Goal: Task Accomplishment & Management: Manage account settings

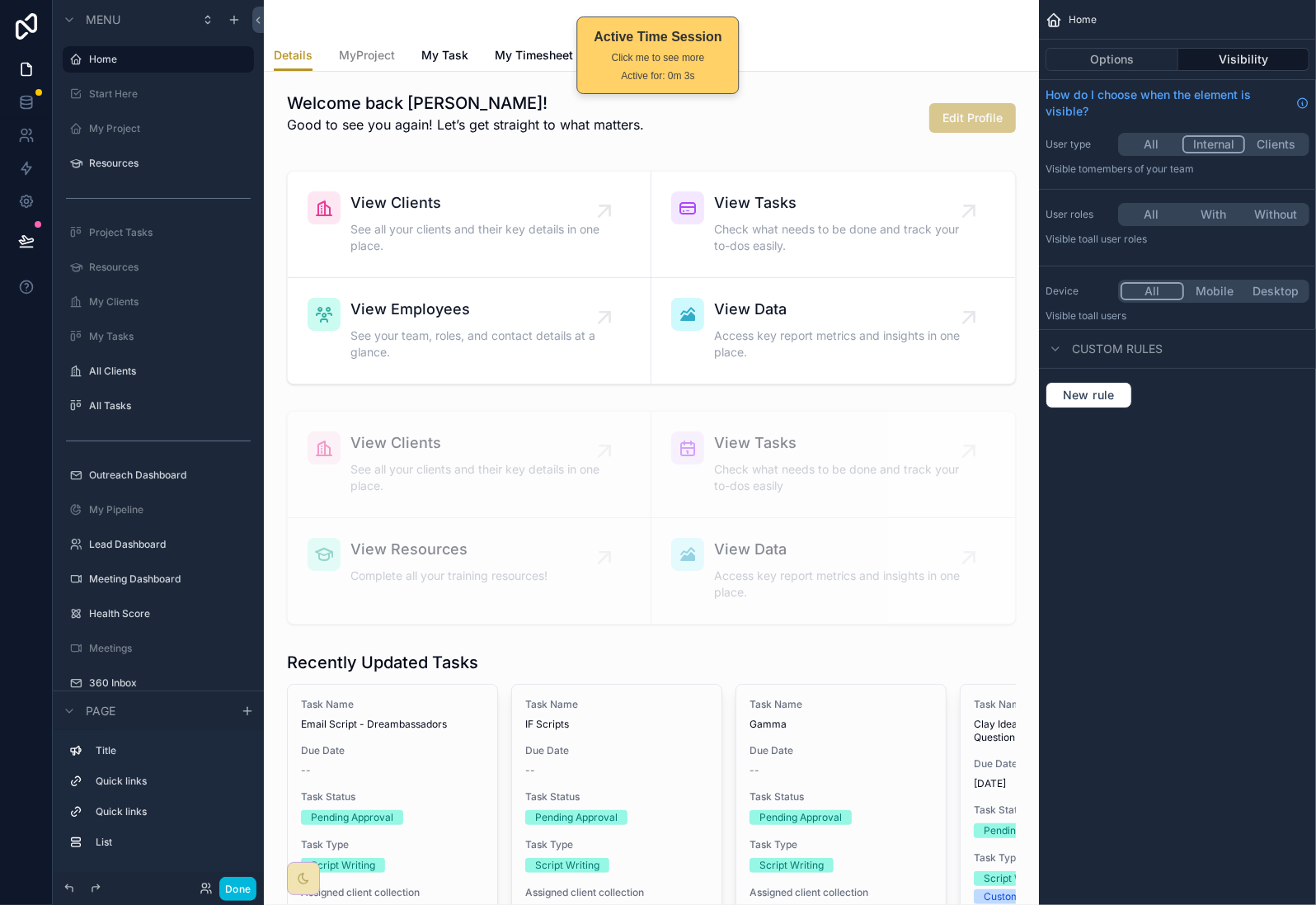
click at [247, 892] on button "Done" at bounding box center [238, 889] width 37 height 24
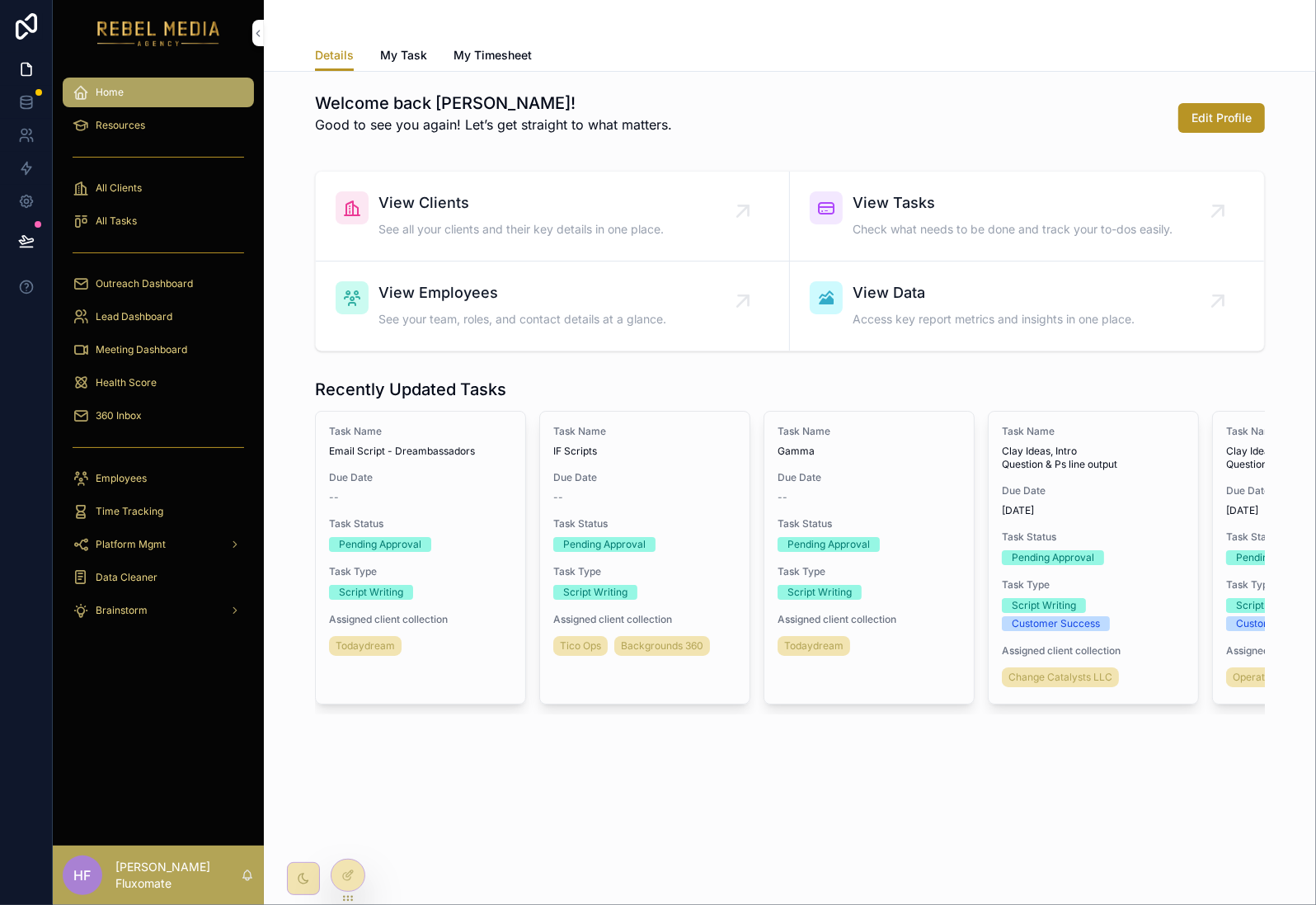
click at [154, 419] on div "360 Inbox" at bounding box center [158, 416] width 171 height 27
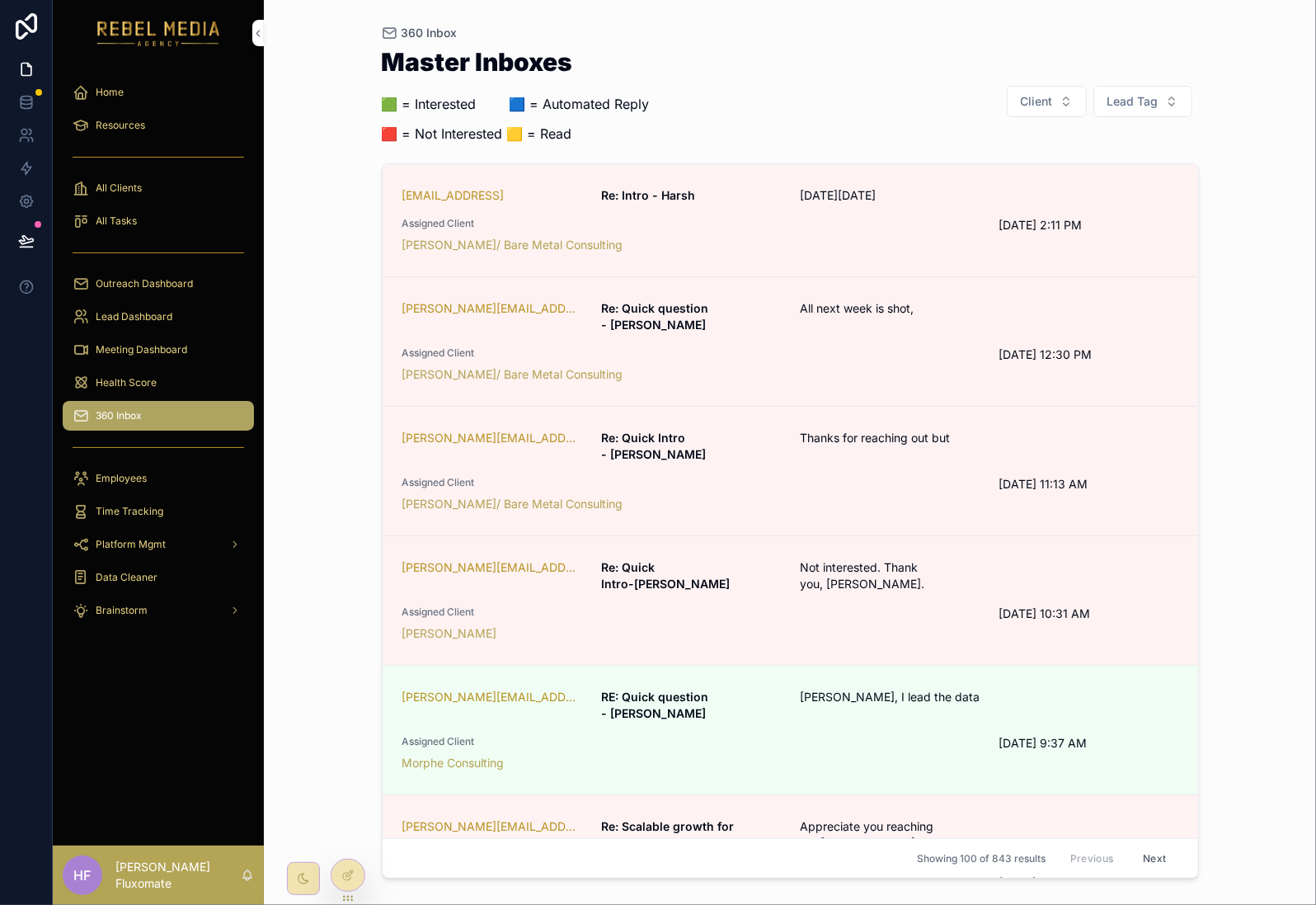
click at [926, 689] on span "[PERSON_NAME], I lead the data" at bounding box center [922, 696] width 246 height 17
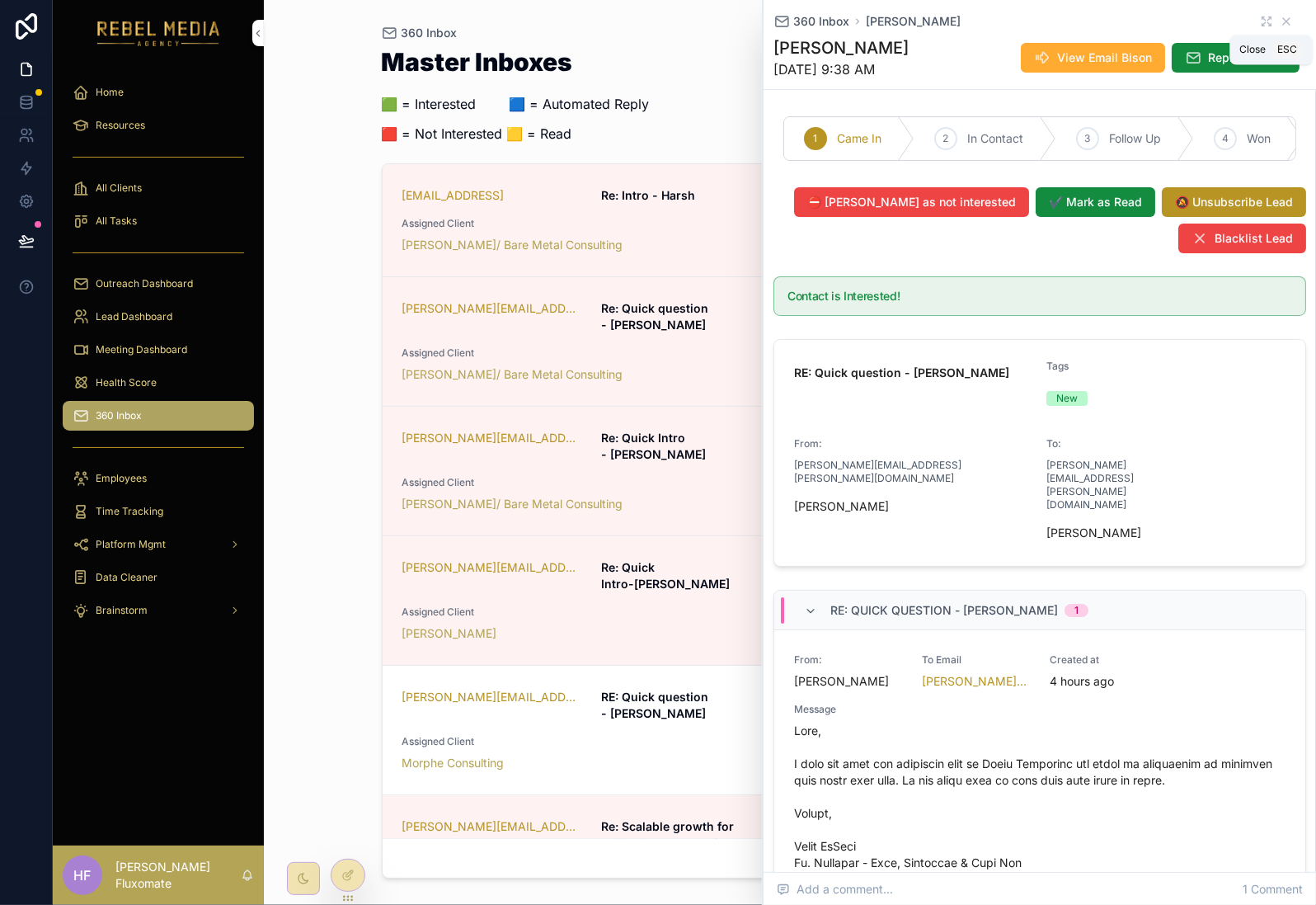
click at [1280, 22] on icon "scrollable content" at bounding box center [1286, 21] width 13 height 13
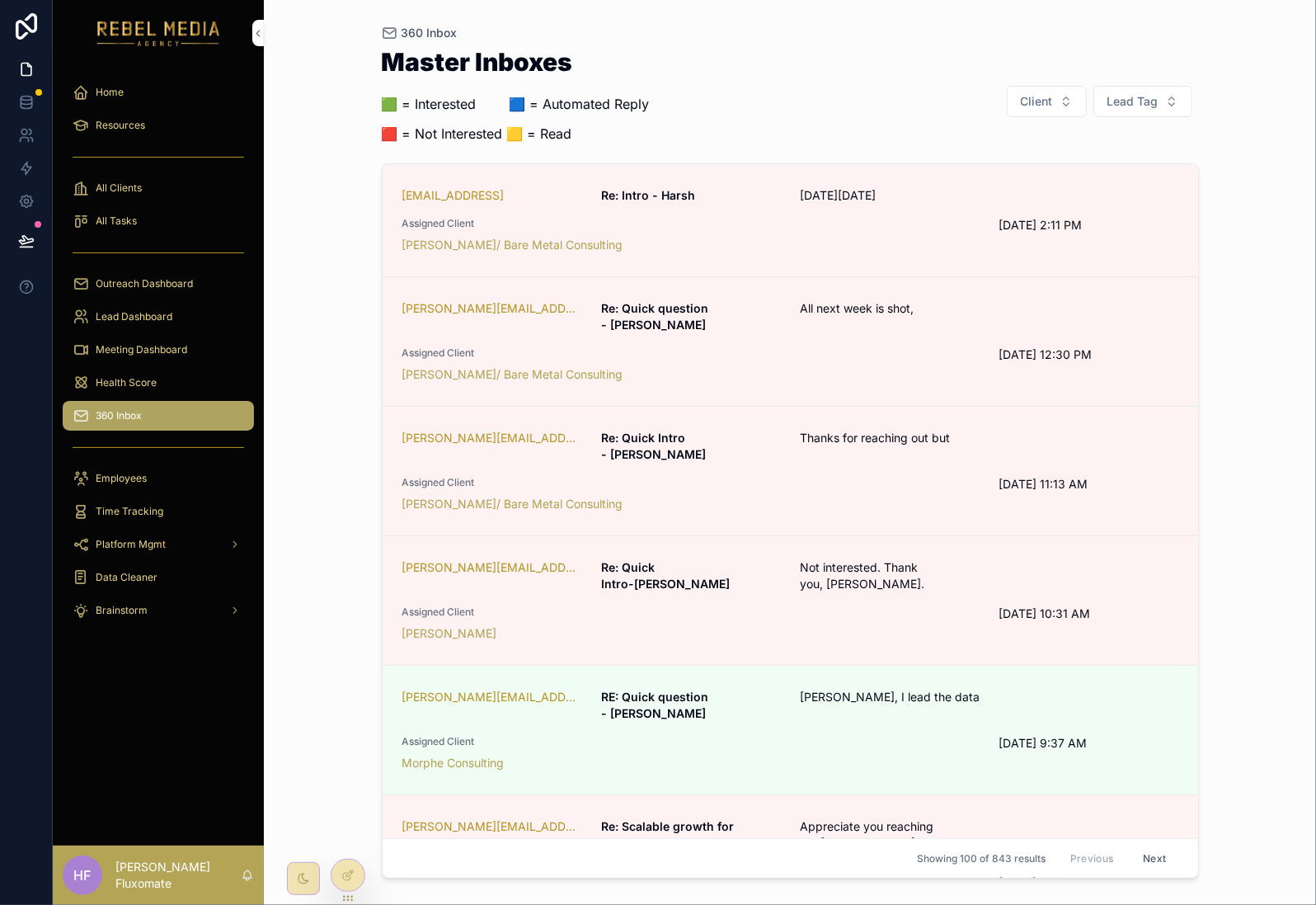
click at [791, 755] on div "Morphe Consulting" at bounding box center [691, 763] width 577 height 17
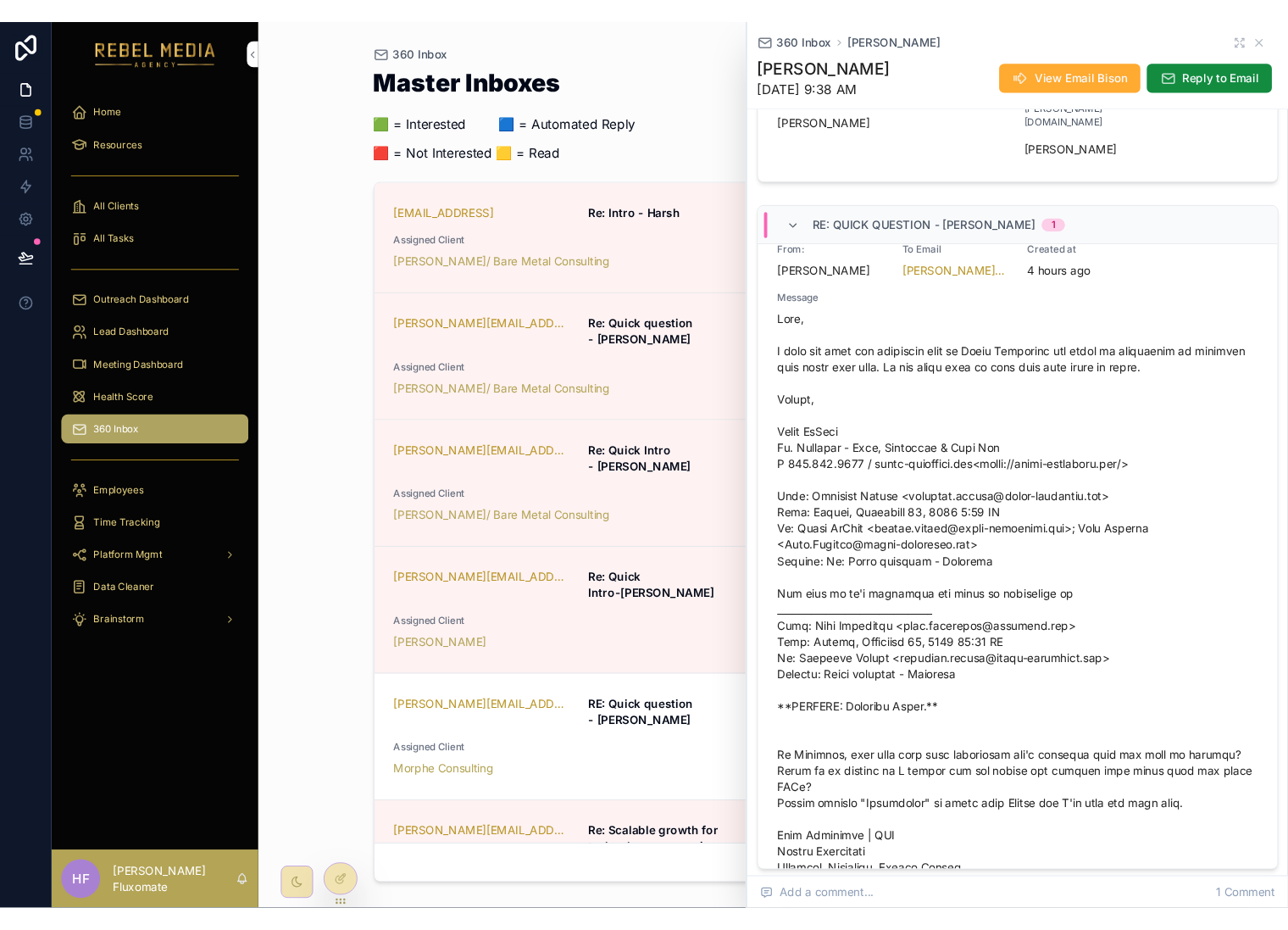
scroll to position [28, 0]
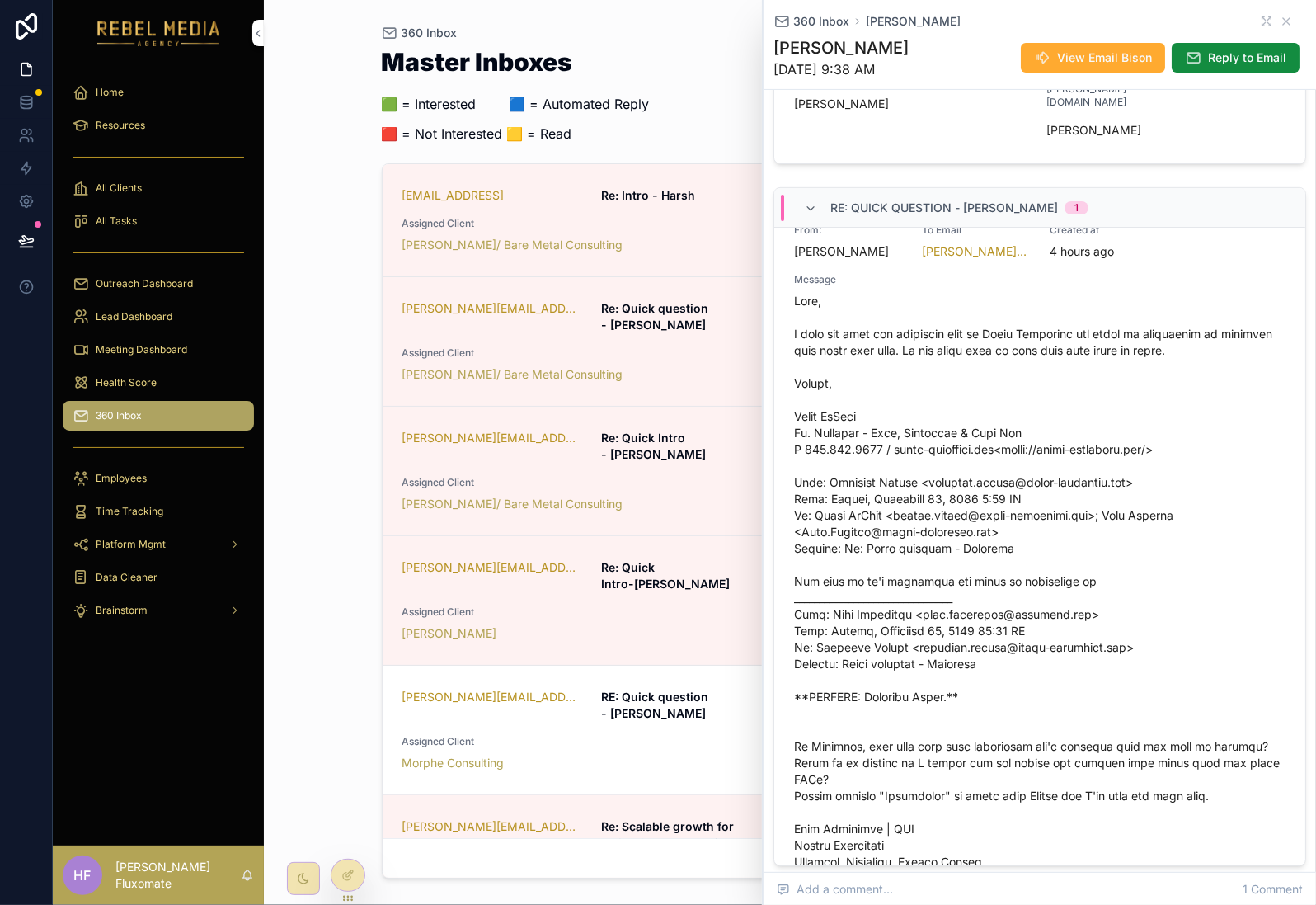
click at [726, 69] on div "Master Inboxes 🟩 = Interested ‎ ‎ ‎ ‎ ‎ ‎‎ ‎ 🟦 = Automated Reply 🟥 = Not Intere…" at bounding box center [791, 101] width 818 height 104
click at [1280, 21] on icon "scrollable content" at bounding box center [1286, 21] width 13 height 13
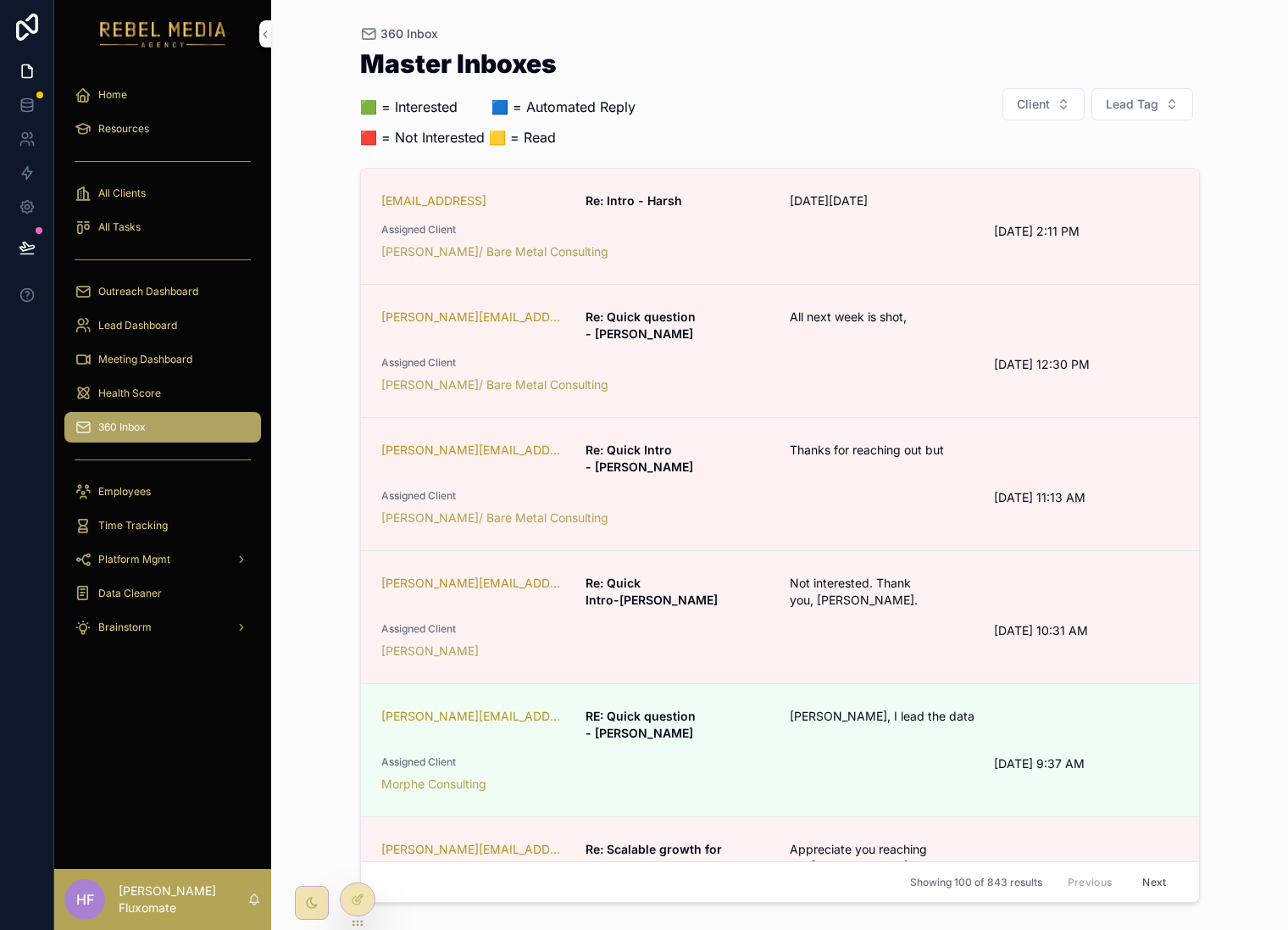
click at [1120, 90] on button "Lead Tag" at bounding box center [1143, 104] width 102 height 32
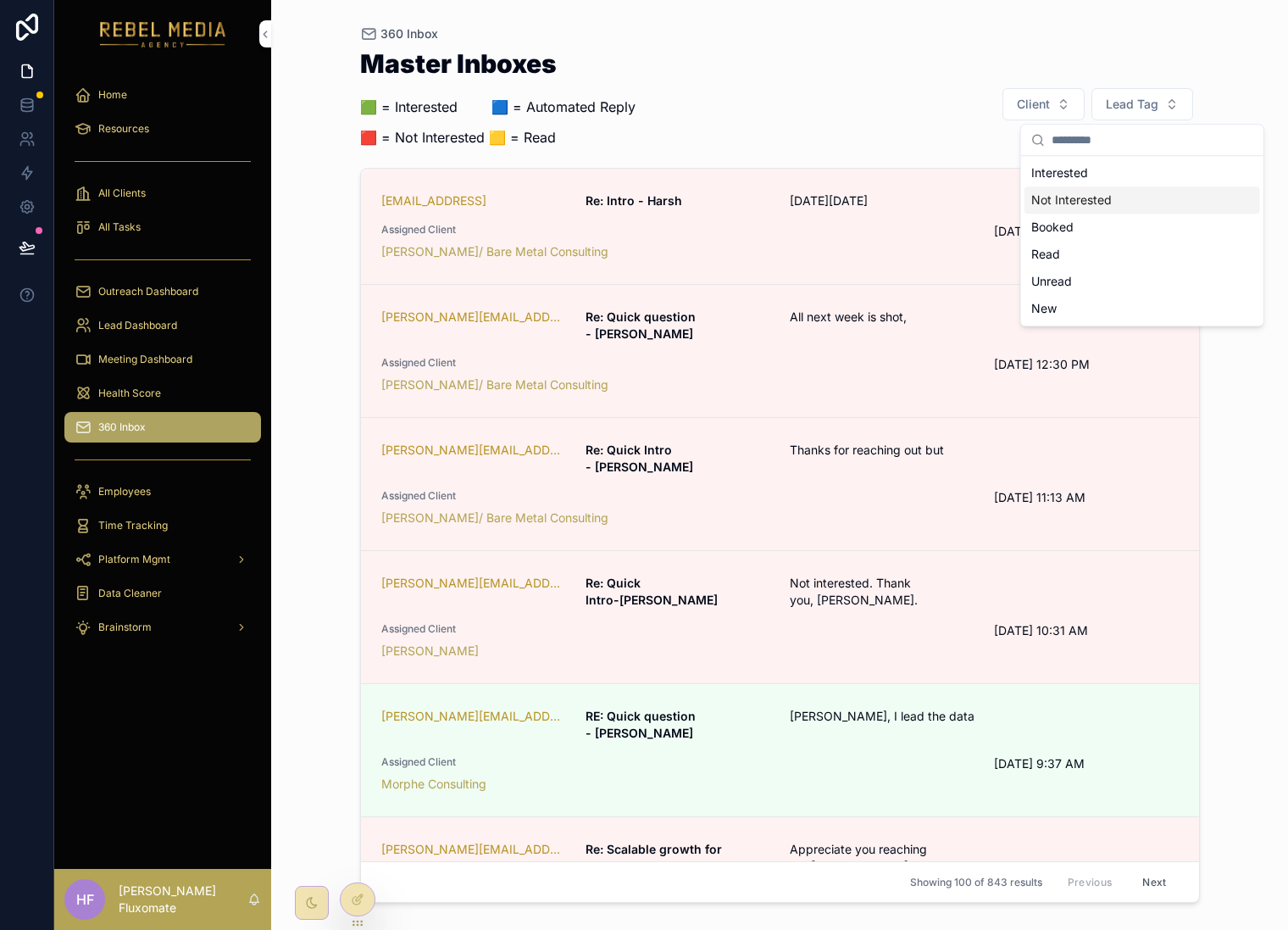
click at [1148, 191] on div "Not Interested" at bounding box center [1142, 201] width 236 height 27
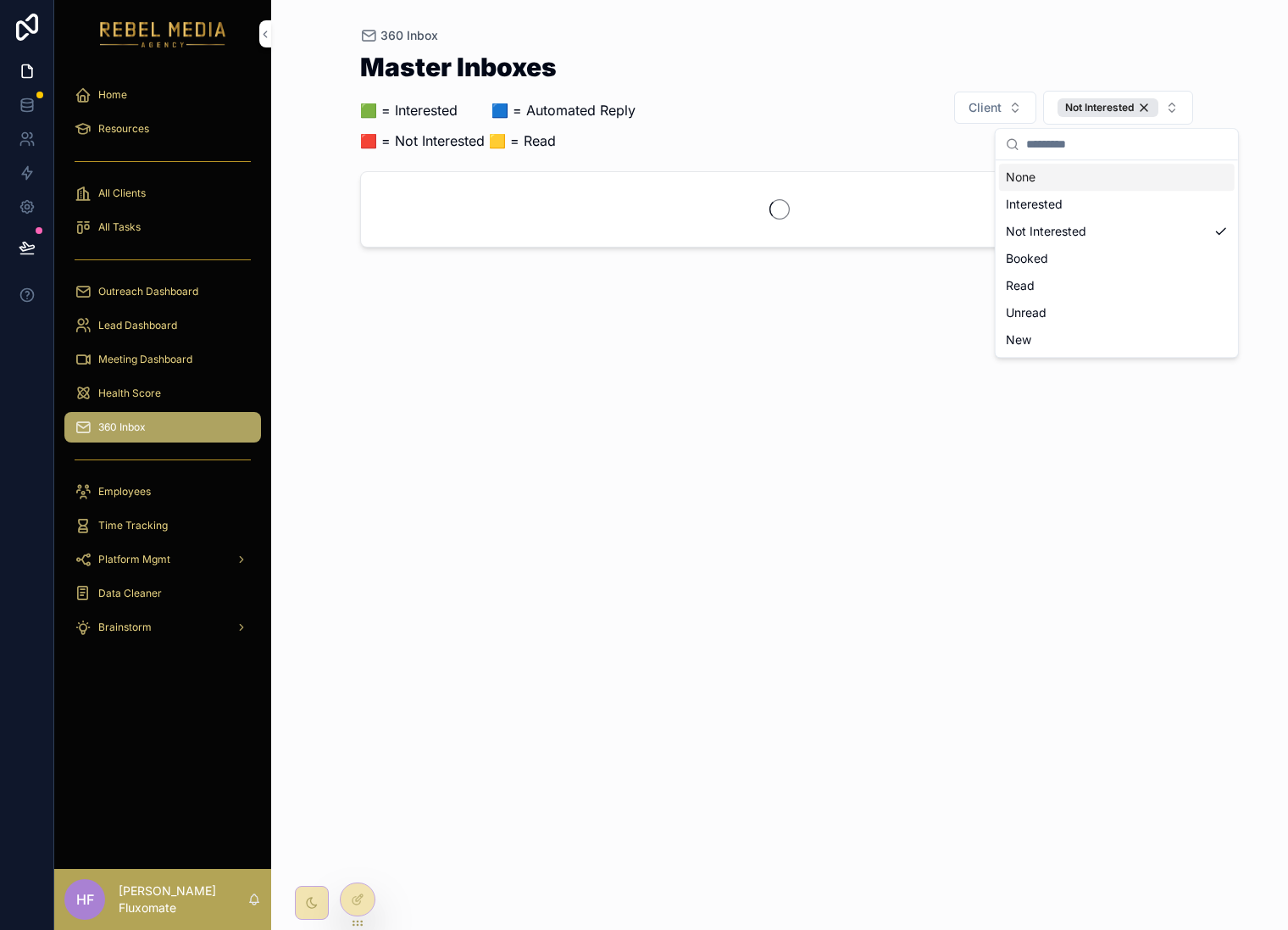
click at [1222, 67] on div "360 Inbox Master Inboxes 🟩 = Interested ‎ ‎ ‎ ‎ ‎ ‎‎ ‎ 🟦 = Automated Reply 🟥 = …" at bounding box center [780, 465] width 1017 height 930
click at [1173, 107] on button "Not Interested" at bounding box center [1118, 108] width 150 height 34
click at [1128, 197] on div "Interested" at bounding box center [1117, 204] width 236 height 27
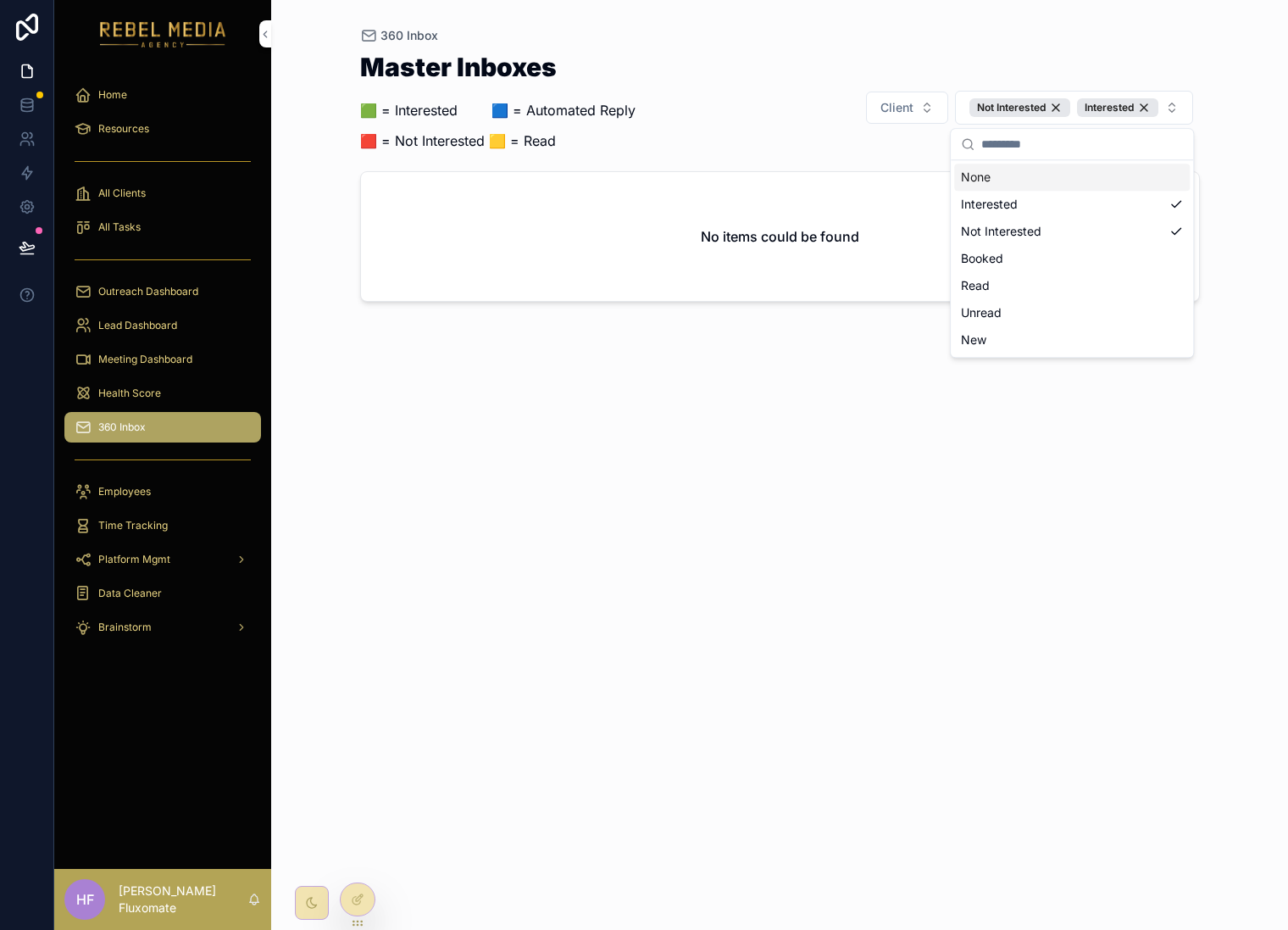
drag, startPoint x: 1221, startPoint y: 57, endPoint x: 1211, endPoint y: 67, distance: 14.1
click at [1221, 57] on div "360 Inbox Master Inboxes 🟩 = Interested ‎ ‎ ‎ ‎ ‎ ‎‎ ‎ 🟦 = Automated Reply 🟥 = …" at bounding box center [780, 465] width 1017 height 930
drag, startPoint x: 1109, startPoint y: 115, endPoint x: 1124, endPoint y: 105, distance: 18.0
click at [1109, 115] on div "Interested" at bounding box center [1118, 108] width 81 height 18
click at [1140, 110] on div "Not Interested" at bounding box center [1108, 108] width 101 height 18
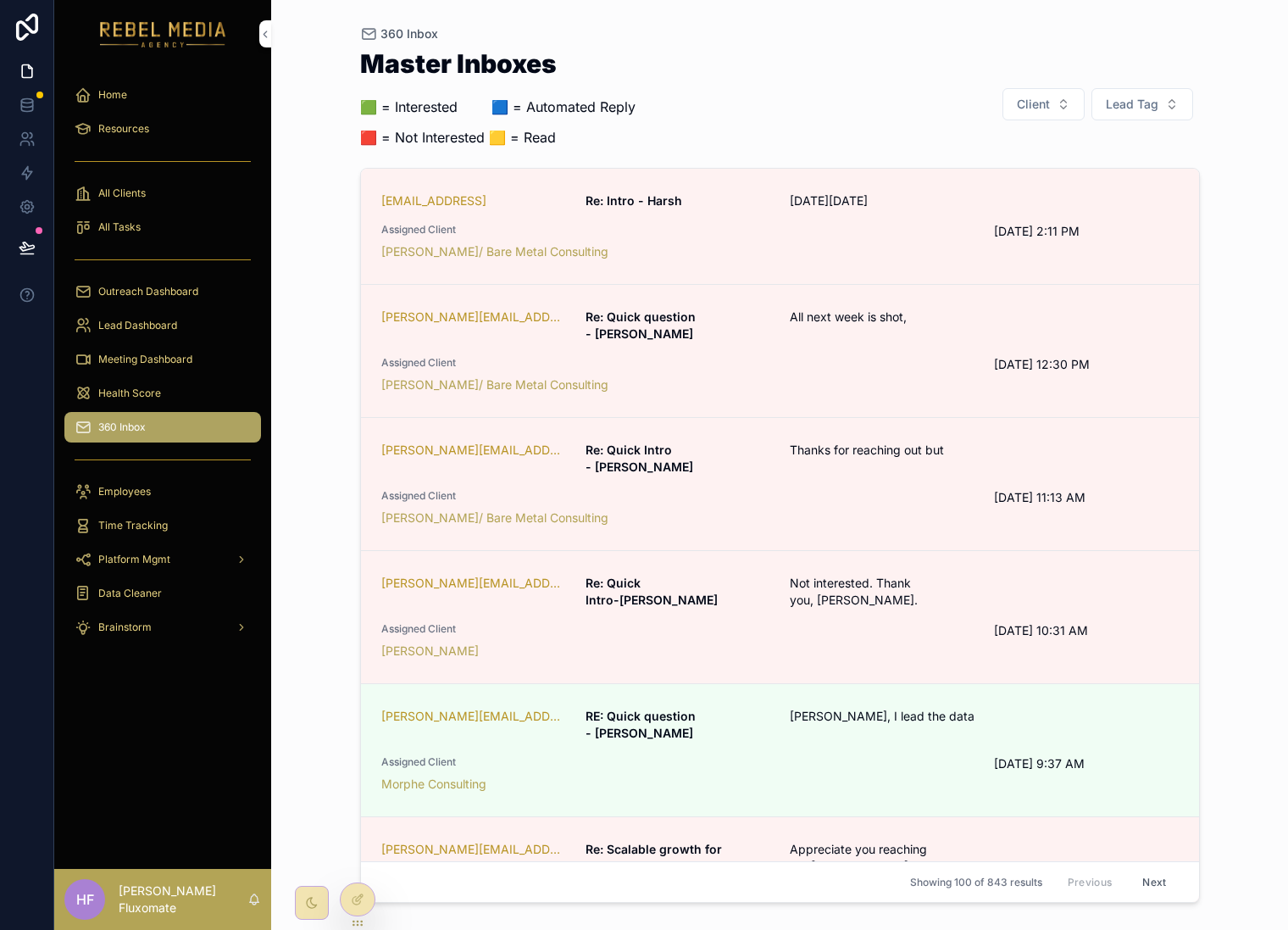
click at [356, 902] on icon at bounding box center [357, 899] width 14 height 14
click at [1176, 102] on button "Lead Tag" at bounding box center [1143, 104] width 102 height 32
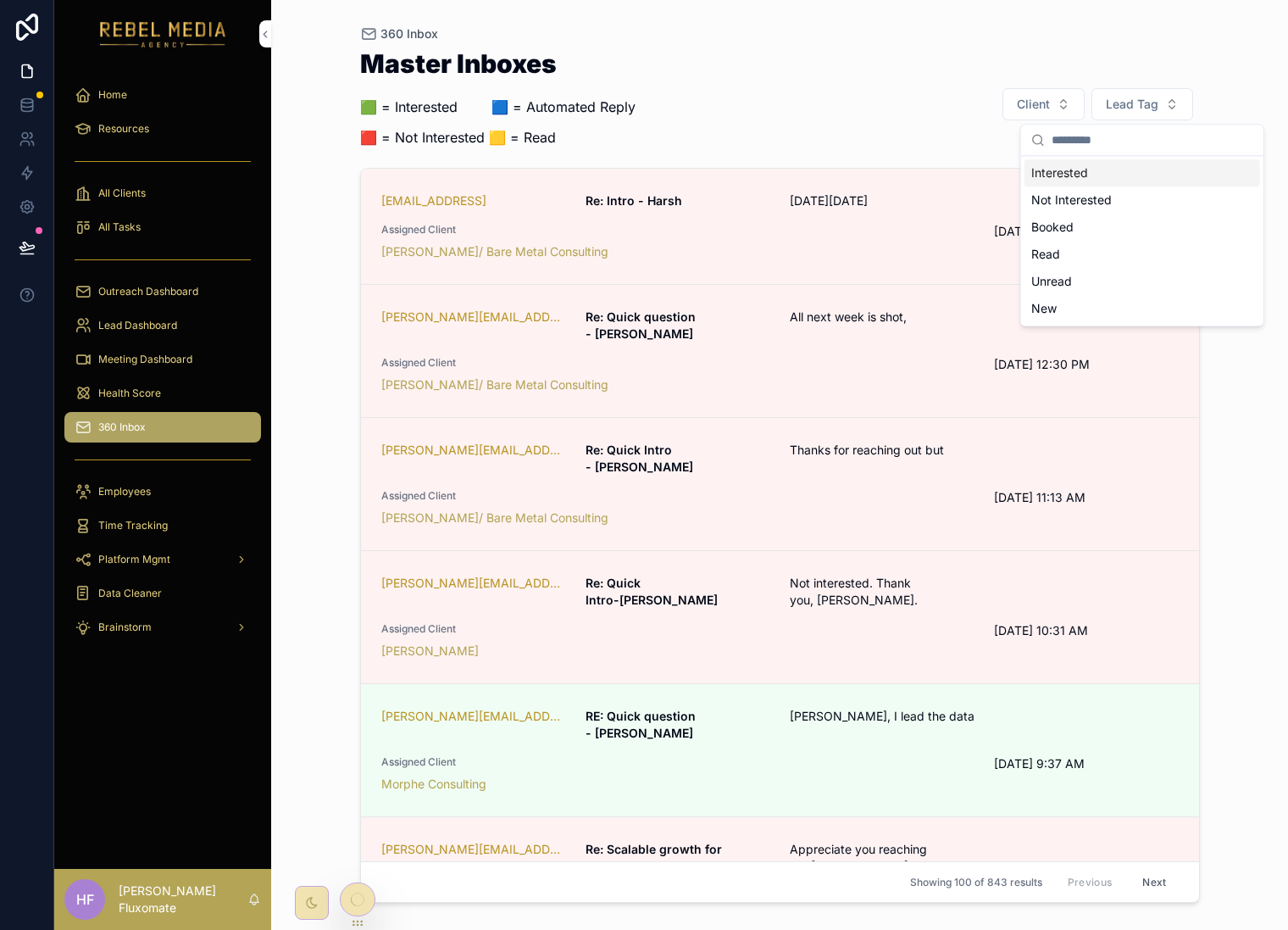
drag, startPoint x: 680, startPoint y: 87, endPoint x: 686, endPoint y: 150, distance: 63.3
click at [680, 88] on div "Master Inboxes 🟩 = Interested ‎ ‎ ‎ ‎ ‎ ‎‎ ‎ 🟦 = Automated Reply 🟥 = Not Intere…" at bounding box center [780, 104] width 840 height 107
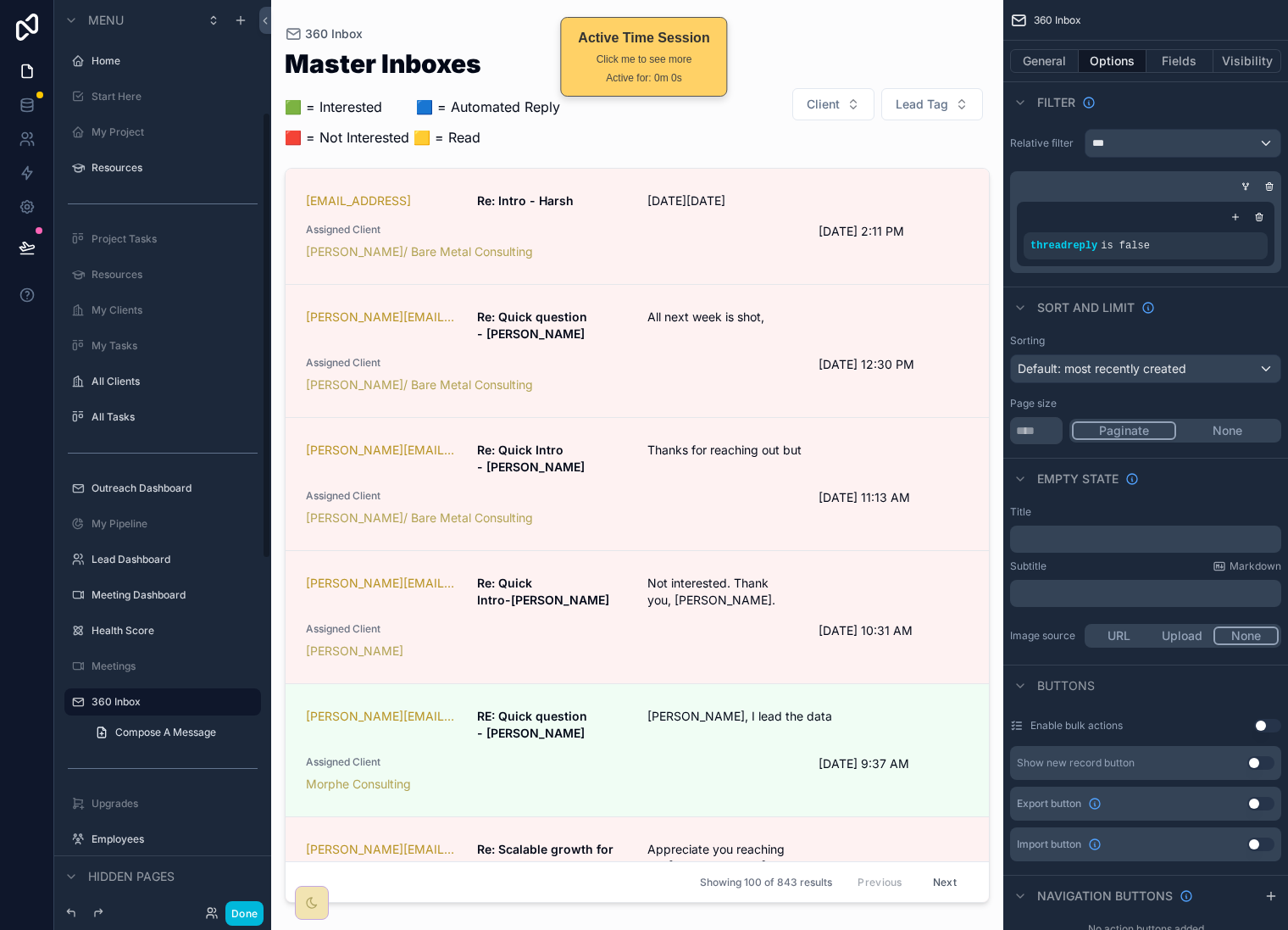
scroll to position [227, 0]
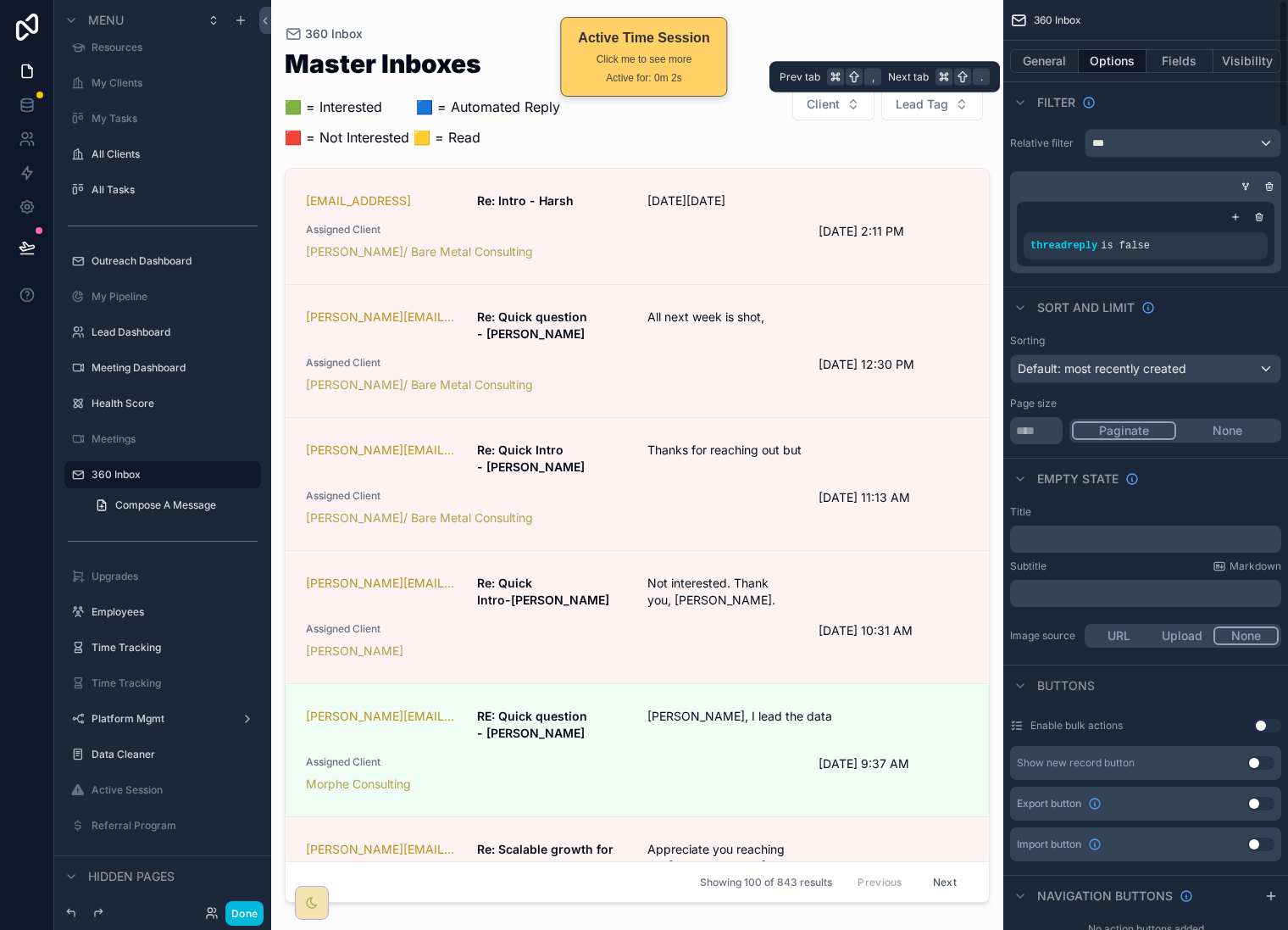
click at [1107, 56] on button "Options" at bounding box center [1113, 61] width 67 height 24
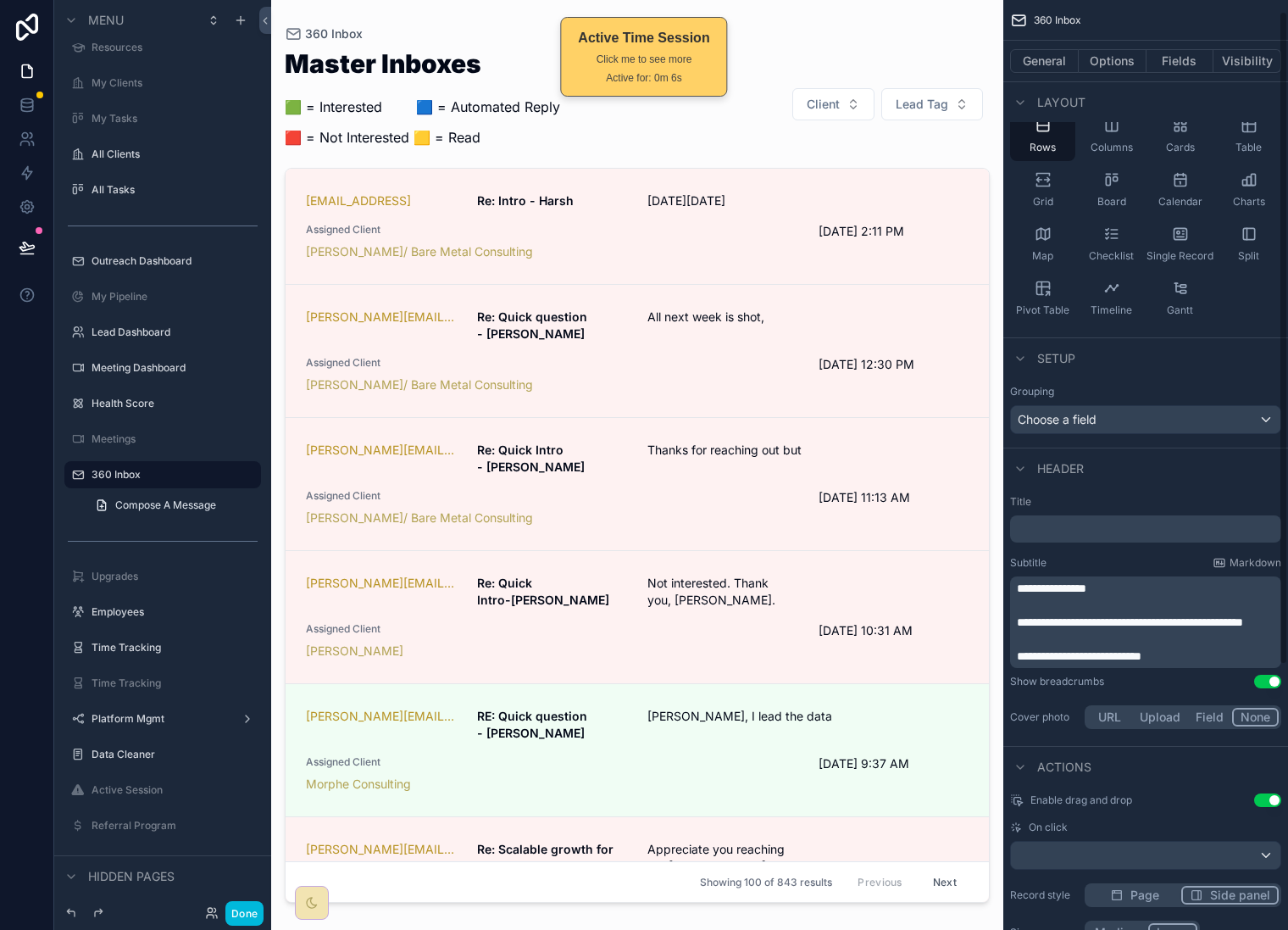
scroll to position [394, 0]
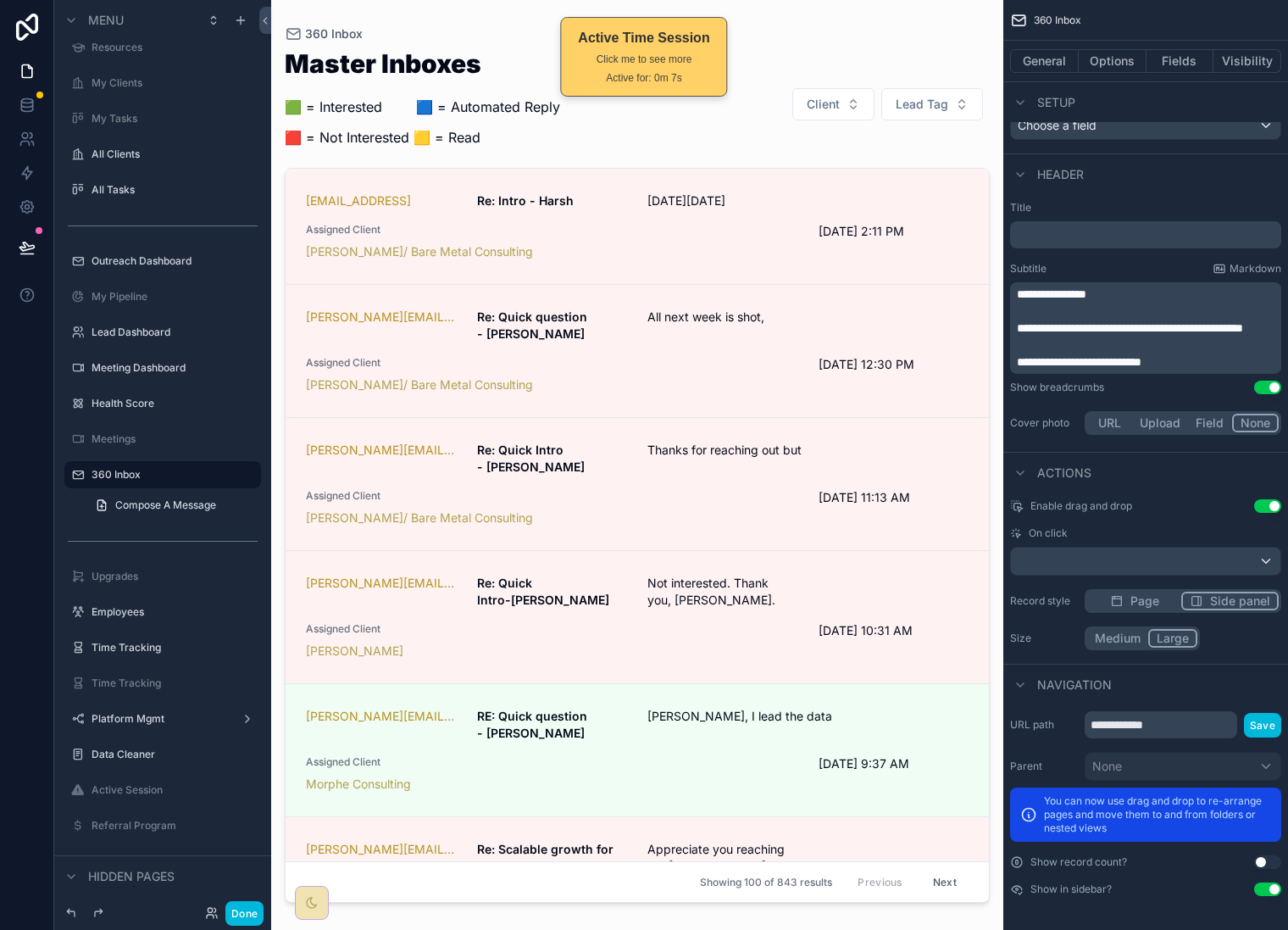
click at [1234, 691] on div "Navigation" at bounding box center [1146, 684] width 284 height 41
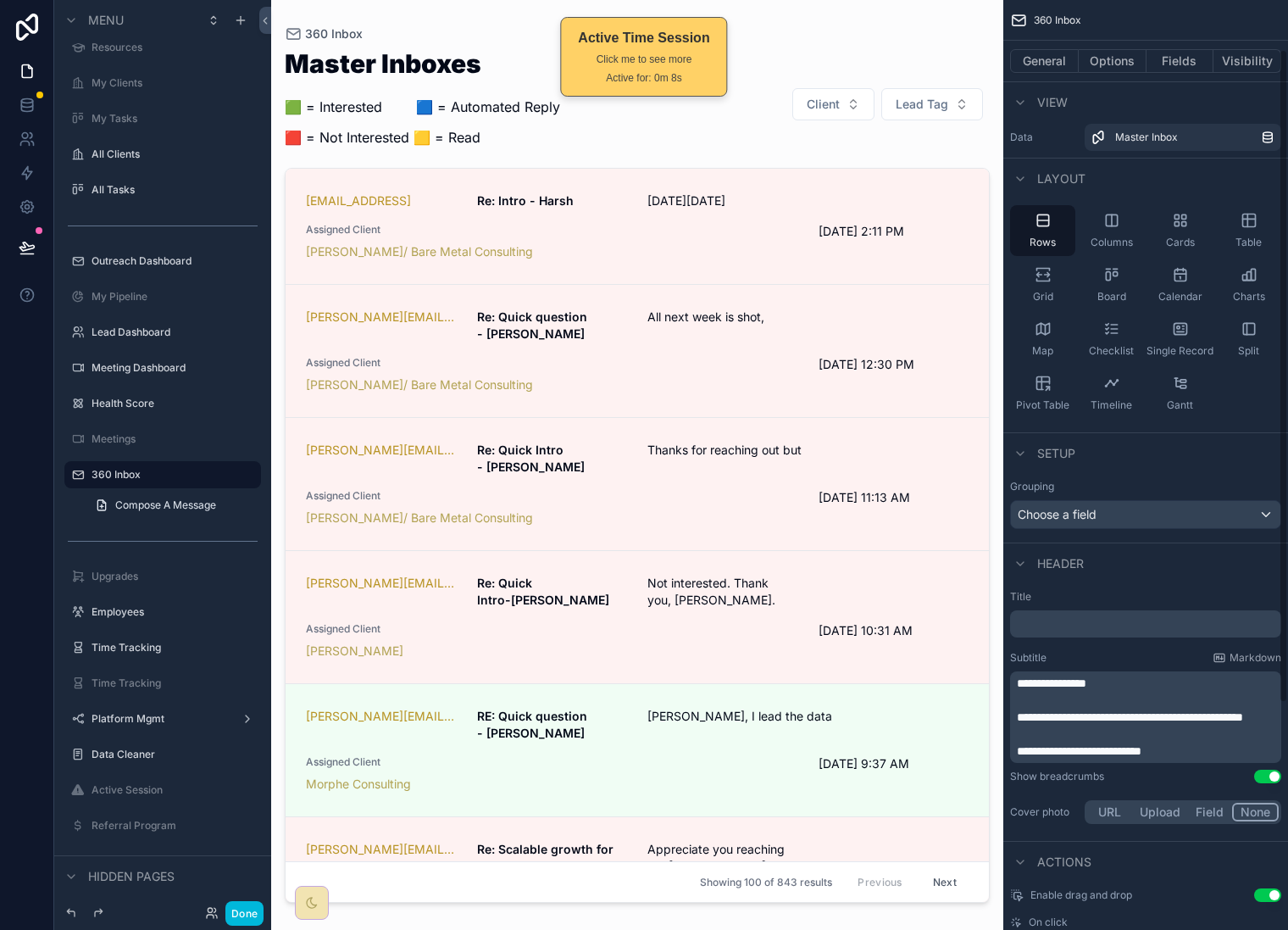
scroll to position [0, 0]
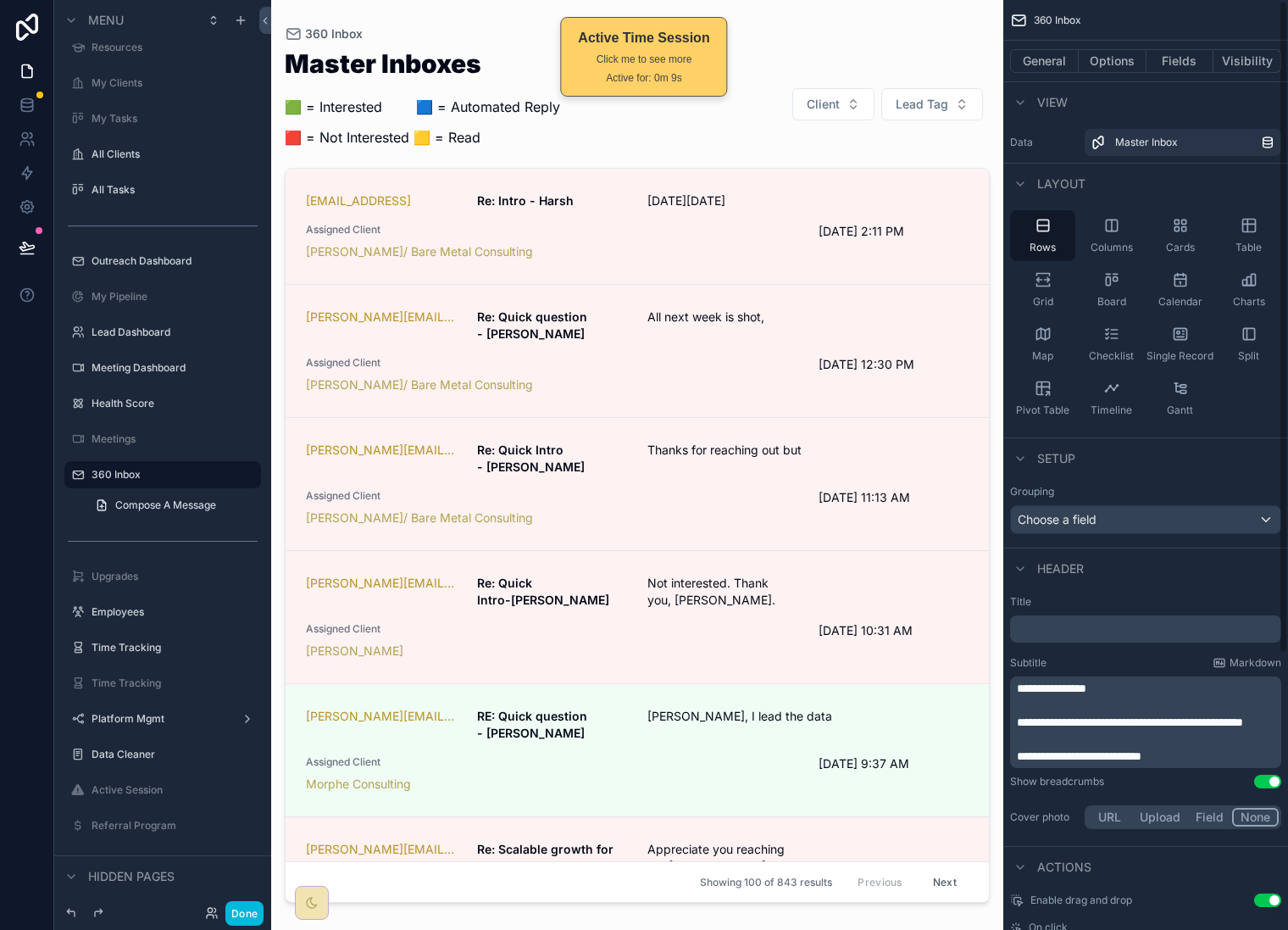
click at [1180, 57] on button "Fields" at bounding box center [1180, 61] width 67 height 24
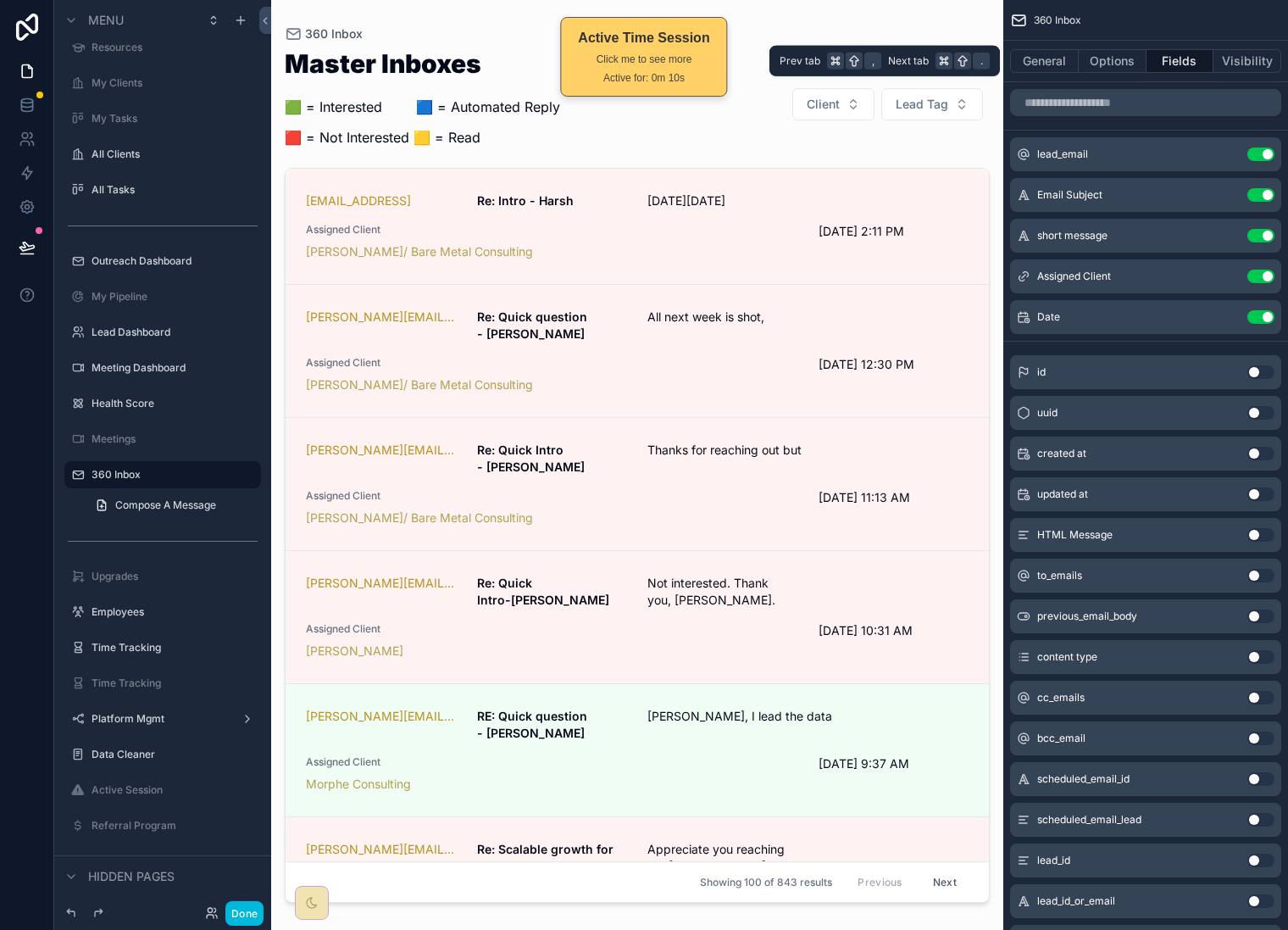
drag, startPoint x: 1112, startPoint y: 61, endPoint x: 1128, endPoint y: 78, distance: 23.3
click at [1113, 61] on button "Options" at bounding box center [1113, 61] width 67 height 24
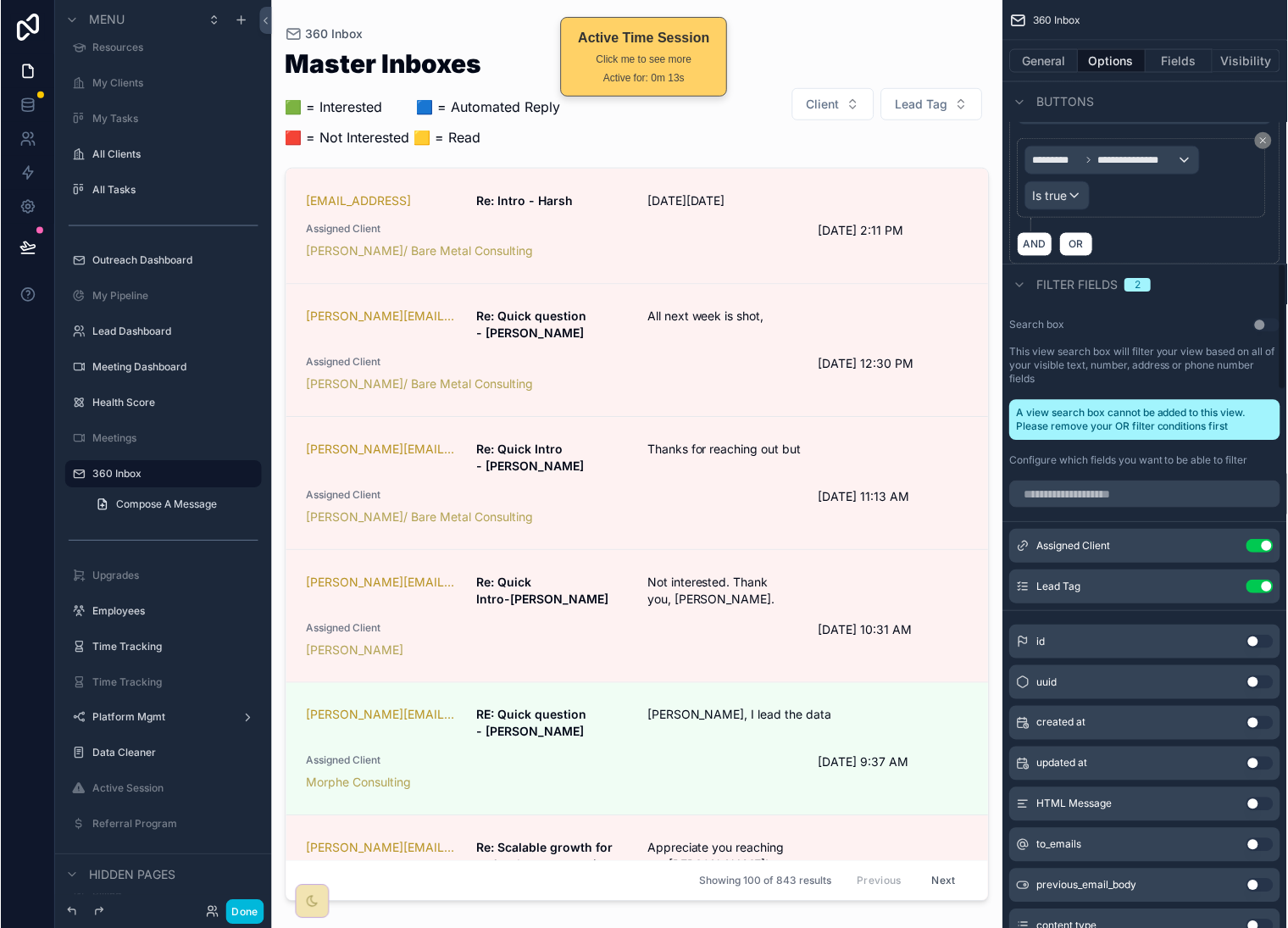
scroll to position [2065, 0]
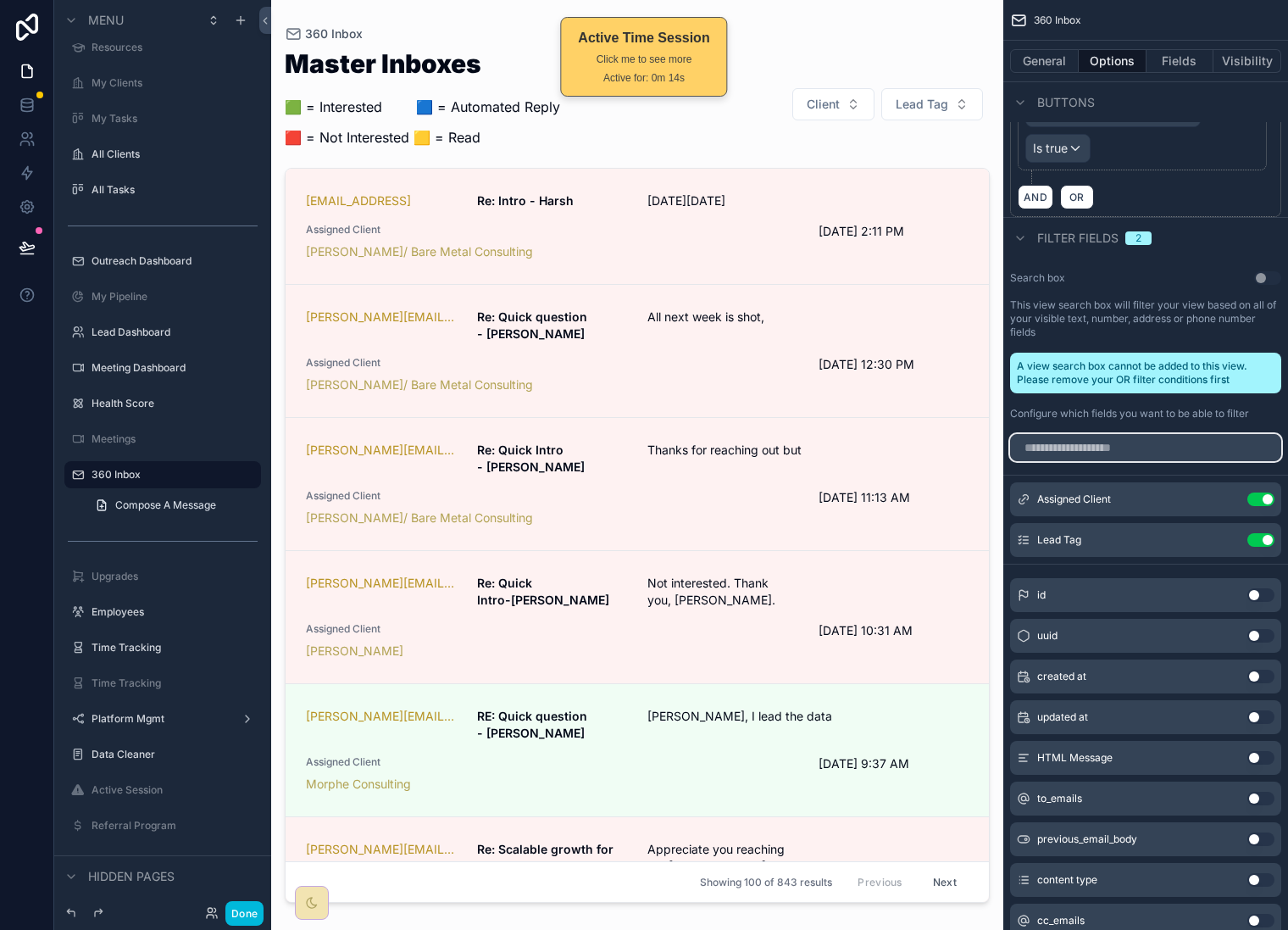
click at [1167, 461] on input "scrollable content" at bounding box center [1146, 448] width 272 height 27
click at [931, 104] on div "scrollable content" at bounding box center [637, 455] width 732 height 910
click at [946, 112] on span "Lead Tag" at bounding box center [922, 104] width 53 height 17
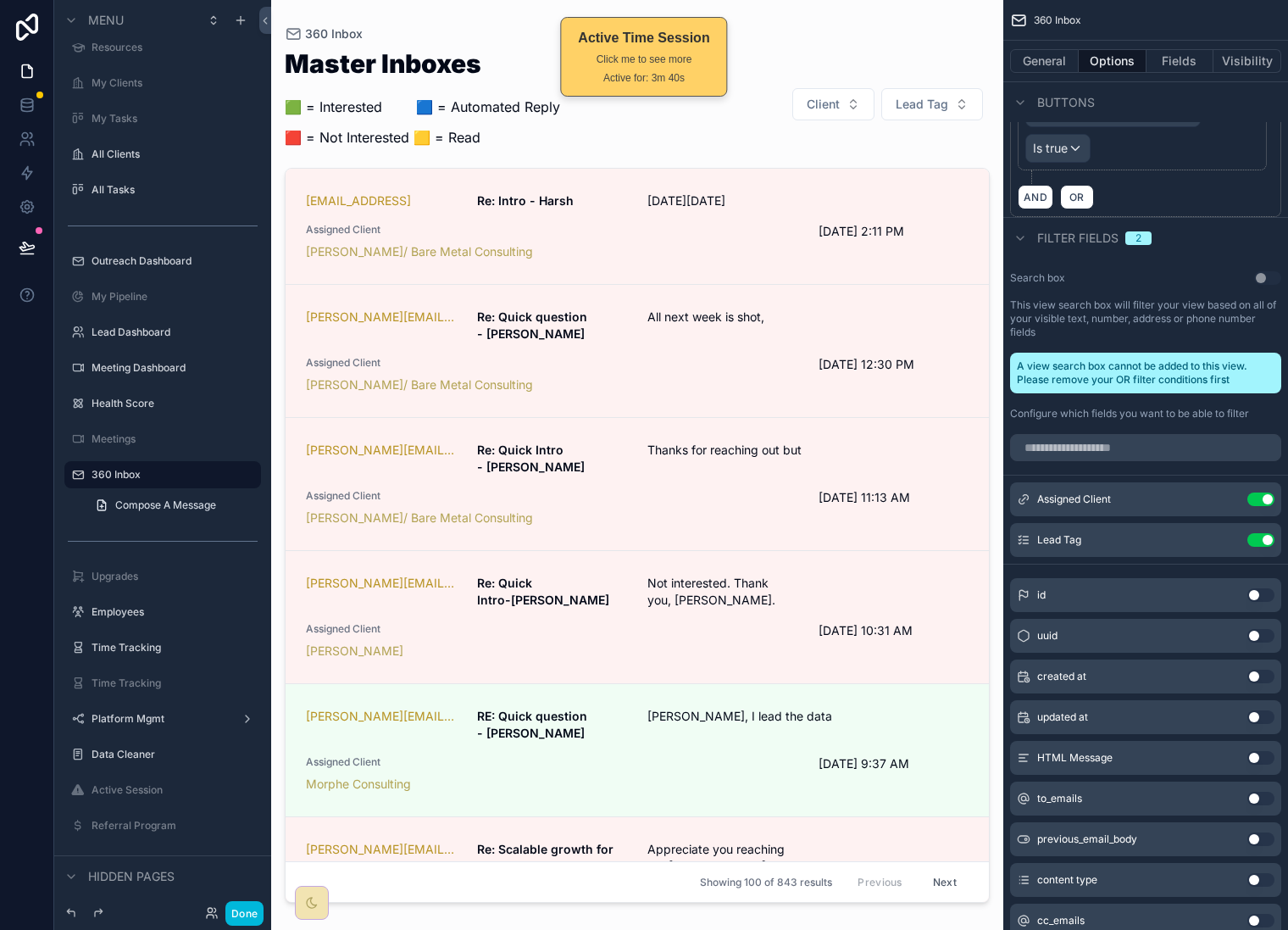
click at [0, 0] on icon "scrollable content" at bounding box center [0, 0] width 0 height 0
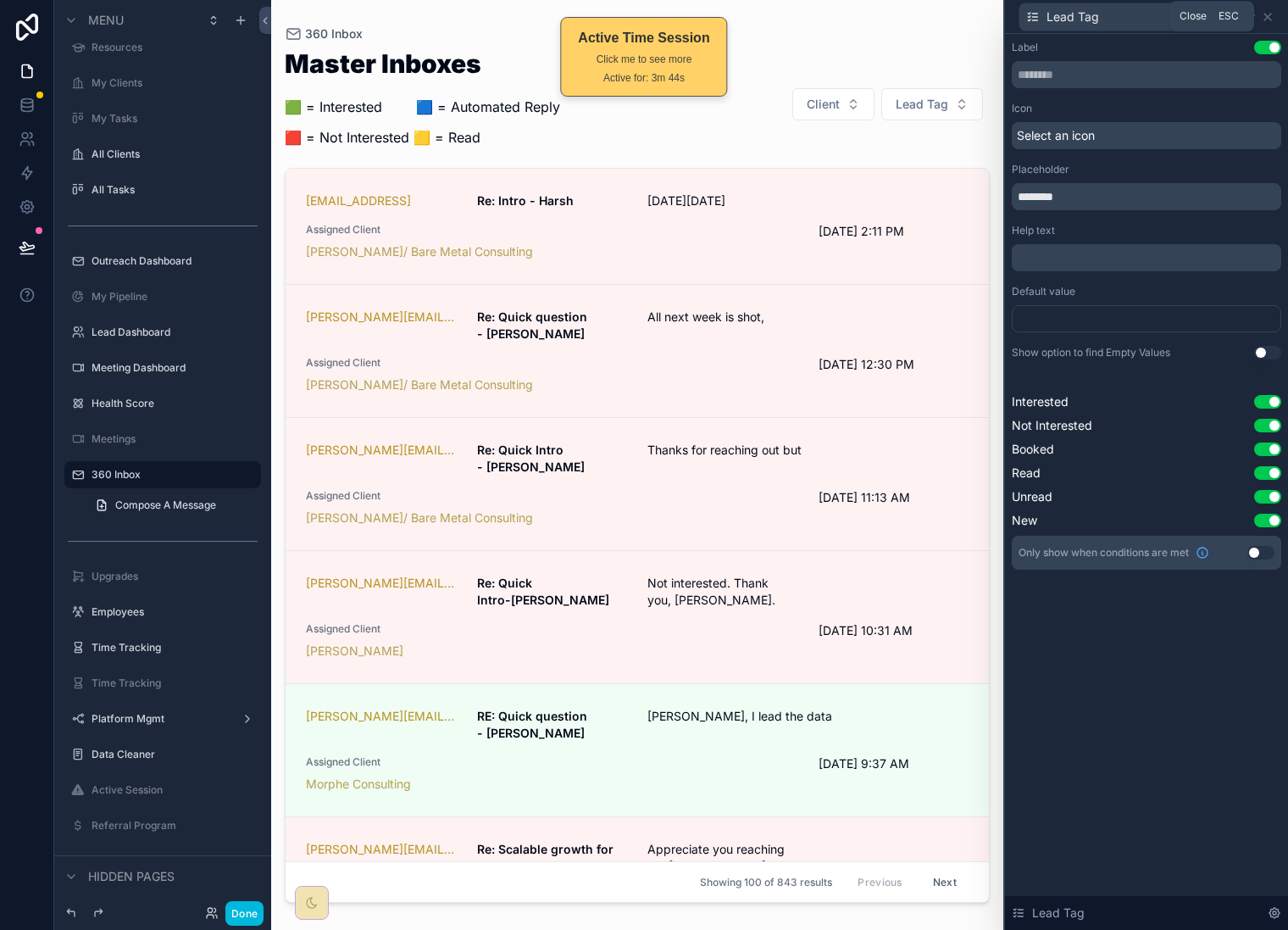
click at [1266, 18] on icon at bounding box center [1268, 16] width 14 height 14
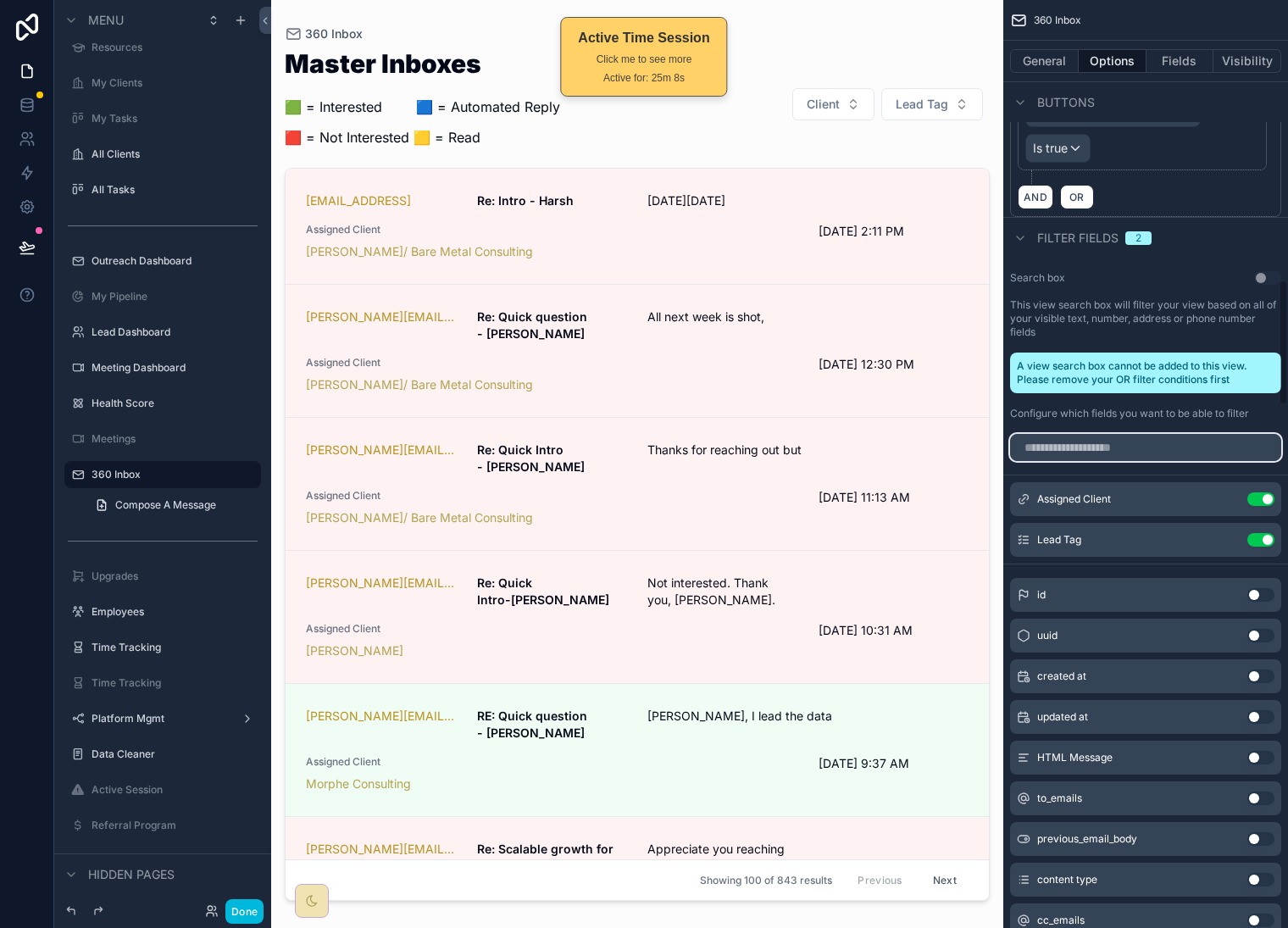
click at [1143, 461] on input "scrollable content" at bounding box center [1146, 448] width 272 height 27
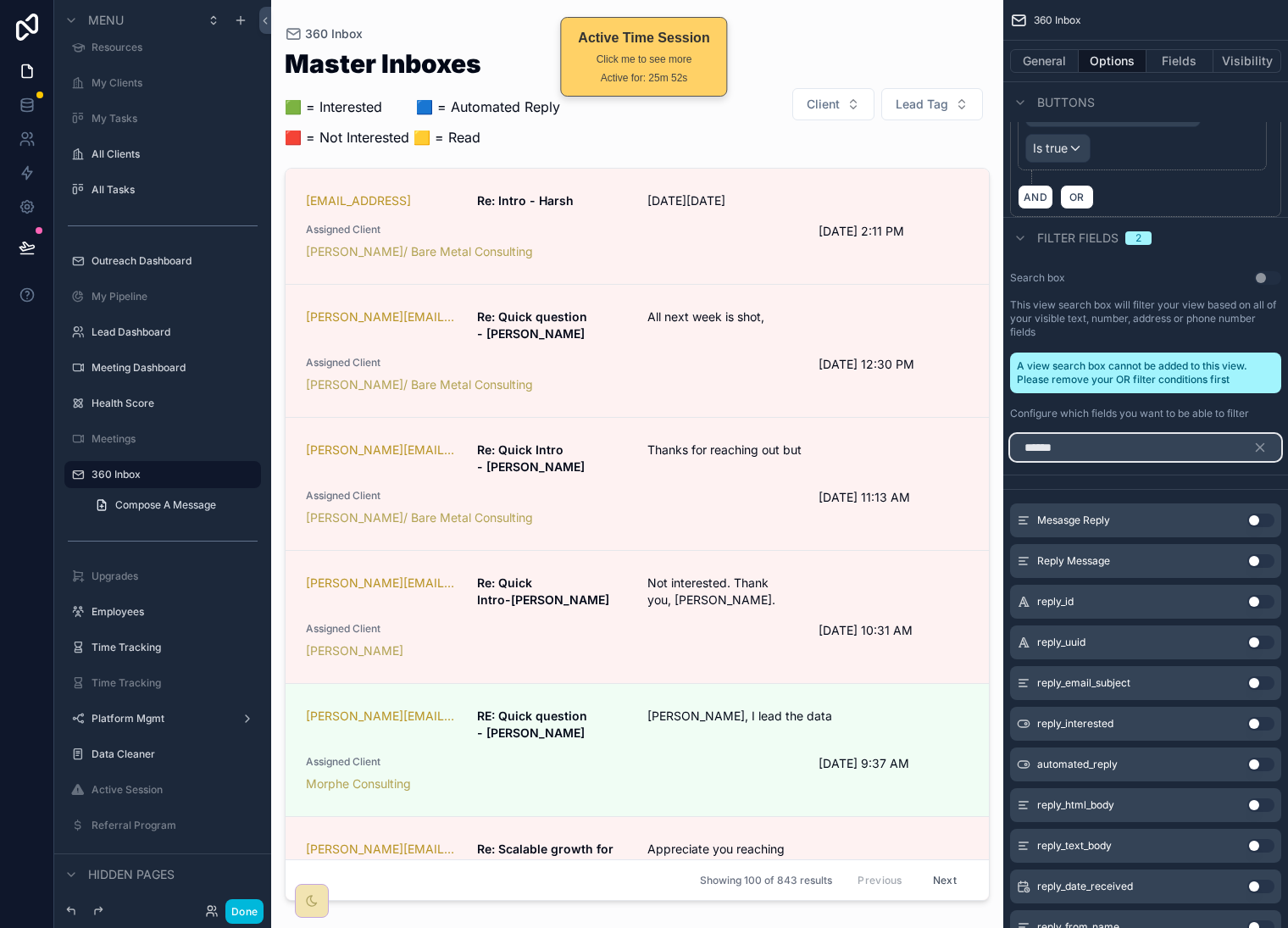
type input "*****"
click at [936, 104] on span "Lead Tag" at bounding box center [922, 104] width 53 height 17
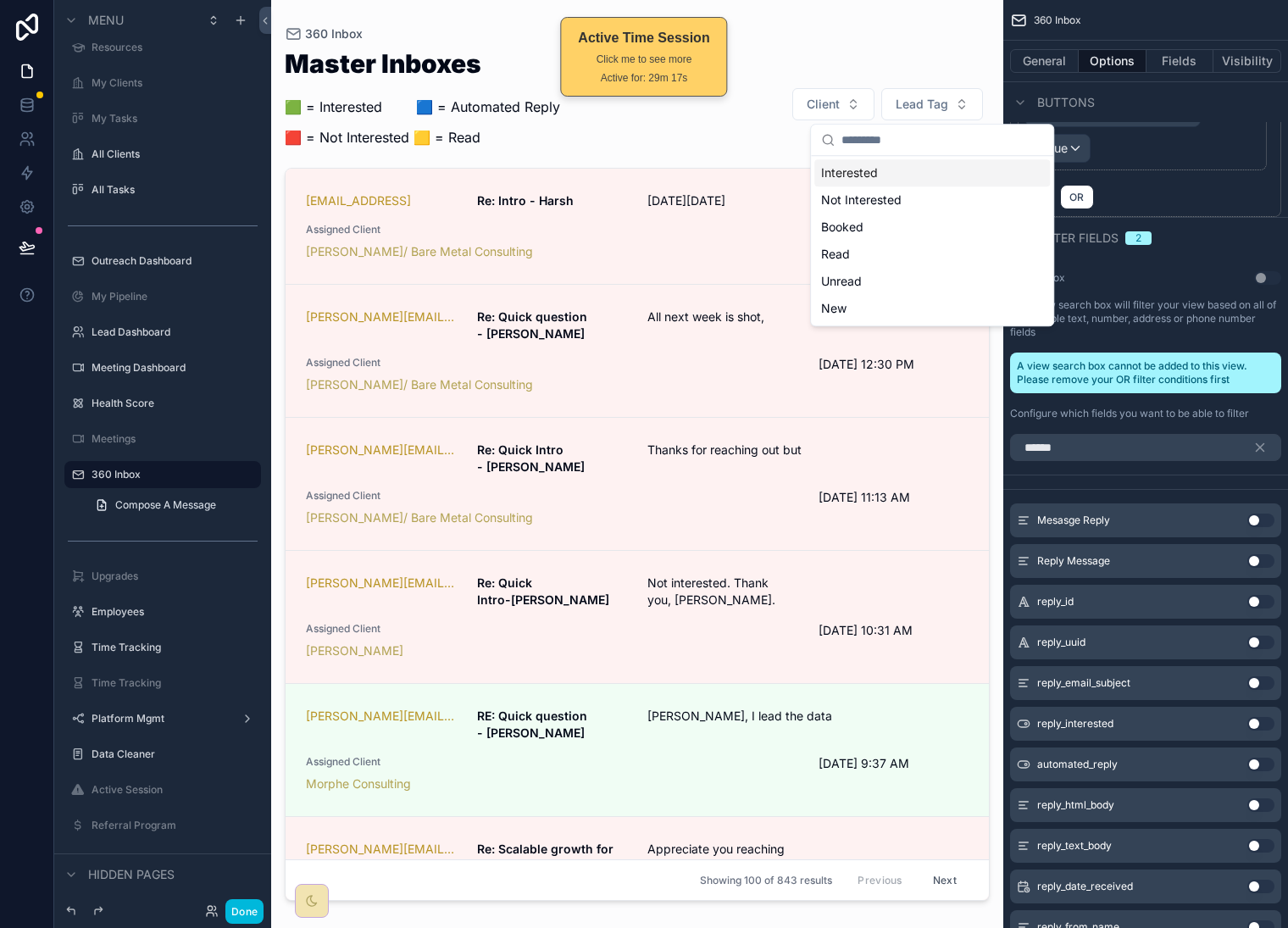
click at [941, 169] on div "Interested" at bounding box center [933, 173] width 236 height 27
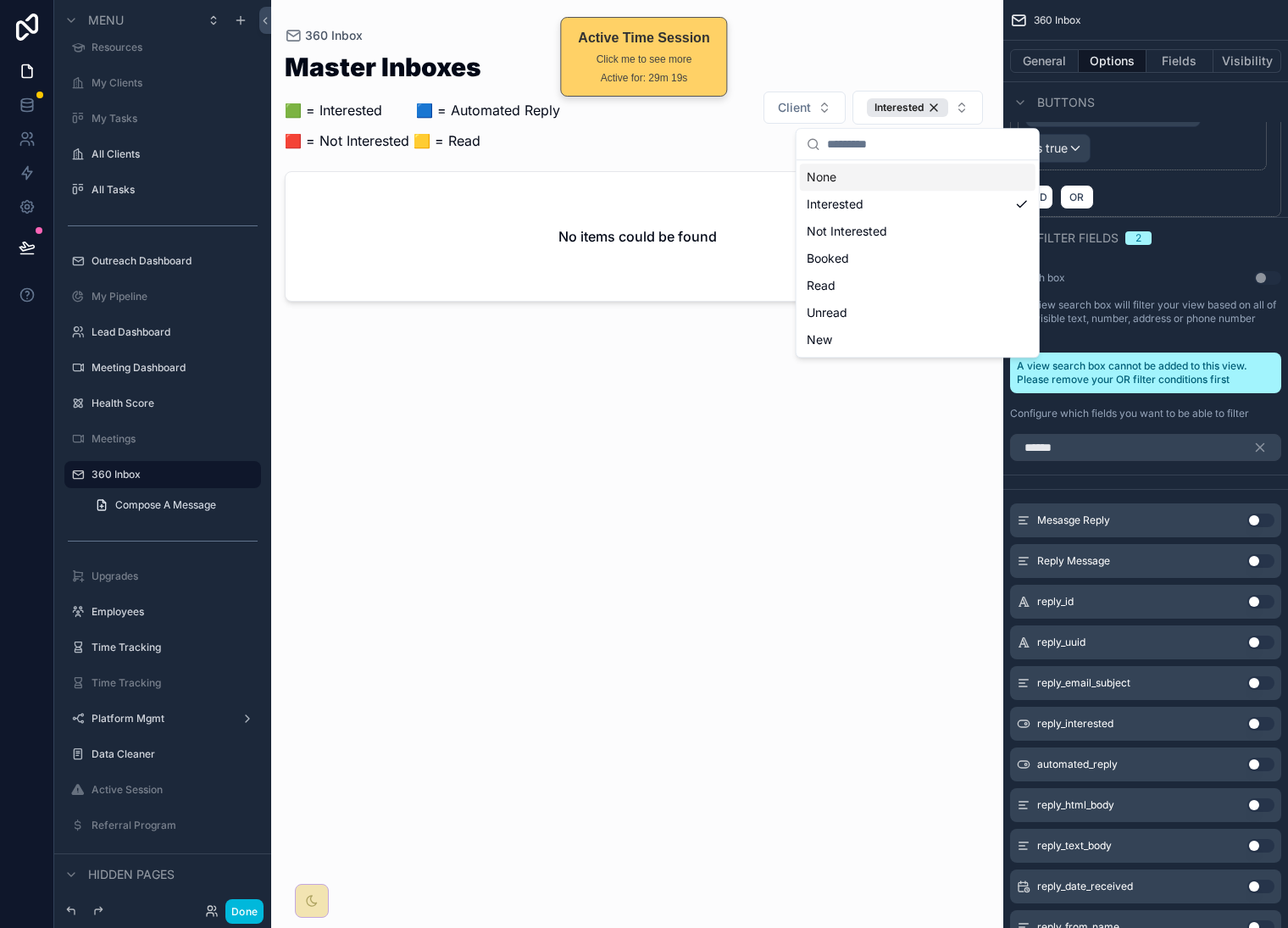
drag, startPoint x: 972, startPoint y: 56, endPoint x: 969, endPoint y: 72, distance: 16.3
click at [971, 56] on div "Master Inboxes 🟩 = Interested ‎ ‎ ‎ ‎ ‎ ‎‎ ‎ 🟦 = Automated Reply 🟥 = Not Intere…" at bounding box center [637, 108] width 706 height 107
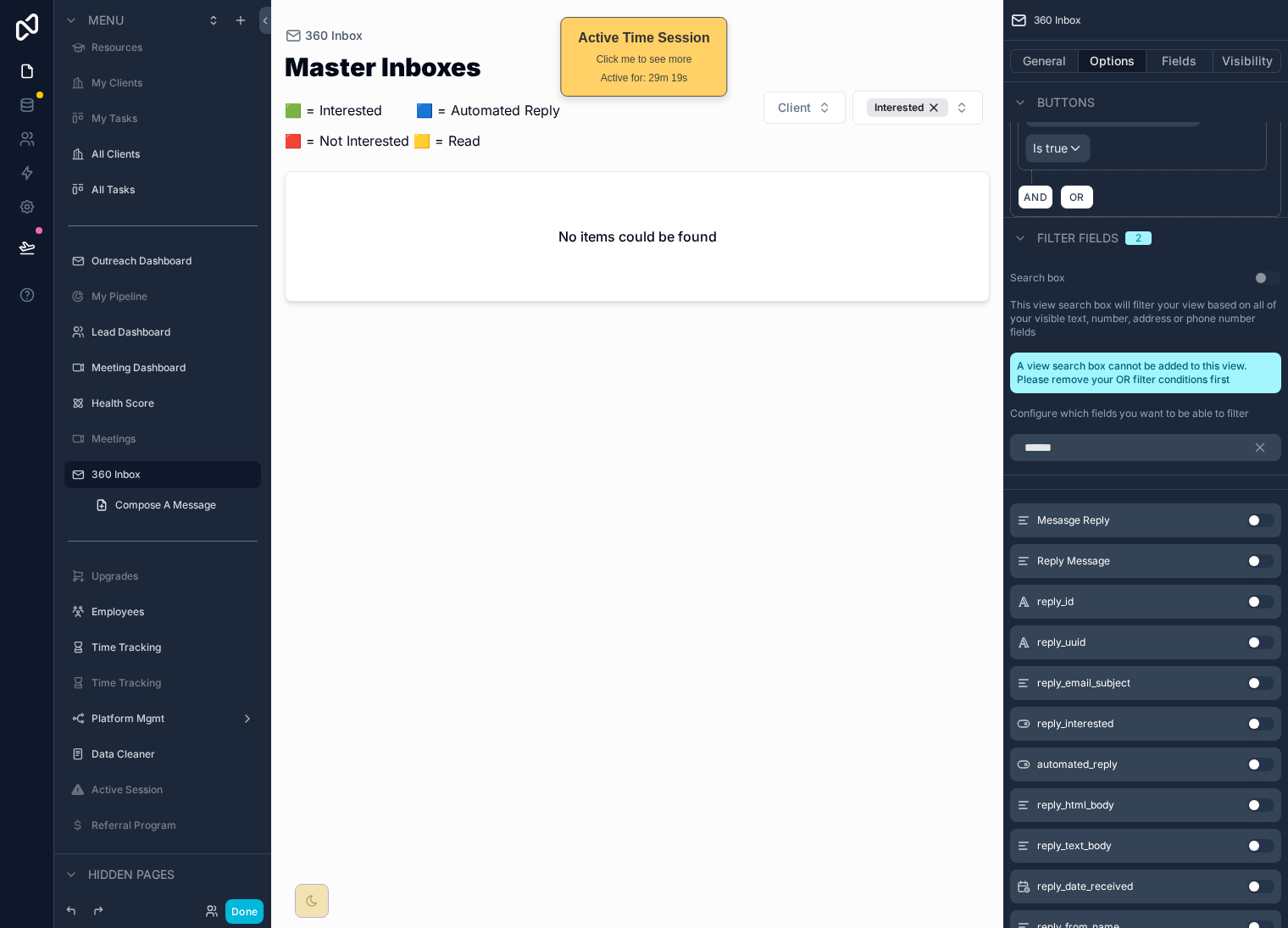
click at [963, 102] on button "Interested" at bounding box center [918, 108] width 130 height 34
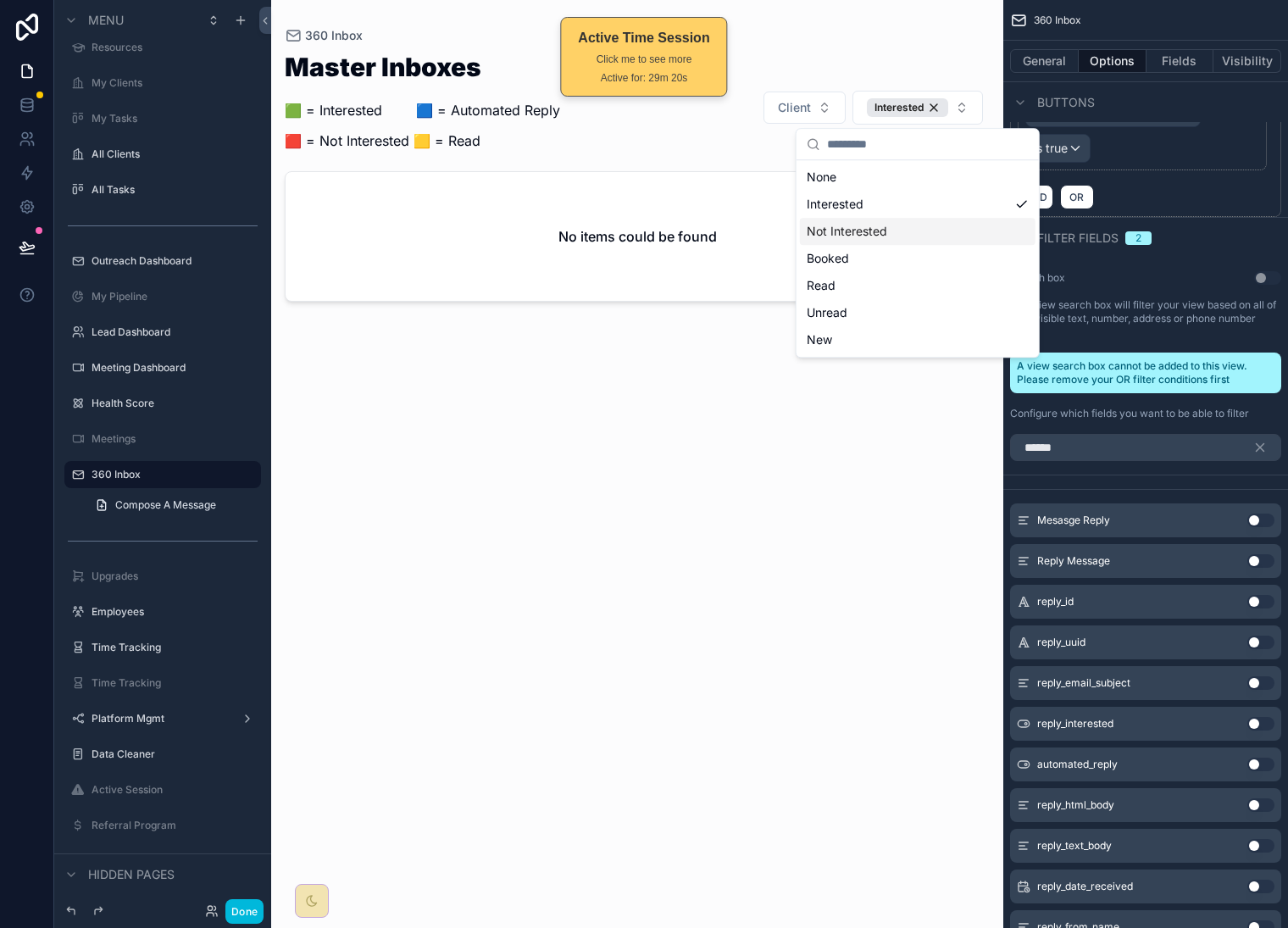
click at [915, 227] on div "Not Interested" at bounding box center [918, 232] width 236 height 27
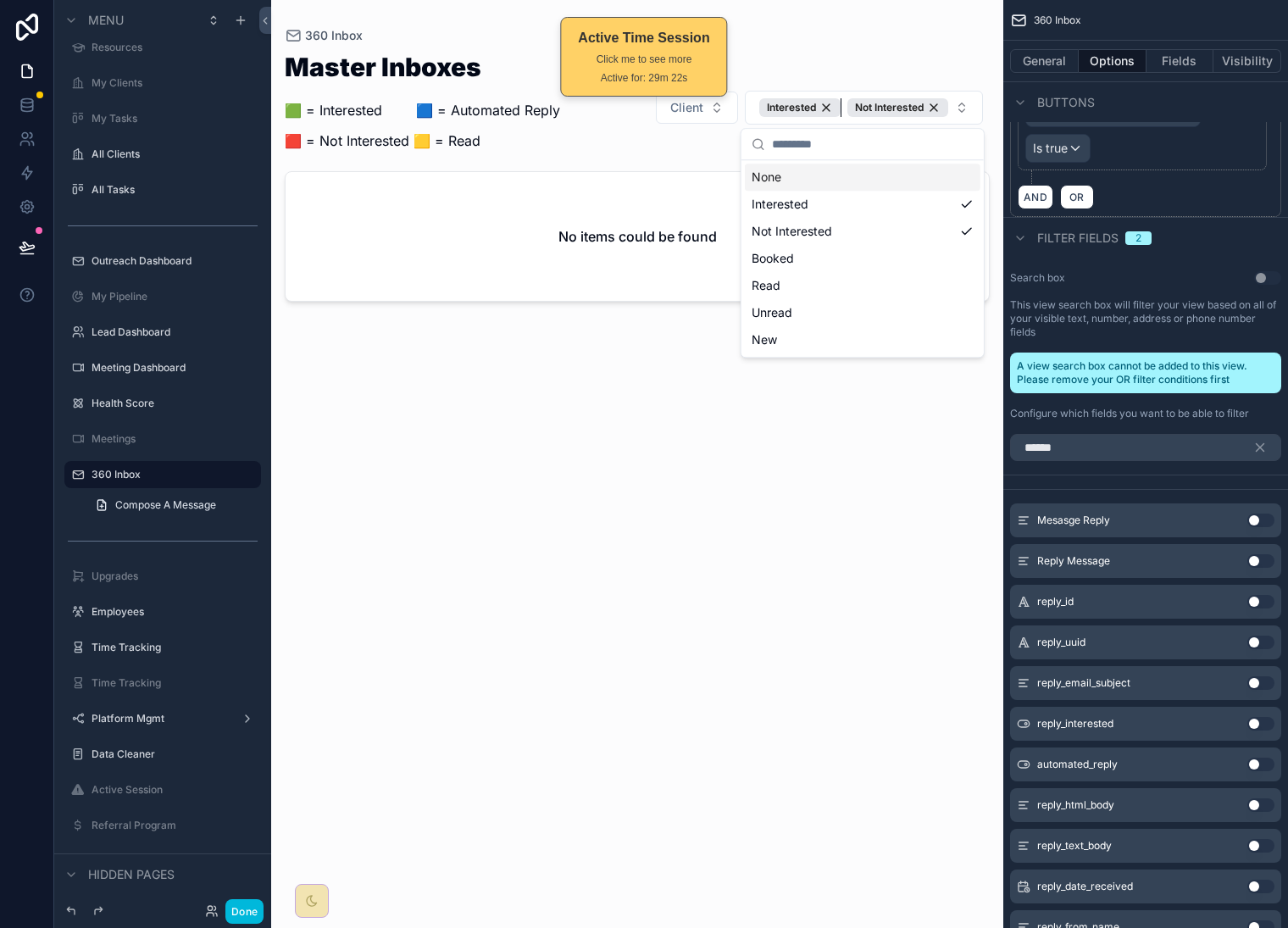
drag, startPoint x: 823, startPoint y: 105, endPoint x: 836, endPoint y: 108, distance: 13.3
click at [823, 105] on div "Interested" at bounding box center [799, 108] width 81 height 18
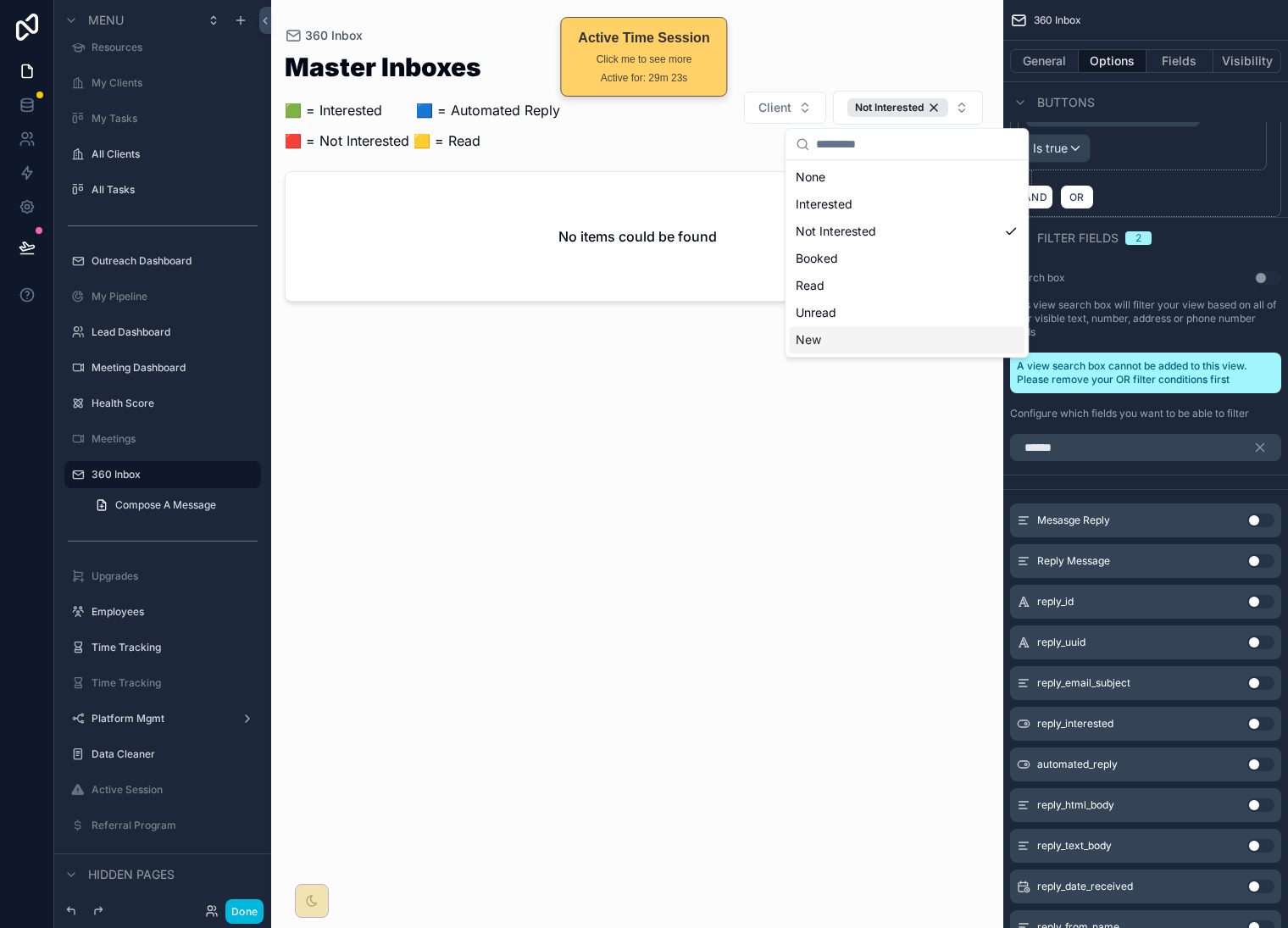
click at [909, 341] on div "New" at bounding box center [907, 340] width 236 height 27
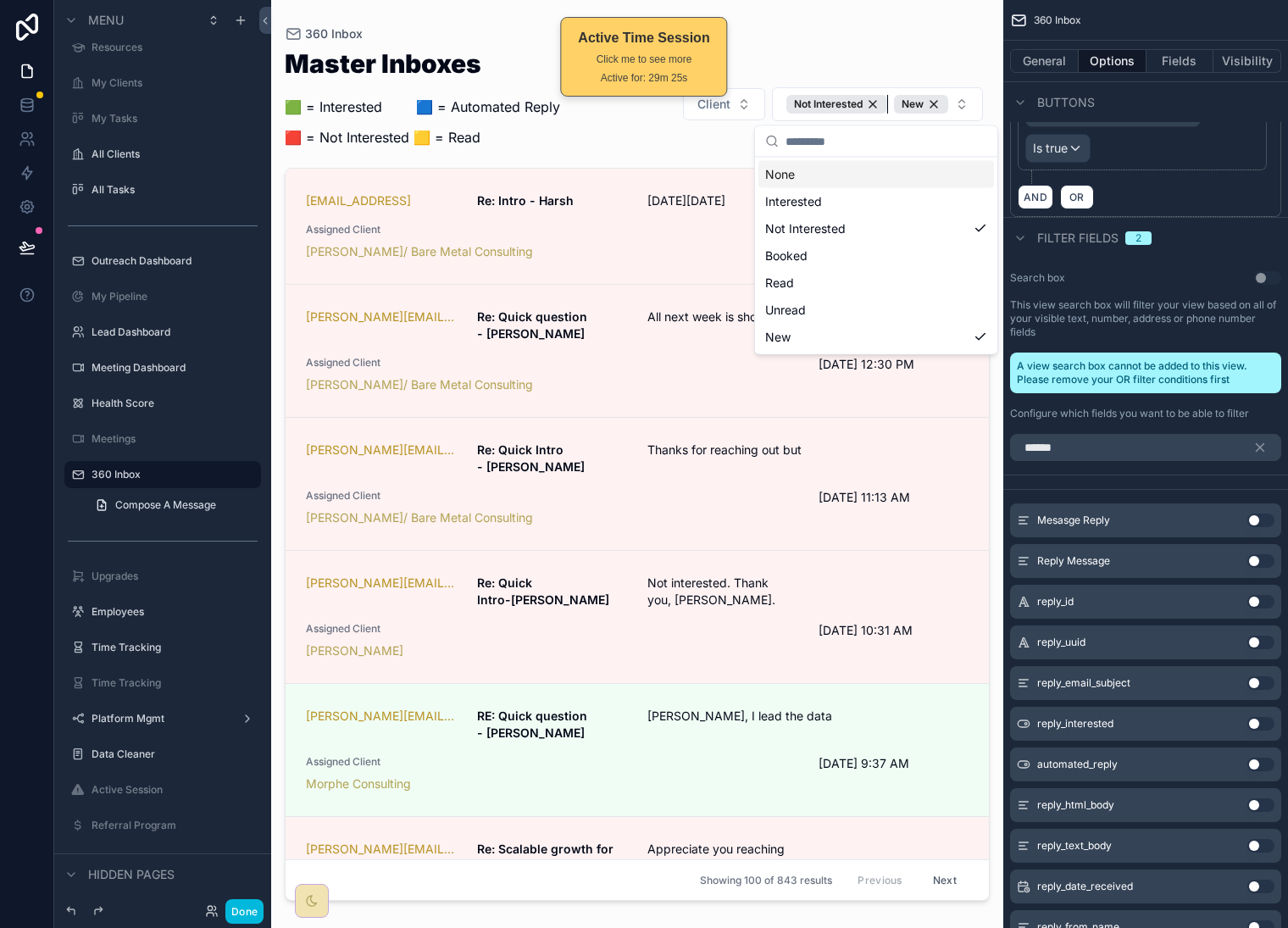
click at [874, 108] on div "Not Interested" at bounding box center [837, 104] width 101 height 18
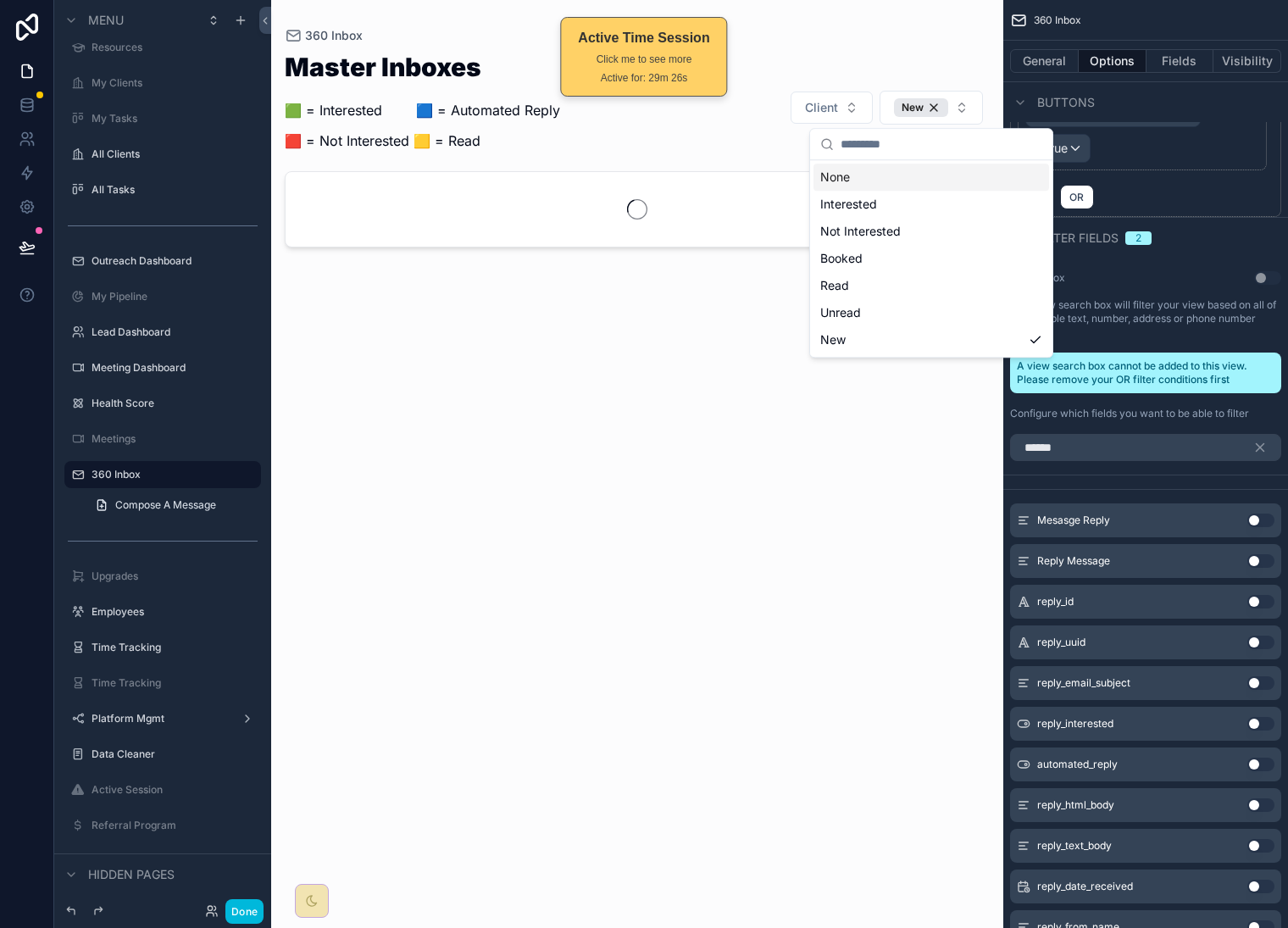
click at [937, 103] on div "New" at bounding box center [922, 108] width 55 height 18
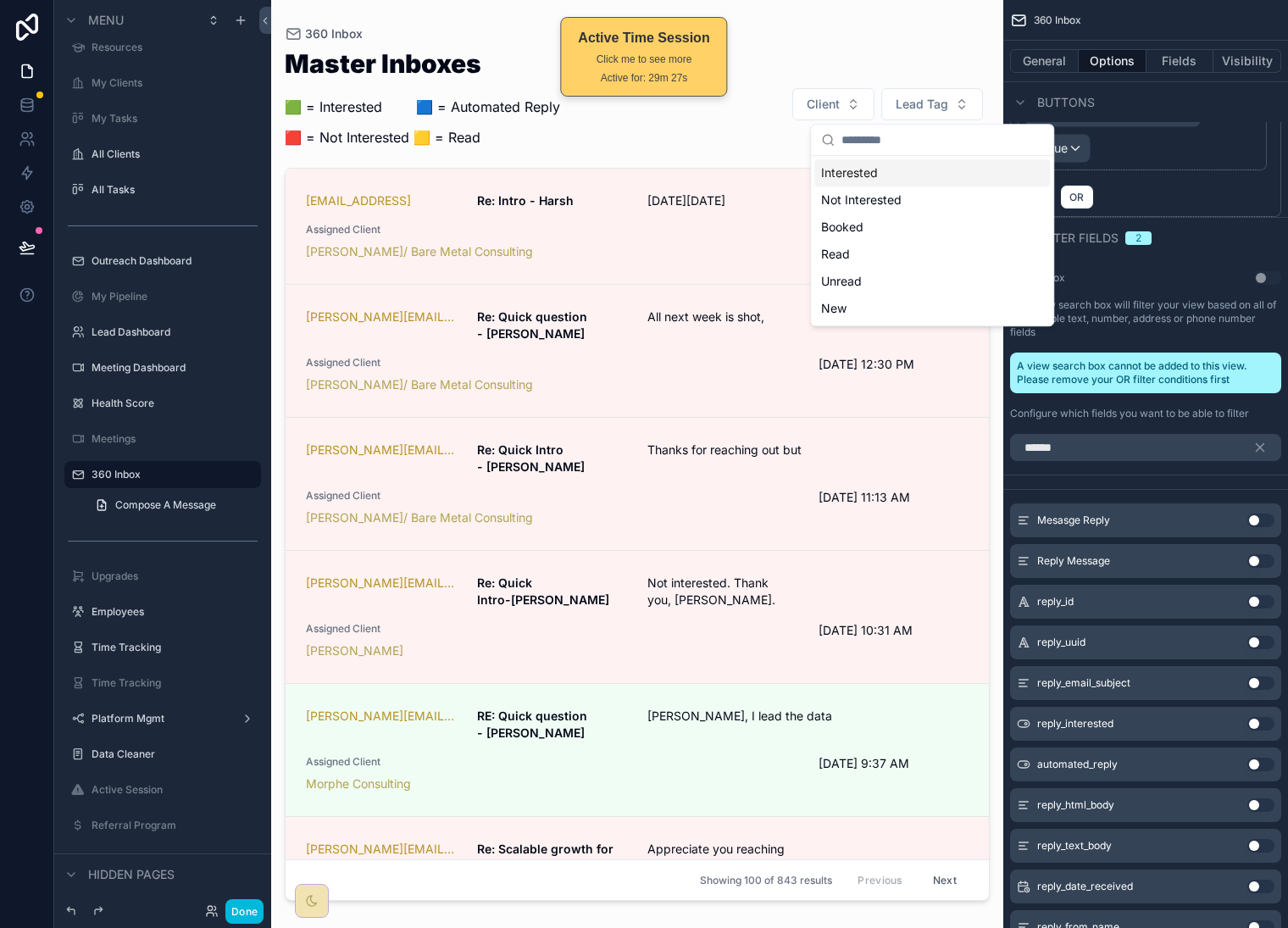
click at [976, 55] on div "Master Inboxes 🟩 = Interested ‎ ‎ ‎ ‎ ‎ ‎‎ ‎ 🟦 = Automated Reply 🟥 = Not Intere…" at bounding box center [637, 104] width 706 height 107
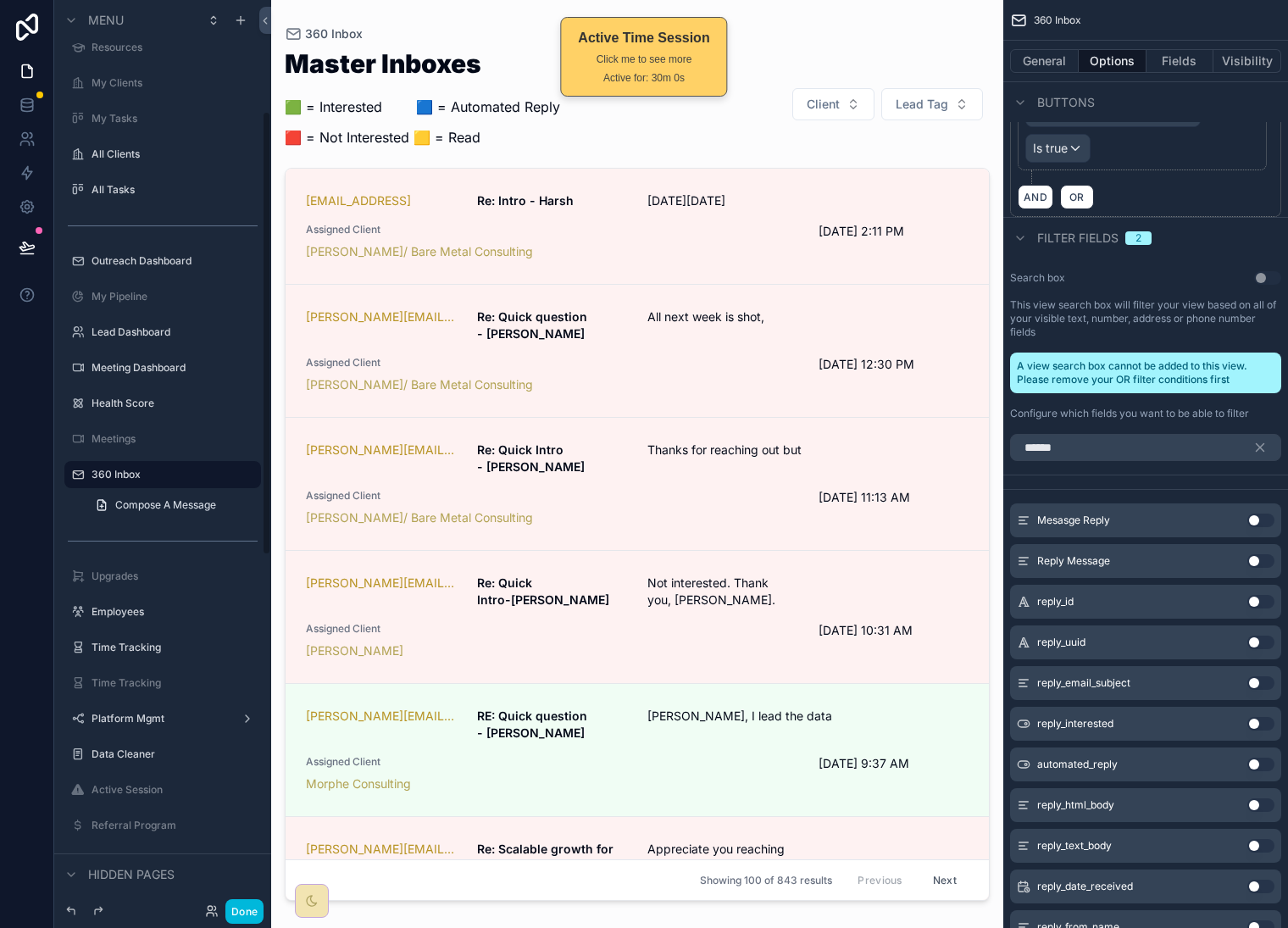
click at [247, 909] on button "Done" at bounding box center [244, 912] width 38 height 25
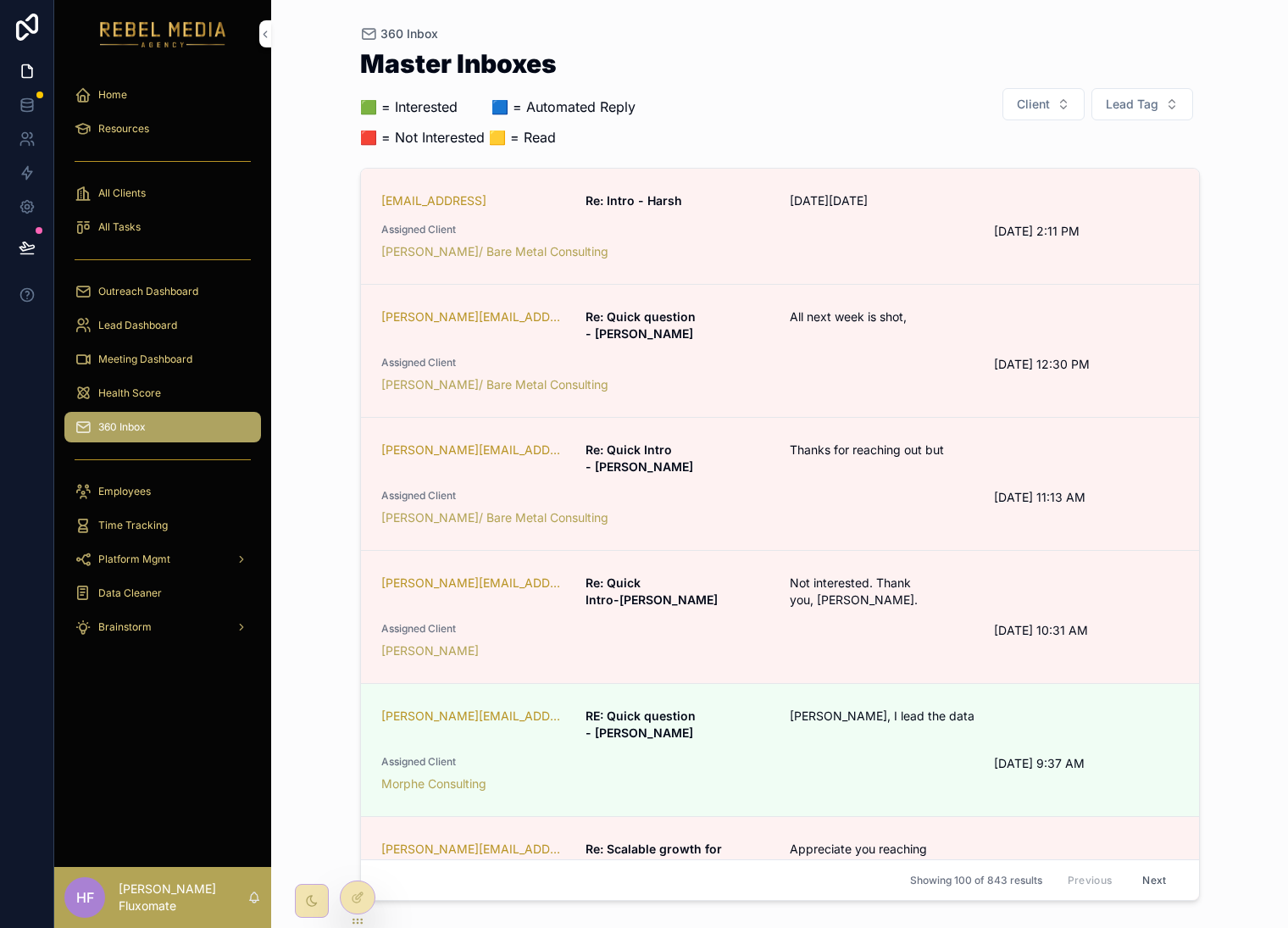
click at [831, 215] on div "hmurari@visionify.ai Re: Intro - Harsh On Wed, Oct 1, 2025 Assigned Client Marc…" at bounding box center [779, 226] width 798 height 67
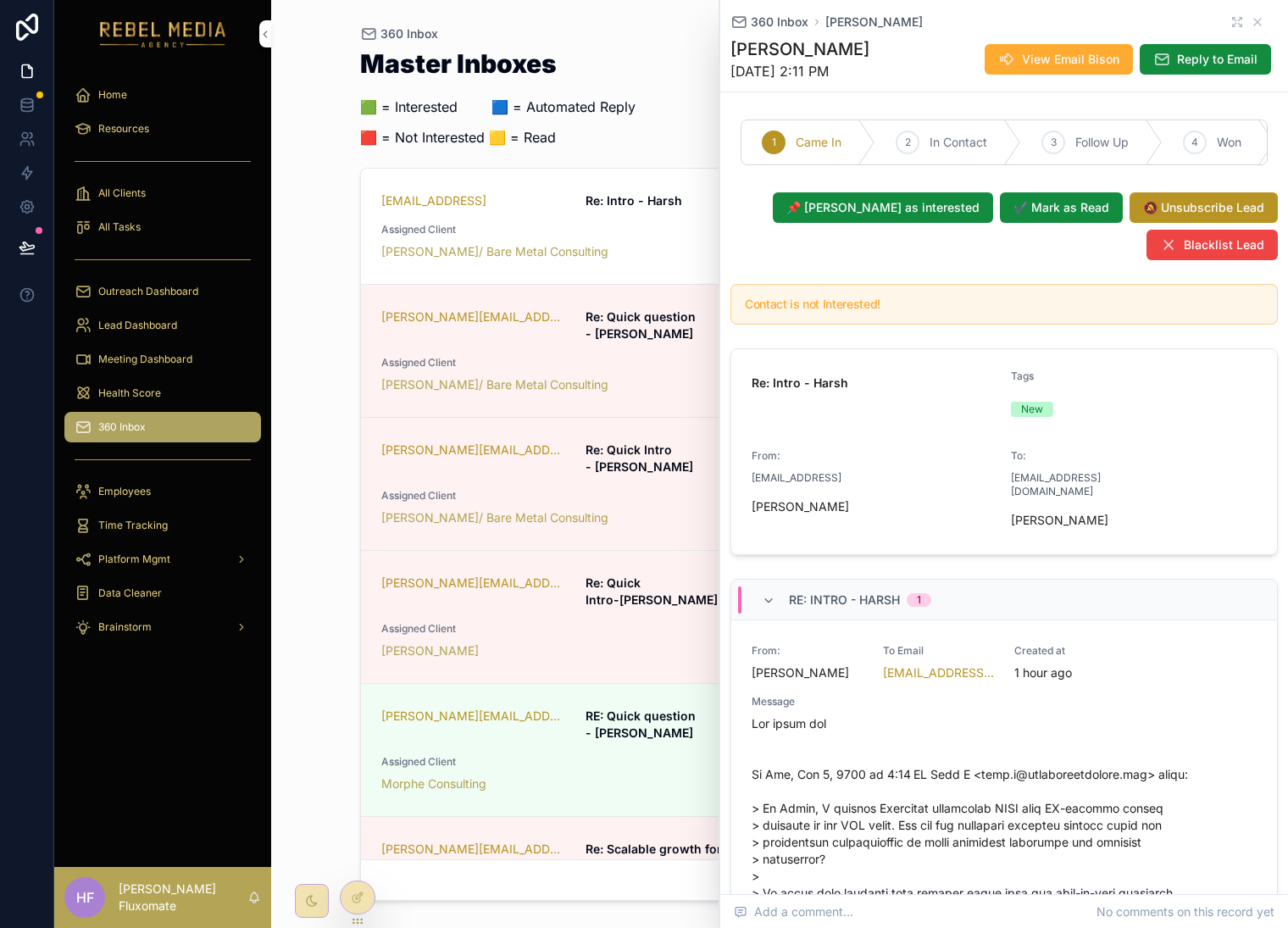
click at [365, 893] on div at bounding box center [357, 897] width 34 height 32
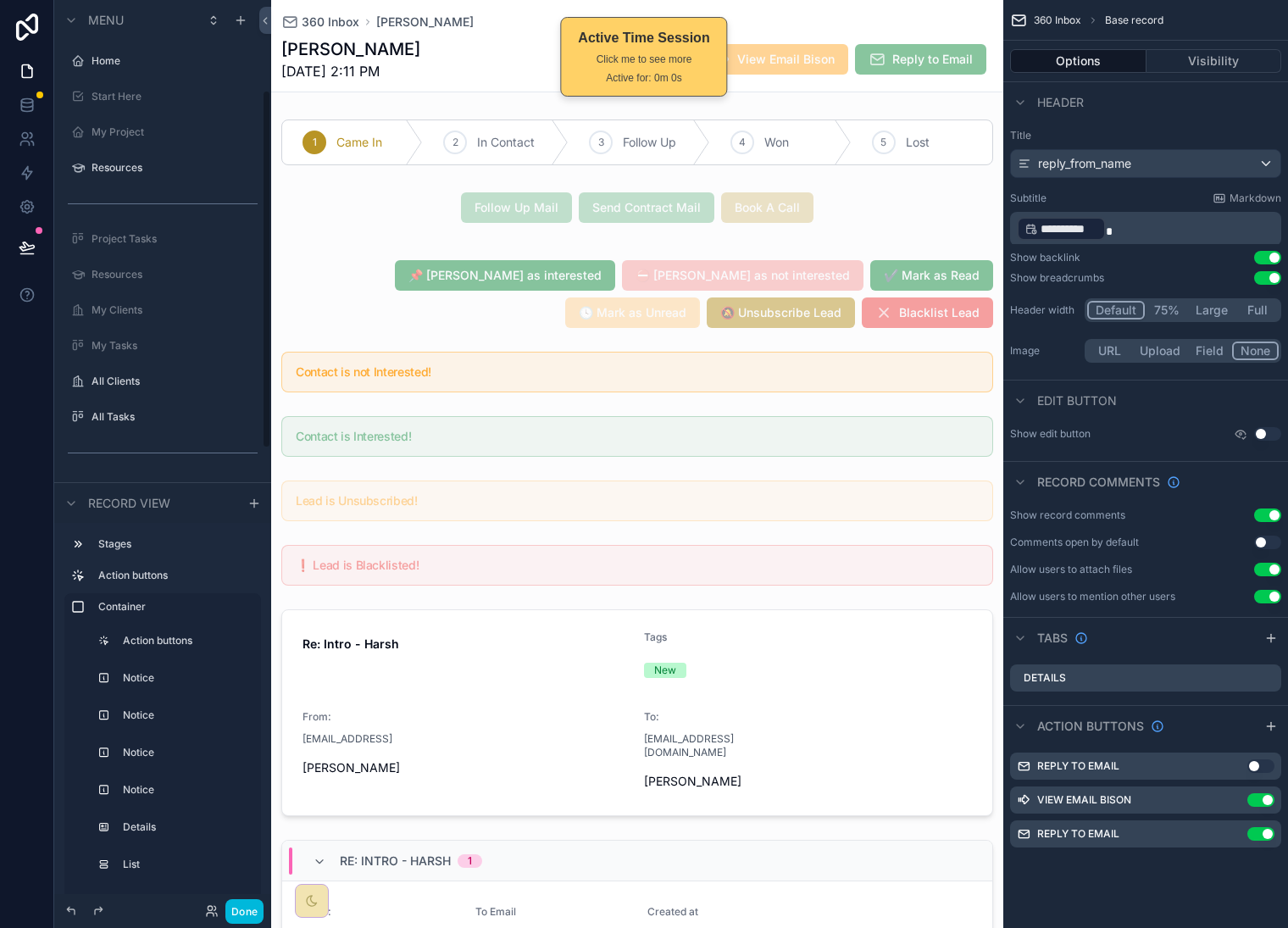
scroll to position [229, 0]
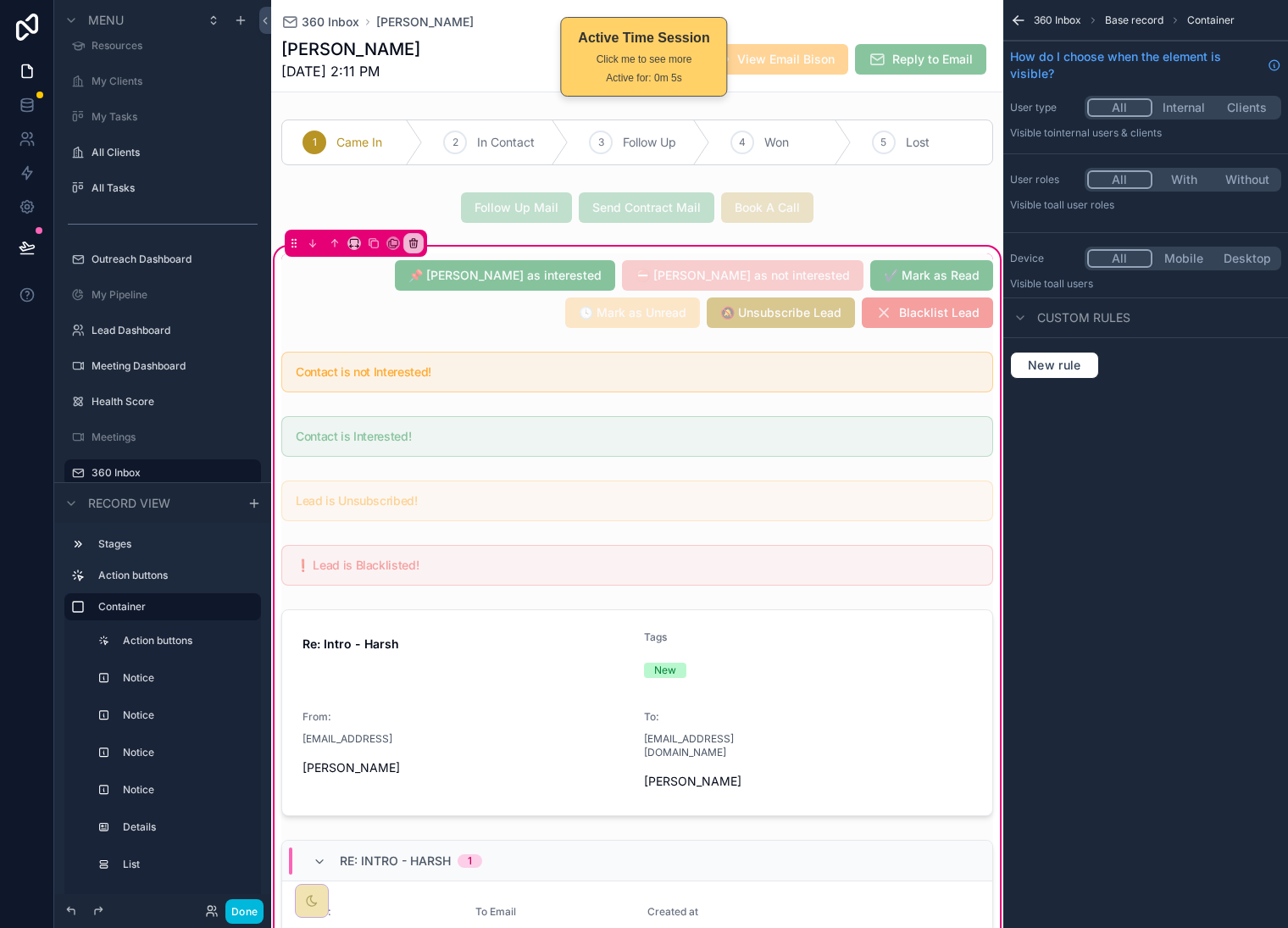
click at [323, 326] on div "scrollable content" at bounding box center [637, 294] width 732 height 81
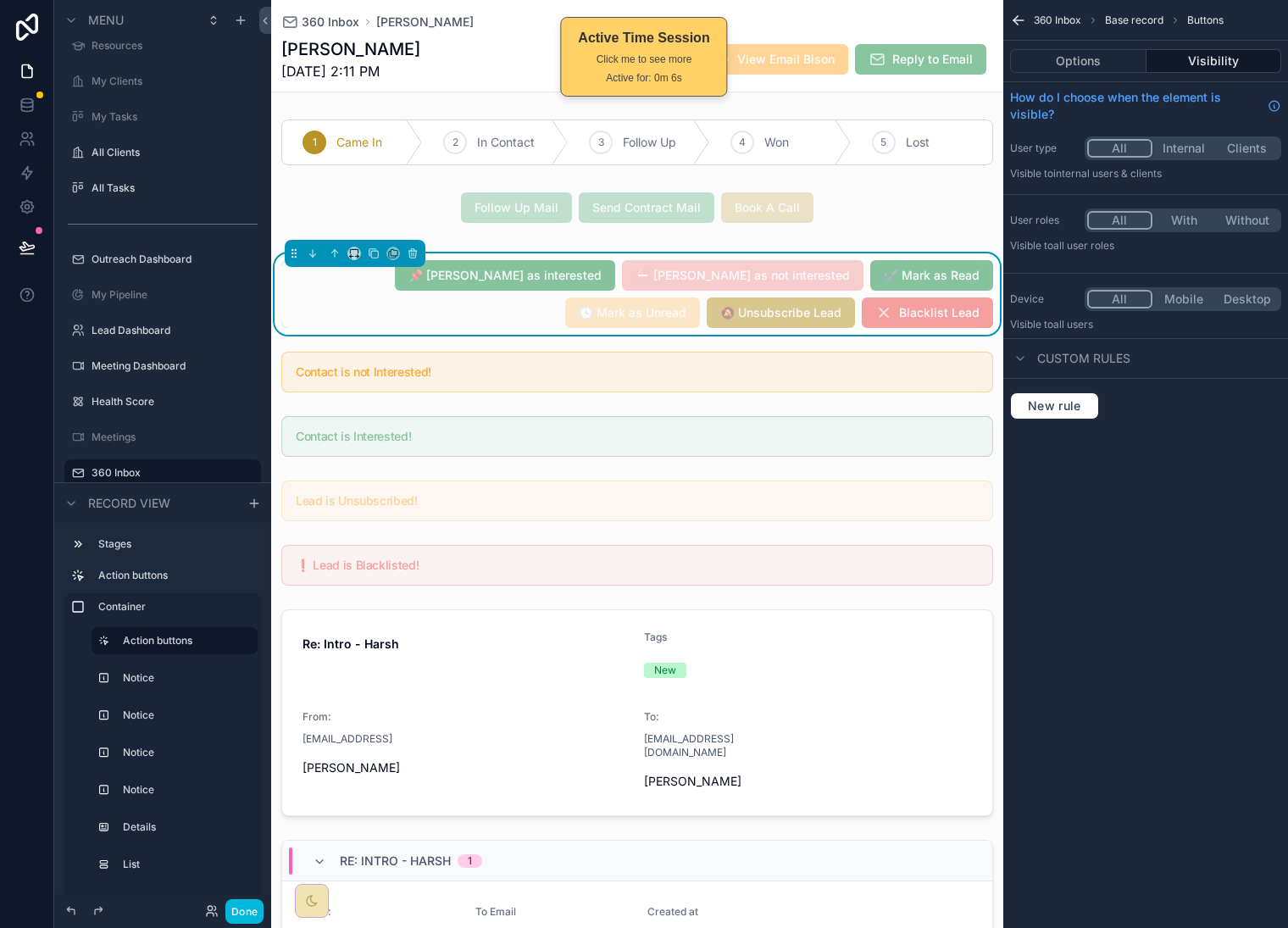
click at [1087, 57] on button "Options" at bounding box center [1078, 61] width 137 height 24
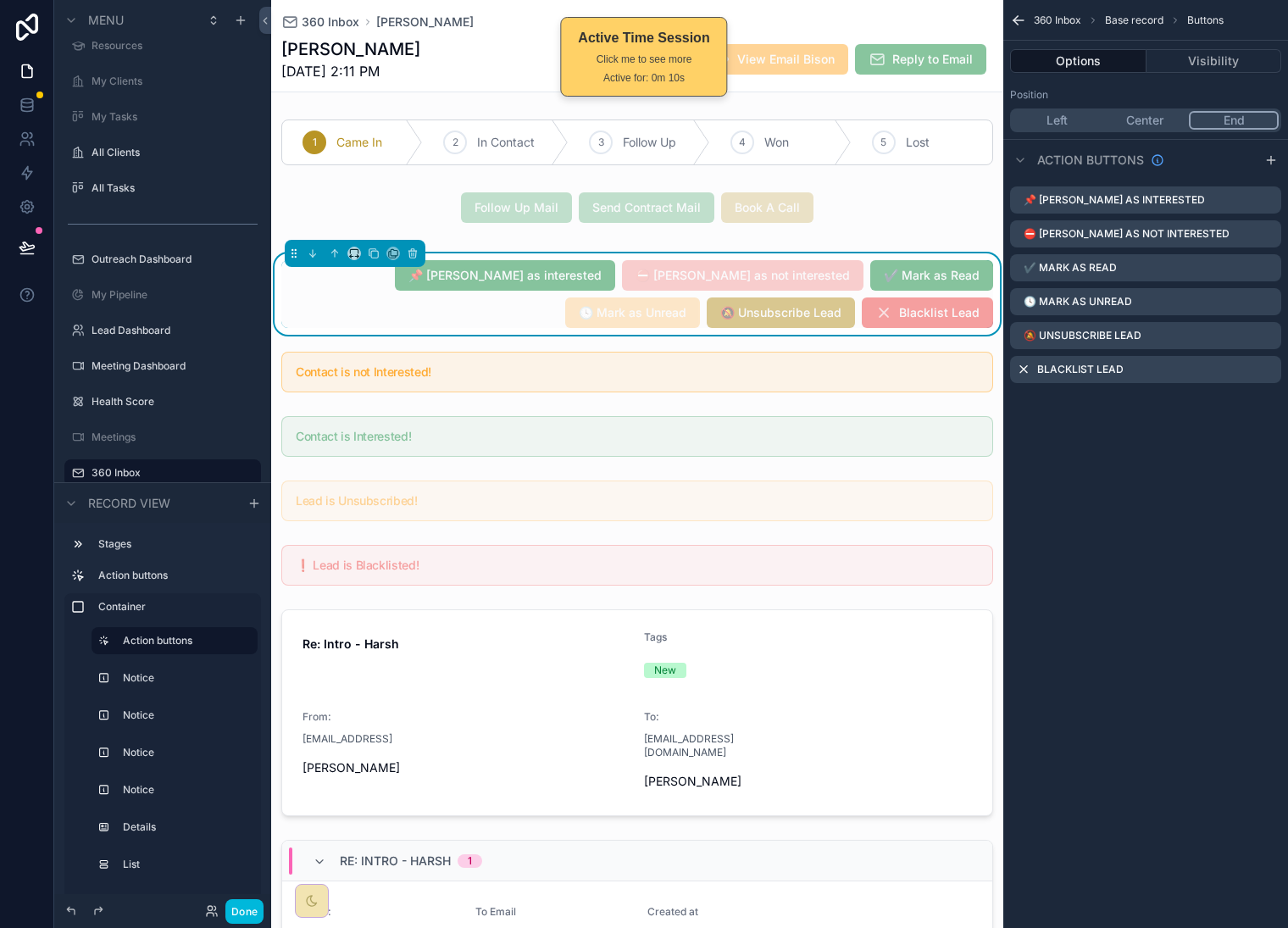
click at [0, 0] on icon "scrollable content" at bounding box center [0, 0] width 0 height 0
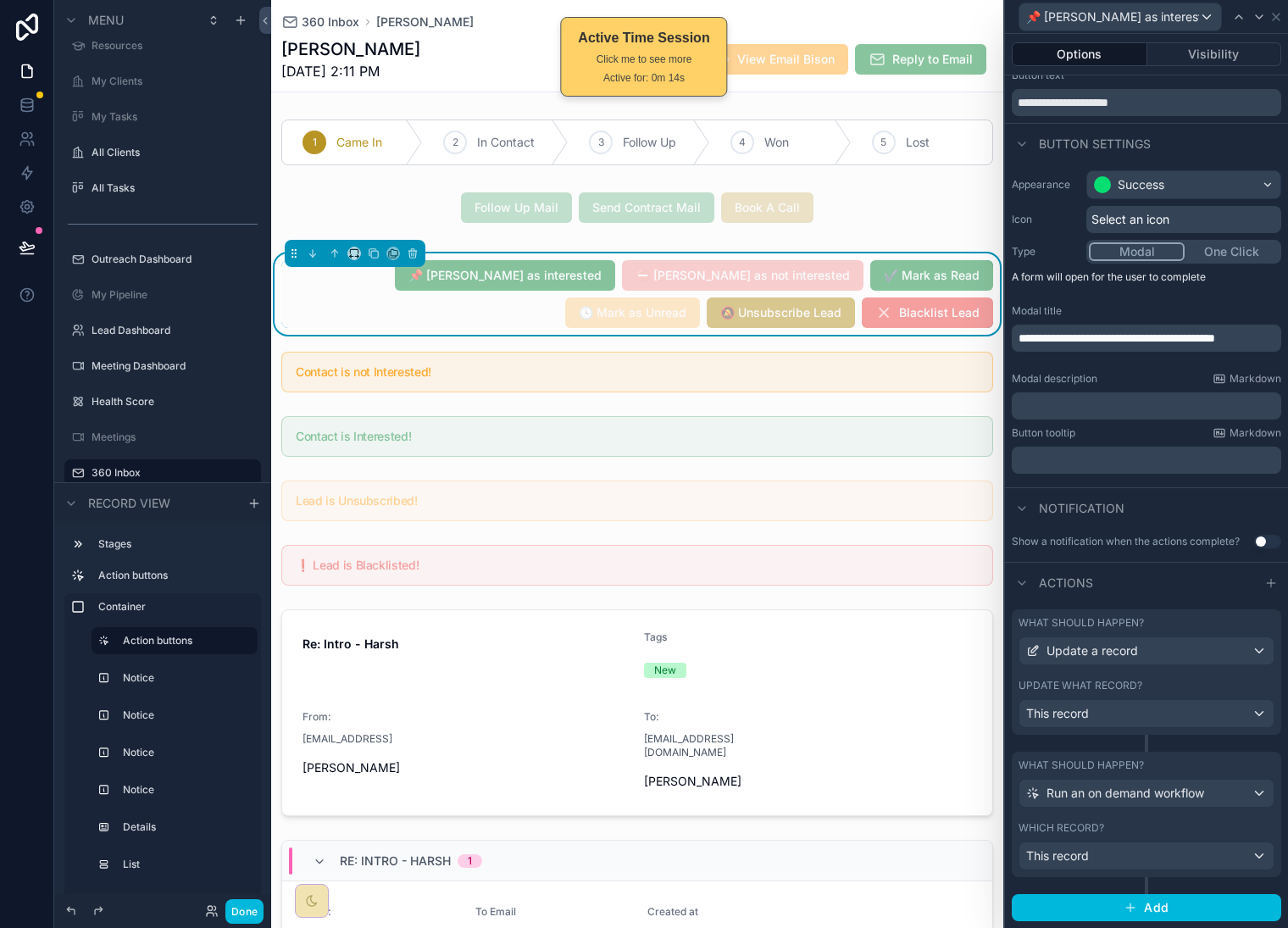
scroll to position [62, 0]
click at [1262, 587] on div at bounding box center [1272, 583] width 20 height 20
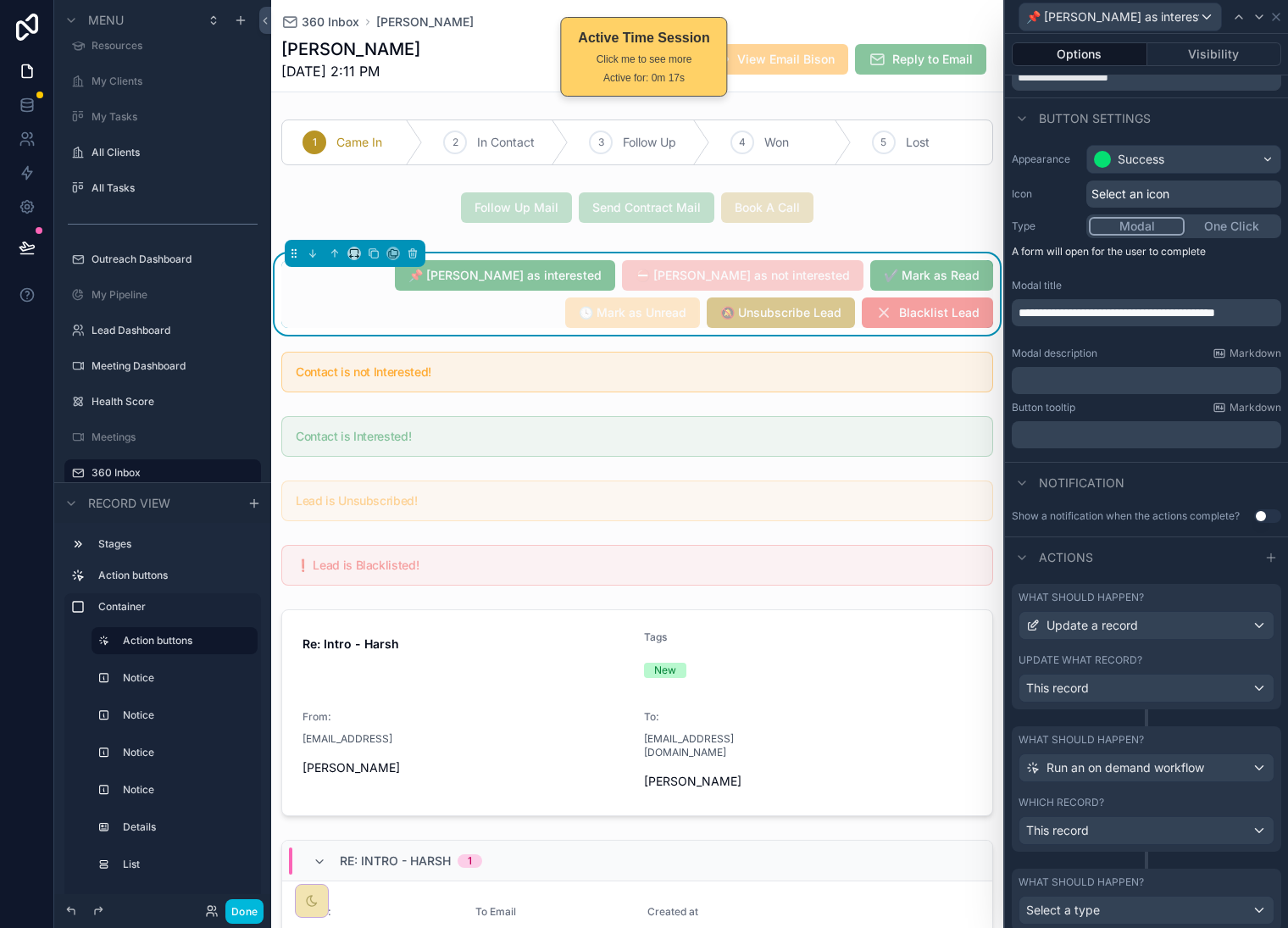
scroll to position [142, 0]
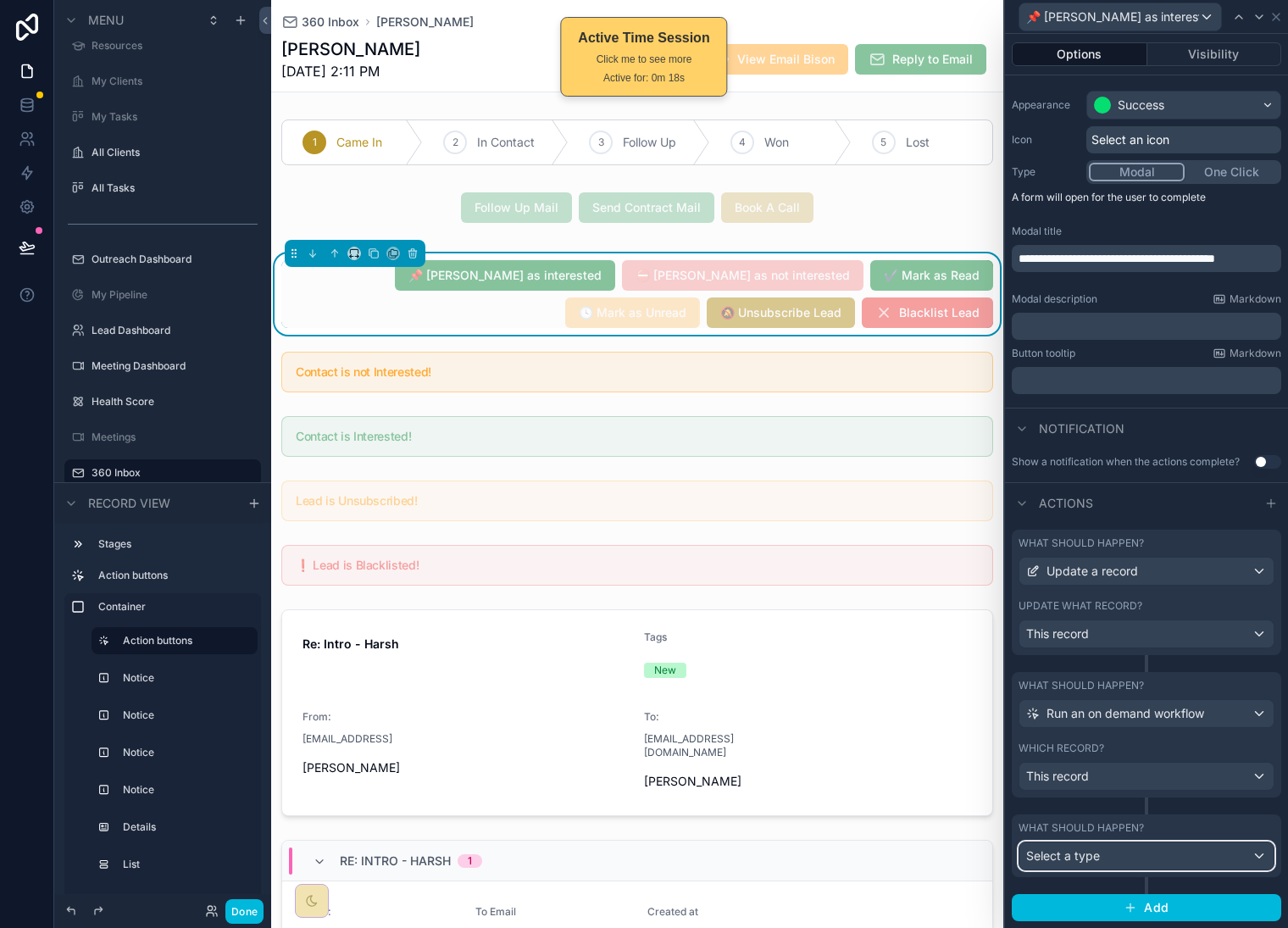
click at [1118, 849] on div "Select a type" at bounding box center [1147, 856] width 254 height 27
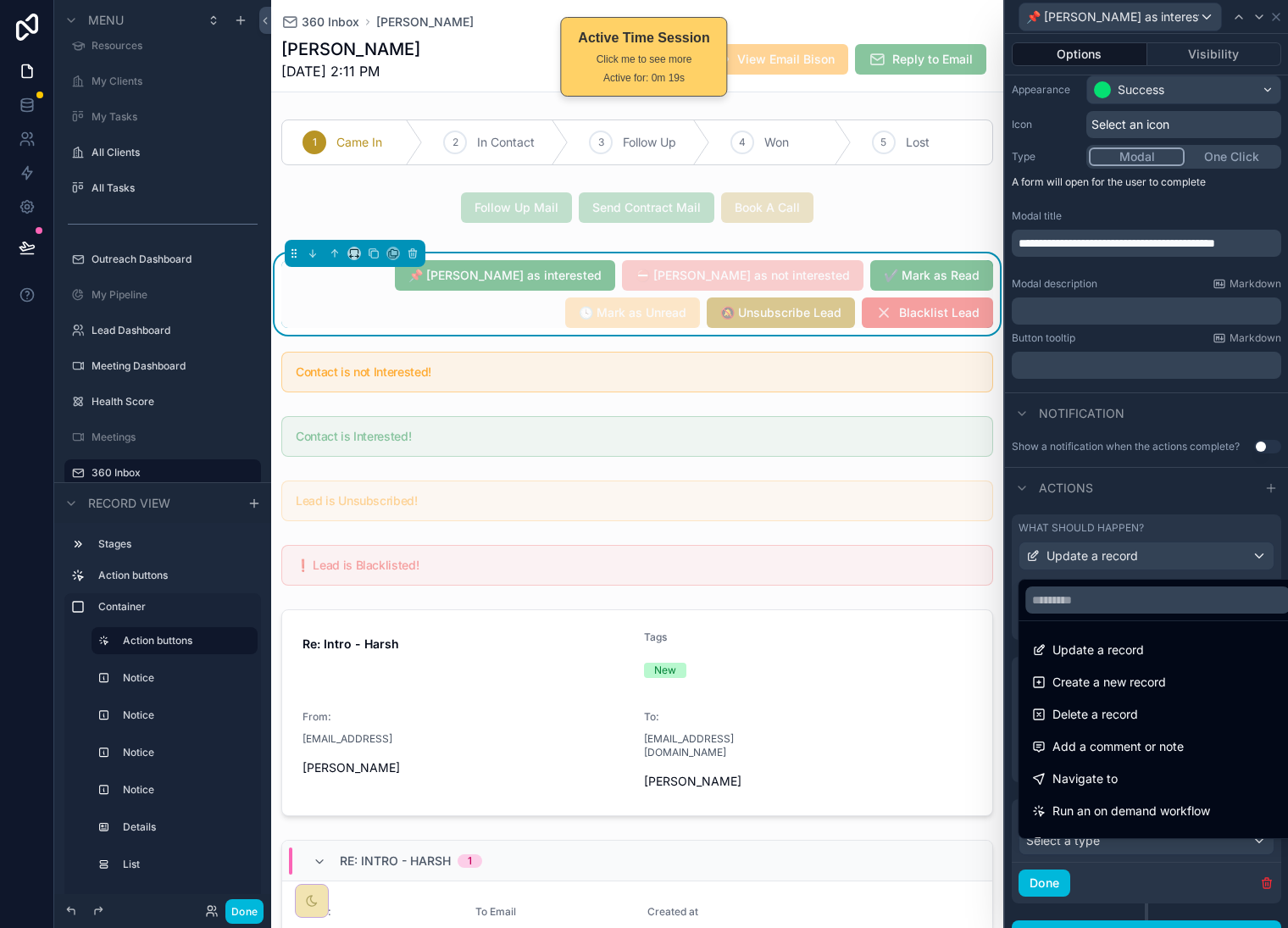
click at [1153, 640] on div "Update a record" at bounding box center [1158, 650] width 251 height 20
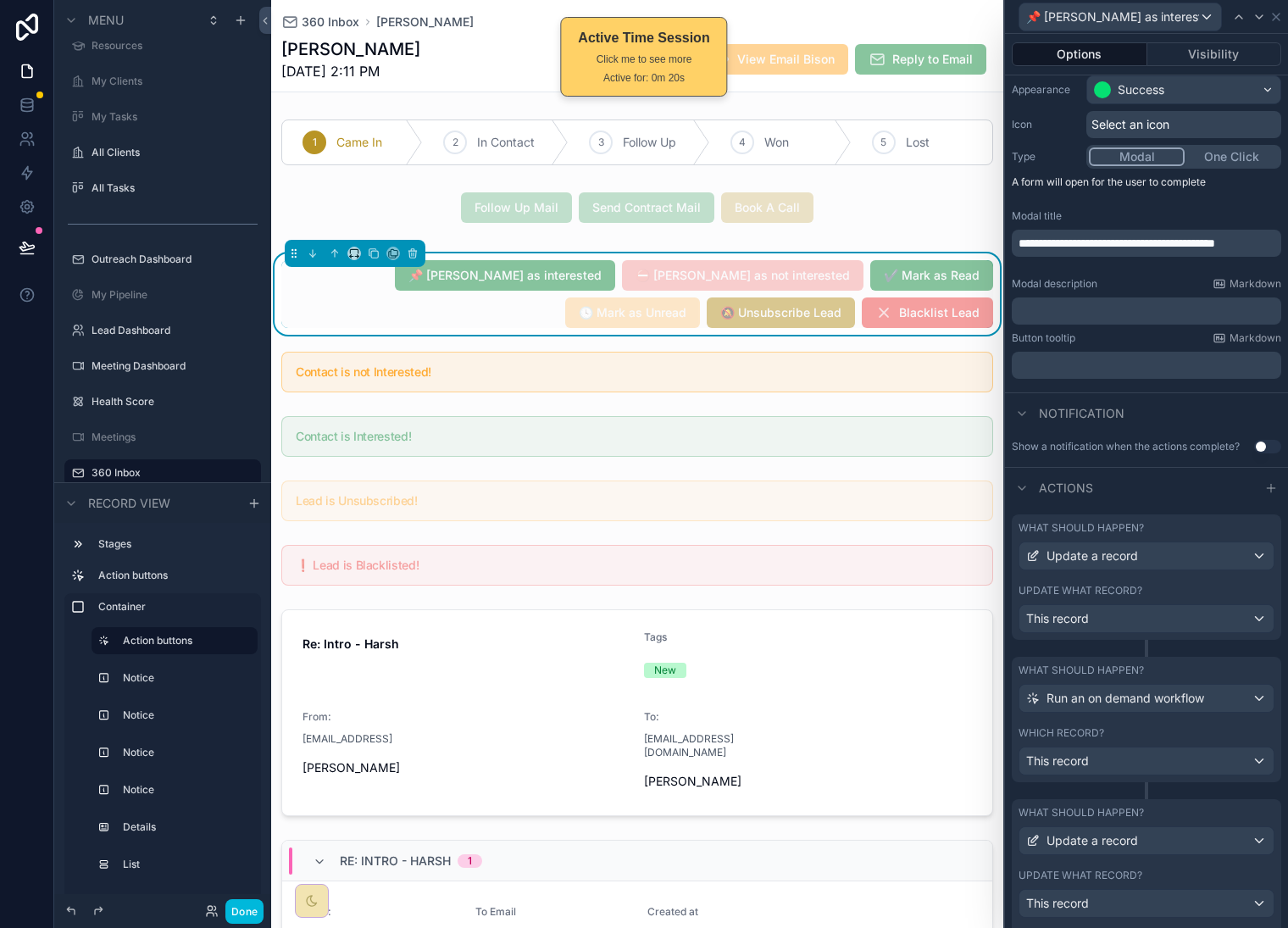
scroll to position [577, 0]
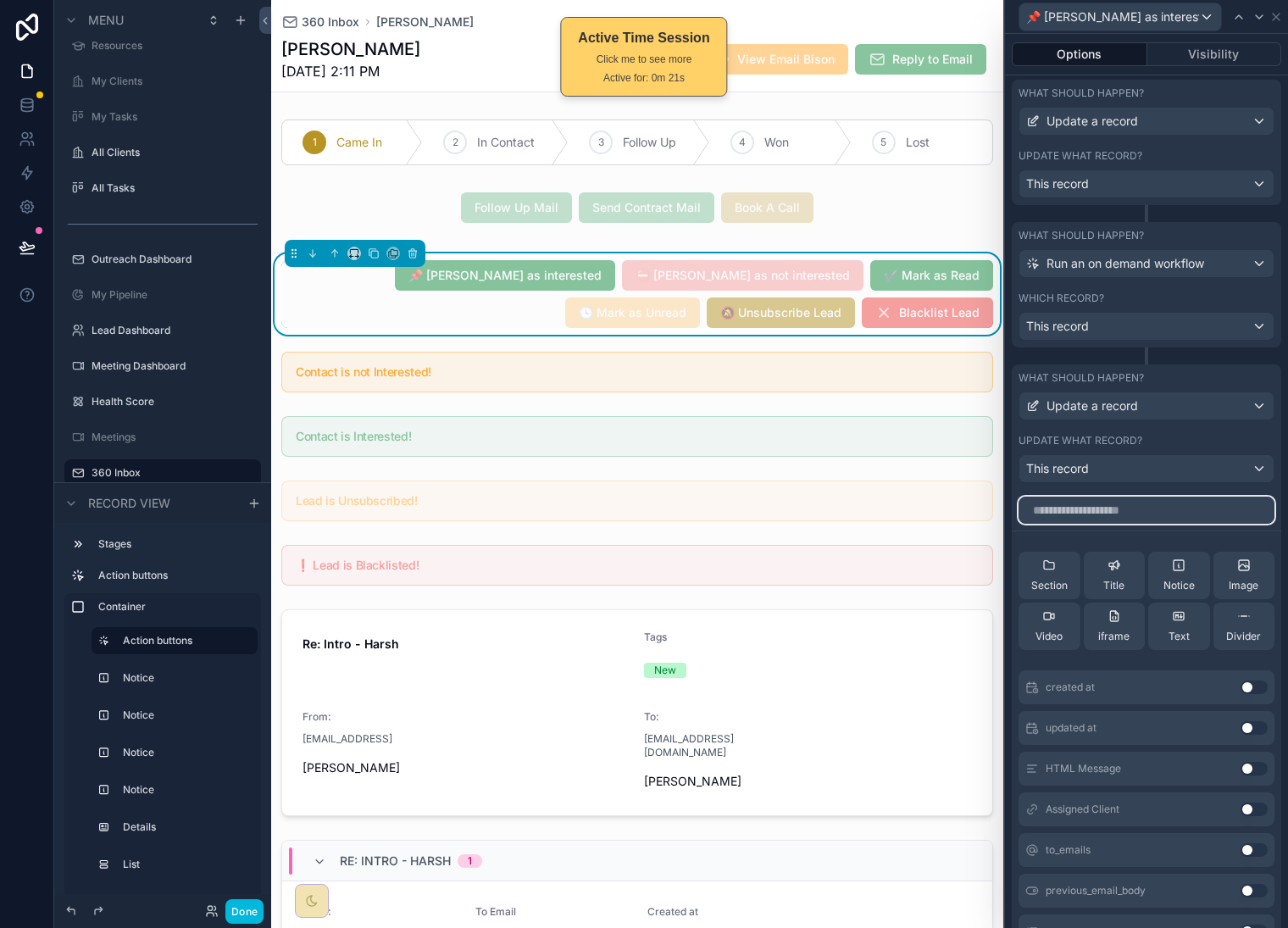
click at [1165, 513] on input "text" at bounding box center [1147, 510] width 256 height 27
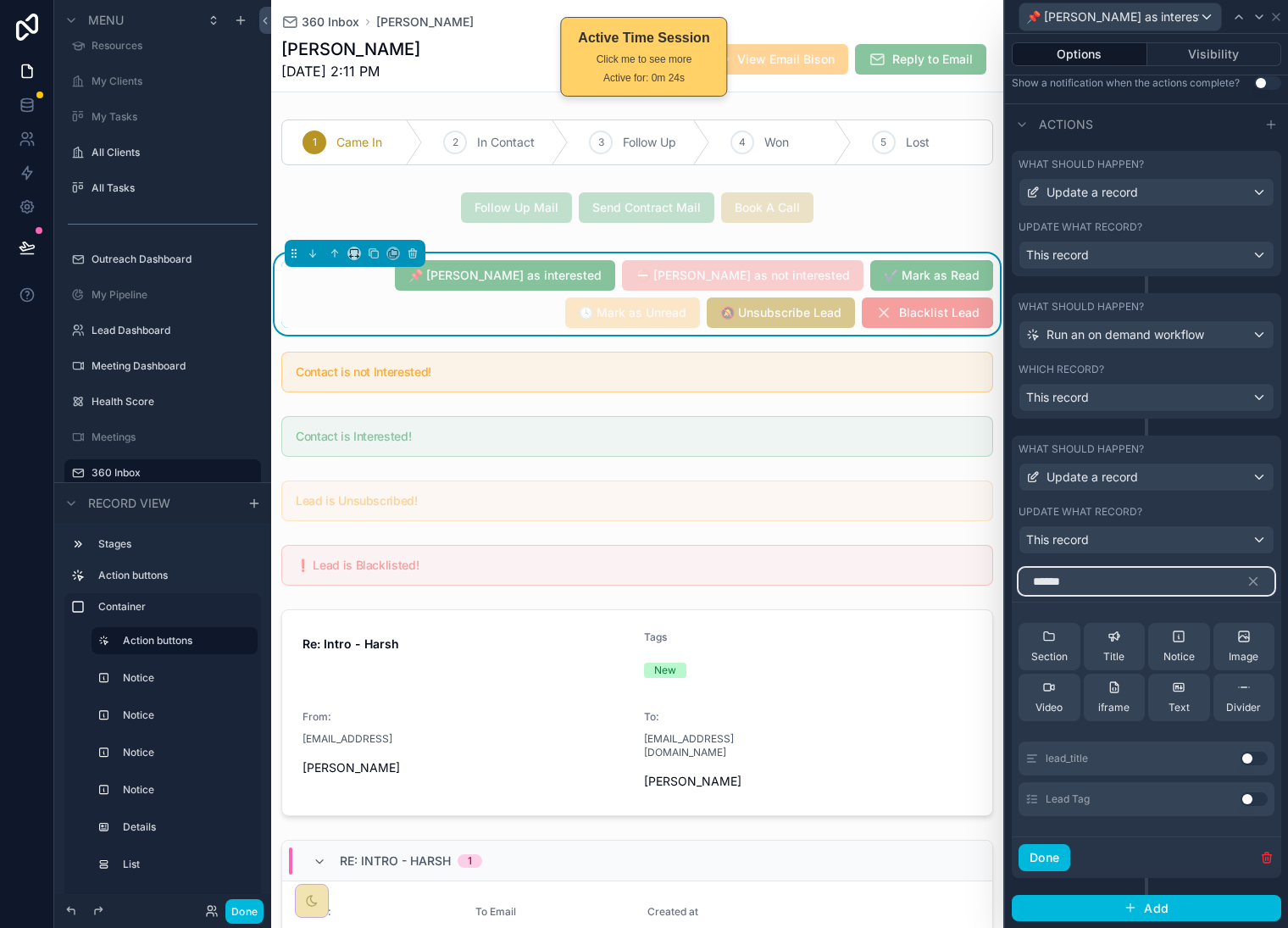
scroll to position [481, 0]
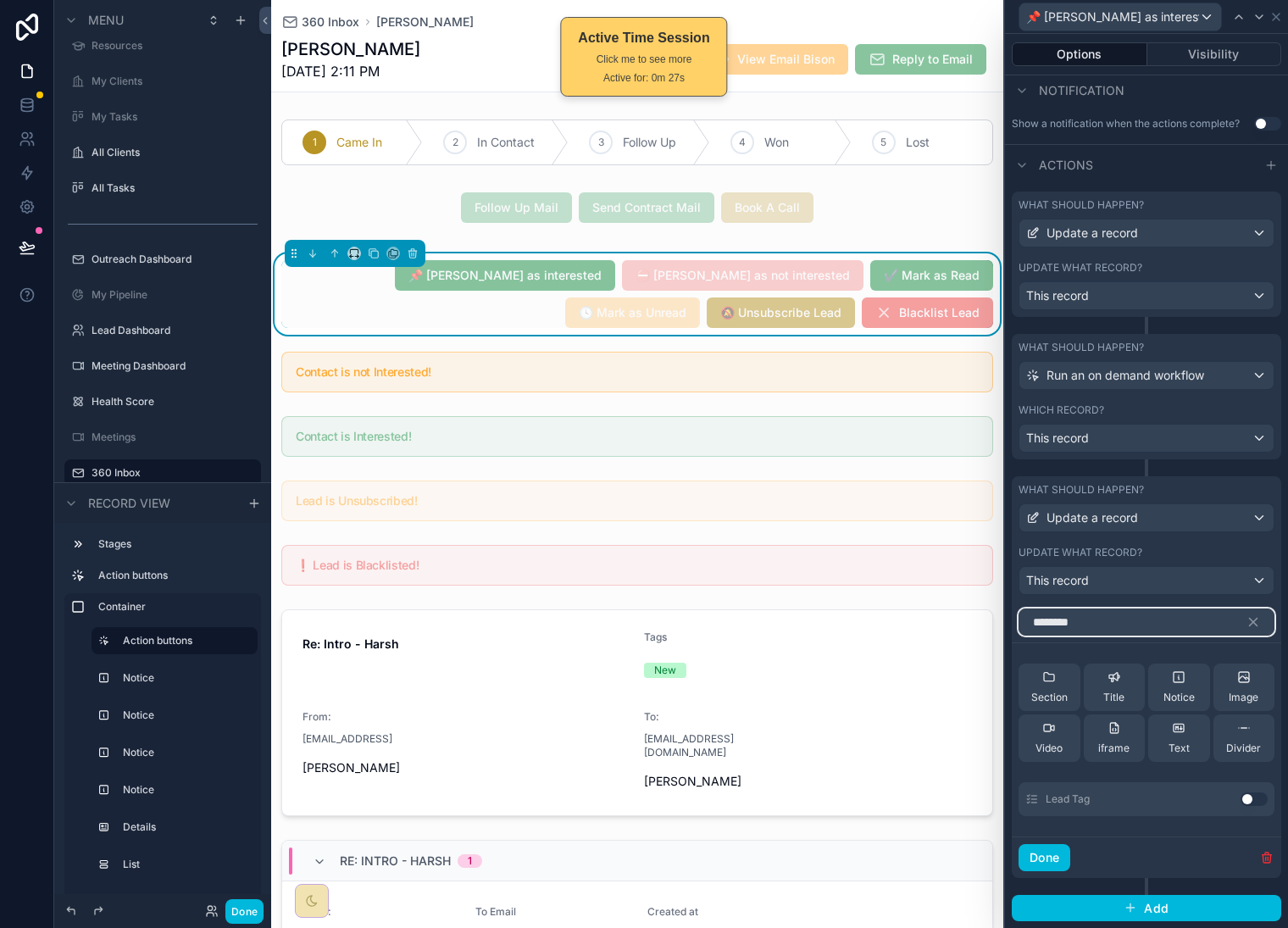
type input "********"
click at [1247, 796] on button "Use setting" at bounding box center [1254, 799] width 27 height 14
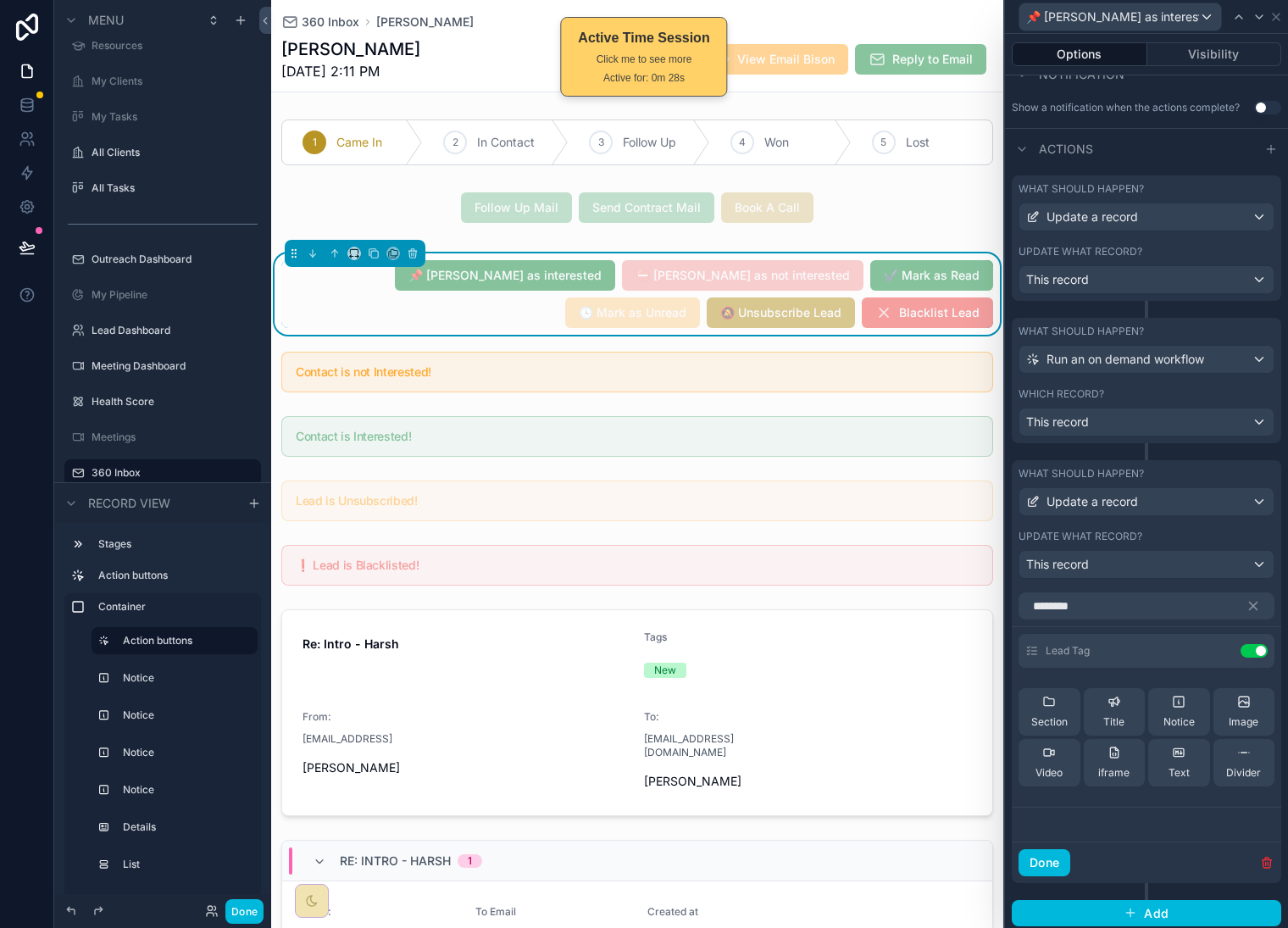
click at [1207, 668] on div "Lead Tag Use setting" at bounding box center [1147, 651] width 256 height 34
click at [0, 0] on icon at bounding box center [0, 0] width 0 height 0
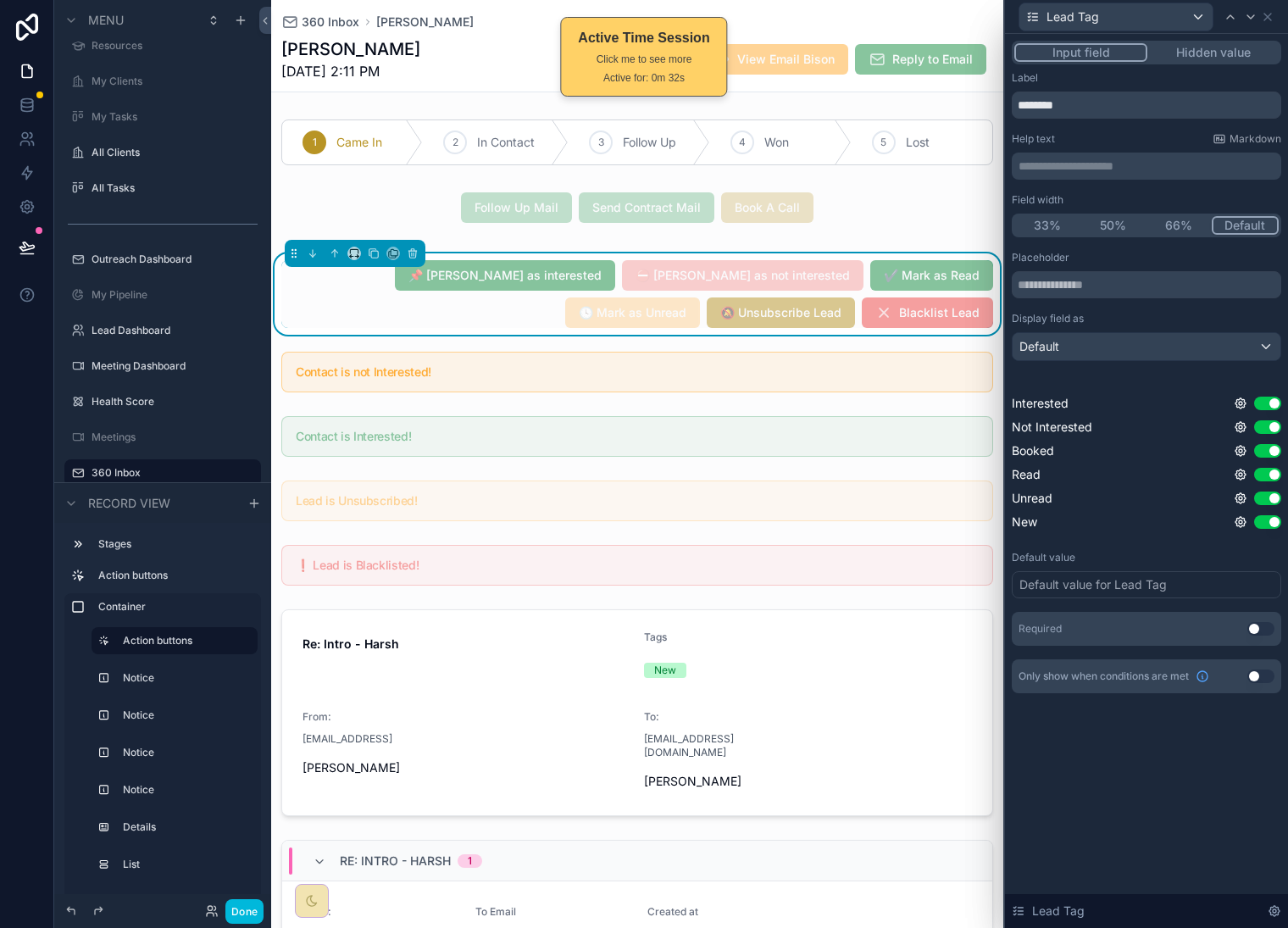
click at [1202, 55] on button "Hidden value" at bounding box center [1213, 52] width 131 height 18
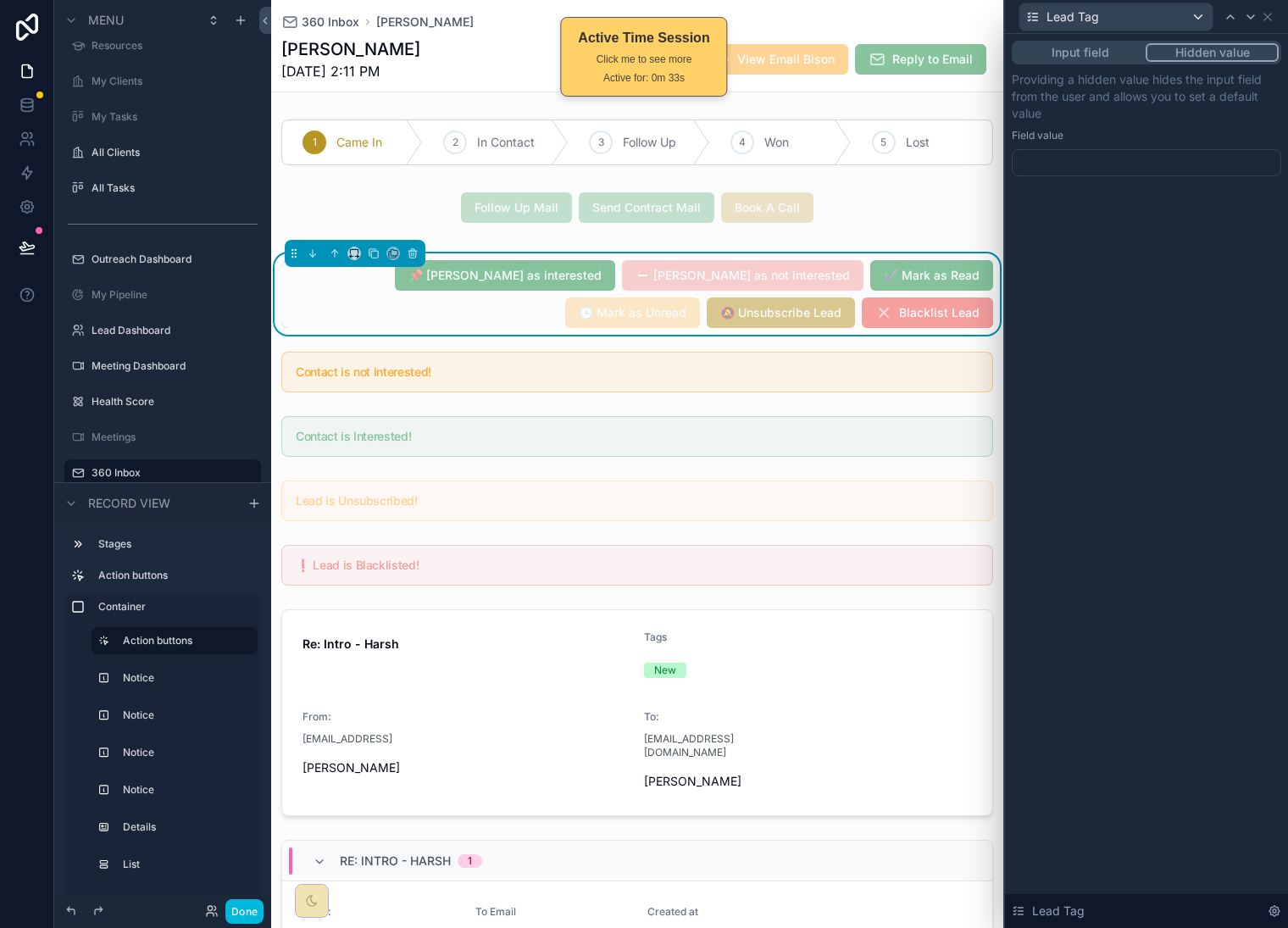
click at [1159, 152] on div at bounding box center [1147, 163] width 270 height 27
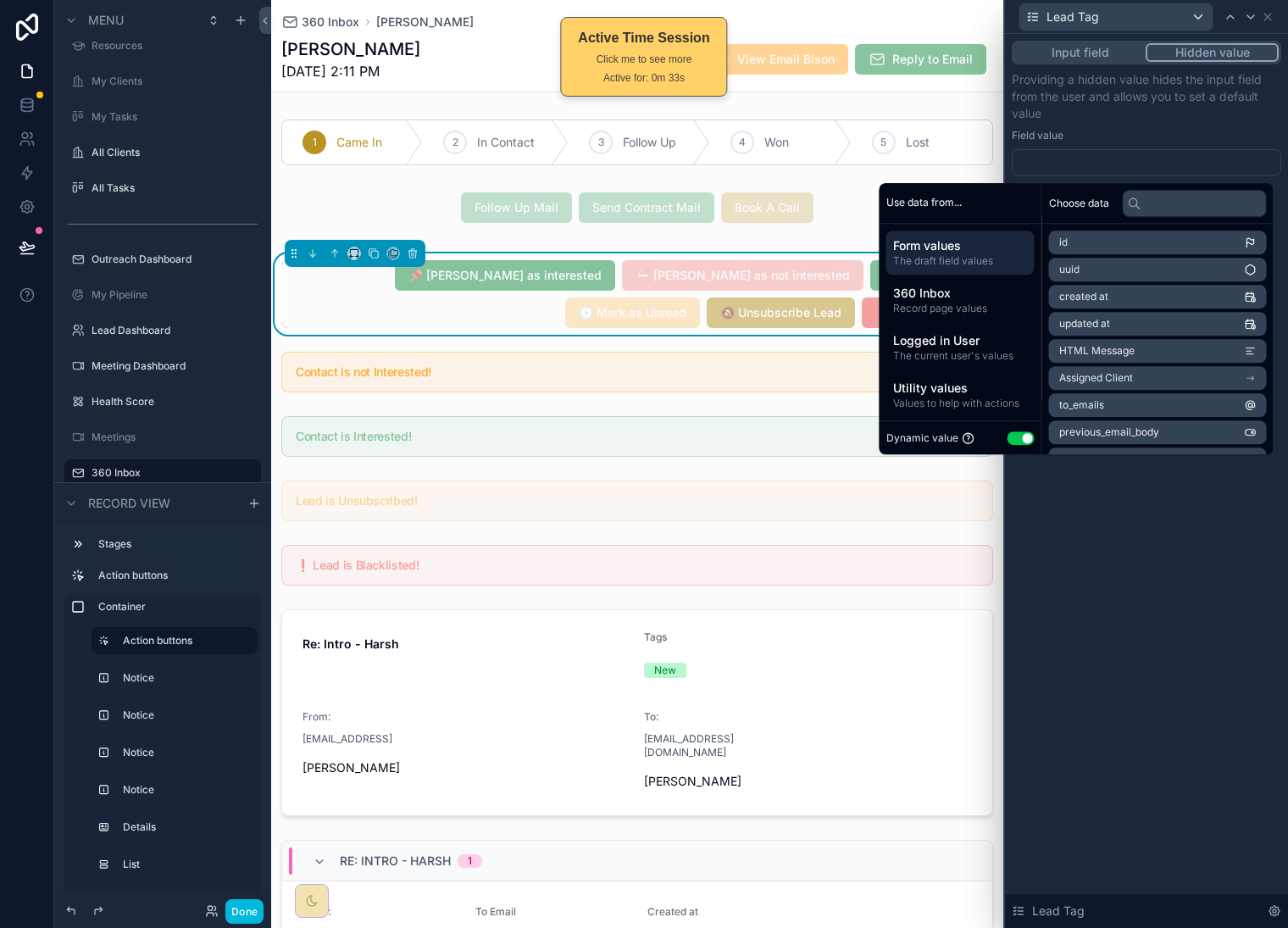
click at [1164, 160] on div at bounding box center [1147, 163] width 270 height 27
click at [1010, 440] on button "Use setting" at bounding box center [1022, 438] width 27 height 14
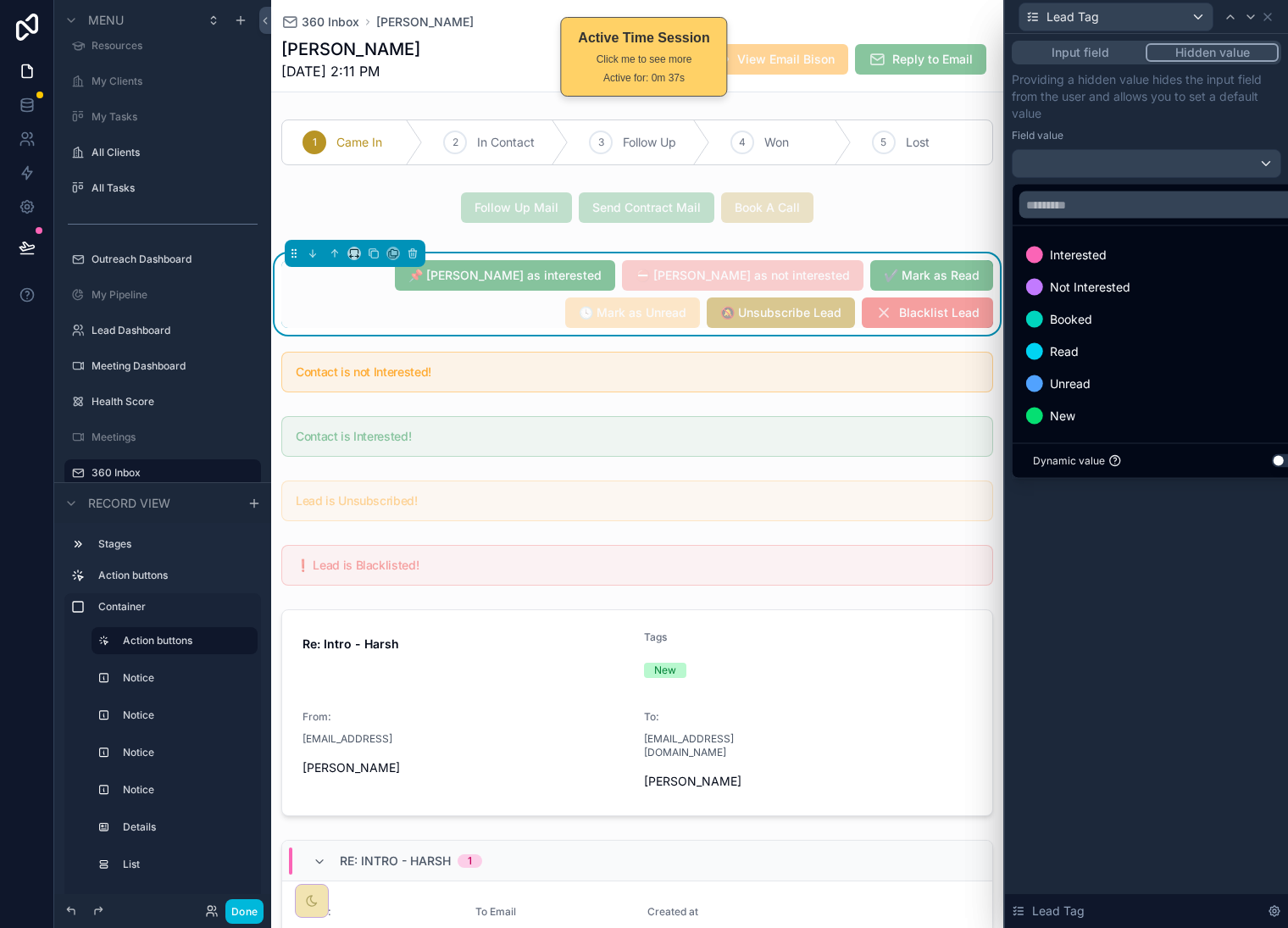
click at [1144, 242] on div "Interested" at bounding box center [1166, 254] width 300 height 30
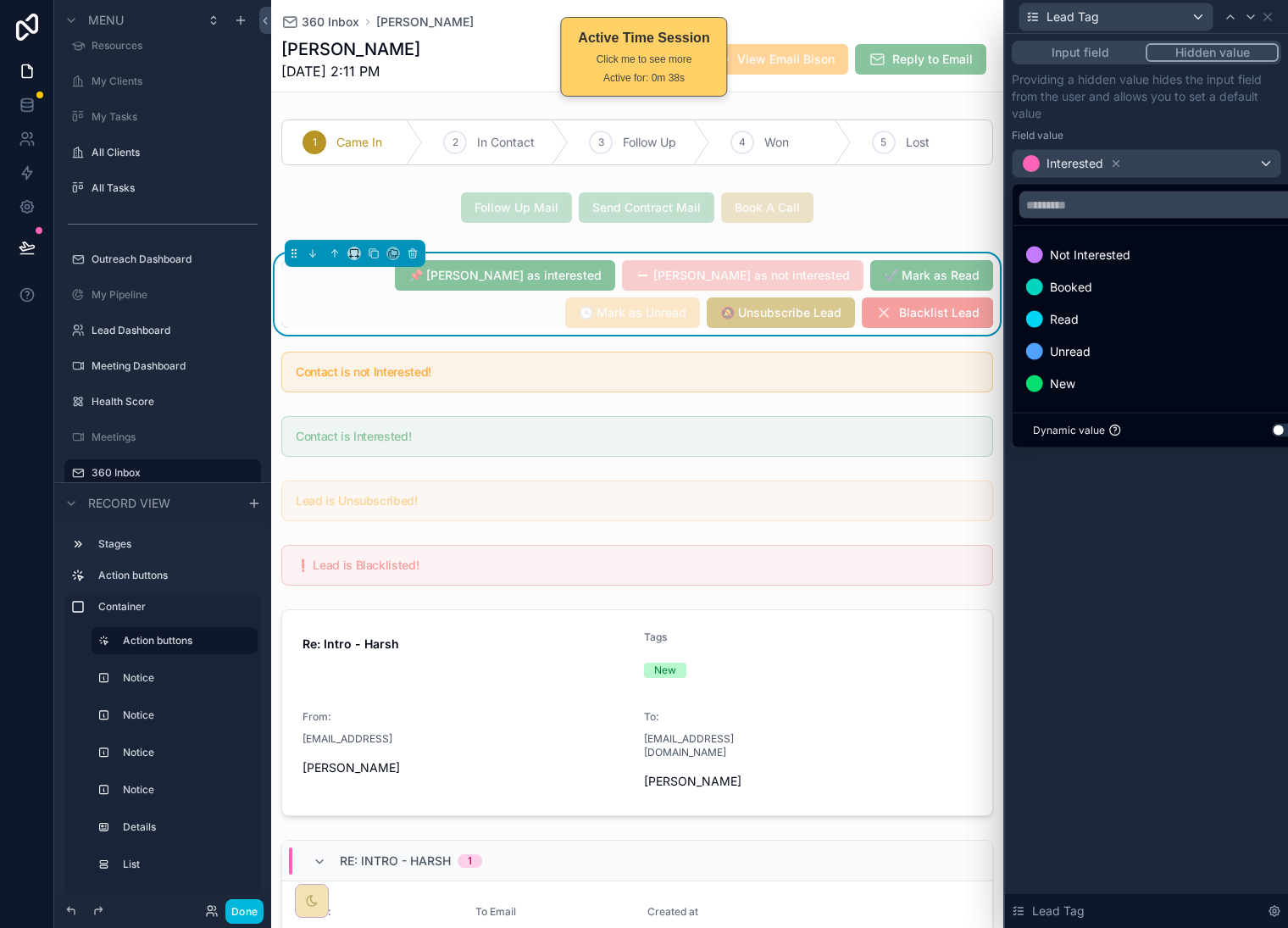
drag, startPoint x: 1195, startPoint y: 604, endPoint x: 1197, endPoint y: 589, distance: 15.1
click at [1195, 604] on div "Input field Hidden value Providing a hidden value hides the input field from th…" at bounding box center [1147, 480] width 283 height 894
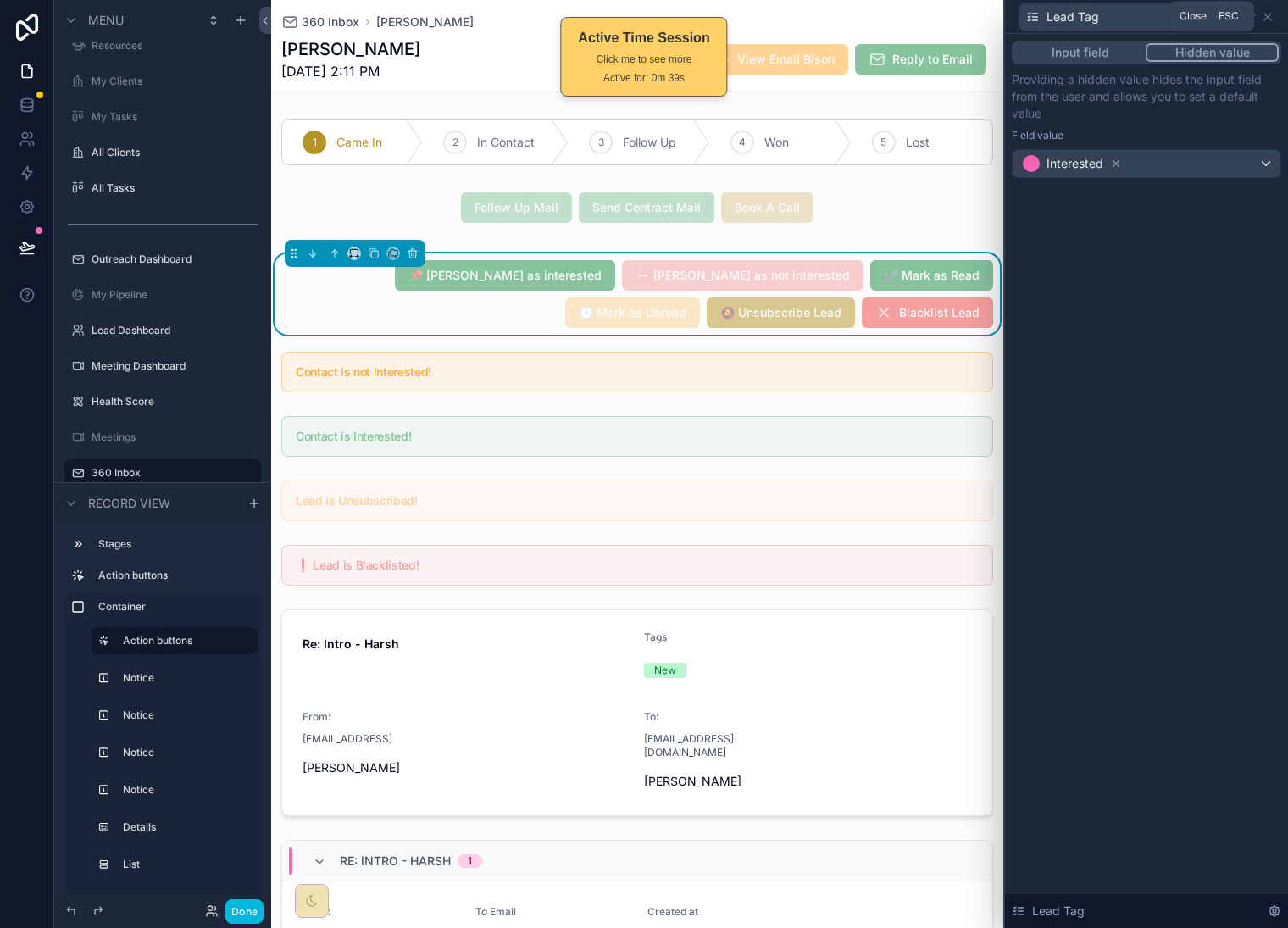
drag, startPoint x: 1272, startPoint y: 10, endPoint x: 1273, endPoint y: 24, distance: 14.0
click at [1272, 10] on icon at bounding box center [1268, 16] width 14 height 14
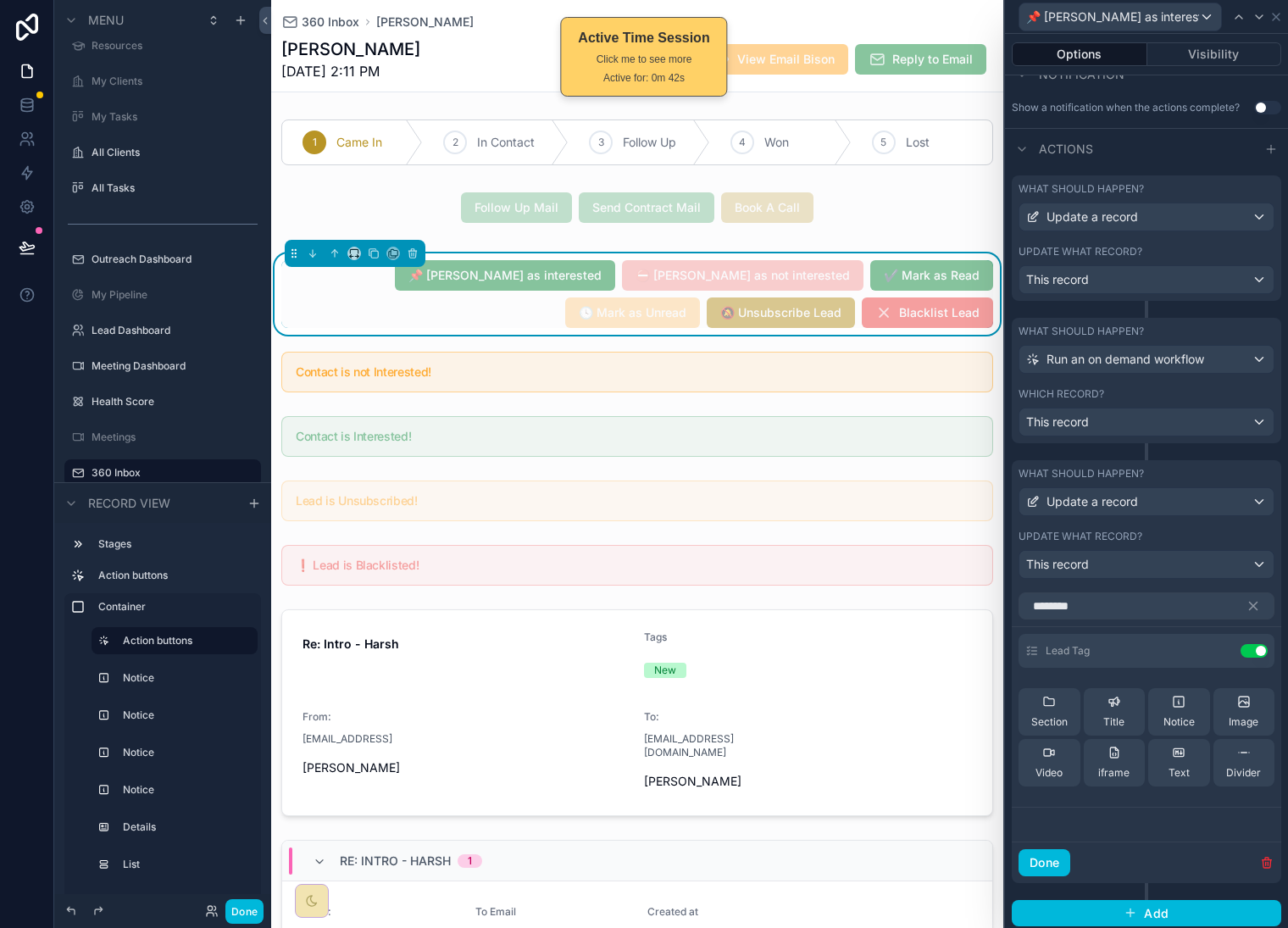
drag, startPoint x: 1048, startPoint y: 873, endPoint x: 1070, endPoint y: 834, distance: 44.8
click at [1048, 873] on button "Done" at bounding box center [1045, 863] width 52 height 27
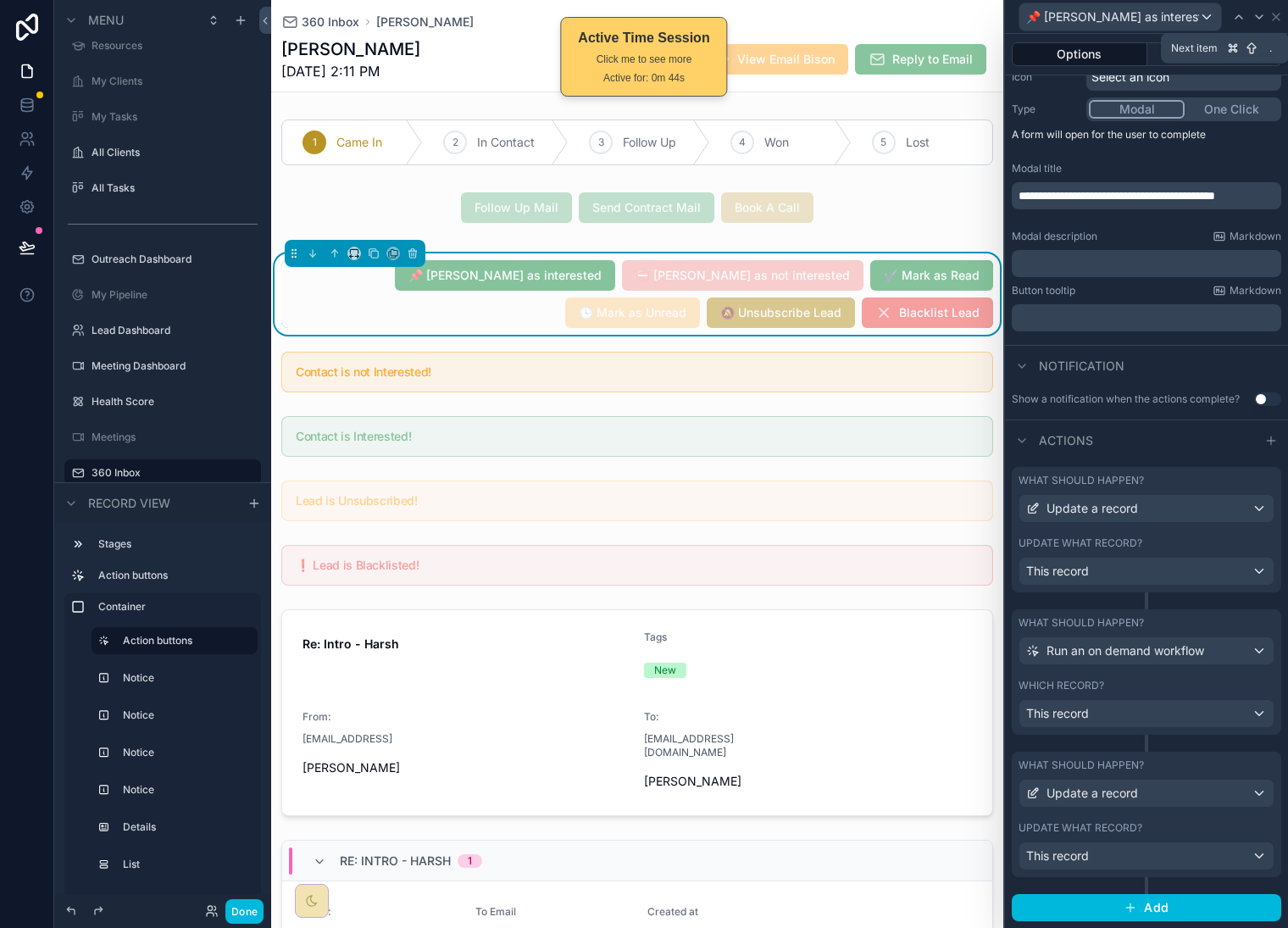
click at [1256, 17] on icon at bounding box center [1259, 17] width 6 height 4
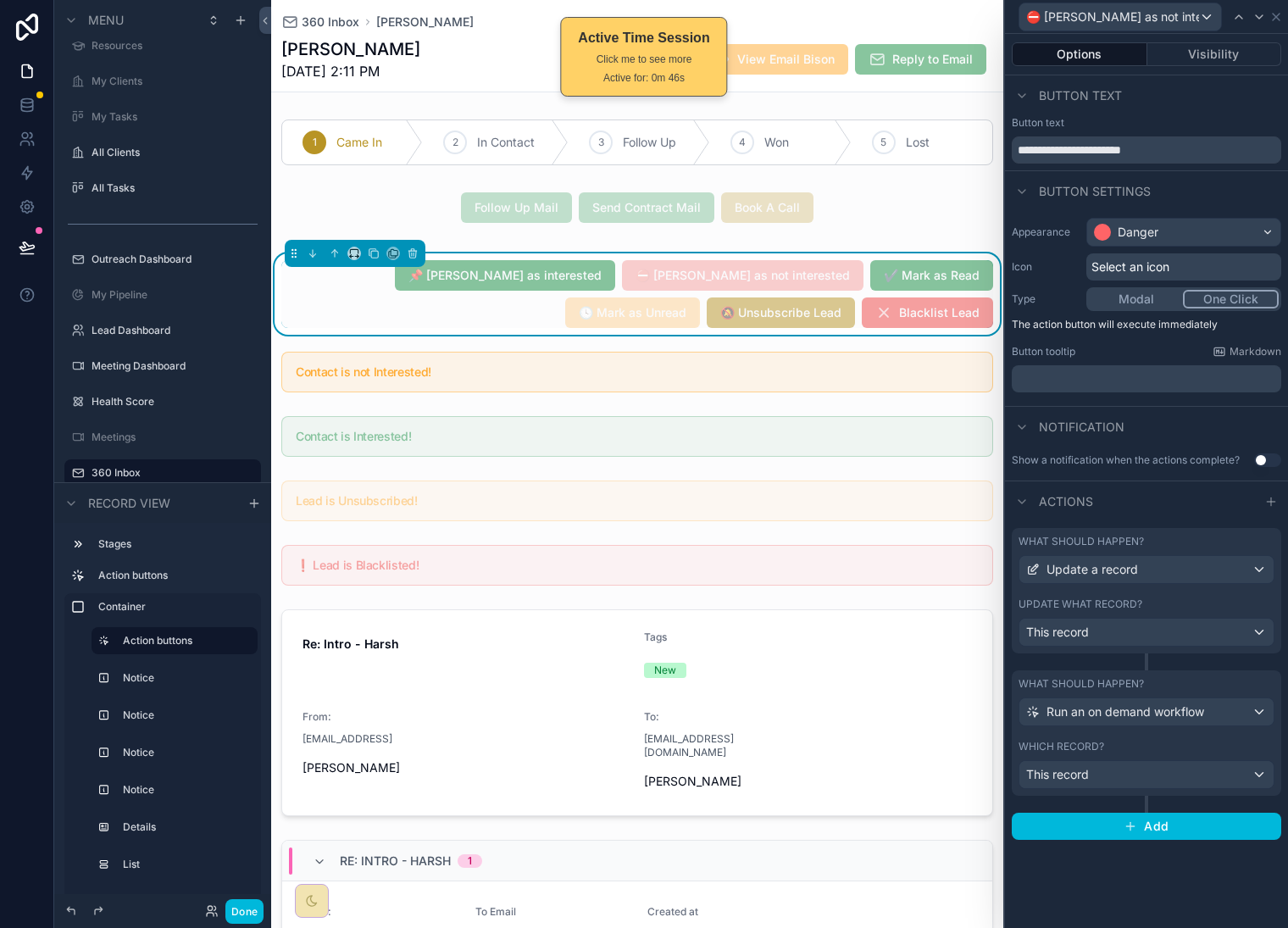
click at [1273, 502] on icon at bounding box center [1271, 502] width 7 height 0
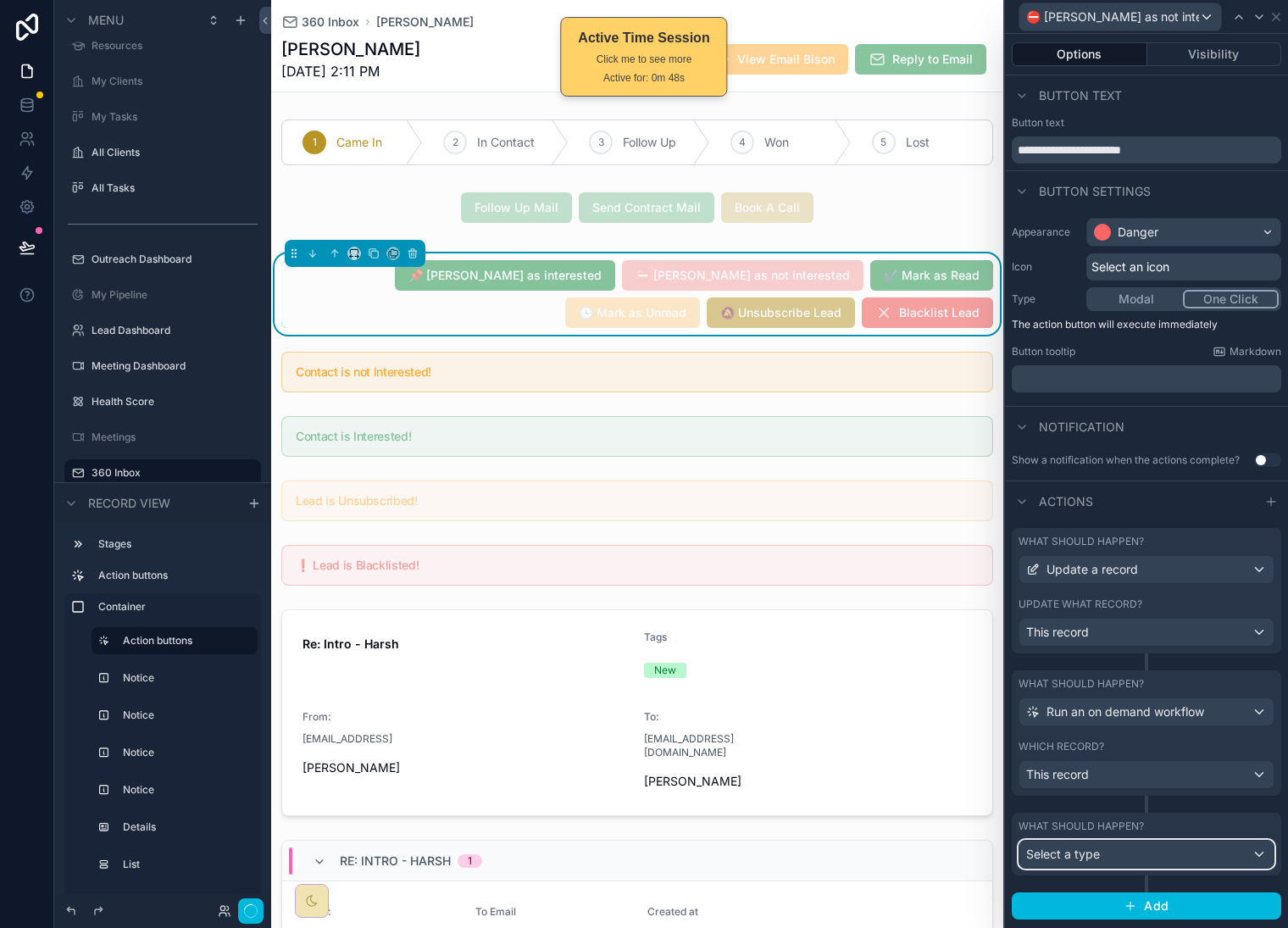
click at [1168, 856] on div "Select a type" at bounding box center [1147, 854] width 254 height 27
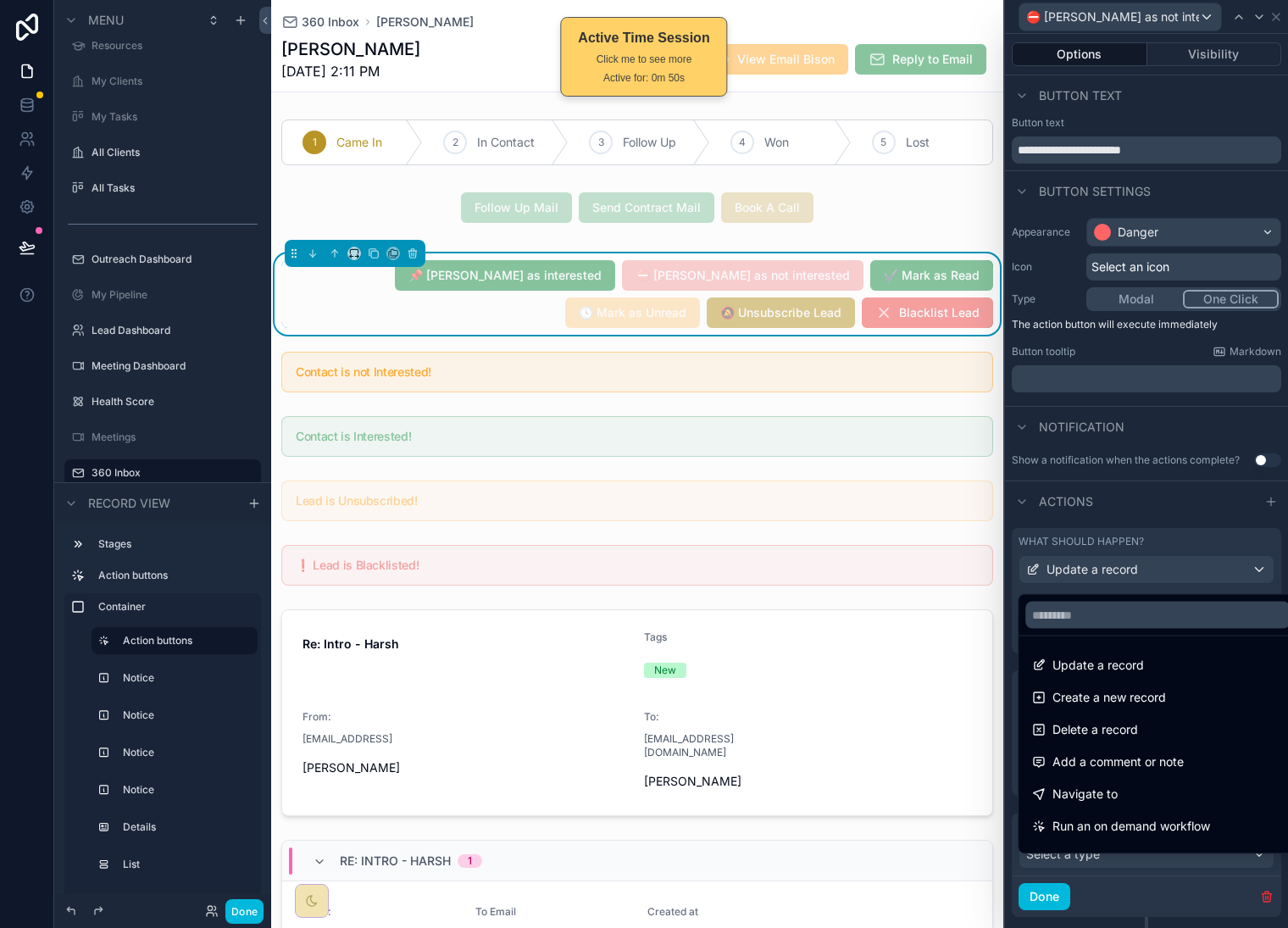
click at [1191, 666] on div "Update a record" at bounding box center [1158, 665] width 251 height 20
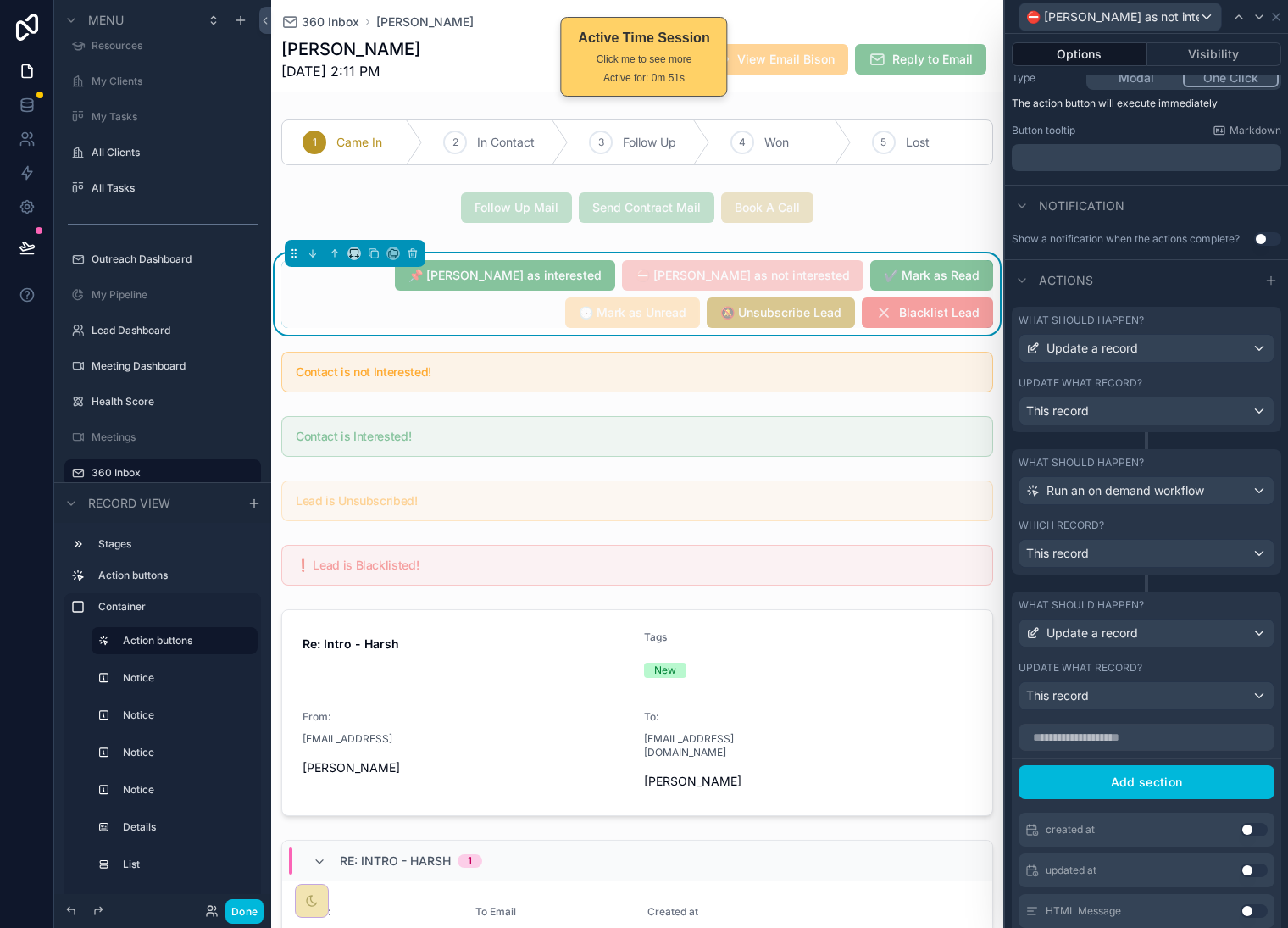
scroll to position [324, 0]
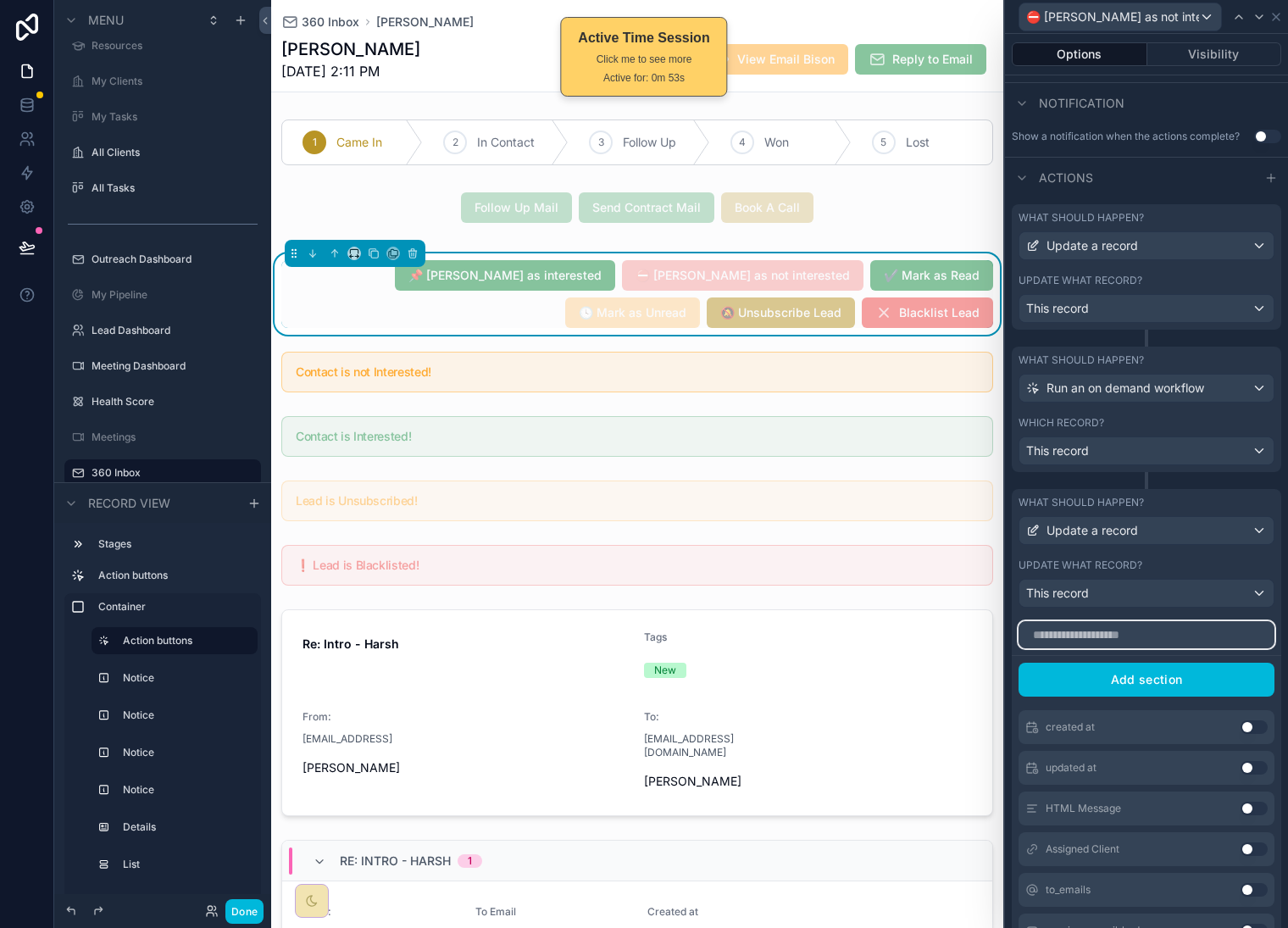
click at [1132, 648] on input "text" at bounding box center [1147, 635] width 256 height 27
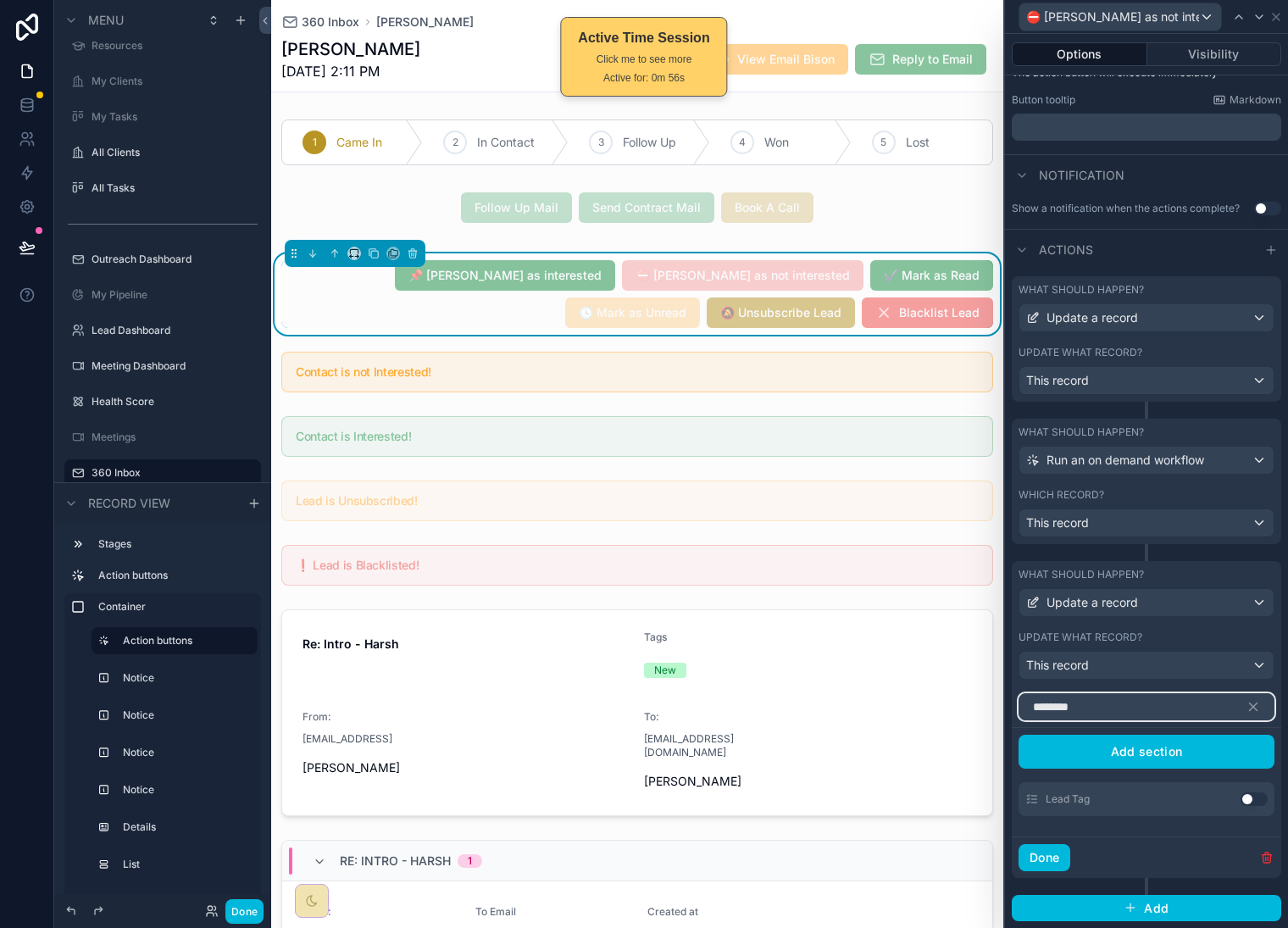
type input "********"
click at [1241, 799] on button "Use setting" at bounding box center [1254, 799] width 27 height 14
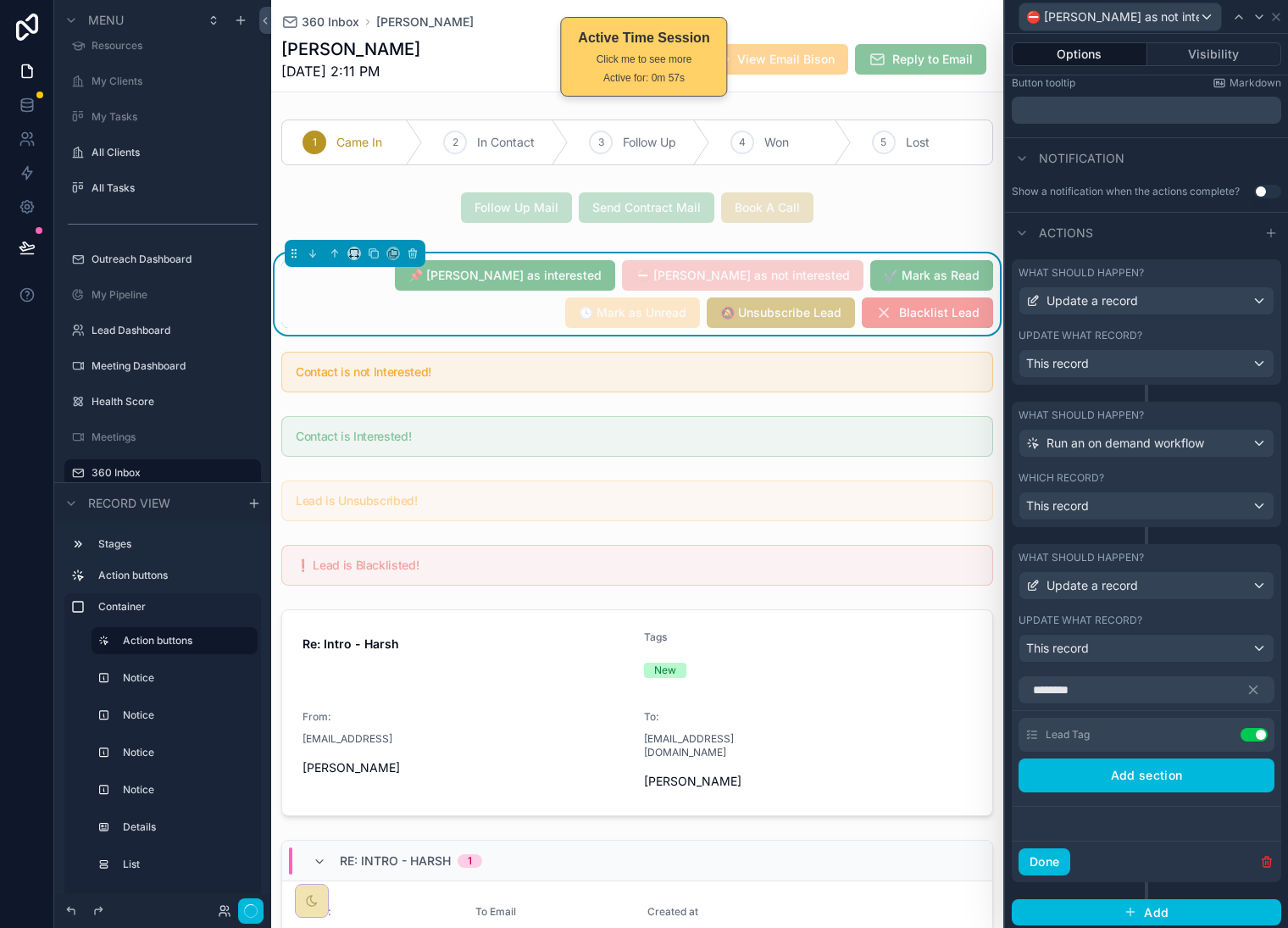
click at [0, 0] on icon at bounding box center [0, 0] width 0 height 0
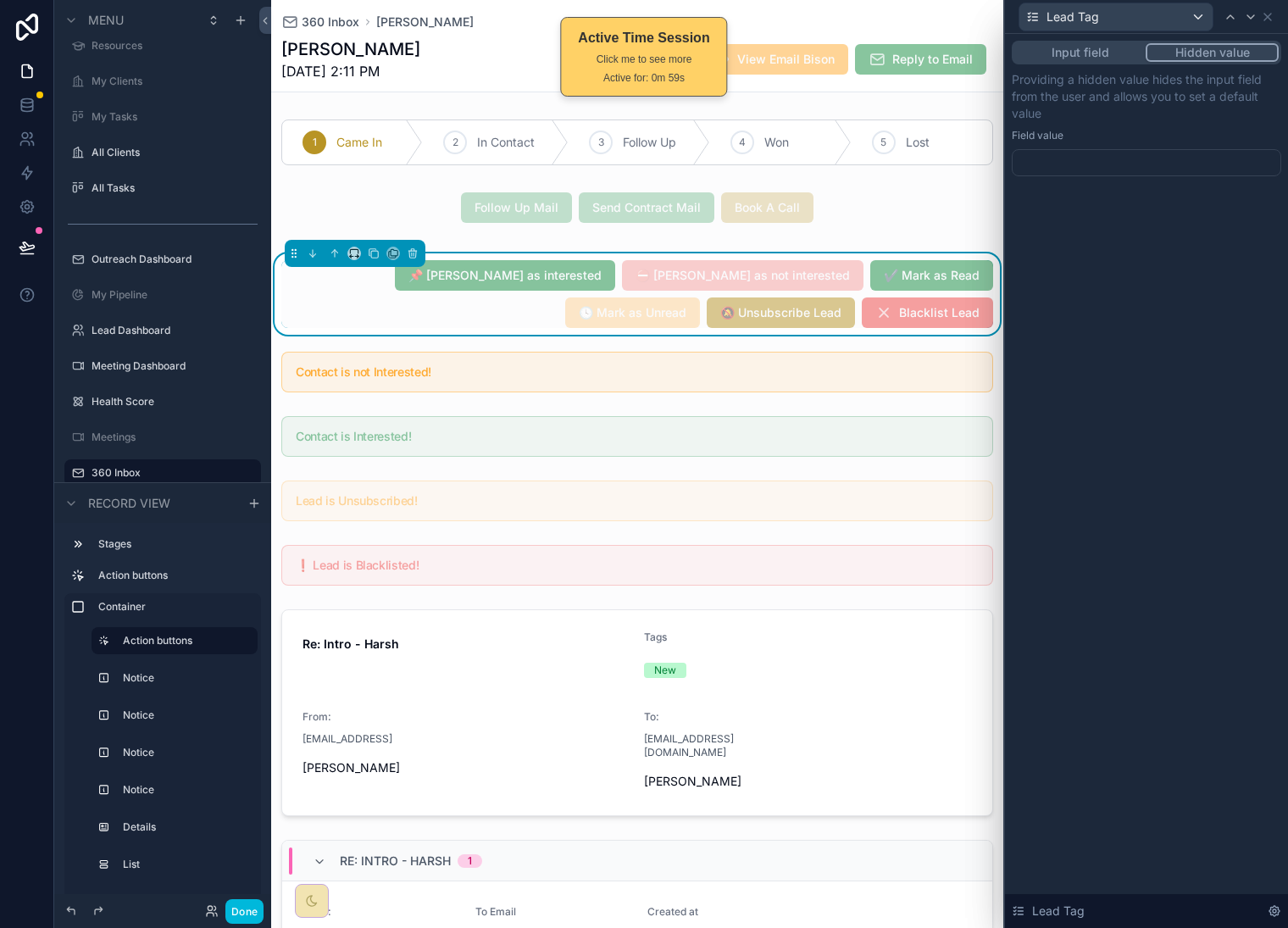
click at [1136, 165] on div at bounding box center [1147, 163] width 270 height 27
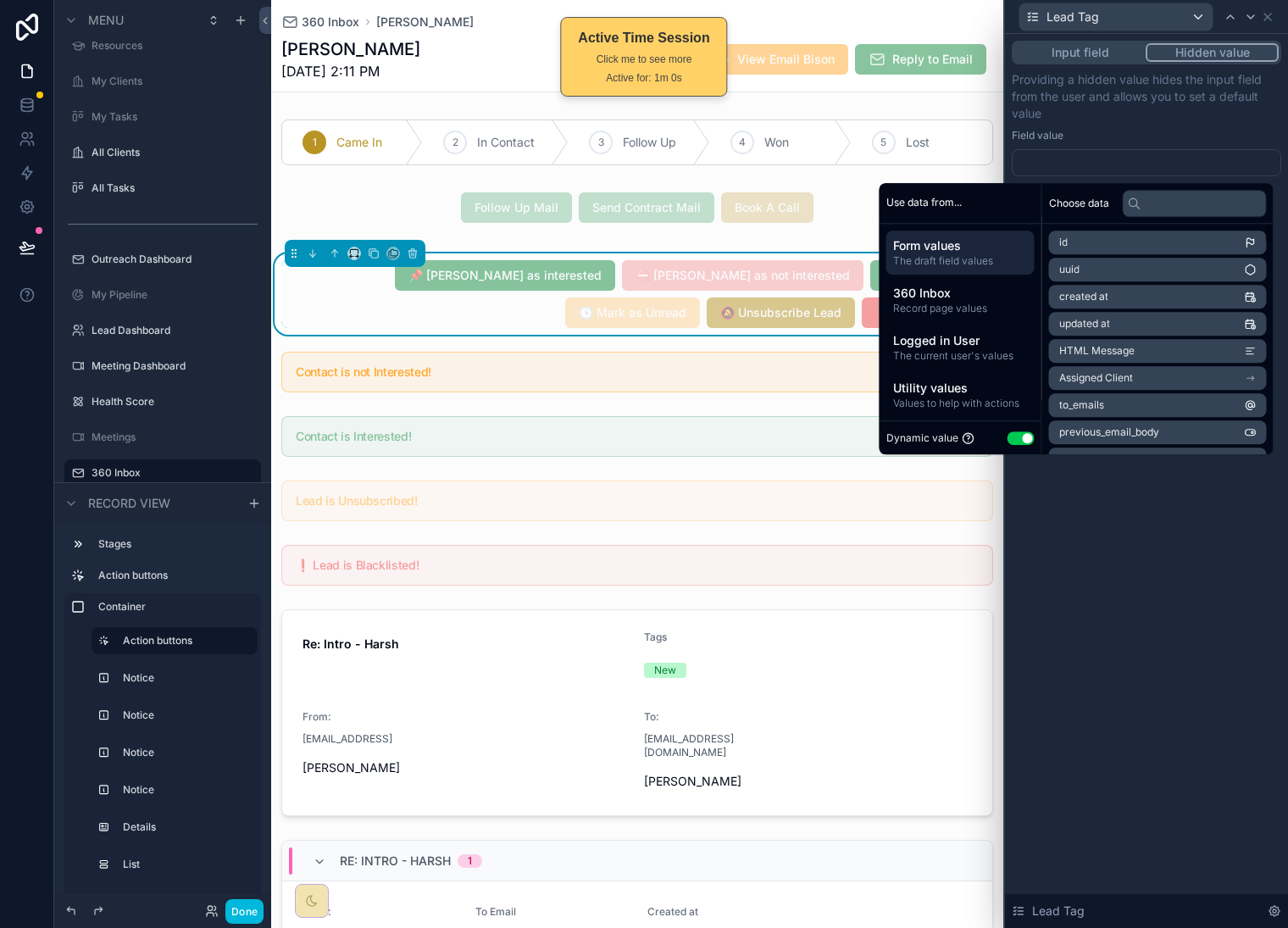
click at [1008, 434] on button "Use setting" at bounding box center [1022, 438] width 27 height 14
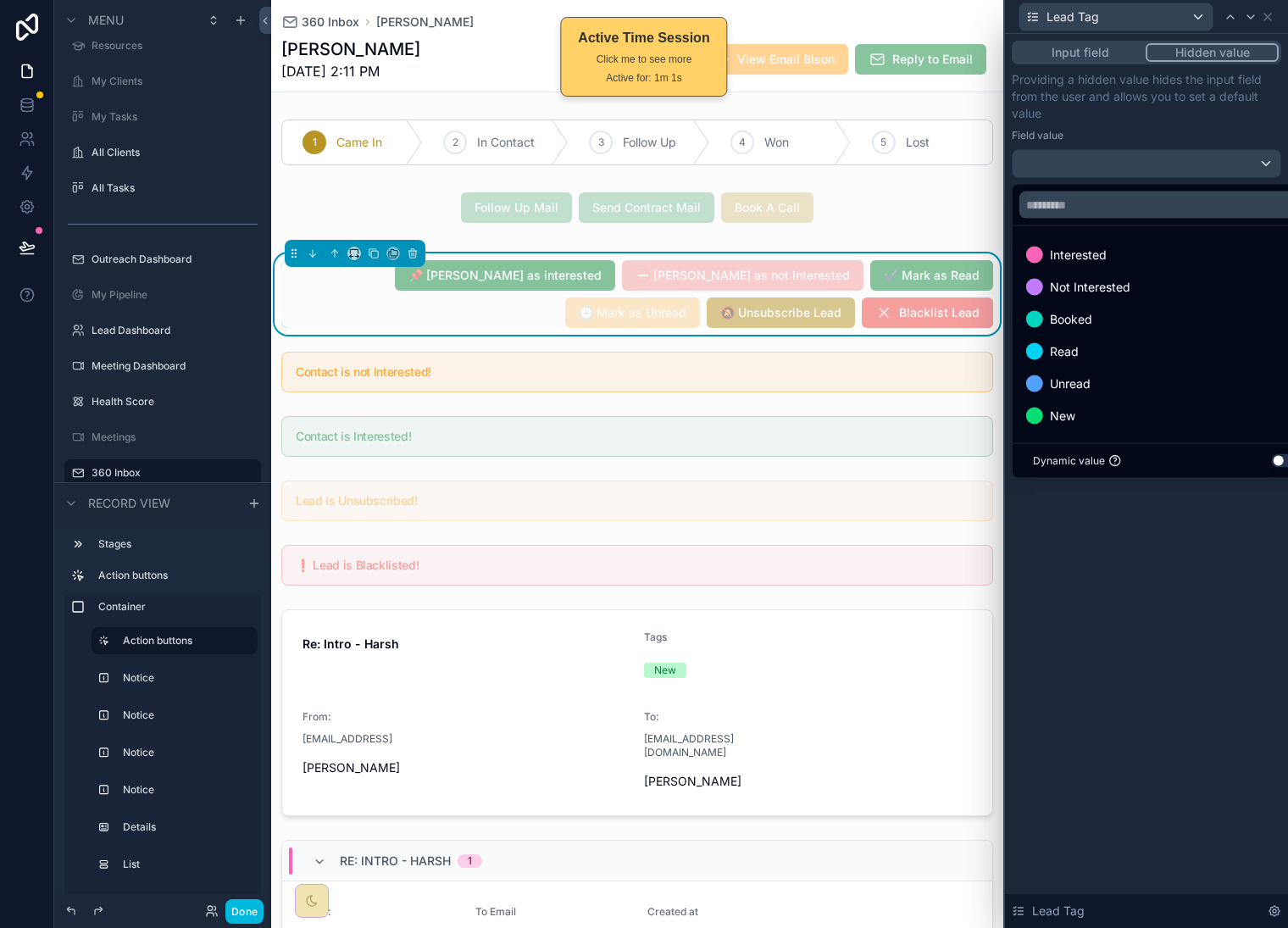
click at [1123, 296] on span "Not Interested" at bounding box center [1090, 287] width 80 height 20
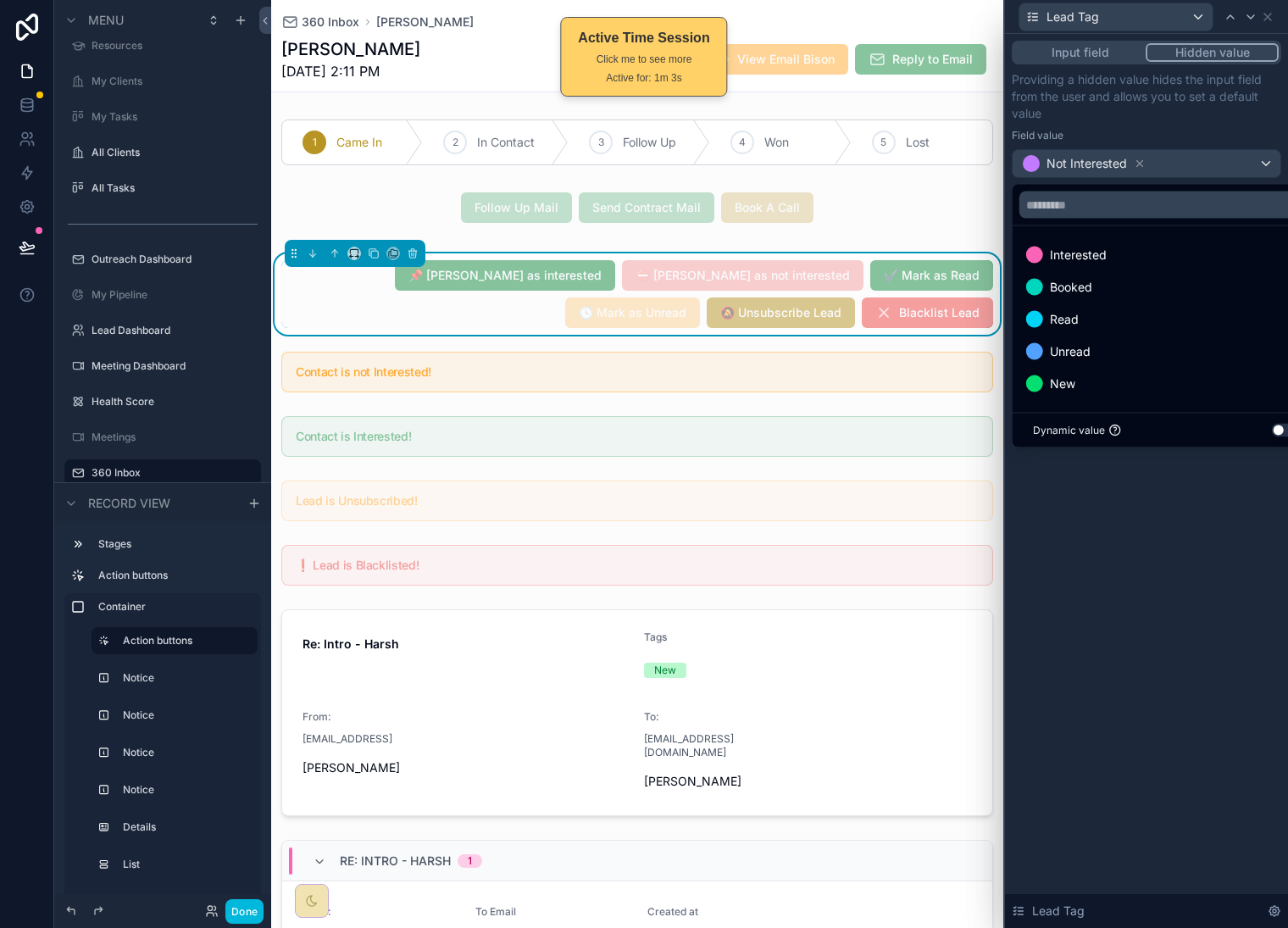
drag, startPoint x: 1167, startPoint y: 544, endPoint x: 1200, endPoint y: 482, distance: 70.2
click at [1167, 545] on div "Input field Hidden value Providing a hidden value hides the input field from th…" at bounding box center [1147, 480] width 283 height 894
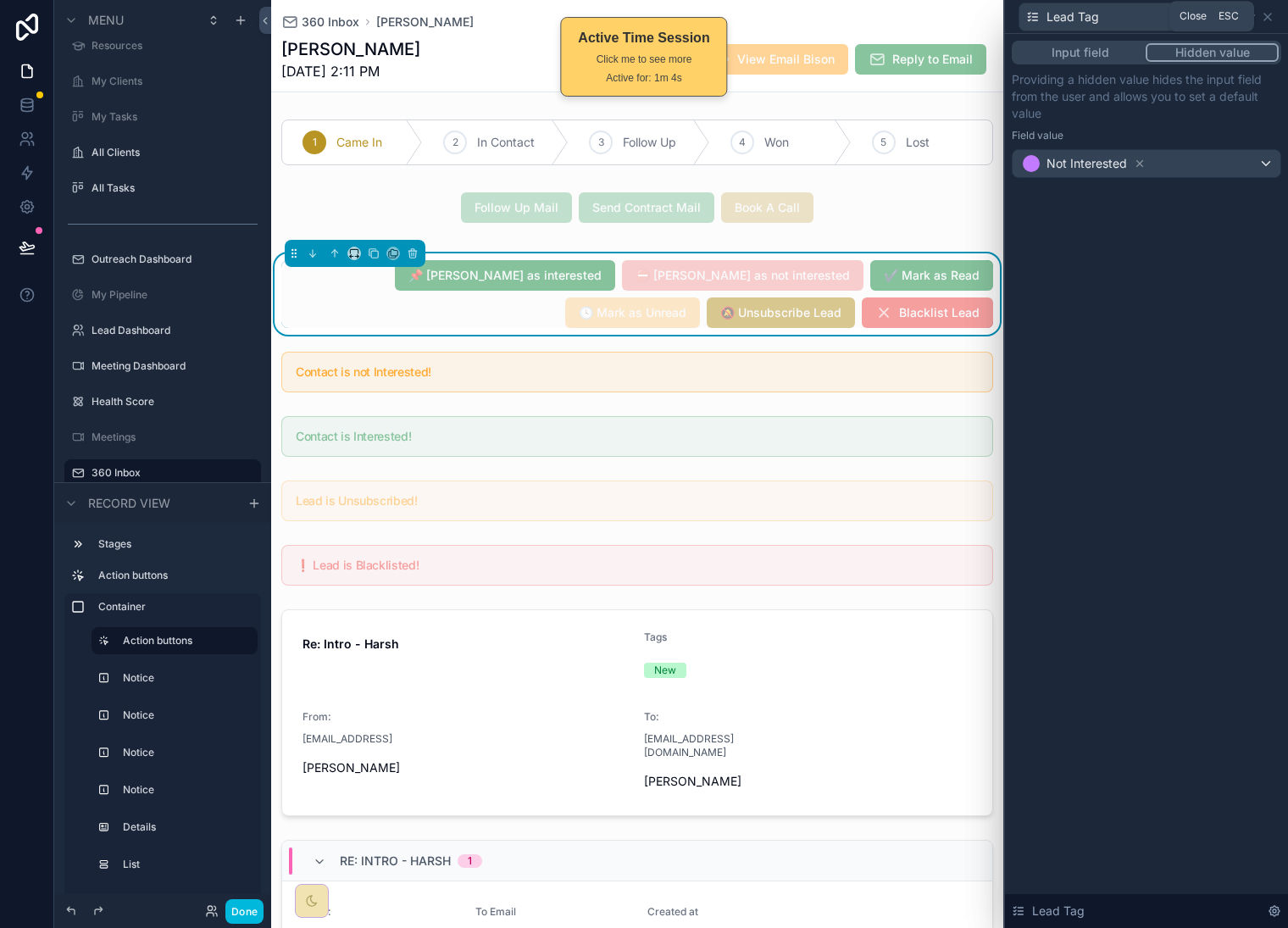
click at [1268, 18] on icon at bounding box center [1268, 16] width 14 height 14
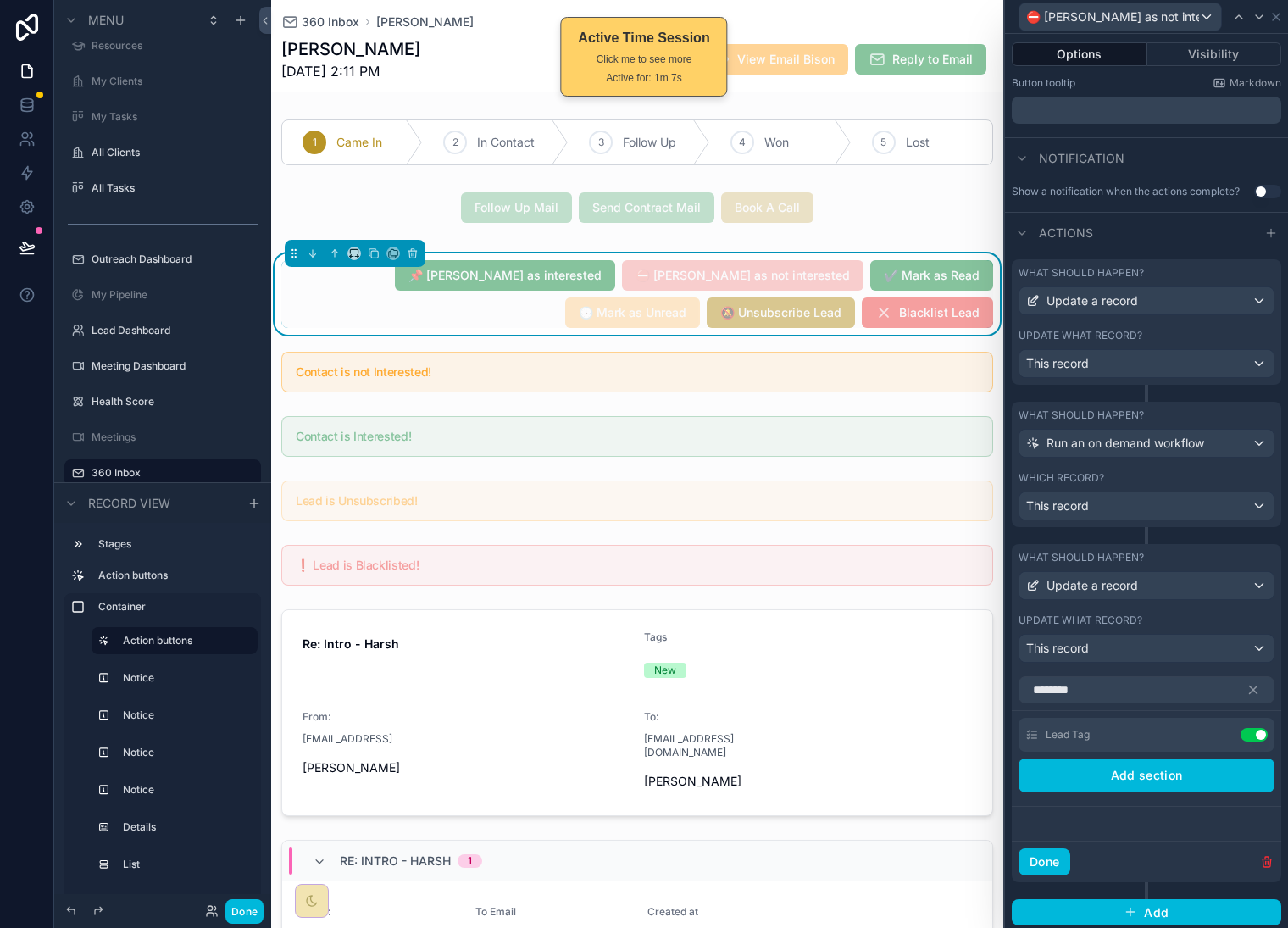
click at [1060, 875] on button "Done" at bounding box center [1045, 862] width 52 height 27
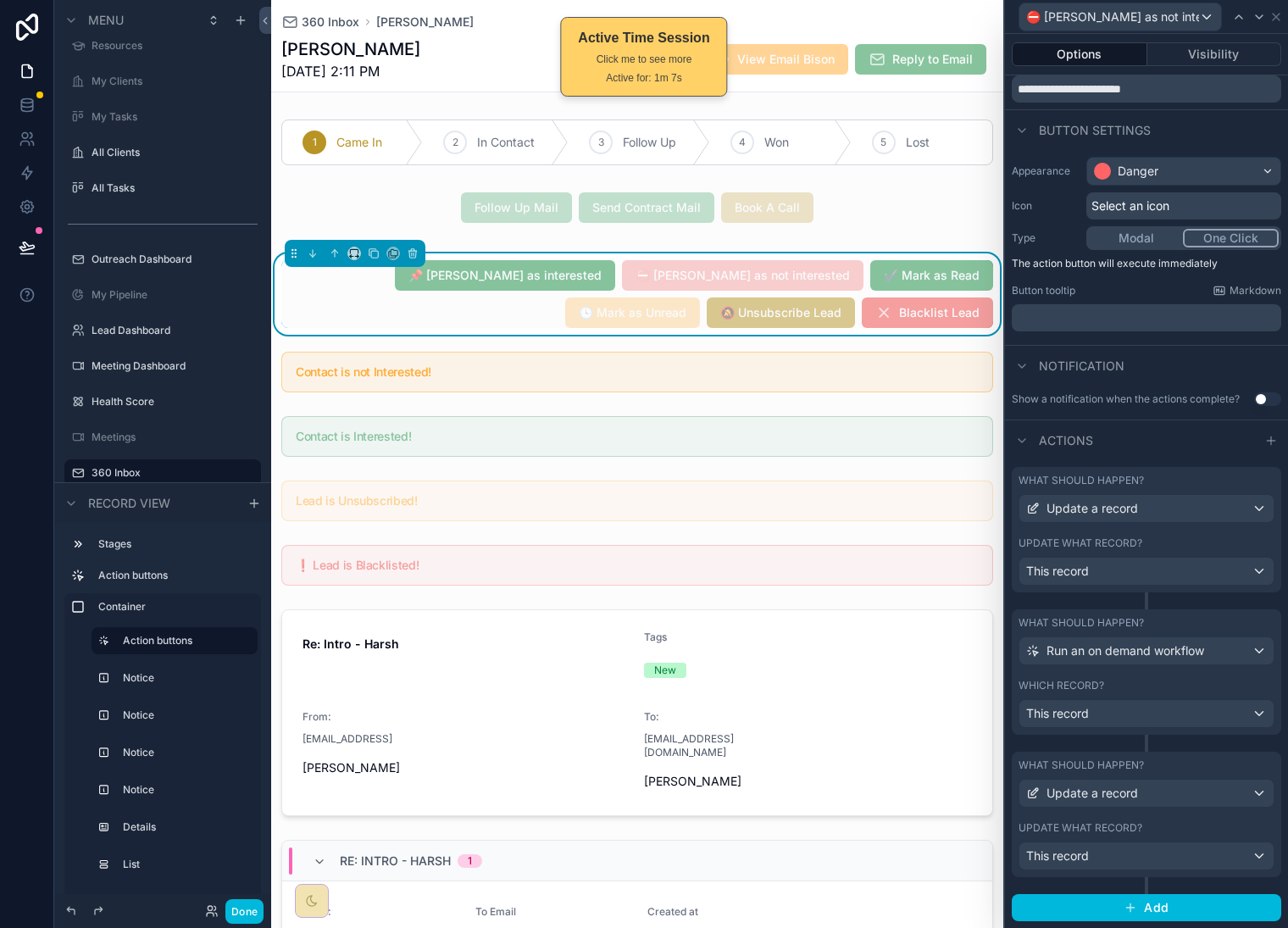
scroll to position [77, 0]
click at [1252, 19] on icon at bounding box center [1259, 16] width 14 height 14
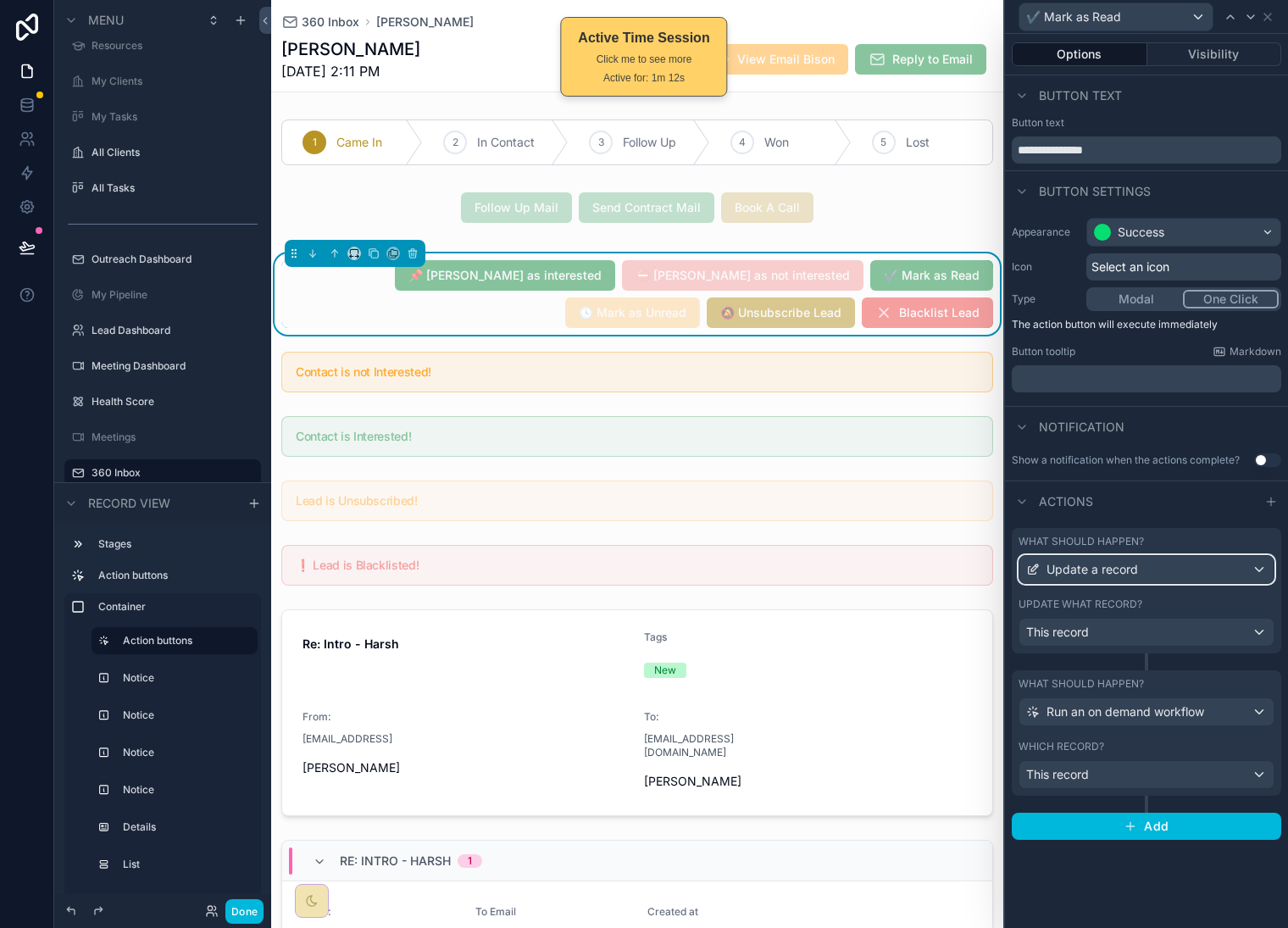
click at [1235, 574] on div "Update a record" at bounding box center [1147, 570] width 254 height 27
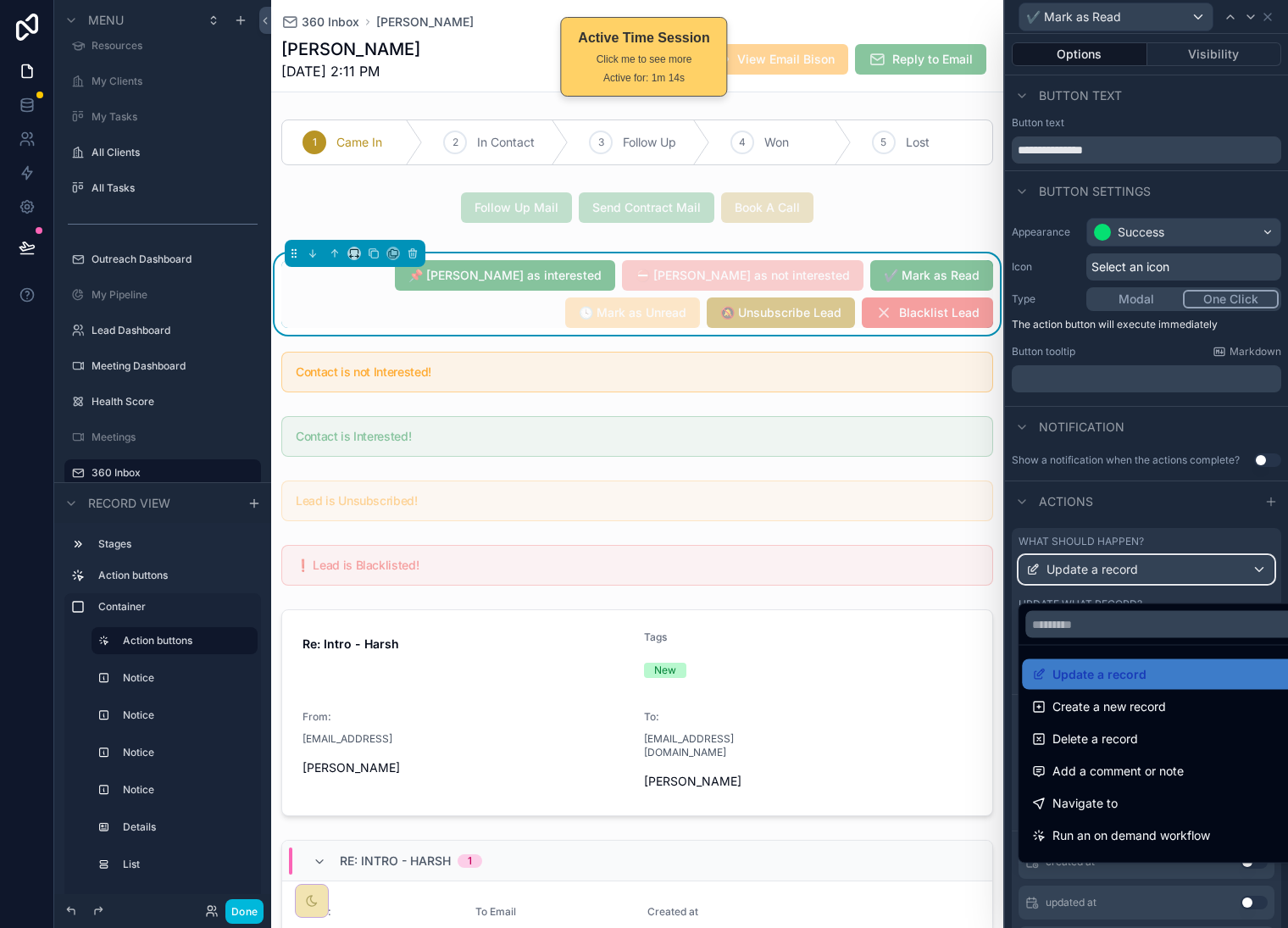
scroll to position [5, 0]
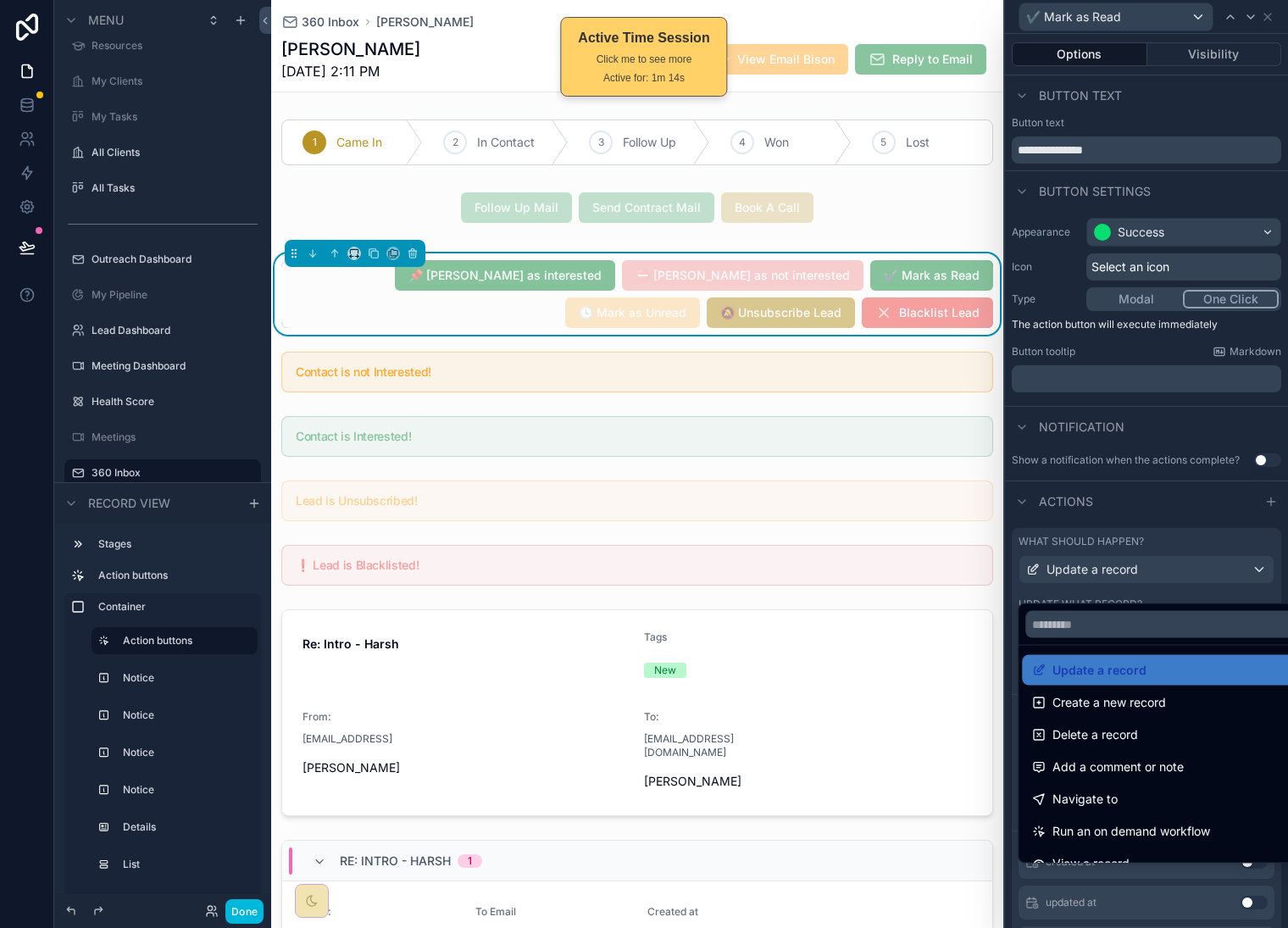
click at [1149, 663] on div "Update a record" at bounding box center [1166, 670] width 266 height 20
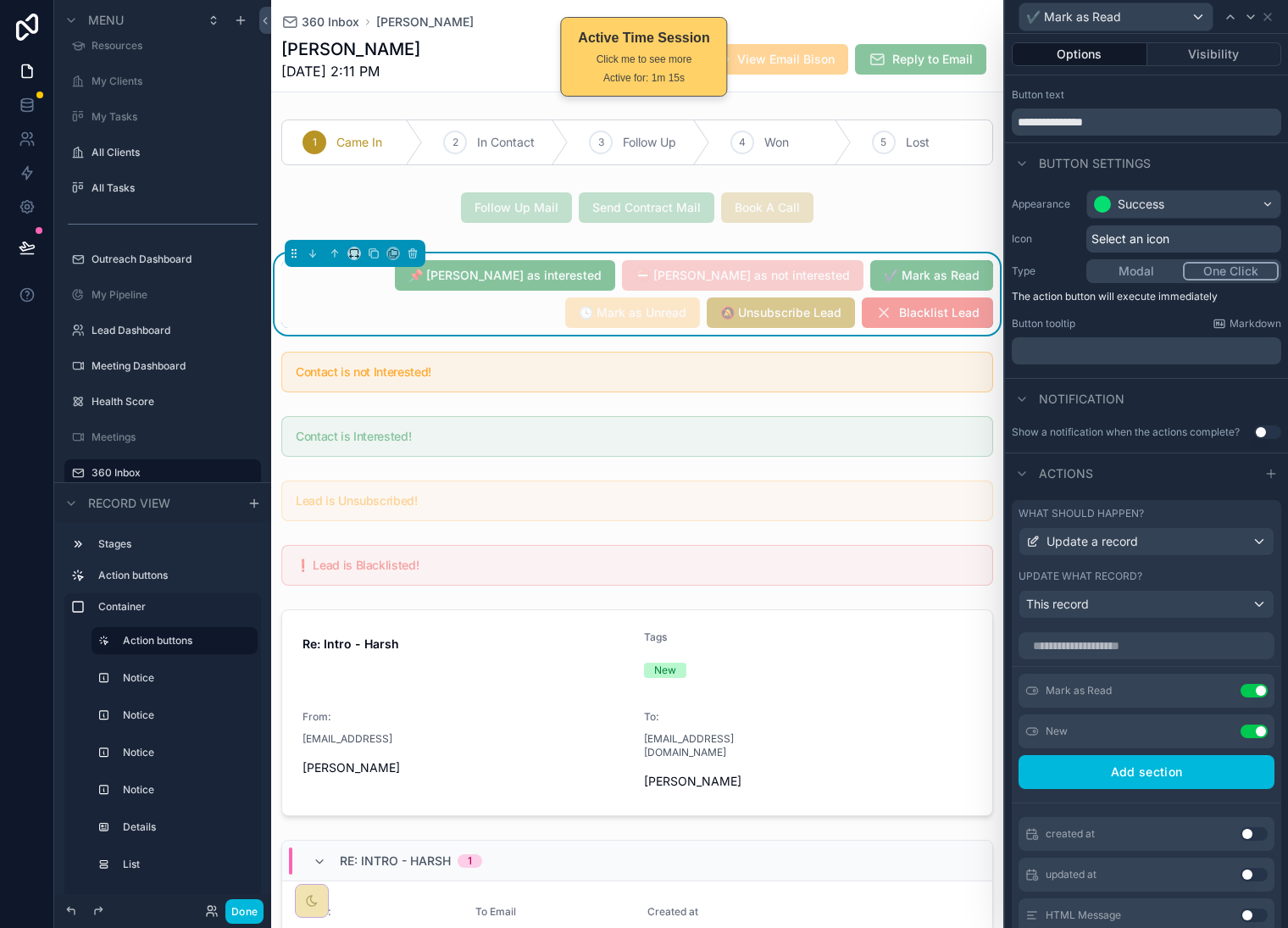
scroll to position [30, 0]
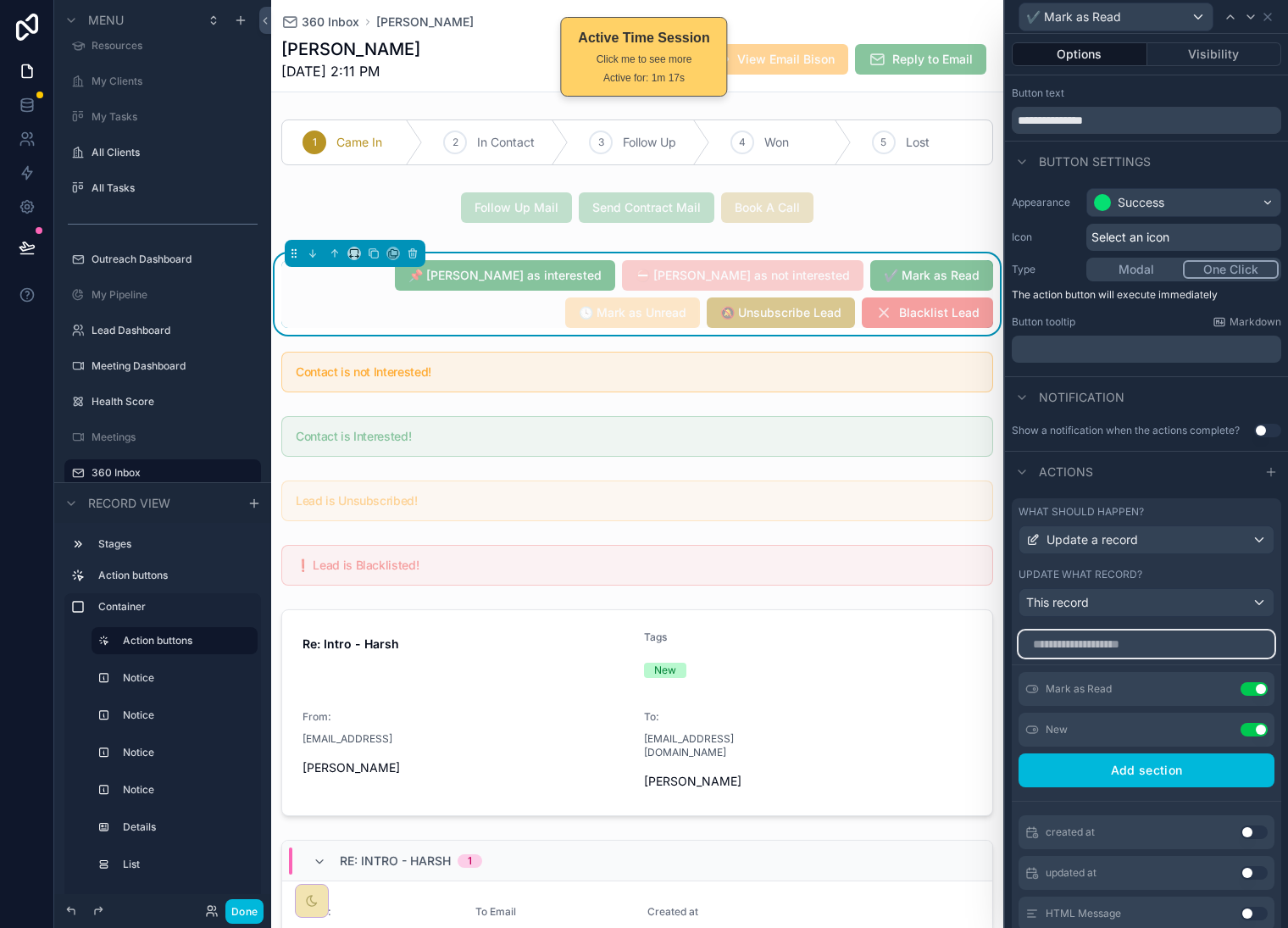
click at [1170, 658] on input "text" at bounding box center [1147, 644] width 256 height 27
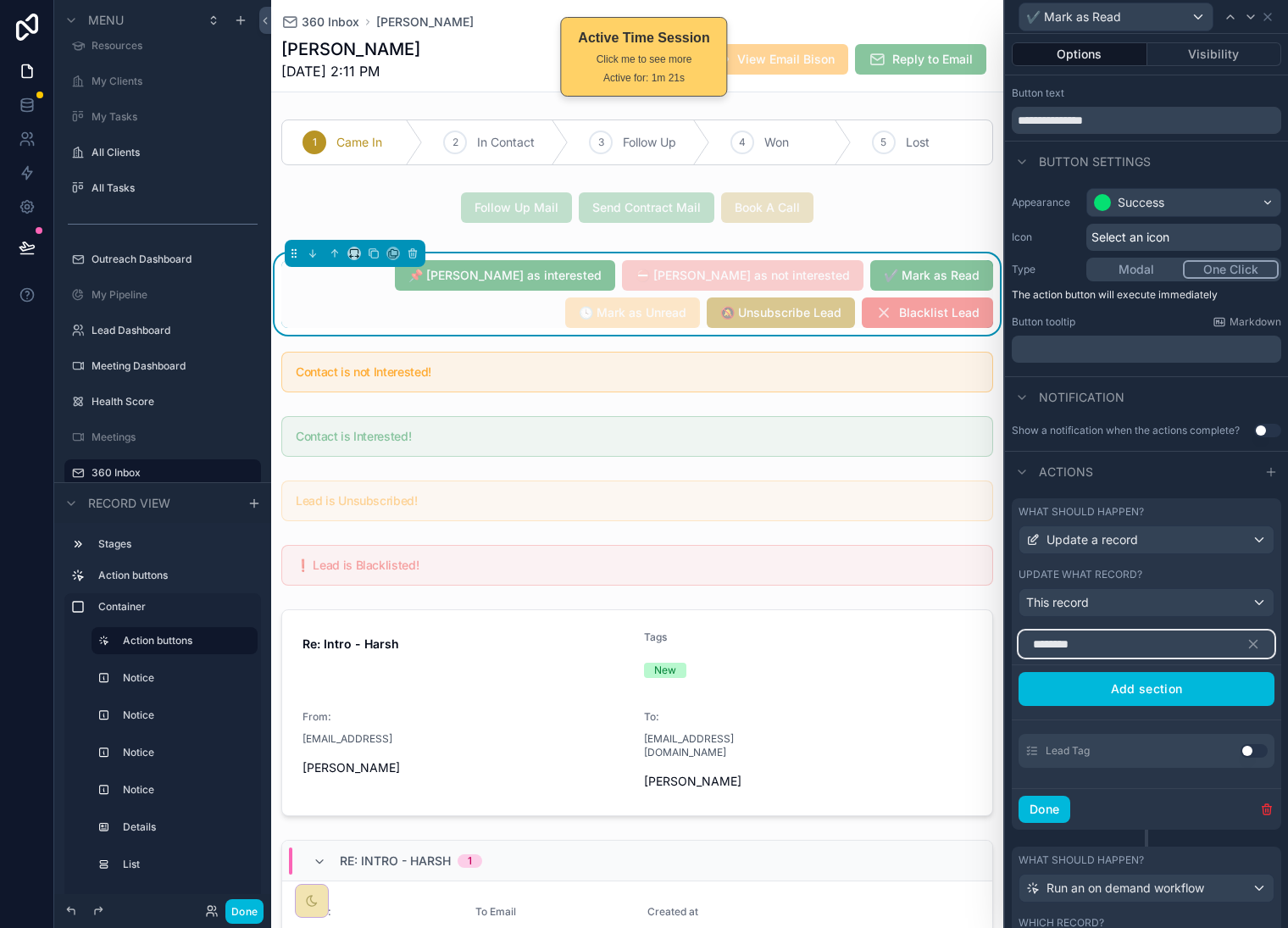
type input "********"
drag, startPoint x: 1240, startPoint y: 765, endPoint x: 1216, endPoint y: 768, distance: 24.2
click at [1241, 758] on button "Use setting" at bounding box center [1254, 750] width 27 height 14
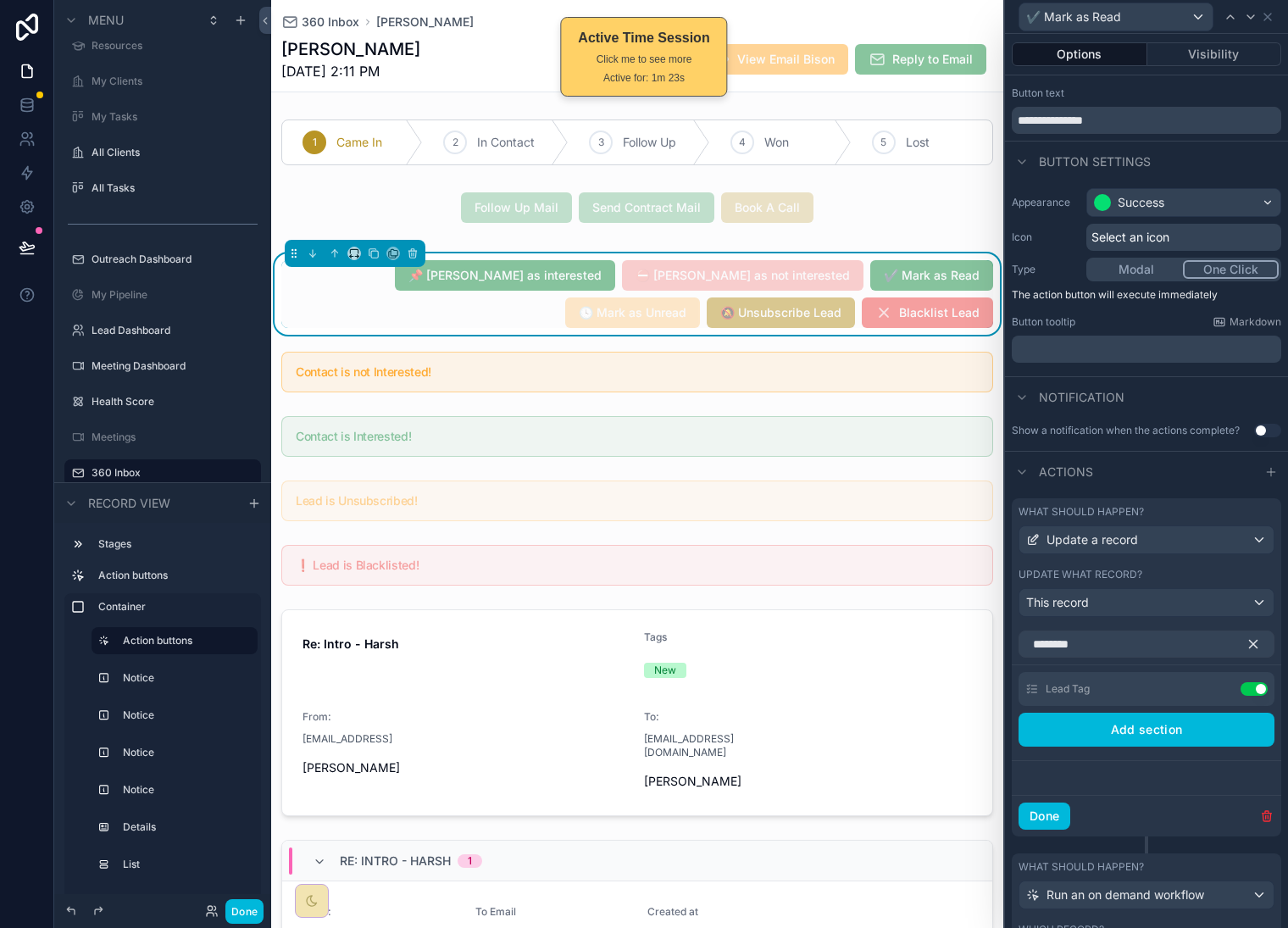
click at [1246, 652] on icon "button" at bounding box center [1253, 644] width 15 height 15
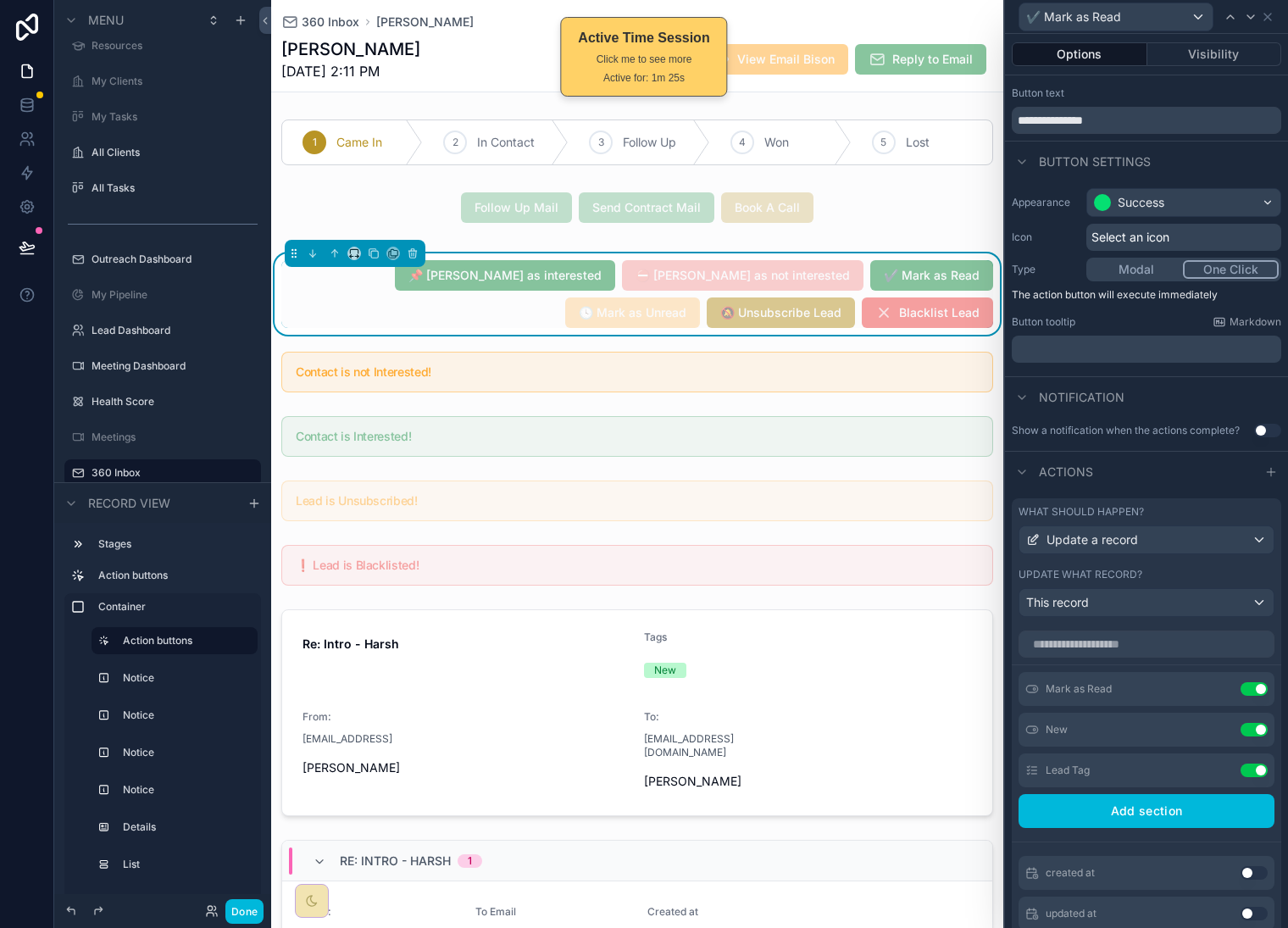
click at [0, 0] on icon at bounding box center [0, 0] width 0 height 0
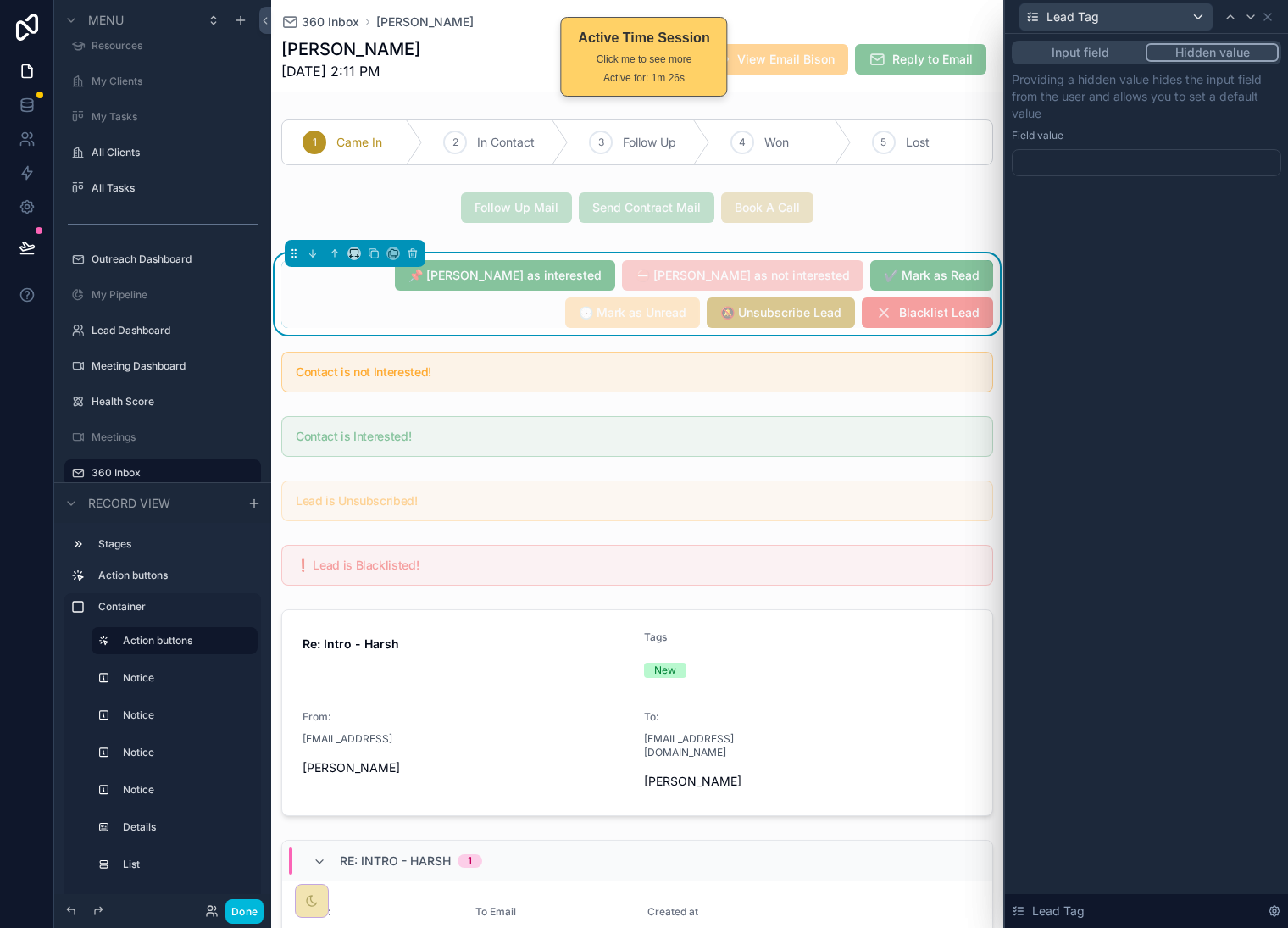
click at [1129, 169] on div at bounding box center [1147, 163] width 270 height 27
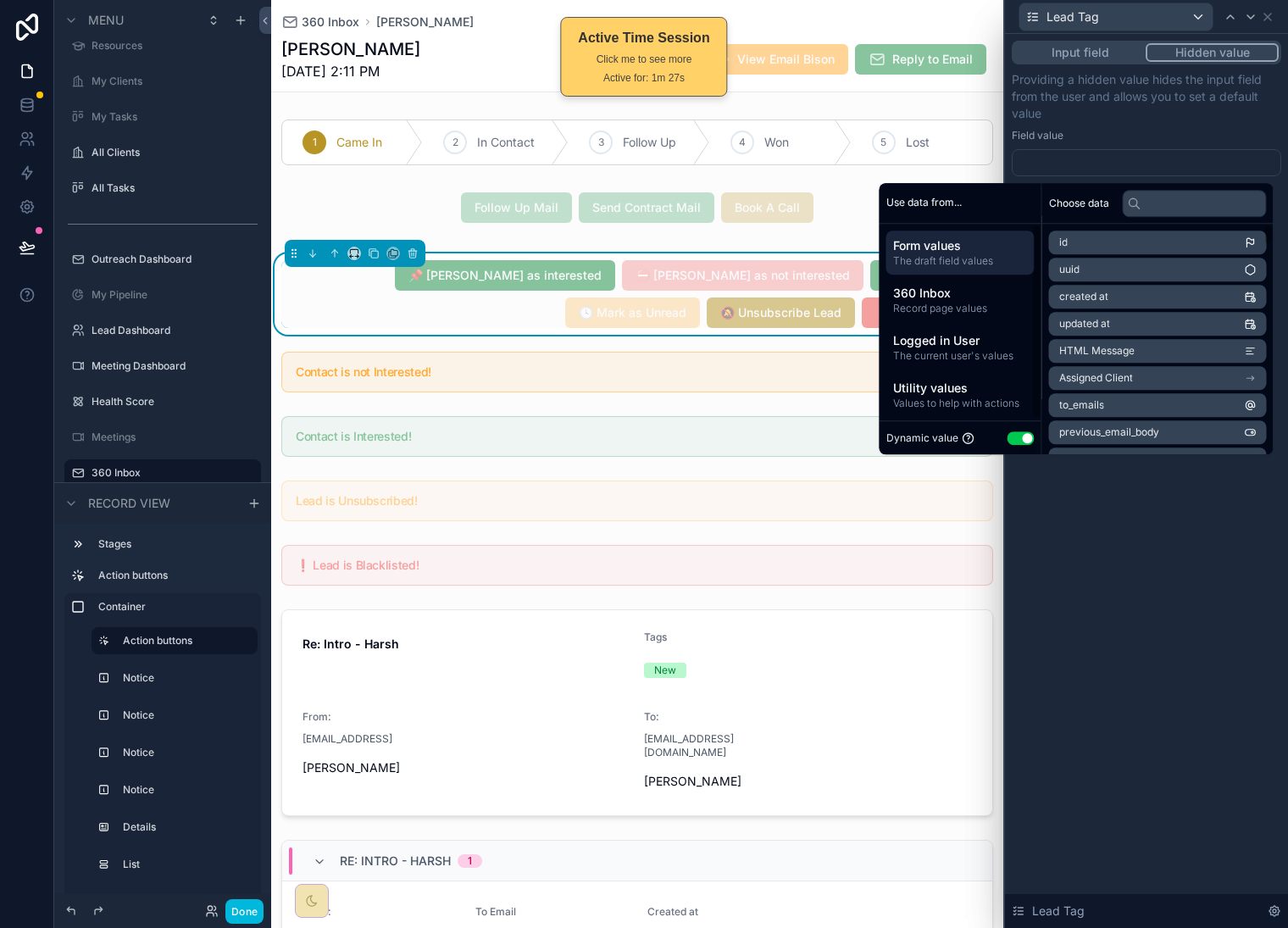
click at [1013, 438] on button "Use setting" at bounding box center [1022, 438] width 27 height 14
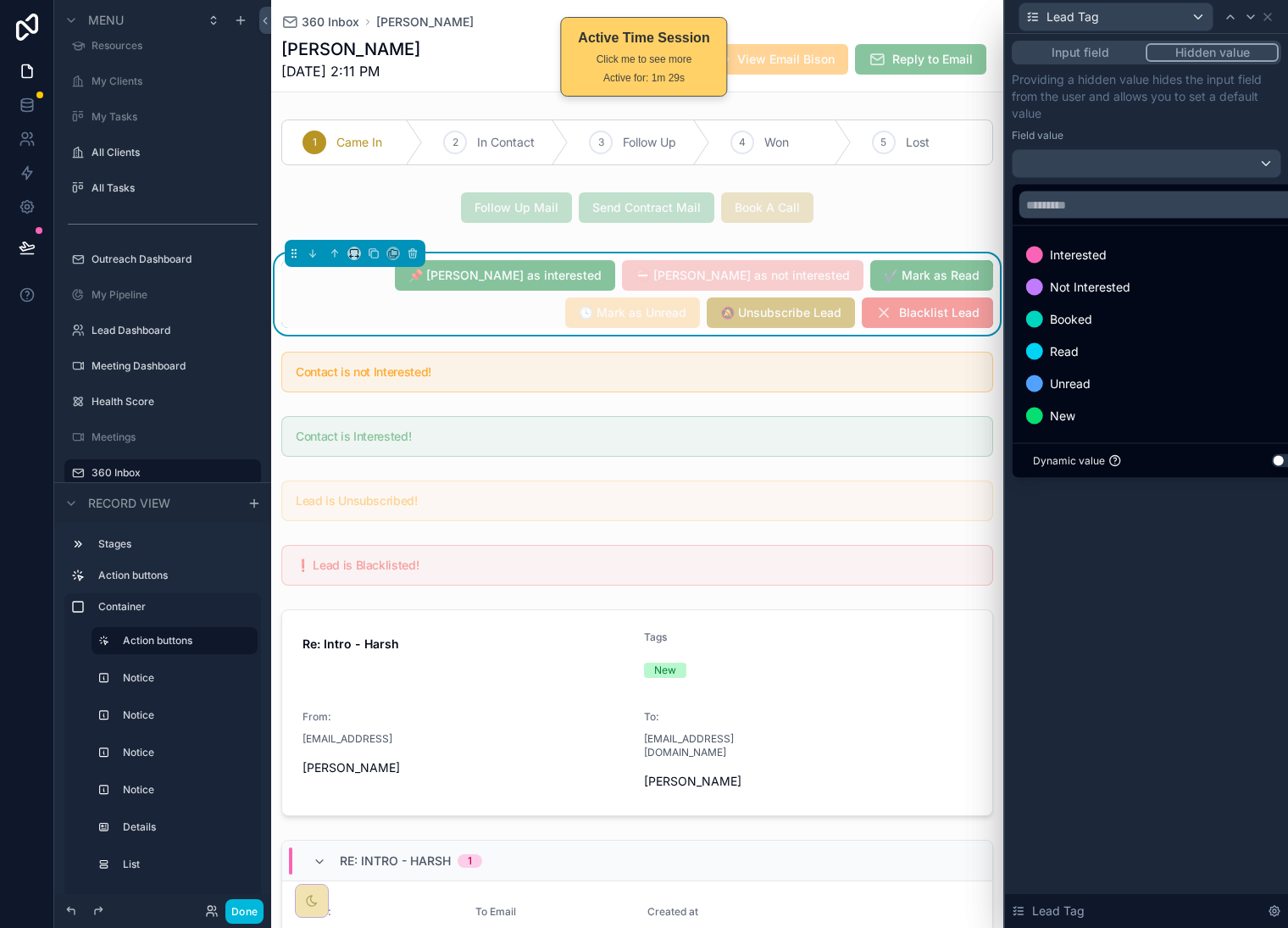
click at [1136, 343] on div "Read" at bounding box center [1166, 352] width 280 height 20
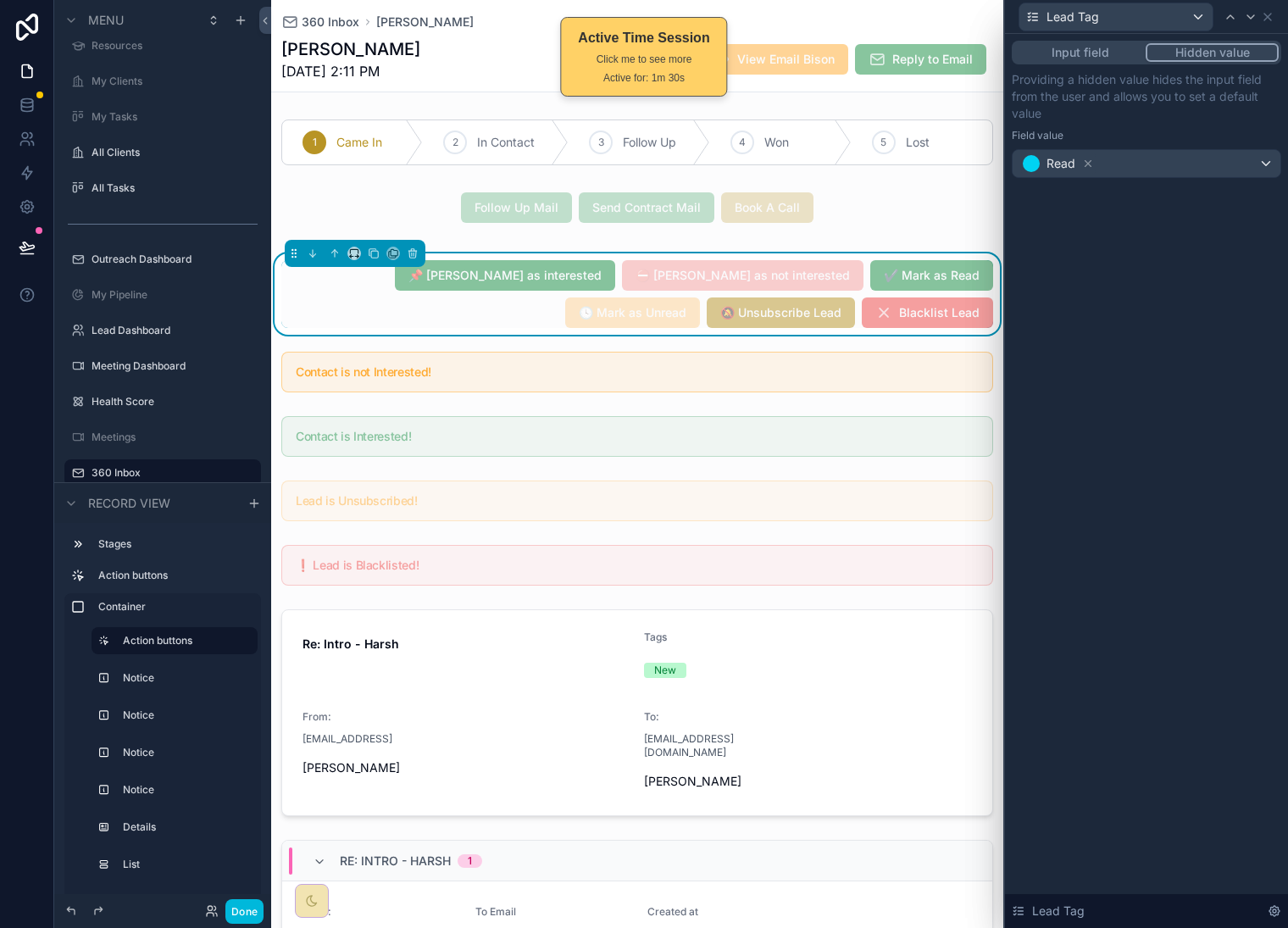
drag, startPoint x: 1264, startPoint y: 121, endPoint x: 1273, endPoint y: 54, distance: 67.6
click at [1265, 119] on p "Providing a hidden value hides the input field from the user and allows you to …" at bounding box center [1147, 97] width 270 height 51
click at [1270, 21] on icon at bounding box center [1268, 16] width 14 height 14
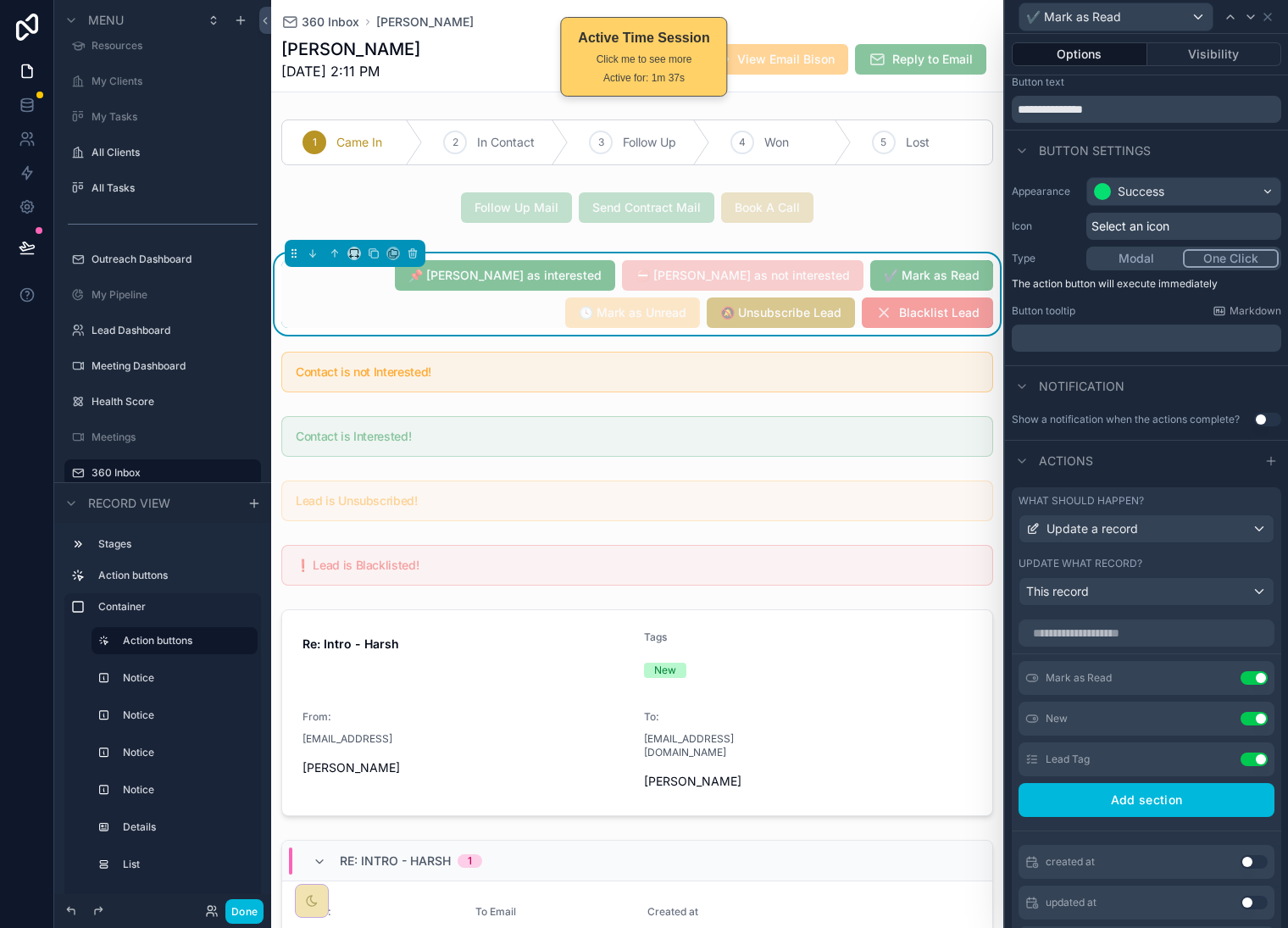
scroll to position [42, 0]
click at [1231, 18] on icon at bounding box center [1231, 16] width 14 height 14
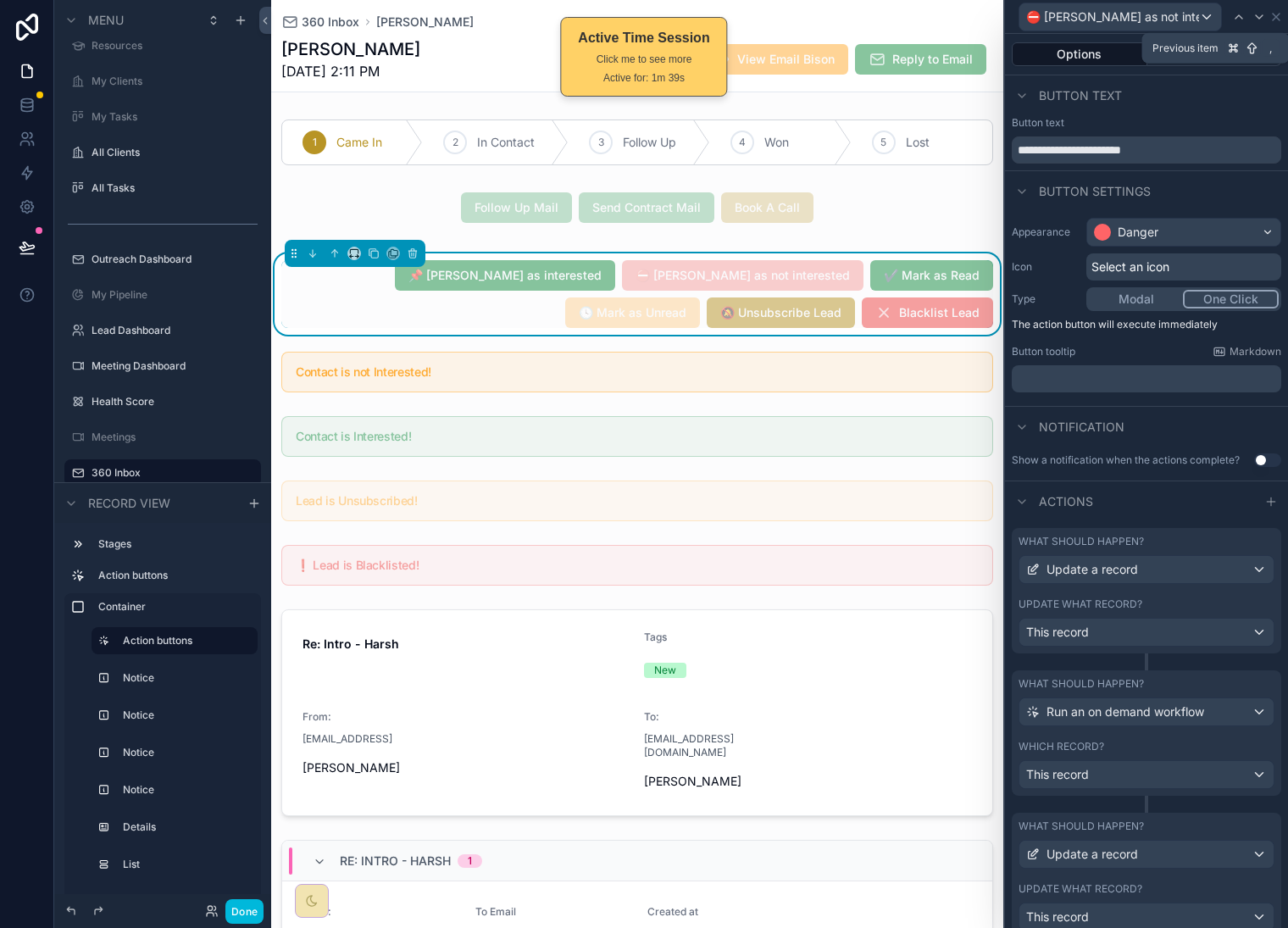
click at [1232, 17] on icon at bounding box center [1239, 16] width 14 height 14
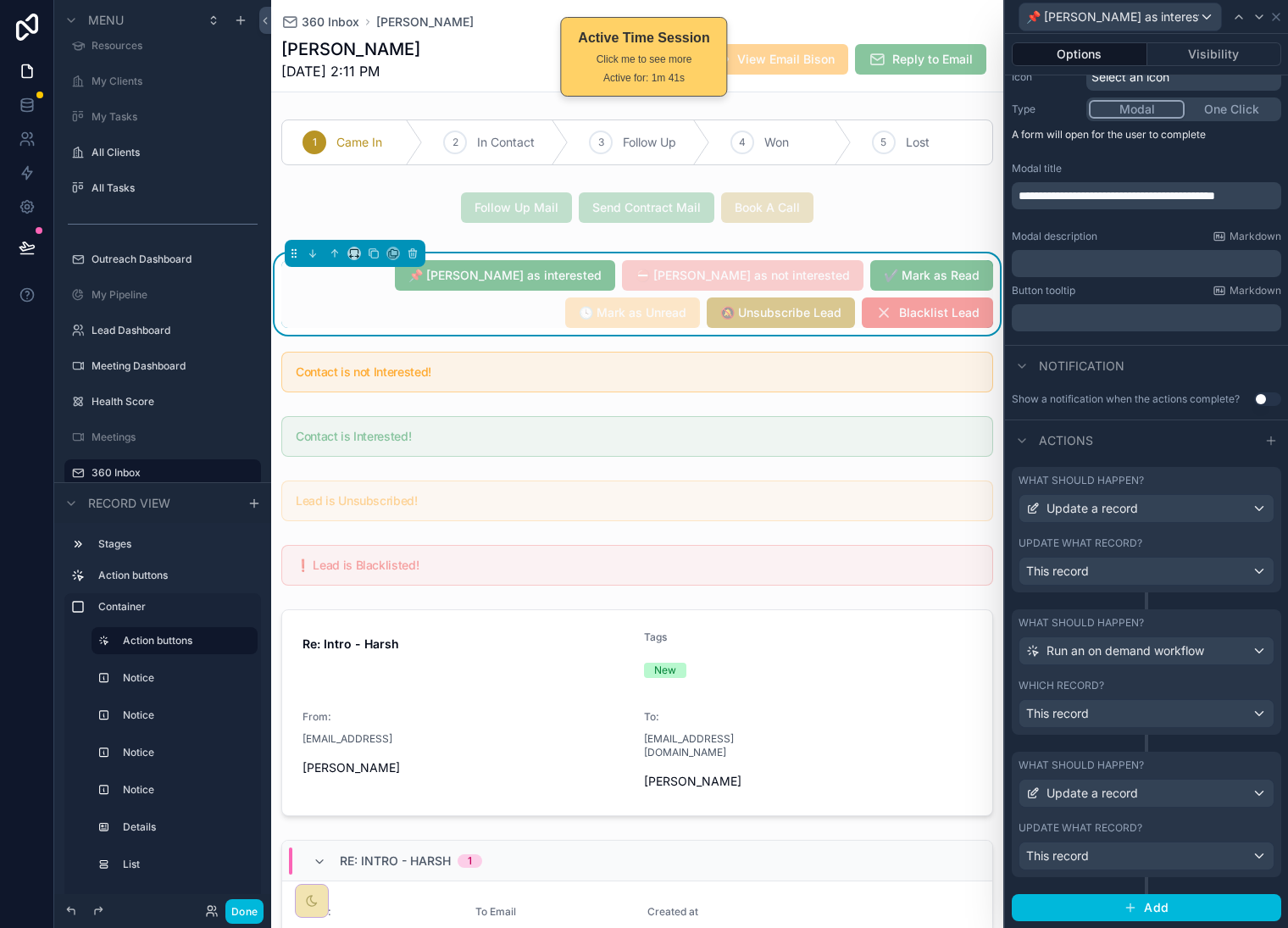
scroll to position [198, 0]
click at [1194, 514] on div "Update a record" at bounding box center [1147, 509] width 254 height 27
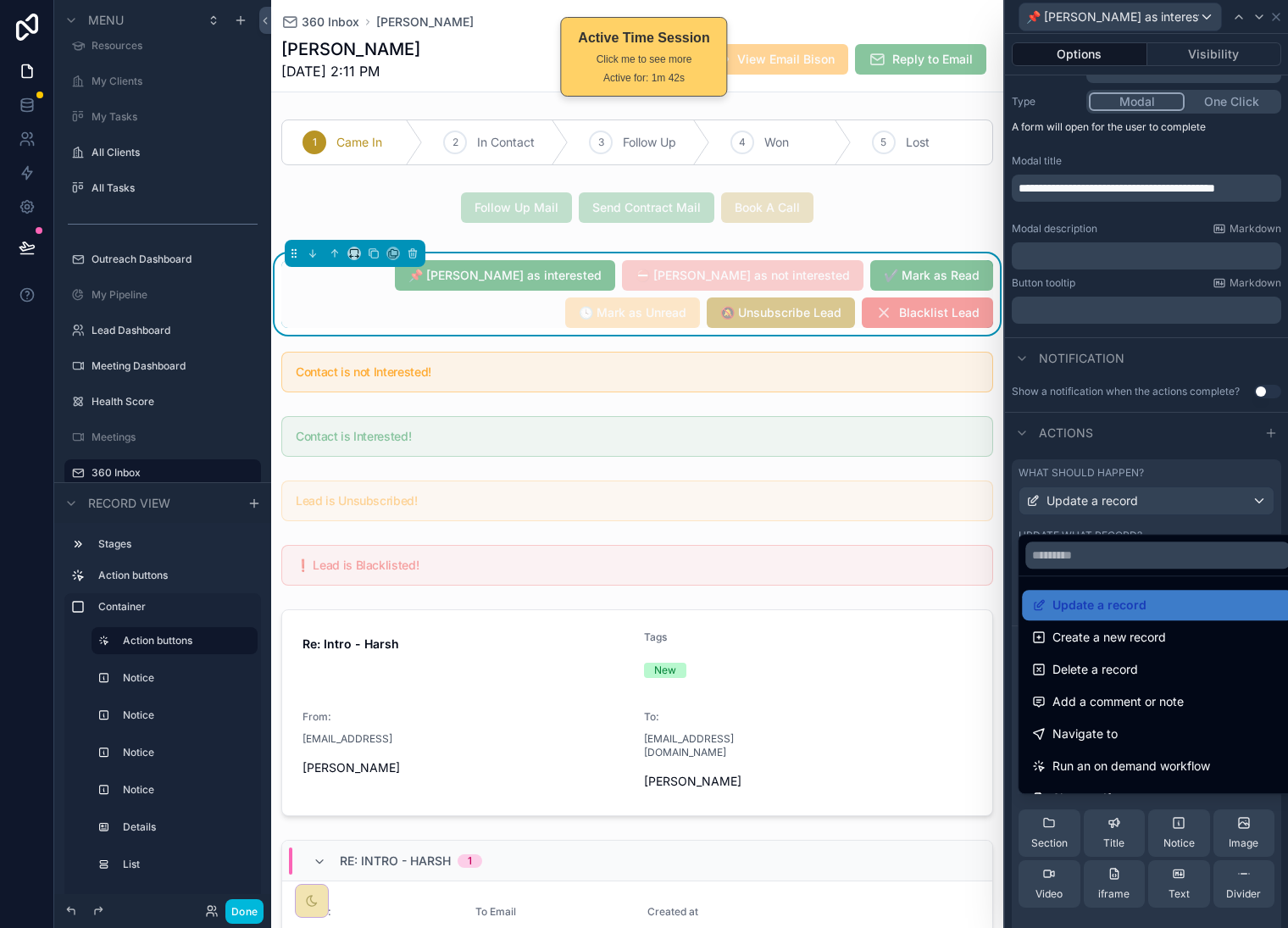
click at [1133, 600] on span "Update a record" at bounding box center [1099, 605] width 94 height 20
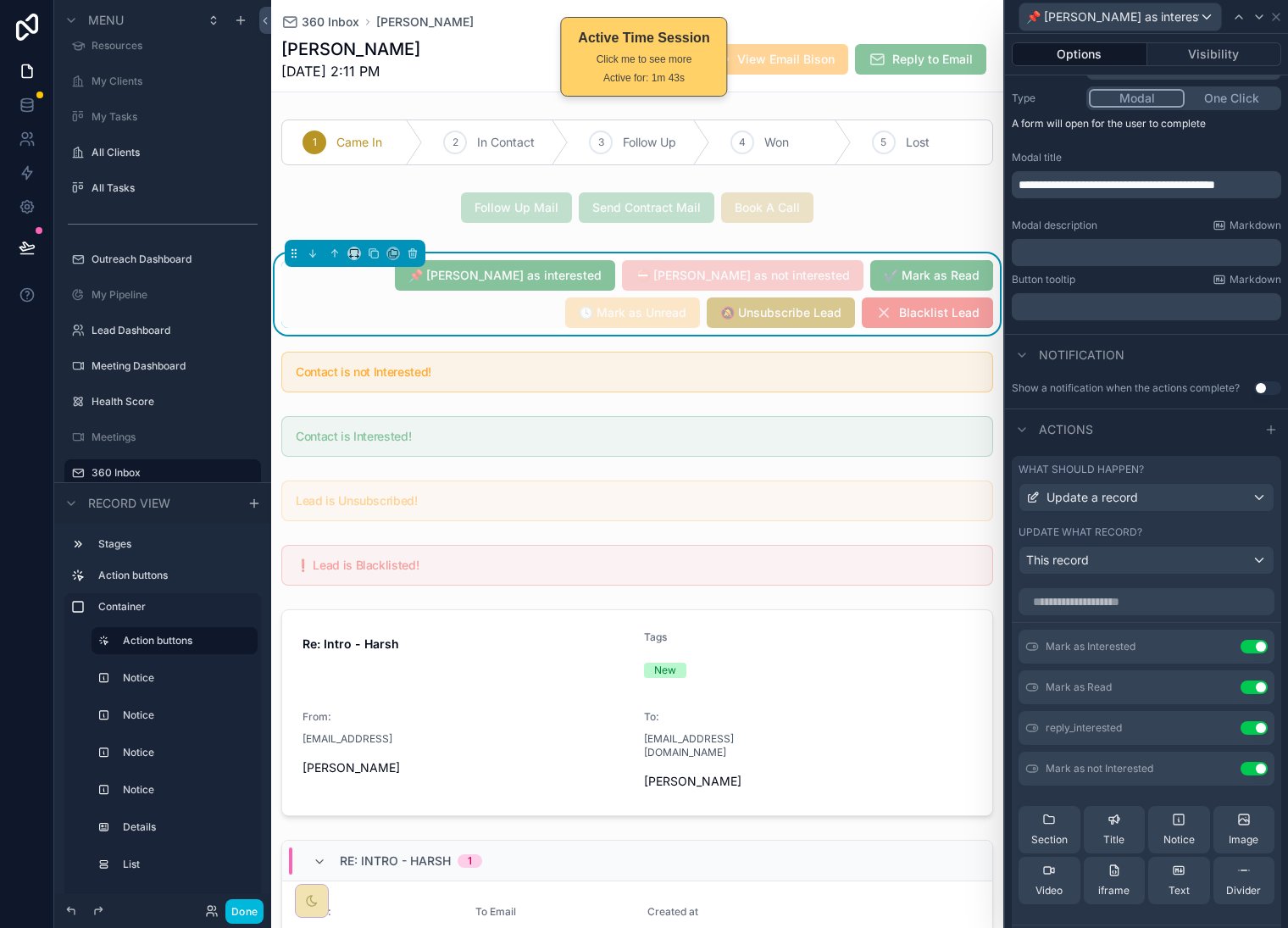
scroll to position [201, 0]
click at [1146, 611] on input "text" at bounding box center [1147, 601] width 256 height 27
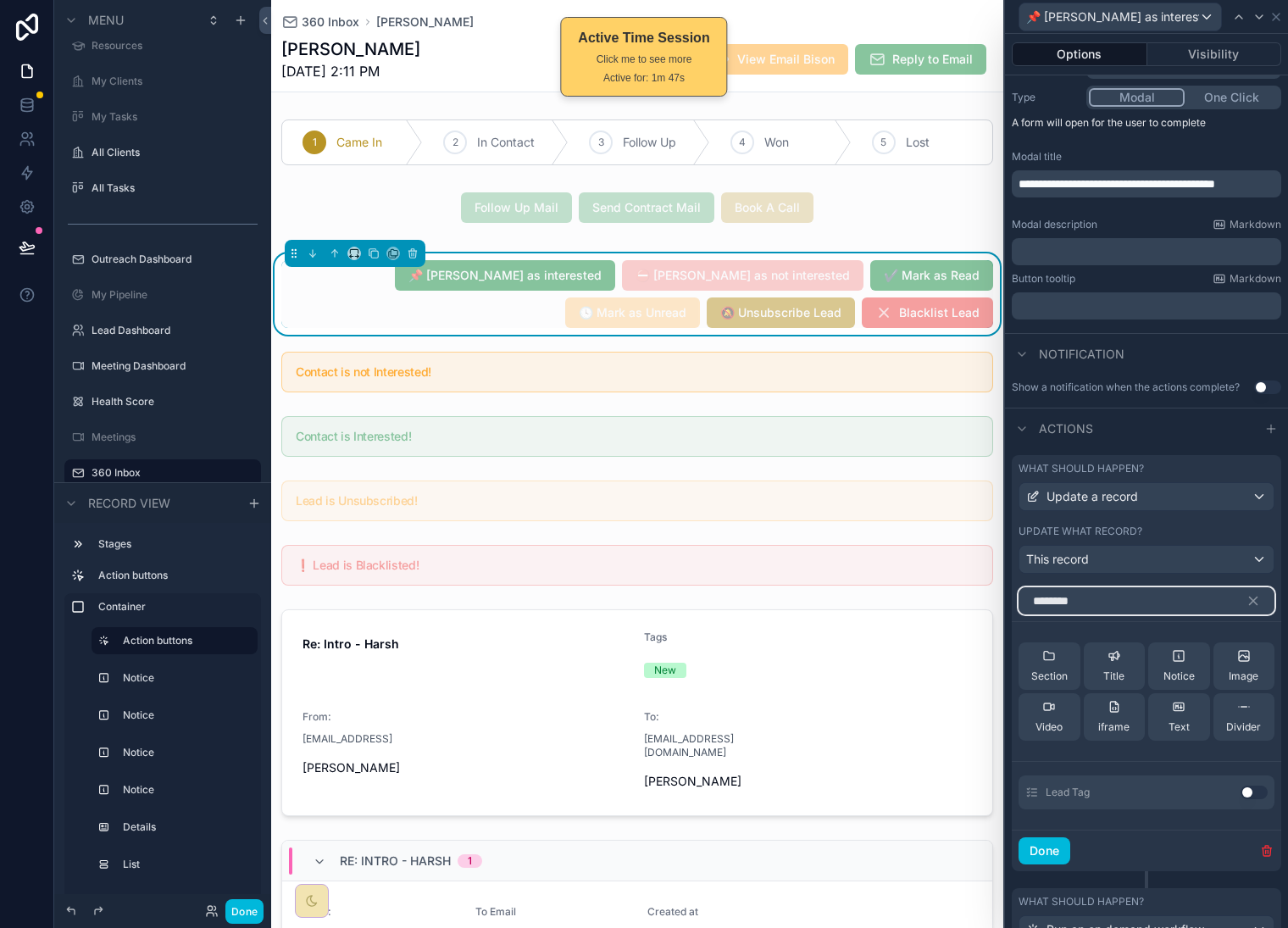
type input "********"
drag, startPoint x: 1231, startPoint y: 809, endPoint x: 1211, endPoint y: 819, distance: 22.4
click at [1241, 799] on button "Use setting" at bounding box center [1254, 792] width 27 height 14
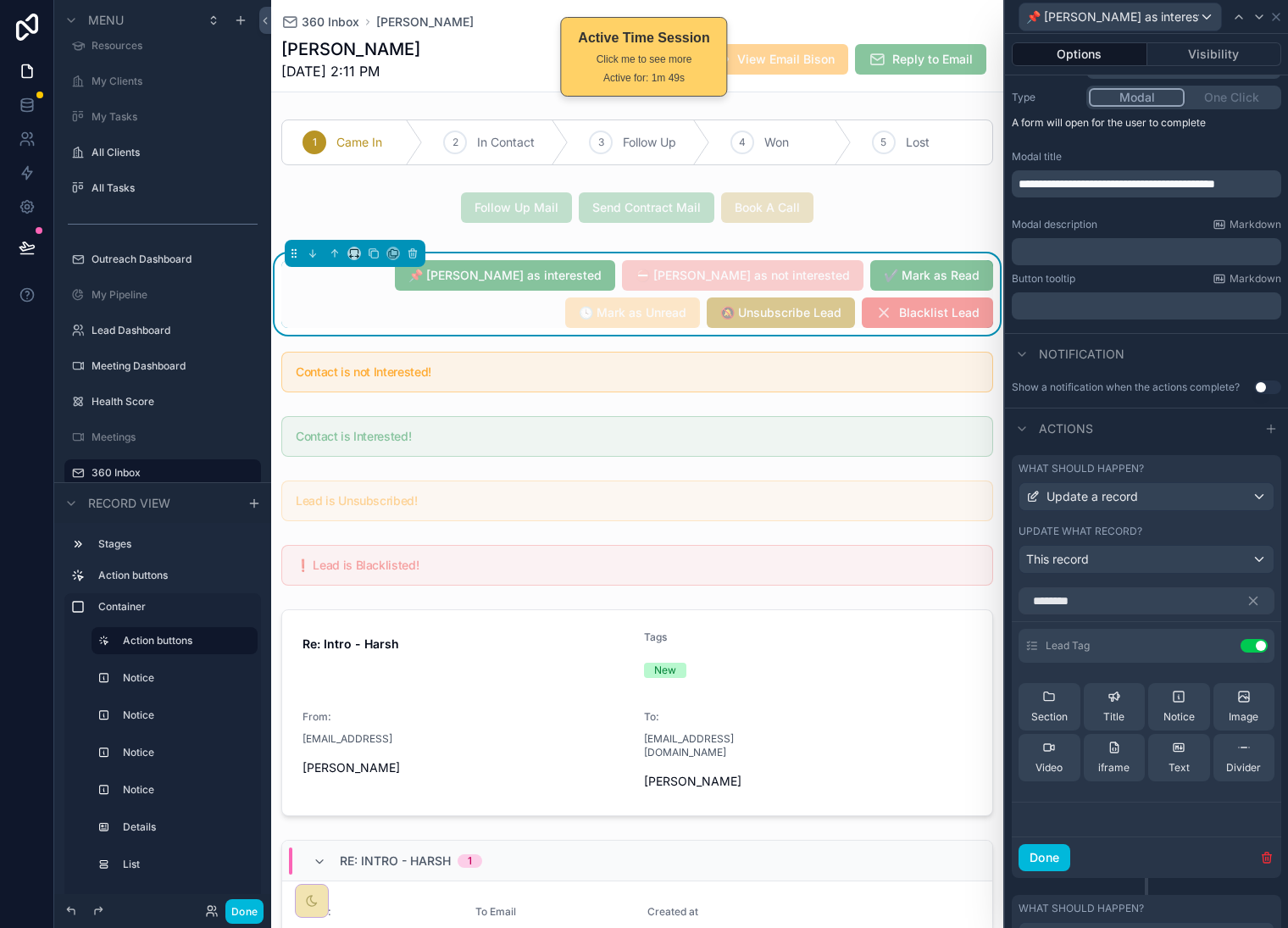
click at [0, 0] on icon at bounding box center [0, 0] width 0 height 0
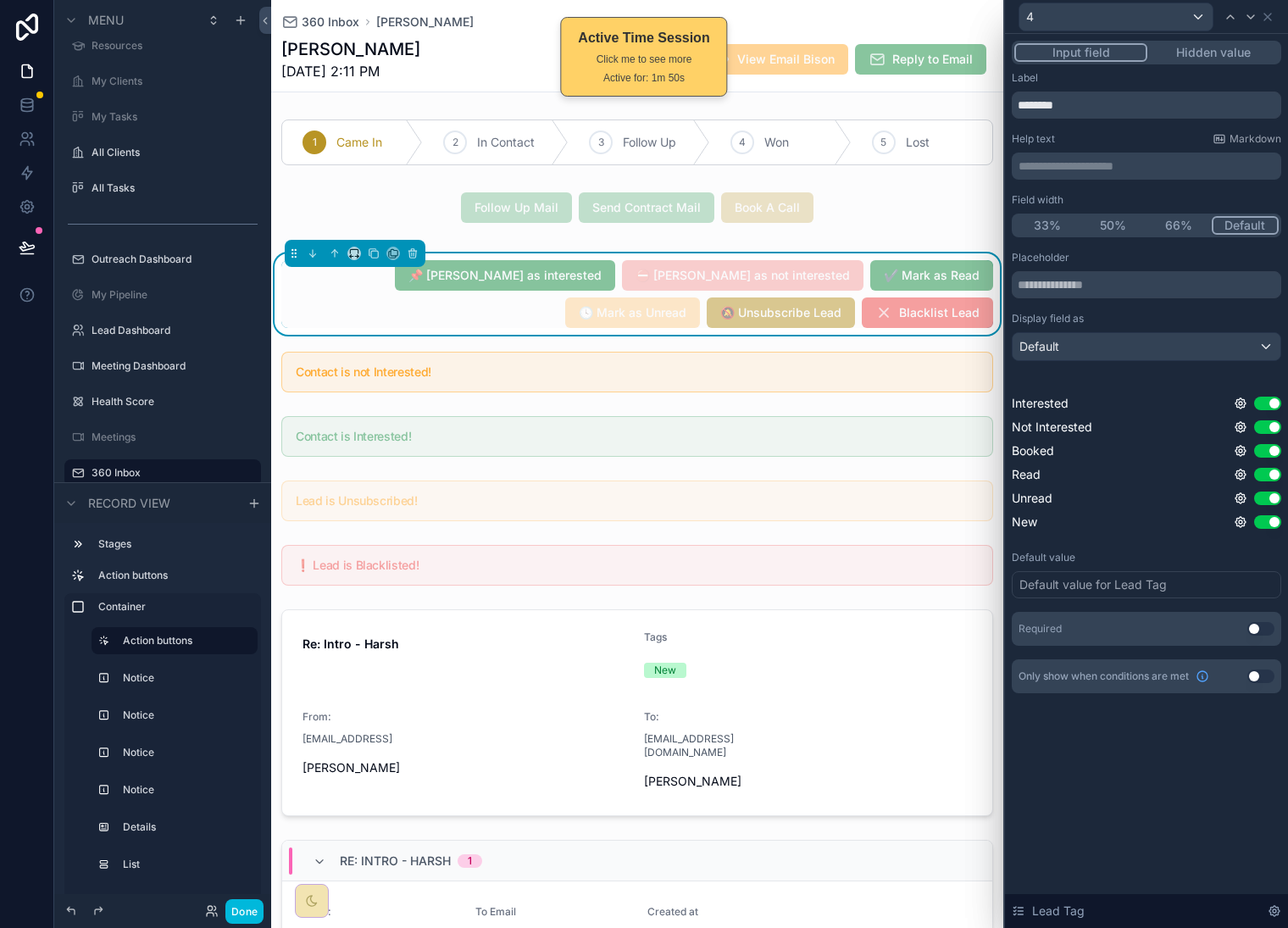
click at [1210, 50] on button "Hidden value" at bounding box center [1213, 52] width 131 height 18
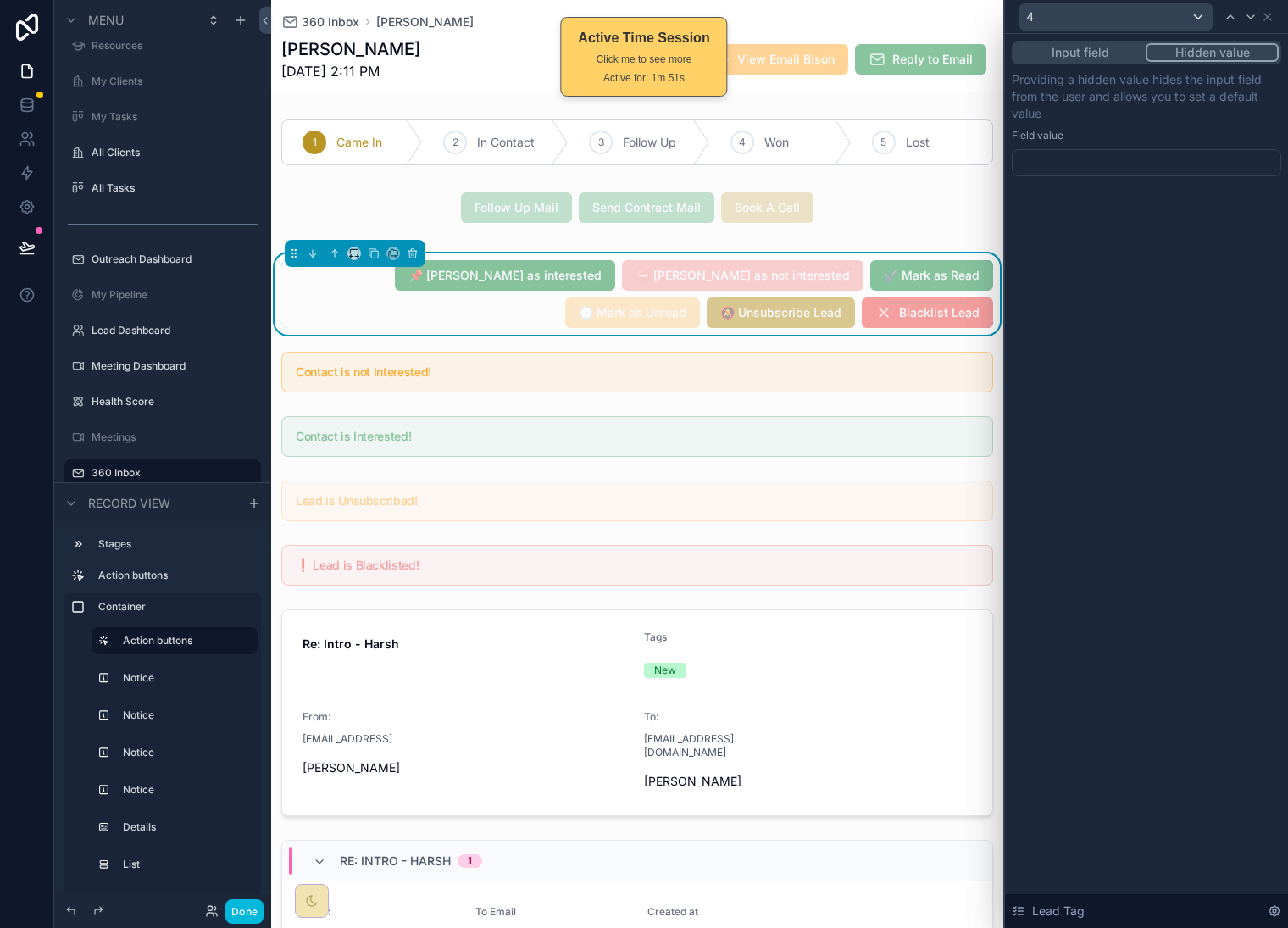
click at [1166, 150] on div at bounding box center [1147, 163] width 270 height 27
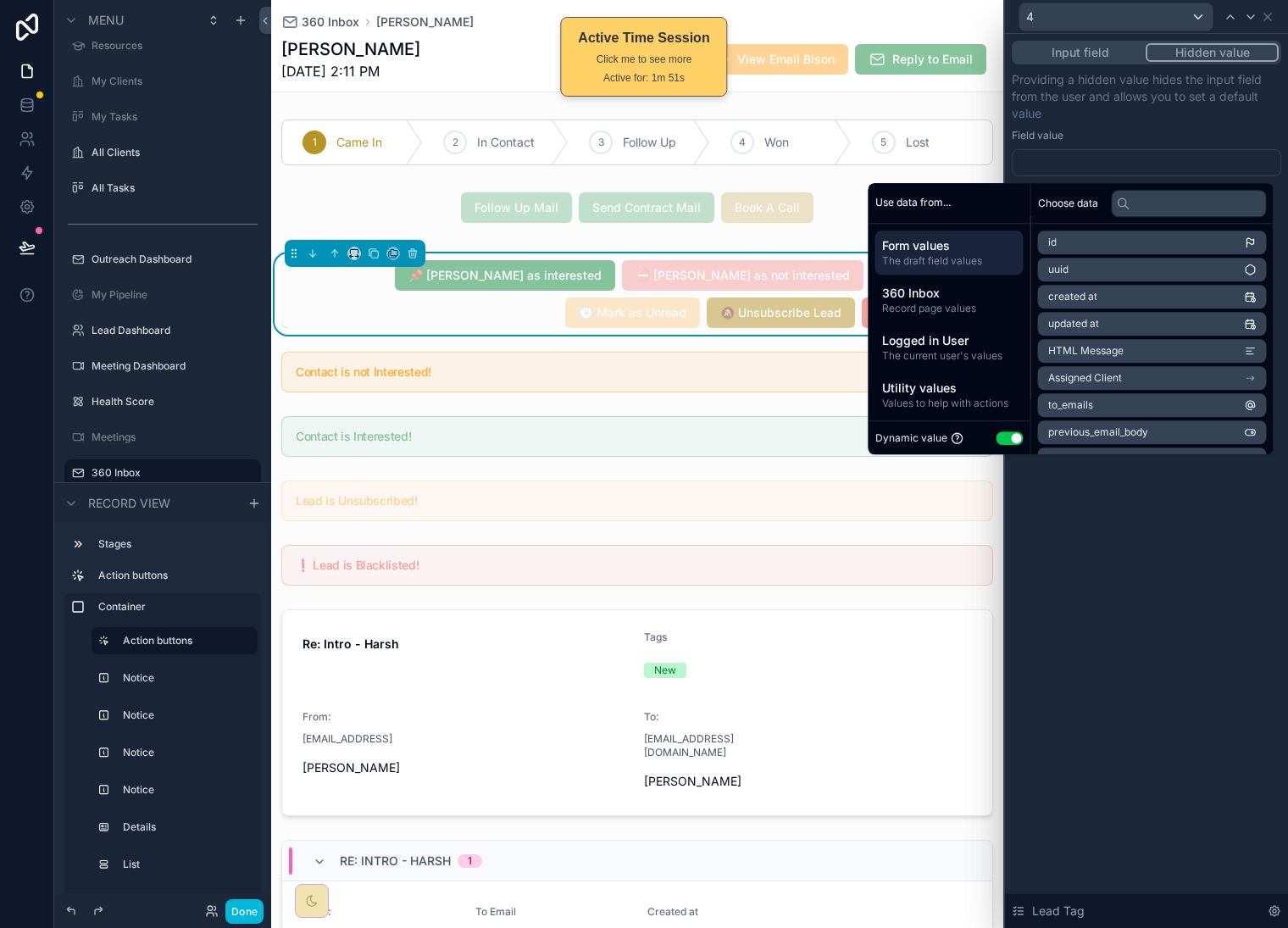
click at [1171, 151] on div at bounding box center [1147, 163] width 270 height 27
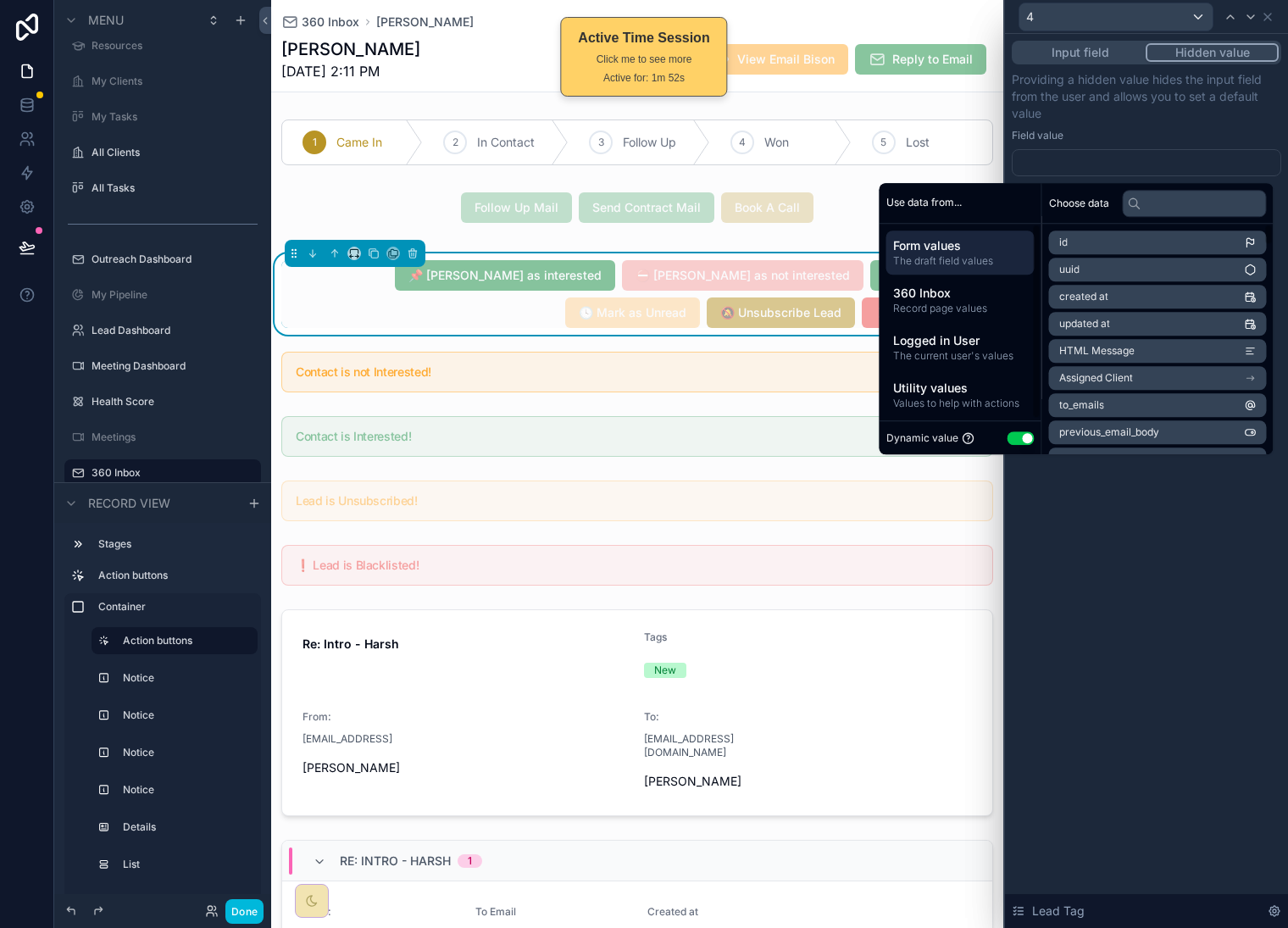
click at [1015, 438] on button "Use setting" at bounding box center [1022, 438] width 27 height 14
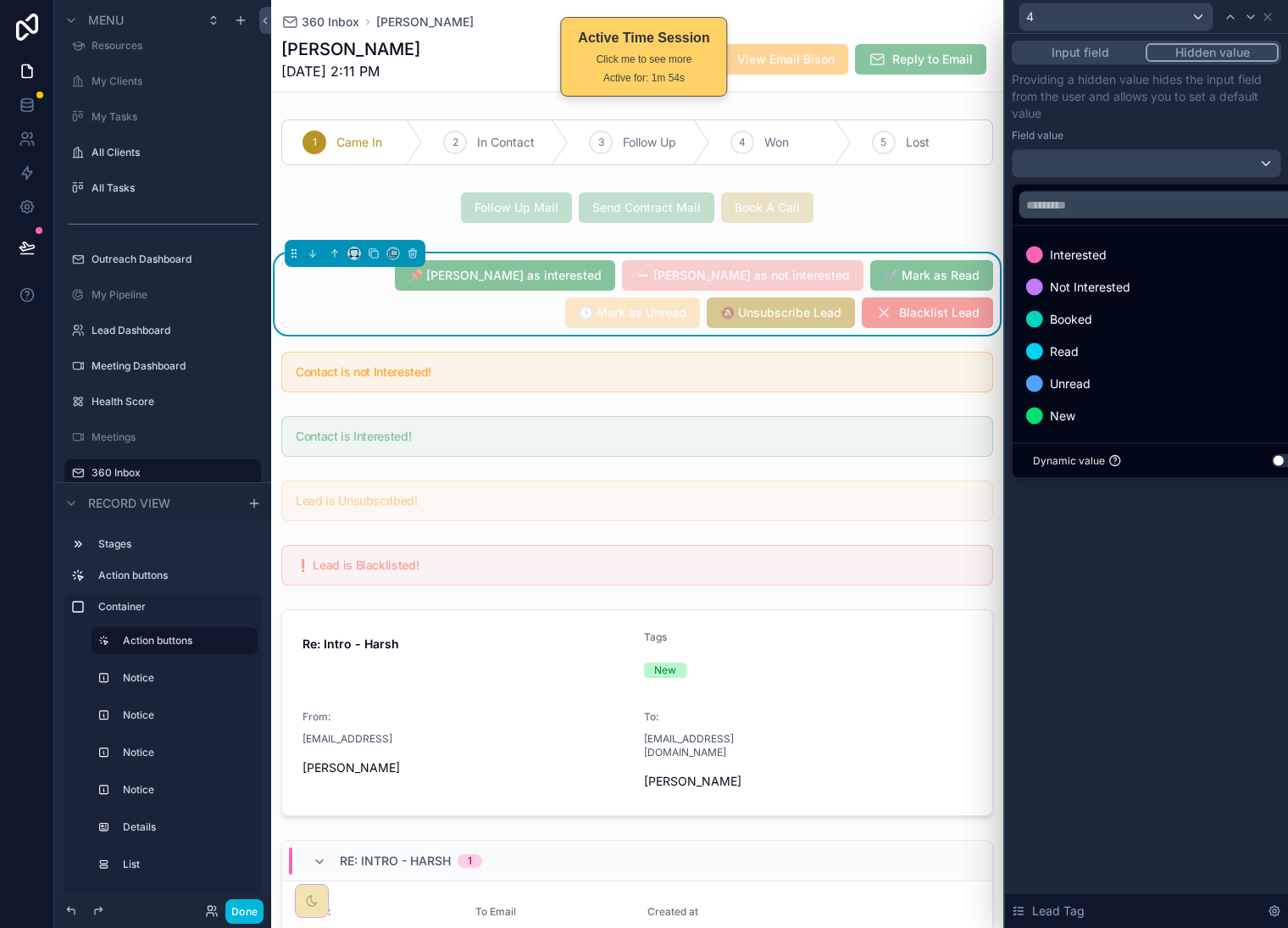
click at [1210, 254] on div "Interested" at bounding box center [1166, 255] width 280 height 20
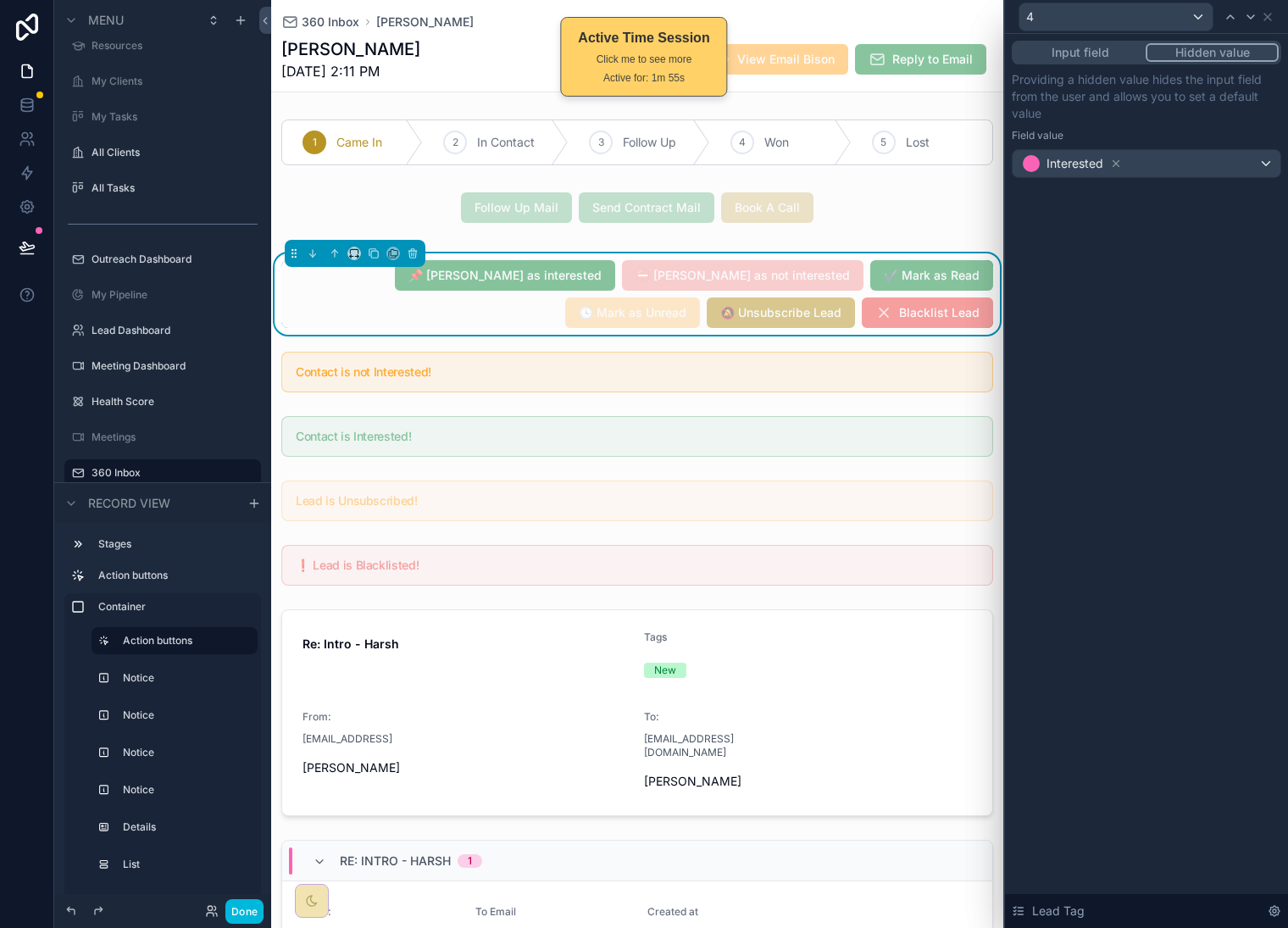
click at [1155, 693] on div "Input field Hidden value Providing a hidden value hides the input field from th…" at bounding box center [1147, 480] width 283 height 894
click at [1268, 15] on icon at bounding box center [1267, 16] width 6 height 6
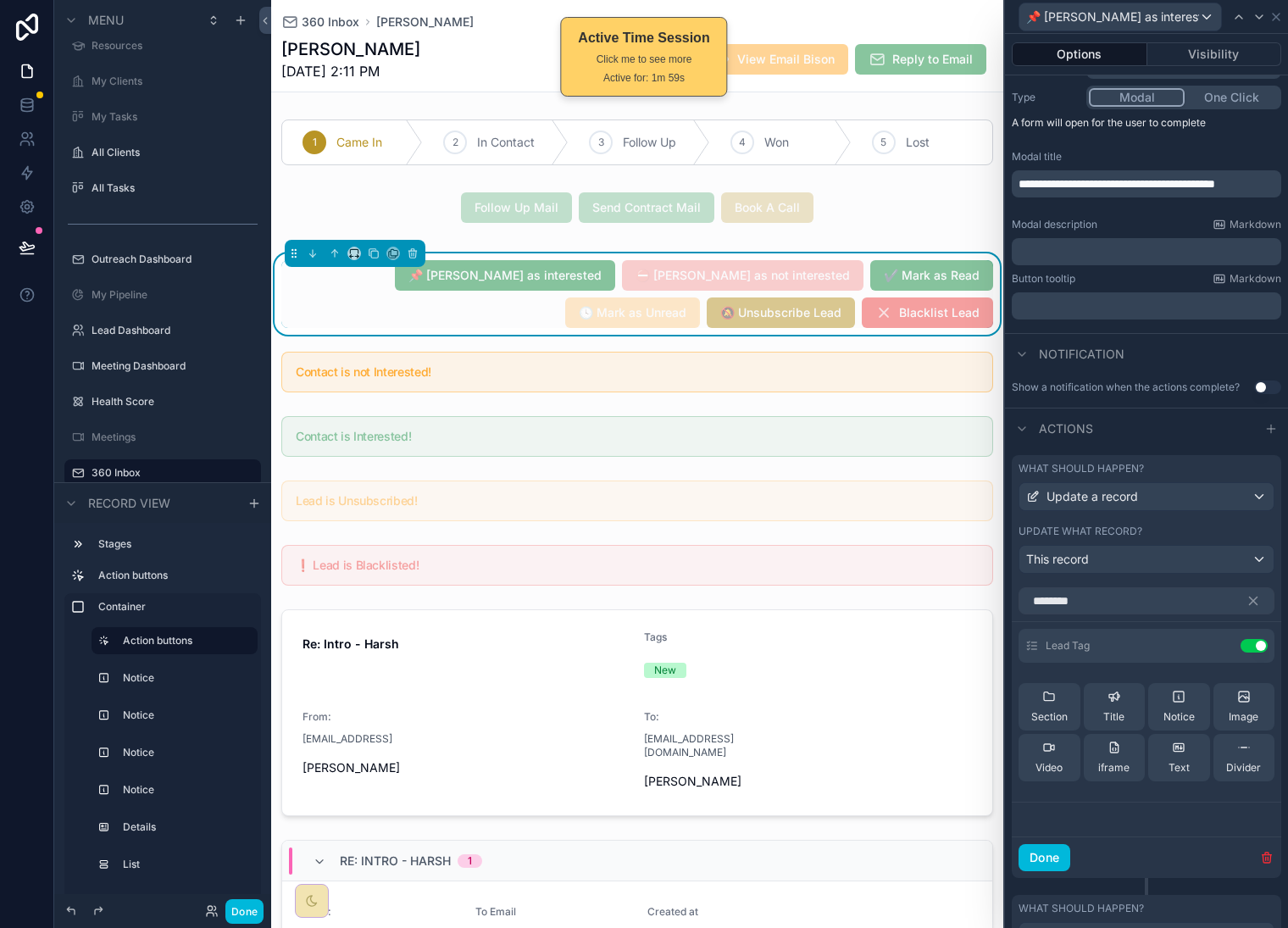
scroll to position [206, 0]
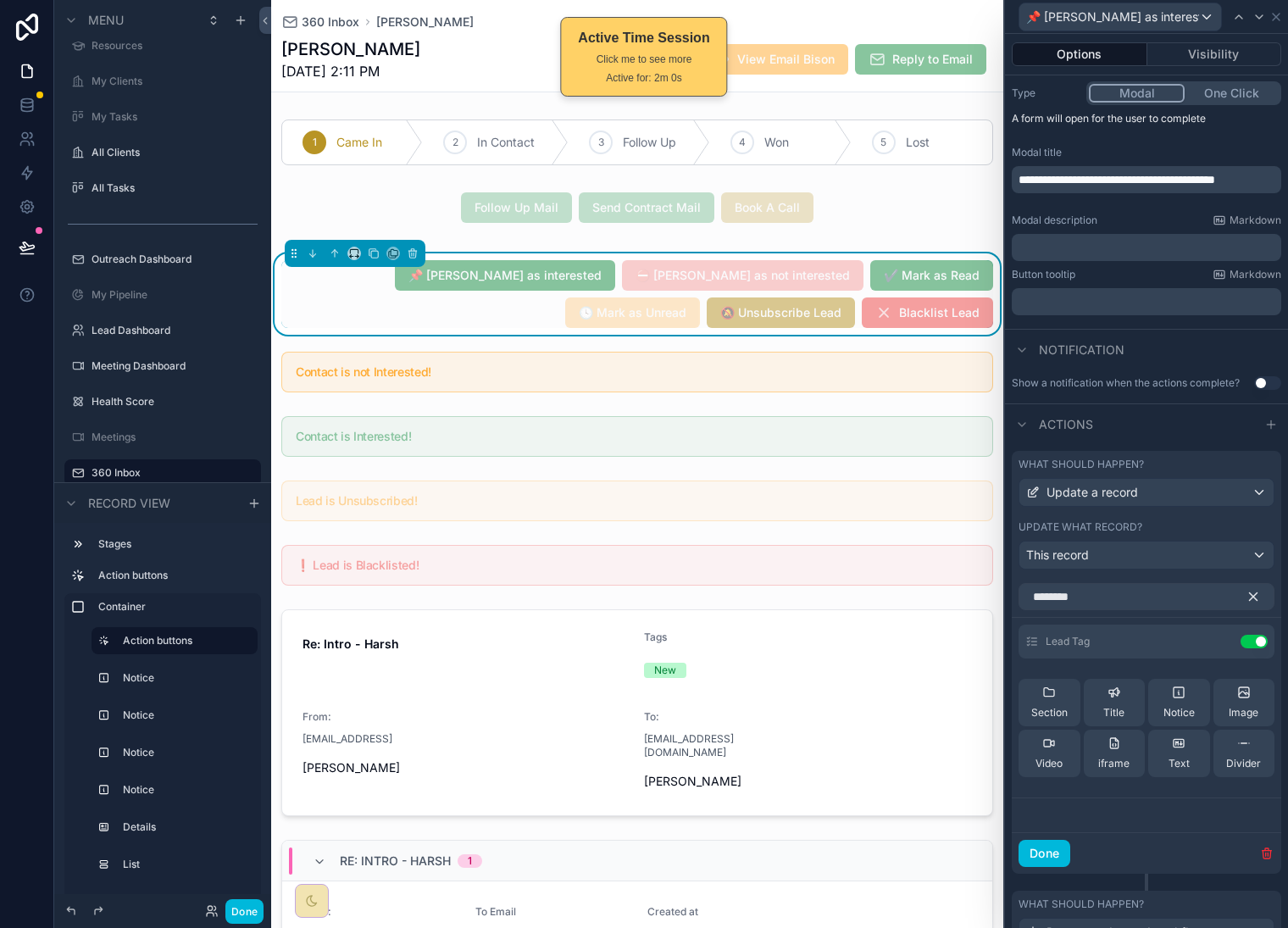
click at [1251, 601] on icon "button" at bounding box center [1254, 597] width 7 height 7
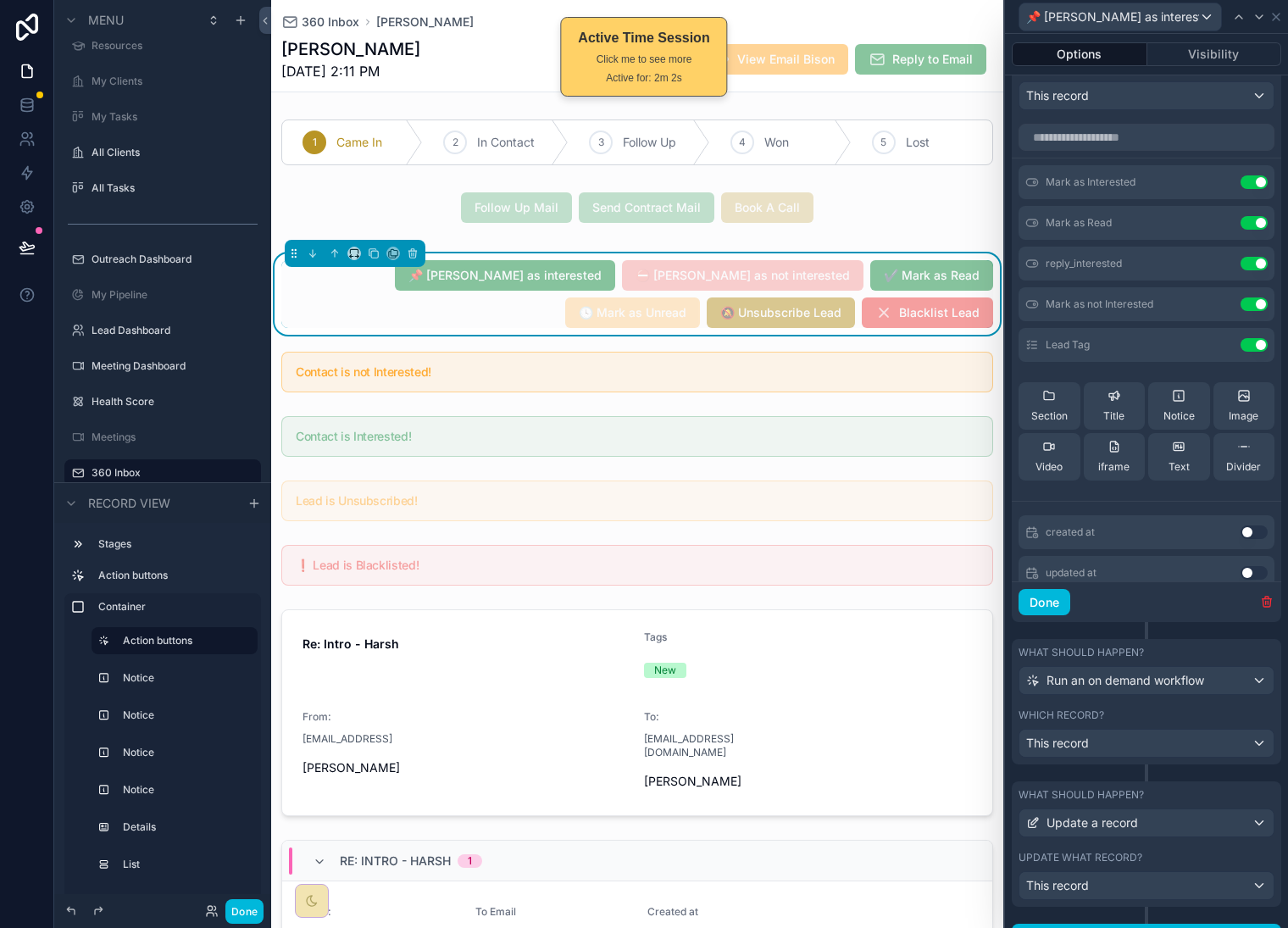
click at [1046, 611] on button "Done" at bounding box center [1045, 603] width 52 height 27
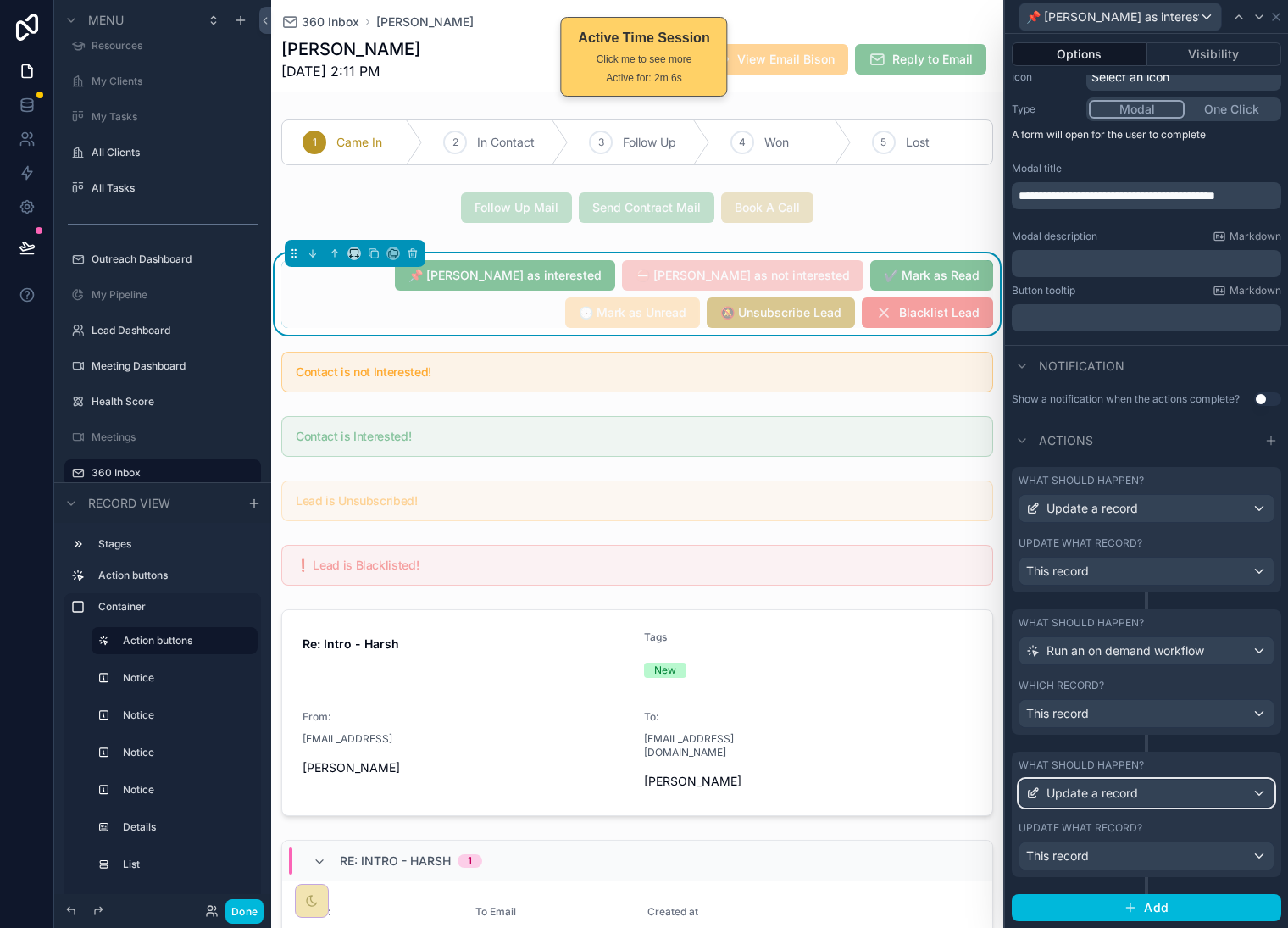
click at [1180, 789] on div "Update a record" at bounding box center [1147, 794] width 254 height 27
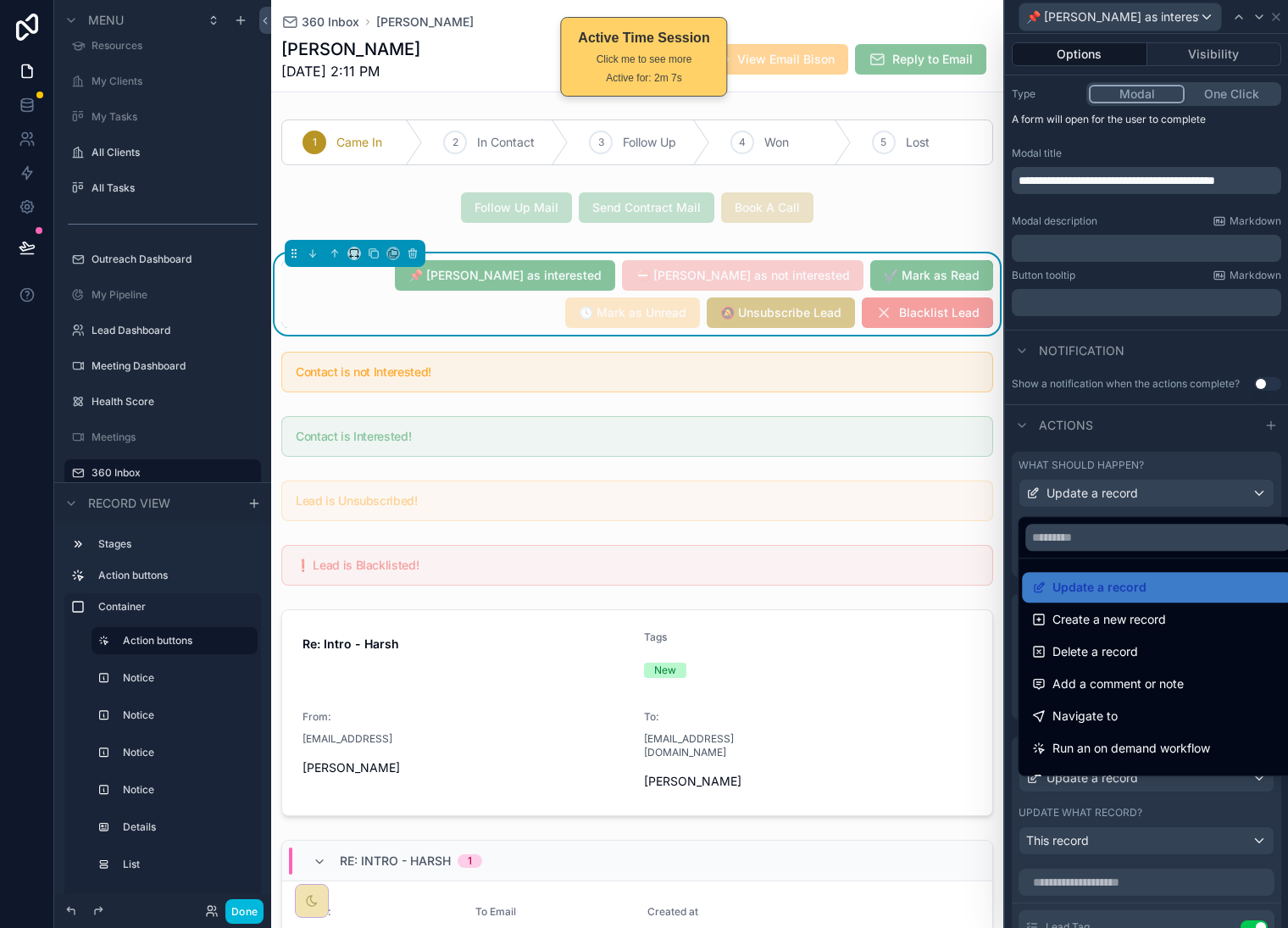
drag, startPoint x: 1112, startPoint y: 582, endPoint x: 1119, endPoint y: 586, distance: 8.1
click at [1112, 583] on span "Update a record" at bounding box center [1099, 587] width 94 height 20
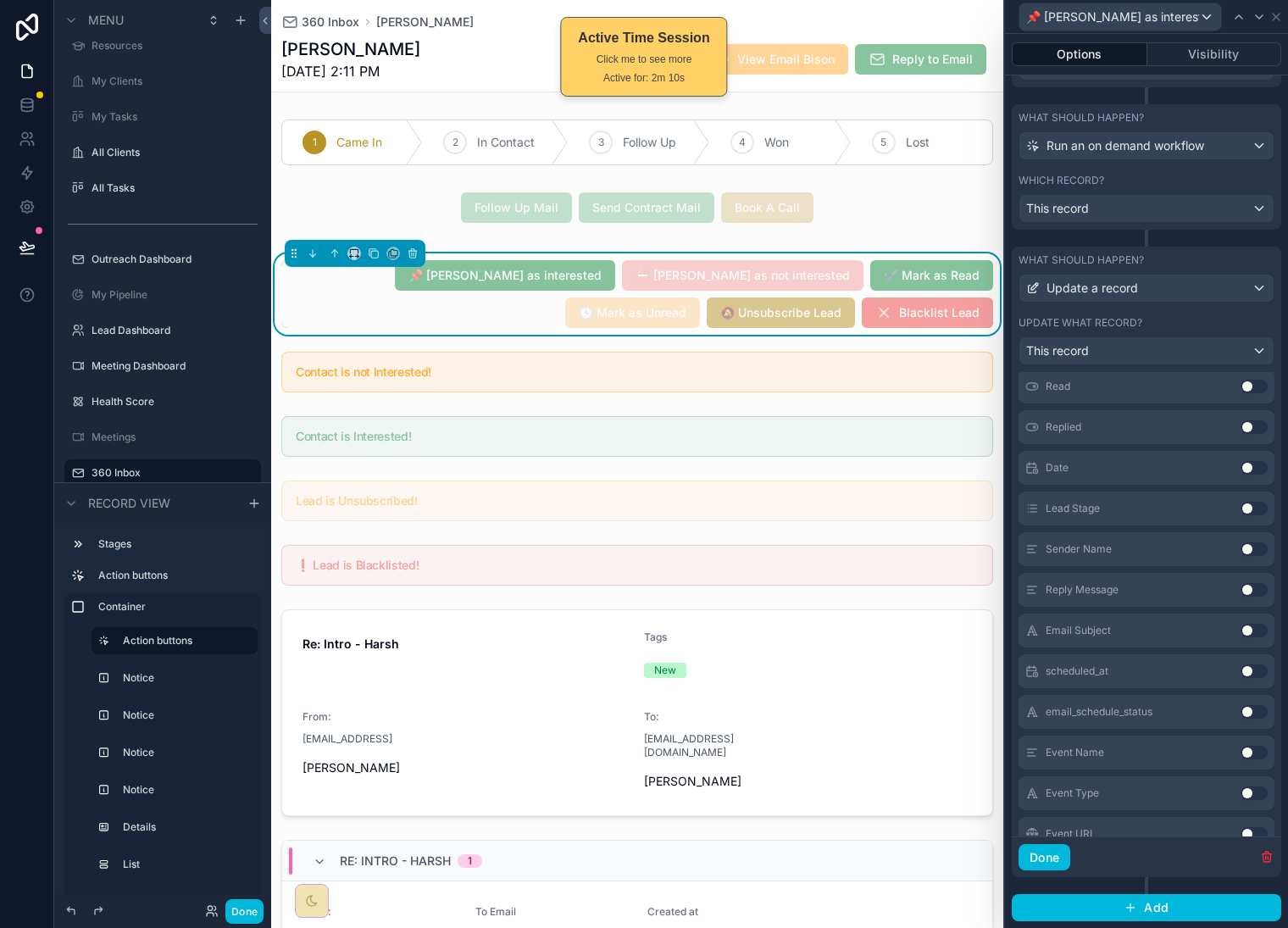
scroll to position [712, 0]
click at [1261, 852] on icon "button" at bounding box center [1267, 857] width 14 height 14
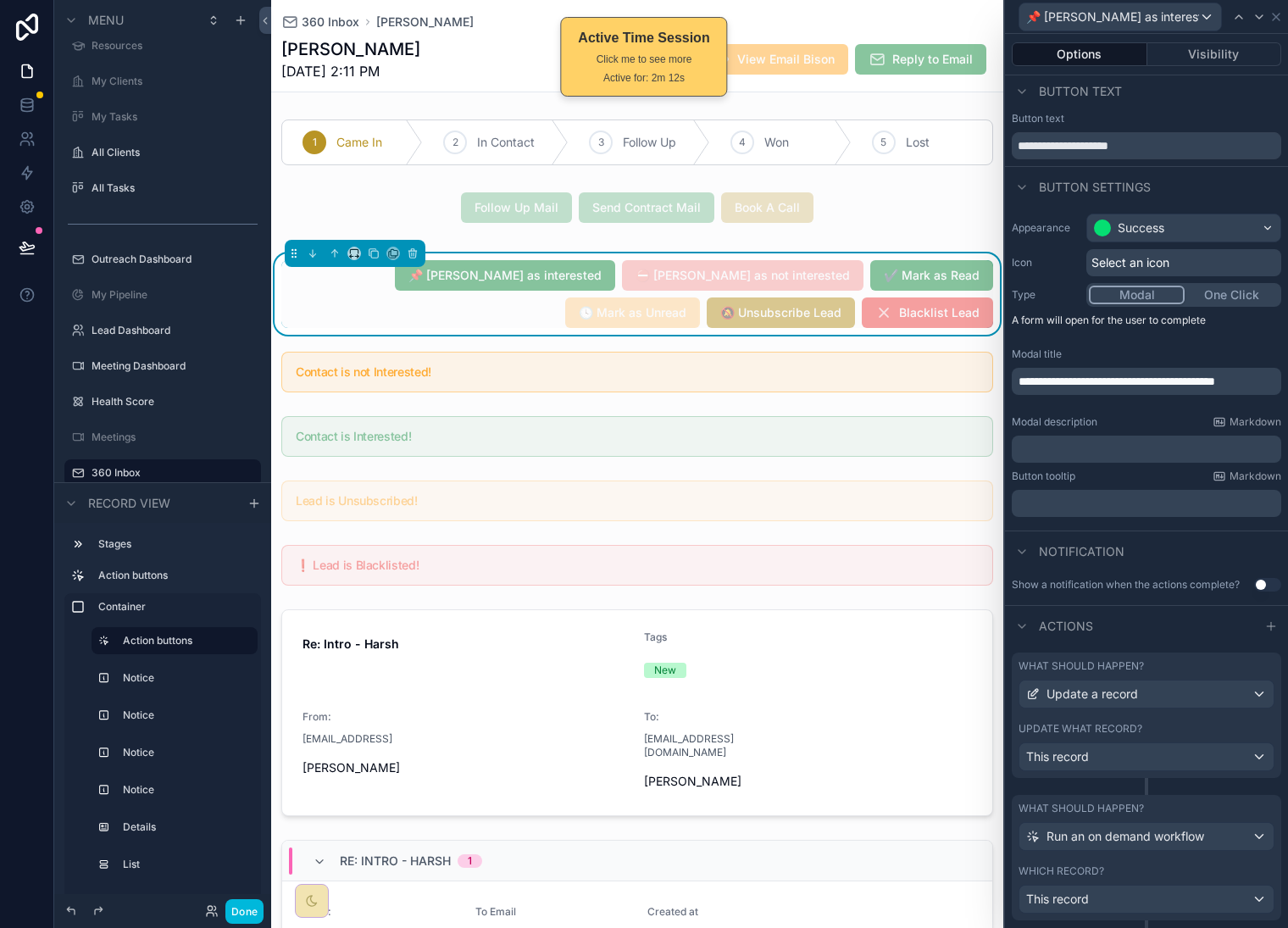
scroll to position [0, 0]
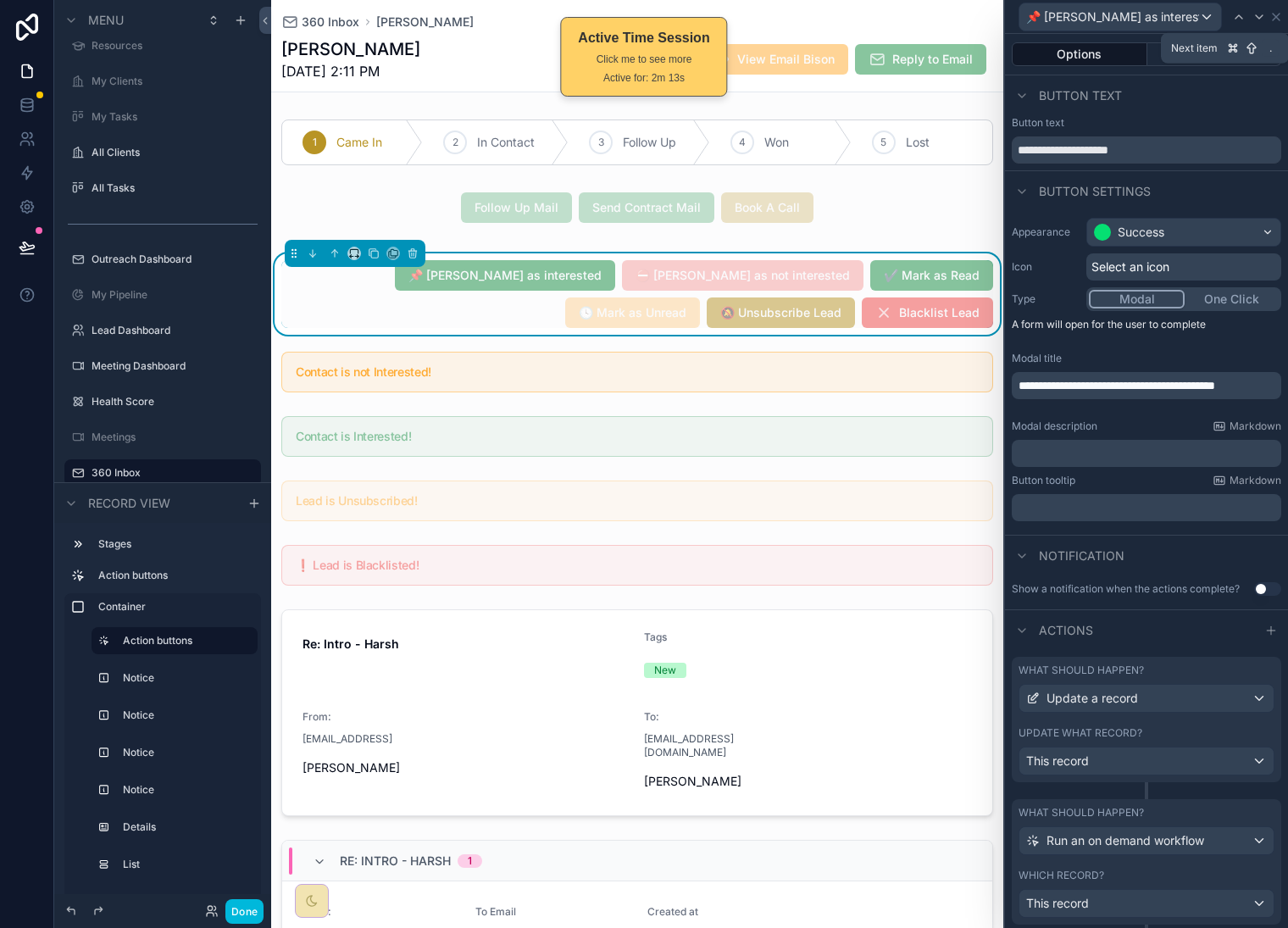
click at [1252, 20] on icon at bounding box center [1259, 16] width 14 height 14
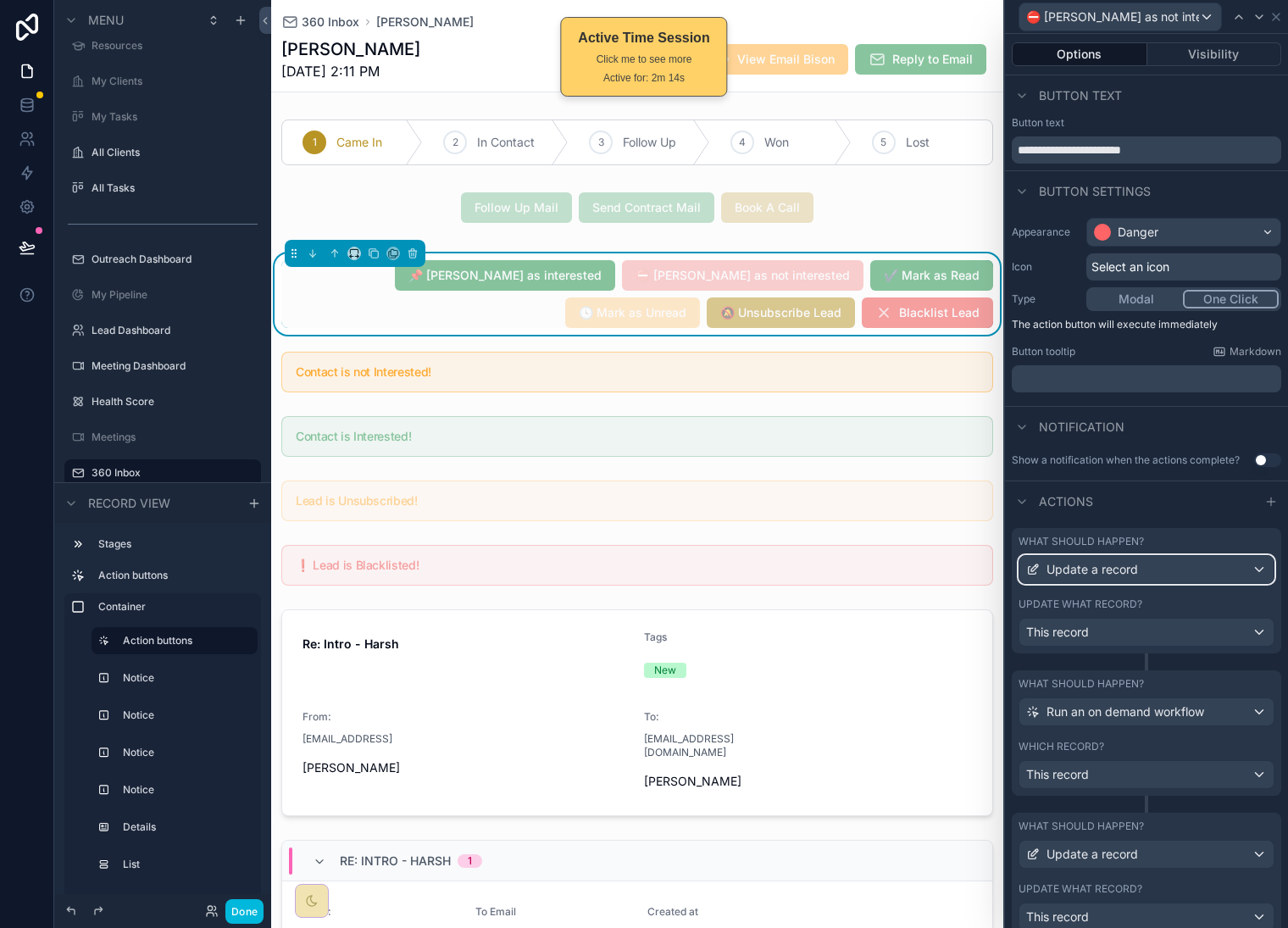
click at [1203, 583] on div "Update a record" at bounding box center [1147, 570] width 254 height 27
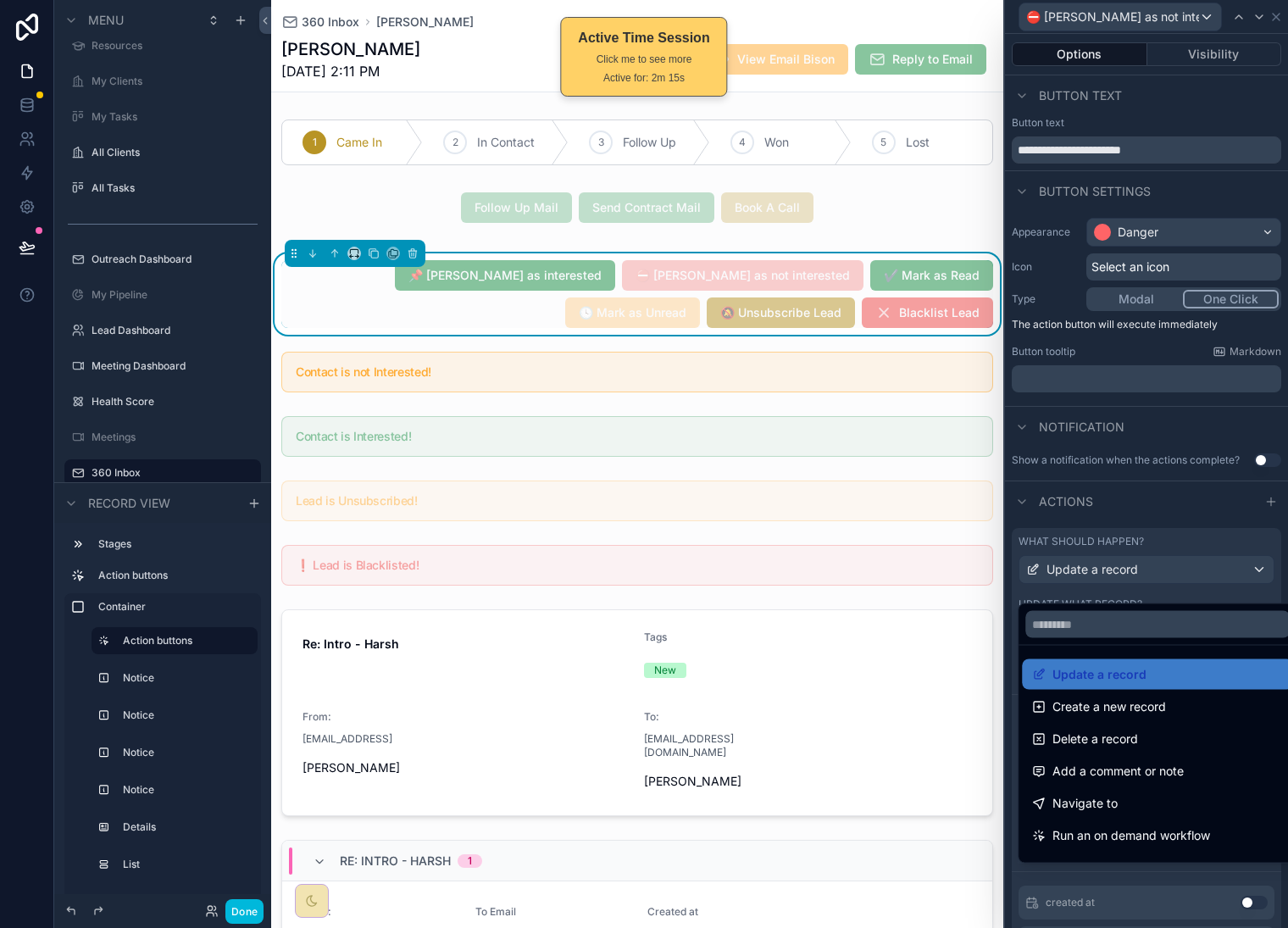
click at [1126, 665] on span "Update a record" at bounding box center [1099, 675] width 94 height 20
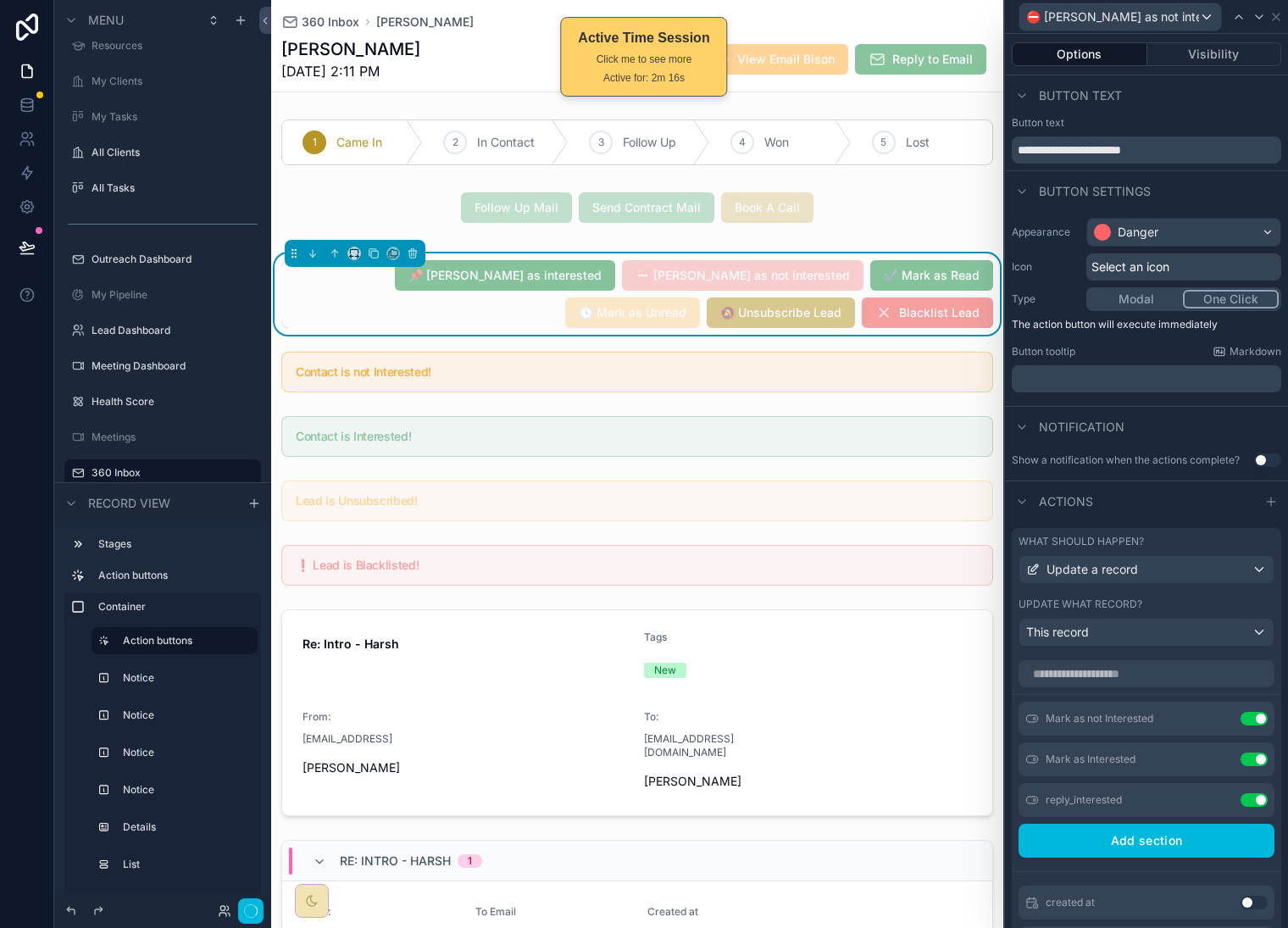
scroll to position [5, 0]
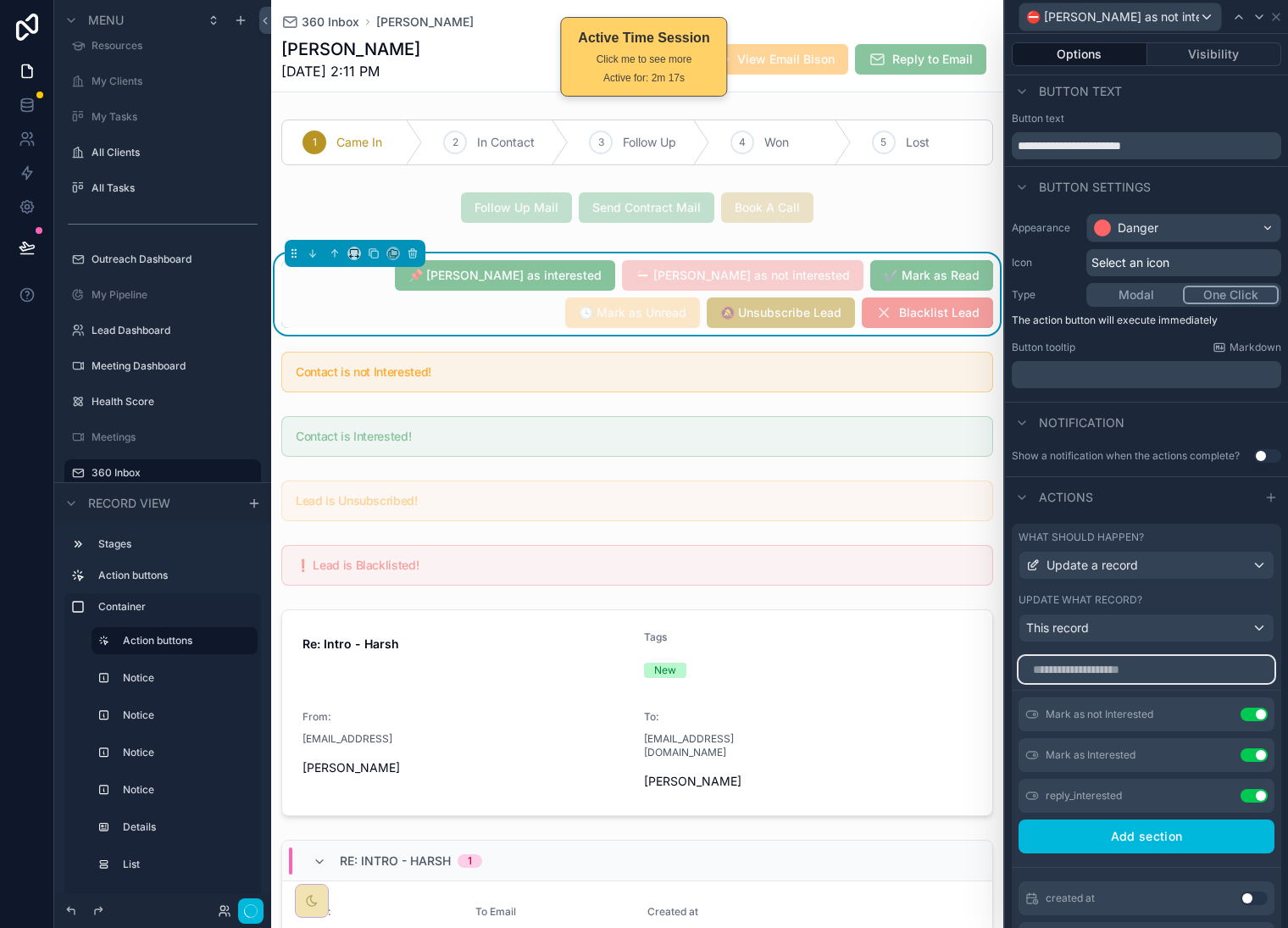
click at [1156, 684] on input "text" at bounding box center [1147, 670] width 256 height 27
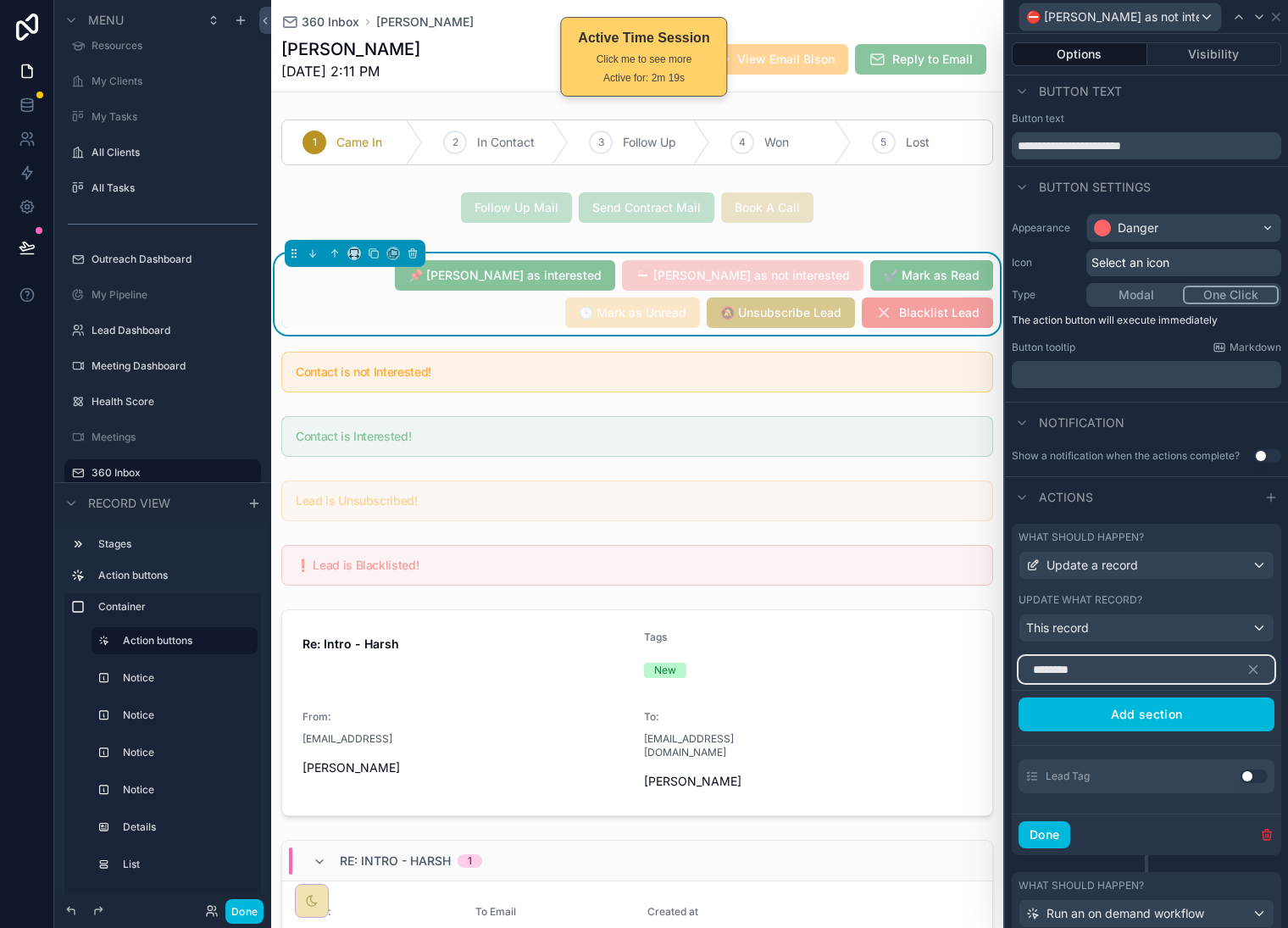
type input "********"
click at [1241, 783] on button "Use setting" at bounding box center [1254, 776] width 27 height 14
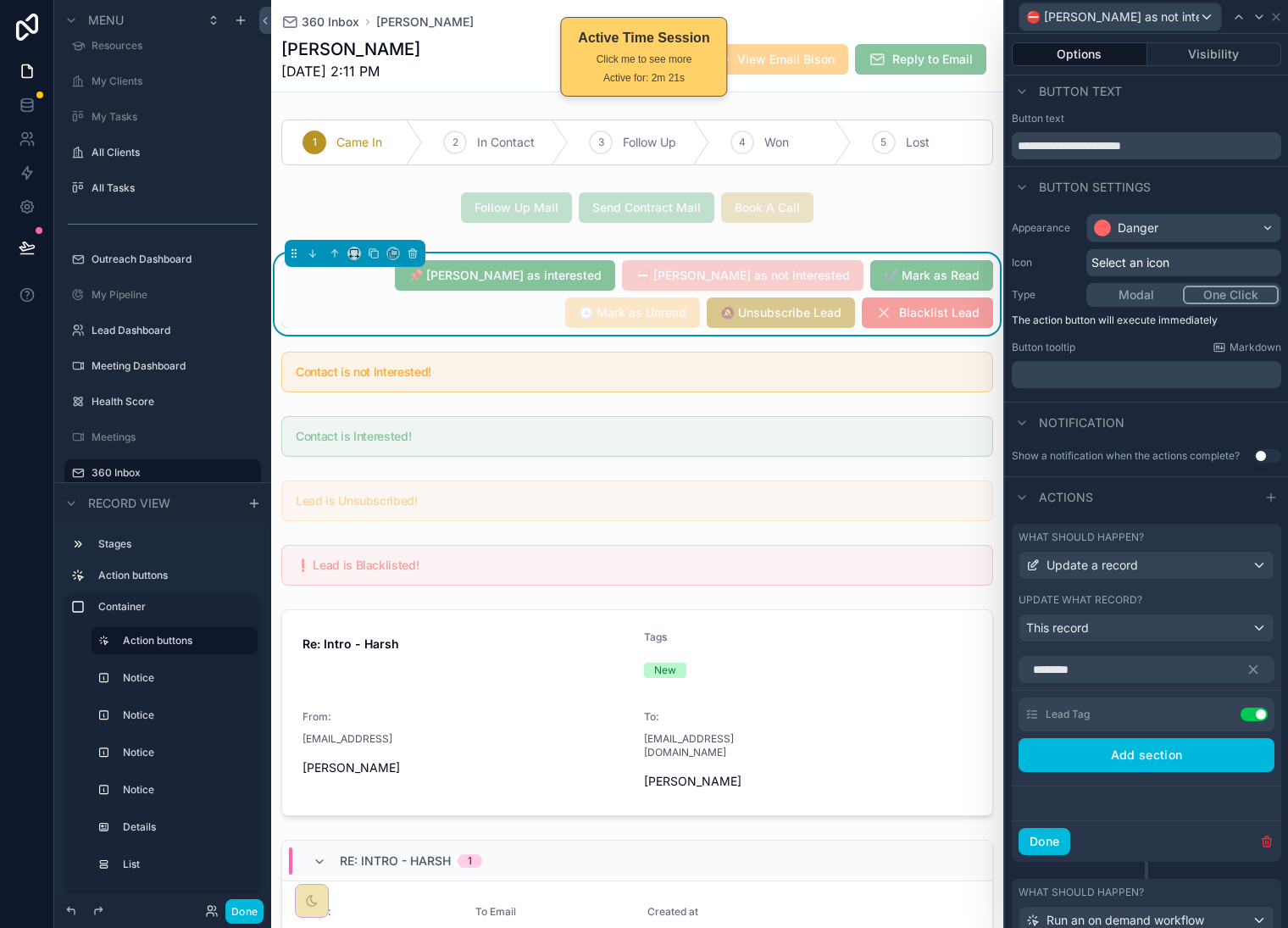
click at [0, 0] on icon at bounding box center [0, 0] width 0 height 0
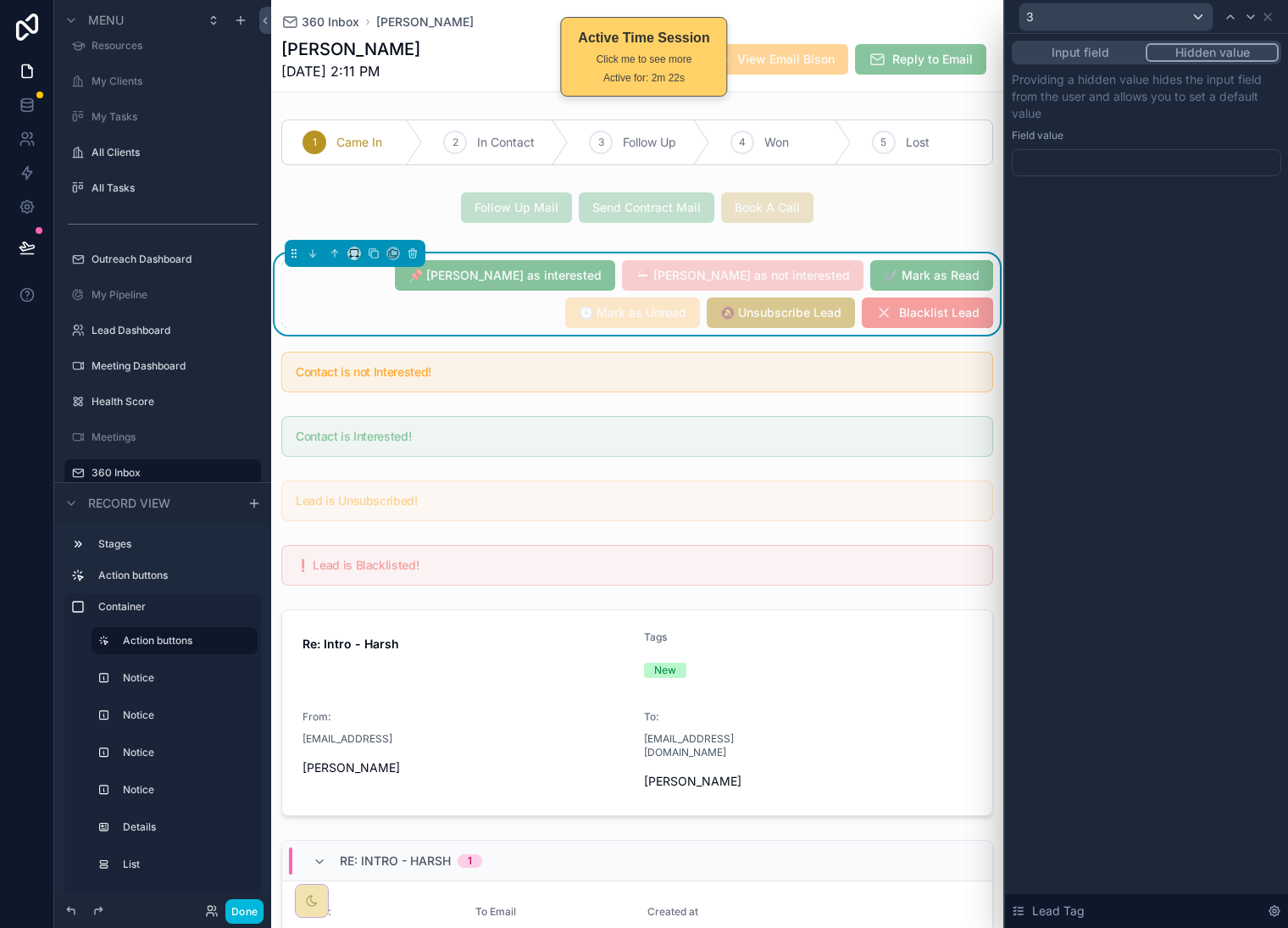
click at [1134, 160] on div at bounding box center [1147, 163] width 270 height 27
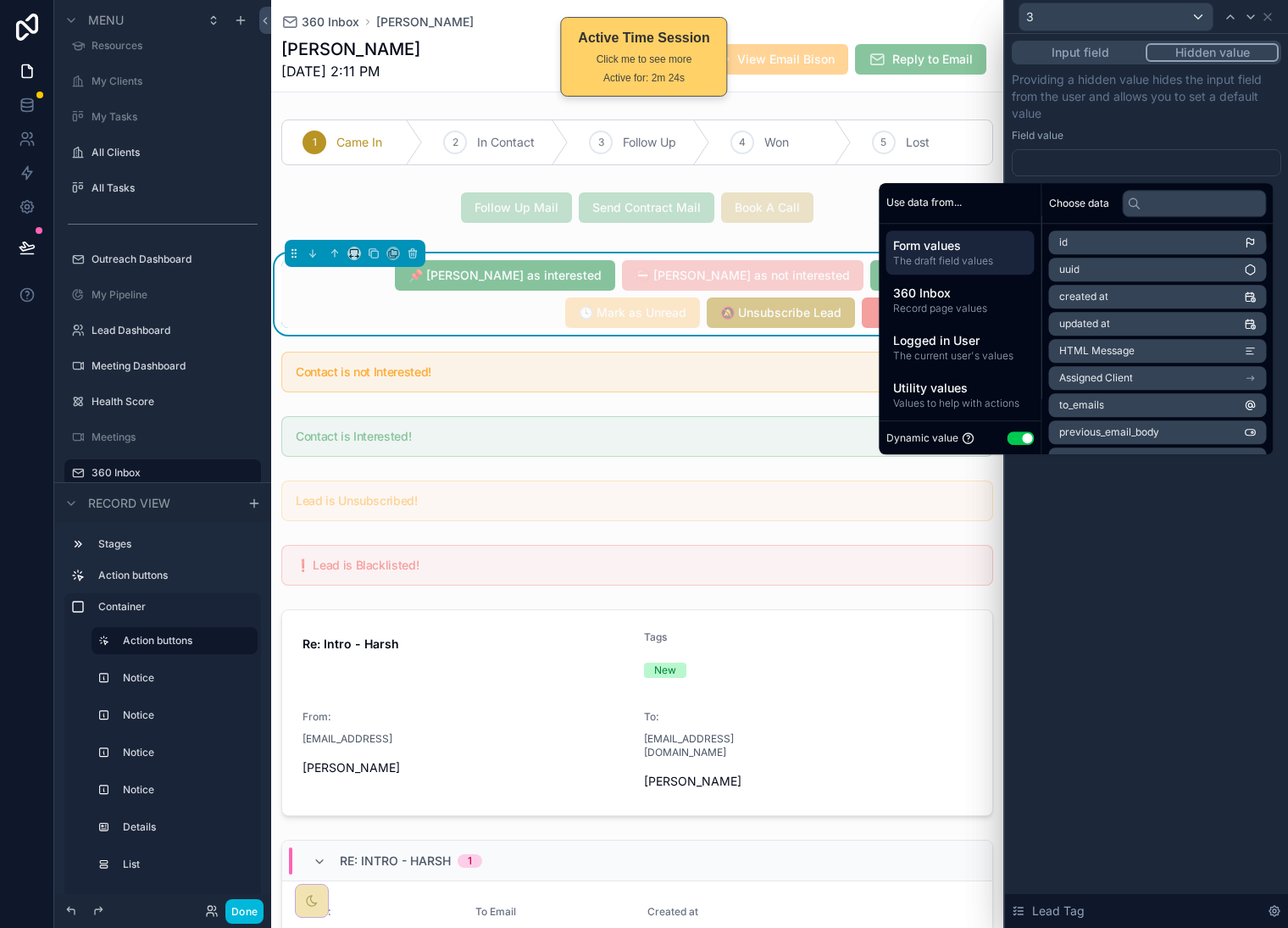
click at [1011, 429] on div "Dynamic value Use setting" at bounding box center [961, 438] width 149 height 19
click at [1015, 438] on button "Use setting" at bounding box center [1022, 438] width 27 height 14
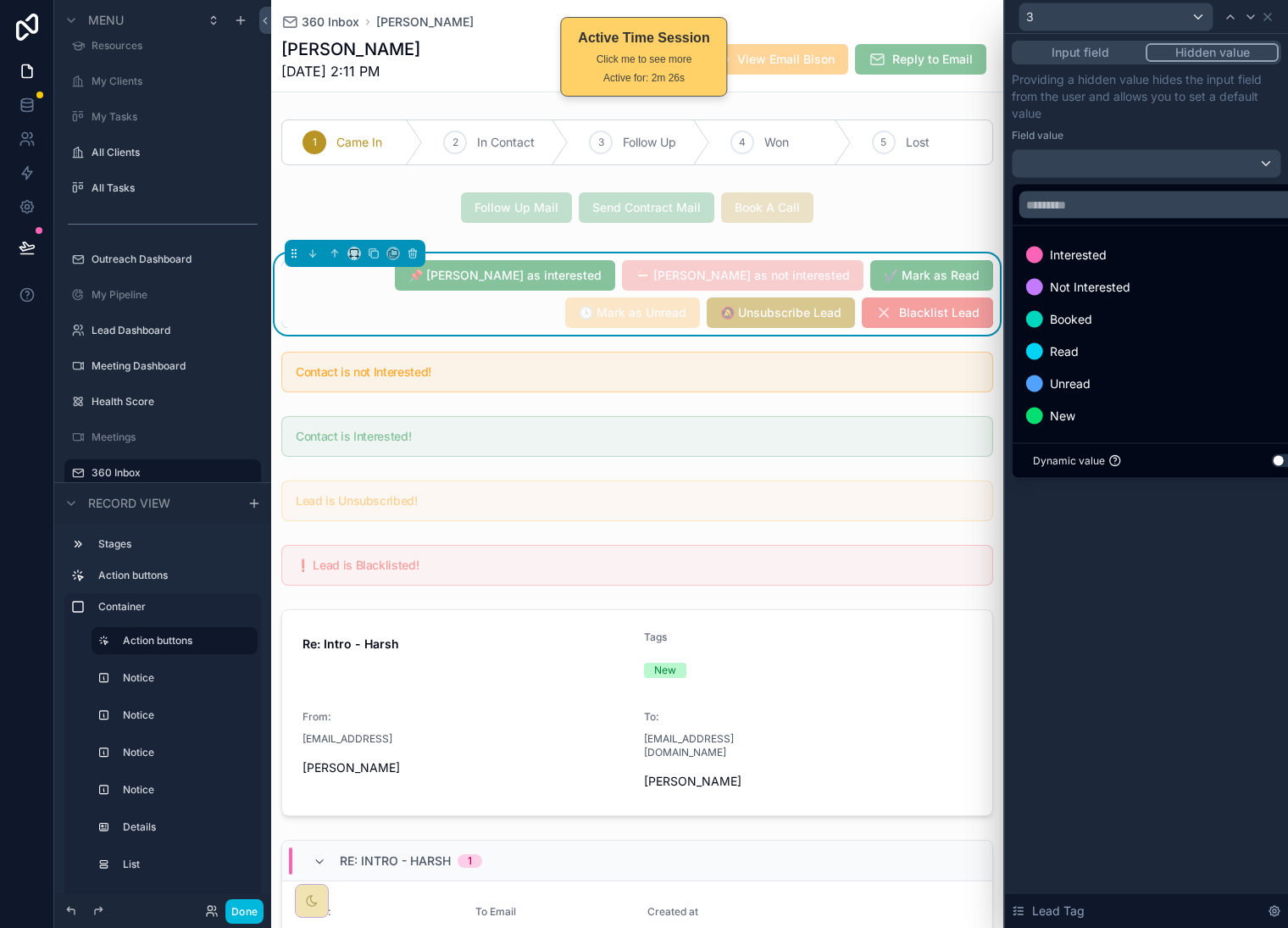
drag, startPoint x: 1202, startPoint y: 277, endPoint x: 1238, endPoint y: 677, distance: 401.6
click at [1202, 277] on div "Not Interested" at bounding box center [1166, 287] width 280 height 20
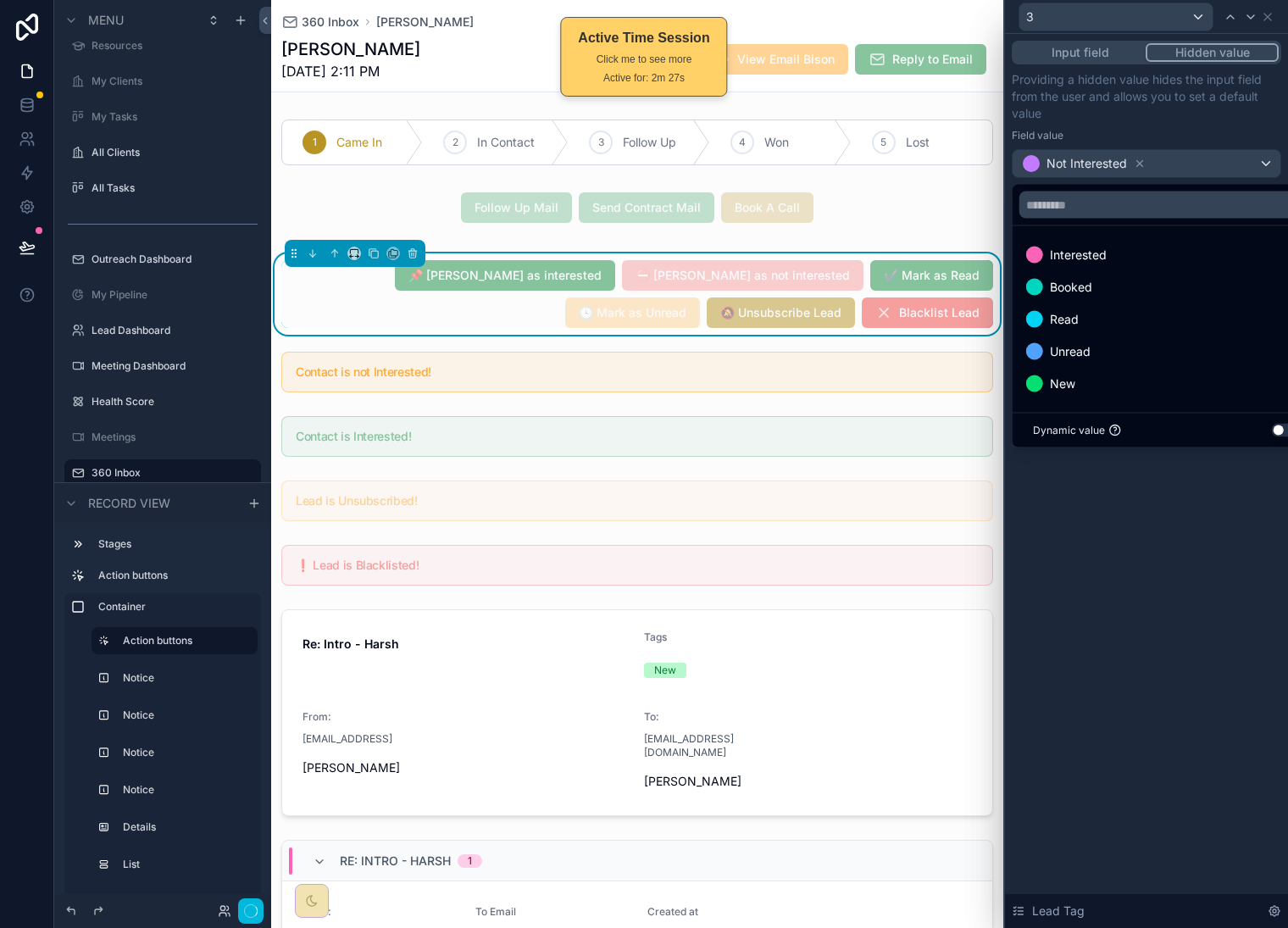
click at [1211, 634] on div "Input field Hidden value Providing a hidden value hides the input field from th…" at bounding box center [1147, 480] width 283 height 894
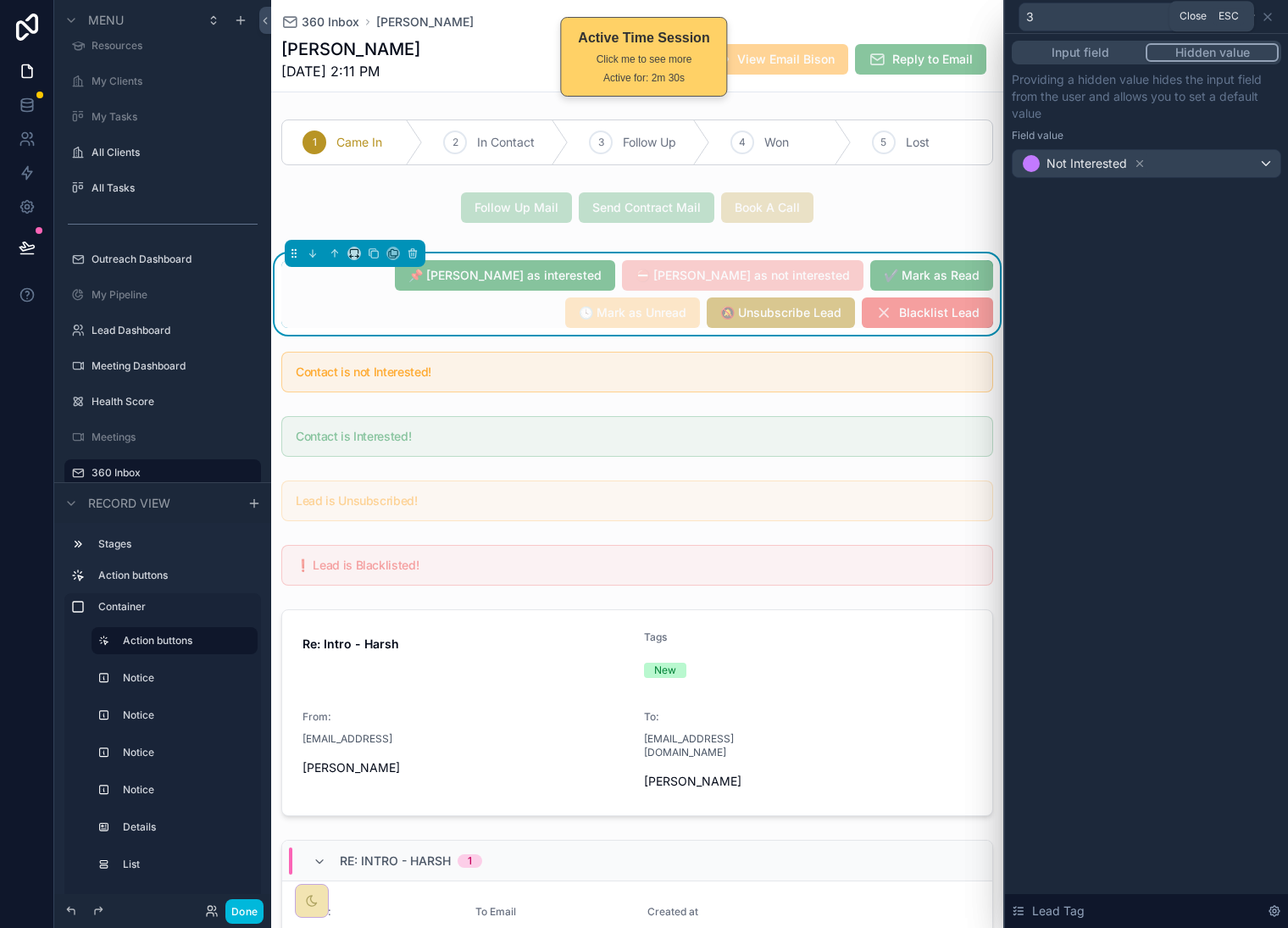
click at [1267, 15] on icon at bounding box center [1267, 16] width 6 height 6
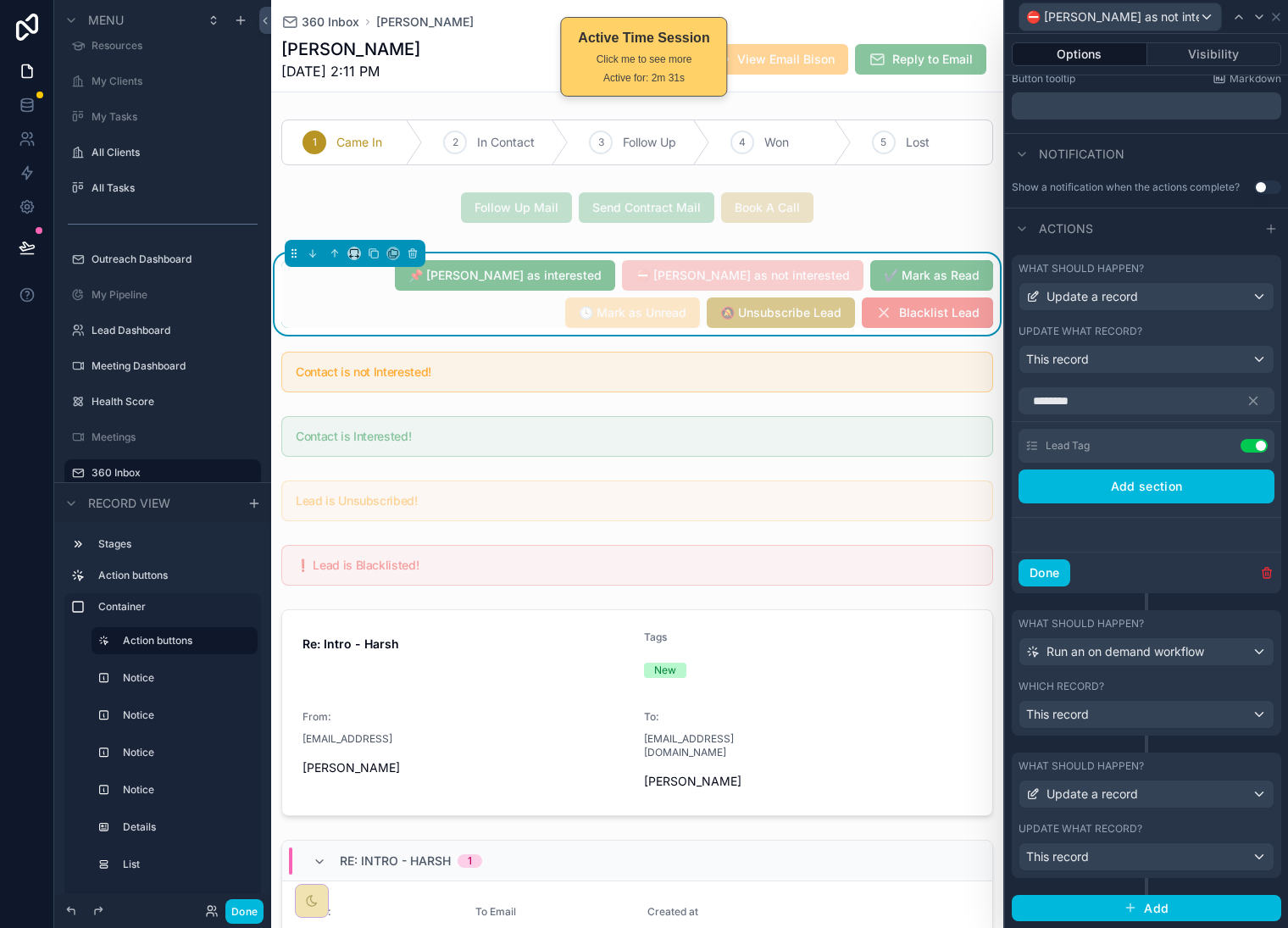
click at [1041, 562] on button "Done" at bounding box center [1045, 573] width 52 height 27
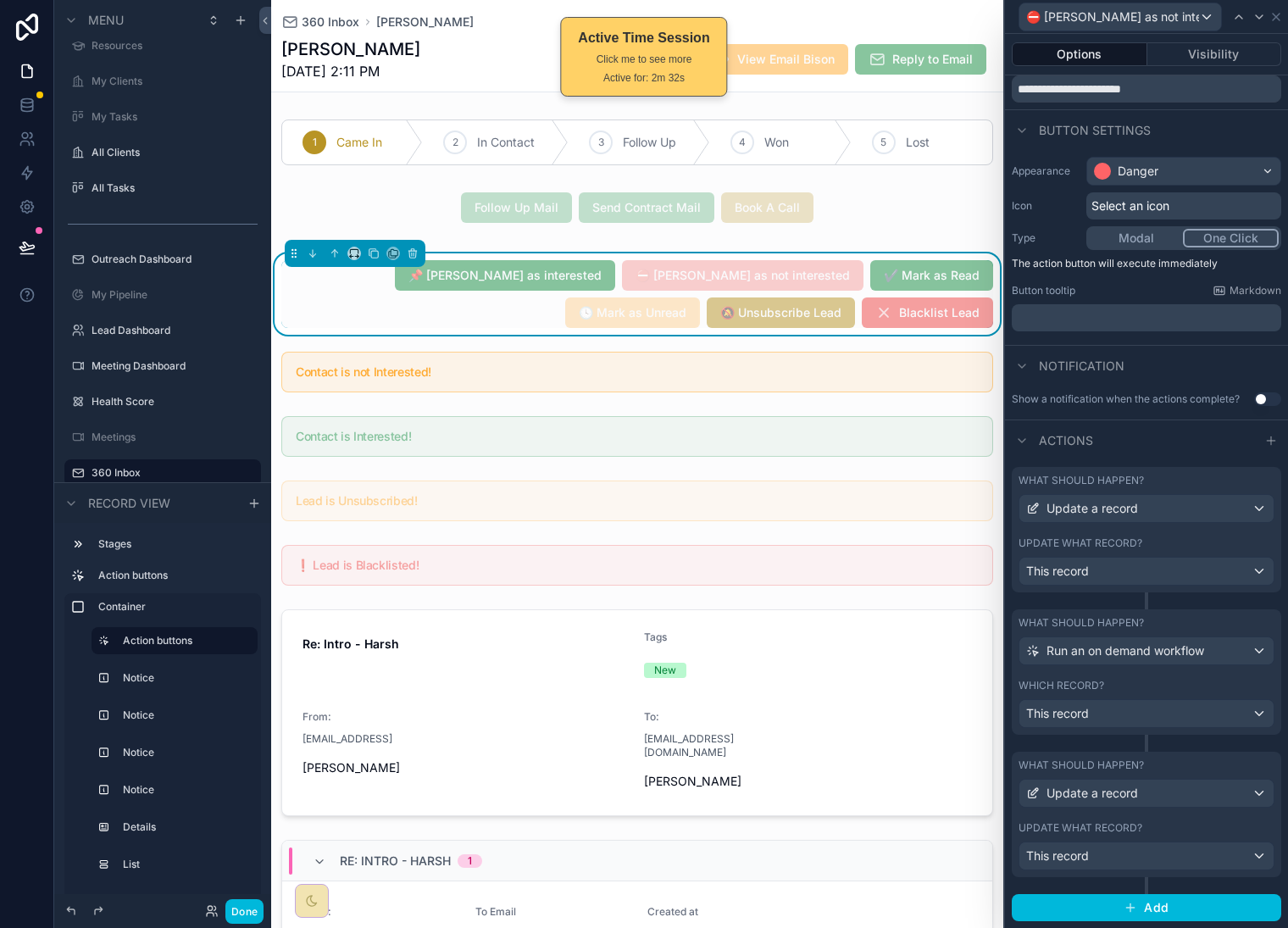
scroll to position [77, 0]
click at [1168, 853] on div "This record" at bounding box center [1147, 856] width 254 height 27
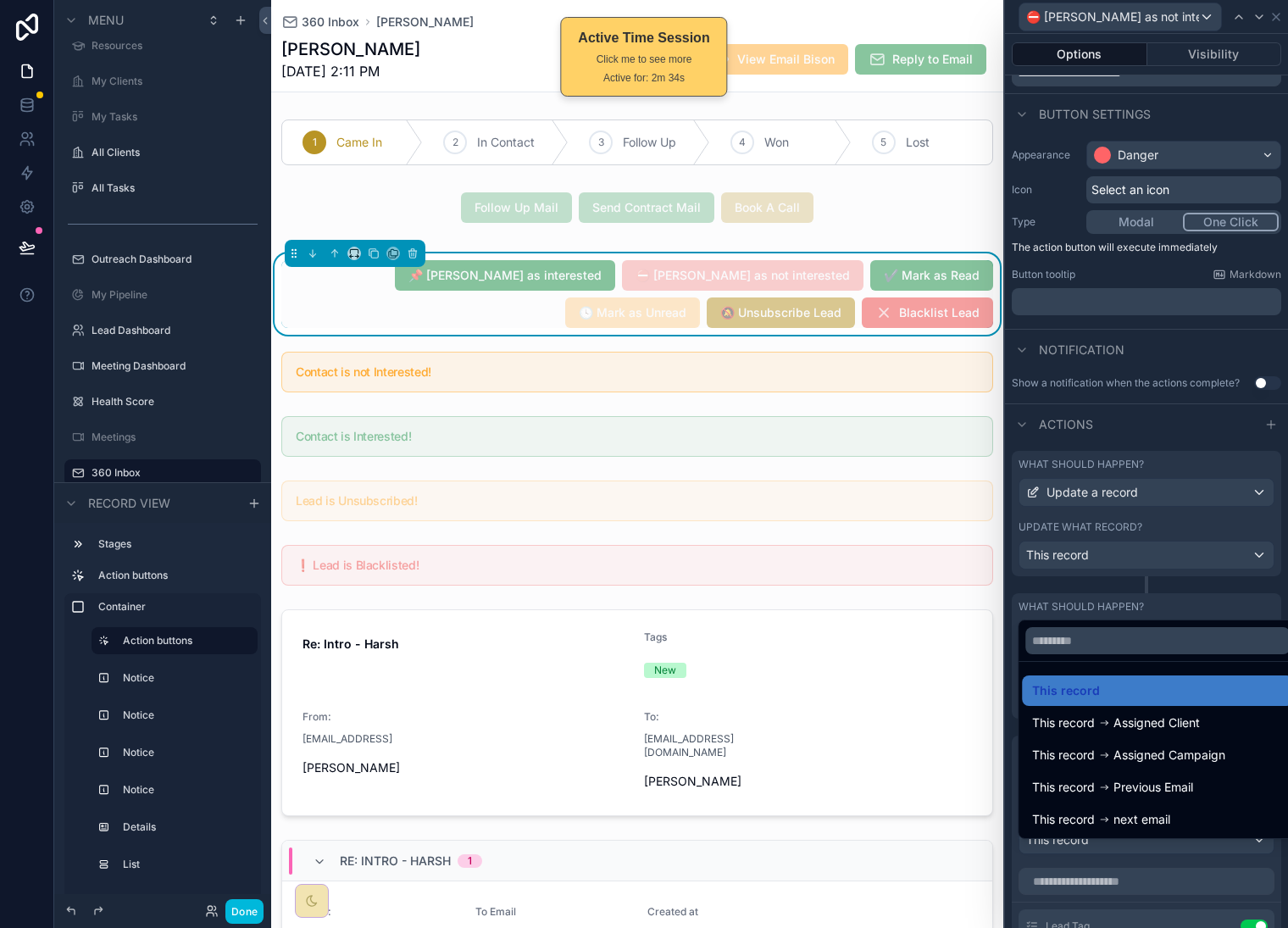
click at [1126, 685] on div "This record" at bounding box center [1158, 691] width 251 height 20
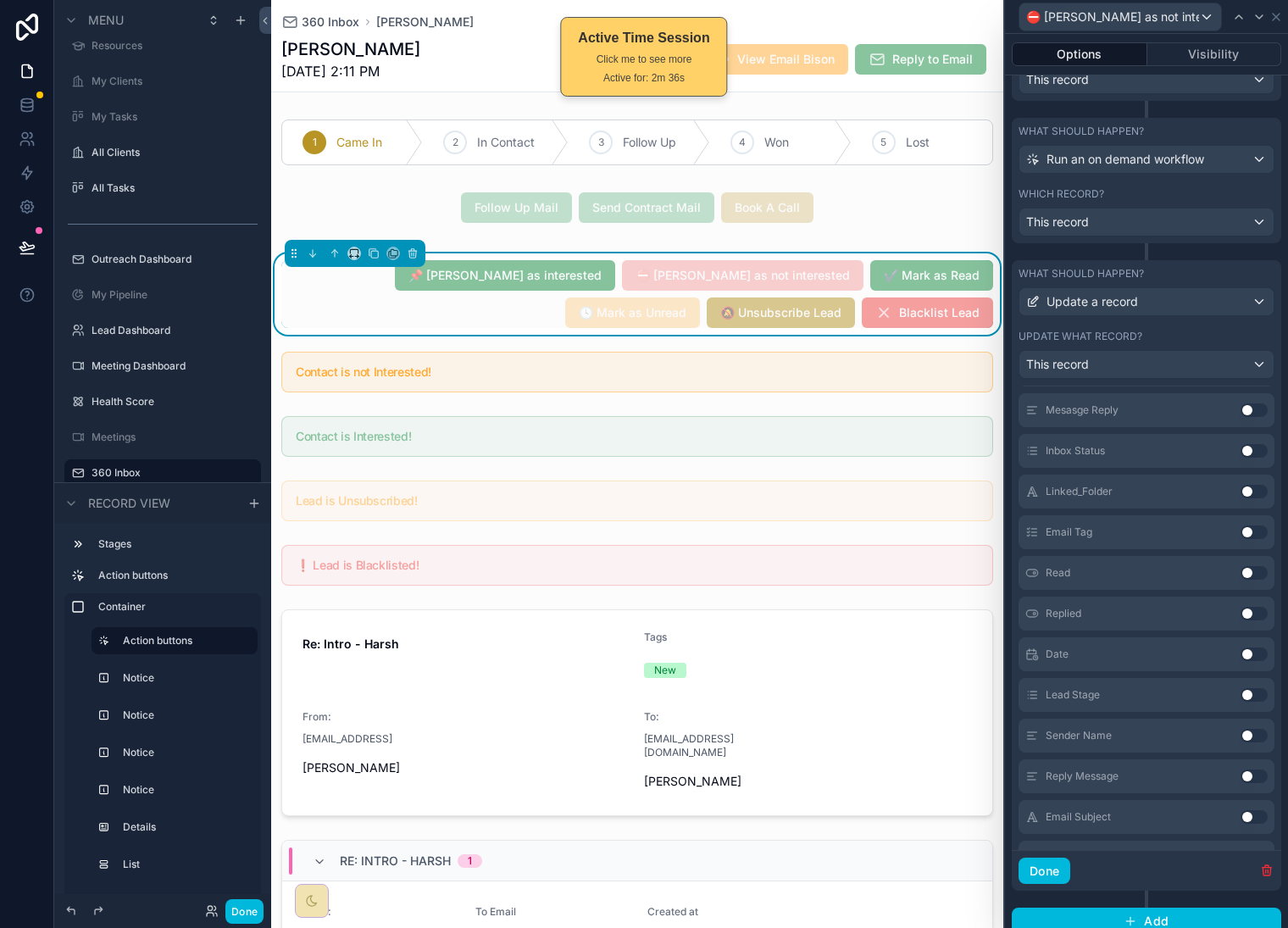
scroll to position [583, 0]
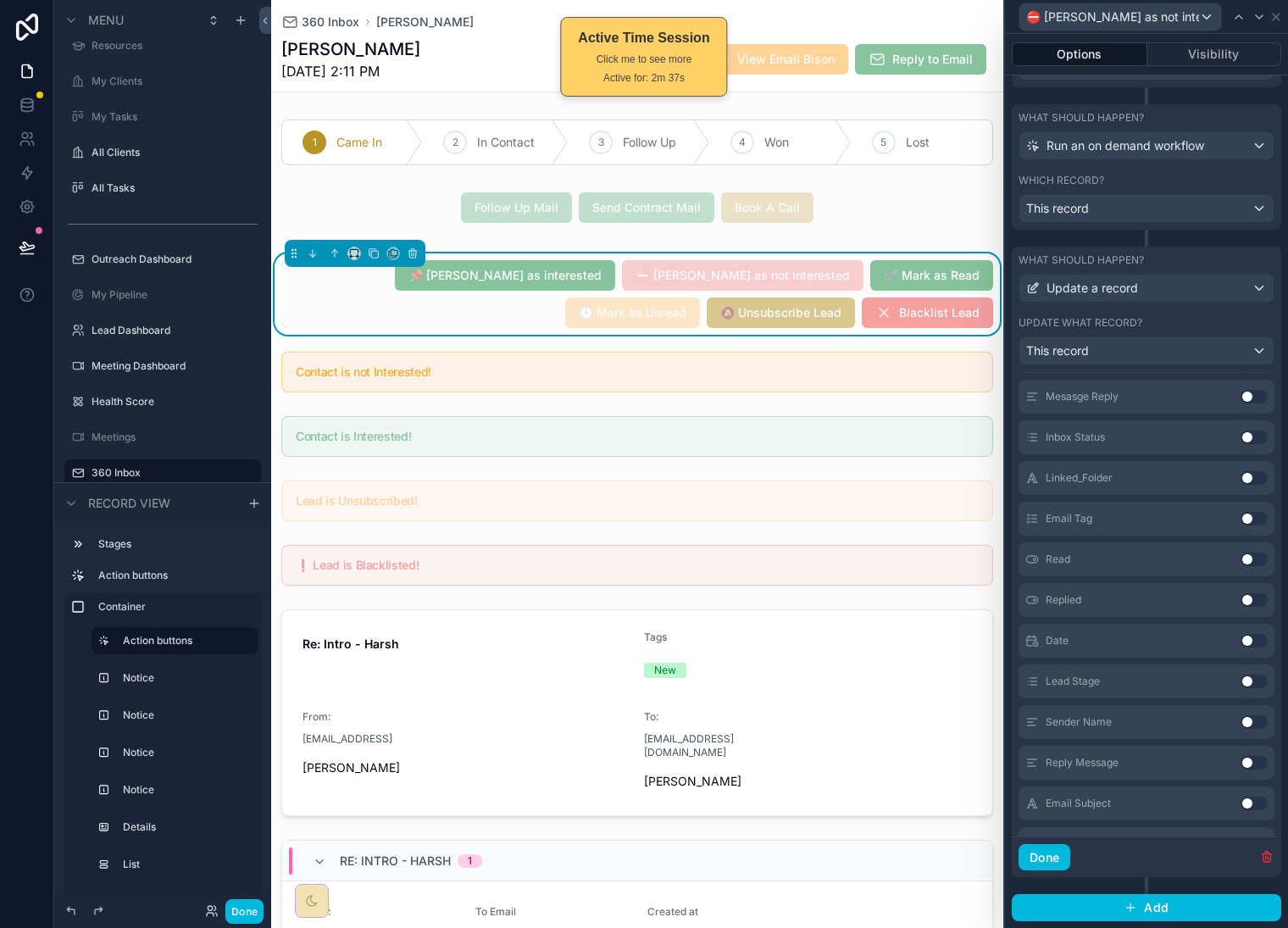
drag, startPoint x: 1248, startPoint y: 855, endPoint x: 1240, endPoint y: 857, distance: 8.2
click at [1261, 856] on icon "button" at bounding box center [1267, 857] width 14 height 14
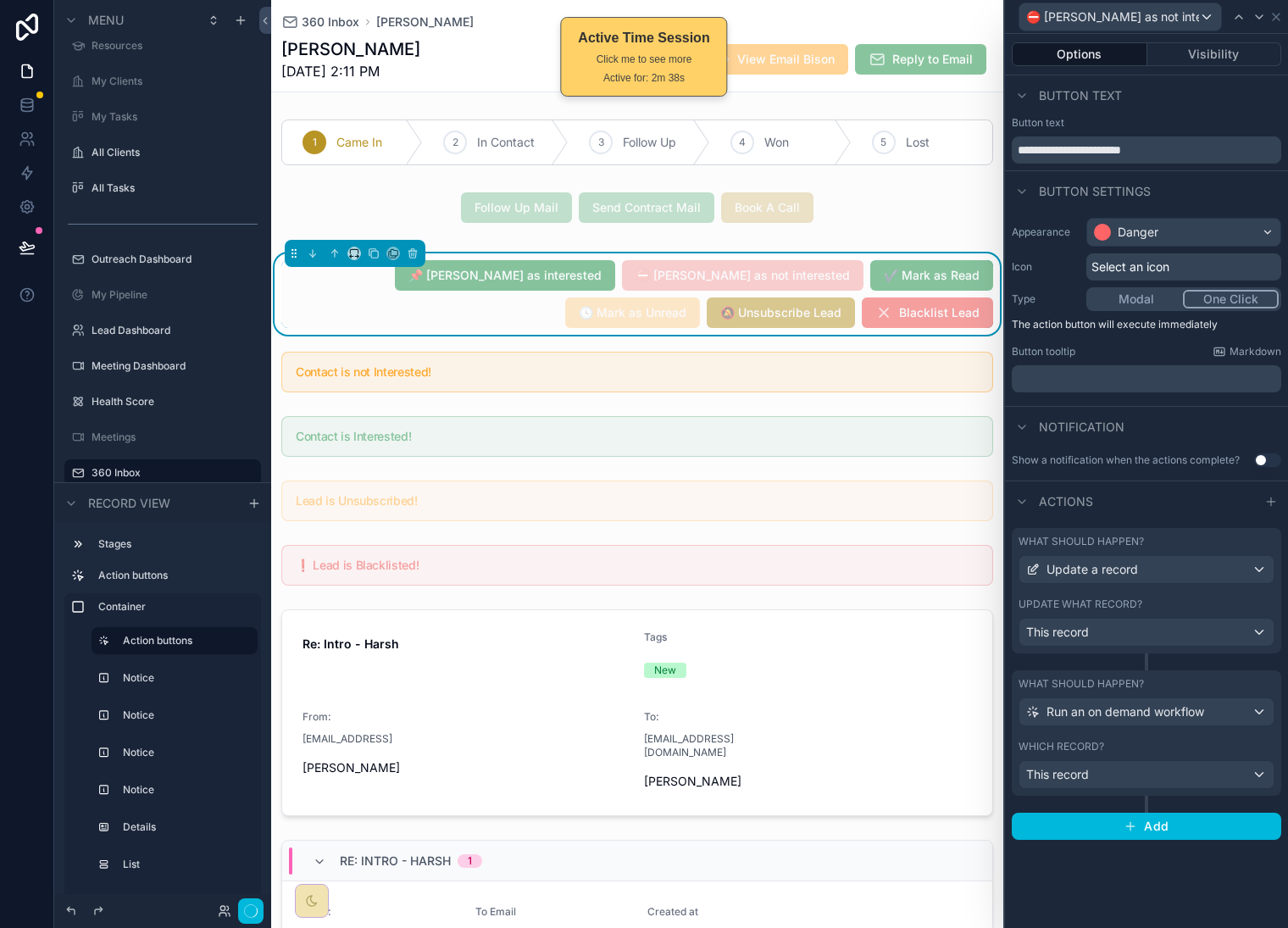
scroll to position [0, 0]
click at [1252, 15] on icon at bounding box center [1259, 16] width 14 height 14
click at [1190, 568] on div "Update a record" at bounding box center [1147, 570] width 254 height 27
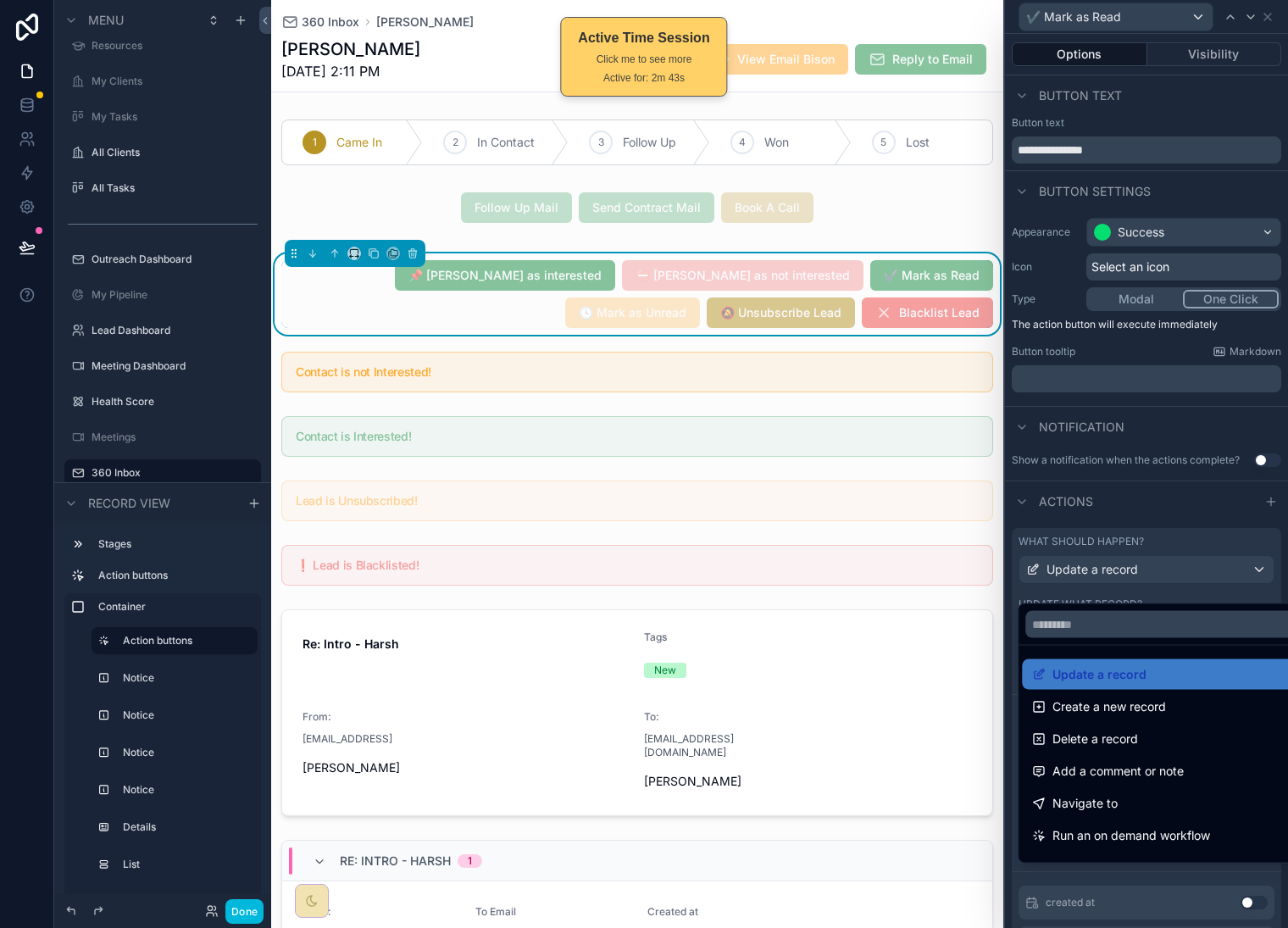
drag, startPoint x: 1135, startPoint y: 671, endPoint x: 1139, endPoint y: 640, distance: 31.3
click at [1135, 671] on span "Update a record" at bounding box center [1099, 675] width 94 height 20
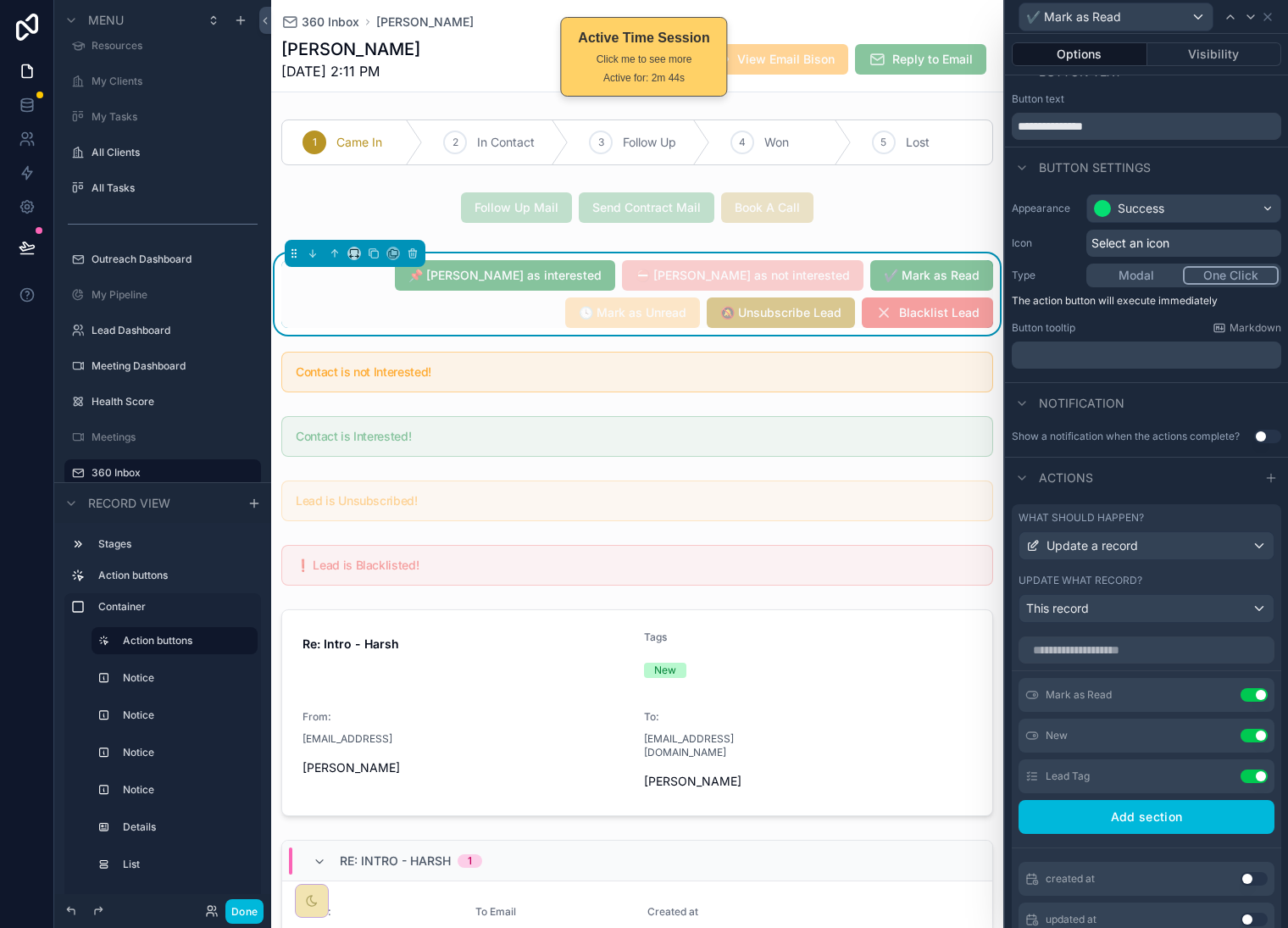
scroll to position [168, 0]
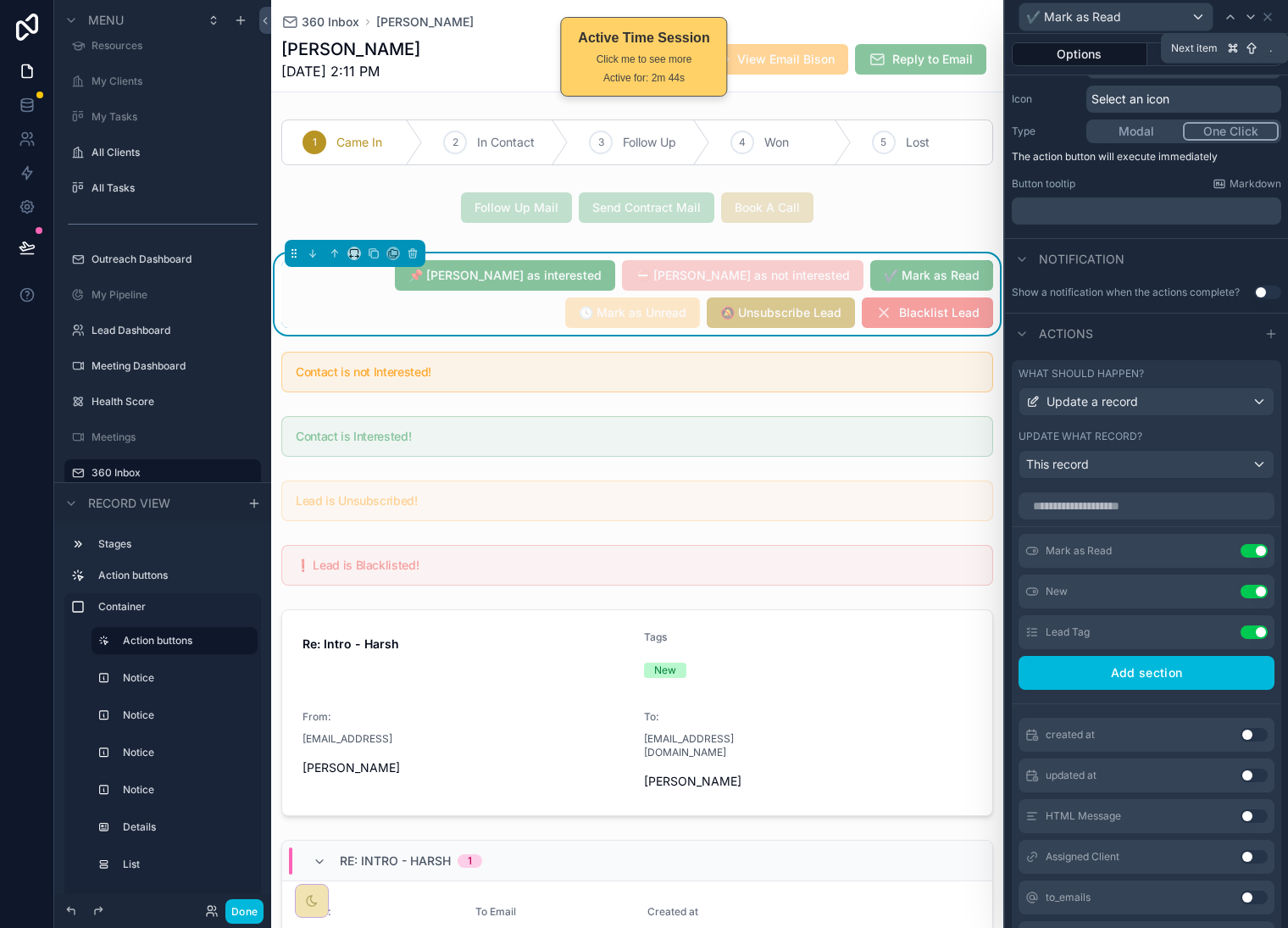
click at [1249, 12] on icon at bounding box center [1251, 16] width 14 height 14
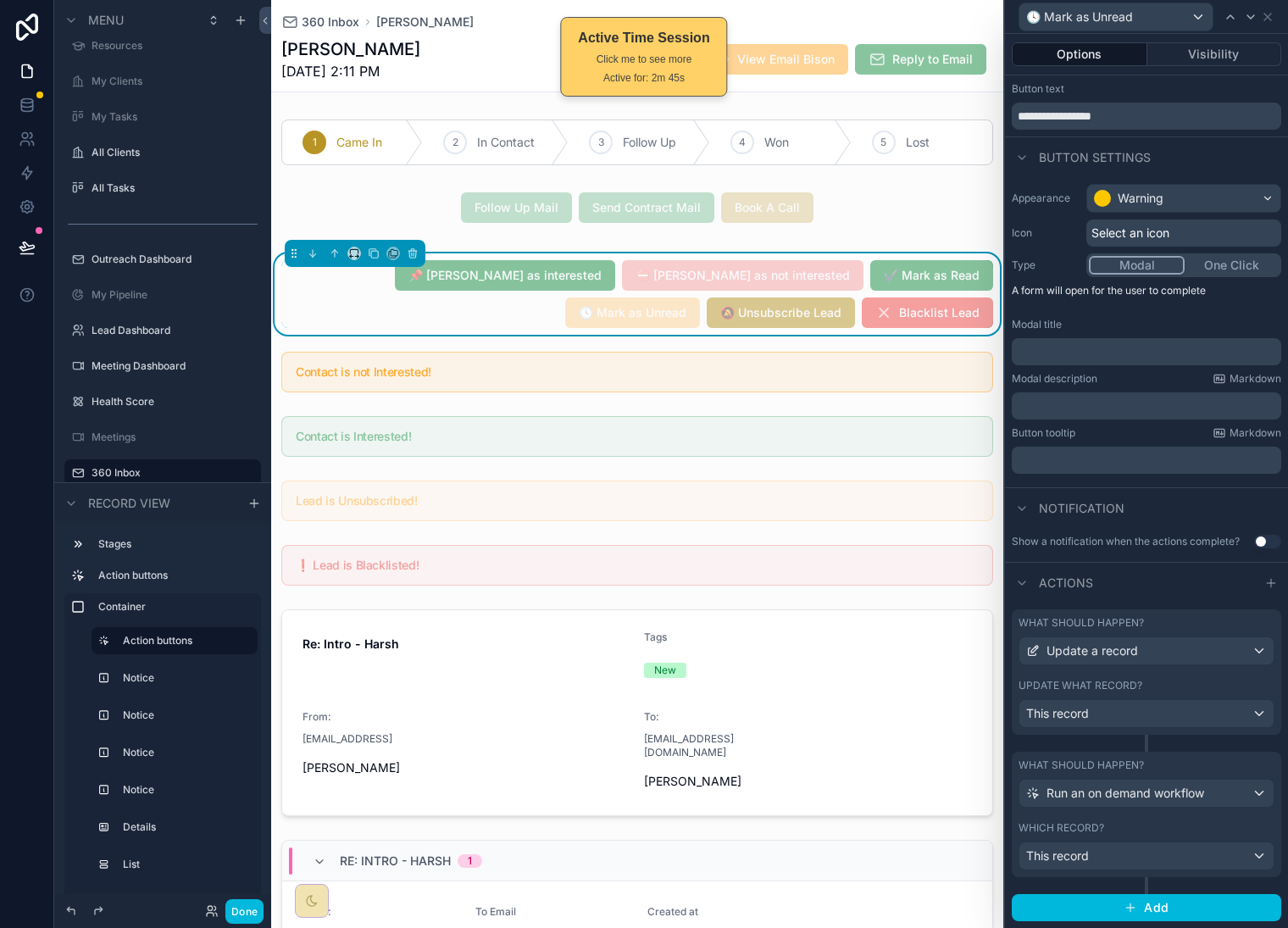
scroll to position [48, 0]
click at [1153, 665] on div "What should happen? Update a record Update what record? This record" at bounding box center [1147, 673] width 270 height 126
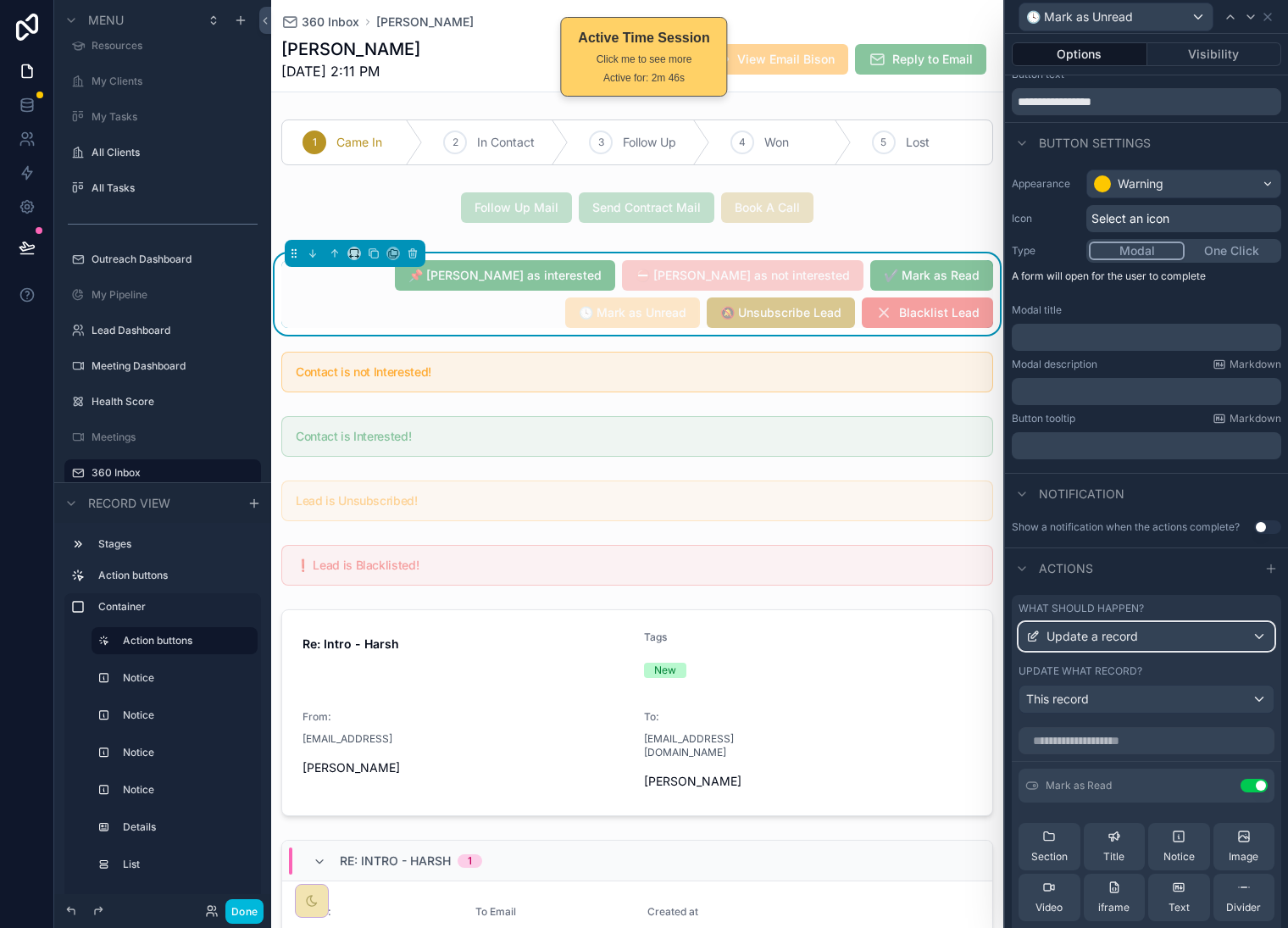
click at [1141, 650] on div "Update a record" at bounding box center [1147, 636] width 254 height 27
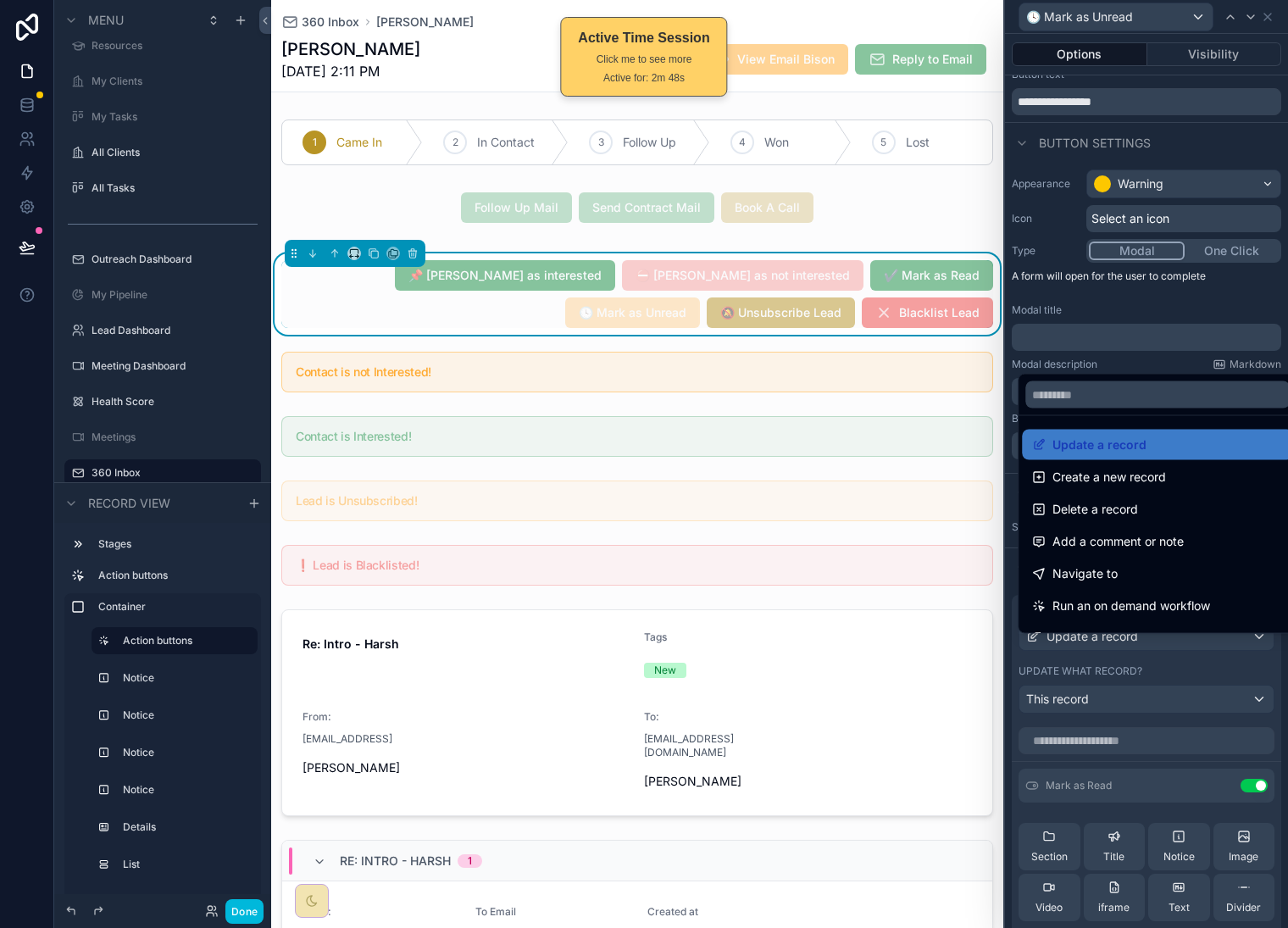
click at [1099, 449] on span "Update a record" at bounding box center [1099, 445] width 94 height 20
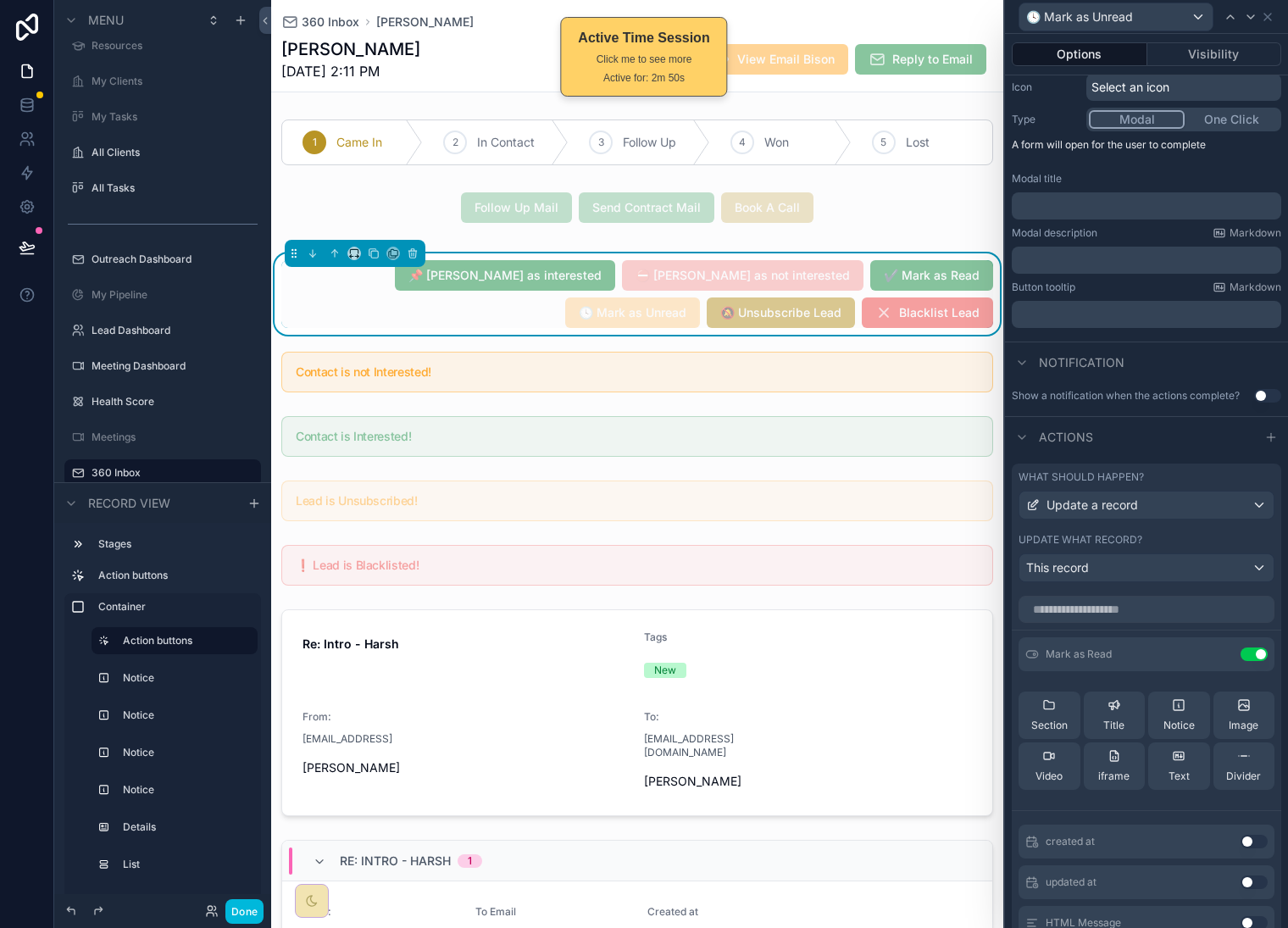
scroll to position [191, 0]
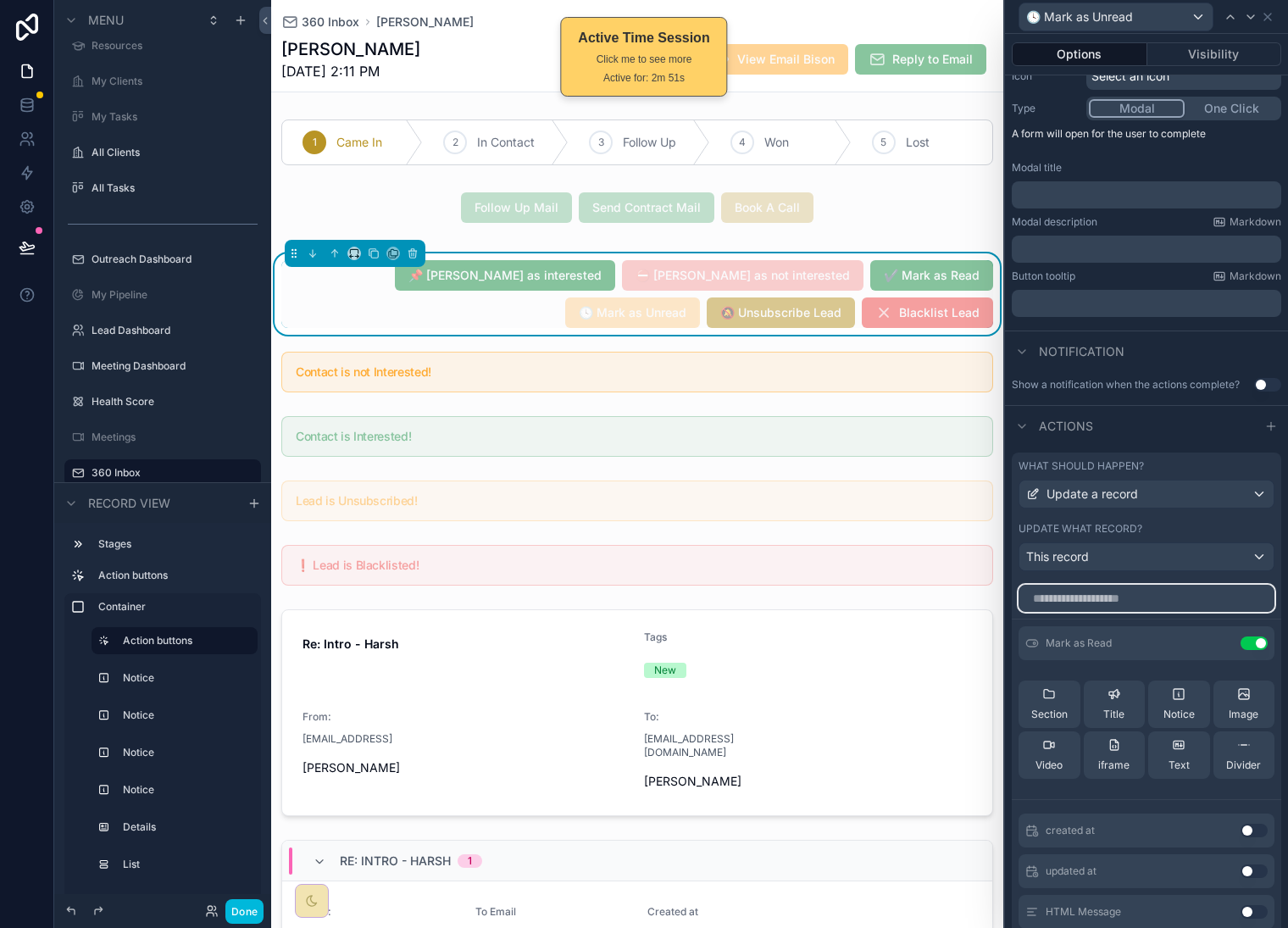
click at [1131, 612] on input "text" at bounding box center [1147, 599] width 256 height 27
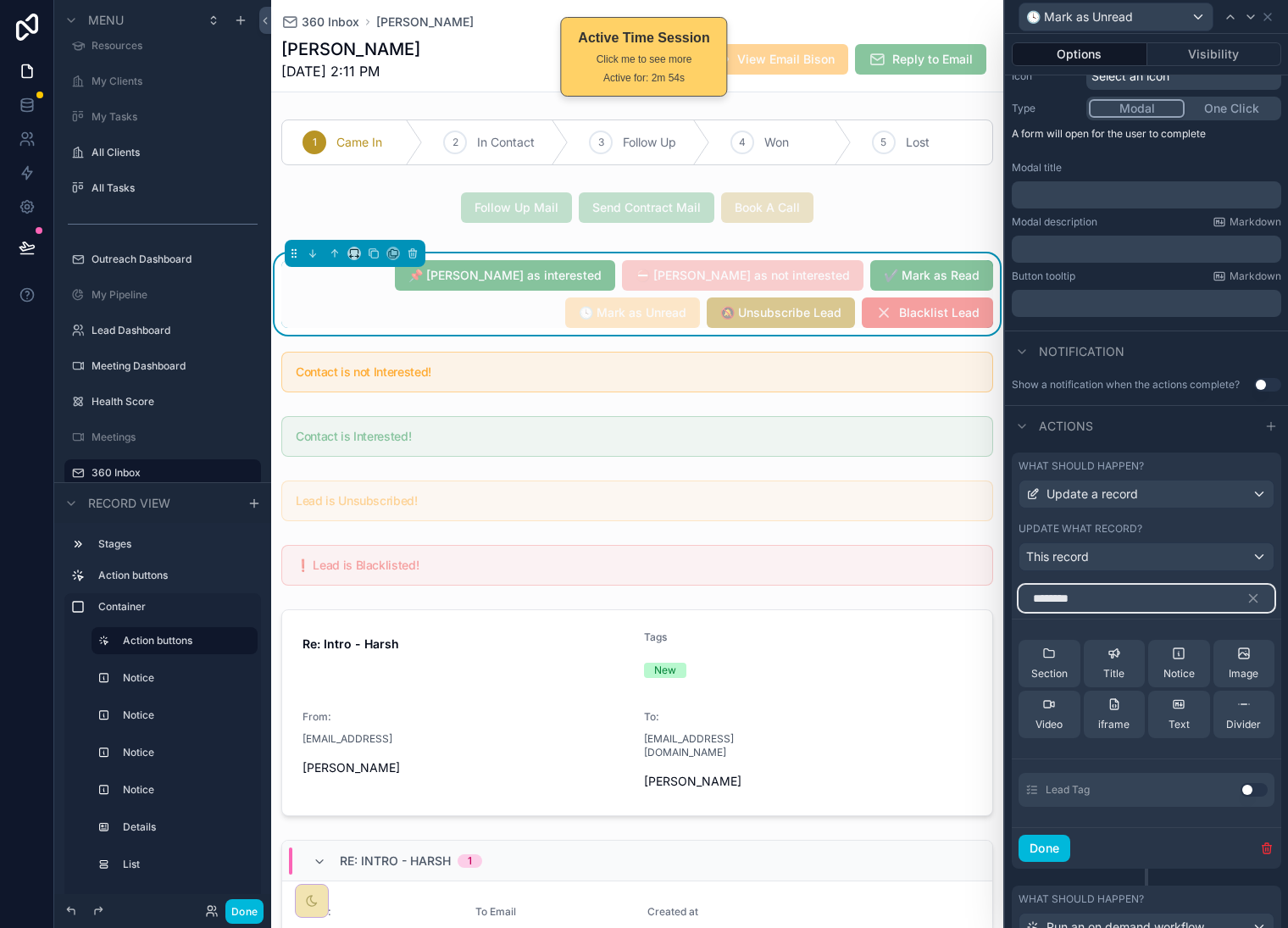
type input "********"
click at [1242, 797] on button "Use setting" at bounding box center [1254, 789] width 27 height 14
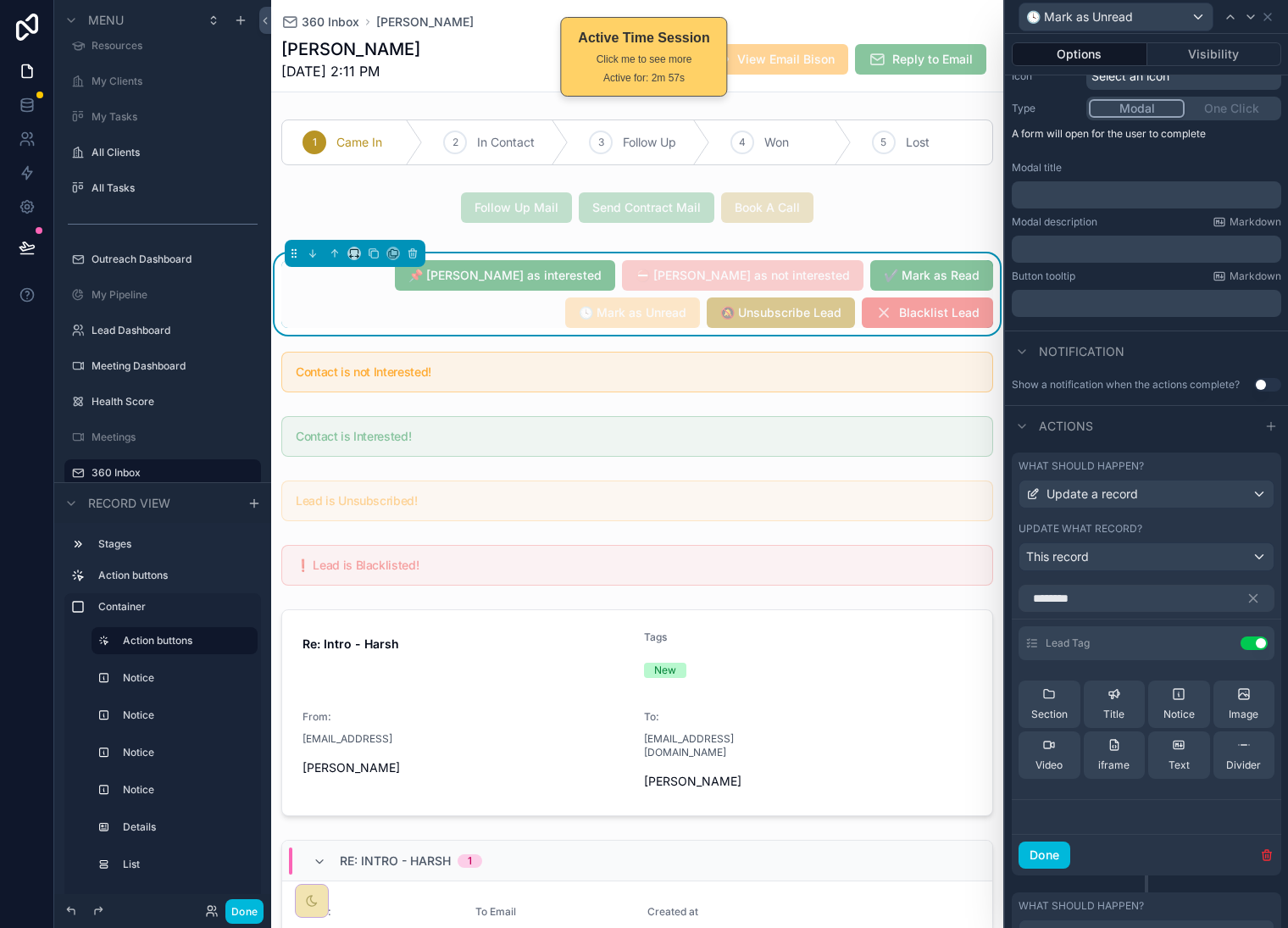
drag, startPoint x: 1205, startPoint y: 655, endPoint x: 1212, endPoint y: 635, distance: 21.2
click at [0, 0] on icon at bounding box center [0, 0] width 0 height 0
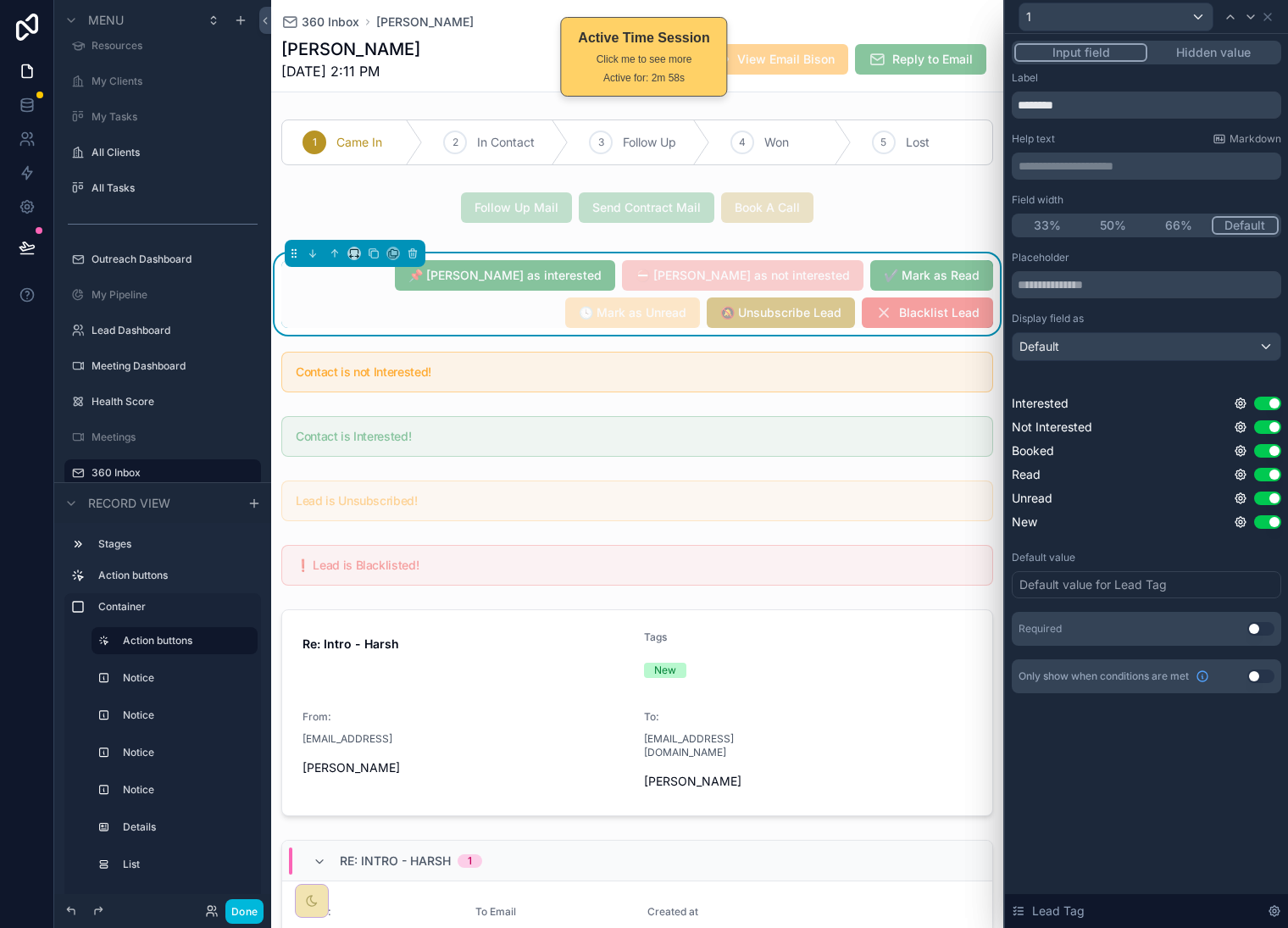
click at [1200, 47] on button "Hidden value" at bounding box center [1213, 52] width 131 height 18
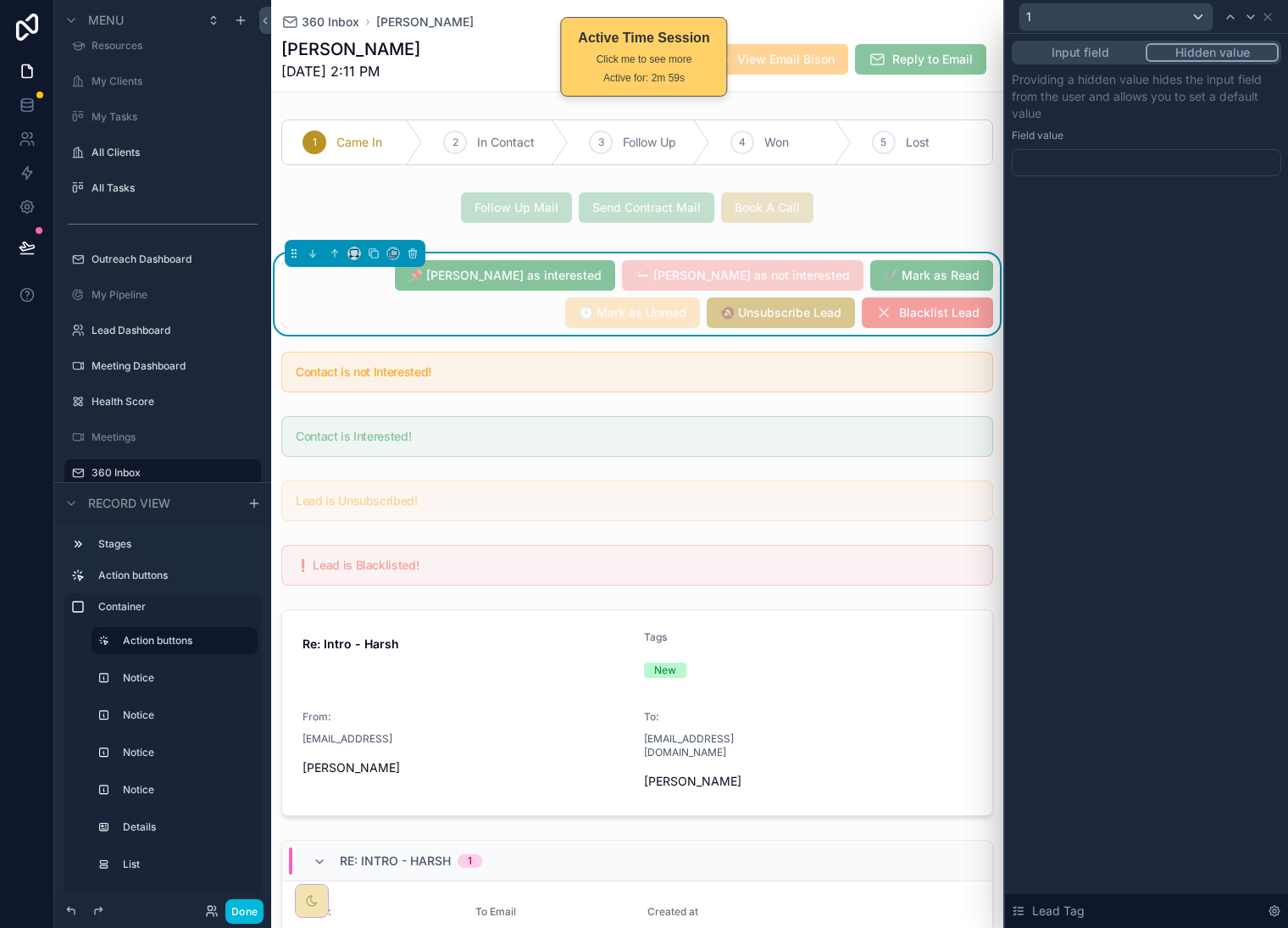
click at [1136, 191] on div "Input field Hidden value Providing a hidden value hides the input field from th…" at bounding box center [1147, 125] width 283 height 183
click at [1131, 166] on div at bounding box center [1147, 163] width 270 height 27
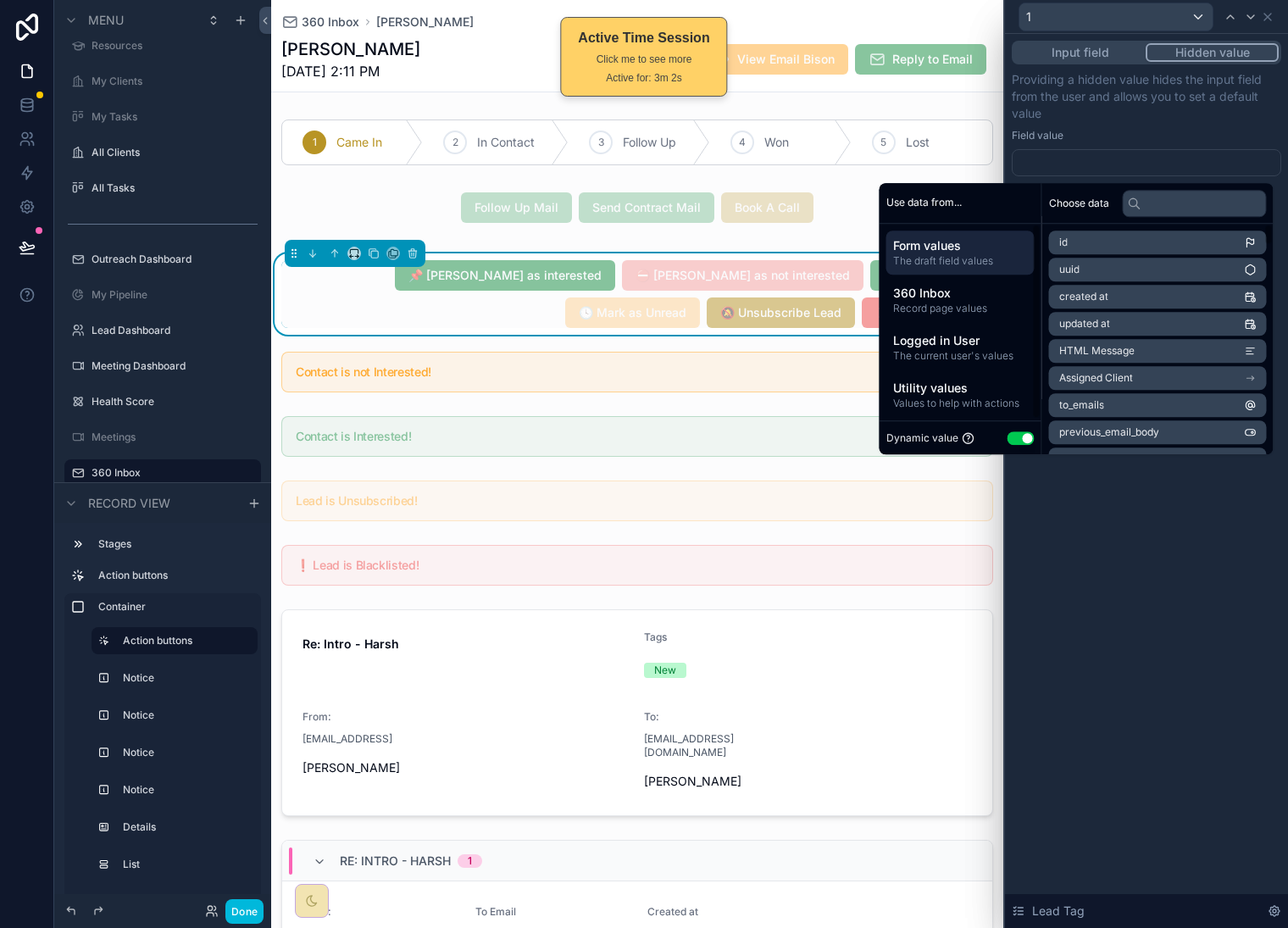
click at [1010, 435] on button "Use setting" at bounding box center [1022, 438] width 27 height 14
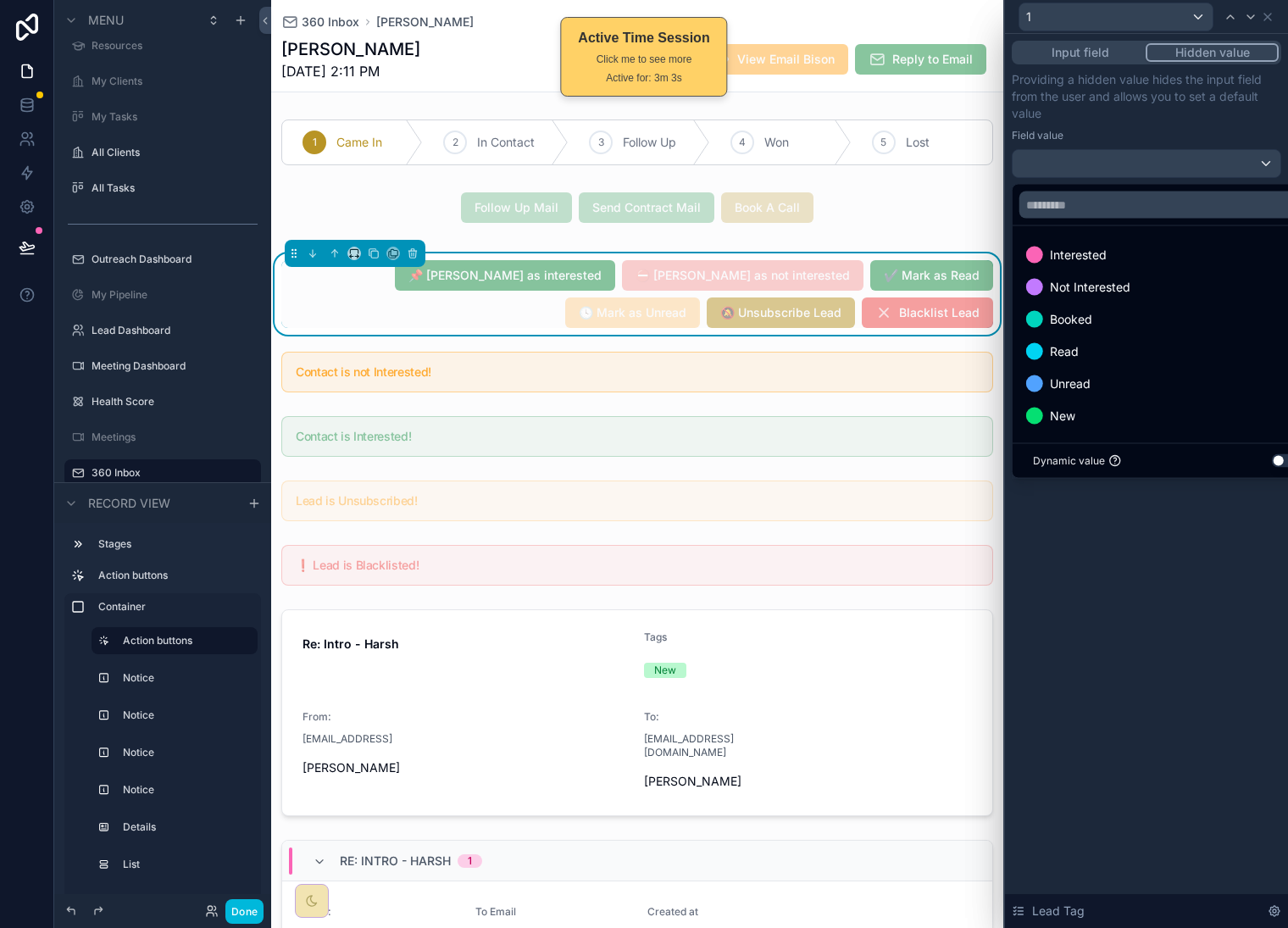
drag, startPoint x: 1142, startPoint y: 379, endPoint x: 1246, endPoint y: 61, distance: 334.6
click at [1144, 377] on div "Unread" at bounding box center [1166, 384] width 280 height 20
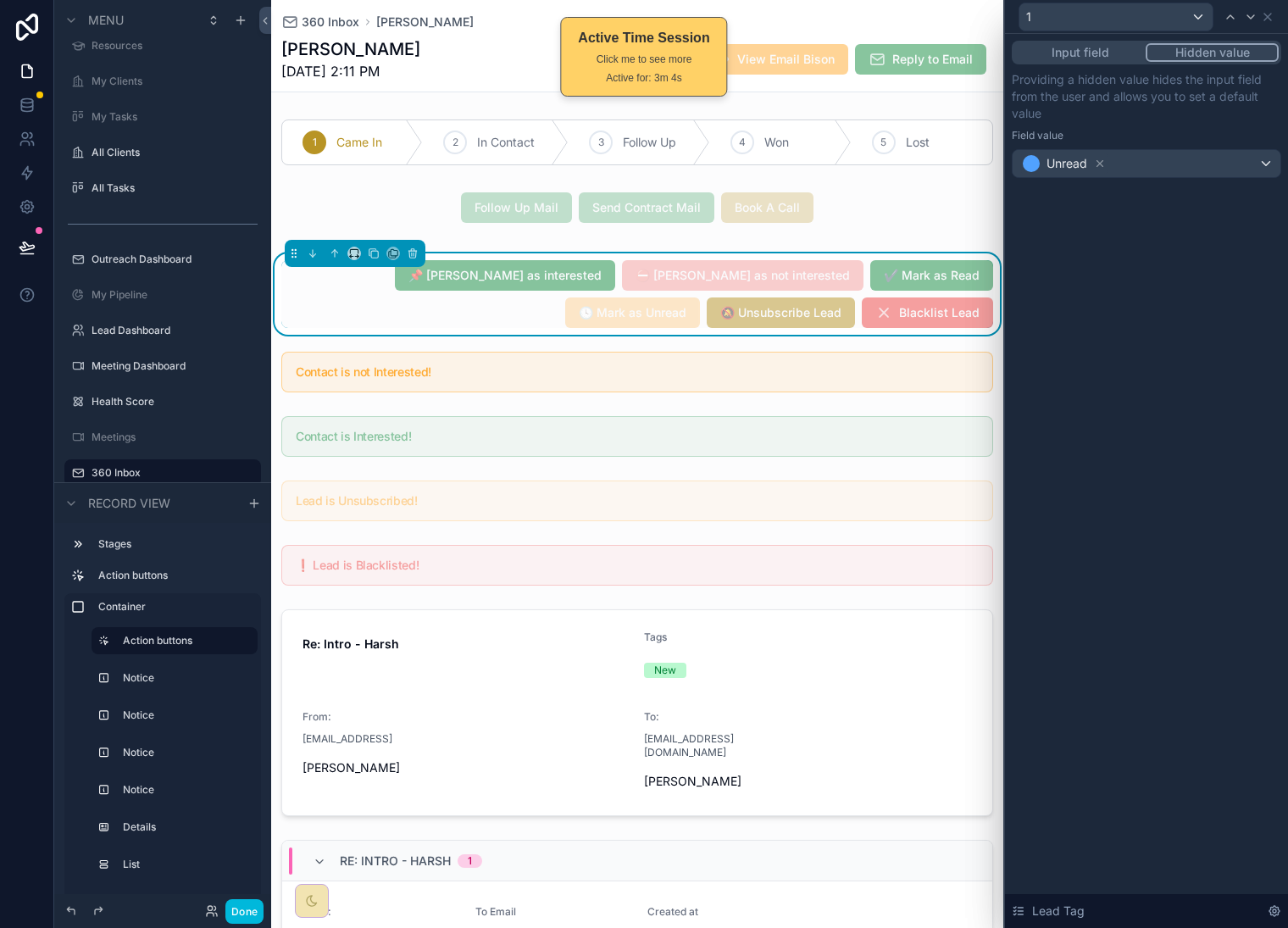
drag, startPoint x: 1156, startPoint y: 708, endPoint x: 1288, endPoint y: 369, distance: 363.8
click at [1179, 686] on div "Input field Hidden value Providing a hidden value hides the input field from th…" at bounding box center [1147, 480] width 283 height 894
click at [1268, 16] on icon at bounding box center [1267, 16] width 6 height 6
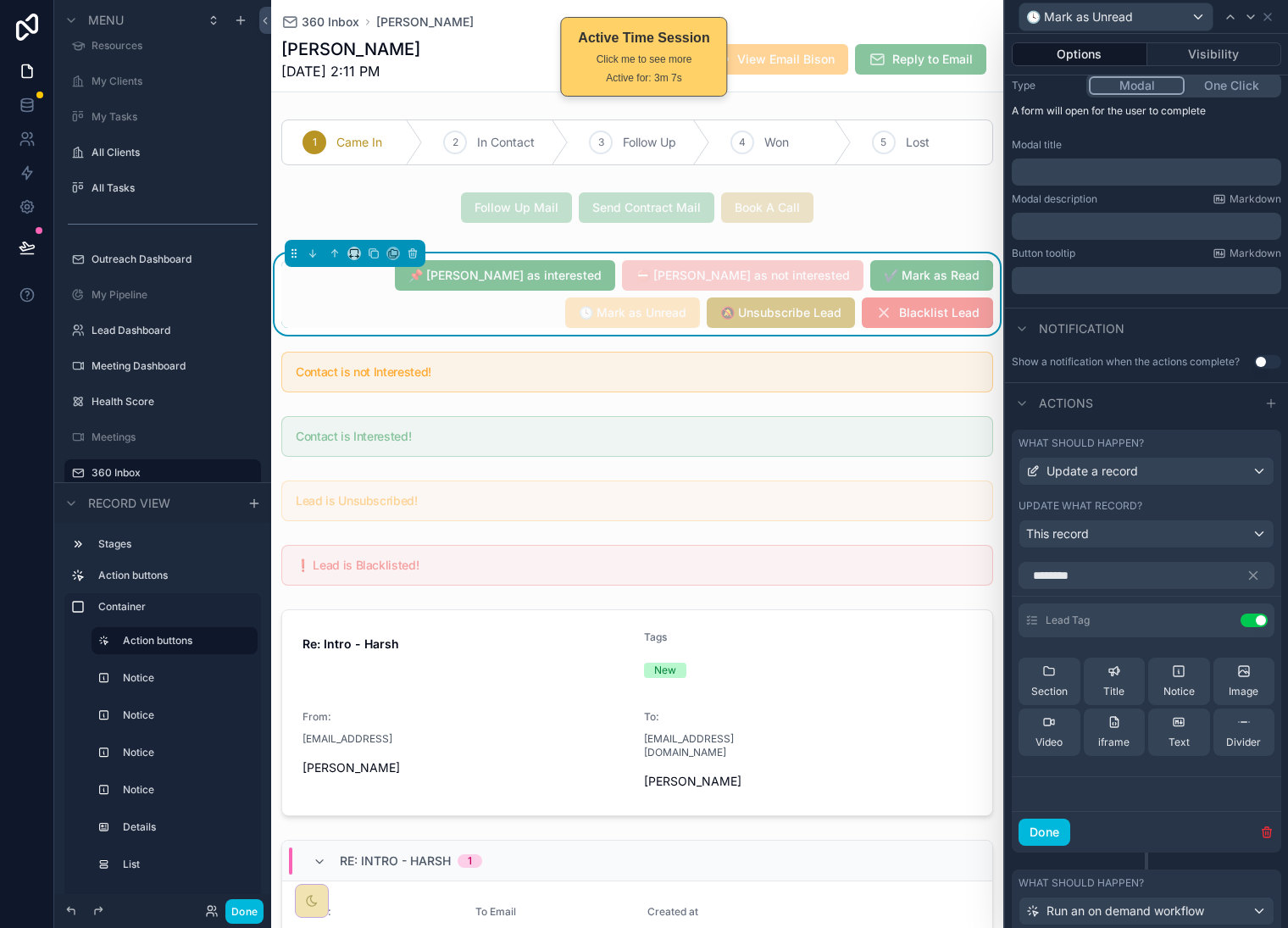
click at [1043, 846] on button "Done" at bounding box center [1045, 832] width 52 height 27
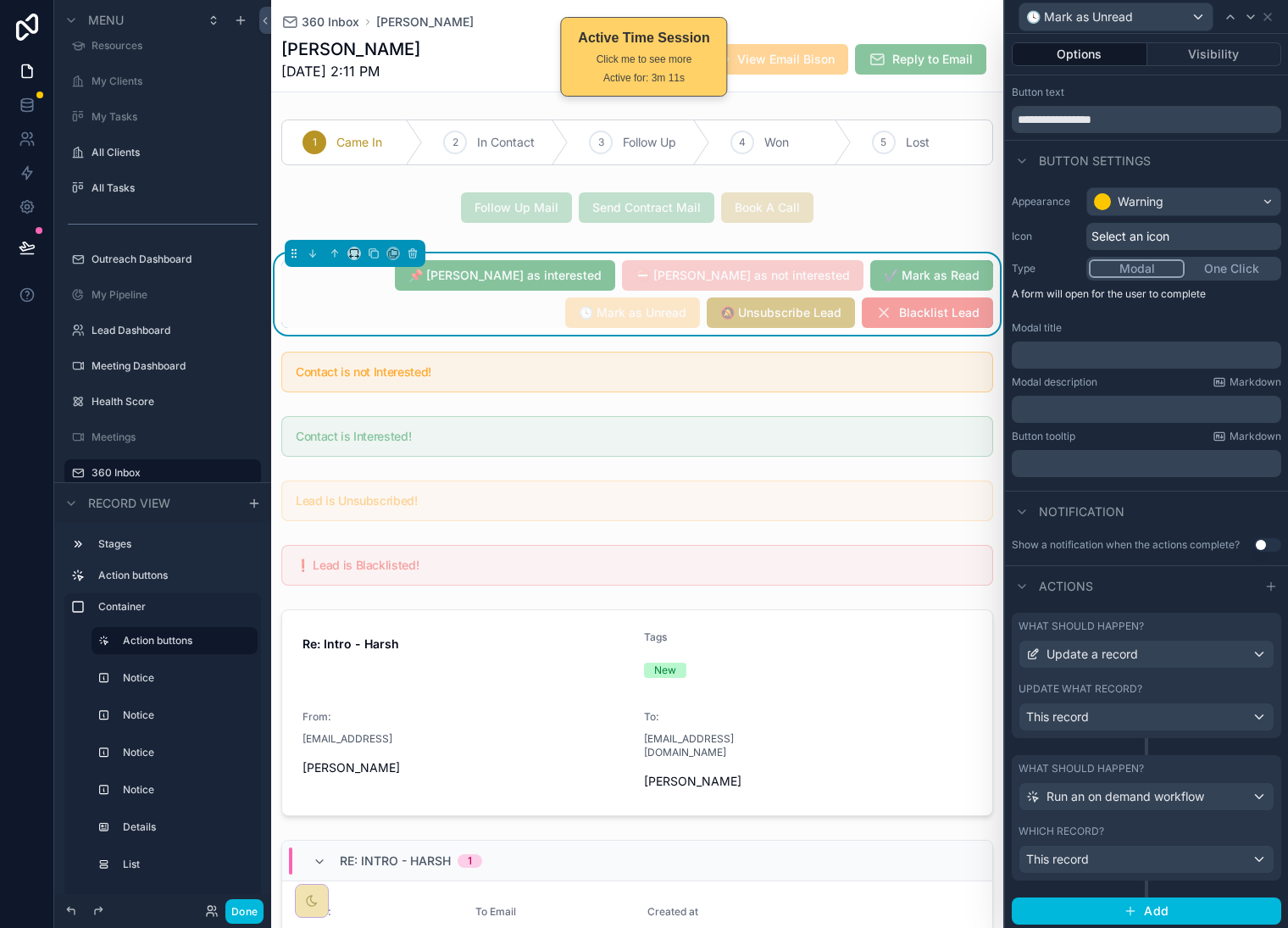
scroll to position [0, 0]
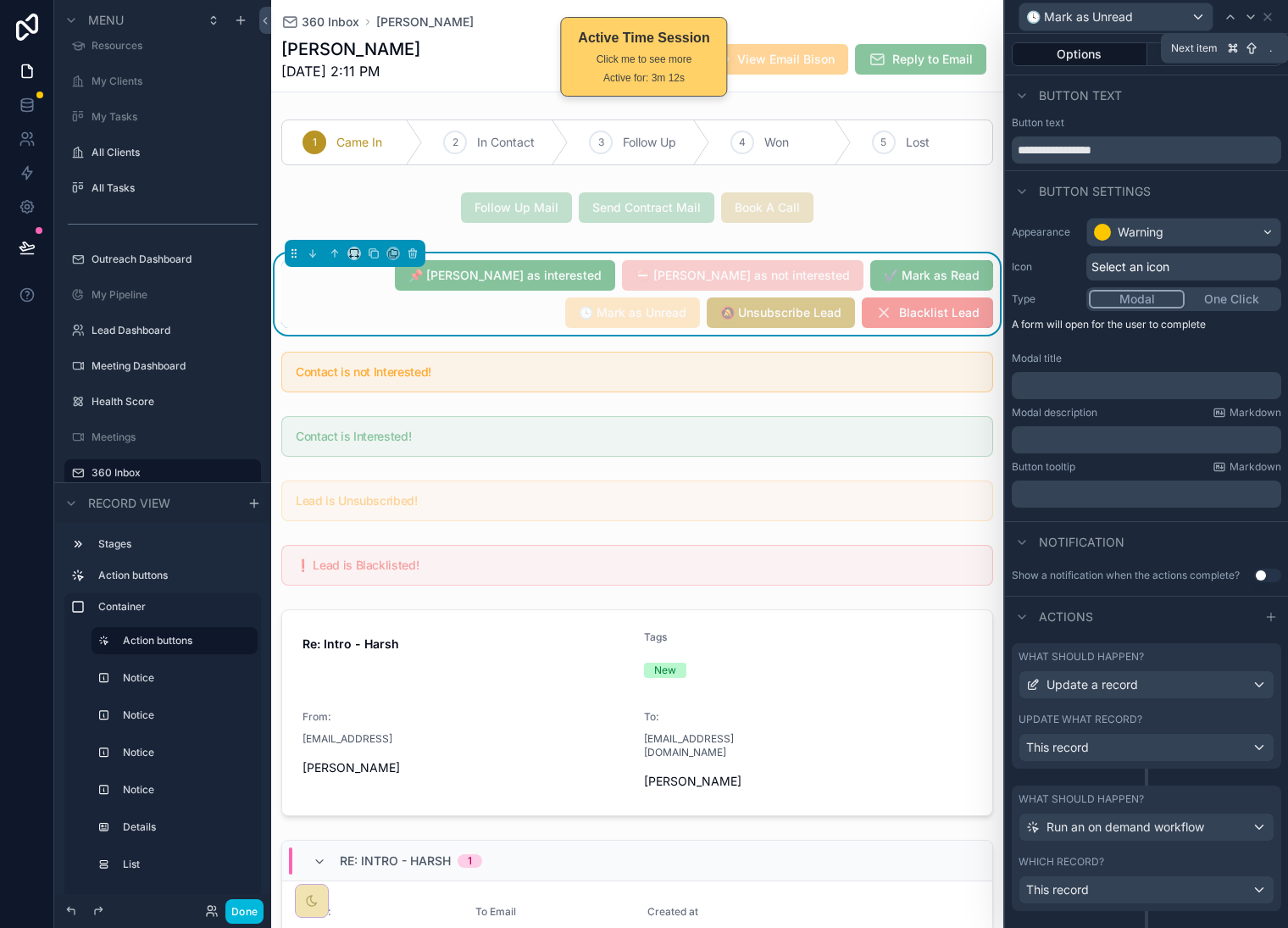
click at [1252, 18] on icon at bounding box center [1251, 16] width 14 height 14
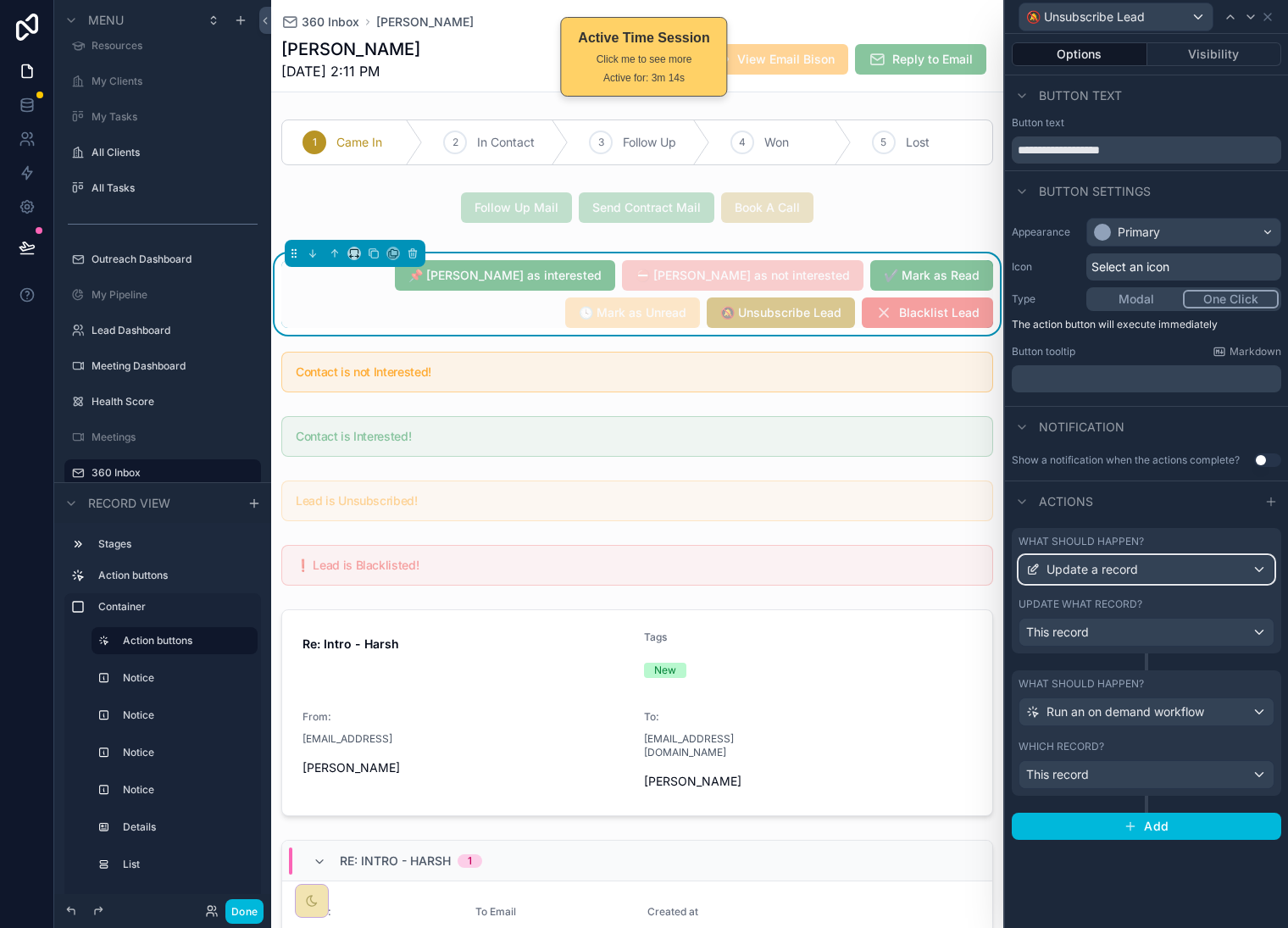
click at [1219, 572] on div "Update a record" at bounding box center [1147, 570] width 254 height 27
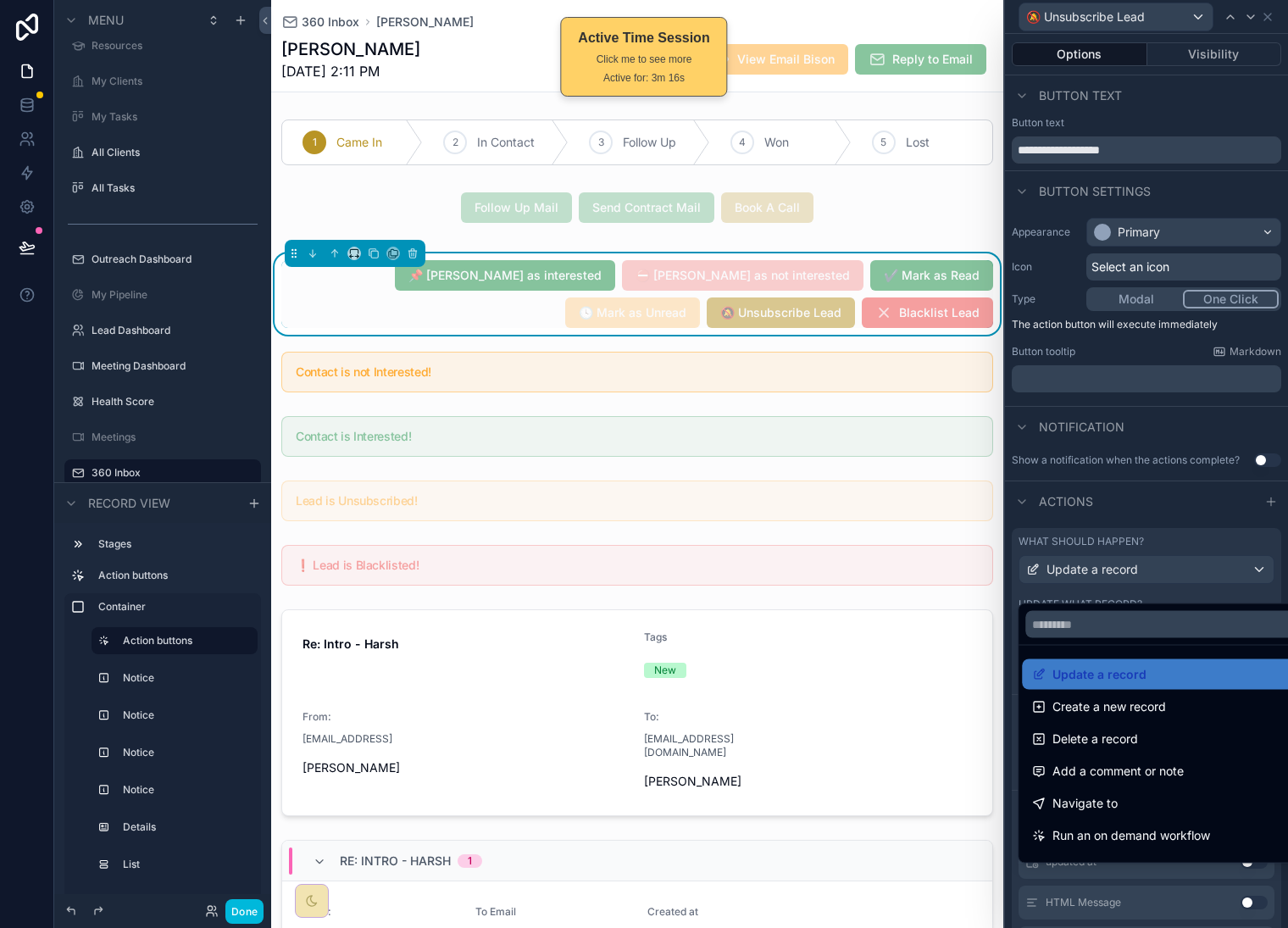
drag, startPoint x: 1142, startPoint y: 675, endPoint x: 1153, endPoint y: 657, distance: 21.1
click at [1142, 675] on span "Update a record" at bounding box center [1099, 675] width 94 height 20
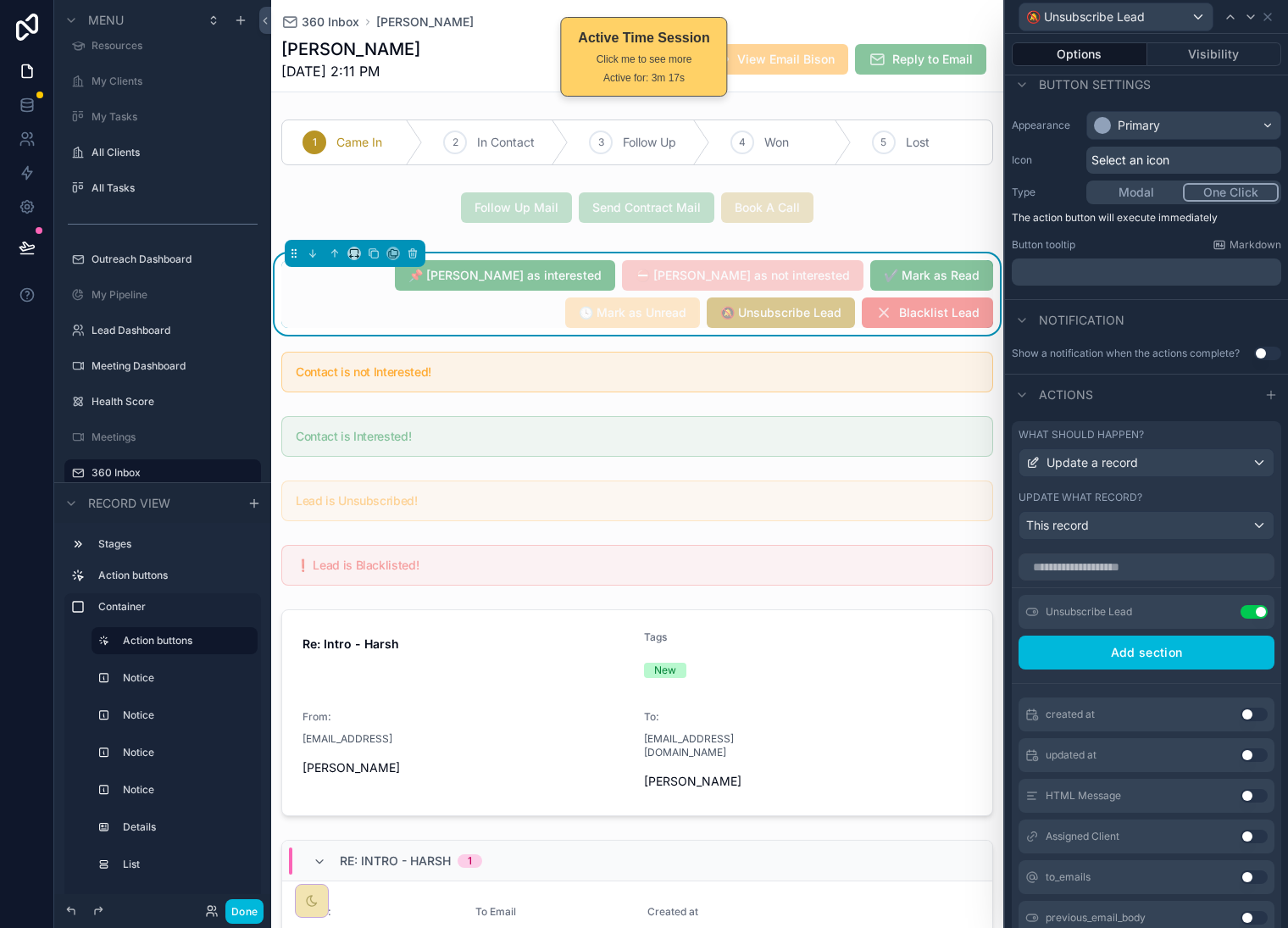
scroll to position [111, 0]
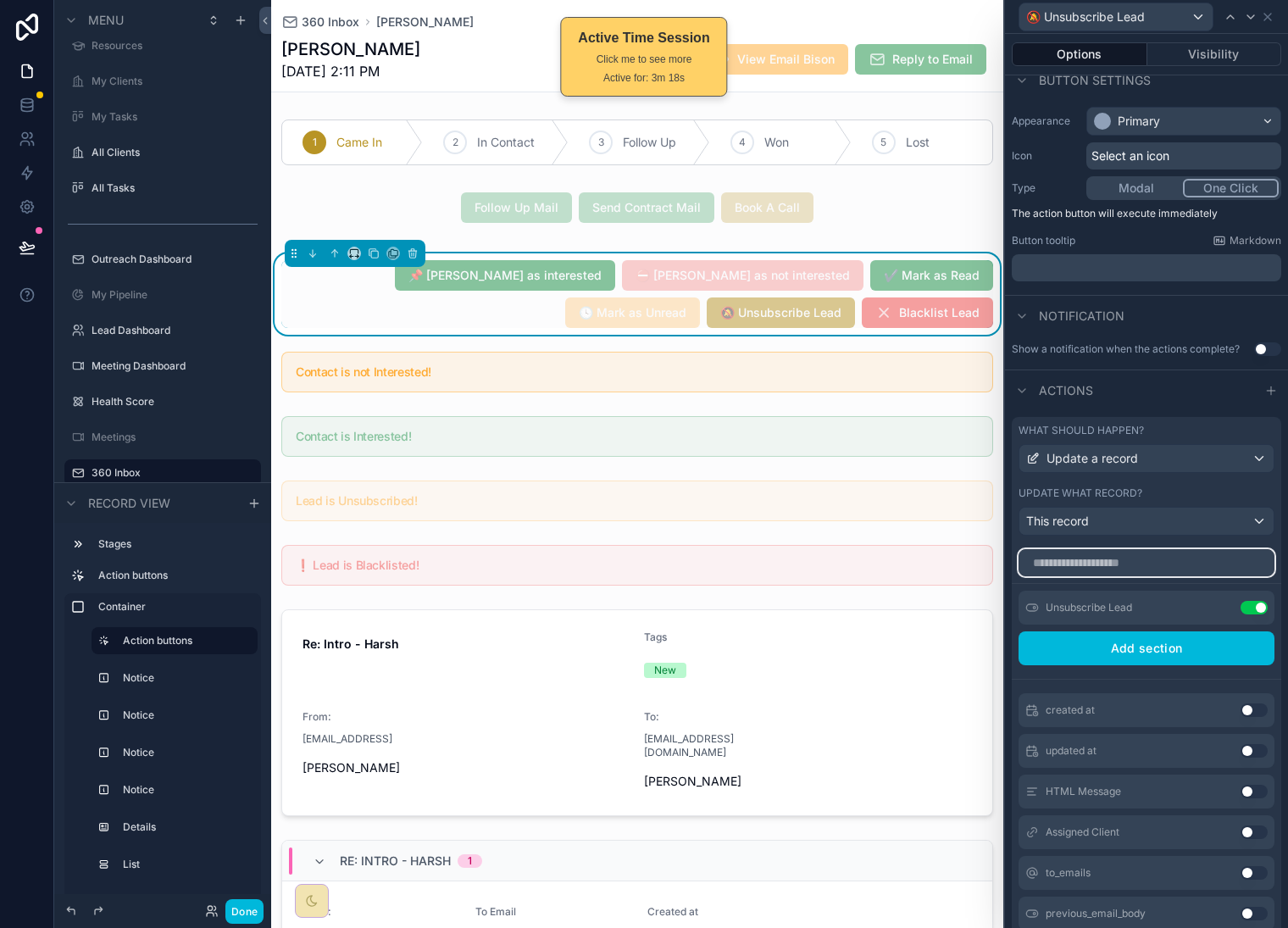
click at [1140, 572] on input "text" at bounding box center [1147, 563] width 256 height 27
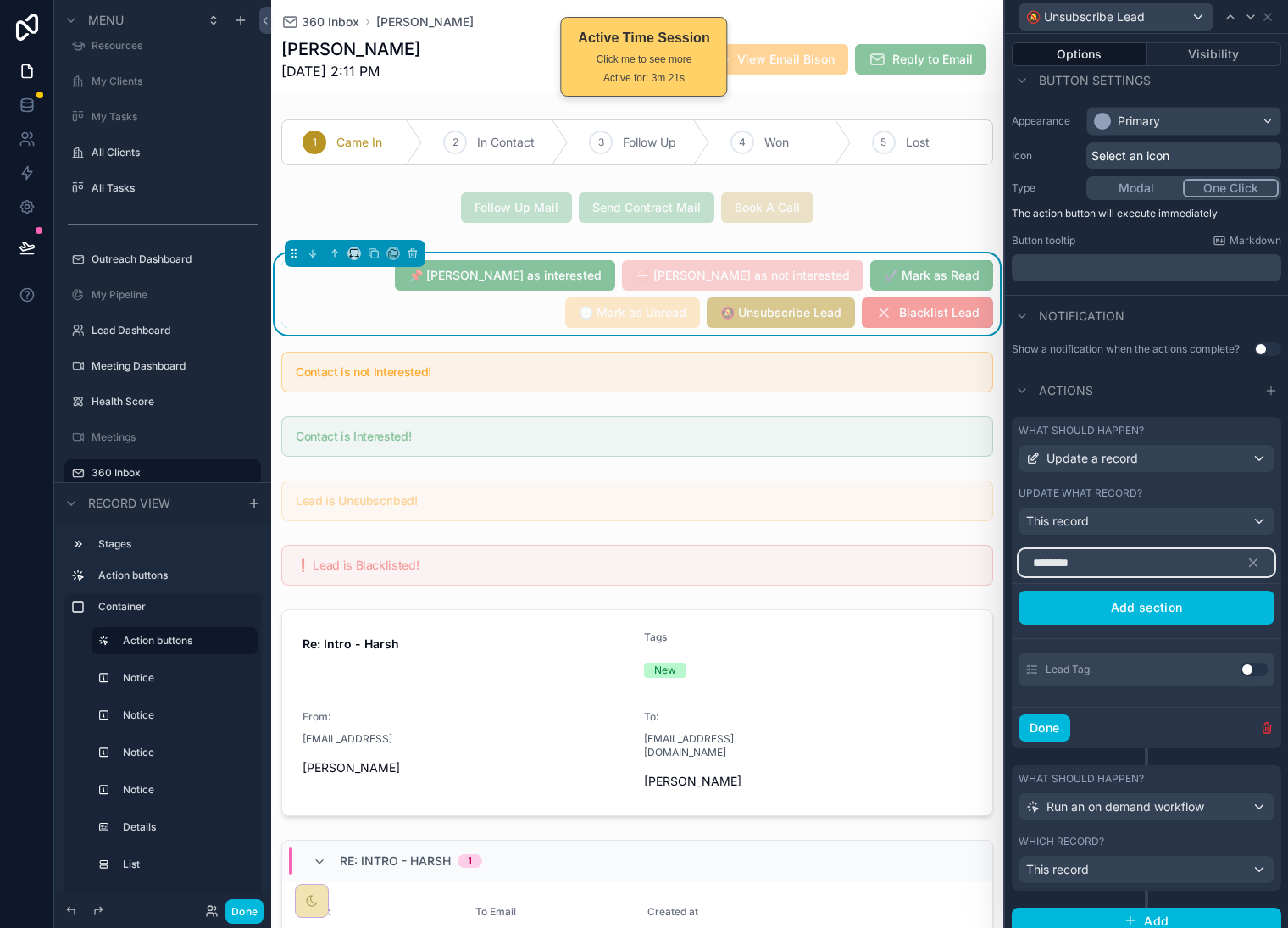
type input "********"
click at [1241, 676] on button "Use setting" at bounding box center [1254, 669] width 27 height 14
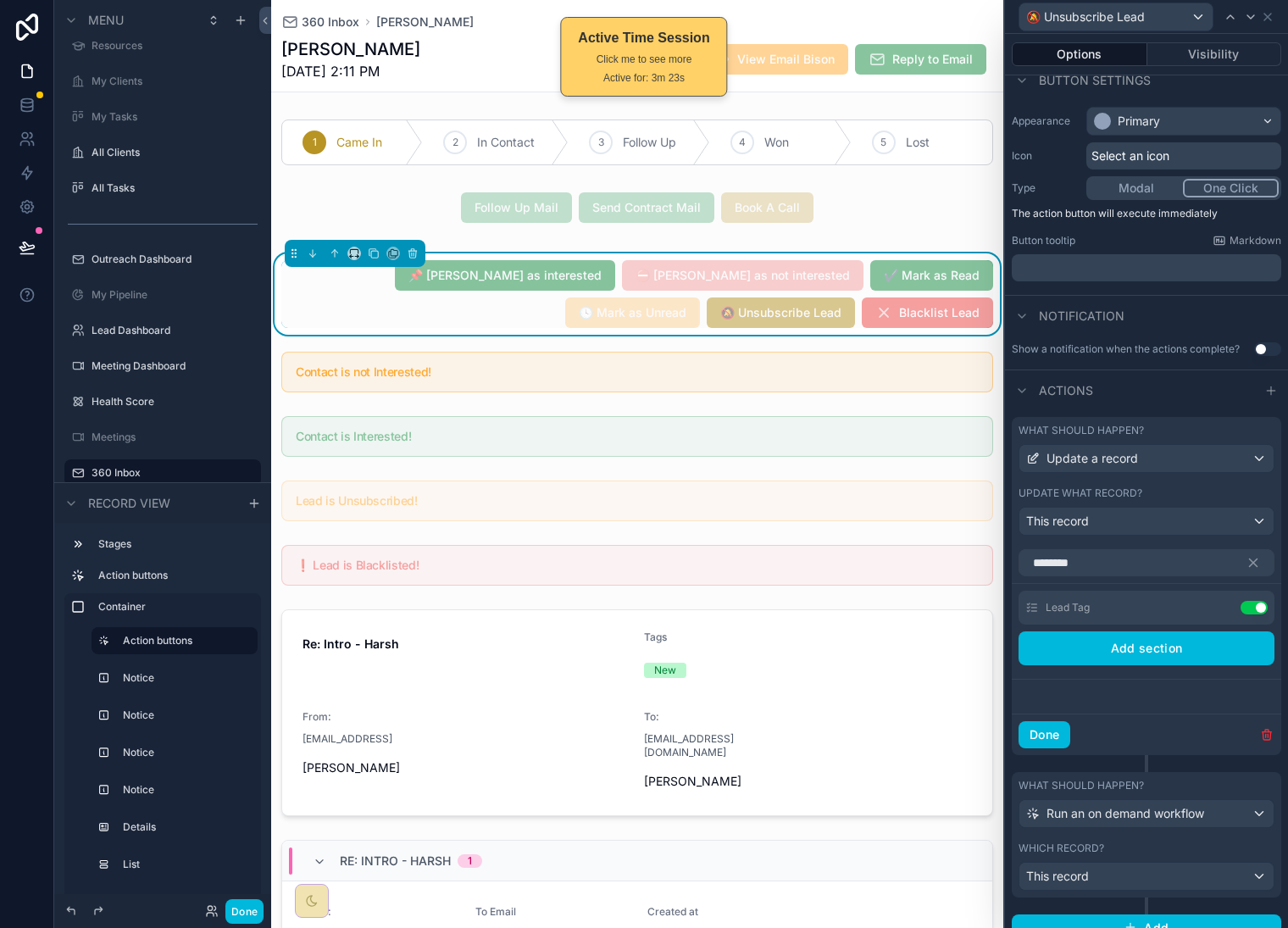
click at [0, 0] on icon at bounding box center [0, 0] width 0 height 0
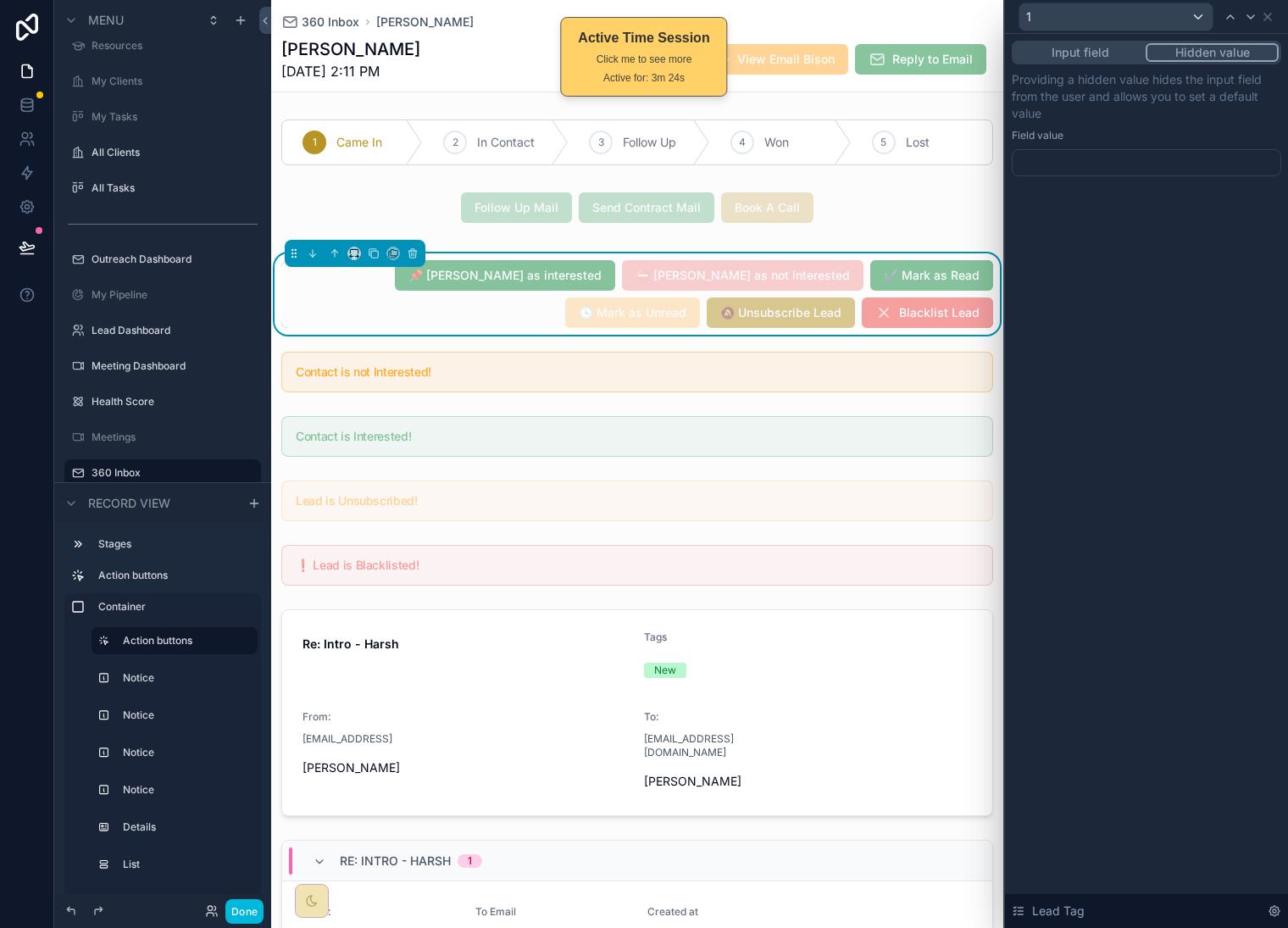
click at [1155, 166] on div at bounding box center [1147, 163] width 270 height 27
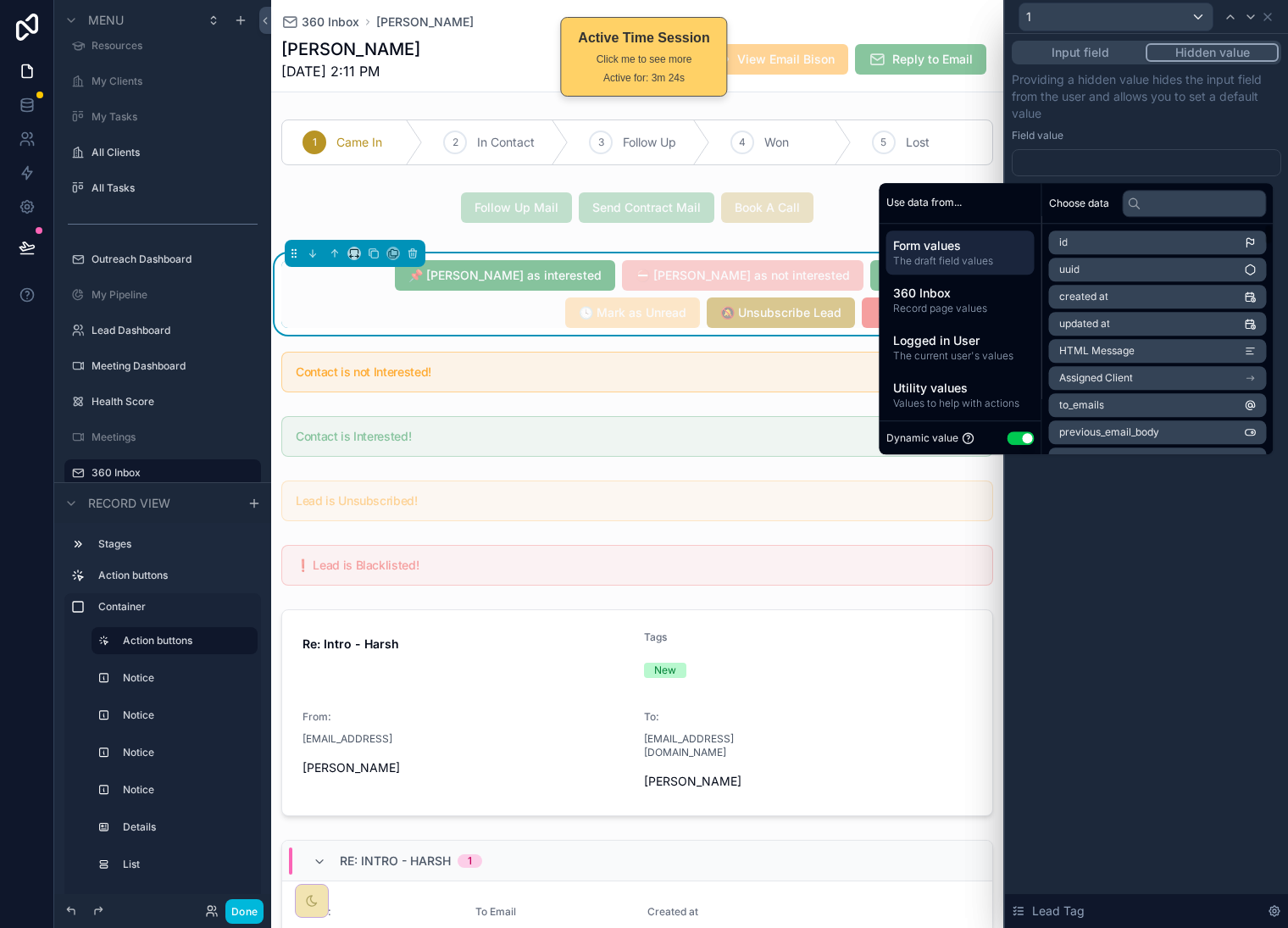
click at [1015, 435] on button "Use setting" at bounding box center [1022, 438] width 27 height 14
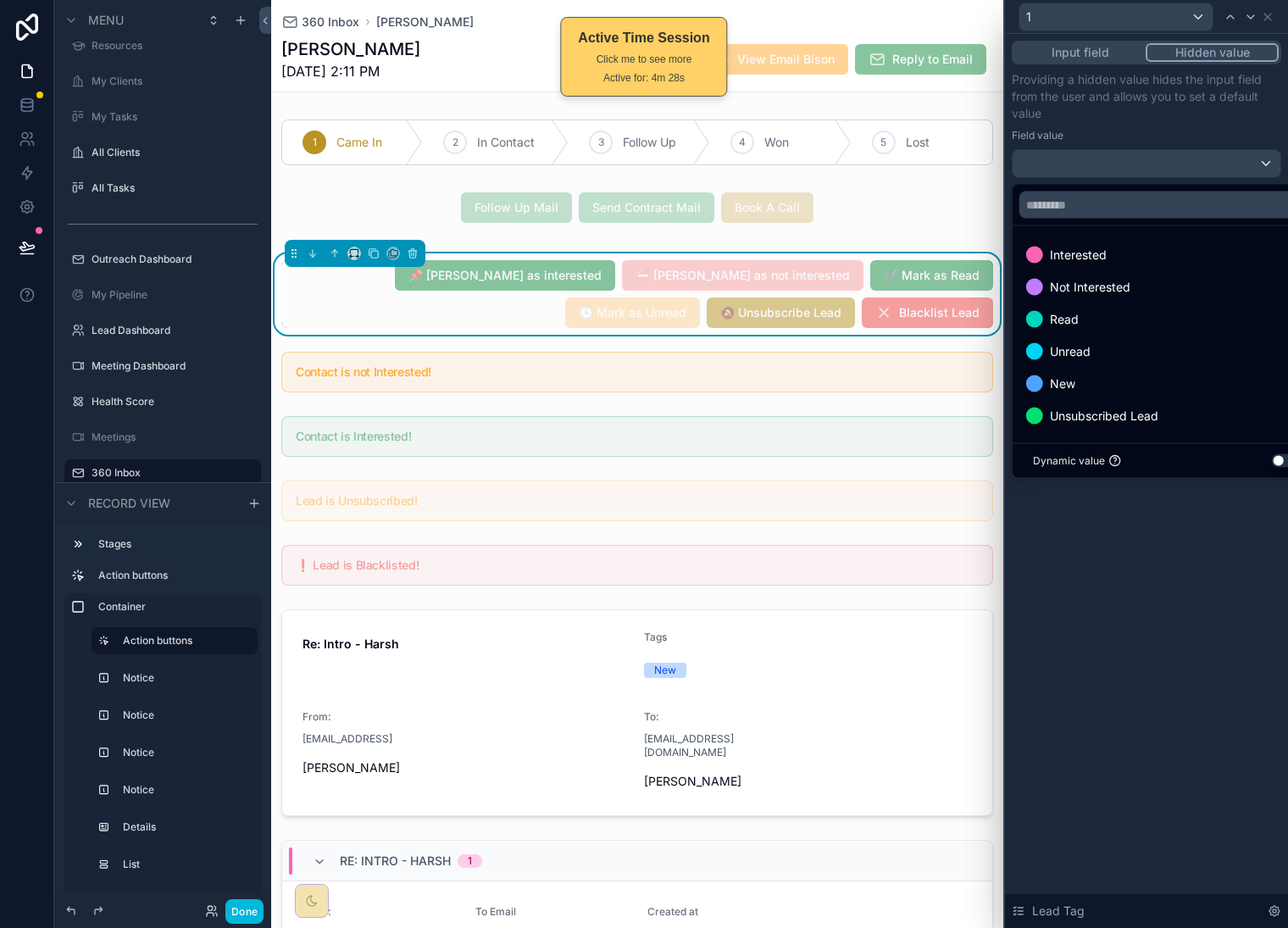
click at [1148, 622] on div at bounding box center [1147, 464] width 283 height 928
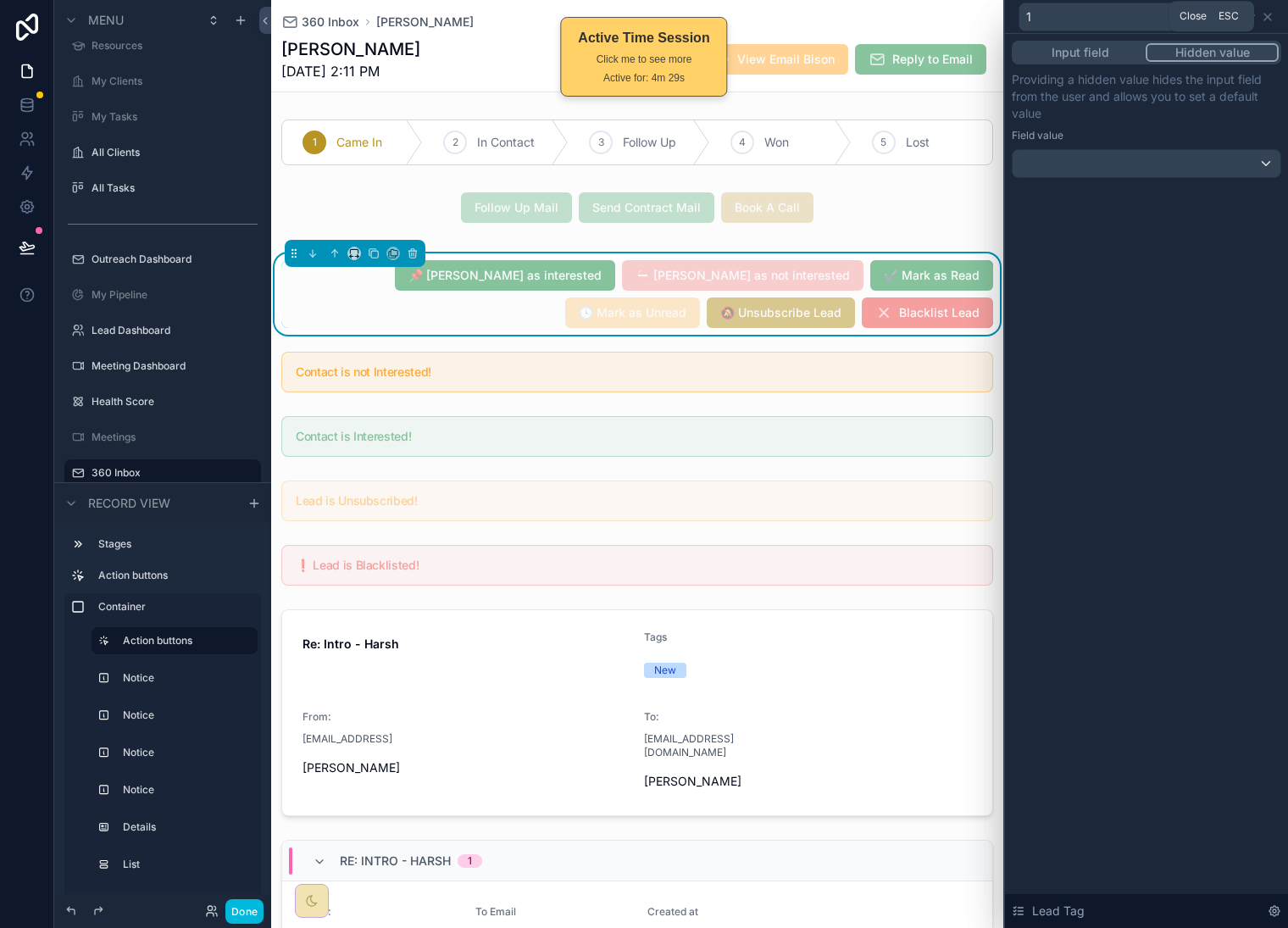
click at [1269, 17] on icon at bounding box center [1267, 16] width 6 height 6
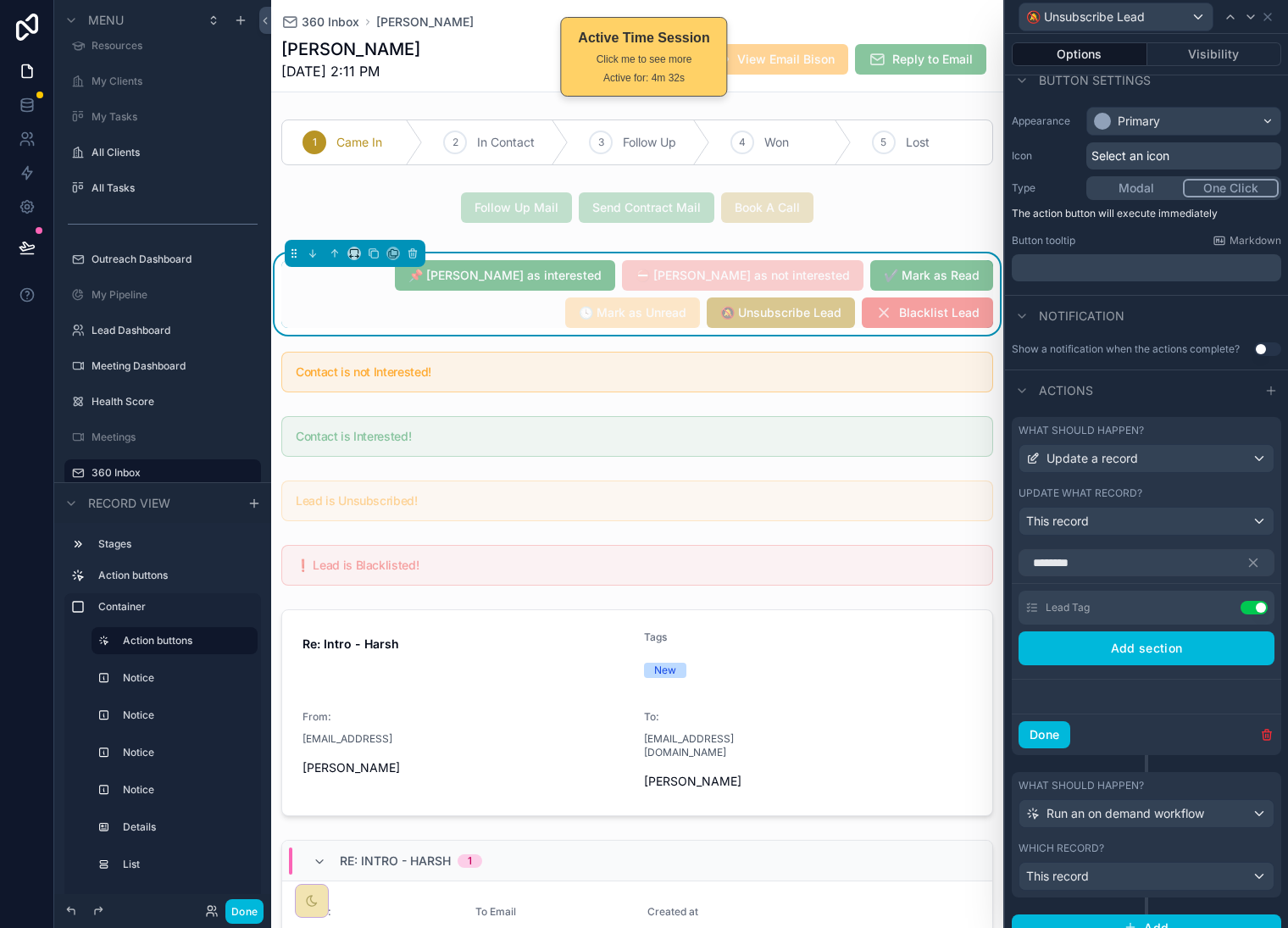
click at [0, 0] on icon at bounding box center [0, 0] width 0 height 0
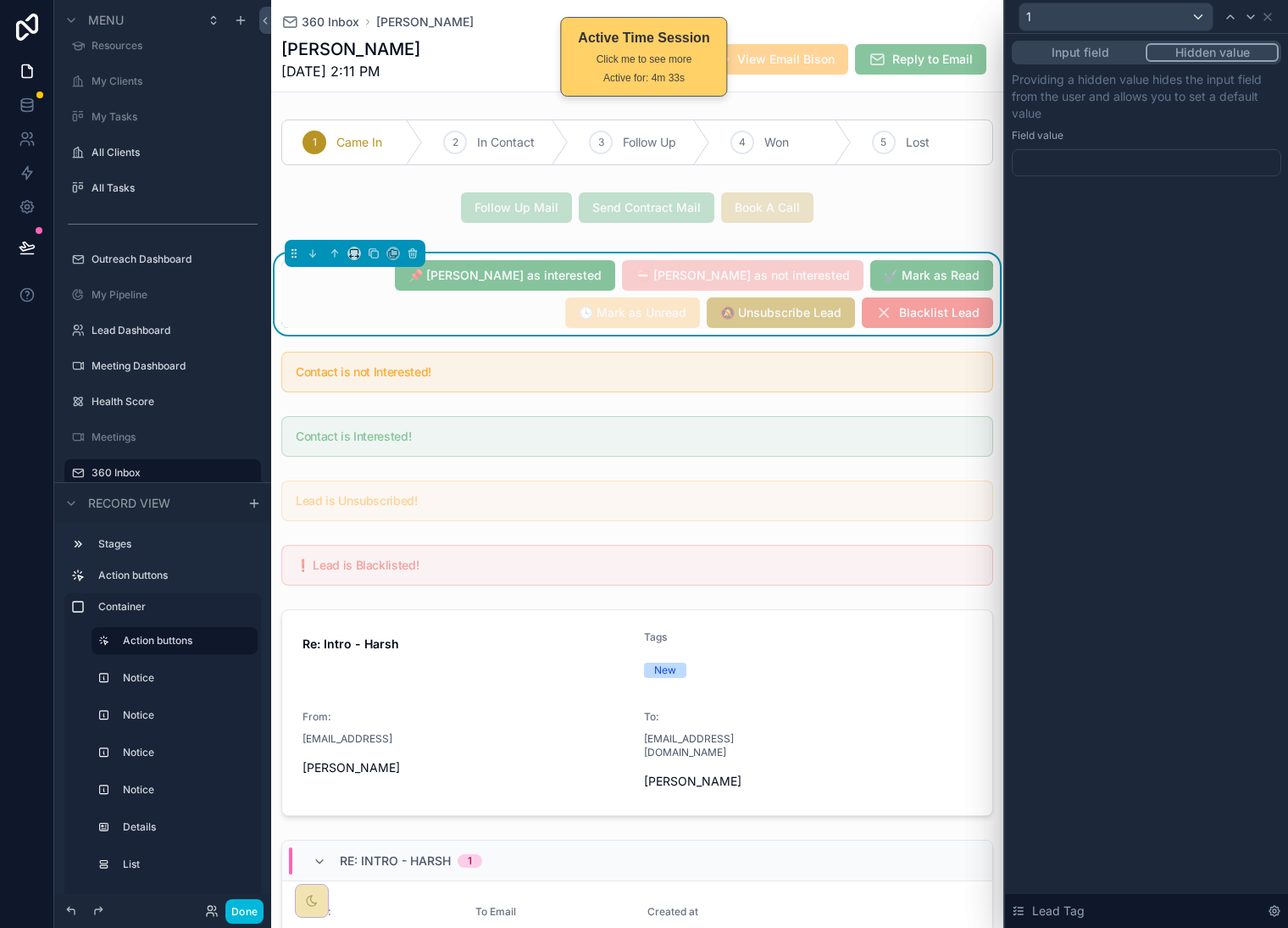
click at [1144, 167] on div at bounding box center [1147, 163] width 270 height 27
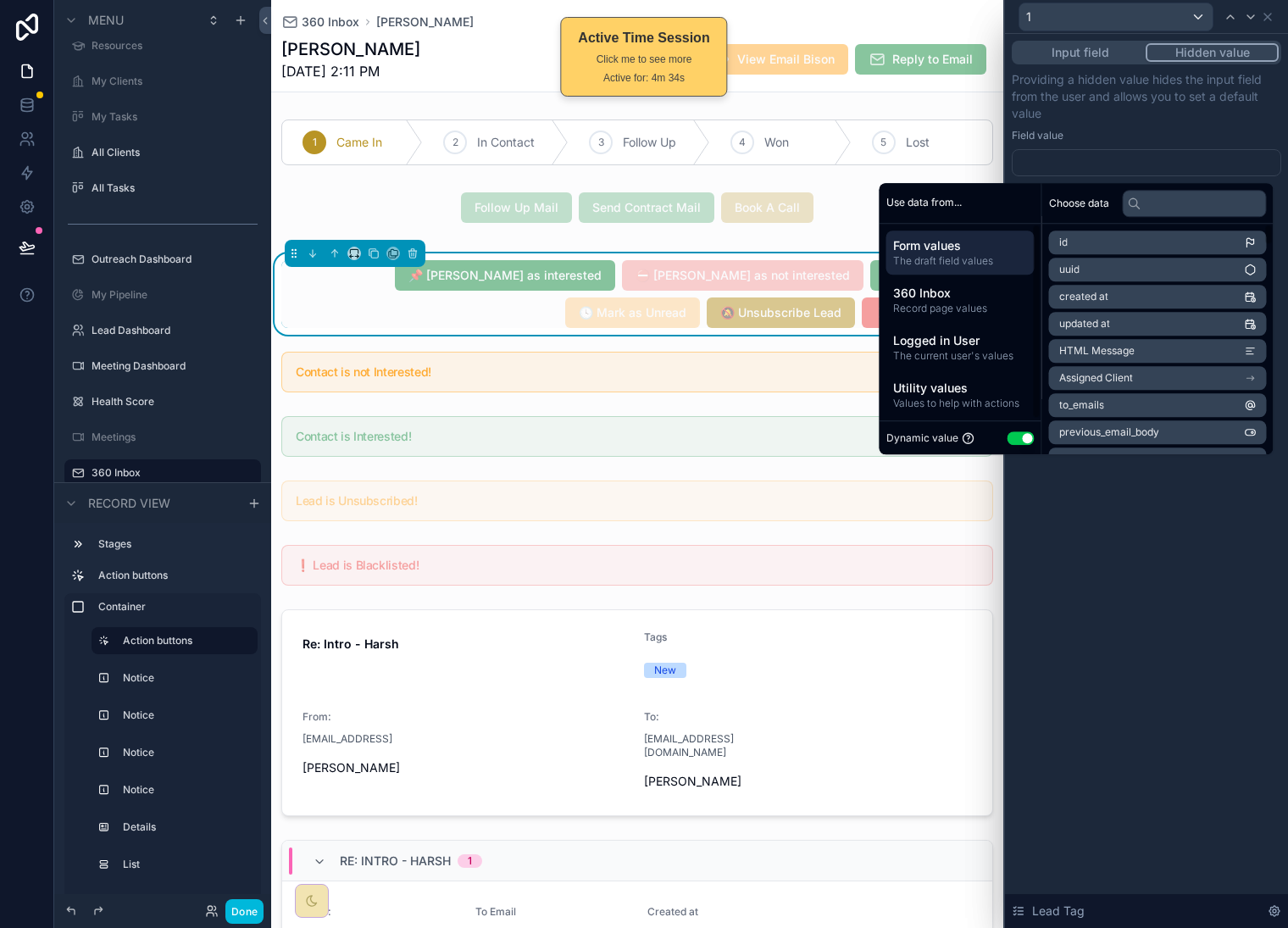
click at [1009, 430] on div "Dynamic value Use setting" at bounding box center [961, 438] width 149 height 19
click at [1010, 437] on button "Use setting" at bounding box center [1022, 438] width 27 height 14
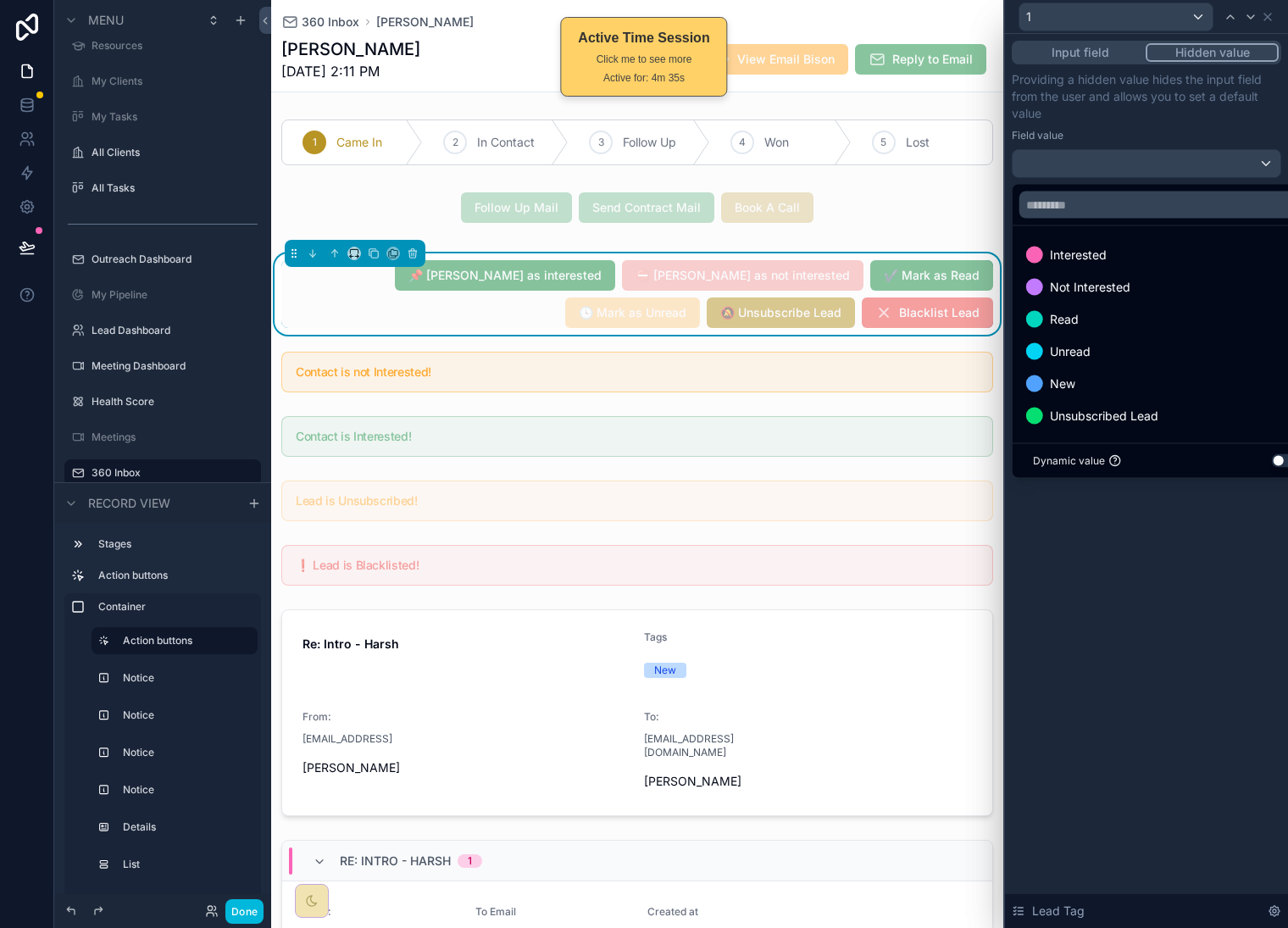
click at [1108, 427] on div "Unsubscribed Lead" at bounding box center [1166, 416] width 300 height 30
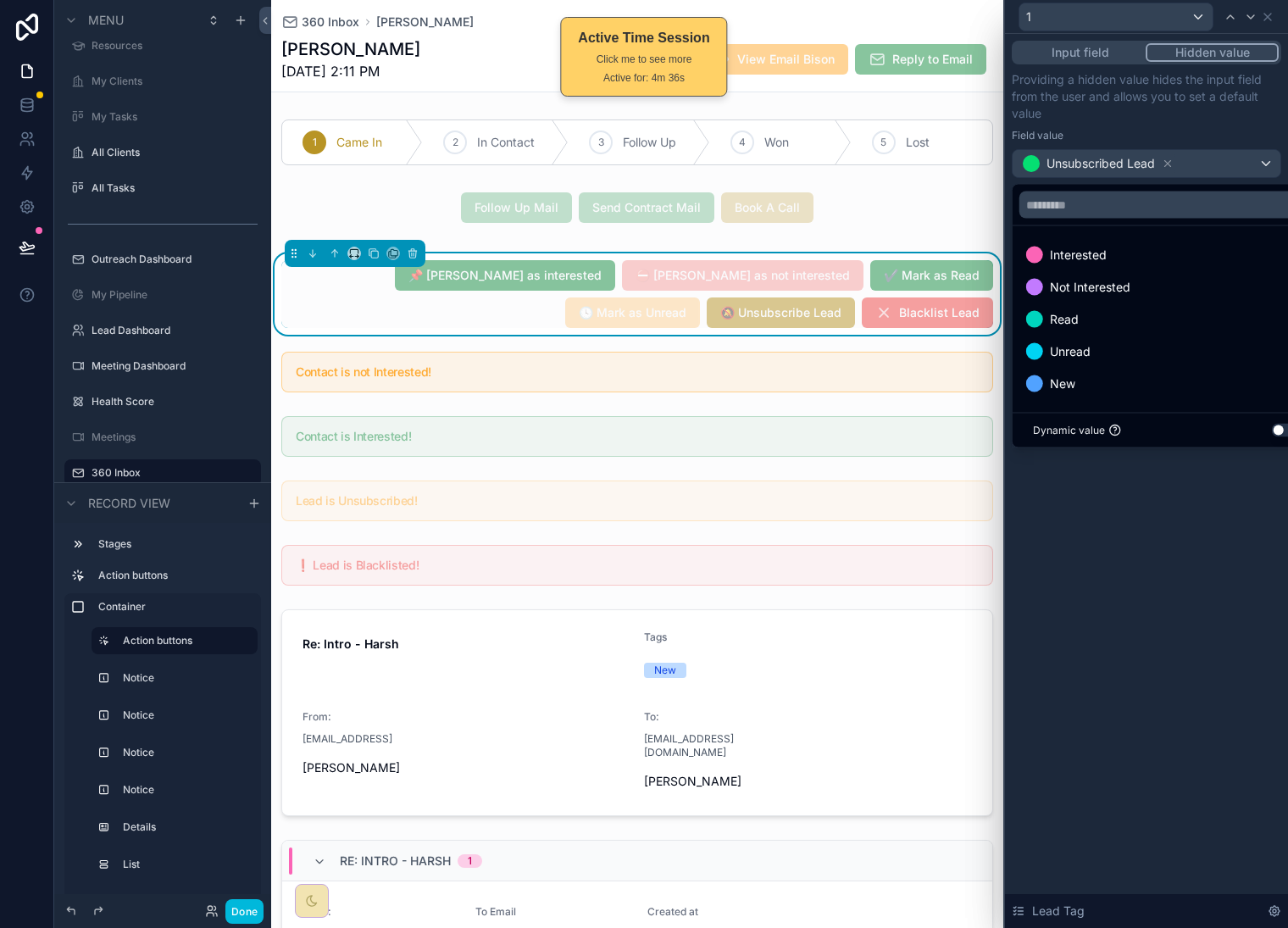
click at [1121, 642] on div "Input field Hidden value Providing a hidden value hides the input field from th…" at bounding box center [1147, 480] width 283 height 894
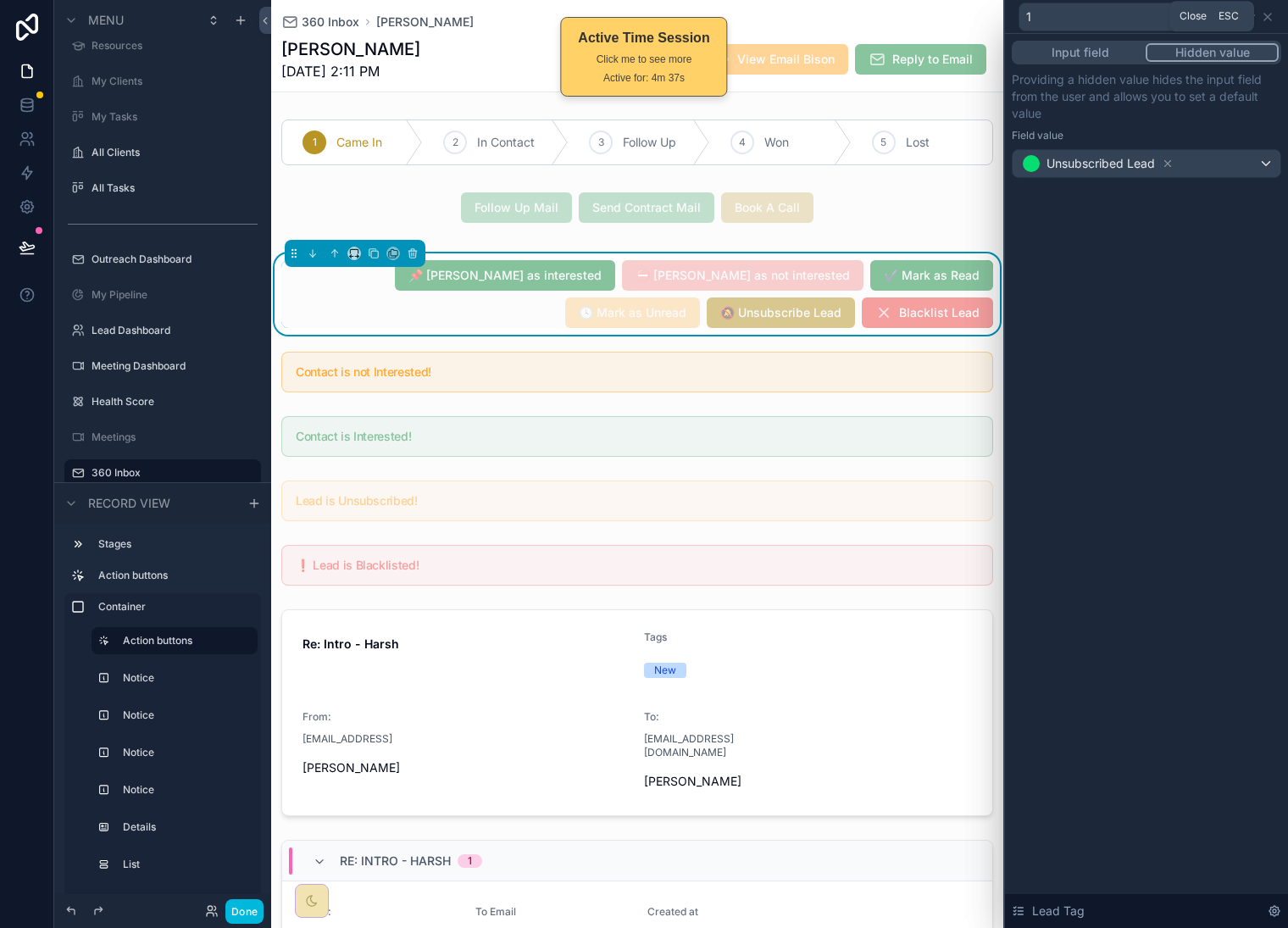
click at [1273, 11] on icon at bounding box center [1268, 16] width 14 height 14
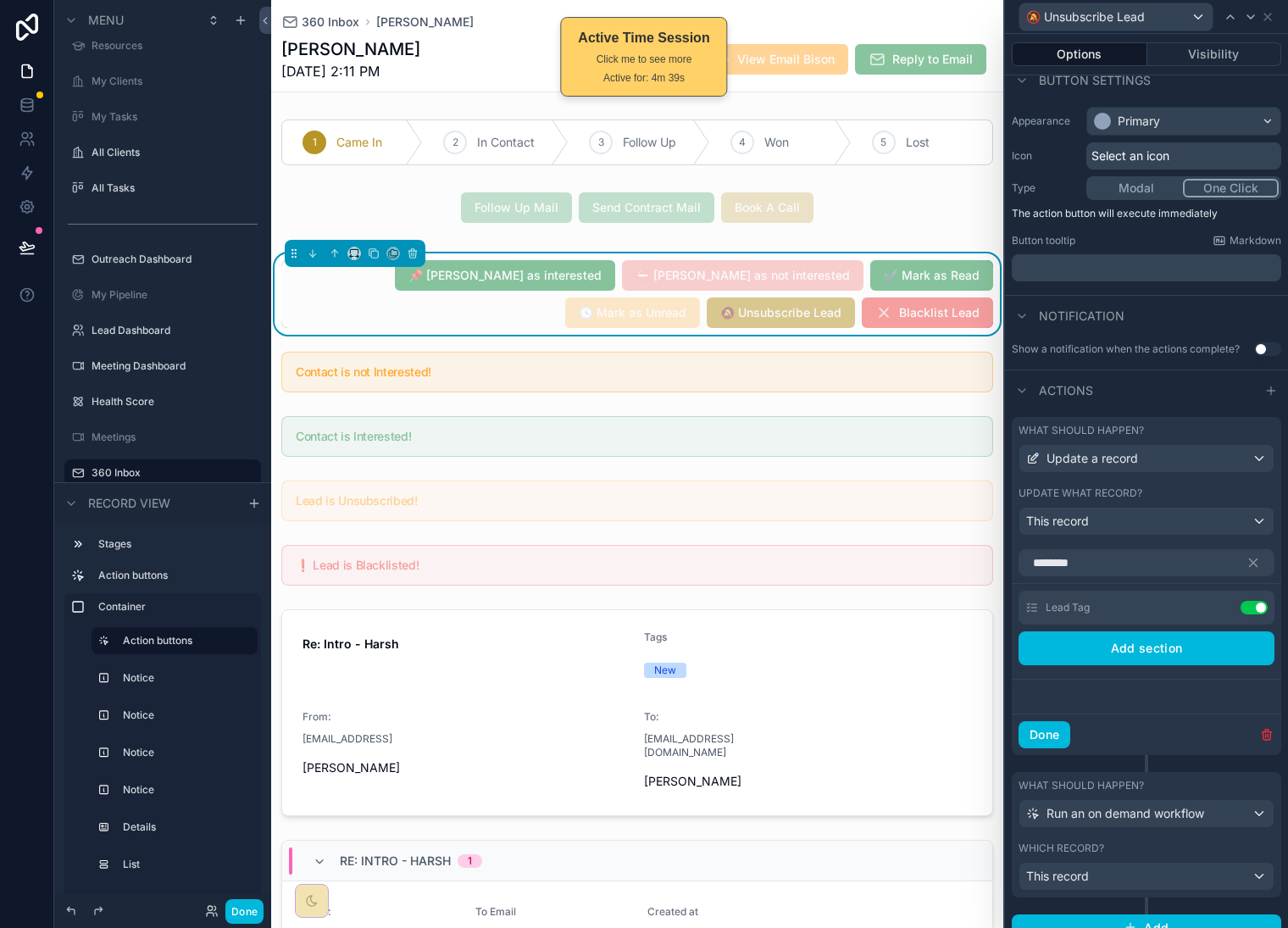
click at [1056, 748] on button "Done" at bounding box center [1045, 735] width 52 height 27
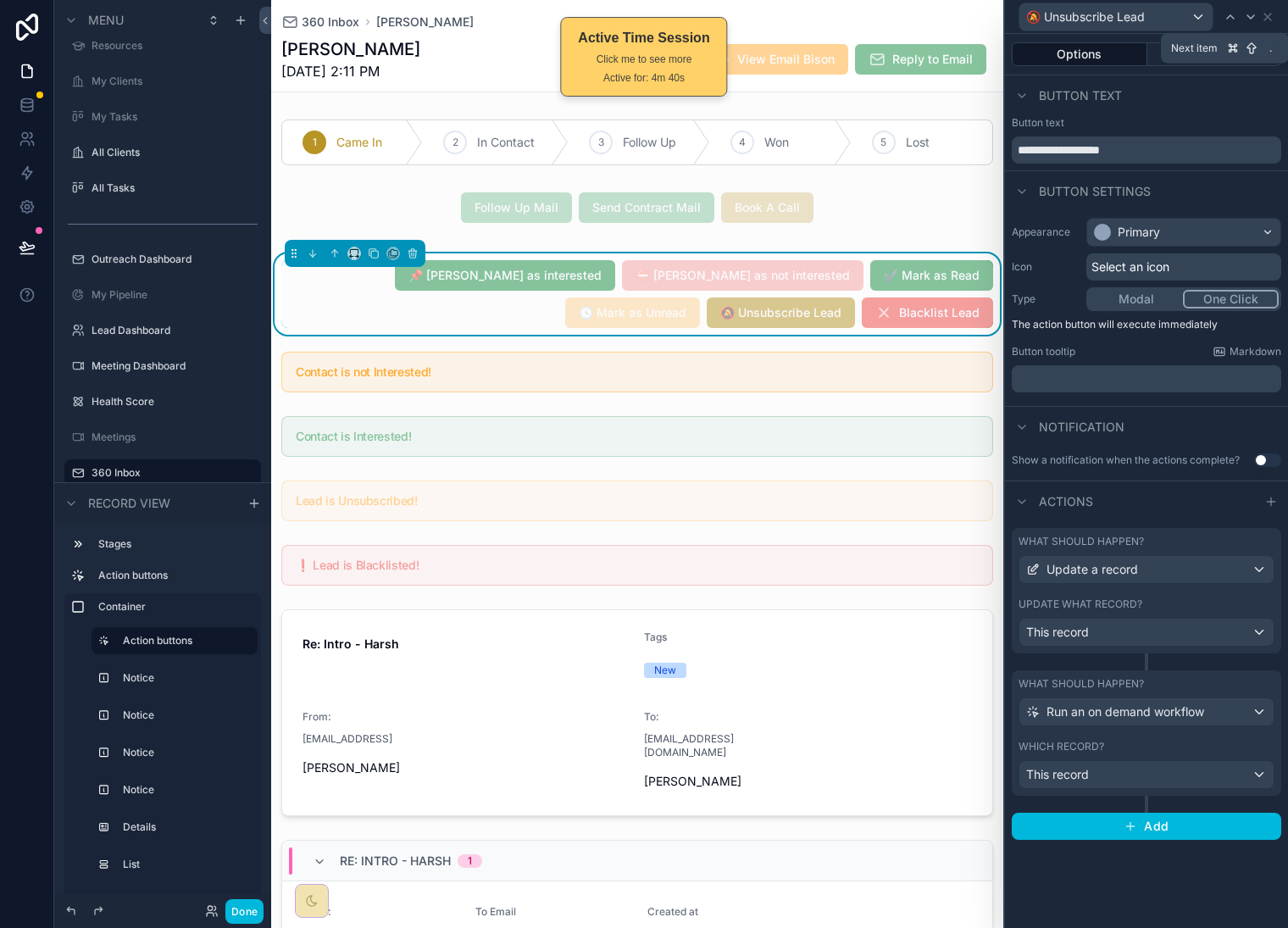
click at [1252, 16] on icon at bounding box center [1251, 16] width 14 height 14
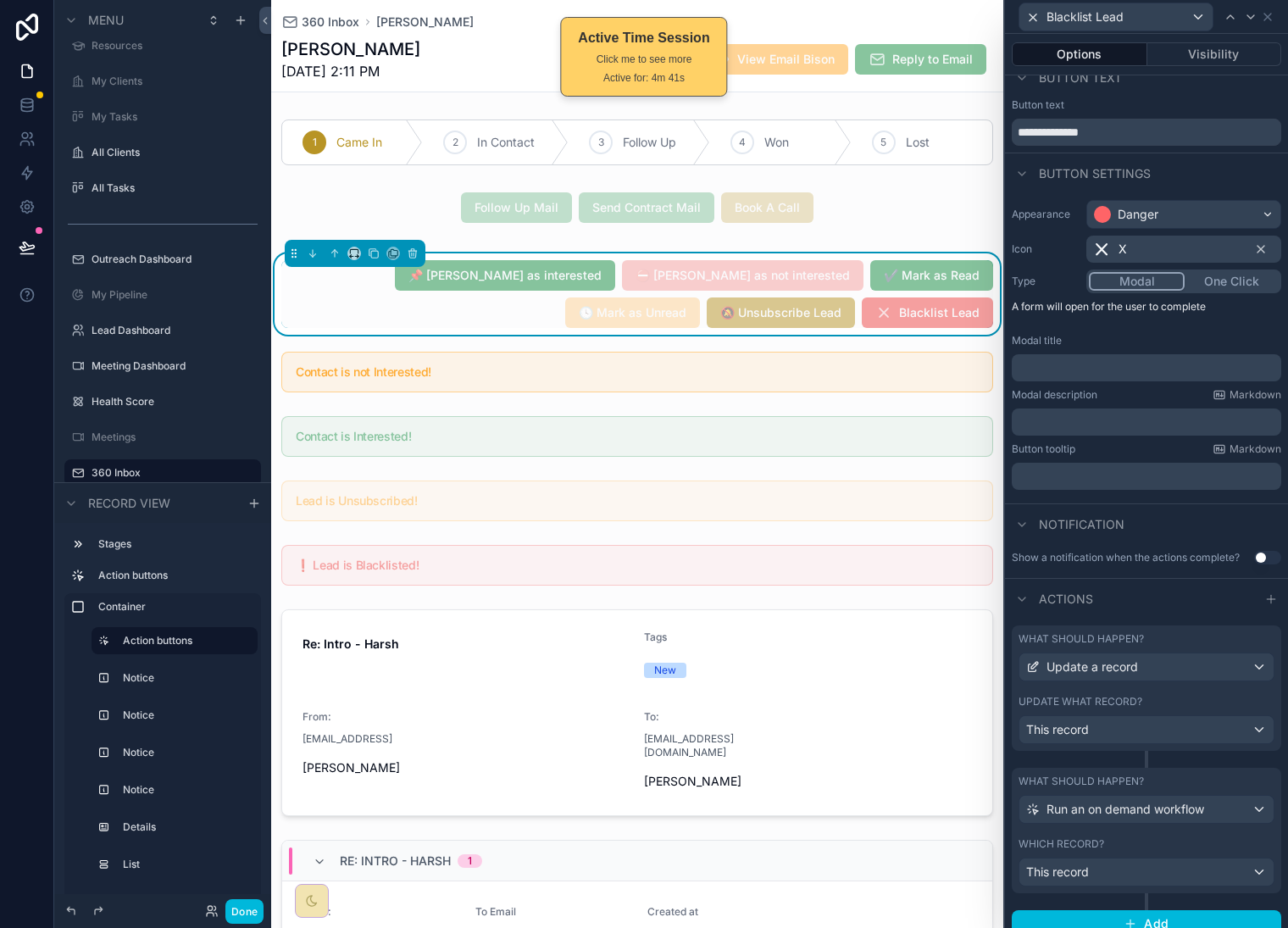
scroll to position [48, 0]
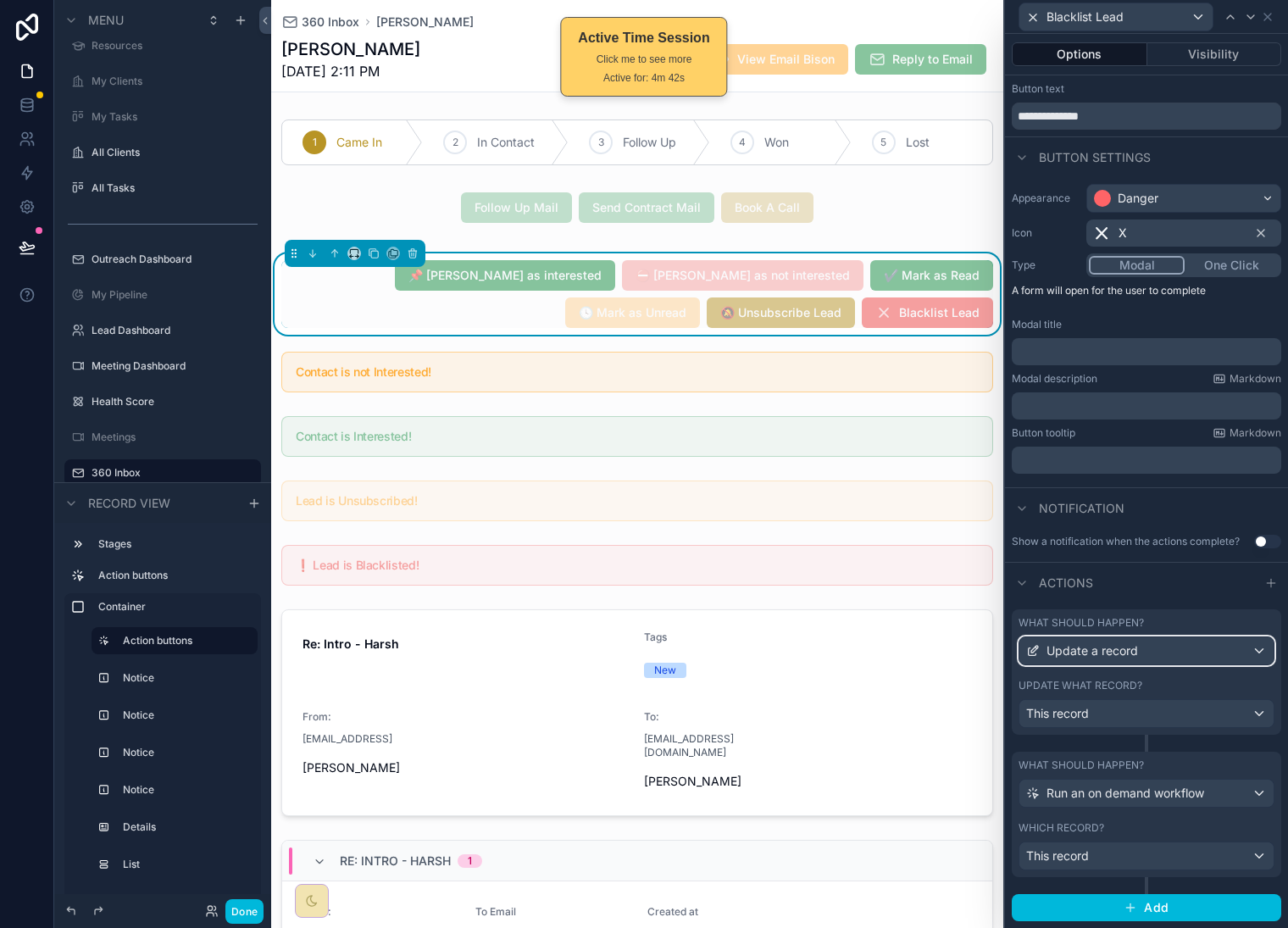
click at [1178, 647] on div "Update a record" at bounding box center [1147, 651] width 254 height 27
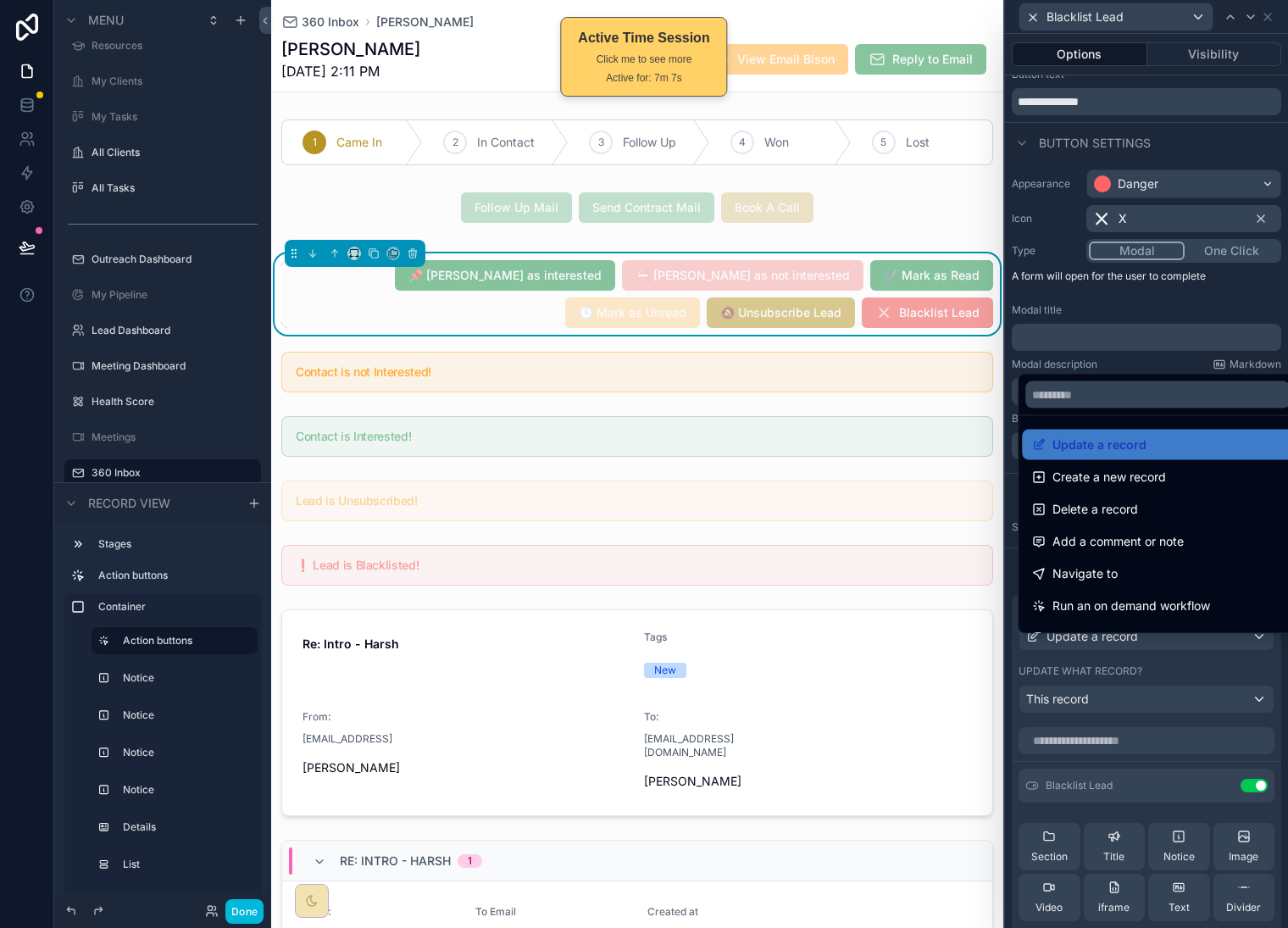
drag, startPoint x: 1155, startPoint y: 445, endPoint x: 1152, endPoint y: 467, distance: 22.2
click at [1155, 445] on div "Update a record" at bounding box center [1158, 445] width 251 height 20
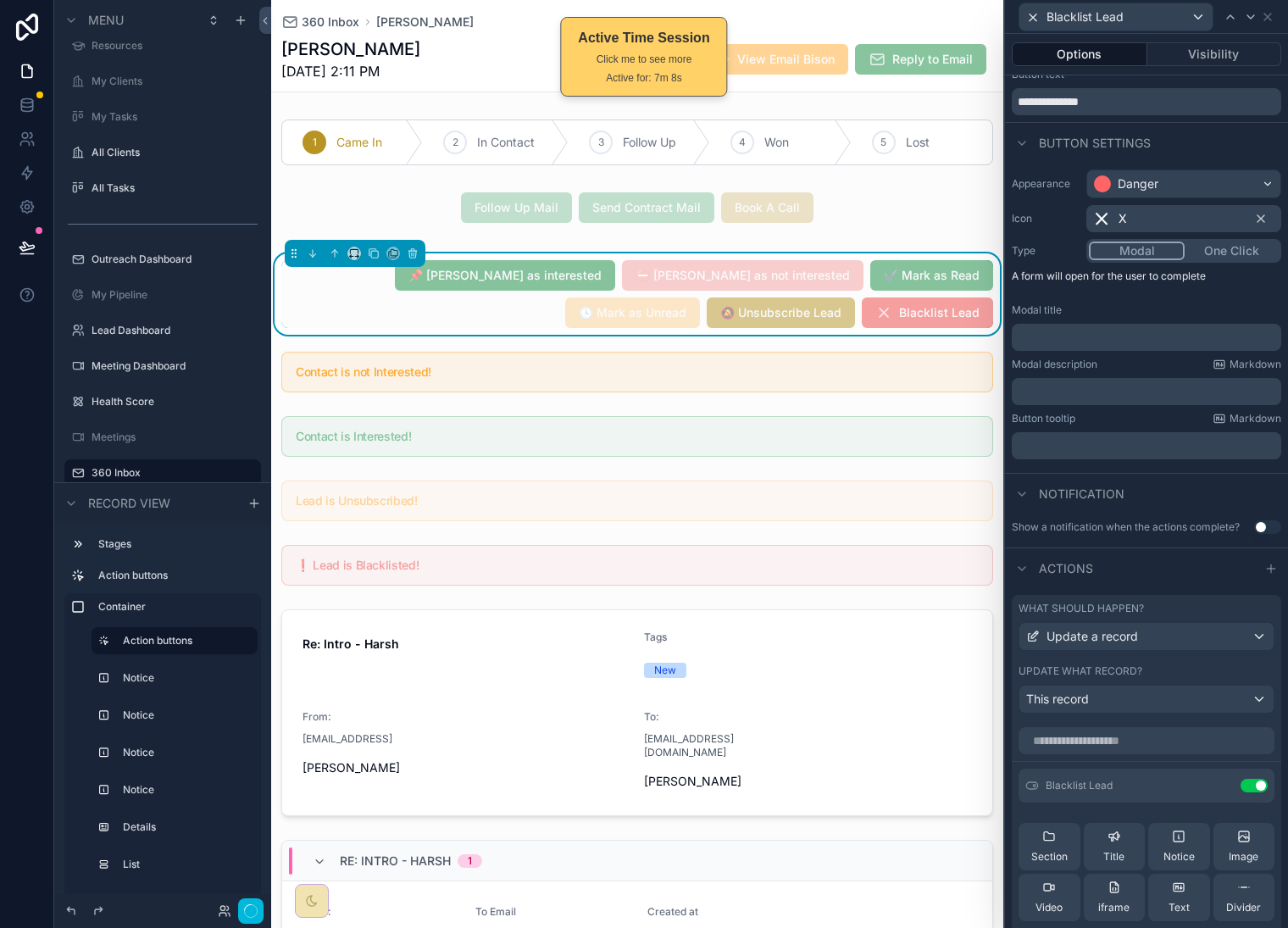
click at [1151, 755] on input "text" at bounding box center [1147, 741] width 256 height 27
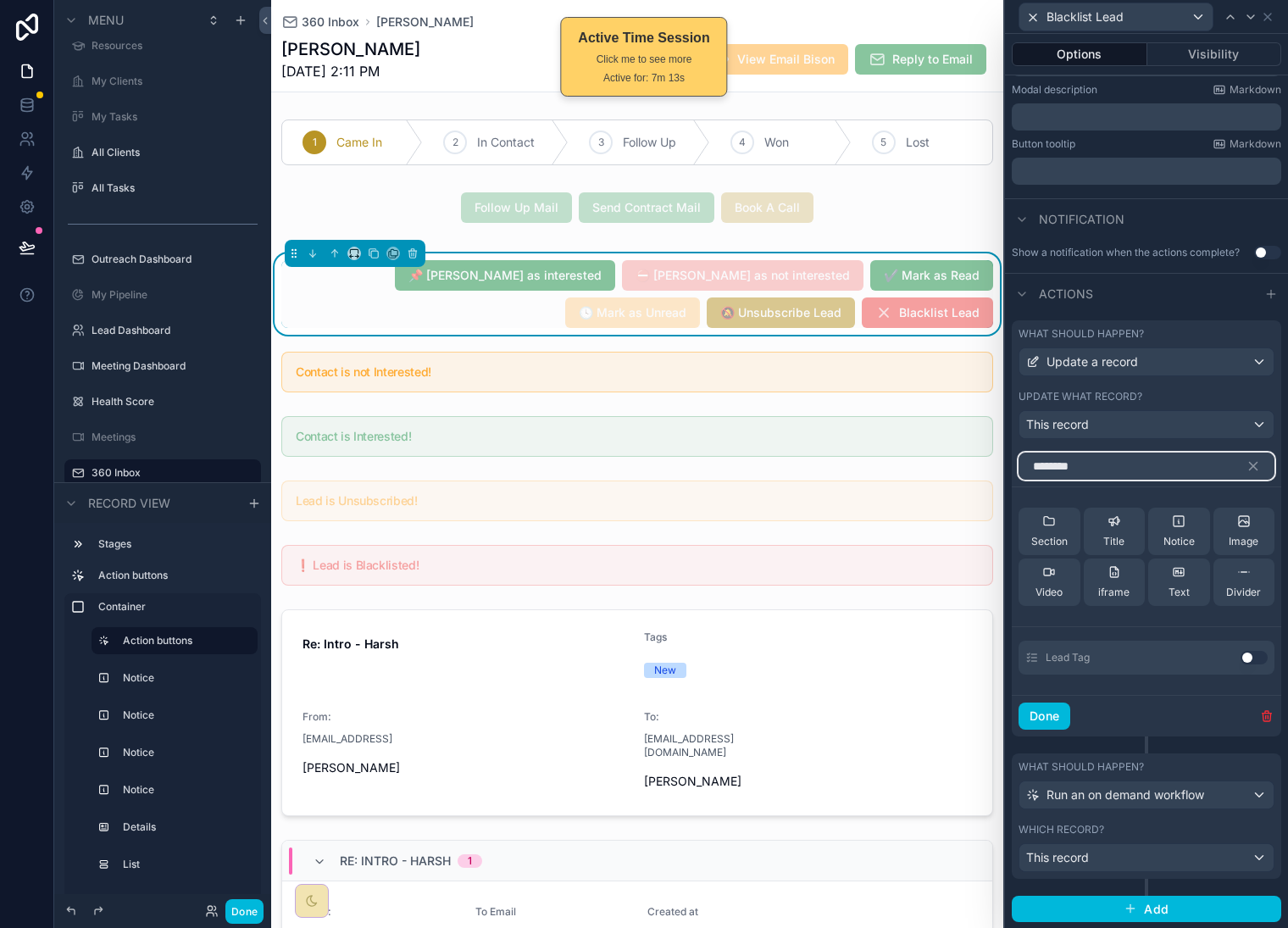
scroll to position [340, 0]
type input "********"
click at [1241, 659] on button "Use setting" at bounding box center [1254, 656] width 27 height 14
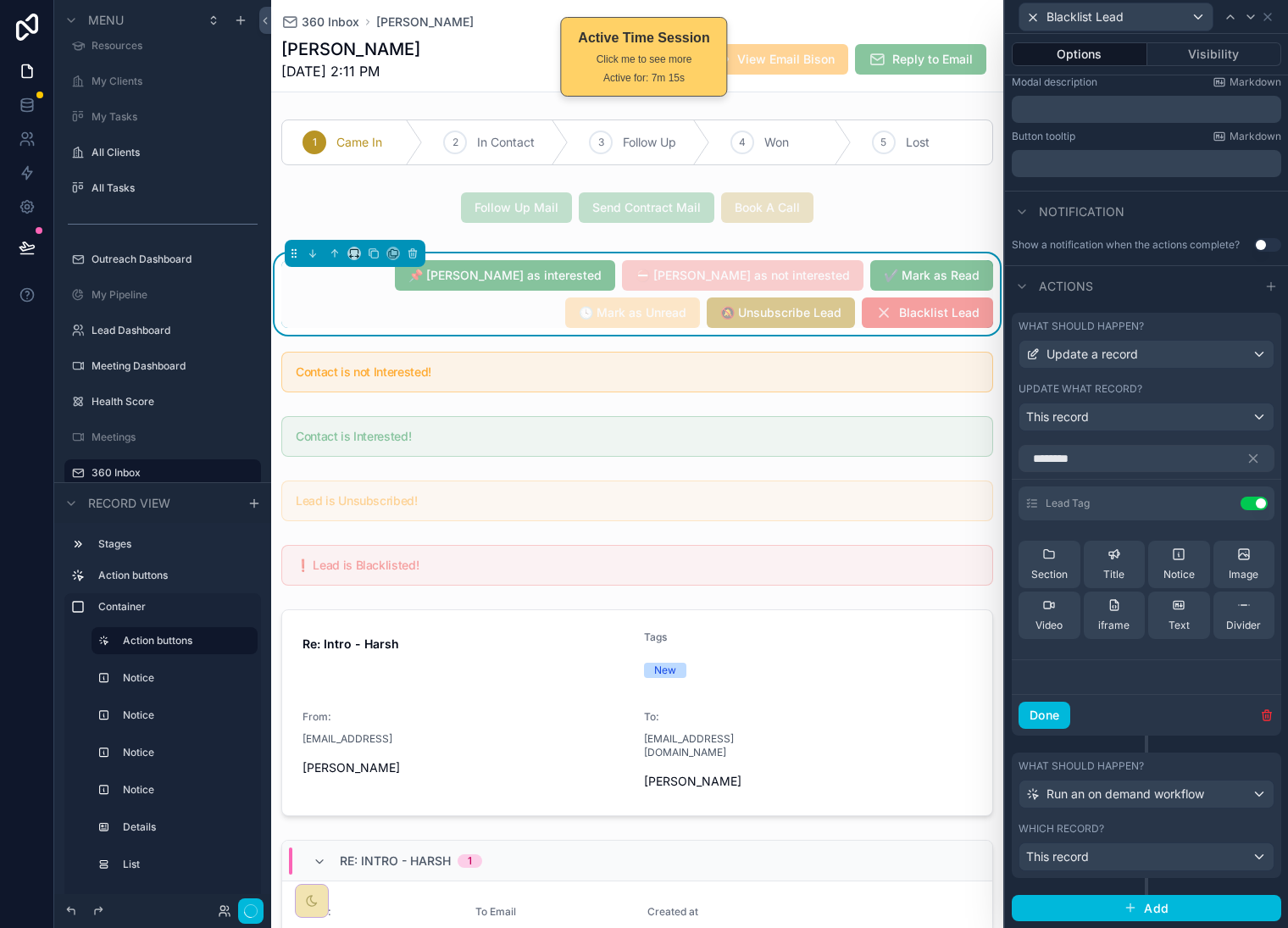
click at [1238, 653] on div "Section Title Notice Image Video iframe Text Divider" at bounding box center [1147, 590] width 256 height 126
click at [0, 0] on icon at bounding box center [0, 0] width 0 height 0
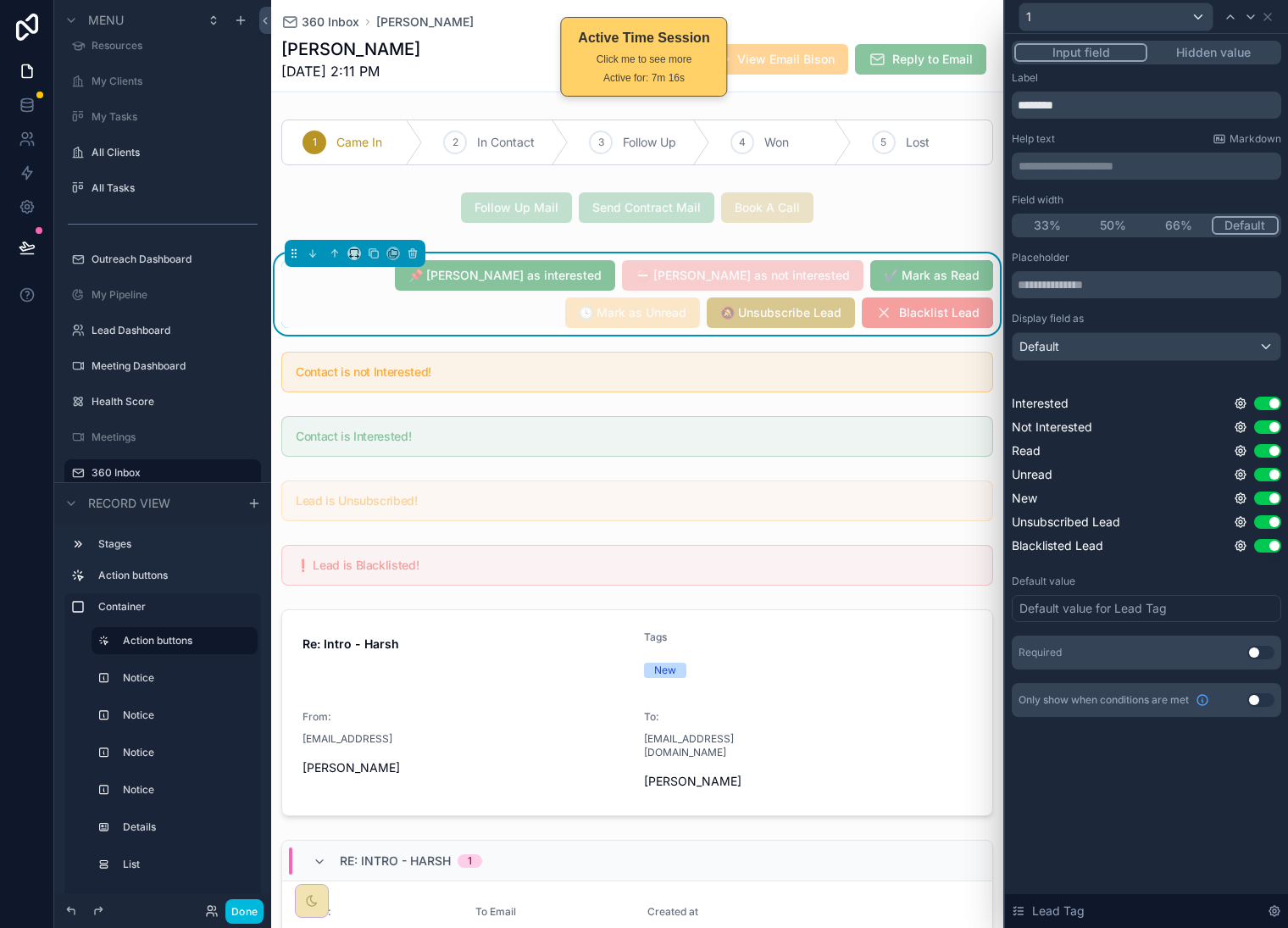
click at [1197, 47] on button "Hidden value" at bounding box center [1213, 52] width 131 height 18
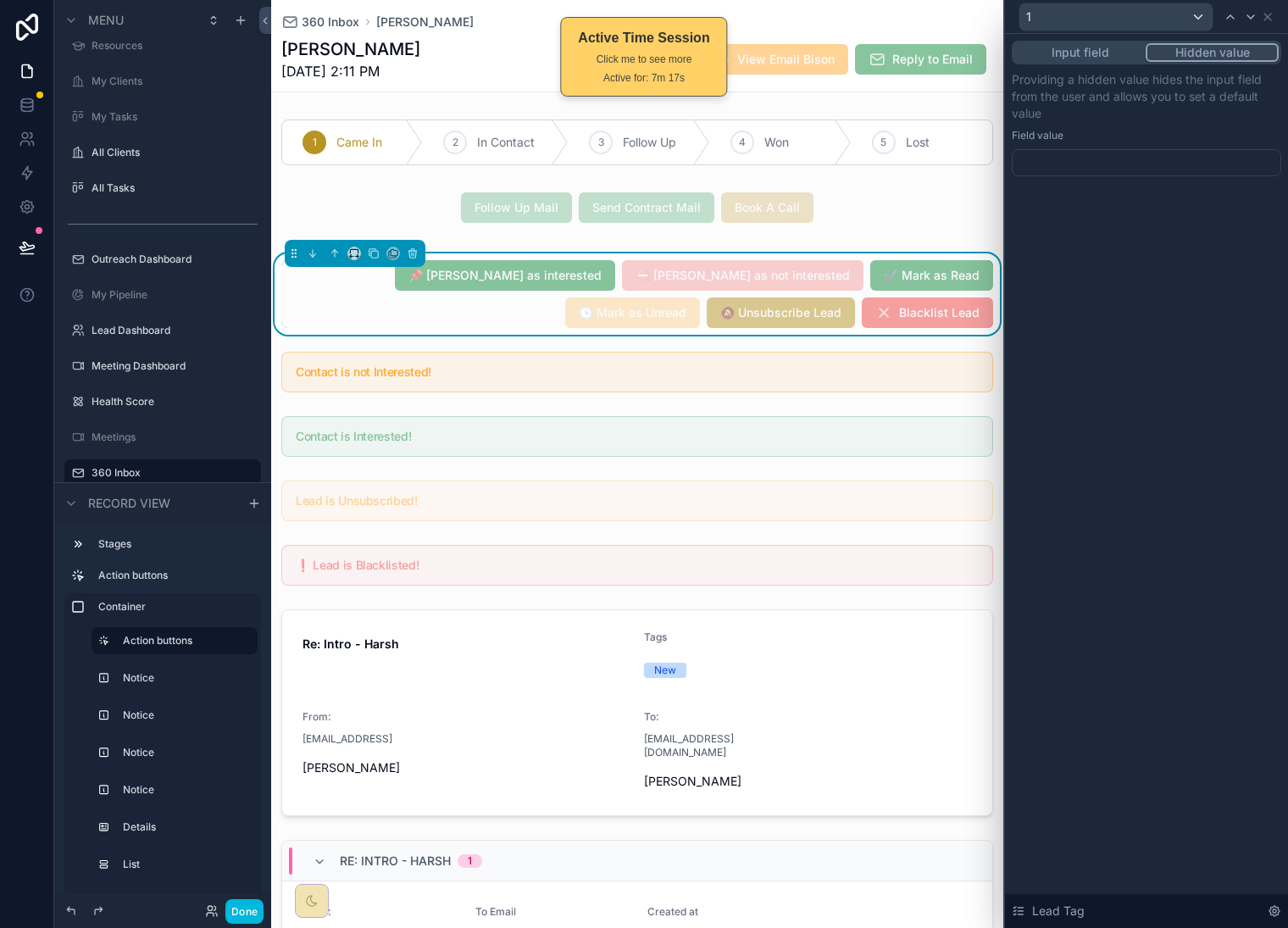
click at [1142, 172] on div at bounding box center [1147, 163] width 270 height 27
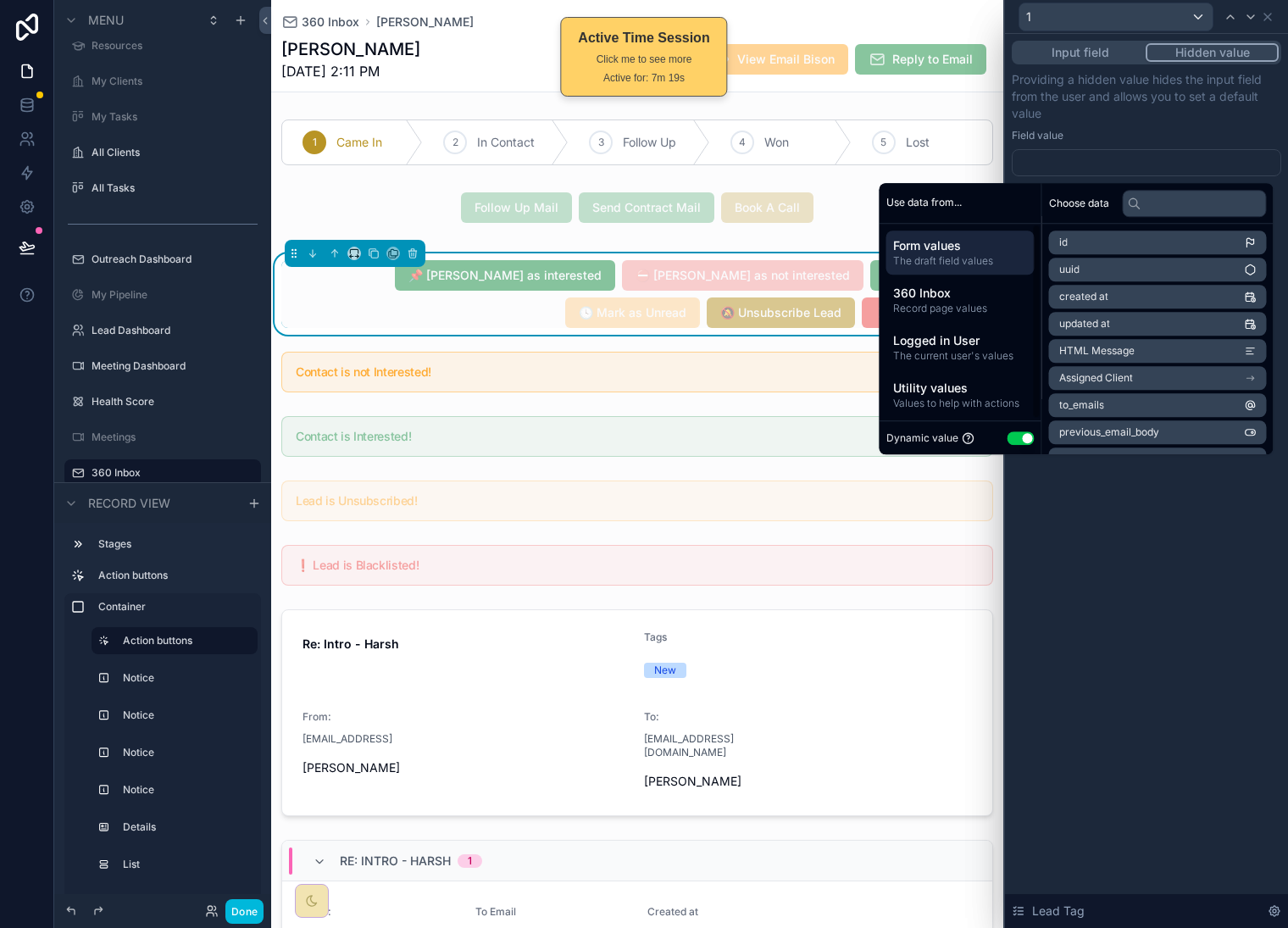
click at [1008, 440] on button "Use setting" at bounding box center [1022, 438] width 27 height 14
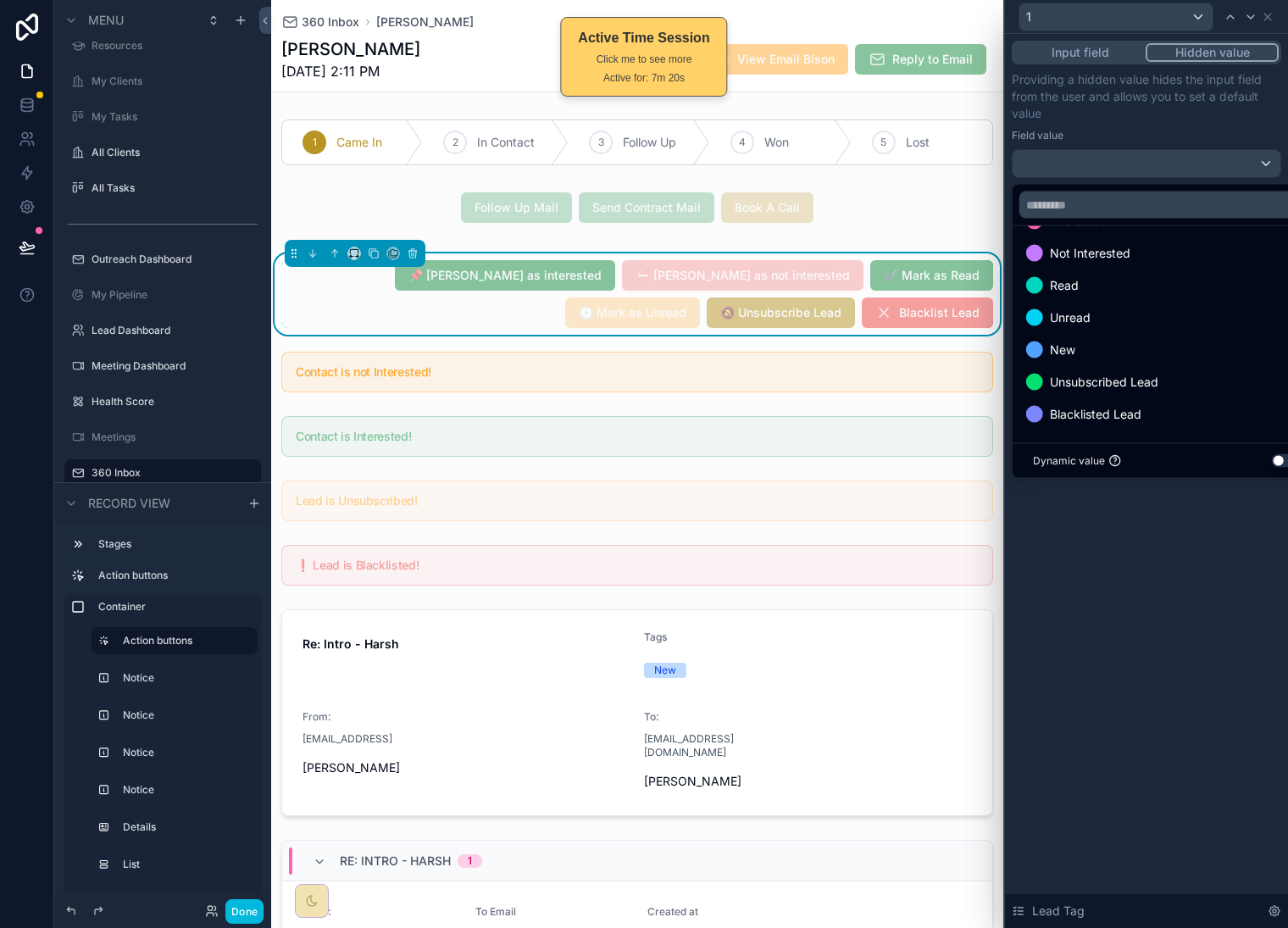
click at [1143, 410] on div "Blacklisted Lead" at bounding box center [1166, 415] width 280 height 20
click at [1183, 591] on div "Input field Hidden value Providing a hidden value hides the input field from th…" at bounding box center [1147, 480] width 283 height 894
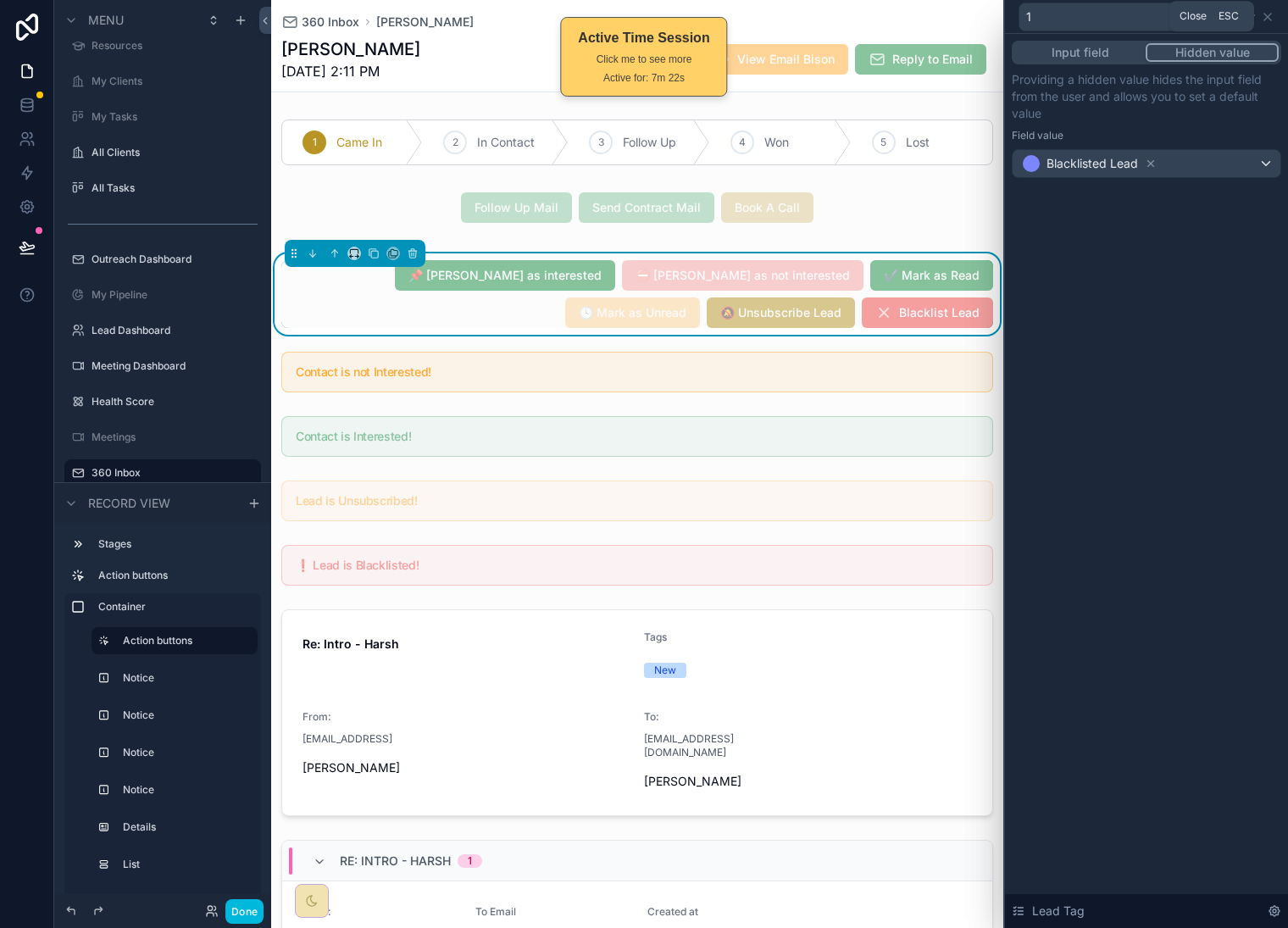
drag, startPoint x: 1268, startPoint y: 17, endPoint x: 1281, endPoint y: 736, distance: 719.1
click at [1268, 18] on icon at bounding box center [1267, 16] width 6 height 6
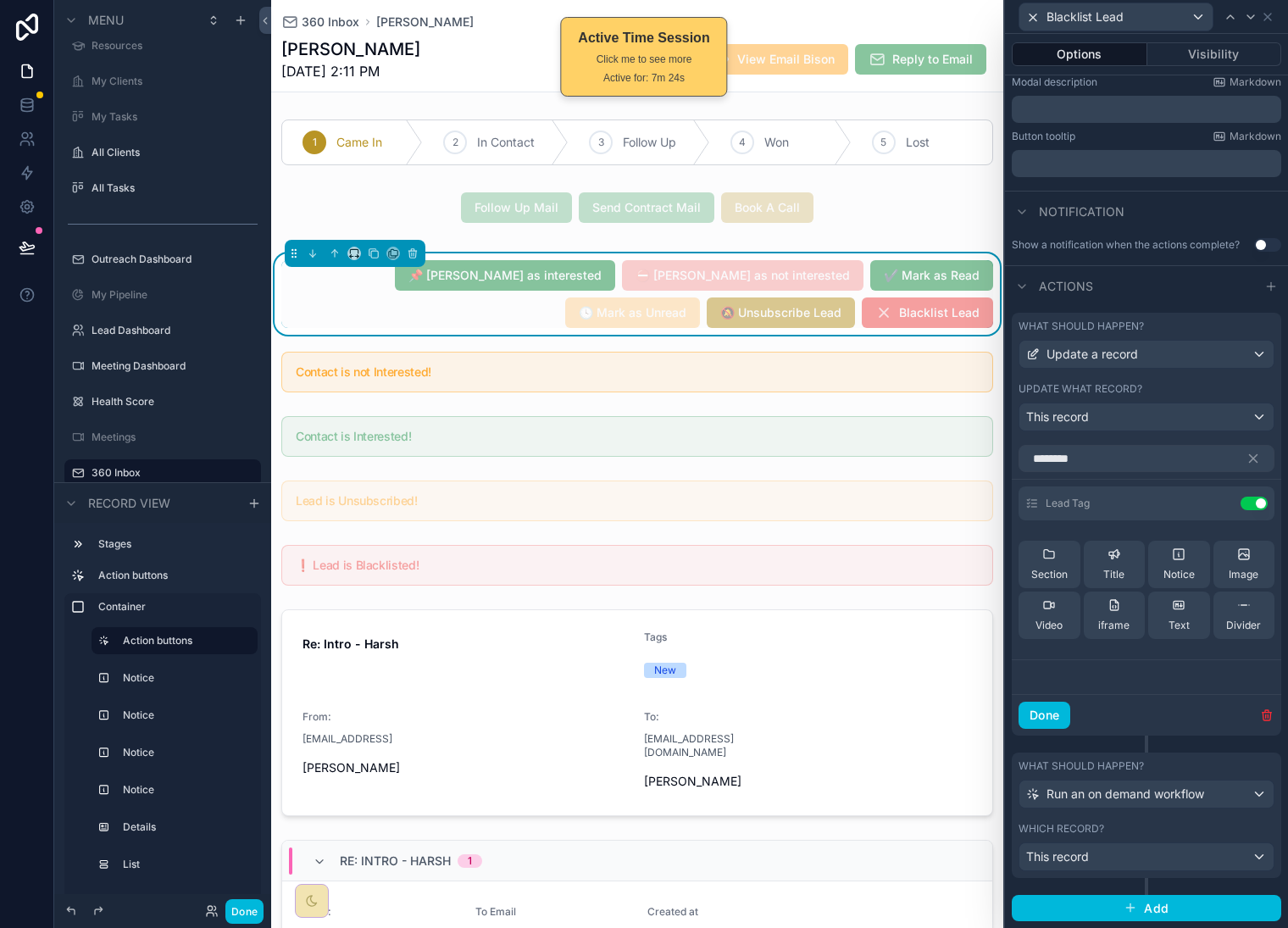
click at [249, 911] on button "Done" at bounding box center [244, 912] width 38 height 25
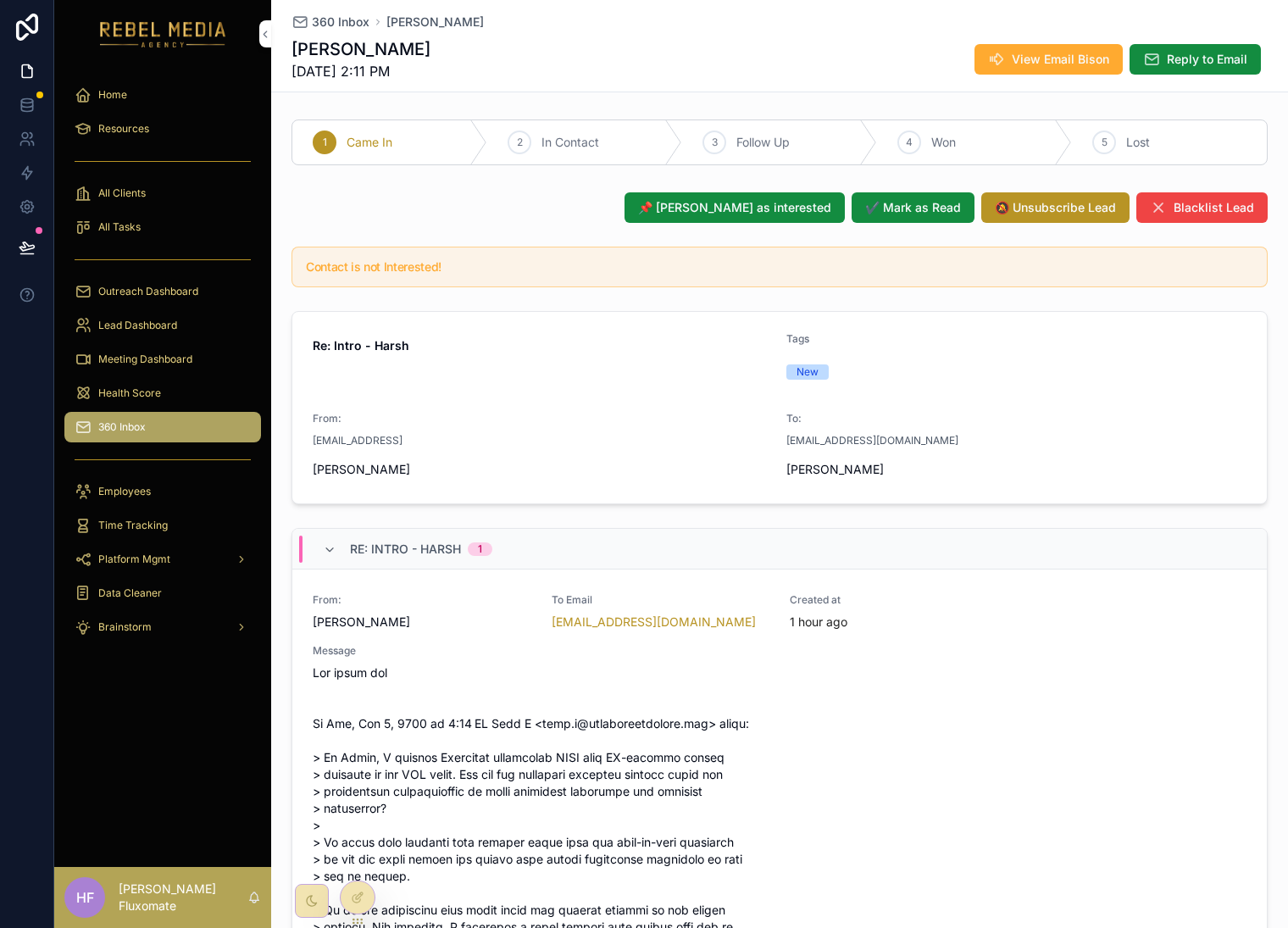
click at [798, 216] on button "📌 Mark as interested" at bounding box center [735, 207] width 221 height 30
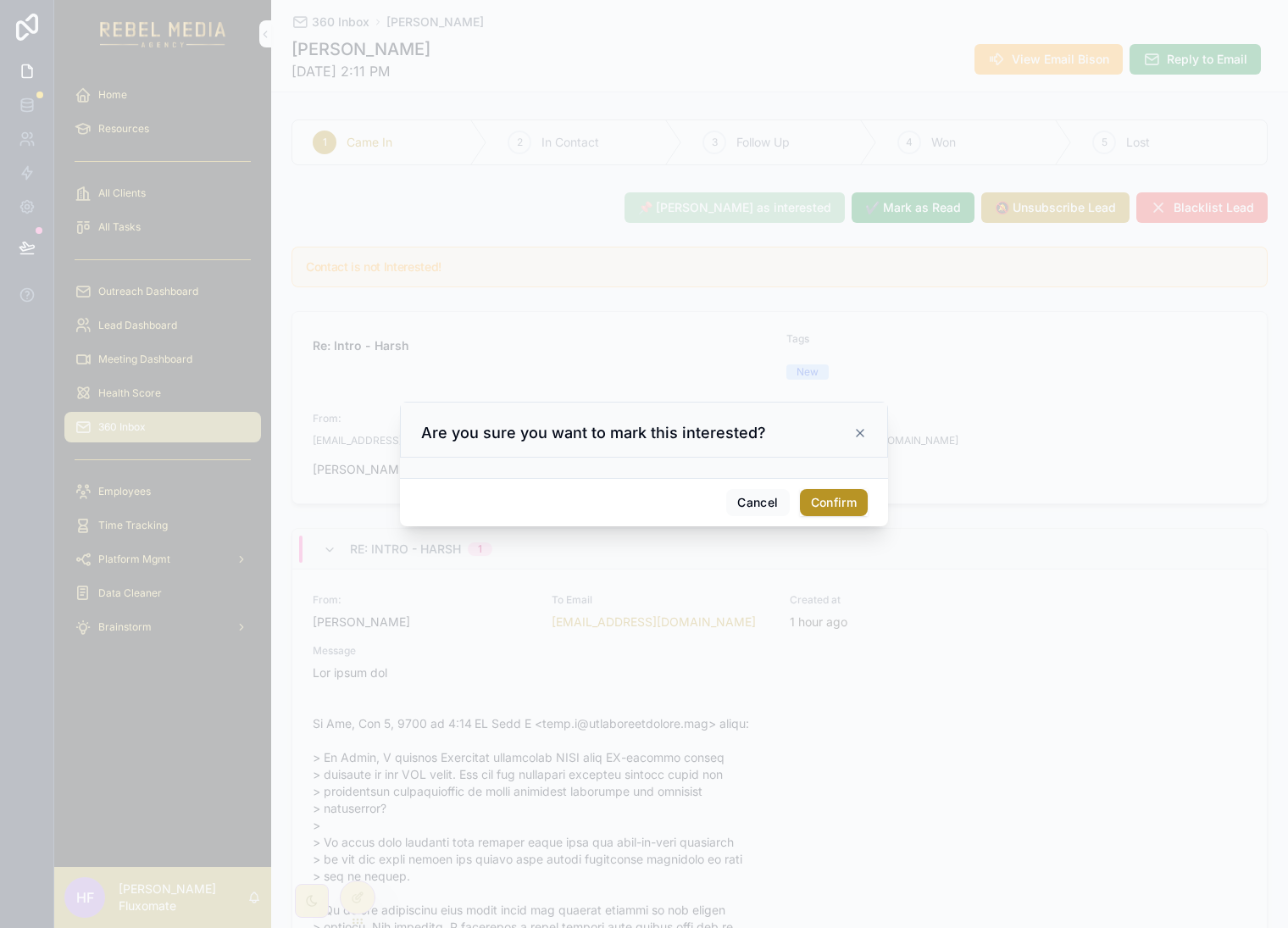
drag, startPoint x: 846, startPoint y: 500, endPoint x: 857, endPoint y: 482, distance: 21.1
click at [846, 500] on button "Confirm" at bounding box center [834, 503] width 67 height 27
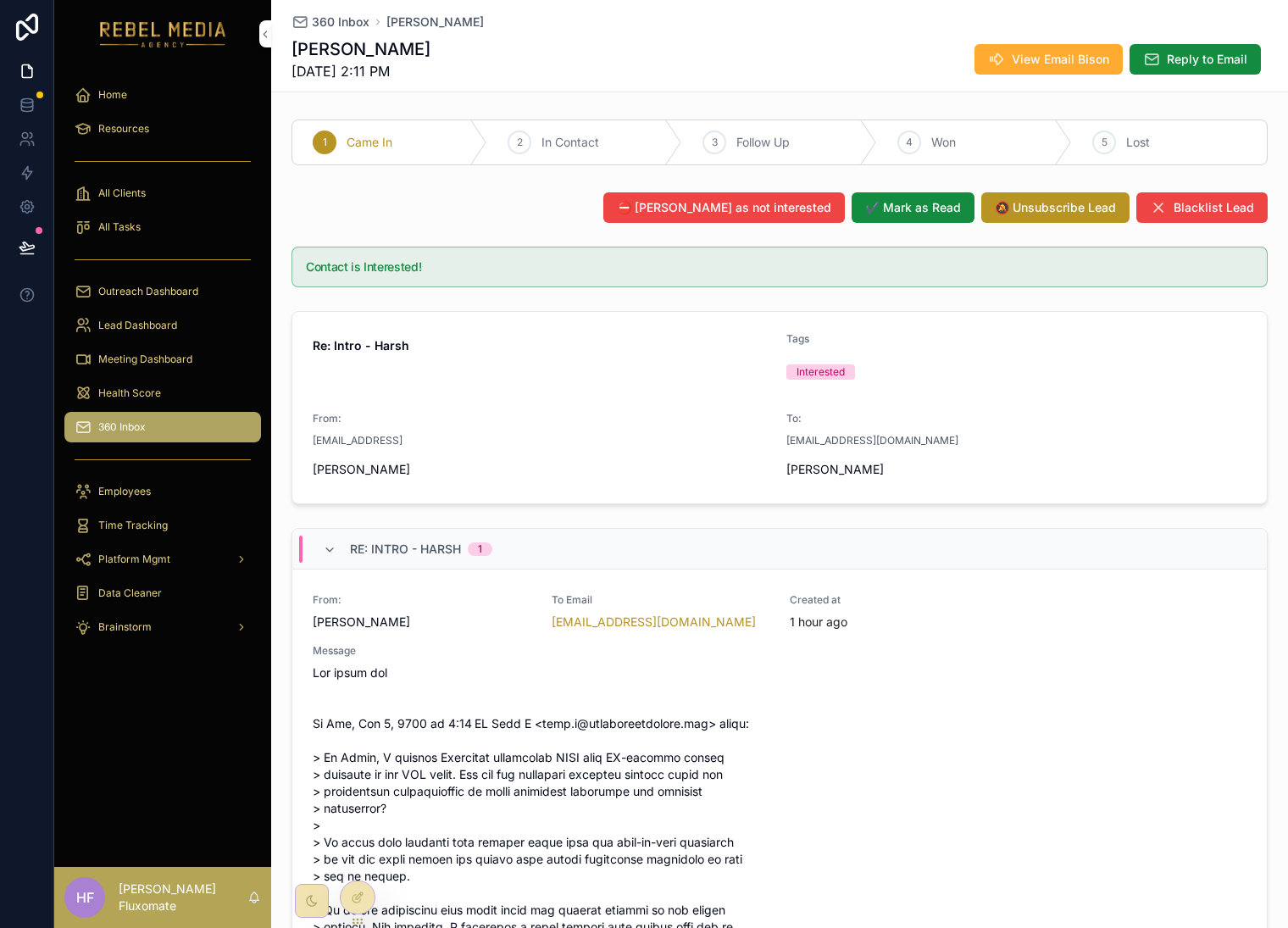
click at [744, 208] on span "⛔ Mark as not interested" at bounding box center [724, 208] width 214 height 17
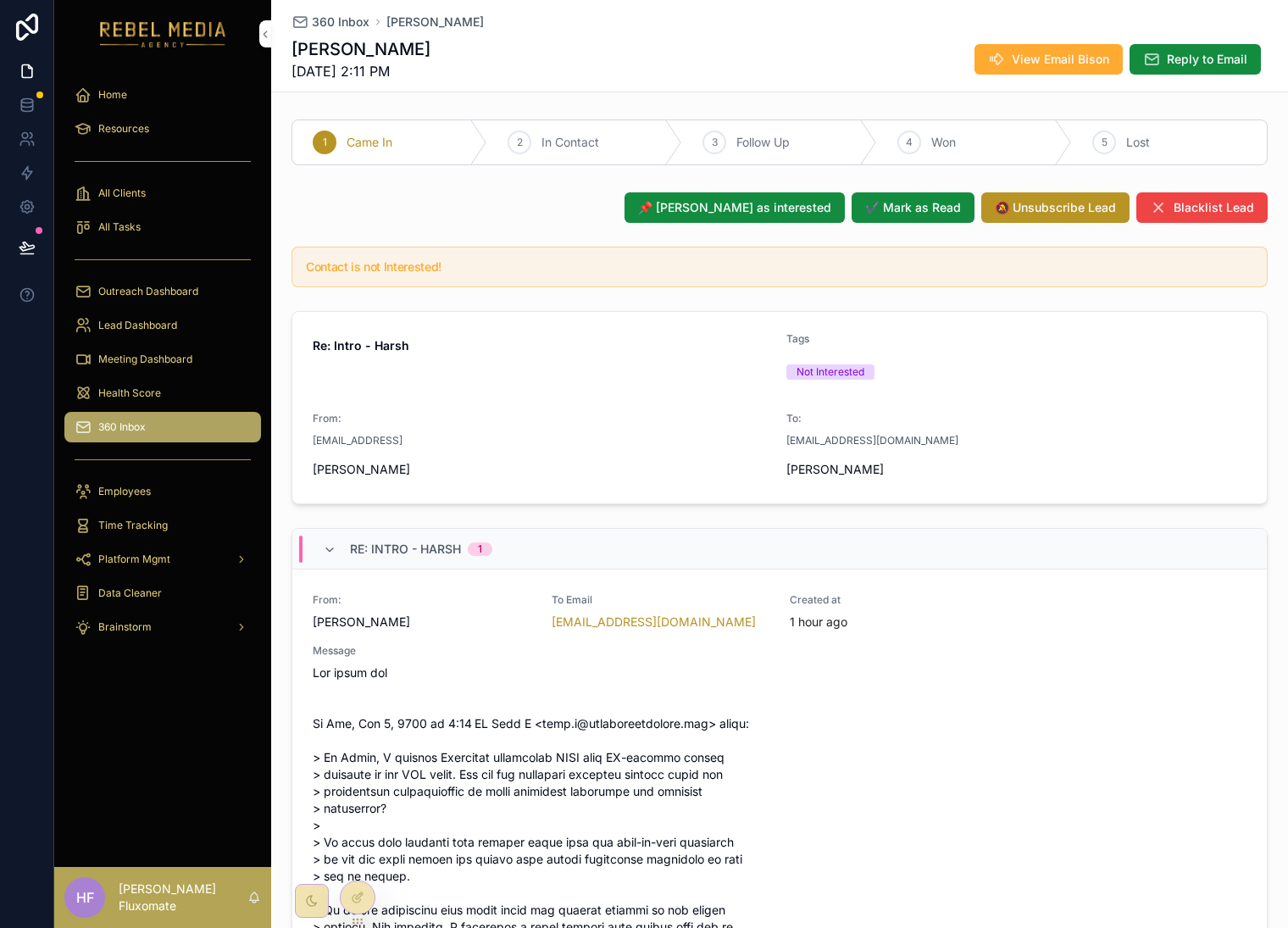
click at [339, 11] on div "360 Inbox Harsh Murari Harsh Murari 10/8/2025 2:11 PM View Email Bison Reply to…" at bounding box center [779, 46] width 976 height 91
click at [345, 18] on span "360 Inbox" at bounding box center [340, 22] width 57 height 17
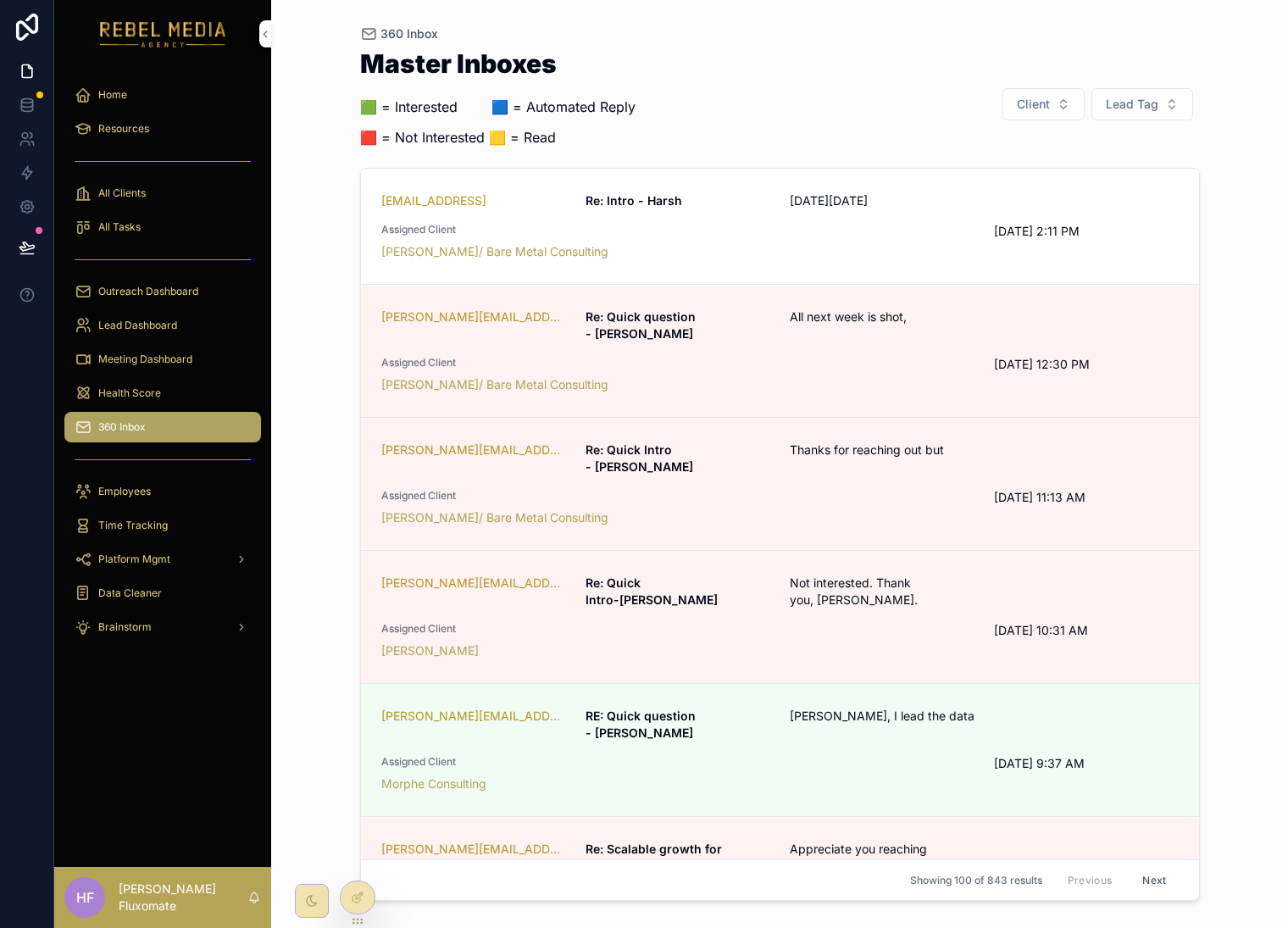
click at [1008, 179] on link "hmurari@visionify.ai Re: Intro - Harsh On Wed, Oct 1, 2025 Assigned Client Marc…" at bounding box center [780, 226] width 839 height 116
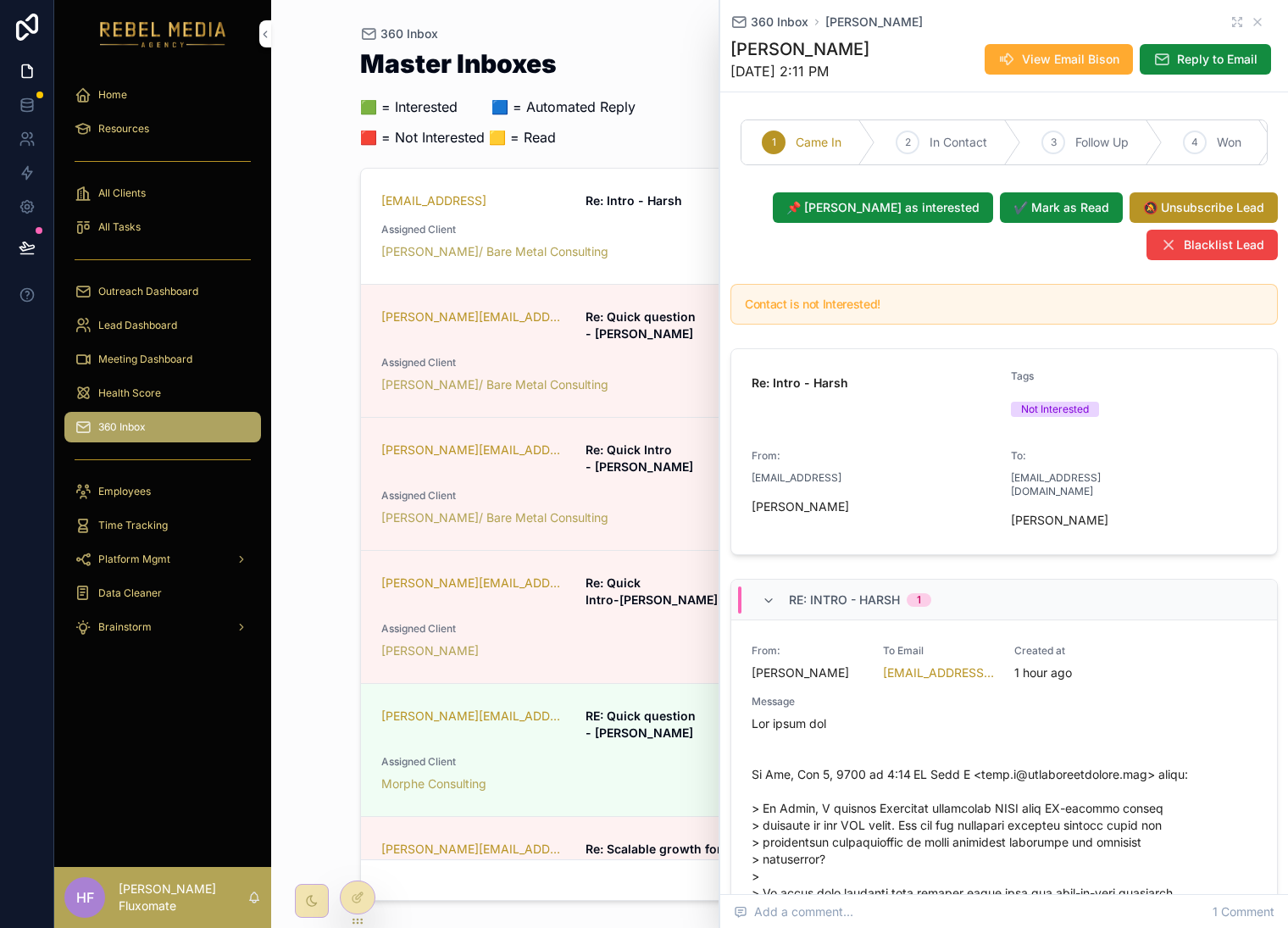
click at [680, 323] on strong "Re: Quick question - Miguel" at bounding box center [643, 325] width 114 height 31
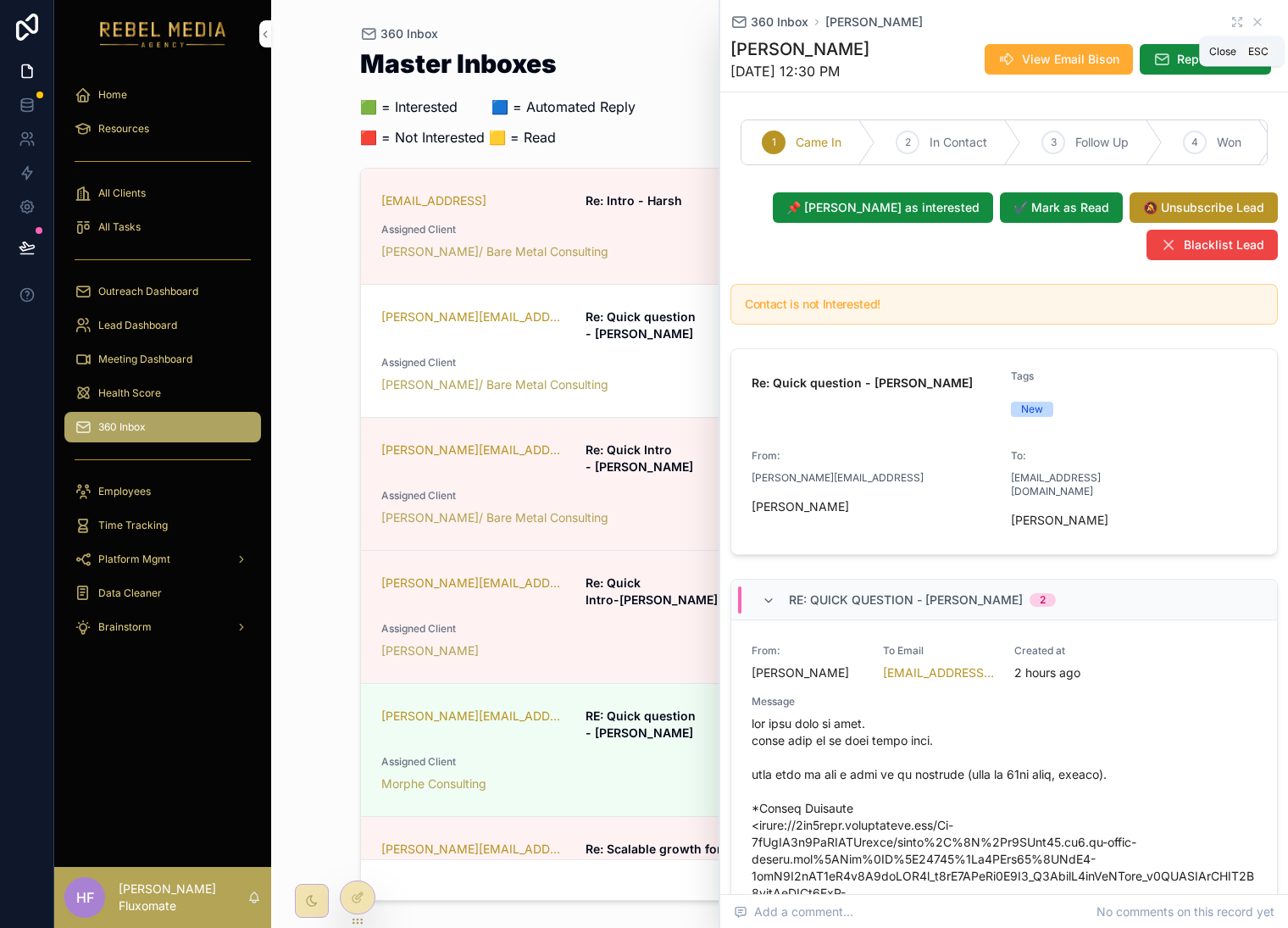
drag, startPoint x: 1245, startPoint y: 17, endPoint x: 1243, endPoint y: 27, distance: 10.2
click at [1252, 18] on icon "scrollable content" at bounding box center [1258, 22] width 14 height 14
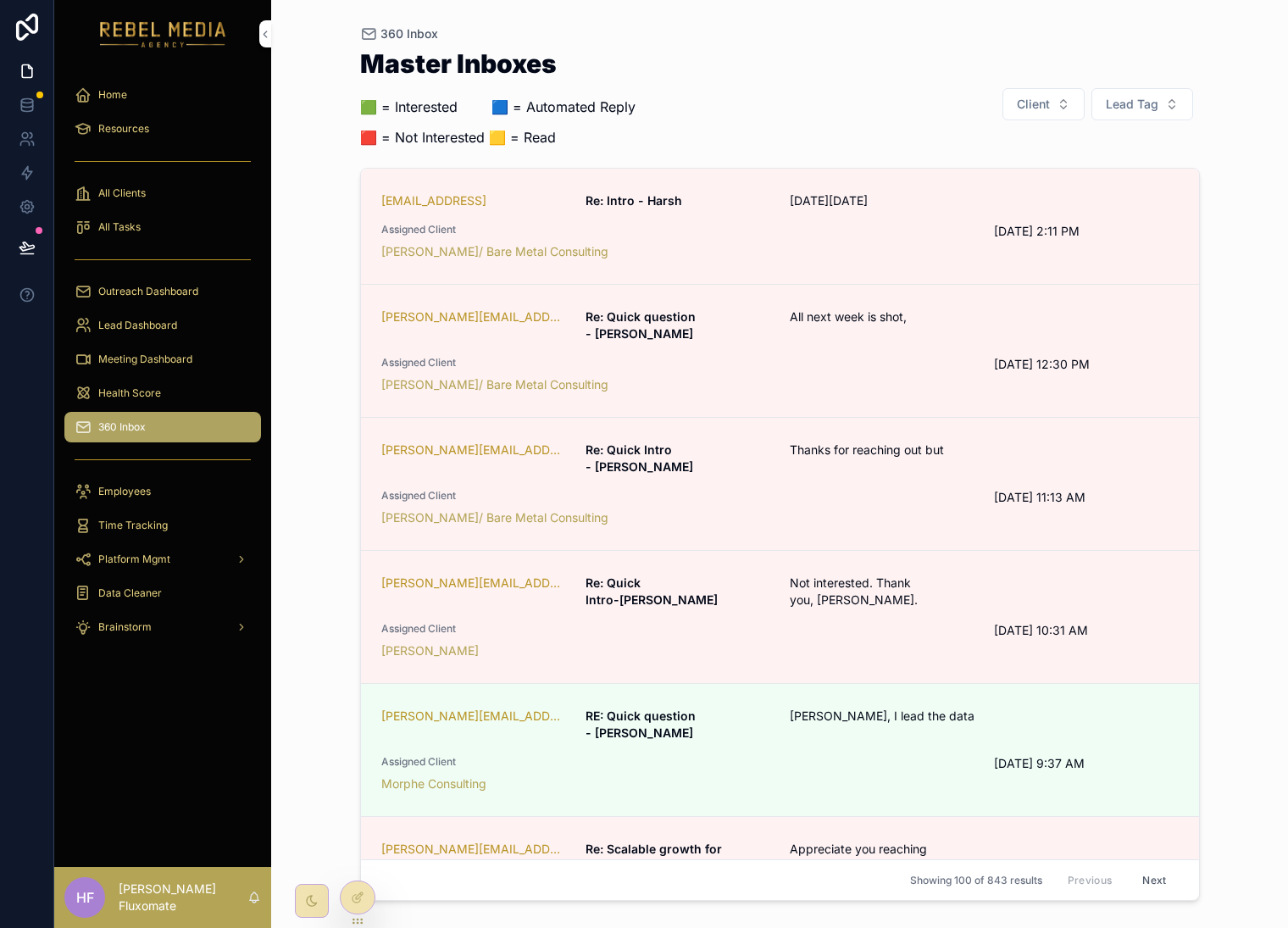
click at [1139, 88] on button "Lead Tag" at bounding box center [1143, 104] width 102 height 32
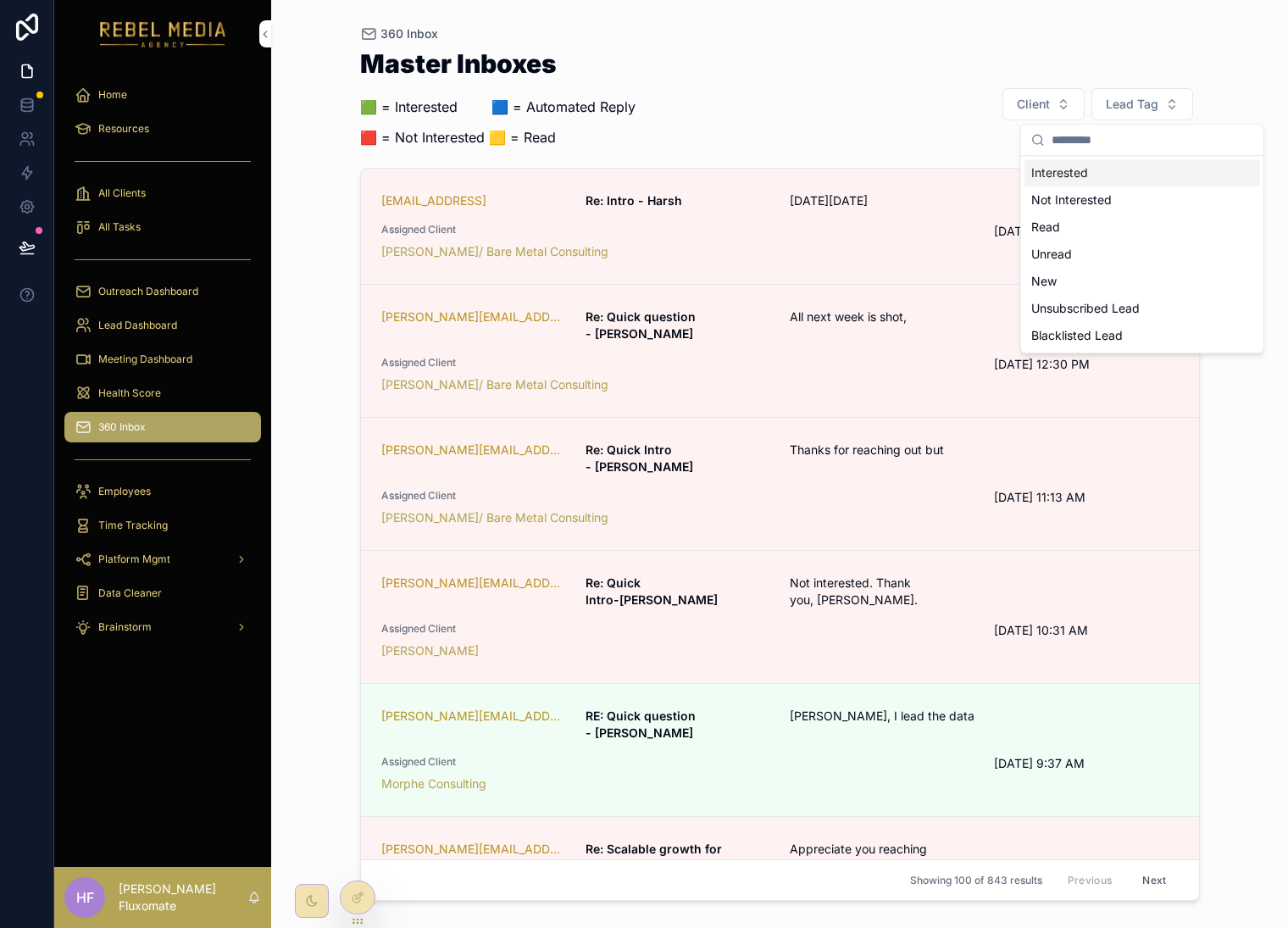
click at [1101, 181] on div "Interested" at bounding box center [1142, 173] width 236 height 27
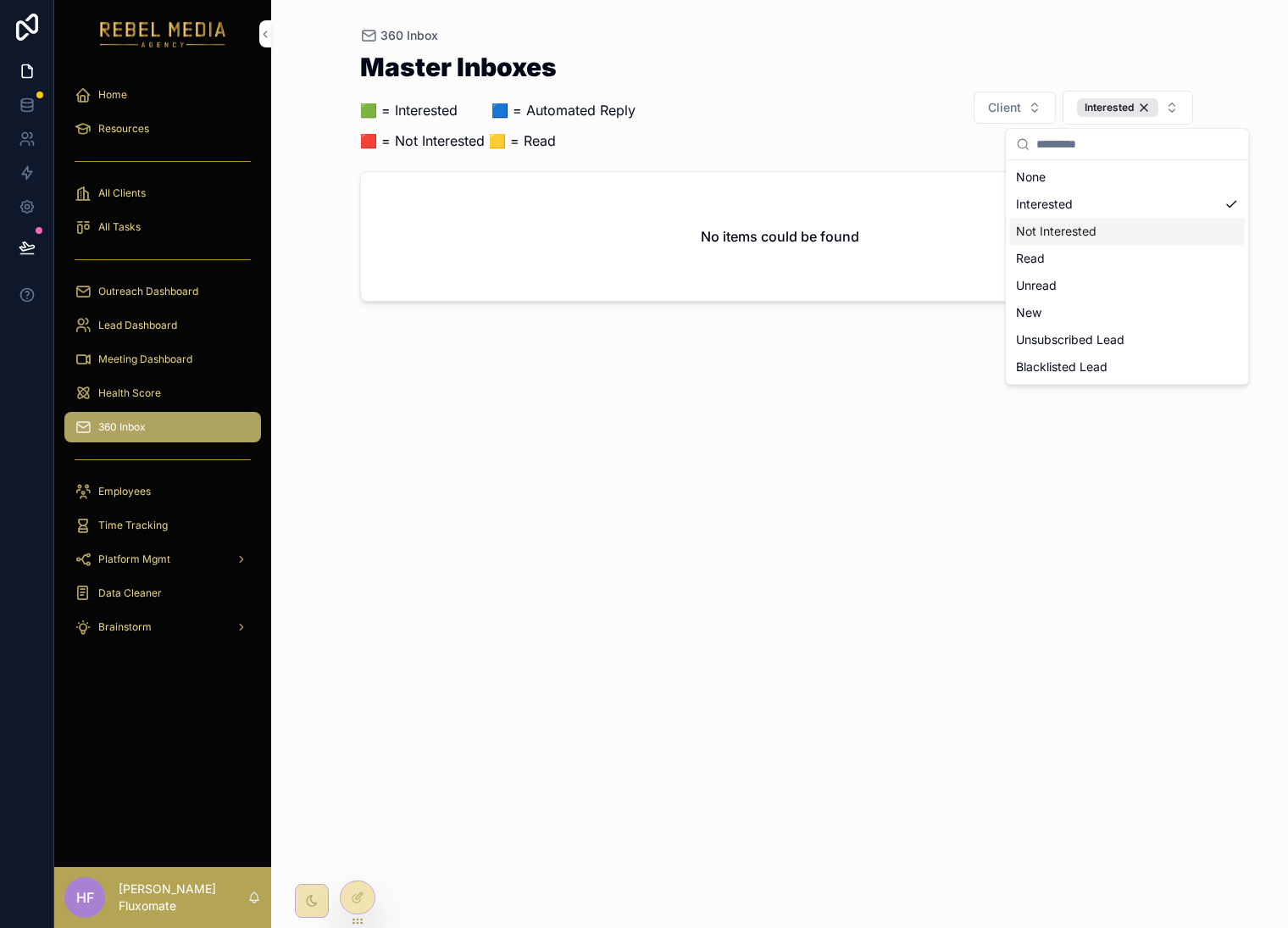
click at [811, 574] on div "Master Inboxes 🟩 = Interested ‎ ‎ ‎ ‎ ‎ ‎‎ ‎ 🟦 = Automated Reply 🟥 = Not Intere…" at bounding box center [780, 476] width 840 height 864
drag, startPoint x: 1148, startPoint y: 106, endPoint x: 1157, endPoint y: 115, distance: 12.7
click at [1148, 106] on div "Interested" at bounding box center [1118, 108] width 81 height 18
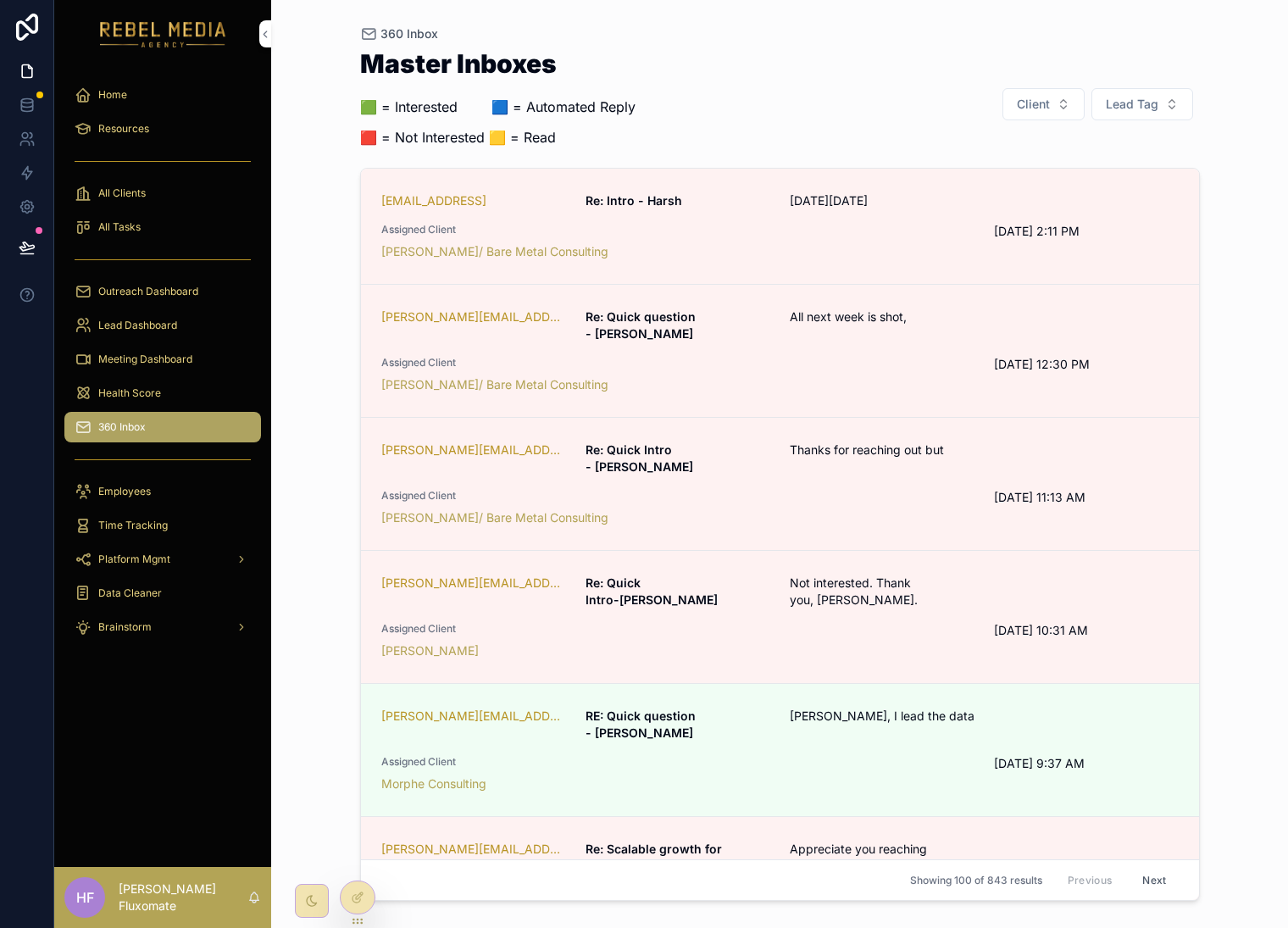
click at [902, 707] on span "John, I lead the data" at bounding box center [916, 716] width 252 height 17
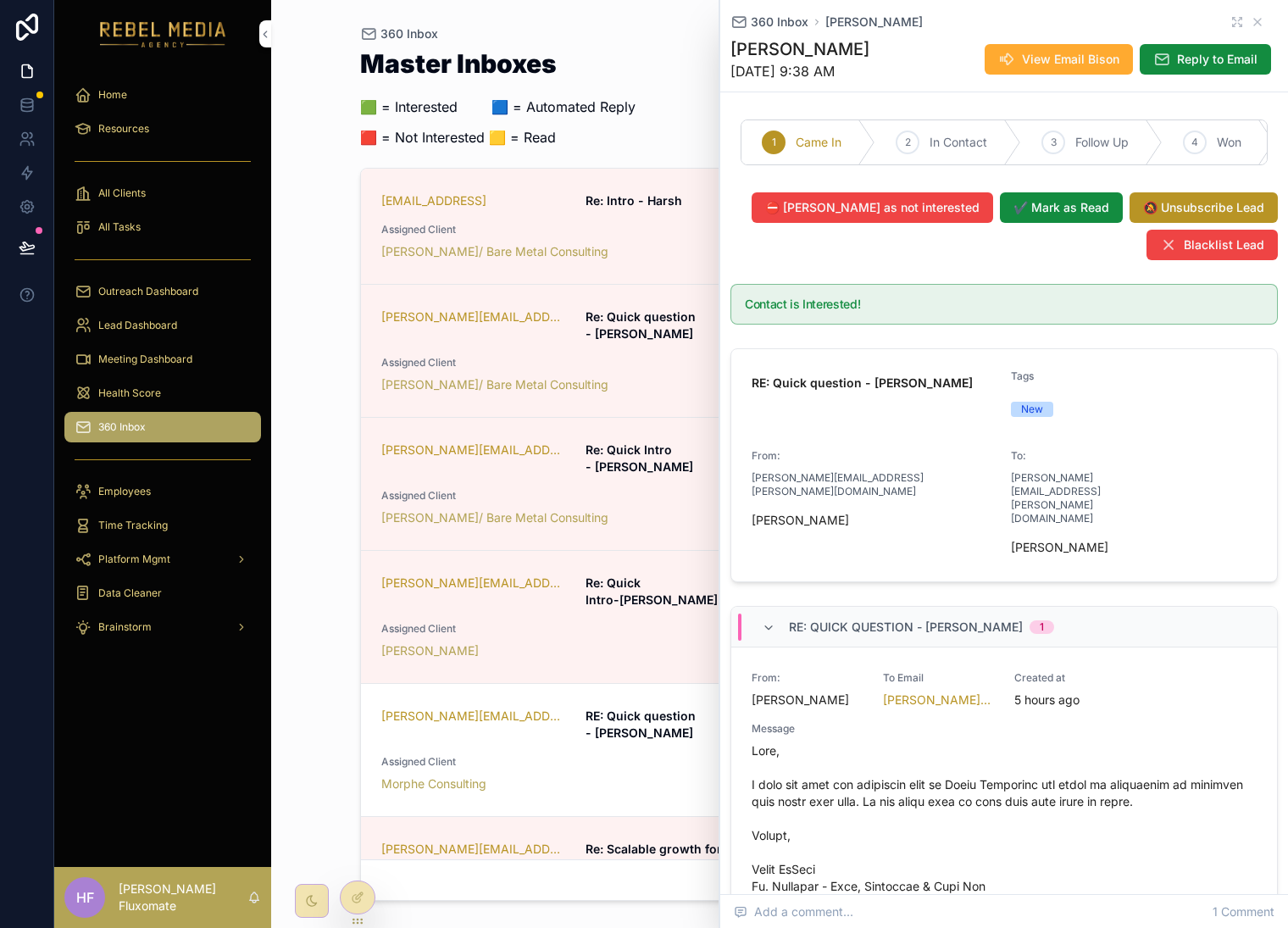
click at [927, 216] on span "⛔ Mark as not interested" at bounding box center [872, 208] width 214 height 17
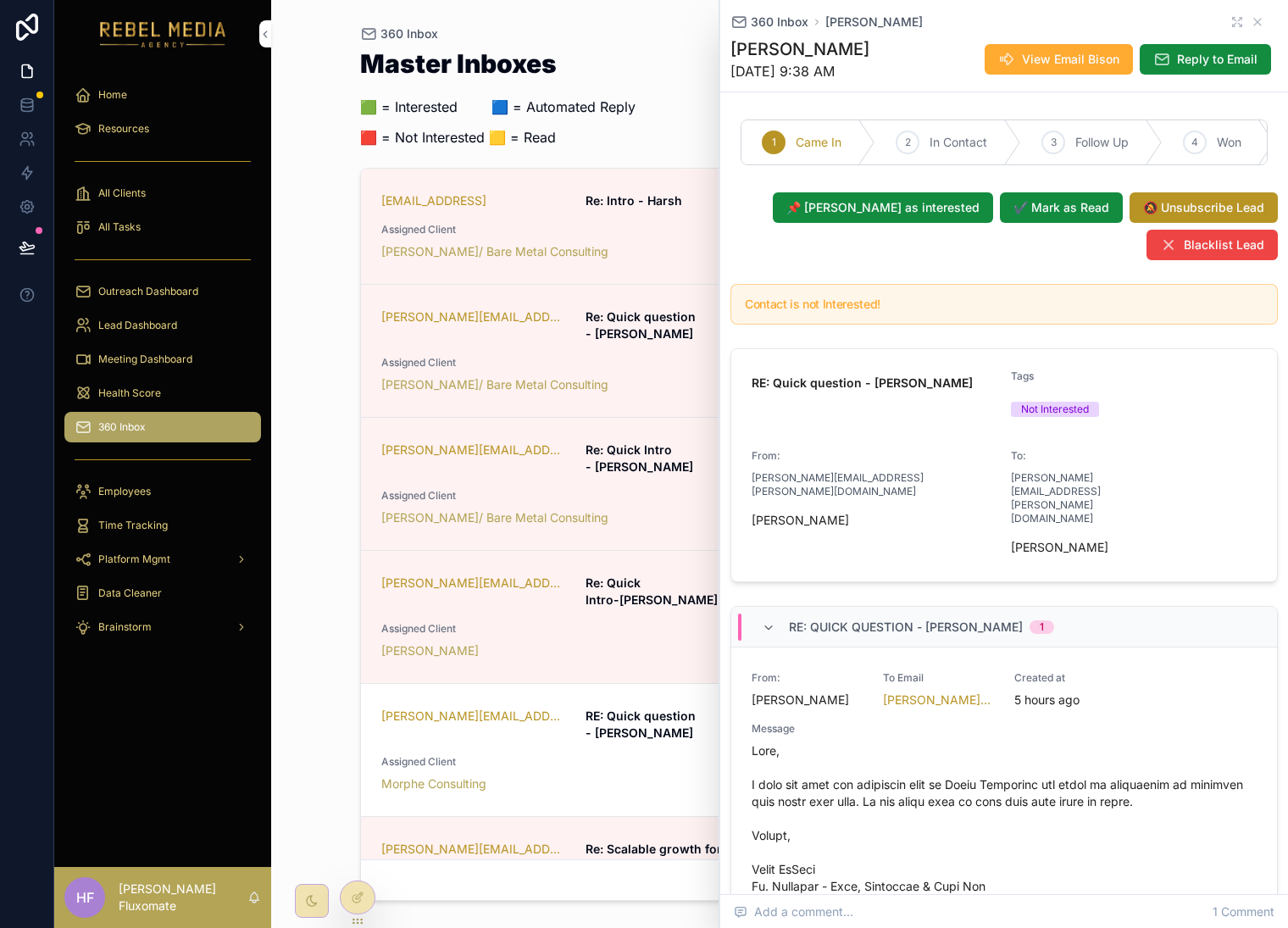
click at [933, 216] on span "📌 Mark as interested" at bounding box center [883, 208] width 193 height 17
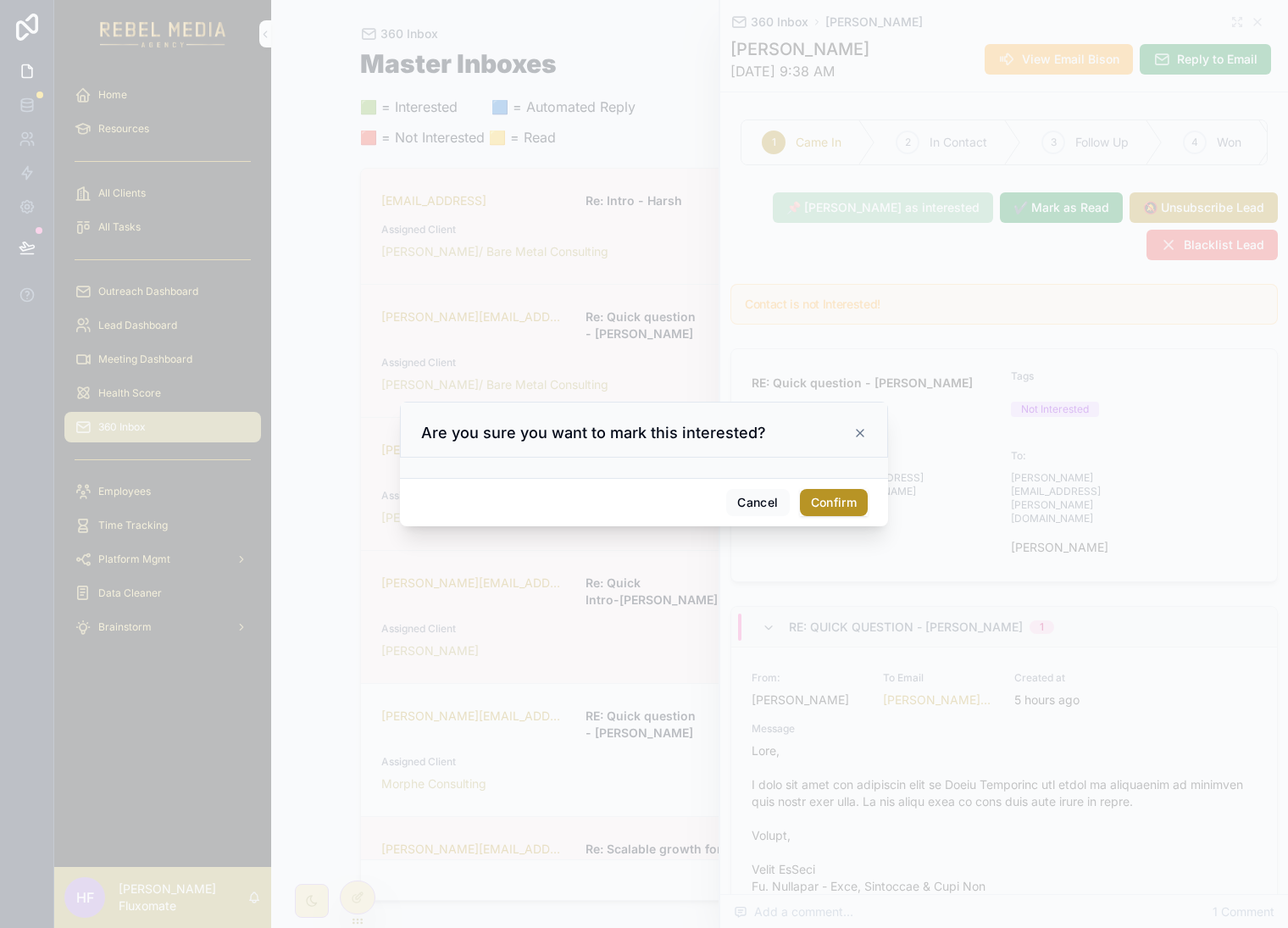
click at [835, 498] on button "Confirm" at bounding box center [834, 503] width 67 height 27
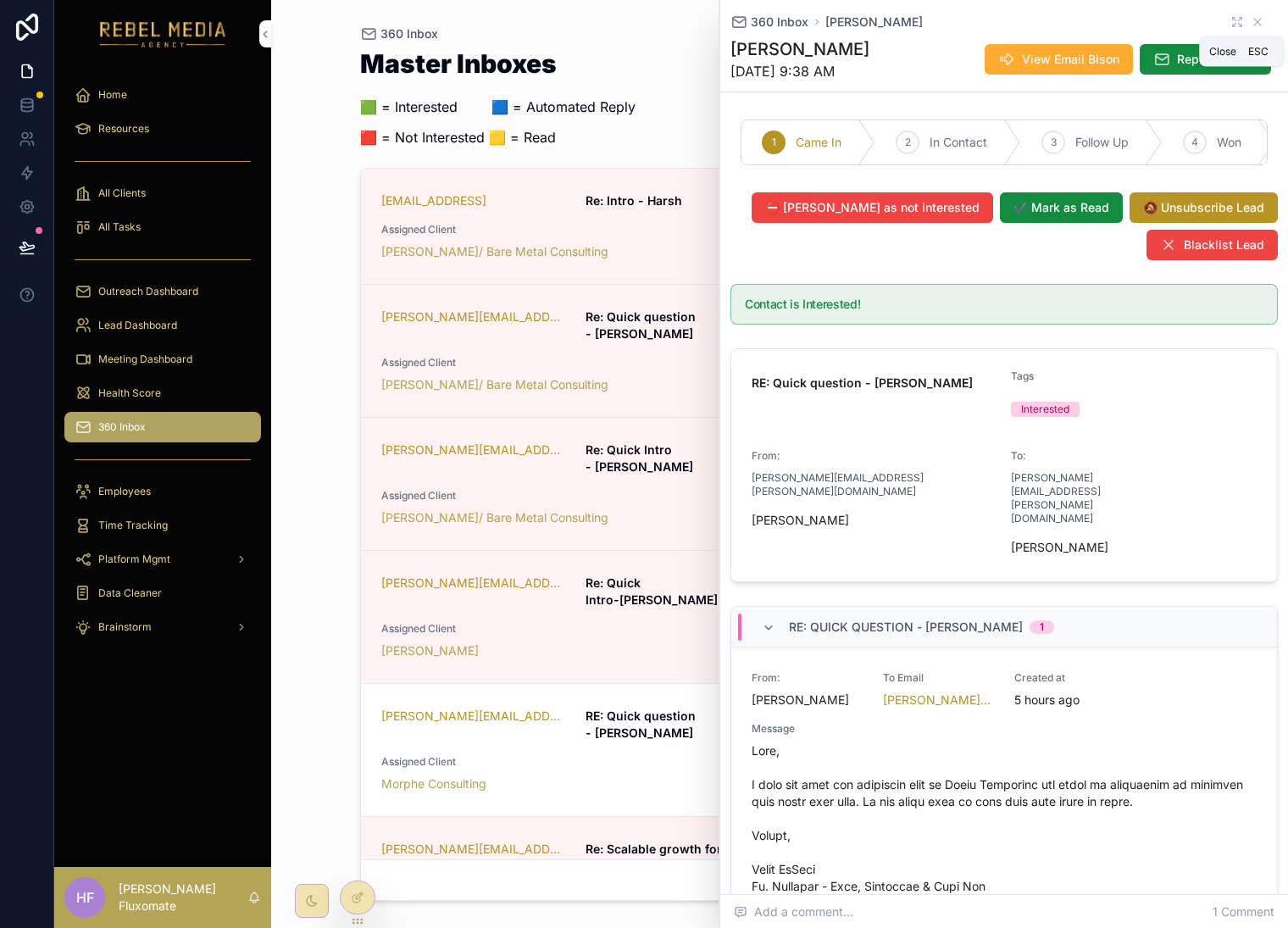
click at [1254, 18] on icon "scrollable content" at bounding box center [1257, 21] width 6 height 6
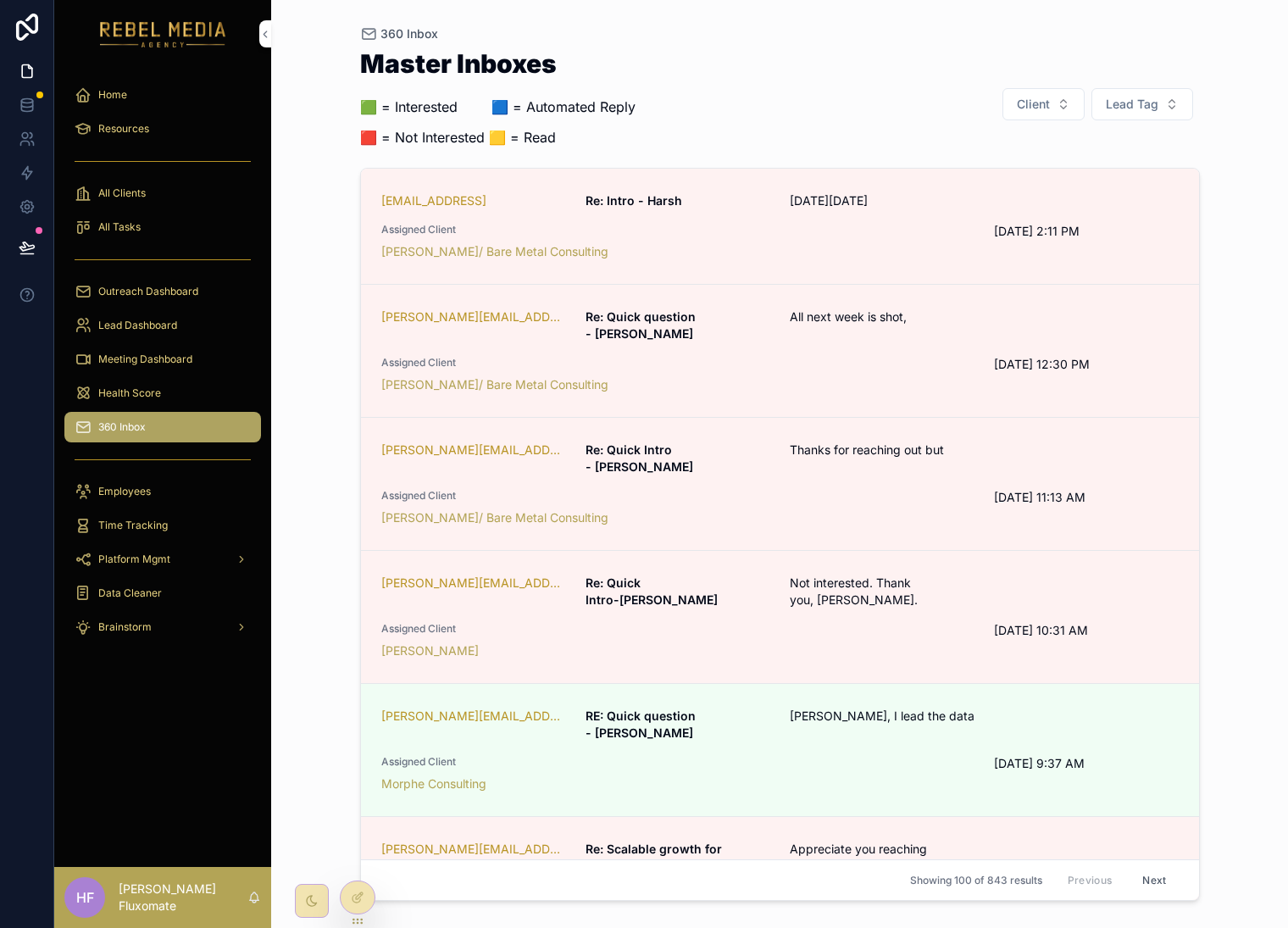
click at [1134, 98] on span "Lead Tag" at bounding box center [1133, 104] width 53 height 17
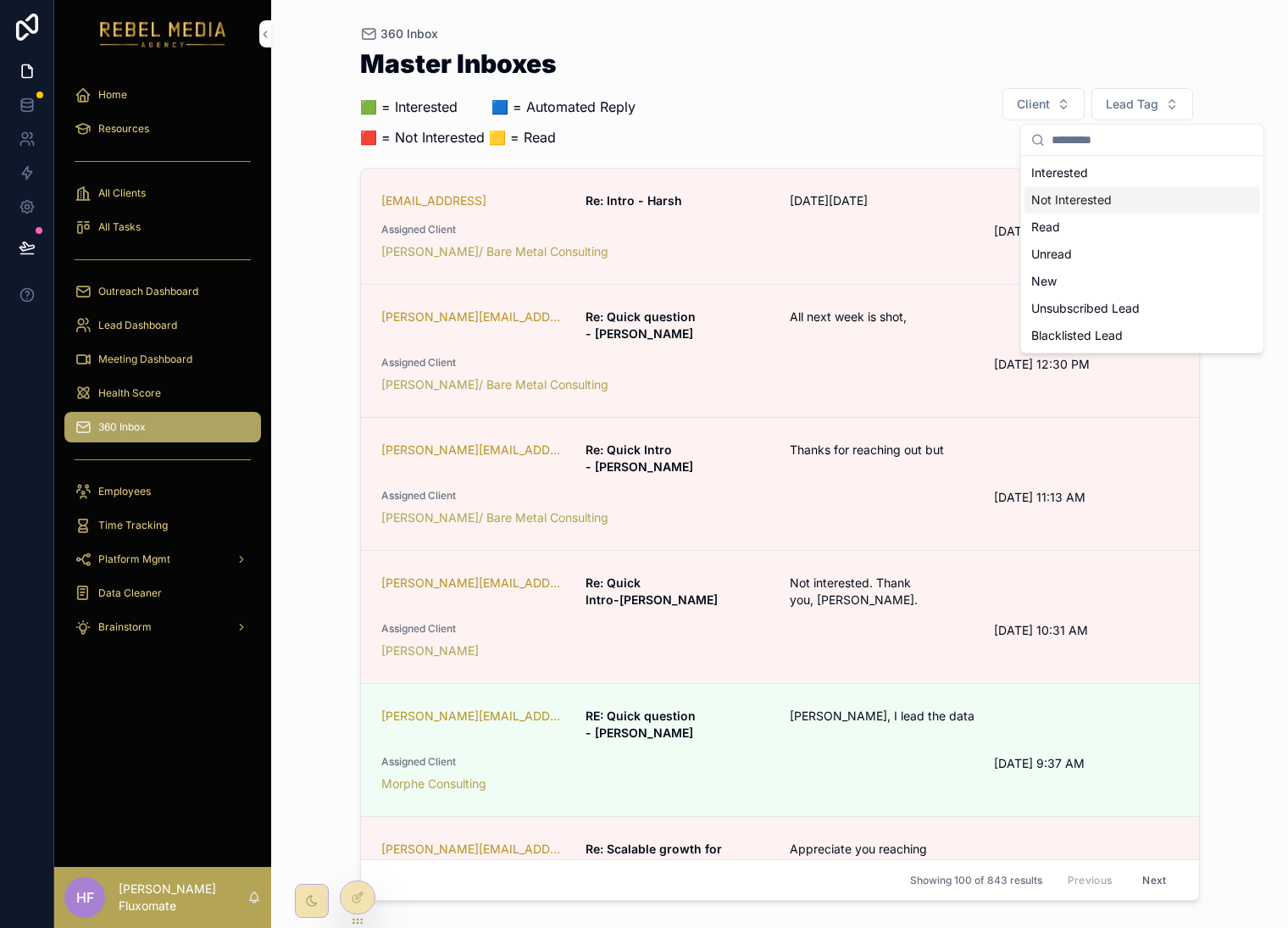
click at [1090, 202] on div "Not Interested" at bounding box center [1142, 201] width 236 height 27
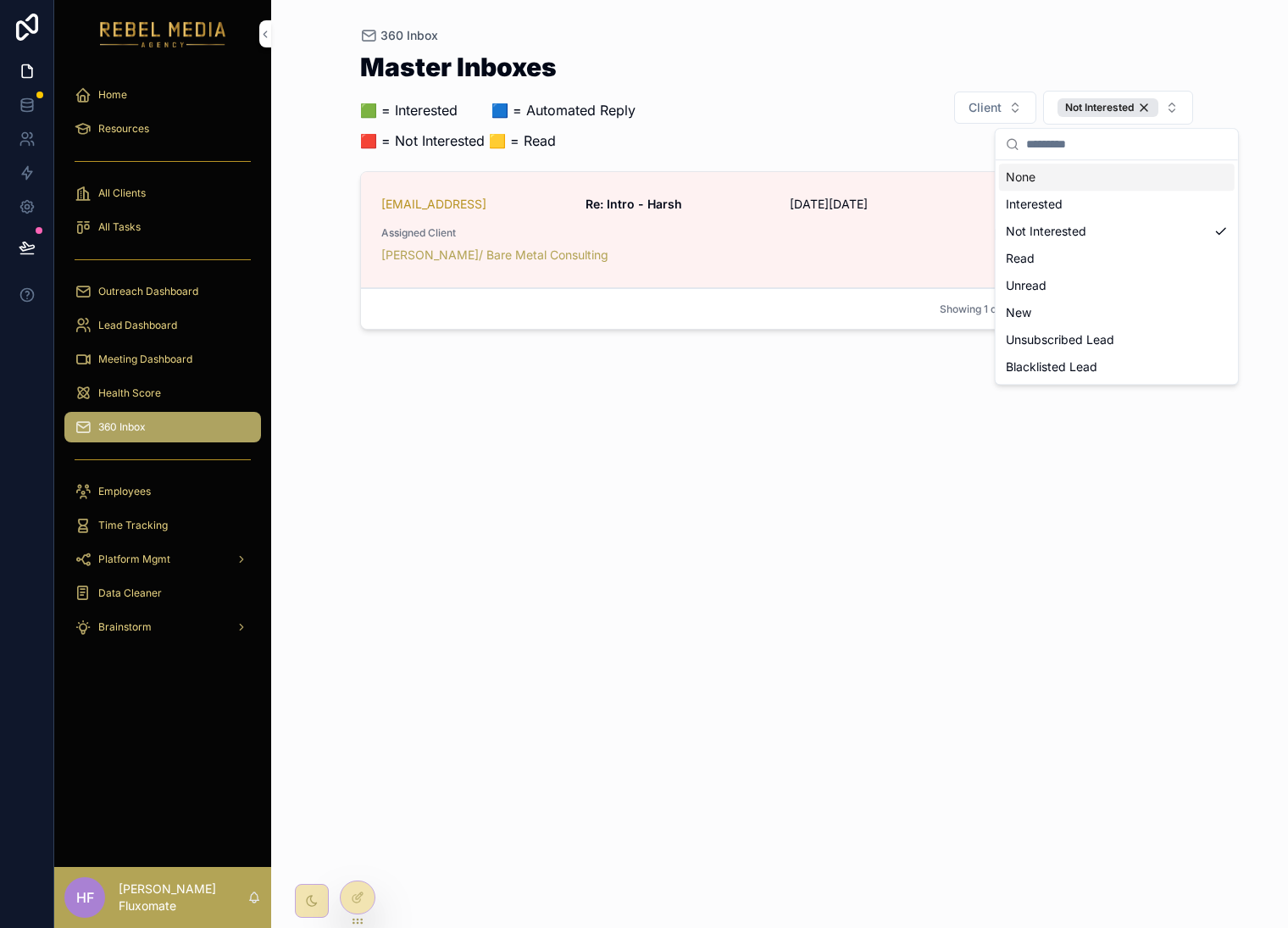
click at [1240, 73] on div "360 Inbox Master Inboxes 🟩 = Interested ‎ ‎ ‎ ‎ ‎ ‎‎ ‎ 🟦 = Automated Reply 🟥 = …" at bounding box center [780, 464] width 1017 height 928
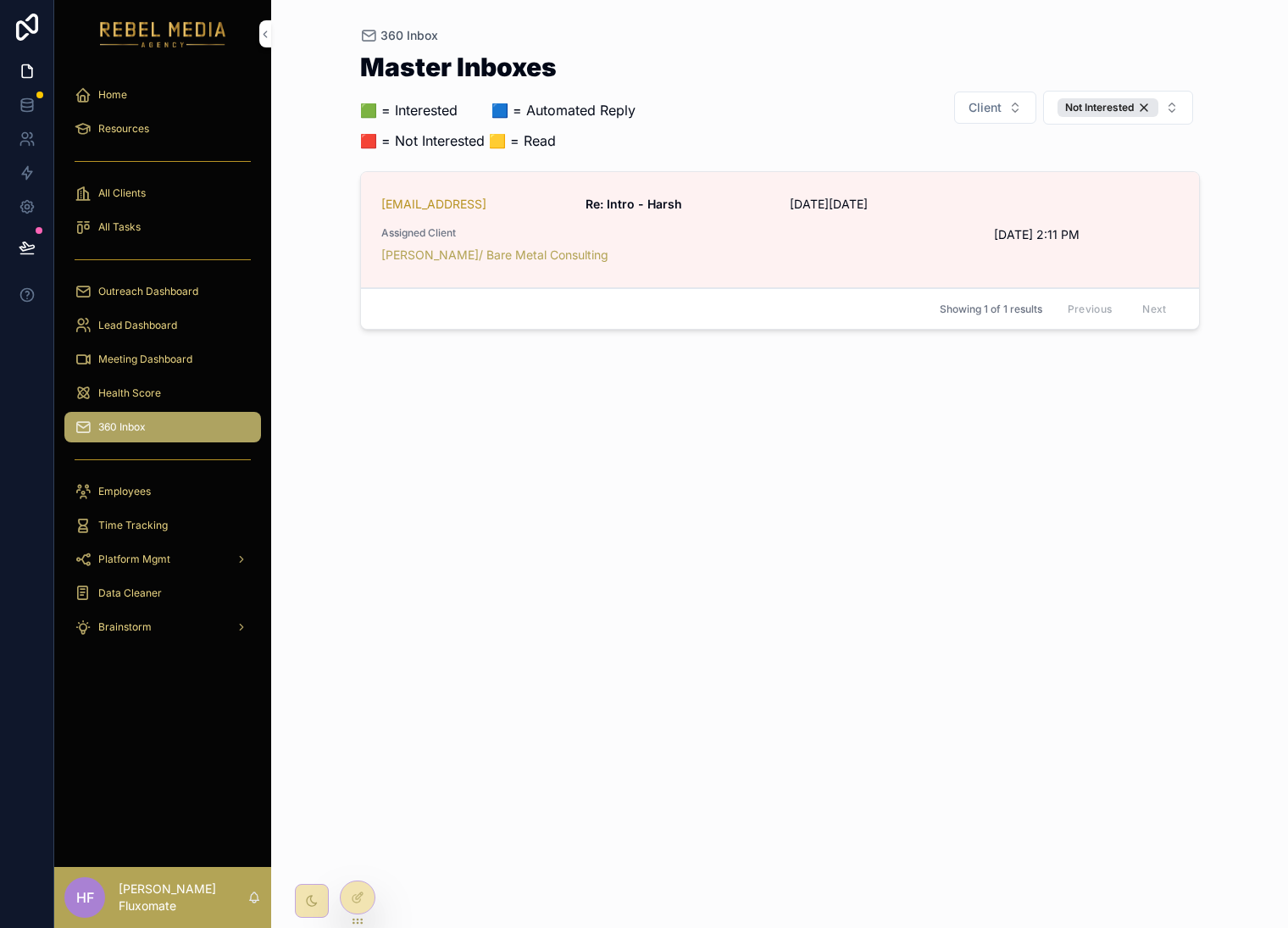
click at [1183, 113] on button "Not Interested" at bounding box center [1118, 108] width 150 height 34
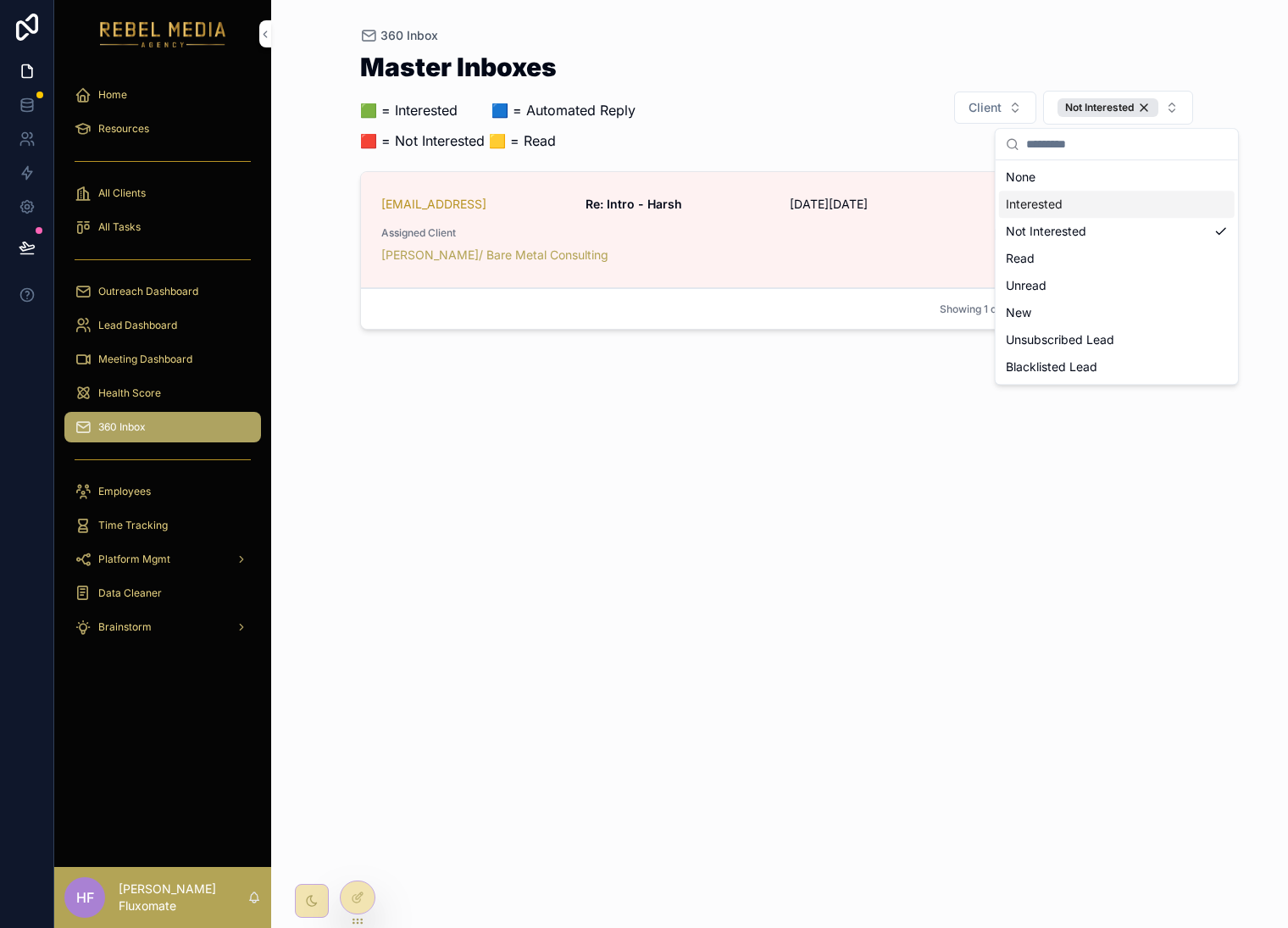
click at [1158, 212] on div "Interested" at bounding box center [1117, 204] width 236 height 27
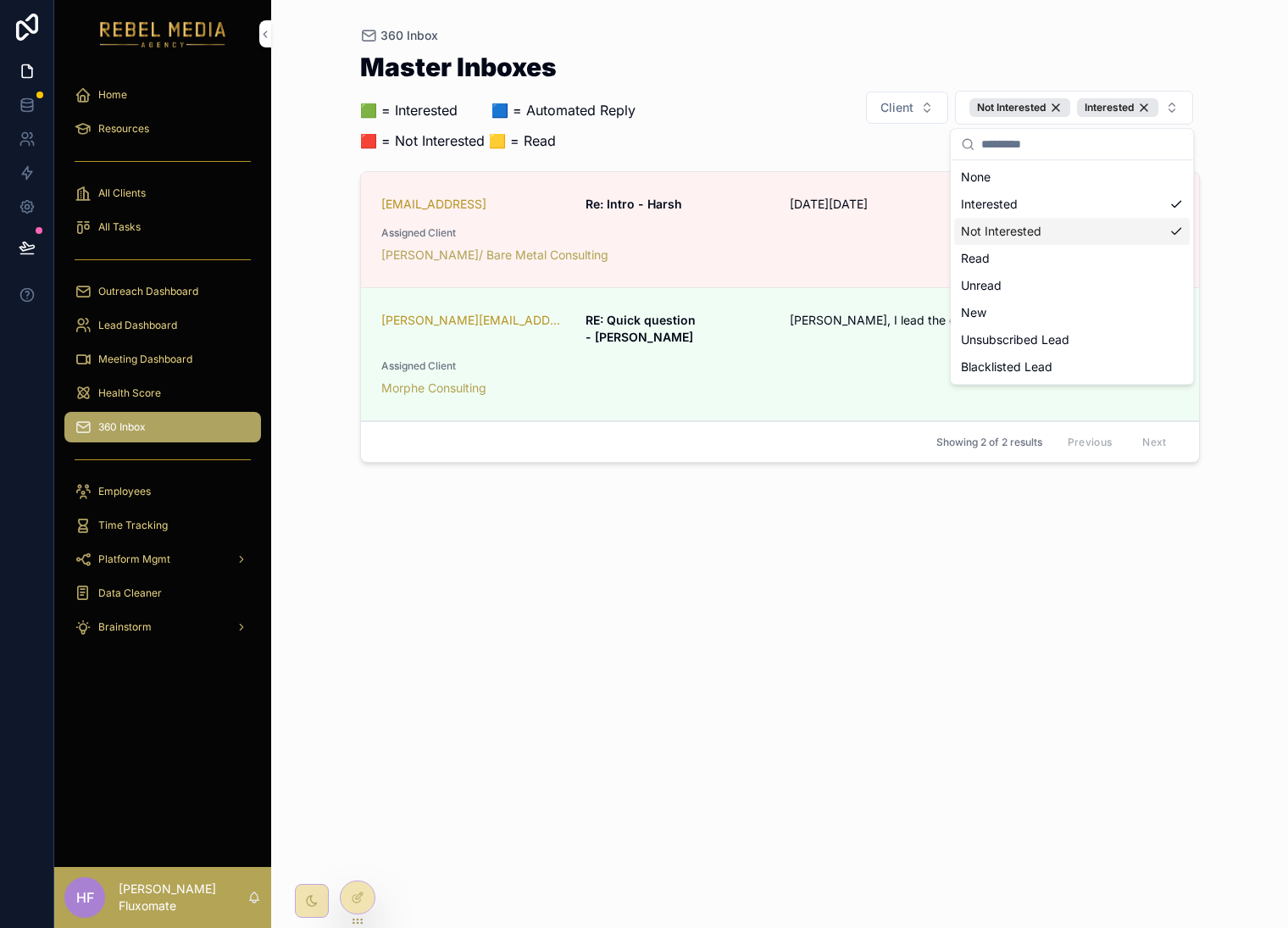
click at [1170, 235] on div "Not Interested" at bounding box center [1072, 232] width 236 height 27
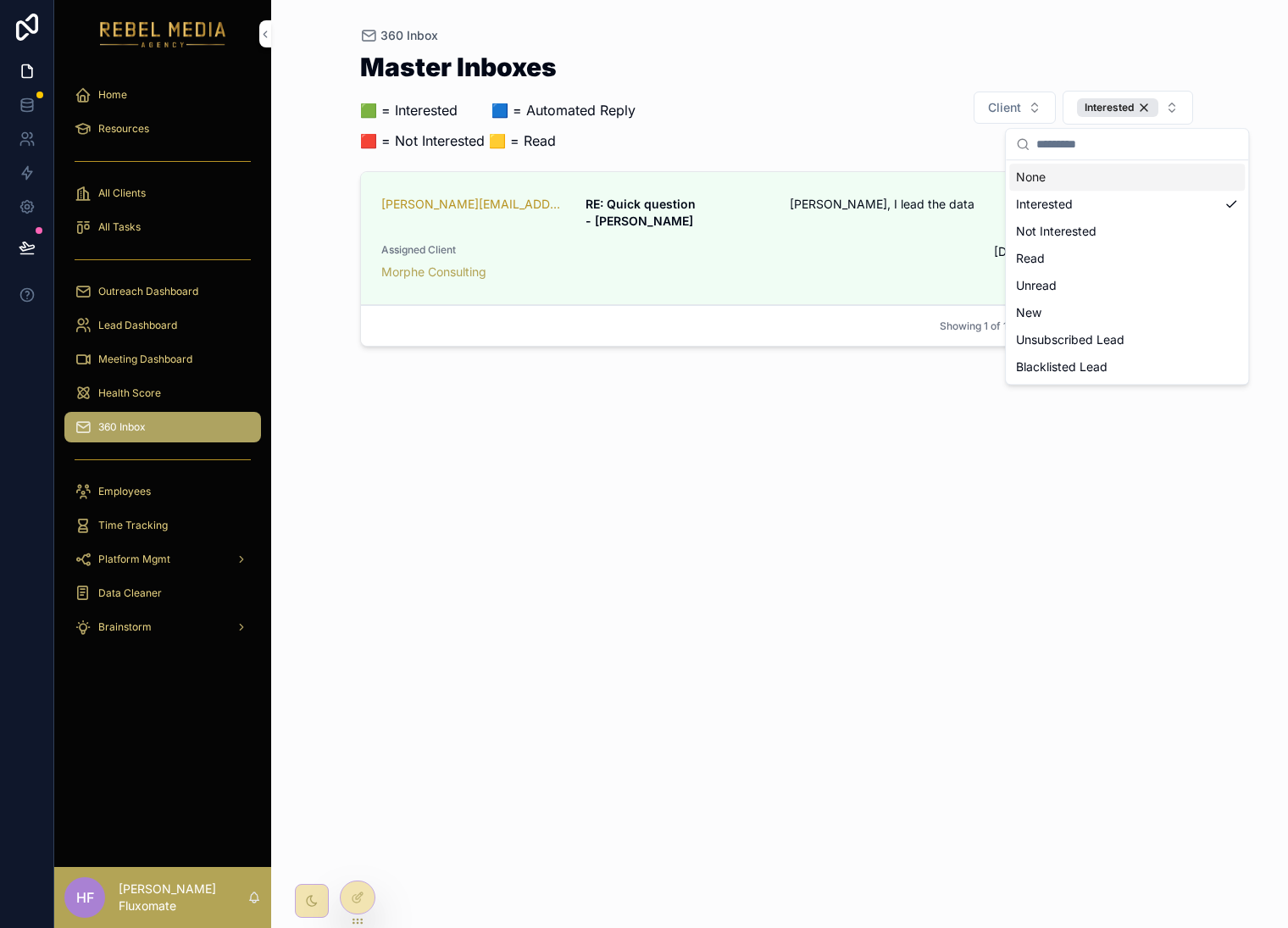
click at [1216, 85] on div "360 Inbox Master Inboxes 🟩 = Interested ‎ ‎ ‎ ‎ ‎ ‎‎ ‎ 🟦 = Automated Reply 🟥 = …" at bounding box center [780, 464] width 1017 height 928
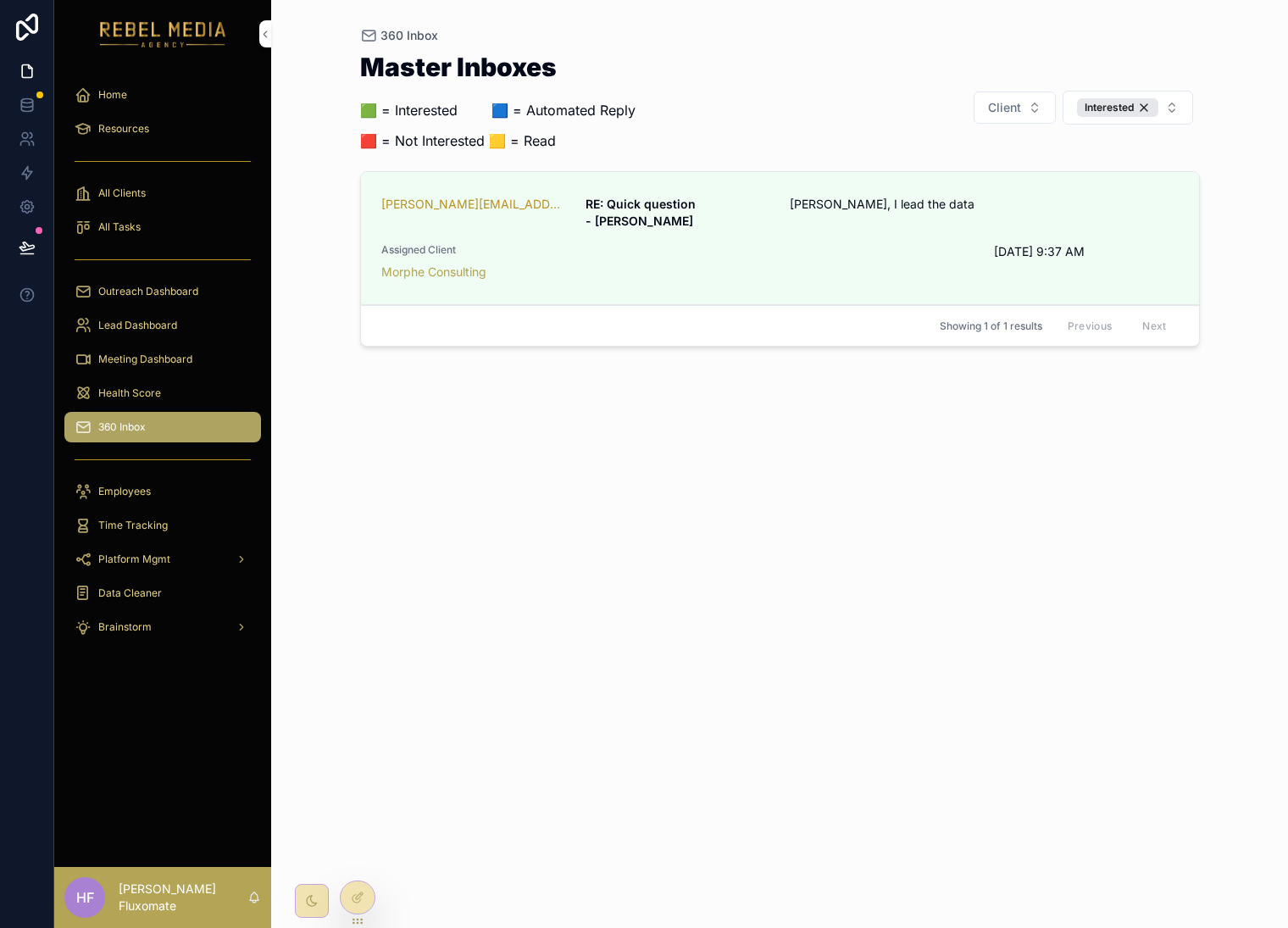
click at [1150, 110] on div "Interested" at bounding box center [1118, 108] width 81 height 18
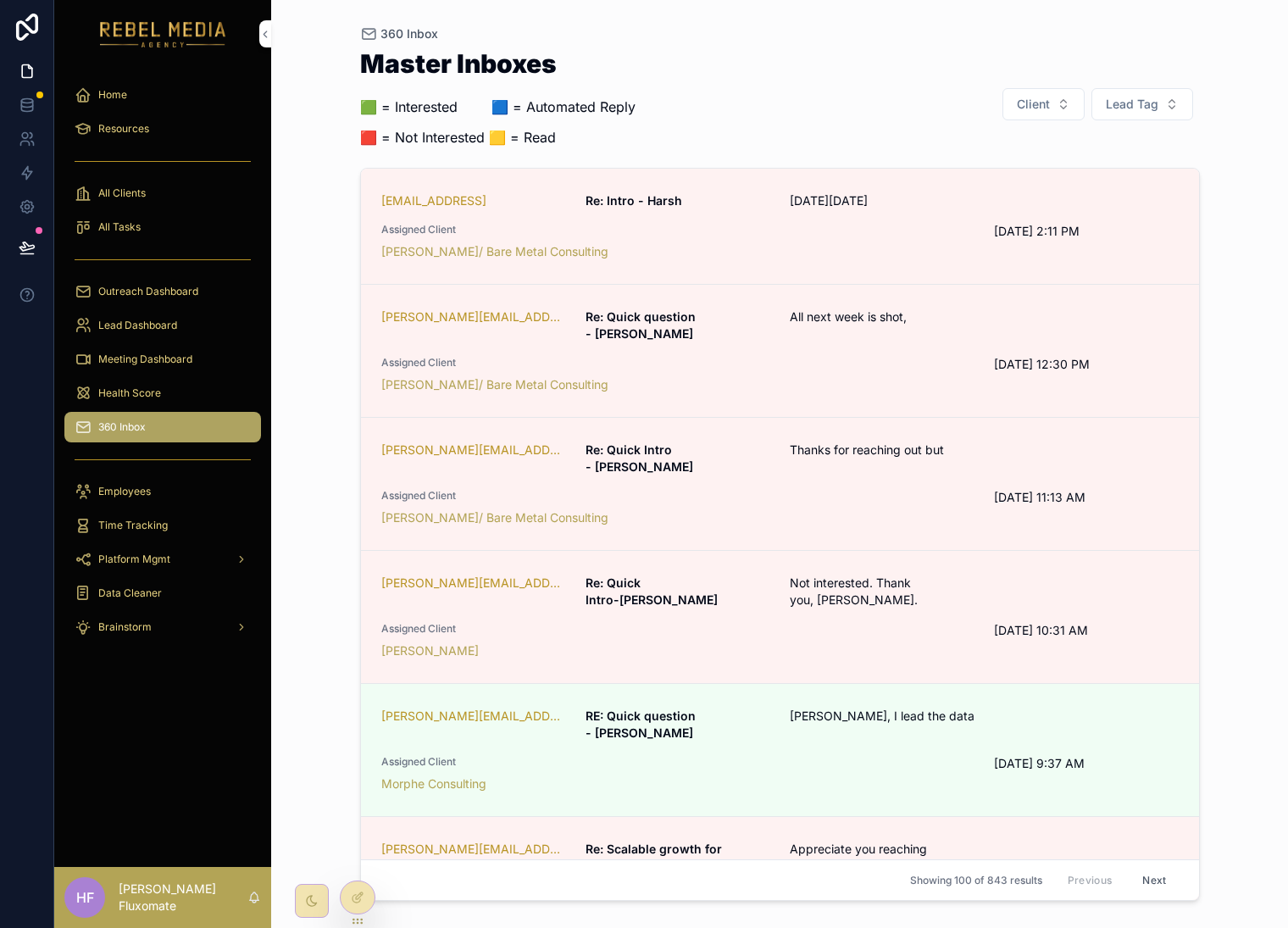
click at [858, 205] on span "On Wed, Oct 1, 2025" at bounding box center [916, 201] width 252 height 17
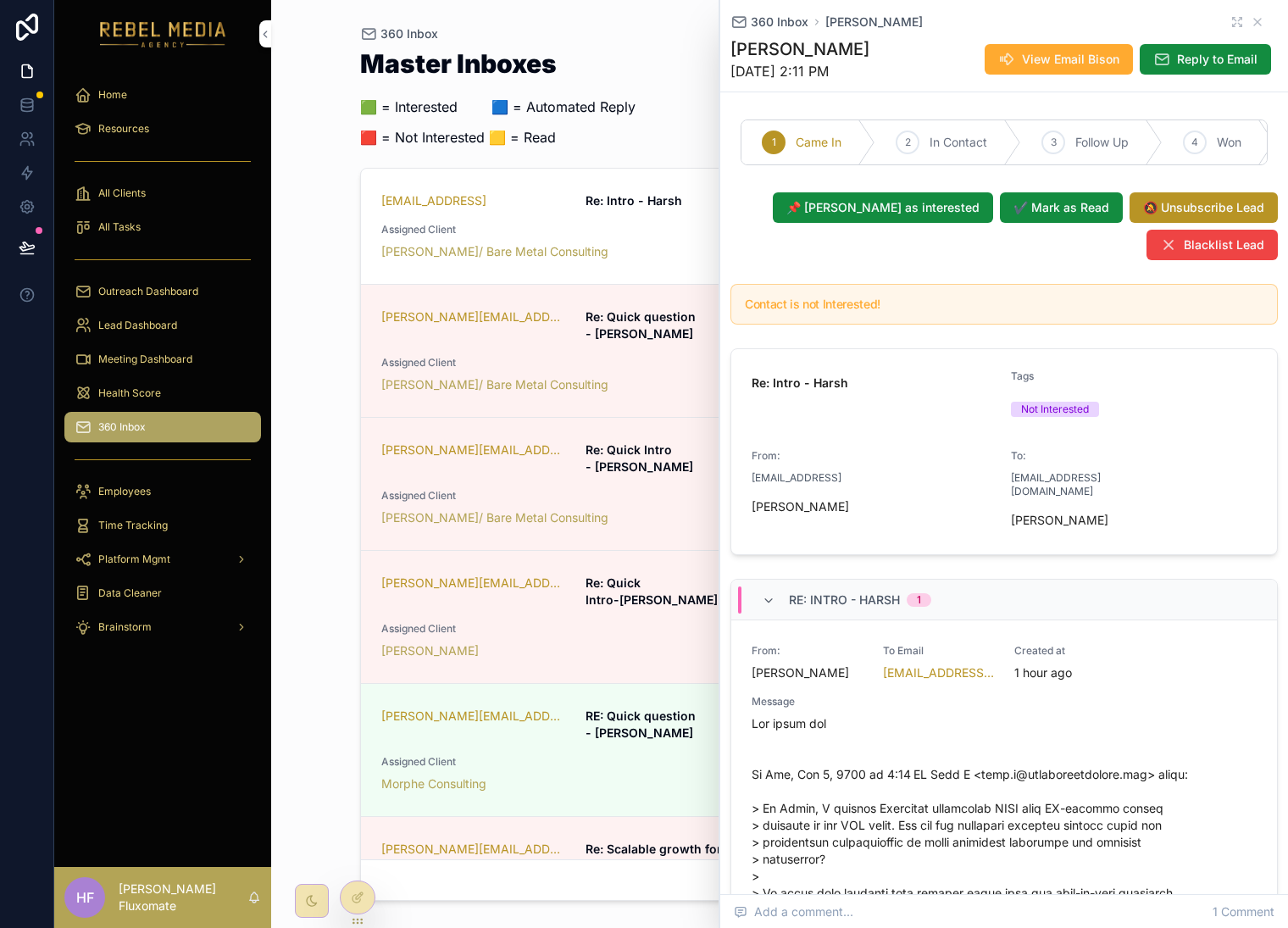
click at [1249, 16] on div "360 Inbox Harsh Murari" at bounding box center [1005, 22] width 548 height 17
click at [1252, 17] on icon "scrollable content" at bounding box center [1258, 22] width 14 height 14
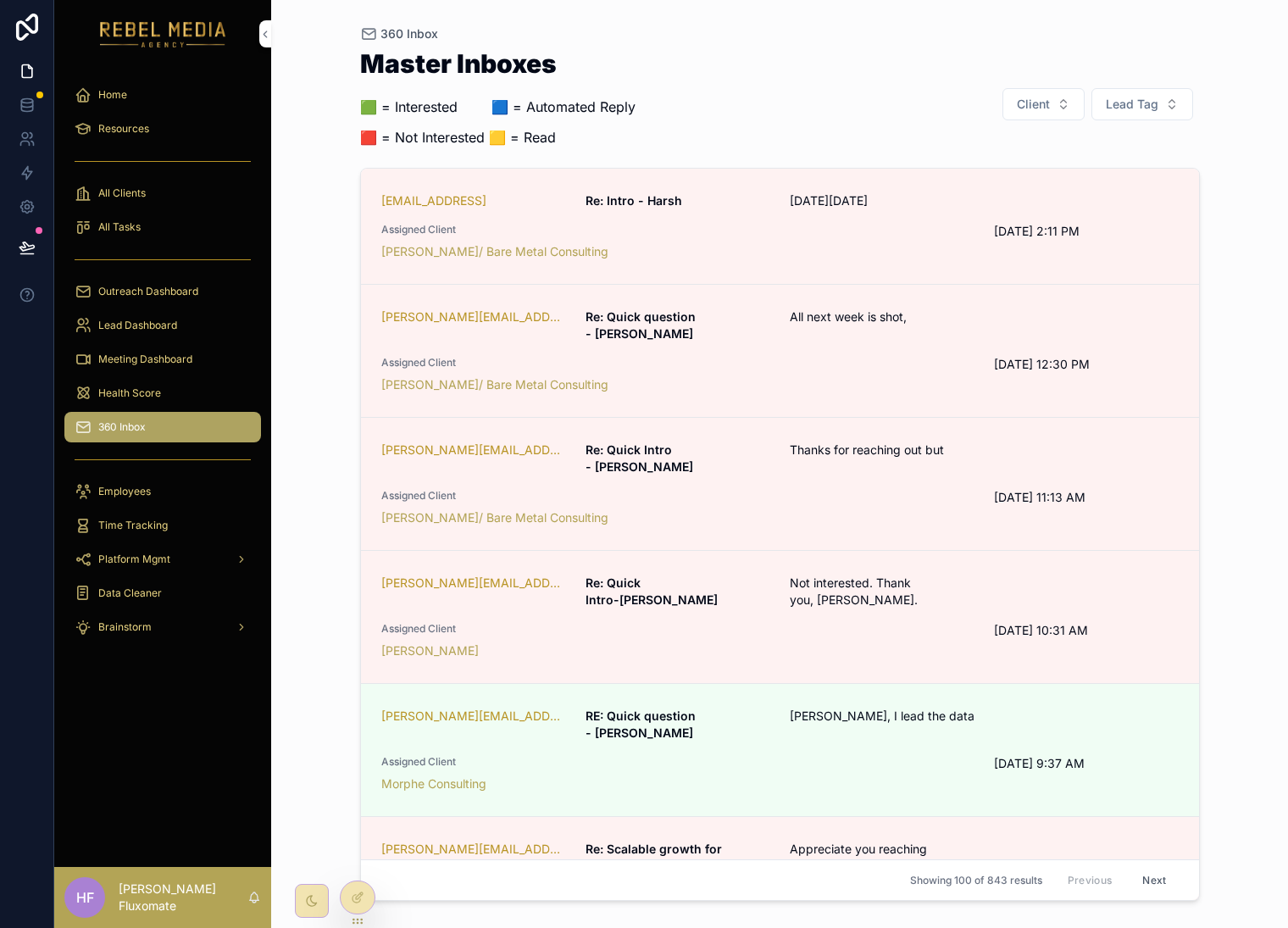
drag, startPoint x: 1135, startPoint y: 91, endPoint x: 1134, endPoint y: 108, distance: 17.0
click at [1135, 91] on button "Lead Tag" at bounding box center [1143, 104] width 102 height 32
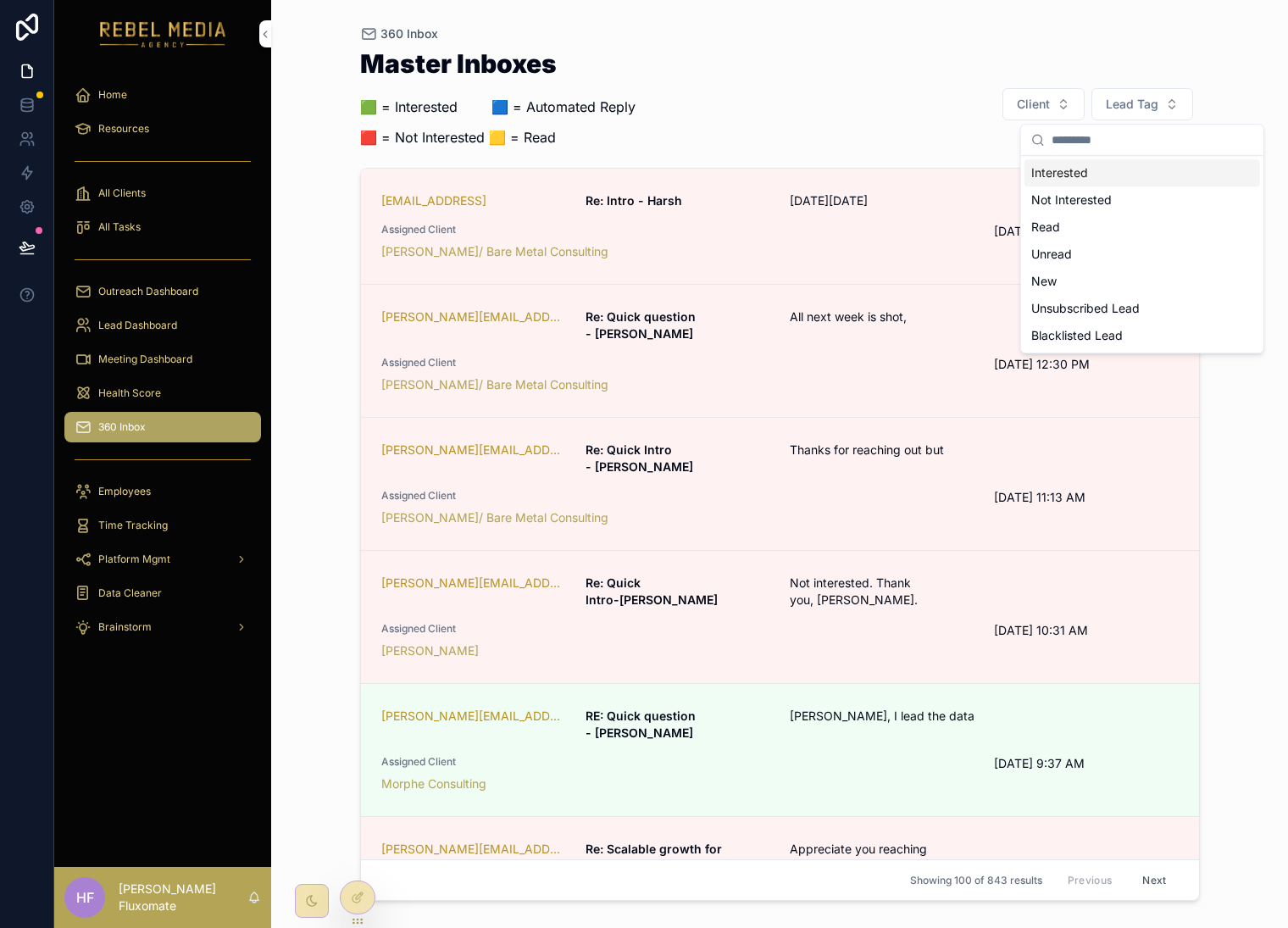
click at [1120, 175] on div "Interested" at bounding box center [1142, 173] width 236 height 27
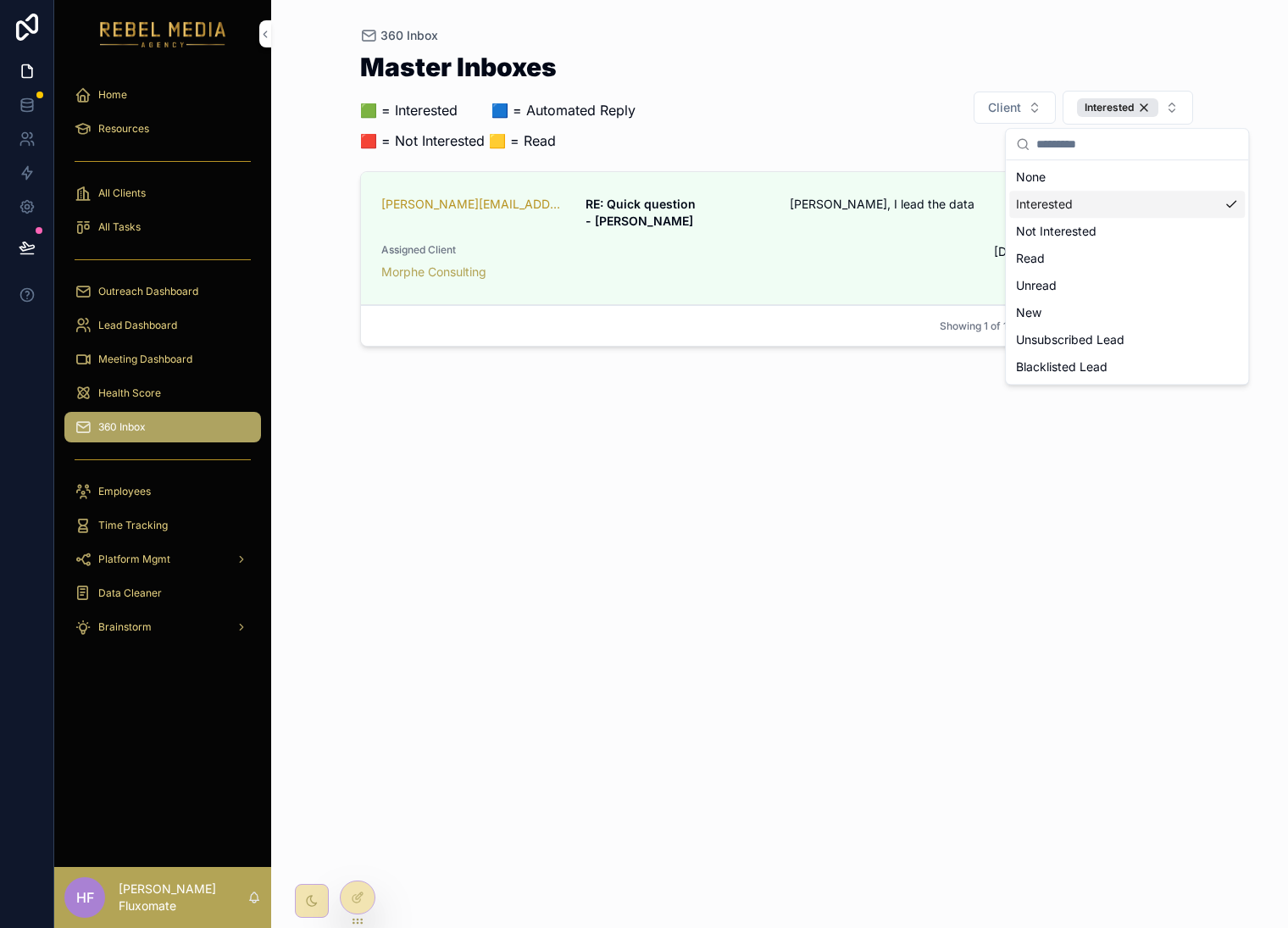
click at [1104, 207] on div "Interested" at bounding box center [1128, 204] width 236 height 27
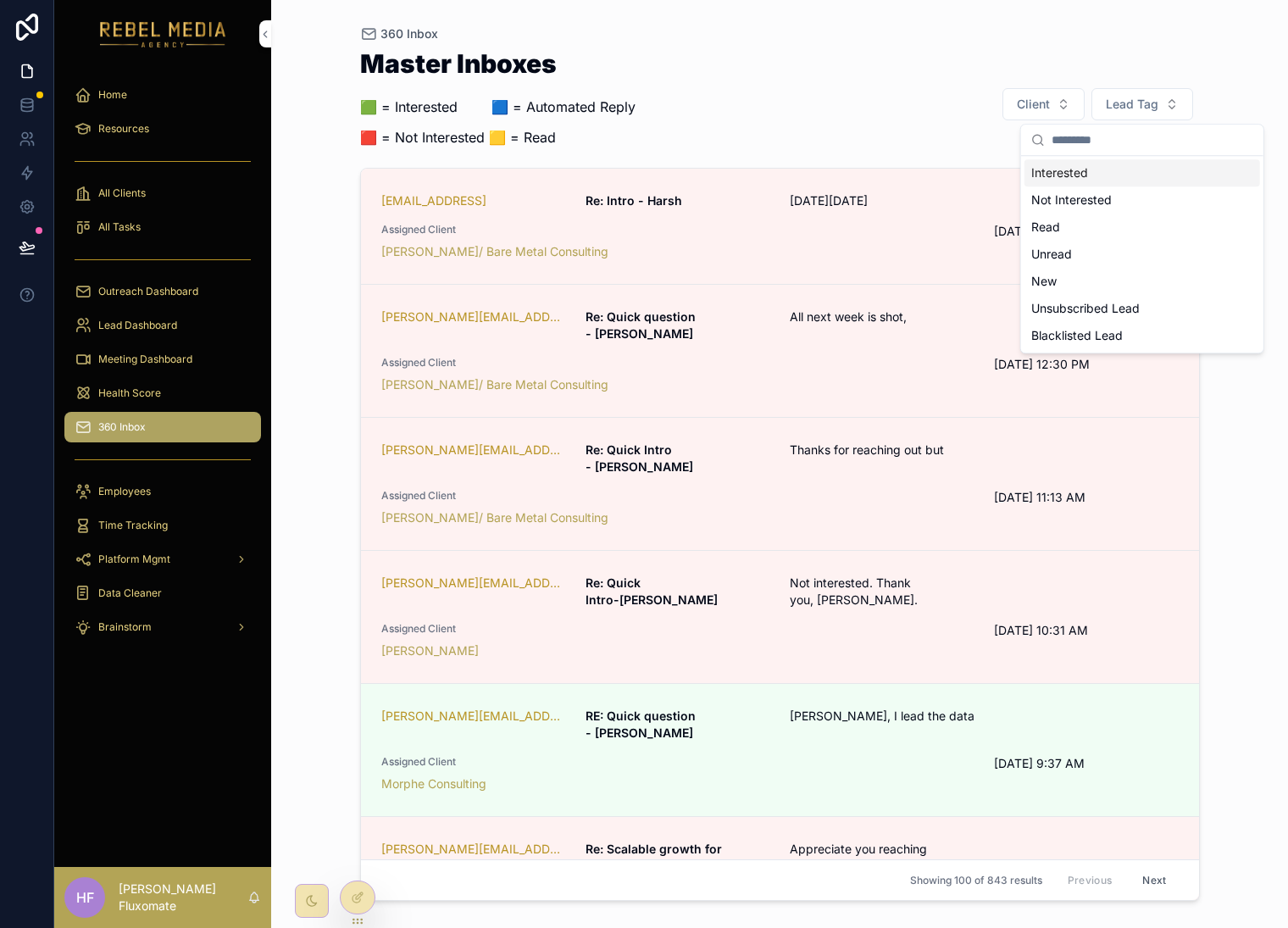
click at [1138, 176] on div "Interested" at bounding box center [1142, 173] width 236 height 27
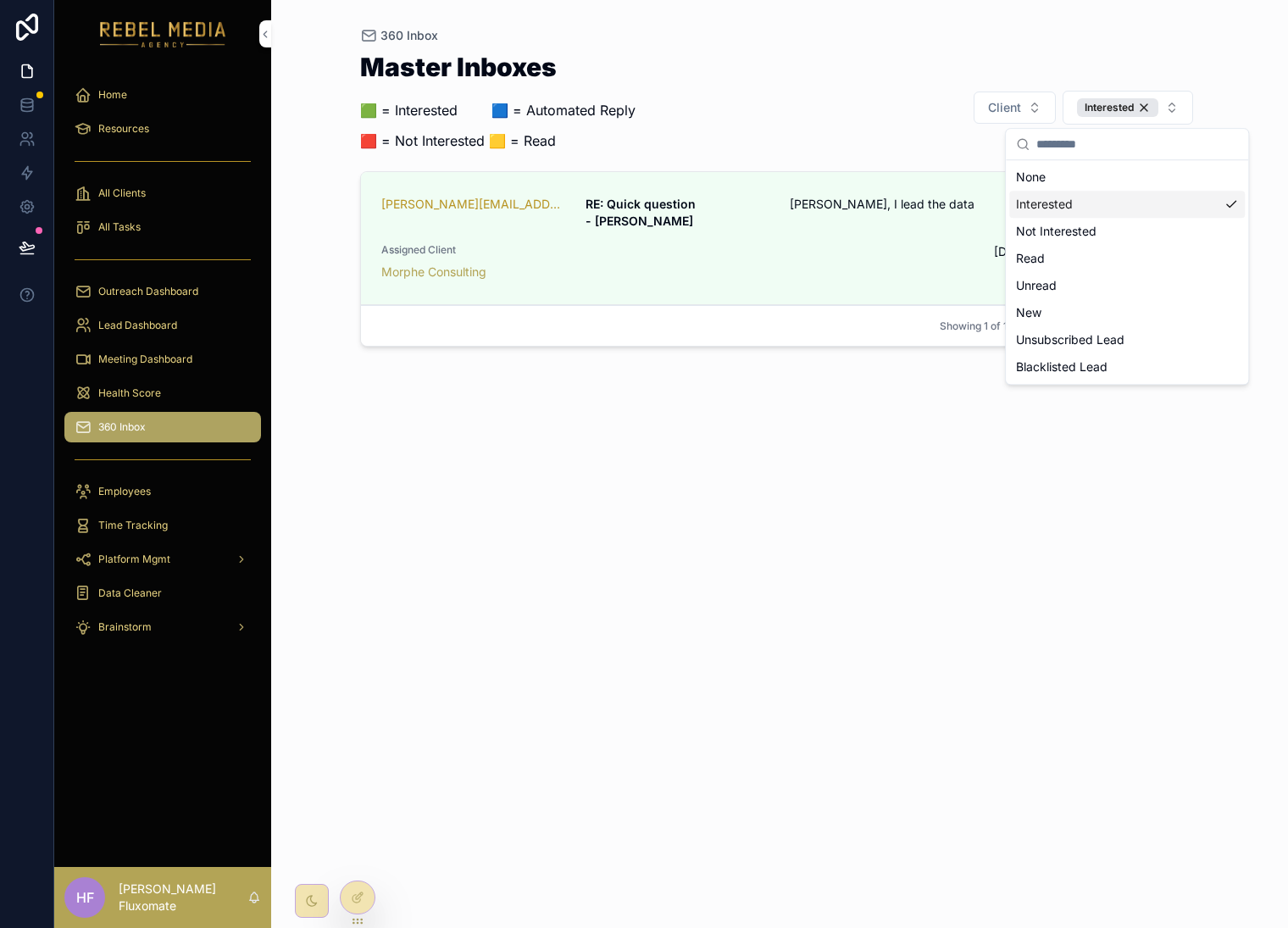
click at [1149, 197] on div "Interested" at bounding box center [1128, 204] width 236 height 27
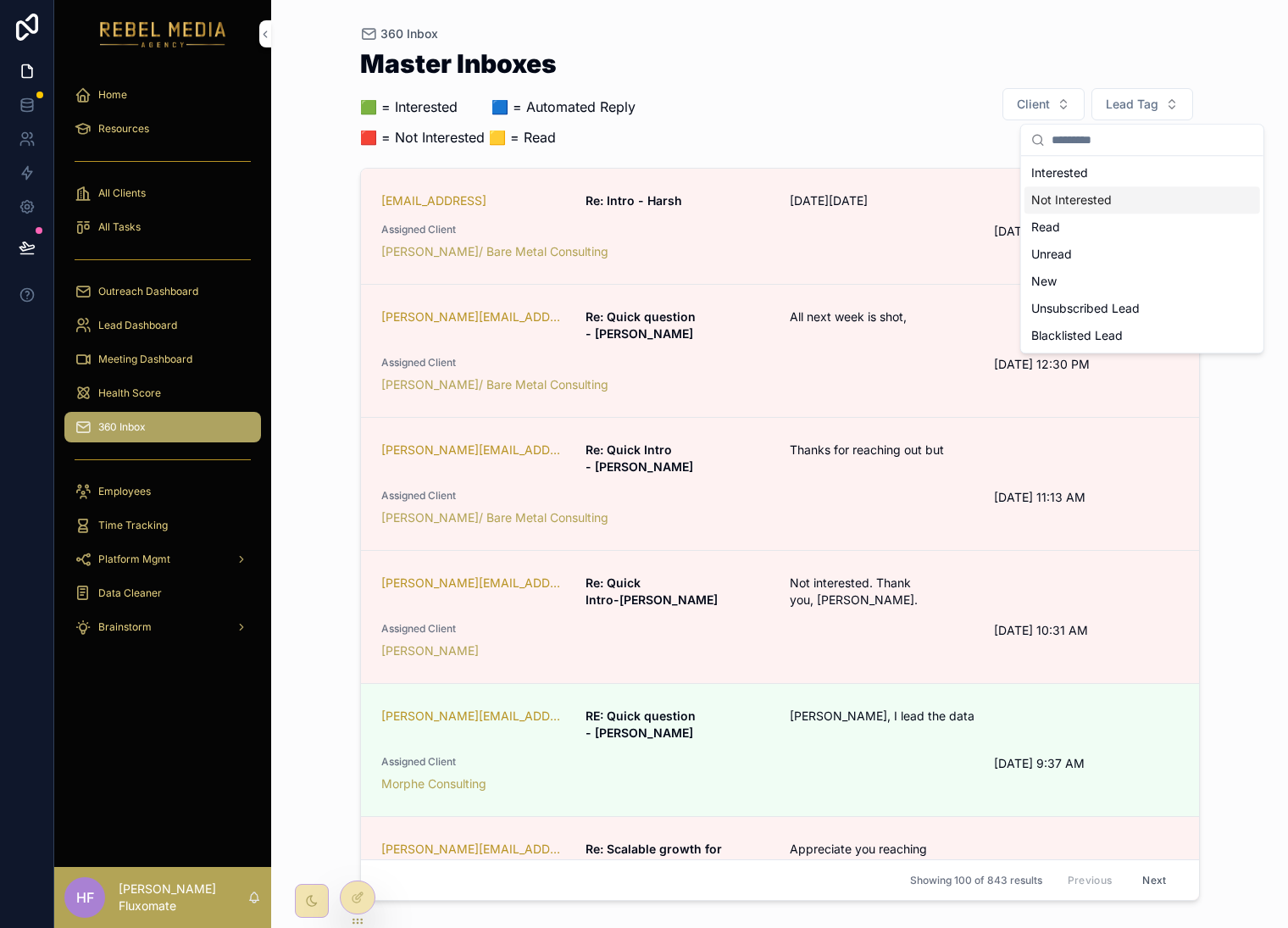
click at [1151, 199] on div "Not Interested" at bounding box center [1142, 201] width 236 height 27
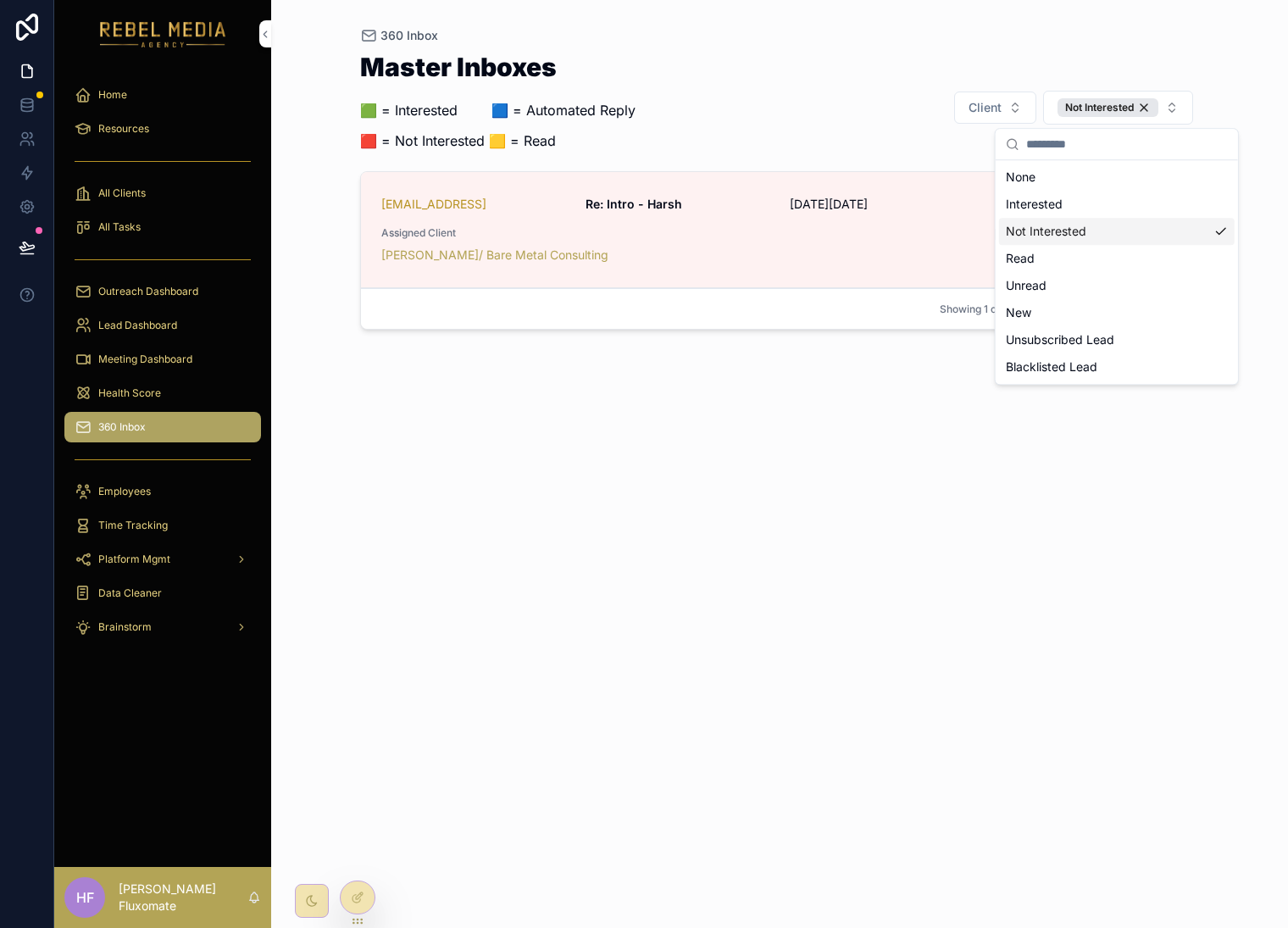
drag, startPoint x: 1177, startPoint y: 232, endPoint x: 1190, endPoint y: 153, distance: 80.1
click at [1177, 232] on div "Not Interested" at bounding box center [1117, 232] width 236 height 27
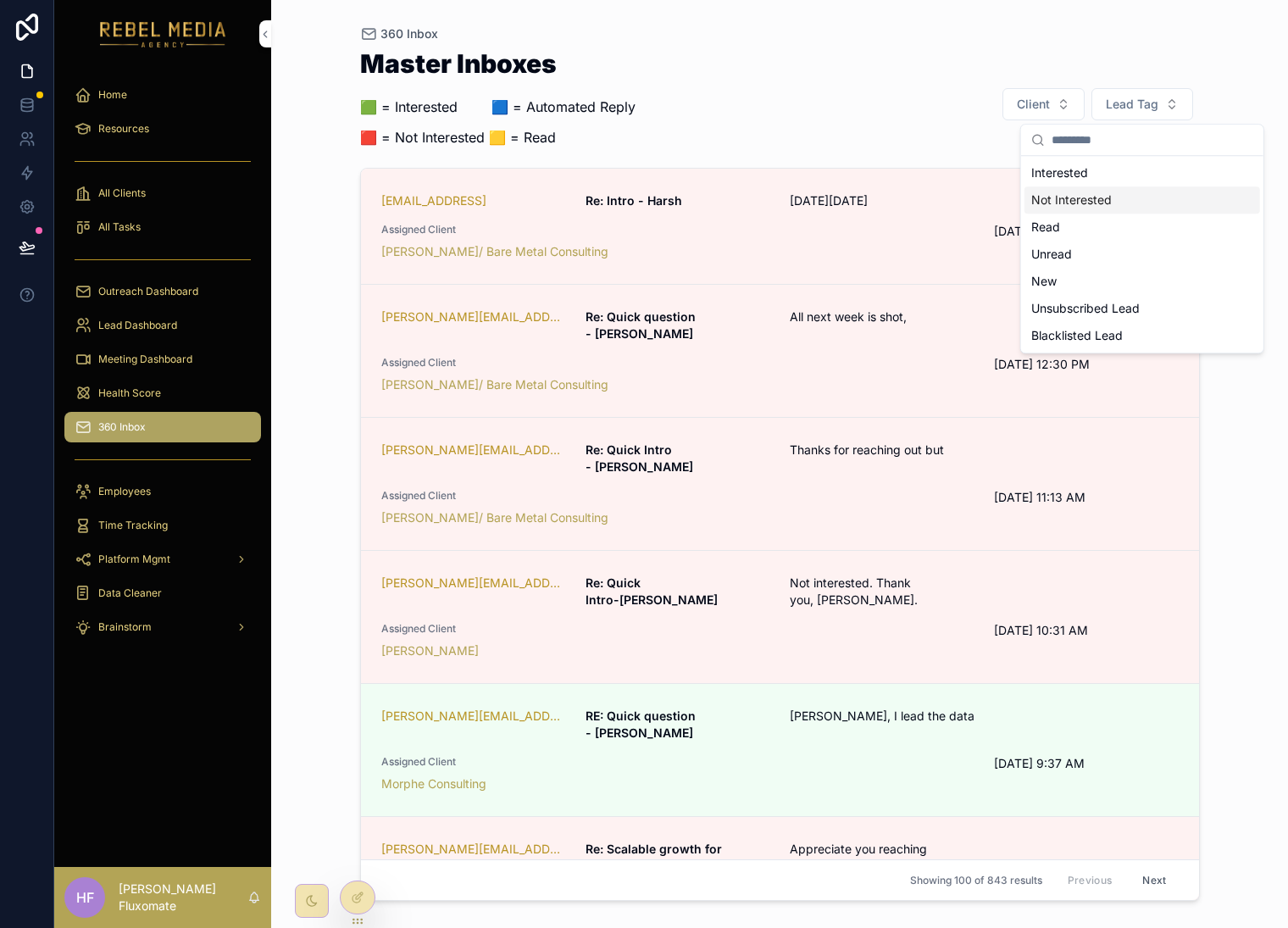
click at [948, 98] on div "Master Inboxes 🟩 = Interested ‎ ‎ ‎ ‎ ‎ ‎‎ ‎ 🟦 = Automated Reply 🟥 = Not Intere…" at bounding box center [780, 104] width 840 height 107
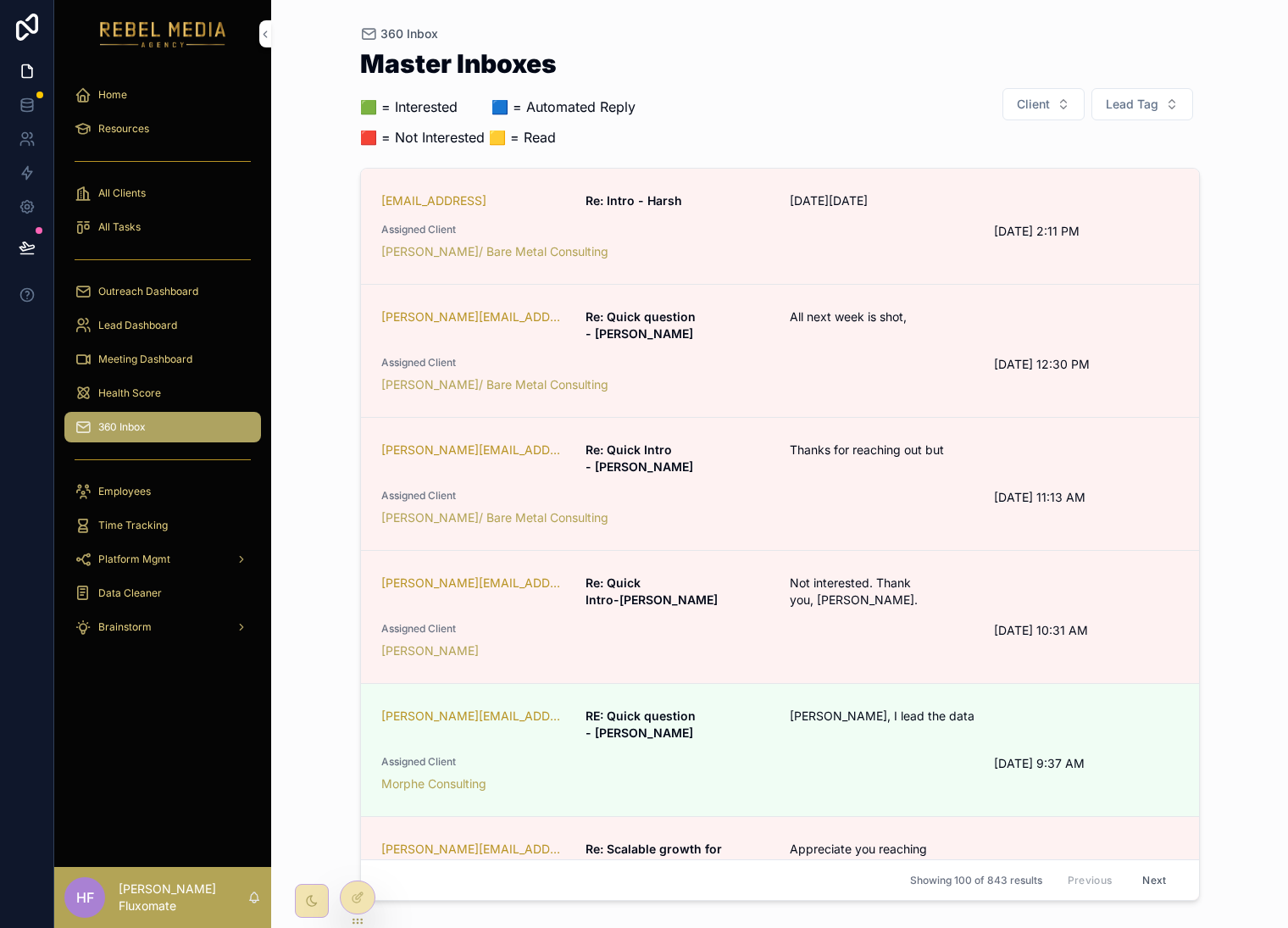
click at [1143, 105] on span "Lead Tag" at bounding box center [1133, 104] width 53 height 17
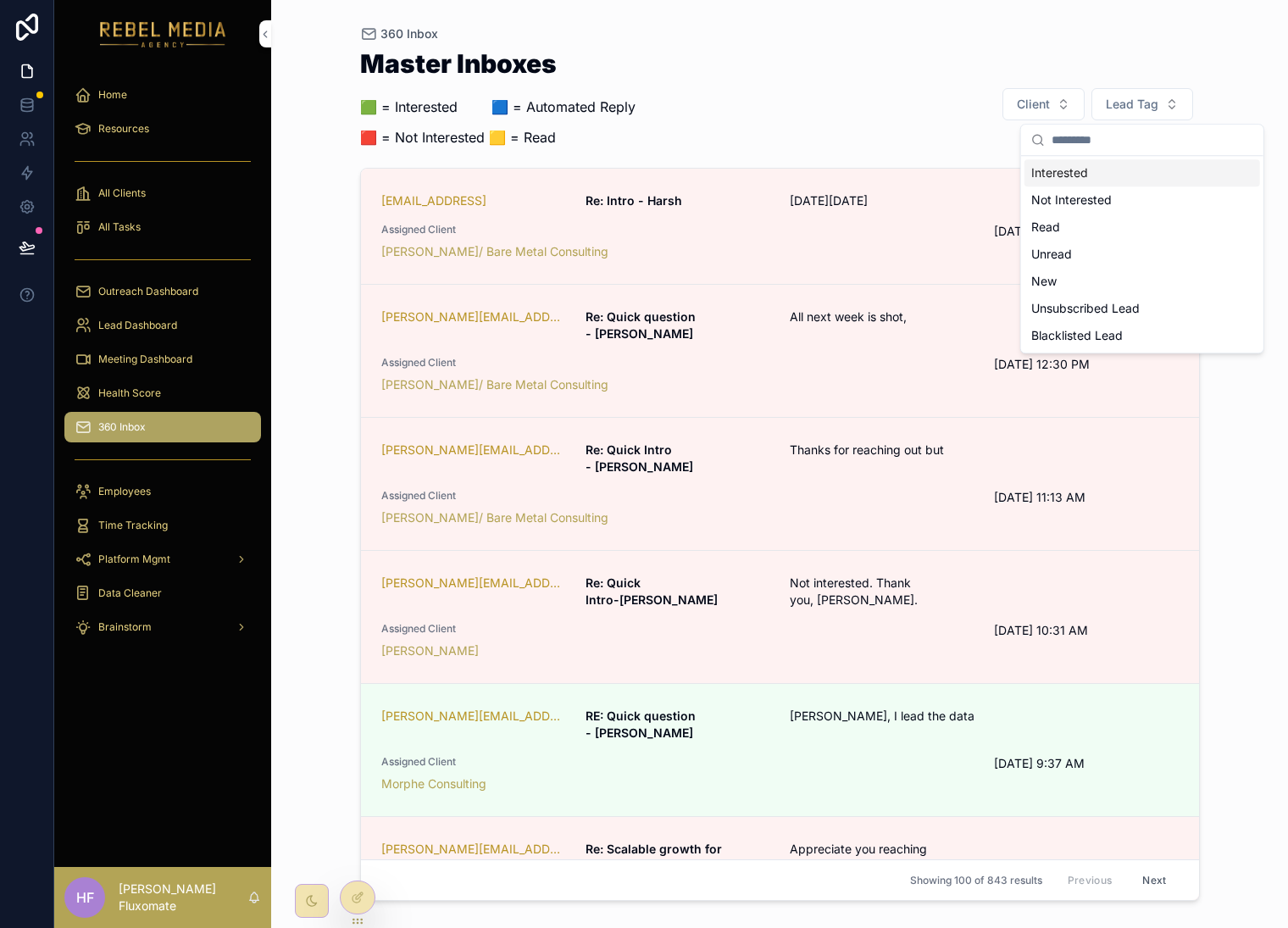
click at [1143, 175] on div "Interested" at bounding box center [1142, 173] width 236 height 27
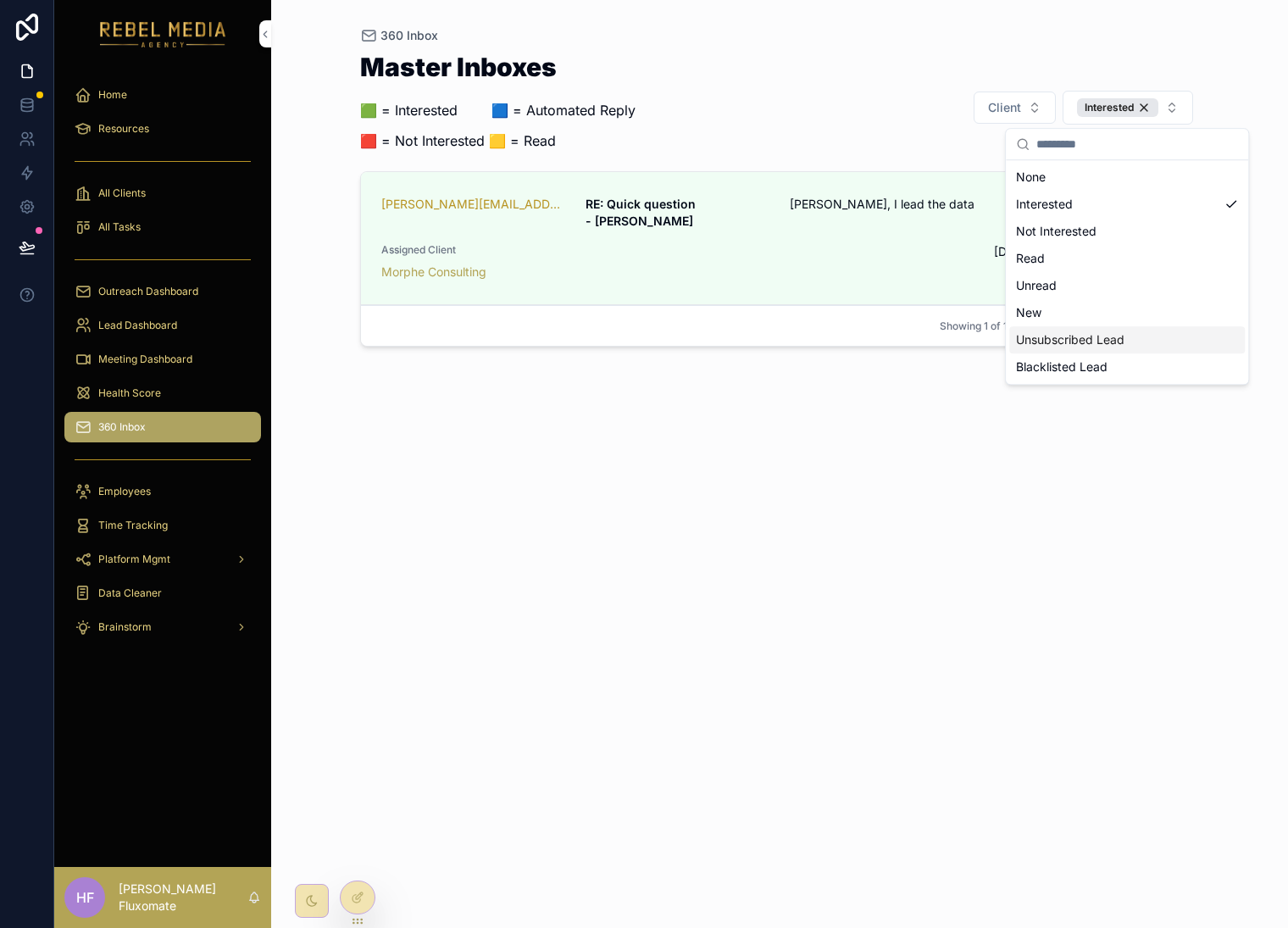
click at [990, 483] on div "Master Inboxes 🟩 = Interested ‎ ‎ ‎ ‎ ‎ ‎‎ ‎ 🟦 = Automated Reply 🟥 = Not Intere…" at bounding box center [780, 476] width 840 height 864
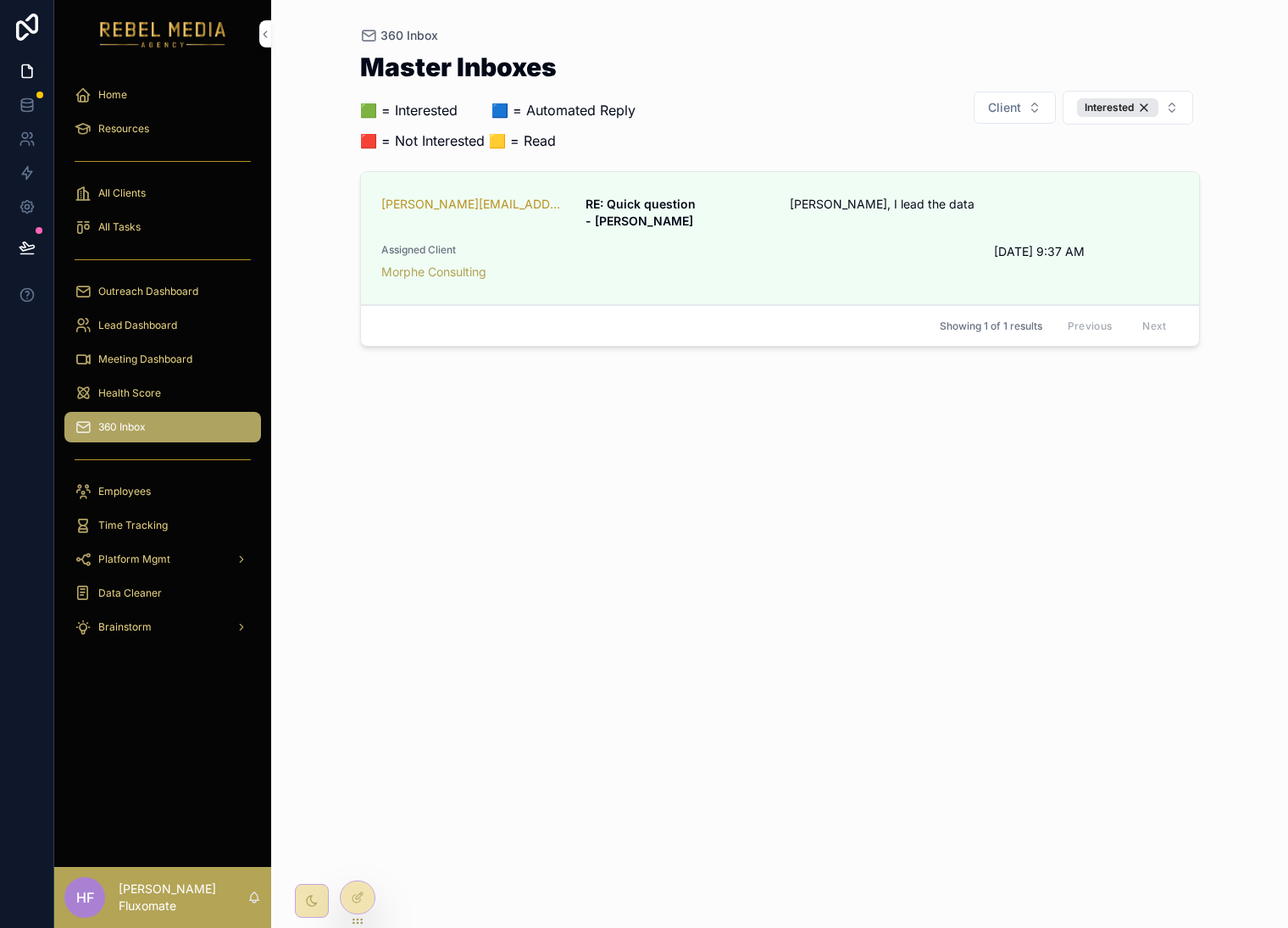
click at [1141, 109] on div "Interested" at bounding box center [1118, 108] width 81 height 18
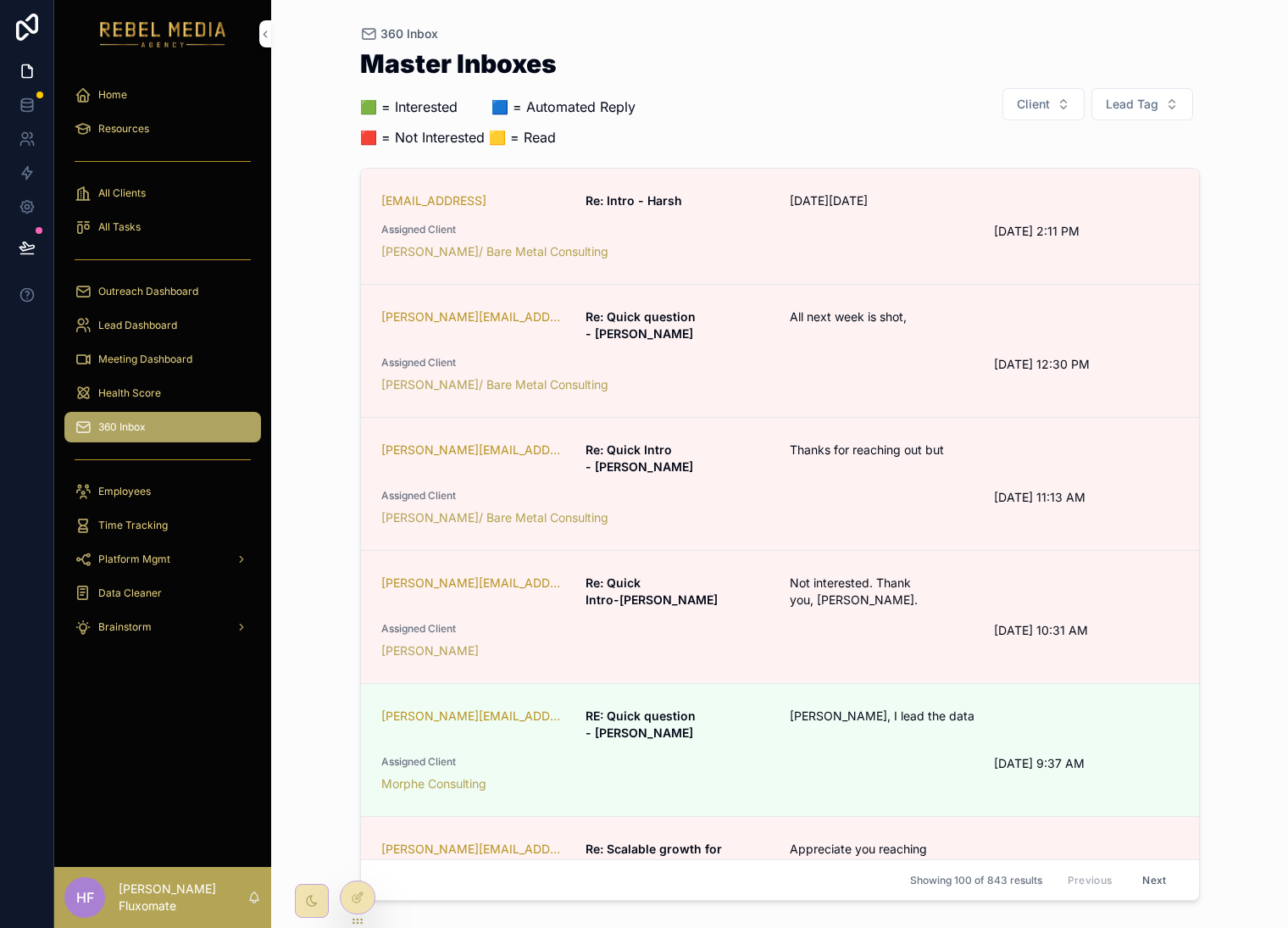
click at [873, 214] on div "hmurari@visionify.ai Re: Intro - Harsh On Wed, Oct 1, 2025 Assigned Client Marc…" at bounding box center [779, 226] width 798 height 67
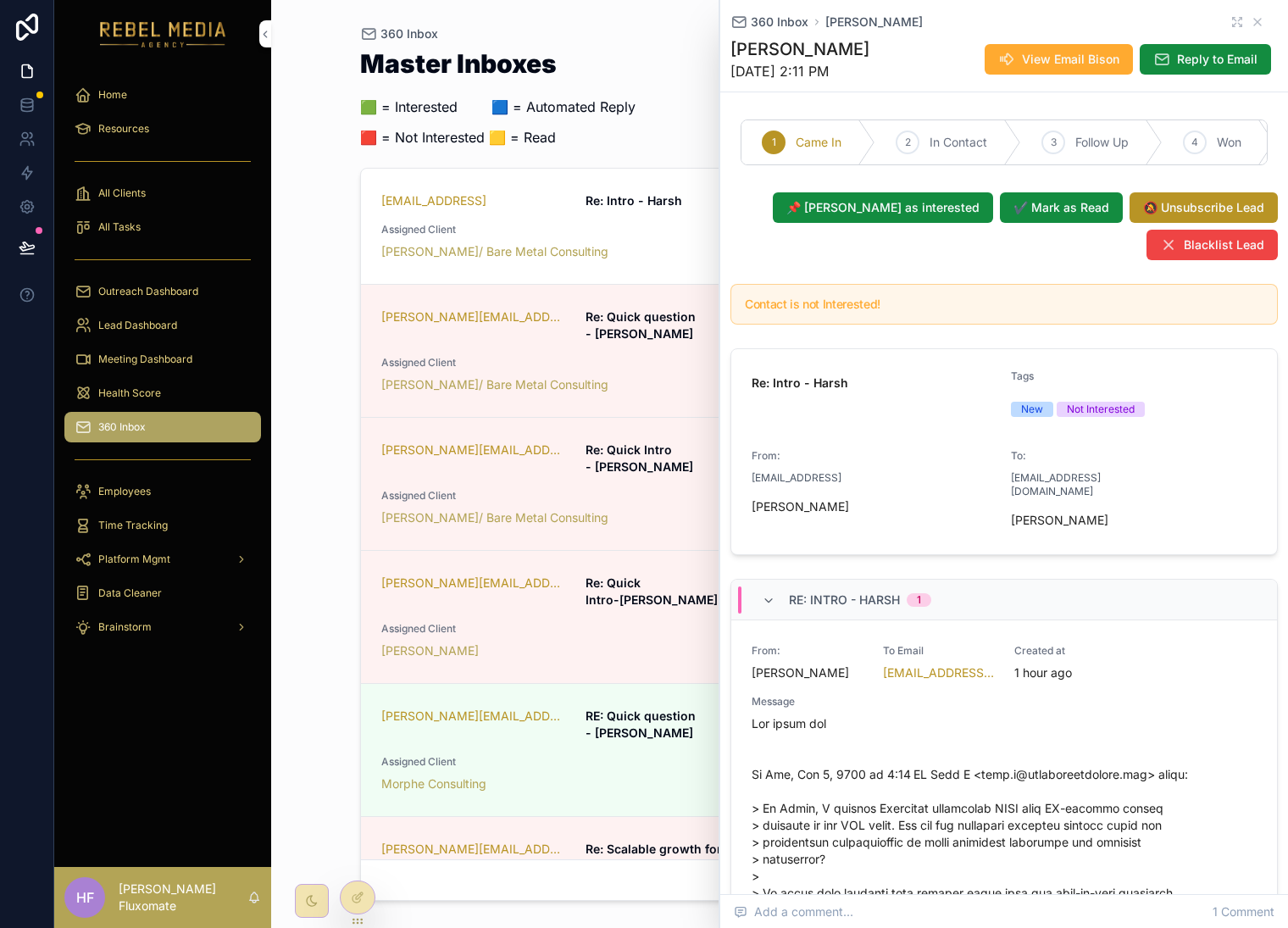
click at [865, 213] on button "📌 Mark as interested" at bounding box center [883, 207] width 221 height 30
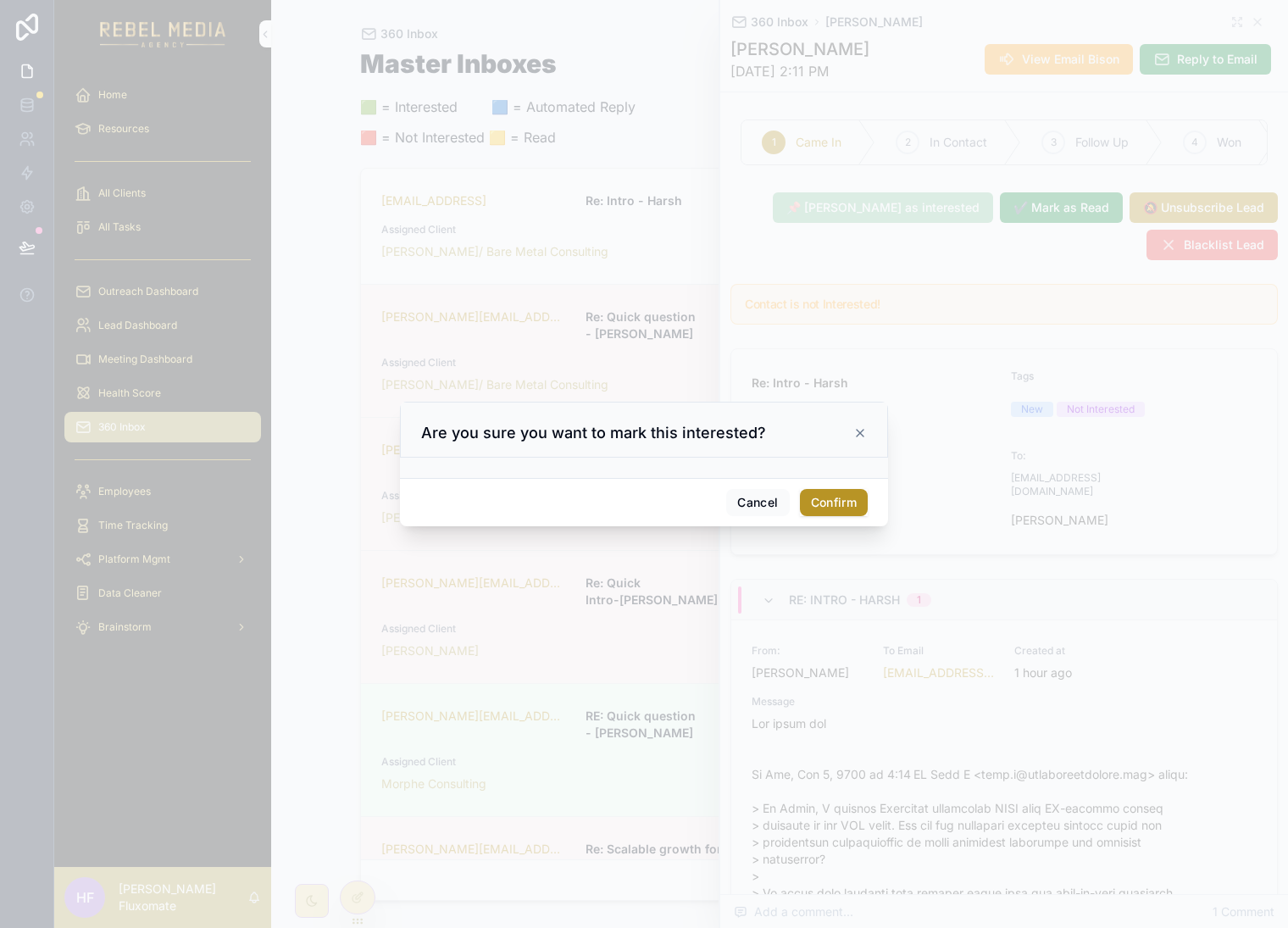
click at [840, 502] on button "Confirm" at bounding box center [834, 503] width 67 height 27
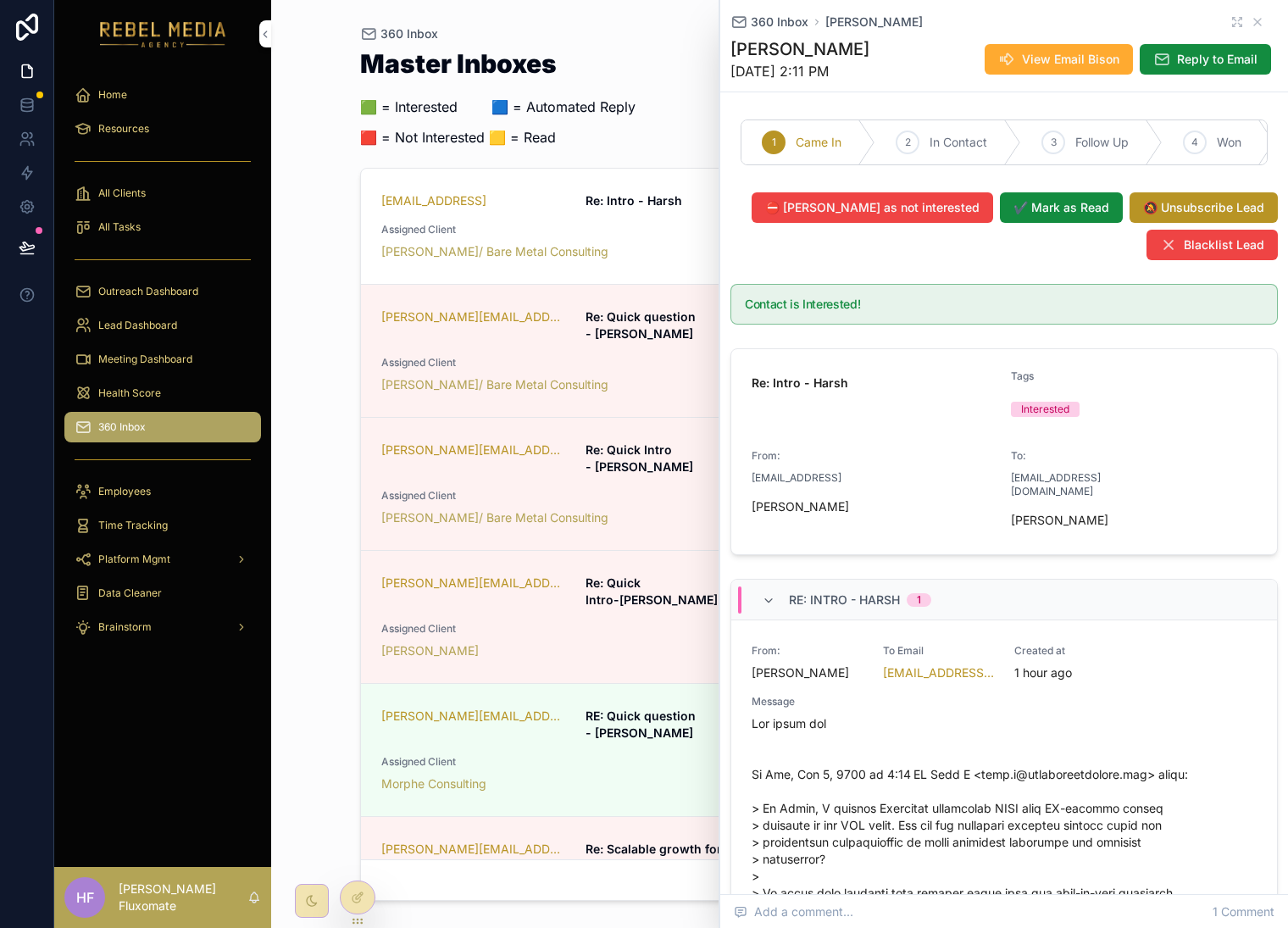
click at [1249, 18] on div "360 Inbox Harsh Murari" at bounding box center [1005, 22] width 548 height 17
click at [1252, 18] on icon "scrollable content" at bounding box center [1258, 22] width 14 height 14
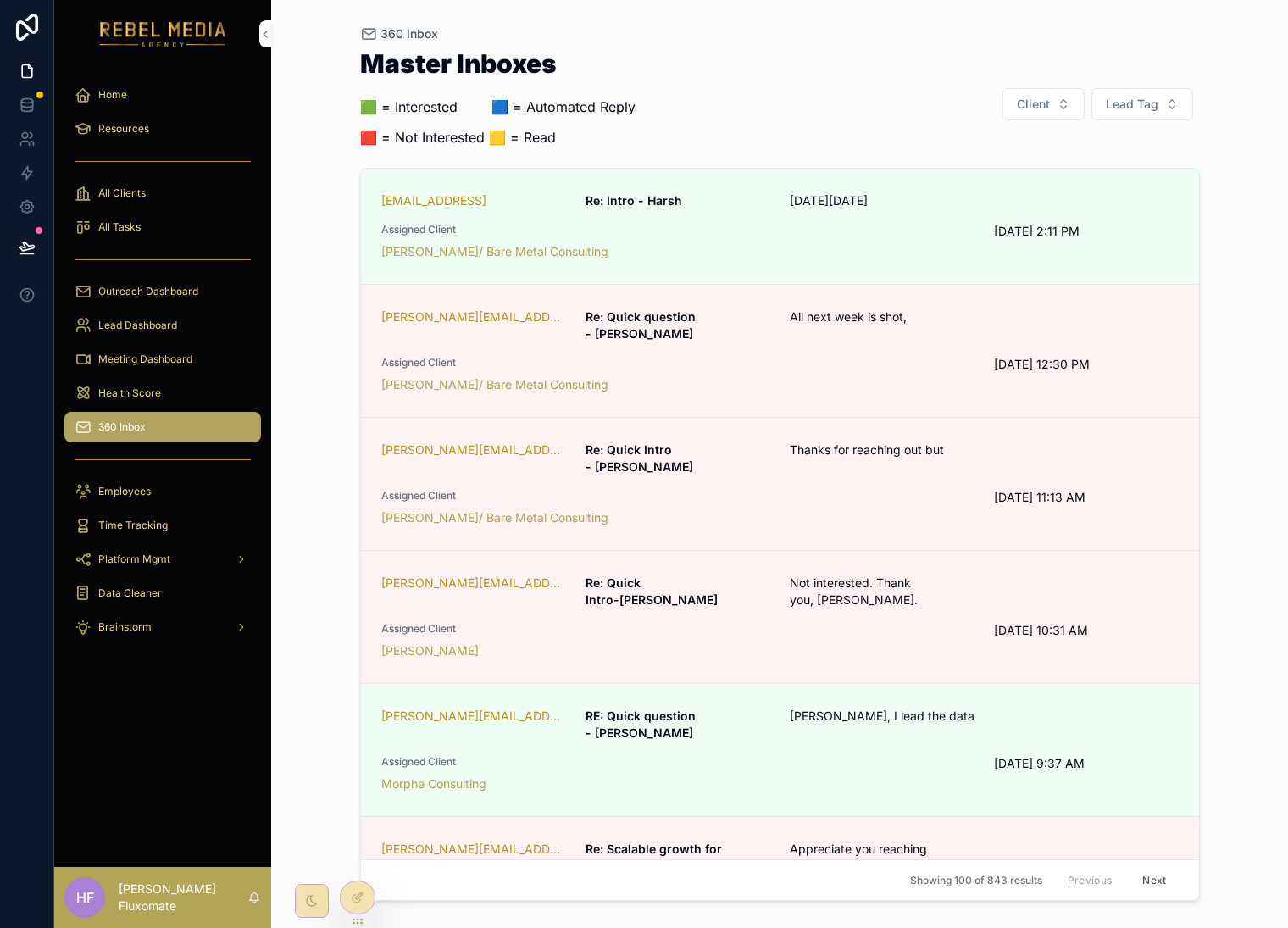
drag, startPoint x: 1168, startPoint y: 103, endPoint x: 1186, endPoint y: 109, distance: 19.0
click at [1168, 103] on button "Lead Tag" at bounding box center [1143, 104] width 102 height 32
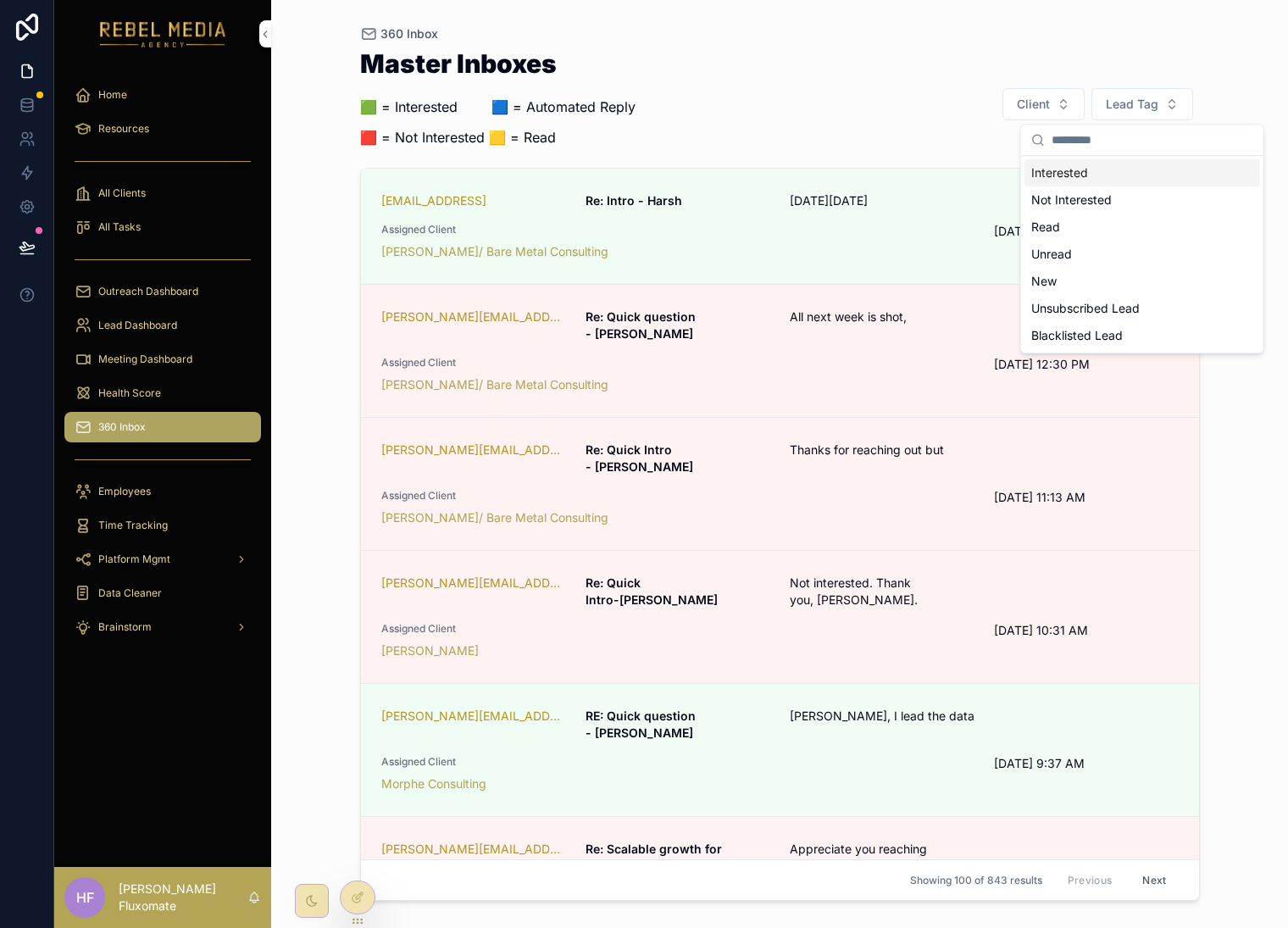
click at [1137, 178] on div "Interested" at bounding box center [1142, 173] width 236 height 27
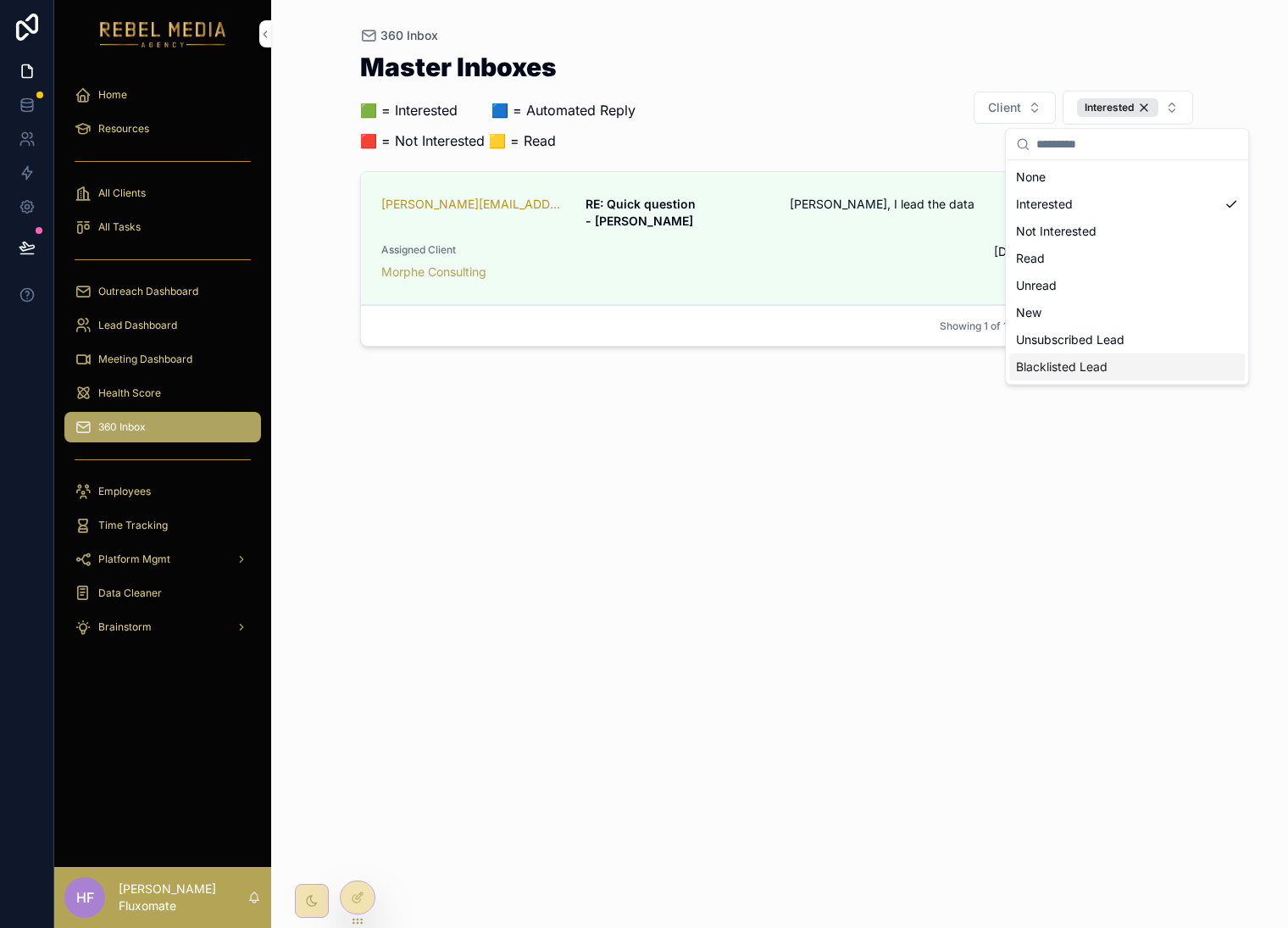
click at [807, 509] on div "Master Inboxes 🟩 = Interested ‎ ‎ ‎ ‎ ‎ ‎‎ ‎ 🟦 = Automated Reply 🟥 = Not Intere…" at bounding box center [780, 476] width 840 height 864
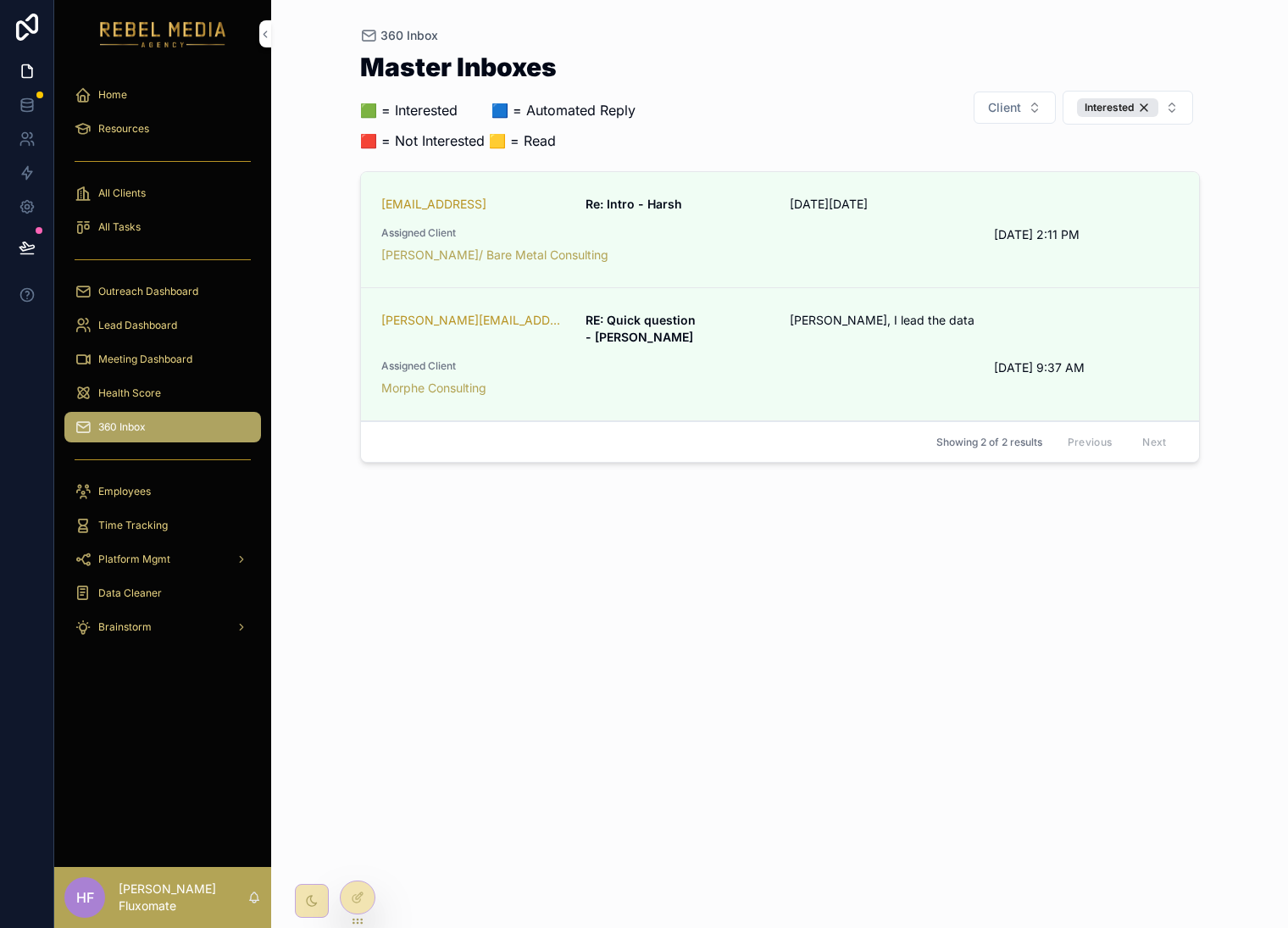
click at [1150, 106] on div "Interested" at bounding box center [1118, 108] width 81 height 18
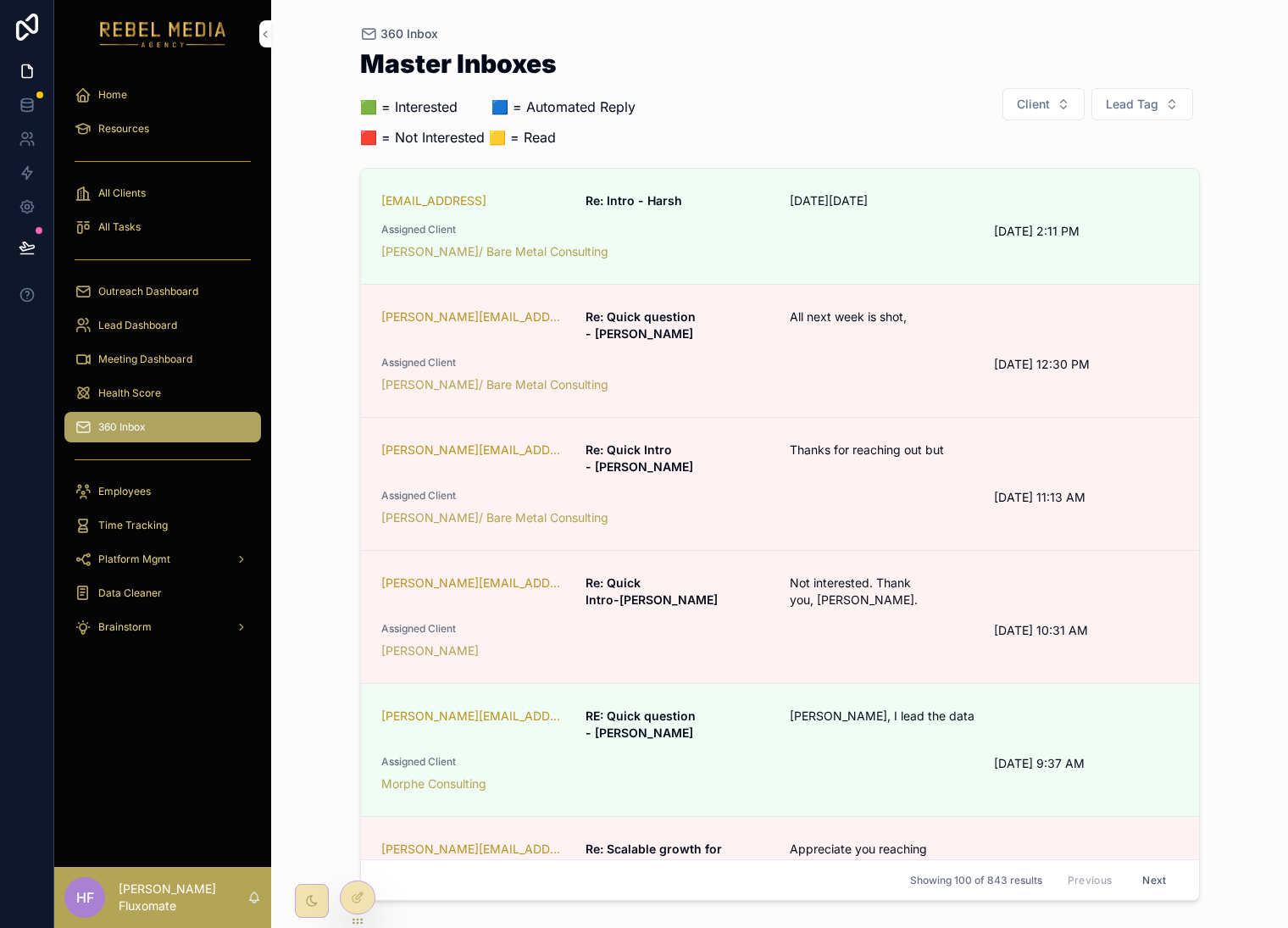
click at [1172, 102] on button "Lead Tag" at bounding box center [1143, 104] width 102 height 32
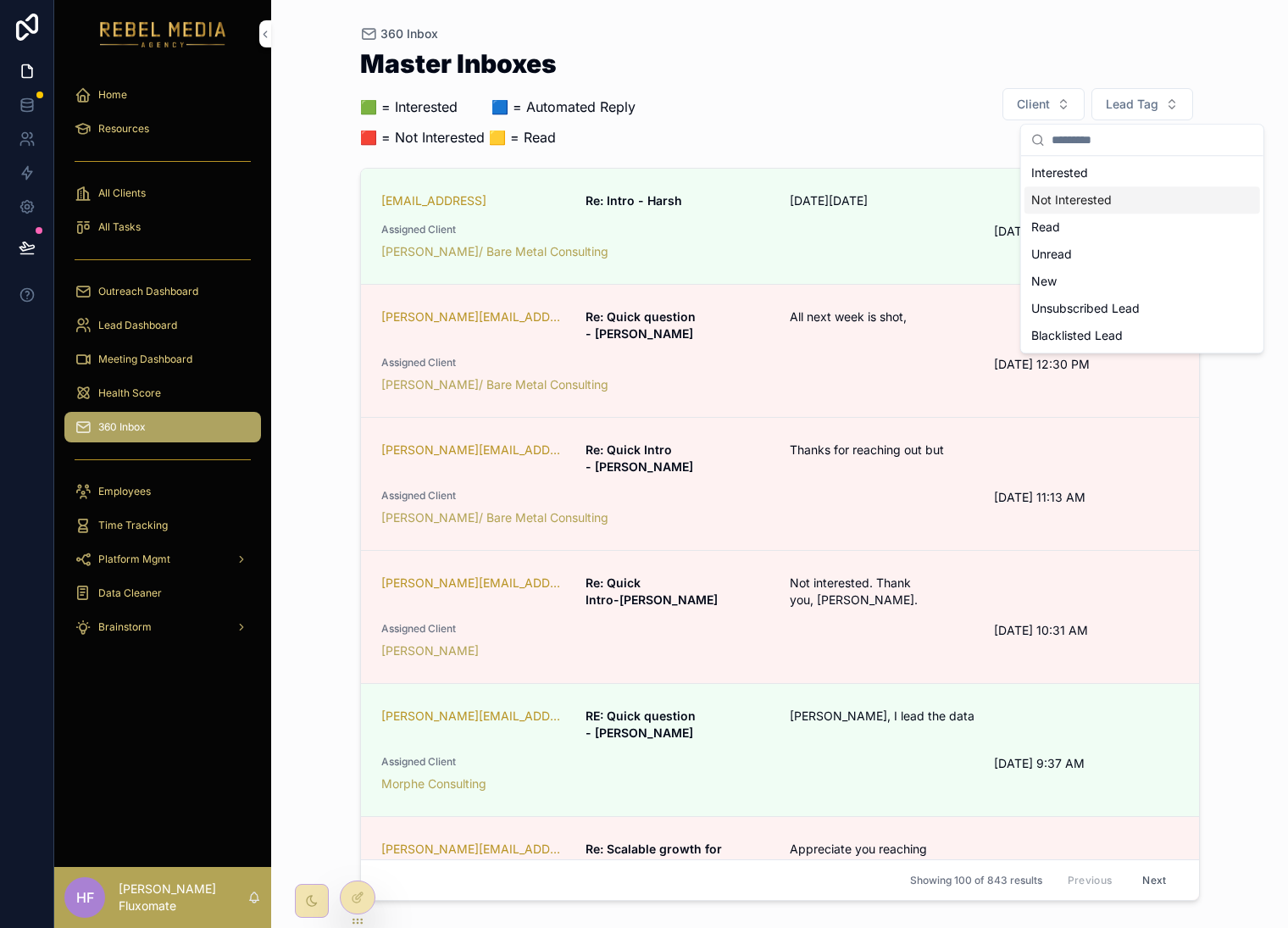
click at [1129, 209] on div "Not Interested" at bounding box center [1142, 201] width 236 height 27
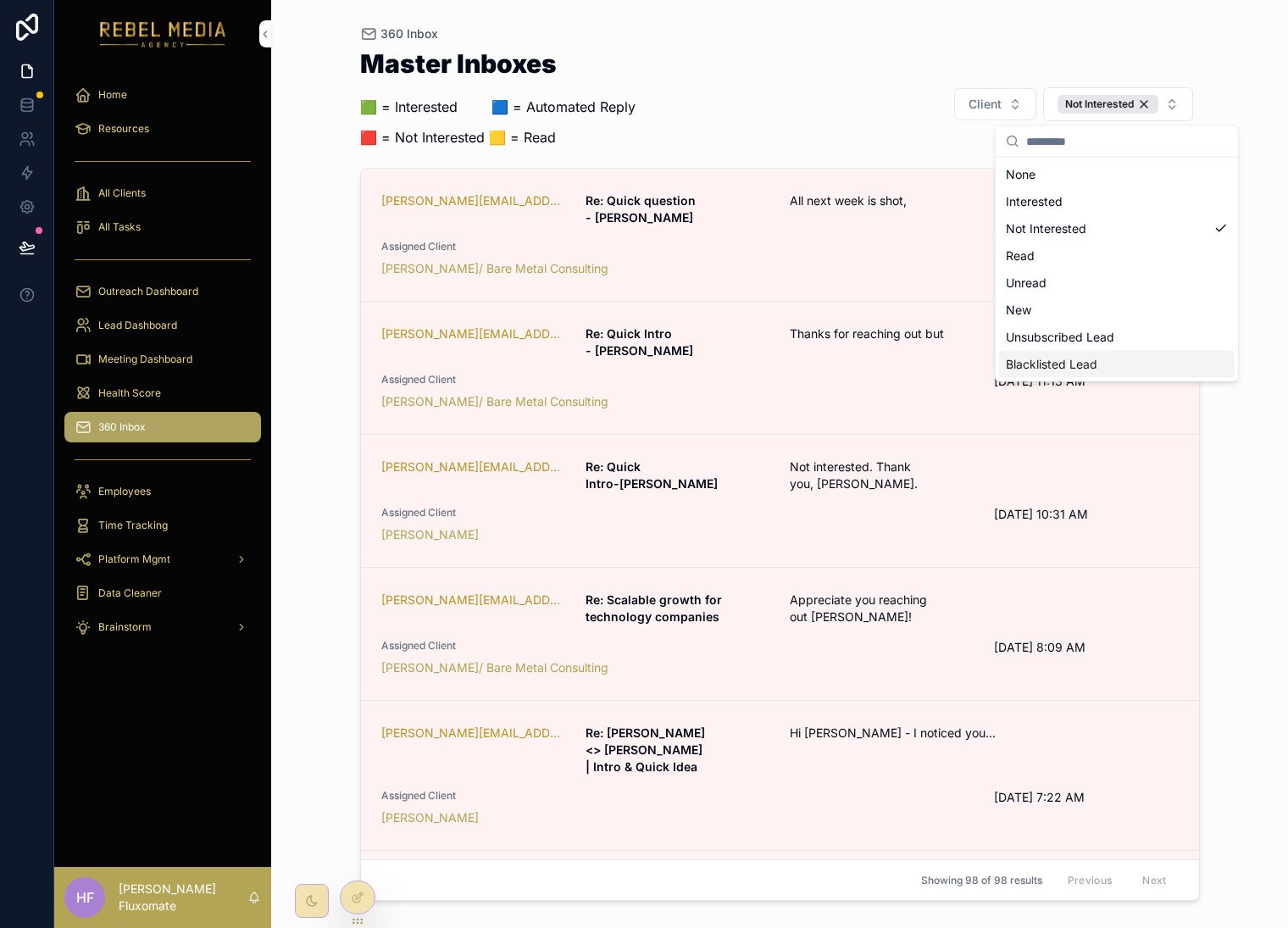
drag, startPoint x: 1149, startPoint y: 101, endPoint x: 1166, endPoint y: 102, distance: 17.0
click at [1149, 101] on div "Not Interested" at bounding box center [1108, 104] width 101 height 18
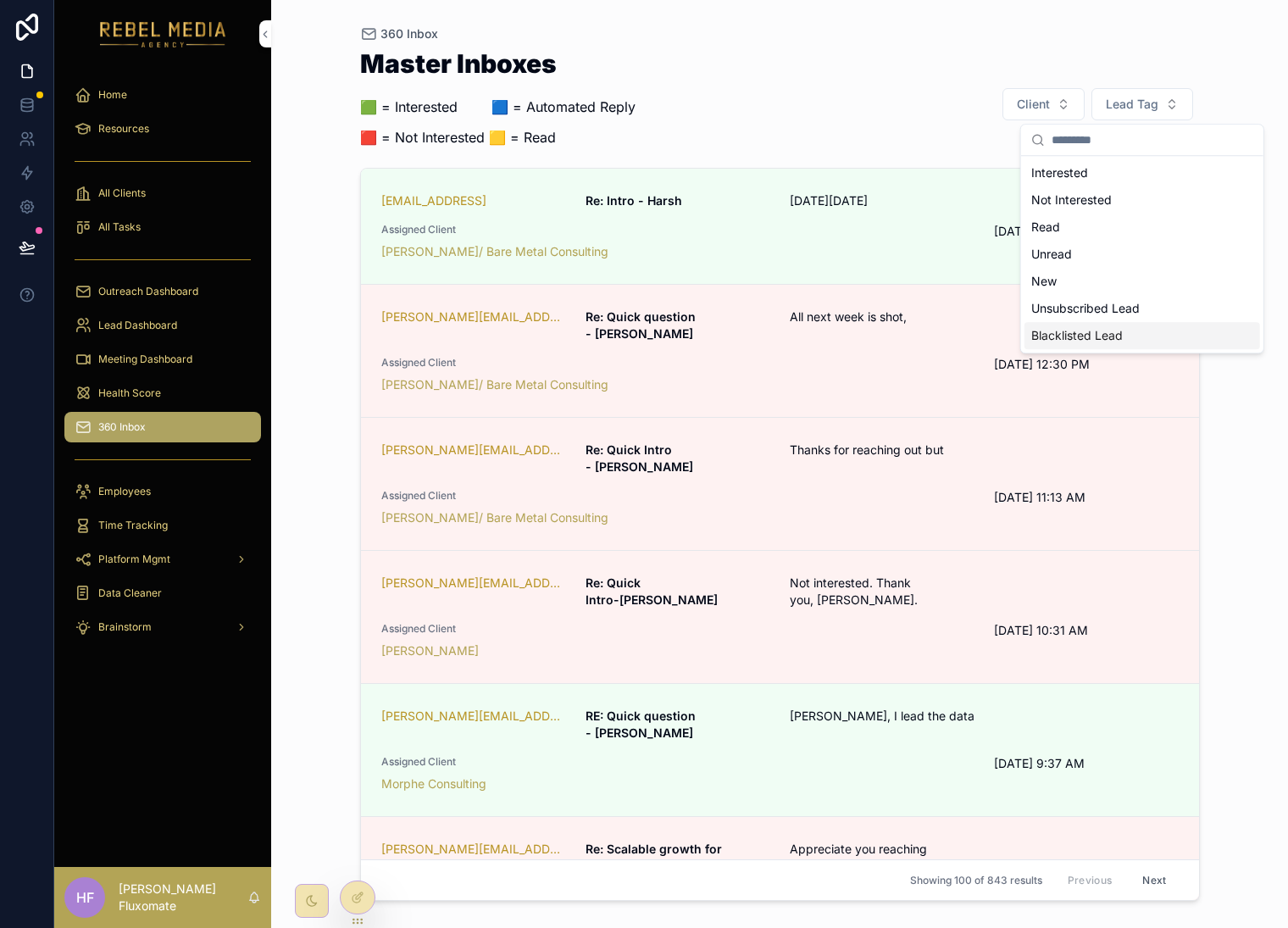
drag, startPoint x: 1211, startPoint y: 66, endPoint x: 1210, endPoint y: 93, distance: 27.0
click at [1211, 67] on div "360 Inbox Master Inboxes 🟩 = Interested ‎ ‎ ‎ ‎ ‎ ‎‎ ‎ 🟦 = Automated Reply 🟥 = …" at bounding box center [779, 454] width 867 height 908
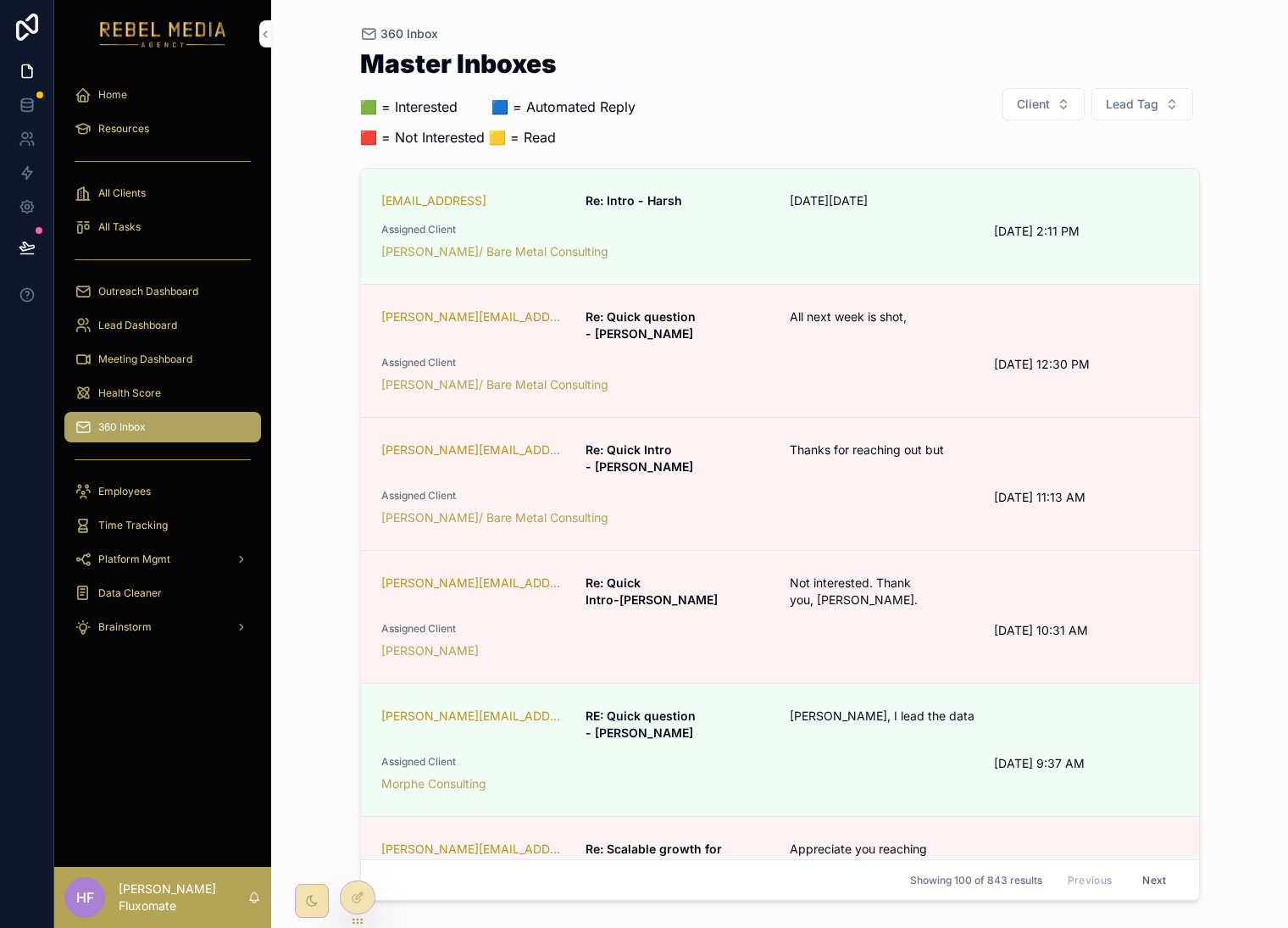
click at [1164, 108] on button "Lead Tag" at bounding box center [1143, 104] width 102 height 32
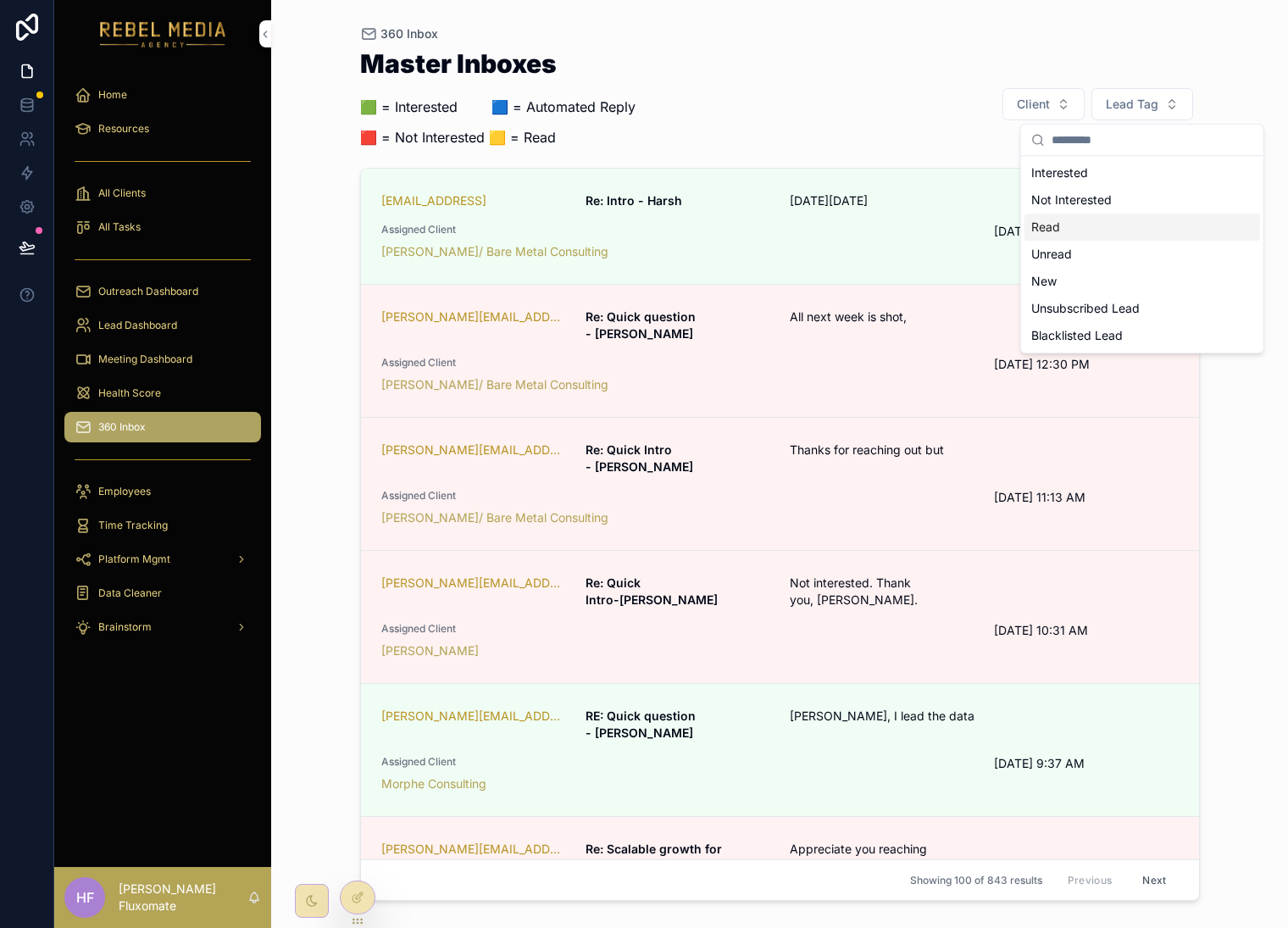
click at [1163, 233] on div "Read" at bounding box center [1142, 227] width 236 height 27
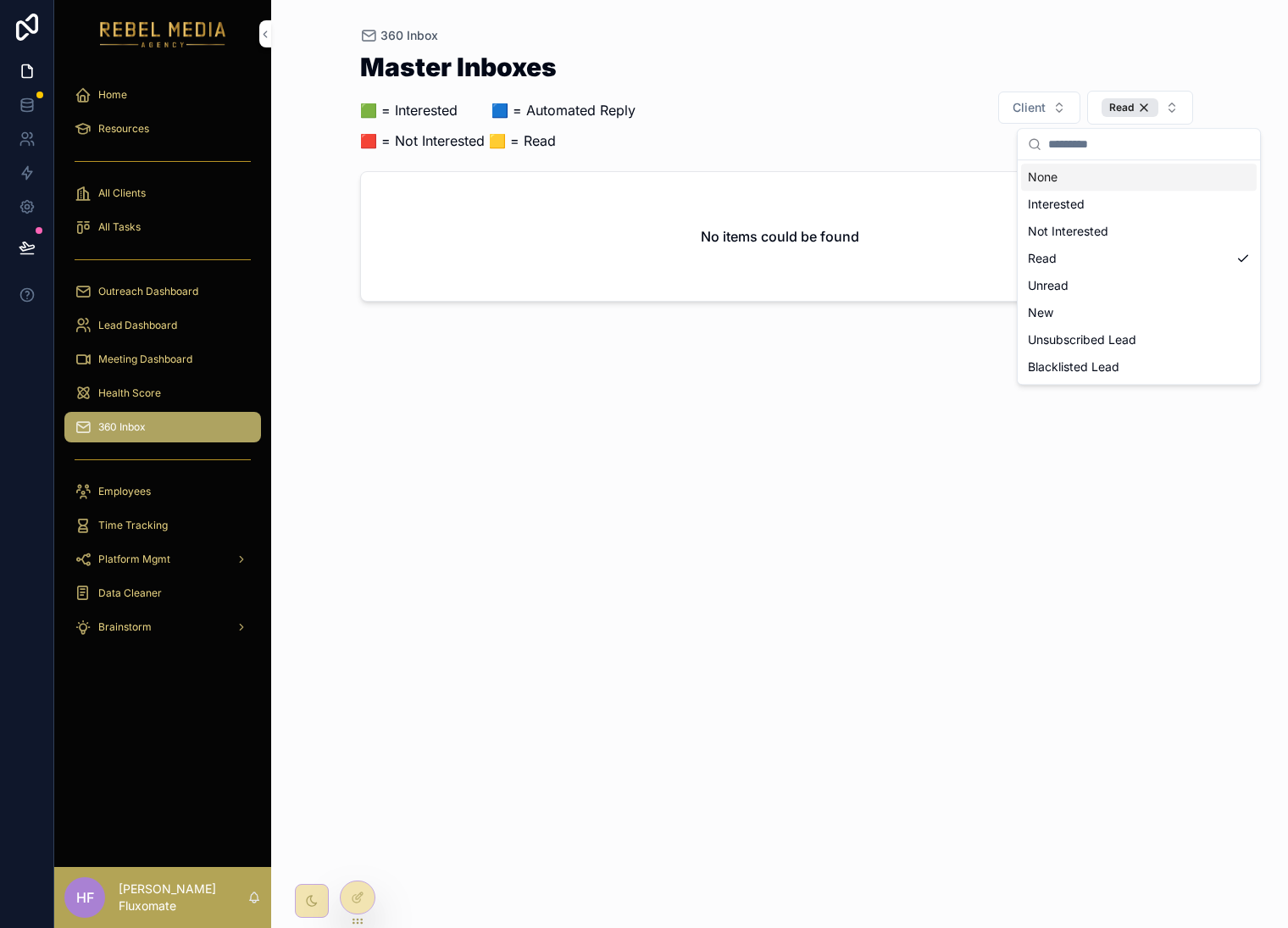
click at [1212, 45] on div "360 Inbox Master Inboxes 🟩 = Interested ‎ ‎ ‎ ‎ ‎ ‎‎ ‎ 🟦 = Automated Reply 🟥 = …" at bounding box center [779, 454] width 867 height 908
drag, startPoint x: 1140, startPoint y: 108, endPoint x: 1182, endPoint y: 108, distance: 42.0
click at [1141, 108] on div "Read" at bounding box center [1130, 108] width 57 height 18
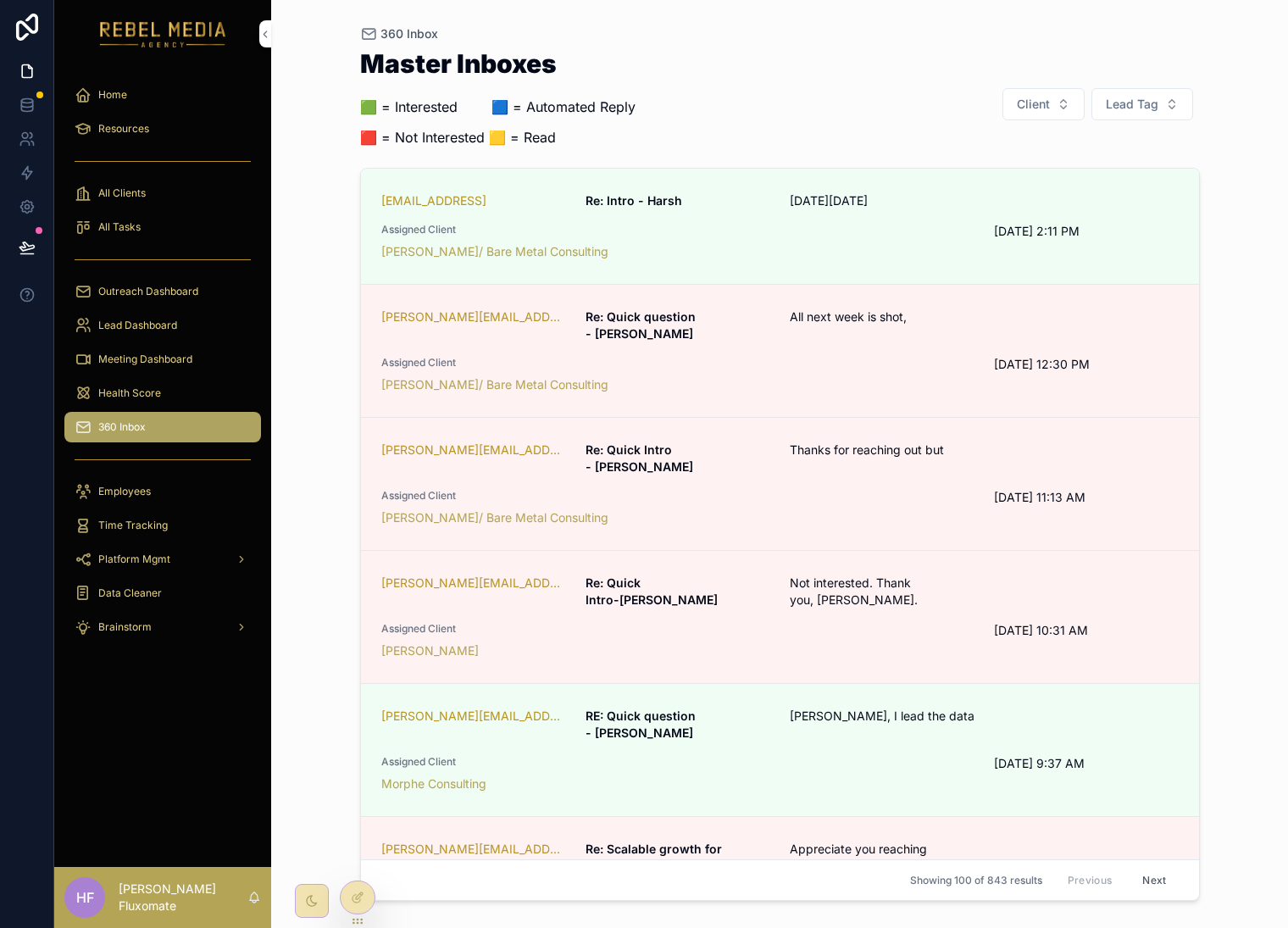
drag, startPoint x: 1180, startPoint y: 115, endPoint x: 1165, endPoint y: 115, distance: 15.0
click at [1180, 115] on button "Lead Tag" at bounding box center [1143, 104] width 102 height 32
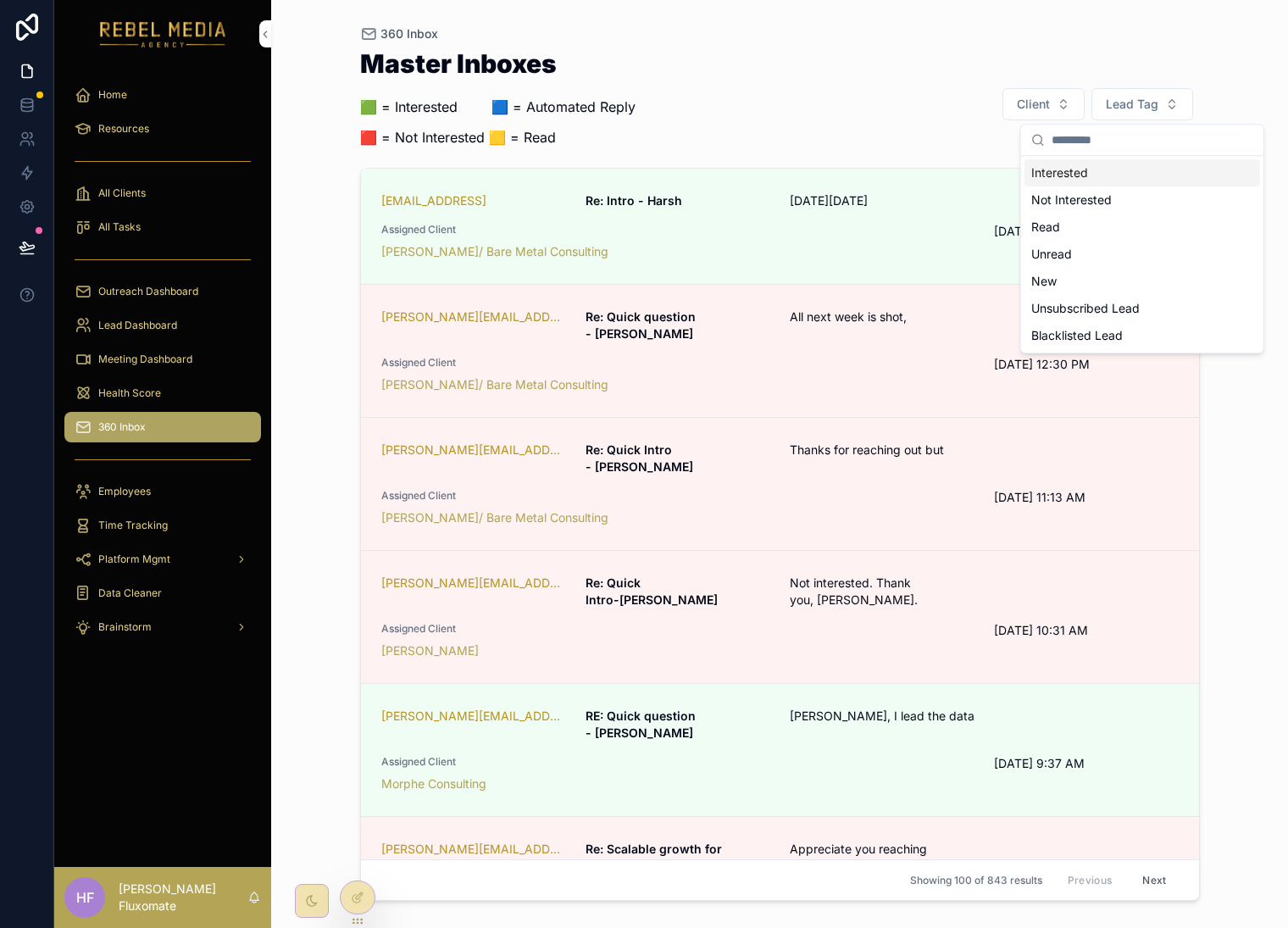
click at [1229, 55] on div "360 Inbox Master Inboxes 🟩 = Interested ‎ ‎ ‎ ‎ ‎ ‎‎ ‎ 🟦 = Automated Reply 🟥 = …" at bounding box center [780, 464] width 1017 height 928
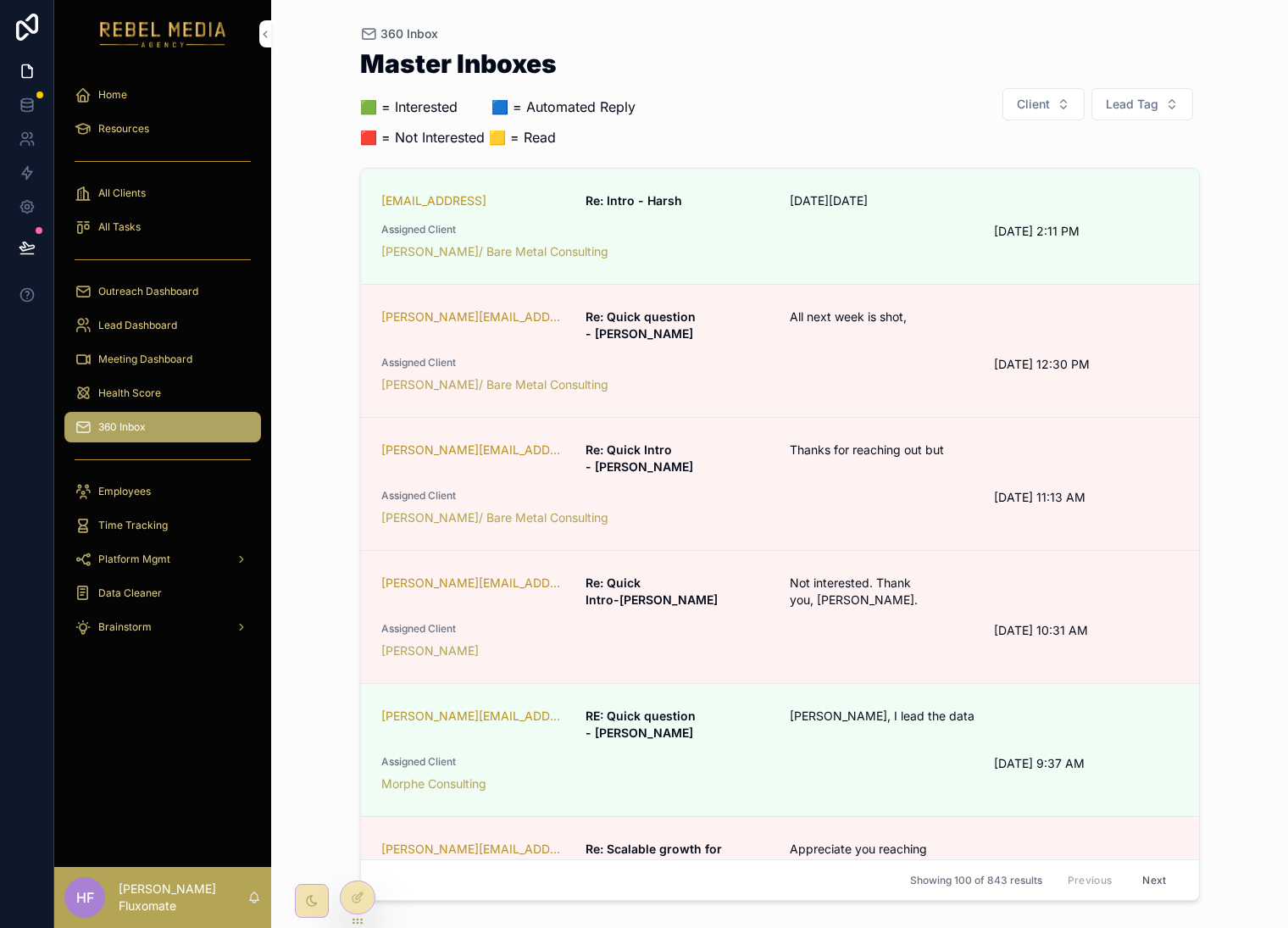
click at [1135, 98] on span "Lead Tag" at bounding box center [1133, 104] width 53 height 17
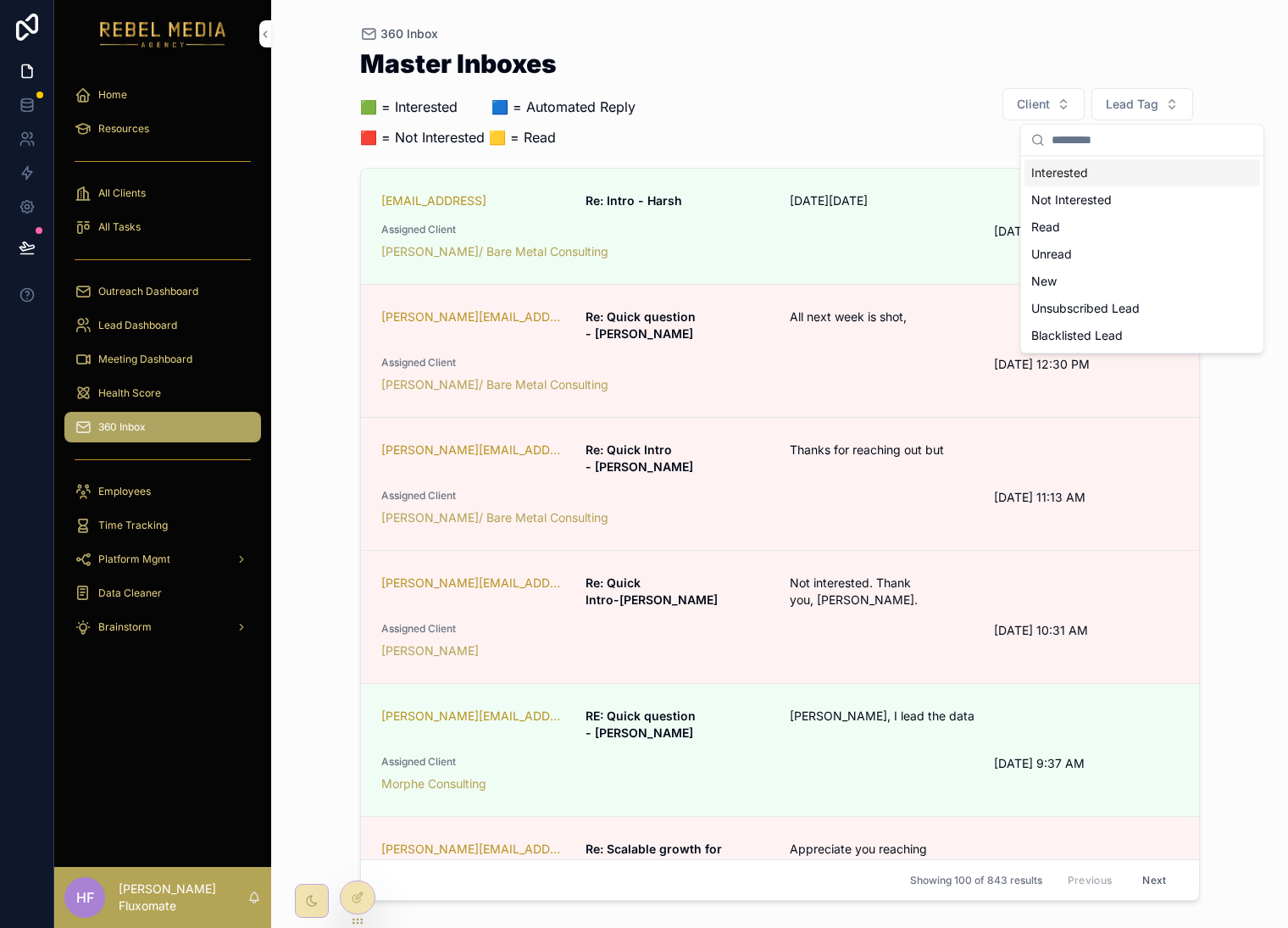
click at [1124, 175] on div "Interested" at bounding box center [1142, 173] width 236 height 27
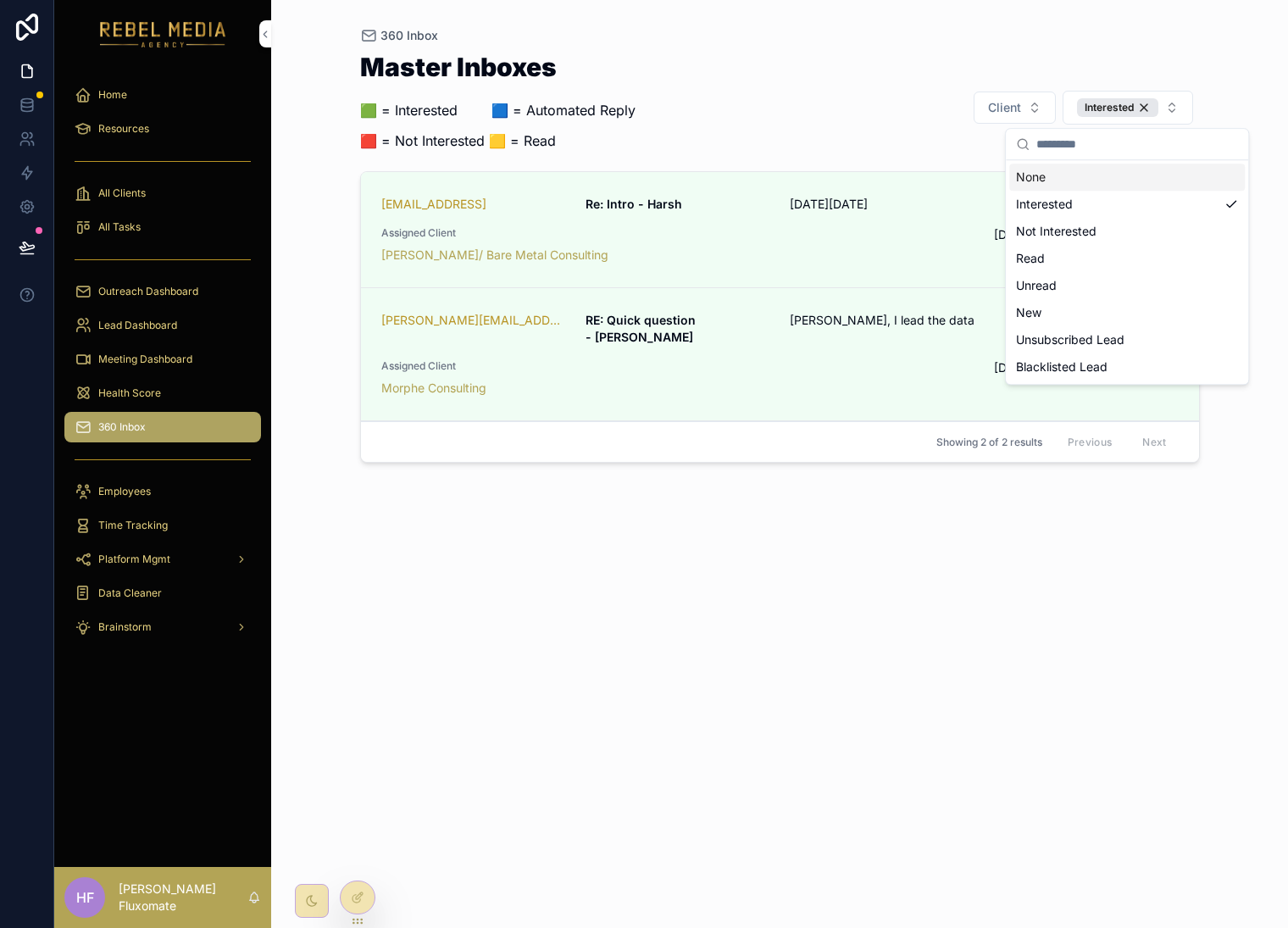
click at [1143, 107] on div "Interested" at bounding box center [1118, 108] width 81 height 18
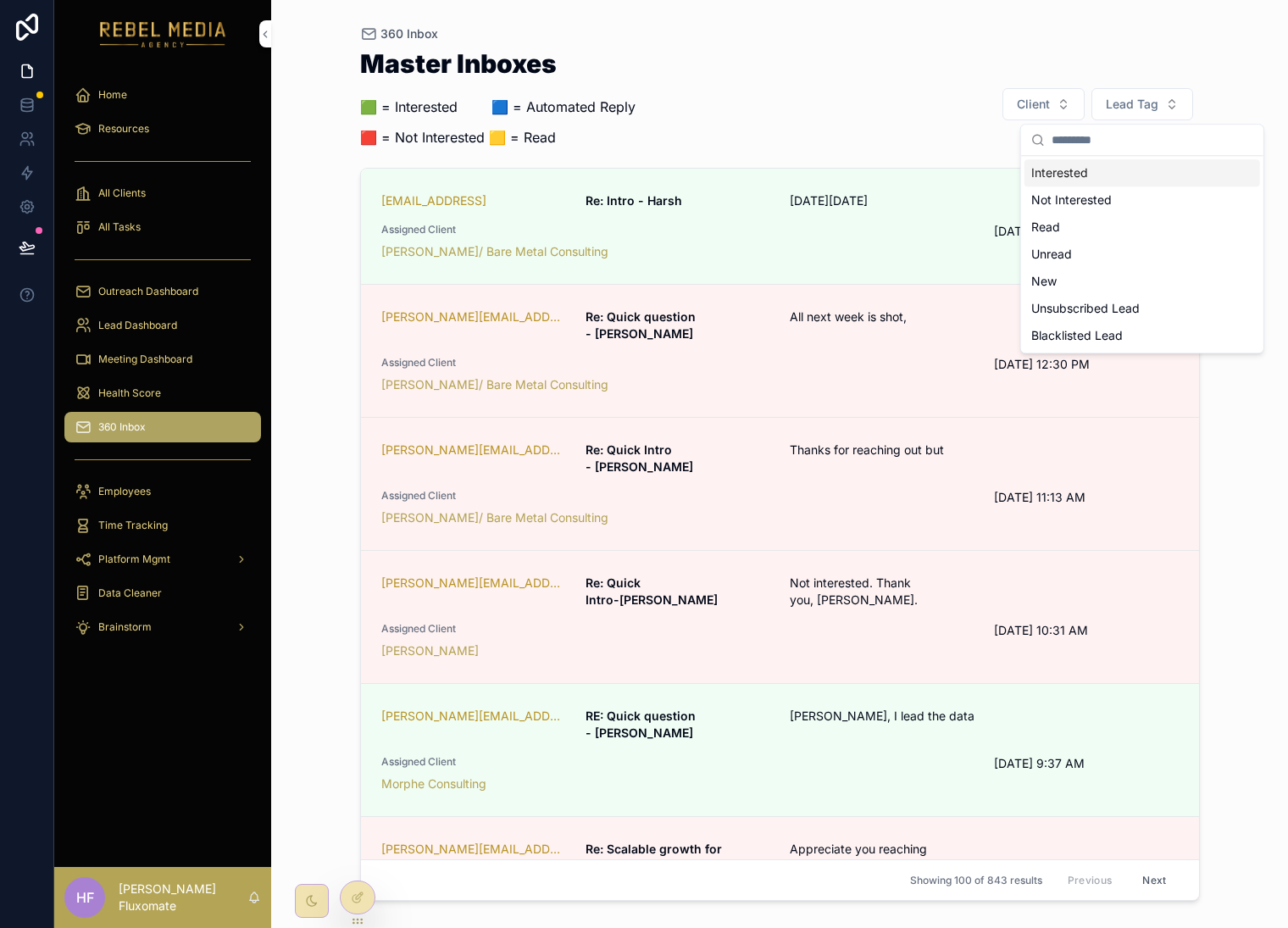
click at [1155, 103] on span "Lead Tag" at bounding box center [1133, 104] width 53 height 17
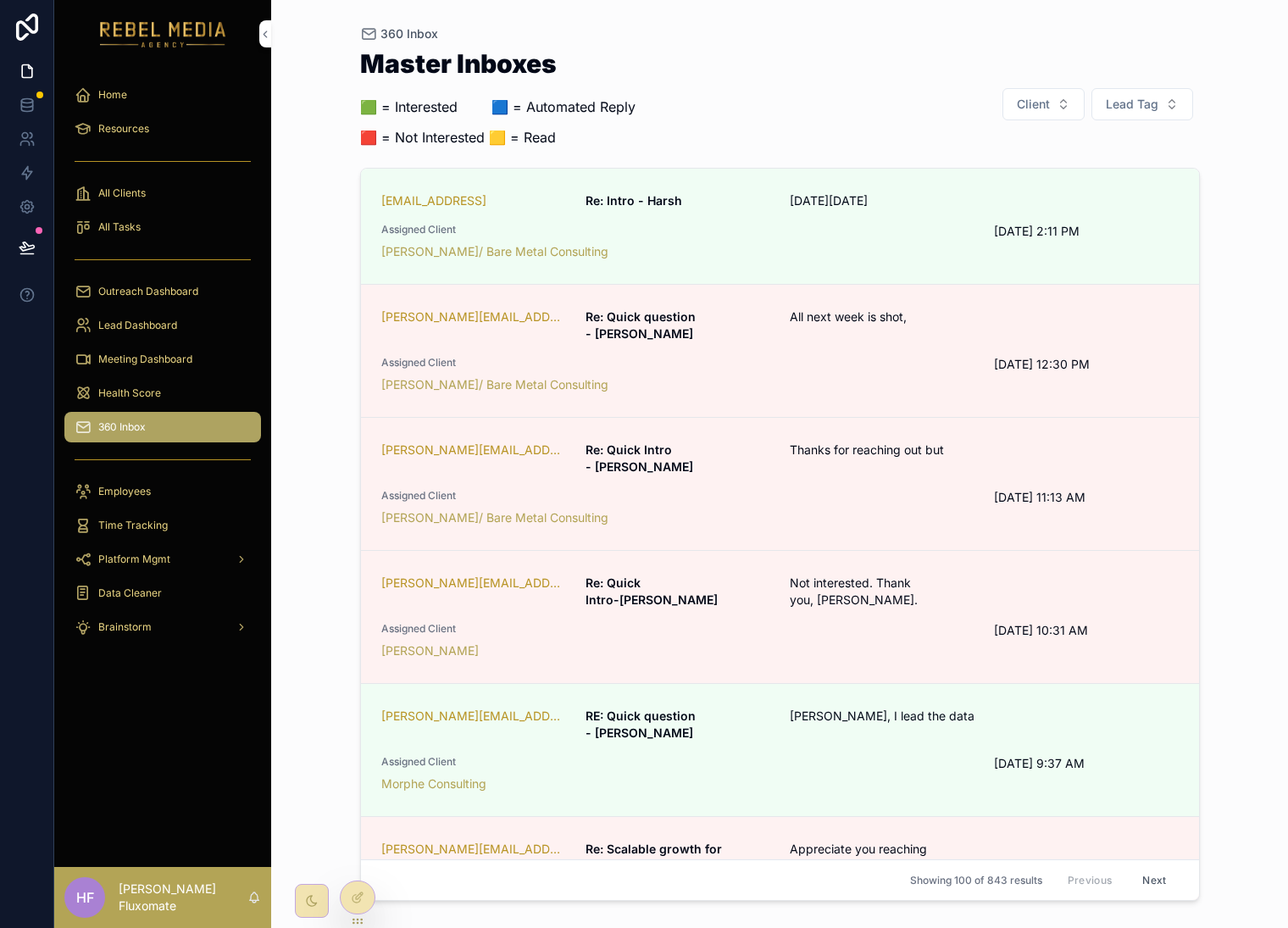
click at [1154, 103] on span "Lead Tag" at bounding box center [1133, 104] width 53 height 17
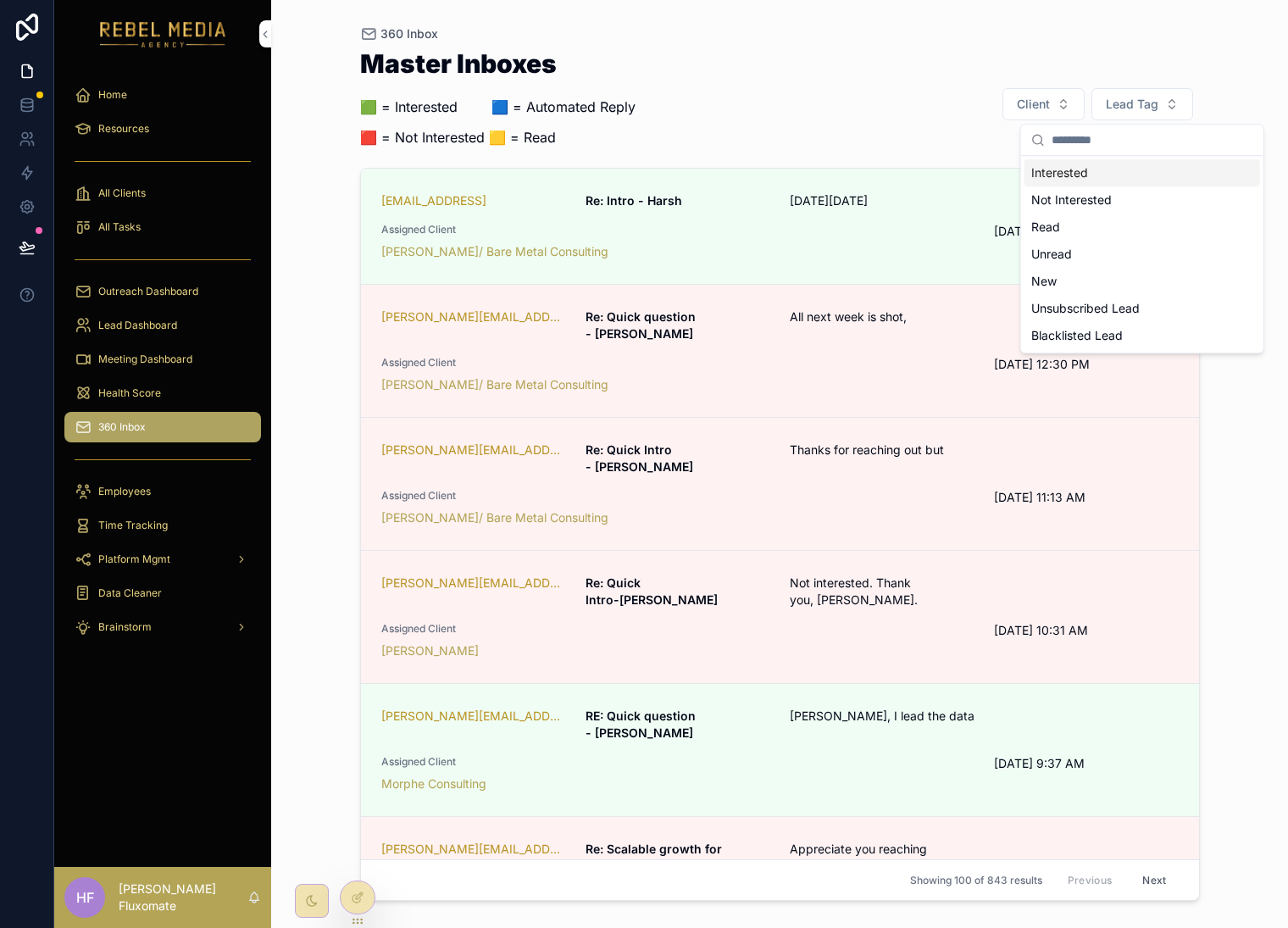
click at [1131, 179] on div "Interested" at bounding box center [1142, 173] width 236 height 27
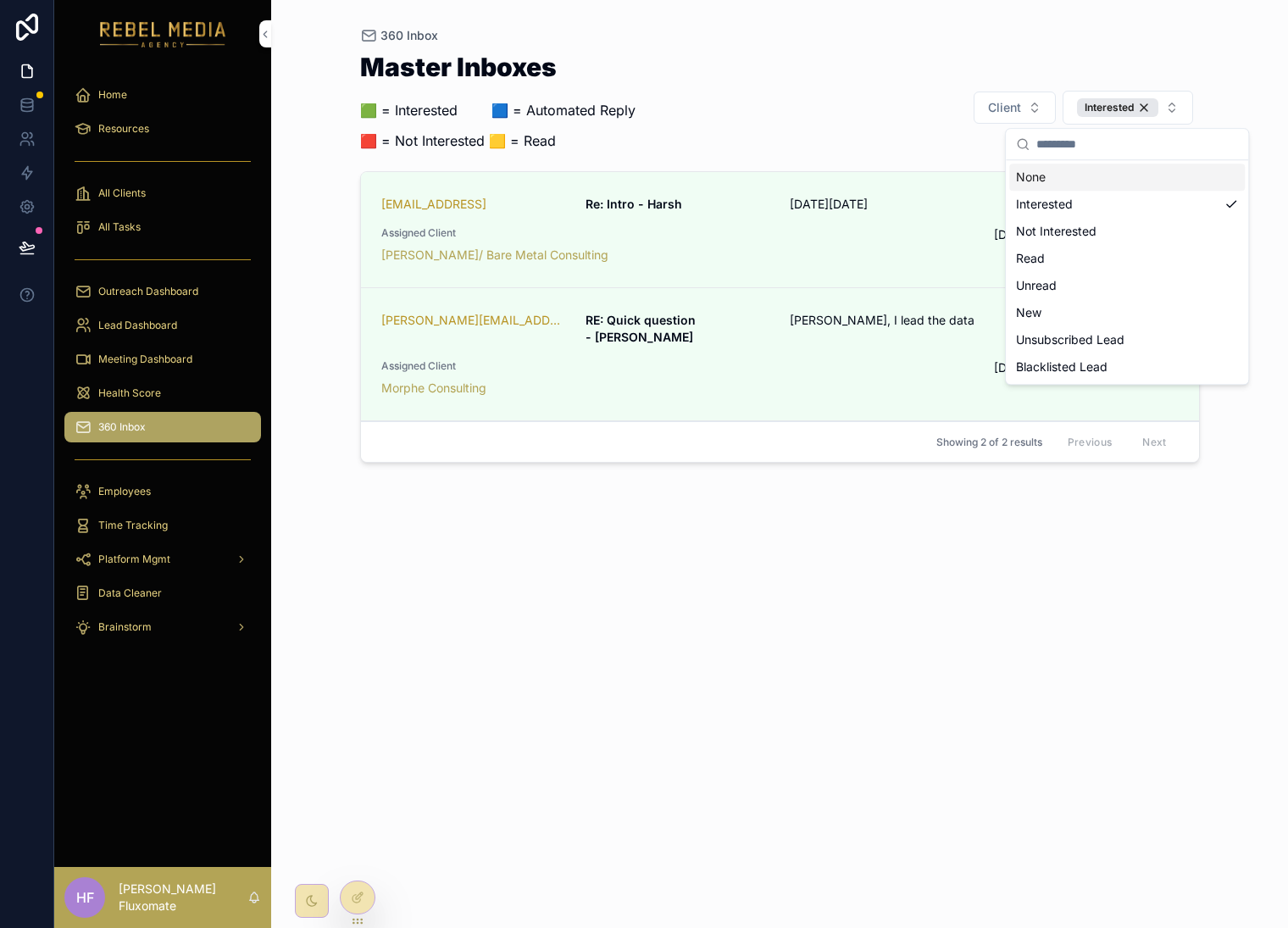
click at [1153, 106] on div "Interested" at bounding box center [1118, 108] width 81 height 18
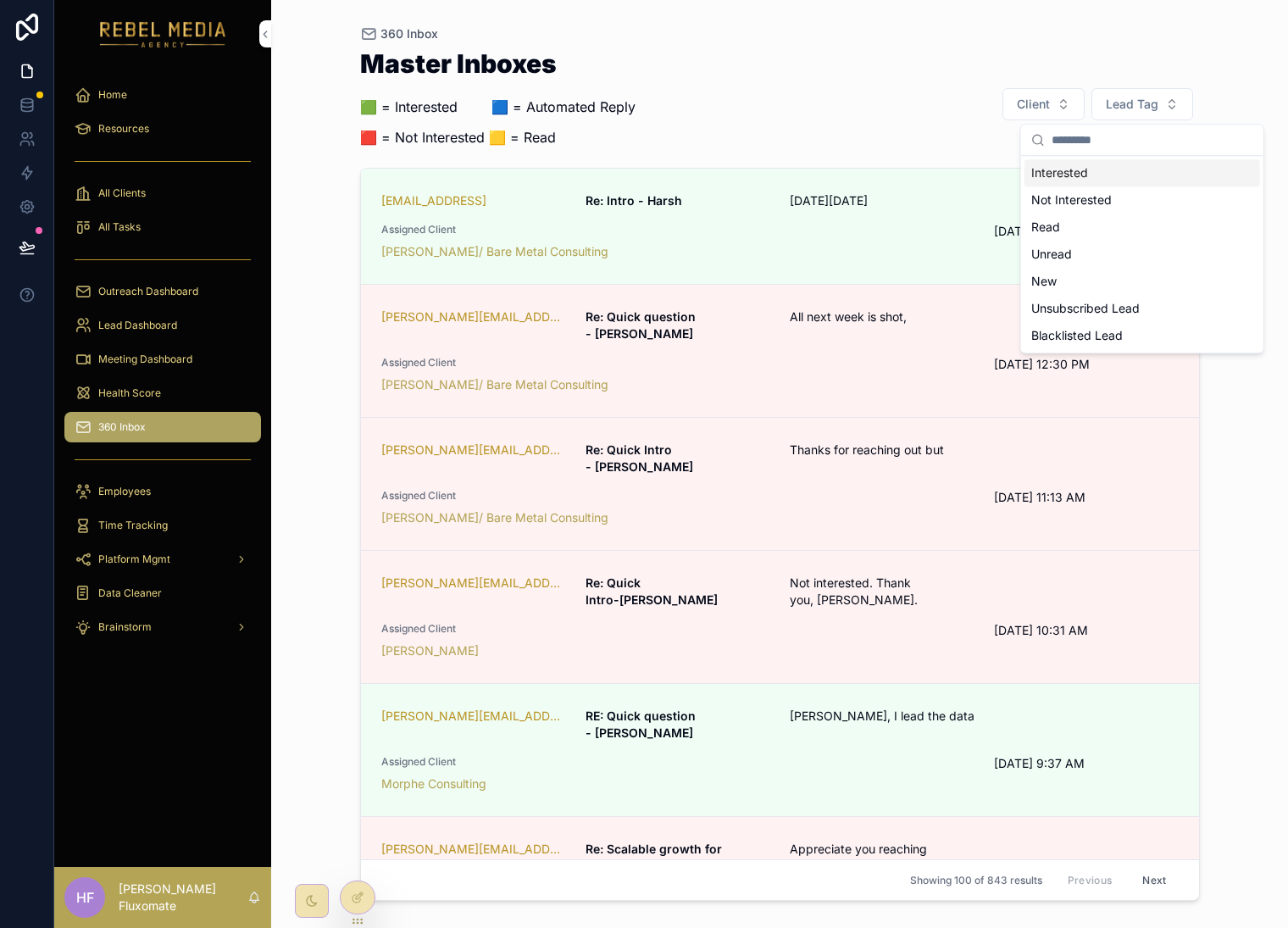
click at [1155, 105] on span "Lead Tag" at bounding box center [1133, 104] width 53 height 17
click at [1155, 106] on span "Lead Tag" at bounding box center [1133, 104] width 53 height 17
click at [1149, 316] on div "Unsubscribed Lead" at bounding box center [1142, 309] width 236 height 27
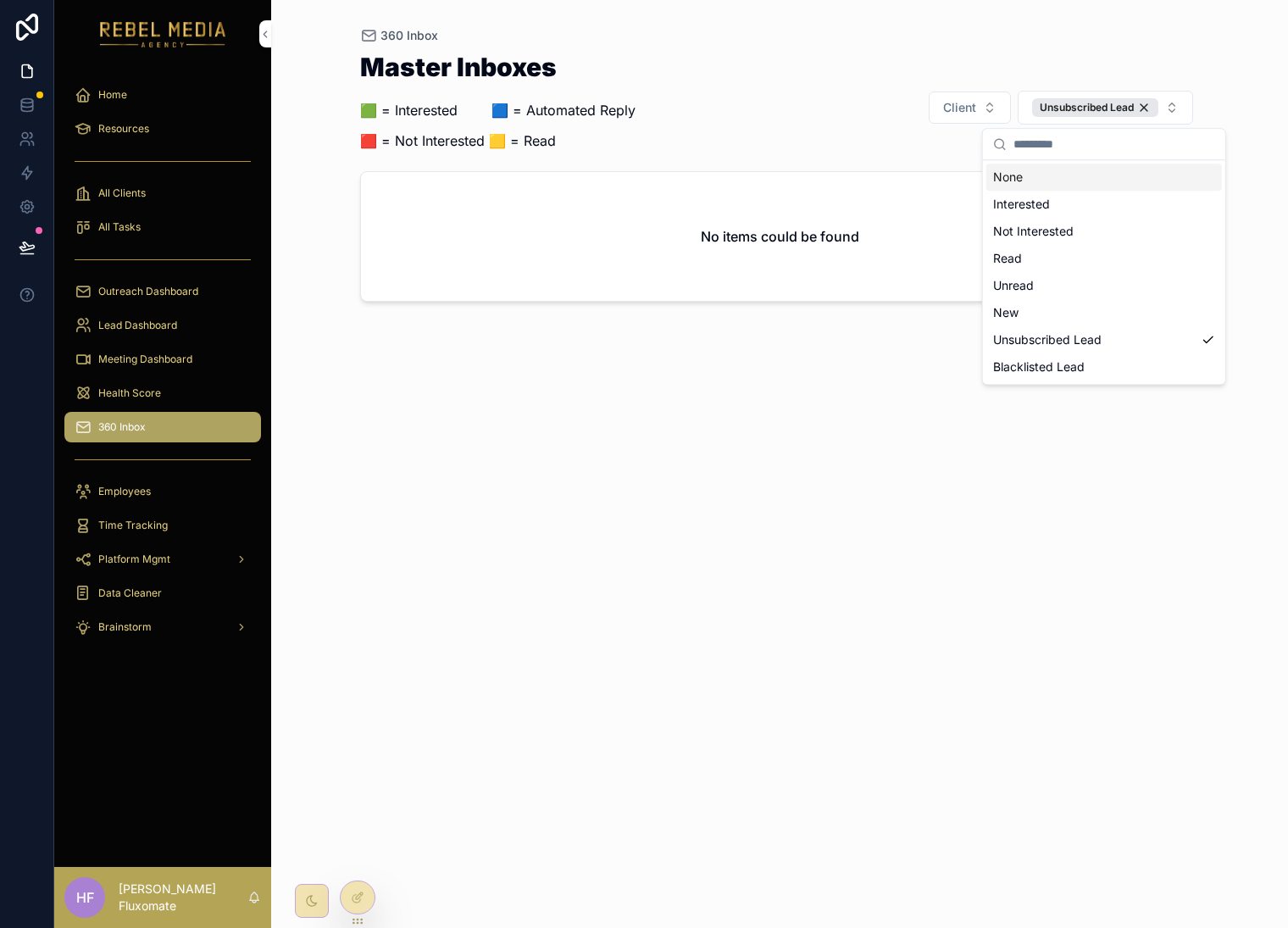
click at [1147, 106] on div "Unsubscribed Lead" at bounding box center [1096, 108] width 127 height 18
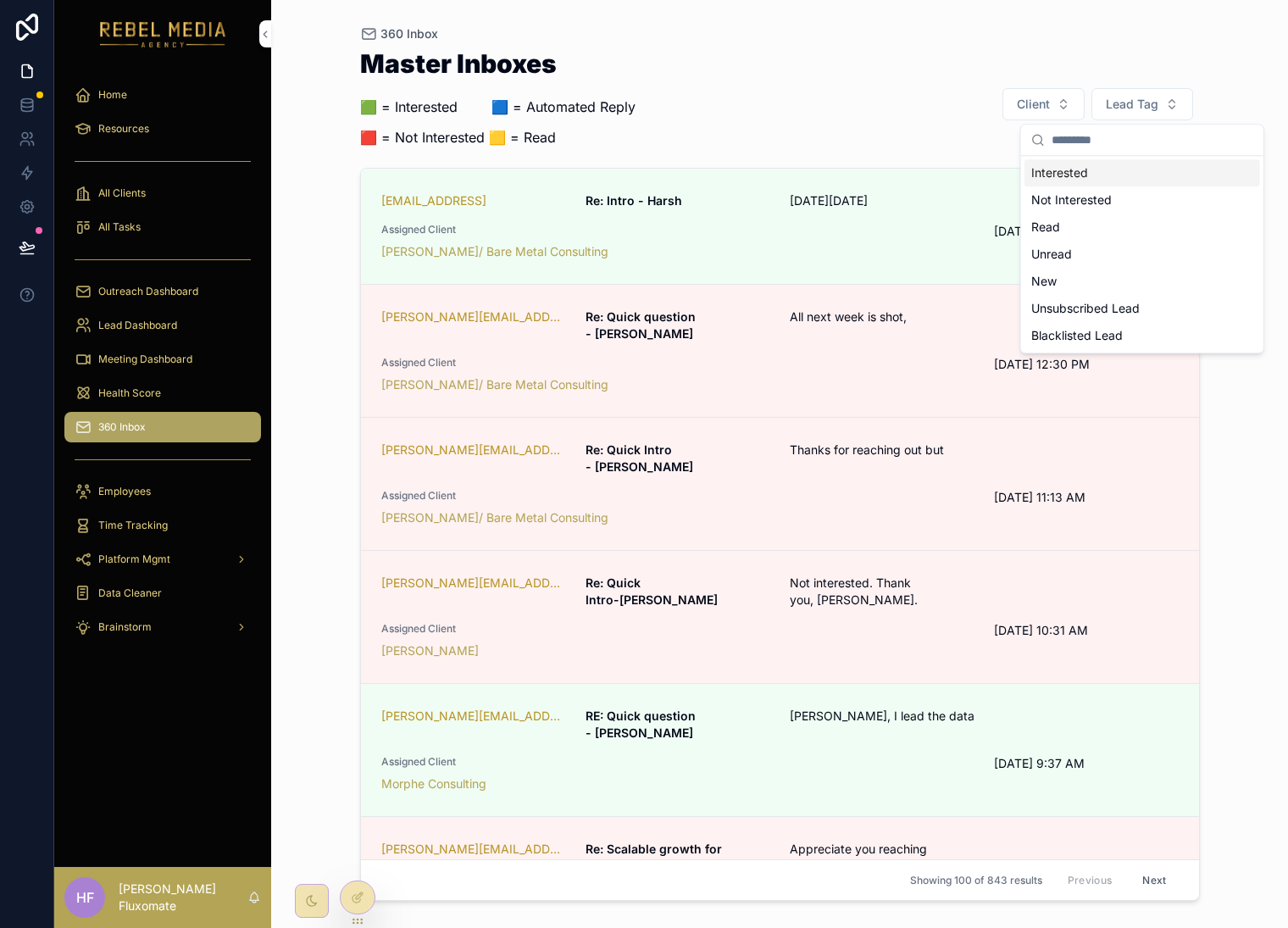
click at [1217, 47] on div "360 Inbox Master Inboxes 🟩 = Interested ‎ ‎ ‎ ‎ ‎ ‎‎ ‎ 🟦 = Automated Reply 🟥 = …" at bounding box center [780, 464] width 1017 height 928
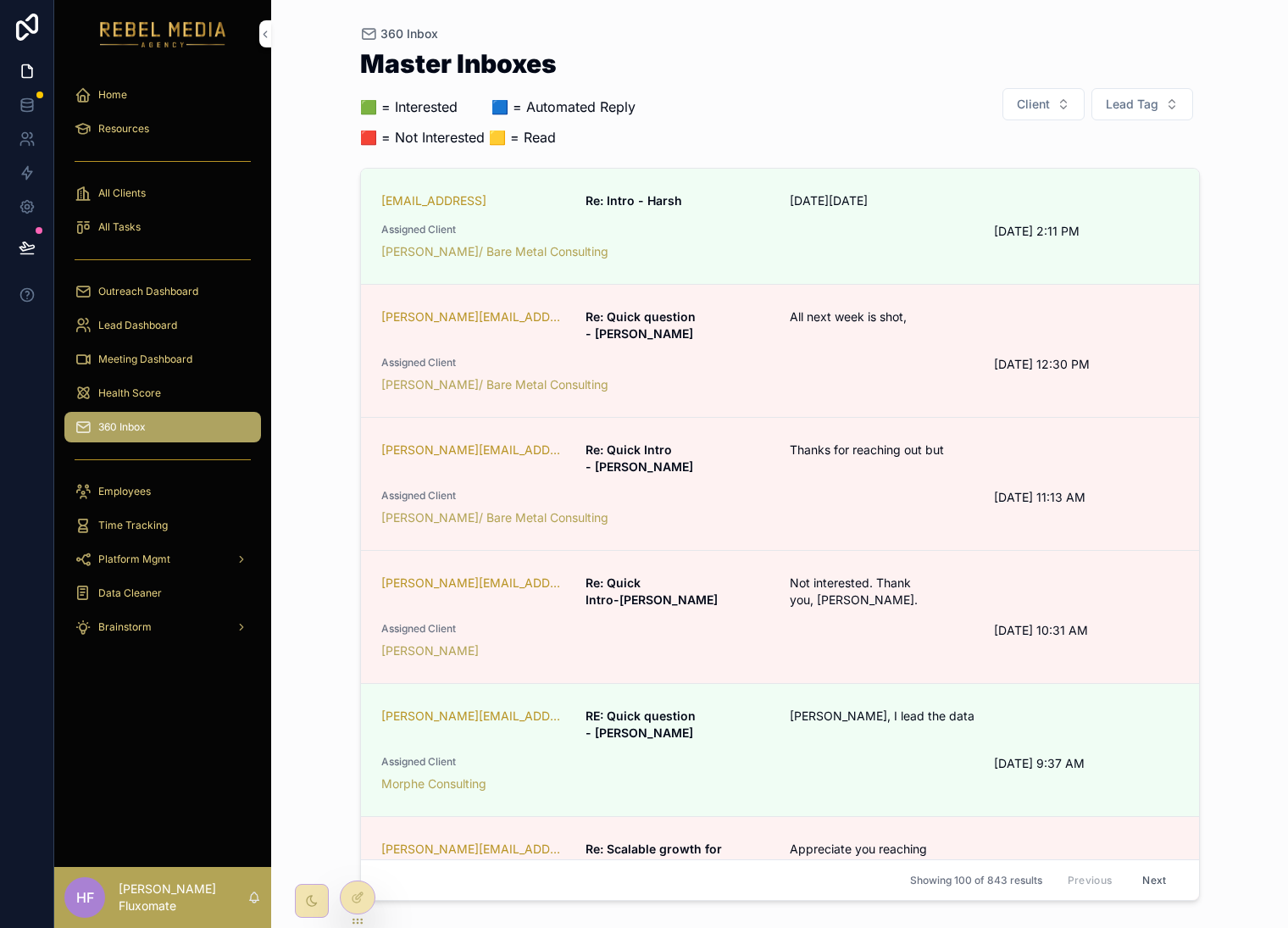
click at [942, 240] on div "Assigned Client Marc Weinberg/ Bare Metal Consulting" at bounding box center [677, 242] width 593 height 37
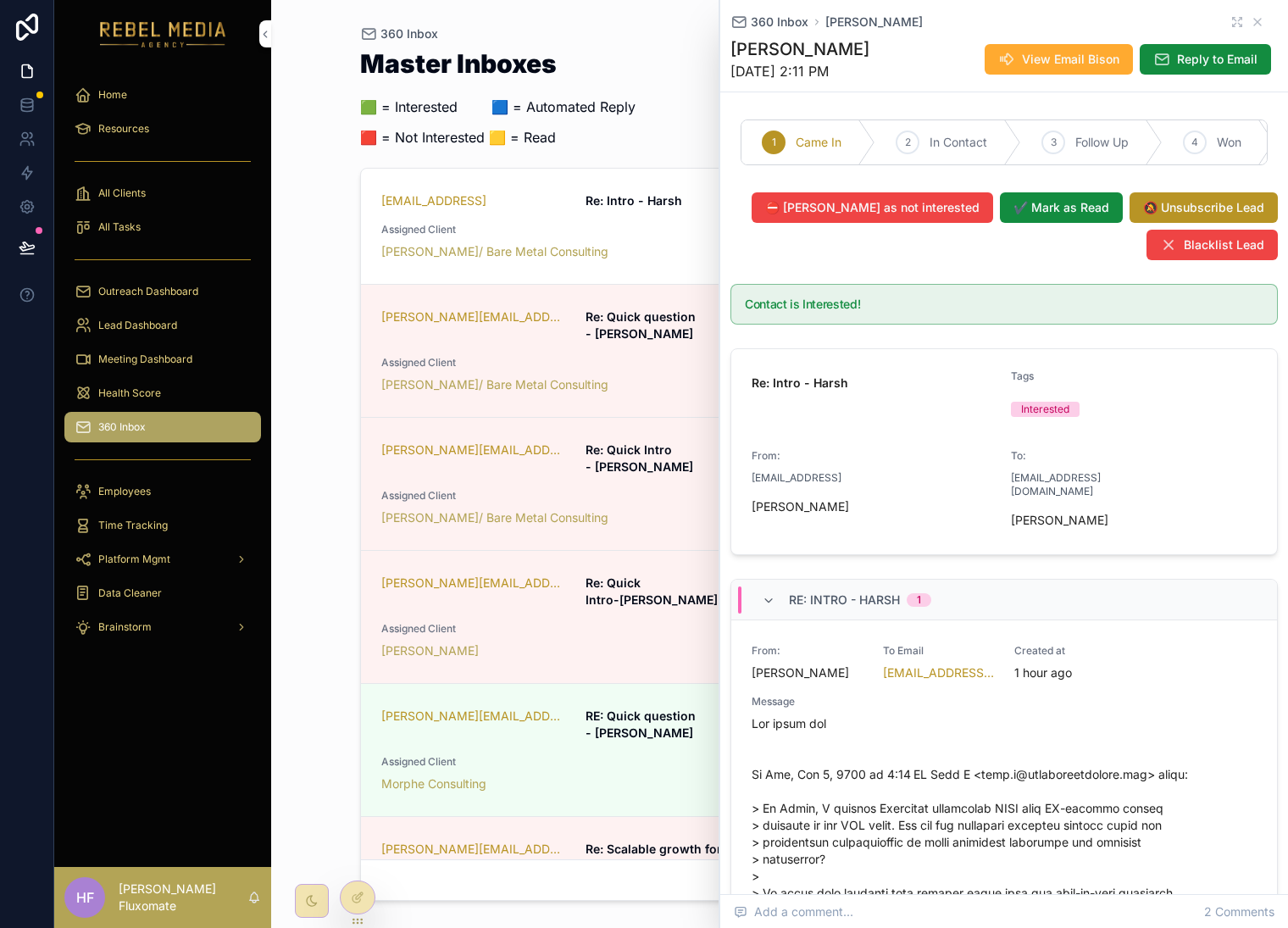
click at [697, 57] on div "Master Inboxes 🟩 = Interested ‎ ‎ ‎ ‎ ‎ ‎‎ ‎ 🟦 = Automated Reply 🟥 = Not Intere…" at bounding box center [780, 104] width 840 height 107
click at [1252, 15] on icon "scrollable content" at bounding box center [1258, 22] width 14 height 14
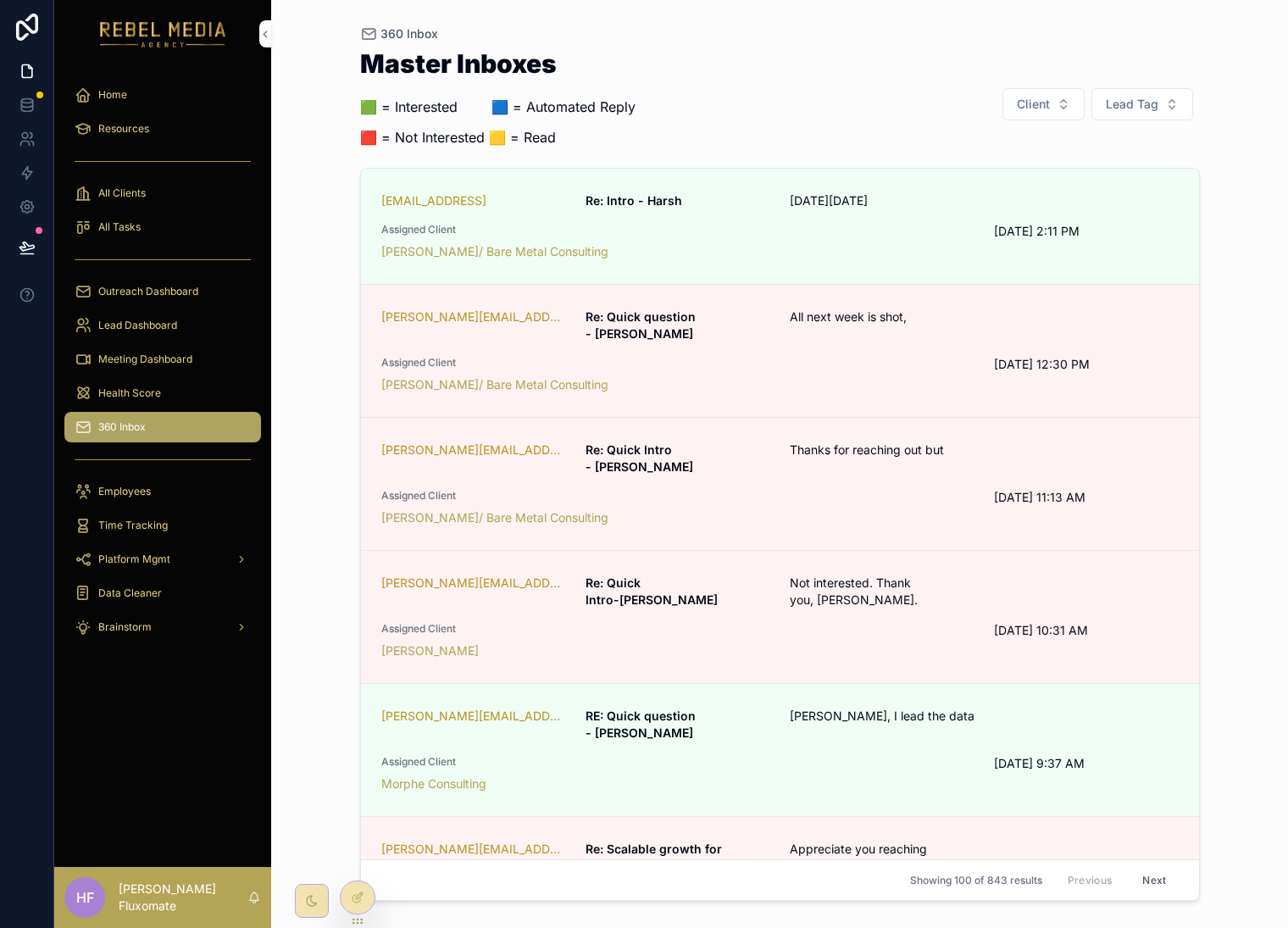
click at [1148, 91] on button "Lead Tag" at bounding box center [1143, 104] width 102 height 32
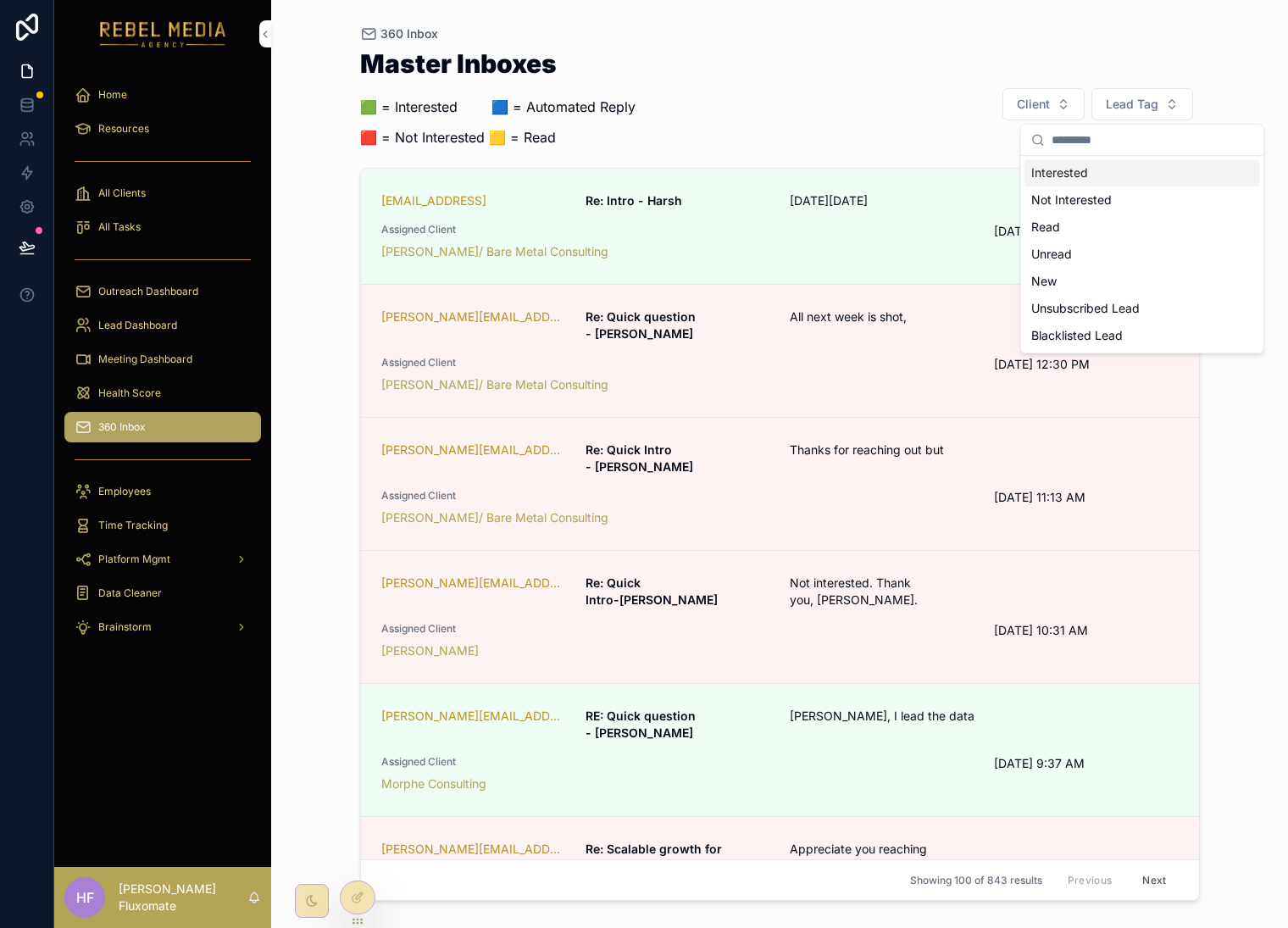
drag, startPoint x: 894, startPoint y: 73, endPoint x: 899, endPoint y: 108, distance: 35.4
click at [894, 73] on div "Master Inboxes 🟩 = Interested ‎ ‎ ‎ ‎ ‎ ‎‎ ‎ 🟦 = Automated Reply 🟥 = Not Intere…" at bounding box center [780, 104] width 840 height 107
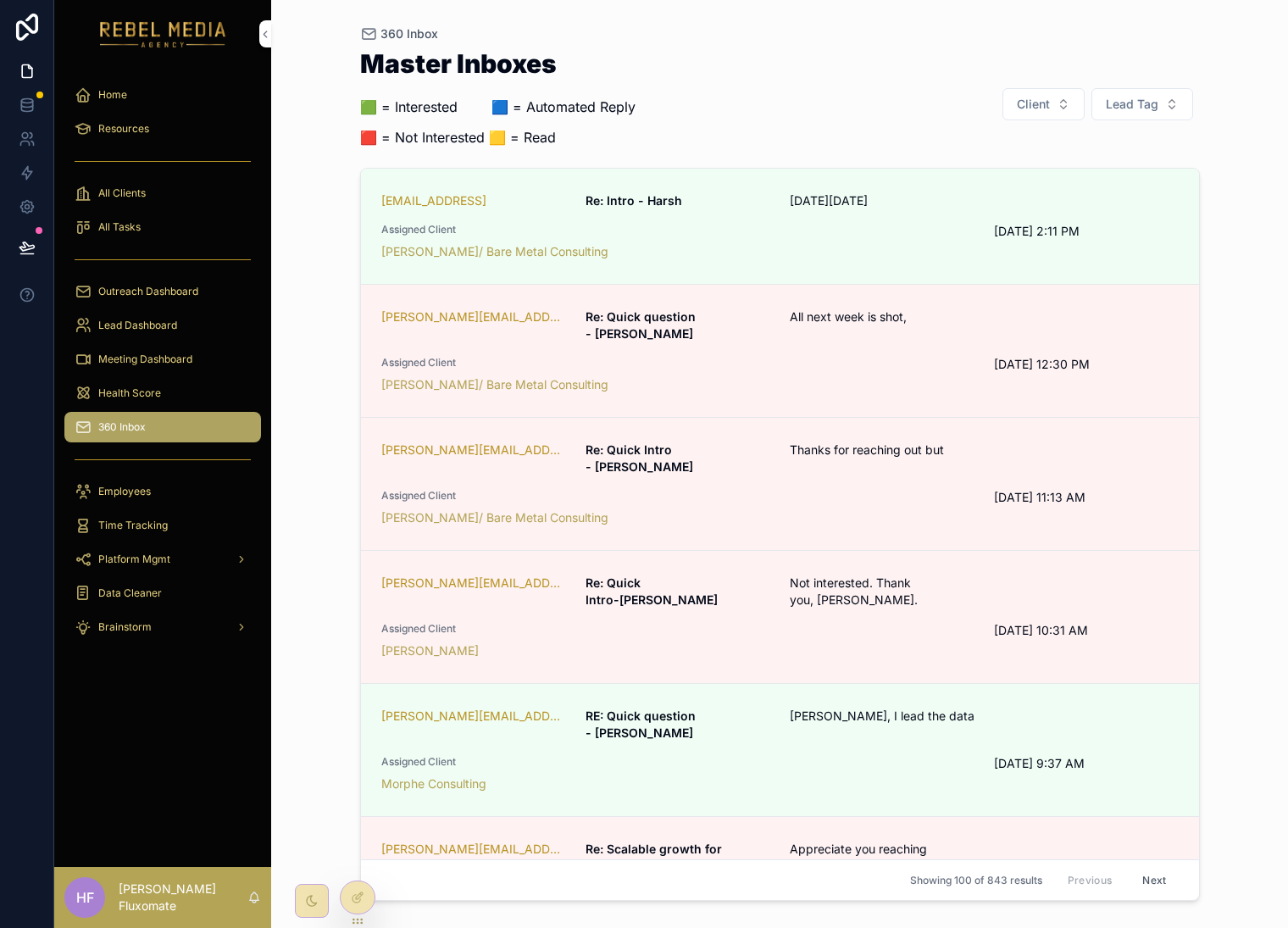
click at [923, 230] on span "Assigned Client" at bounding box center [677, 230] width 593 height 14
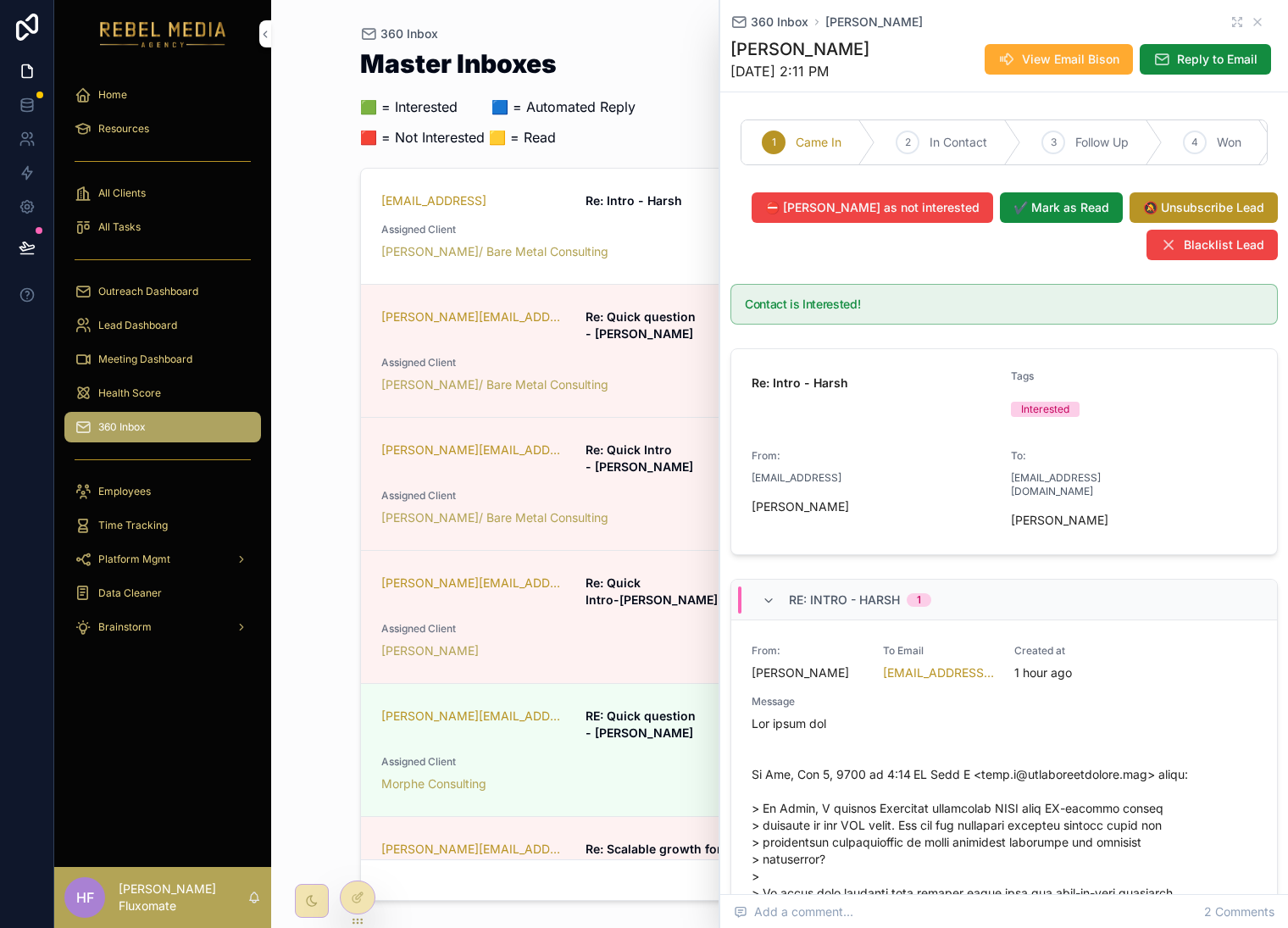
click at [932, 216] on span "⛔ Mark as not interested" at bounding box center [872, 208] width 214 height 17
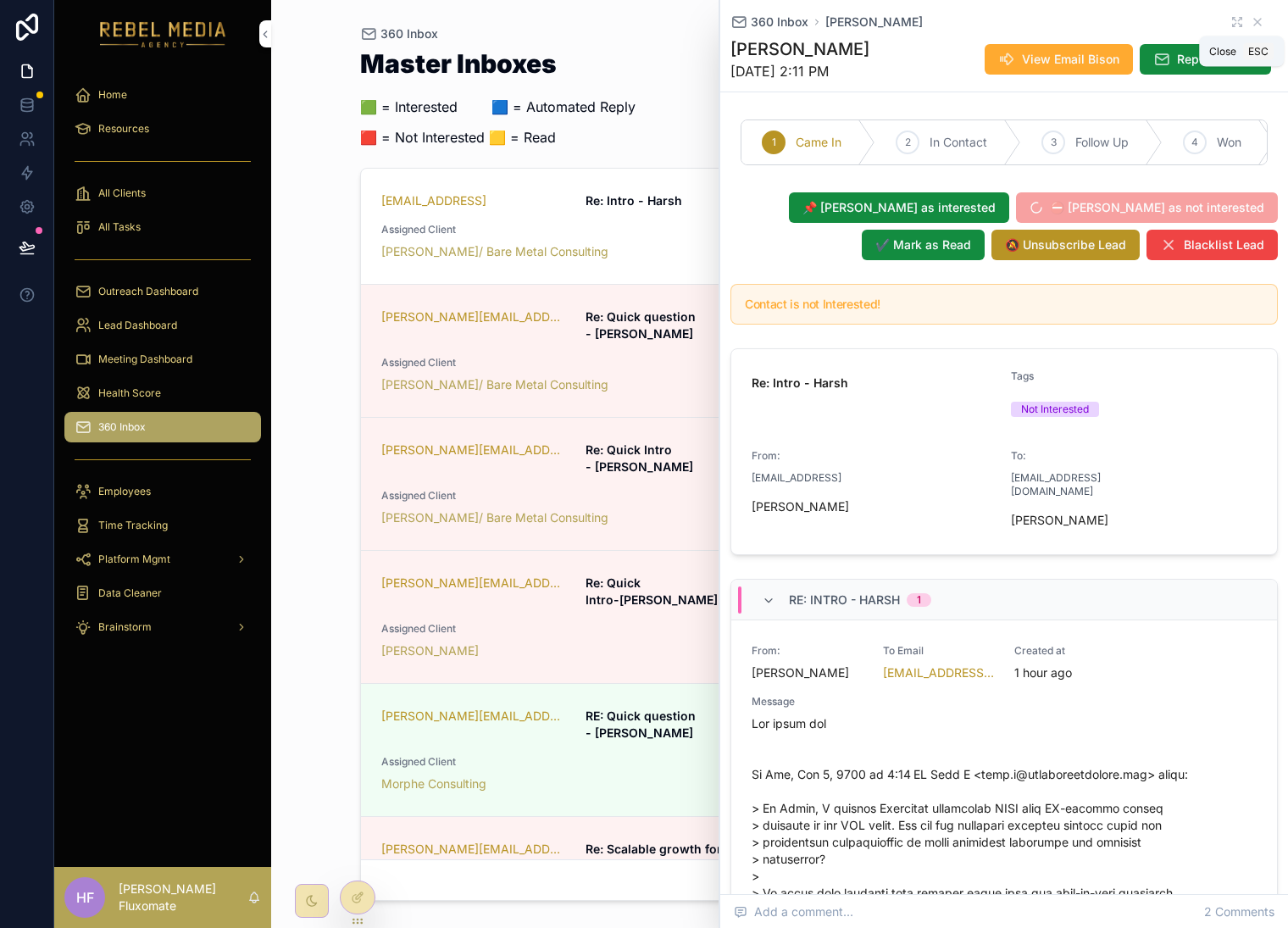
click at [1252, 20] on icon "scrollable content" at bounding box center [1258, 22] width 14 height 14
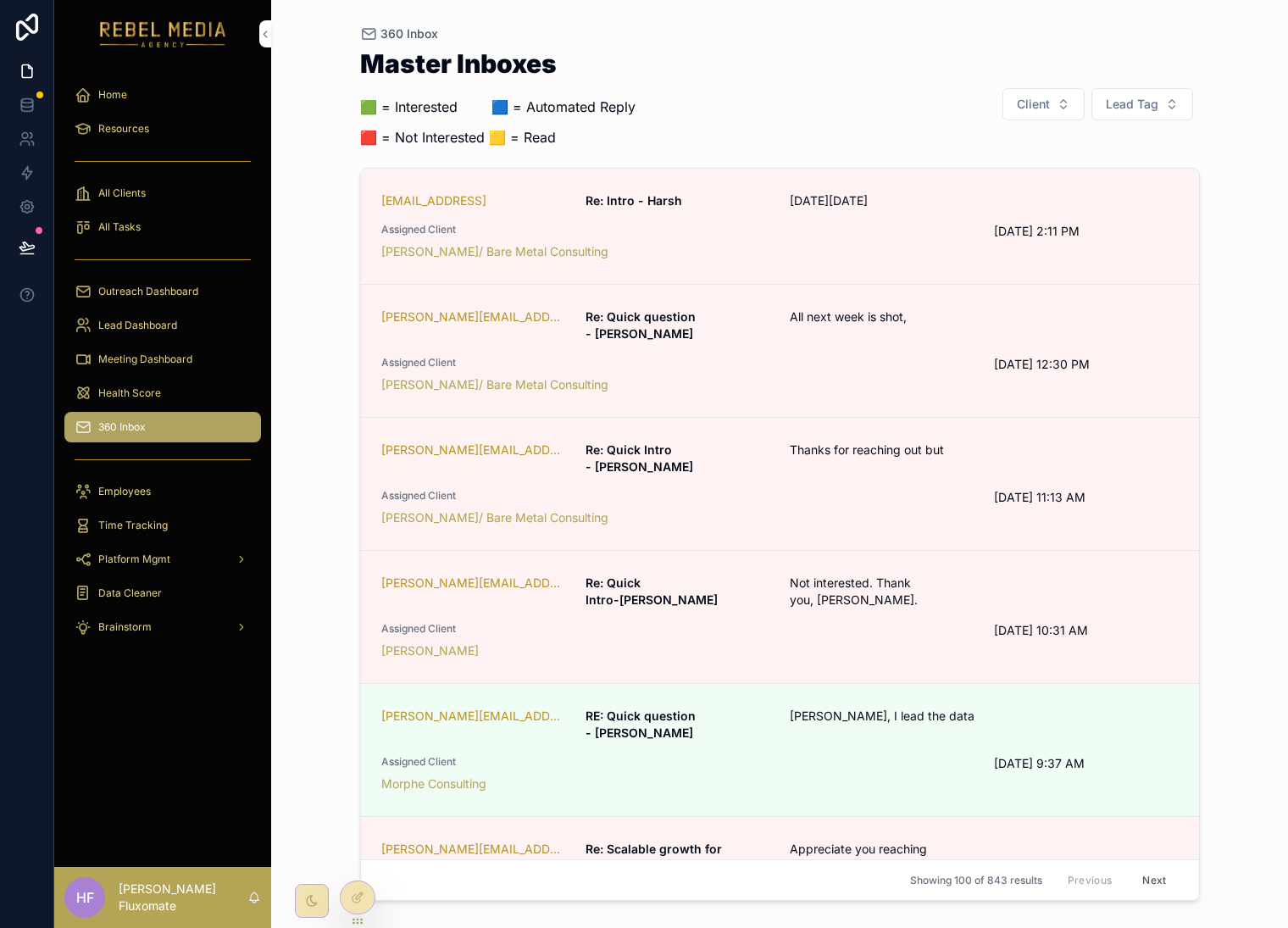
click at [1171, 103] on button "Lead Tag" at bounding box center [1143, 104] width 102 height 32
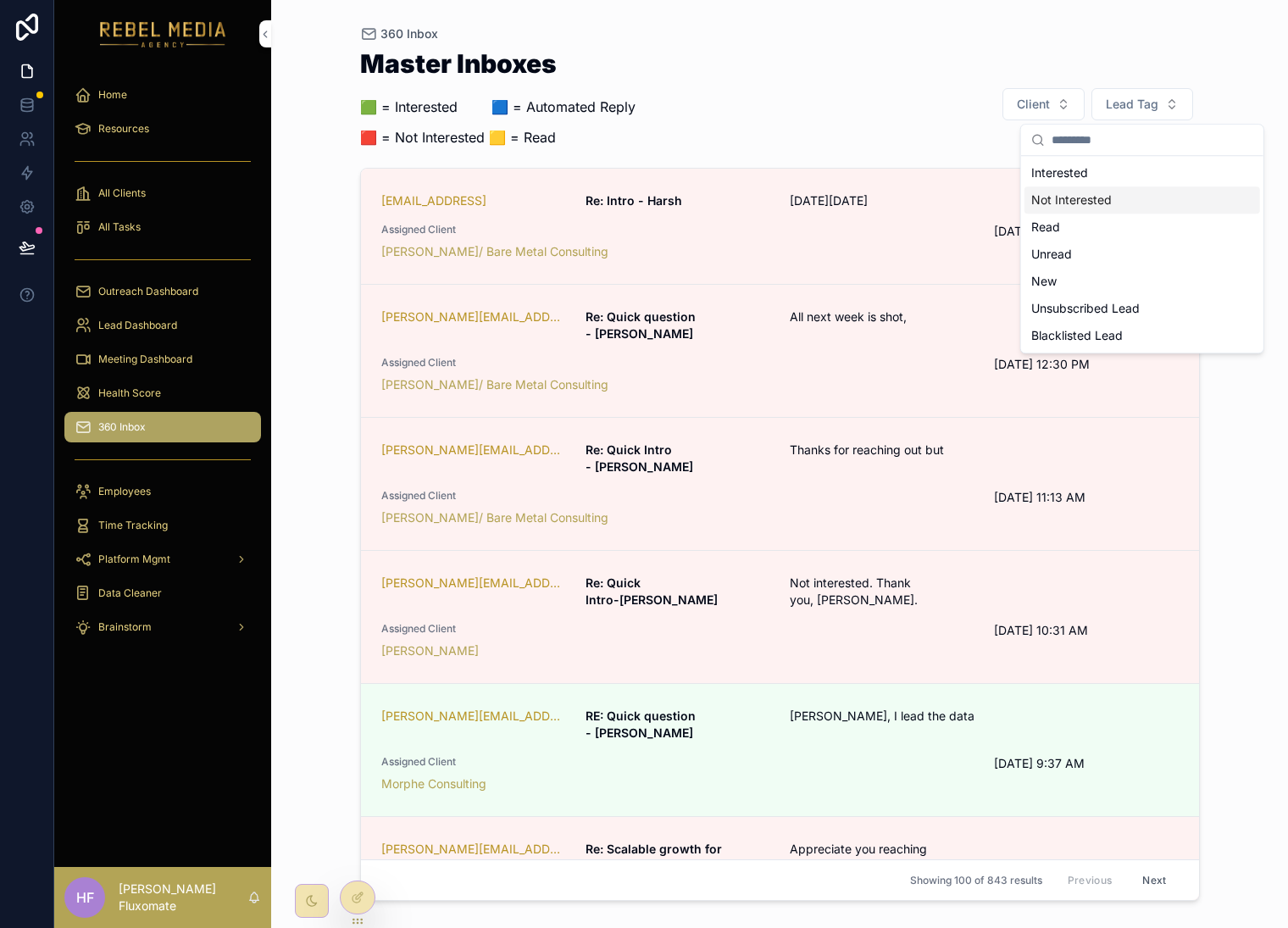
drag, startPoint x: 1128, startPoint y: 198, endPoint x: 1144, endPoint y: 202, distance: 16.5
click at [1128, 198] on div "Not Interested" at bounding box center [1142, 201] width 236 height 27
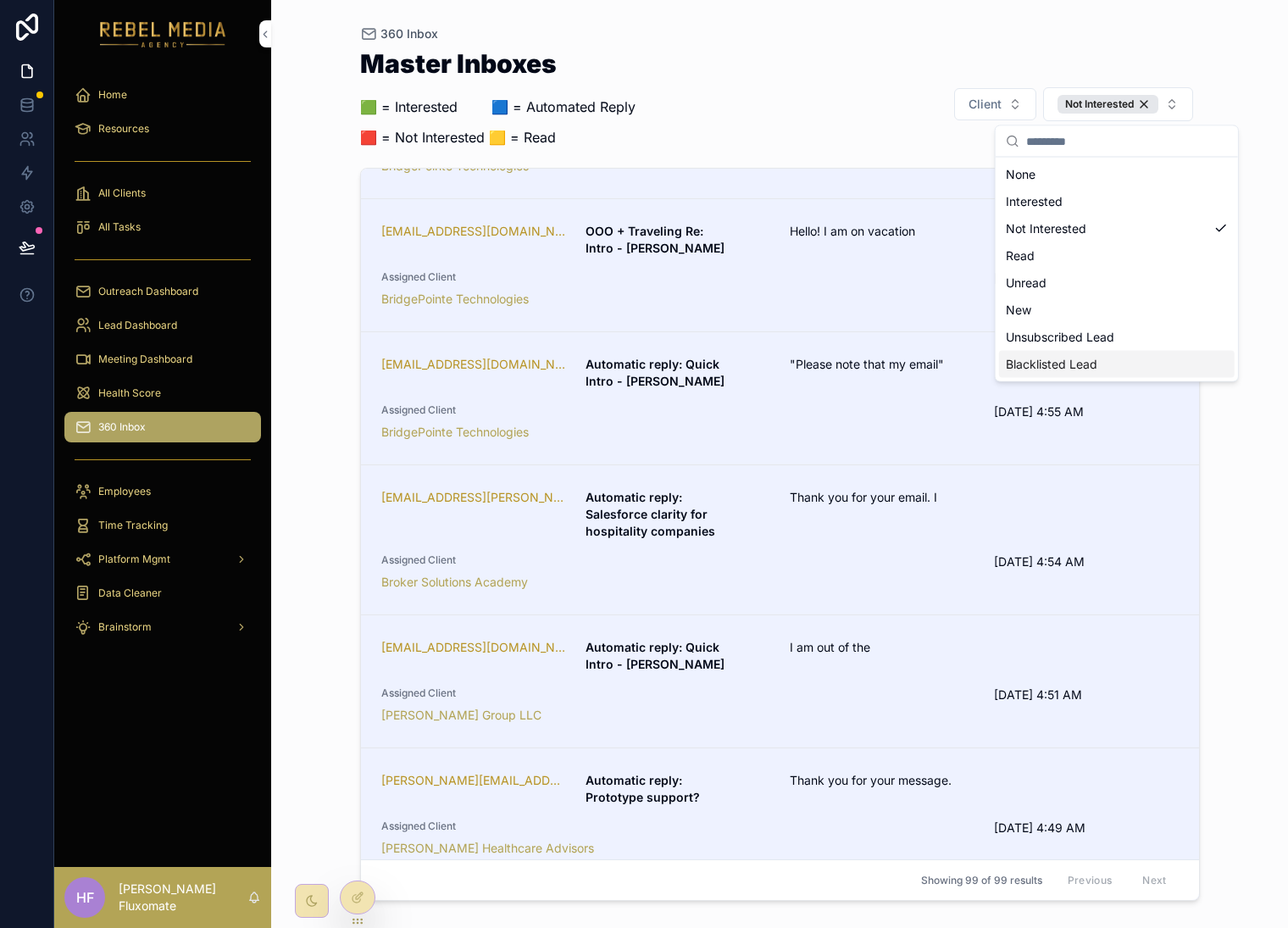
scroll to position [1708, 0]
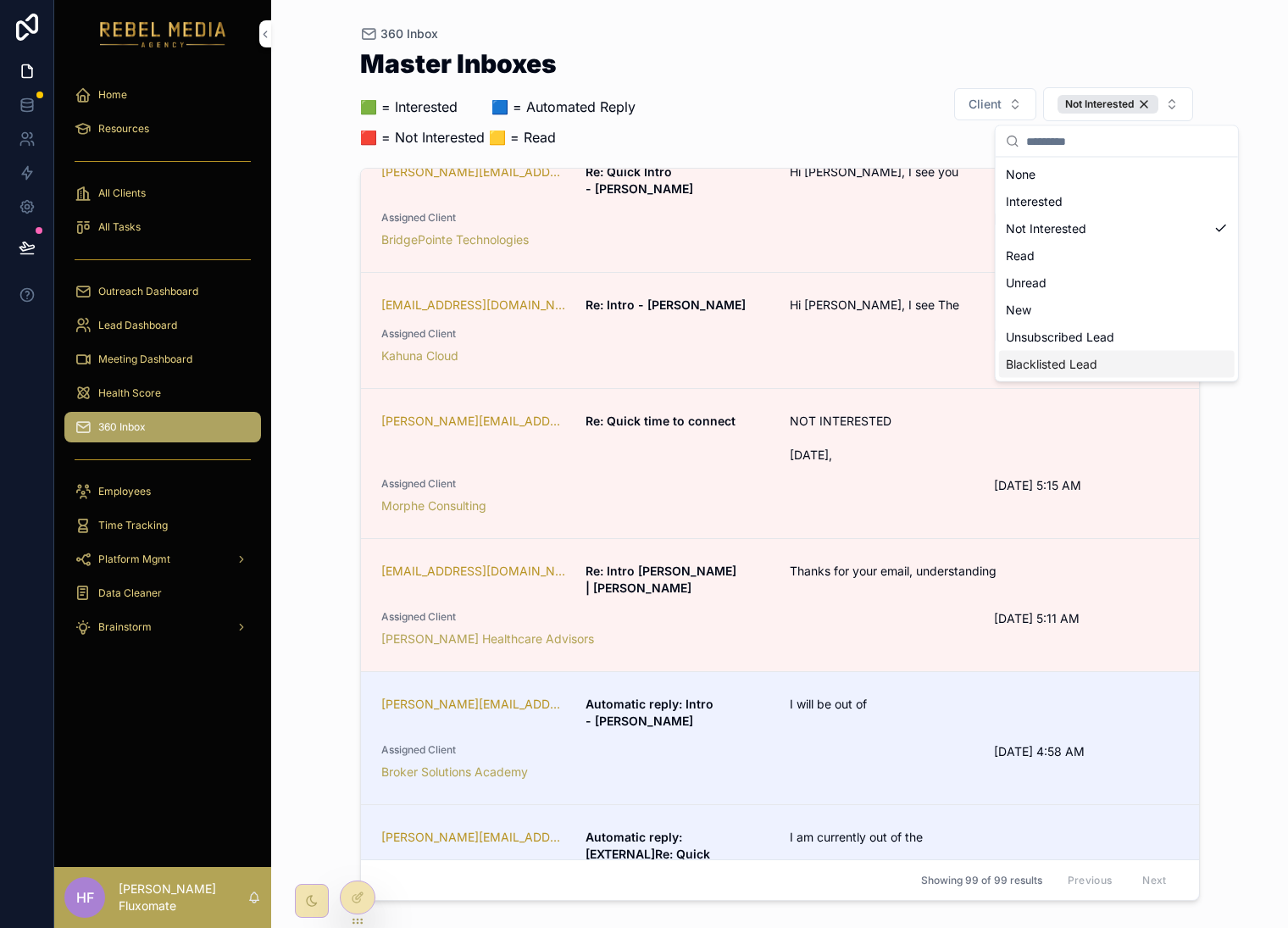
click at [1243, 454] on div "360 Inbox Master Inboxes 🟩 = Interested ‎ ‎ ‎ ‎ ‎ ‎‎ ‎ 🟦 = Automated Reply 🟥 = …" at bounding box center [780, 464] width 1017 height 928
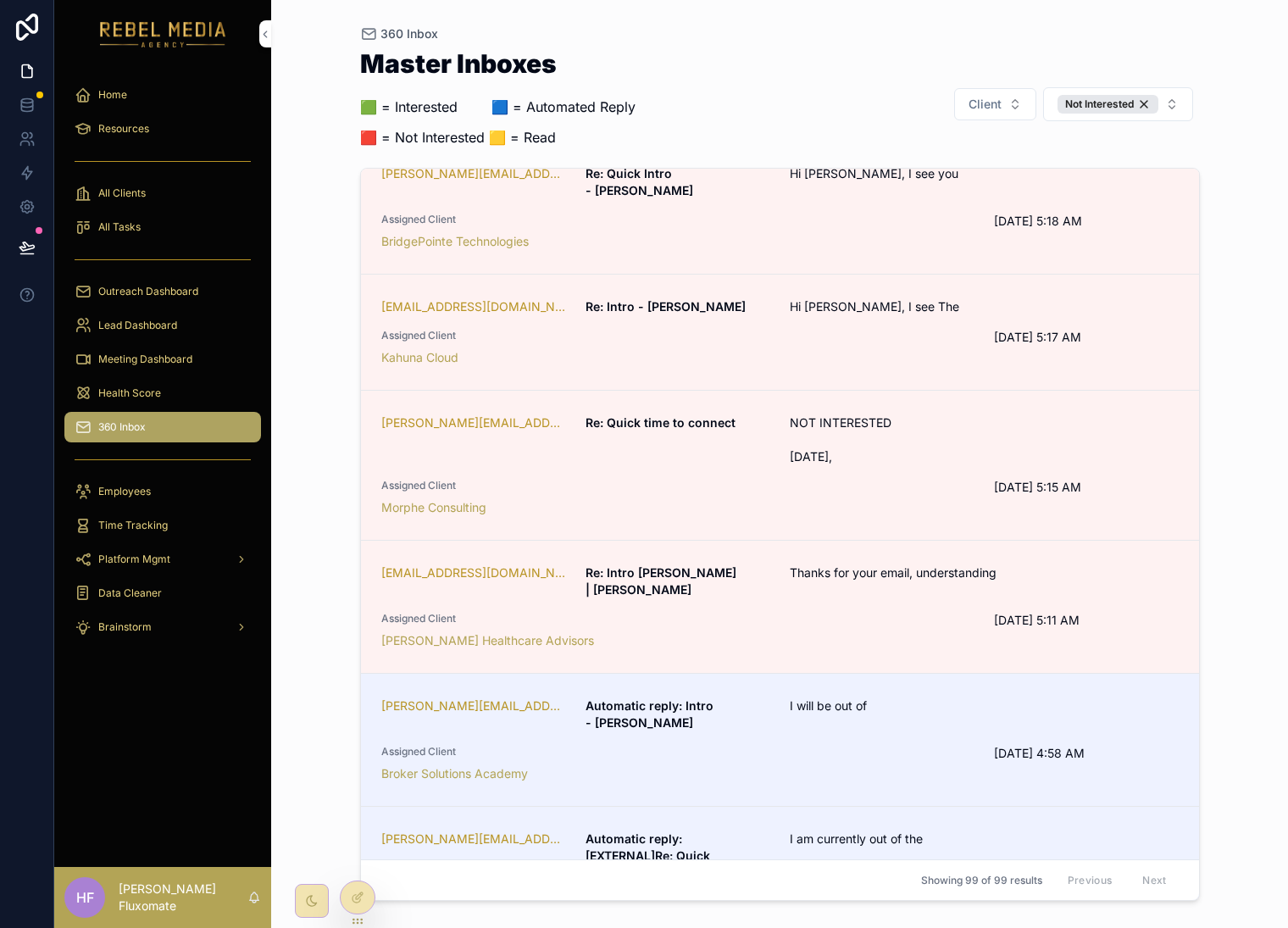
scroll to position [1923, 0]
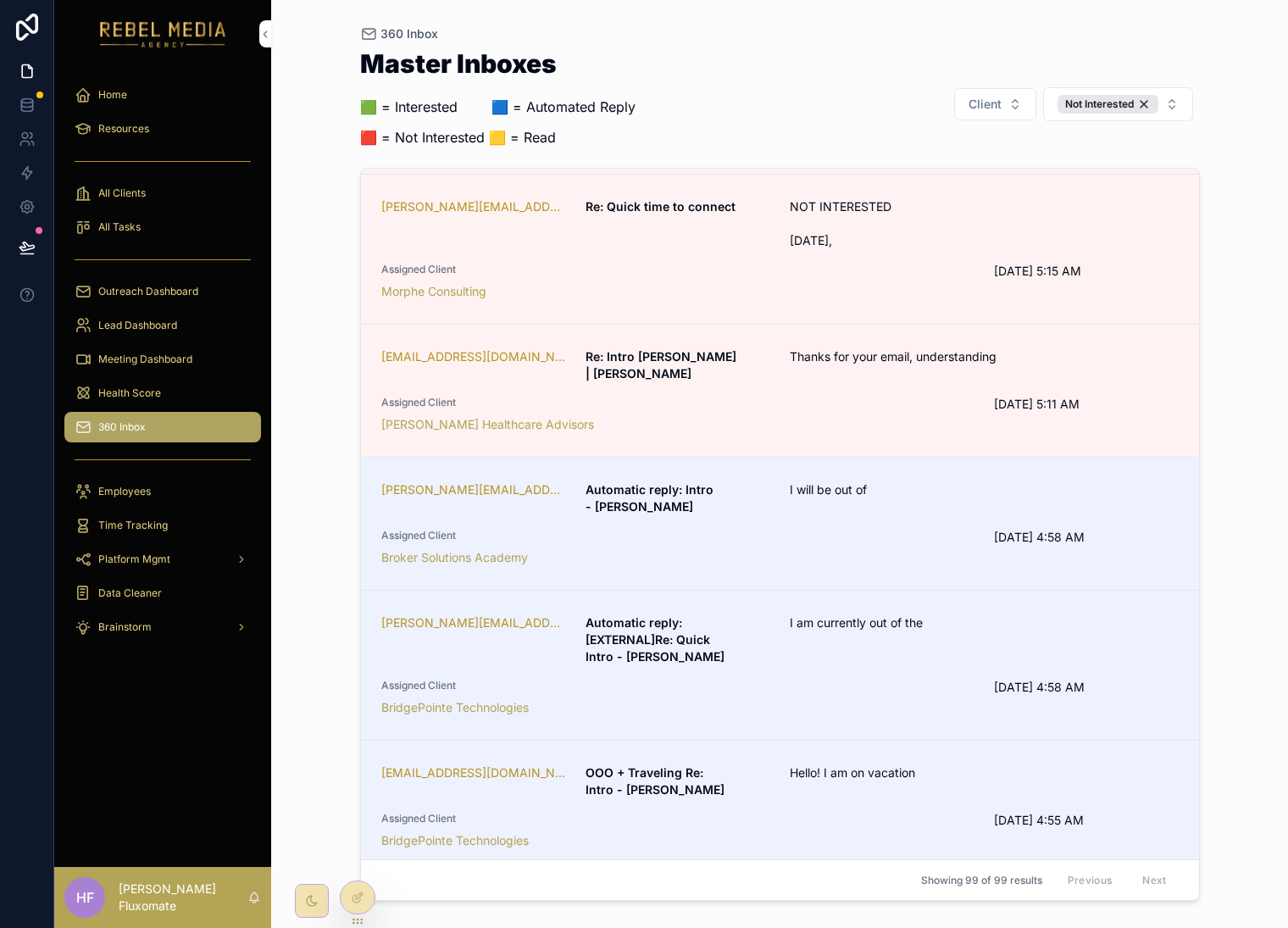
click at [937, 458] on link "joe.clutterbrook@wearehullcity.co.uk Automatic reply: Intro - Joe I will be out…" at bounding box center [780, 524] width 839 height 133
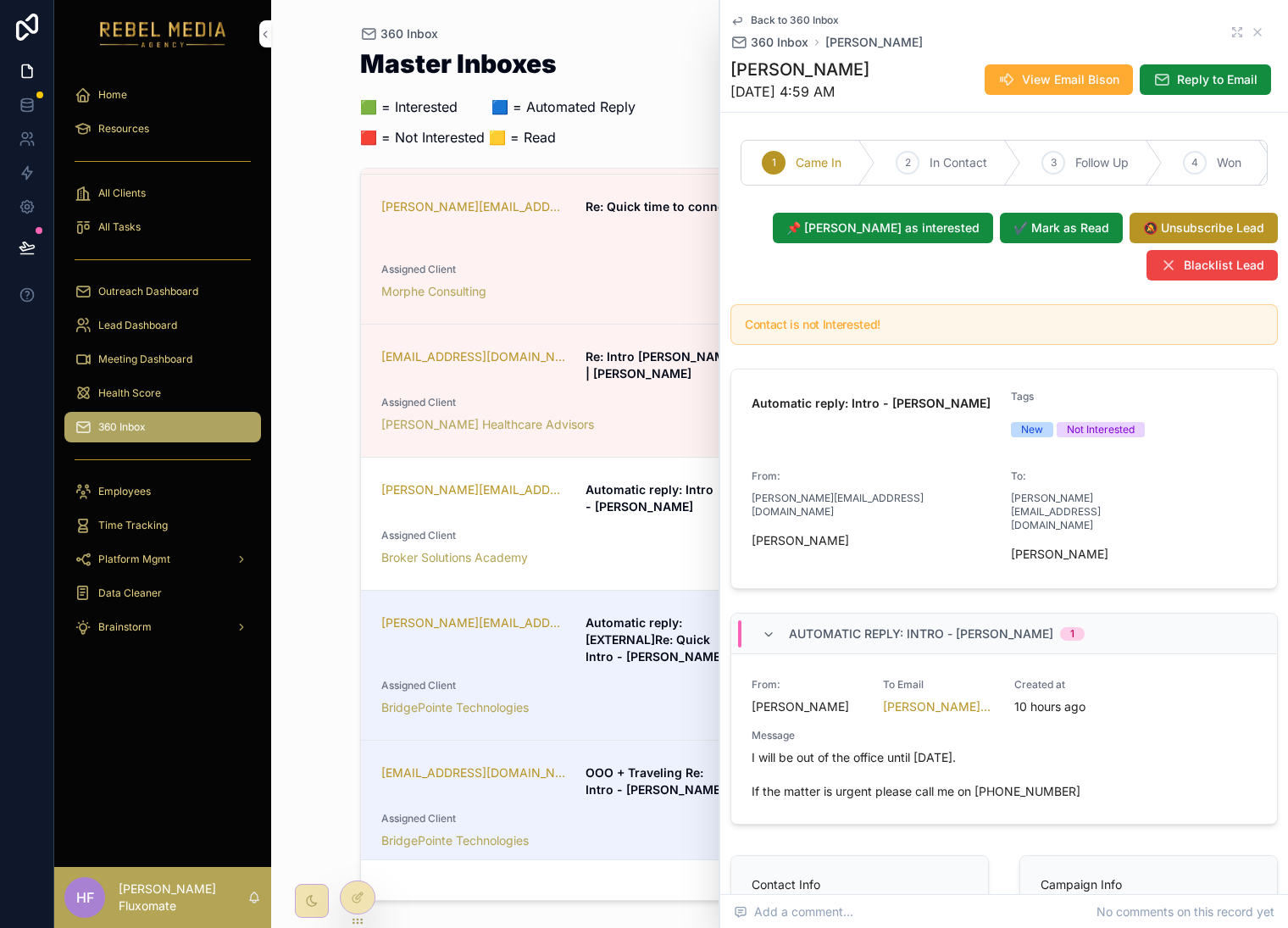
click at [603, 615] on strong "Automatic reply: [EXTERNAL]Re: Quick Intro - Christina" at bounding box center [655, 639] width 139 height 48
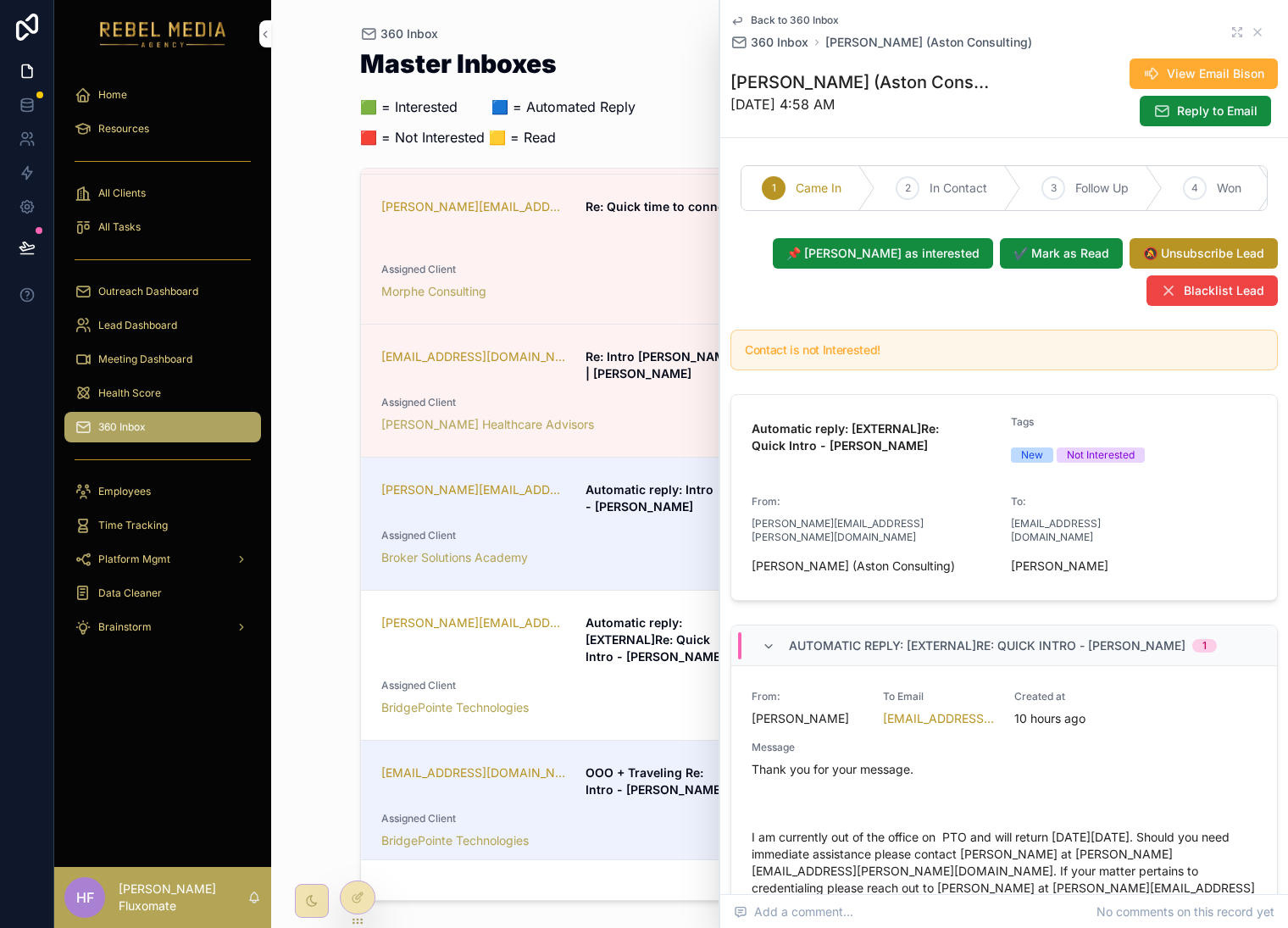
drag, startPoint x: 324, startPoint y: 335, endPoint x: 309, endPoint y: 623, distance: 288.4
click at [324, 336] on div "360 Inbox Master Inboxes 🟩 = Interested ‎ ‎ ‎ ‎ ‎ ‎‎ ‎ 🟦 = Automated Reply 🟥 = …" at bounding box center [780, 464] width 1017 height 928
click at [1252, 28] on icon "scrollable content" at bounding box center [1258, 32] width 14 height 14
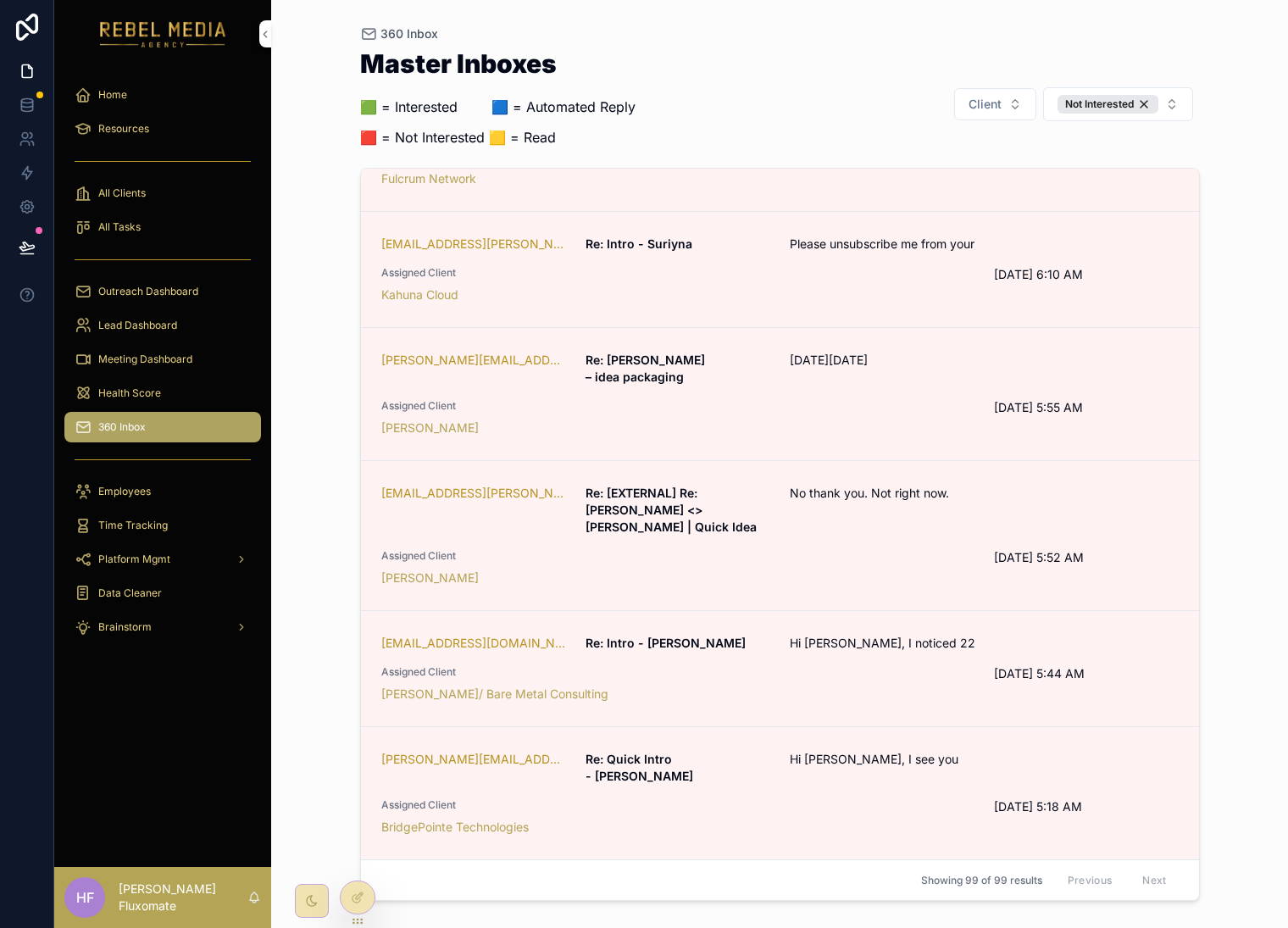
scroll to position [865, 0]
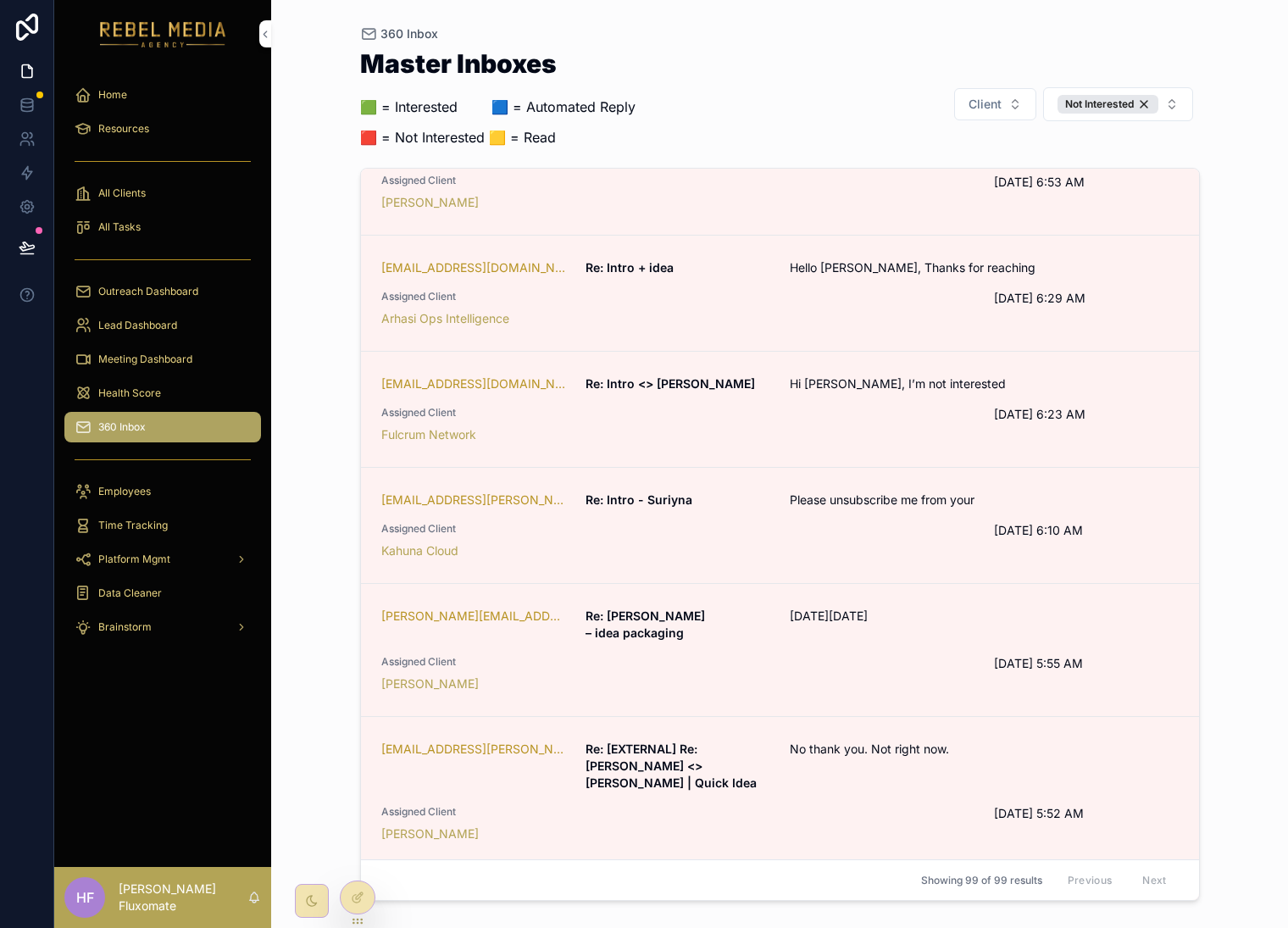
click at [1140, 101] on div "Not Interested" at bounding box center [1108, 104] width 101 height 18
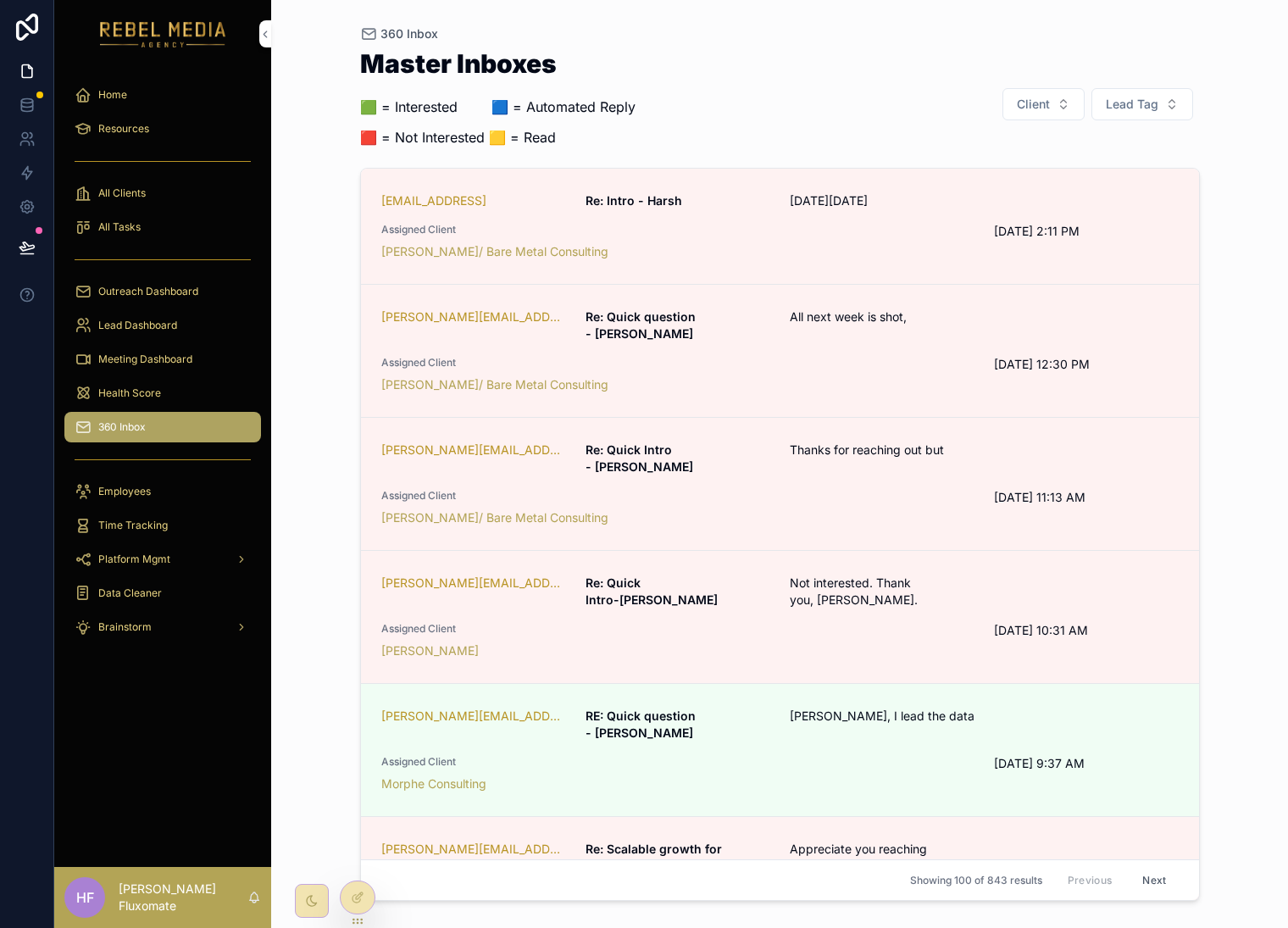
click at [1159, 108] on button "Lead Tag" at bounding box center [1143, 104] width 102 height 32
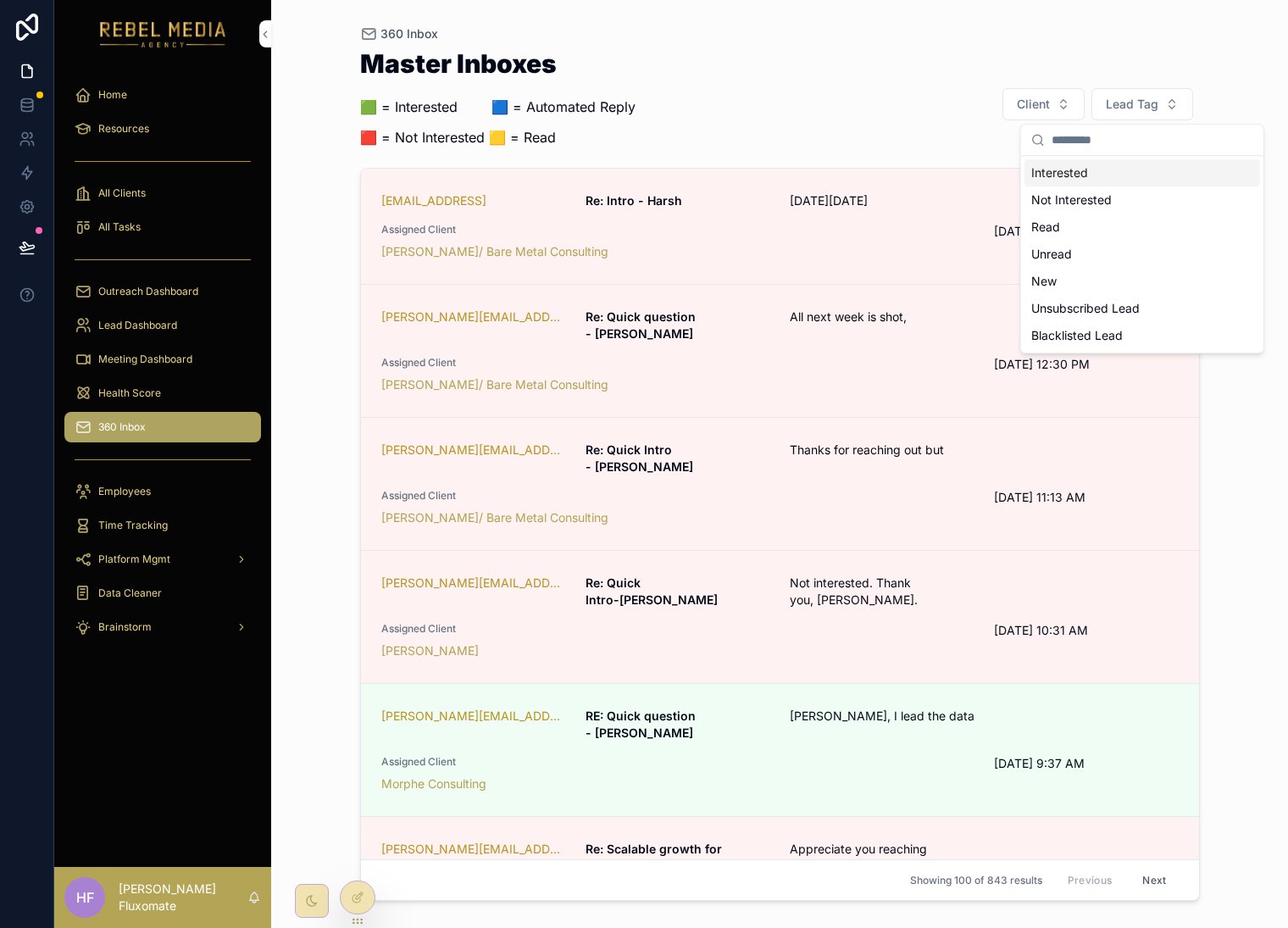
click at [941, 118] on div "Master Inboxes 🟩 = Interested ‎ ‎ ‎ ‎ ‎ ‎‎ ‎ 🟦 = Automated Reply 🟥 = Not Intere…" at bounding box center [780, 104] width 840 height 107
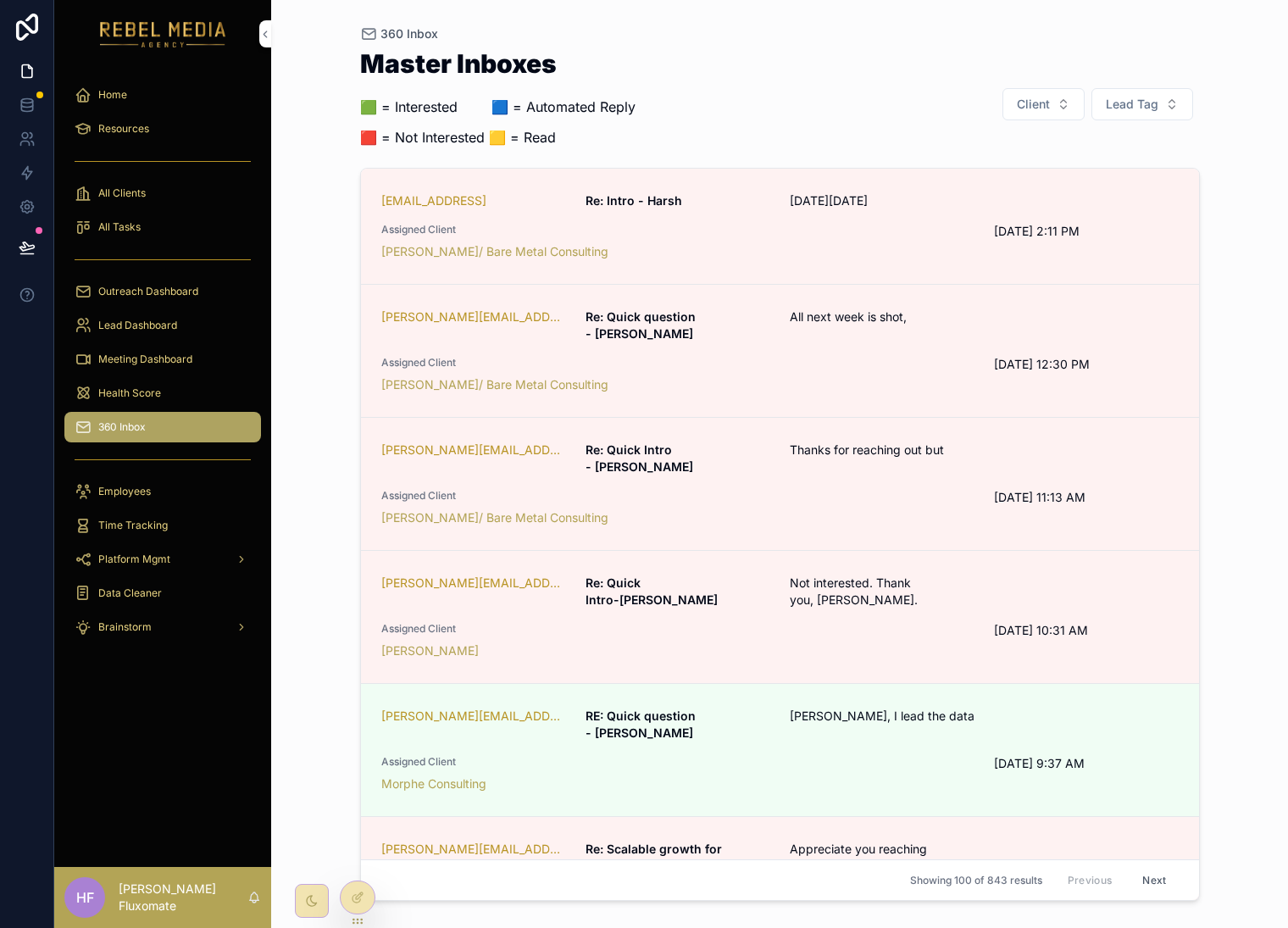
drag, startPoint x: 846, startPoint y: 24, endPoint x: 861, endPoint y: 32, distance: 17.0
click at [844, 27] on div "360 Inbox Master Inboxes 🟩 = Interested ‎ ‎ ‎ ‎ ‎ ‎‎ ‎ 🟦 = Automated Reply 🟥 = …" at bounding box center [779, 454] width 867 height 908
drag, startPoint x: 1116, startPoint y: 91, endPoint x: 1127, endPoint y: 121, distance: 32.0
click at [1118, 93] on button "Lead Tag" at bounding box center [1143, 104] width 102 height 32
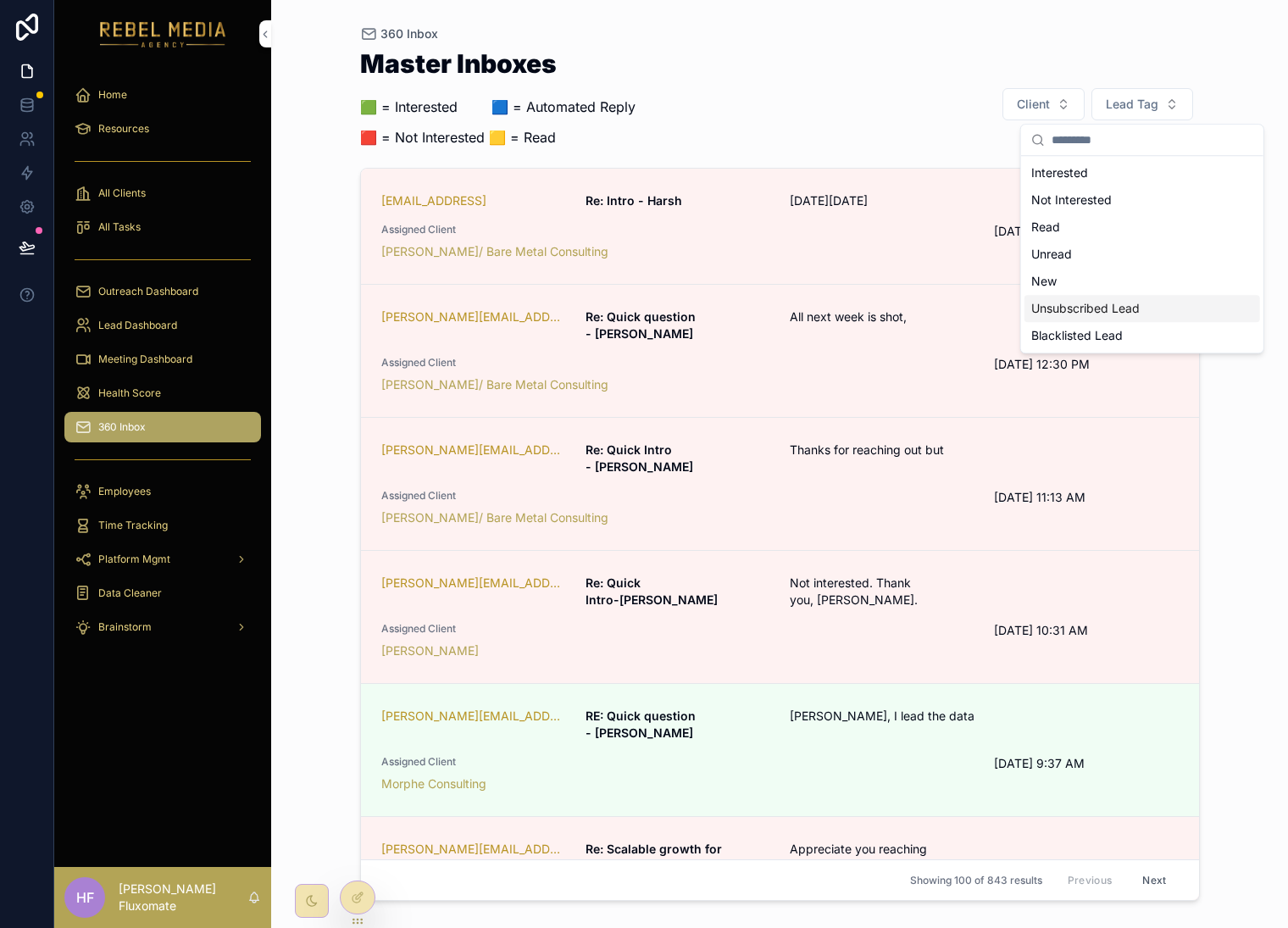
drag, startPoint x: 1099, startPoint y: 306, endPoint x: 1116, endPoint y: 308, distance: 17.1
click at [1098, 308] on div "Unsubscribed Lead" at bounding box center [1142, 309] width 236 height 27
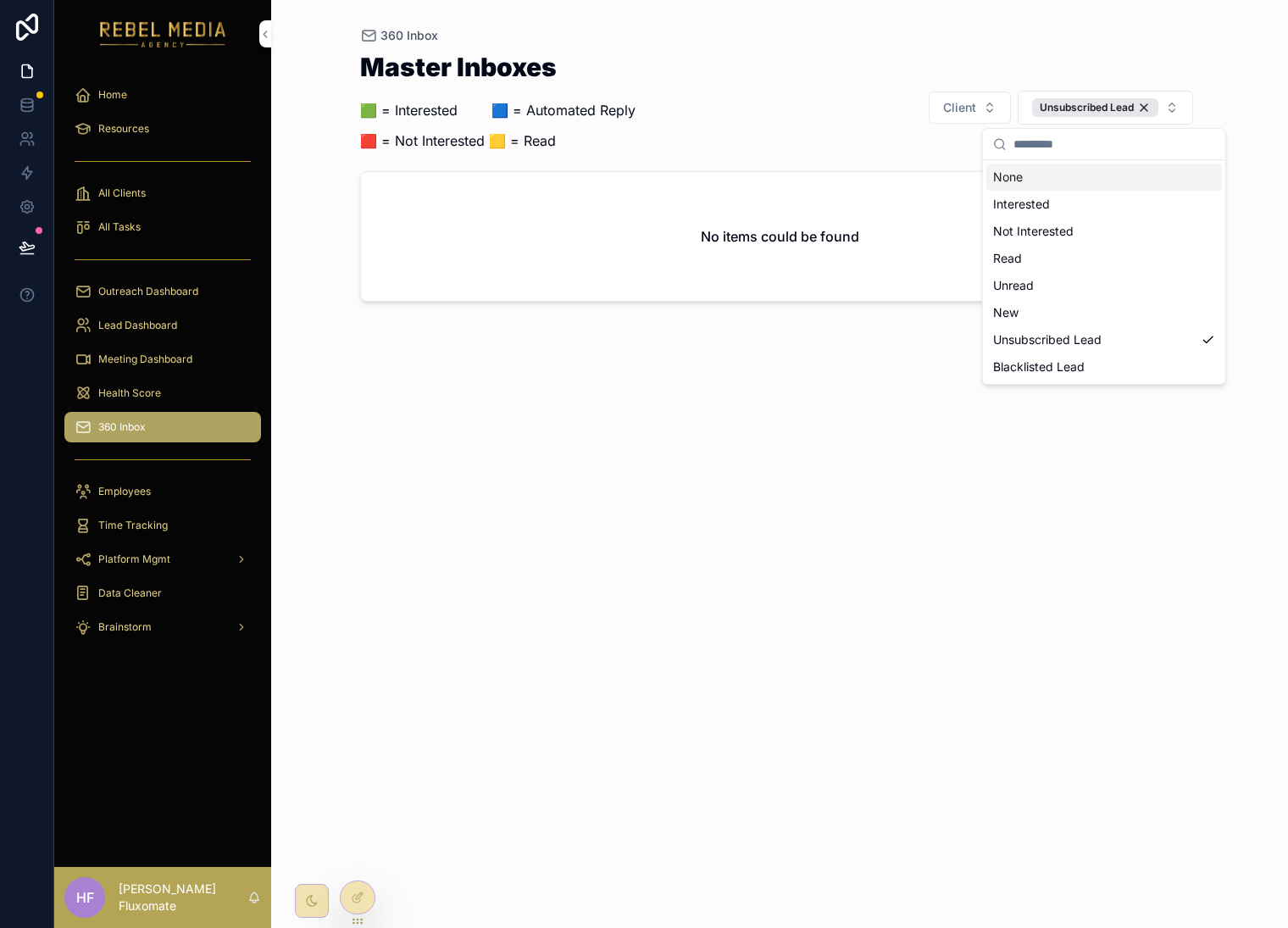
click at [1167, 58] on div "Master Inboxes 🟩 = Interested ‎ ‎ ‎ ‎ ‎ ‎‎ ‎ 🟦 = Automated Reply 🟥 = Not Intere…" at bounding box center [780, 108] width 840 height 107
click at [828, 242] on h2 "No items could be found" at bounding box center [780, 236] width 159 height 20
click at [1145, 104] on div "Unsubscribed Lead" at bounding box center [1096, 108] width 127 height 18
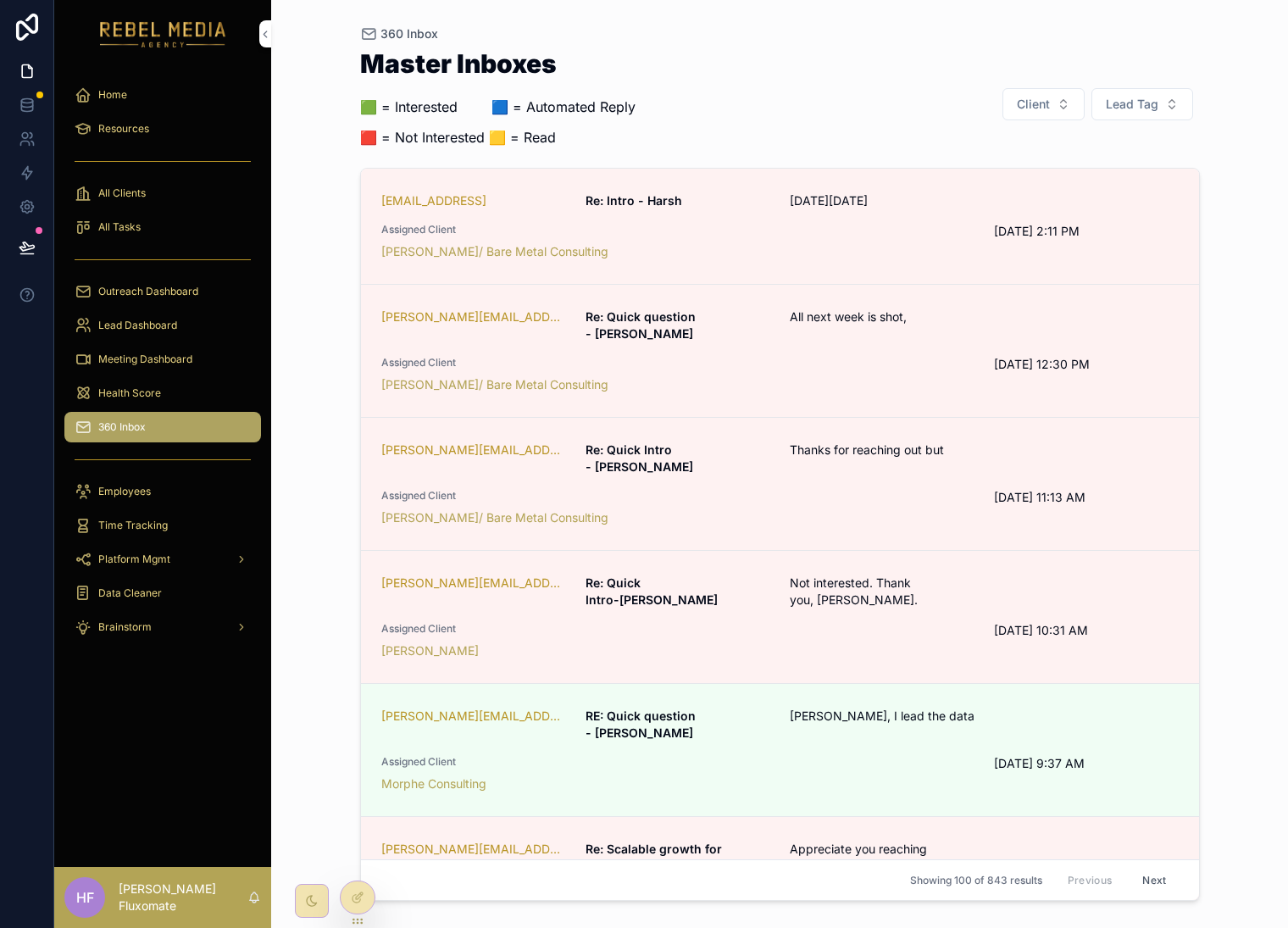
click at [1140, 99] on span "Lead Tag" at bounding box center [1133, 104] width 53 height 17
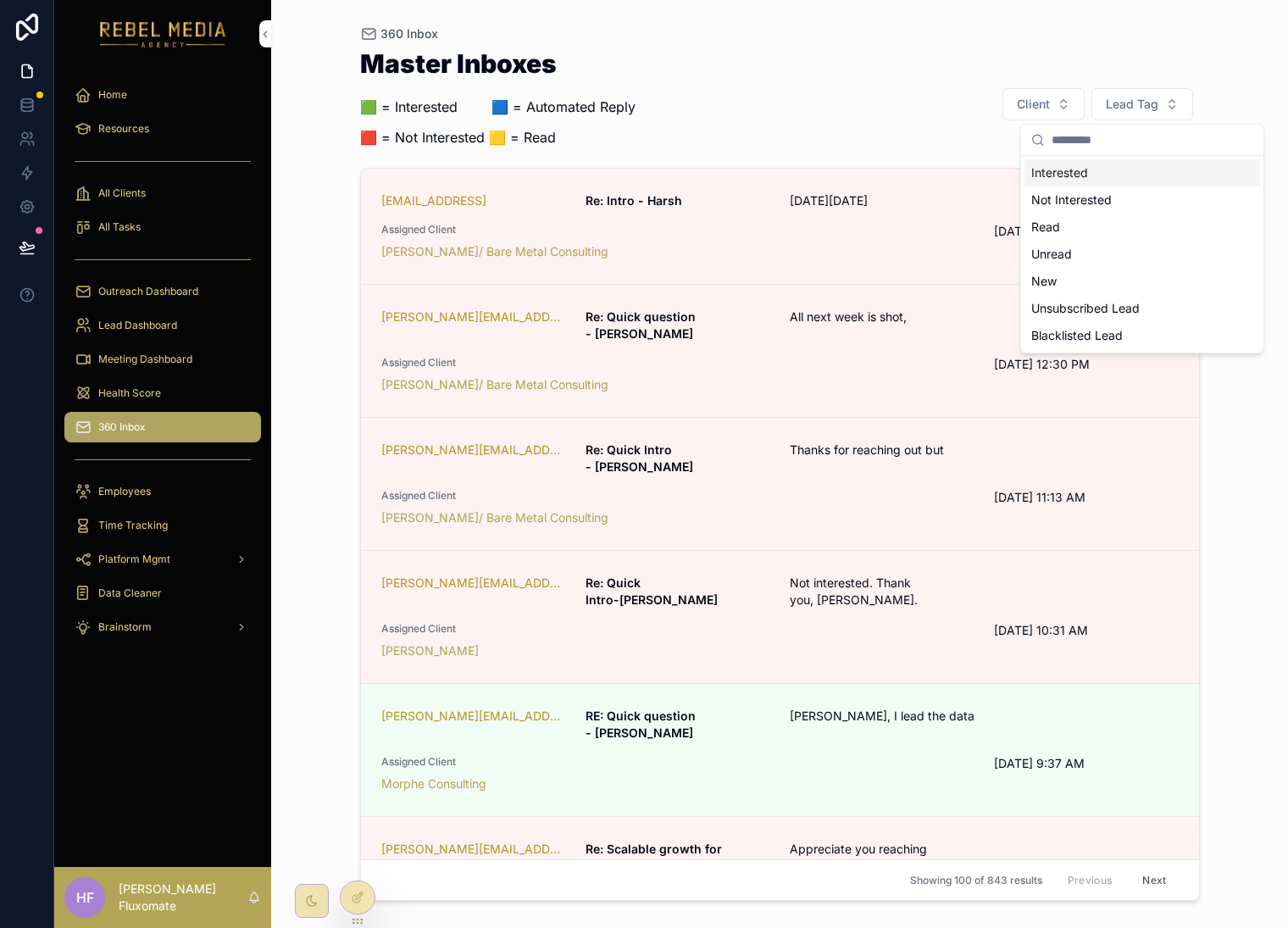
click at [1128, 170] on div "Interested" at bounding box center [1142, 173] width 236 height 27
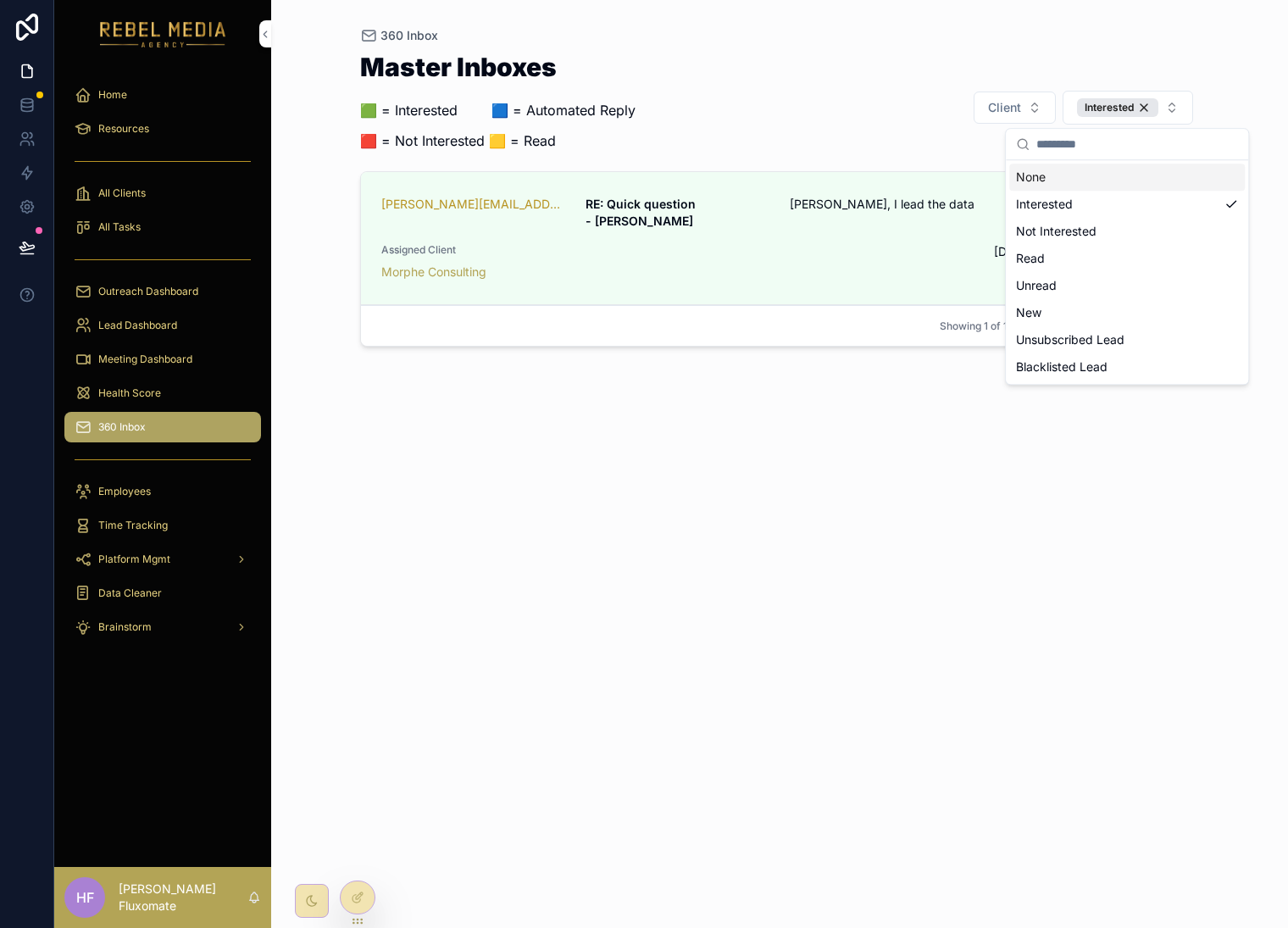
click at [781, 58] on div "Master Inboxes 🟩 = Interested ‎ ‎ ‎ ‎ ‎ ‎‎ ‎ 🟦 = Automated Reply 🟥 = Not Intere…" at bounding box center [780, 108] width 840 height 107
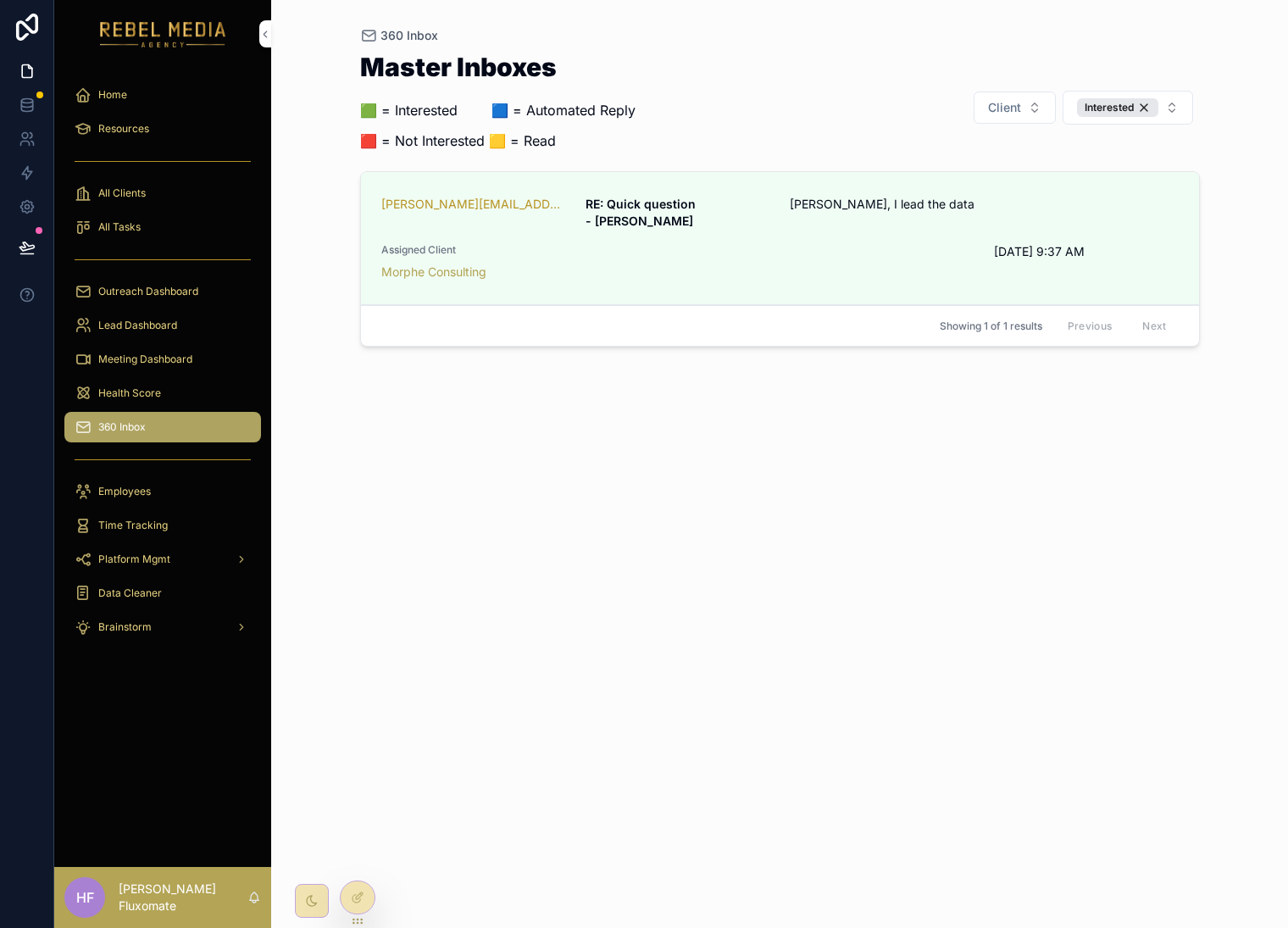
drag, startPoint x: 1127, startPoint y: 111, endPoint x: 1143, endPoint y: 104, distance: 17.5
click at [1128, 111] on div "Interested" at bounding box center [1118, 108] width 81 height 18
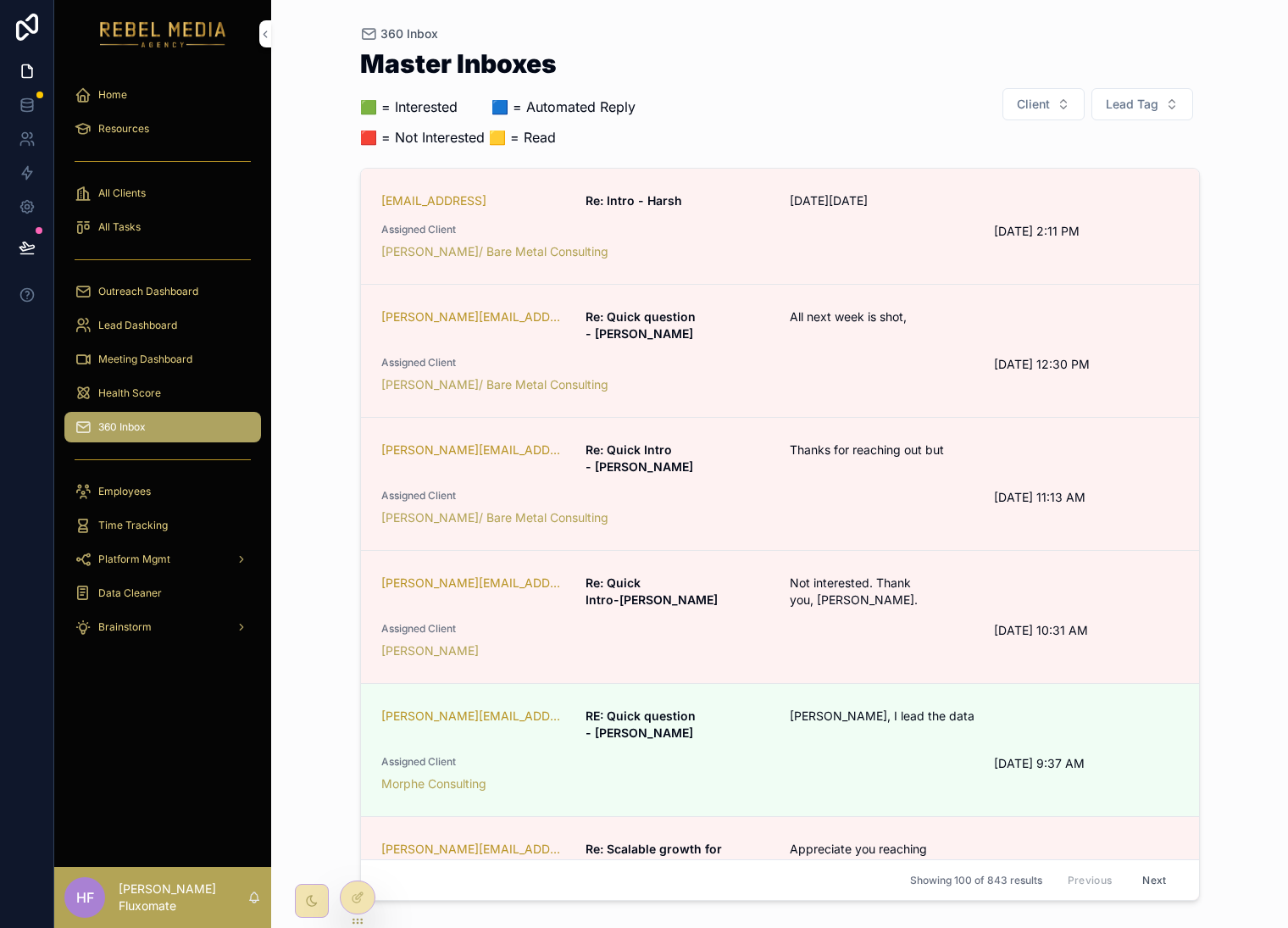
click at [1143, 103] on span "Lead Tag" at bounding box center [1133, 104] width 53 height 17
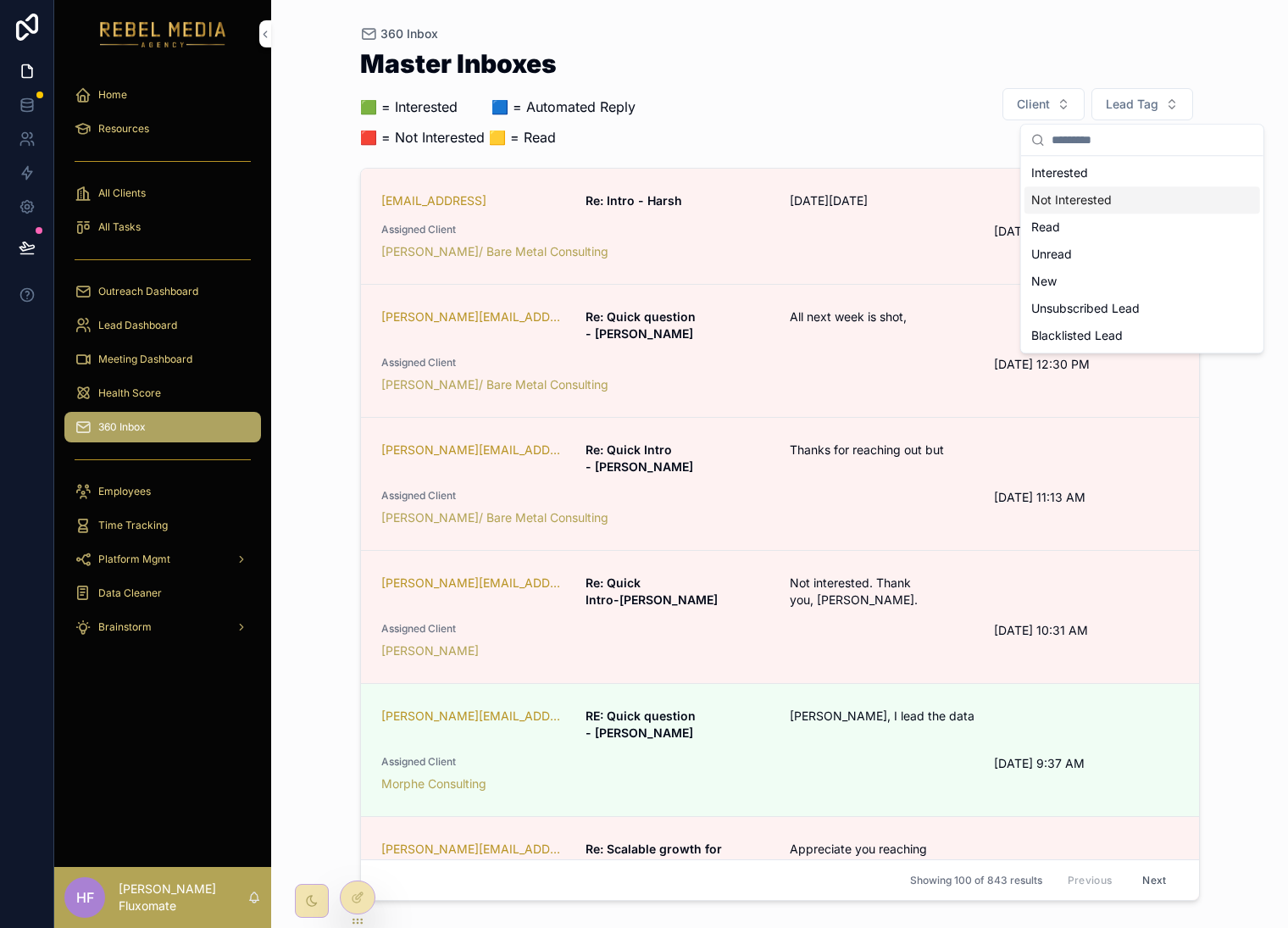
click at [1131, 194] on div "Not Interested" at bounding box center [1142, 201] width 236 height 27
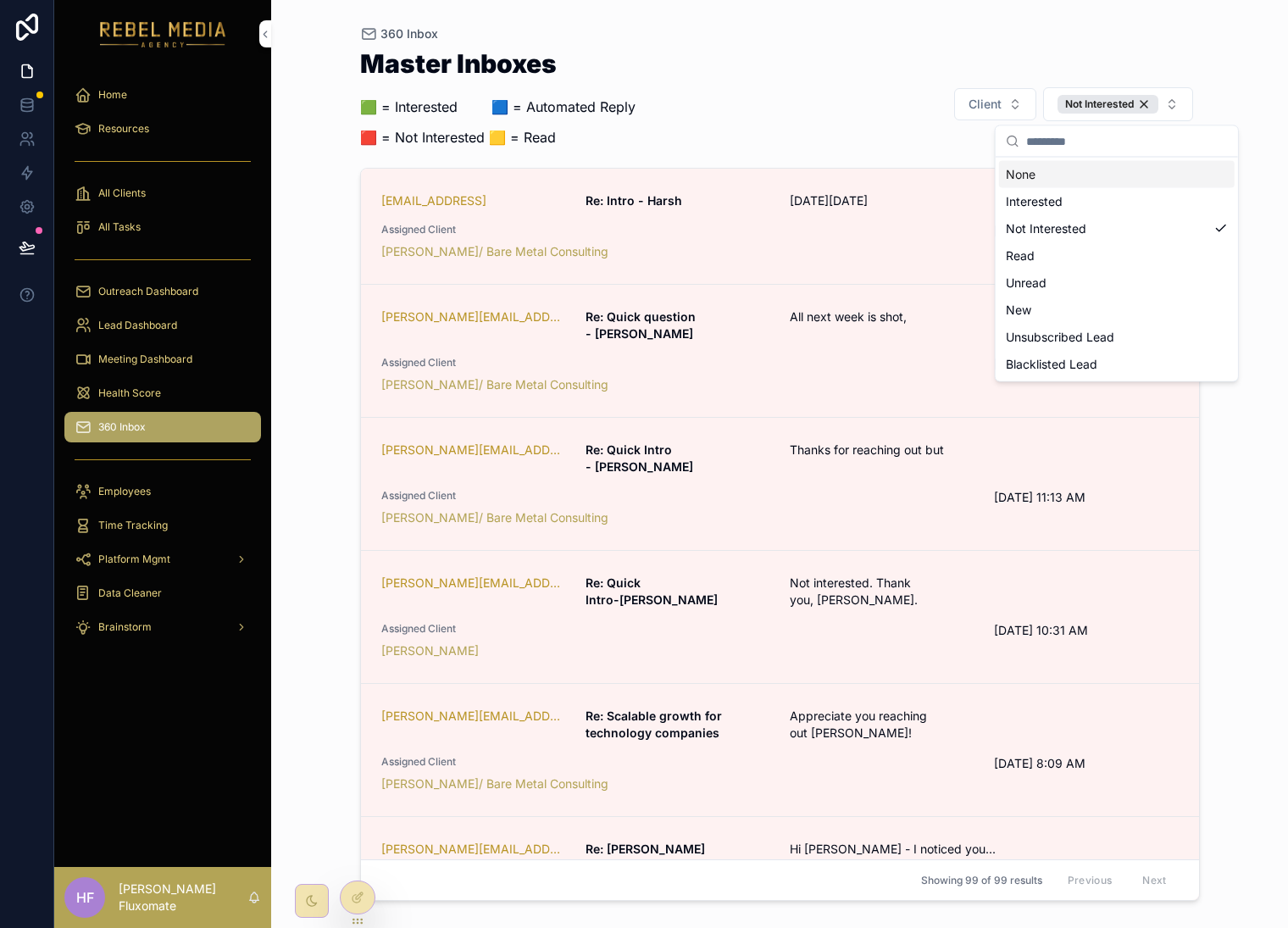
click at [1143, 107] on div "Not Interested" at bounding box center [1108, 104] width 101 height 18
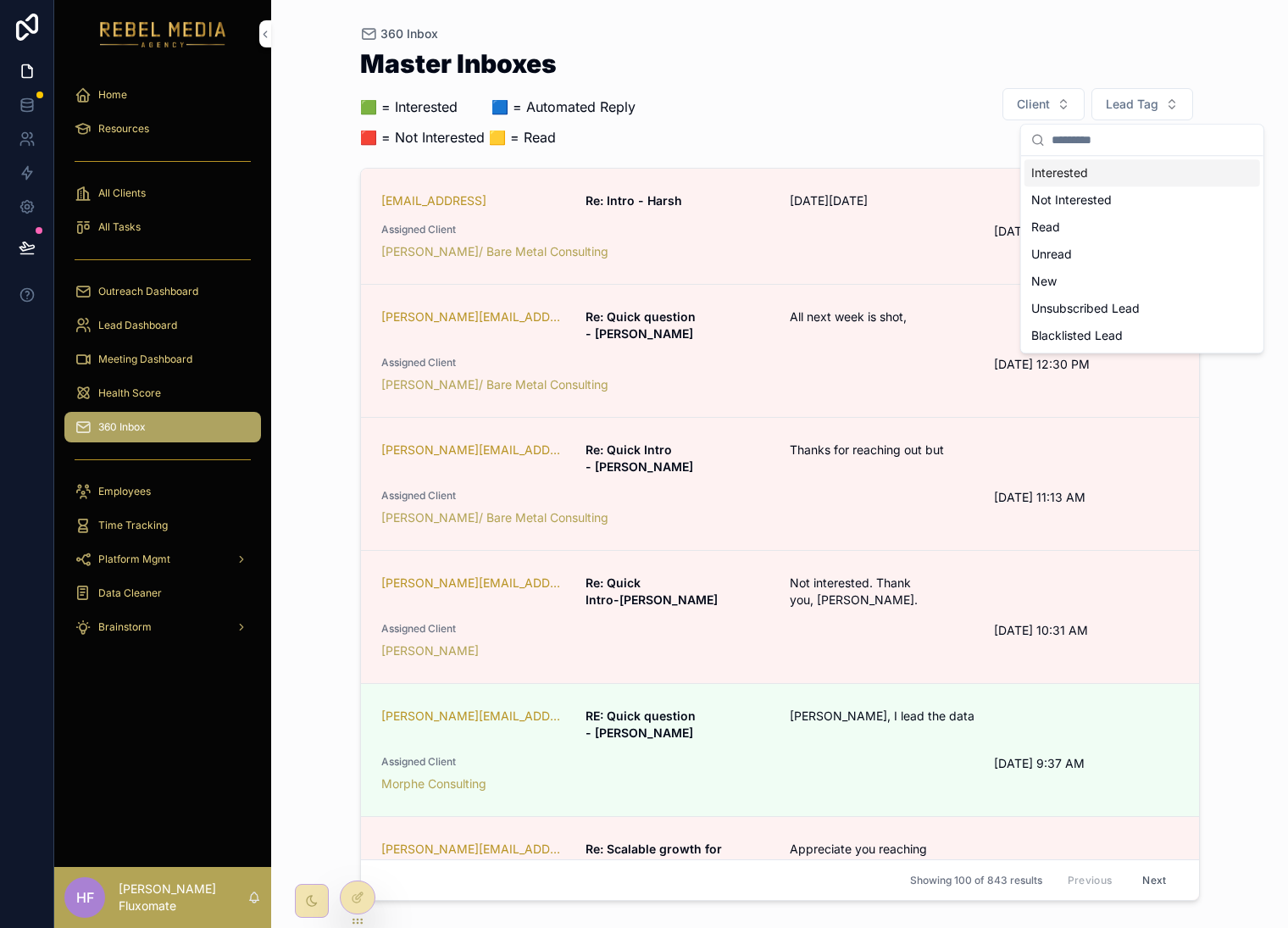
click at [1203, 49] on div "360 Inbox Master Inboxes 🟩 = Interested ‎ ‎ ‎ ‎ ‎ ‎‎ ‎ 🟦 = Automated Reply 🟥 = …" at bounding box center [779, 454] width 867 height 908
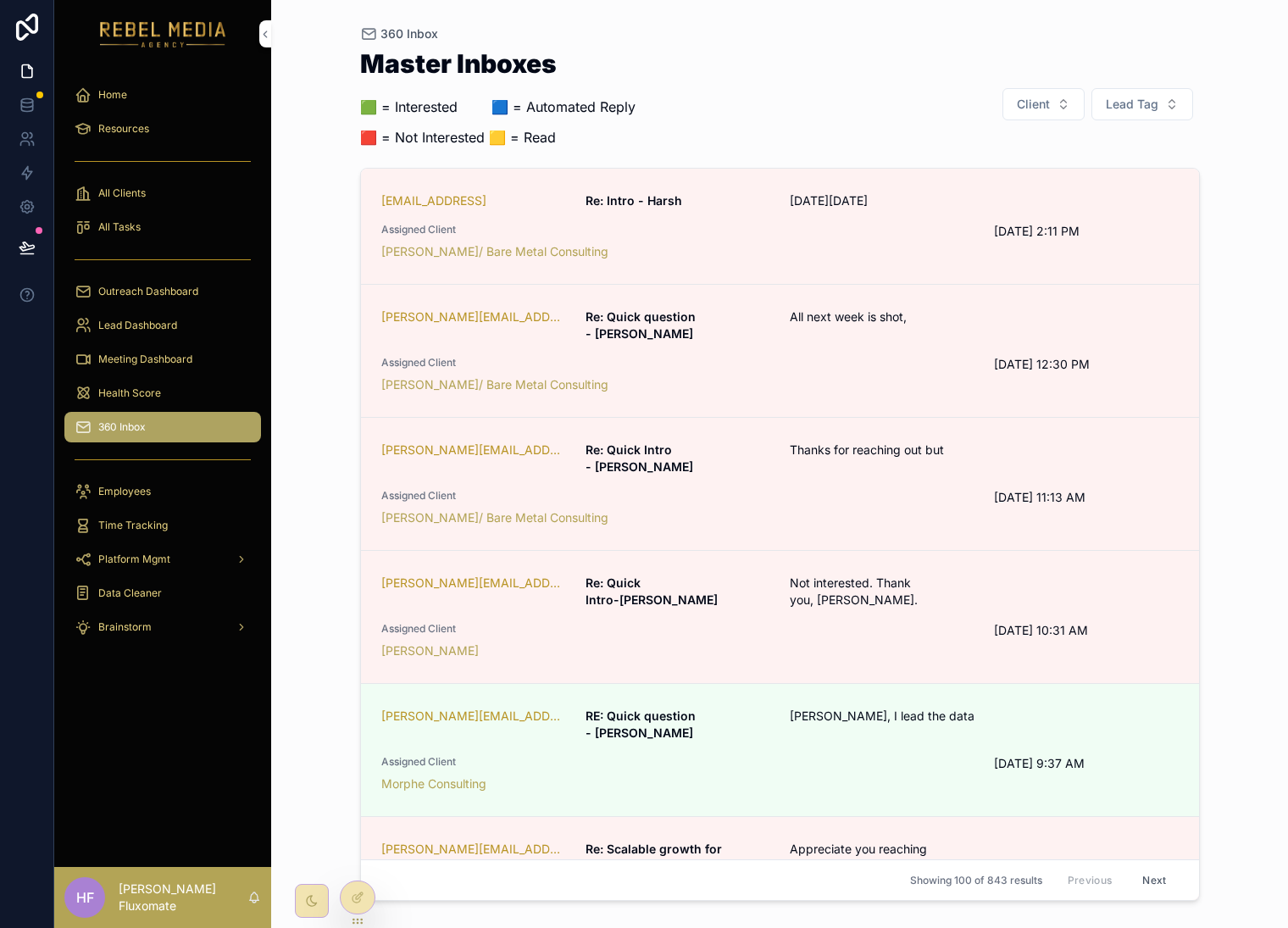
click at [1178, 103] on button "Lead Tag" at bounding box center [1143, 104] width 102 height 32
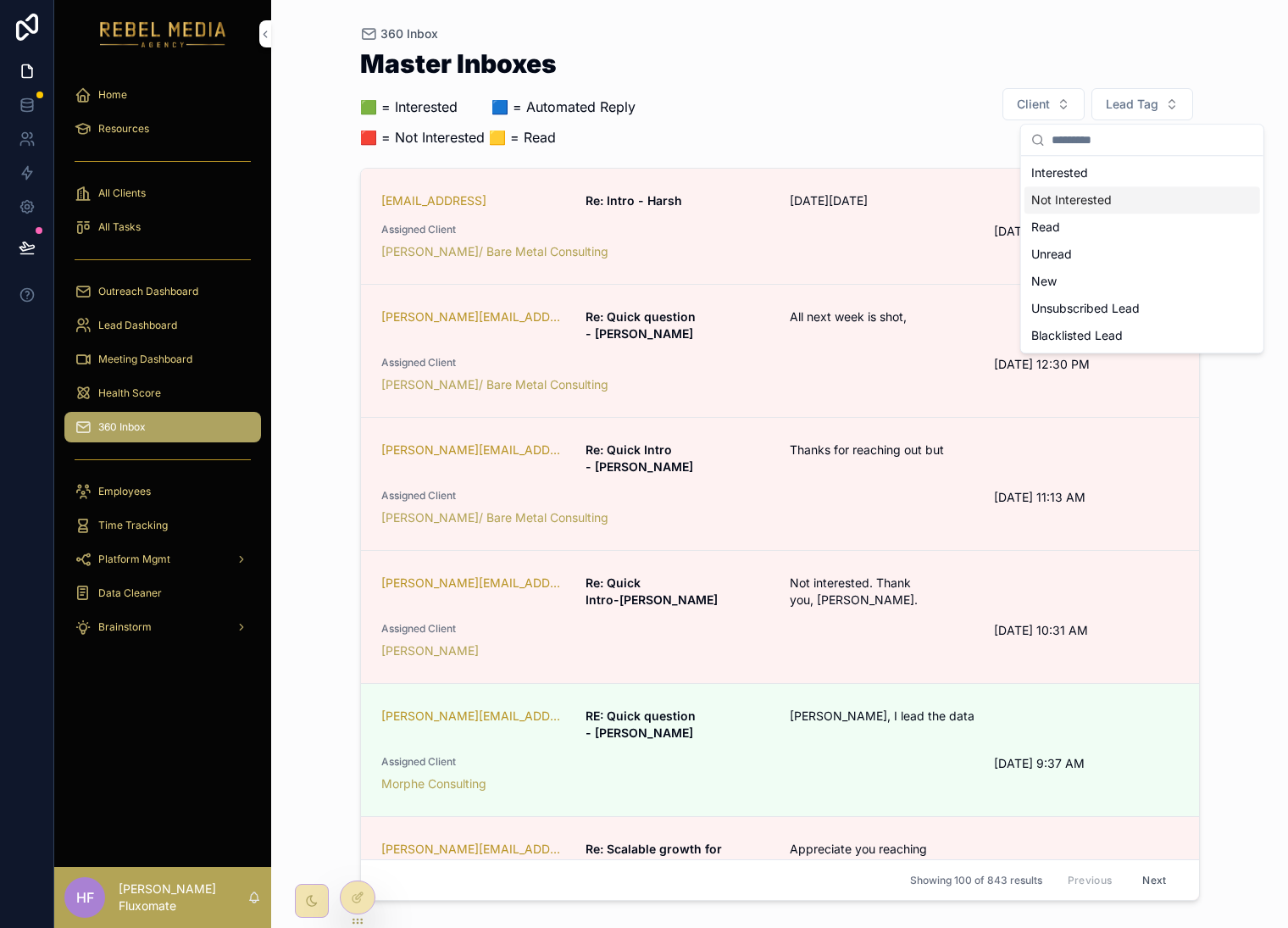
click at [1144, 197] on div "Not Interested" at bounding box center [1142, 201] width 236 height 27
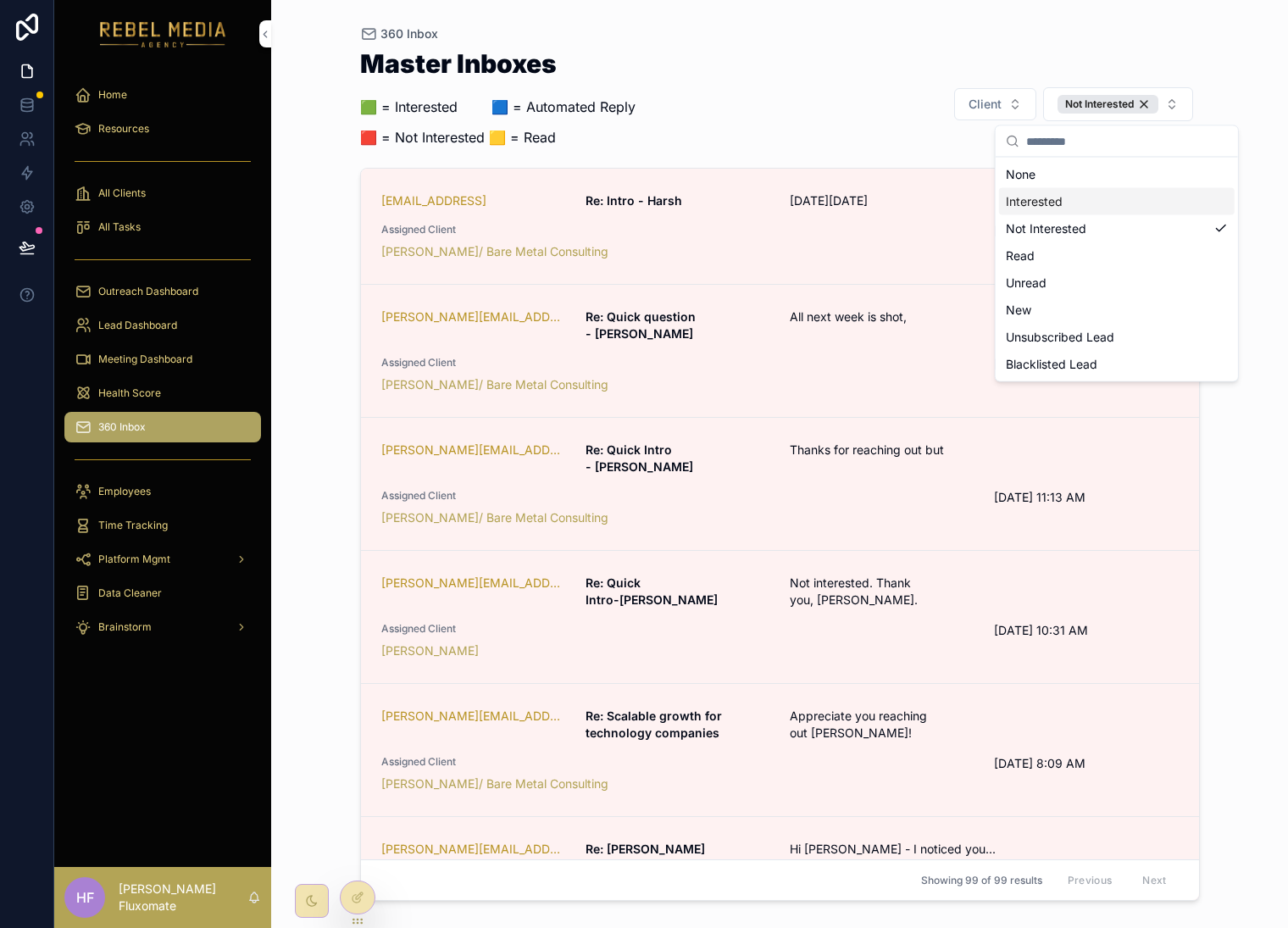
drag, startPoint x: 1150, startPoint y: 200, endPoint x: 1159, endPoint y: 215, distance: 17.5
click at [1150, 200] on div "Interested" at bounding box center [1117, 201] width 236 height 27
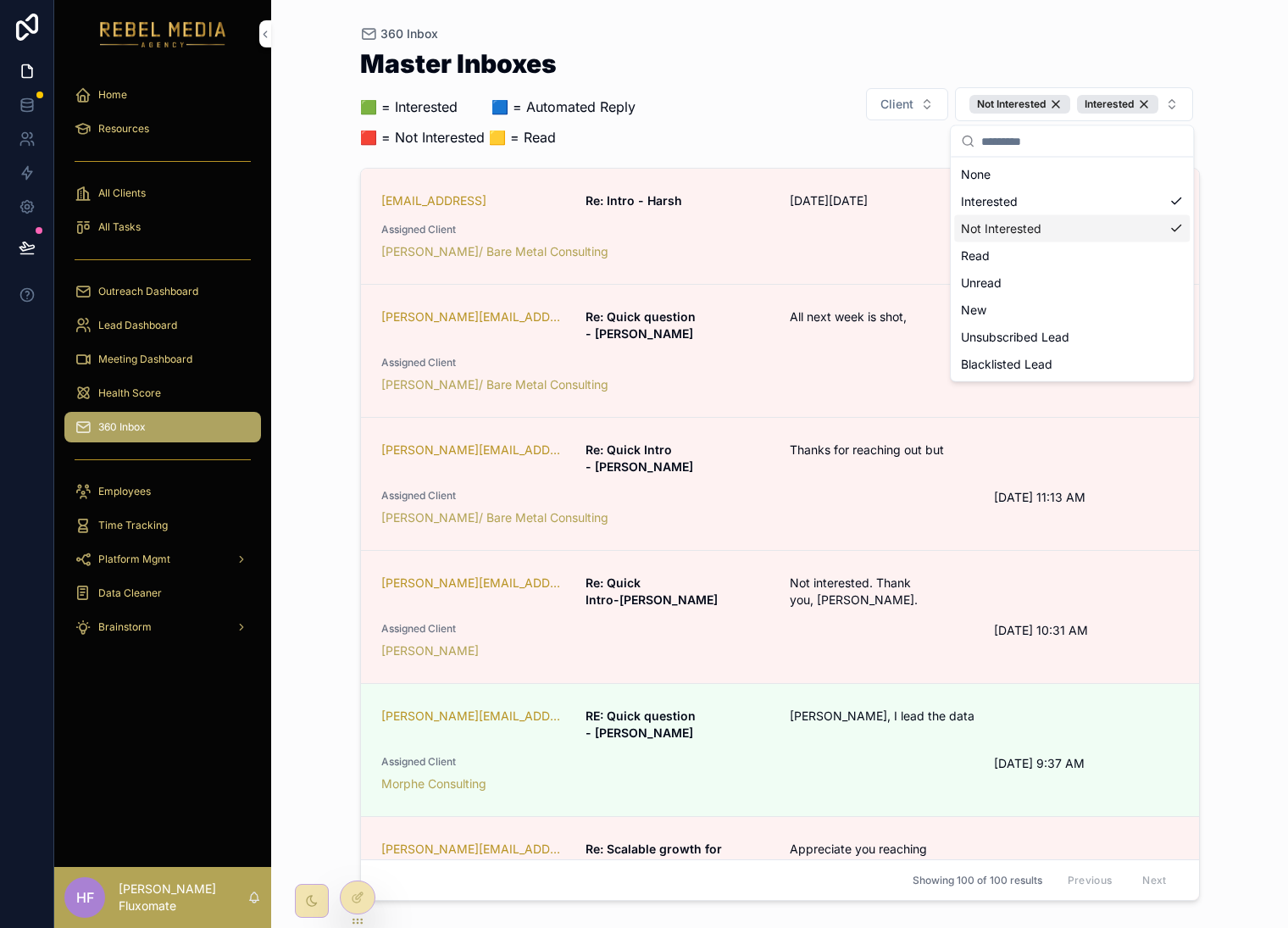
click at [1128, 233] on div "Not Interested" at bounding box center [1072, 229] width 236 height 27
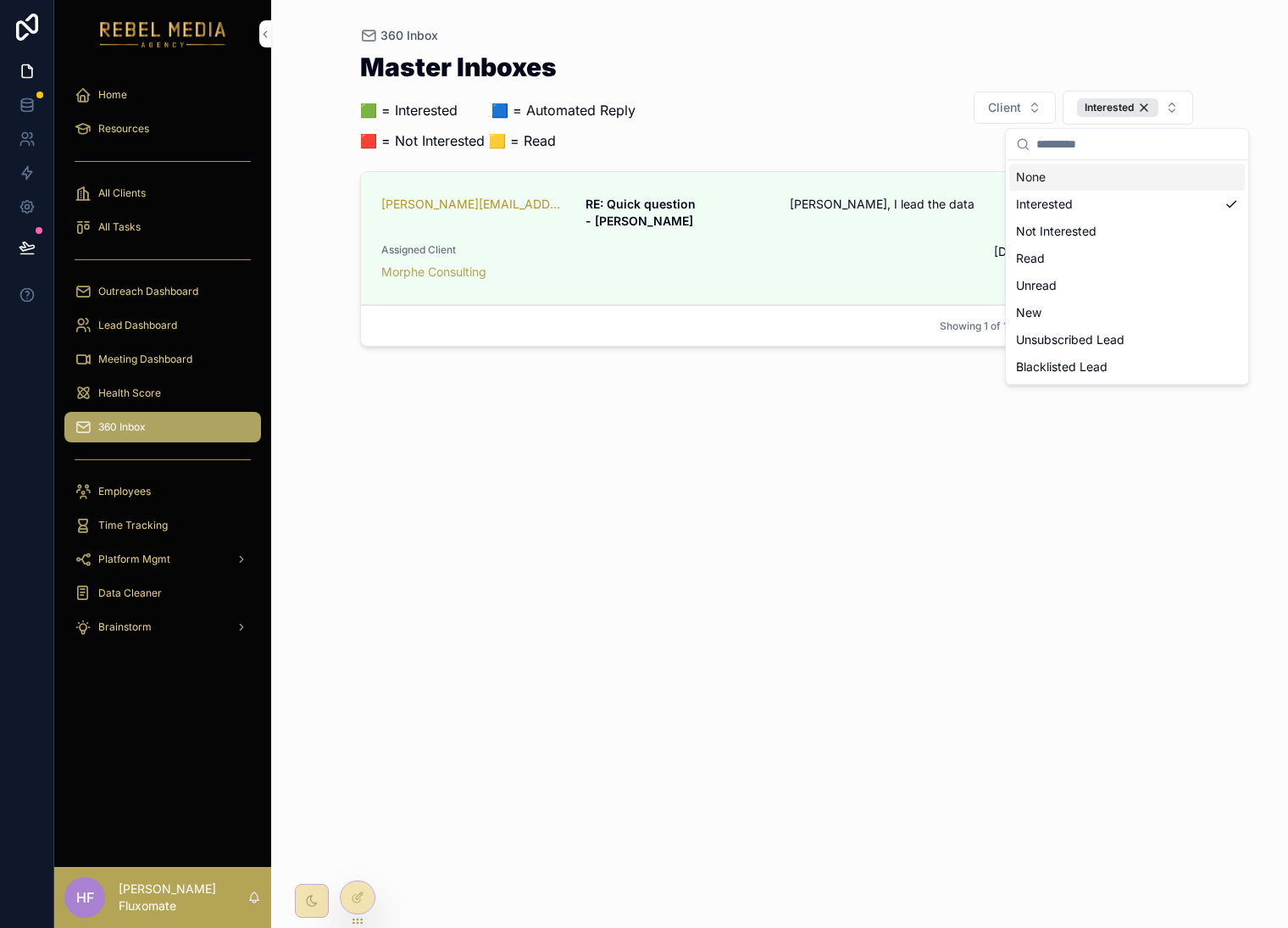
click at [1143, 105] on div "Interested" at bounding box center [1118, 108] width 81 height 18
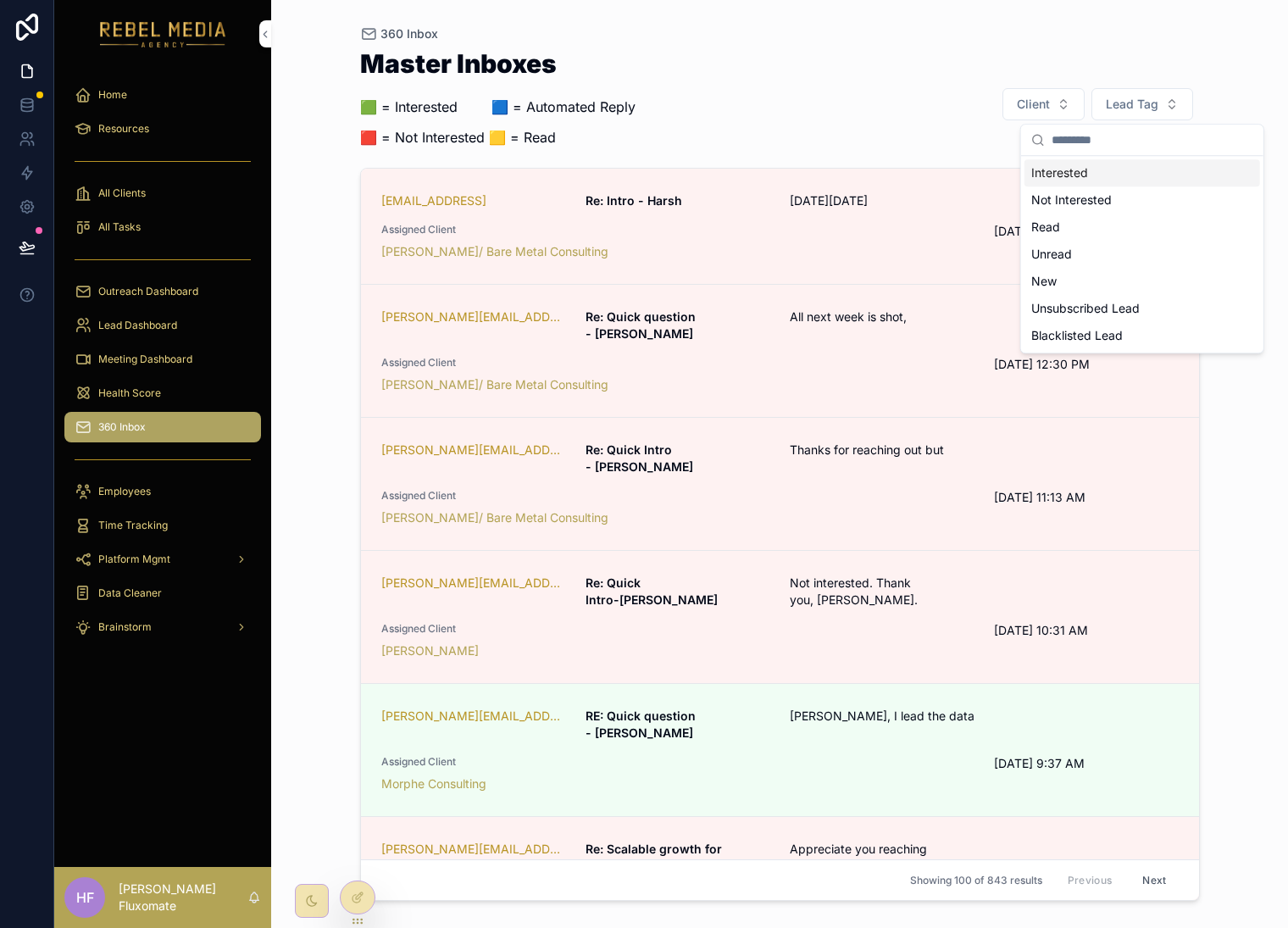
click at [1209, 48] on div "360 Inbox Master Inboxes 🟩 = Interested ‎ ‎ ‎ ‎ ‎ ‎‎ ‎ 🟦 = Automated Reply 🟥 = …" at bounding box center [779, 454] width 867 height 908
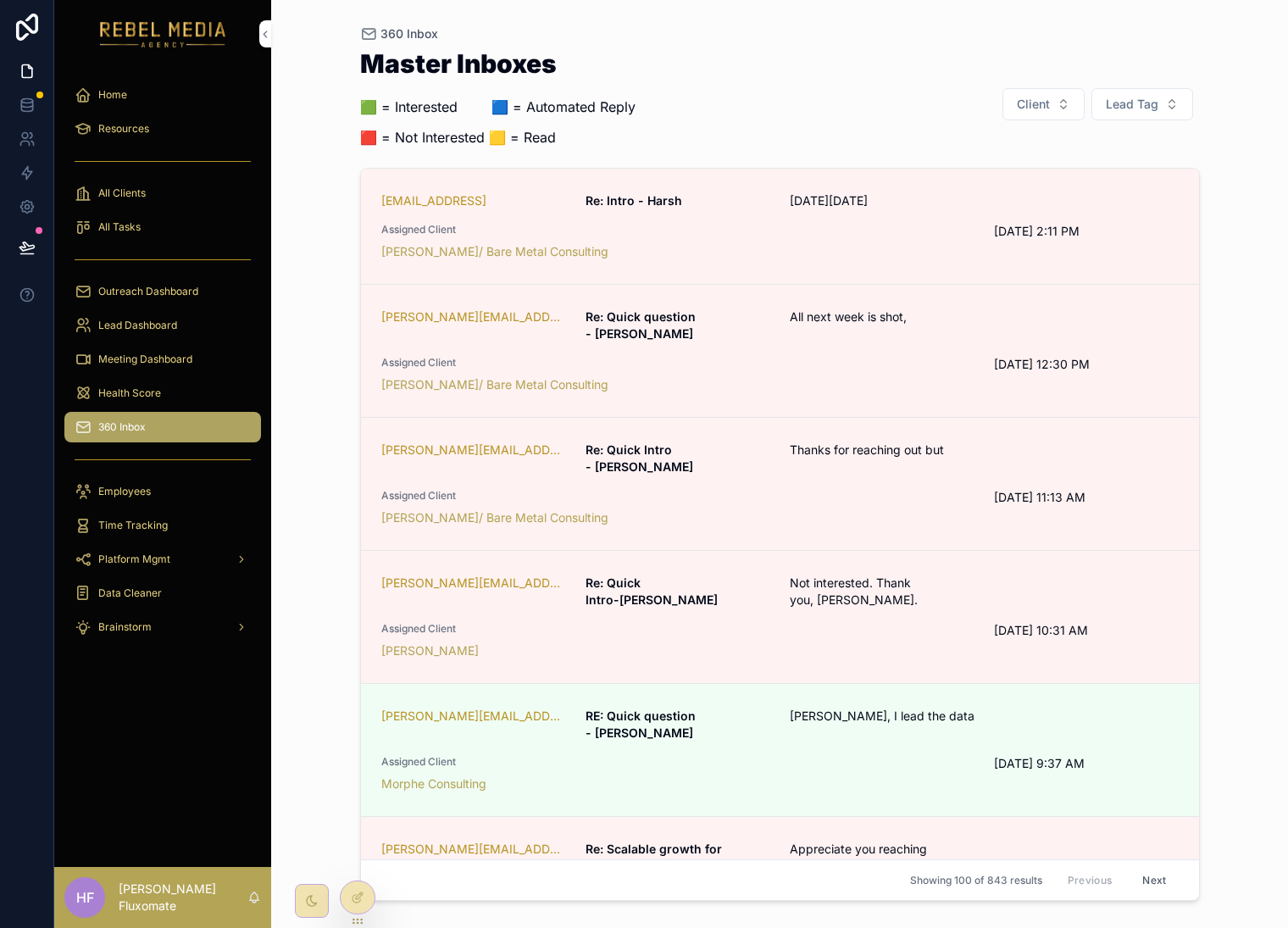
click at [1143, 107] on span "Lead Tag" at bounding box center [1133, 104] width 53 height 17
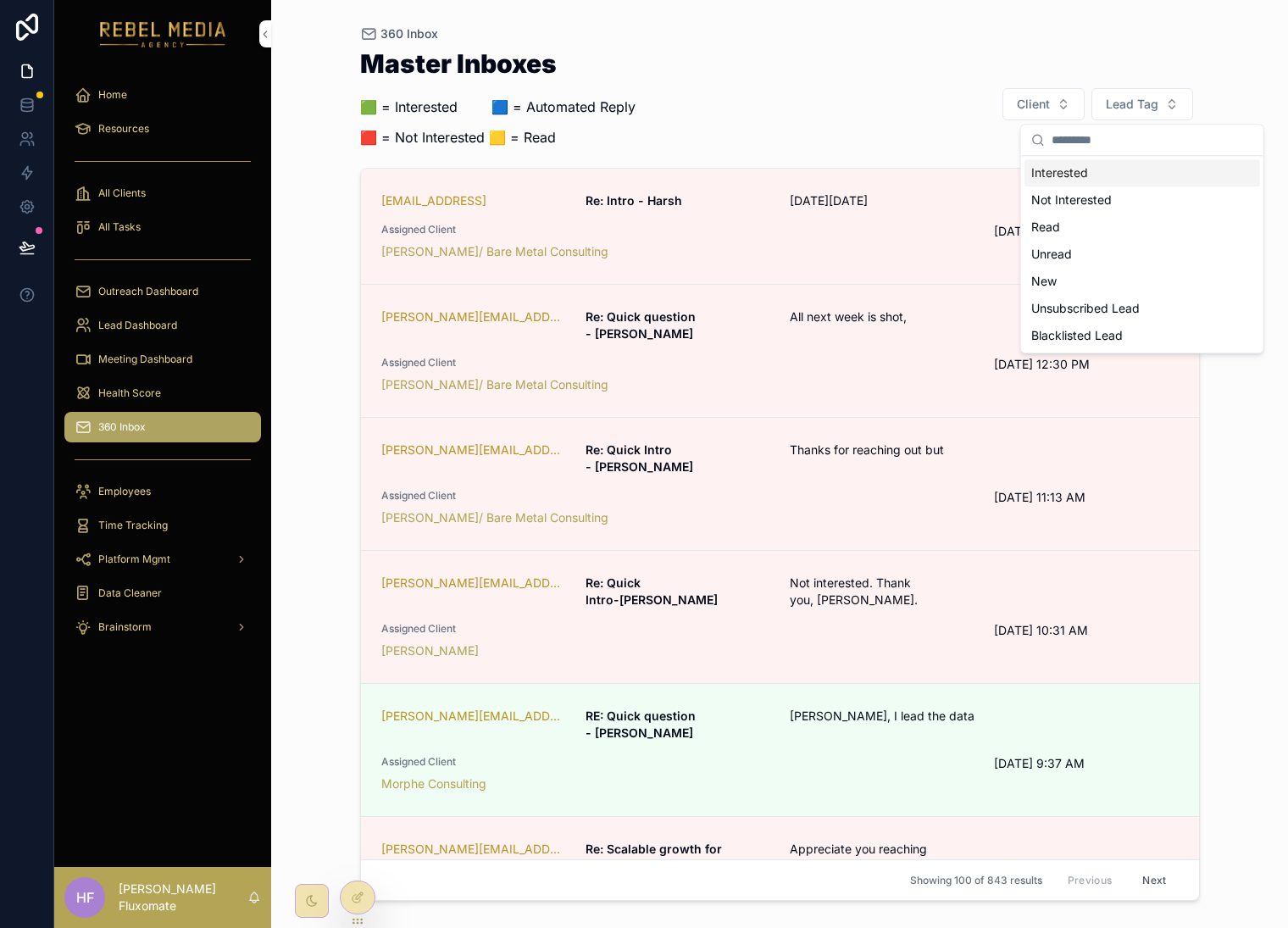
click at [1136, 178] on div "Interested" at bounding box center [1142, 173] width 236 height 27
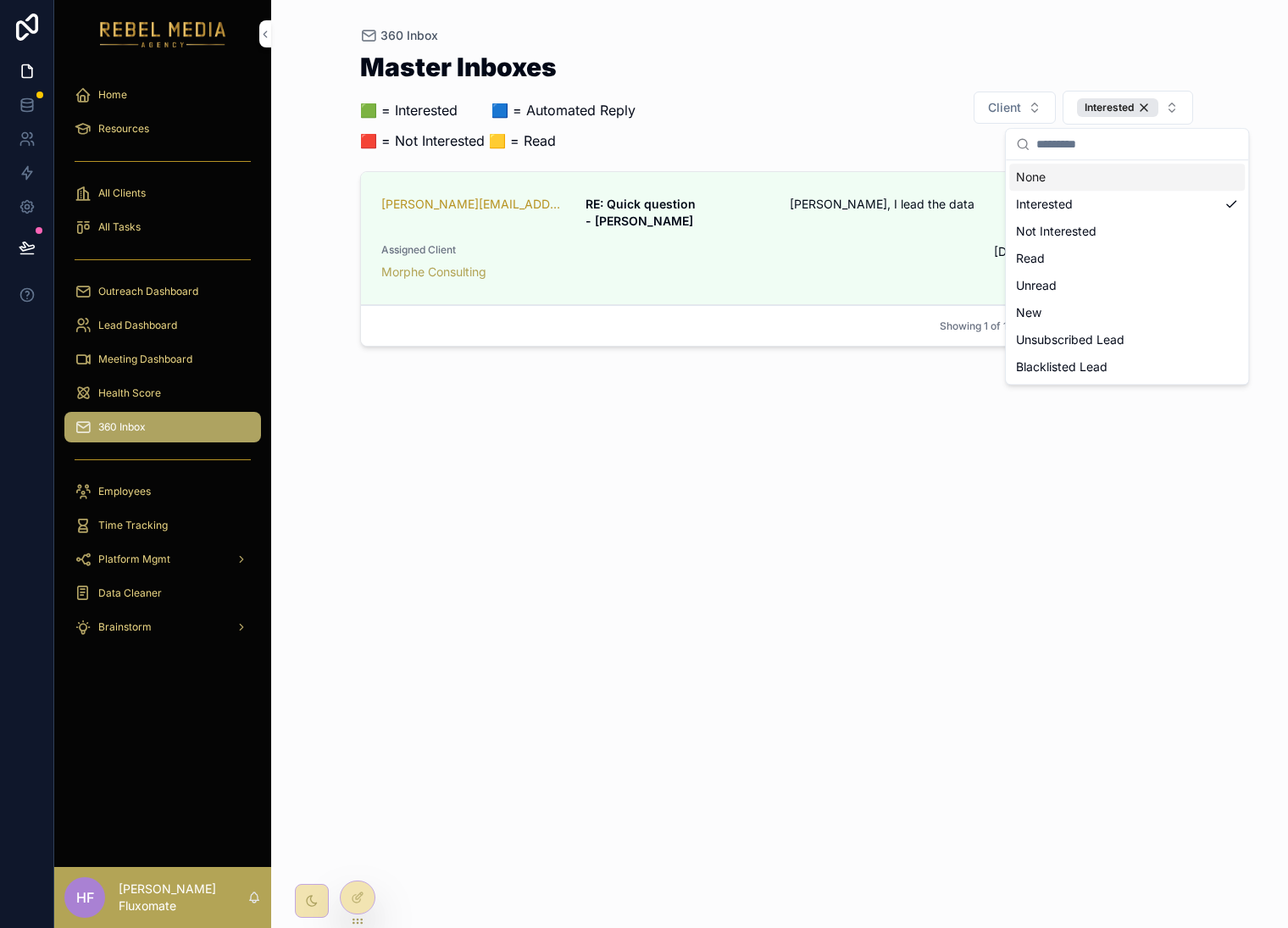
click at [923, 55] on div "Master Inboxes 🟩 = Interested ‎ ‎ ‎ ‎ ‎ ‎‎ ‎ 🟦 = Automated Reply 🟥 = Not Intere…" at bounding box center [780, 108] width 840 height 107
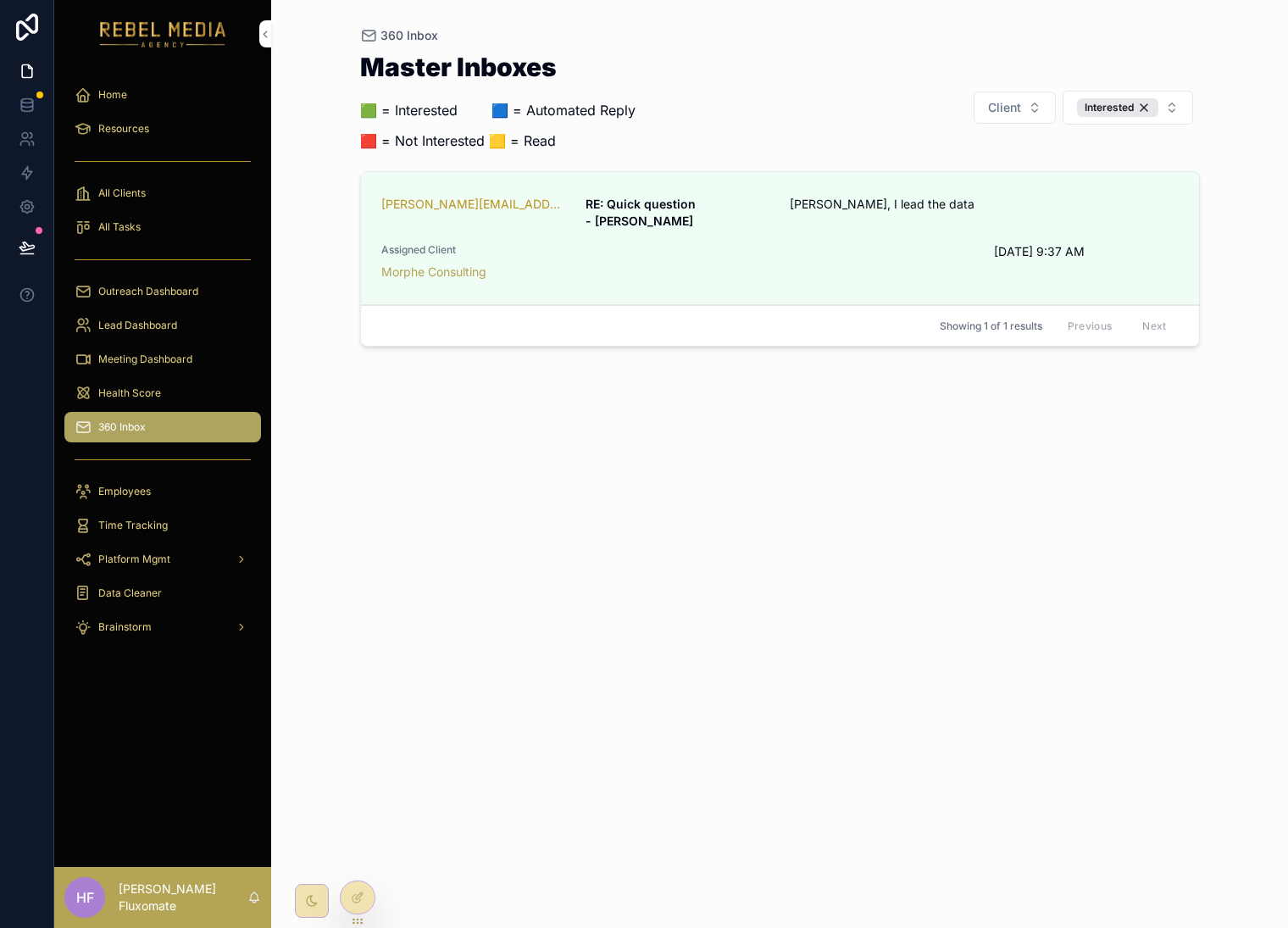
click at [1145, 106] on div "Interested" at bounding box center [1118, 108] width 81 height 18
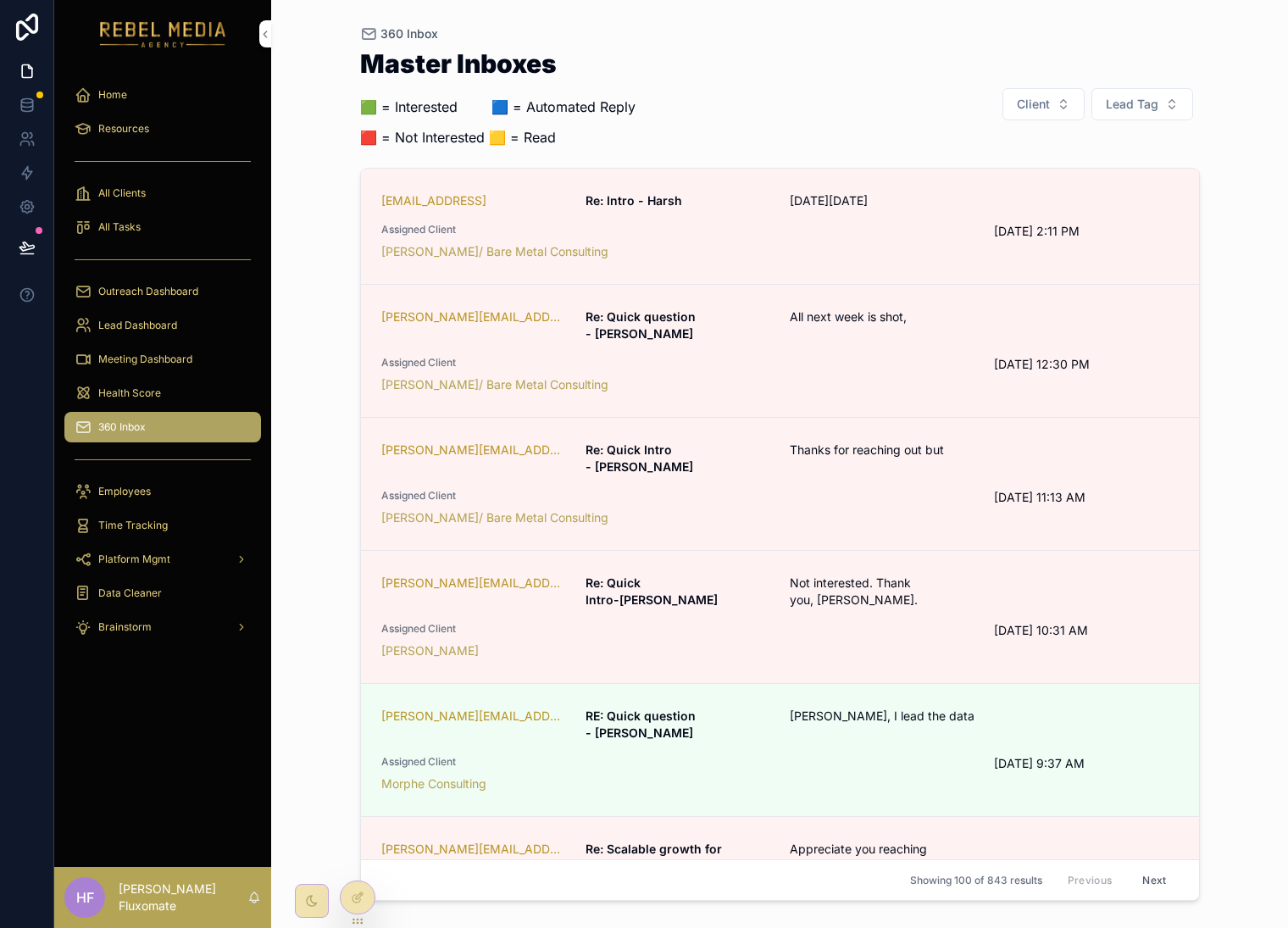
click at [912, 188] on link "hmurari@visionify.ai Re: Intro - Harsh On Wed, Oct 1, 2025 Assigned Client Marc…" at bounding box center [780, 226] width 839 height 116
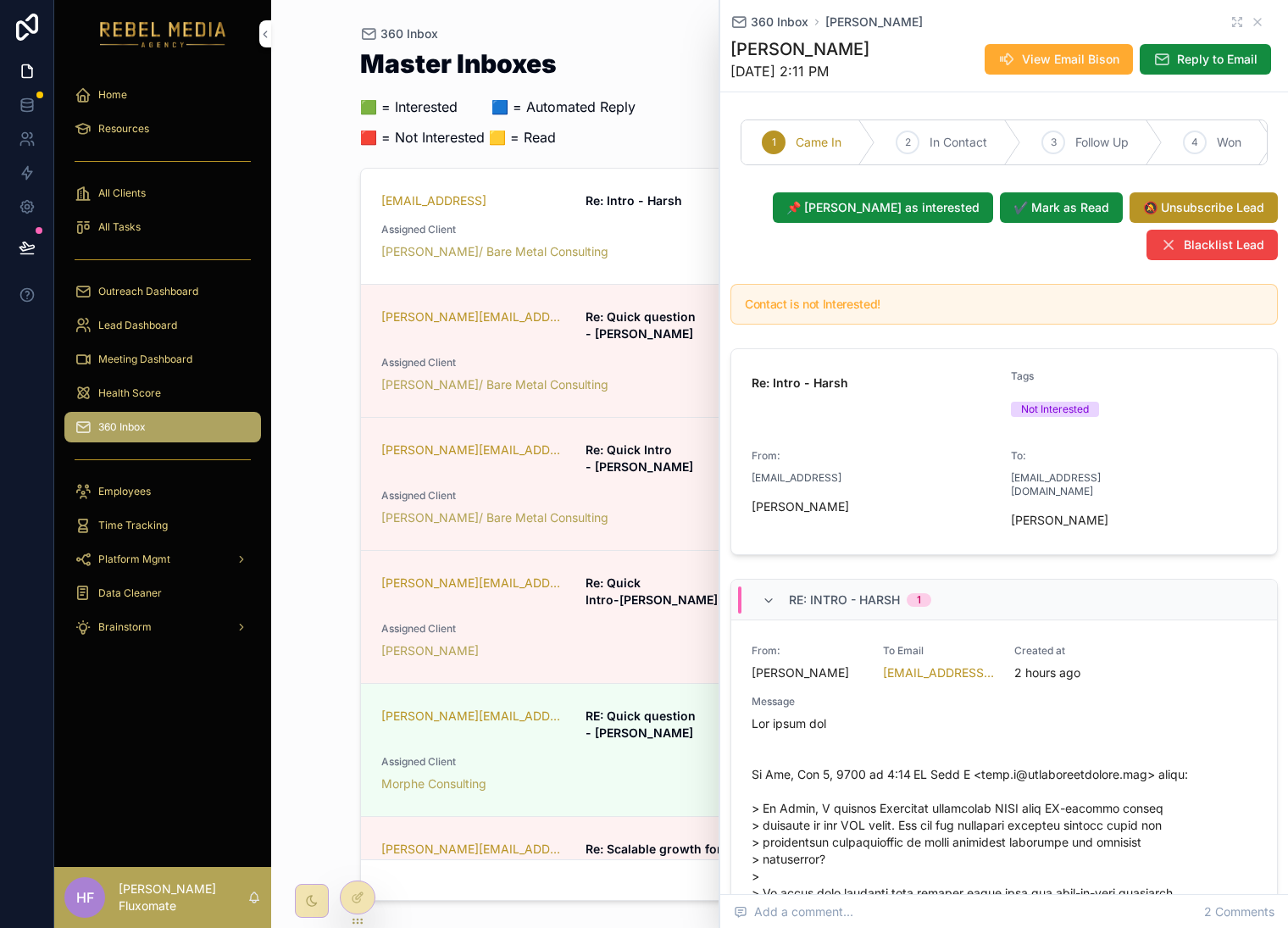
click at [879, 216] on span "📌 Mark as interested" at bounding box center [883, 208] width 193 height 17
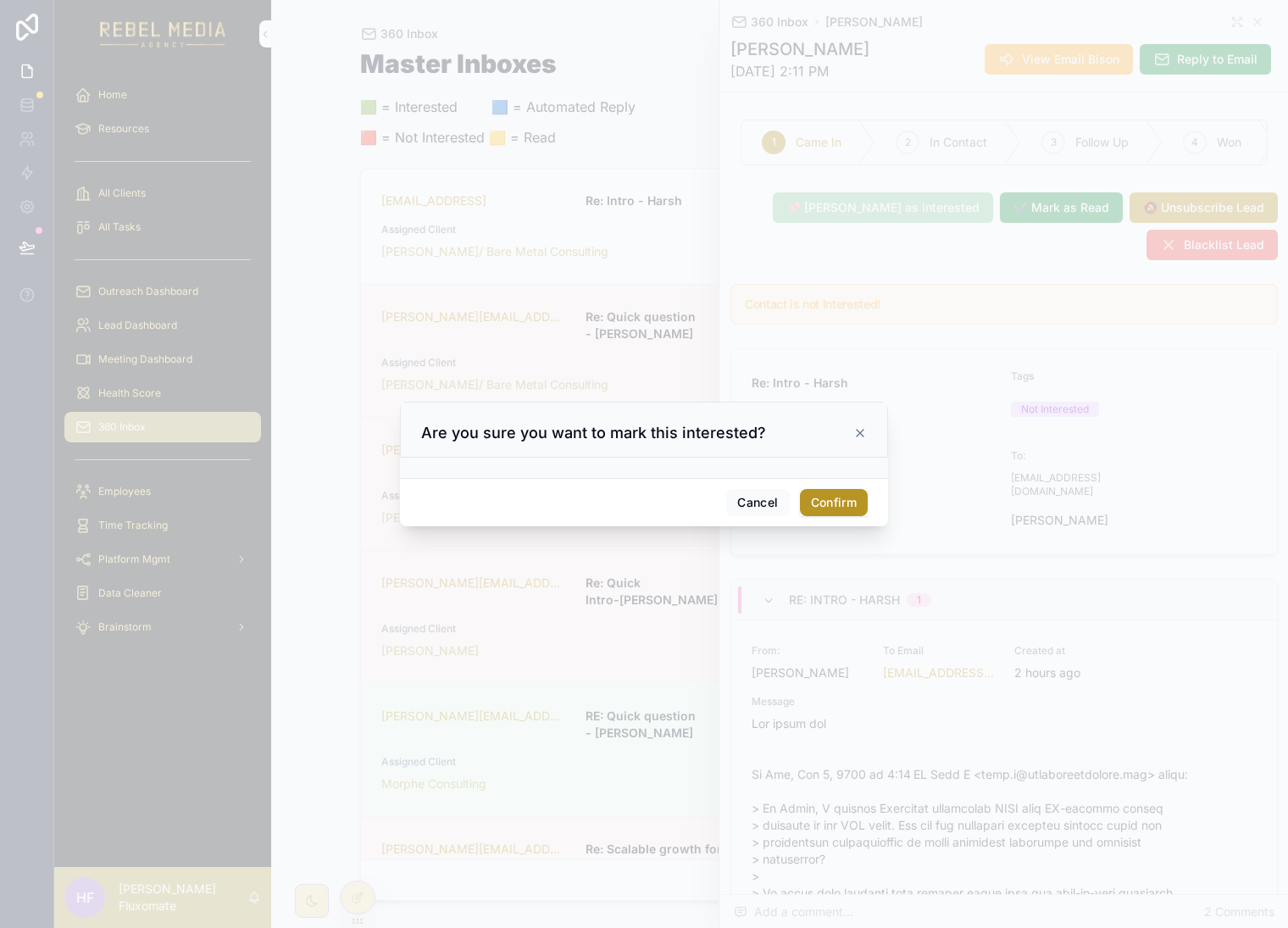
click at [842, 505] on button "Confirm" at bounding box center [834, 503] width 67 height 27
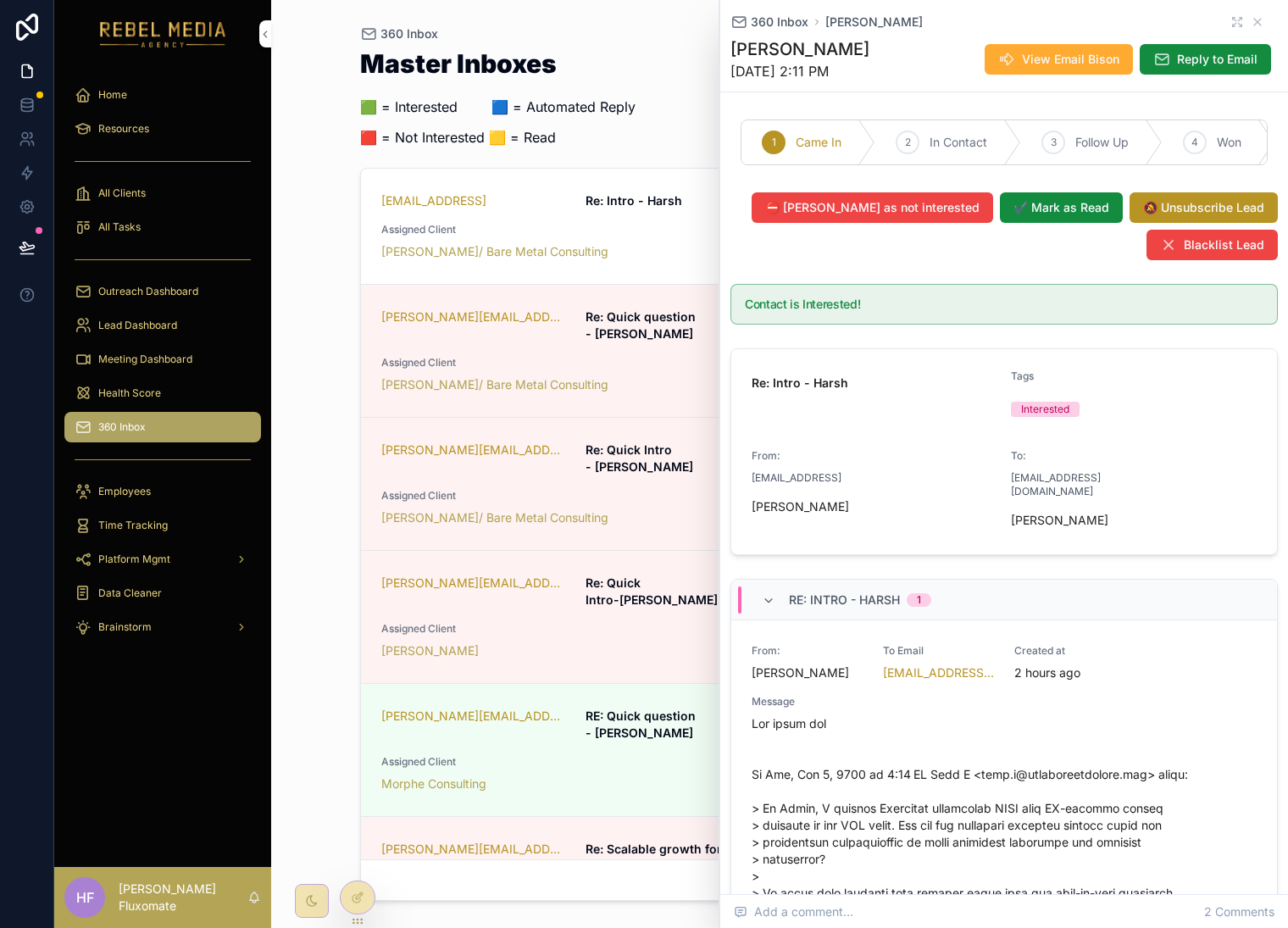
click at [1252, 25] on icon "scrollable content" at bounding box center [1258, 22] width 14 height 14
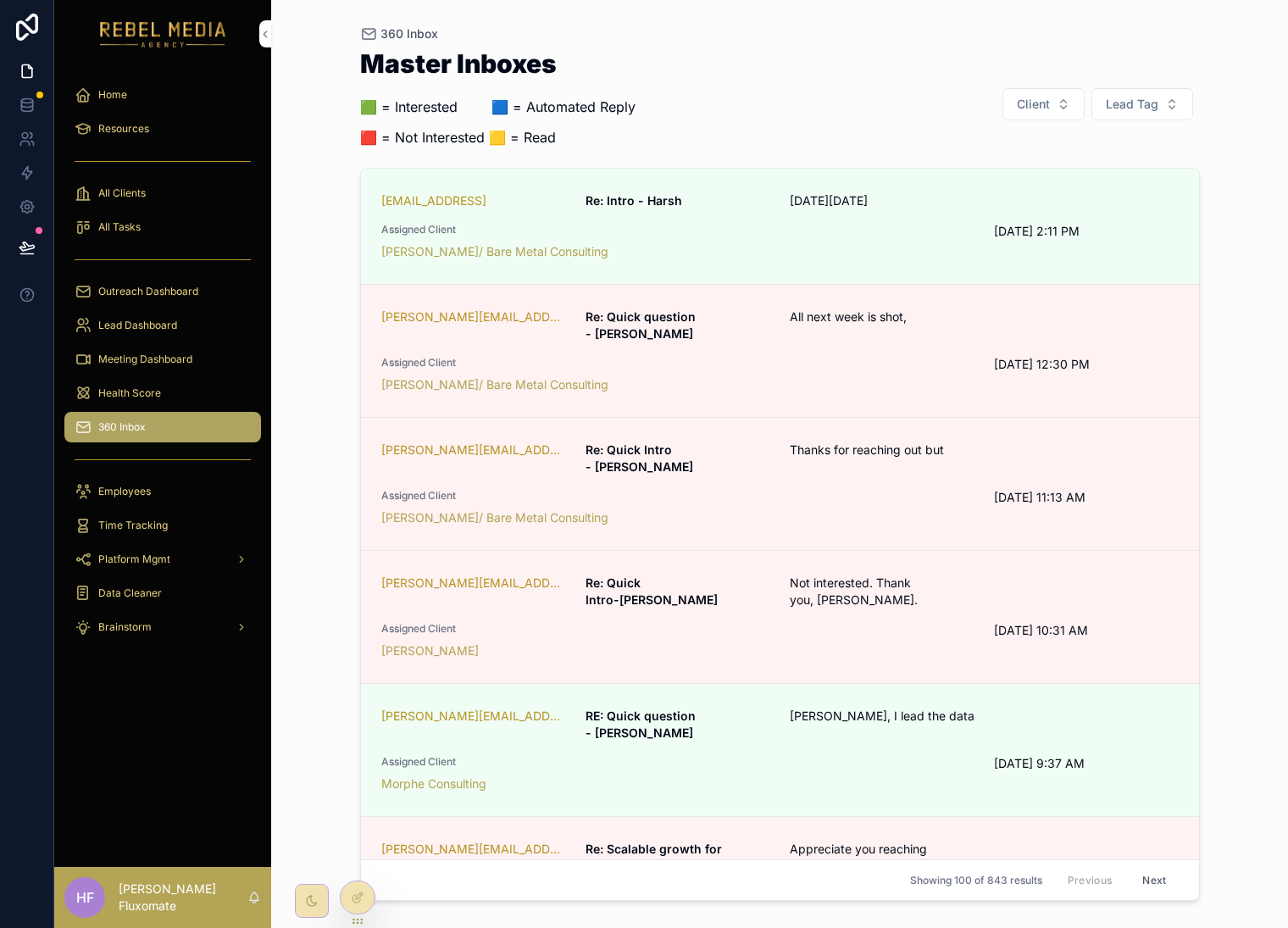
click at [1133, 108] on span "Lead Tag" at bounding box center [1133, 104] width 53 height 17
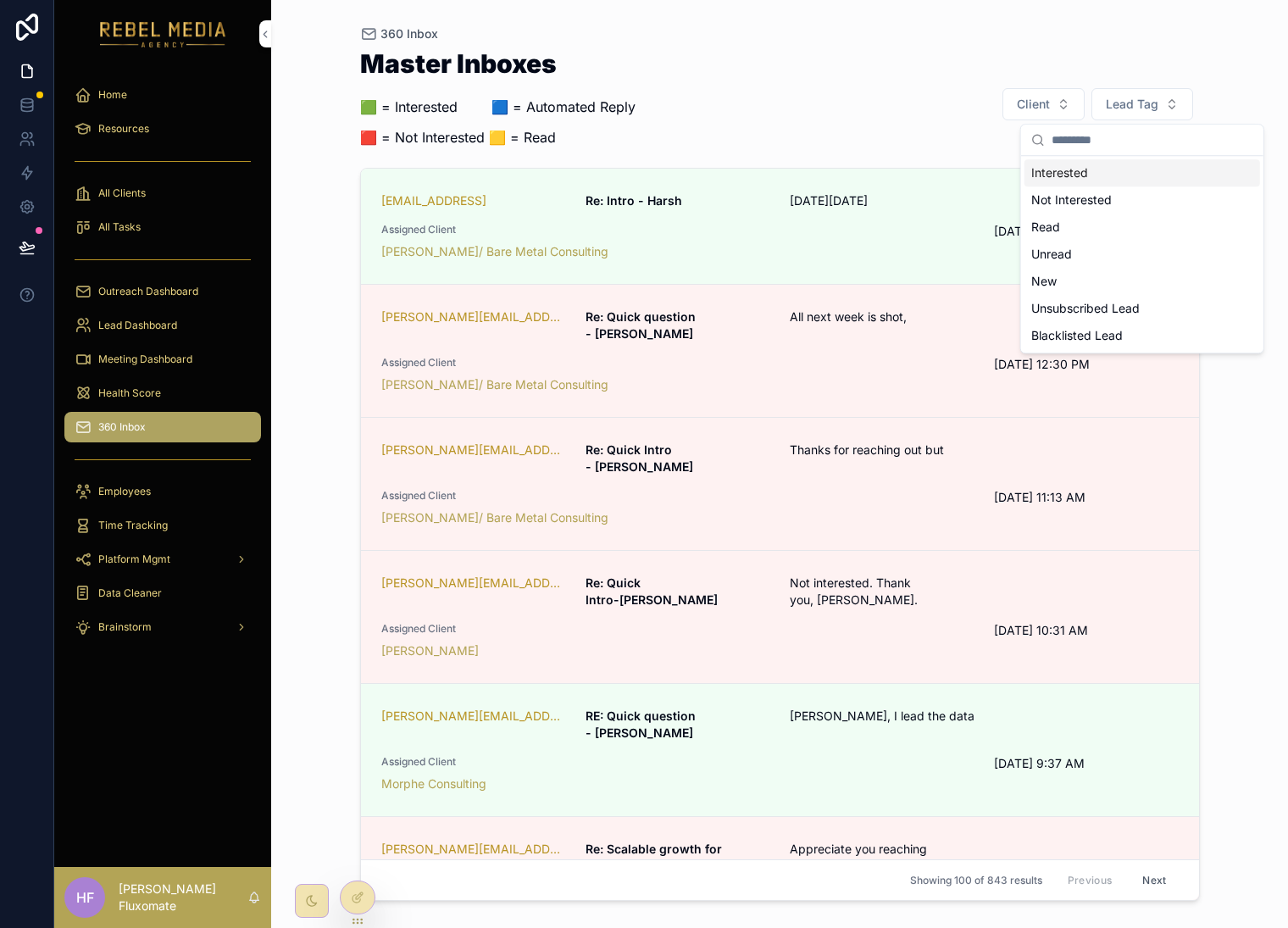
click at [1108, 171] on div "Interested" at bounding box center [1142, 173] width 236 height 27
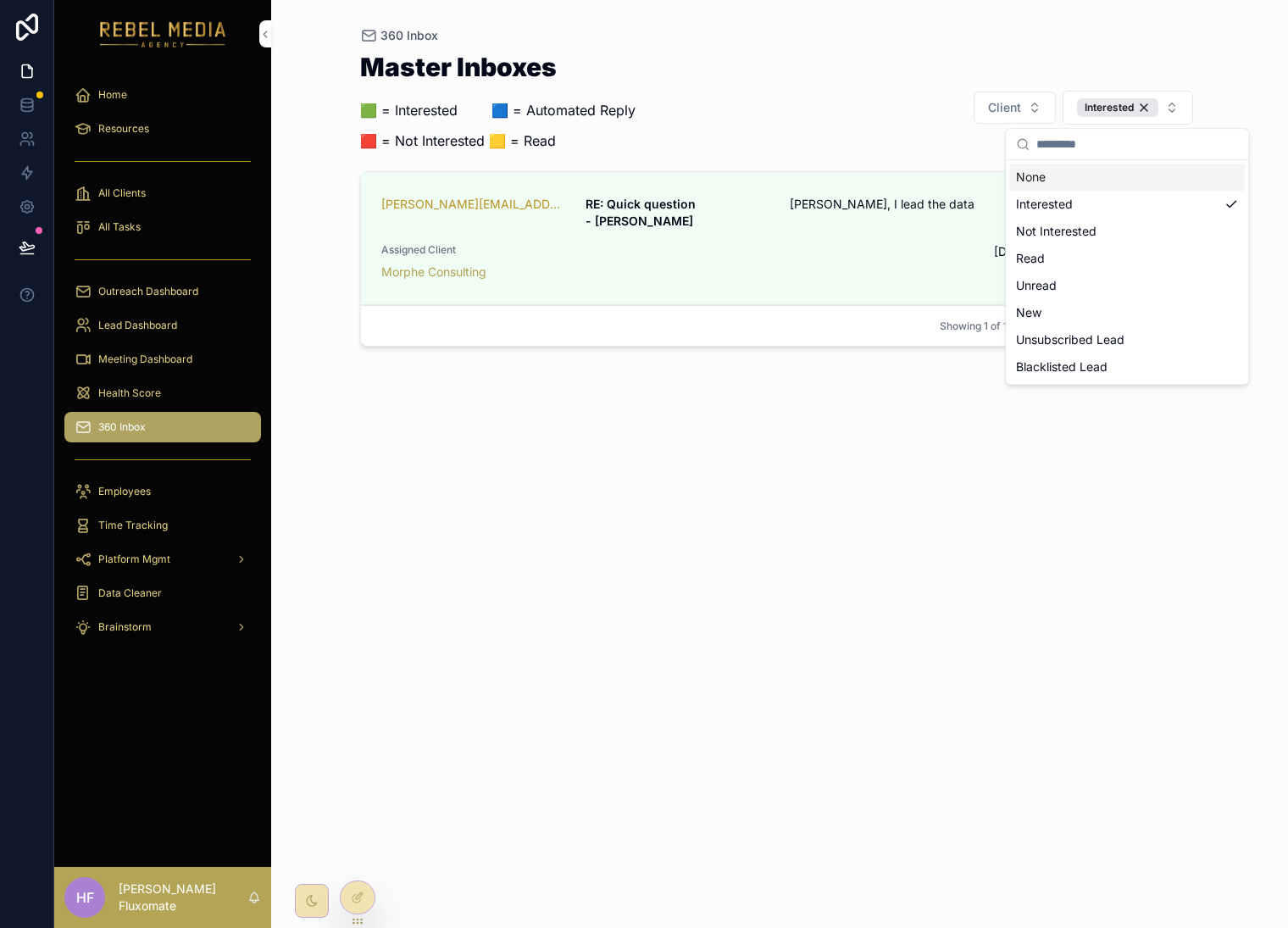
click at [1186, 42] on div "360 Inbox Master Inboxes 🟩 = Interested ‎ ‎ ‎ ‎ ‎ ‎‎ ‎ 🟦 = Automated Reply 🟥 = …" at bounding box center [779, 454] width 867 height 908
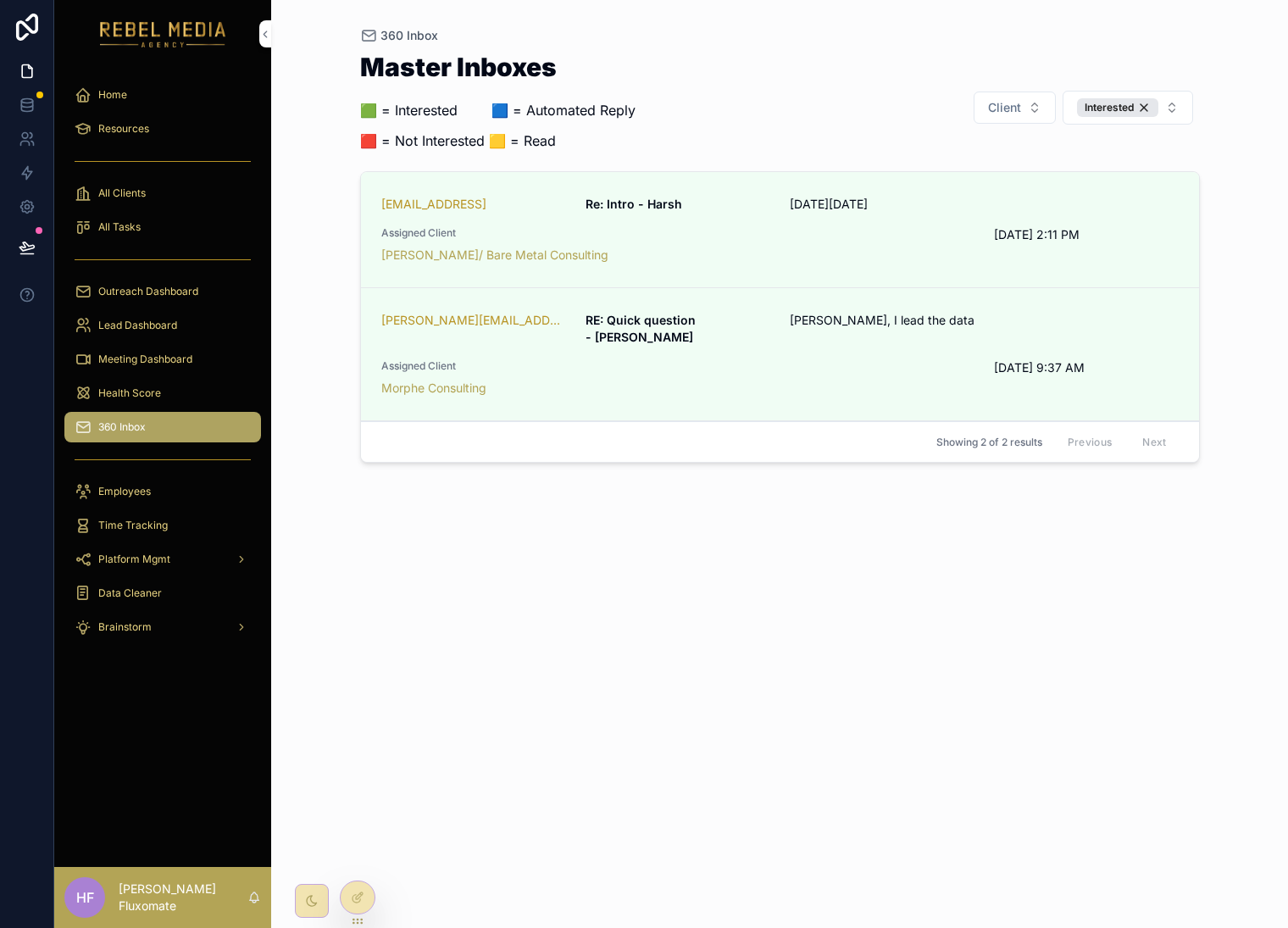
click at [1146, 105] on div "Interested" at bounding box center [1118, 108] width 81 height 18
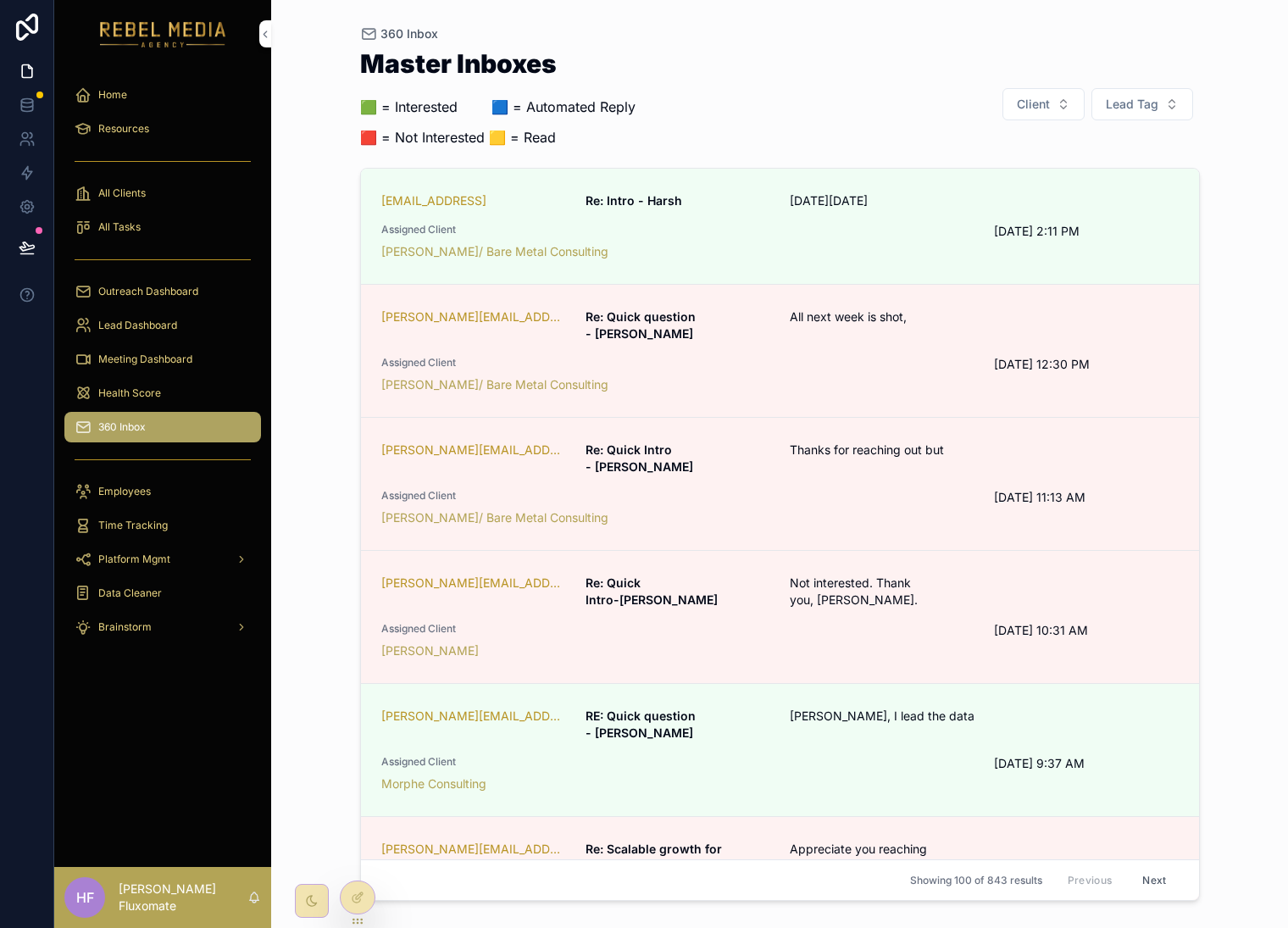
click at [1167, 107] on button "Lead Tag" at bounding box center [1143, 104] width 102 height 32
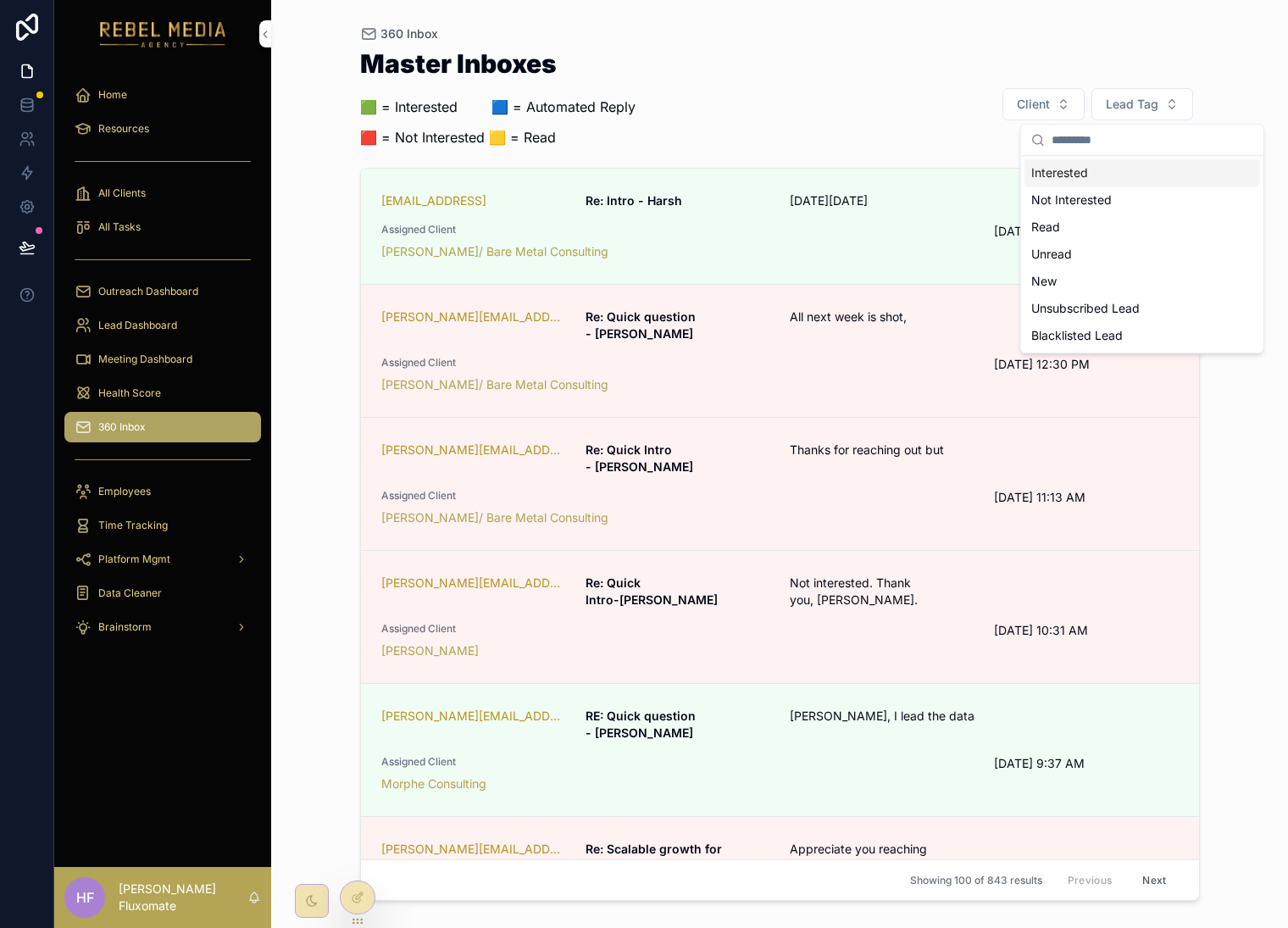
click at [752, 44] on div "Master Inboxes 🟩 = Interested ‎ ‎ ‎ ‎ ‎ ‎‎ ‎ 🟦 = Automated Reply 🟥 = Not Intere…" at bounding box center [780, 474] width 840 height 867
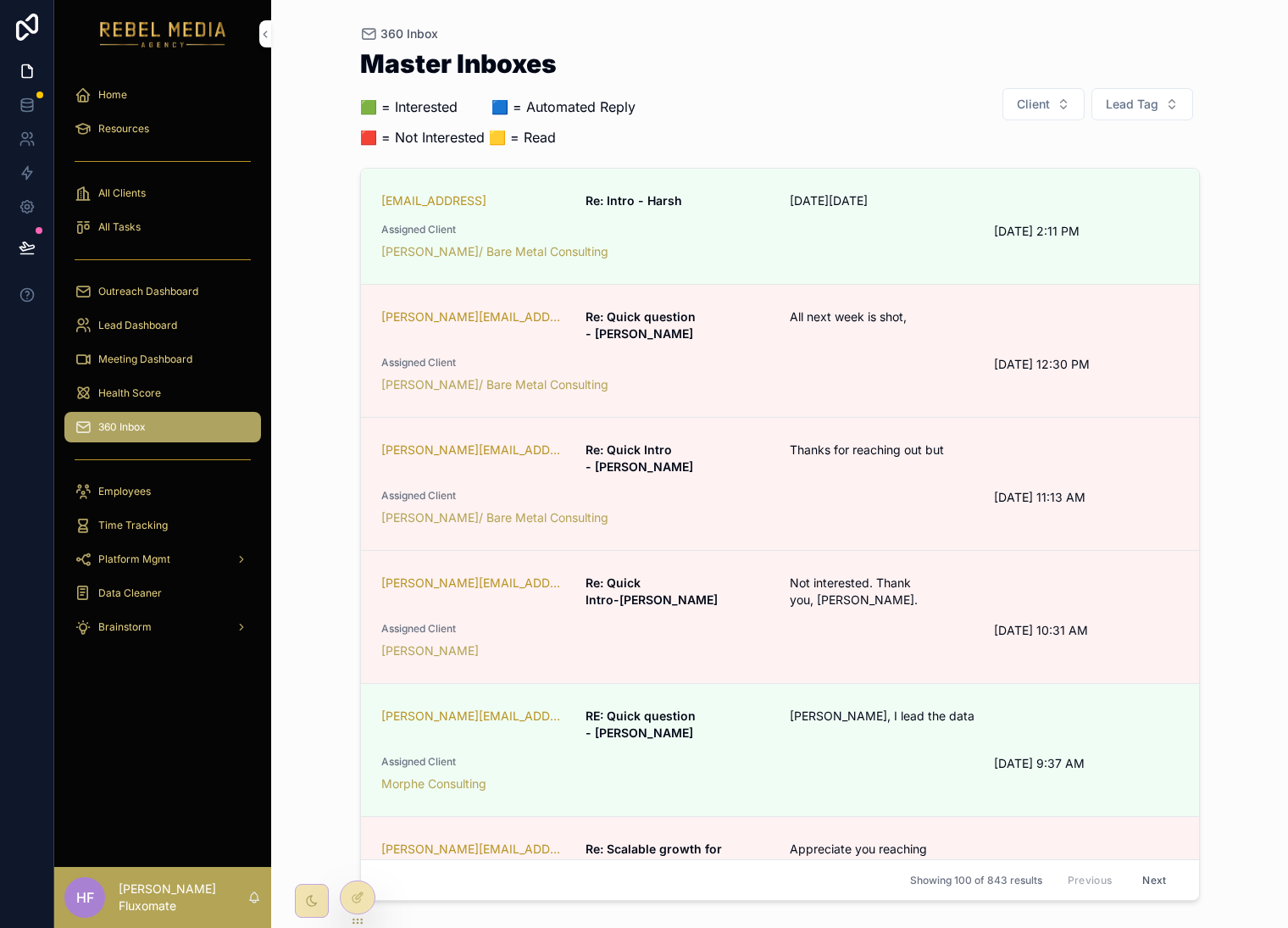
click at [910, 226] on span "Assigned Client" at bounding box center [677, 230] width 593 height 14
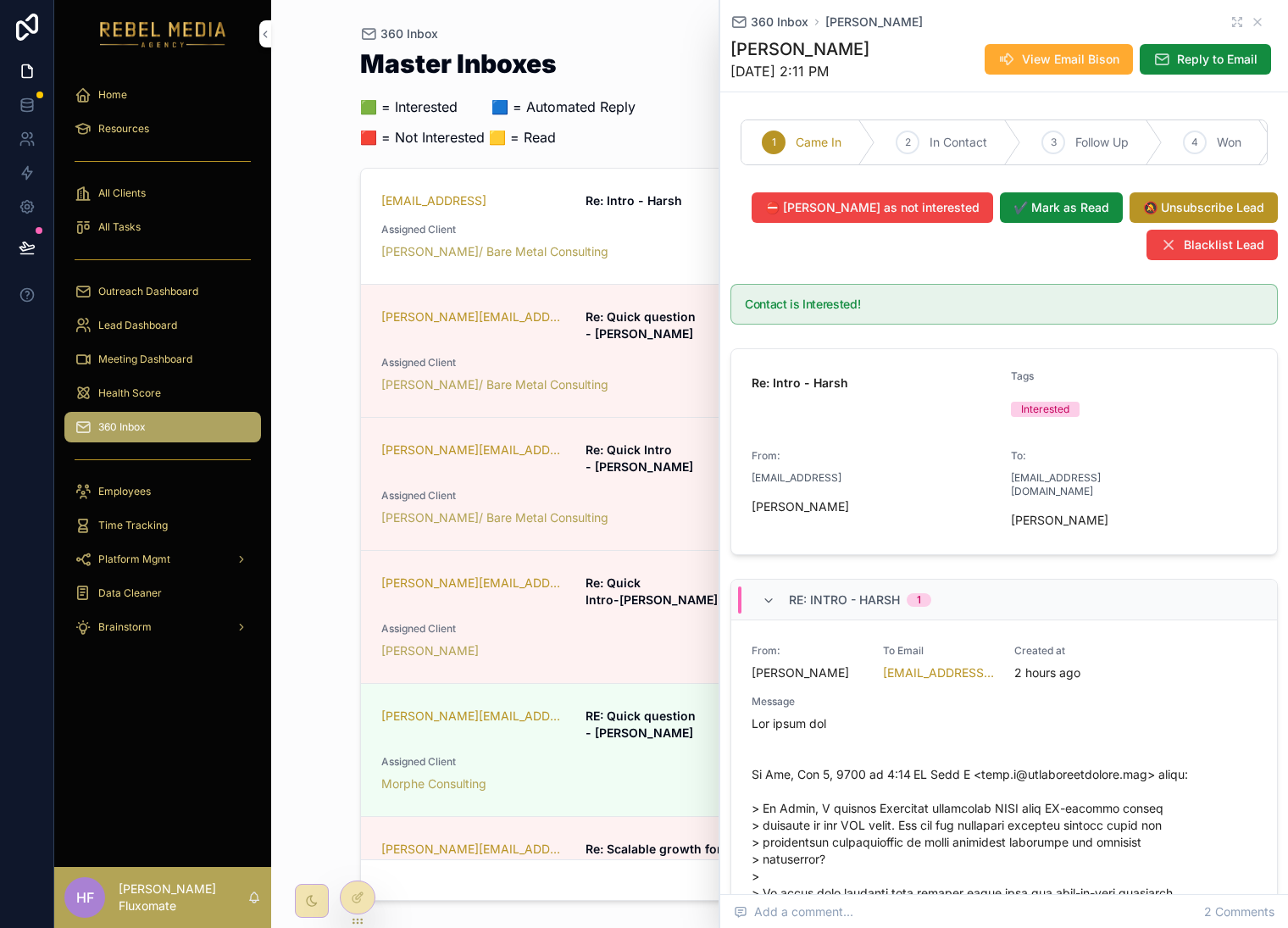
drag, startPoint x: 356, startPoint y: 895, endPoint x: 432, endPoint y: 799, distance: 122.4
click at [356, 896] on icon at bounding box center [357, 897] width 14 height 14
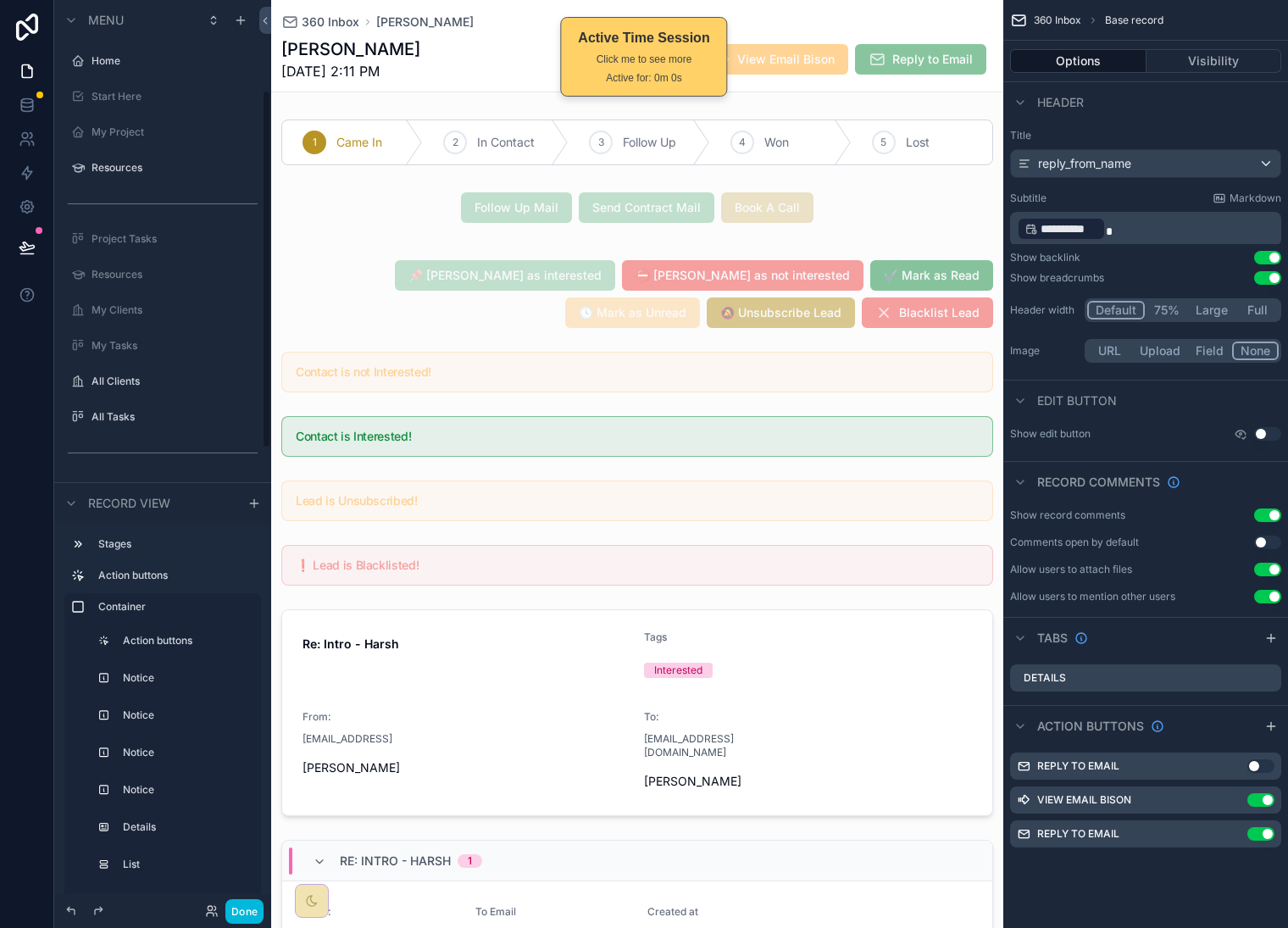
scroll to position [229, 0]
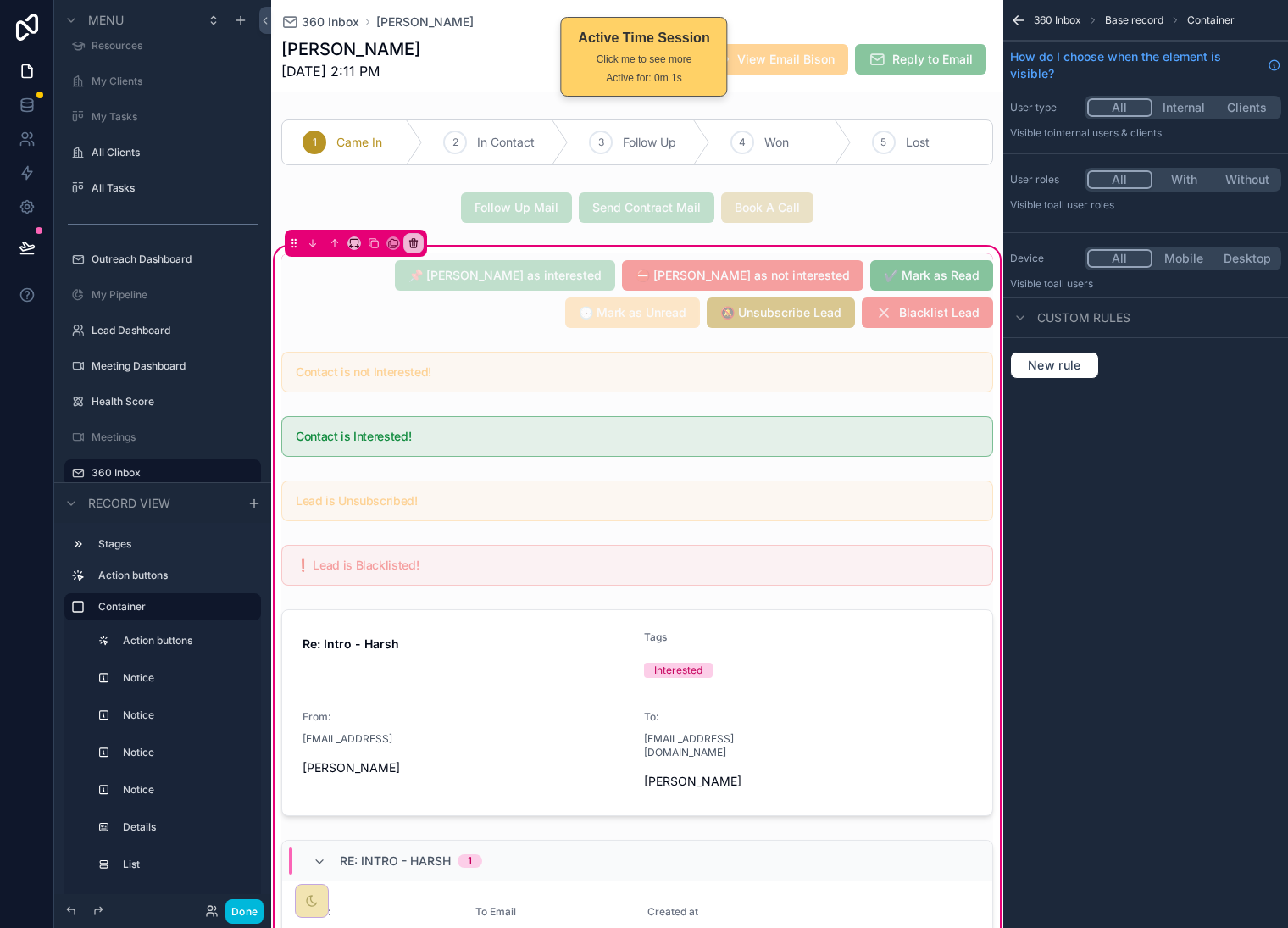
click at [354, 282] on div "scrollable content" at bounding box center [637, 294] width 732 height 81
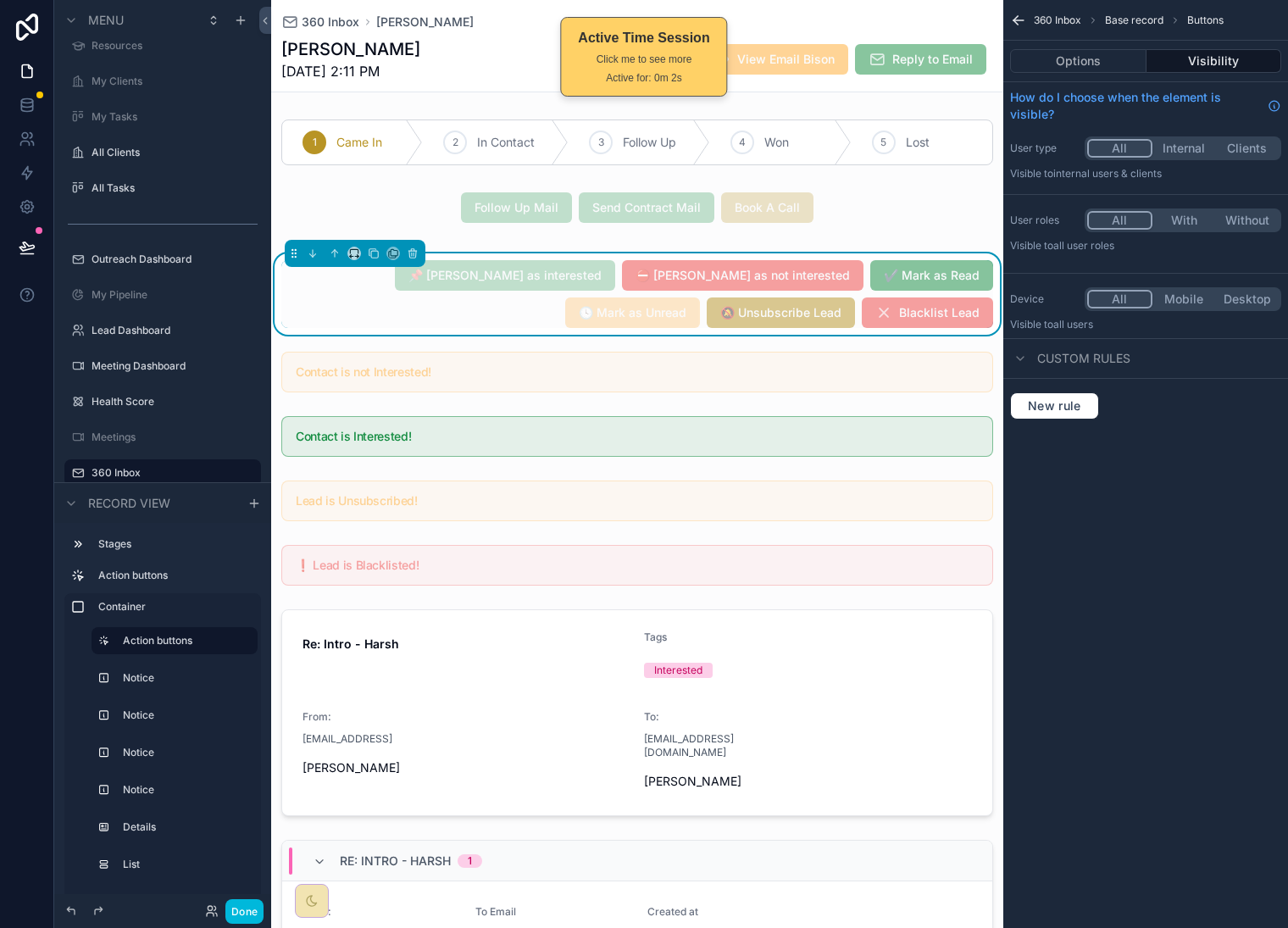
click at [1091, 56] on button "Options" at bounding box center [1078, 61] width 137 height 24
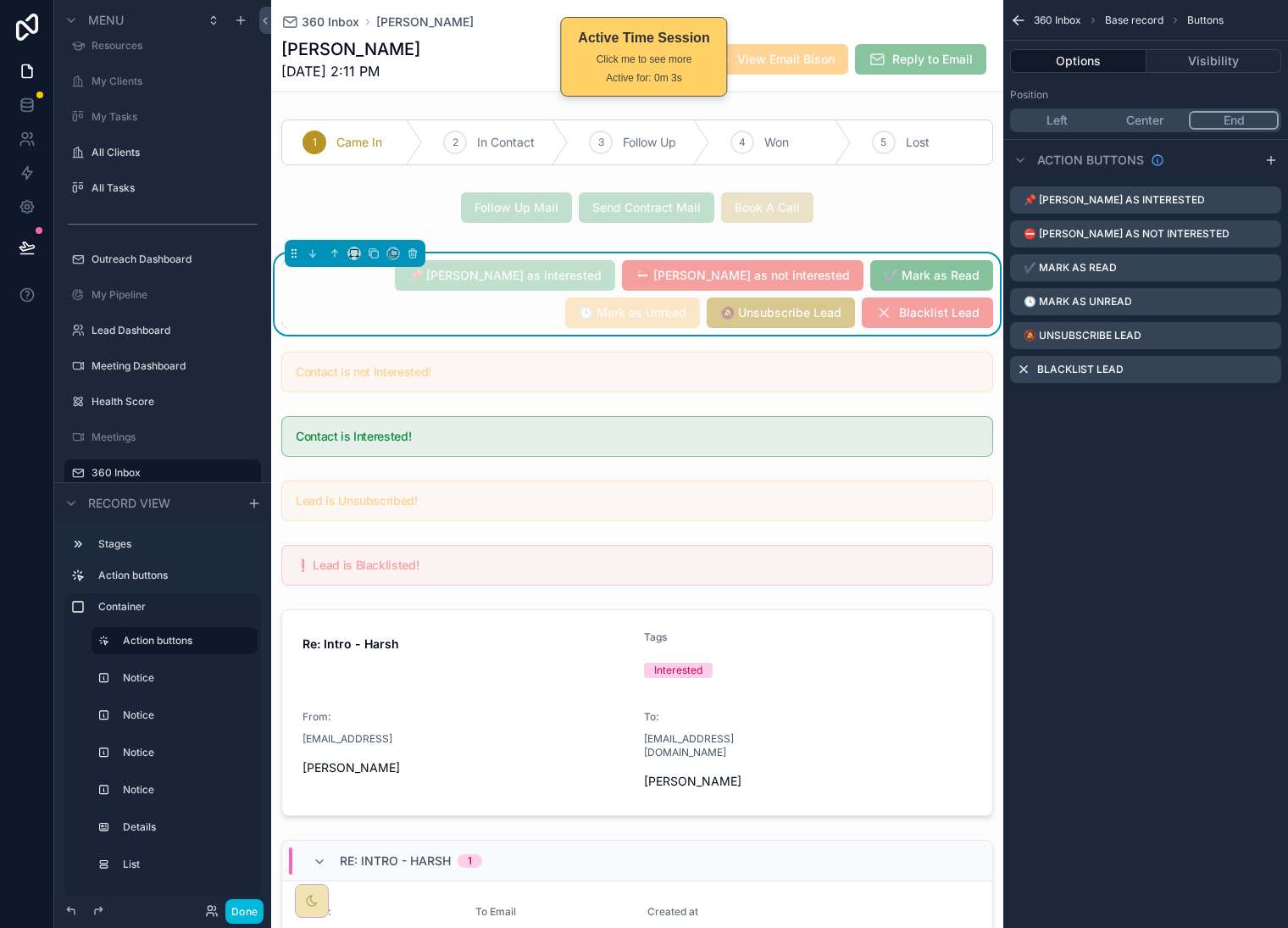
click at [0, 0] on icon "scrollable content" at bounding box center [0, 0] width 0 height 0
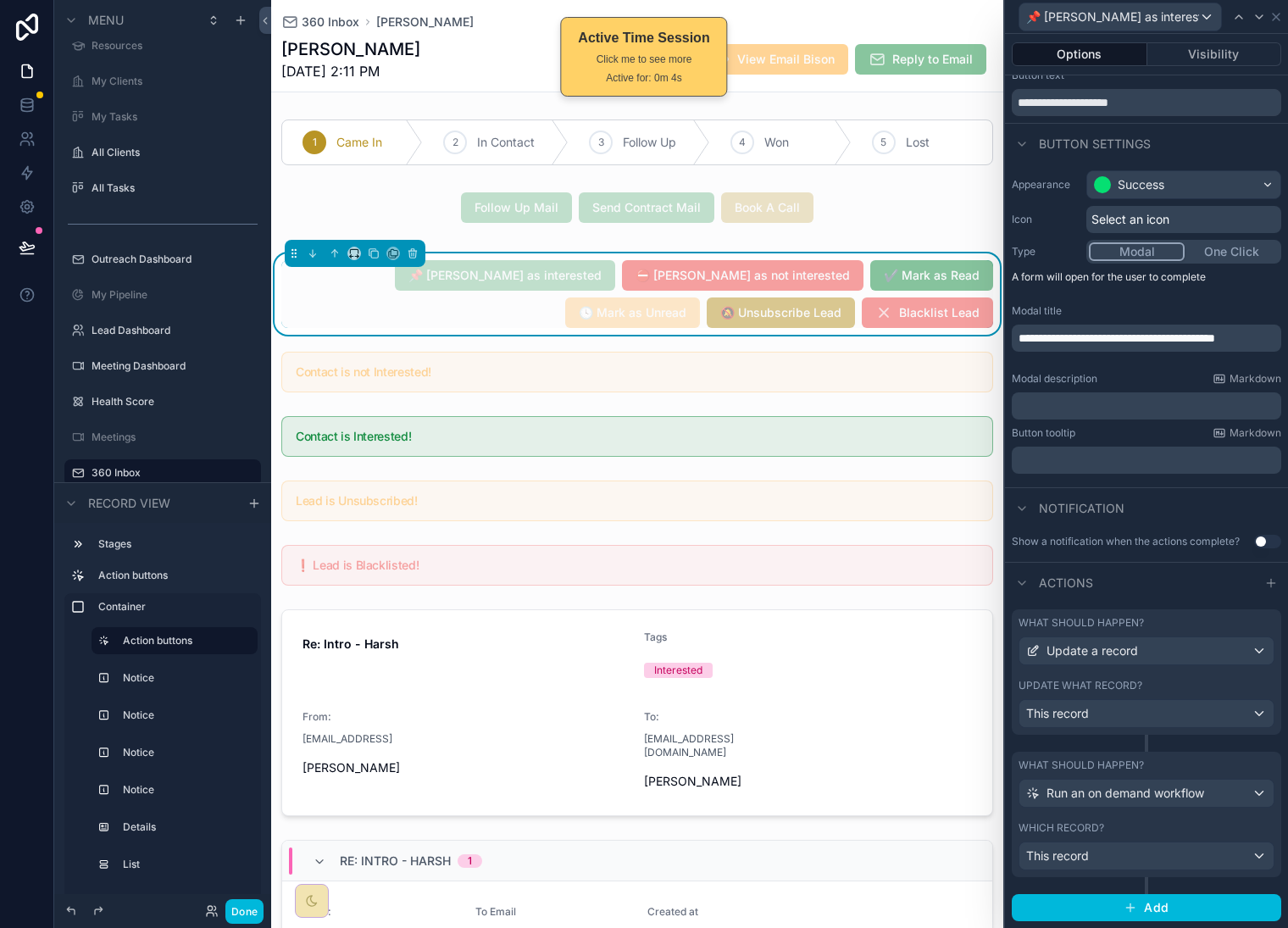
scroll to position [62, 0]
click at [1181, 647] on div "Update a record" at bounding box center [1147, 651] width 254 height 27
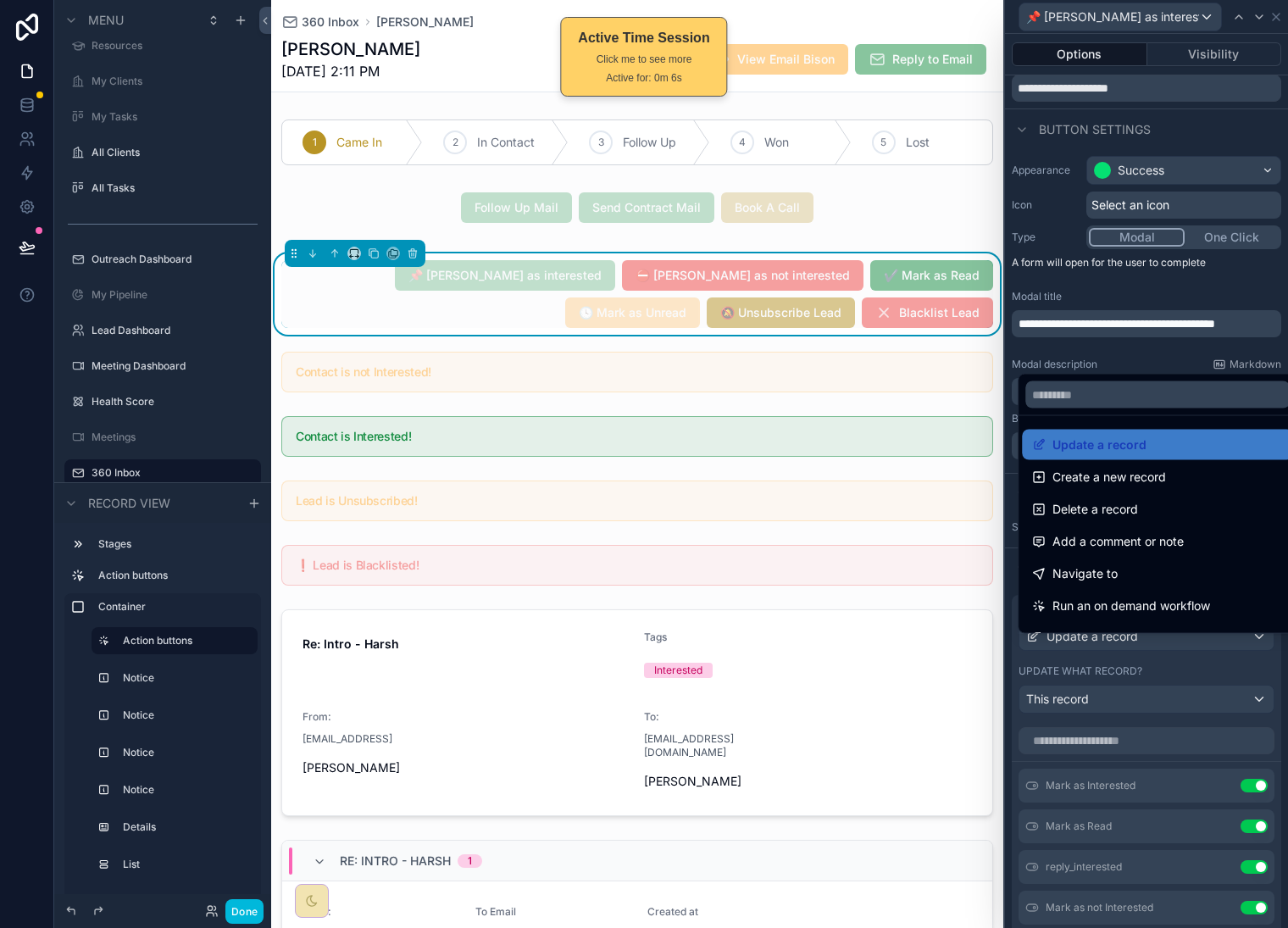
click at [1120, 438] on span "Update a record" at bounding box center [1099, 445] width 94 height 20
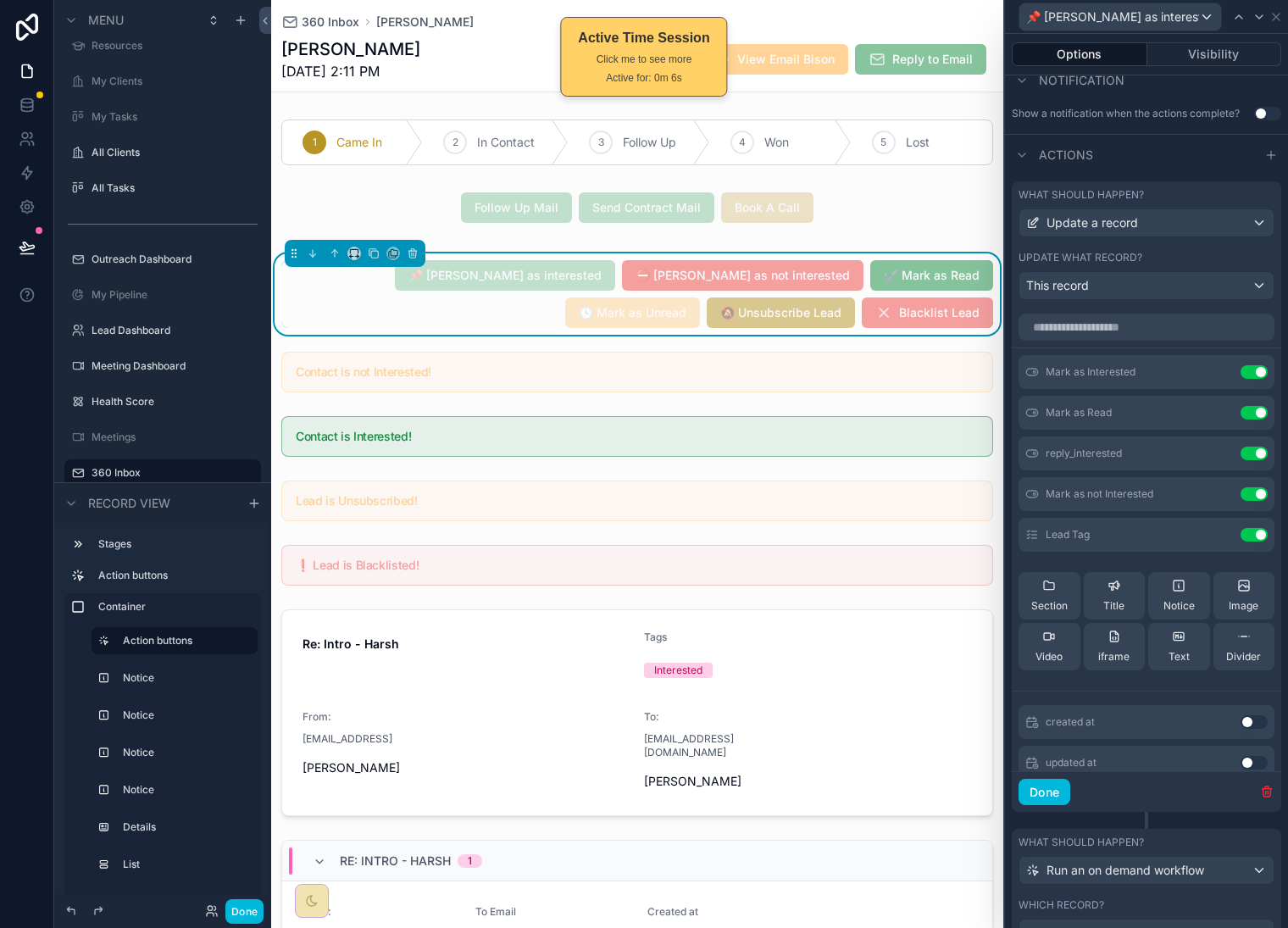
scroll to position [484, 0]
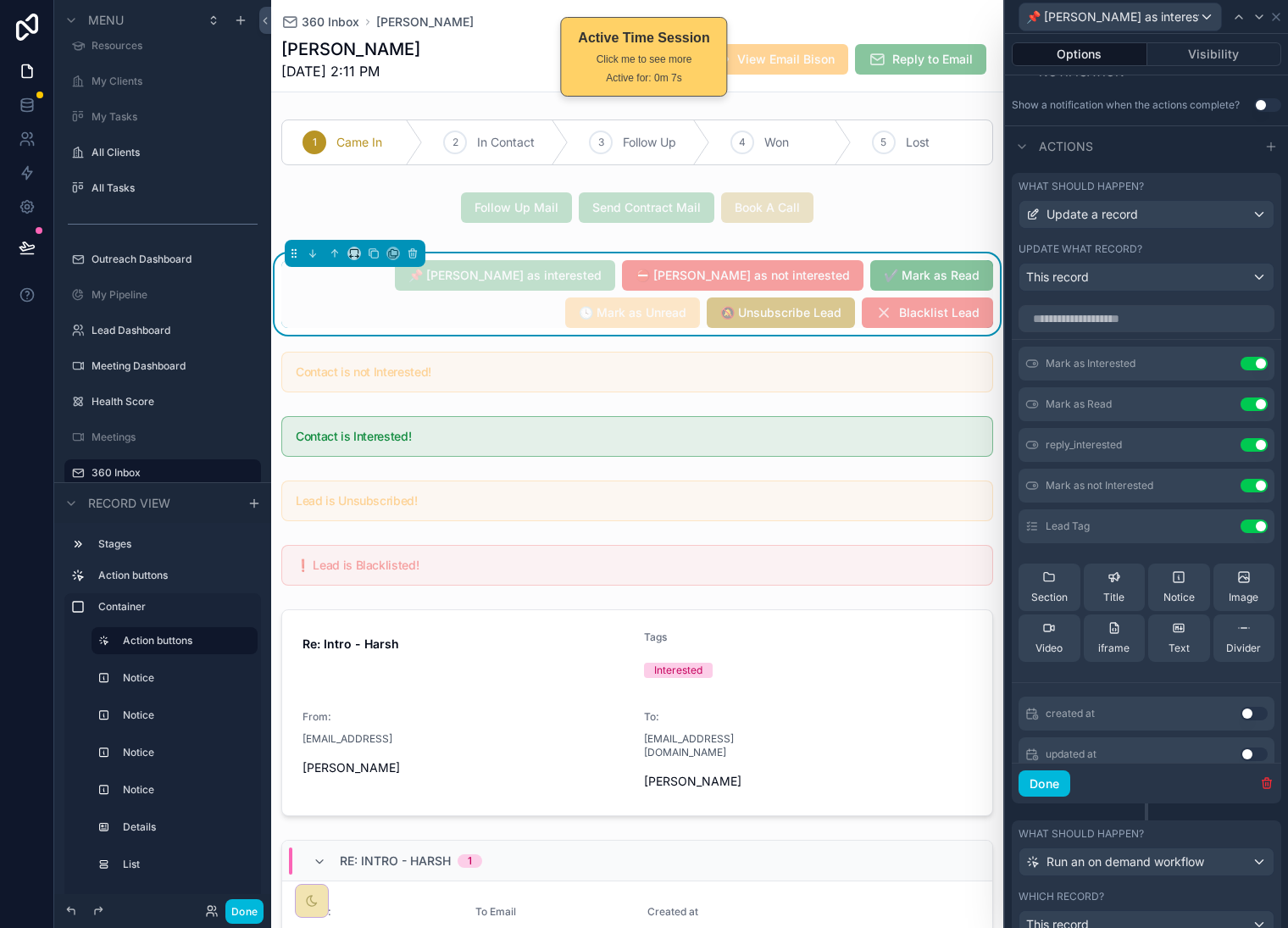
click at [0, 0] on icon at bounding box center [0, 0] width 0 height 0
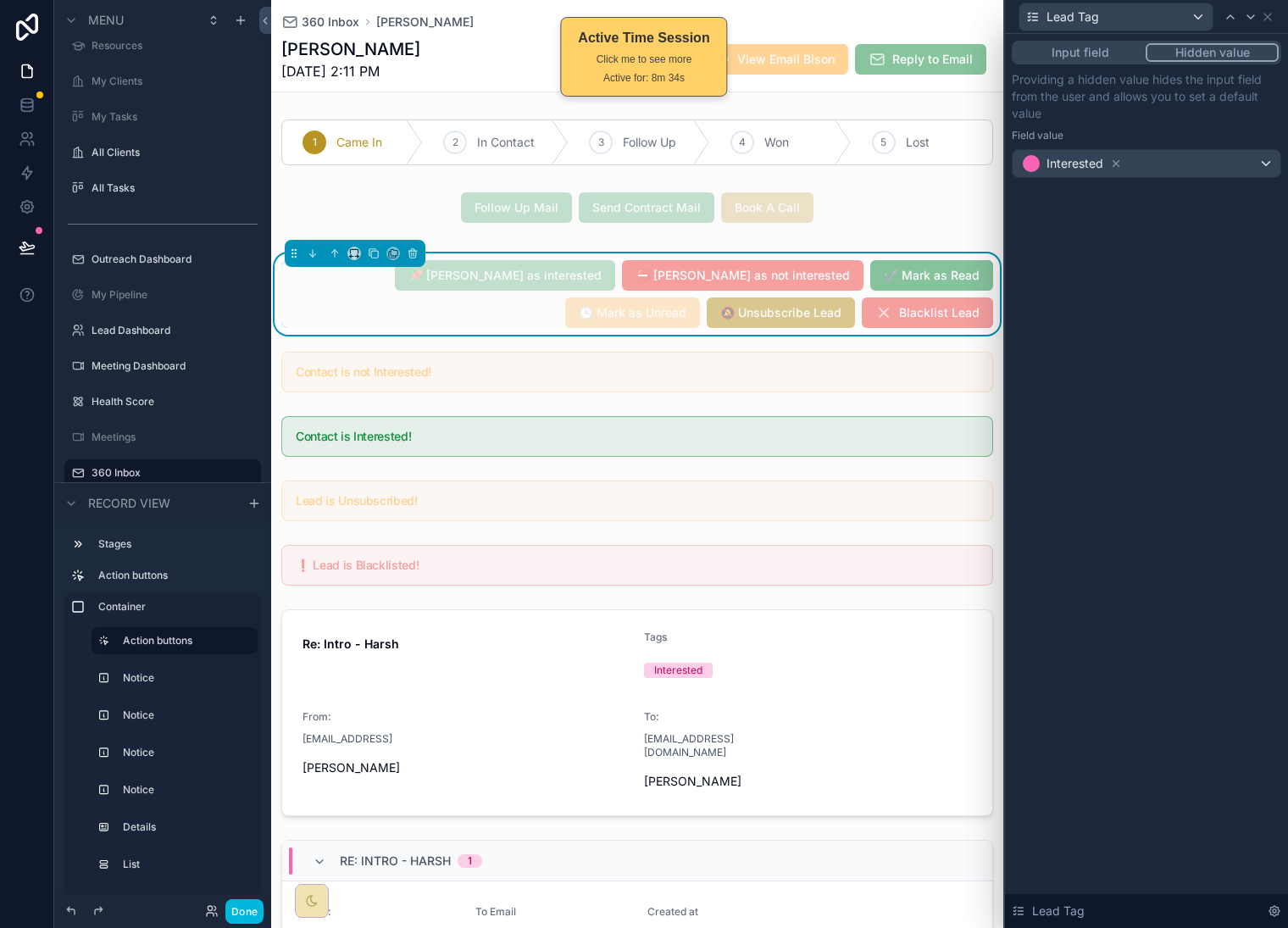
click at [245, 913] on button "Done" at bounding box center [244, 912] width 38 height 25
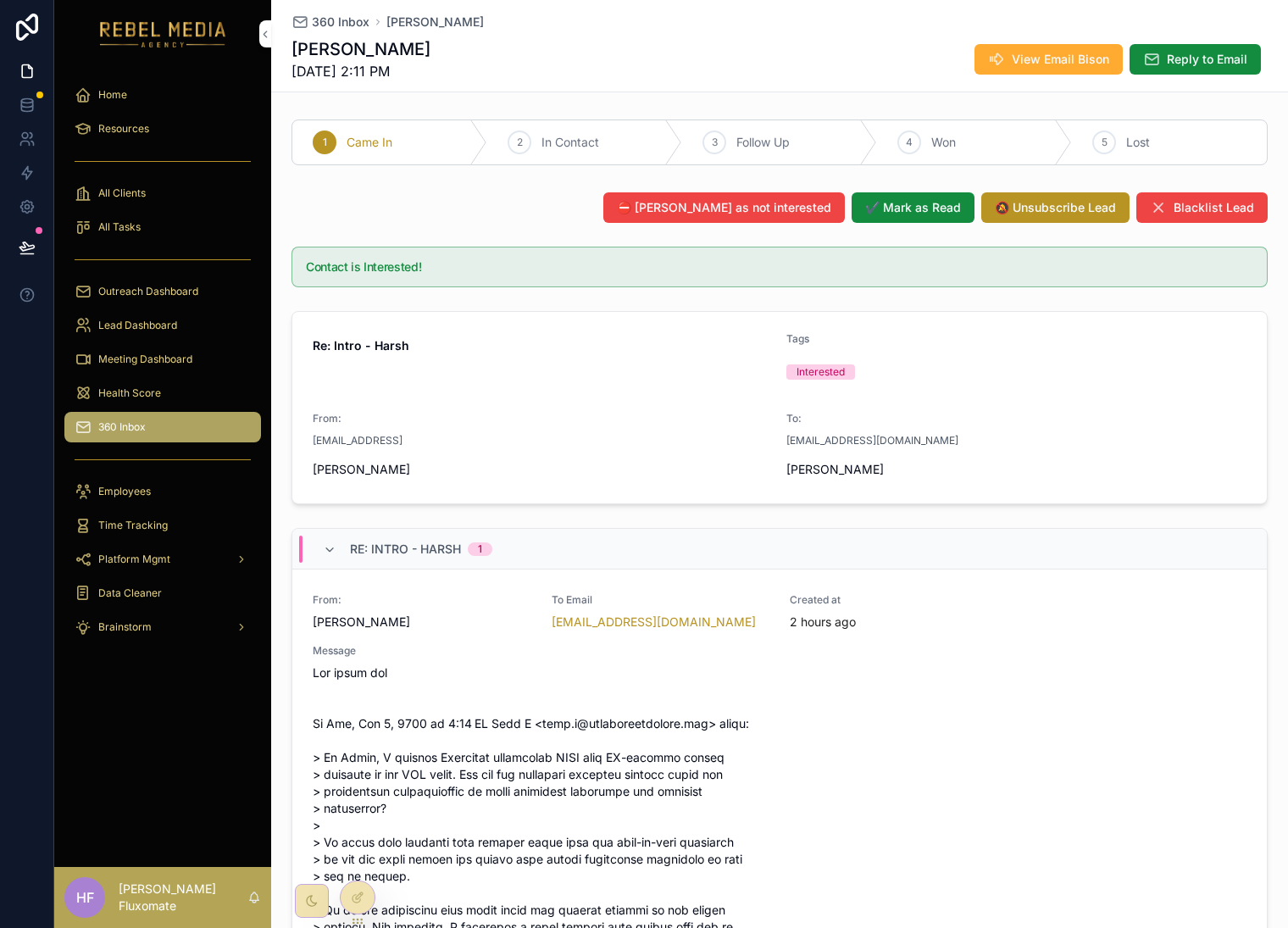
click at [322, 21] on span "360 Inbox" at bounding box center [340, 22] width 57 height 17
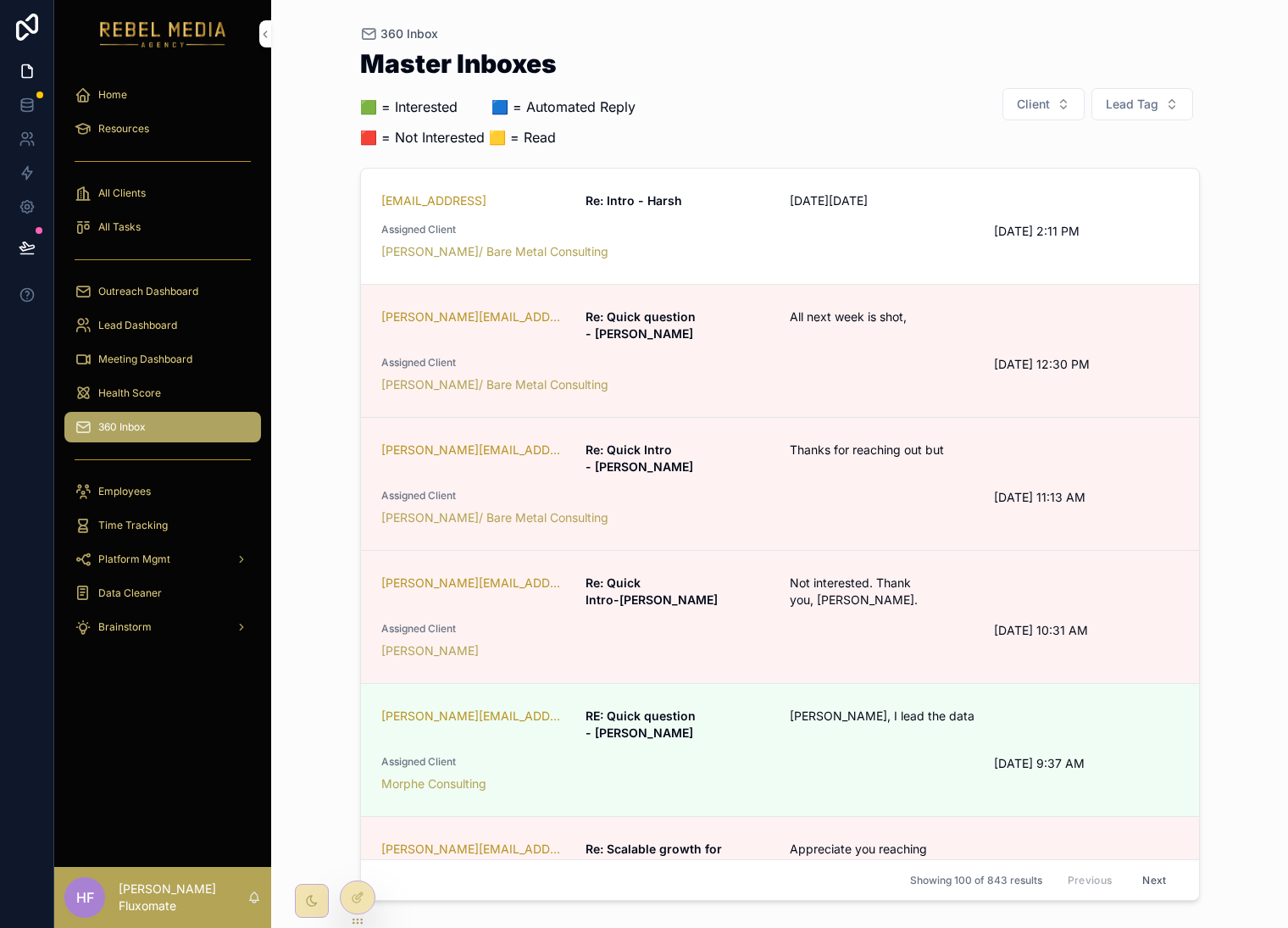
click at [1055, 104] on button "Client" at bounding box center [1044, 104] width 82 height 32
click at [955, 38] on div "360 Inbox" at bounding box center [780, 34] width 840 height 14
click at [1139, 103] on span "Lead Tag" at bounding box center [1133, 104] width 53 height 17
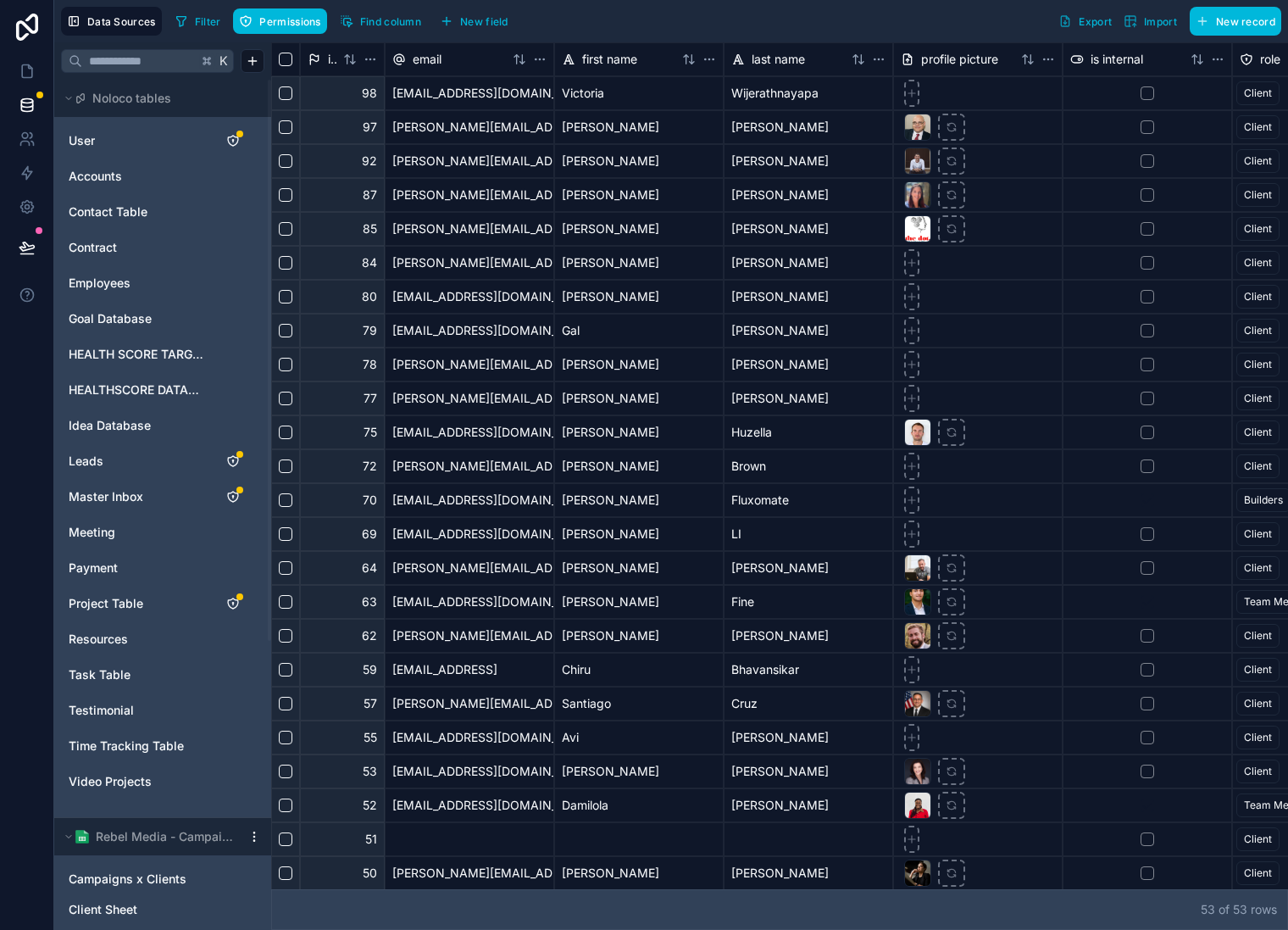
drag, startPoint x: 127, startPoint y: 501, endPoint x: 139, endPoint y: 475, distance: 28.6
click at [127, 501] on span "Master Inbox" at bounding box center [106, 497] width 75 height 17
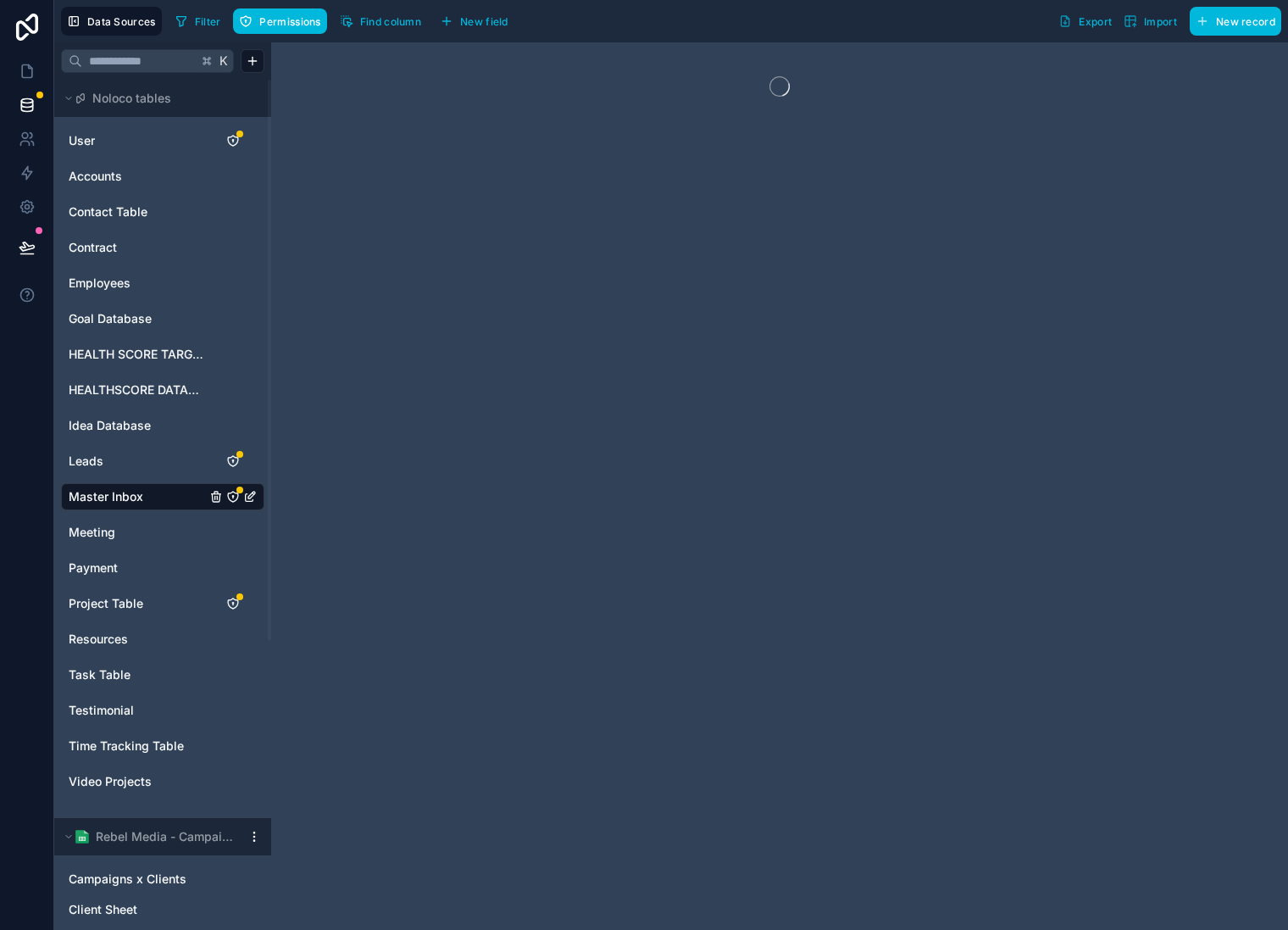
click at [499, 24] on span "New field" at bounding box center [484, 22] width 48 height 13
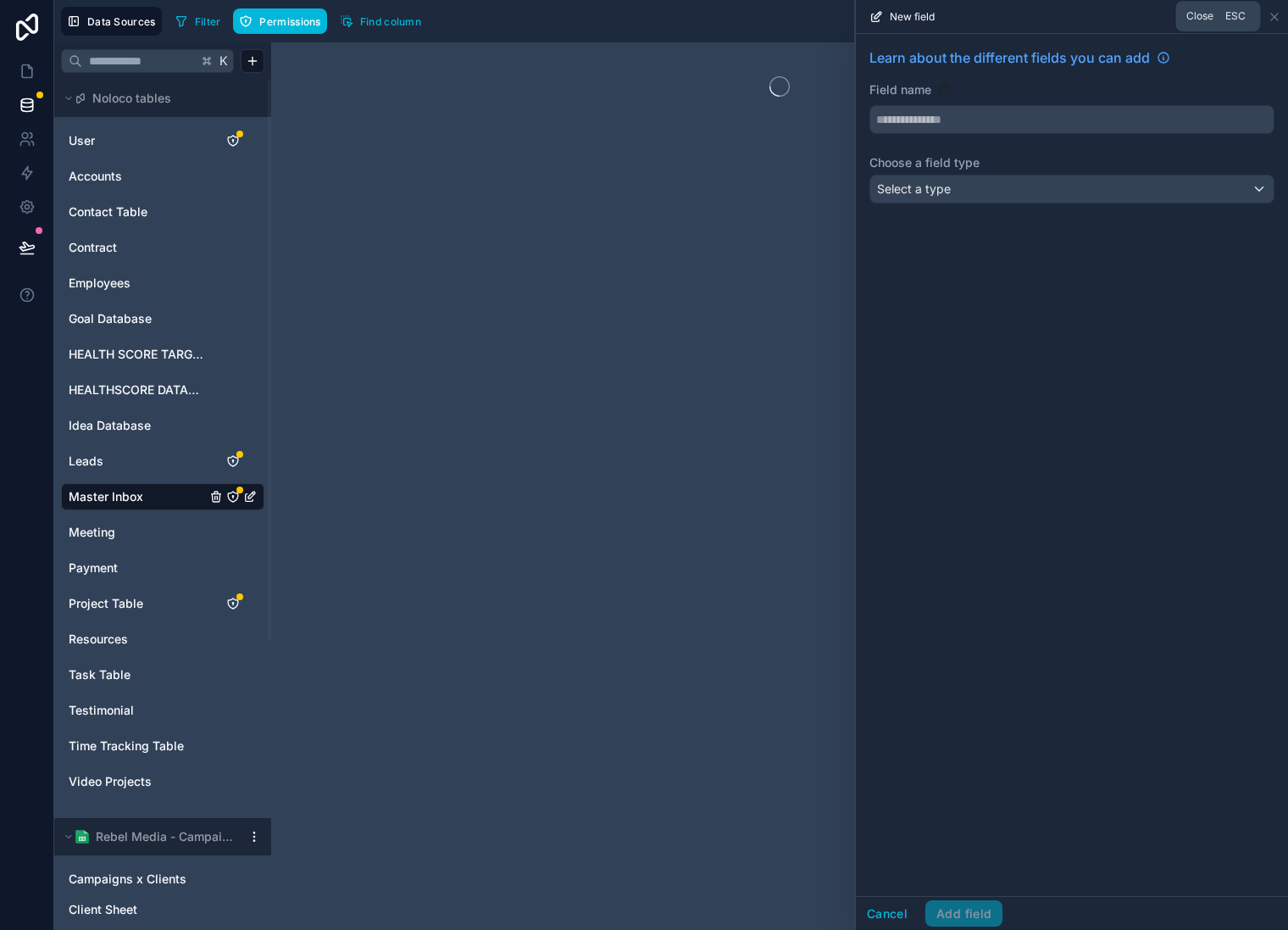
click at [1278, 18] on icon at bounding box center [1274, 16] width 14 height 14
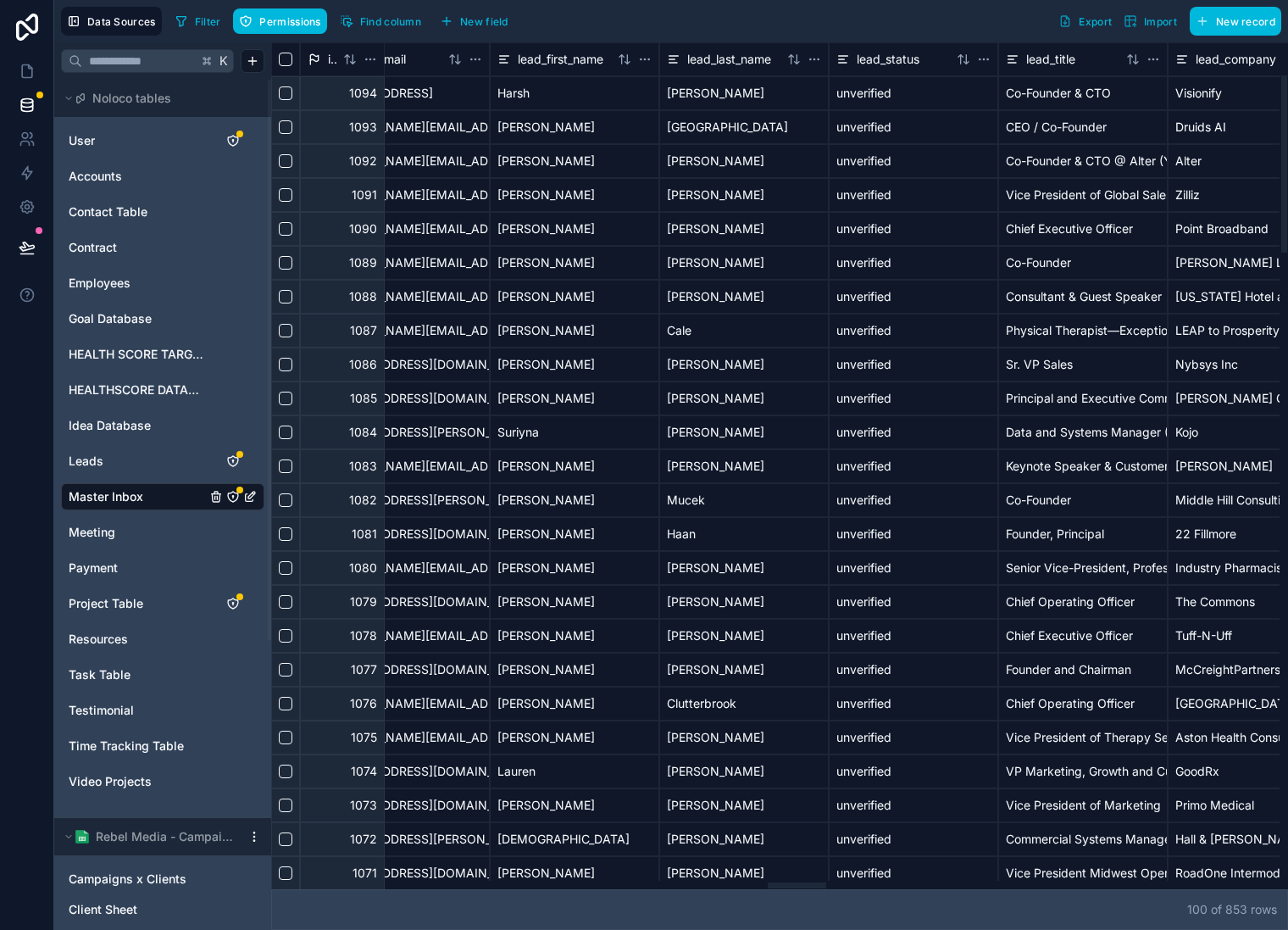
drag, startPoint x: 586, startPoint y: 887, endPoint x: 1269, endPoint y: 772, distance: 692.6
click at [1269, 881] on div at bounding box center [776, 884] width 1009 height 8
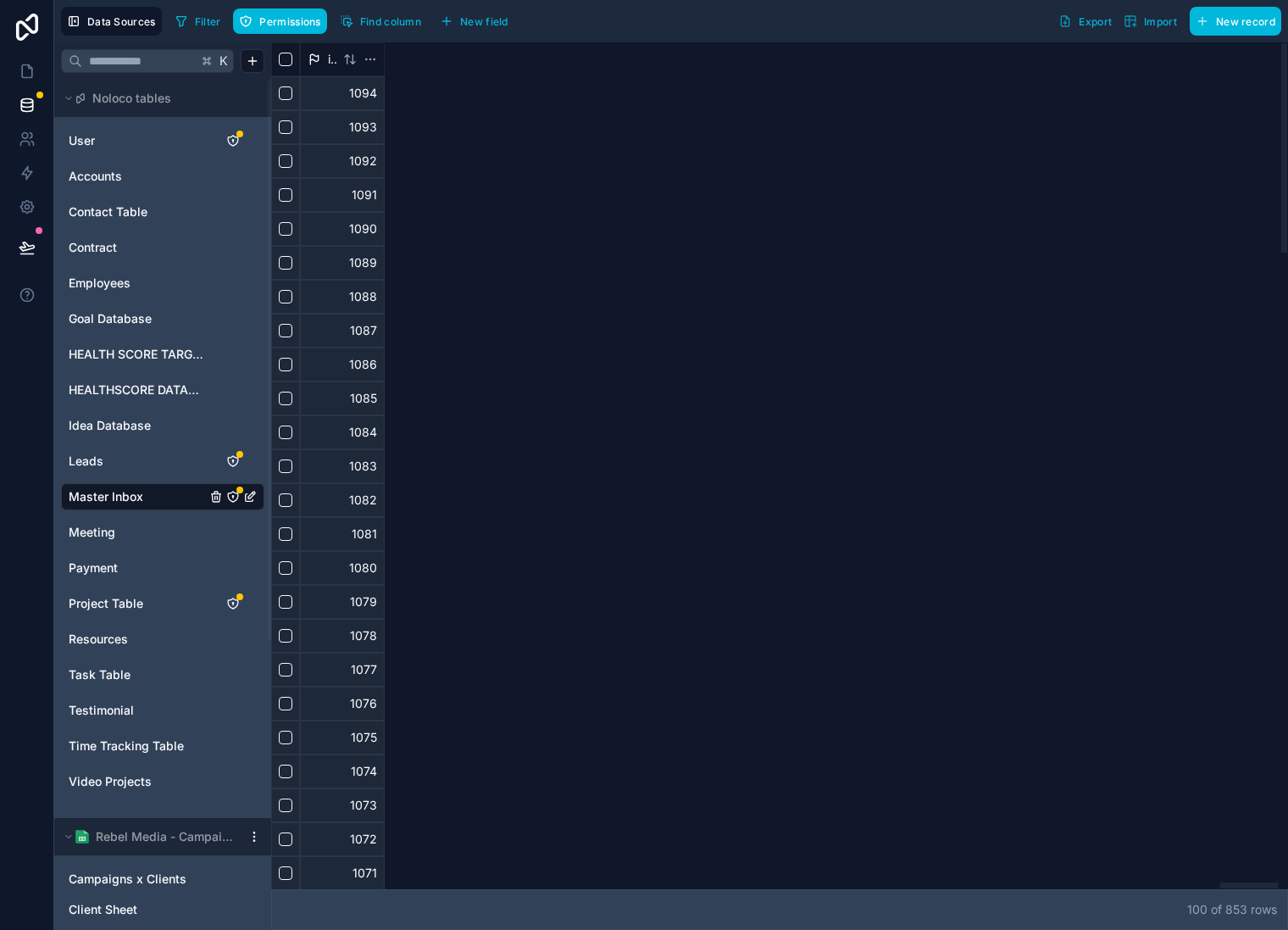
scroll to position [0, 16404]
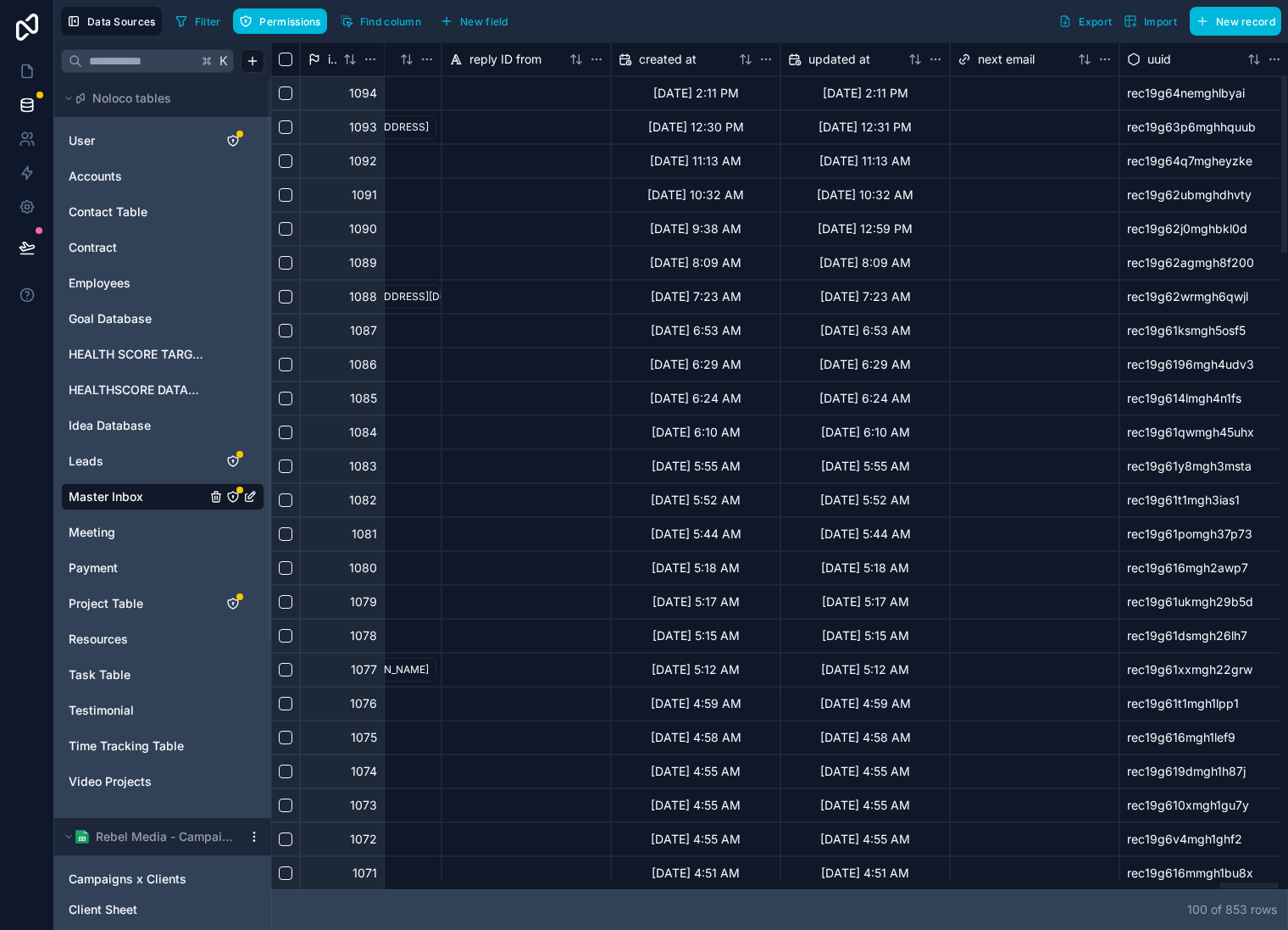
click at [485, 13] on button "New field" at bounding box center [474, 21] width 80 height 26
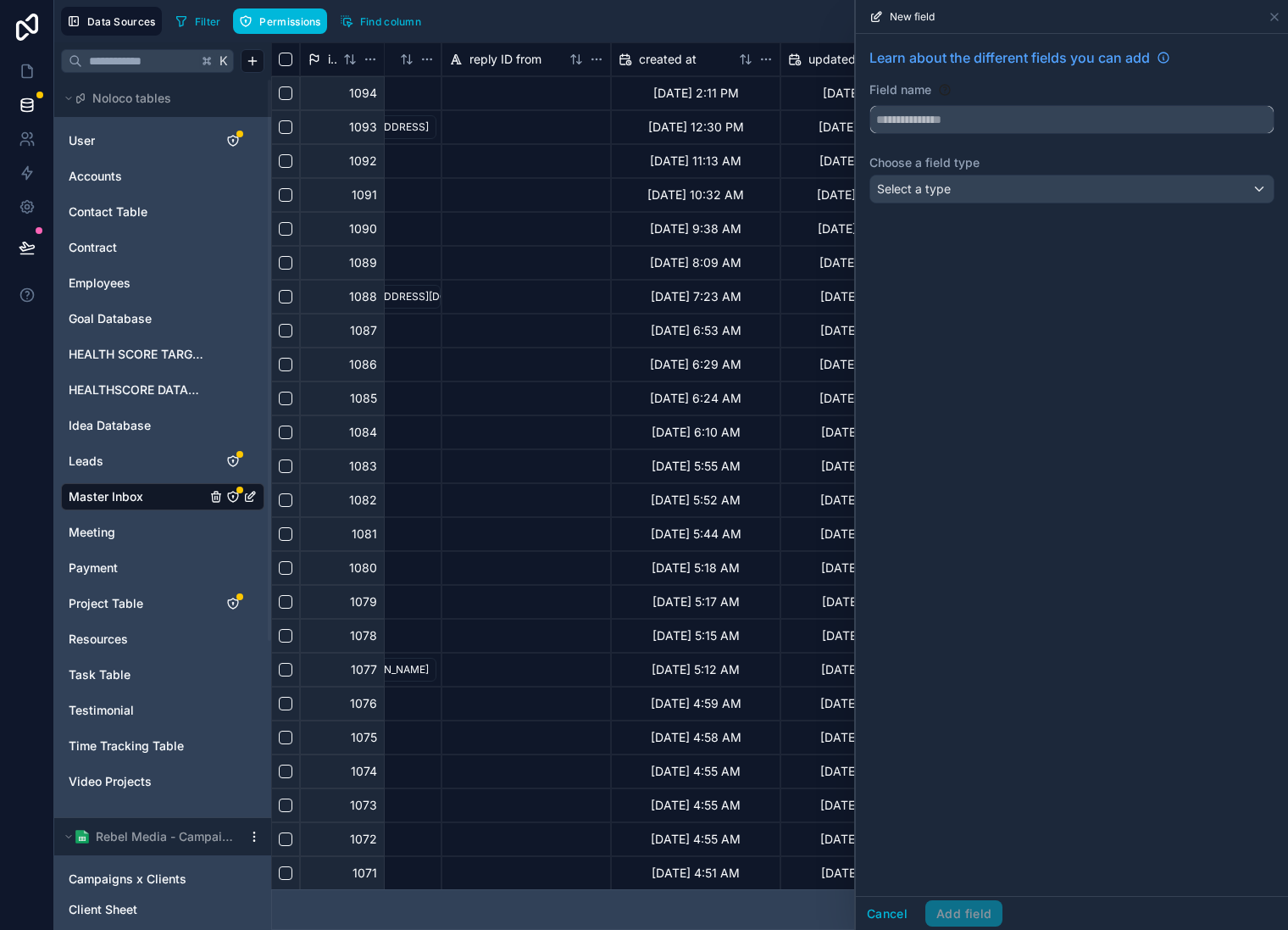
click at [1040, 120] on input "text" at bounding box center [1072, 119] width 404 height 27
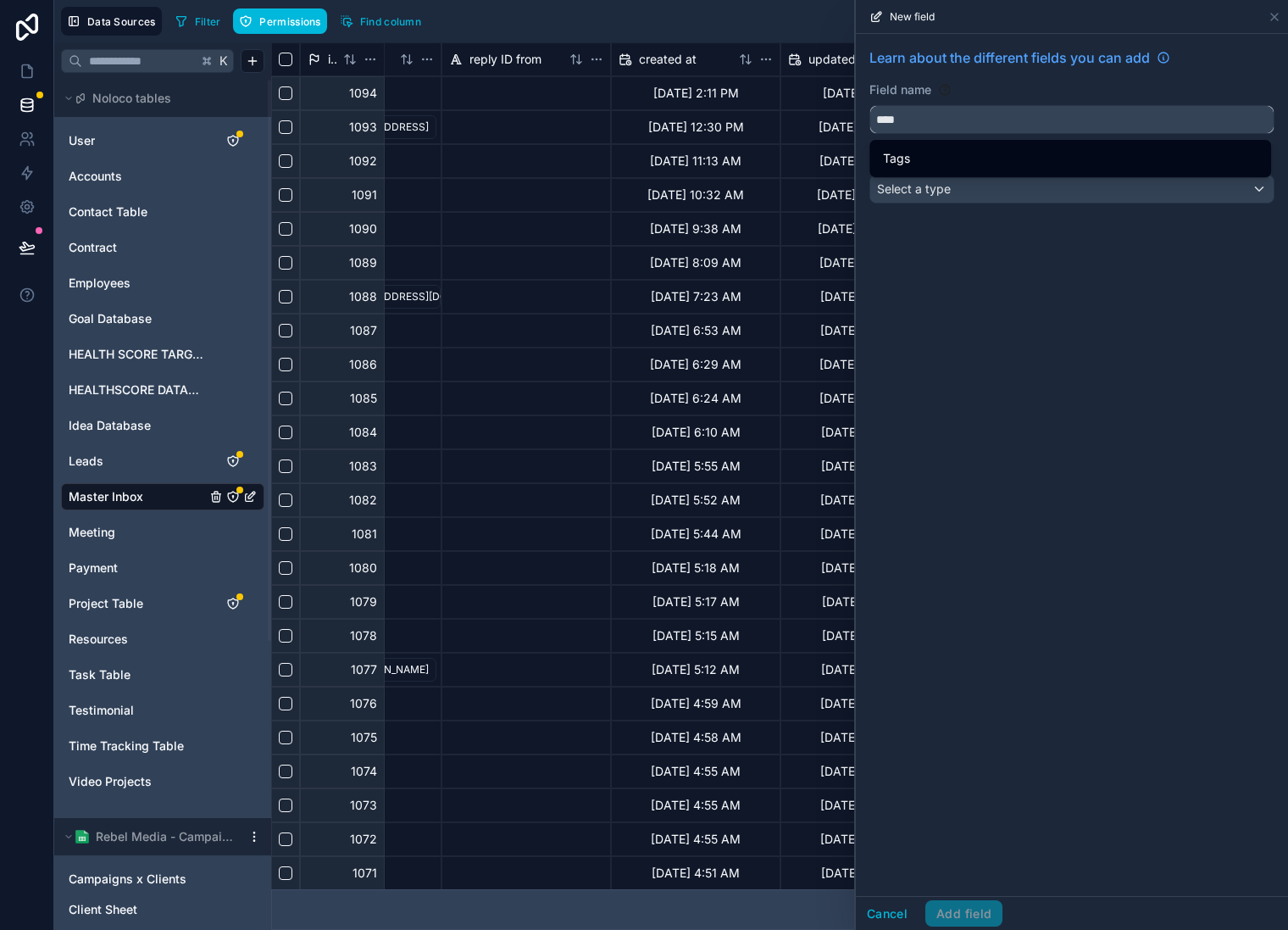
type input "****"
click at [1010, 243] on div "Learn about the different fields you can add Field name **** Choose a field typ…" at bounding box center [1072, 465] width 432 height 863
click at [1005, 191] on div "Select a type" at bounding box center [1072, 189] width 404 height 27
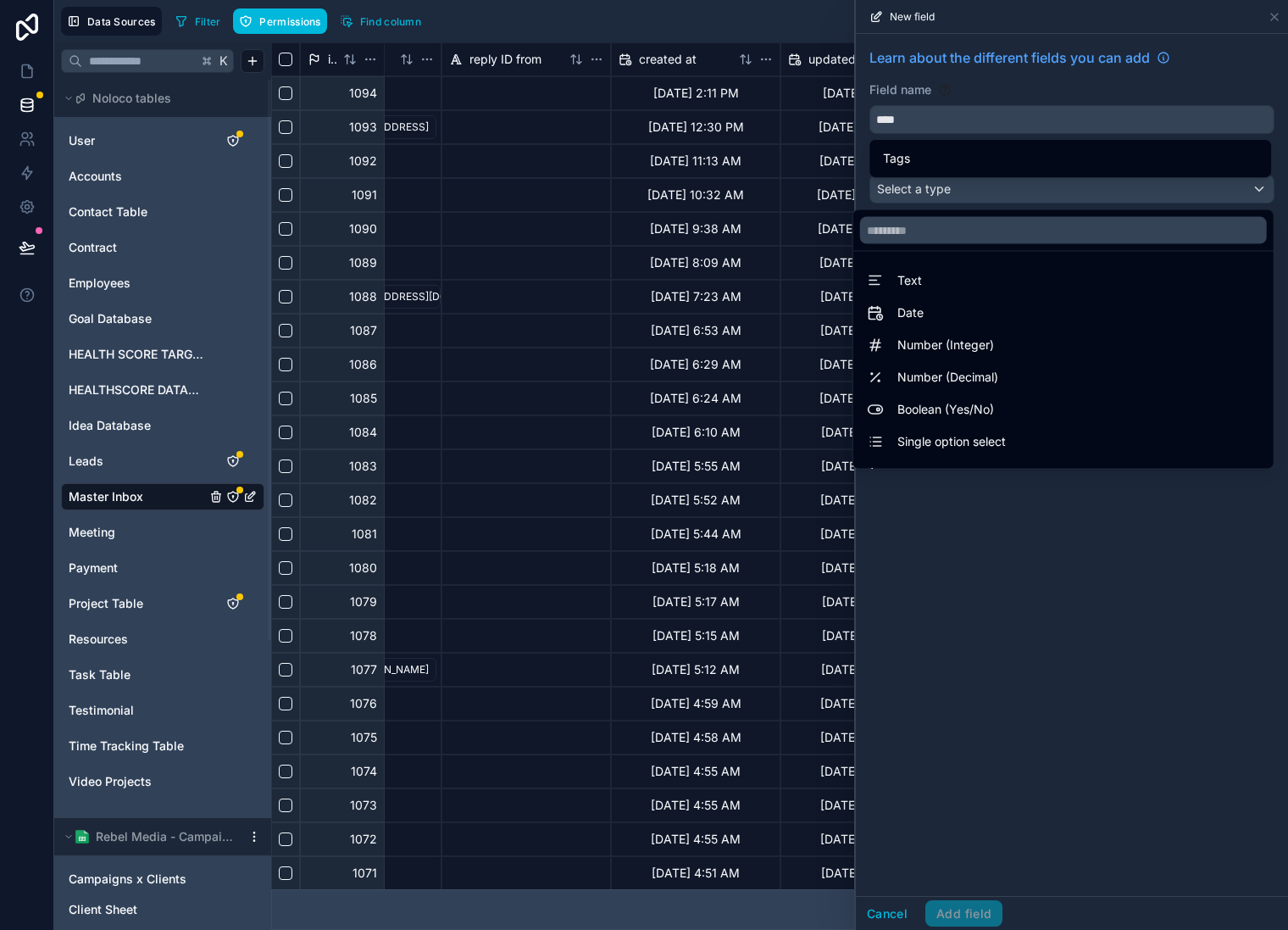
click at [1014, 149] on div "Tags" at bounding box center [1070, 159] width 375 height 20
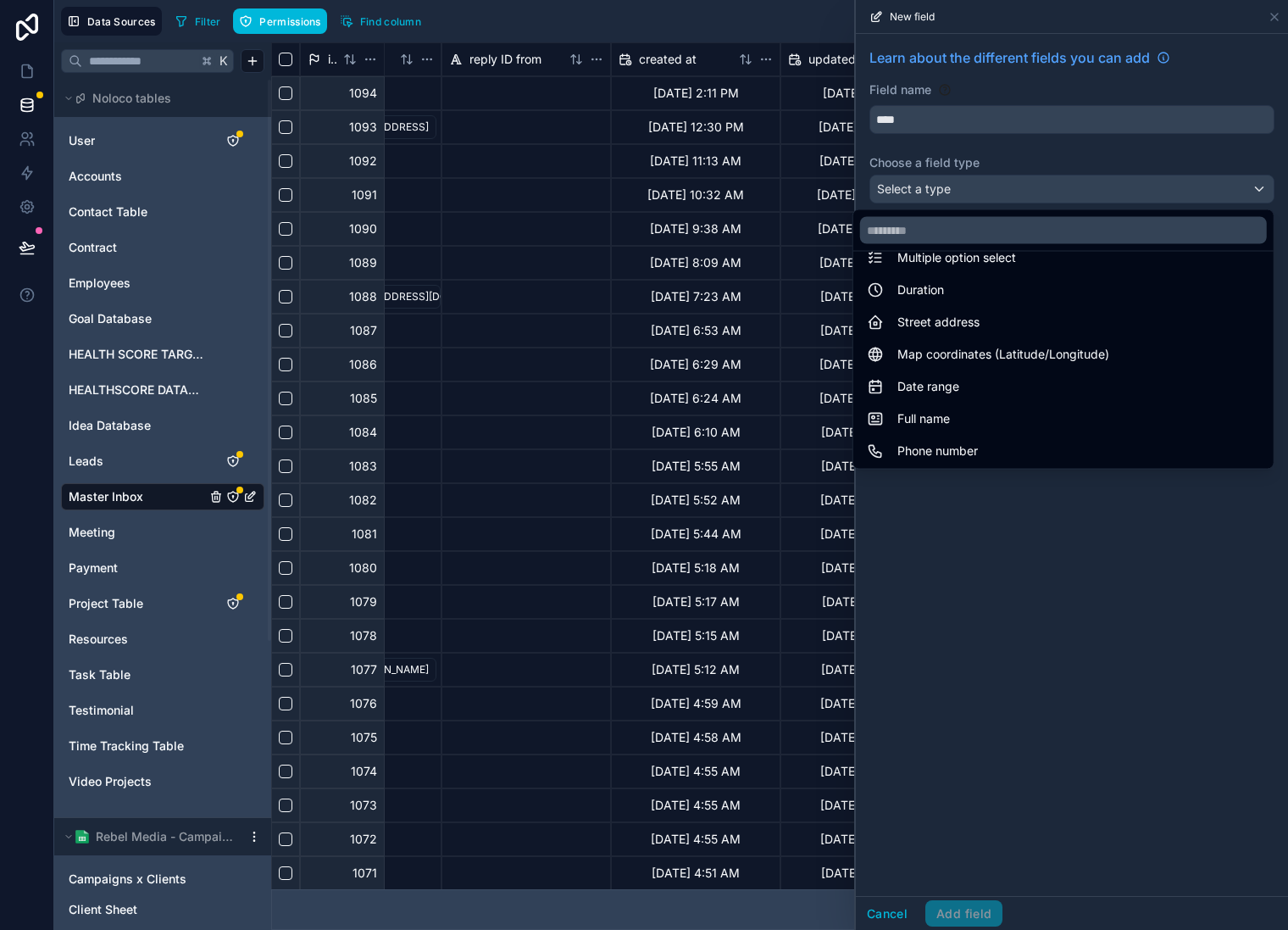
scroll to position [491, 0]
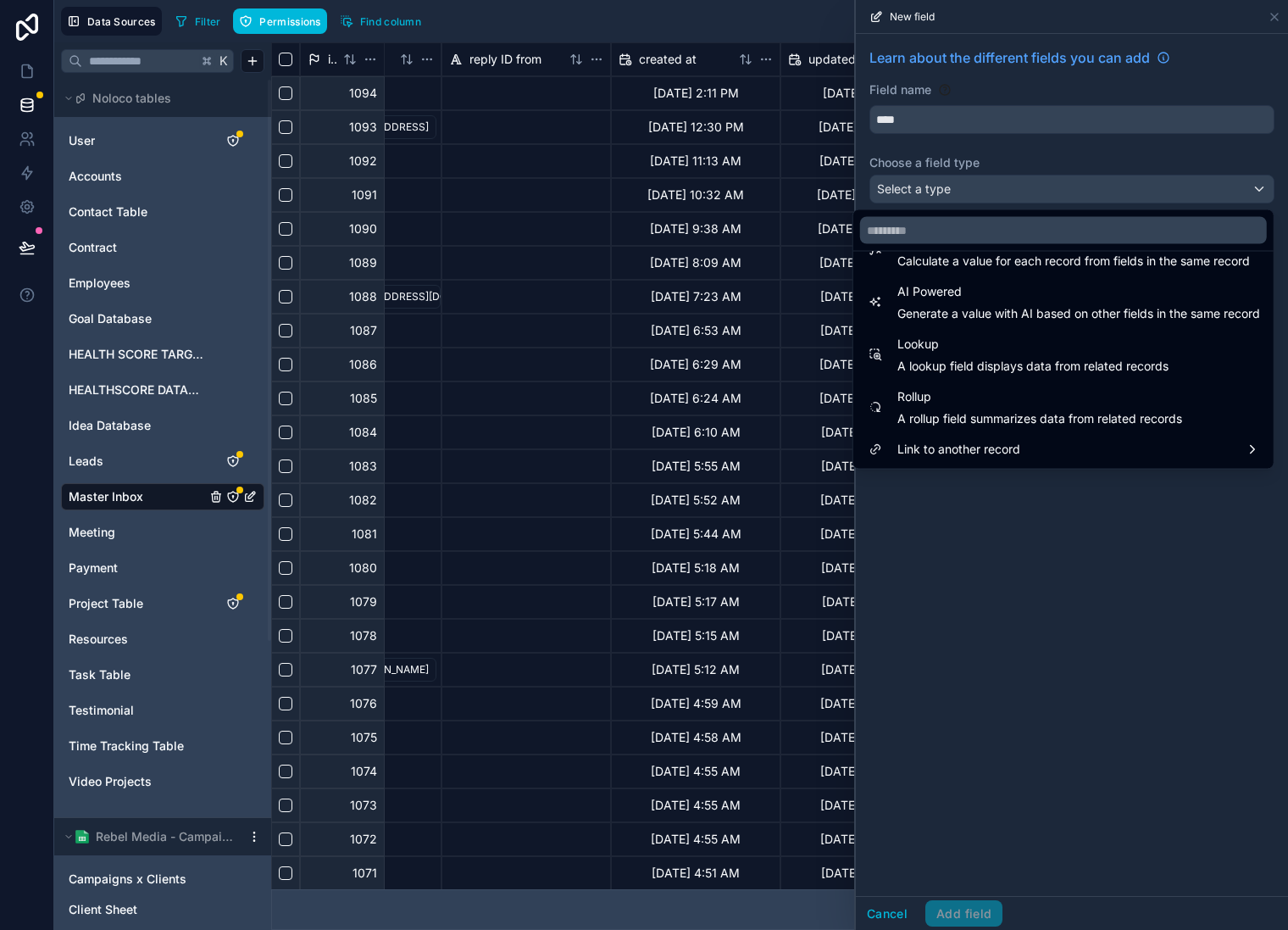
click at [1040, 298] on span "AI Powered" at bounding box center [1079, 293] width 363 height 20
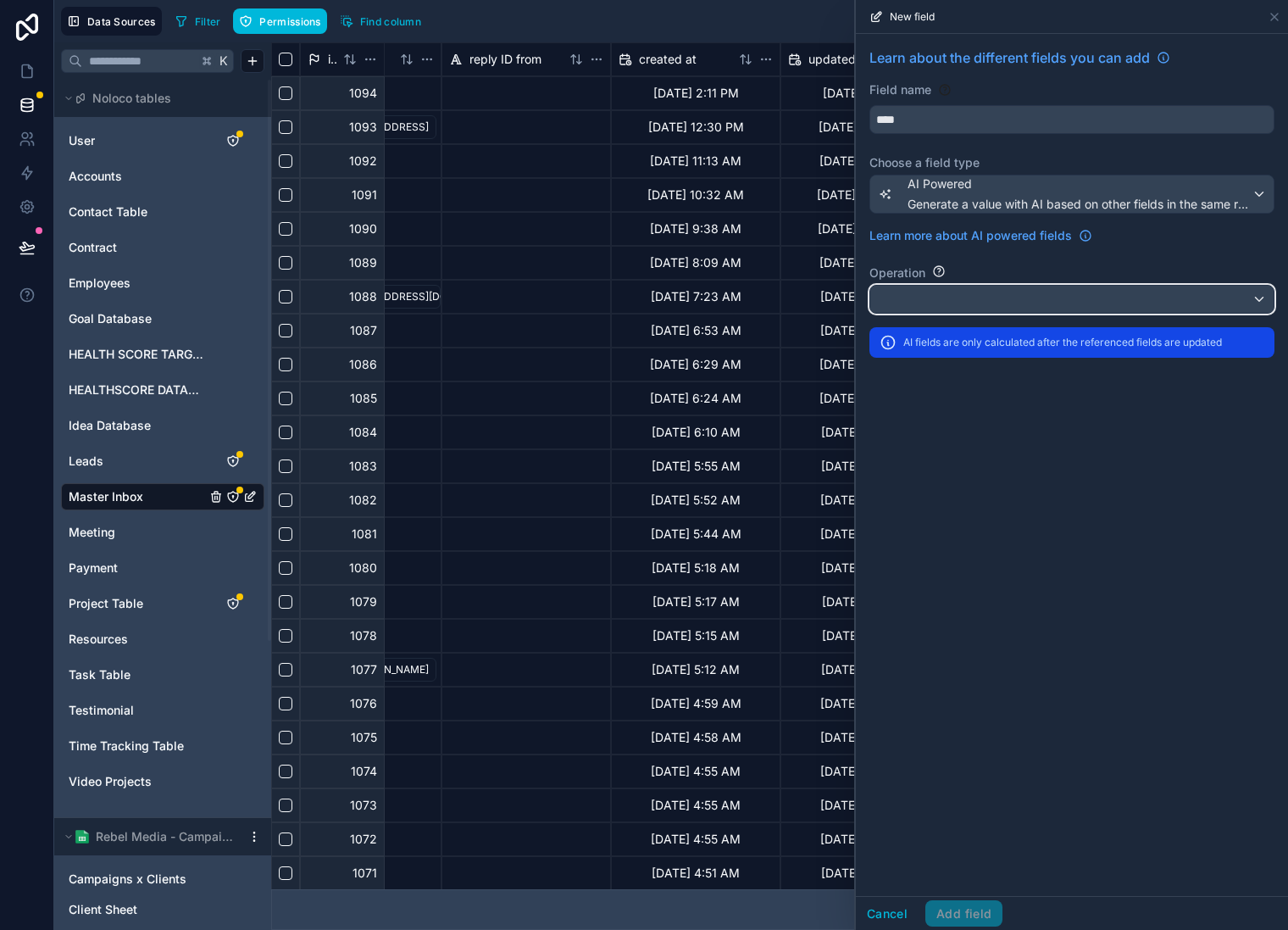
click at [1036, 301] on div at bounding box center [1072, 299] width 404 height 27
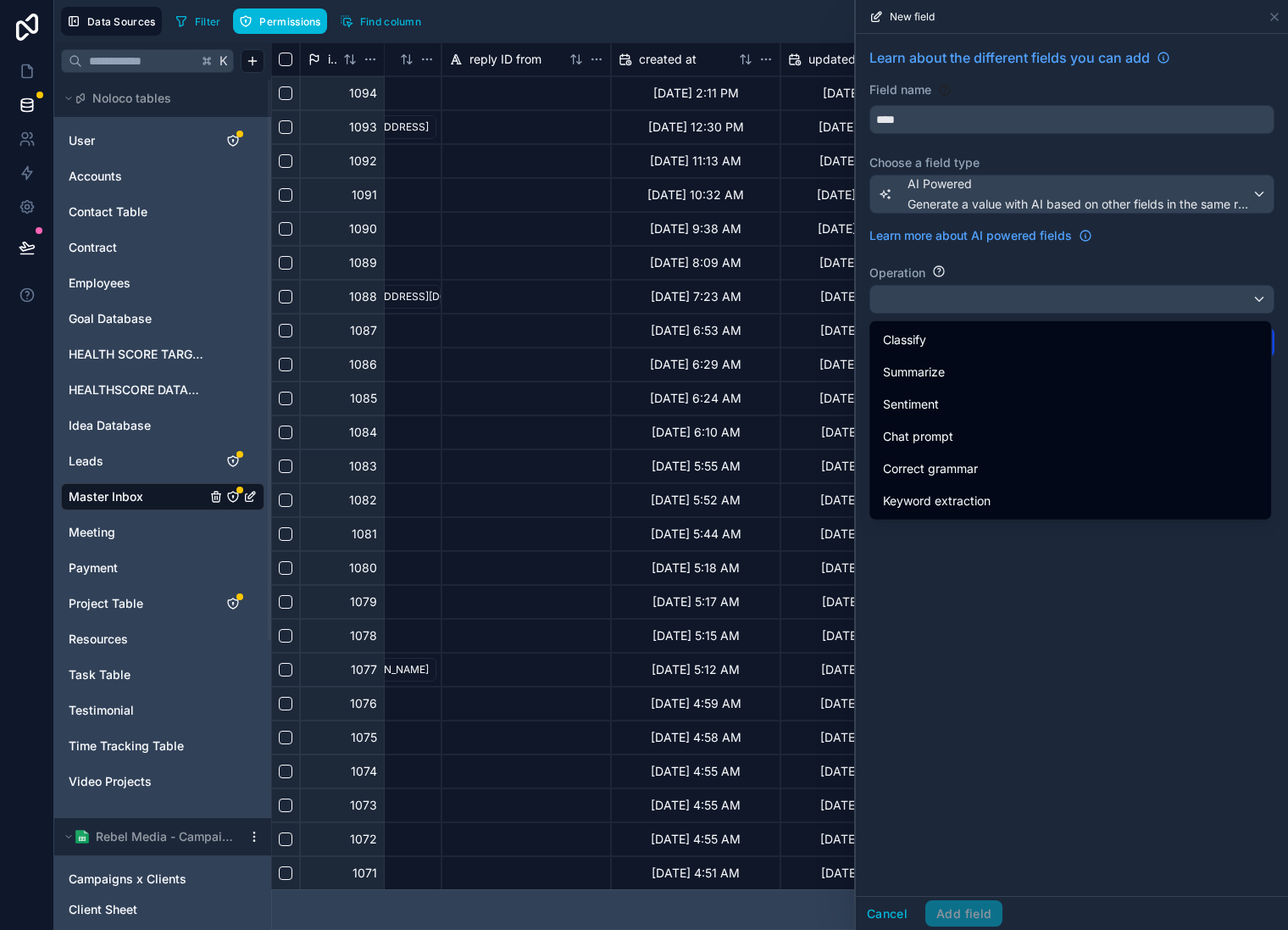
click at [1032, 339] on div "Classify" at bounding box center [1070, 340] width 375 height 20
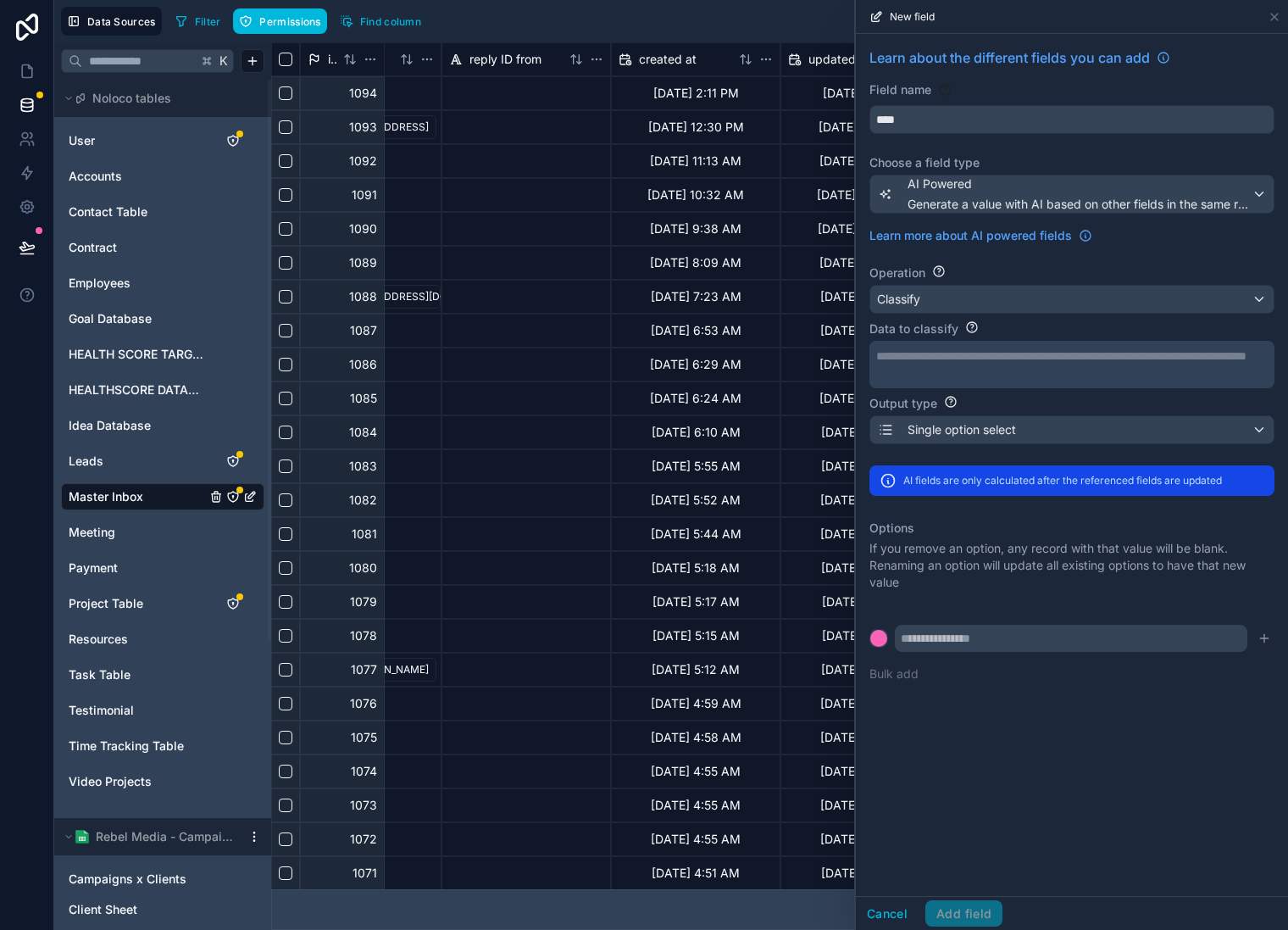
click at [1056, 354] on p "**********" at bounding box center [1071, 356] width 388 height 17
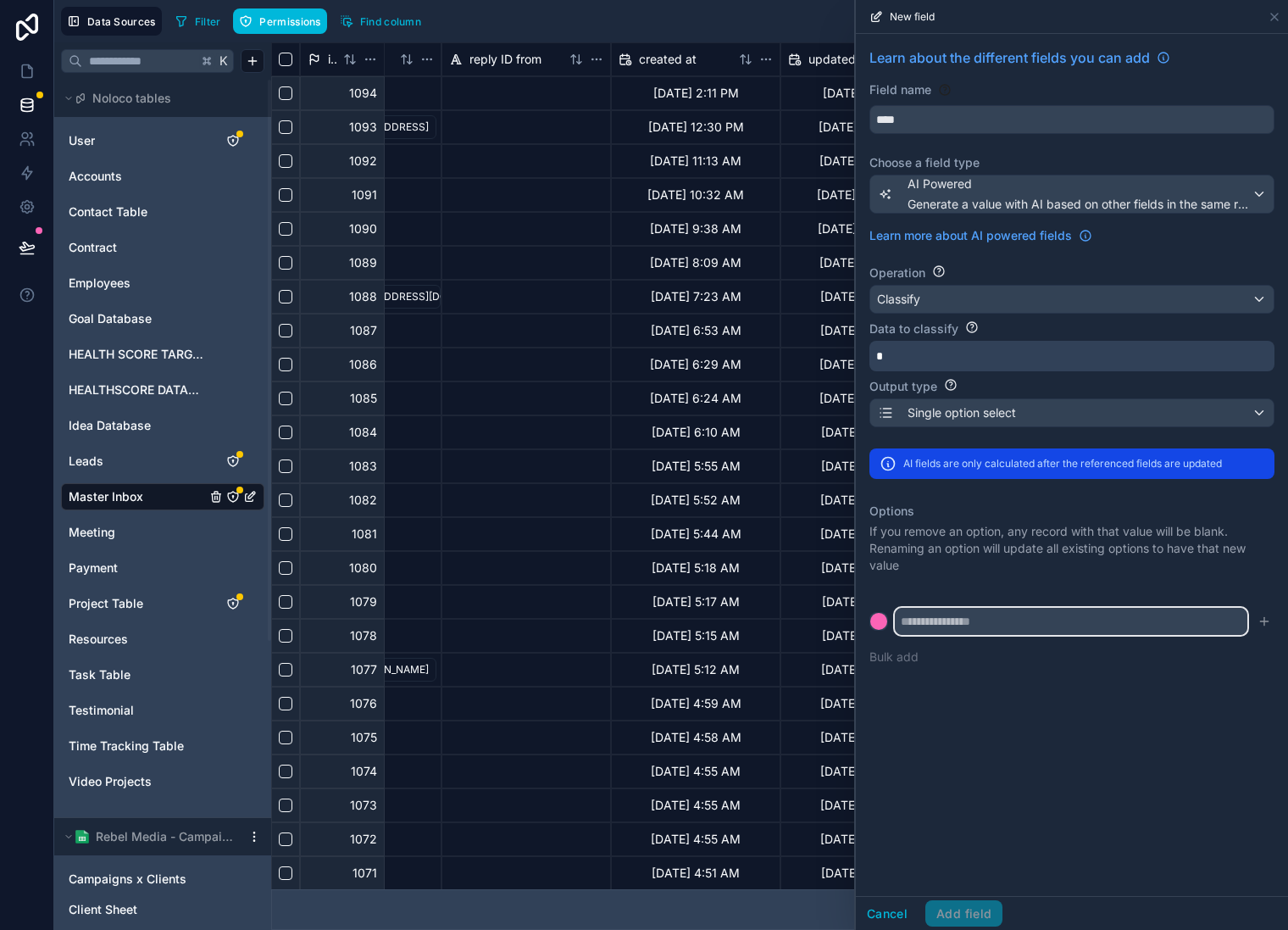
click at [1095, 622] on input "text" at bounding box center [1071, 622] width 353 height 27
type input "**********"
drag, startPoint x: 1262, startPoint y: 623, endPoint x: 1084, endPoint y: 644, distance: 179.2
click at [1261, 622] on icon "submit" at bounding box center [1264, 622] width 7 height 0
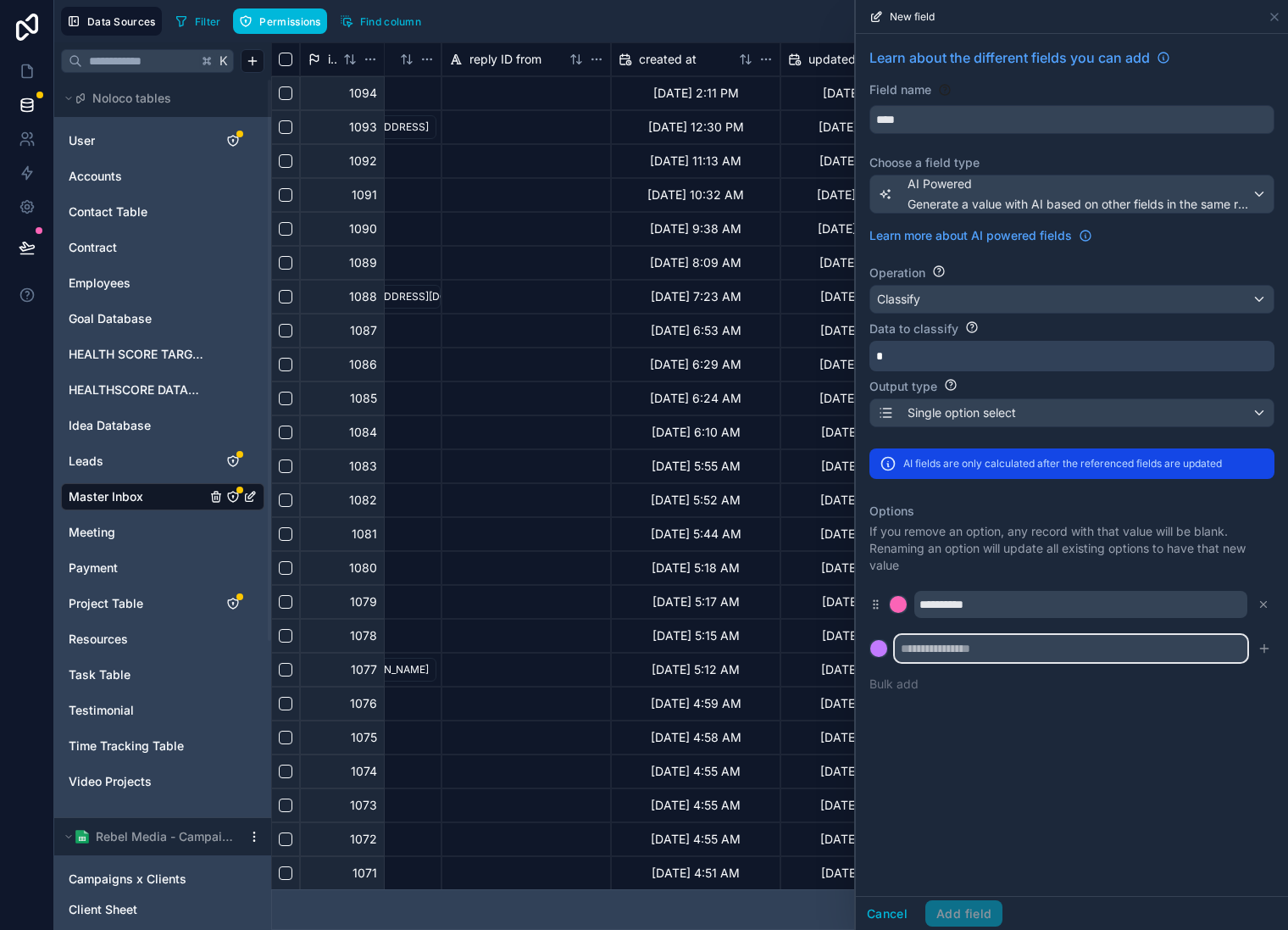
click at [986, 642] on input "text" at bounding box center [1071, 649] width 353 height 27
type input "**********"
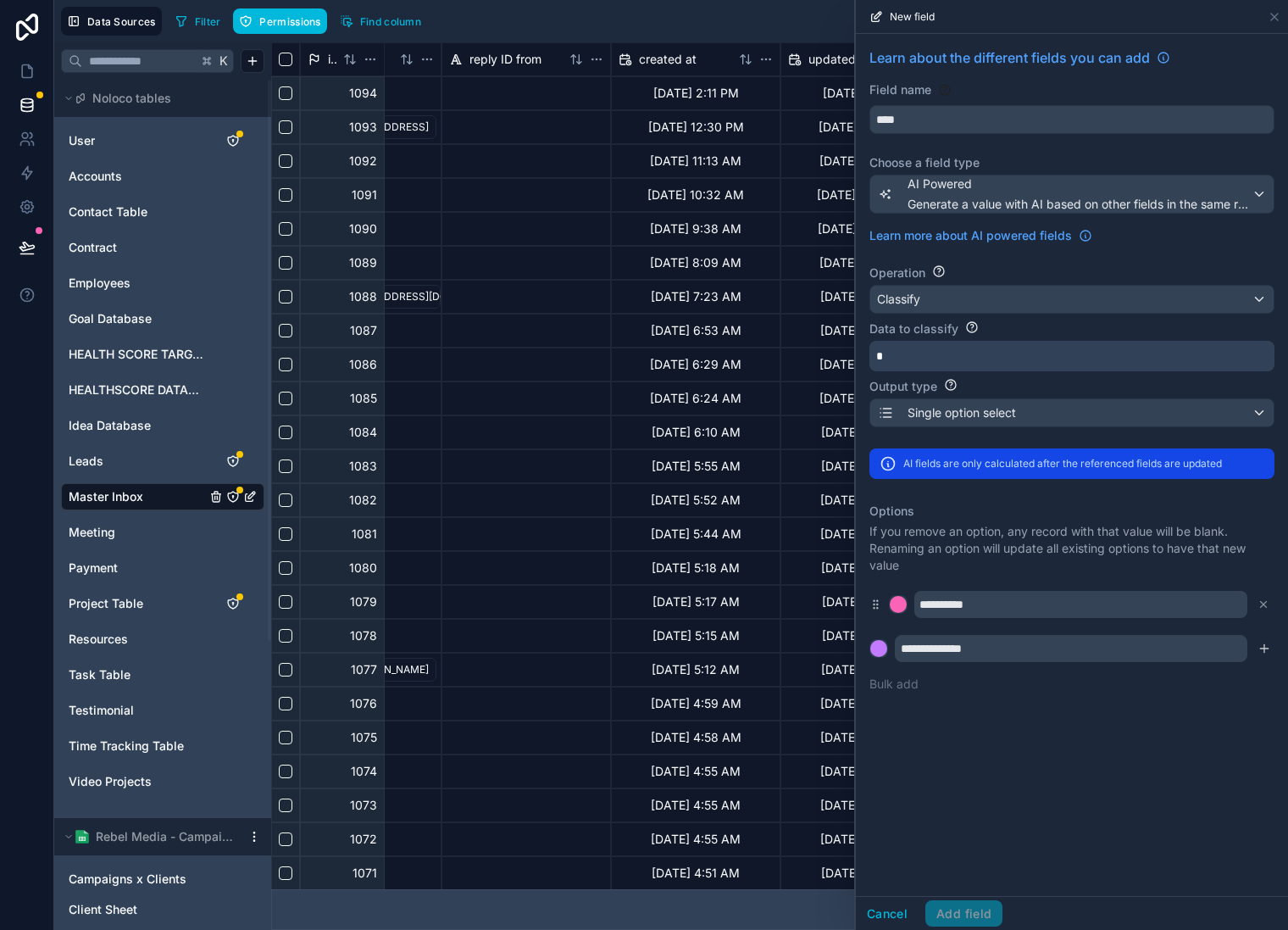
click at [1268, 643] on icon "submit" at bounding box center [1264, 648] width 14 height 14
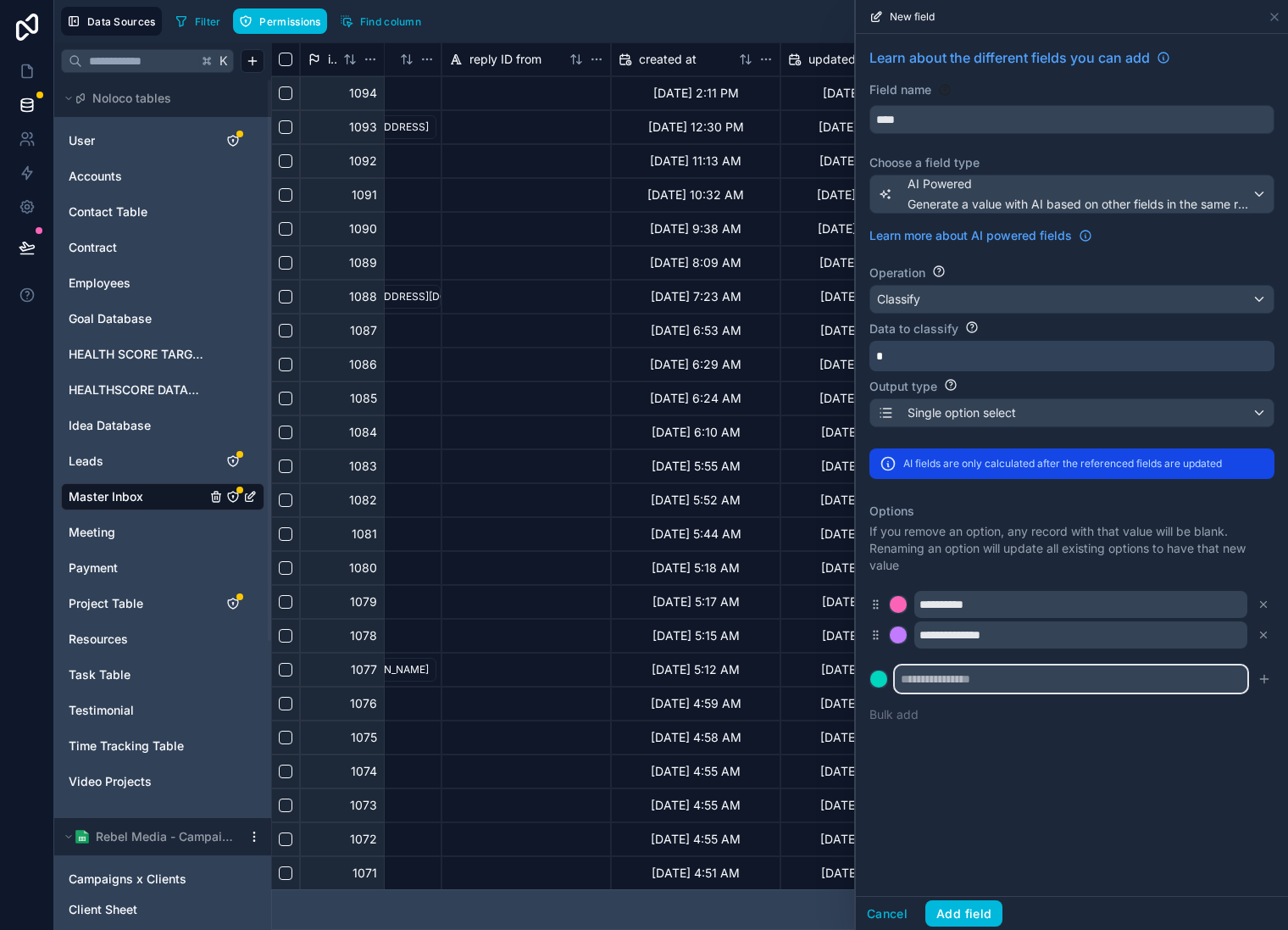
click at [1015, 682] on input "text" at bounding box center [1071, 679] width 353 height 27
type input "****"
click at [1267, 675] on icon "submit" at bounding box center [1264, 678] width 14 height 14
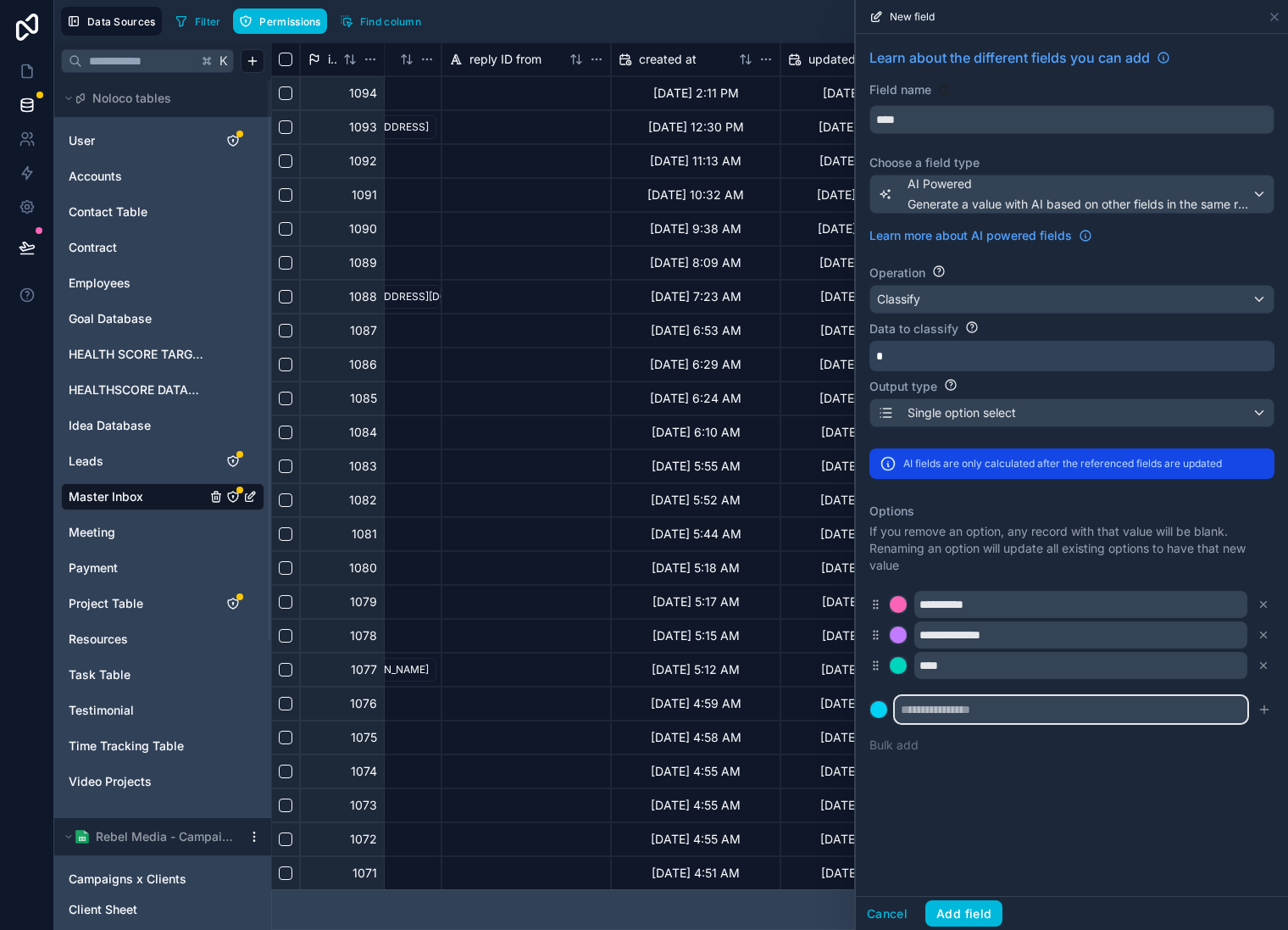
click at [1146, 702] on input "text" at bounding box center [1071, 709] width 353 height 27
type input "******"
click at [1265, 715] on icon "submit" at bounding box center [1264, 709] width 14 height 14
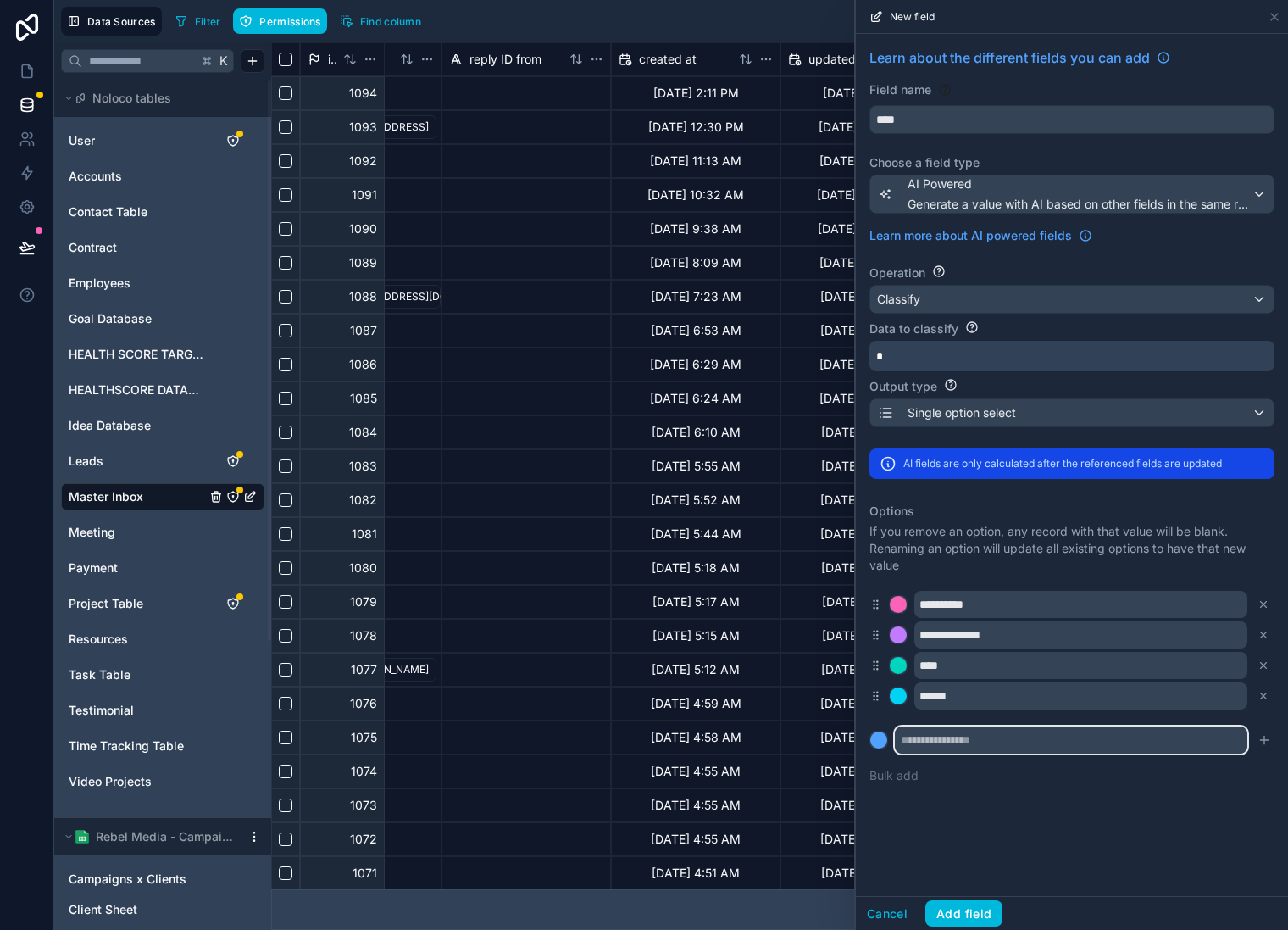
click at [1018, 737] on input "text" at bounding box center [1071, 740] width 353 height 27
type input "**********"
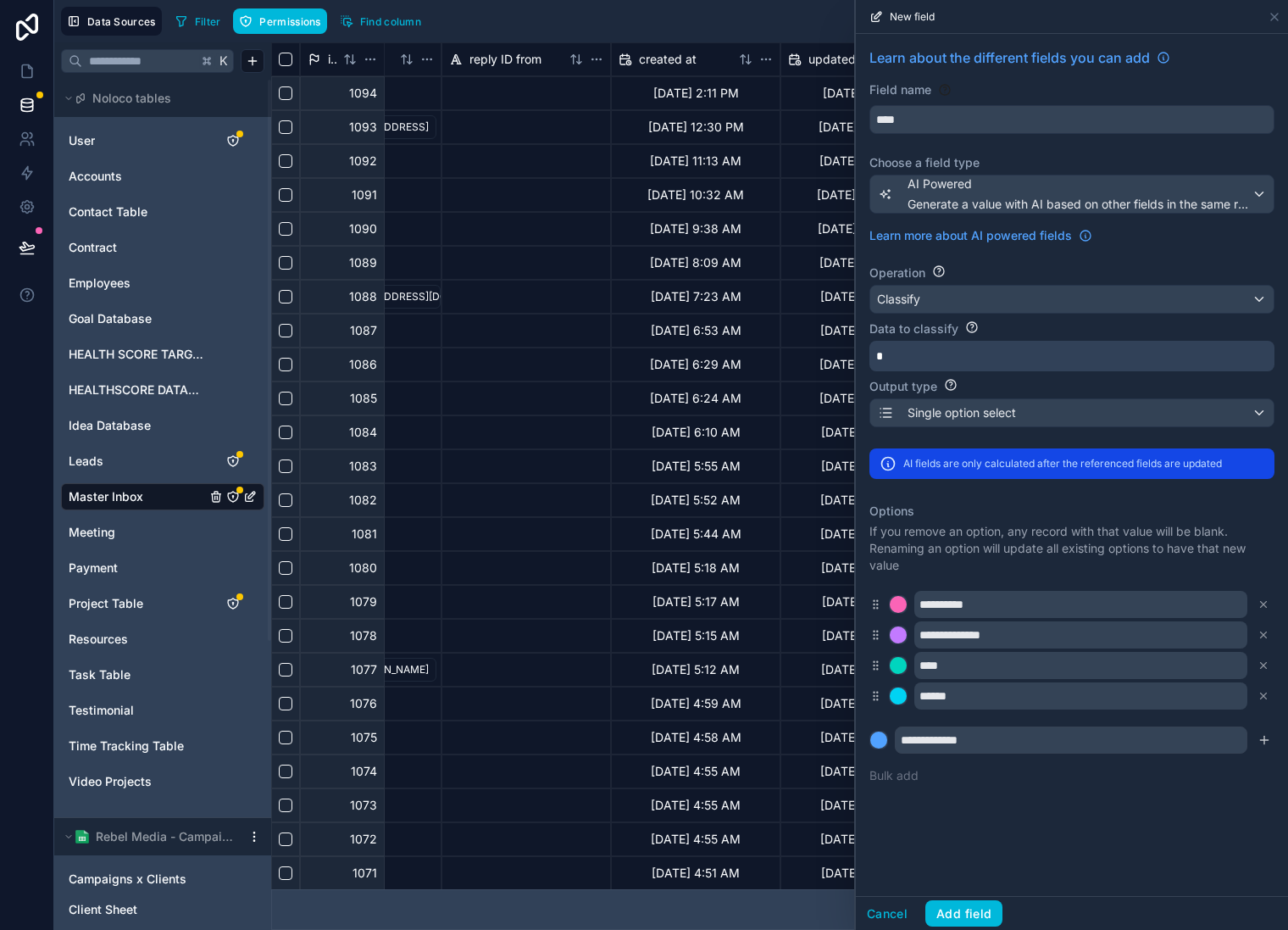
click at [1261, 740] on icon "submit" at bounding box center [1264, 740] width 7 height 0
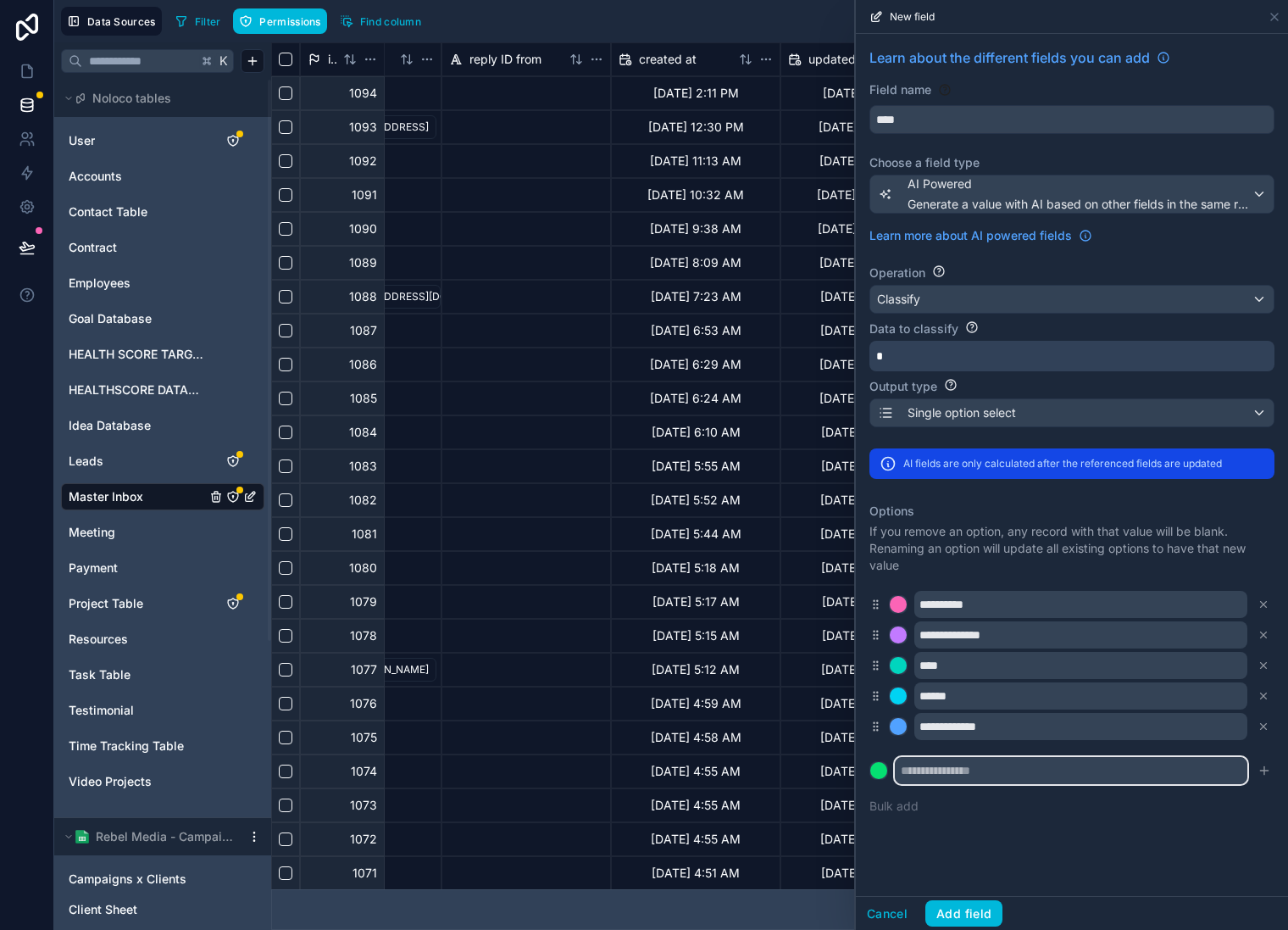
click at [1120, 784] on input "text" at bounding box center [1071, 770] width 353 height 27
type input "**********"
click at [975, 903] on button "Add field" at bounding box center [963, 914] width 77 height 27
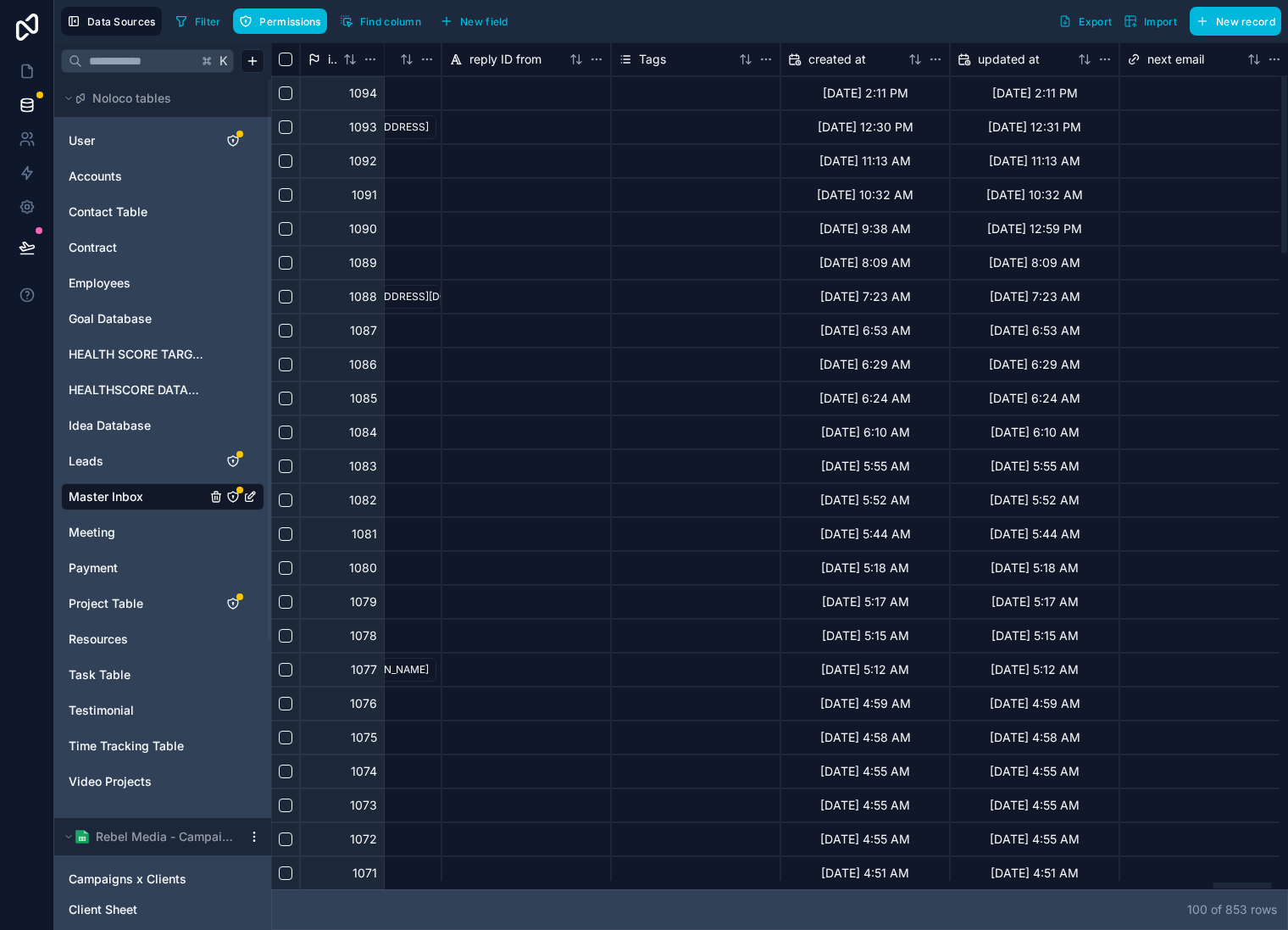
click at [489, 16] on span "New field" at bounding box center [484, 22] width 48 height 13
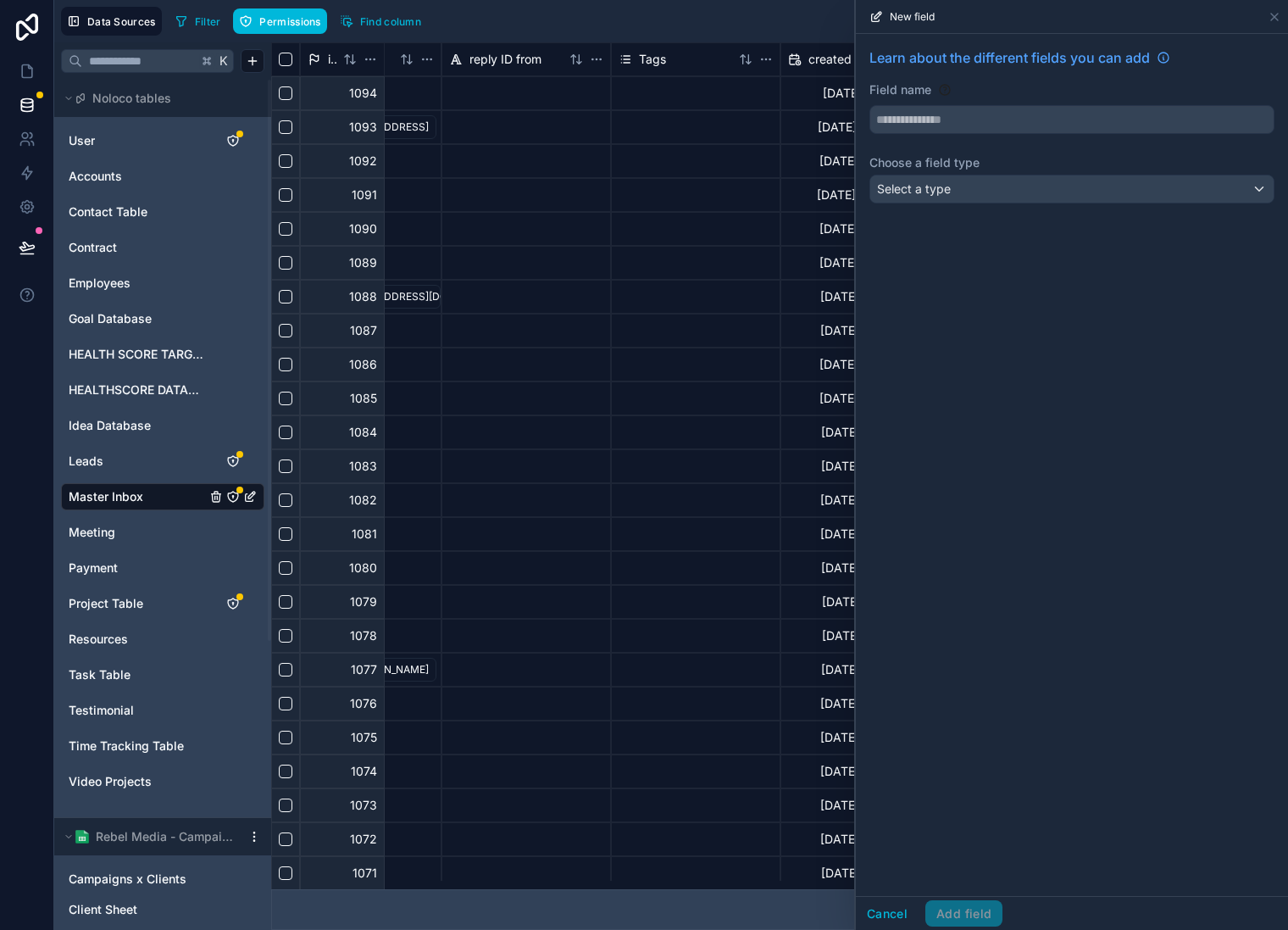
drag, startPoint x: 763, startPoint y: 24, endPoint x: 753, endPoint y: 36, distance: 15.6
click at [764, 23] on div "Filter Permissions Find column Export Import New record" at bounding box center [725, 21] width 1113 height 29
click at [765, 62] on html "Data Sources Filter Permissions Find column Export Import New record K Noloco t…" at bounding box center [644, 465] width 1288 height 930
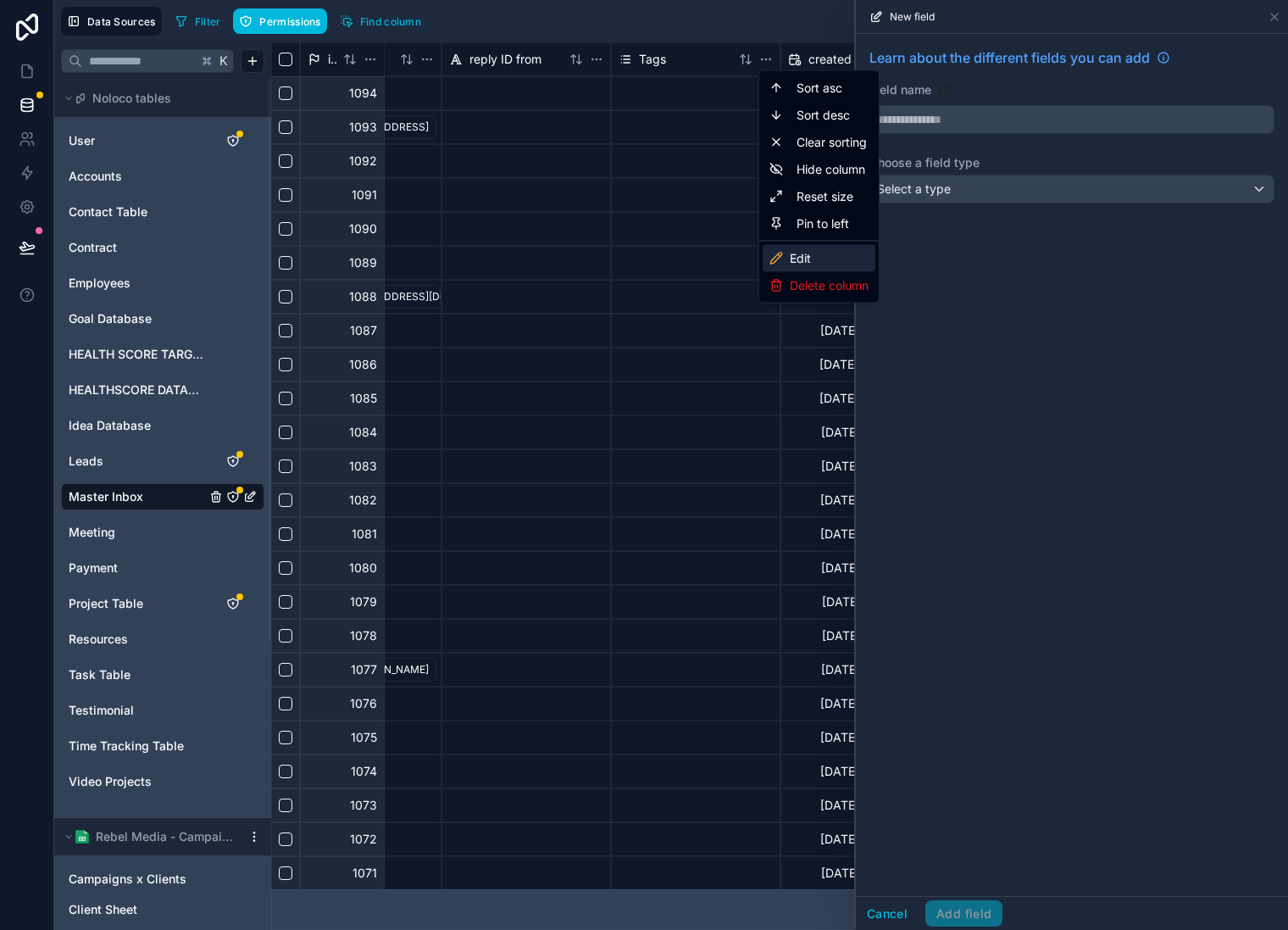
click at [798, 254] on div "Edit" at bounding box center [819, 259] width 113 height 27
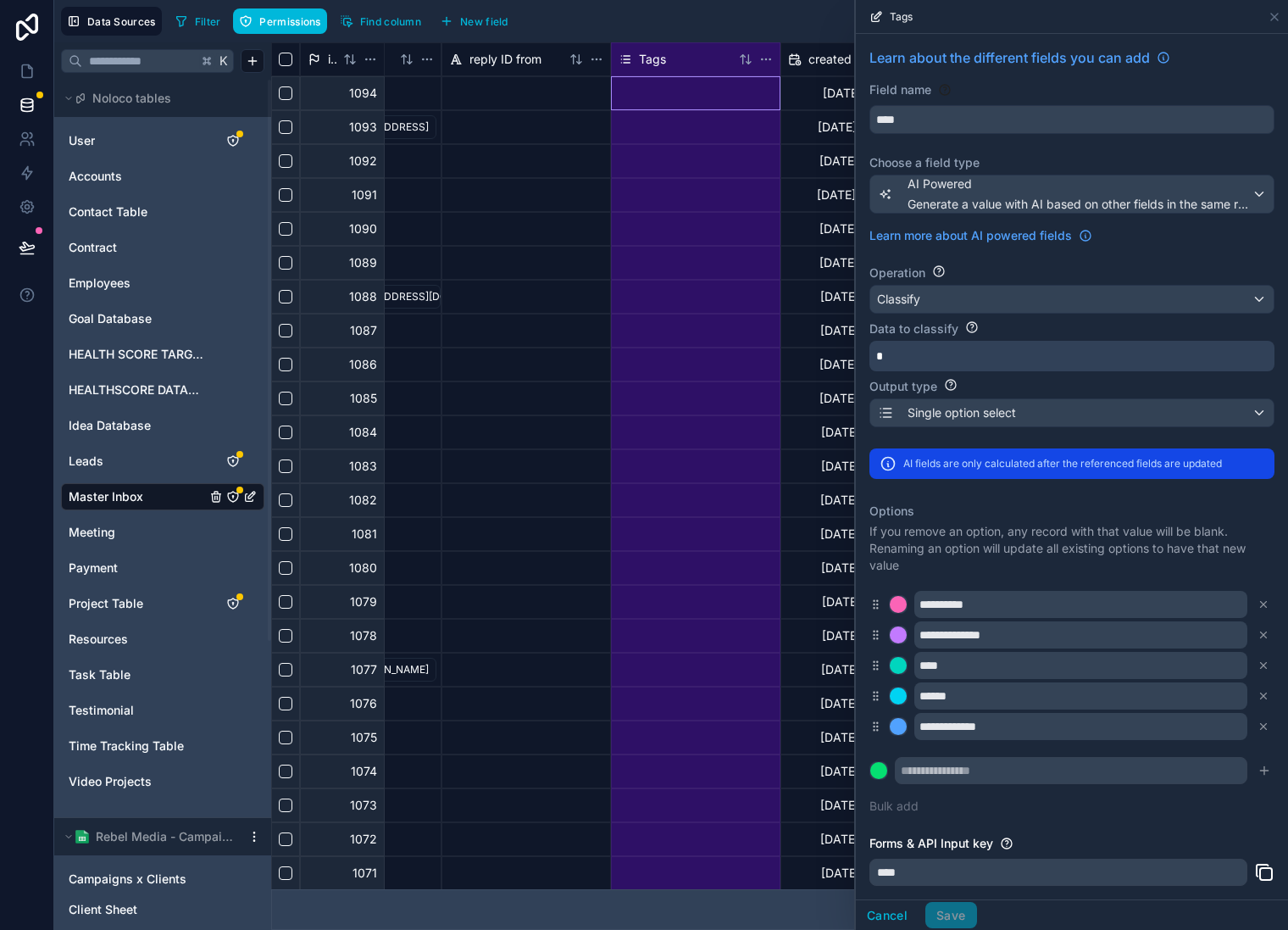
click at [1036, 367] on div "*" at bounding box center [1072, 356] width 406 height 30
click at [1005, 356] on p "*" at bounding box center [1071, 356] width 388 height 17
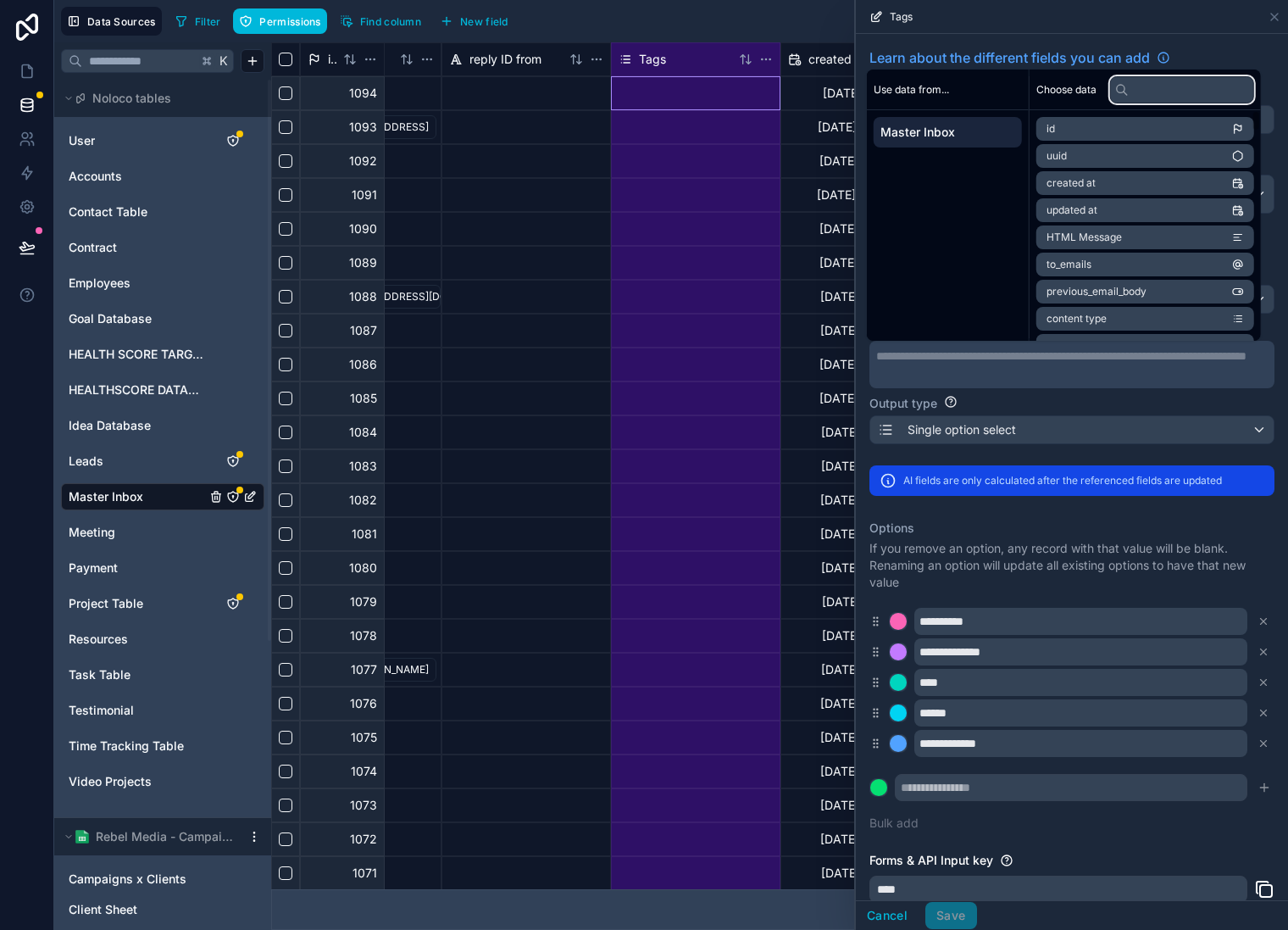
click at [1170, 86] on input "text" at bounding box center [1182, 90] width 144 height 27
type input "******"
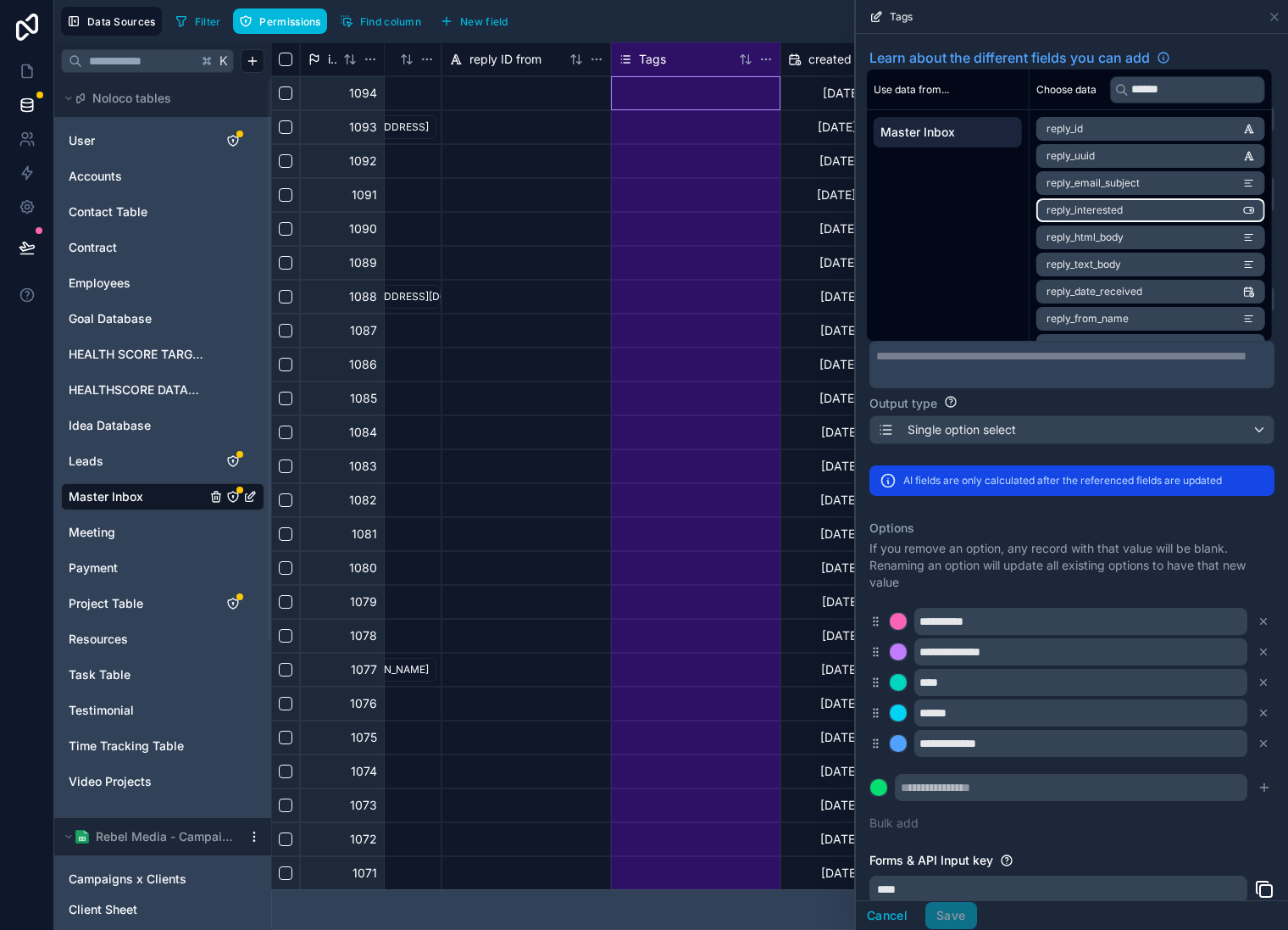
click at [1159, 211] on li "reply_interested" at bounding box center [1150, 211] width 229 height 24
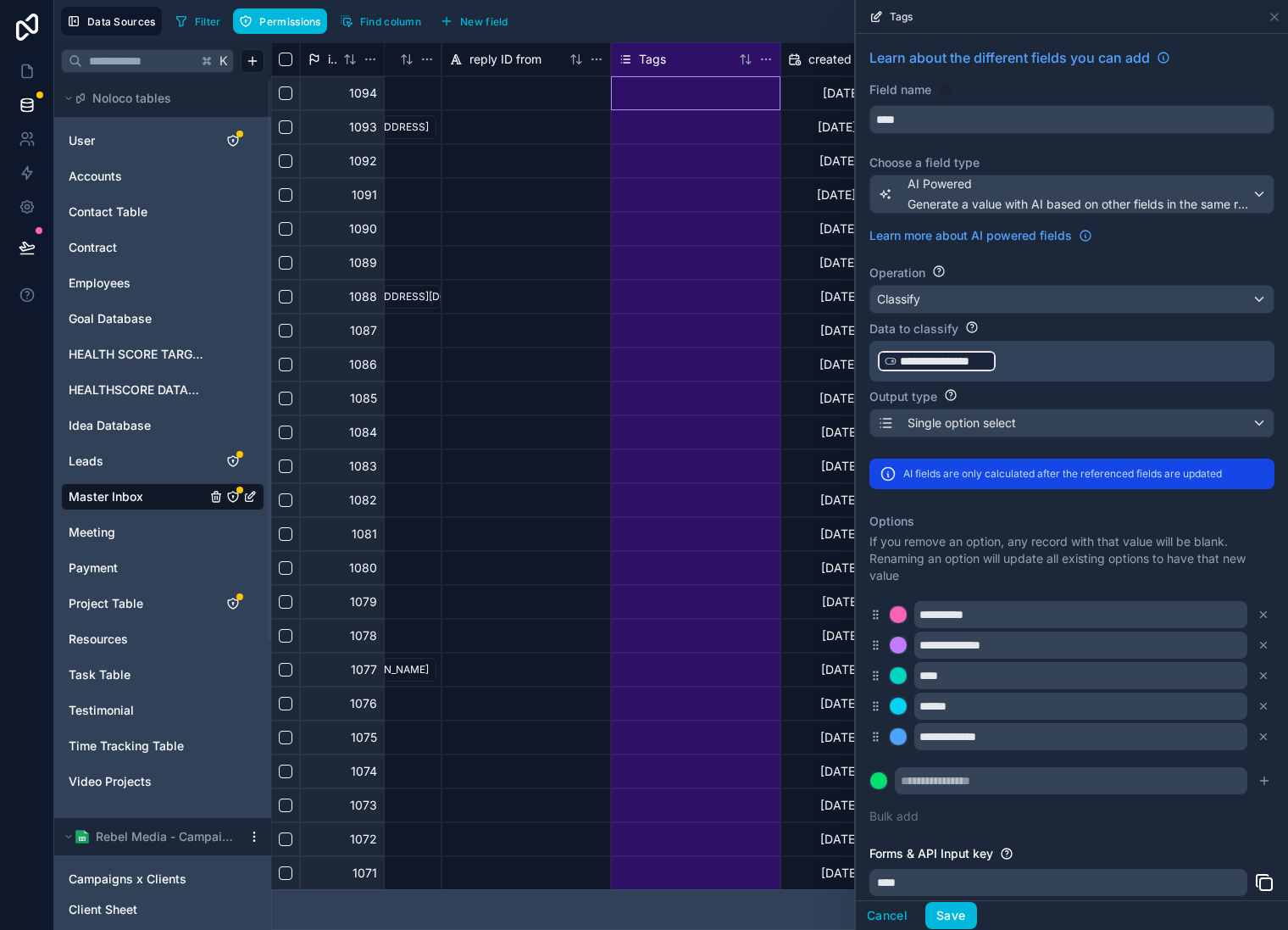
click at [1047, 362] on p "**********" at bounding box center [1071, 361] width 388 height 27
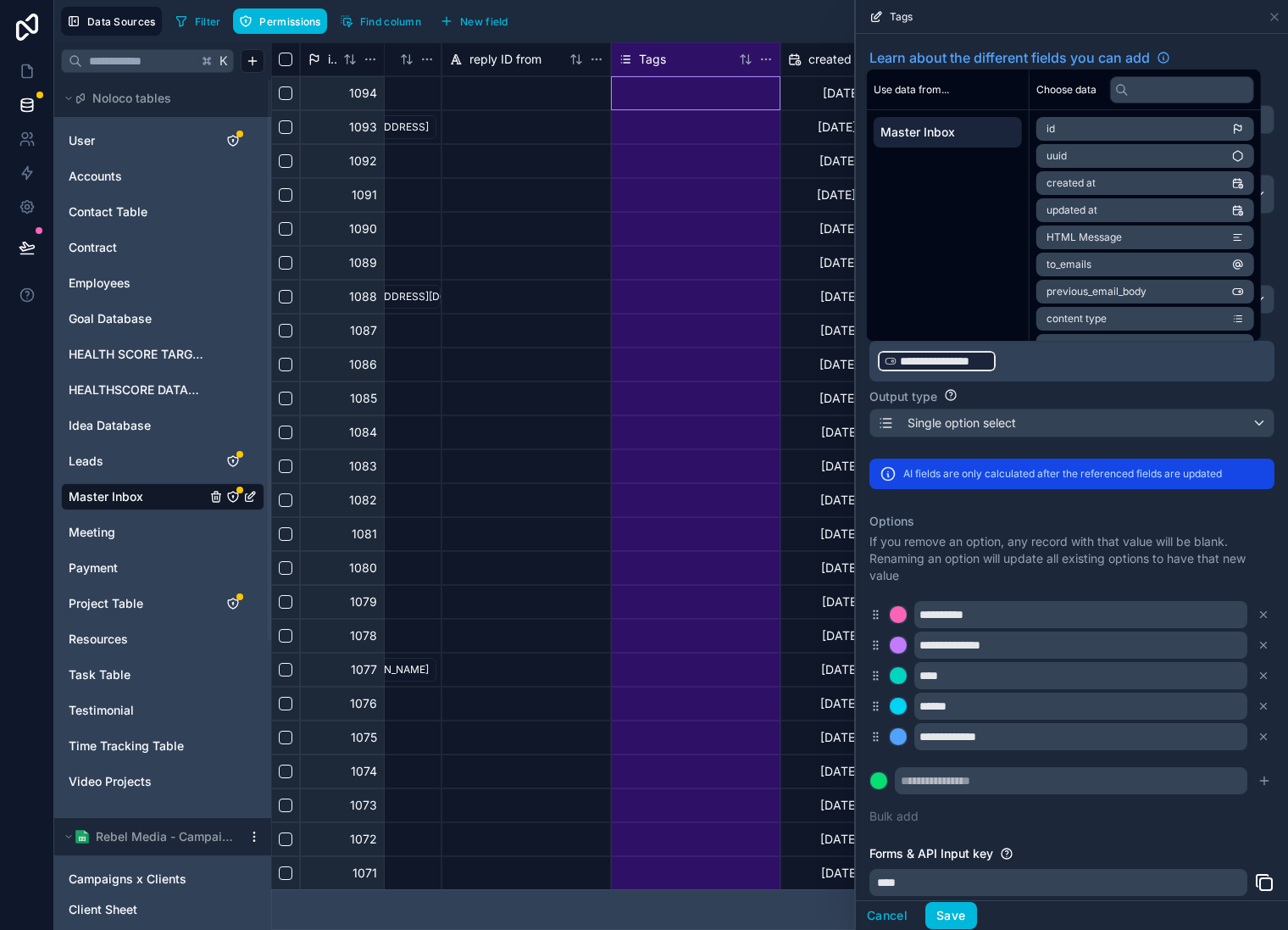
click at [1046, 364] on p "**********" at bounding box center [1071, 361] width 388 height 27
click at [1007, 364] on p "**********" at bounding box center [1071, 361] width 388 height 27
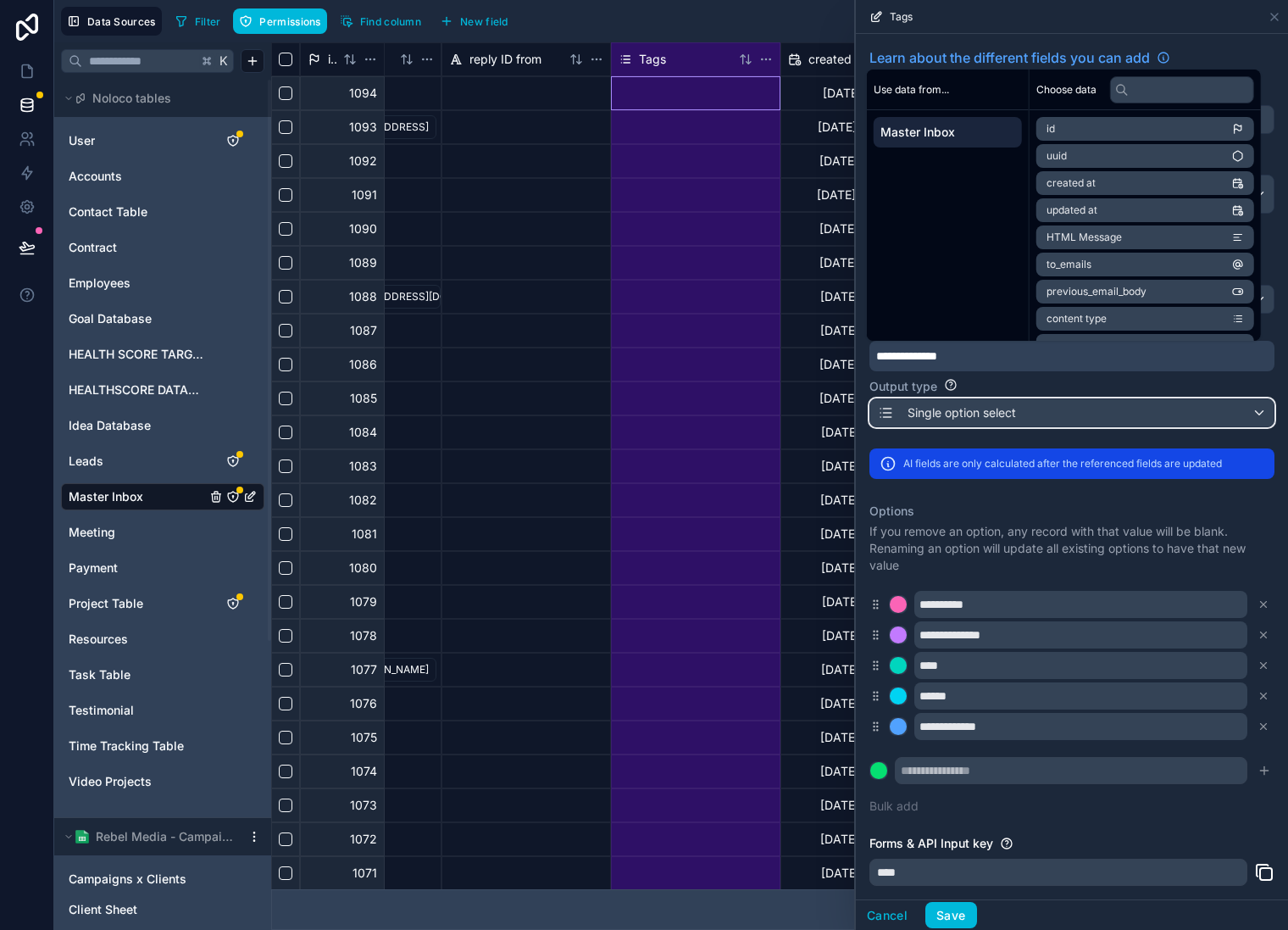
click at [1155, 418] on div "Single option select" at bounding box center [1072, 413] width 404 height 27
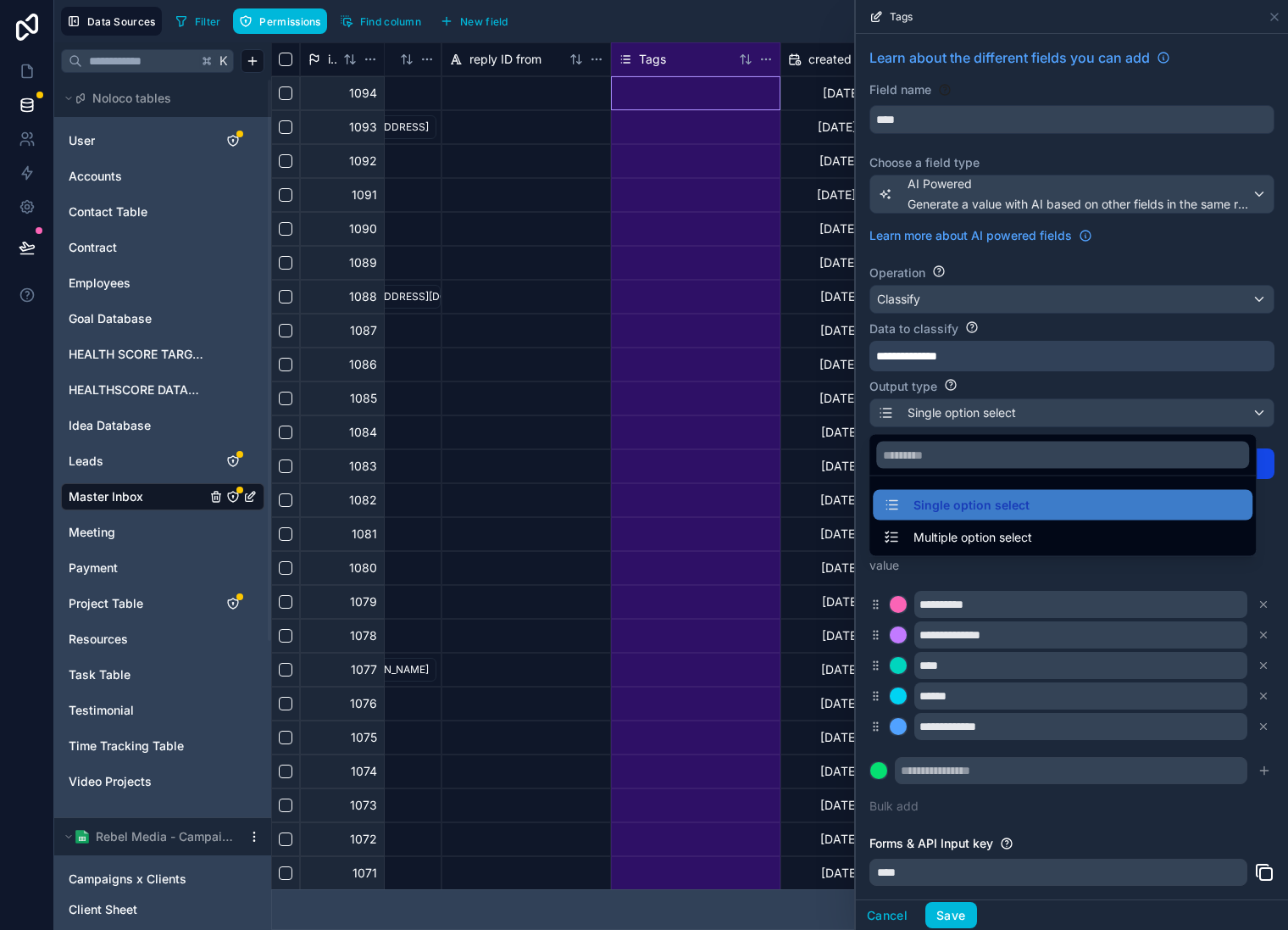
click at [1038, 547] on div "Multiple option select" at bounding box center [1063, 537] width 359 height 20
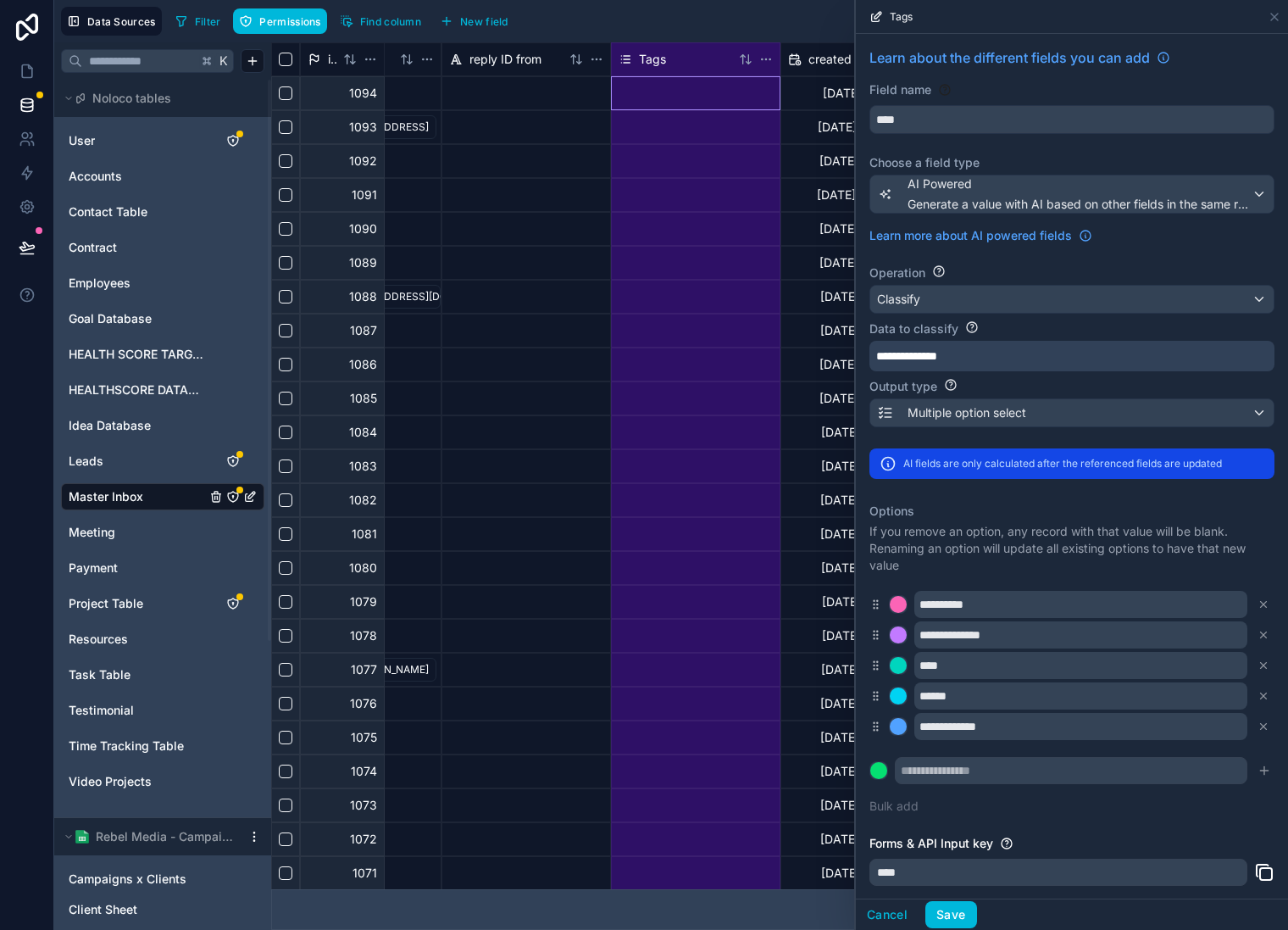
click at [1069, 360] on p "**********" at bounding box center [1071, 356] width 388 height 17
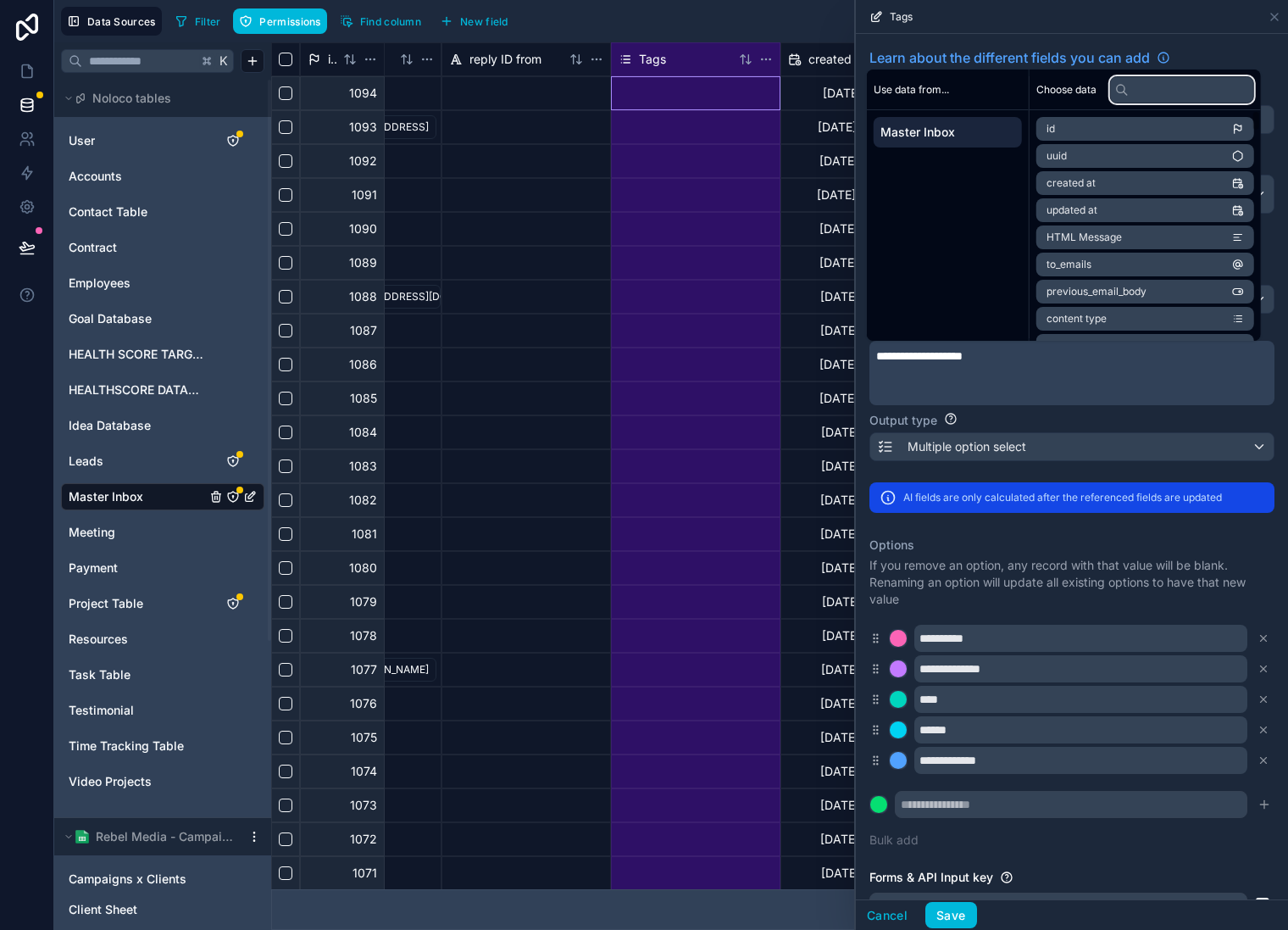
click at [1161, 91] on input "text" at bounding box center [1182, 90] width 144 height 27
type input "*****"
click at [1155, 264] on li "reply_interested" at bounding box center [1145, 264] width 218 height 24
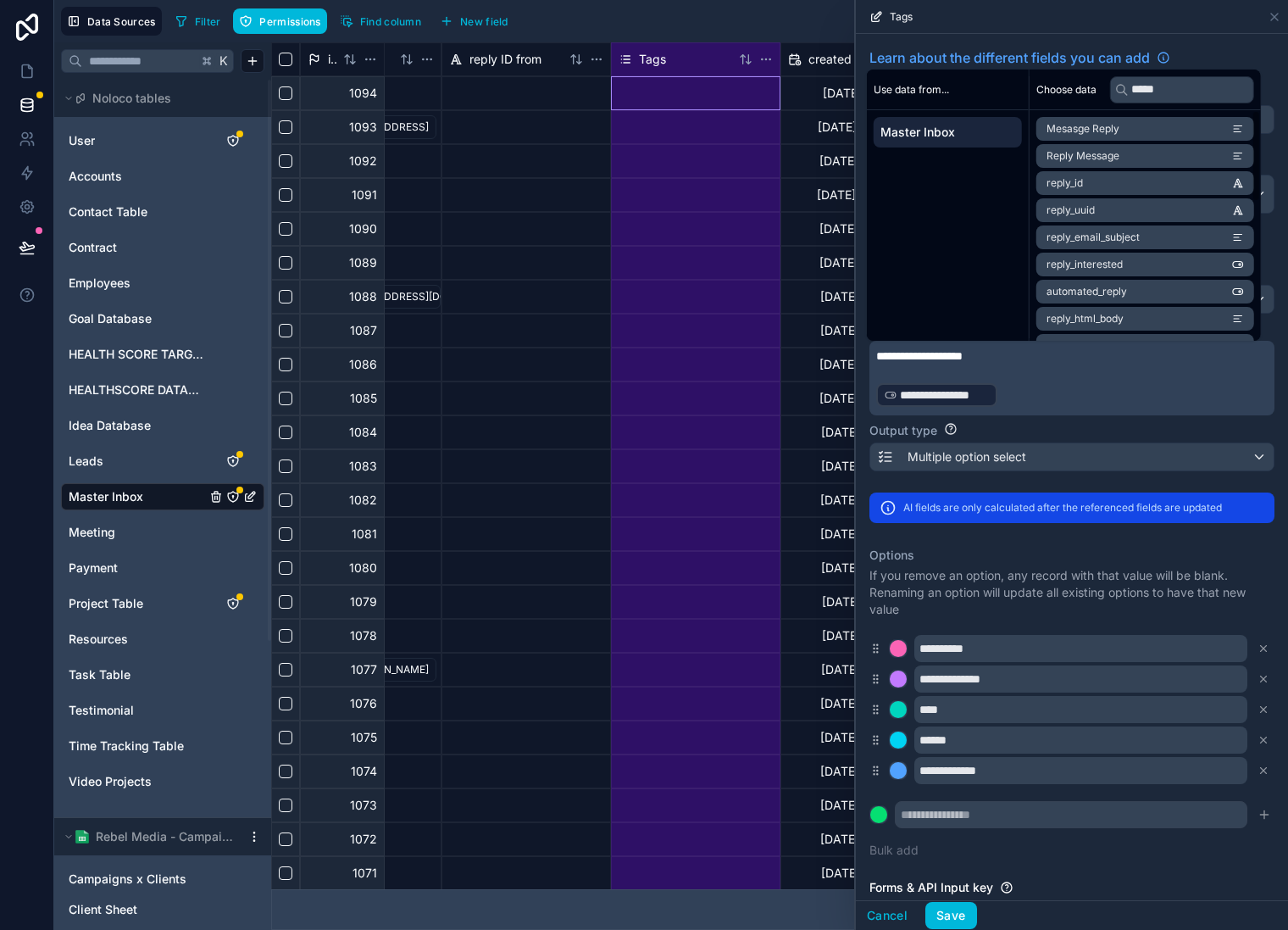
click at [1072, 387] on p "**********" at bounding box center [1071, 395] width 388 height 27
click at [1046, 401] on p "**********" at bounding box center [1071, 395] width 388 height 27
click at [1201, 88] on input "text" at bounding box center [1182, 90] width 144 height 27
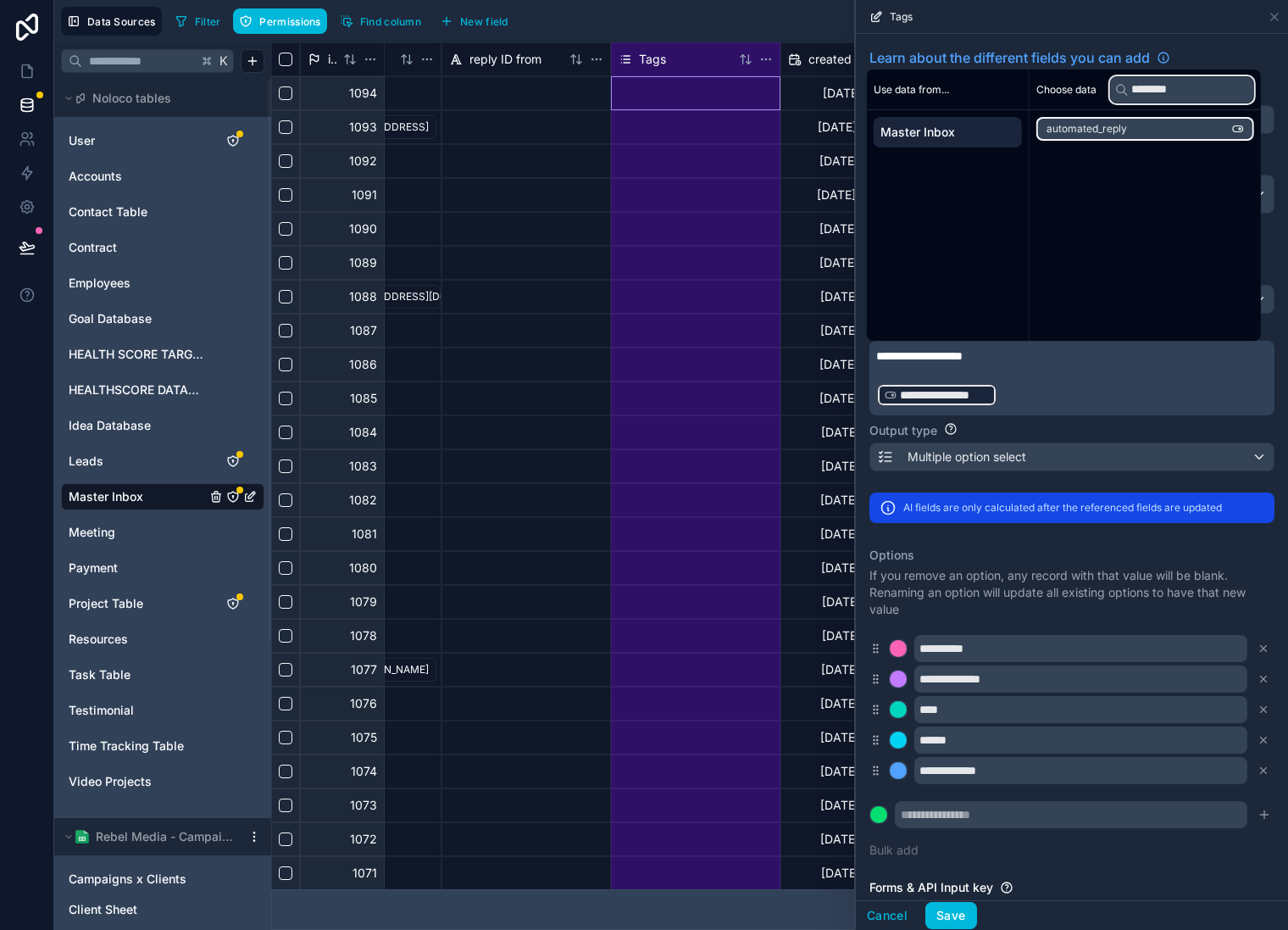
type input "********"
click at [1143, 127] on li "automated_reply" at bounding box center [1145, 129] width 218 height 24
click at [1231, 88] on input "********" at bounding box center [1182, 90] width 144 height 27
click at [1206, 78] on input "********" at bounding box center [1182, 90] width 144 height 27
click at [1206, 78] on input "********" at bounding box center [1182, 90] width 144 height 27
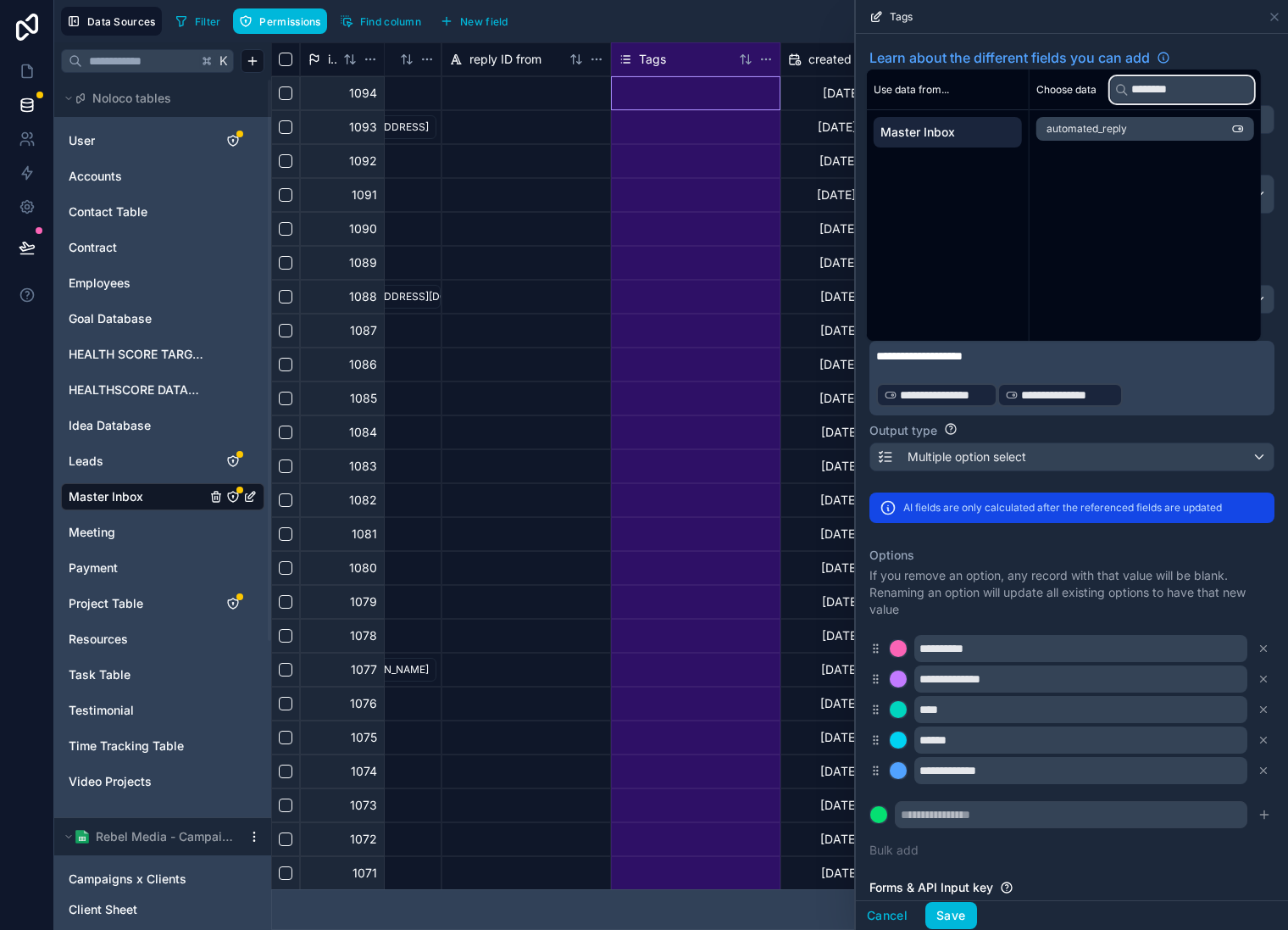
click at [1206, 78] on input "********" at bounding box center [1182, 90] width 144 height 27
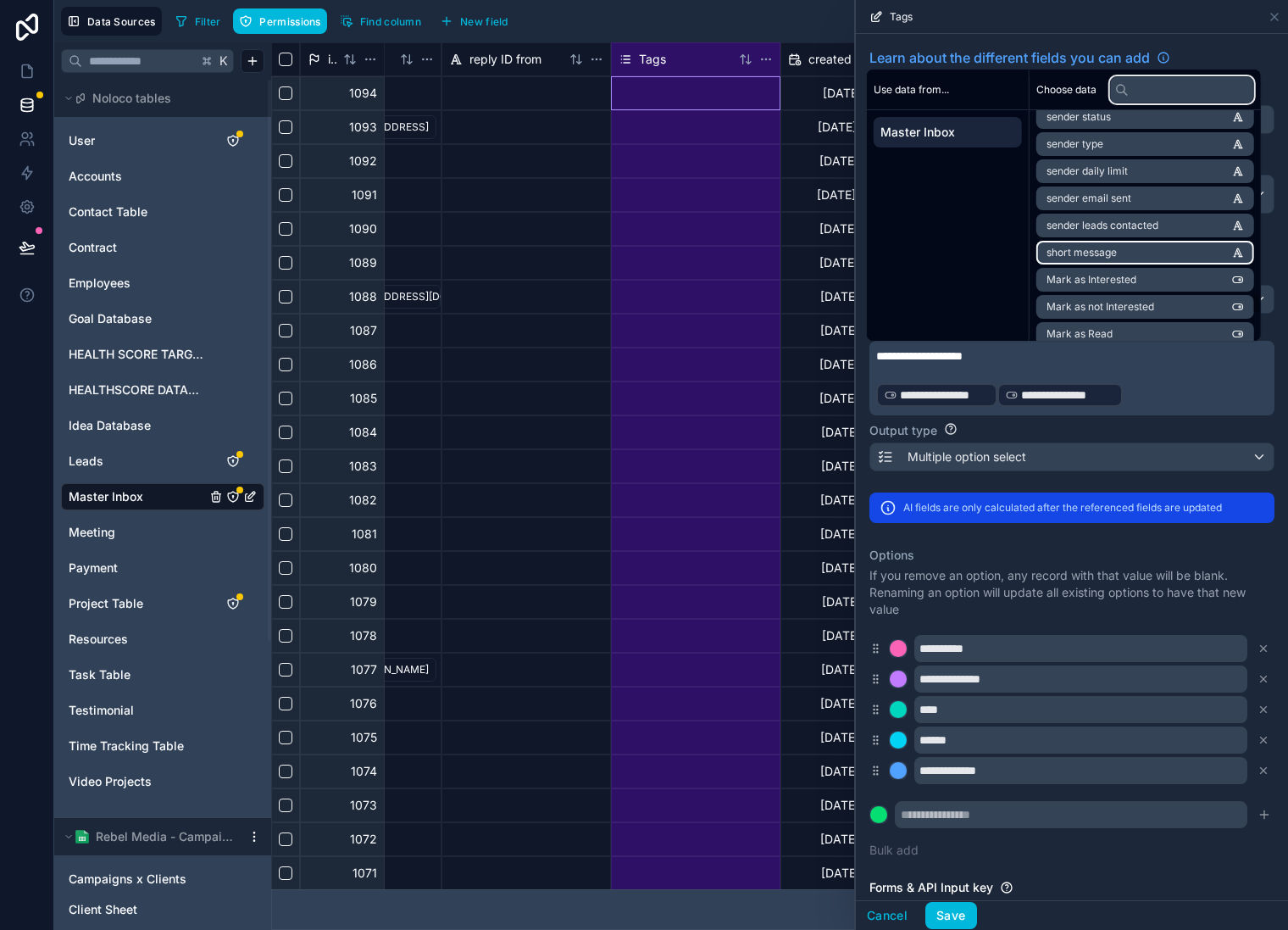
scroll to position [2154, 0]
click at [1198, 92] on input "text" at bounding box center [1182, 90] width 144 height 27
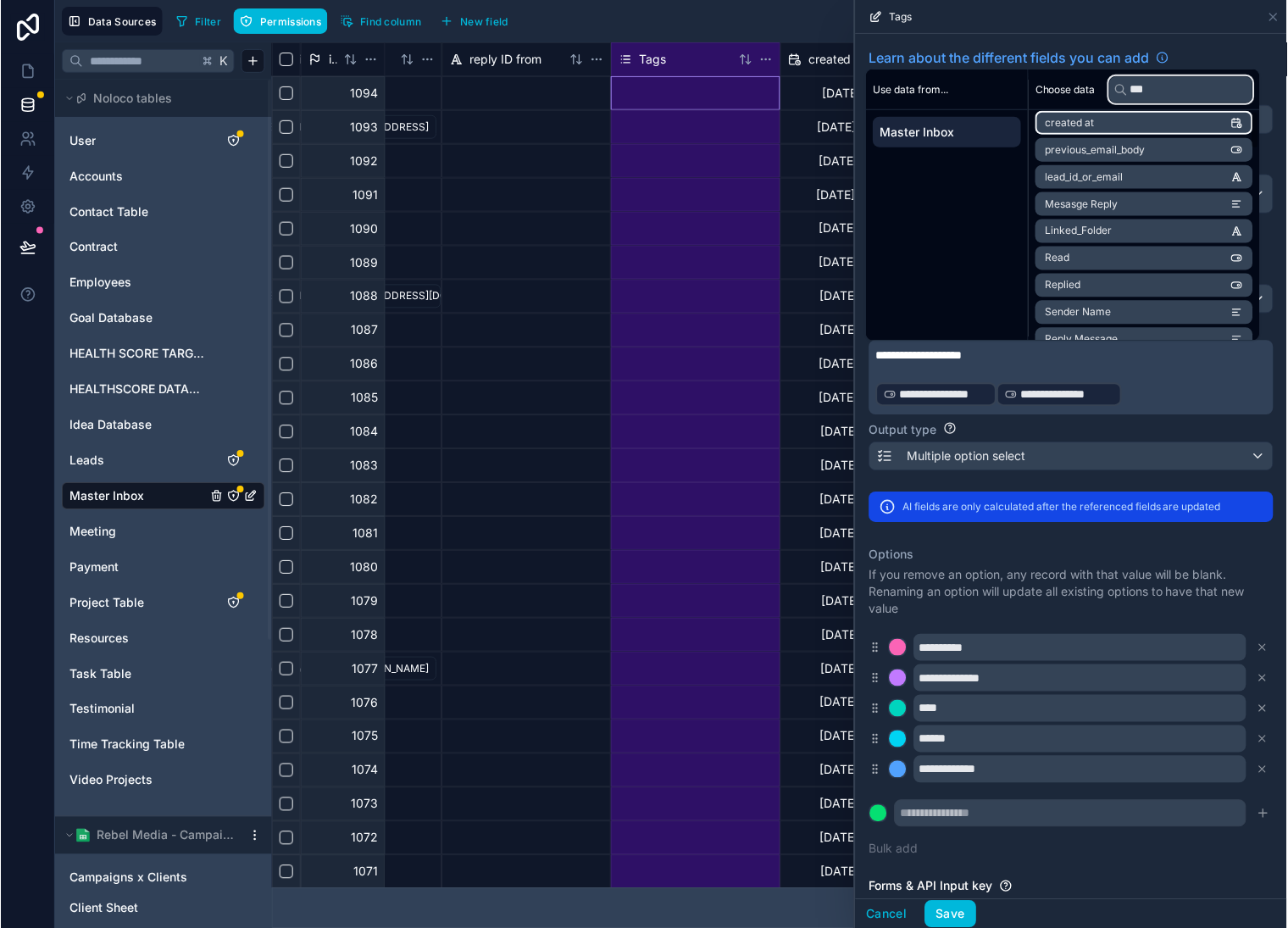
scroll to position [0, 0]
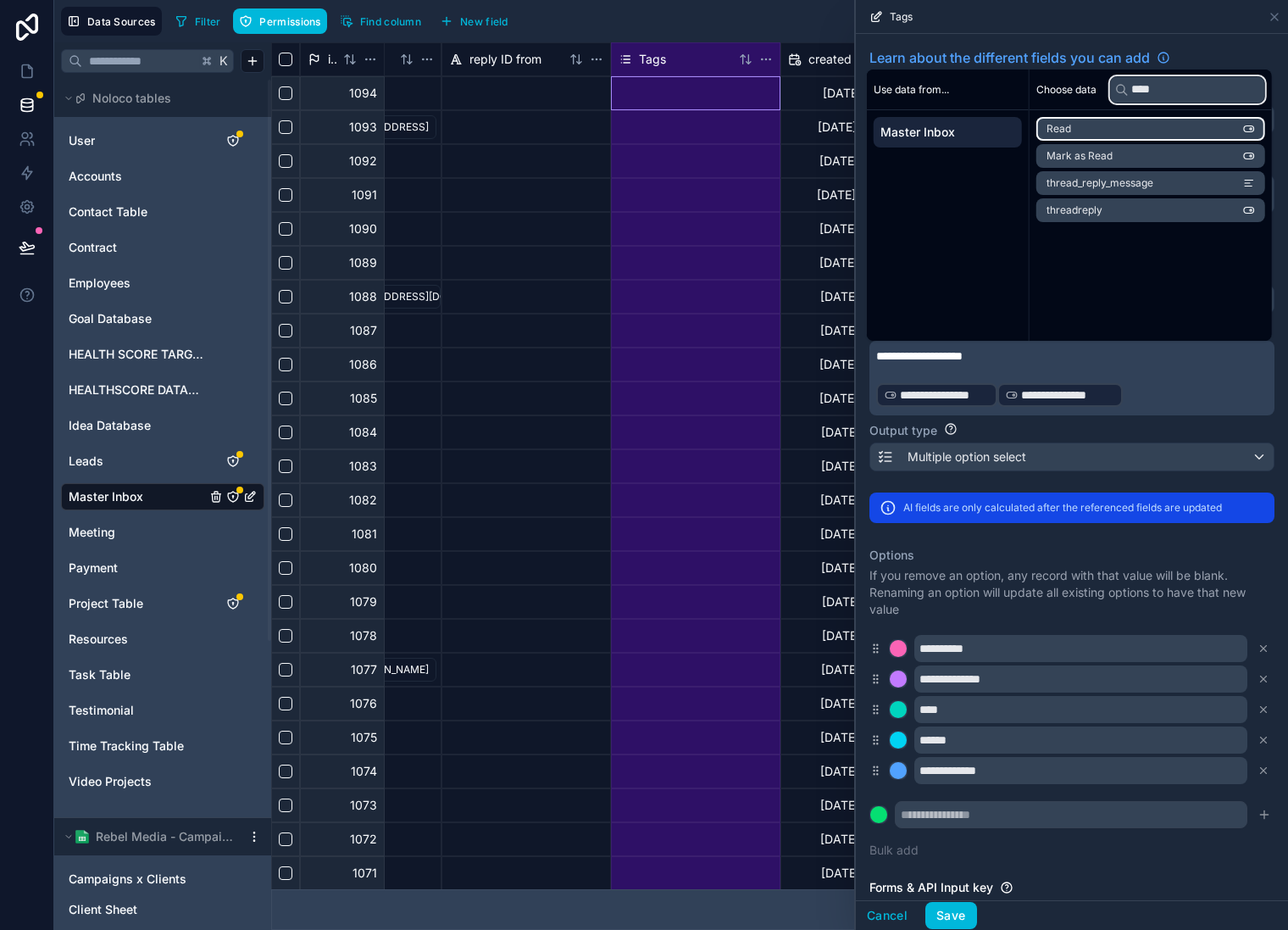
type input "****"
click at [1185, 135] on li "Read" at bounding box center [1150, 129] width 229 height 24
click at [1168, 157] on li "Mark as Read" at bounding box center [1150, 156] width 229 height 24
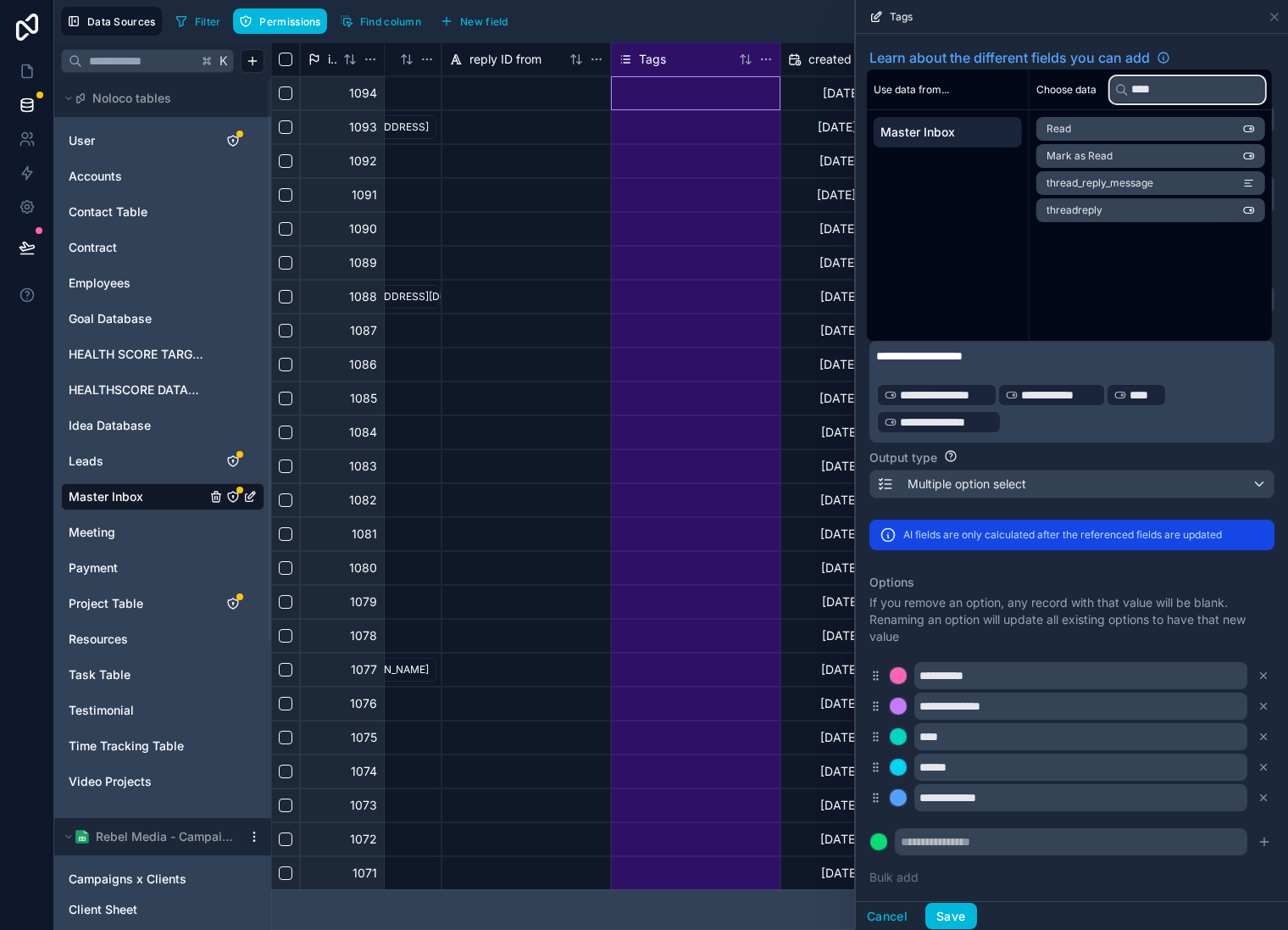
click at [1207, 88] on input "****" at bounding box center [1188, 90] width 155 height 27
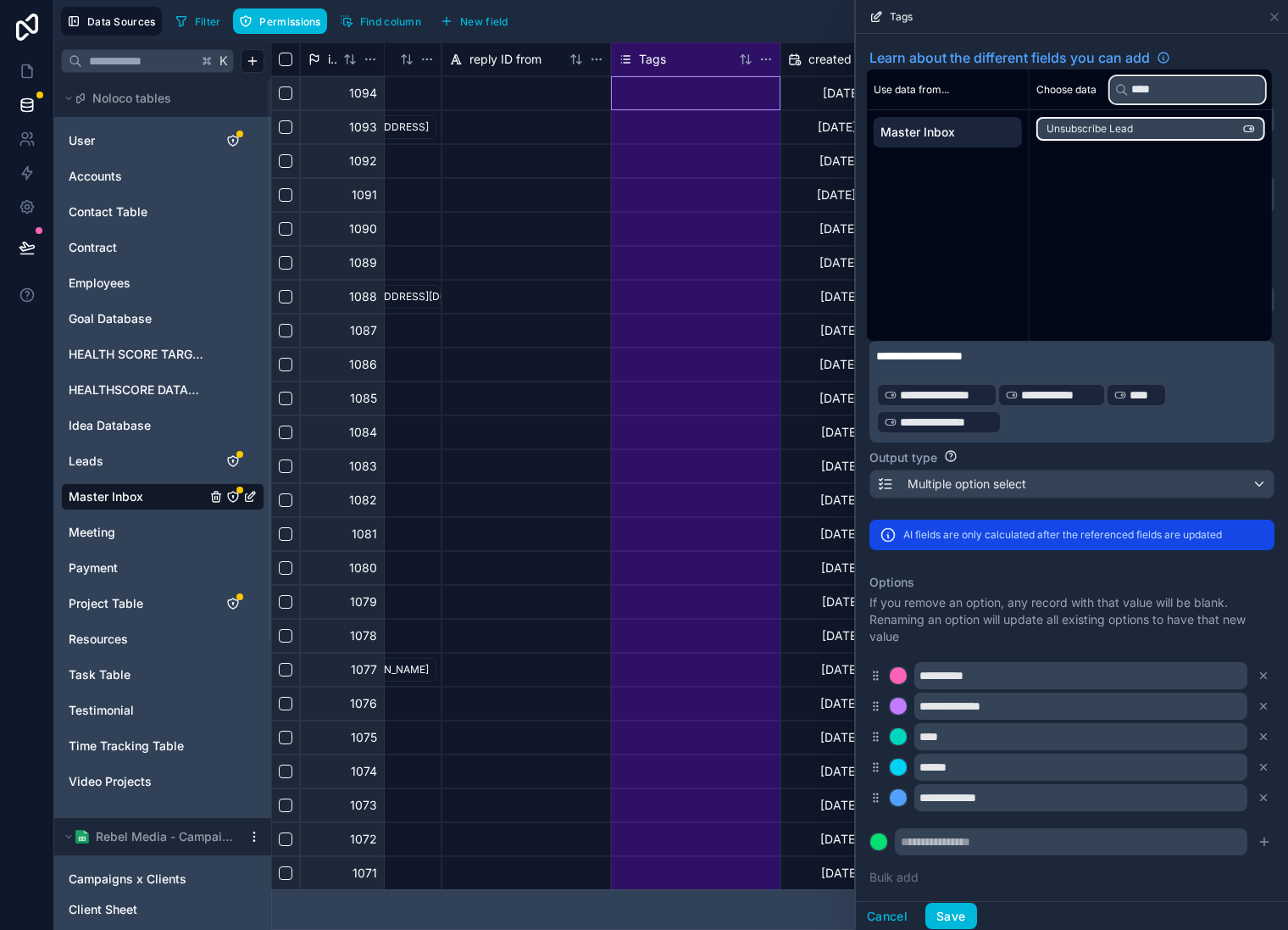
type input "****"
click at [1202, 126] on li "Unsubscribe Lead" at bounding box center [1150, 129] width 229 height 24
click at [1200, 94] on input "****" at bounding box center [1188, 90] width 155 height 27
click at [1200, 94] on input "****" at bounding box center [1188, 90] width 155 height 27
type input "*****"
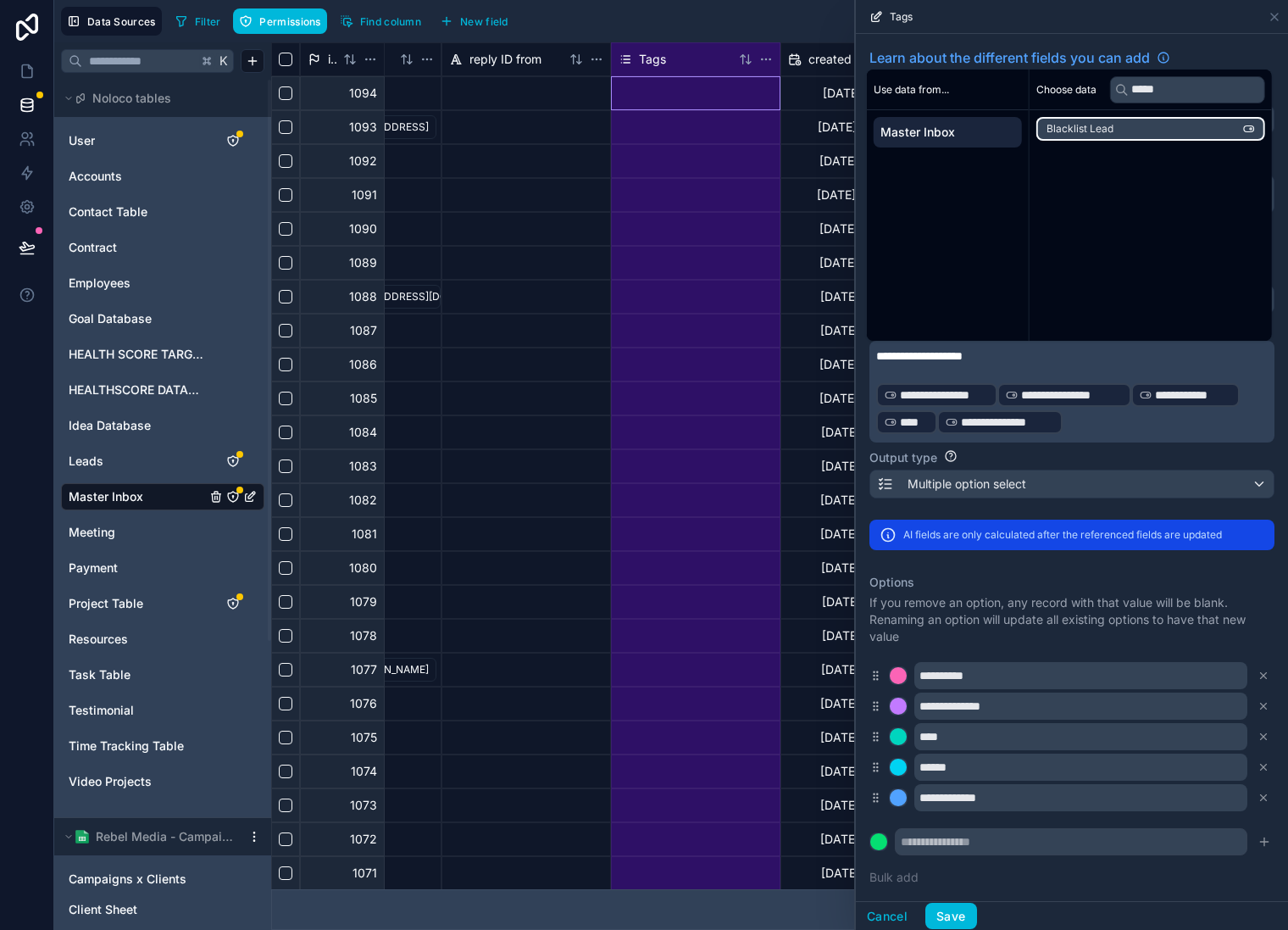
click at [1178, 122] on li "Blacklist Lead" at bounding box center [1150, 129] width 229 height 24
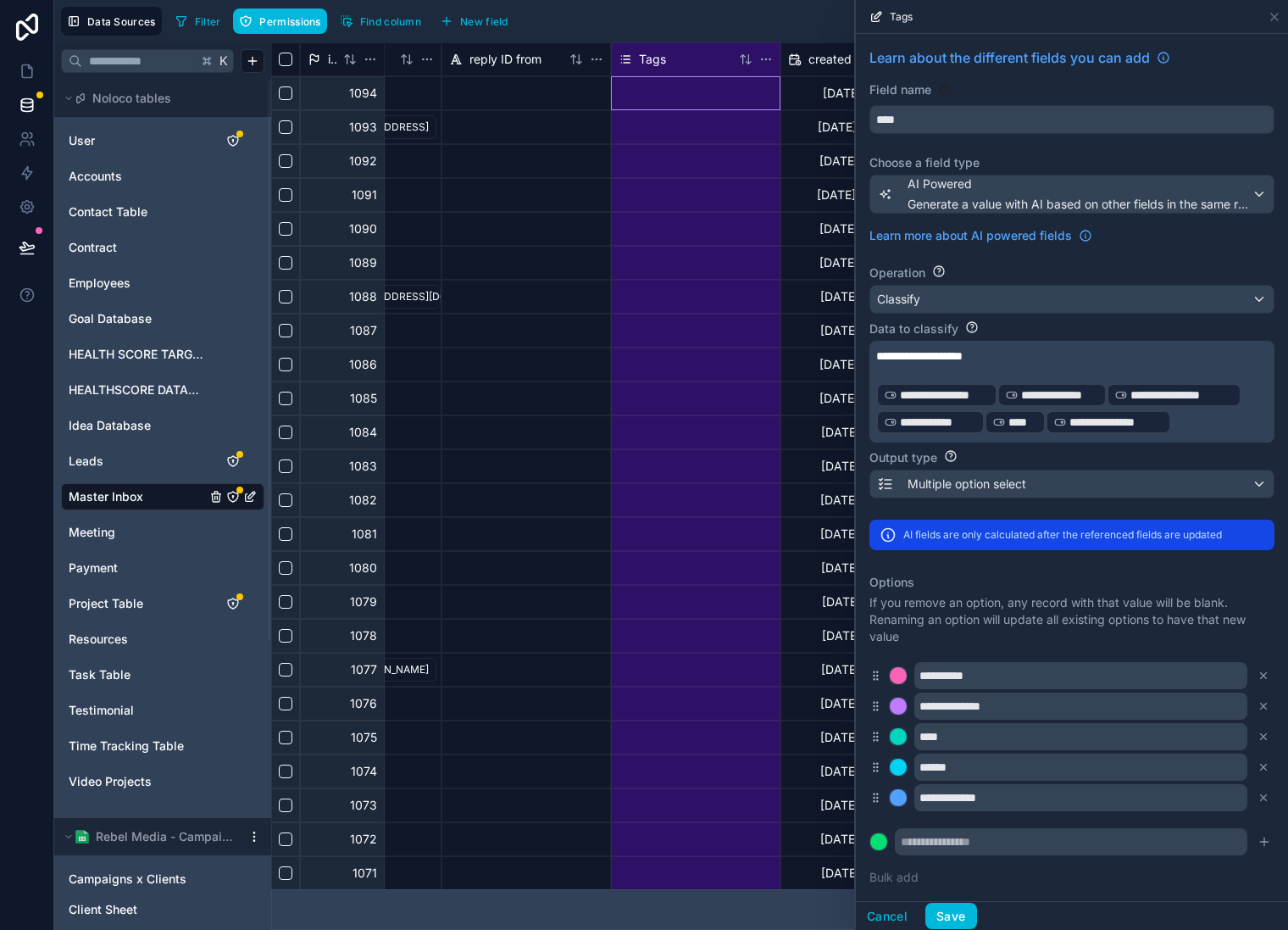
click at [1094, 377] on p "﻿" at bounding box center [1071, 373] width 388 height 17
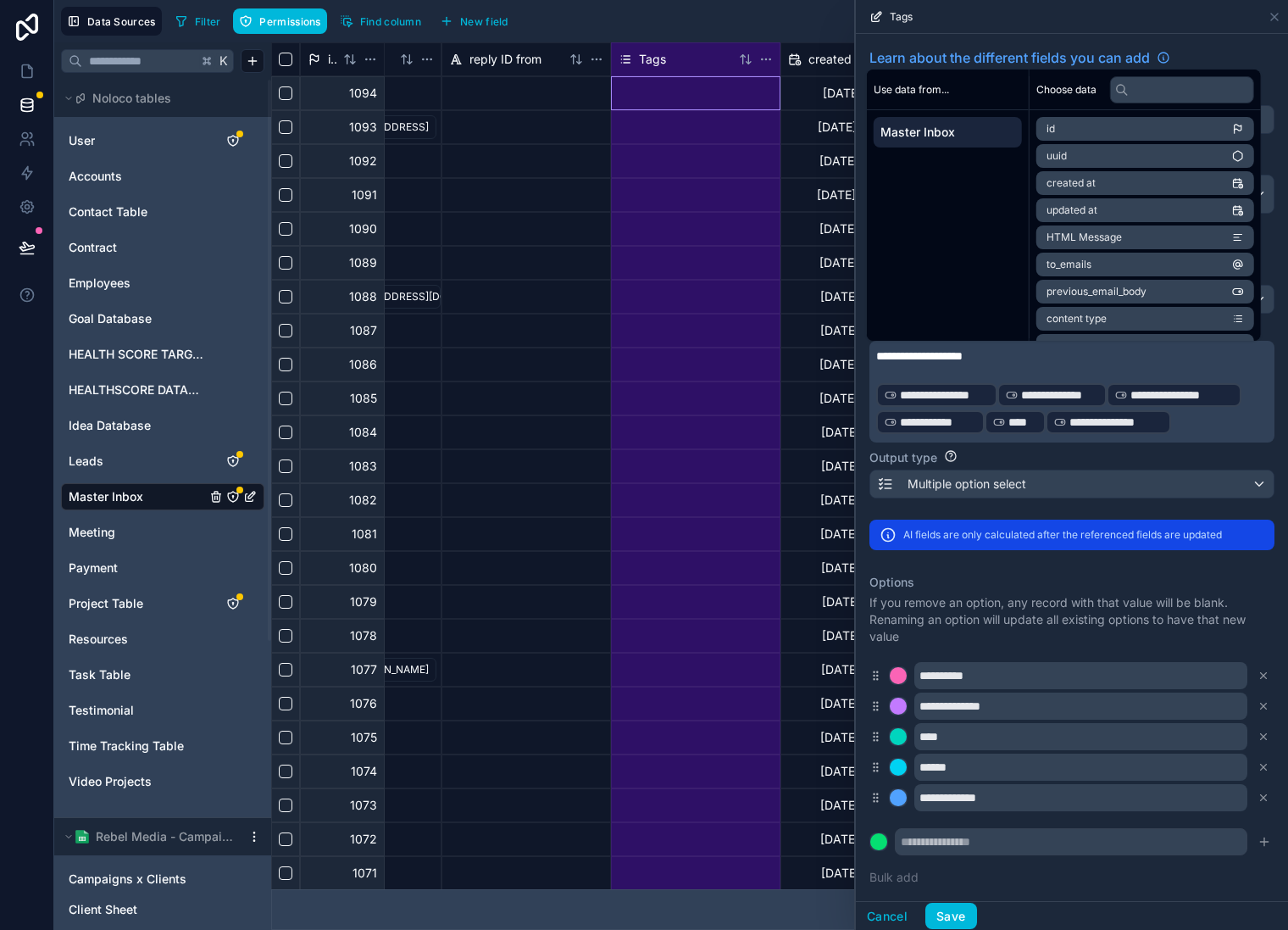
click at [947, 914] on button "Save" at bounding box center [951, 916] width 51 height 27
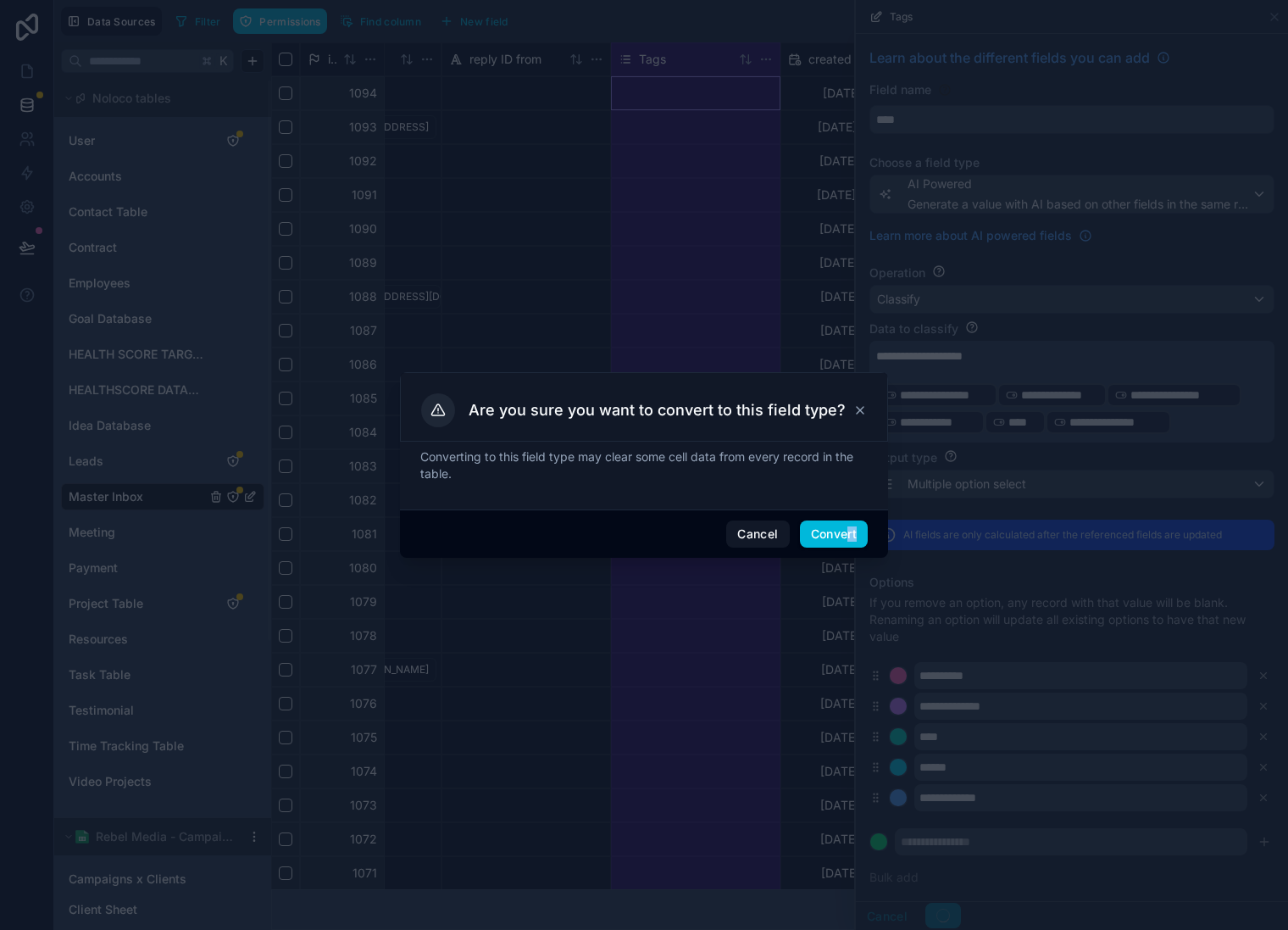
drag, startPoint x: 850, startPoint y: 550, endPoint x: 849, endPoint y: 541, distance: 9.1
click at [849, 541] on div "Cancel Convert" at bounding box center [644, 533] width 489 height 48
click at [848, 535] on button "Convert" at bounding box center [834, 534] width 67 height 27
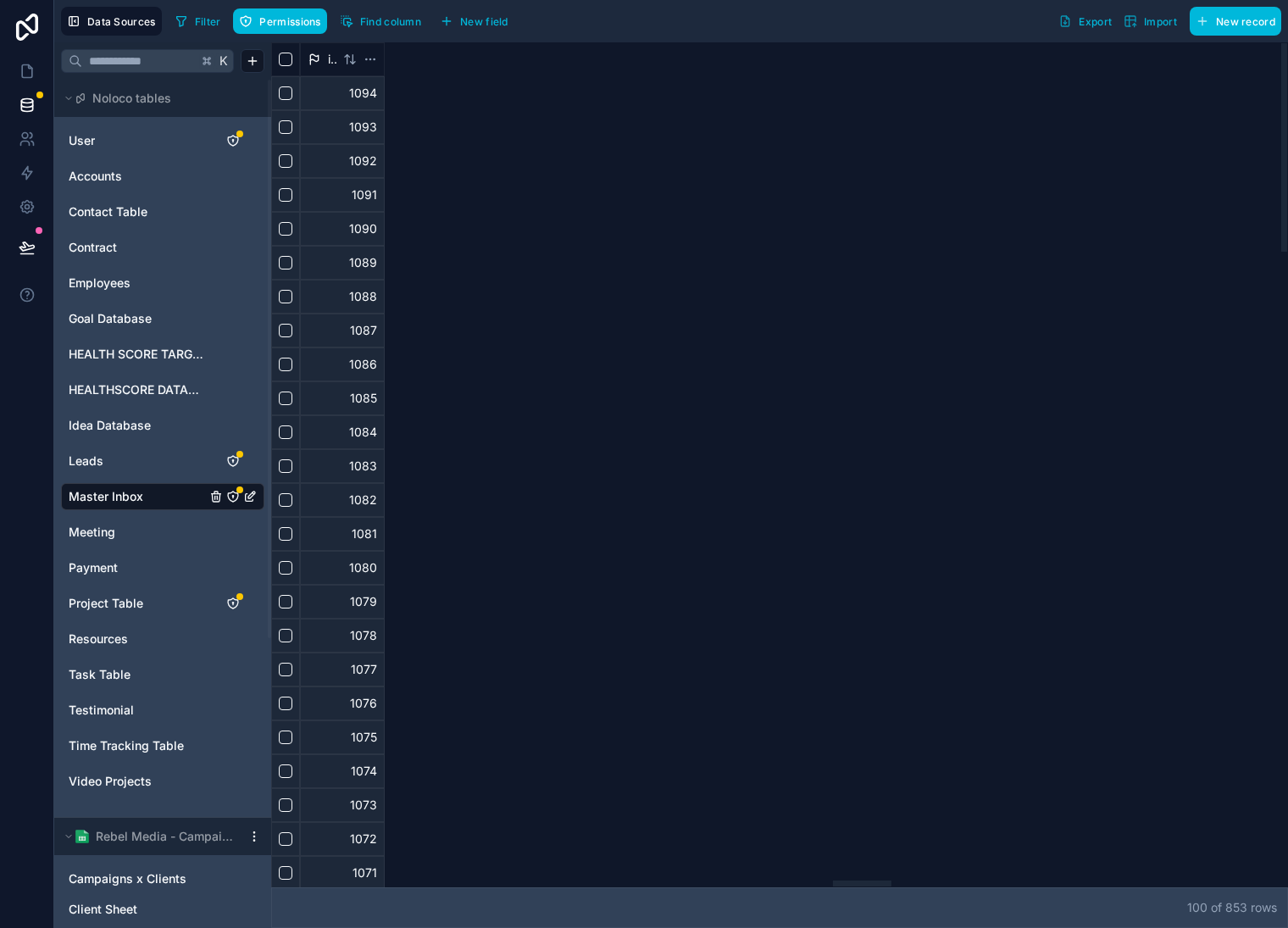
scroll to position [0, 9766]
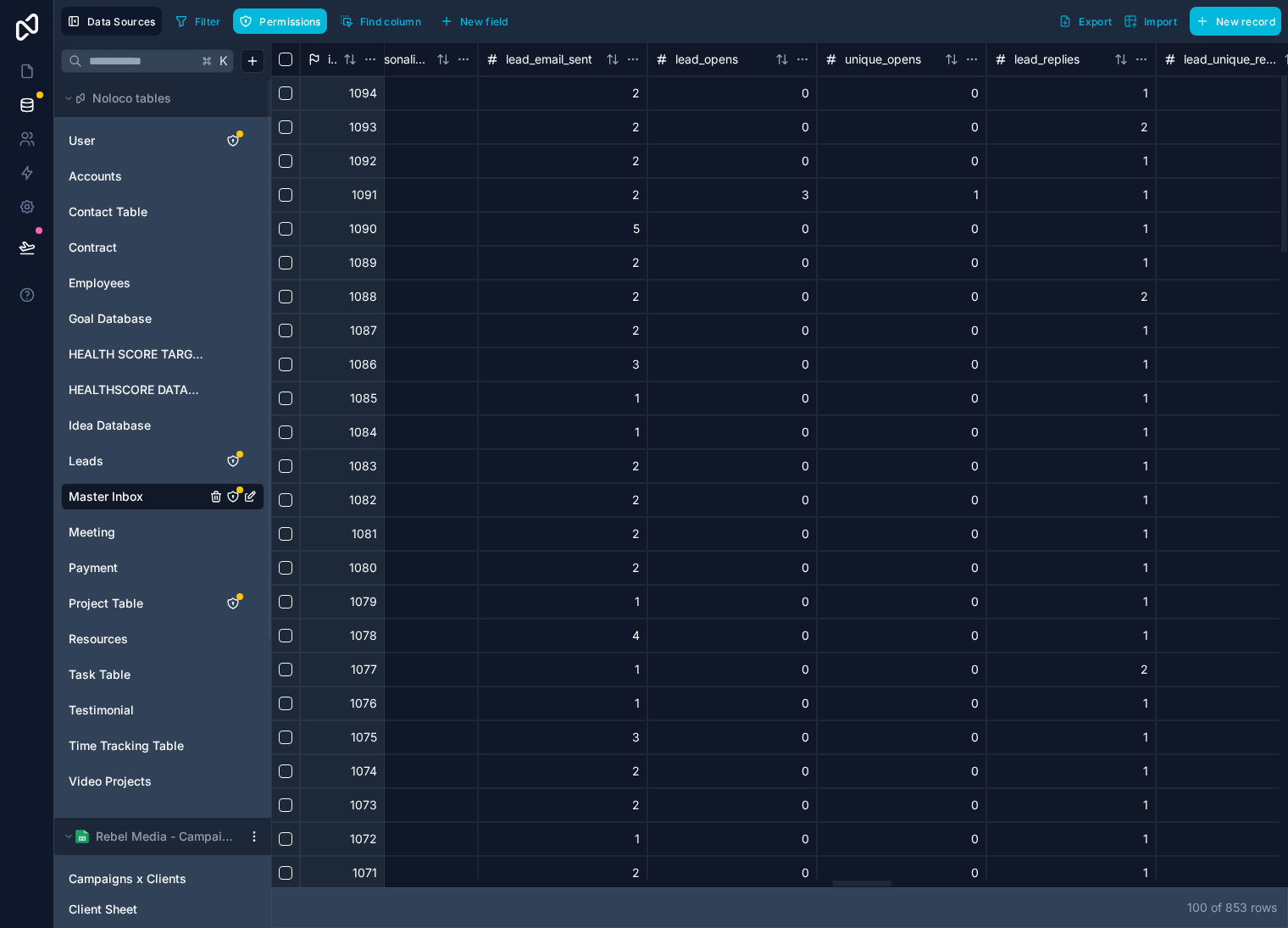
drag, startPoint x: 862, startPoint y: 899, endPoint x: 589, endPoint y: 882, distance: 273.5
click at [860, 888] on div at bounding box center [776, 882] width 1009 height 8
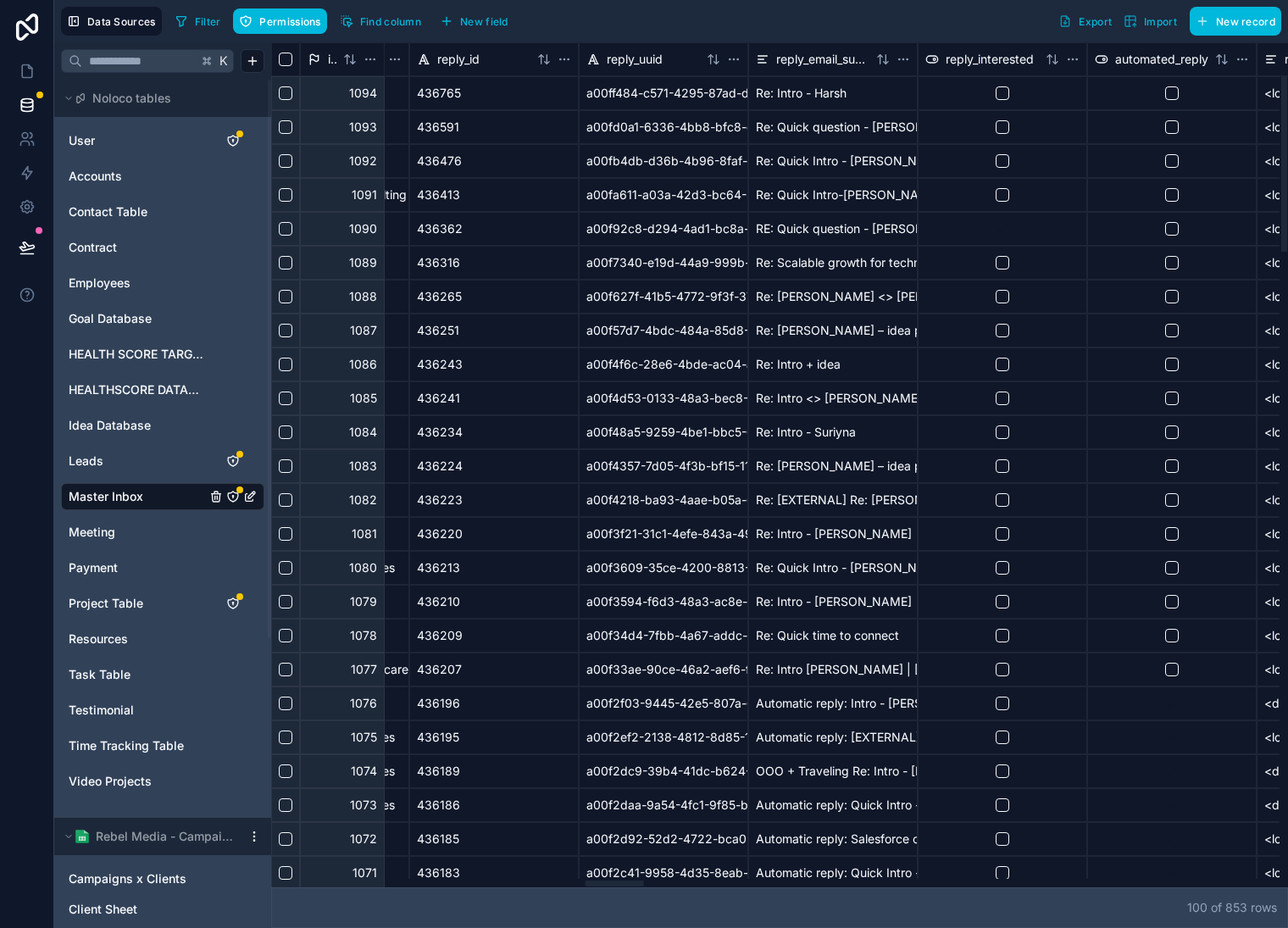
scroll to position [0, 5480]
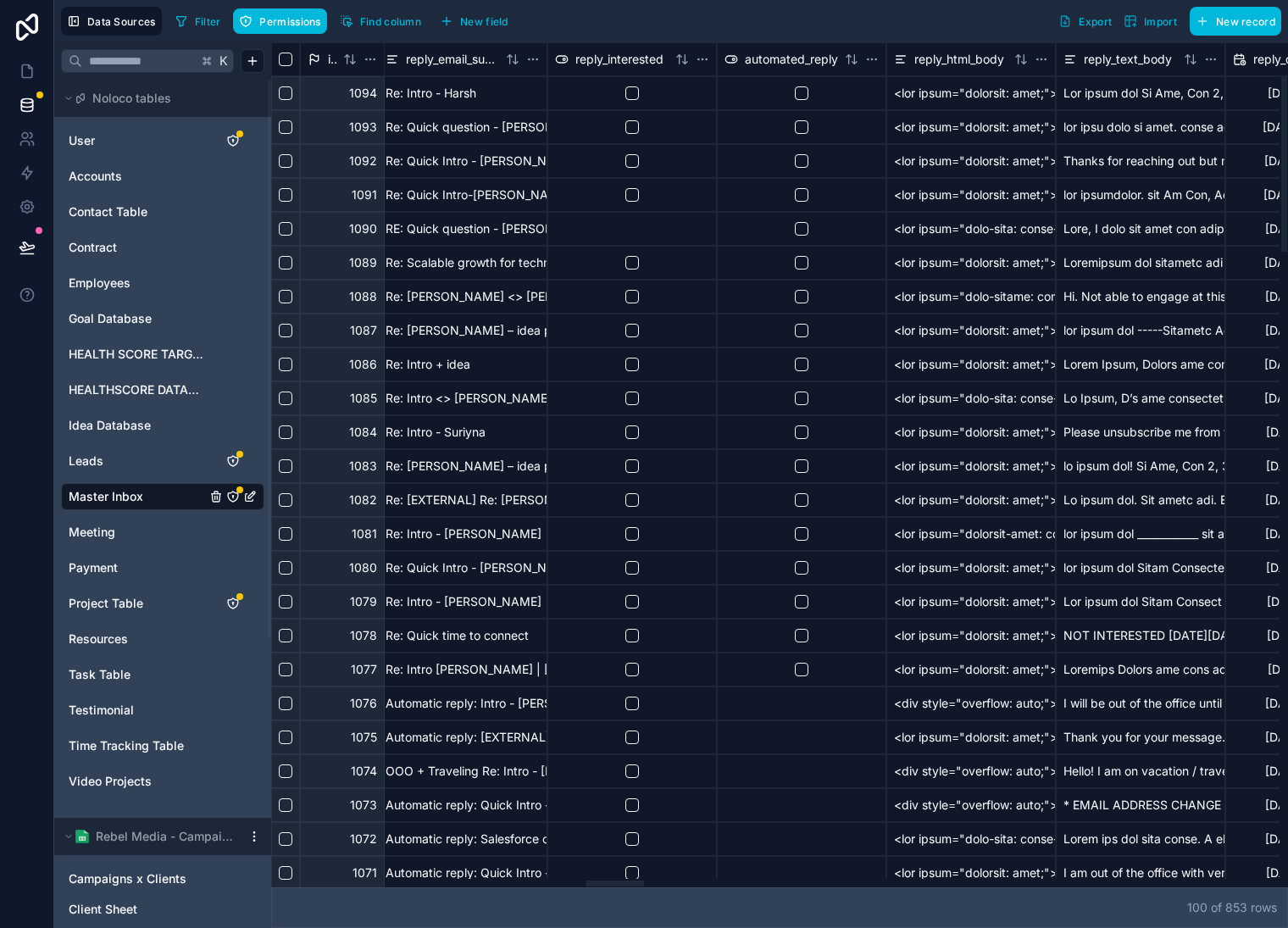
drag, startPoint x: 855, startPoint y: 880, endPoint x: 613, endPoint y: 819, distance: 249.6
click at [613, 881] on div at bounding box center [615, 883] width 58 height 6
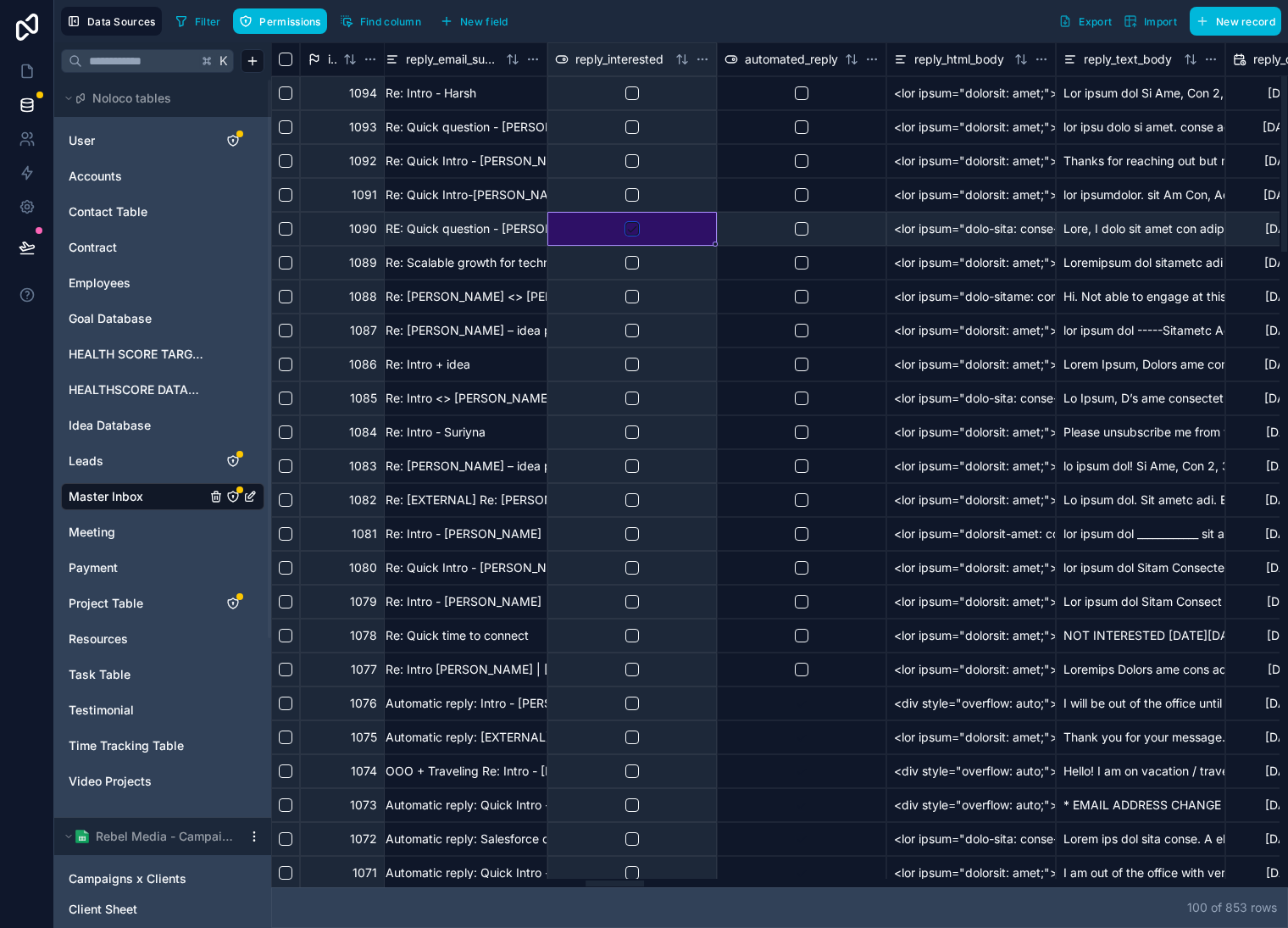
click at [630, 232] on button "button" at bounding box center [632, 229] width 14 height 14
click at [634, 234] on button "button" at bounding box center [632, 229] width 14 height 14
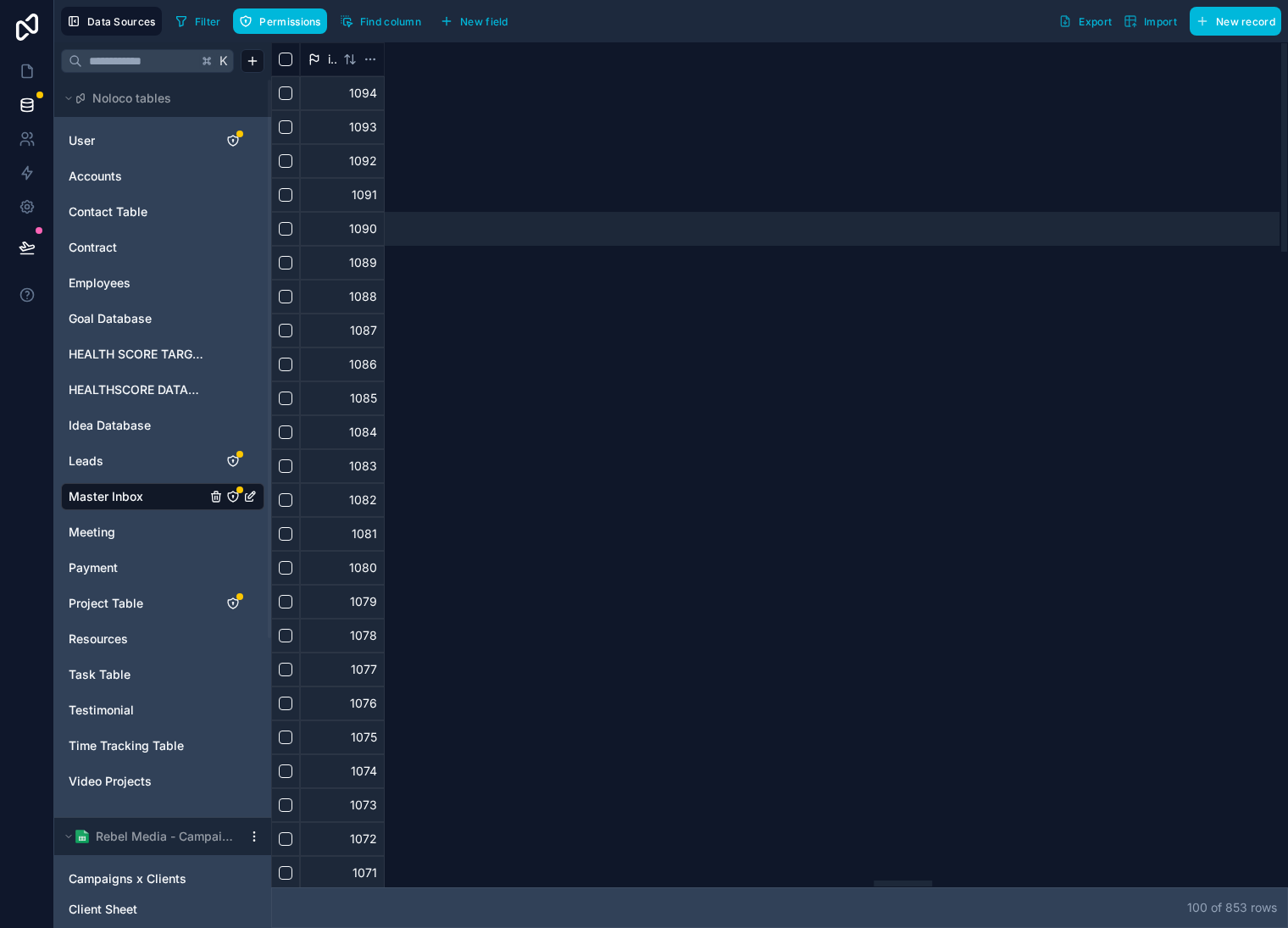
drag, startPoint x: 627, startPoint y: 884, endPoint x: 634, endPoint y: 184, distance: 700.0
click at [915, 881] on div at bounding box center [903, 883] width 58 height 6
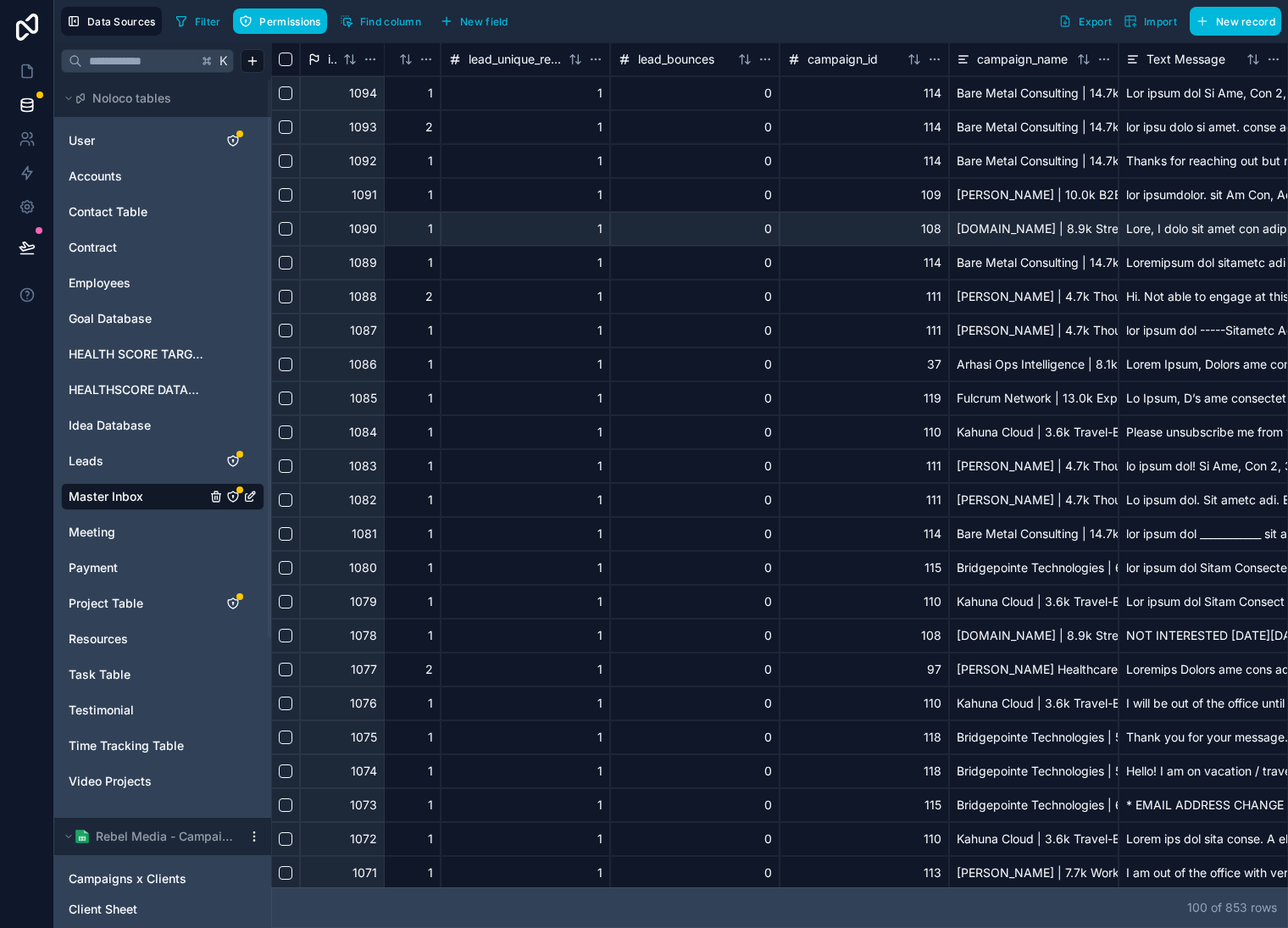
drag, startPoint x: 896, startPoint y: 889, endPoint x: 966, endPoint y: 891, distance: 70.0
click at [971, 890] on div "100 of 853 row s" at bounding box center [780, 908] width 1017 height 41
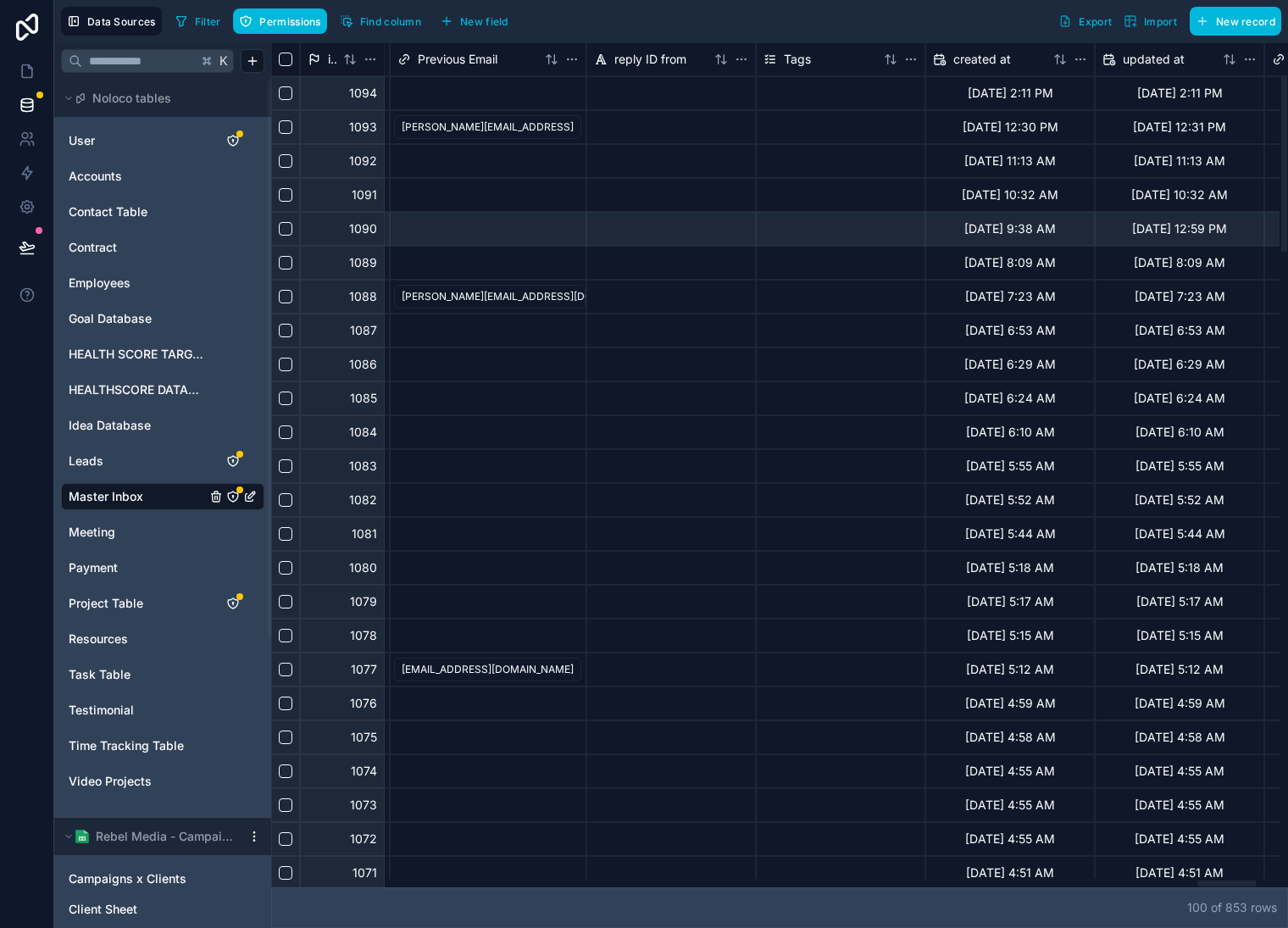
scroll to position [0, 16317]
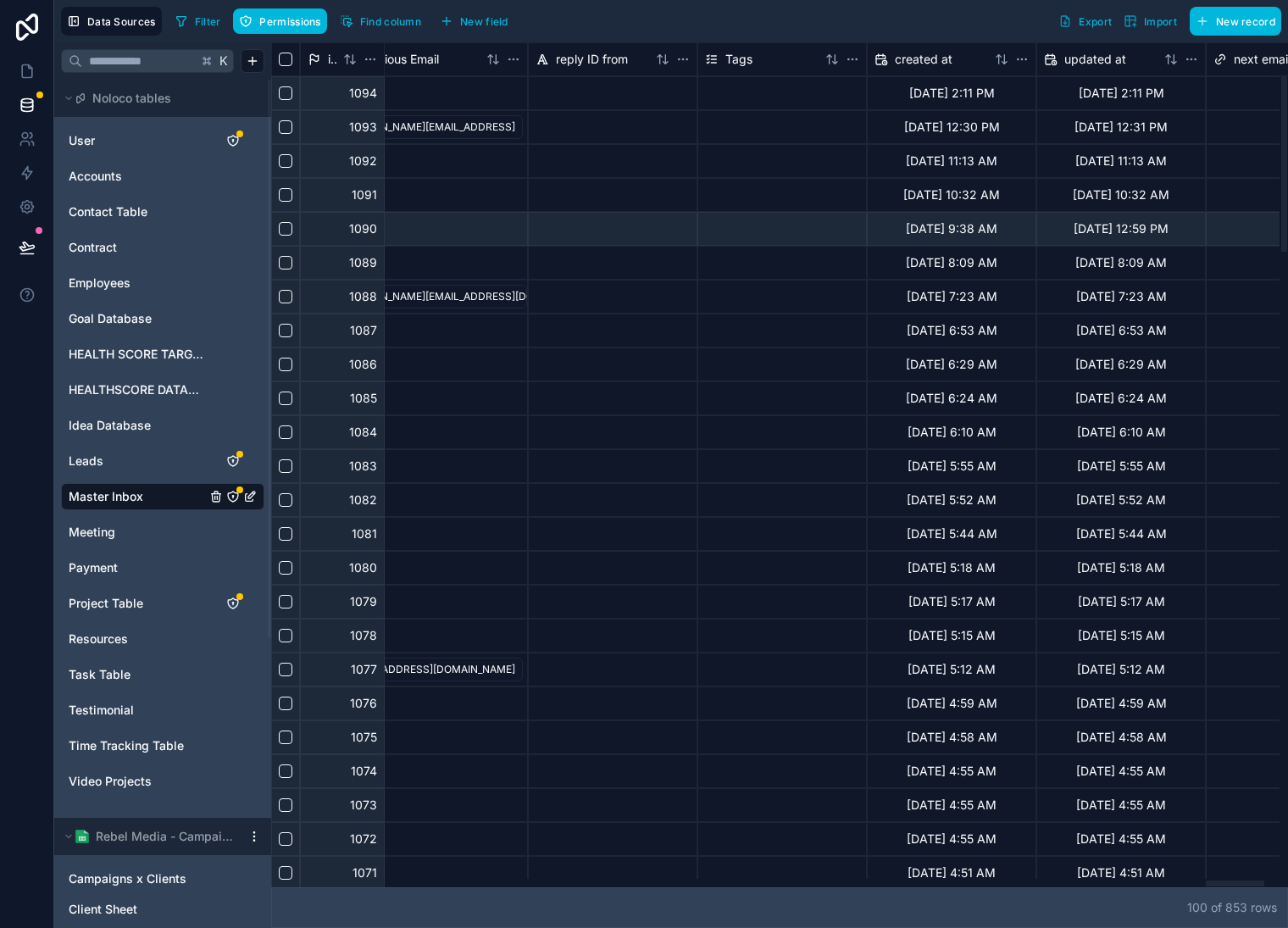
drag, startPoint x: 894, startPoint y: 885, endPoint x: 757, endPoint y: 5, distance: 890.6
click at [1228, 881] on div at bounding box center [1235, 883] width 58 height 6
click at [853, 56] on html "Data Sources Filter Permissions Find column New field Export Import New record …" at bounding box center [644, 464] width 1288 height 928
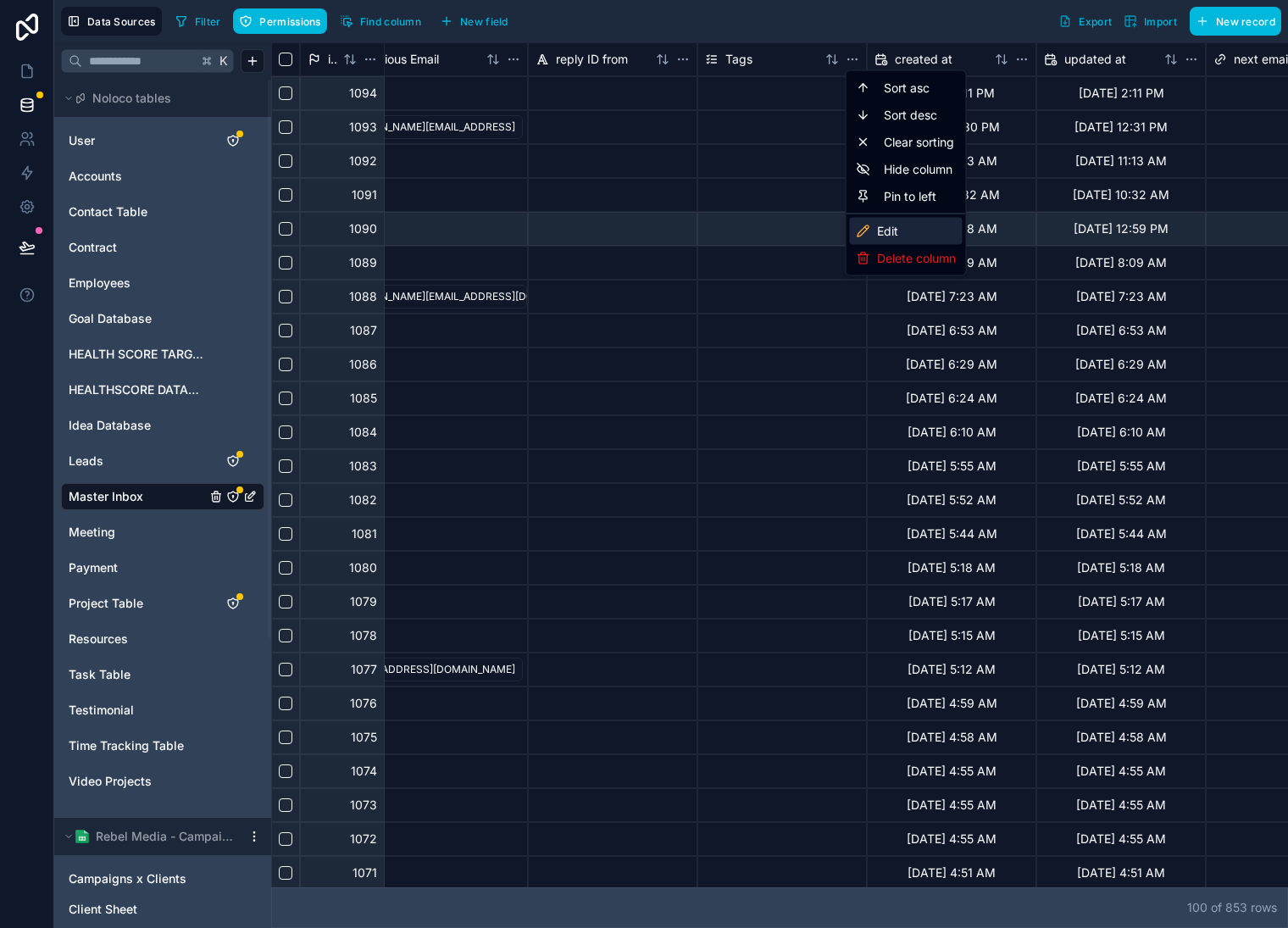
click at [892, 239] on div "Edit" at bounding box center [907, 232] width 113 height 27
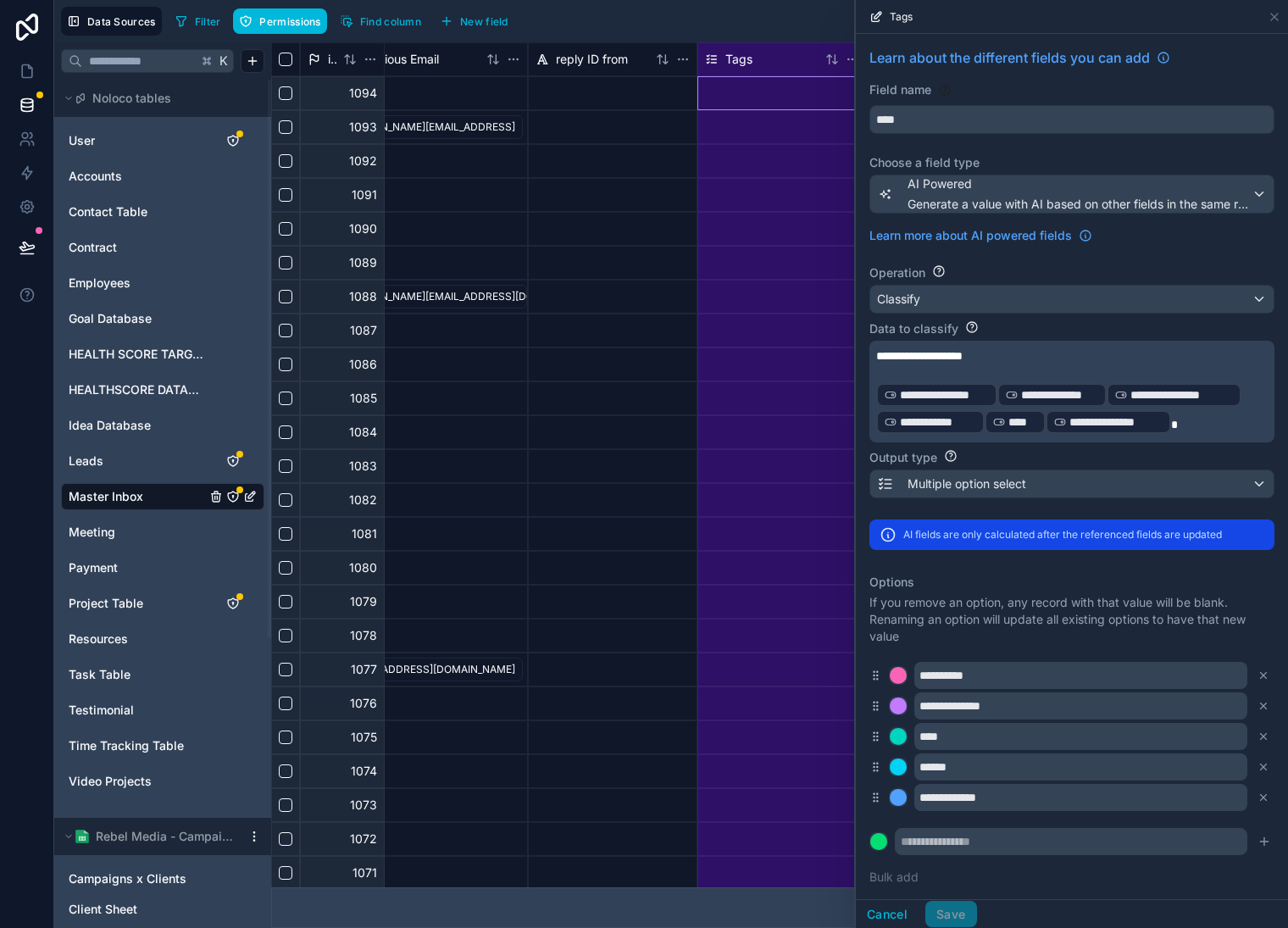
click at [963, 354] on span "**********" at bounding box center [920, 356] width 87 height 12
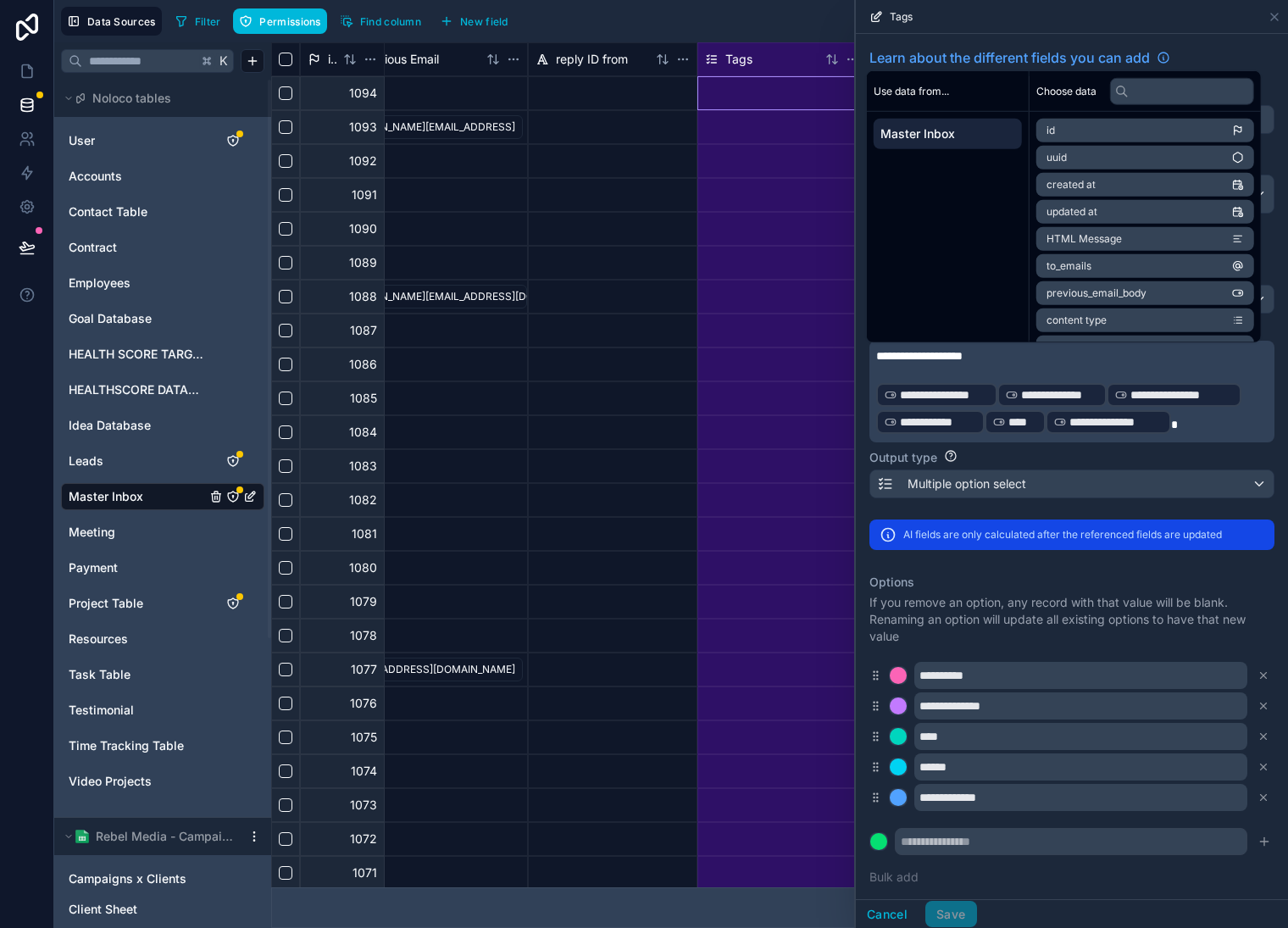
click at [963, 354] on span "**********" at bounding box center [920, 356] width 87 height 12
click at [956, 910] on button "Save" at bounding box center [951, 915] width 51 height 27
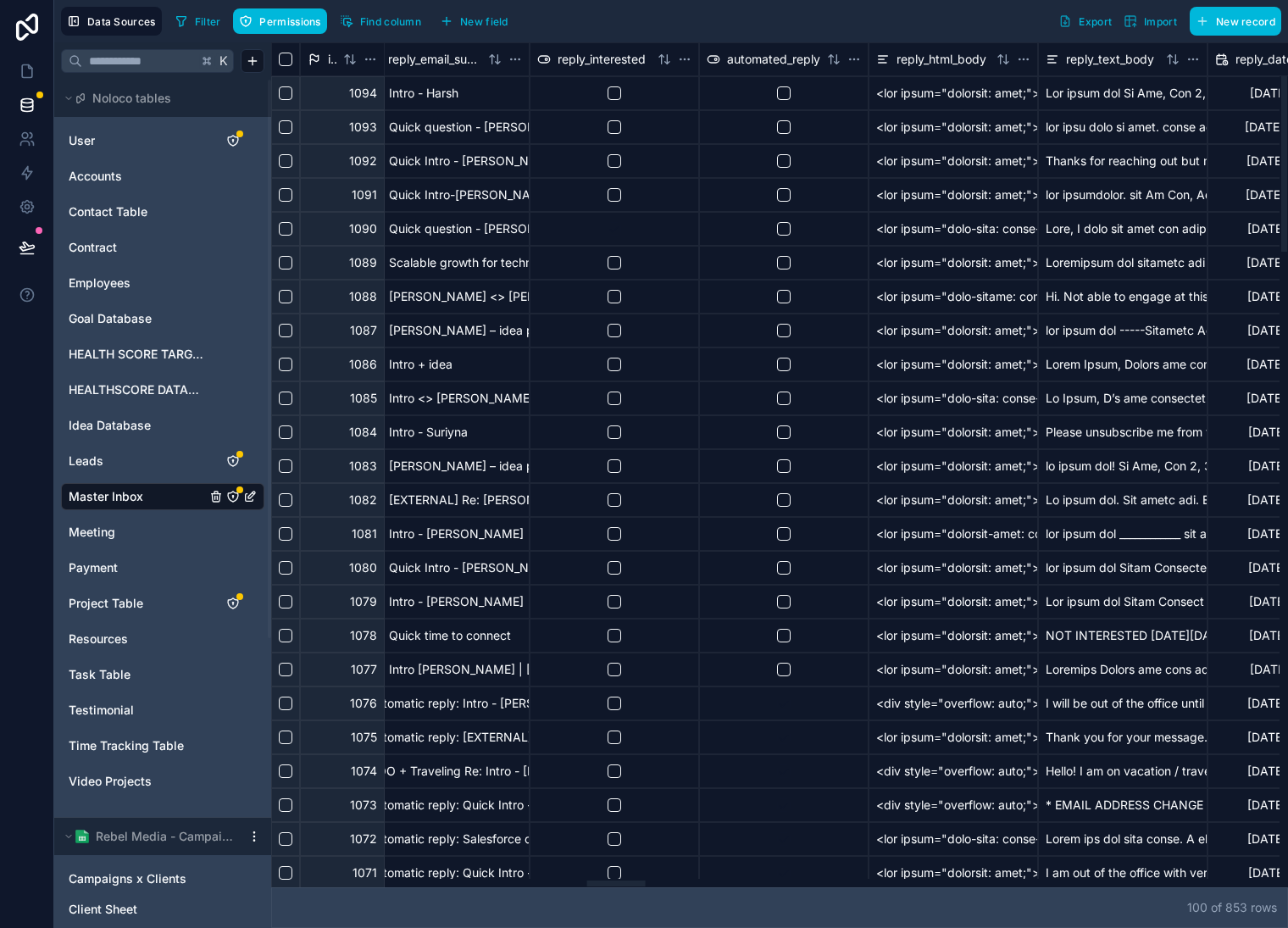
scroll to position [0, 5498]
drag, startPoint x: 541, startPoint y: 883, endPoint x: 615, endPoint y: 874, distance: 74.5
click at [615, 879] on div at bounding box center [776, 882] width 1009 height 8
click at [616, 91] on button "button" at bounding box center [614, 93] width 14 height 14
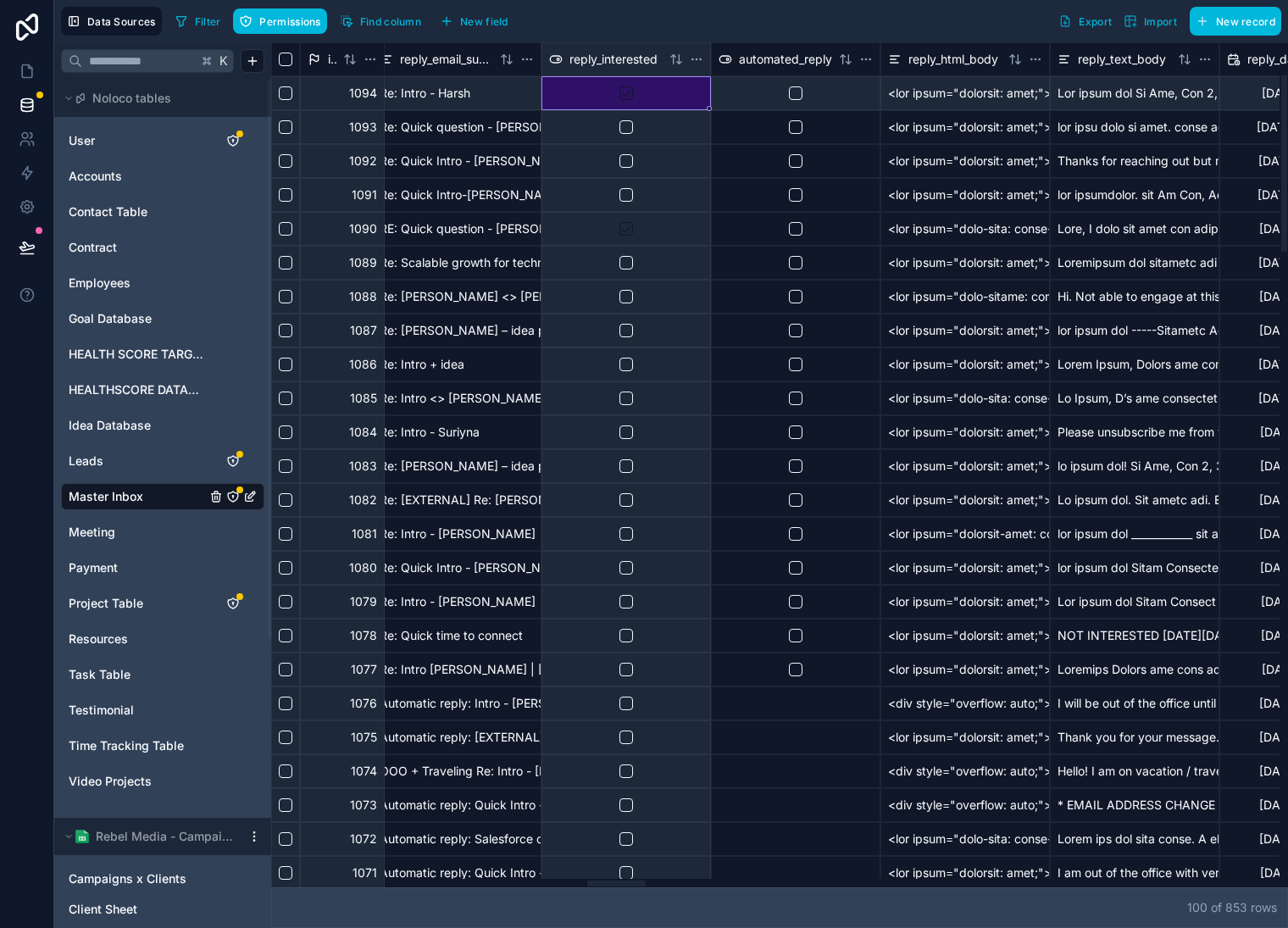
scroll to position [0, 5511]
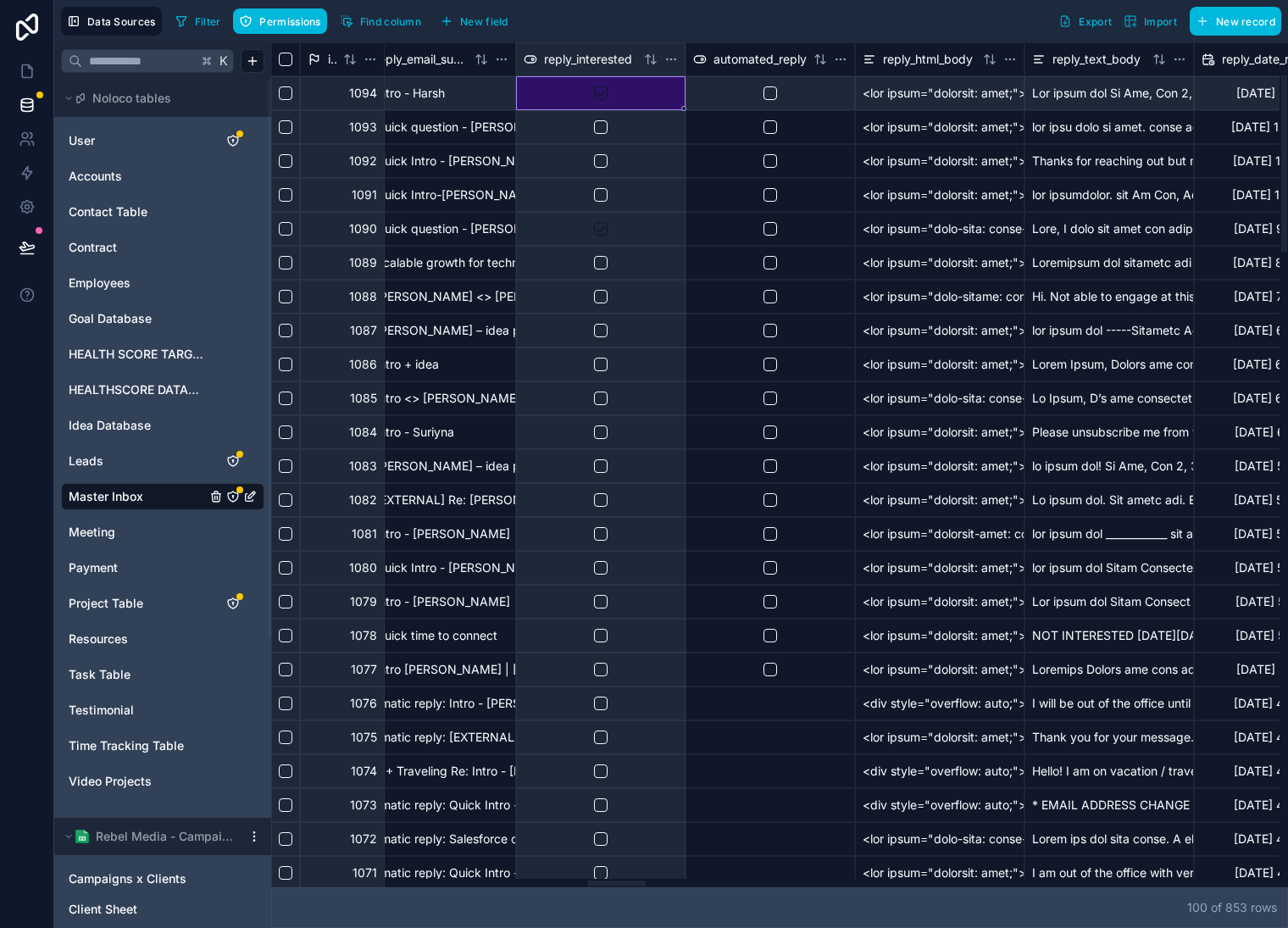
drag, startPoint x: 614, startPoint y: 880, endPoint x: 612, endPoint y: 737, distance: 143.0
click at [612, 881] on div at bounding box center [616, 883] width 58 height 6
click at [603, 91] on button "button" at bounding box center [601, 93] width 14 height 14
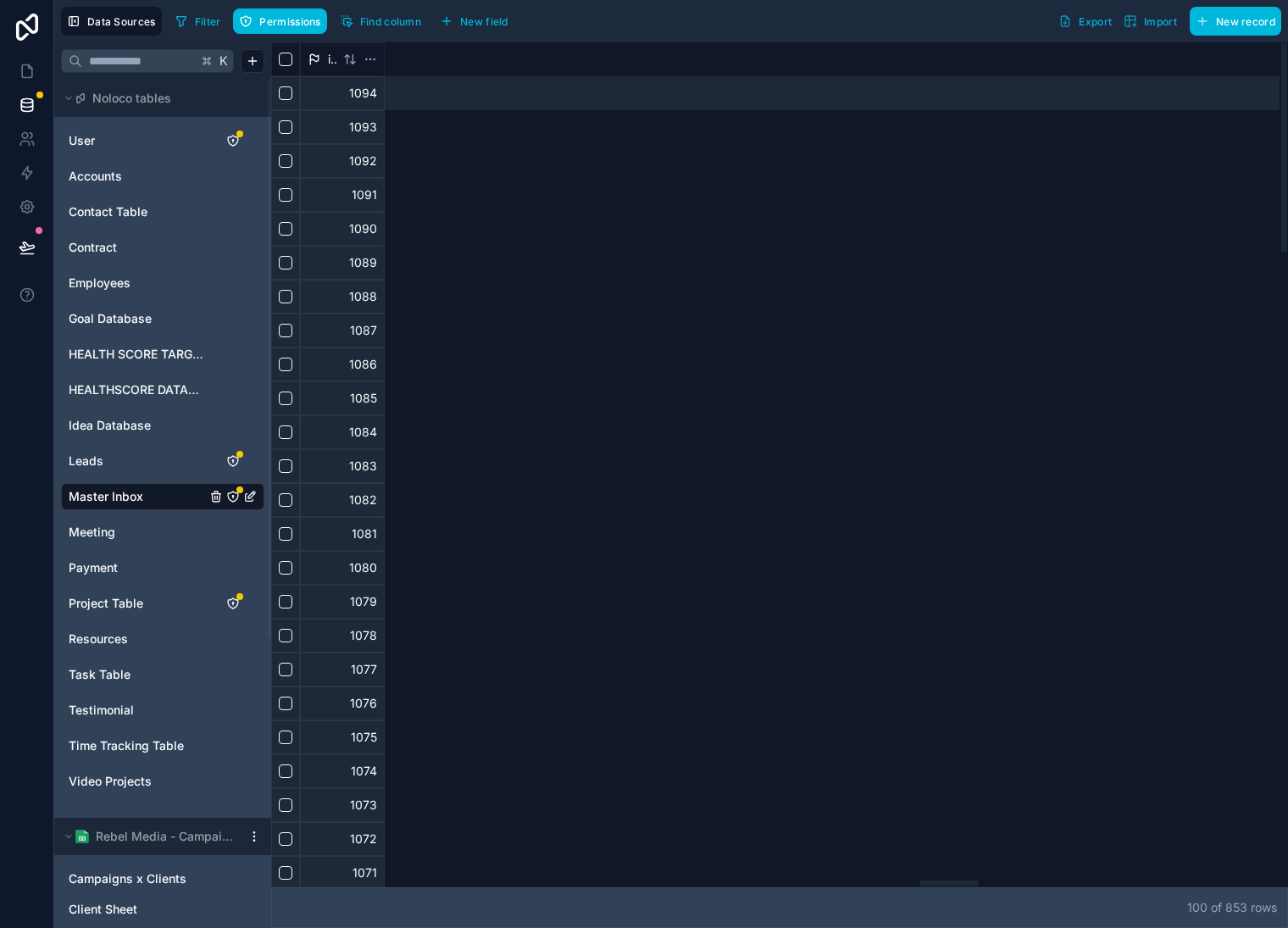
scroll to position [0, 11199]
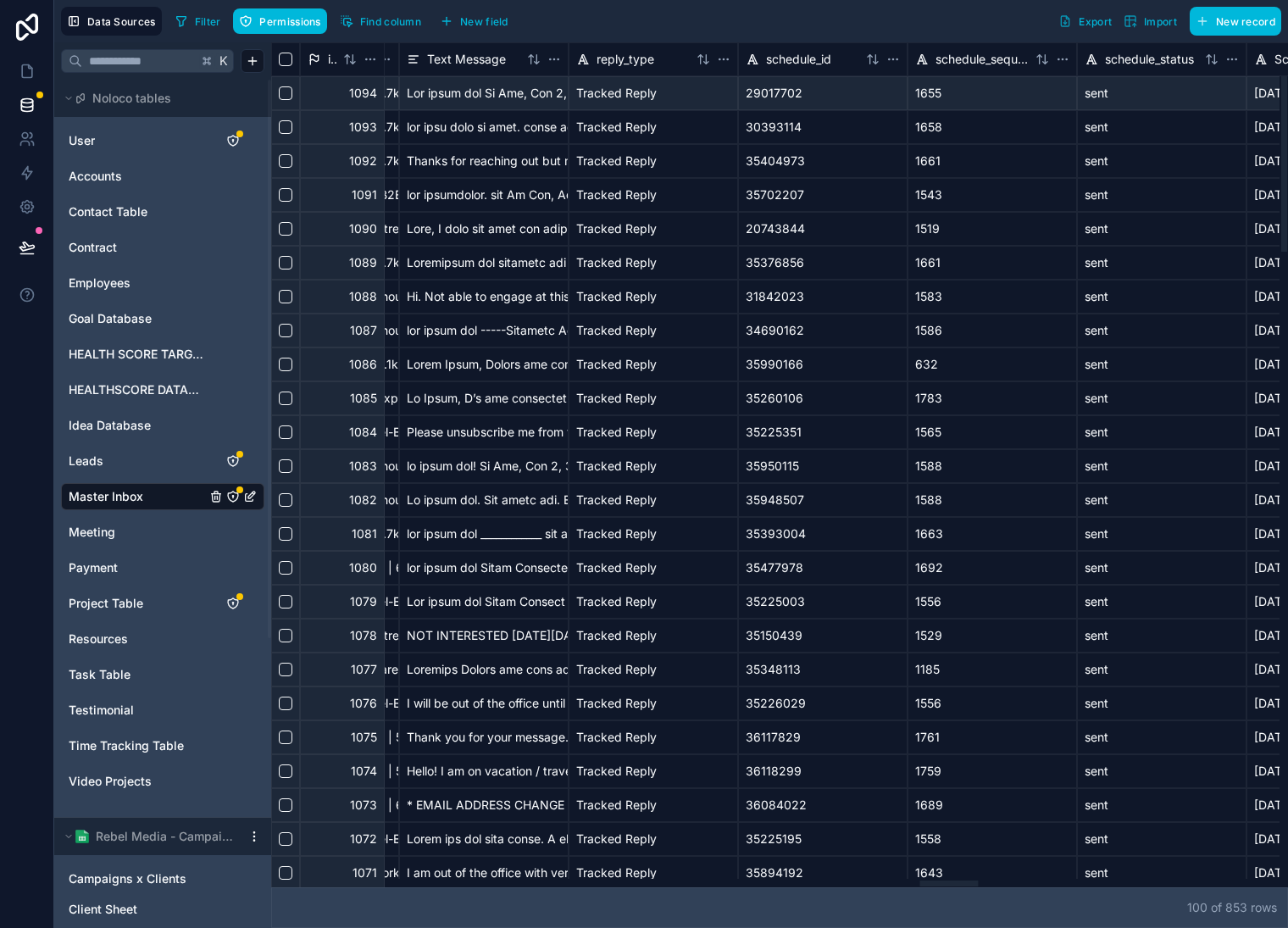
drag, startPoint x: 953, startPoint y: 834, endPoint x: 942, endPoint y: 838, distance: 11.7
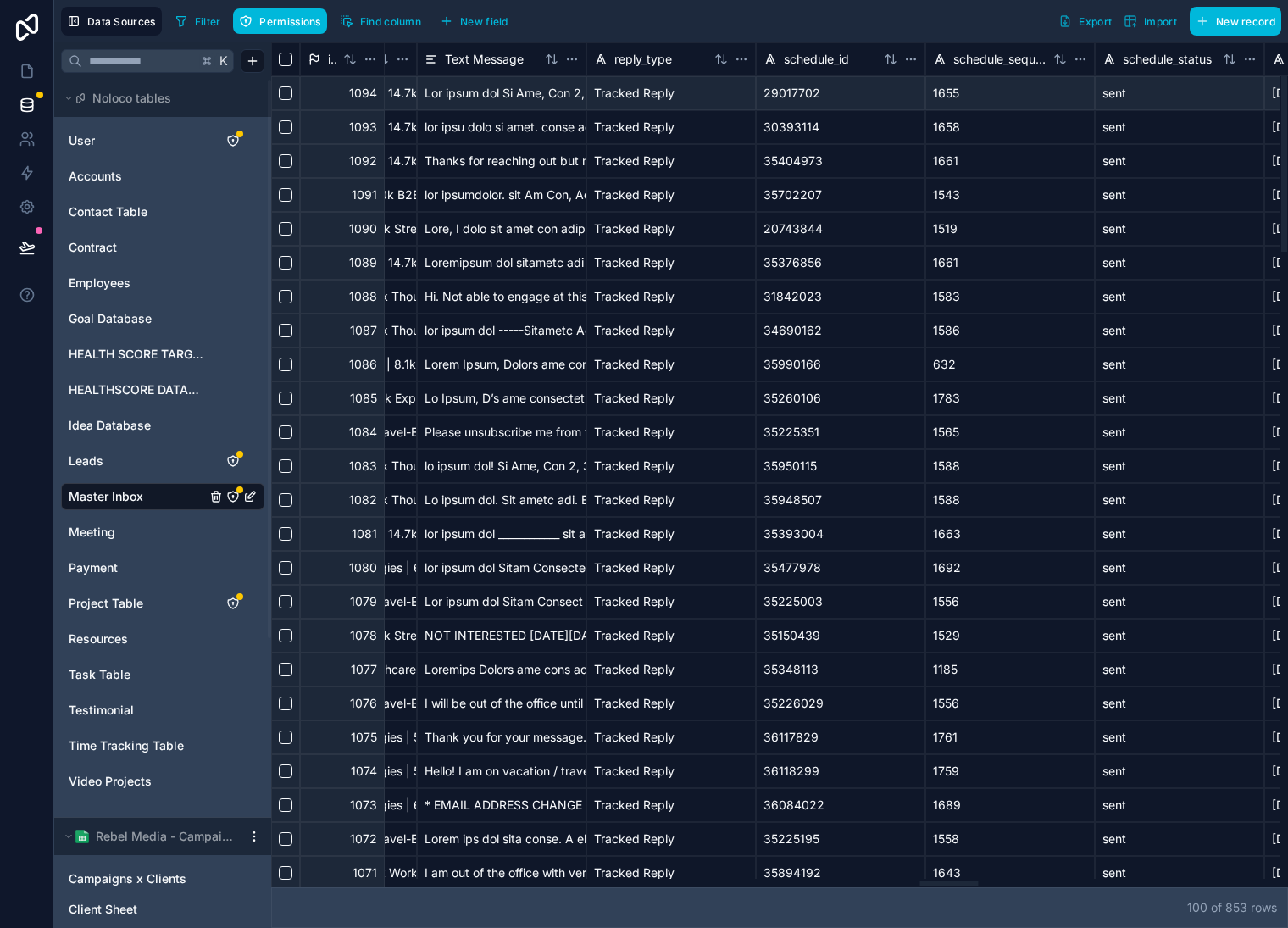
click at [950, 881] on div at bounding box center [949, 883] width 58 height 6
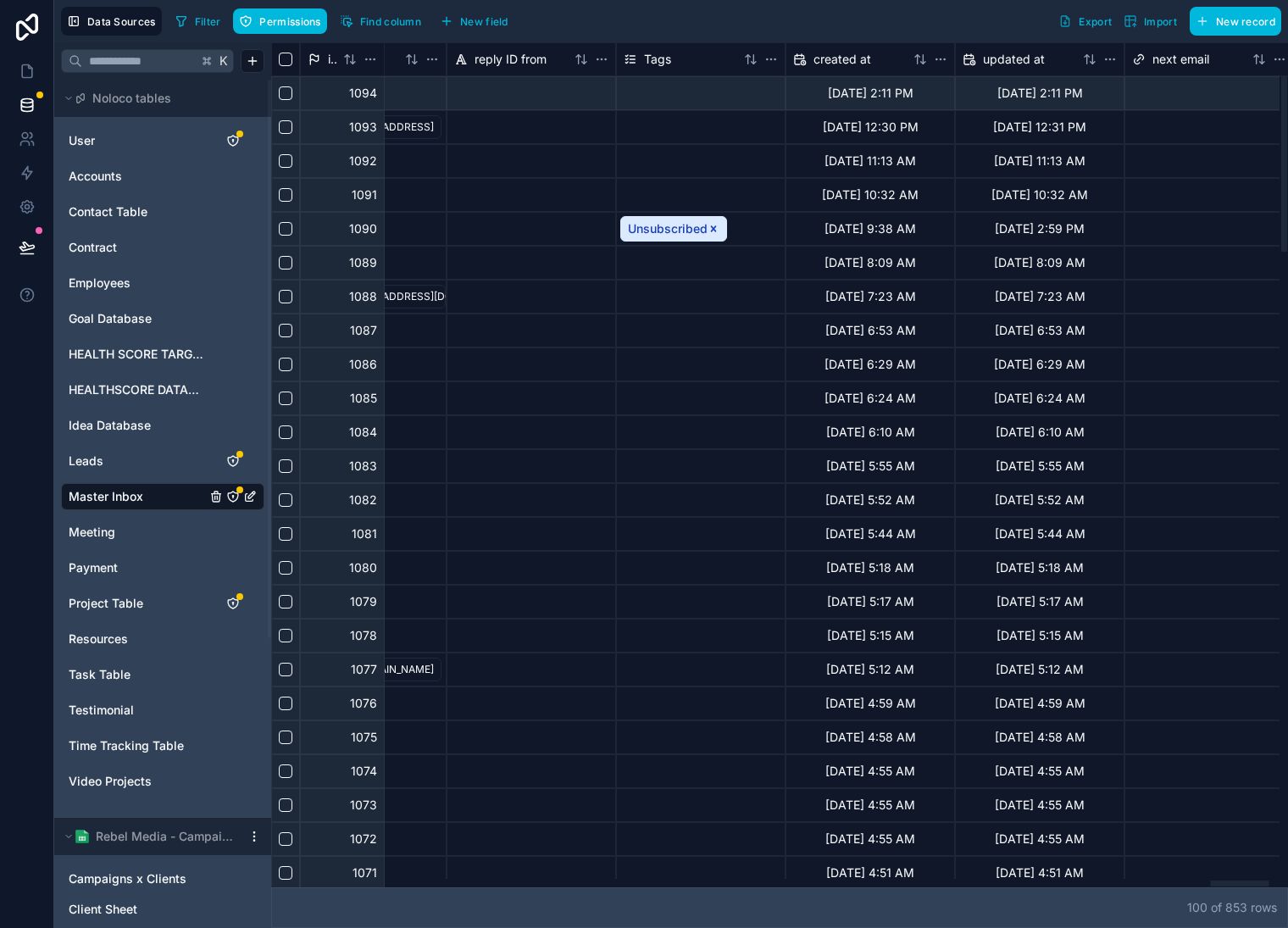
scroll to position [0, 16395]
drag, startPoint x: 932, startPoint y: 883, endPoint x: 1228, endPoint y: 881, distance: 296.0
click at [1228, 881] on div at bounding box center [1240, 883] width 58 height 6
click at [757, 223] on div "Unsubscribed" at bounding box center [706, 228] width 170 height 34
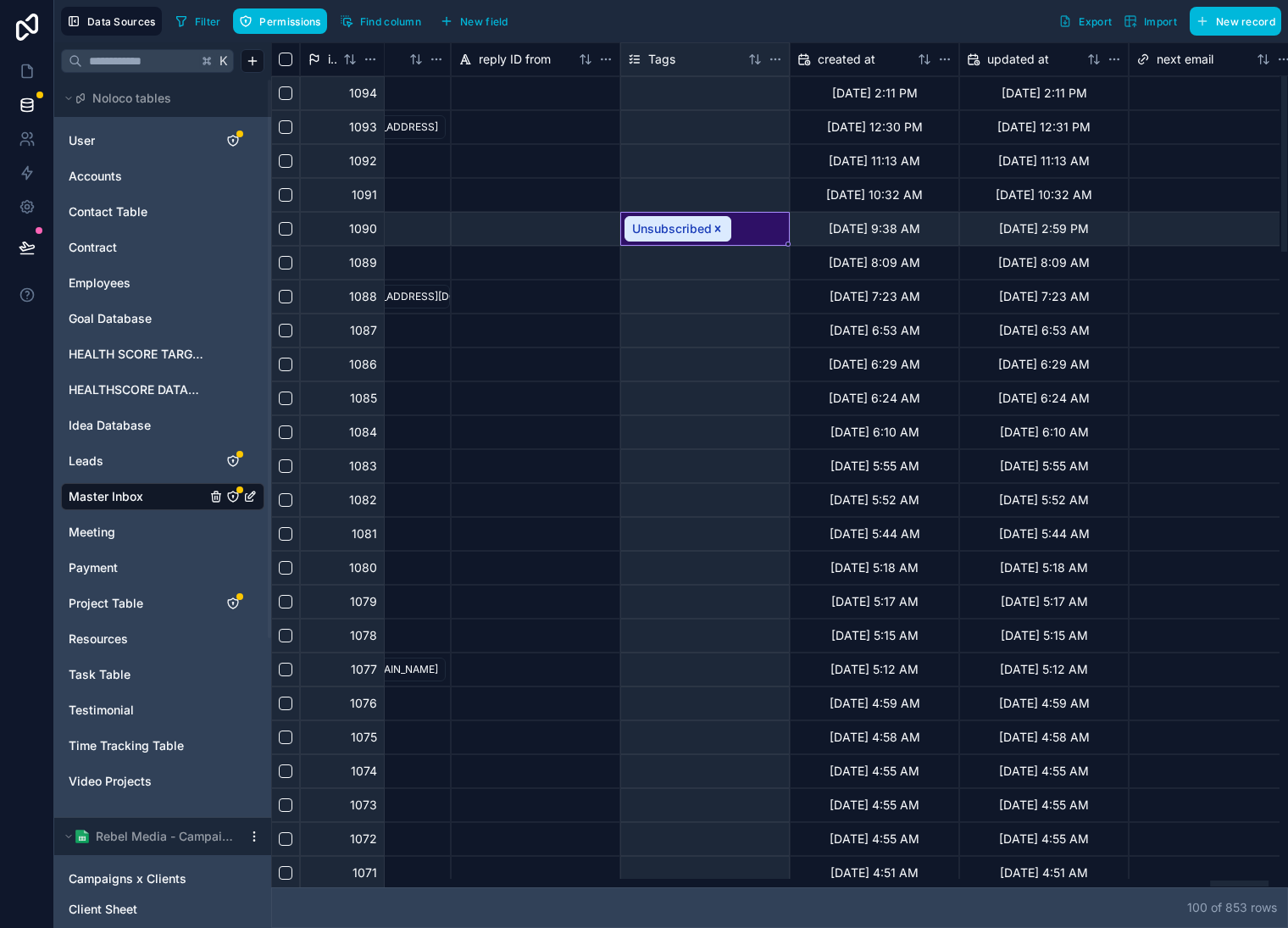
click at [757, 223] on div "Unsubscribed" at bounding box center [706, 228] width 170 height 34
click at [757, 224] on div "Unsubscribed" at bounding box center [706, 228] width 170 height 34
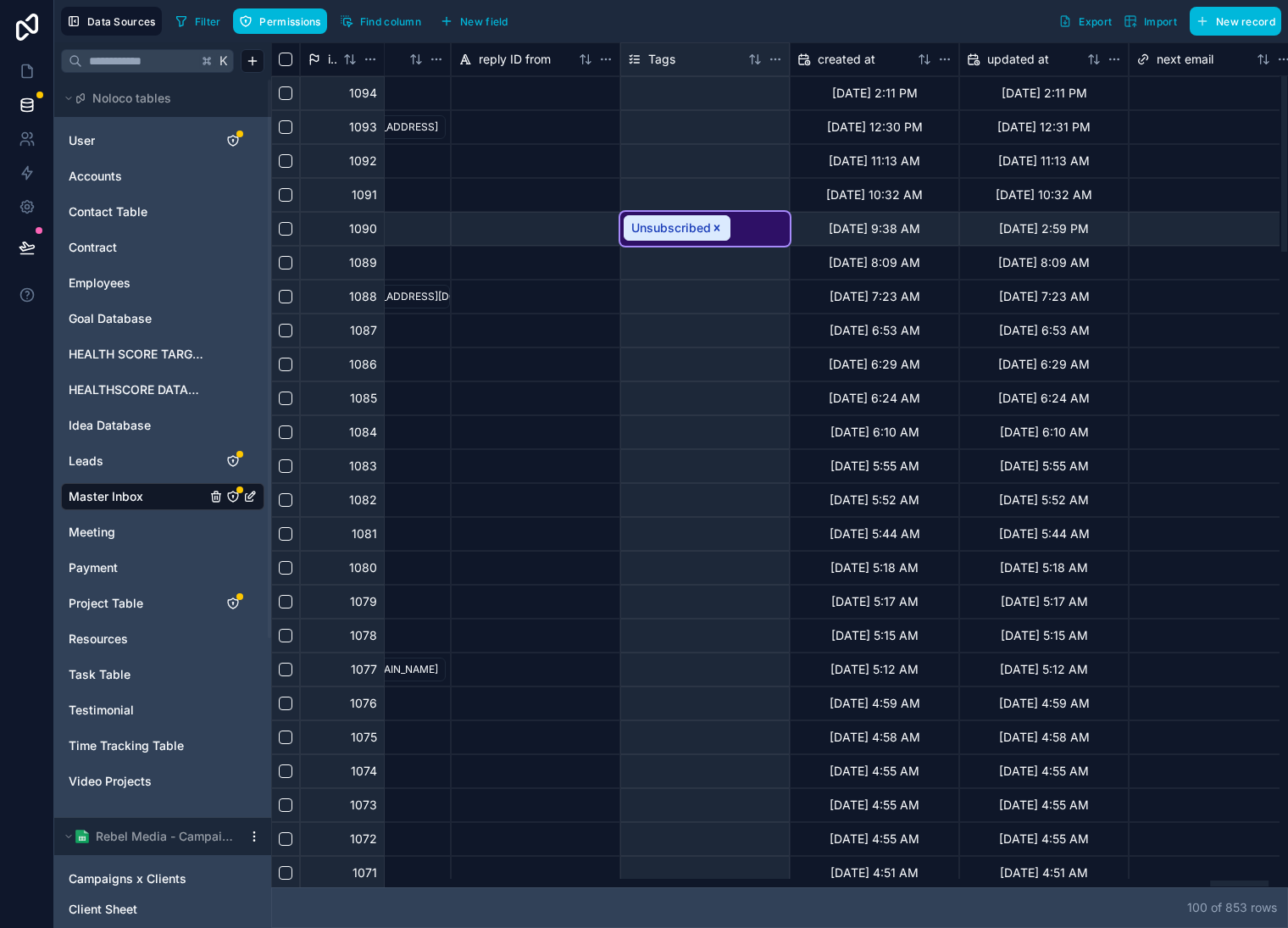
click at [757, 224] on div "Unsubscribed" at bounding box center [706, 228] width 170 height 34
click at [755, 219] on div "Unsubscribed" at bounding box center [706, 228] width 170 height 34
click at [755, 218] on div "Unsubscribed" at bounding box center [706, 228] width 170 height 34
click at [747, 234] on div "Unsubscribed" at bounding box center [706, 228] width 170 height 34
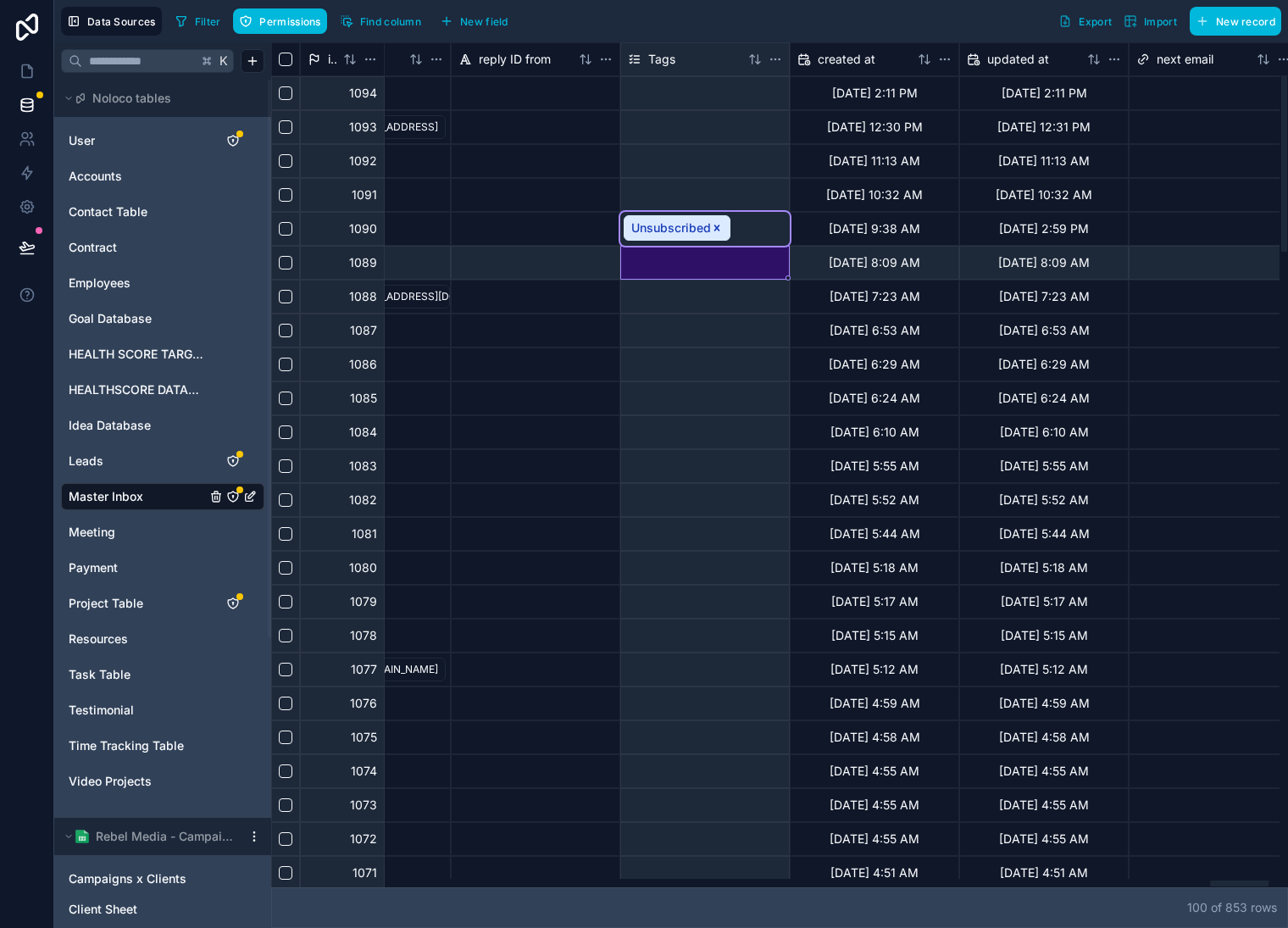
click at [736, 277] on div at bounding box center [706, 263] width 170 height 34
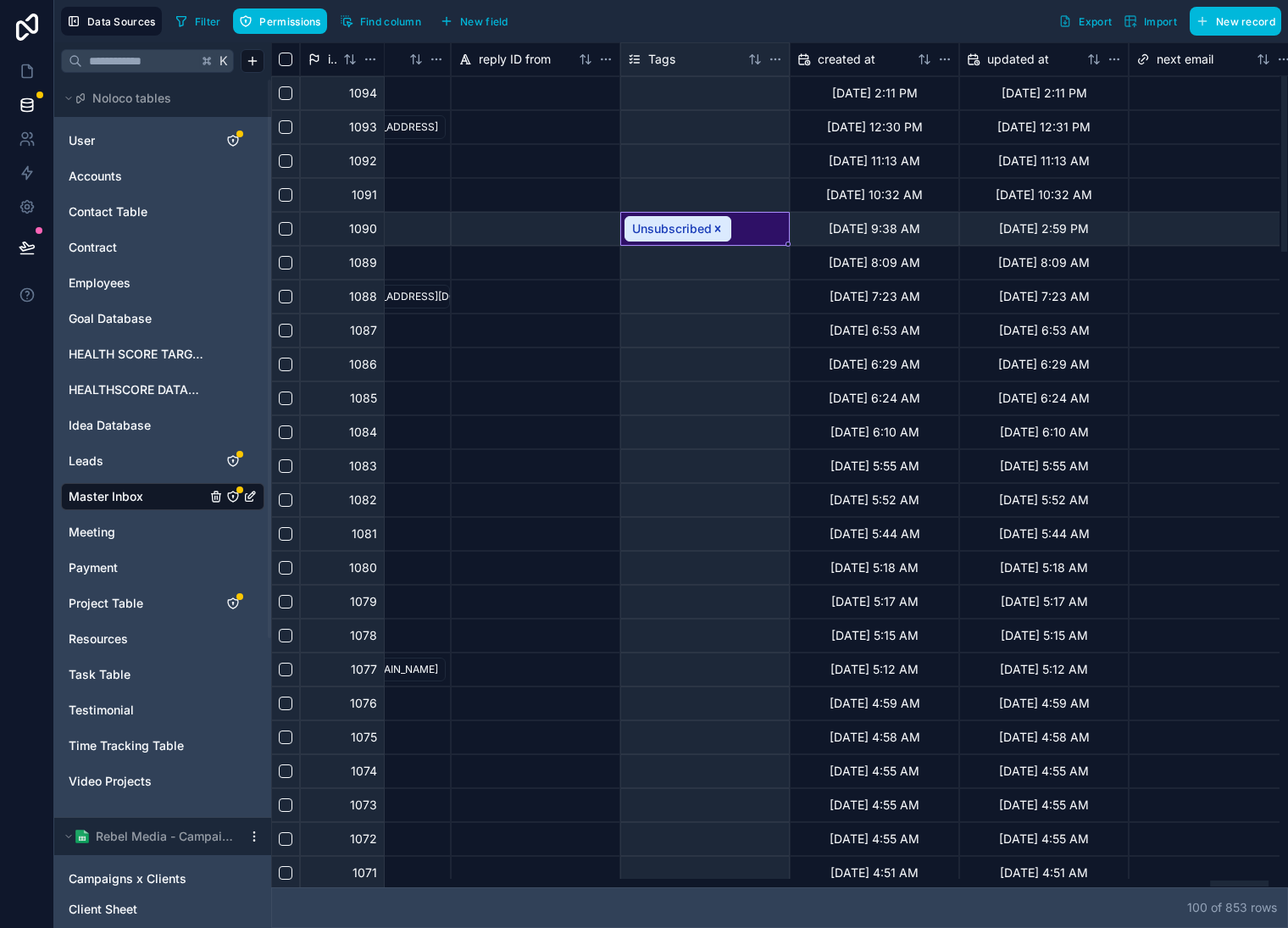
click at [769, 227] on div "Unsubscribed" at bounding box center [706, 228] width 170 height 34
click at [768, 225] on div "Unsubscribed" at bounding box center [706, 228] width 170 height 34
click at [768, 226] on div "Unsubscribed" at bounding box center [706, 228] width 170 height 34
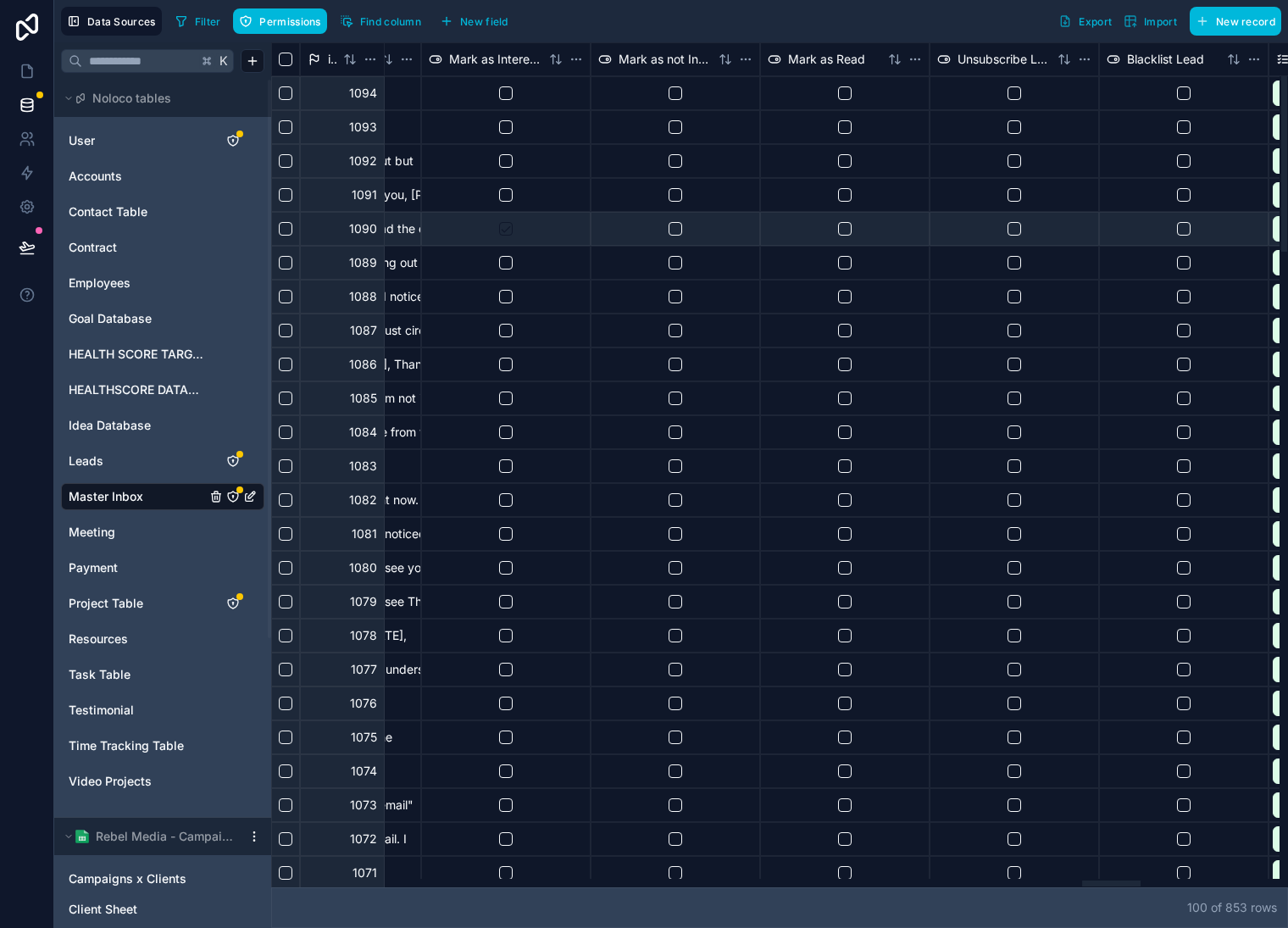
scroll to position [0, 14170]
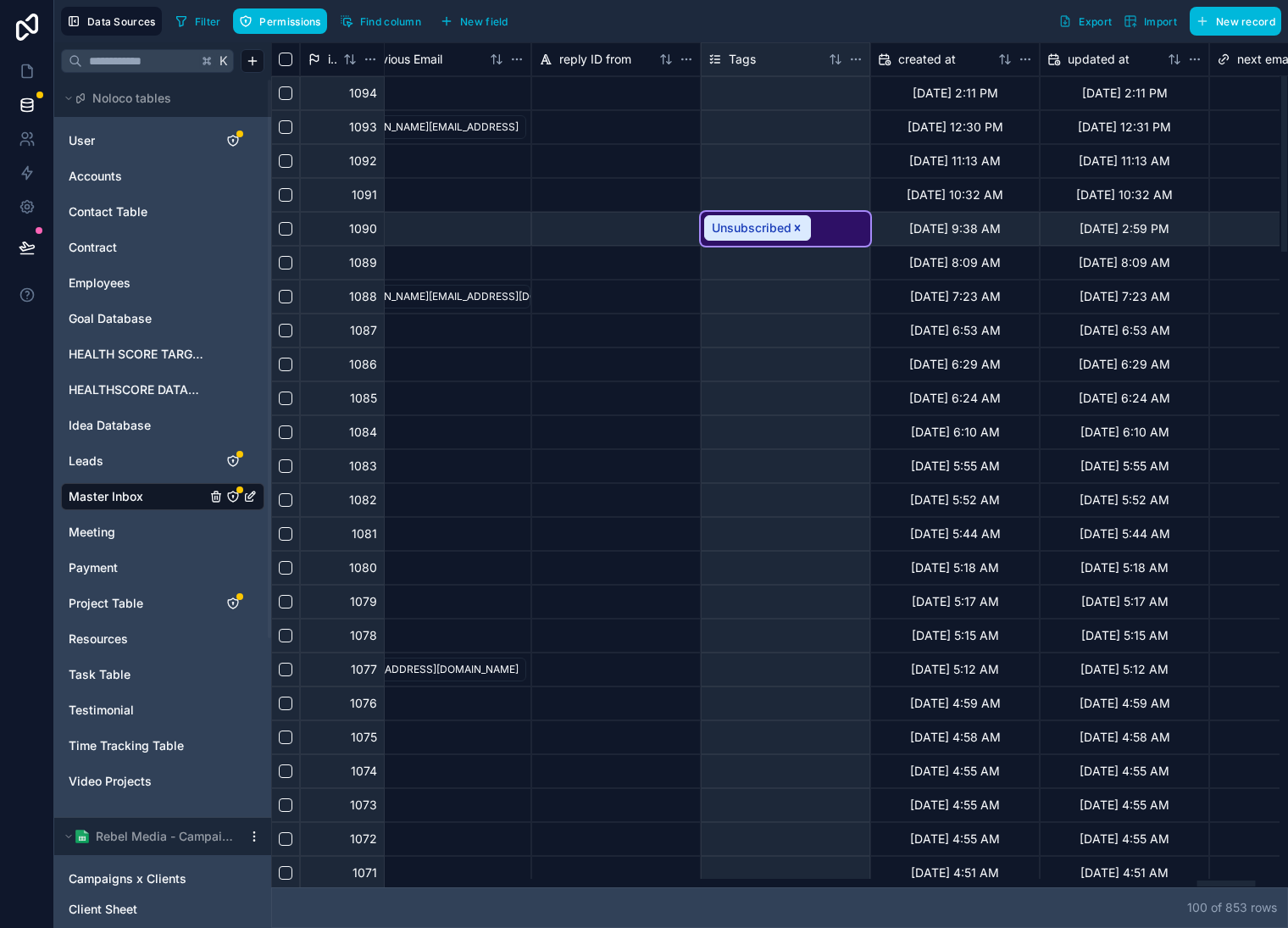
click at [1228, 875] on div "id sender_email_id New threadreply to_name_send LeadID Previous Email reply ID …" at bounding box center [780, 464] width 1017 height 845
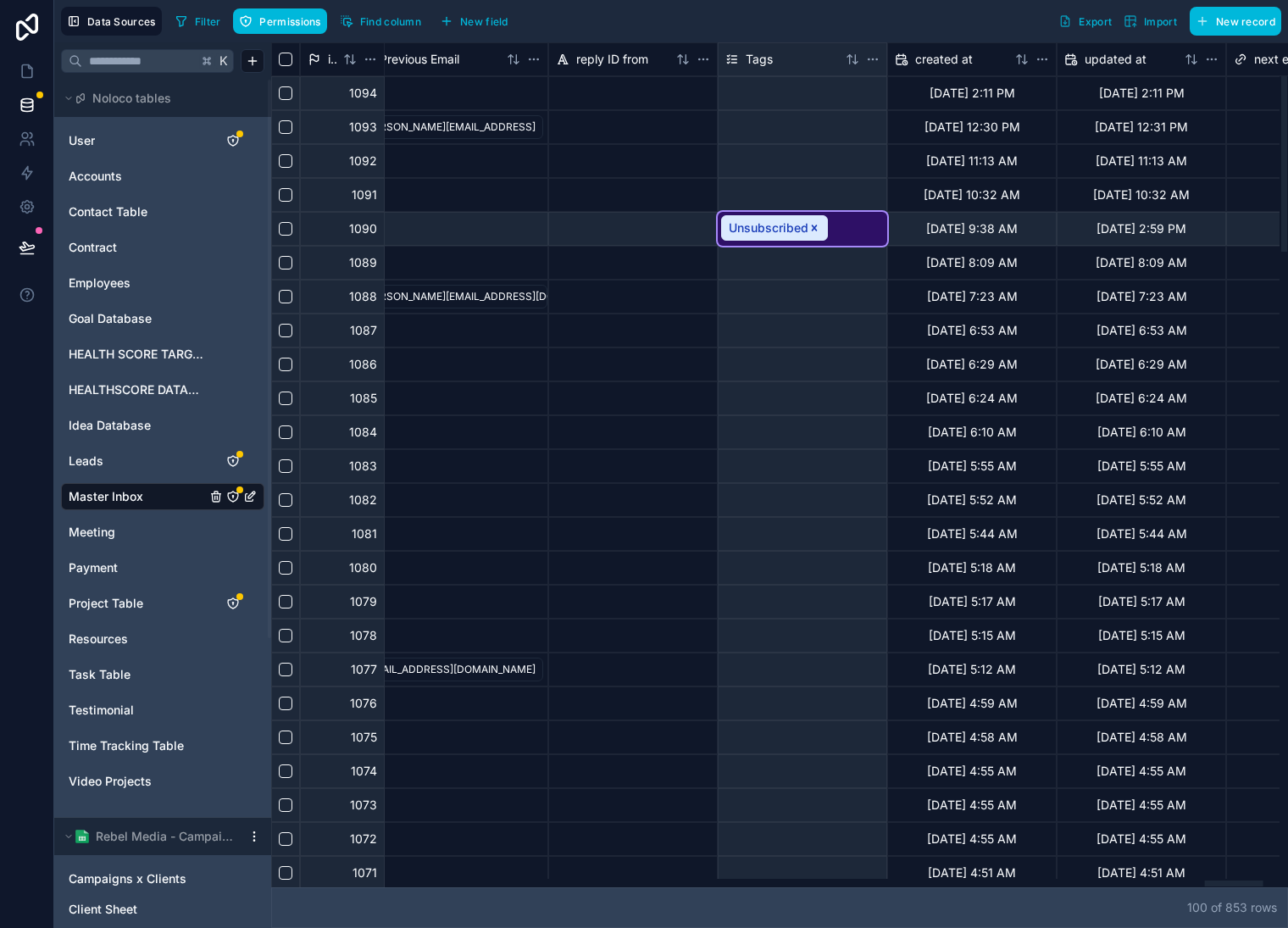
click at [873, 57] on html "Data Sources Filter Permissions Find column New field Export Import New record …" at bounding box center [644, 464] width 1288 height 928
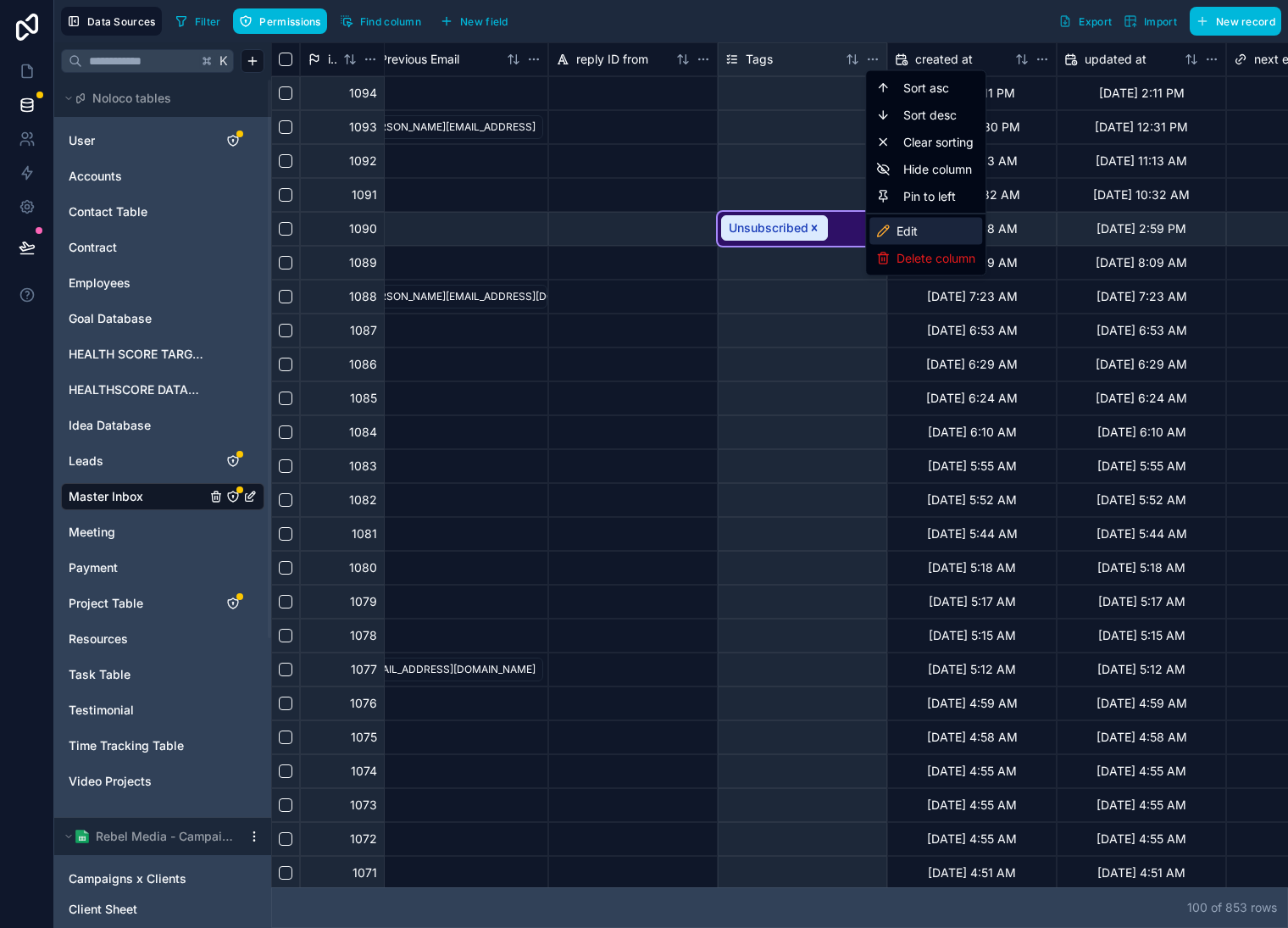
click at [912, 236] on div "Edit" at bounding box center [926, 232] width 113 height 27
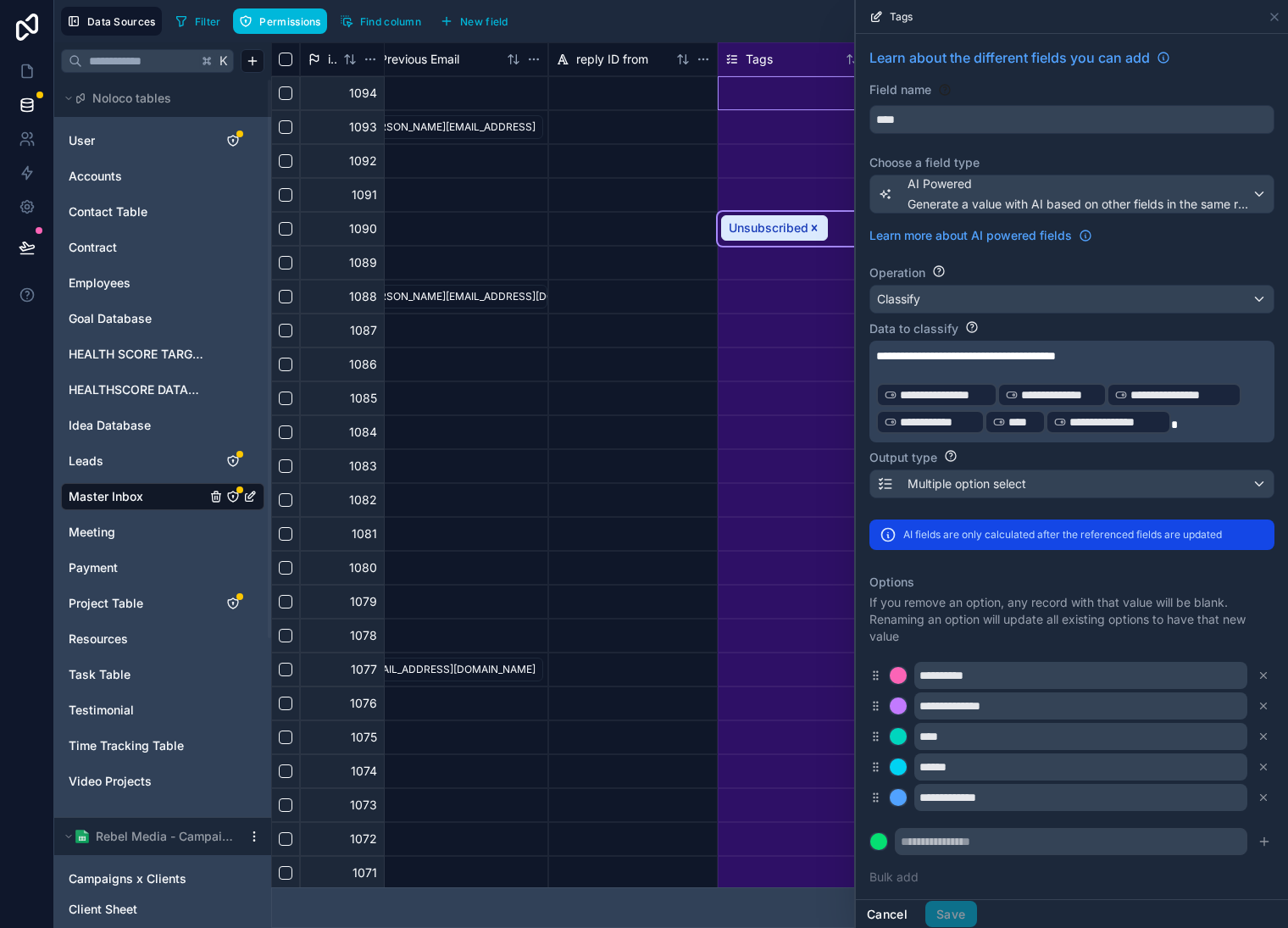
click at [900, 913] on button "Cancel" at bounding box center [887, 915] width 63 height 27
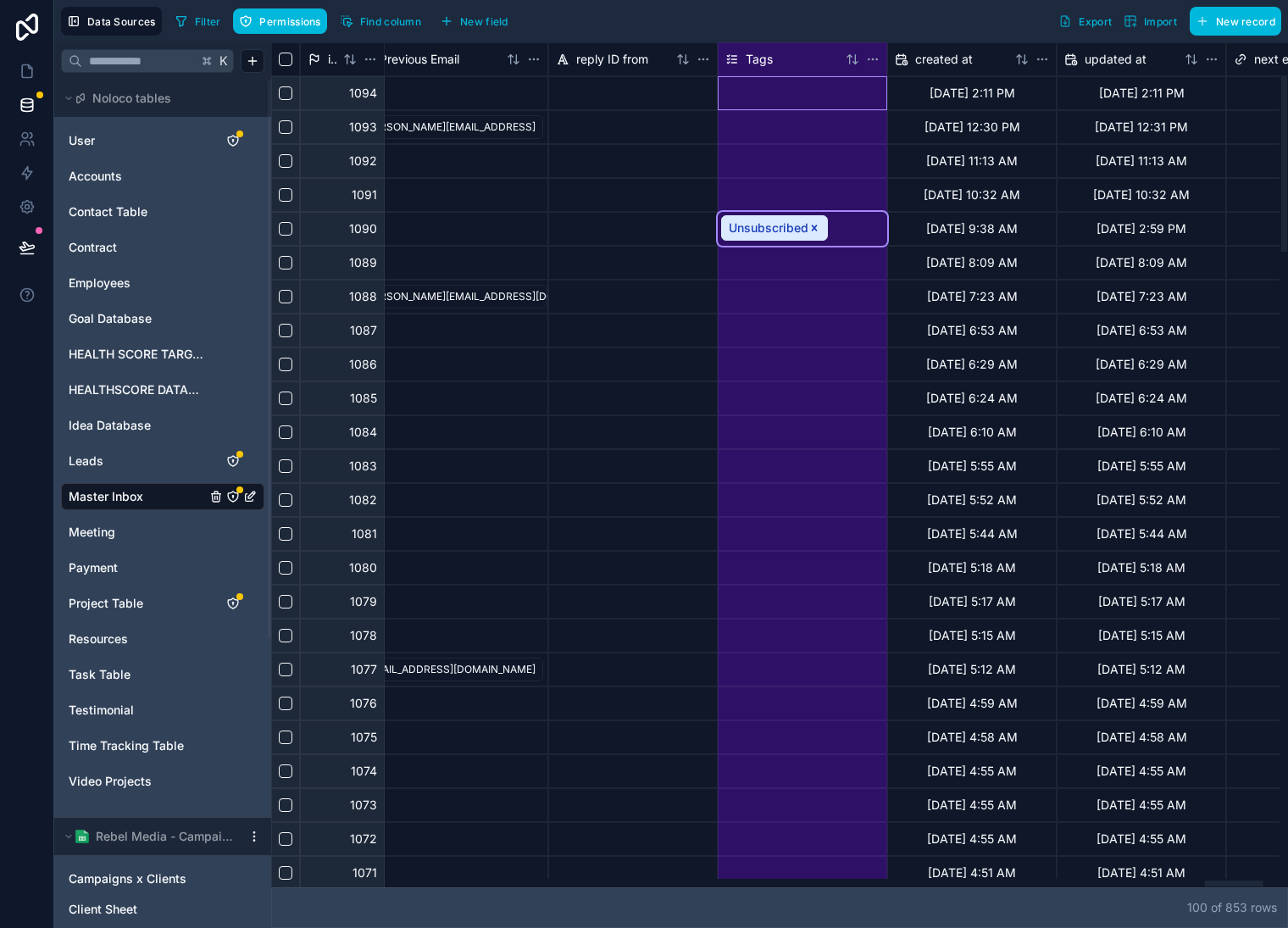
drag, startPoint x: 850, startPoint y: 222, endPoint x: 821, endPoint y: 230, distance: 30.1
click at [850, 222] on div "Unsubscribed" at bounding box center [803, 228] width 170 height 34
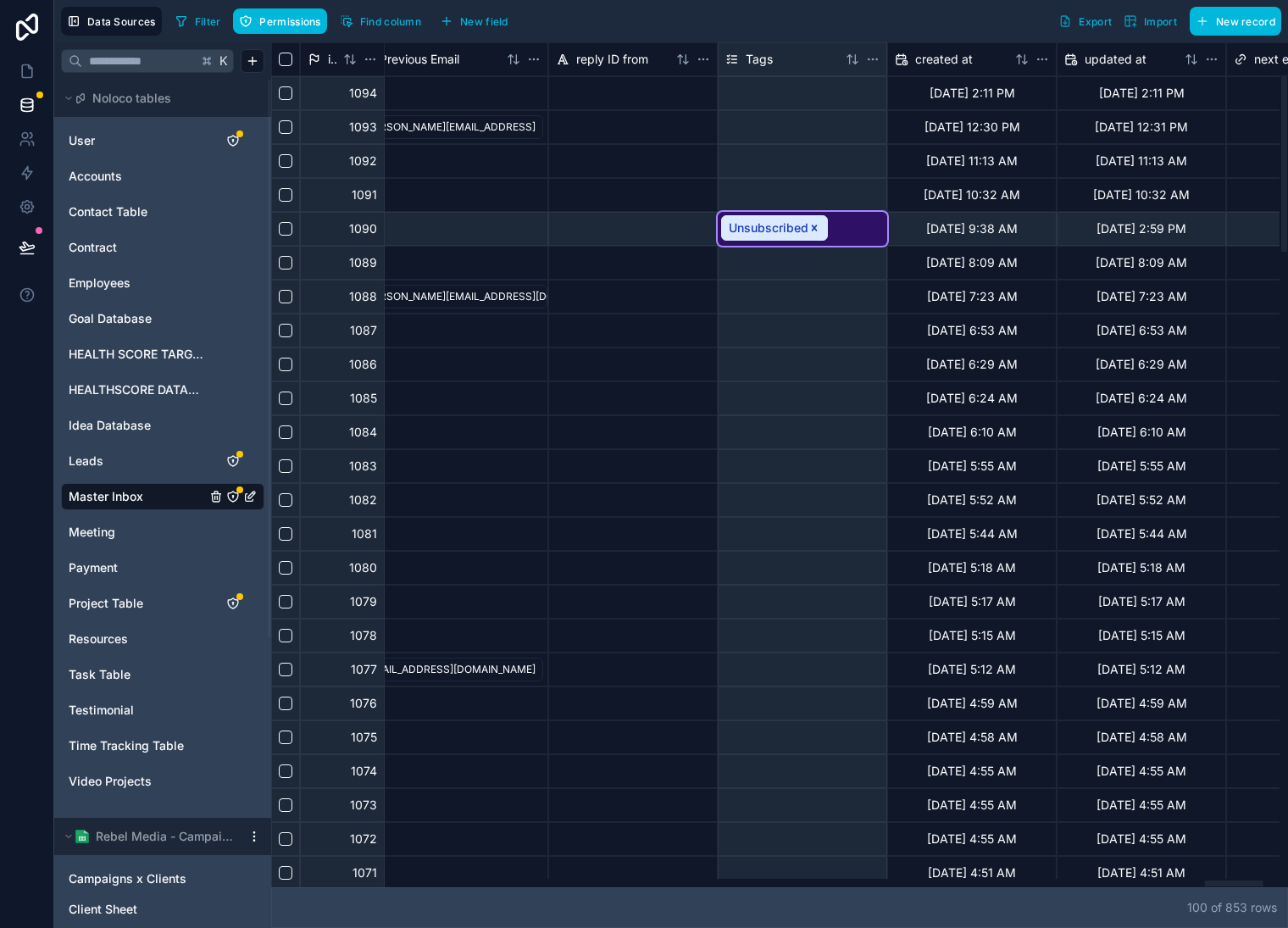
click at [847, 224] on div "Unsubscribed" at bounding box center [803, 228] width 170 height 34
click at [817, 233] on div "Unsubscribed" at bounding box center [803, 228] width 170 height 34
click at [819, 229] on div "Unsubscribed" at bounding box center [803, 228] width 170 height 34
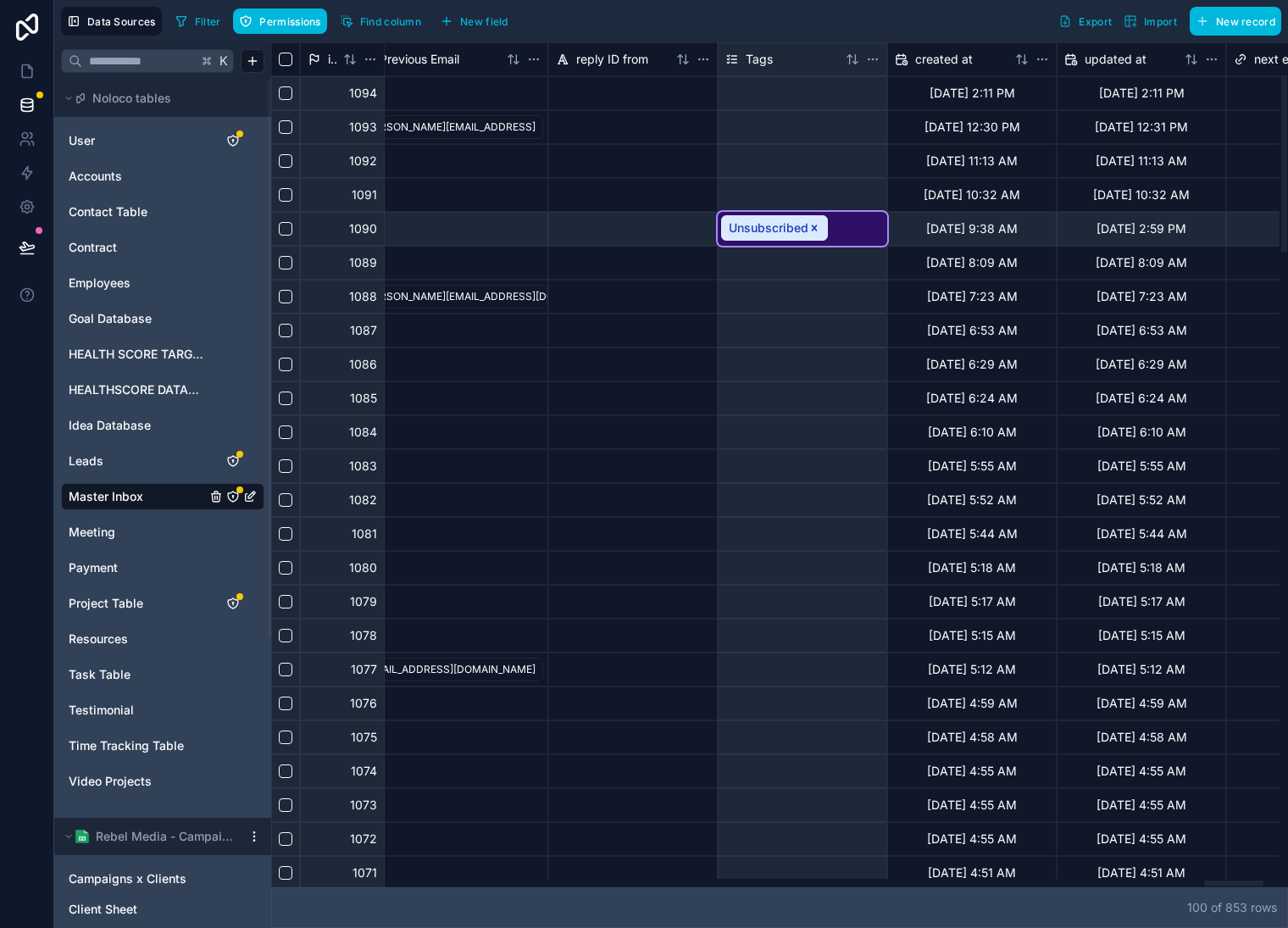
click at [814, 227] on div "Unsubscribed" at bounding box center [803, 228] width 170 height 34
click at [851, 225] on div "Unsubscribed" at bounding box center [803, 228] width 170 height 34
drag, startPoint x: 851, startPoint y: 224, endPoint x: 857, endPoint y: 218, distance: 8.5
click at [851, 224] on div "Unsubscribed" at bounding box center [803, 228] width 170 height 34
drag, startPoint x: 852, startPoint y: 193, endPoint x: 857, endPoint y: 126, distance: 67.2
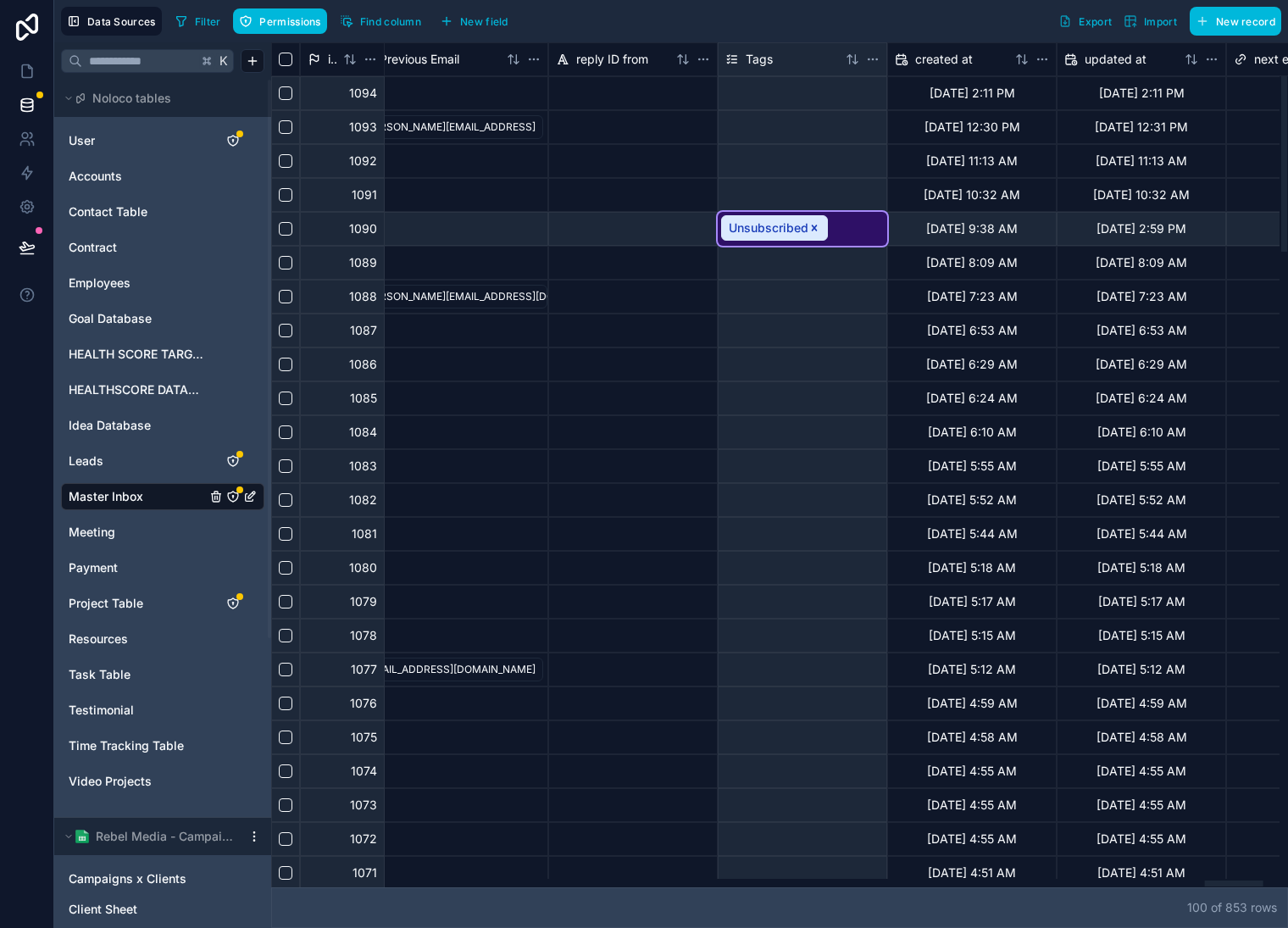
click at [853, 193] on div at bounding box center [803, 194] width 170 height 34
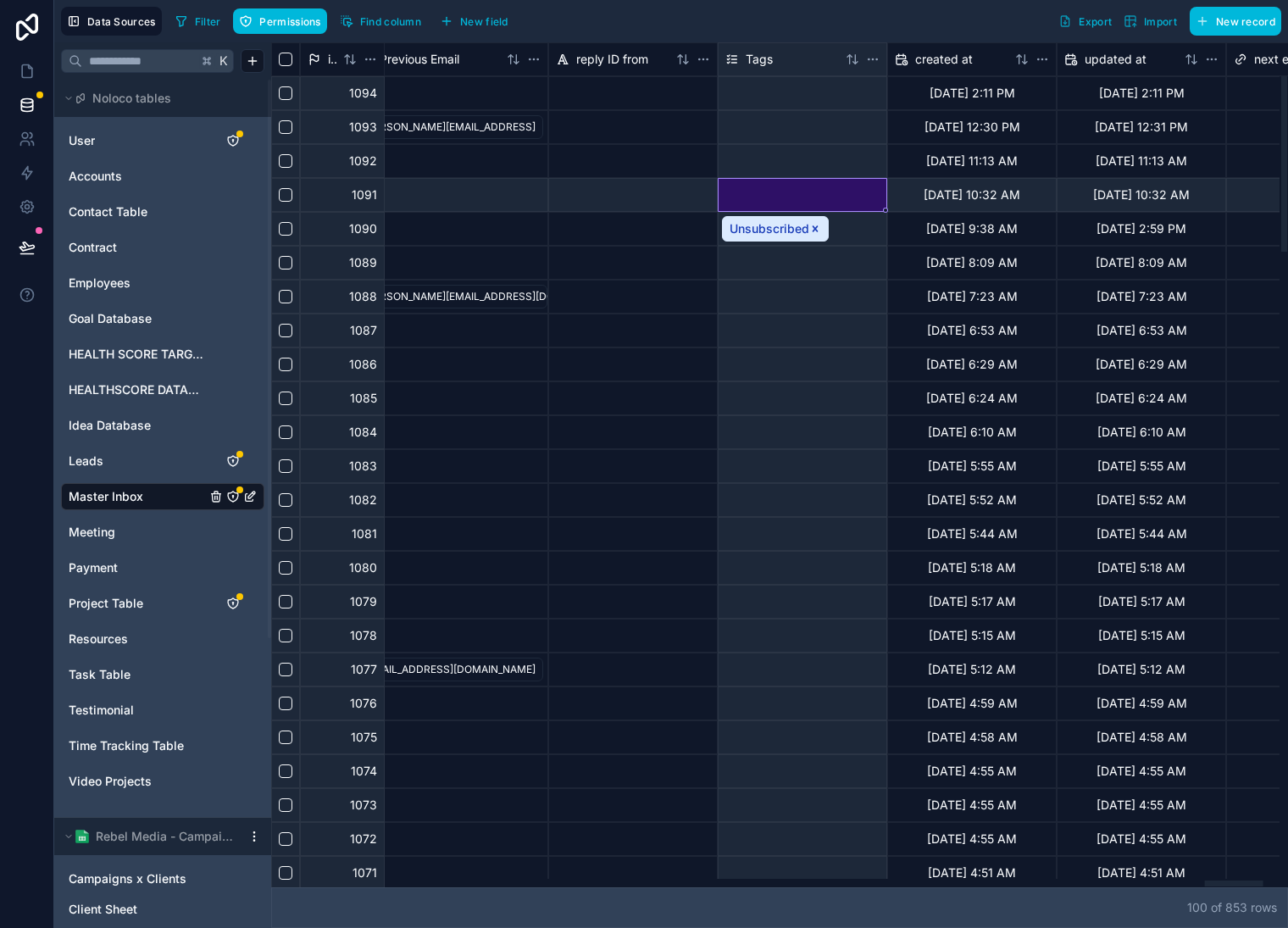
click at [997, 882] on div at bounding box center [776, 882] width 1009 height 8
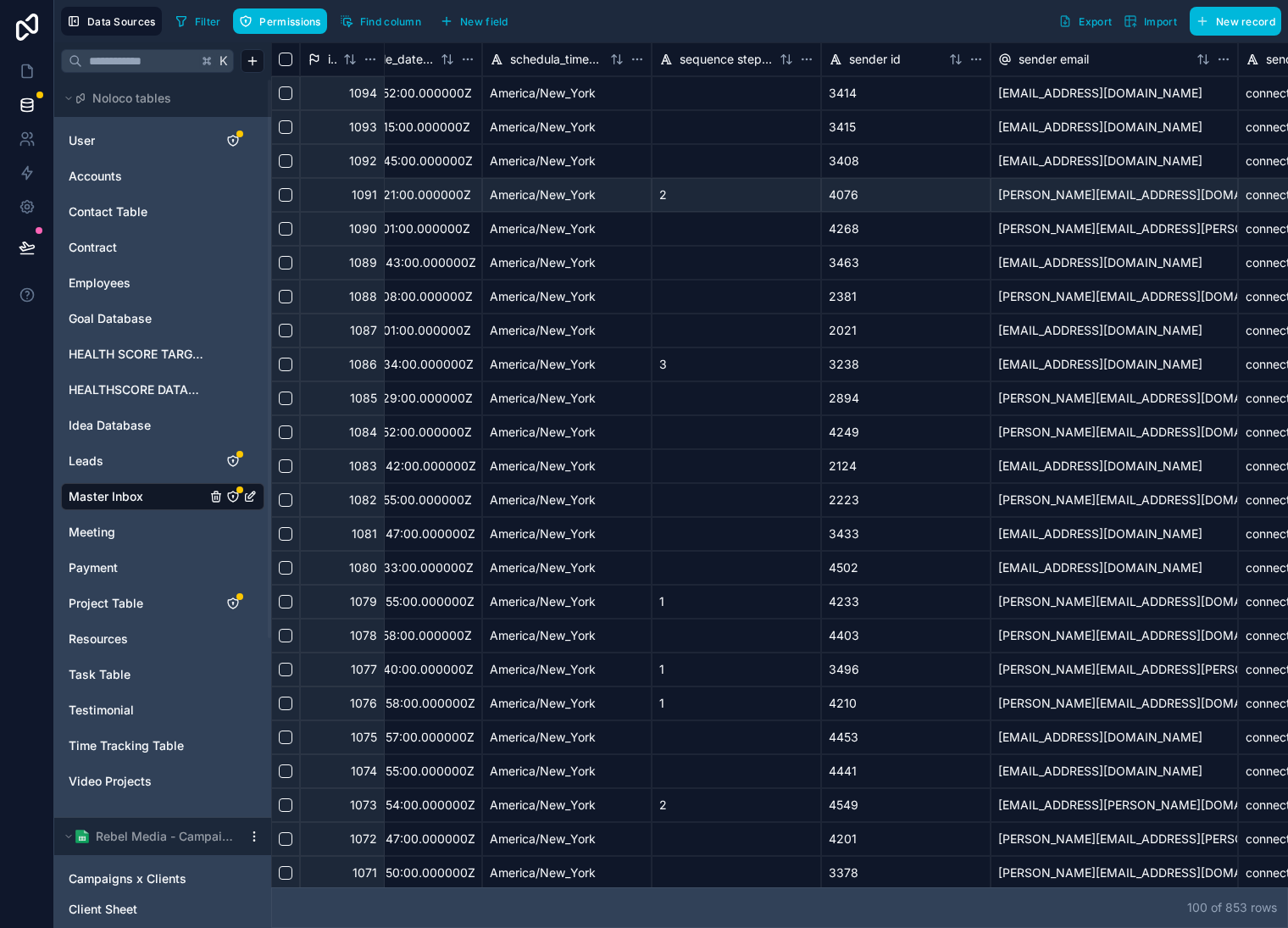
drag, startPoint x: 1013, startPoint y: 888, endPoint x: 983, endPoint y: 892, distance: 30.3
click at [982, 892] on div "100 of 853 row s" at bounding box center [780, 908] width 1017 height 41
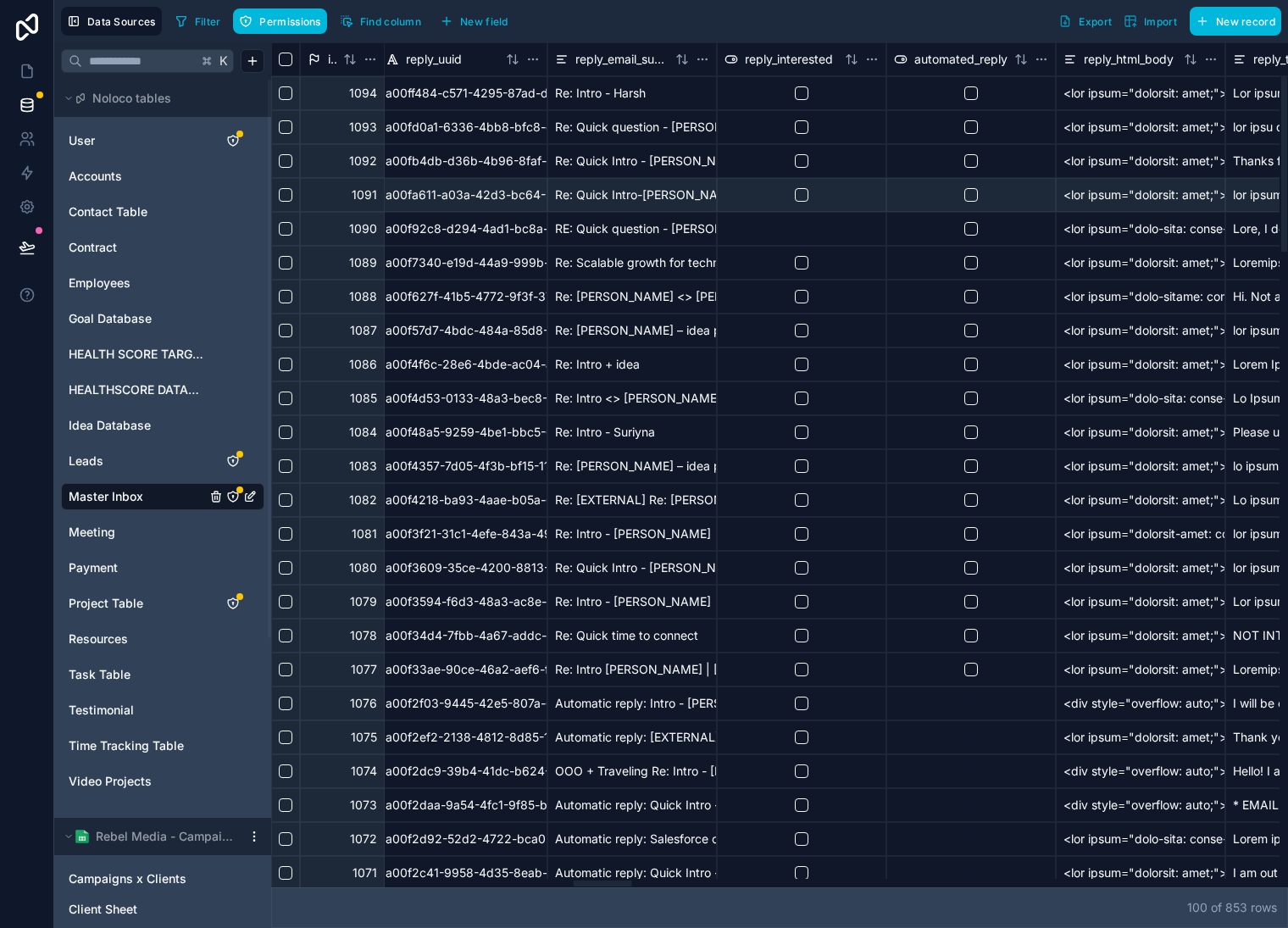
drag, startPoint x: 1003, startPoint y: 882, endPoint x: 613, endPoint y: 871, distance: 390.2
click at [612, 881] on div at bounding box center [603, 883] width 58 height 6
click at [968, 90] on button "button" at bounding box center [967, 93] width 14 height 14
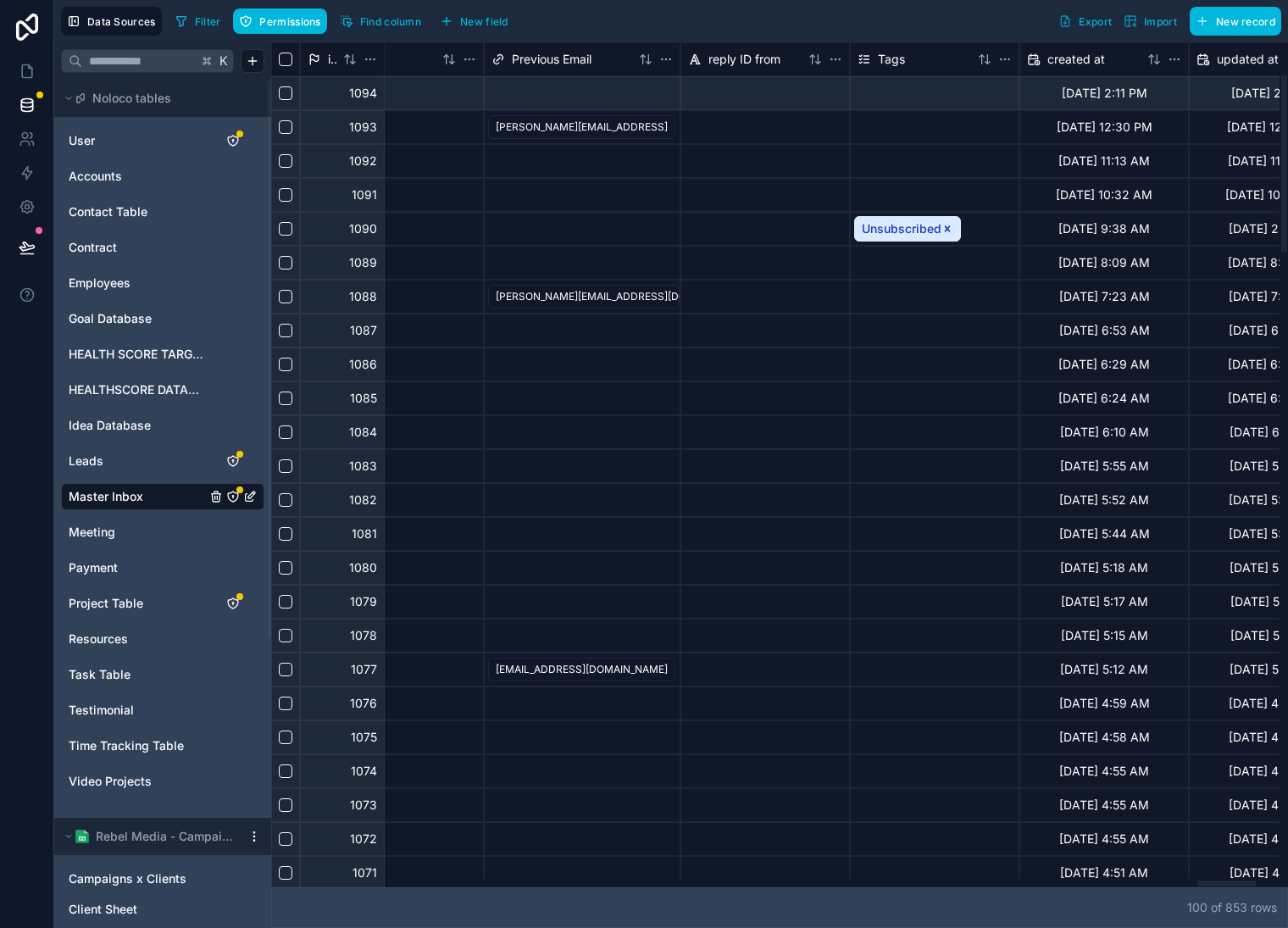
drag, startPoint x: 732, startPoint y: 887, endPoint x: 1252, endPoint y: 847, distance: 521.5
click at [1252, 881] on div at bounding box center [1227, 883] width 58 height 6
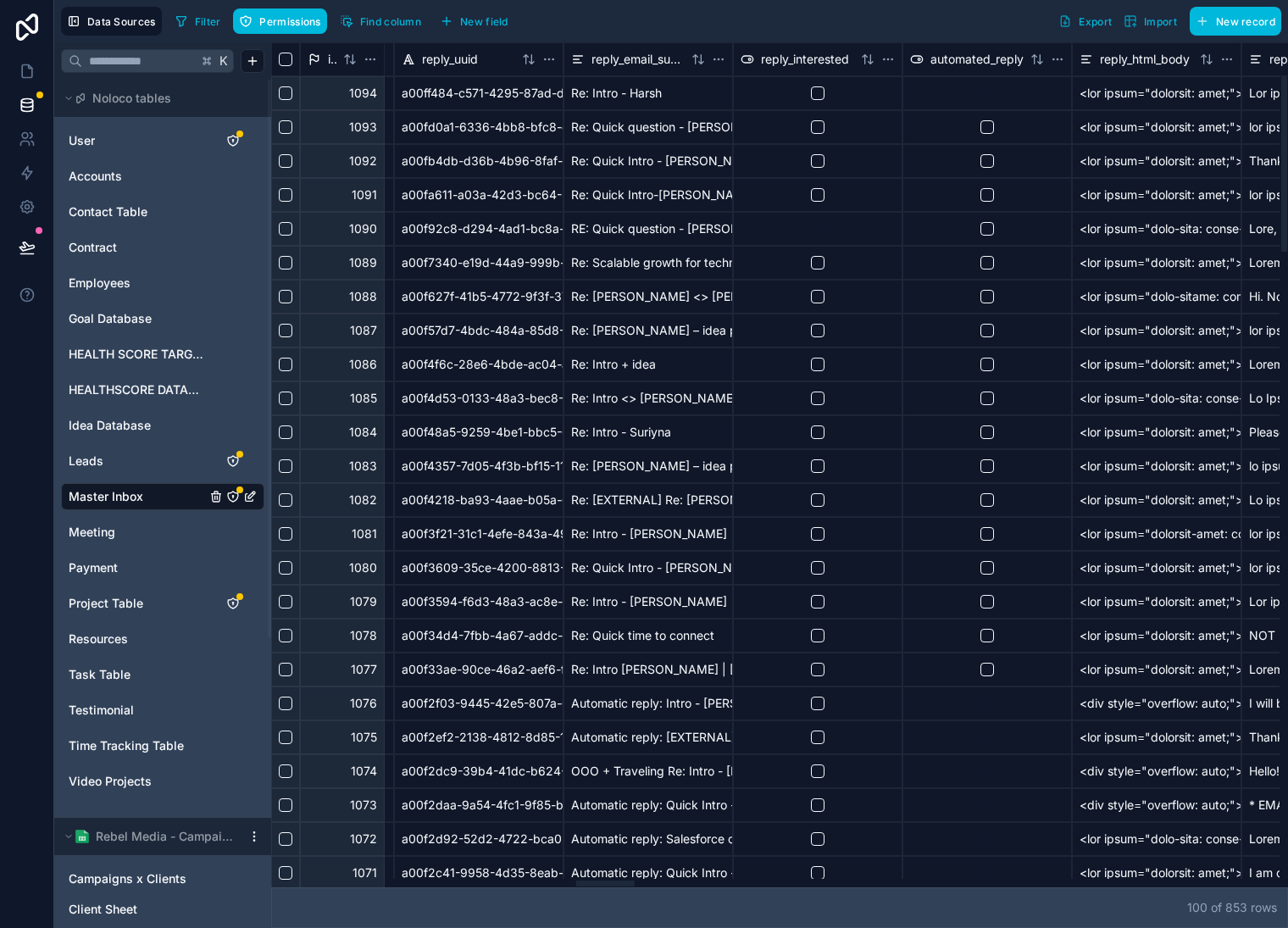
scroll to position [0, 5312]
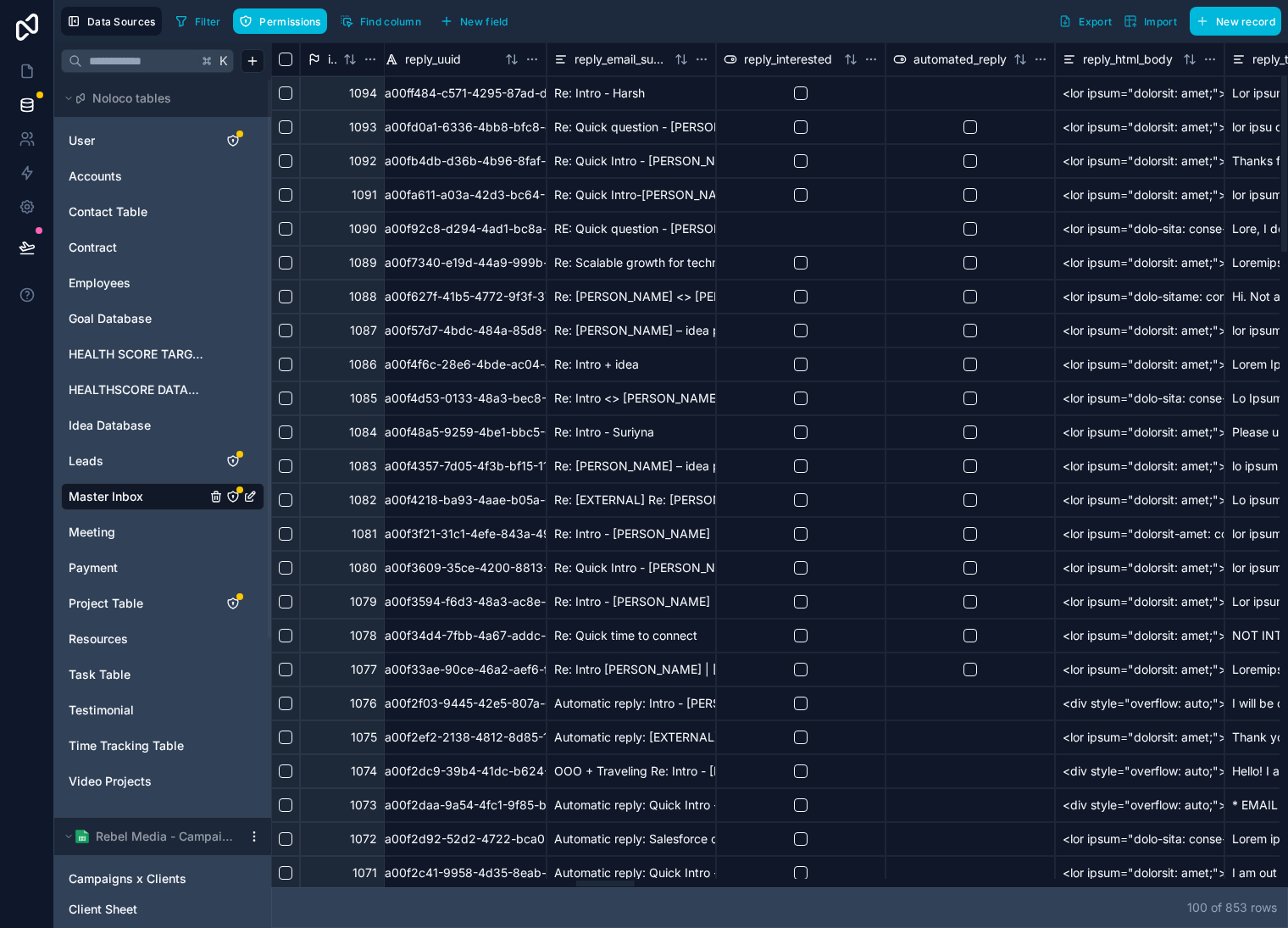
drag, startPoint x: 872, startPoint y: 886, endPoint x: 966, endPoint y: 352, distance: 542.2
click at [605, 879] on div at bounding box center [776, 882] width 1009 height 8
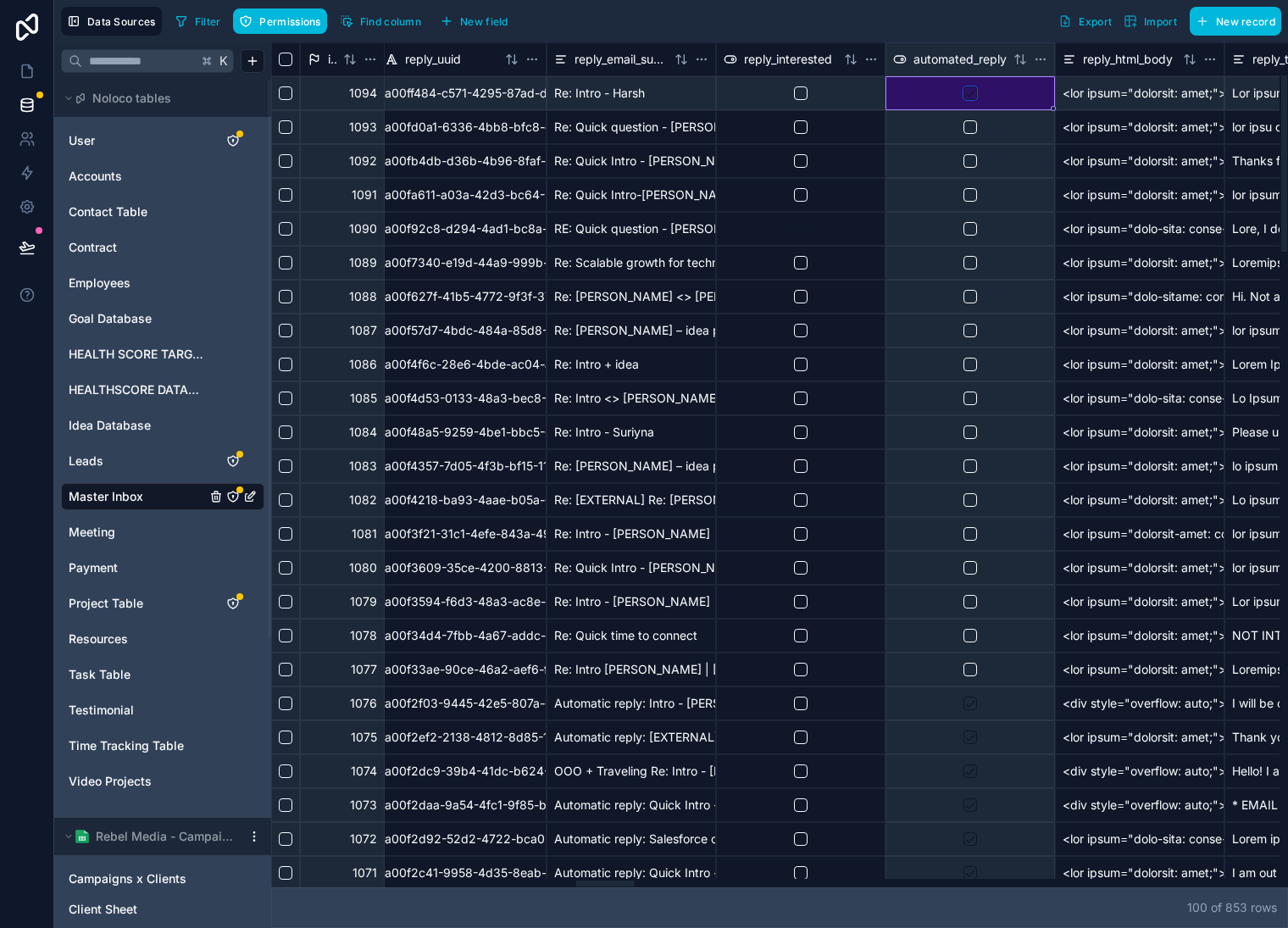
click at [969, 95] on button "button" at bounding box center [970, 93] width 14 height 14
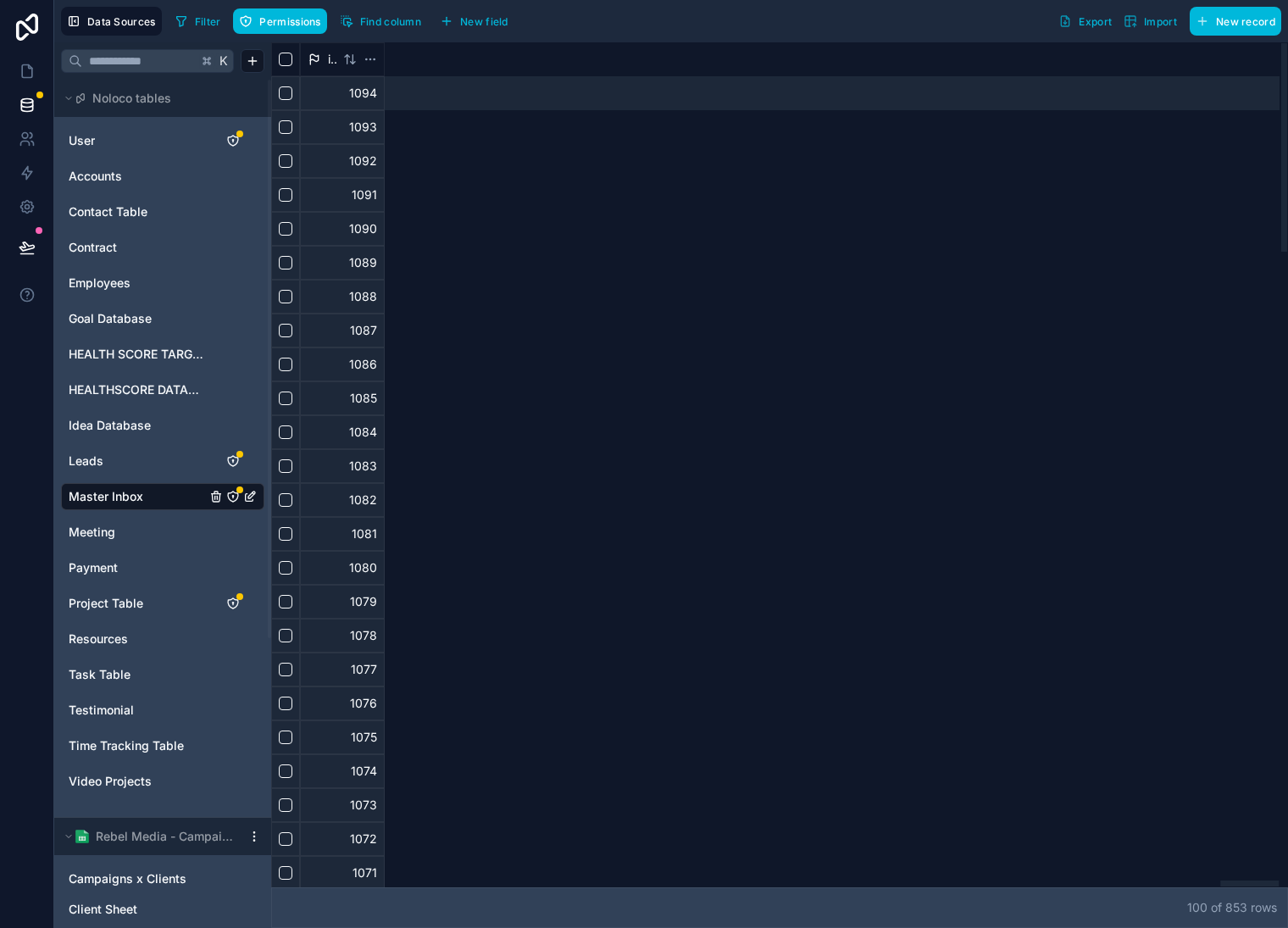
scroll to position [0, 16574]
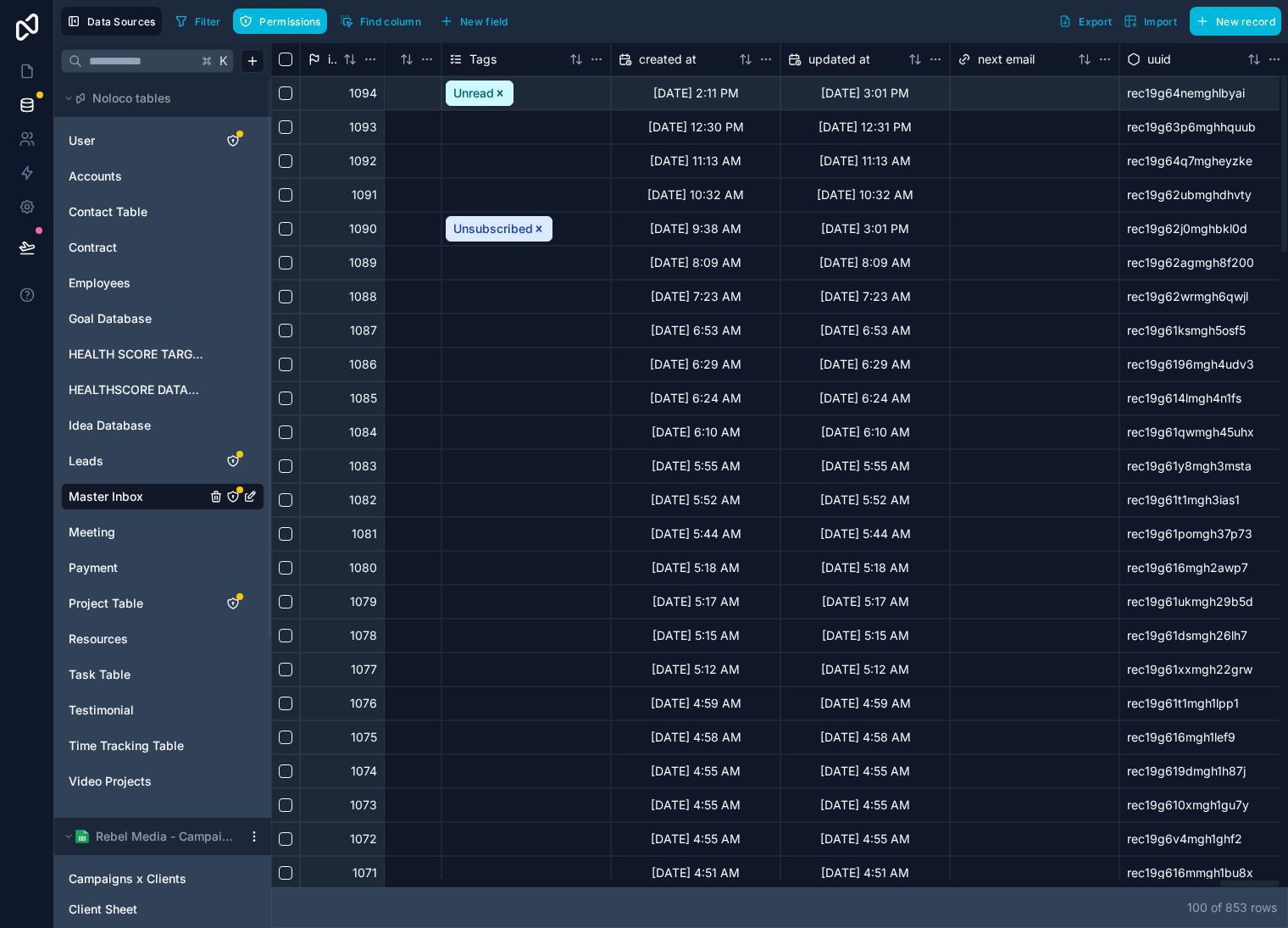
drag, startPoint x: 901, startPoint y: 885, endPoint x: 1321, endPoint y: 876, distance: 420.1
click at [1280, 879] on div at bounding box center [776, 882] width 1009 height 8
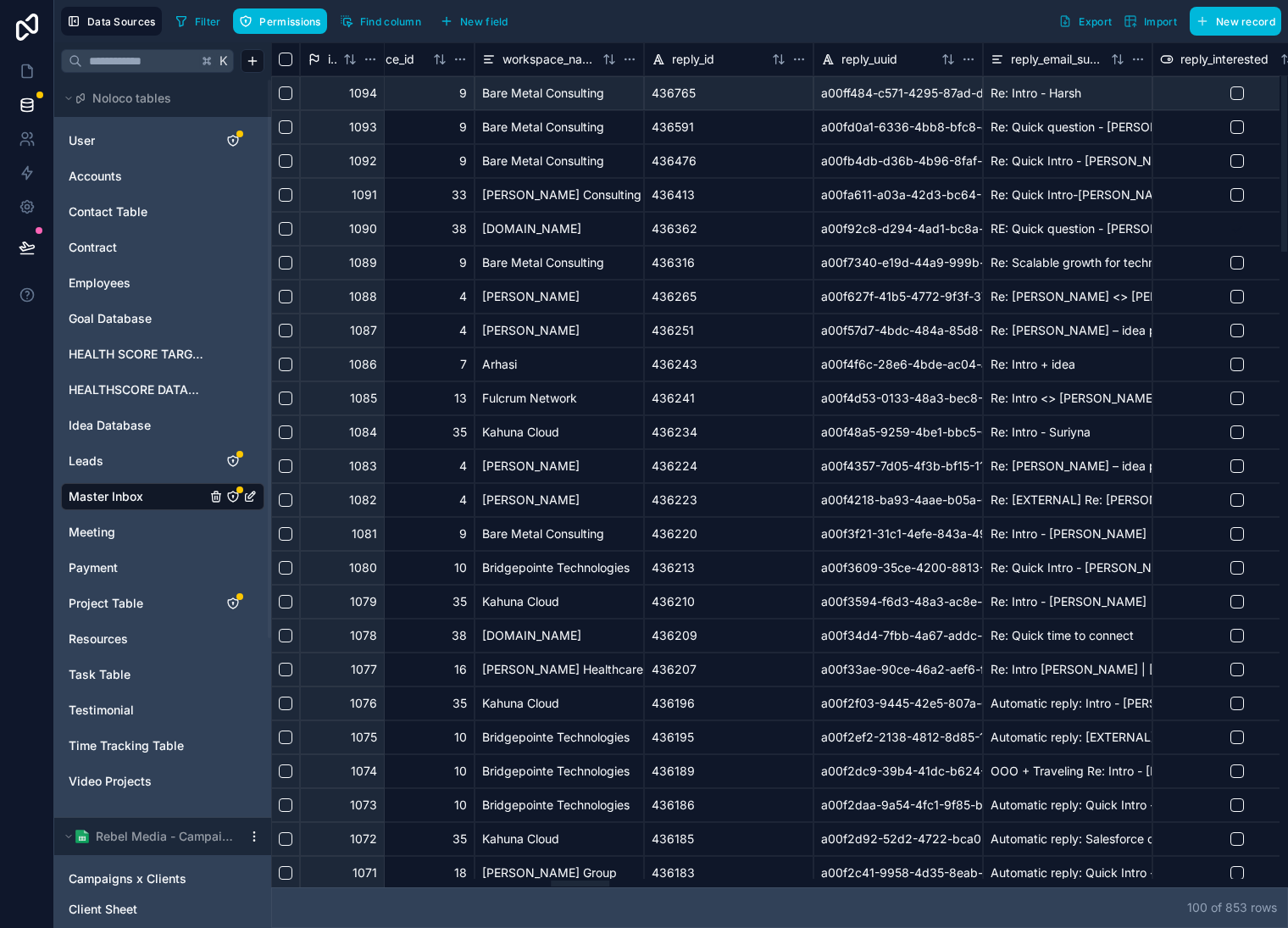
click at [580, 885] on div at bounding box center [776, 882] width 1009 height 8
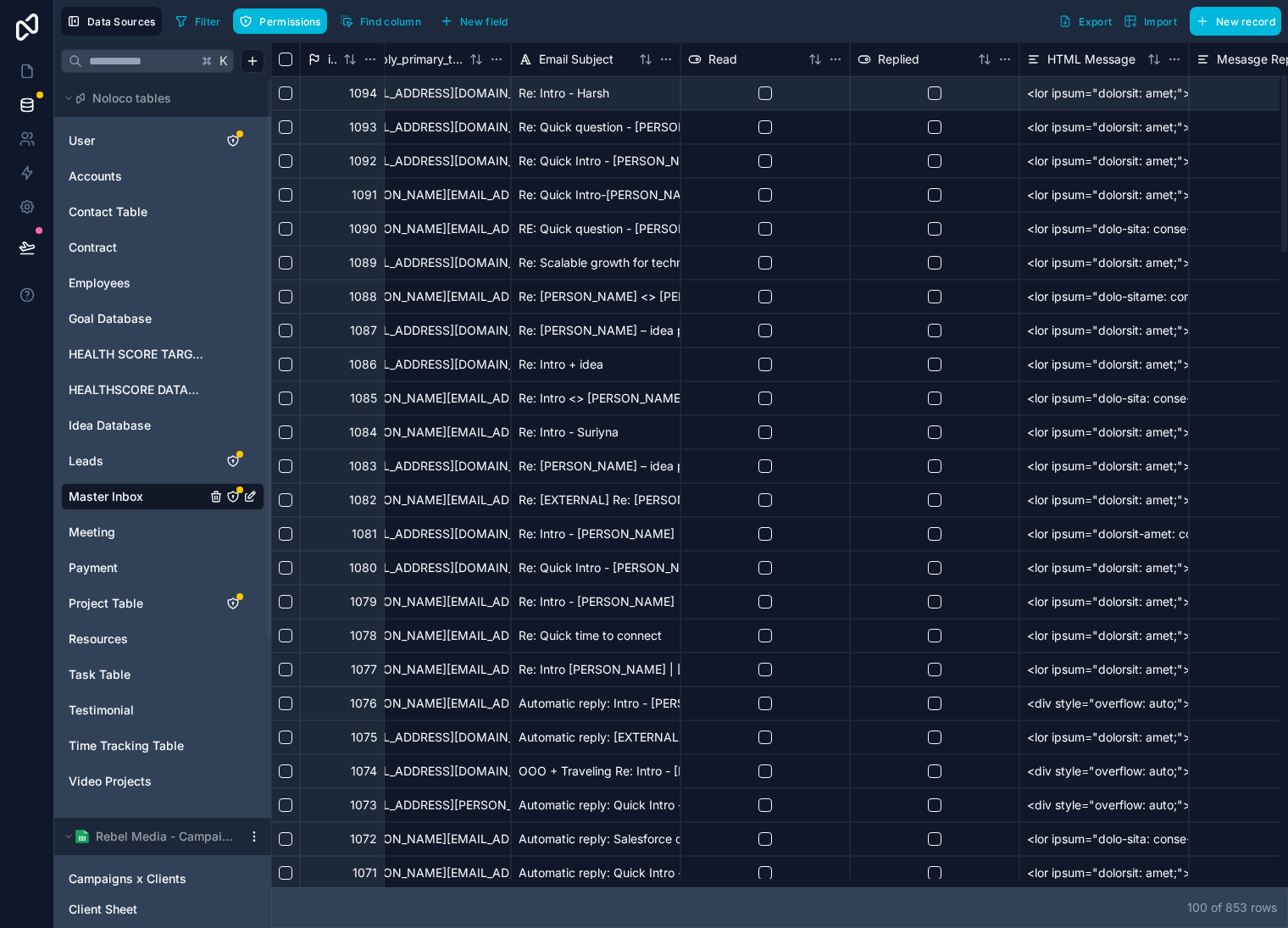
scroll to position [0, 725]
drag, startPoint x: 581, startPoint y: 887, endPoint x: 343, endPoint y: 861, distance: 239.4
click at [343, 879] on div at bounding box center [776, 882] width 1009 height 8
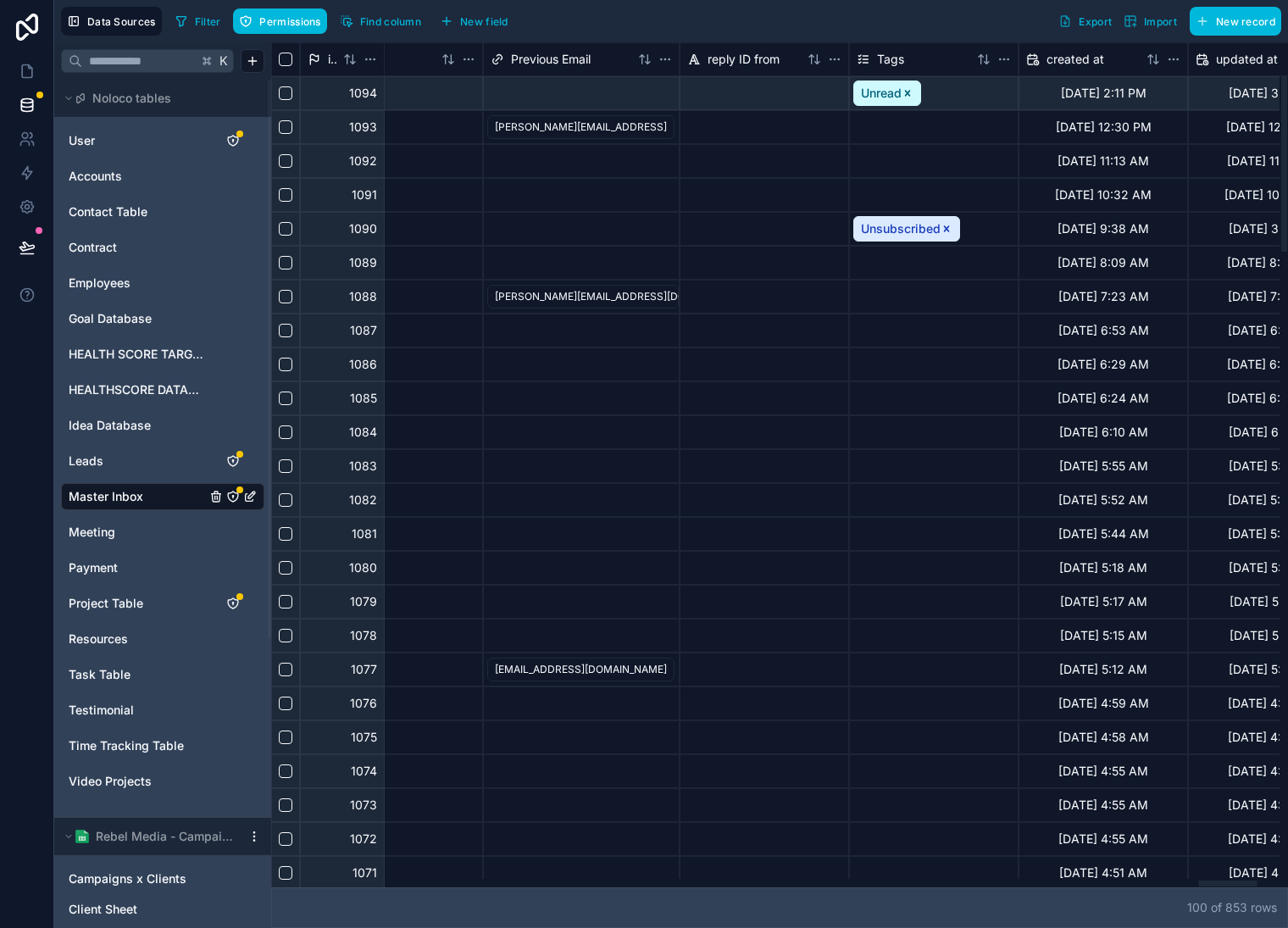
scroll to position [0, 16192]
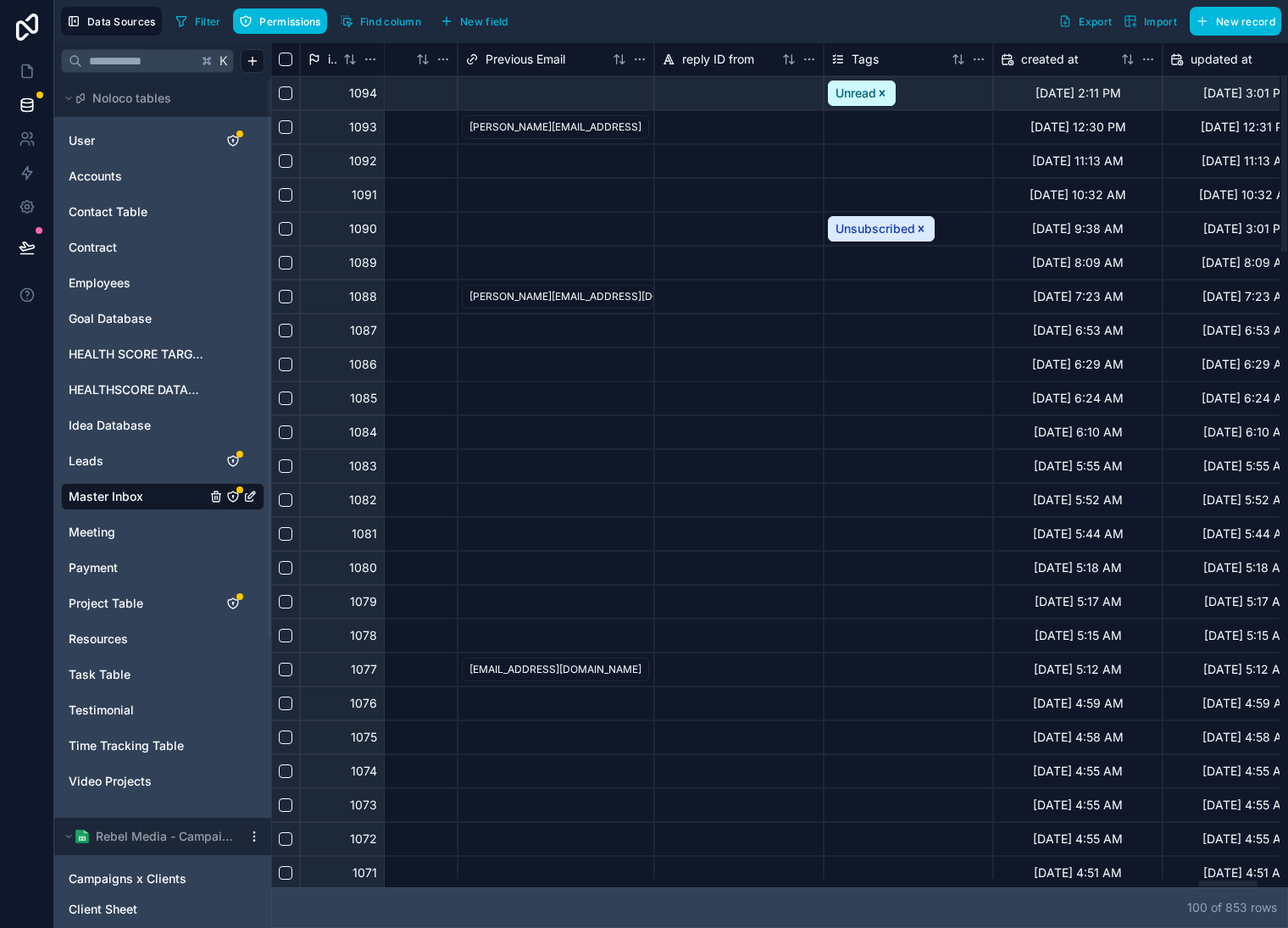
drag, startPoint x: 926, startPoint y: 887, endPoint x: 1228, endPoint y: 855, distance: 303.7
click at [1228, 879] on div at bounding box center [776, 882] width 1009 height 8
click at [983, 63] on html "Data Sources Filter Permissions Find column New field Export Import New record …" at bounding box center [644, 464] width 1288 height 928
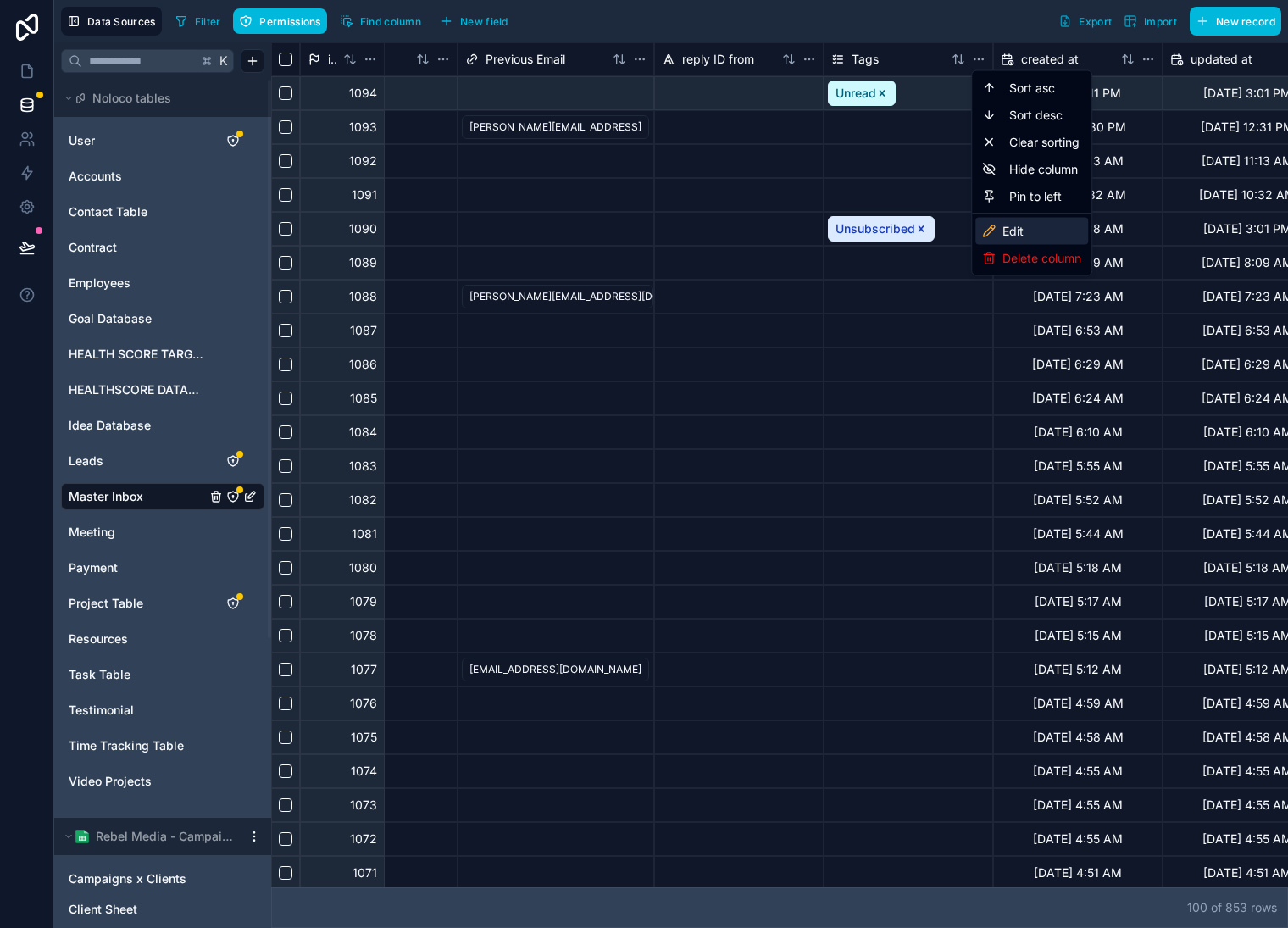
click at [1035, 225] on div "Edit" at bounding box center [1032, 232] width 113 height 27
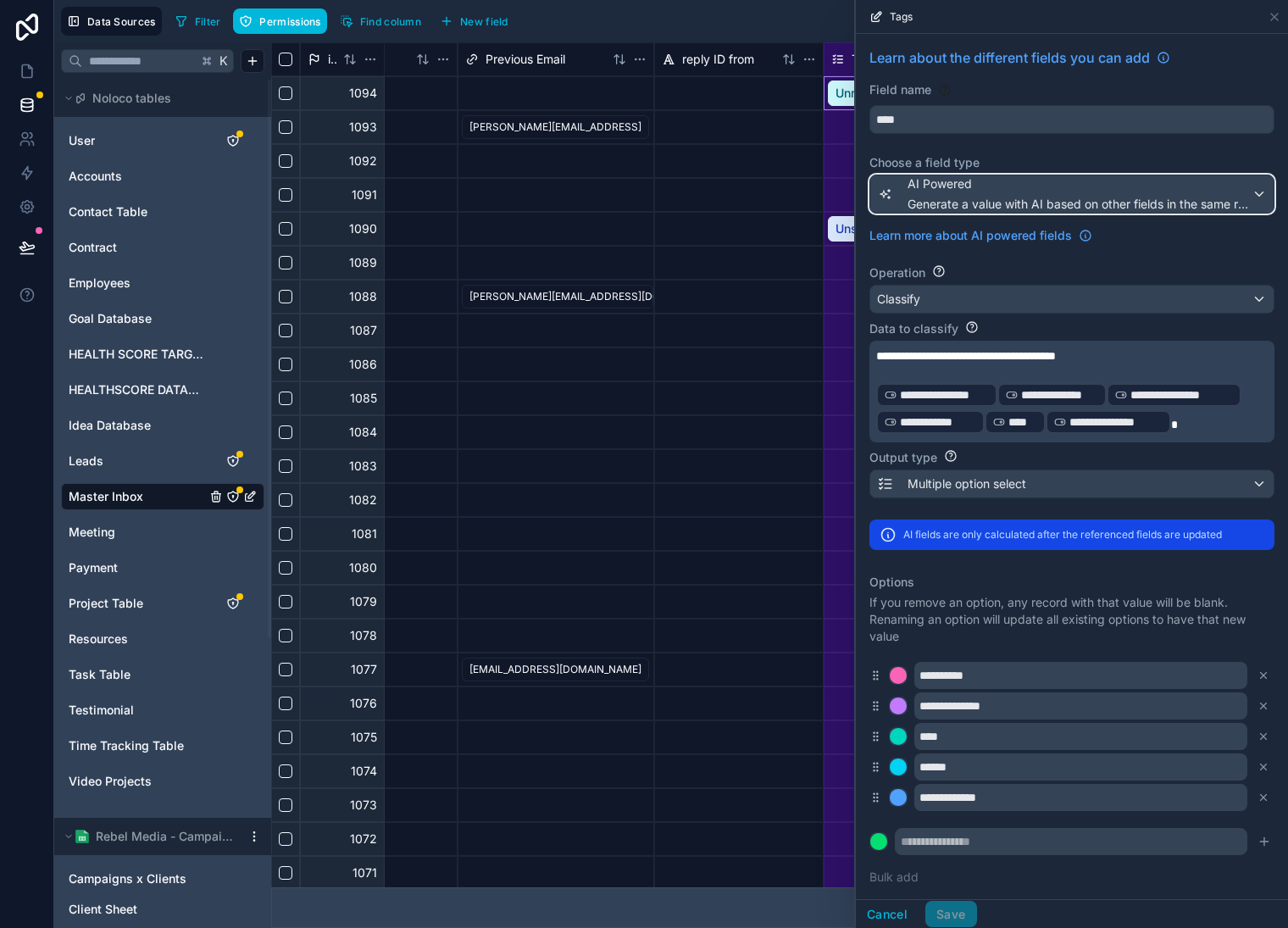
click at [1194, 194] on div "AI Powered Generate a value with AI based on other fields in the same record" at bounding box center [1080, 193] width 345 height 37
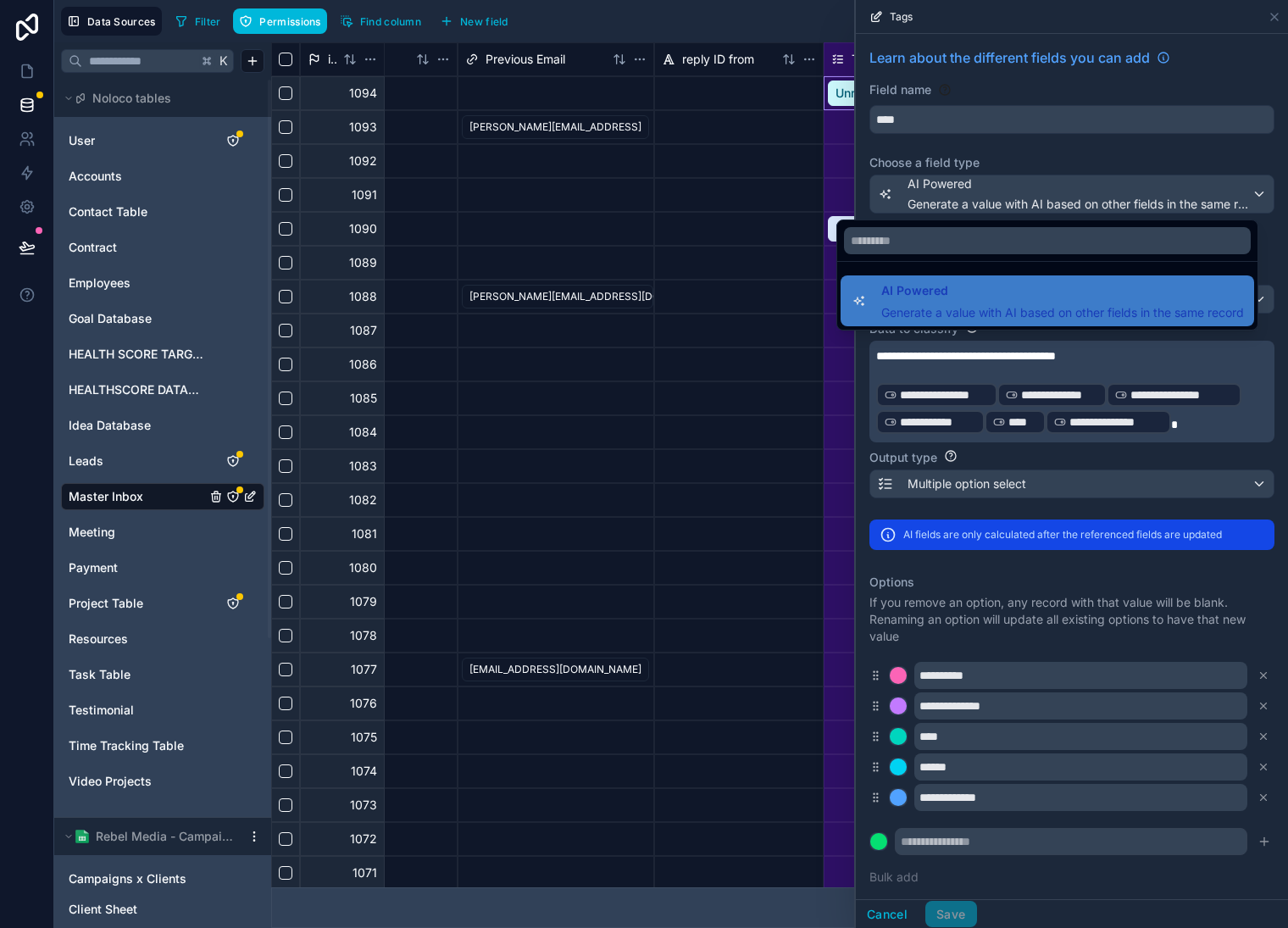
click at [1217, 153] on div at bounding box center [1072, 464] width 432 height 928
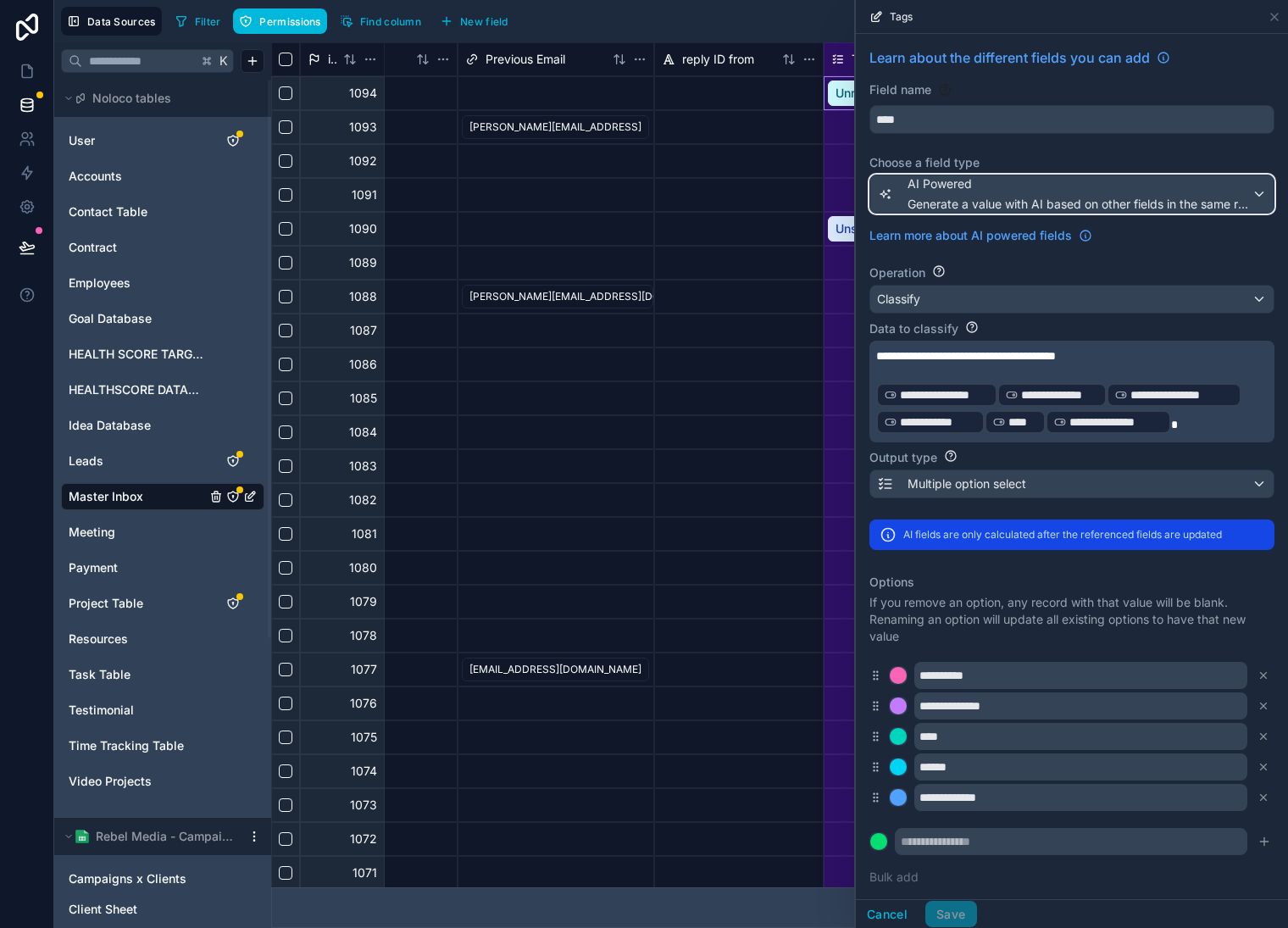
click at [1175, 201] on span "Generate a value with AI based on other fields in the same record" at bounding box center [1080, 204] width 345 height 17
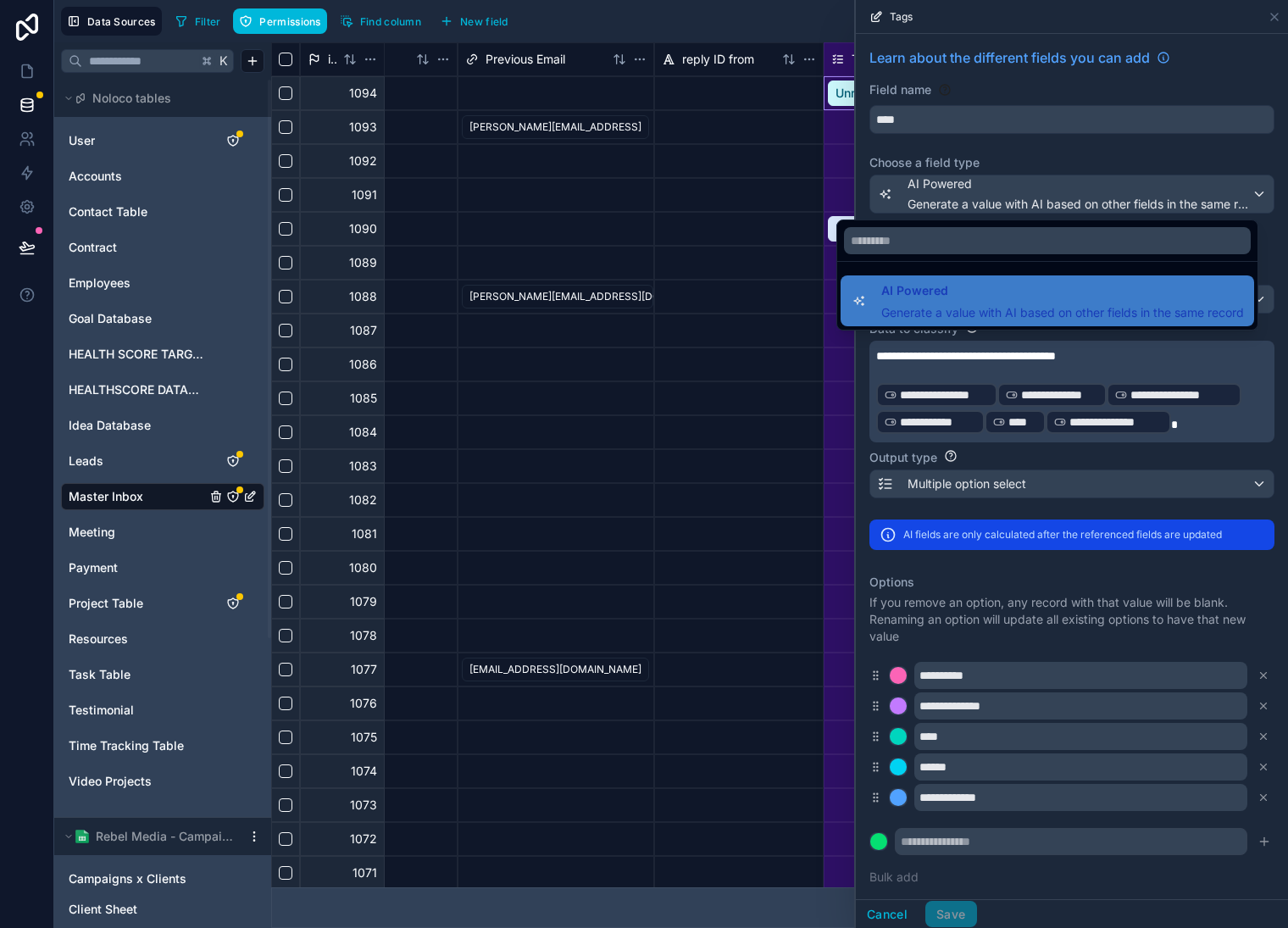
click at [1197, 153] on div at bounding box center [1072, 464] width 432 height 928
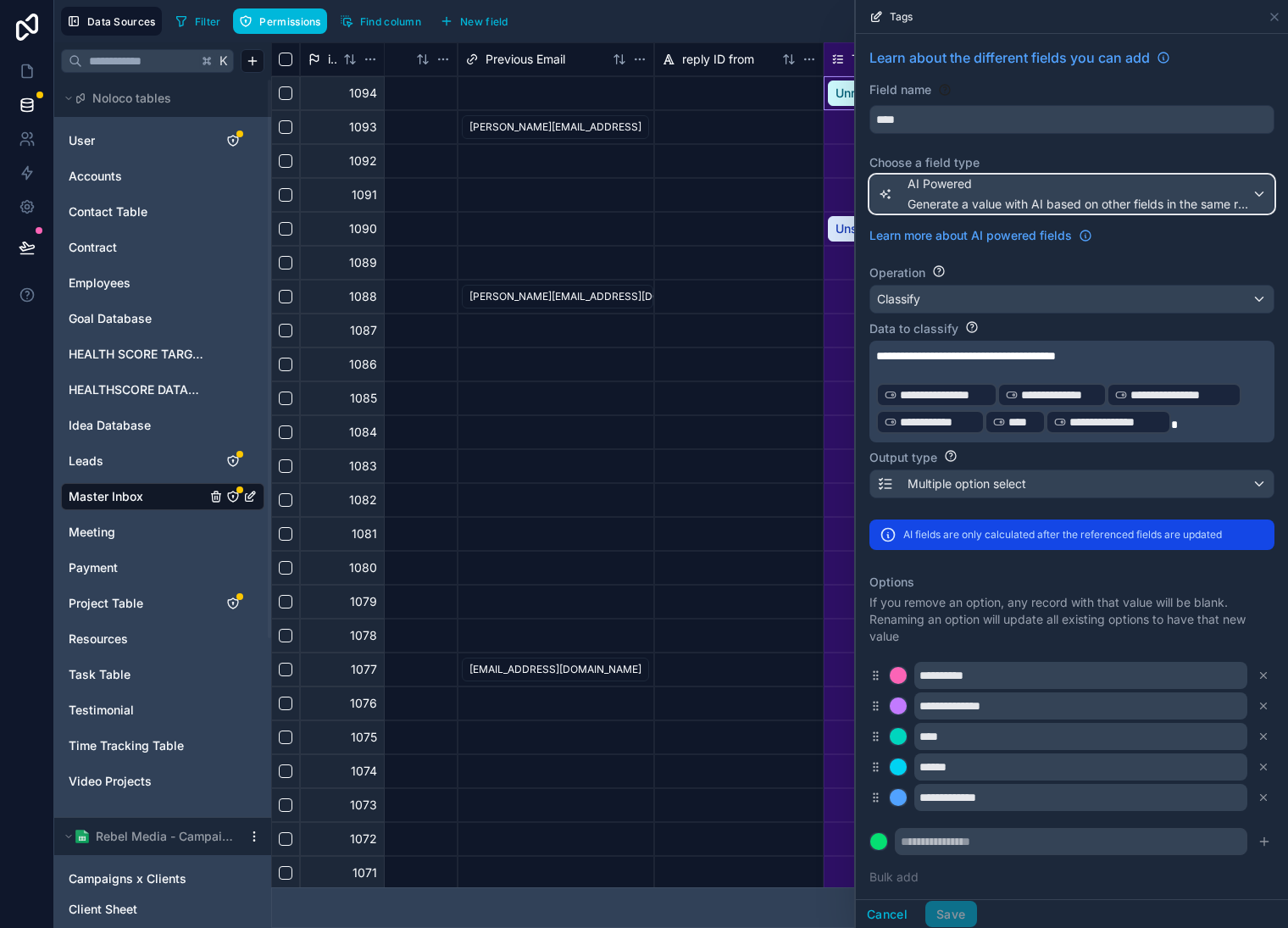
click at [1182, 186] on span "AI Powered" at bounding box center [1080, 183] width 345 height 17
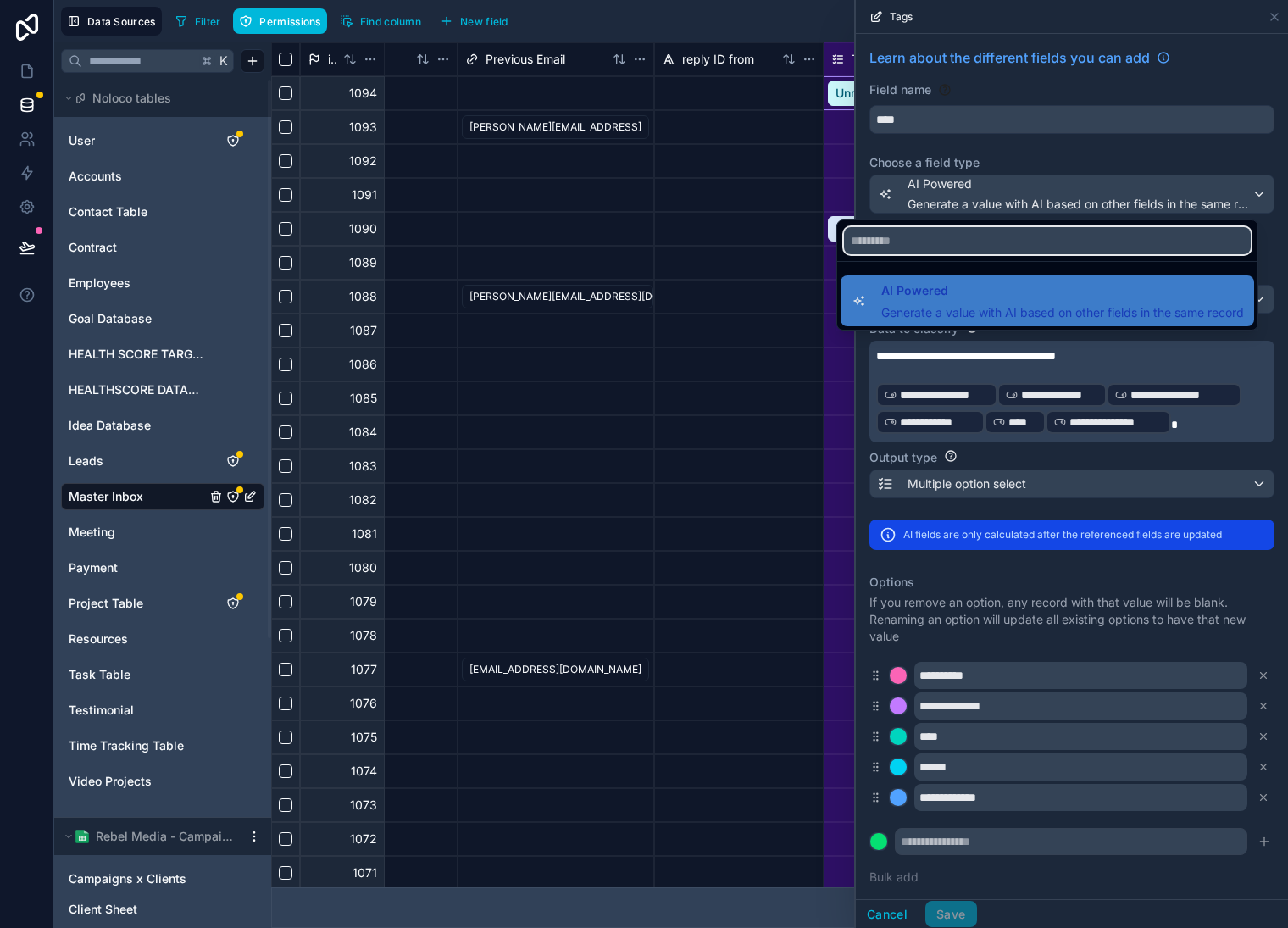
click at [1167, 235] on input "text" at bounding box center [1047, 241] width 407 height 27
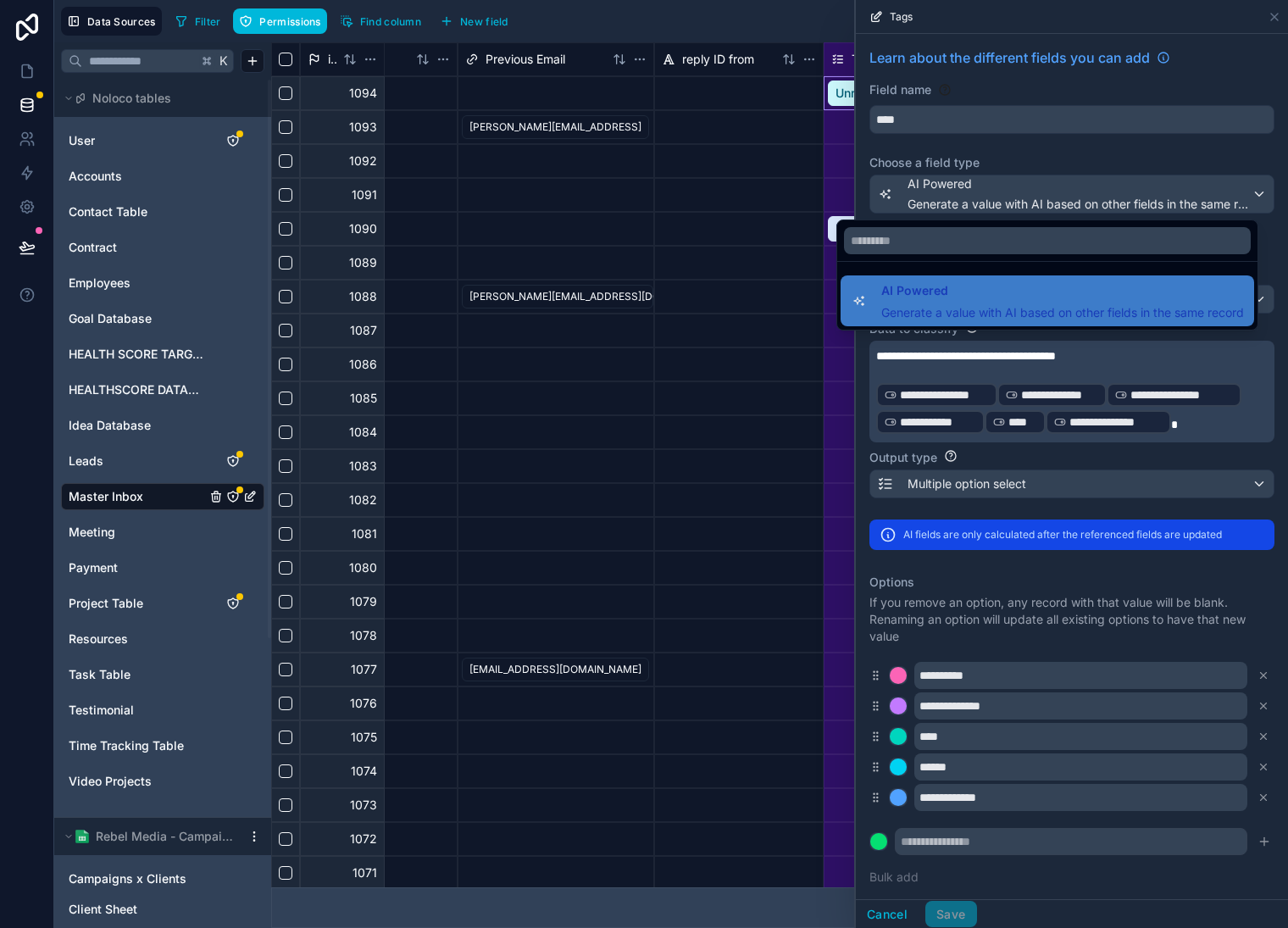
click at [1183, 127] on div at bounding box center [1072, 464] width 432 height 928
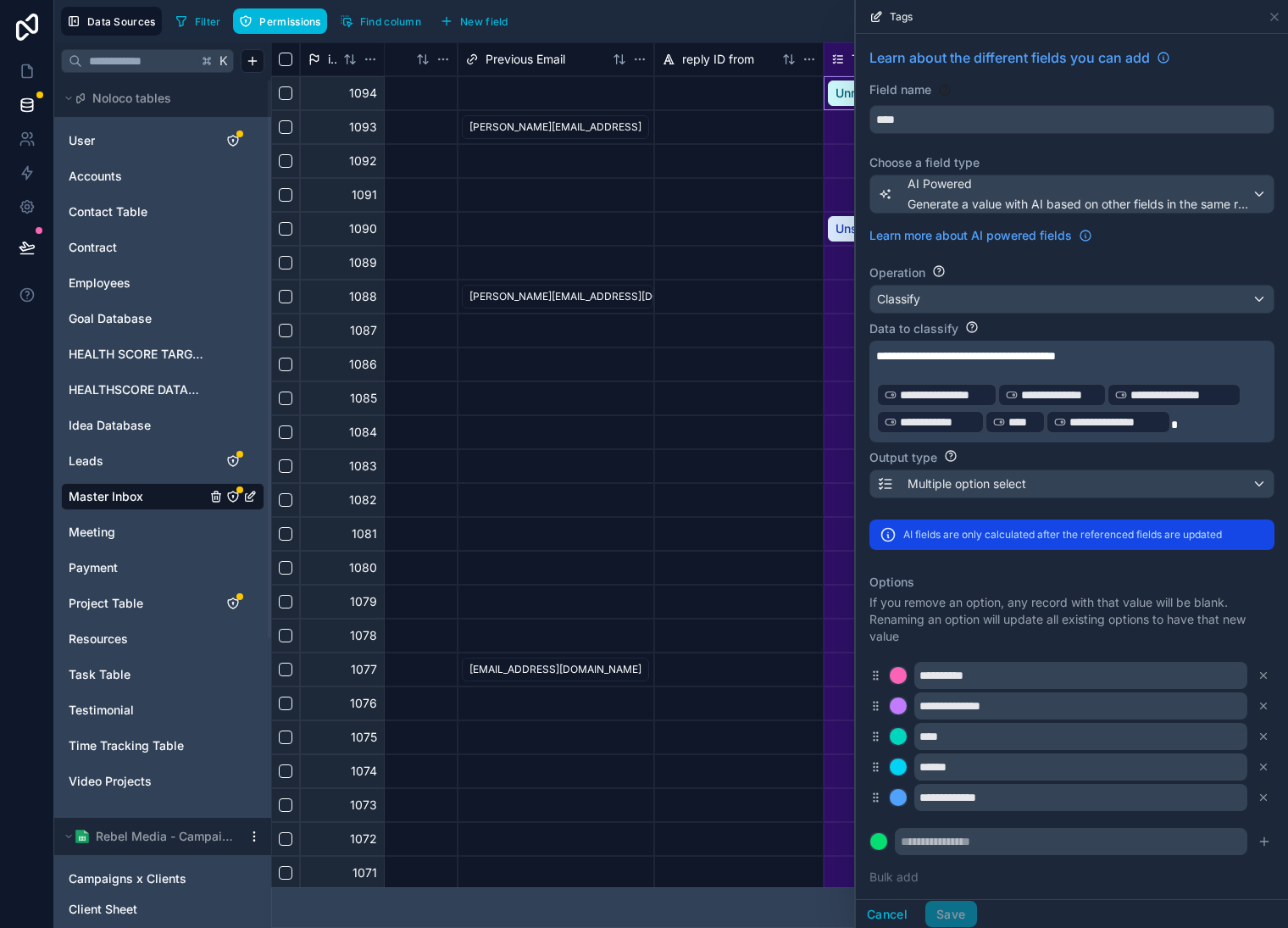
drag, startPoint x: 1172, startPoint y: 170, endPoint x: 1175, endPoint y: 183, distance: 13.3
click at [1171, 171] on label "Choose a field type" at bounding box center [1072, 162] width 406 height 17
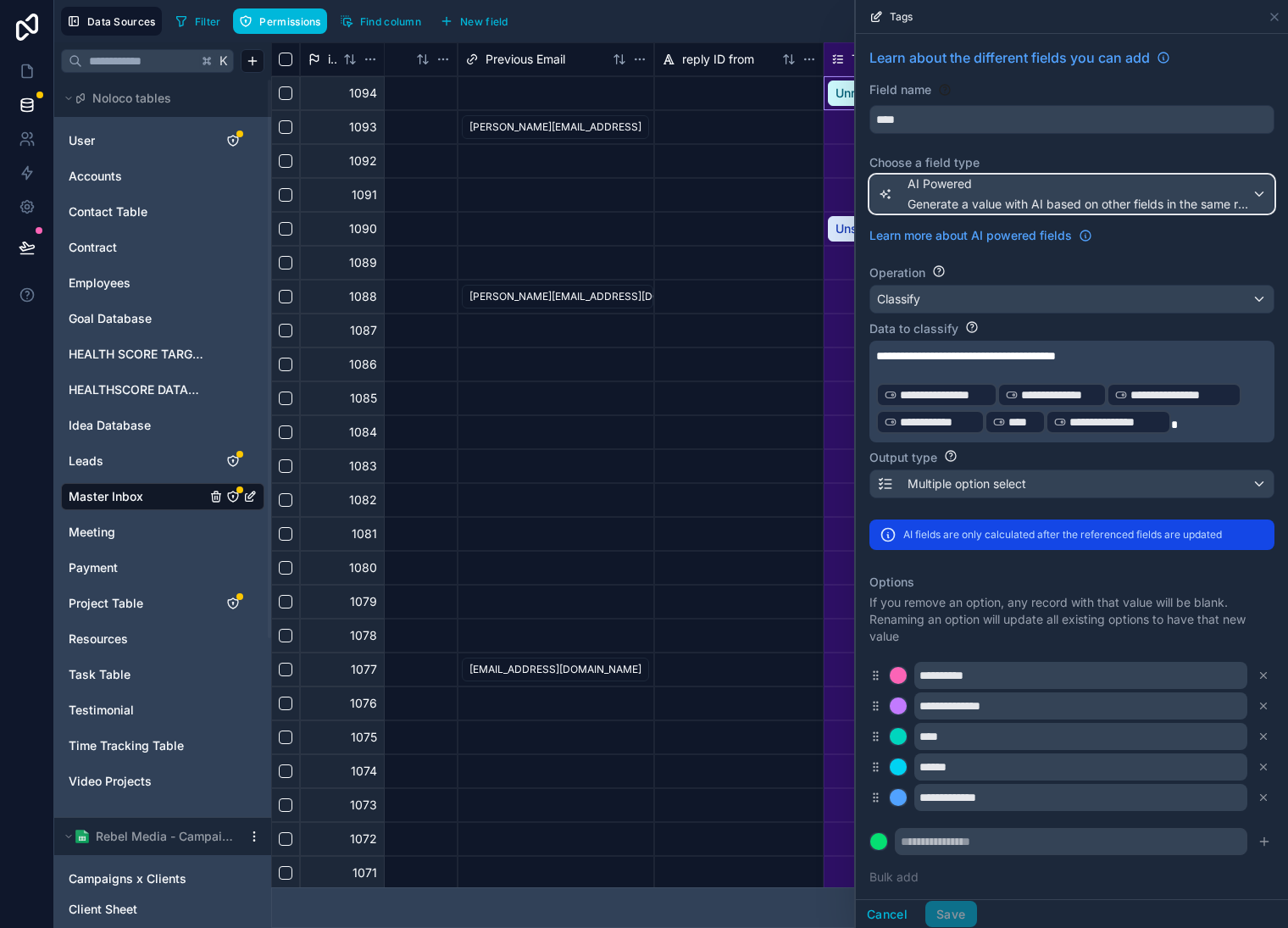
click at [1179, 196] on span "Generate a value with AI based on other fields in the same record" at bounding box center [1080, 204] width 345 height 17
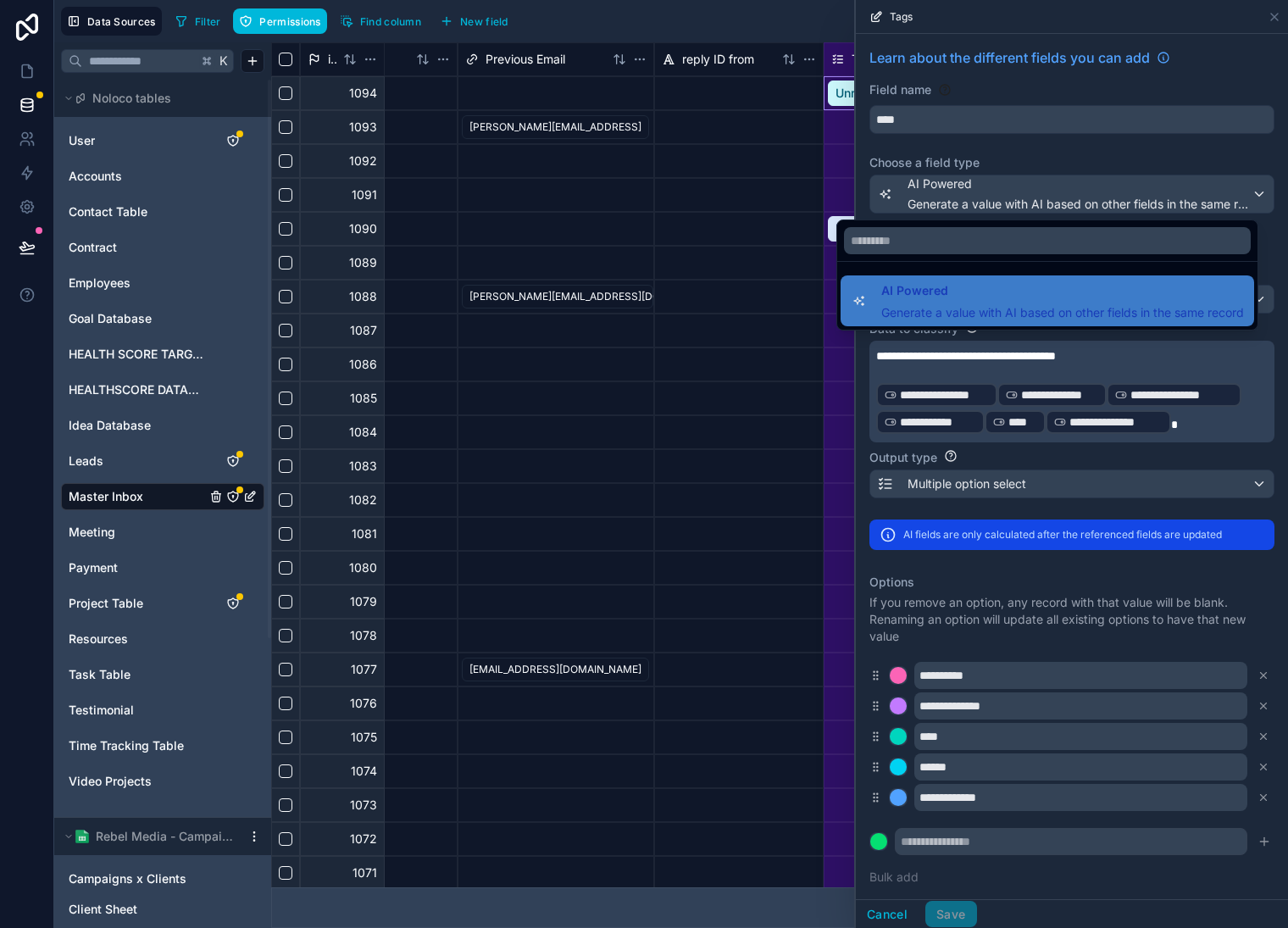
click at [1150, 133] on div at bounding box center [1072, 464] width 432 height 928
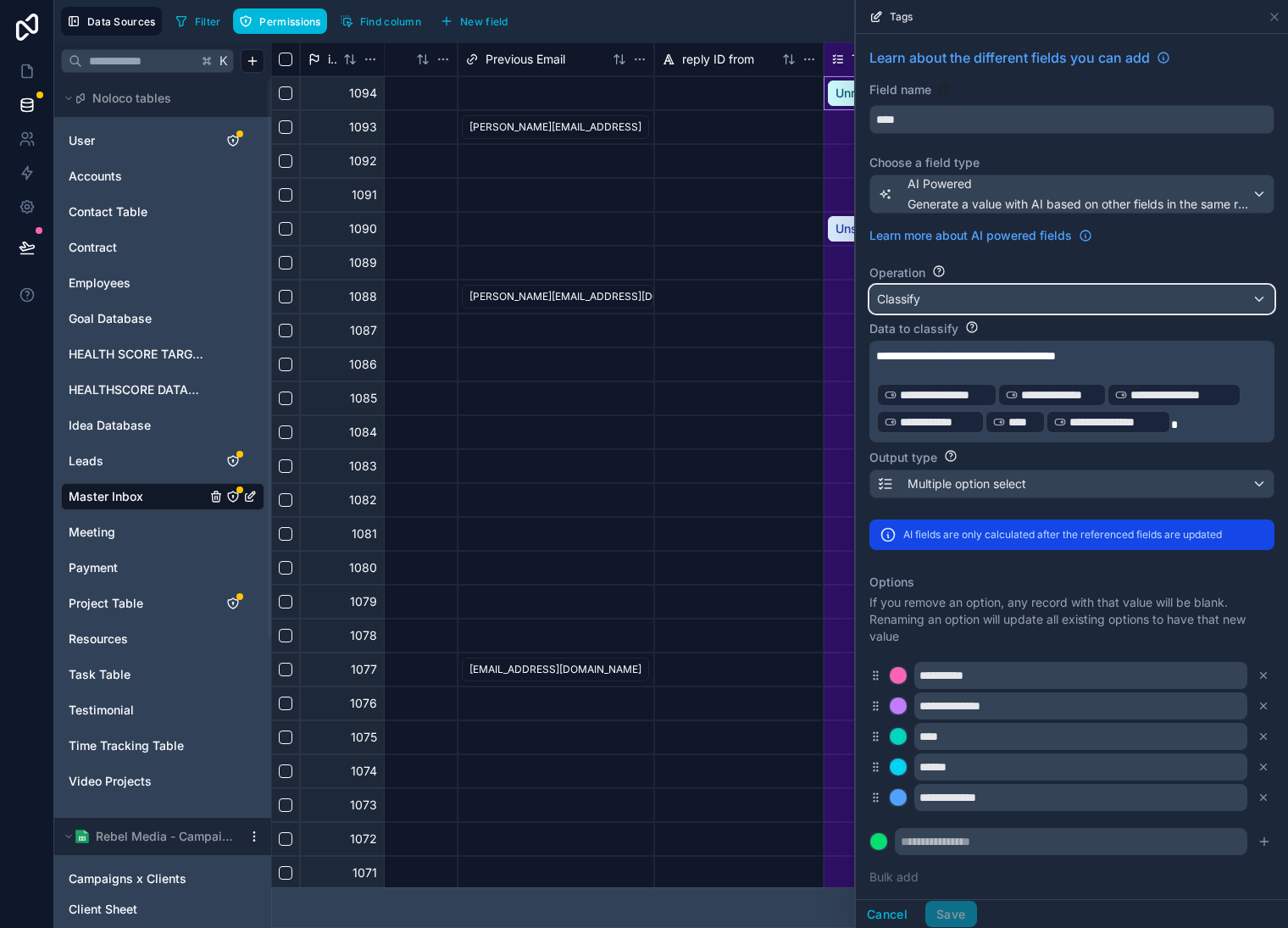
click at [1168, 304] on div "Classify" at bounding box center [1072, 299] width 404 height 27
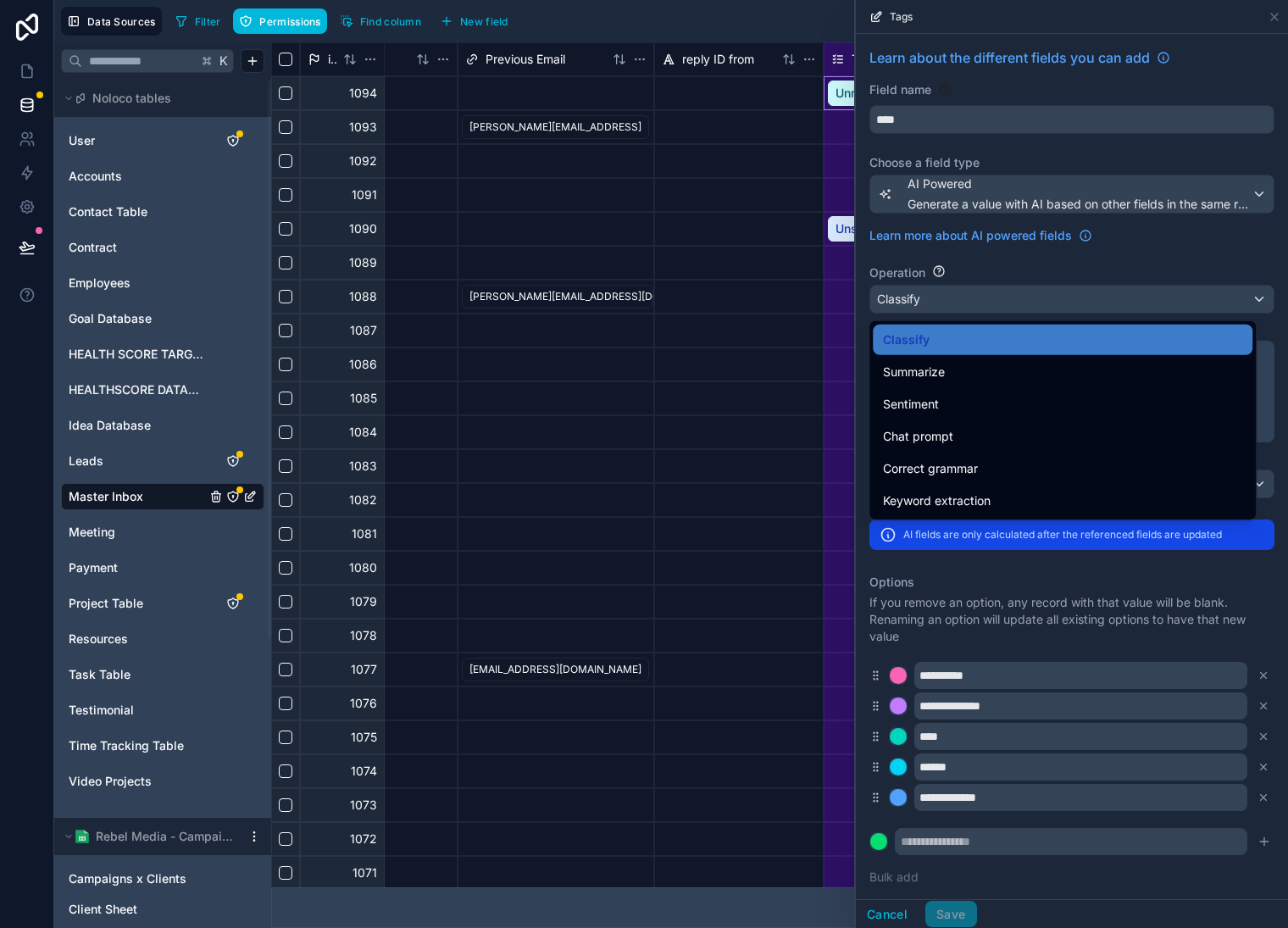
click at [1194, 244] on div at bounding box center [1072, 464] width 432 height 928
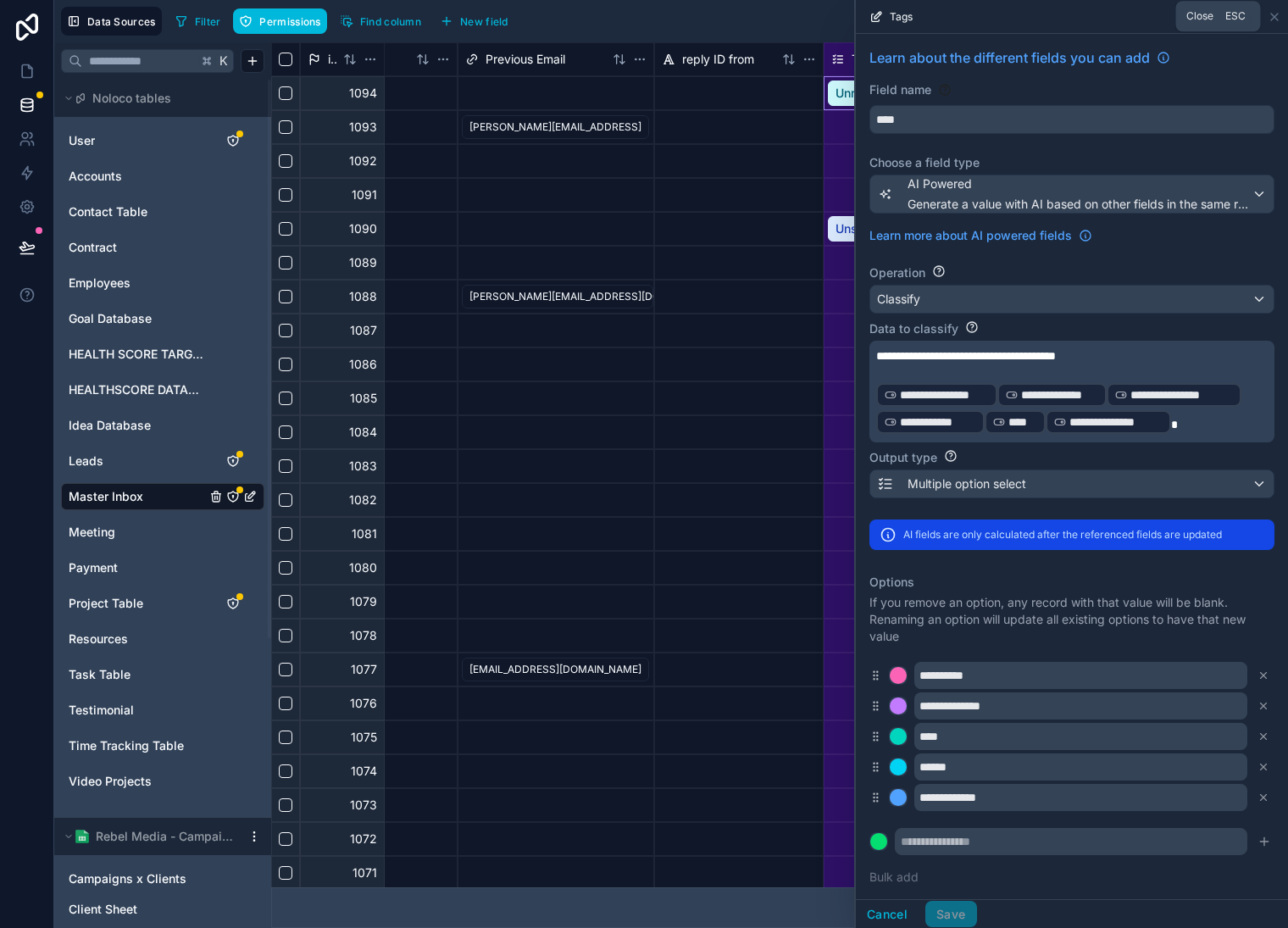
drag, startPoint x: 1279, startPoint y: 16, endPoint x: 1267, endPoint y: 79, distance: 64.1
click at [1279, 16] on icon at bounding box center [1274, 16] width 14 height 14
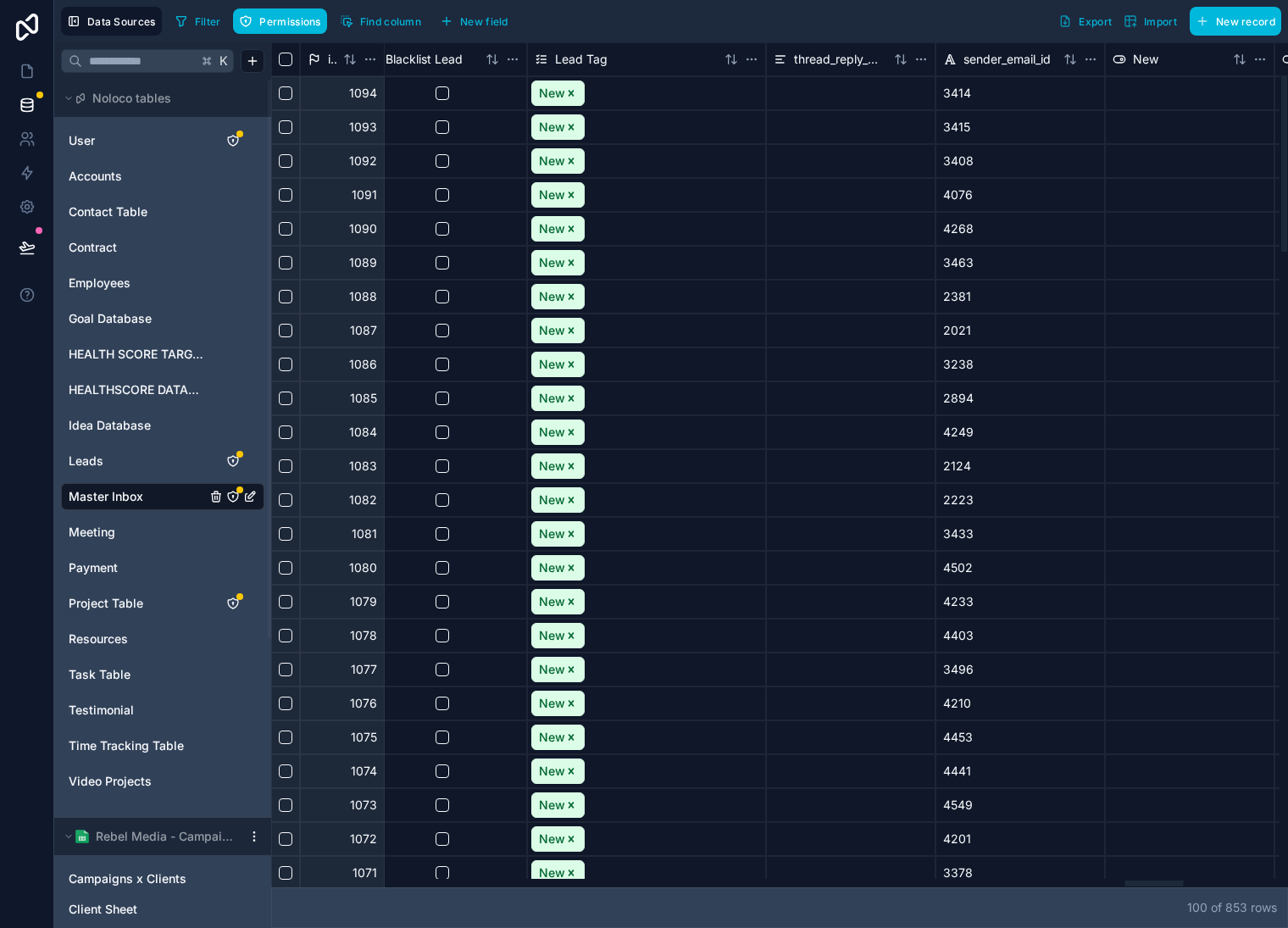
scroll to position [0, 14907]
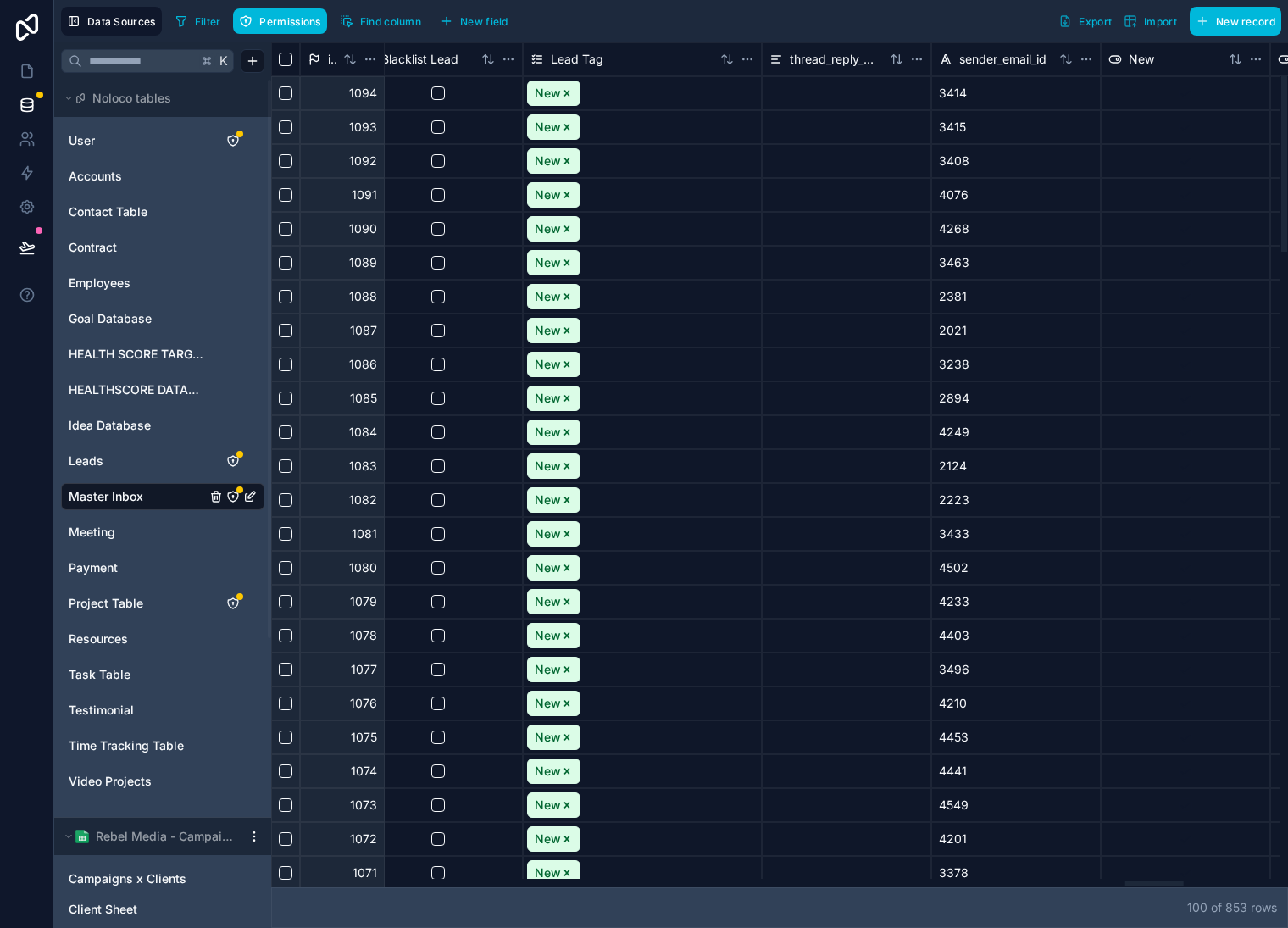
drag, startPoint x: 973, startPoint y: 880, endPoint x: 1155, endPoint y: 830, distance: 188.7
click at [1155, 879] on div at bounding box center [776, 882] width 1009 height 8
click at [753, 59] on html "Data Sources Filter Permissions Find column New field Export Import New record …" at bounding box center [644, 464] width 1288 height 928
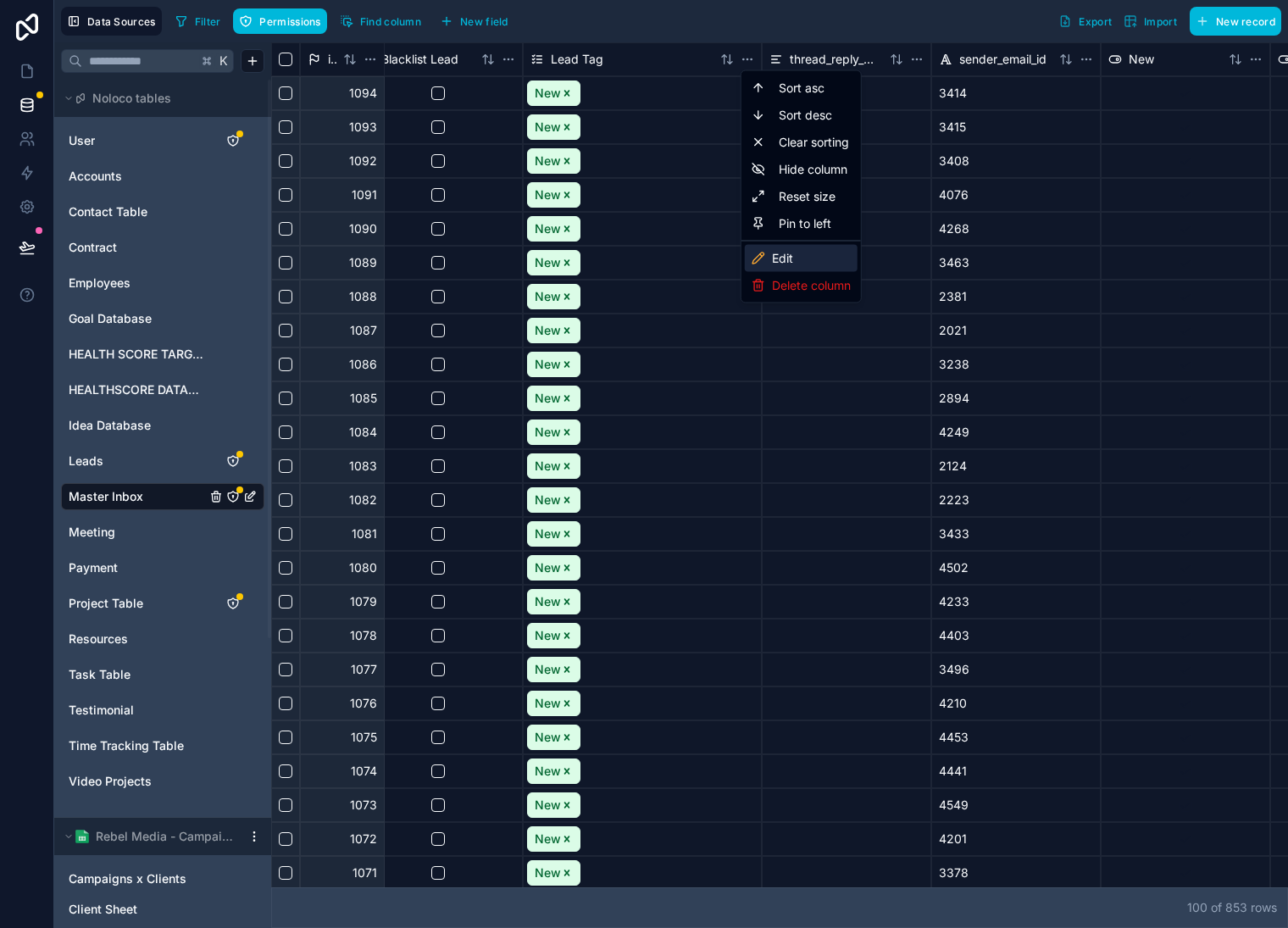
click at [803, 265] on div "Edit" at bounding box center [801, 259] width 113 height 27
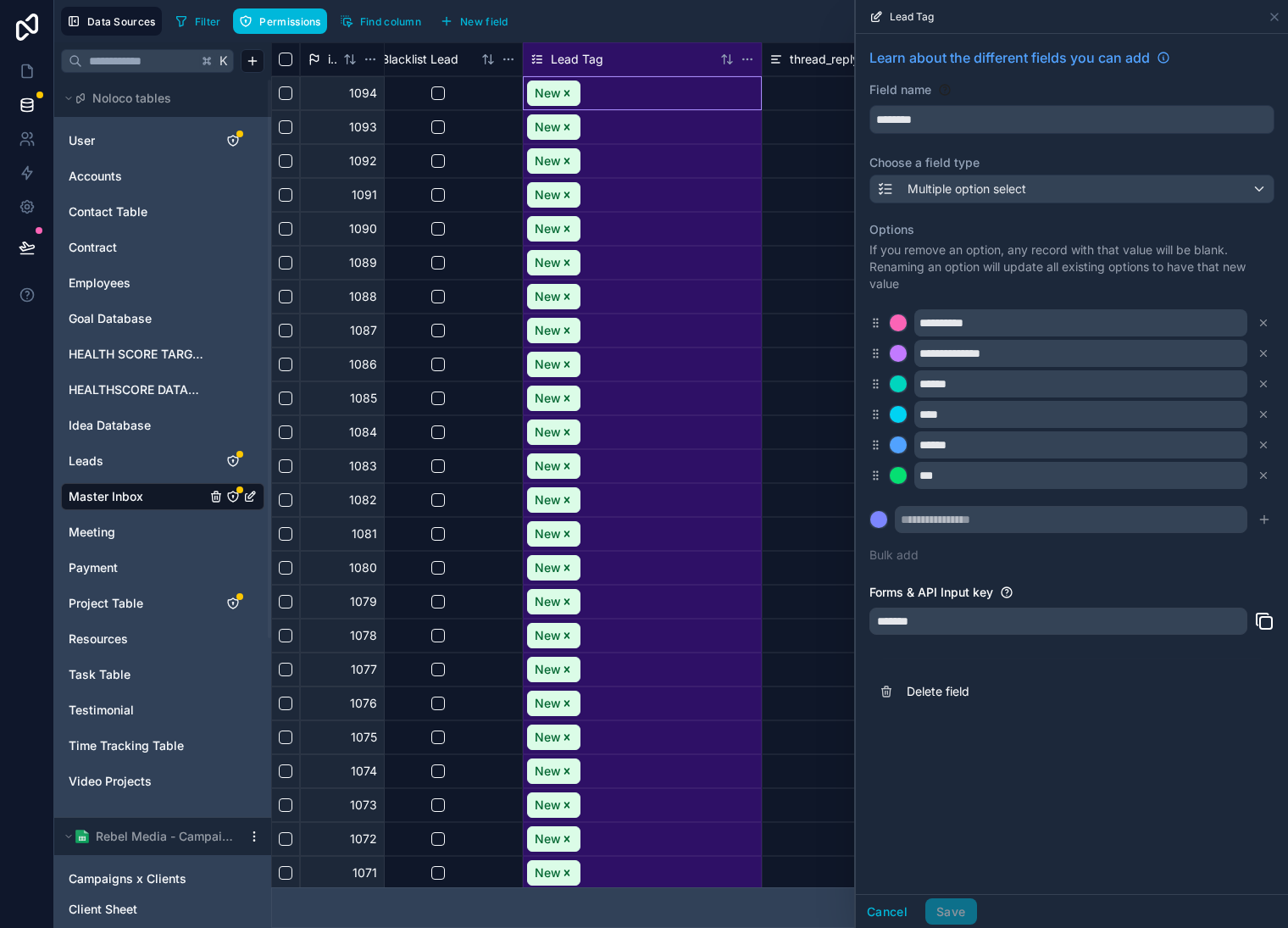
click at [1260, 381] on icon at bounding box center [1263, 384] width 12 height 12
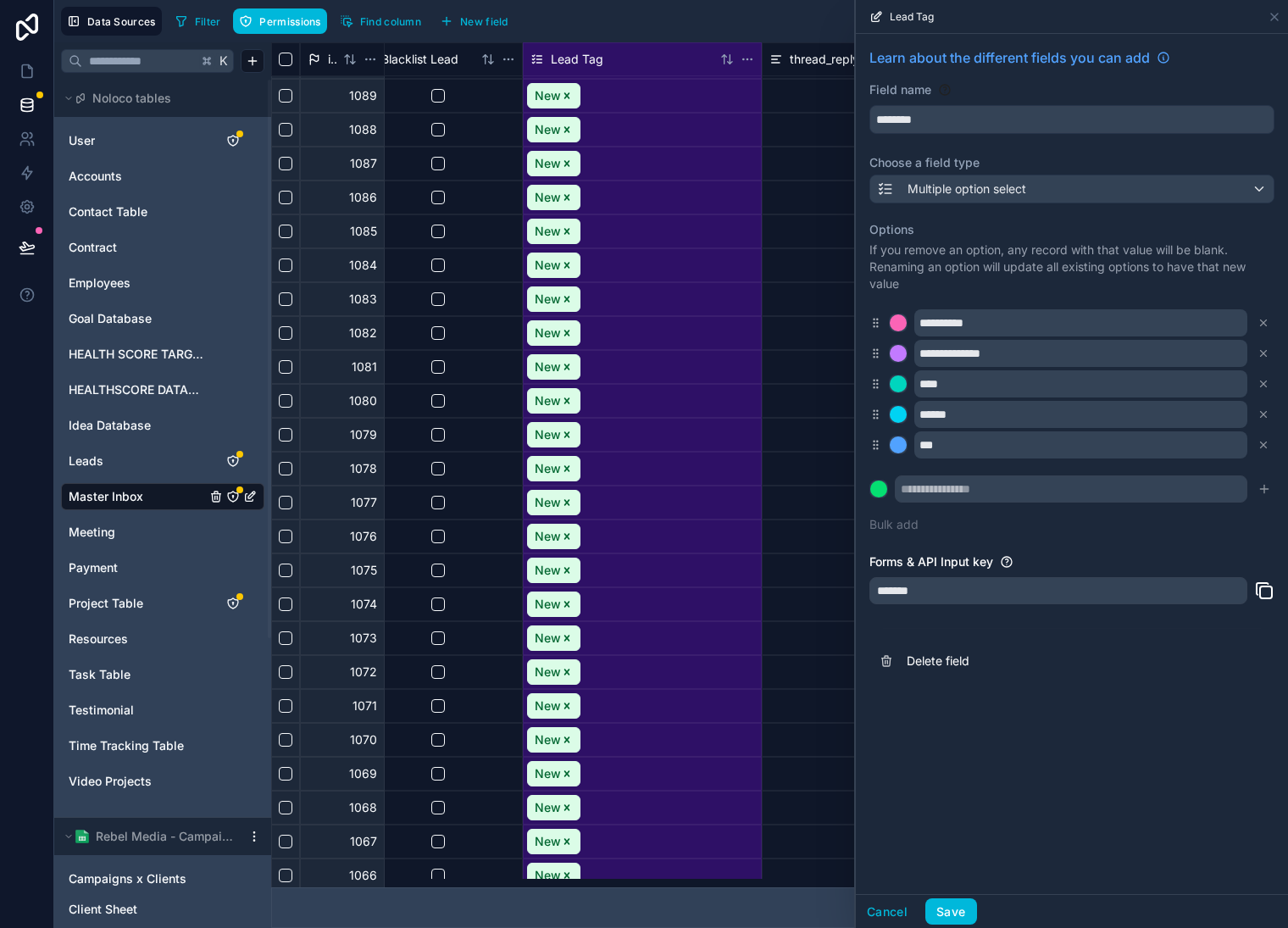
scroll to position [0, 14907]
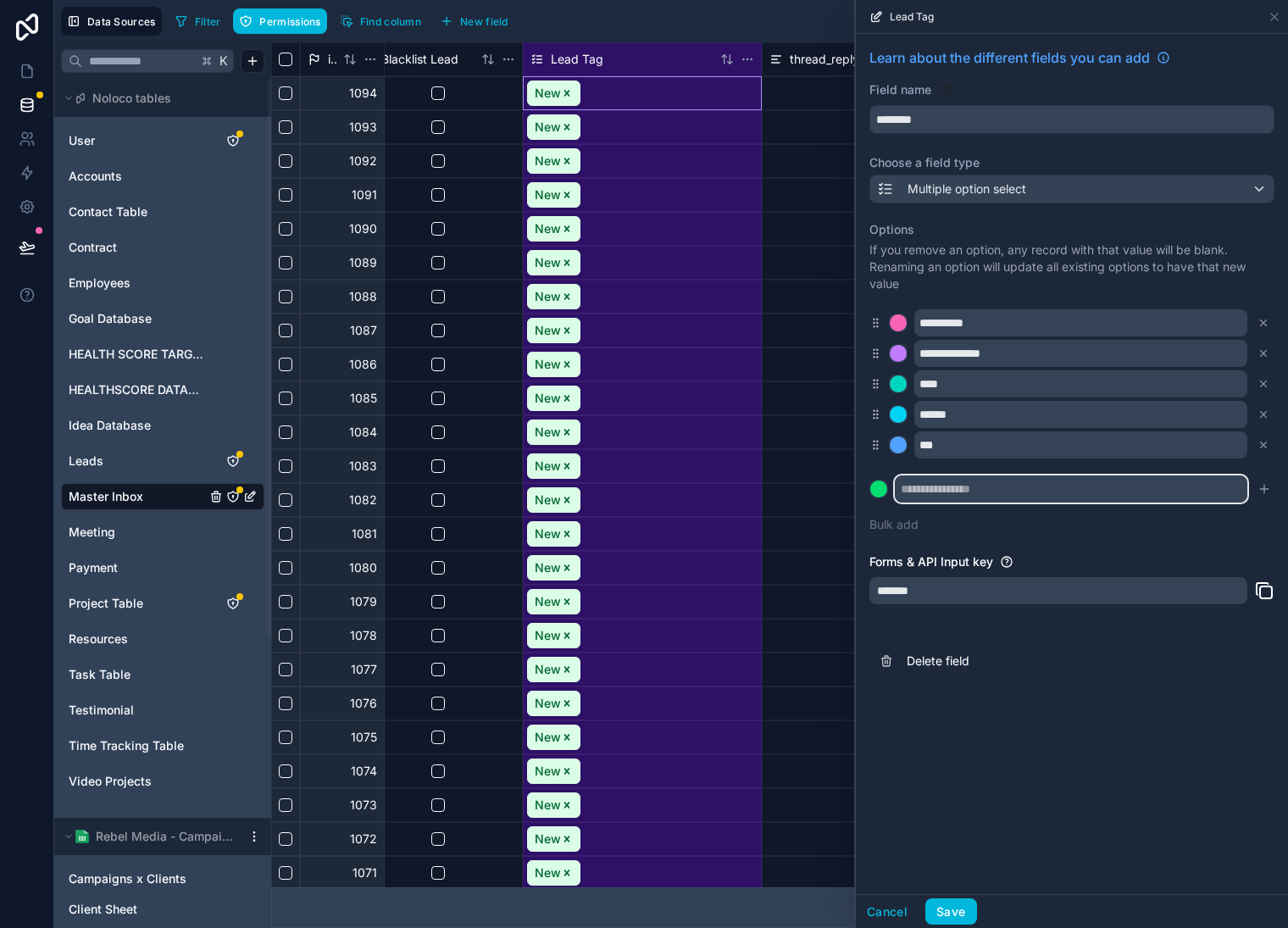
click at [1114, 490] on input "text" at bounding box center [1071, 490] width 353 height 27
type input "**********"
click at [1262, 489] on icon "submit" at bounding box center [1264, 489] width 14 height 14
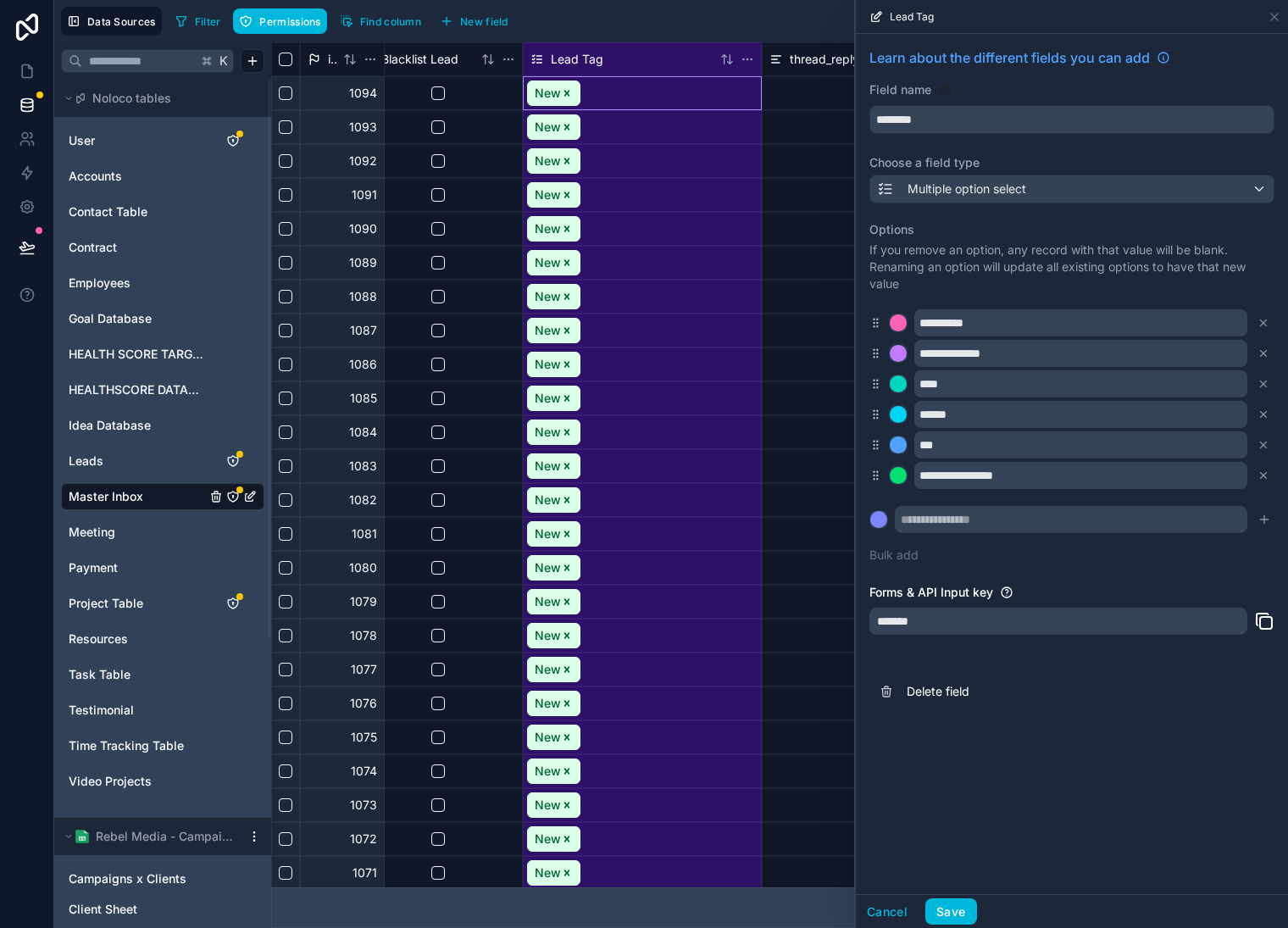
click at [959, 902] on button "Save" at bounding box center [951, 913] width 51 height 27
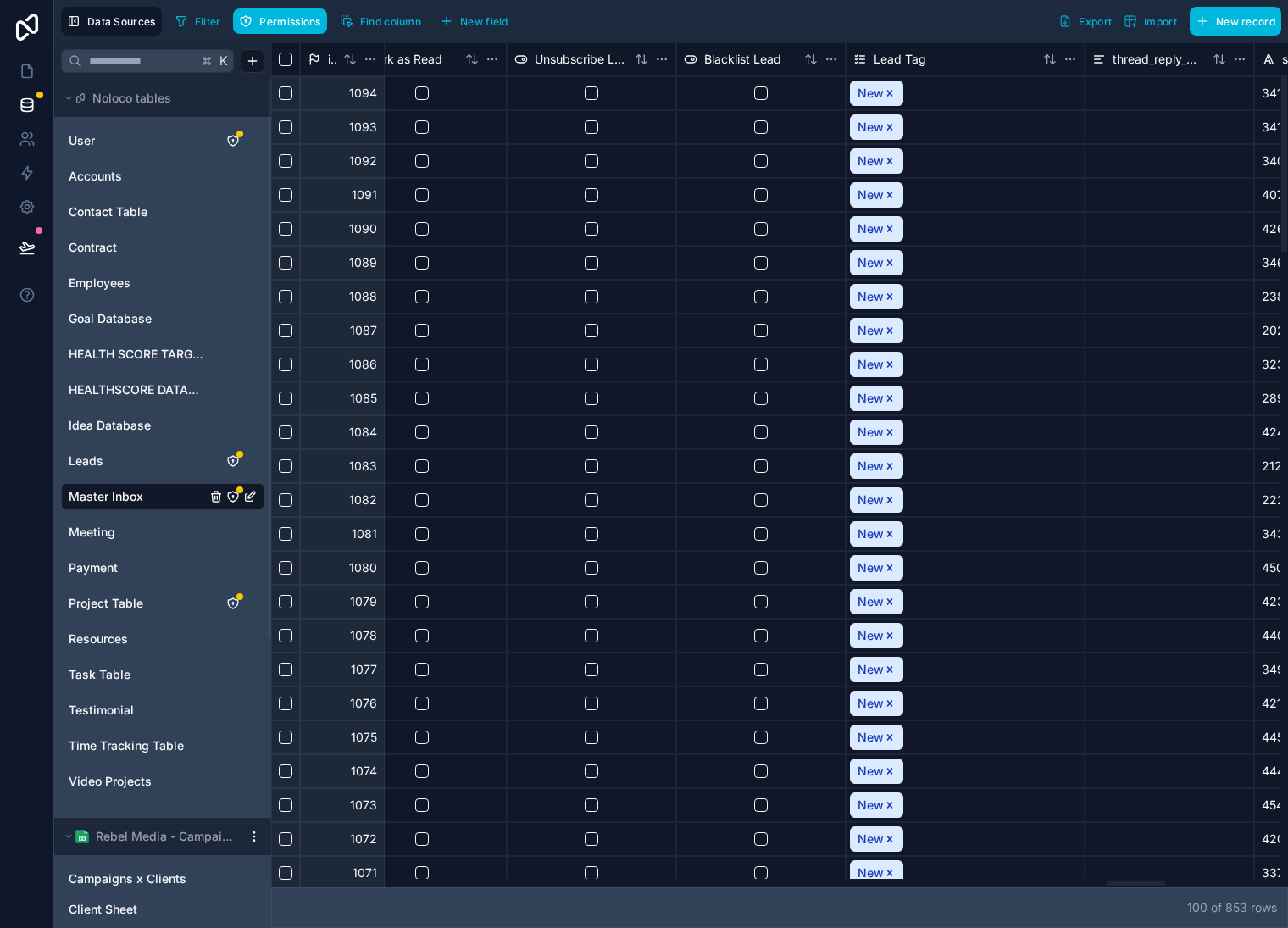
scroll to position [0, 14580]
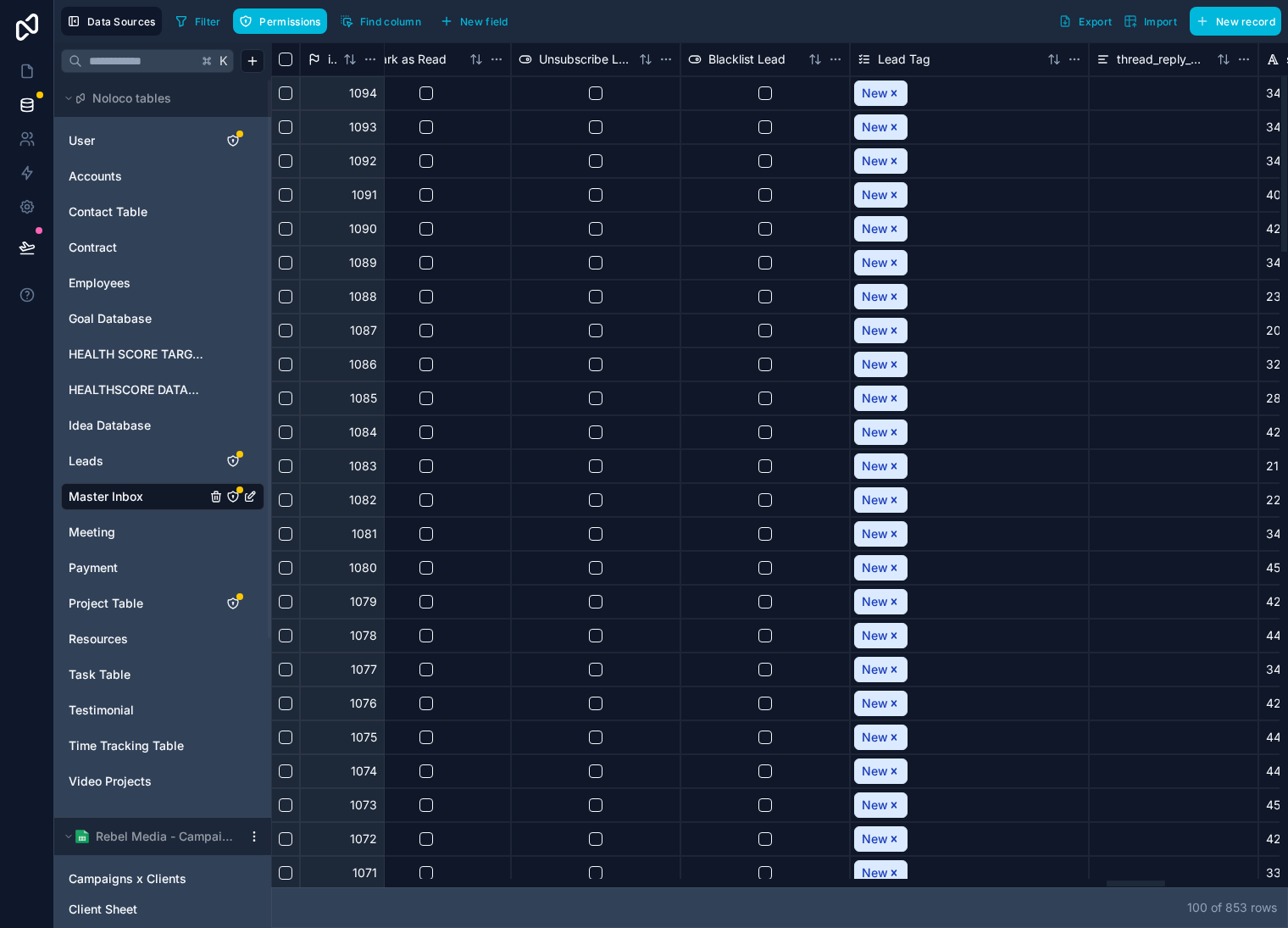
drag, startPoint x: 625, startPoint y: 889, endPoint x: 1136, endPoint y: 722, distance: 537.6
click at [1135, 879] on div at bounding box center [776, 882] width 1009 height 8
click at [1074, 60] on html "Data Sources Filter Permissions Find column New field Export Import New record …" at bounding box center [644, 464] width 1288 height 928
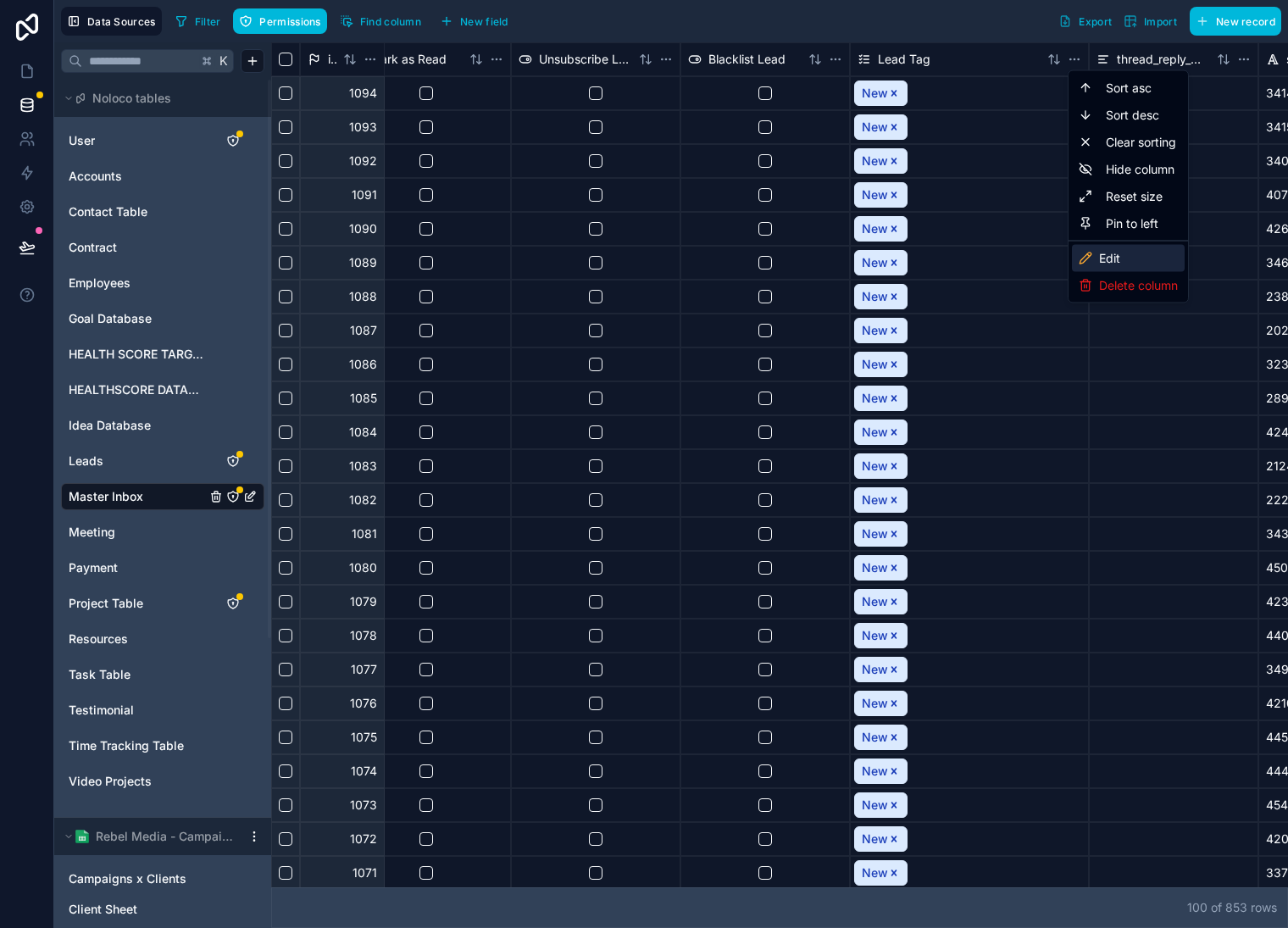
click at [1130, 256] on div "Edit" at bounding box center [1128, 259] width 113 height 27
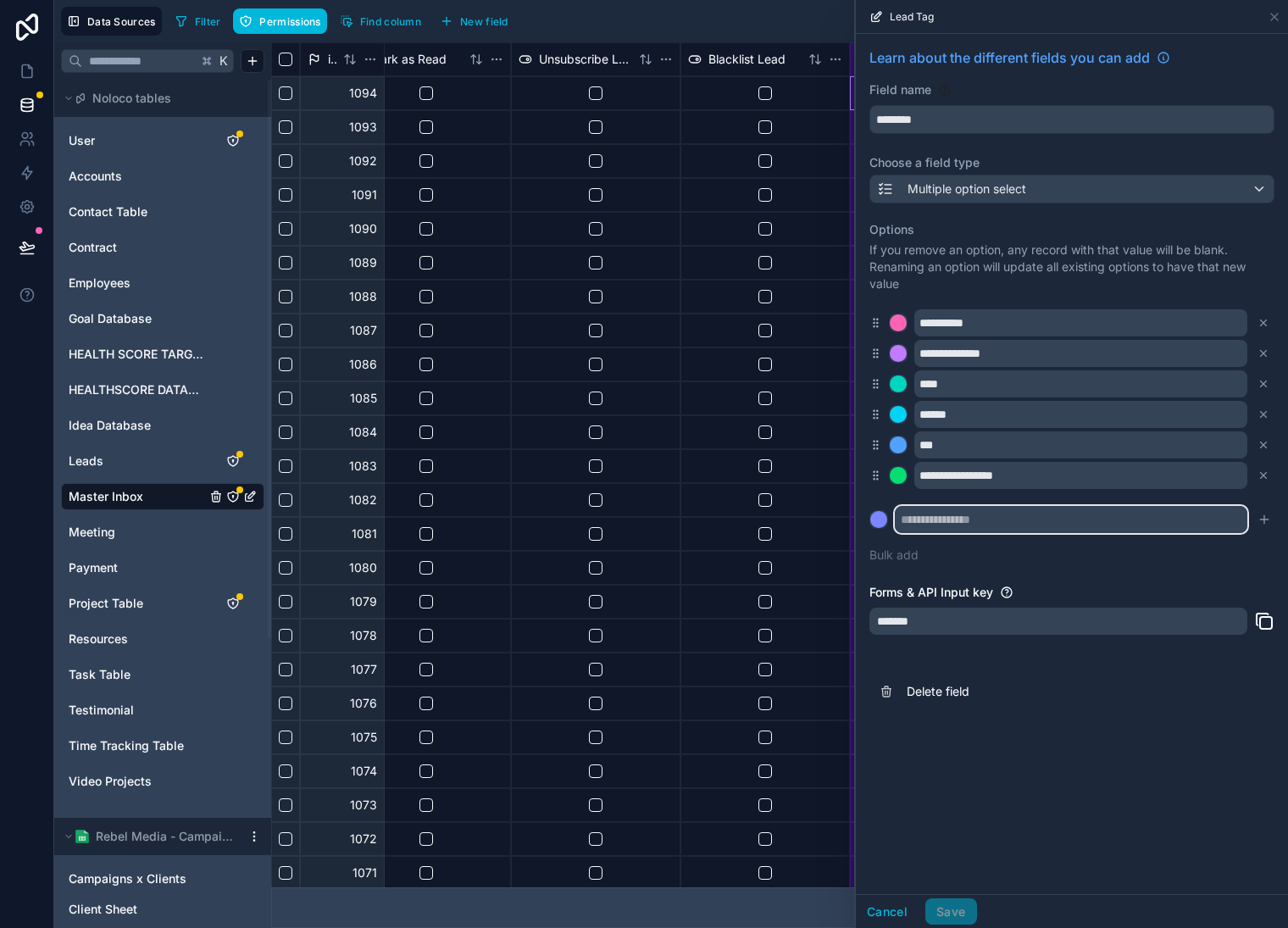
click at [1046, 513] on input "text" at bounding box center [1071, 520] width 353 height 27
type input "**********"
click at [1266, 517] on icon "submit" at bounding box center [1264, 520] width 14 height 14
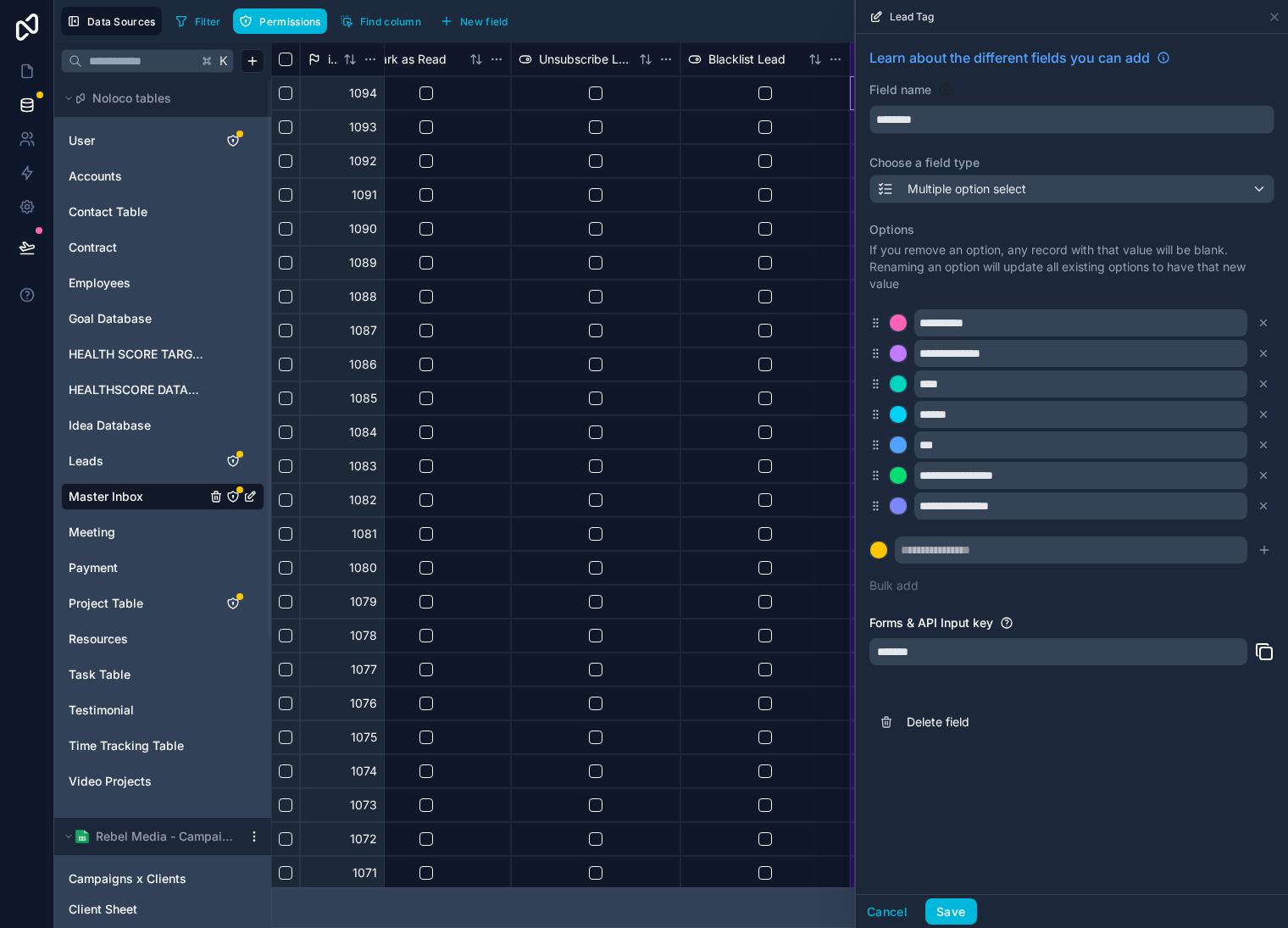
click at [953, 906] on button "Save" at bounding box center [951, 913] width 51 height 27
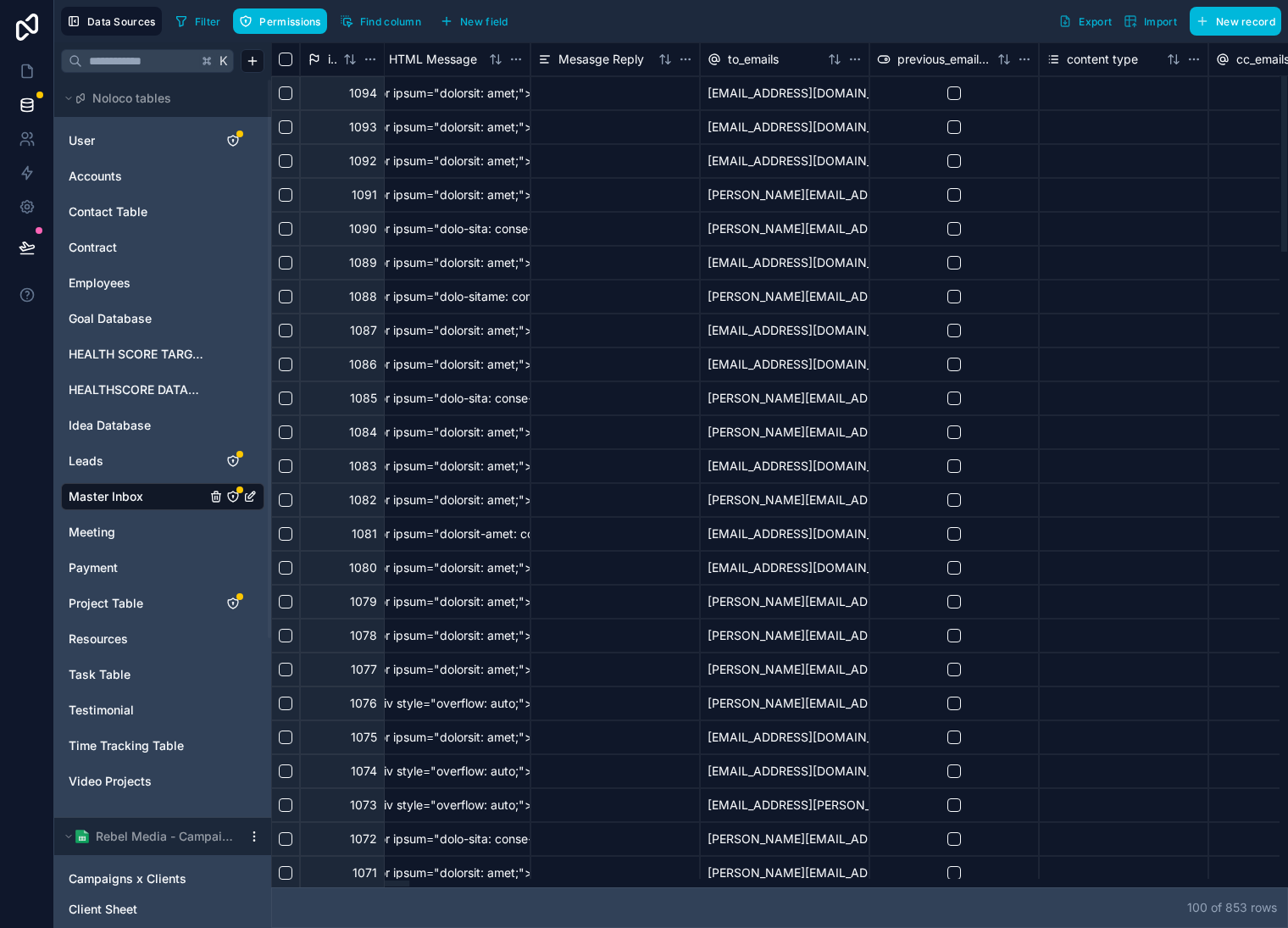
drag, startPoint x: 489, startPoint y: 886, endPoint x: 388, endPoint y: 887, distance: 101.0
click at [380, 888] on div at bounding box center [776, 882] width 1009 height 8
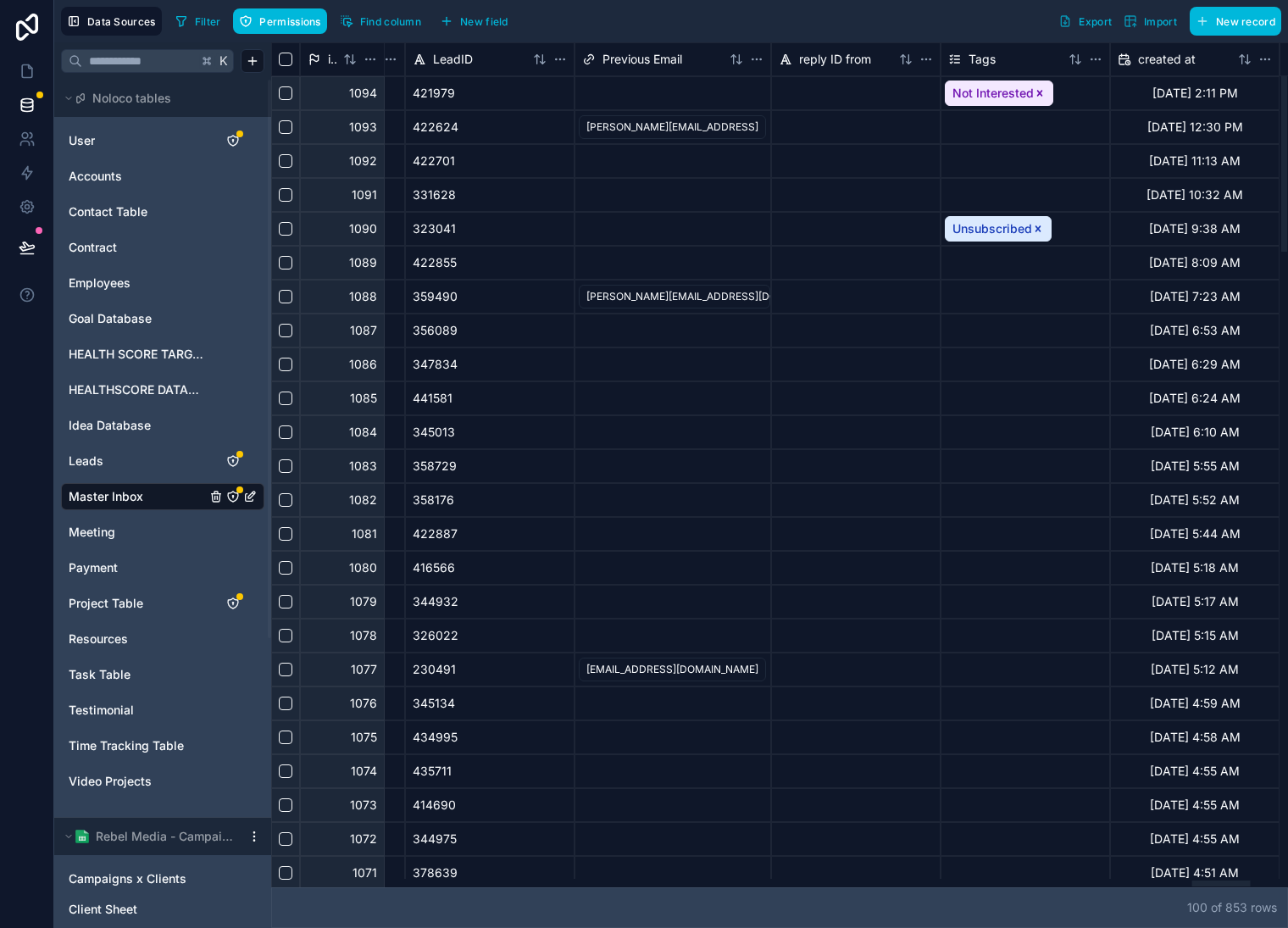
scroll to position [0, 16079]
drag, startPoint x: 406, startPoint y: 883, endPoint x: 1247, endPoint y: 850, distance: 841.6
click at [1247, 881] on div at bounding box center [1221, 883] width 58 height 6
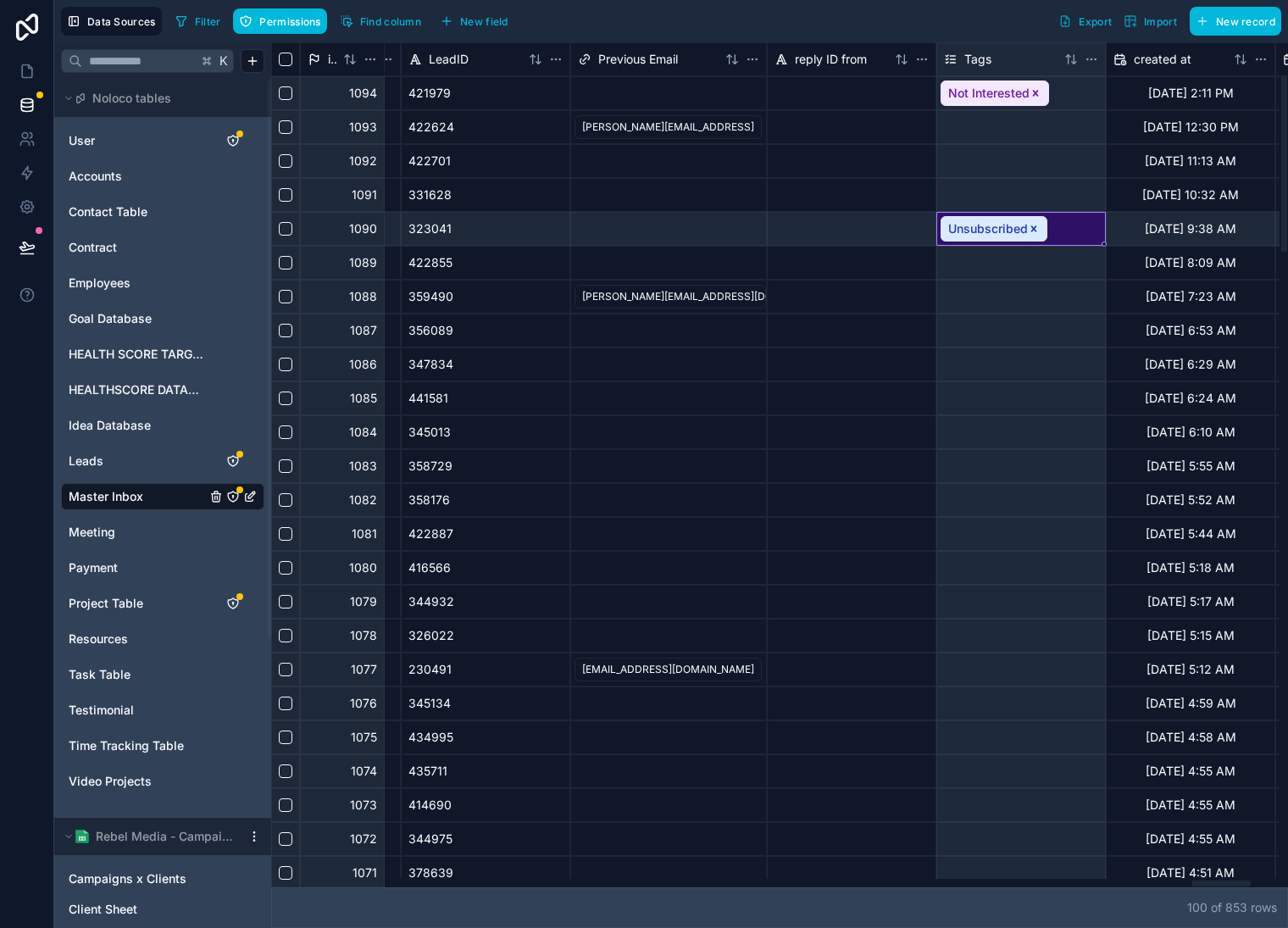
click at [1035, 231] on div "Unsubscribed" at bounding box center [1022, 228] width 170 height 34
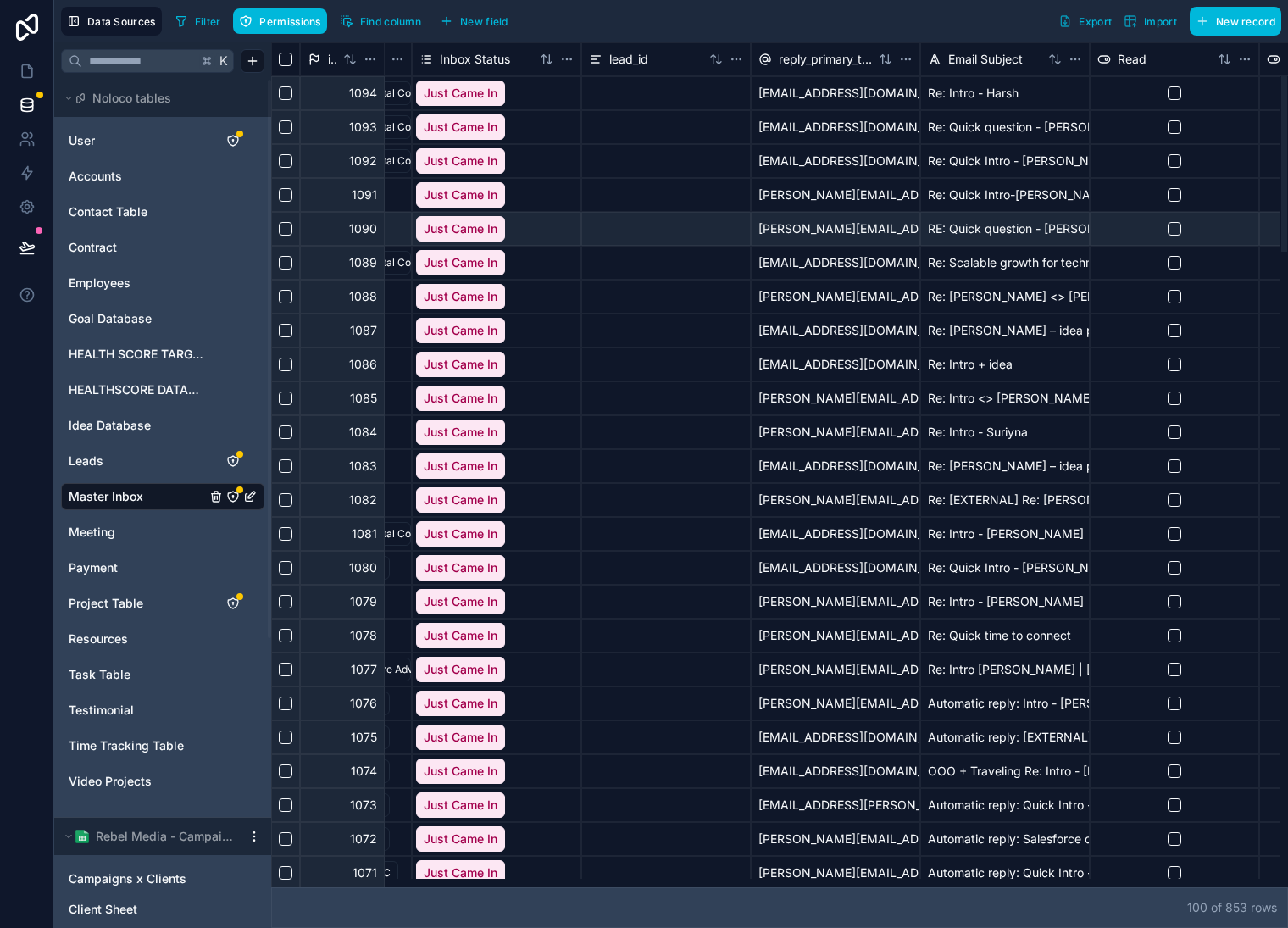
scroll to position [0, 0]
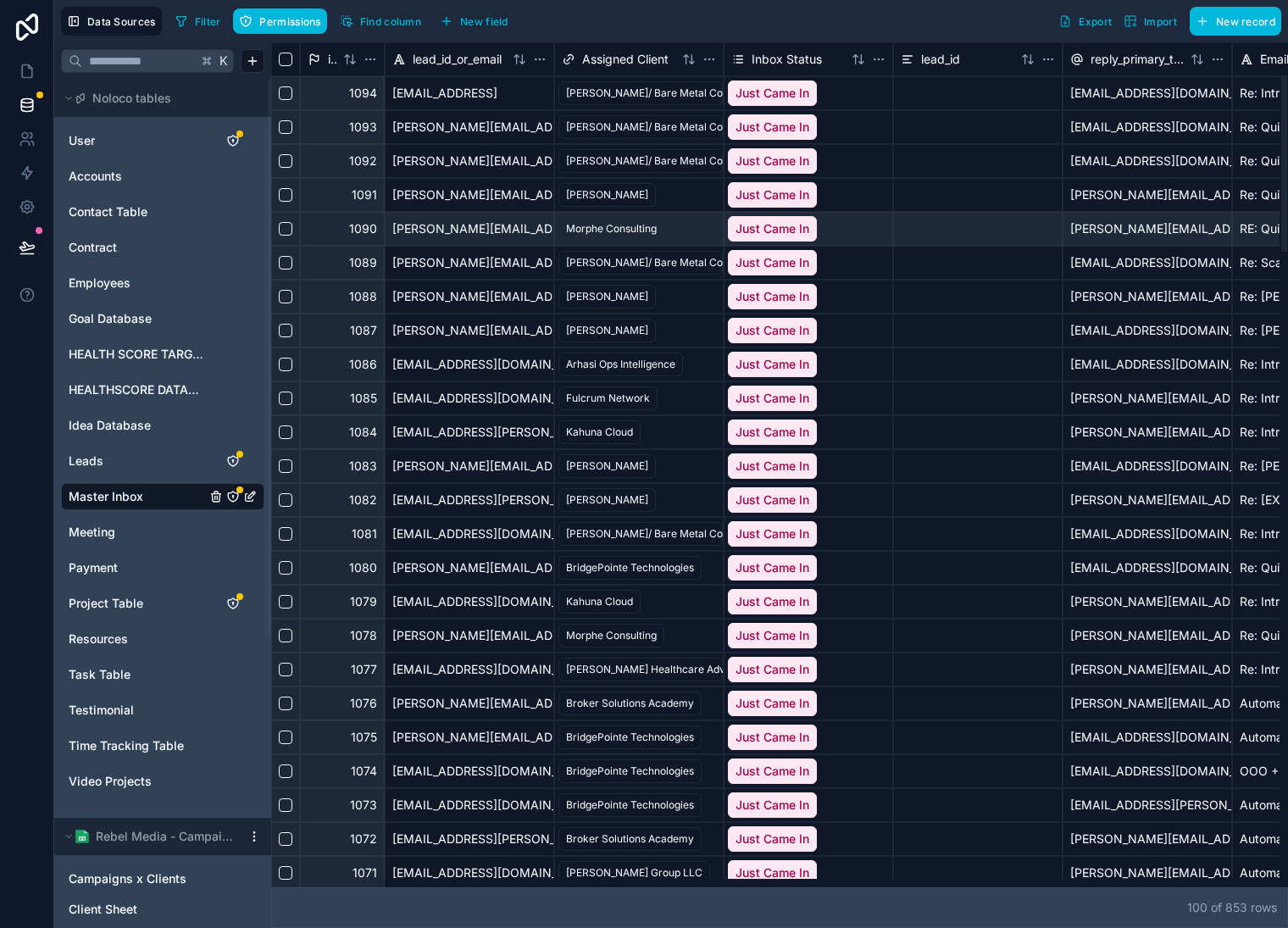
drag, startPoint x: 981, startPoint y: 887, endPoint x: 298, endPoint y: 853, distance: 683.8
click at [298, 879] on div at bounding box center [776, 882] width 1009 height 8
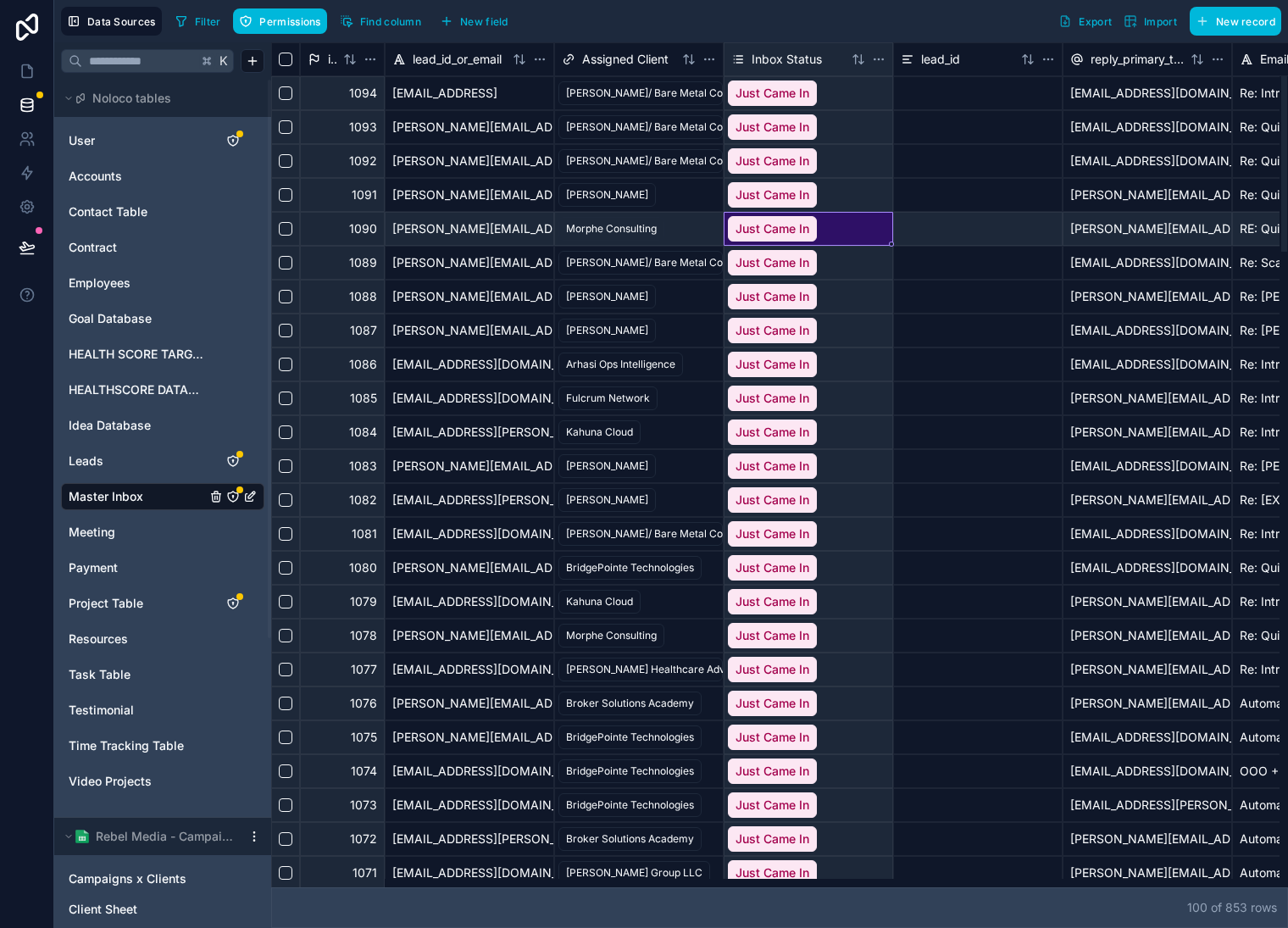
click at [851, 220] on div "Just Came In" at bounding box center [809, 228] width 168 height 32
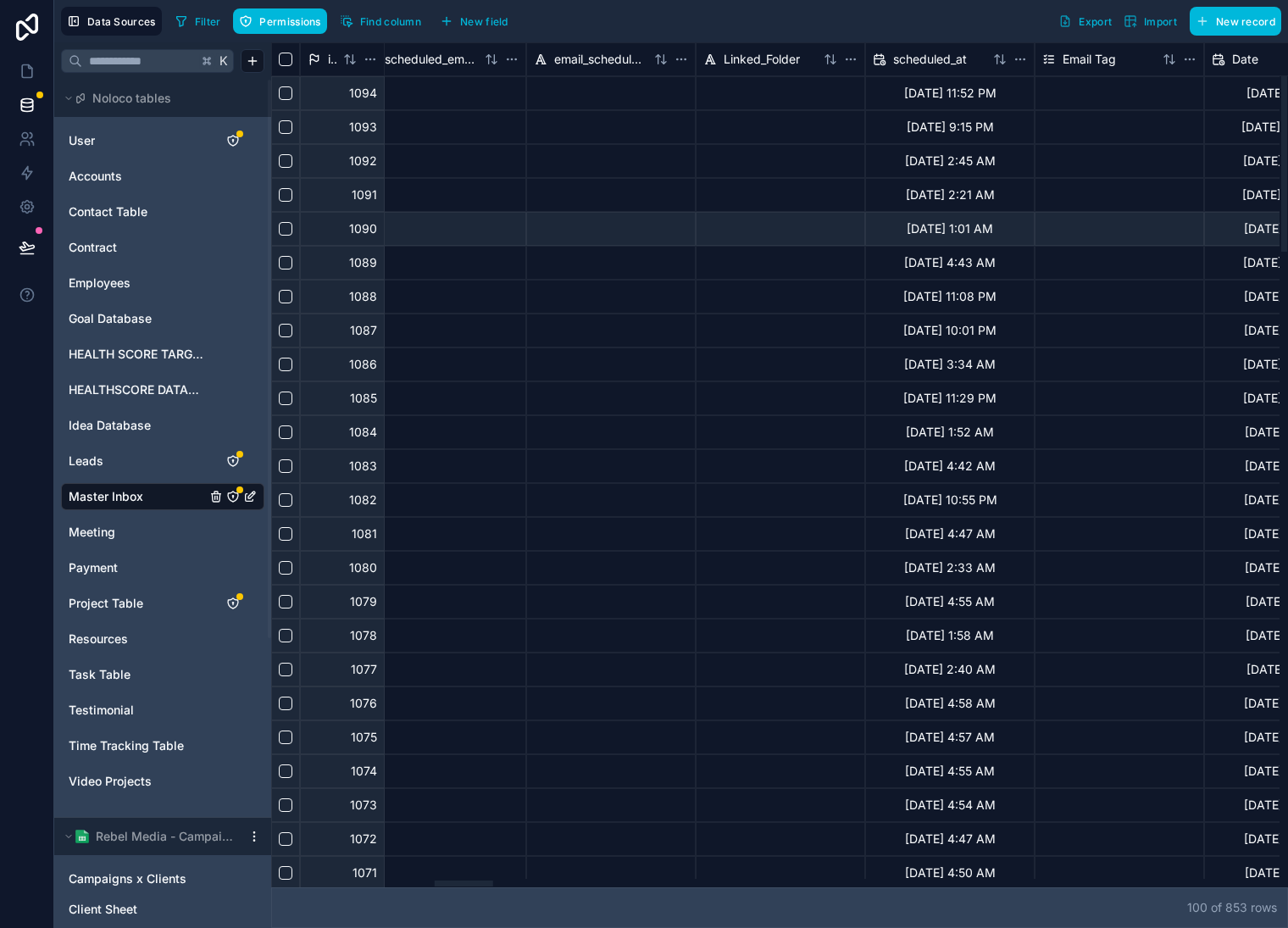
drag, startPoint x: 748, startPoint y: 887, endPoint x: 469, endPoint y: 882, distance: 279.0
click at [460, 885] on div at bounding box center [776, 882] width 1009 height 8
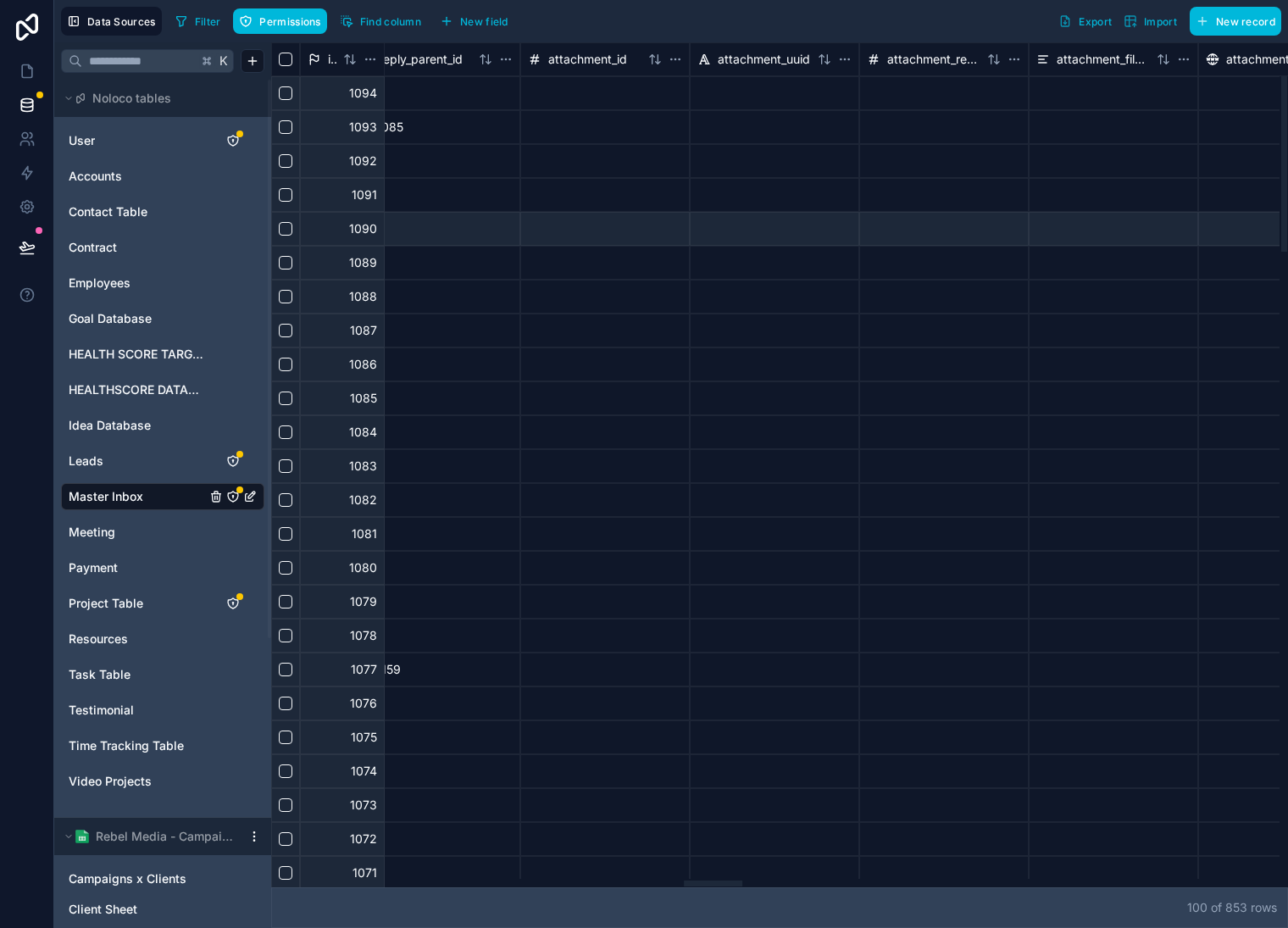
scroll to position [0, 7190]
drag, startPoint x: 771, startPoint y: 892, endPoint x: 712, endPoint y: 892, distance: 59.0
click at [712, 888] on div at bounding box center [776, 882] width 1009 height 8
drag, startPoint x: 711, startPoint y: 888, endPoint x: 729, endPoint y: 889, distance: 18.0
click at [729, 889] on div "100 of 853 row s" at bounding box center [780, 908] width 1017 height 41
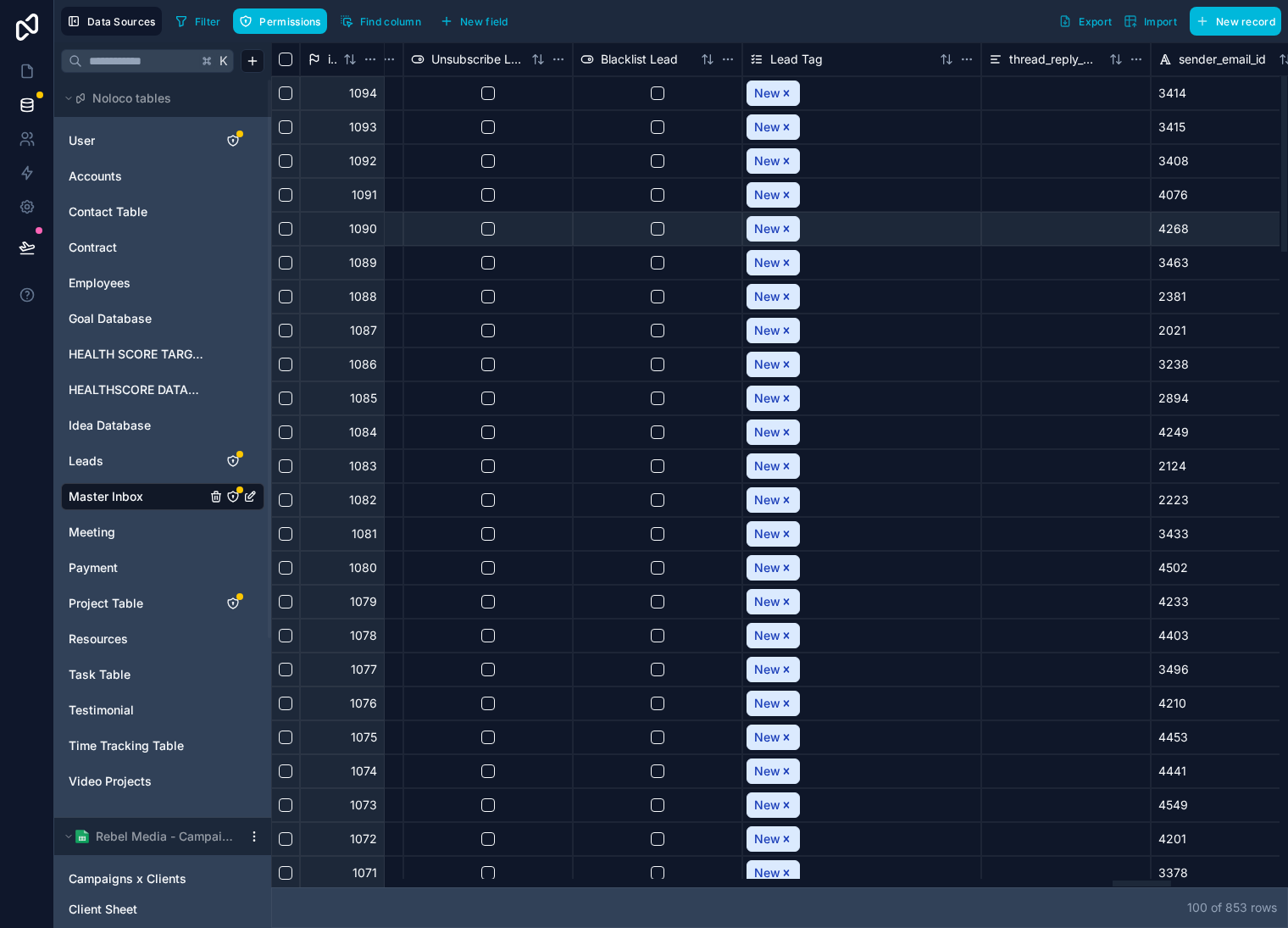
scroll to position [0, 14691]
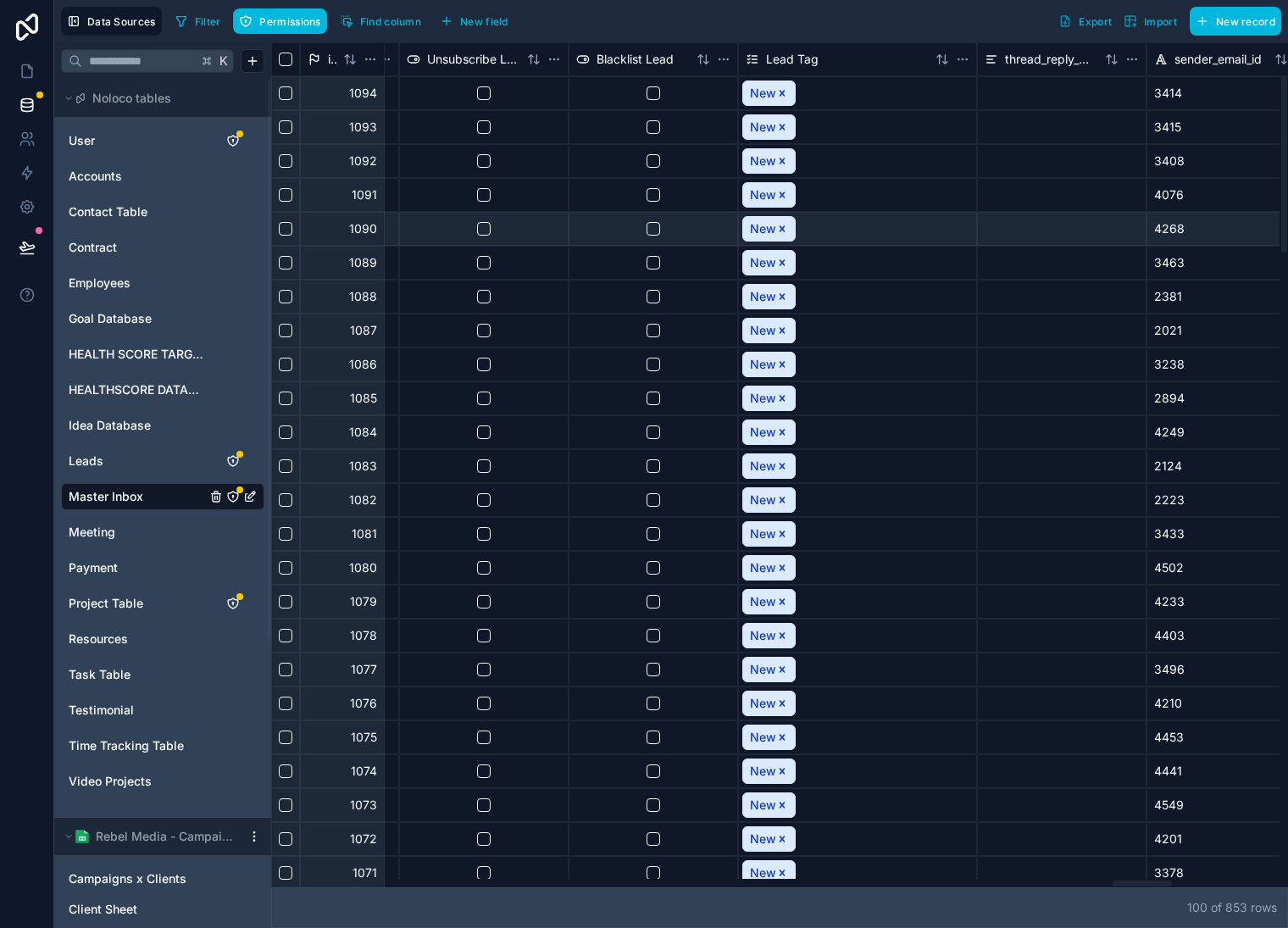
drag, startPoint x: 707, startPoint y: 878, endPoint x: 1142, endPoint y: 864, distance: 435.2
click at [1142, 879] on div at bounding box center [776, 882] width 1009 height 8
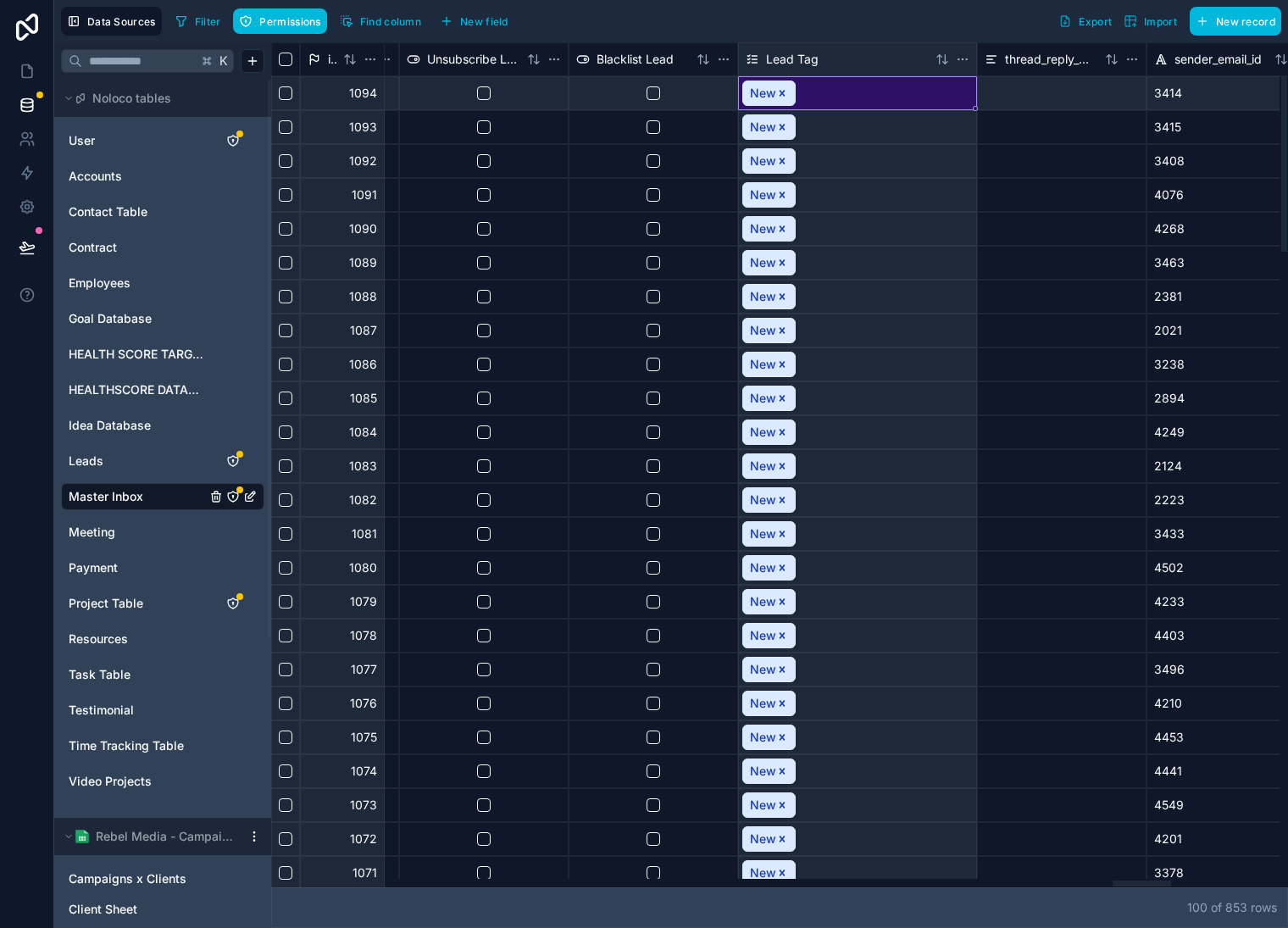
click at [938, 82] on div "New" at bounding box center [858, 93] width 237 height 32
click at [902, 228] on div "New" at bounding box center [858, 228] width 237 height 32
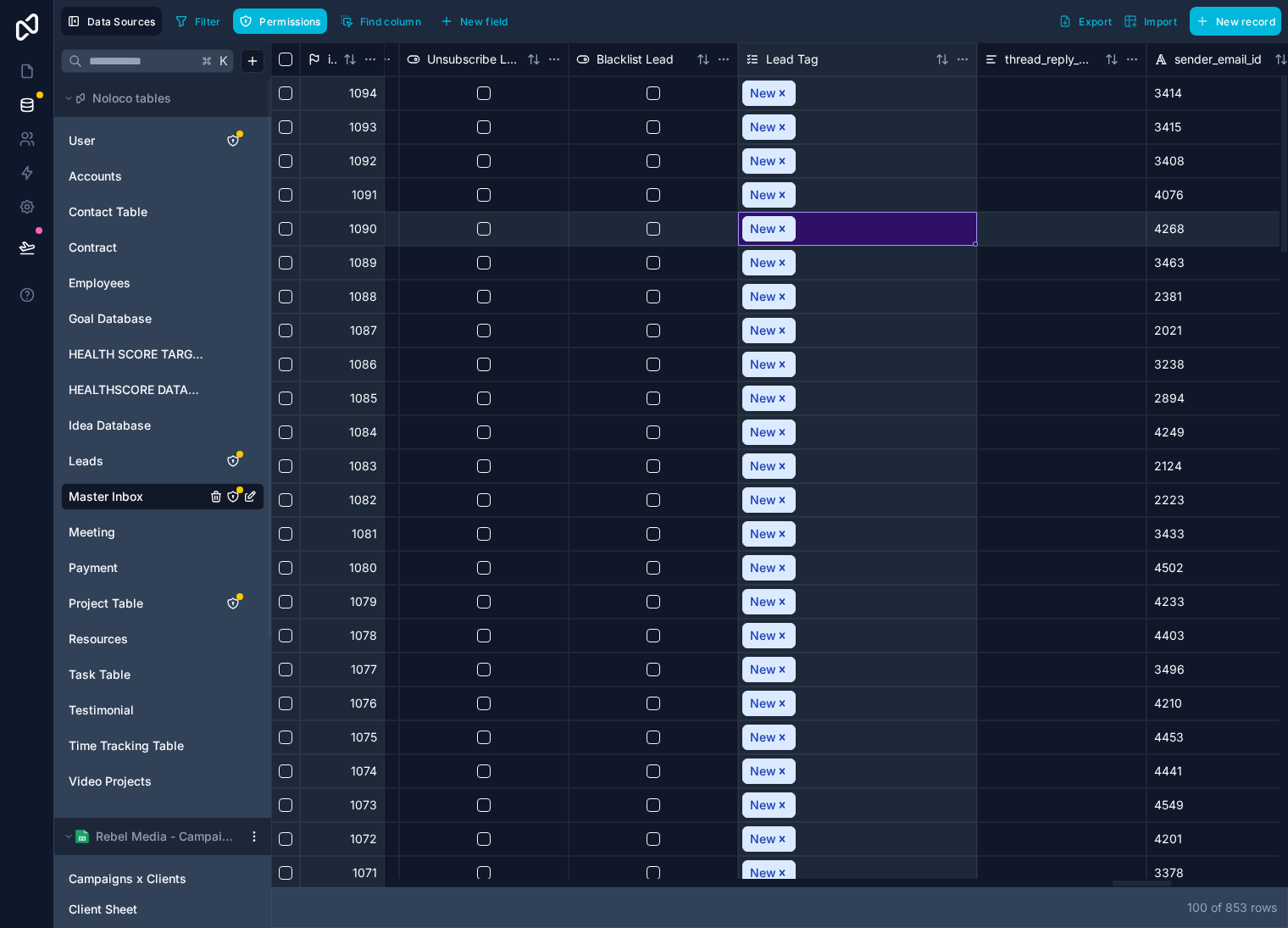
click at [902, 228] on div "New" at bounding box center [858, 228] width 237 height 32
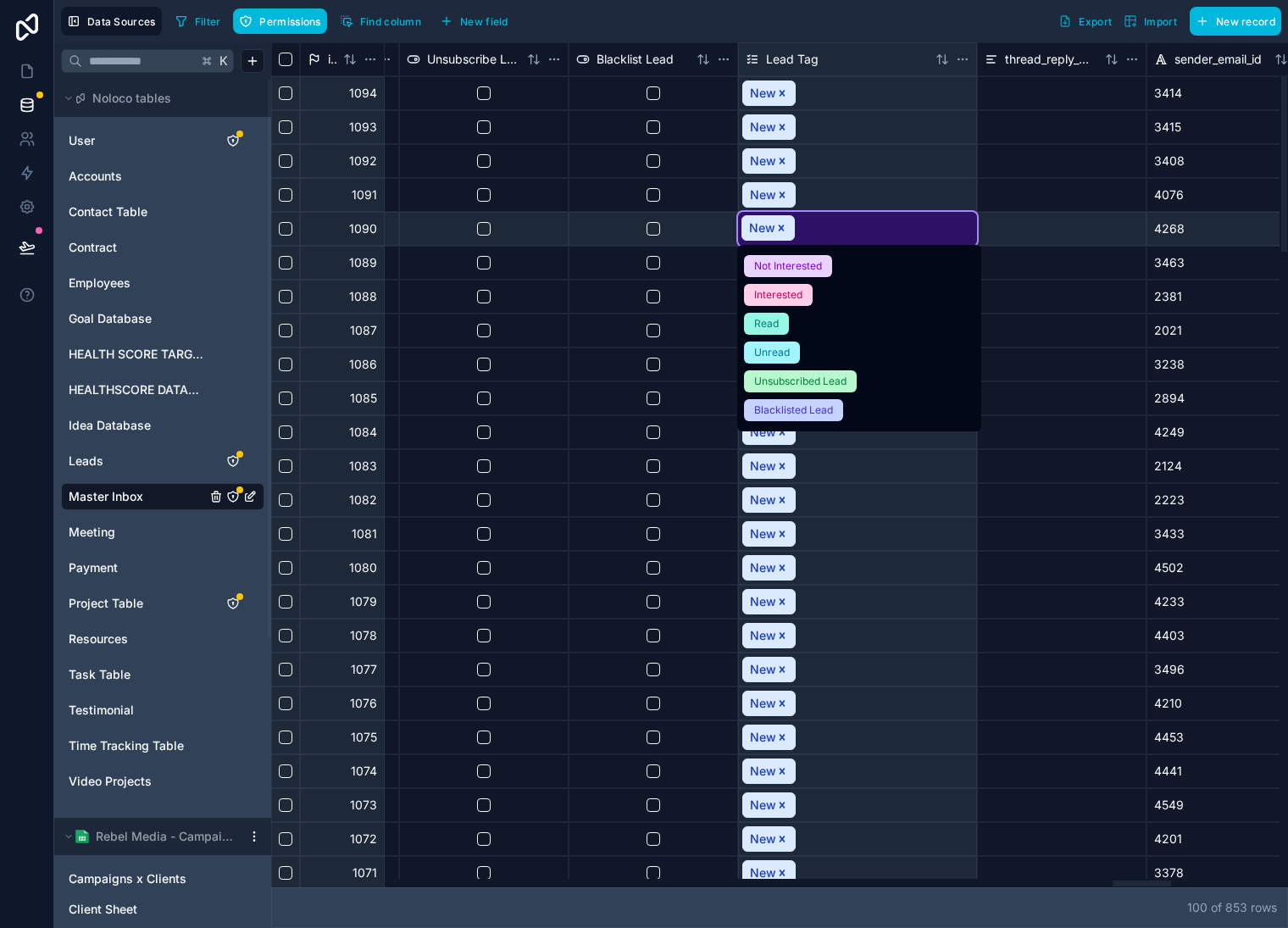
click at [791, 294] on div "Interested" at bounding box center [778, 294] width 48 height 15
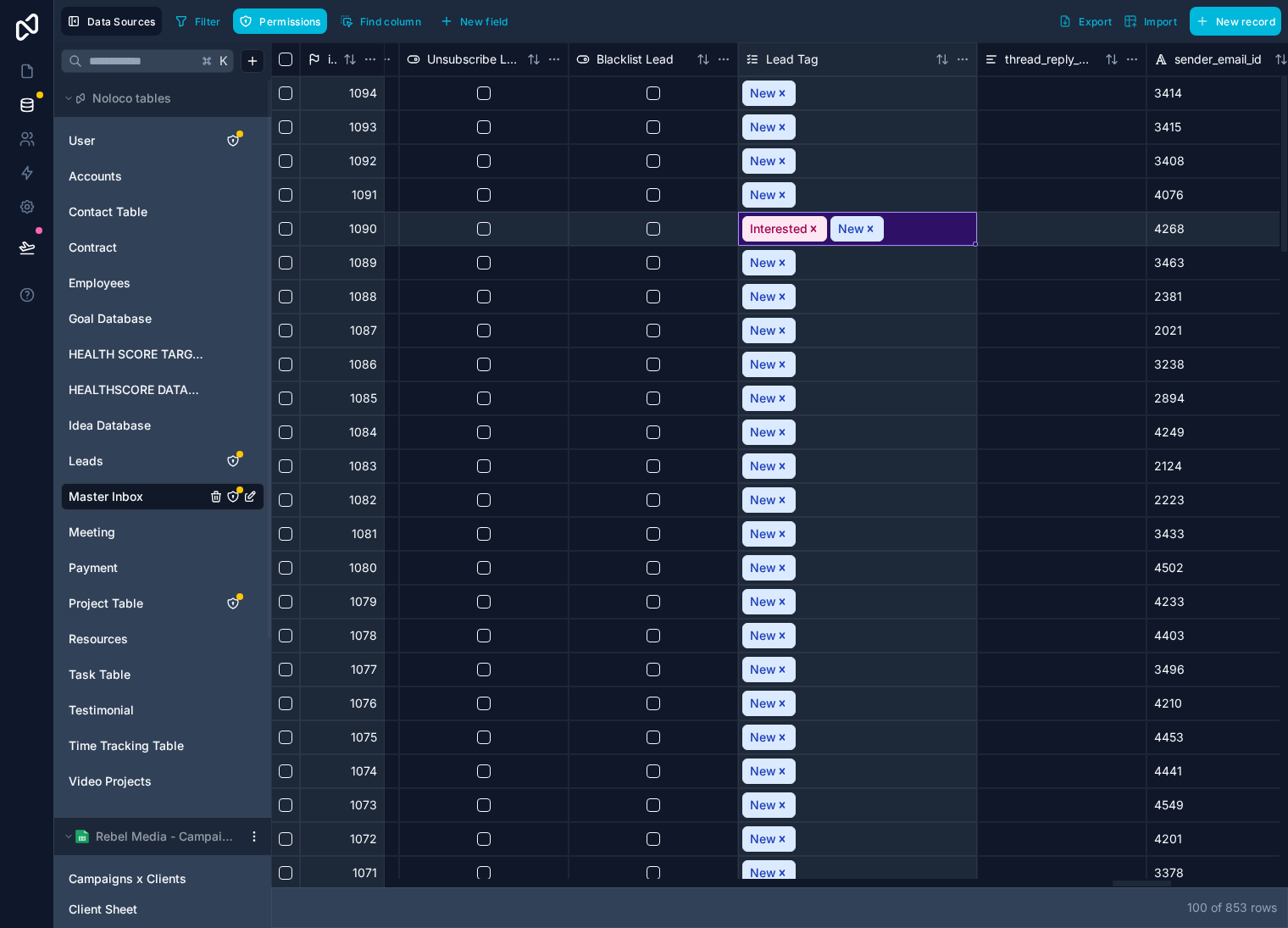
click at [913, 93] on div "New" at bounding box center [858, 93] width 237 height 32
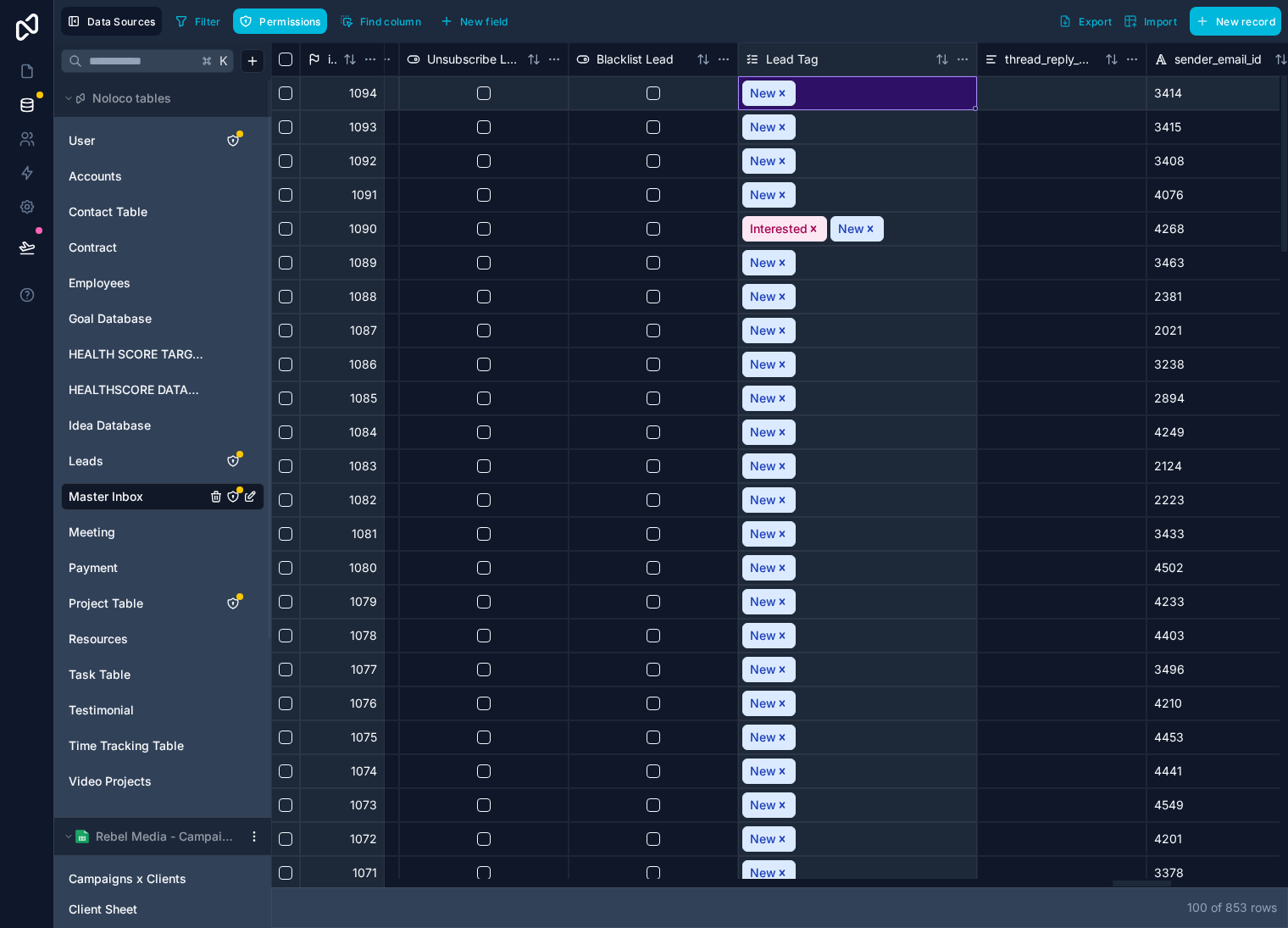
click at [913, 93] on div "New" at bounding box center [858, 93] width 237 height 32
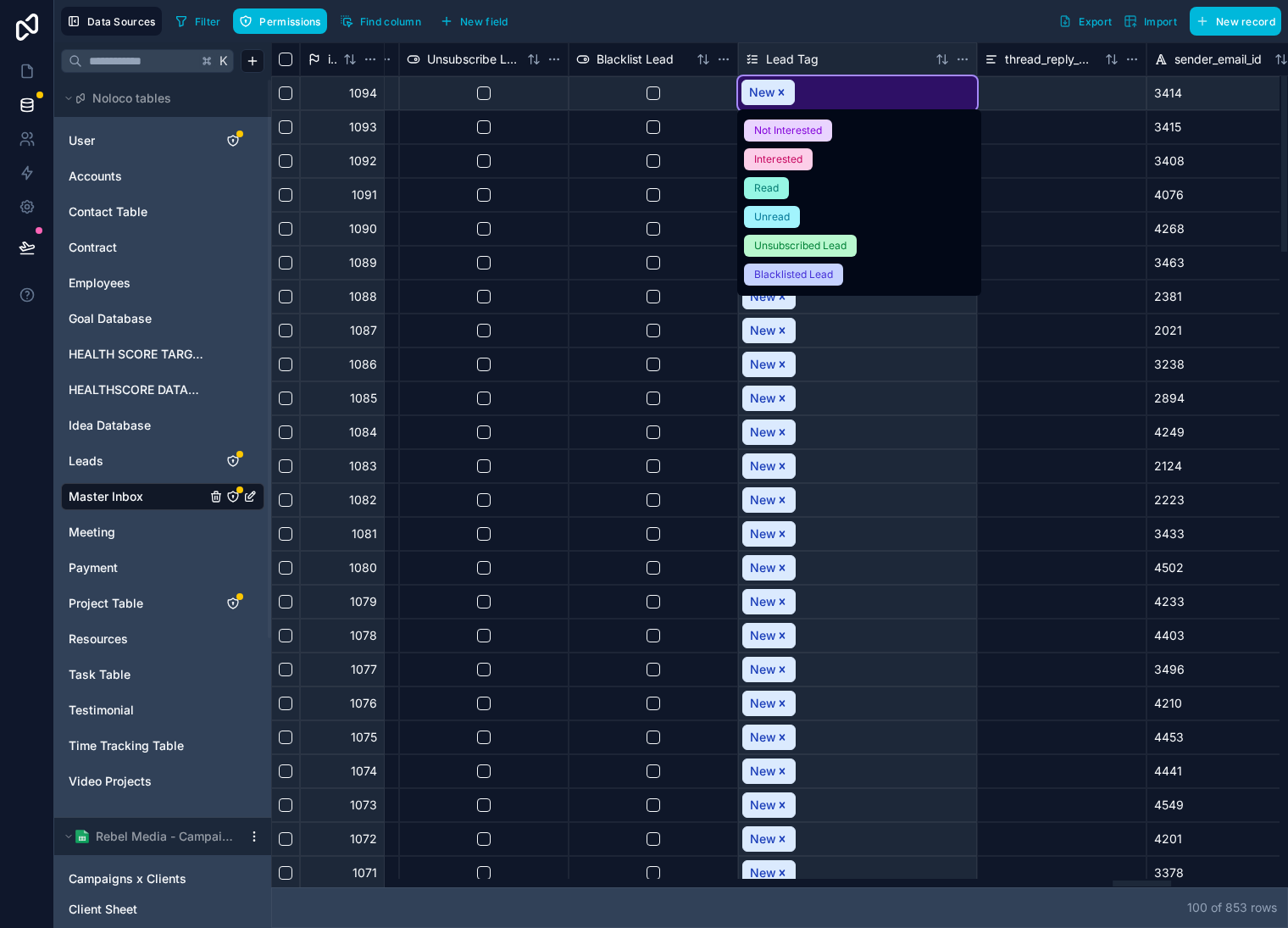
click at [874, 127] on div "Not Interested" at bounding box center [860, 130] width 244 height 29
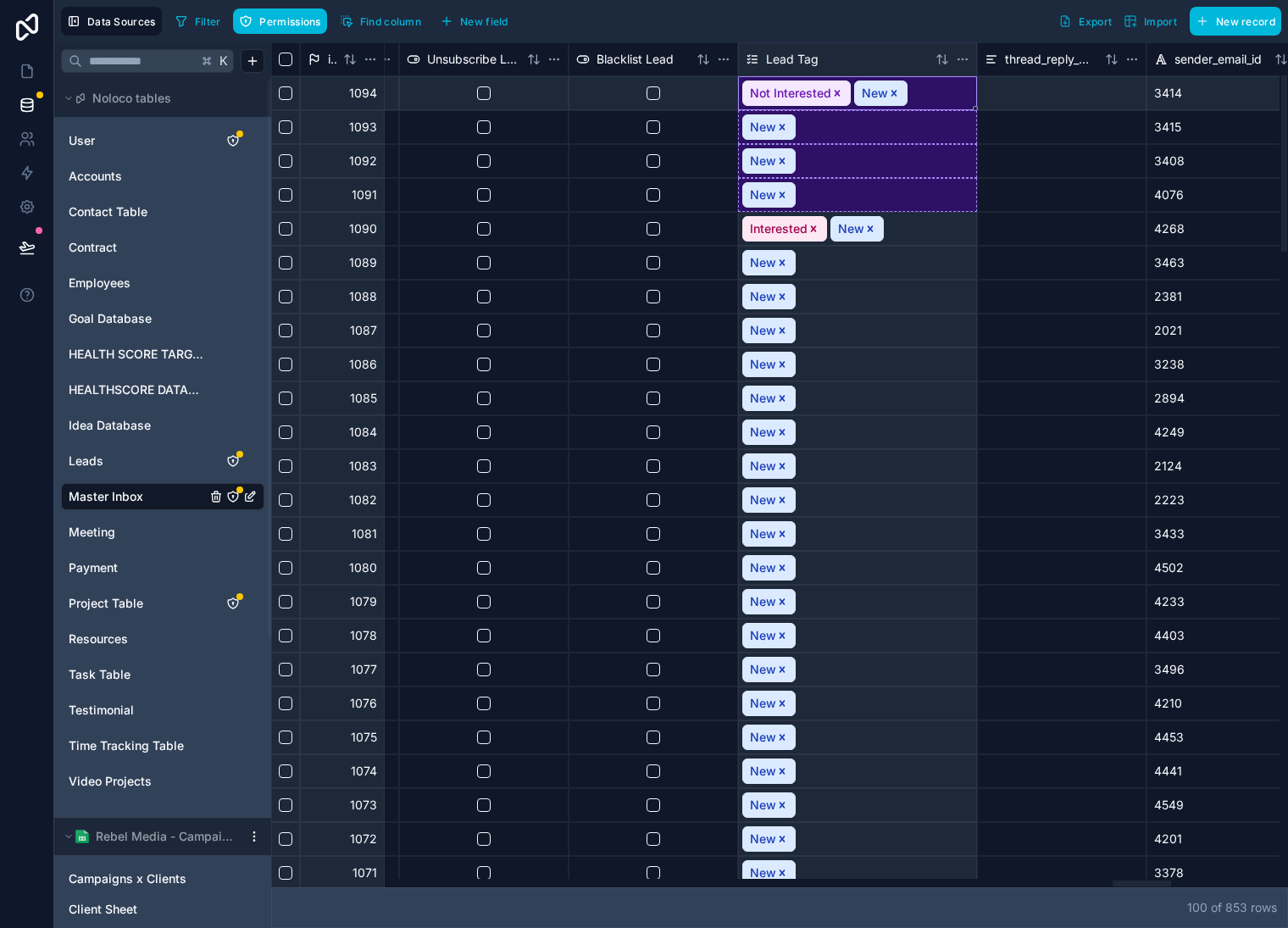
drag, startPoint x: 975, startPoint y: 108, endPoint x: 961, endPoint y: 205, distance: 98.0
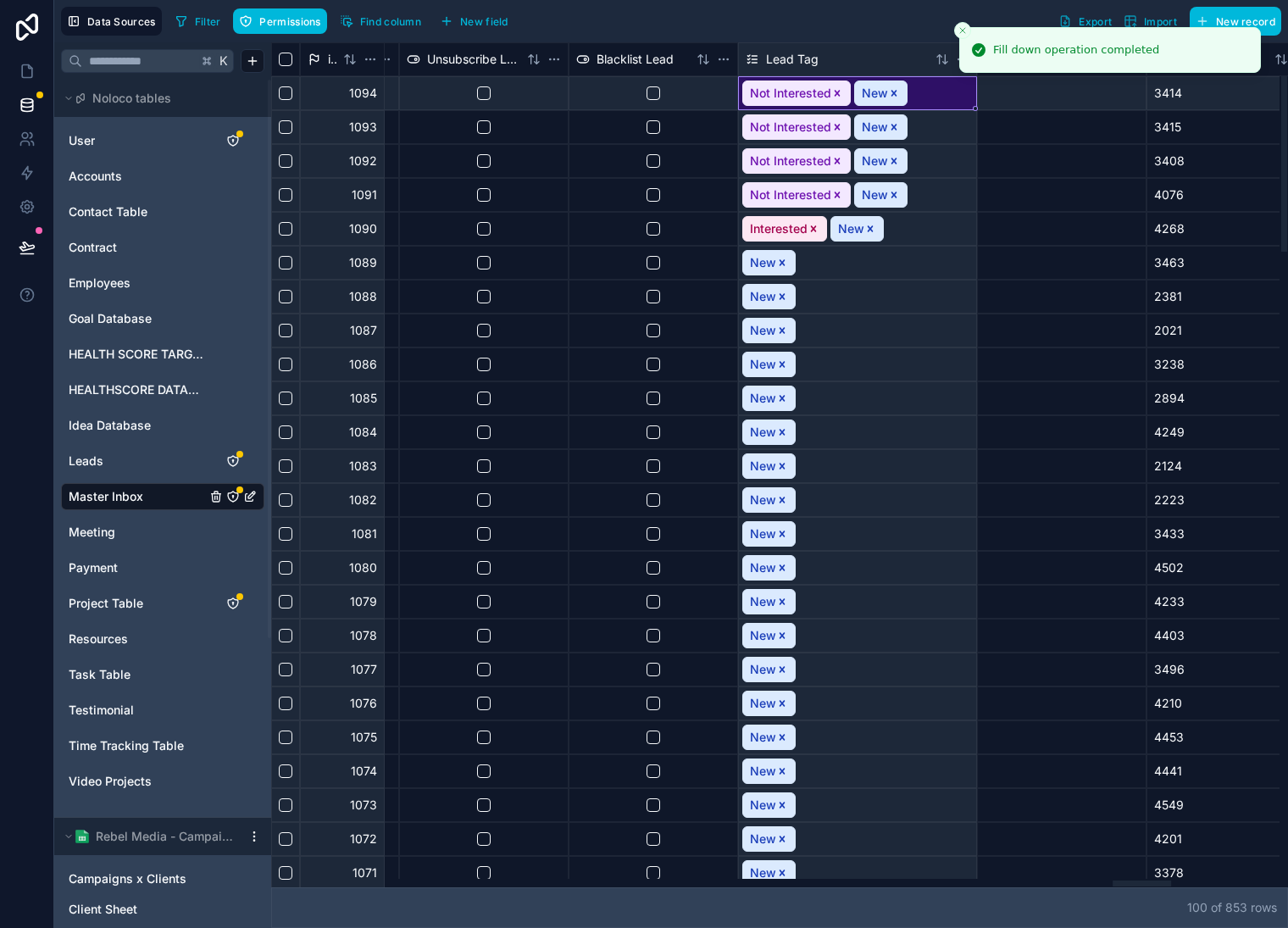
click at [903, 265] on div "New" at bounding box center [858, 263] width 237 height 32
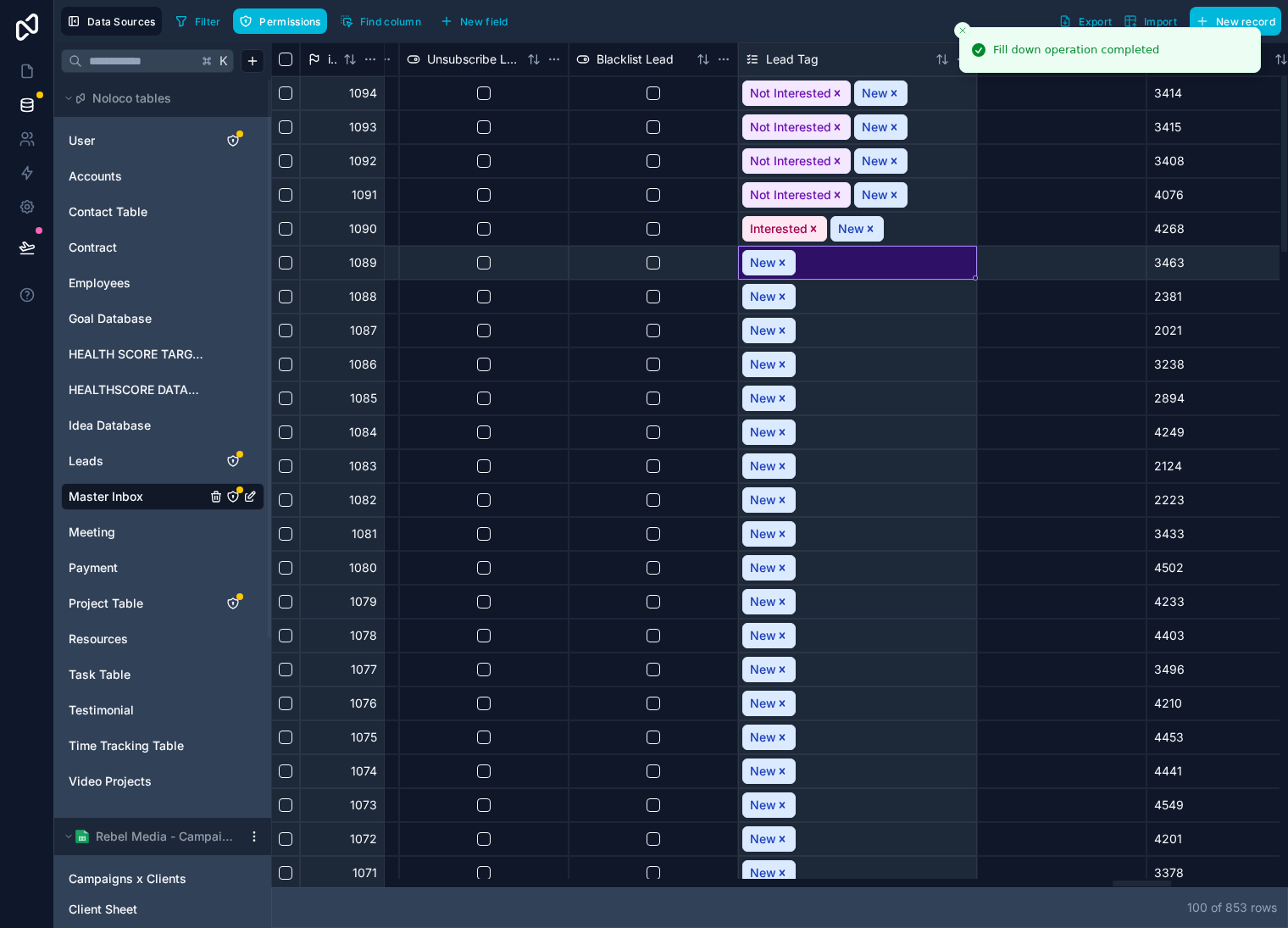
click at [903, 266] on div "New" at bounding box center [858, 263] width 237 height 32
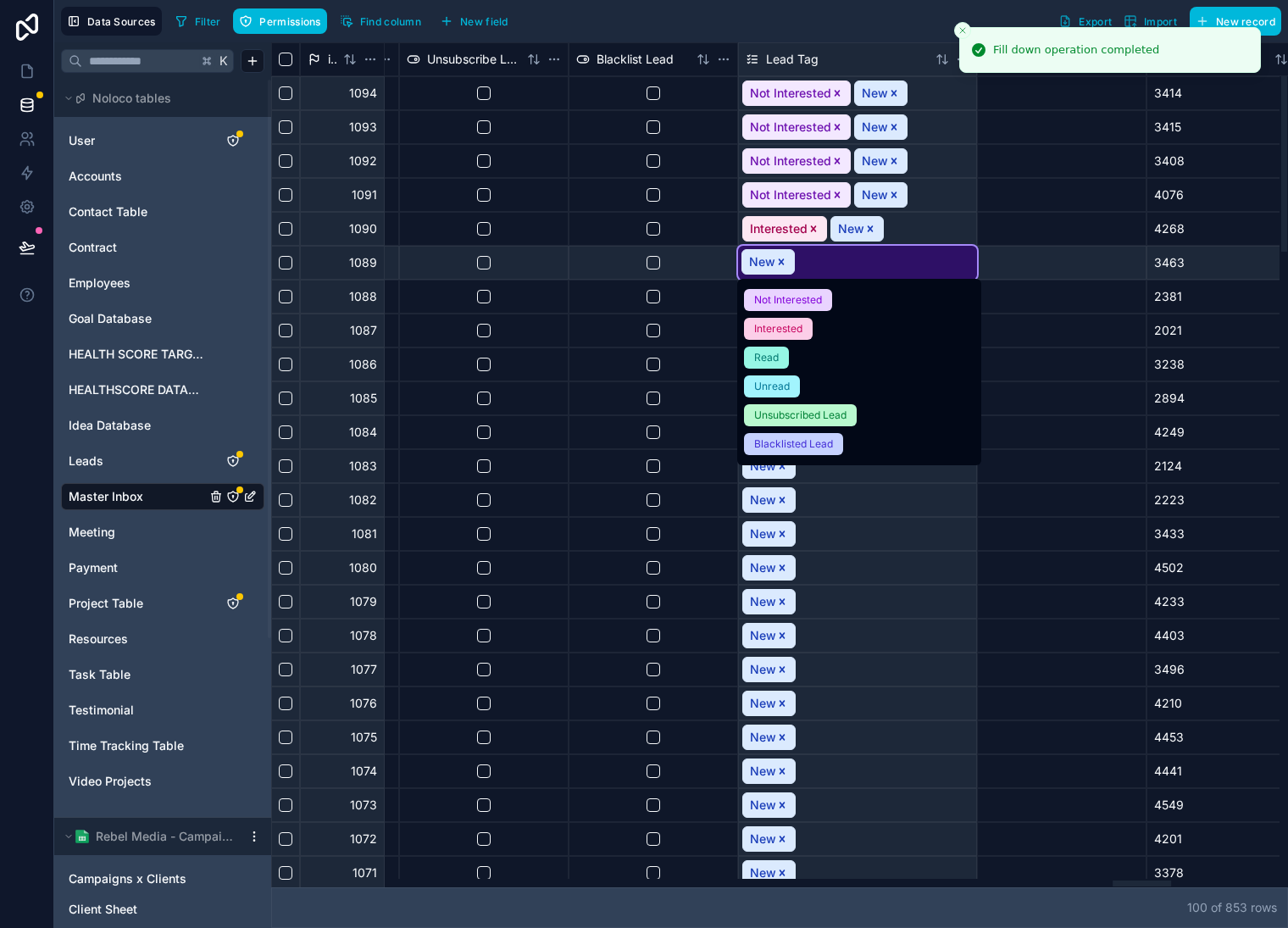
click at [800, 304] on div "Not Interested" at bounding box center [788, 300] width 67 height 15
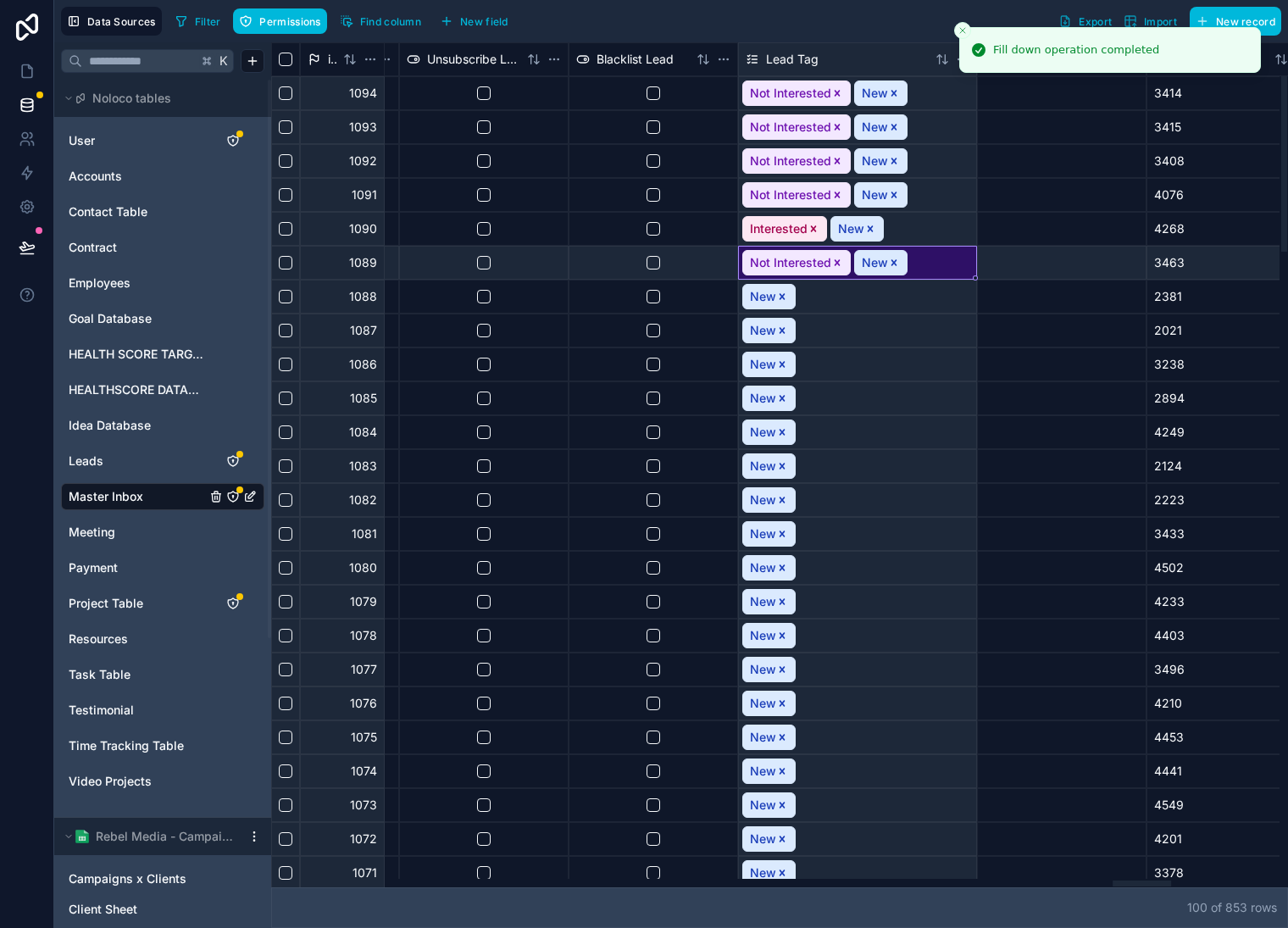
click at [1022, 273] on div at bounding box center [1062, 263] width 170 height 34
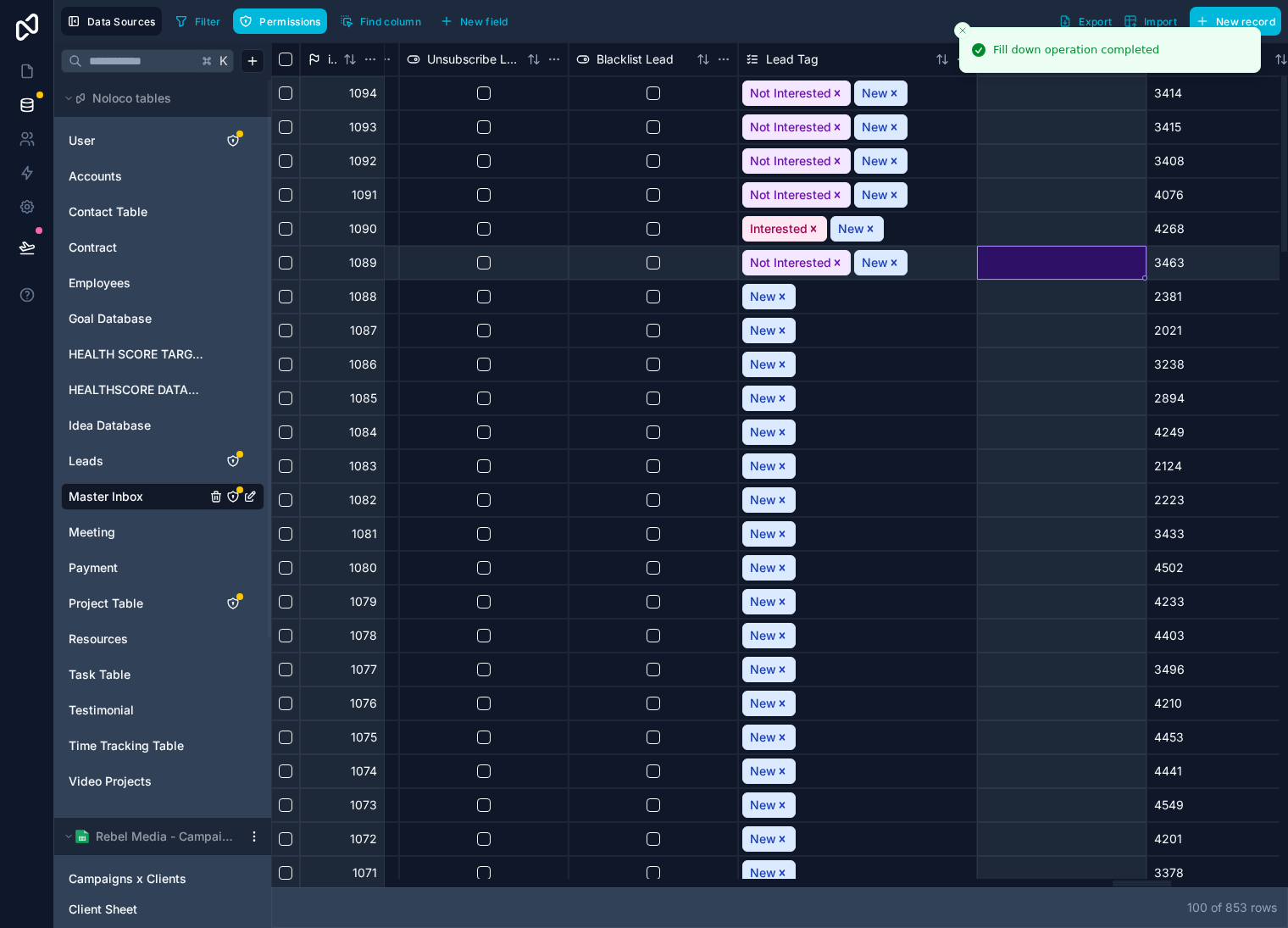
click at [937, 261] on div "Not Interested New" at bounding box center [858, 263] width 237 height 32
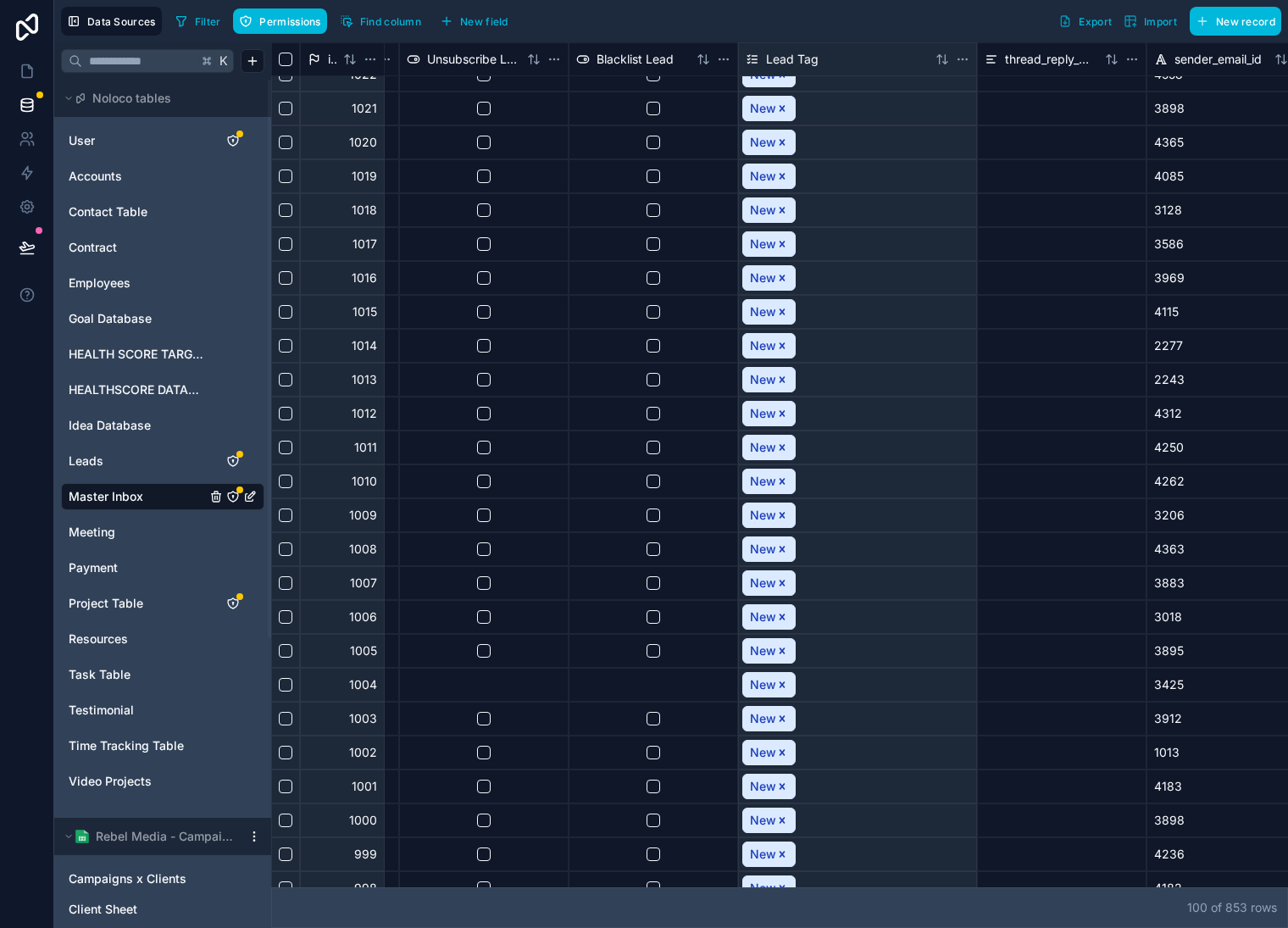
scroll to position [2579, 14691]
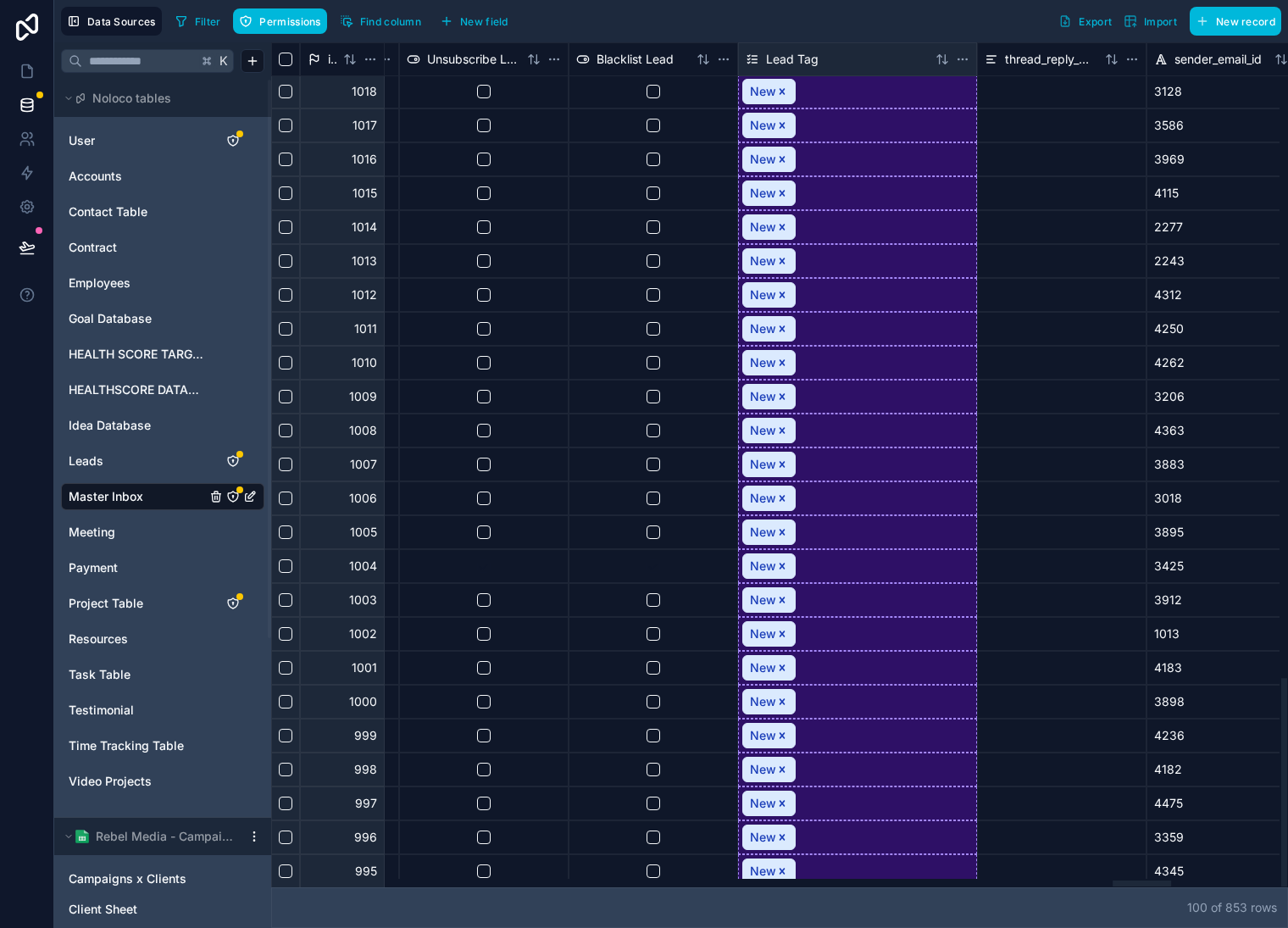
drag, startPoint x: 975, startPoint y: 278, endPoint x: 946, endPoint y: 878, distance: 600.7
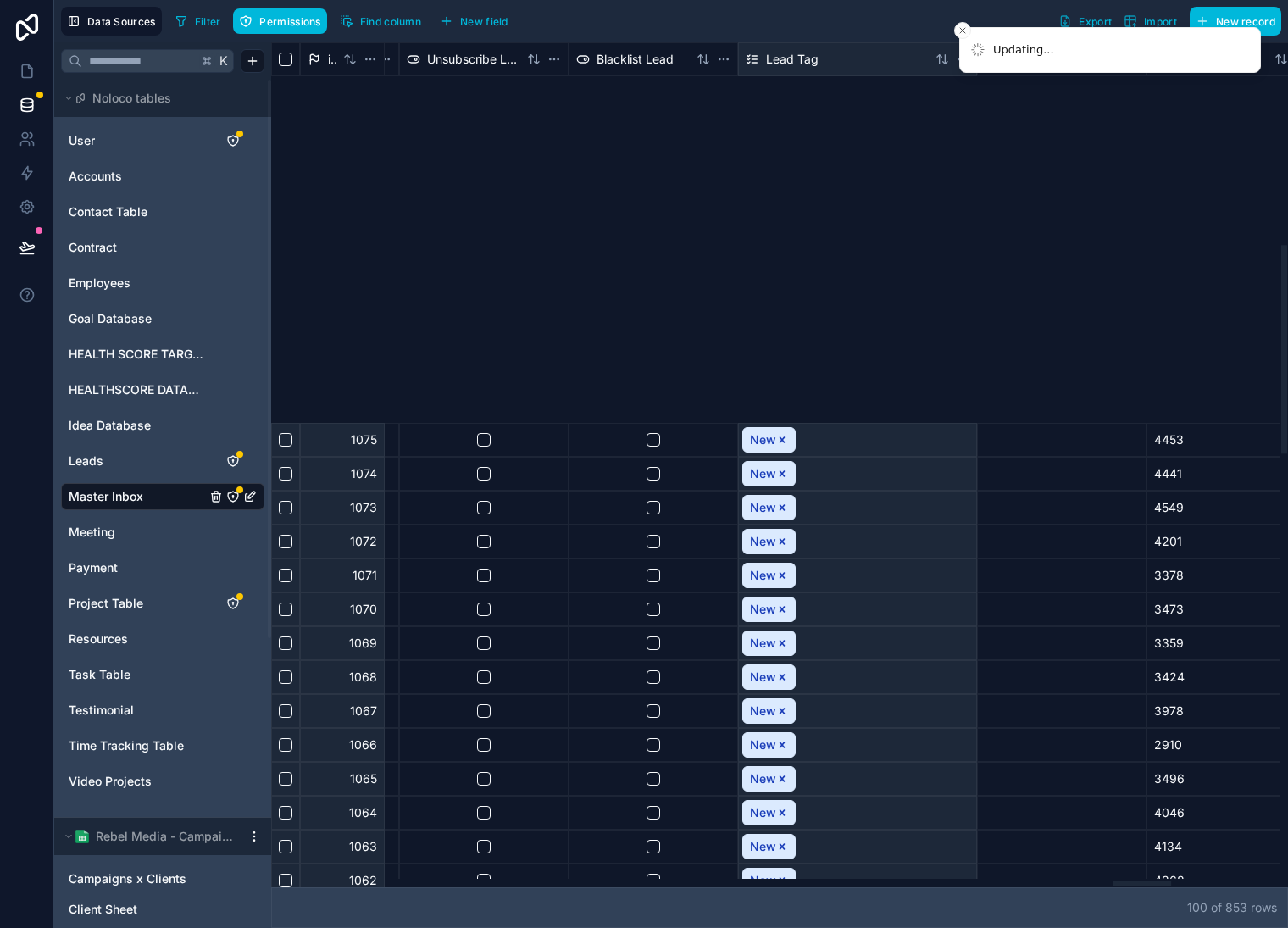
scroll to position [0, 14691]
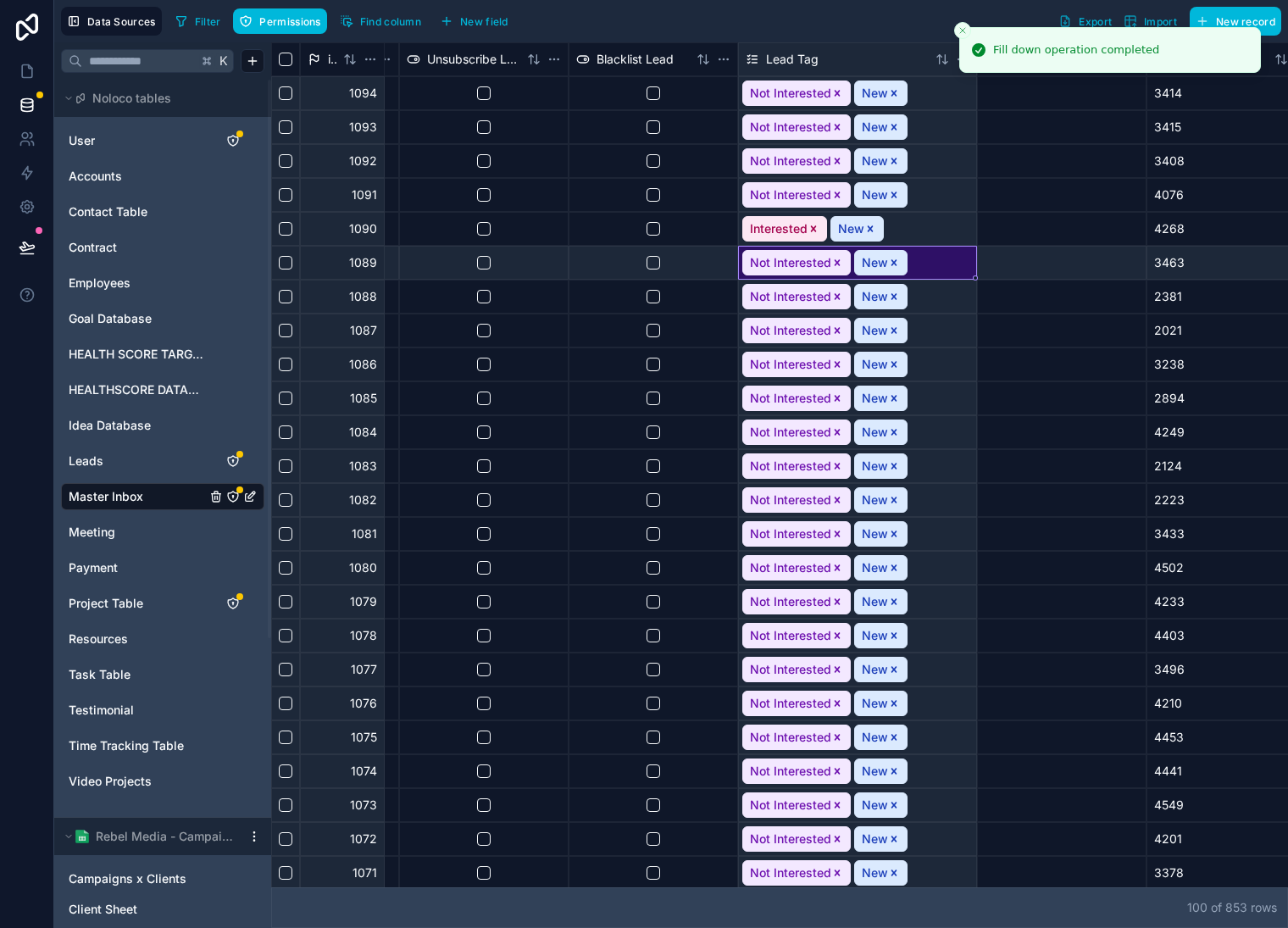
click at [961, 28] on icon "Close toast" at bounding box center [963, 30] width 10 height 10
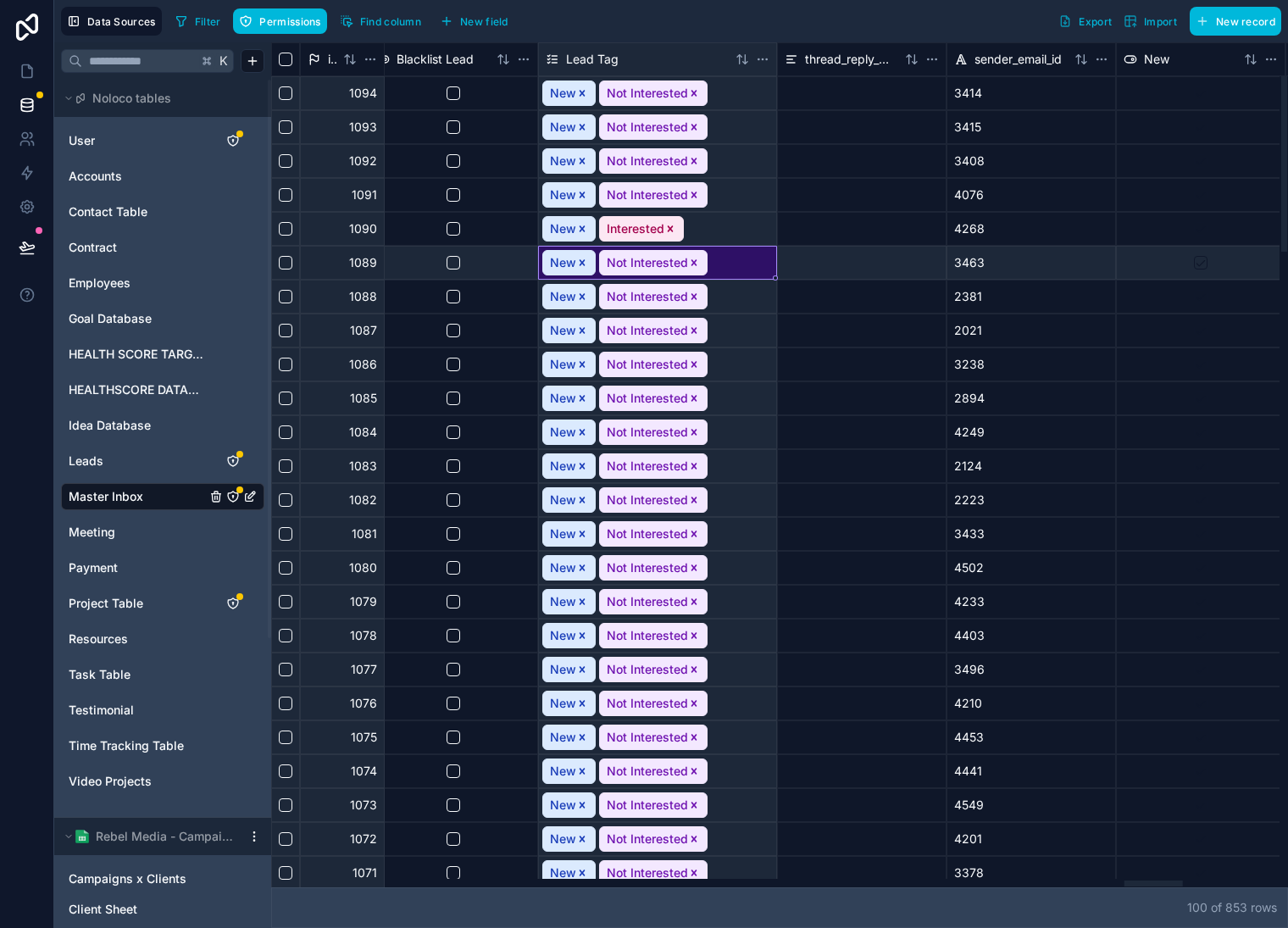
scroll to position [0, 14879]
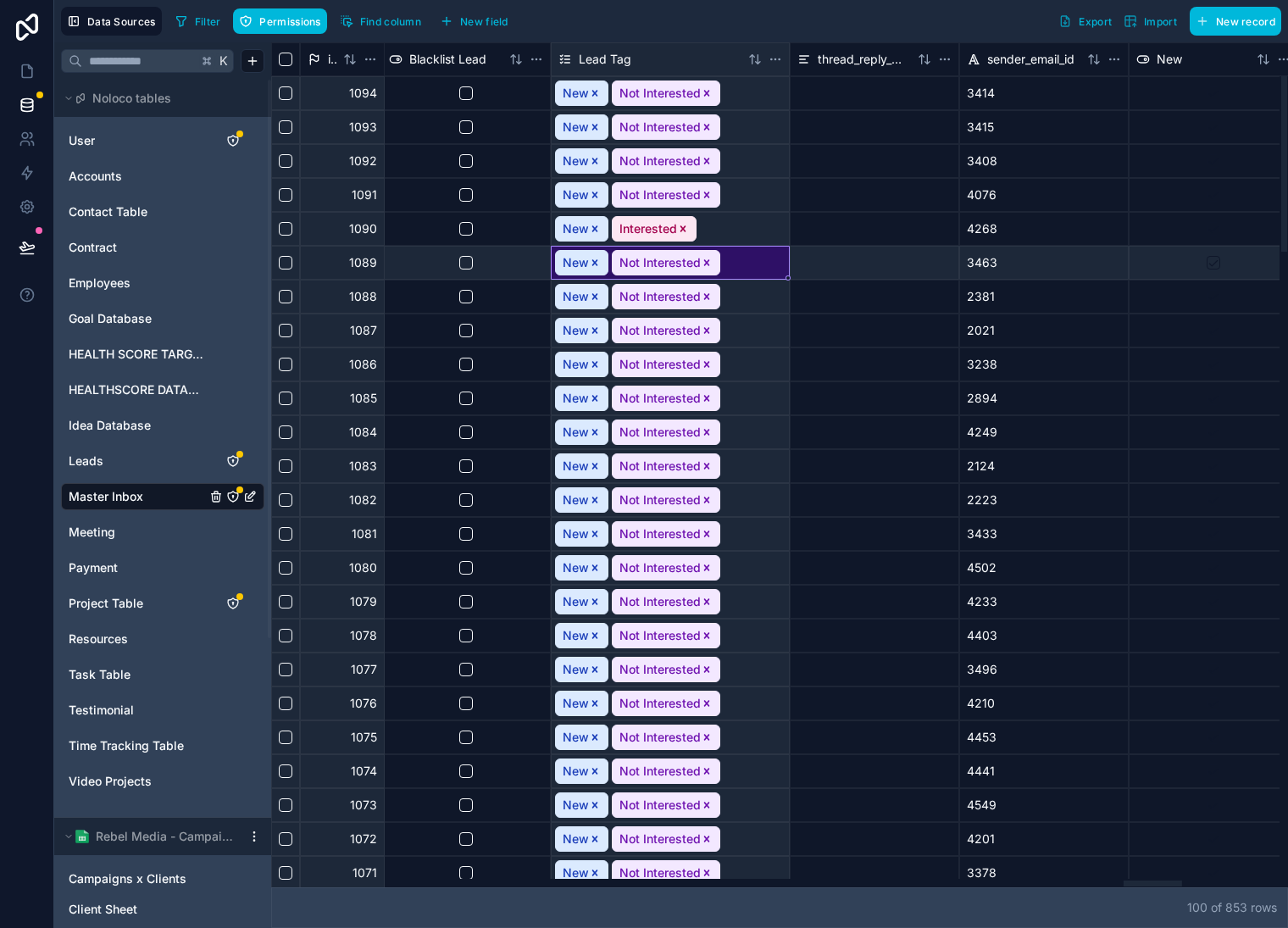
drag, startPoint x: 825, startPoint y: 880, endPoint x: 1153, endPoint y: 843, distance: 330.1
click at [1153, 879] on div at bounding box center [776, 882] width 1009 height 8
click at [777, 57] on html "Data Sources Filter Permissions Find column New field Export Import New record …" at bounding box center [644, 464] width 1288 height 928
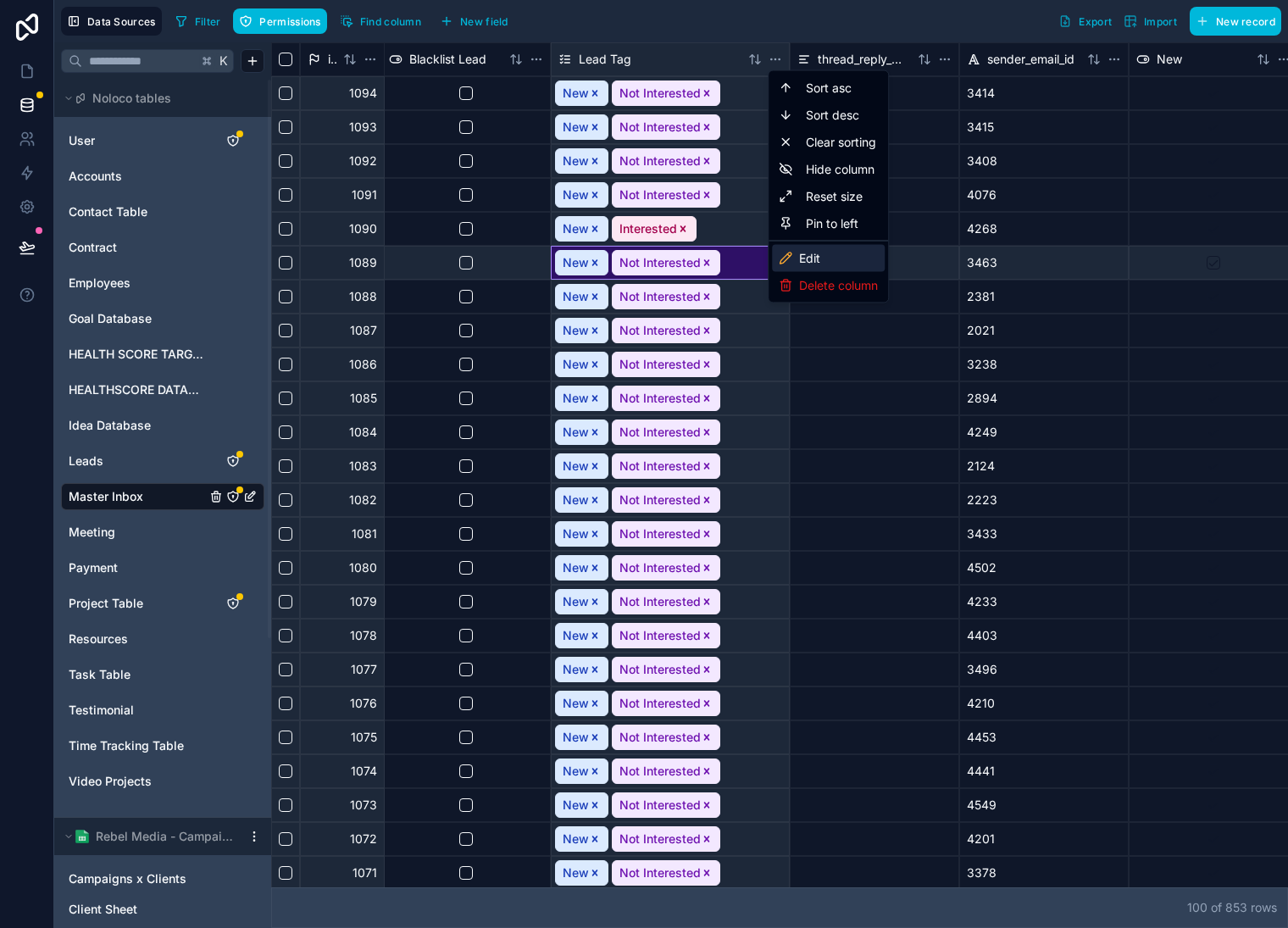
click at [827, 253] on div "Edit" at bounding box center [829, 259] width 113 height 27
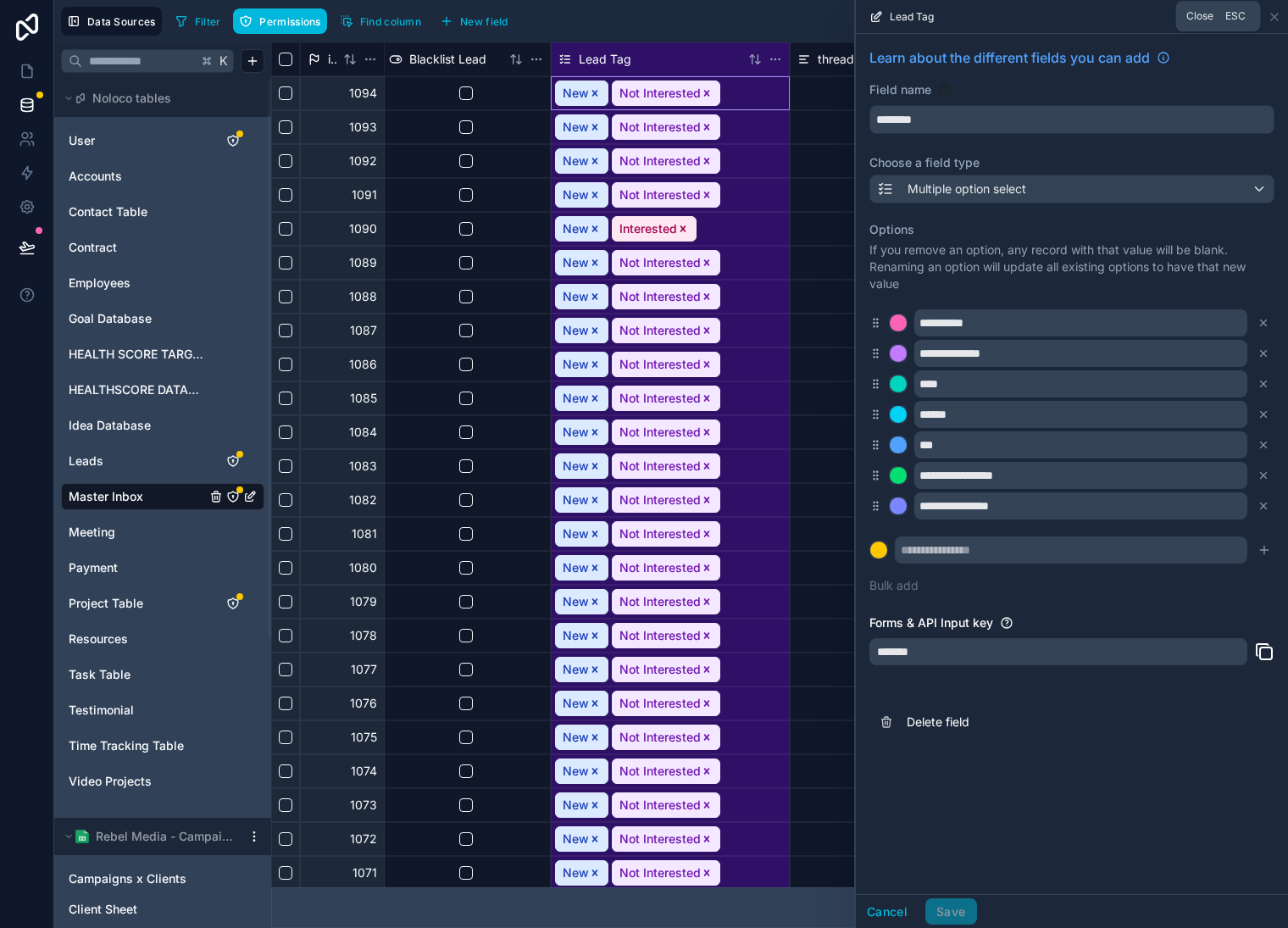
click at [1278, 15] on icon at bounding box center [1274, 16] width 14 height 14
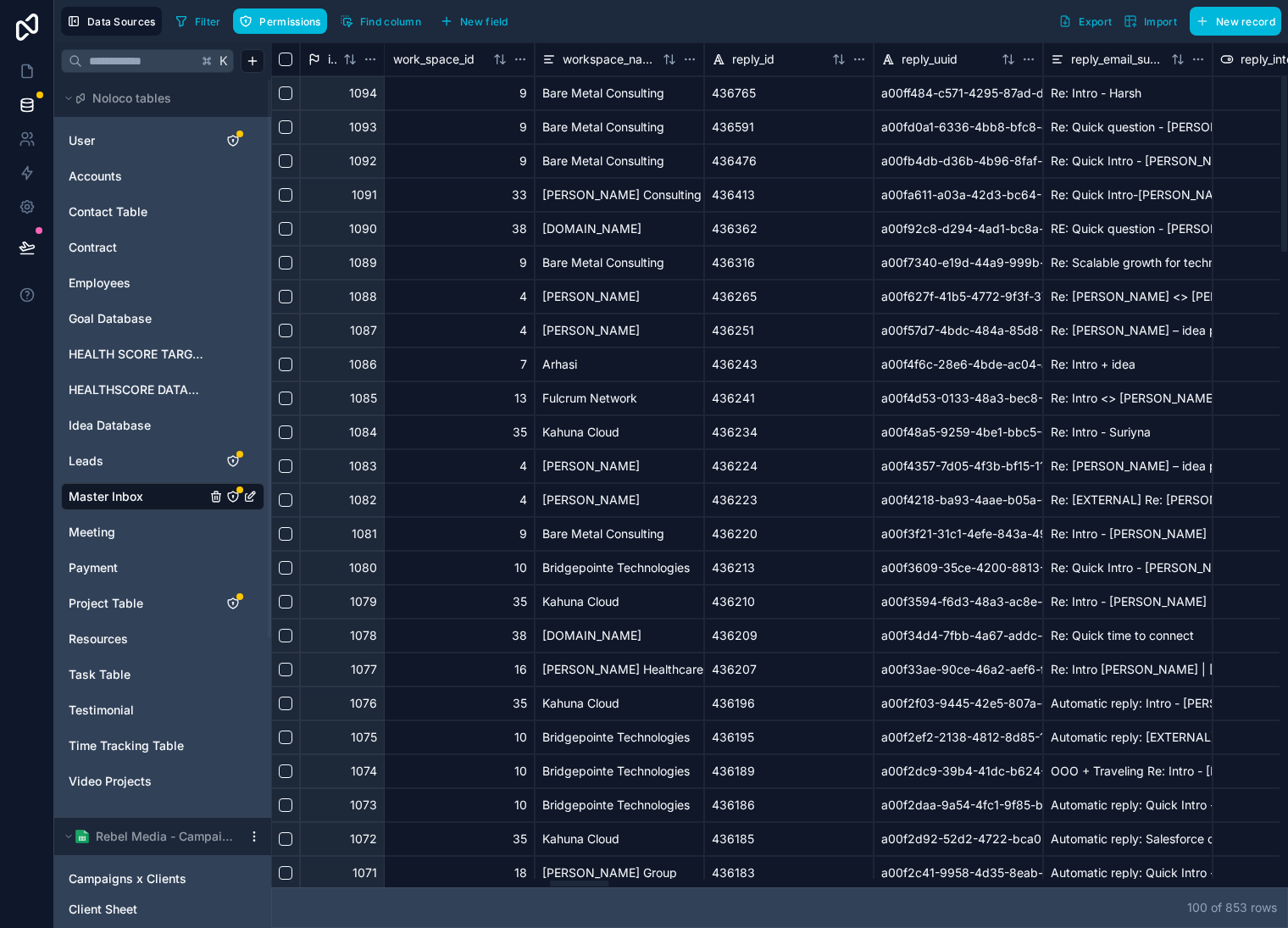
scroll to position [0, 5012]
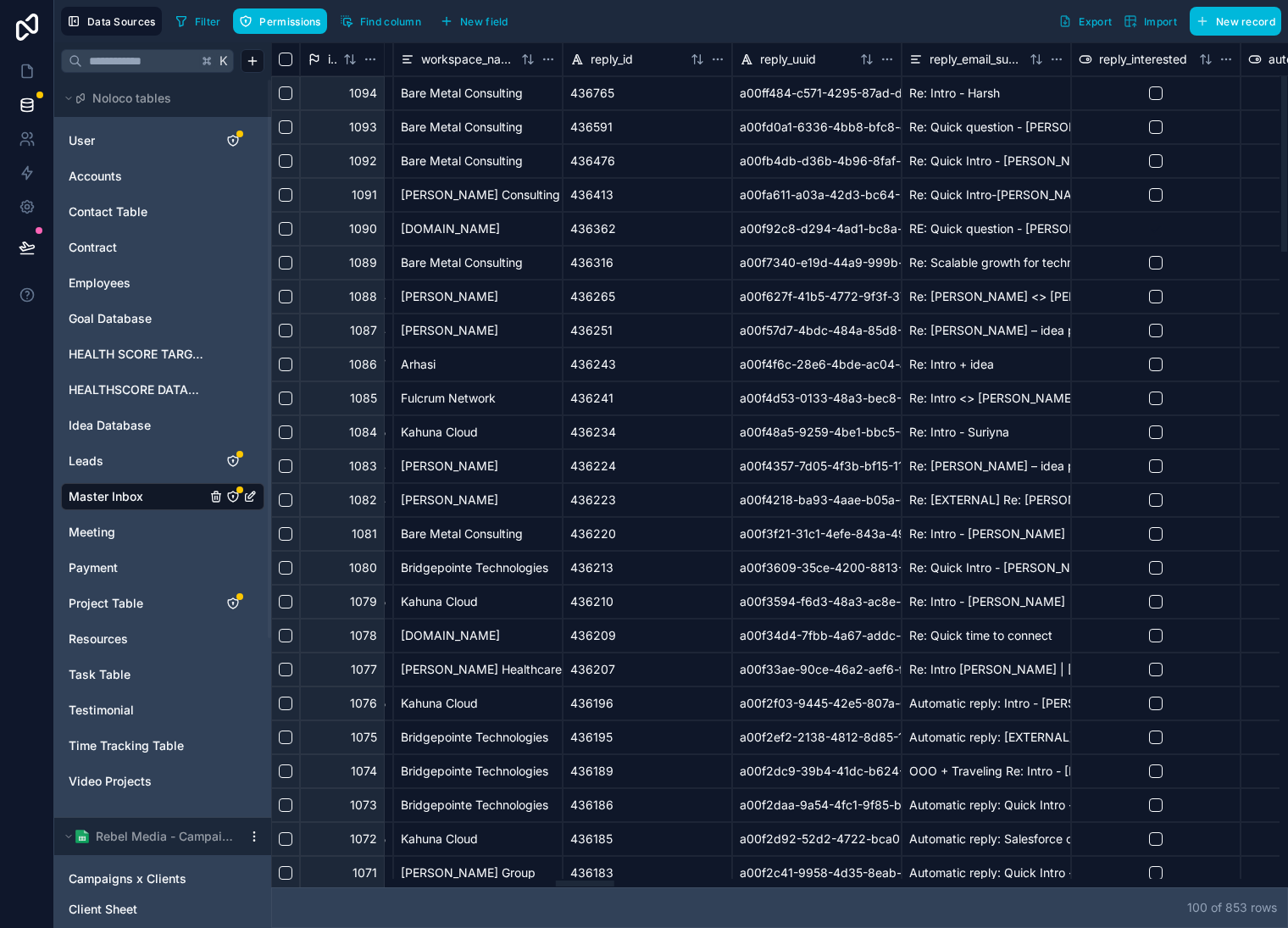
drag, startPoint x: 1139, startPoint y: 882, endPoint x: 701, endPoint y: 585, distance: 529.2
click at [571, 881] on div at bounding box center [585, 883] width 58 height 6
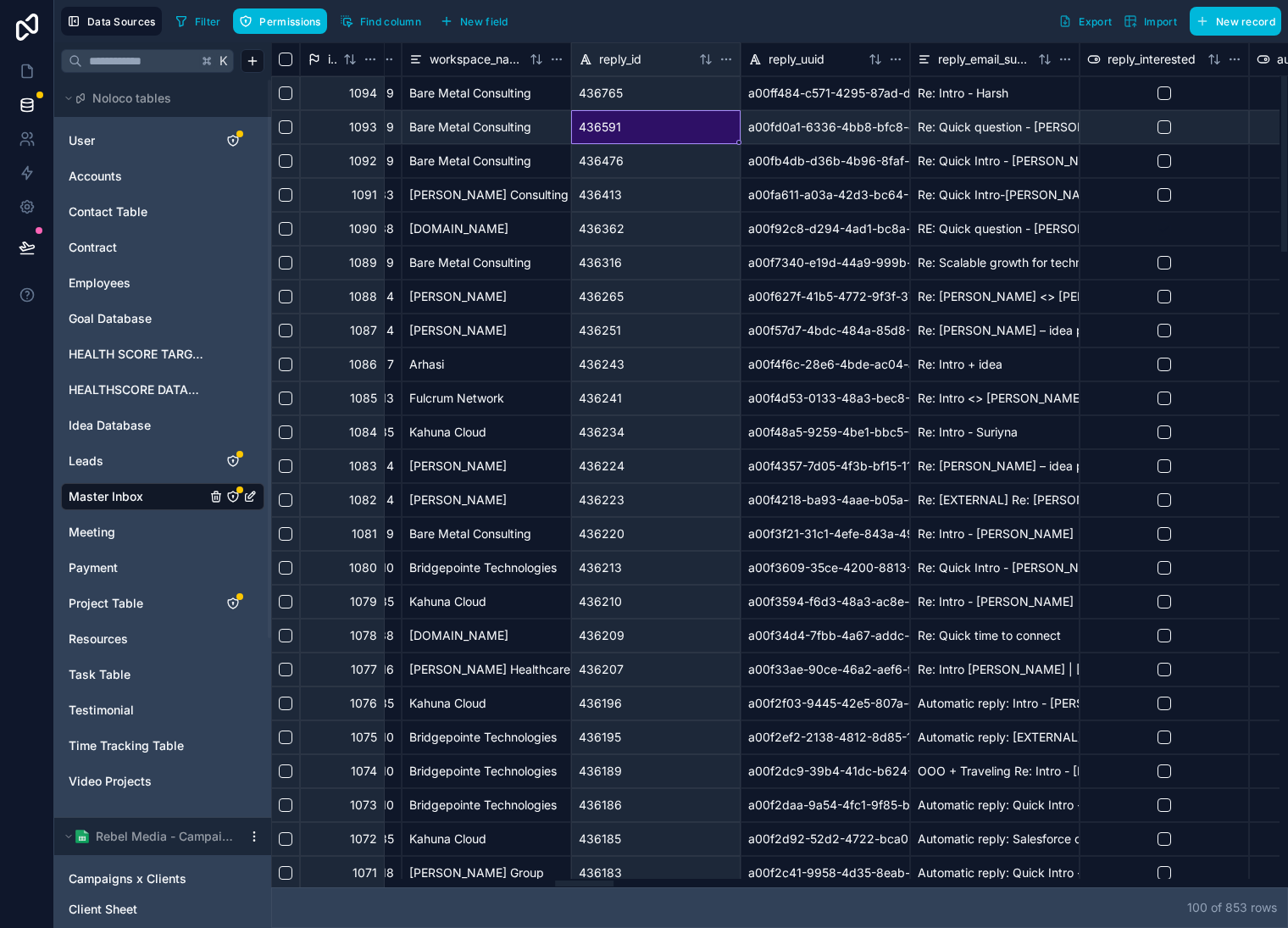
click at [612, 142] on div "436591" at bounding box center [656, 127] width 170 height 34
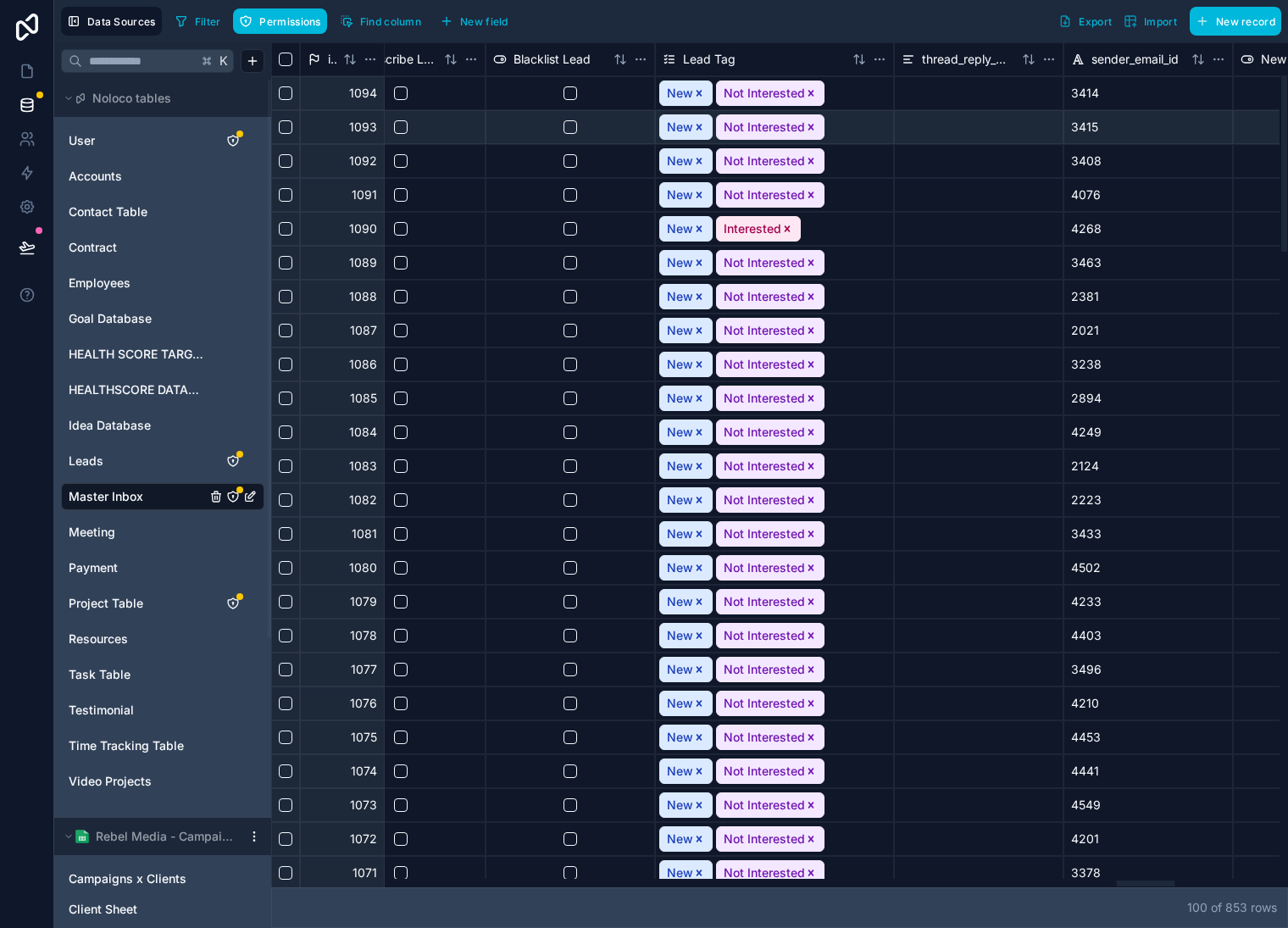
scroll to position [0, 14752]
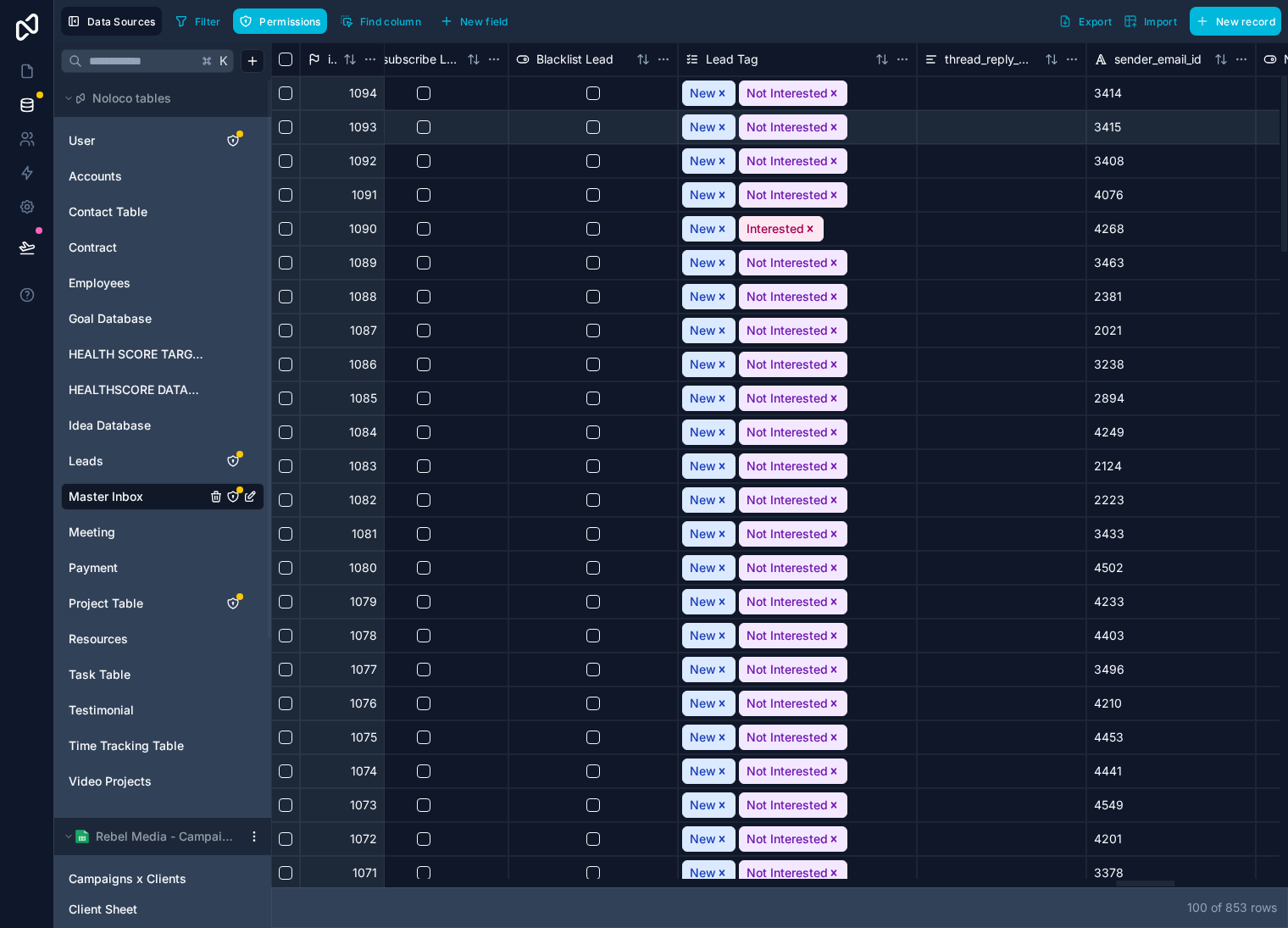
drag, startPoint x: 580, startPoint y: 884, endPoint x: 1134, endPoint y: 831, distance: 556.5
click at [1134, 881] on div at bounding box center [1146, 883] width 58 height 6
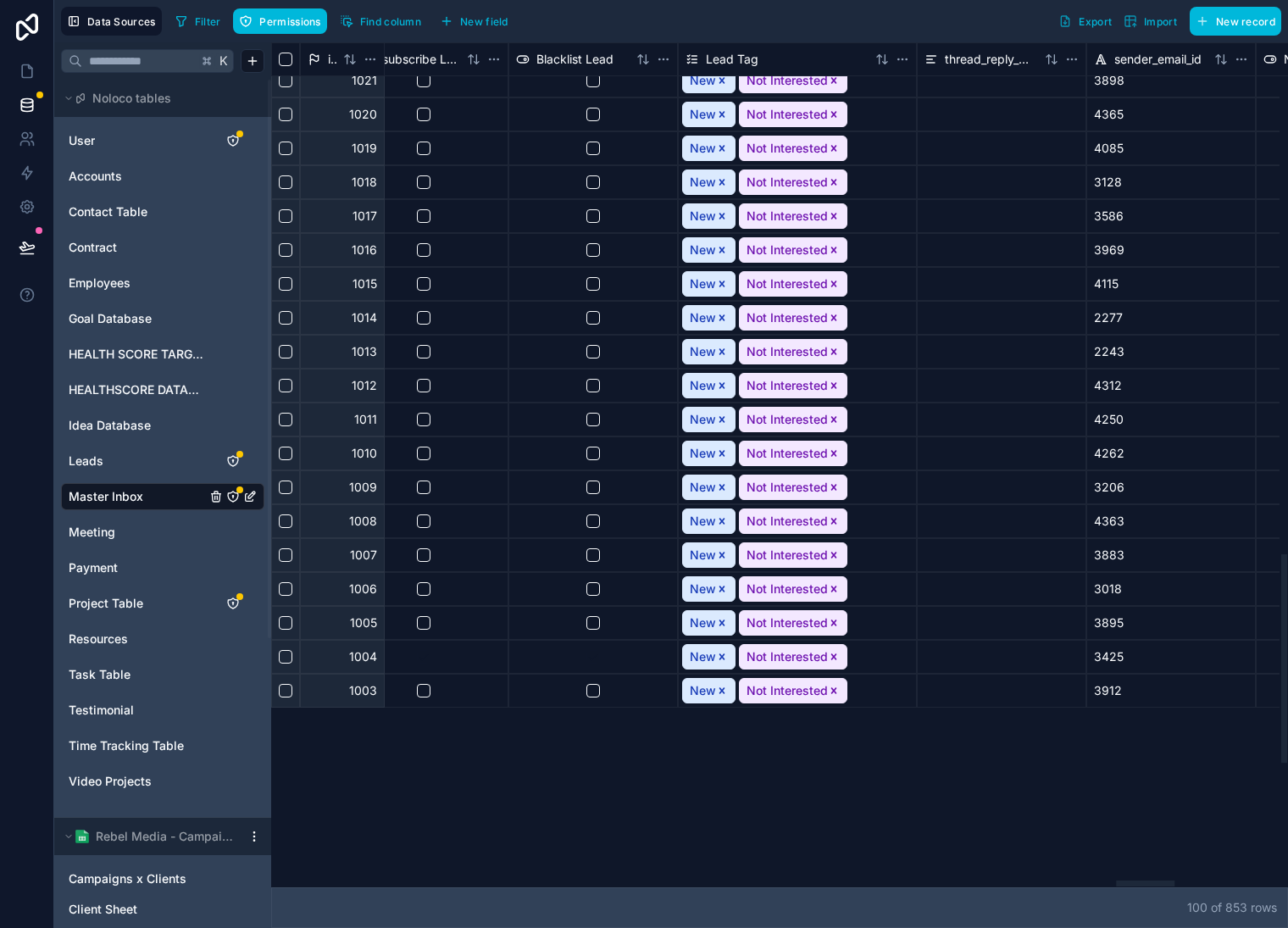
scroll to position [2579, 14752]
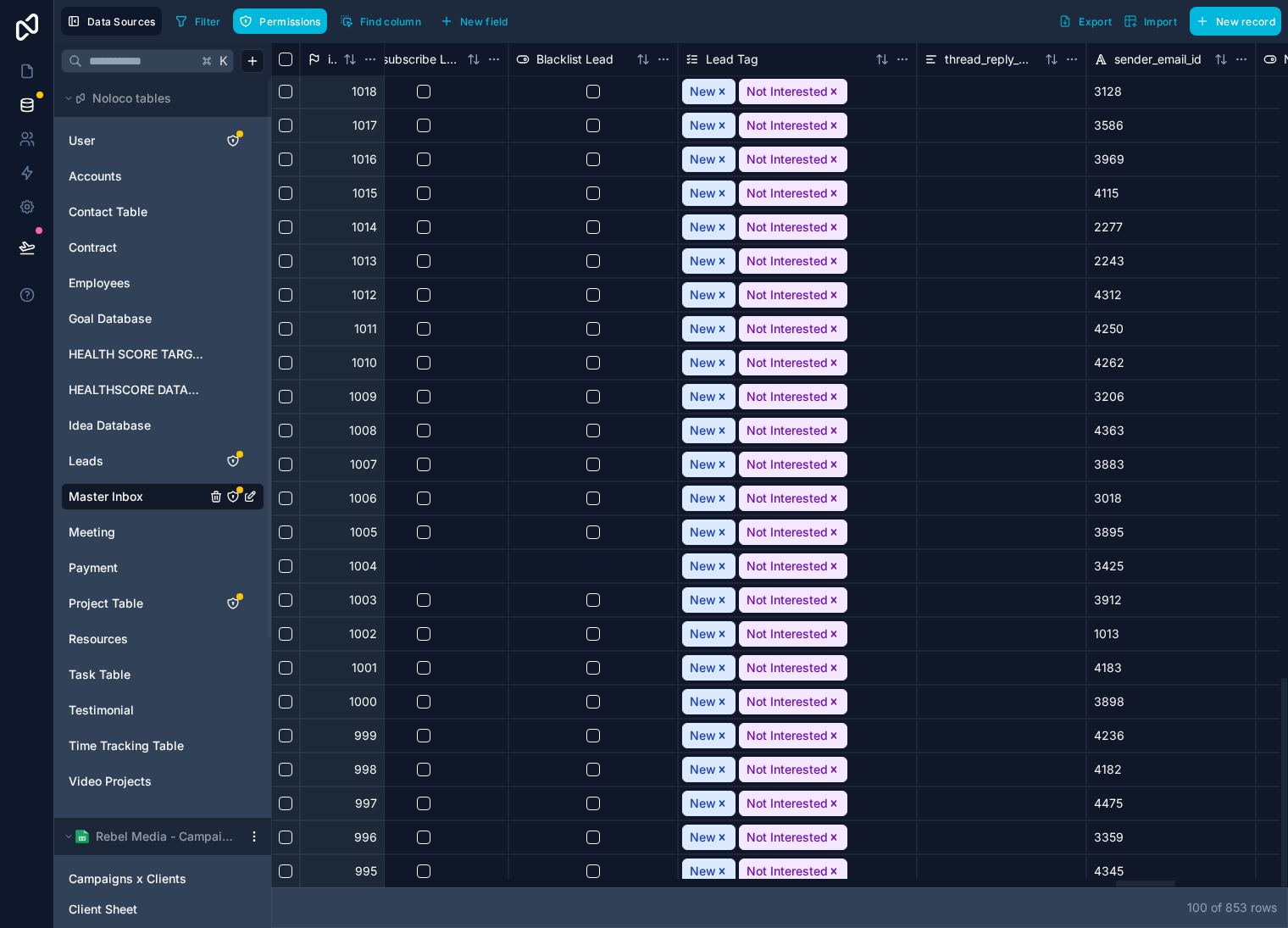
click at [833, 868] on icon "Remove Not Interested" at bounding box center [834, 871] width 12 height 12
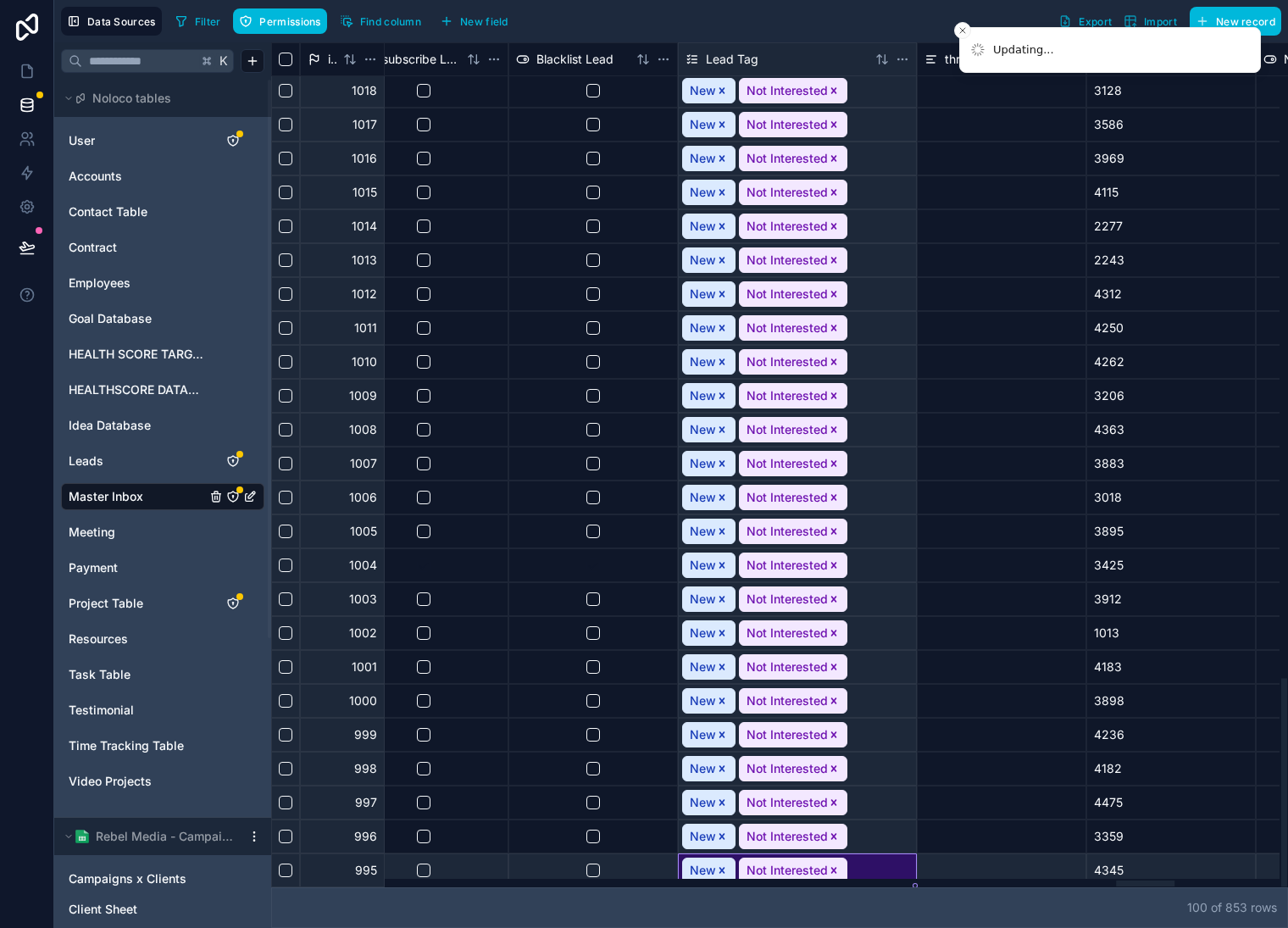
click at [835, 831] on icon "Remove Not Interested" at bounding box center [834, 836] width 12 height 12
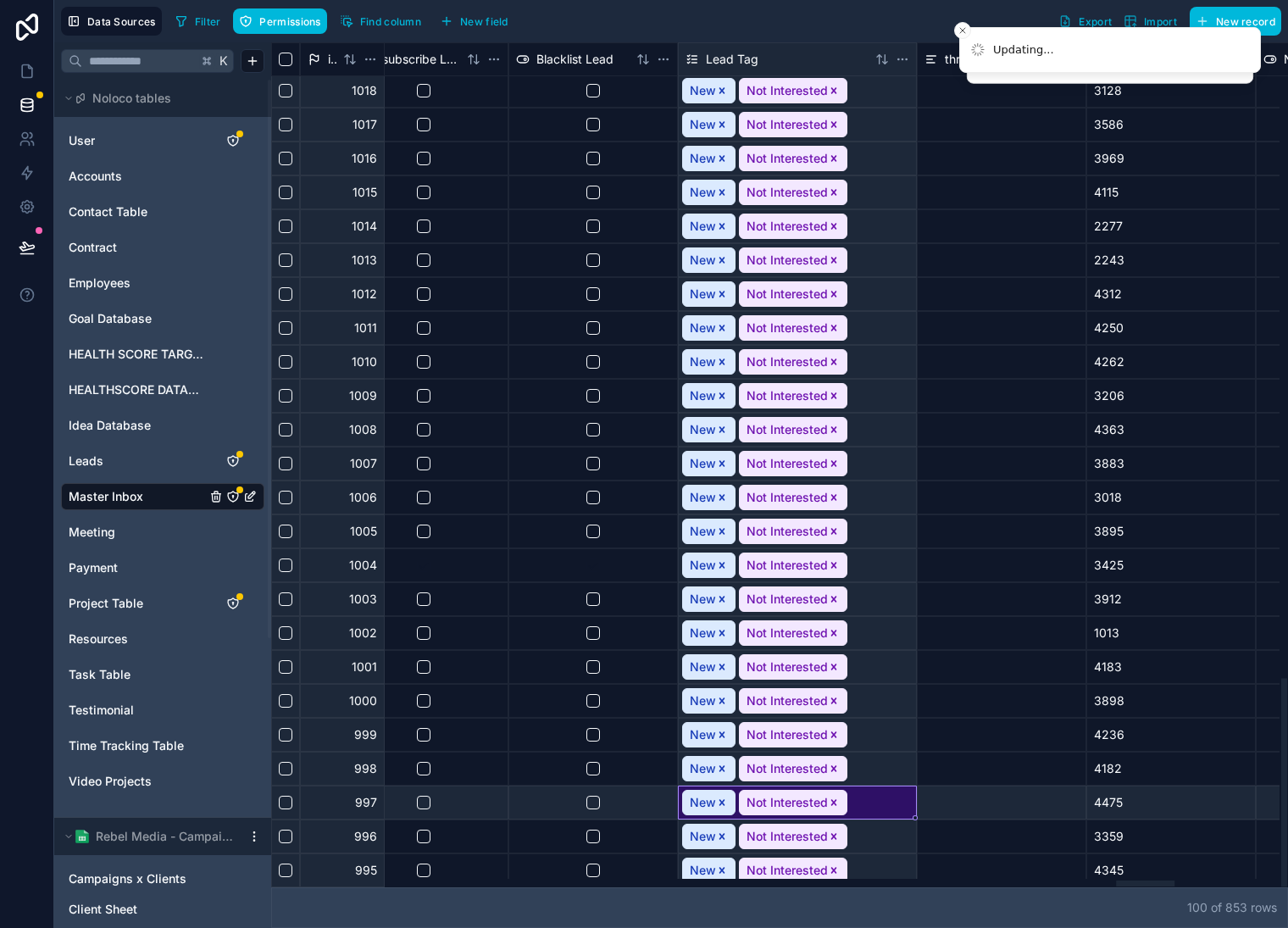
click at [831, 801] on icon "Remove Not Interested" at bounding box center [834, 802] width 6 height 6
click at [833, 764] on icon "Remove Not Interested" at bounding box center [834, 768] width 12 height 12
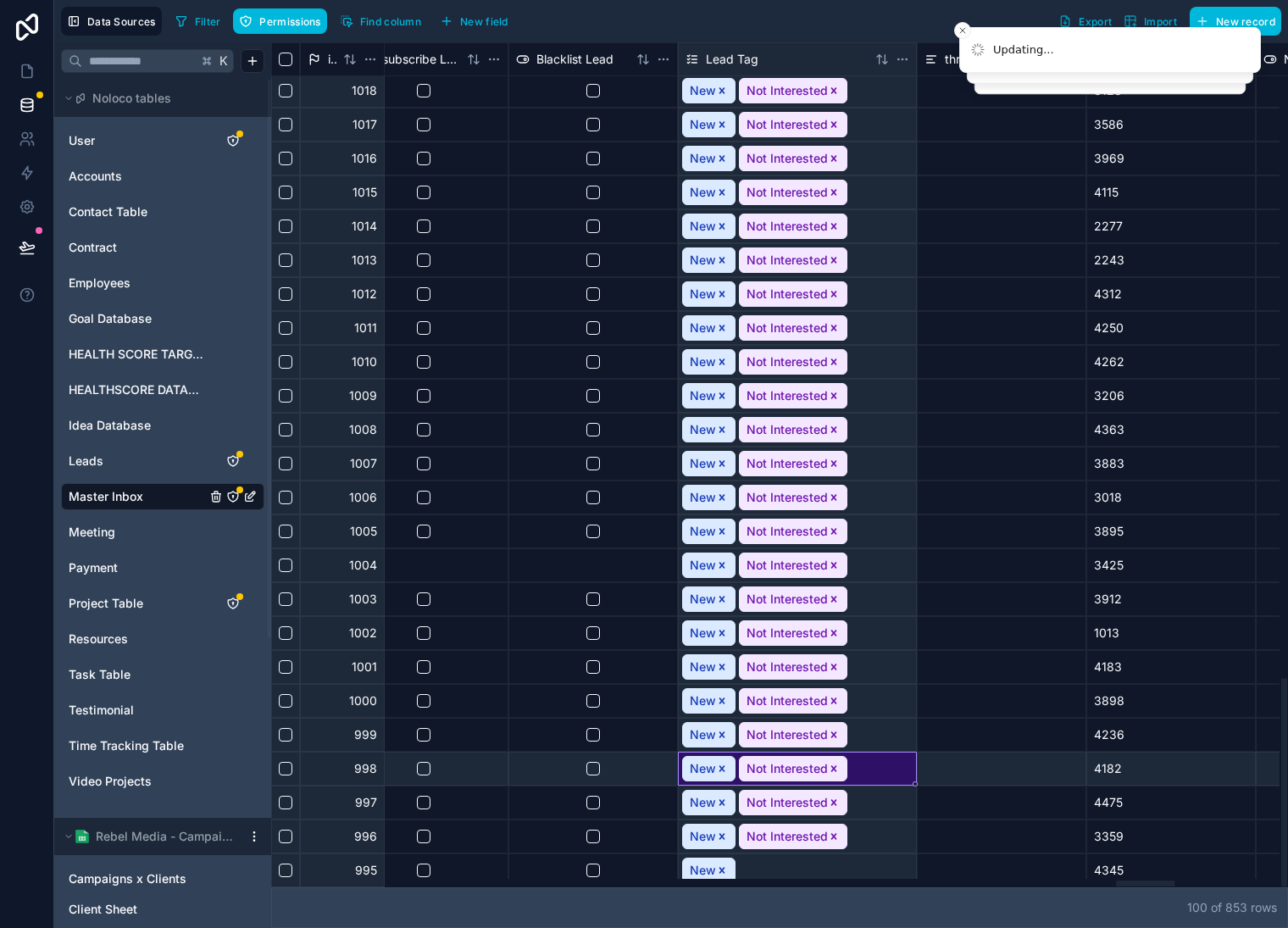
click at [832, 725] on div "Not Interested" at bounding box center [793, 735] width 108 height 26
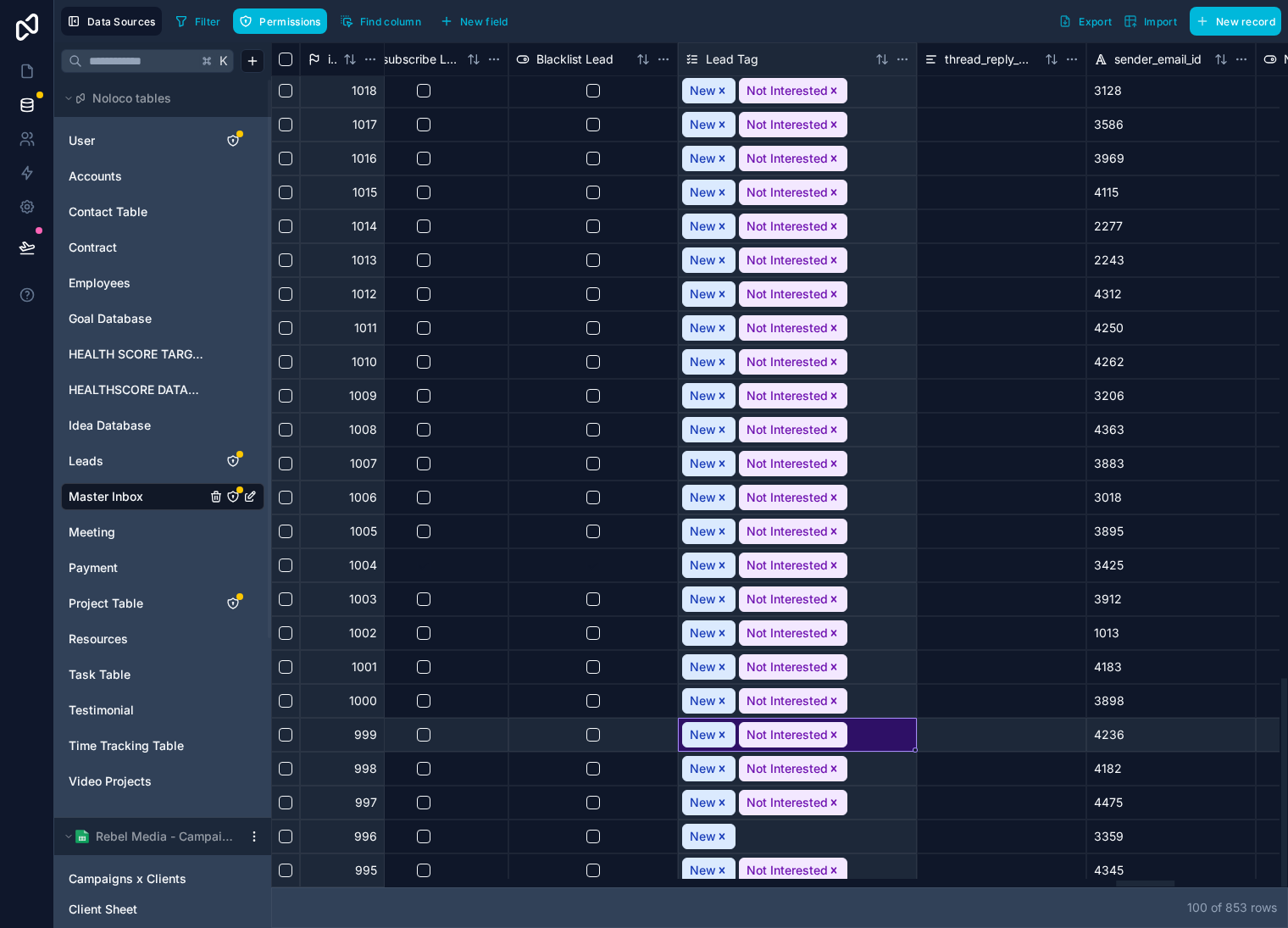
click at [898, 659] on div "New Not Interested" at bounding box center [798, 666] width 237 height 32
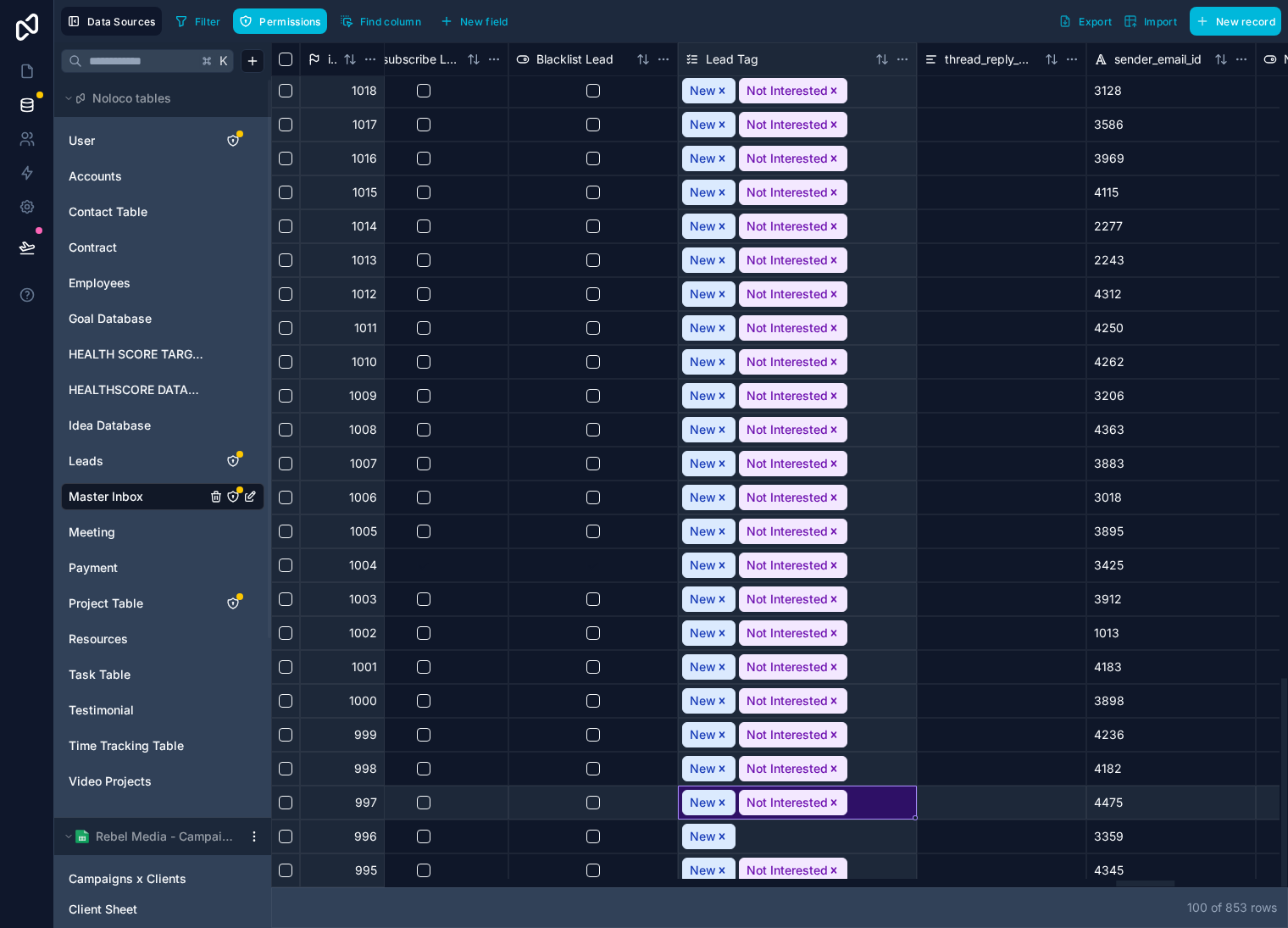
click at [835, 800] on icon "Remove Not Interested" at bounding box center [834, 802] width 12 height 12
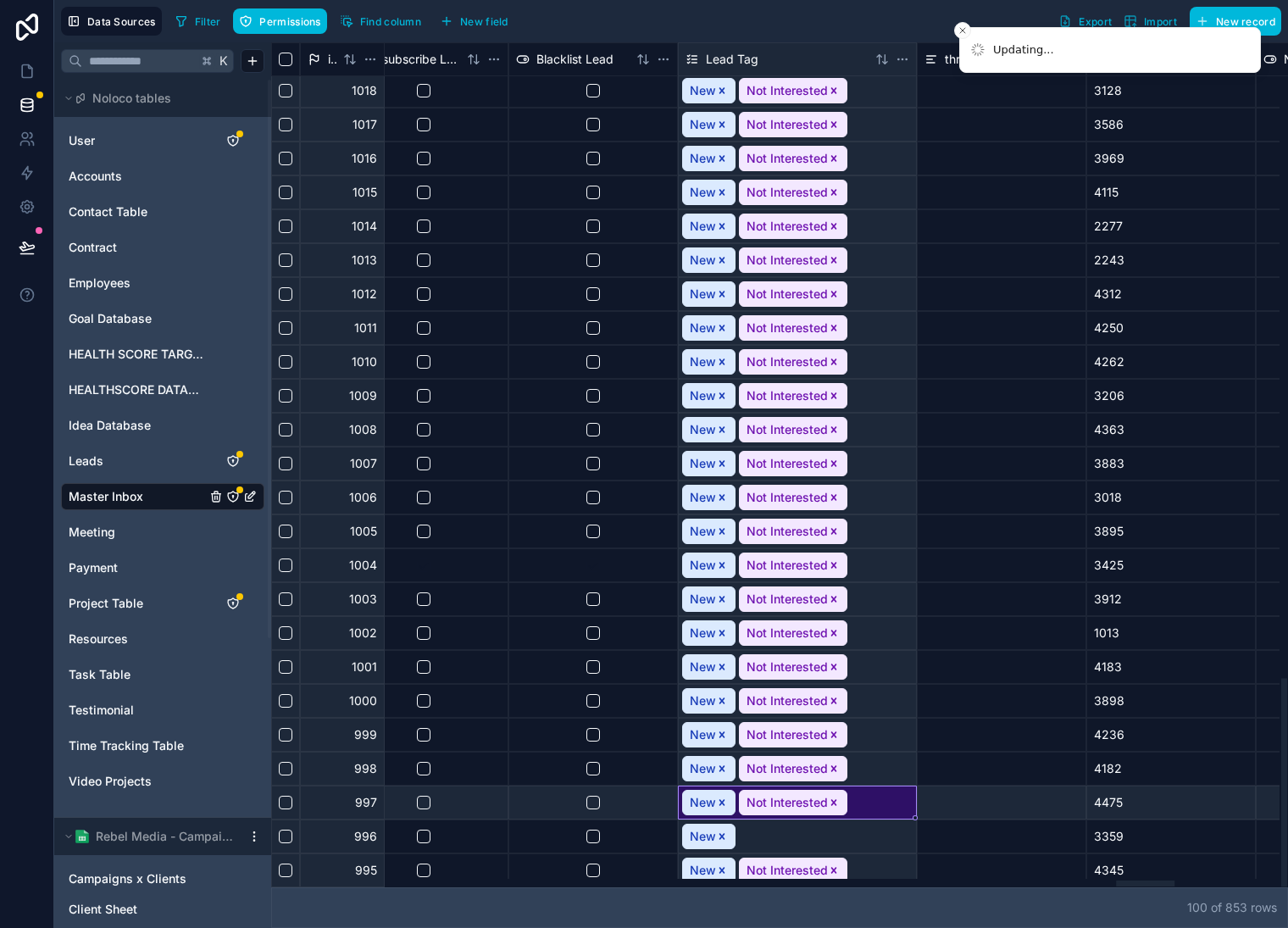
drag, startPoint x: 833, startPoint y: 871, endPoint x: 836, endPoint y: 848, distance: 23.2
click at [833, 871] on icon "Remove Not Interested" at bounding box center [834, 870] width 6 height 6
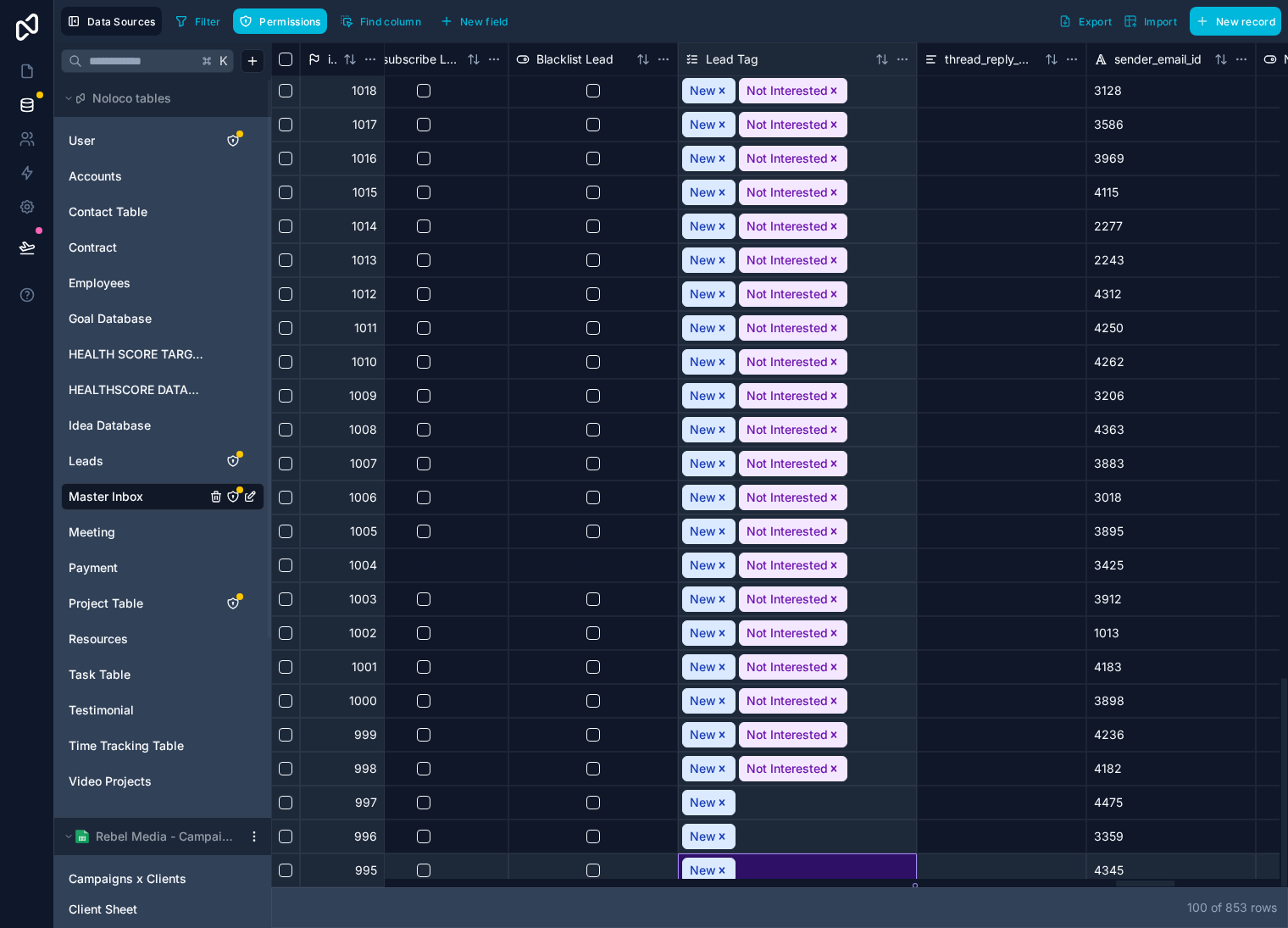
click at [834, 770] on icon "Remove Not Interested" at bounding box center [834, 768] width 6 height 6
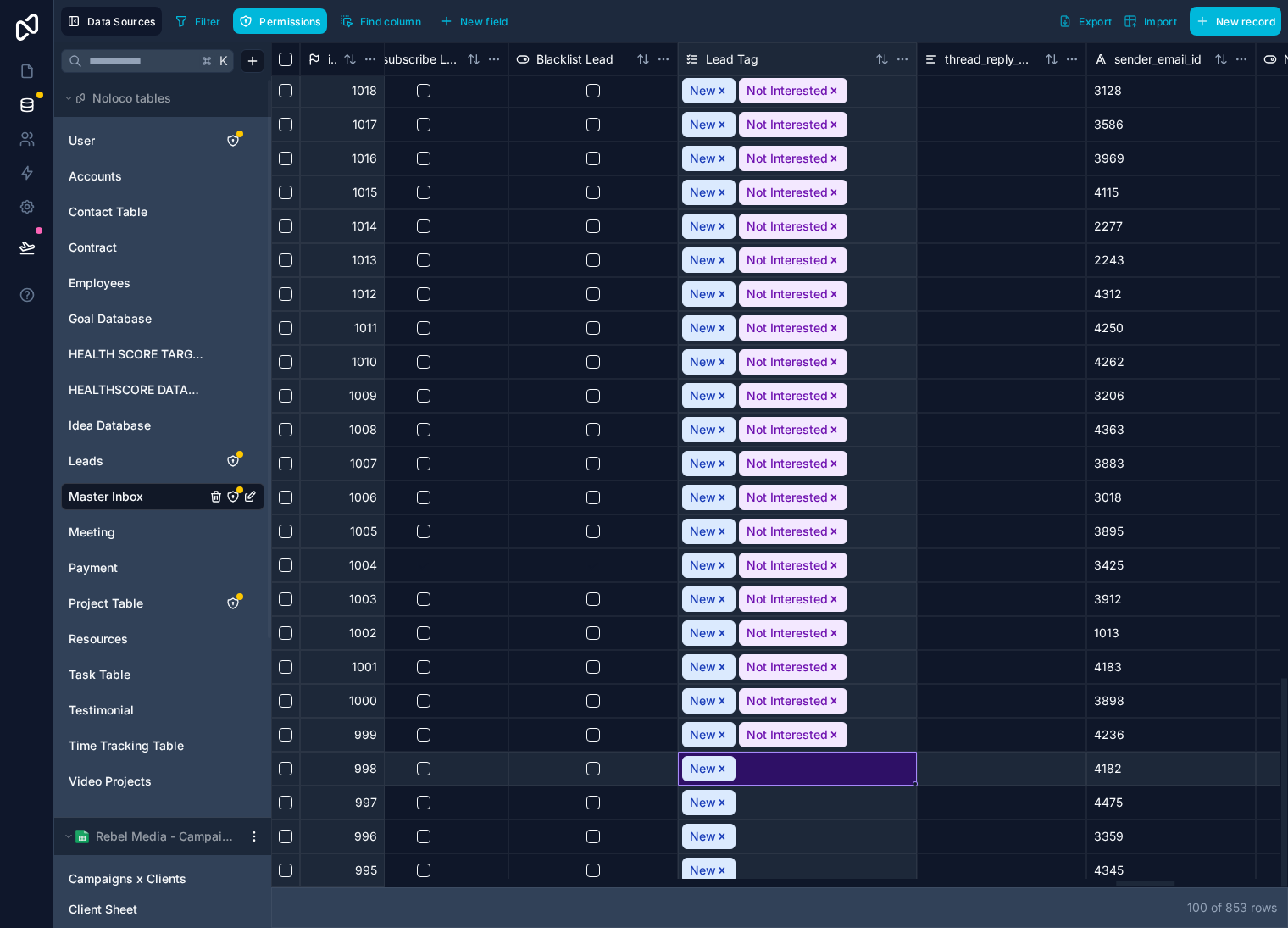
click at [830, 735] on icon "Remove Not Interested" at bounding box center [834, 735] width 12 height 12
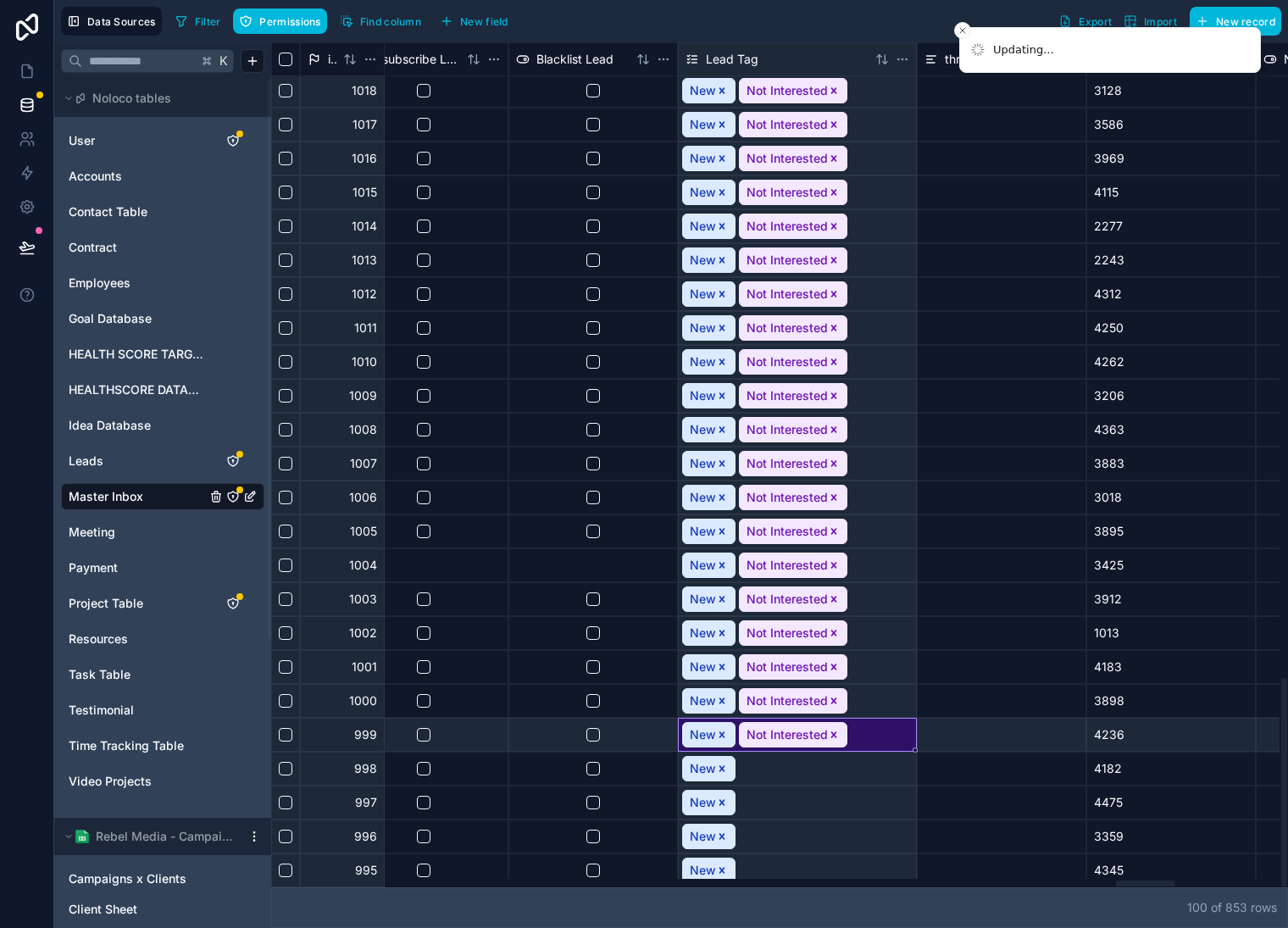
click at [829, 697] on icon "Remove Not Interested" at bounding box center [834, 701] width 12 height 12
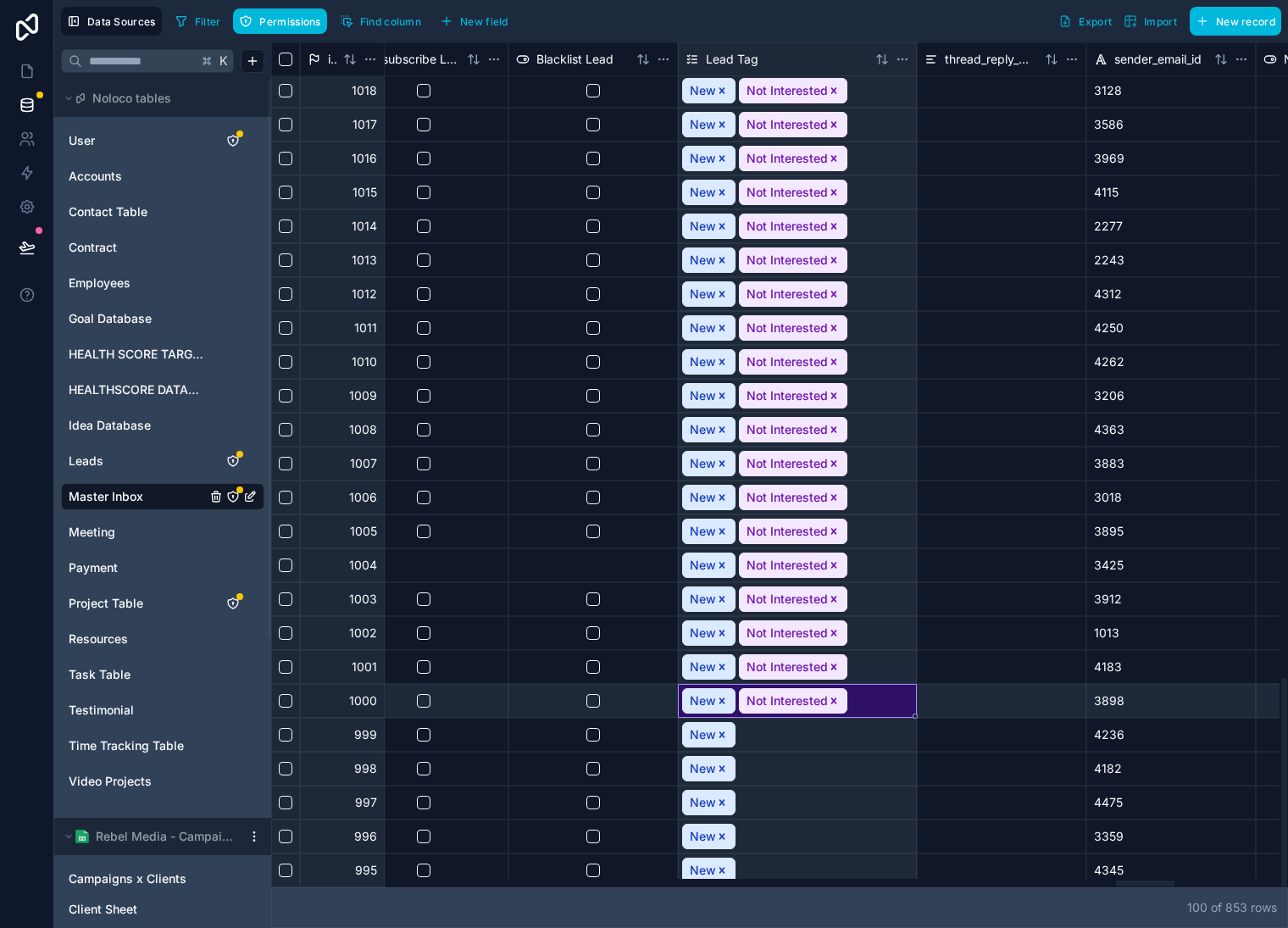
click at [833, 665] on icon "Remove Not Interested" at bounding box center [834, 666] width 12 height 12
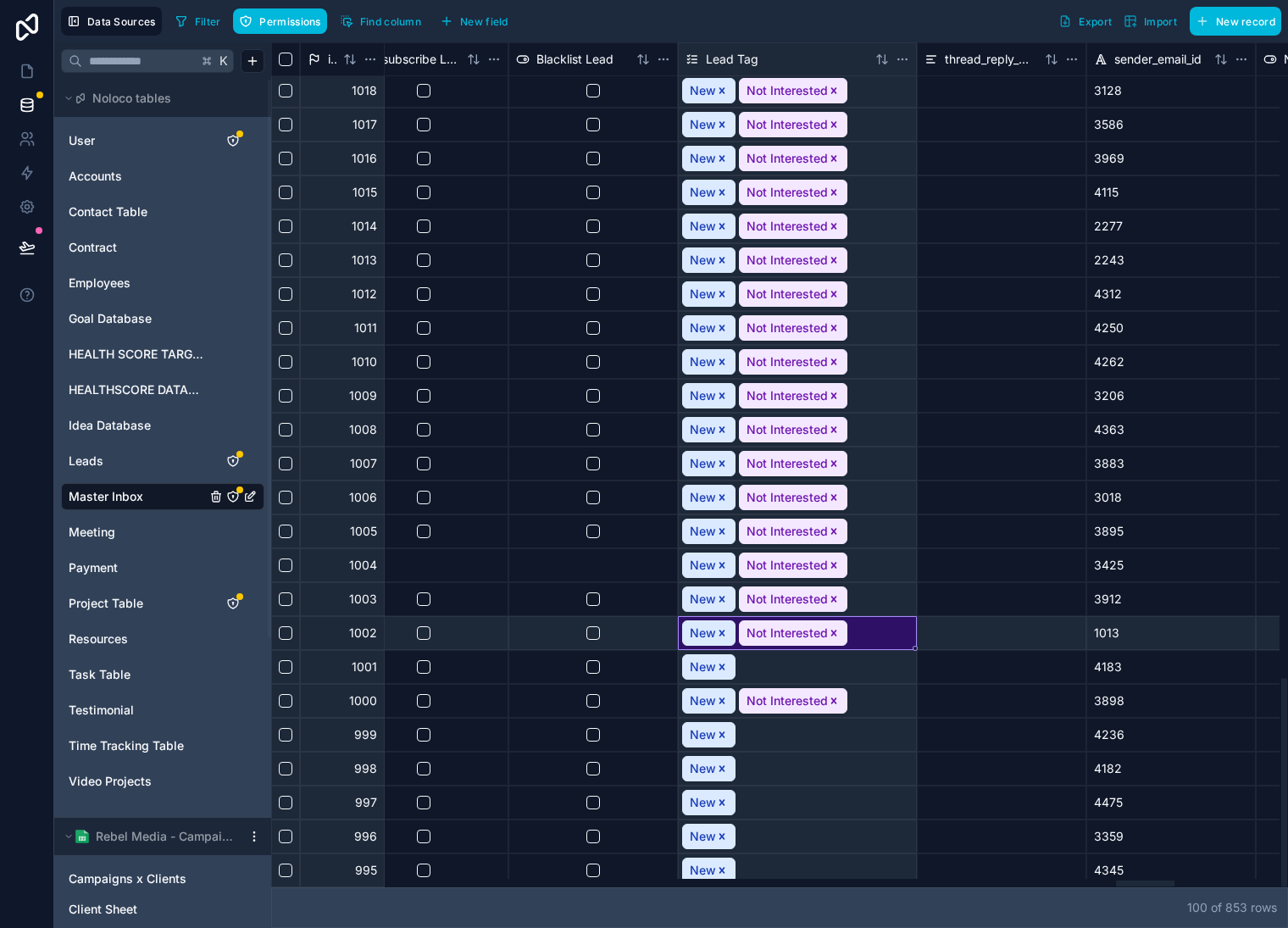
drag, startPoint x: 835, startPoint y: 634, endPoint x: 831, endPoint y: 671, distance: 37.2
click at [835, 634] on icon "Remove Not Interested" at bounding box center [834, 633] width 12 height 12
click at [833, 696] on icon "Remove Not Interested" at bounding box center [834, 701] width 12 height 12
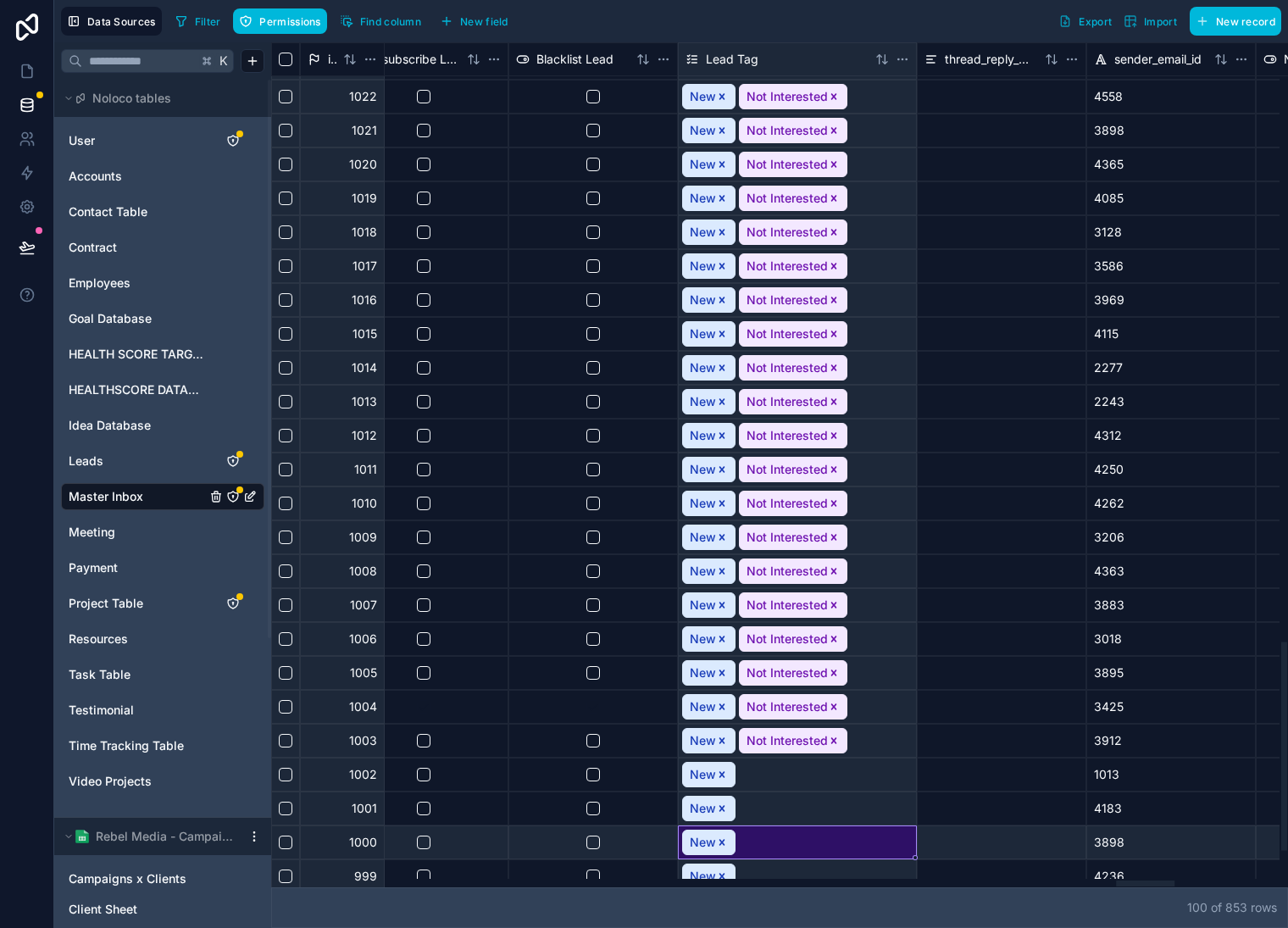
scroll to position [2431, 14752]
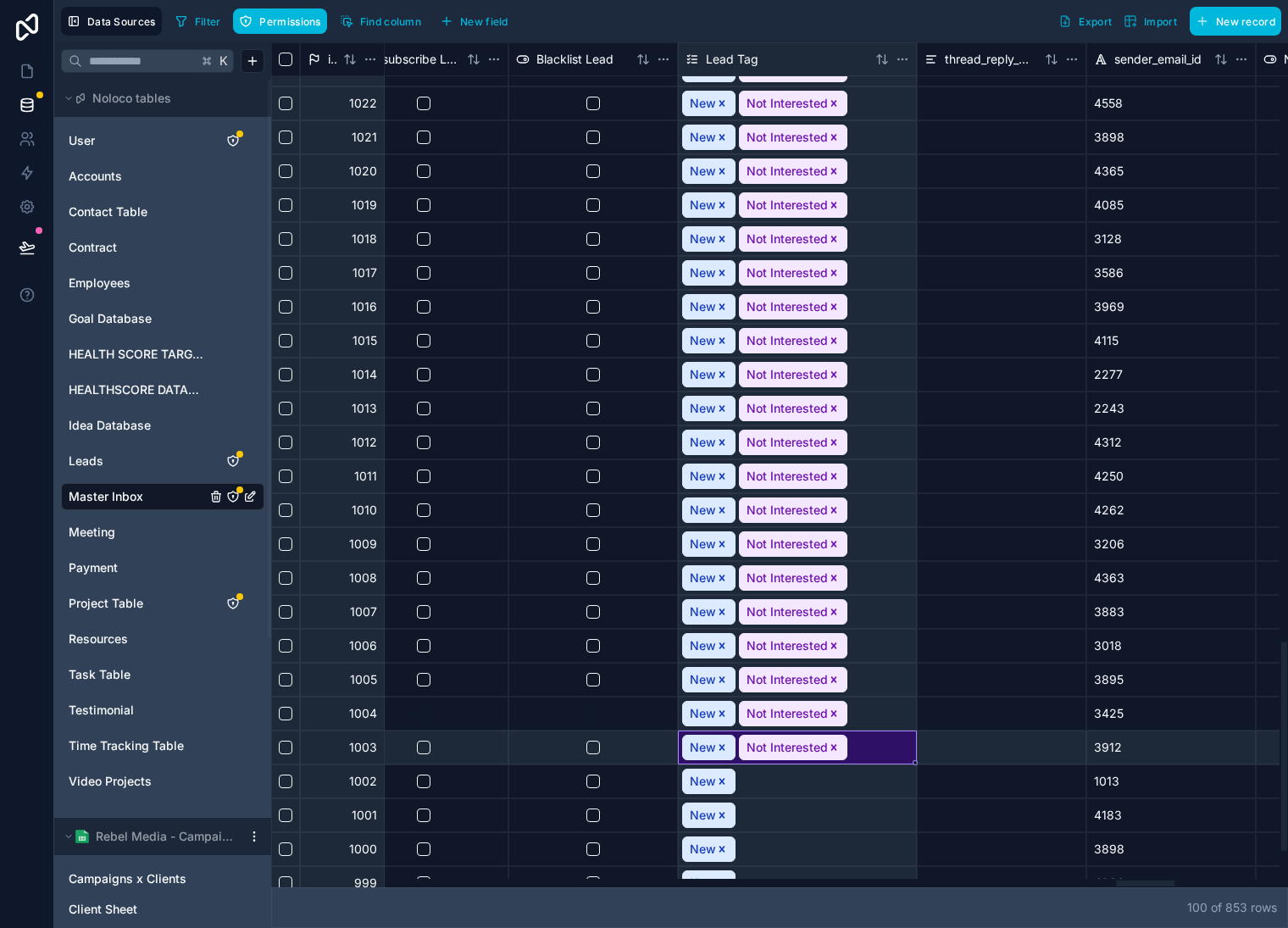
click at [831, 744] on icon "Remove Not Interested" at bounding box center [834, 748] width 12 height 12
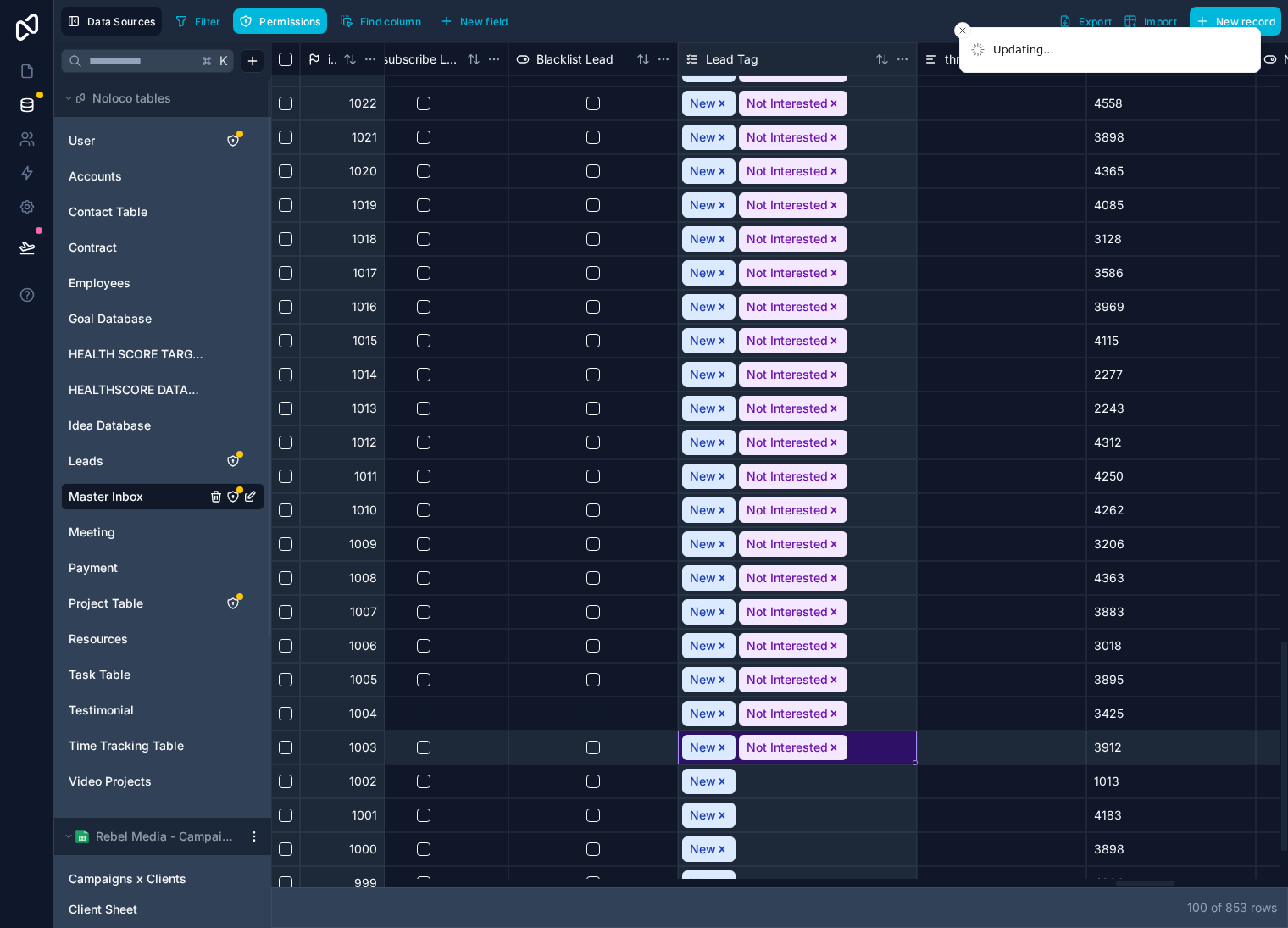
click at [829, 709] on icon "Remove Not Interested" at bounding box center [834, 713] width 12 height 12
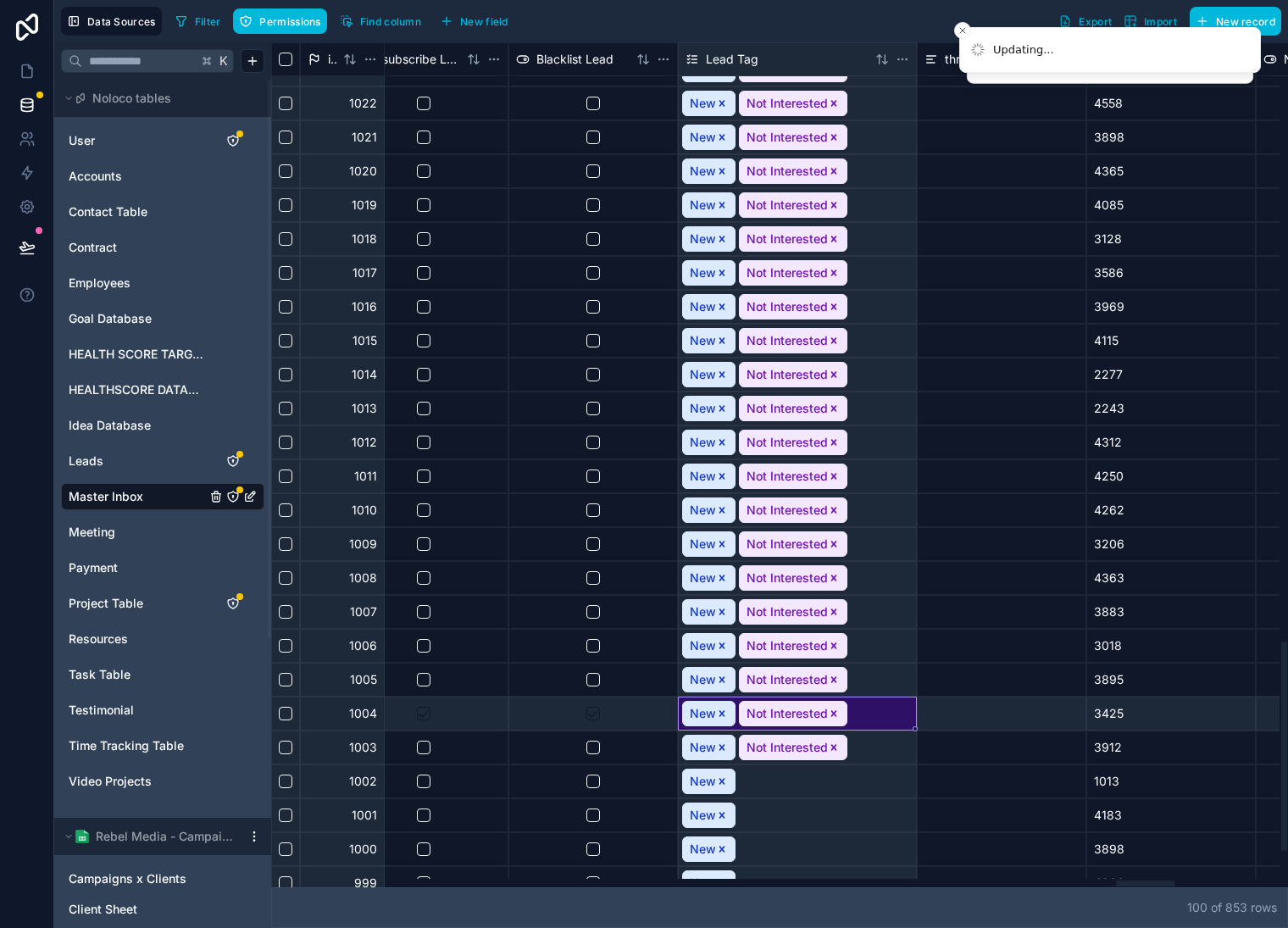
click at [832, 676] on icon "Remove Not Interested" at bounding box center [834, 679] width 12 height 12
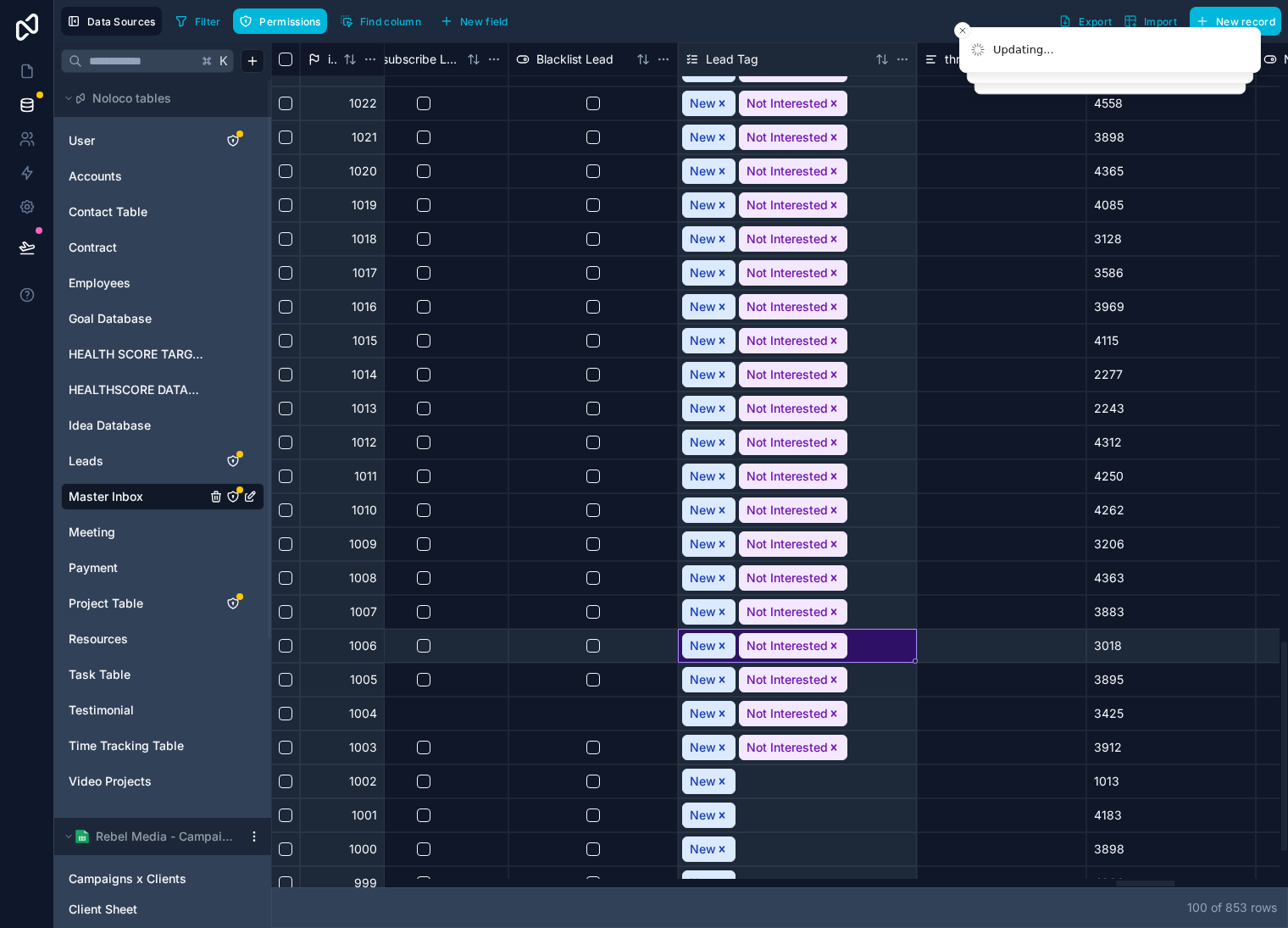
click at [829, 646] on icon "Remove Not Interested" at bounding box center [834, 645] width 12 height 12
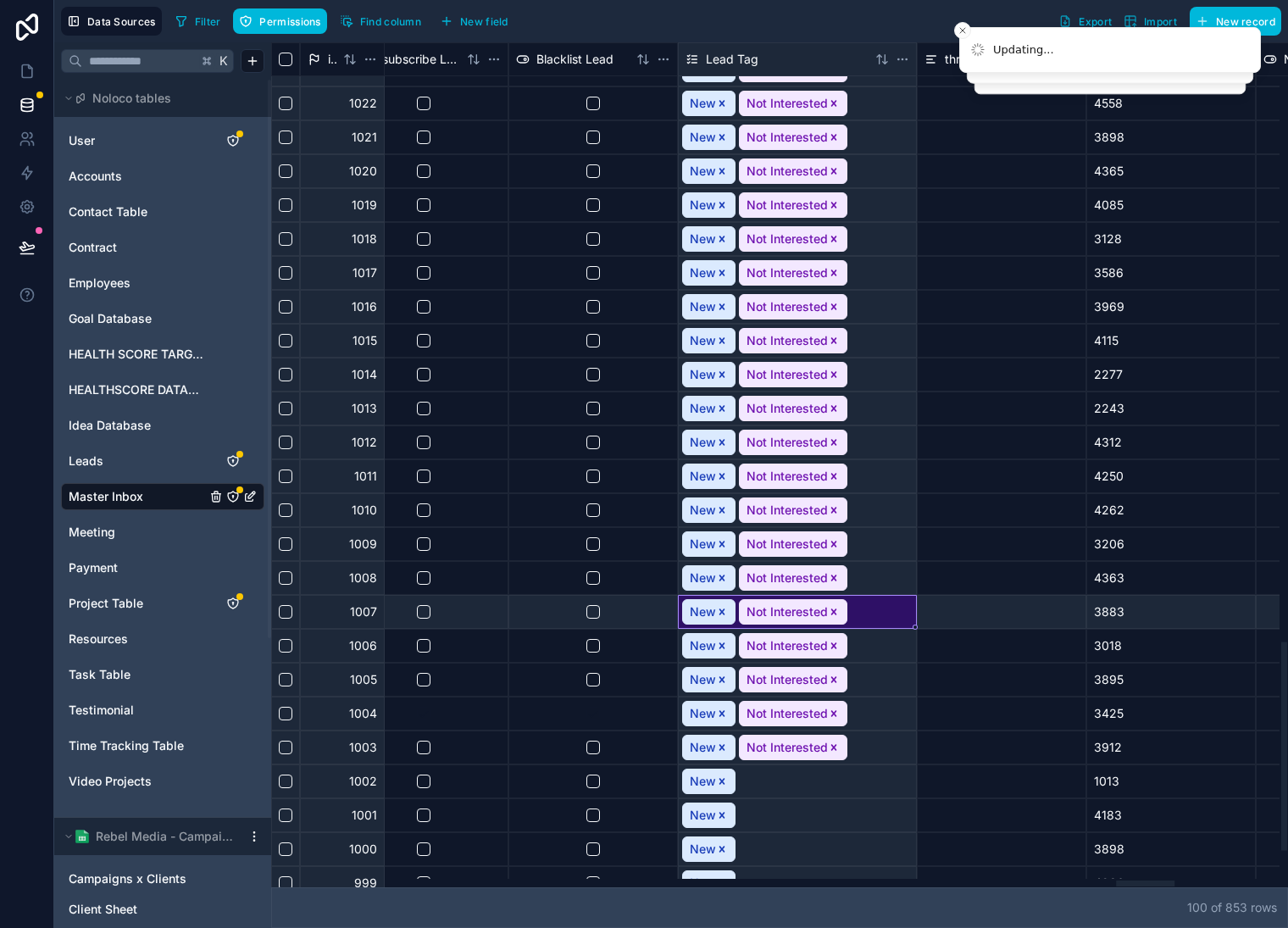
click at [832, 607] on icon "Remove Not Interested" at bounding box center [834, 612] width 12 height 12
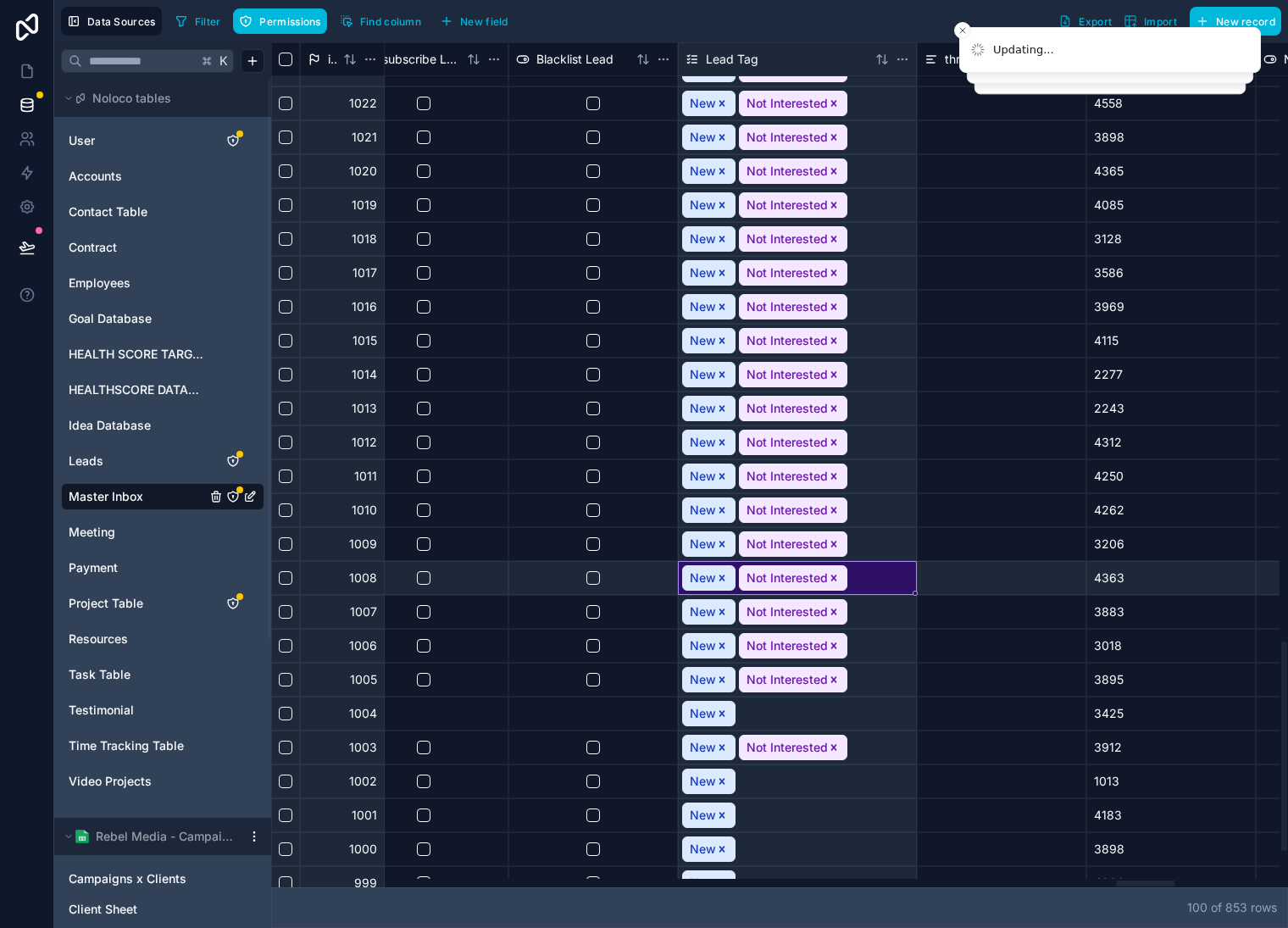
click at [832, 575] on icon "Remove Not Interested" at bounding box center [834, 578] width 12 height 12
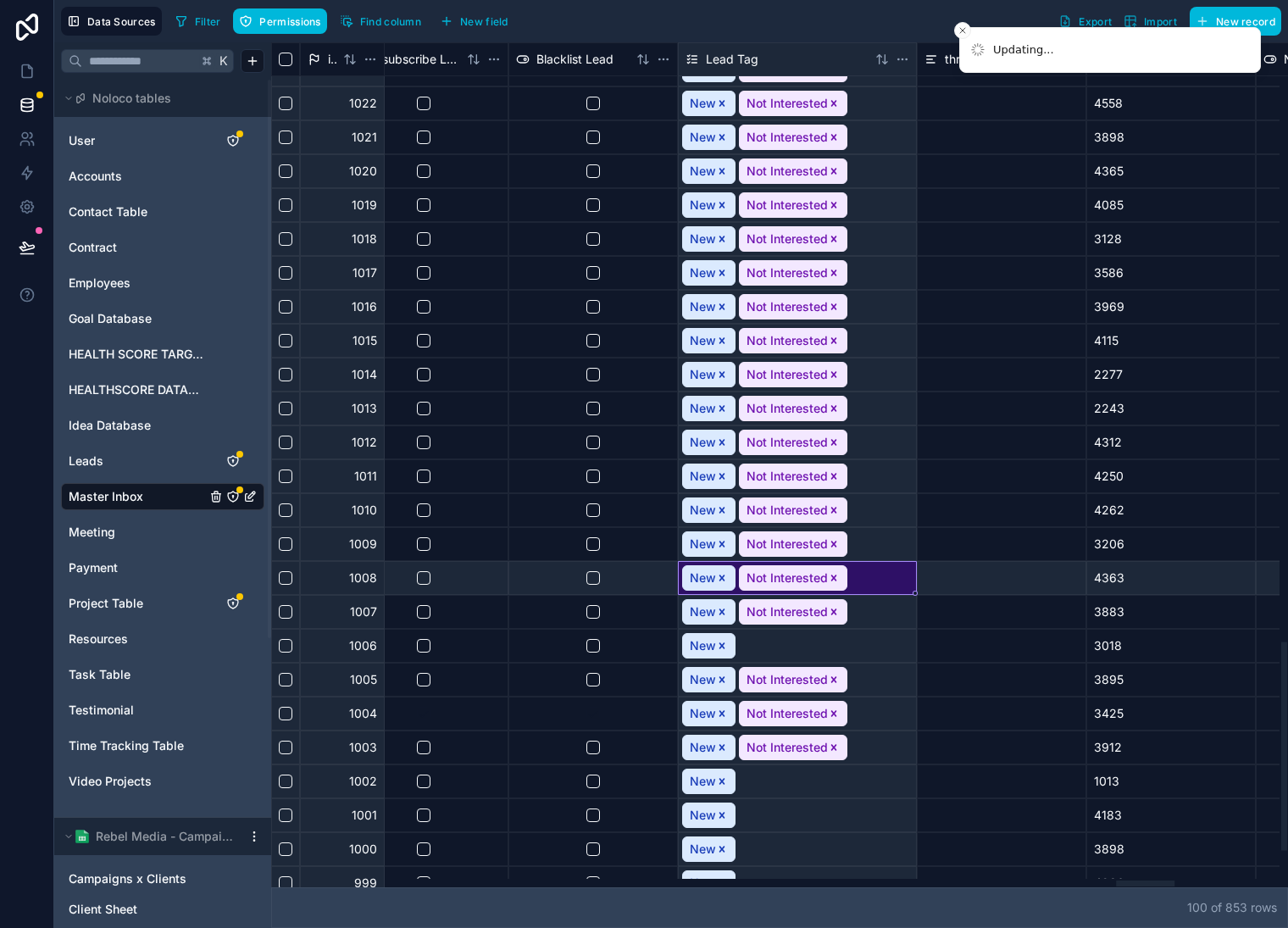
click at [834, 542] on icon "Remove Not Interested" at bounding box center [834, 543] width 6 height 6
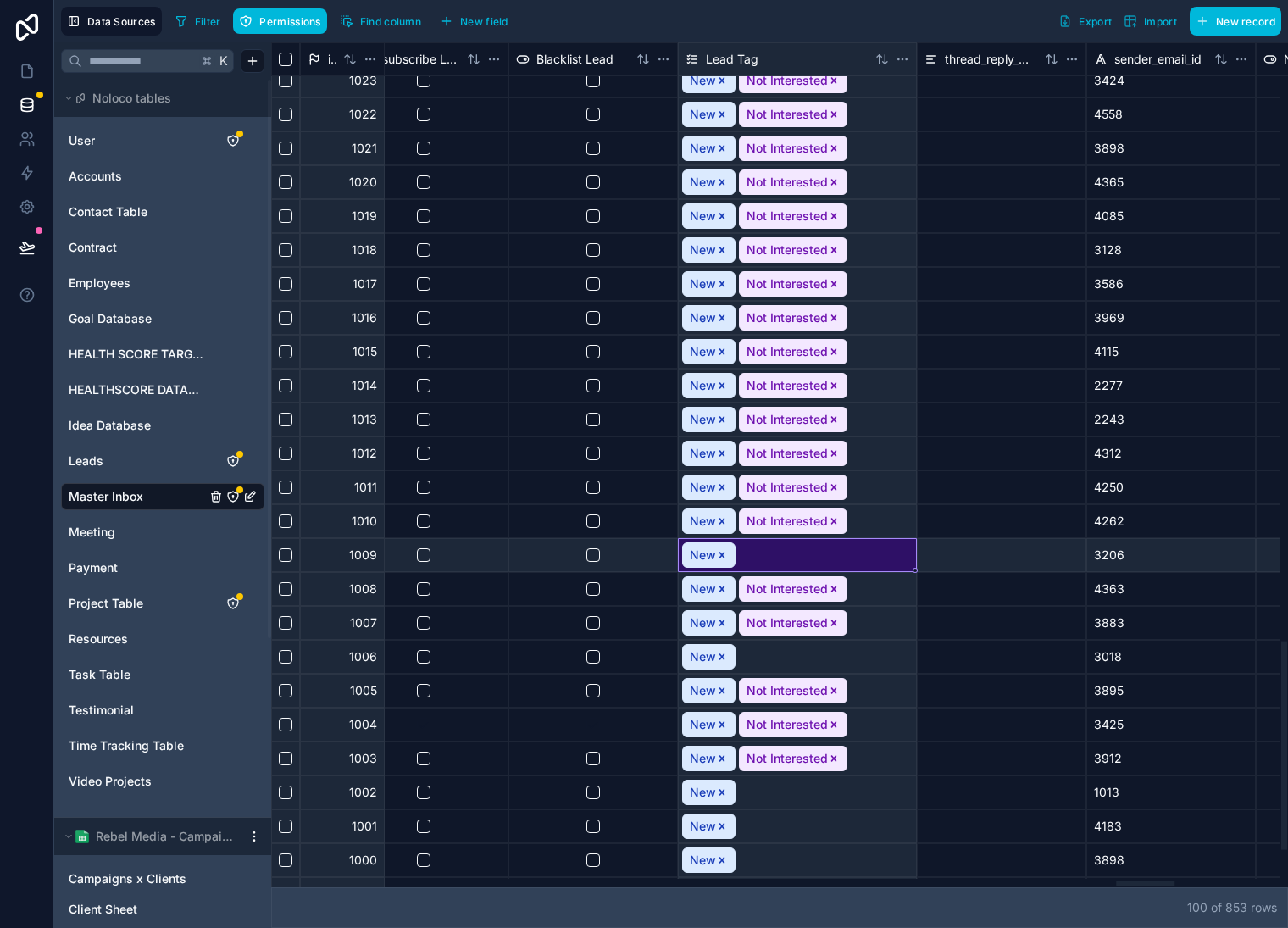
scroll to position [2396, 14752]
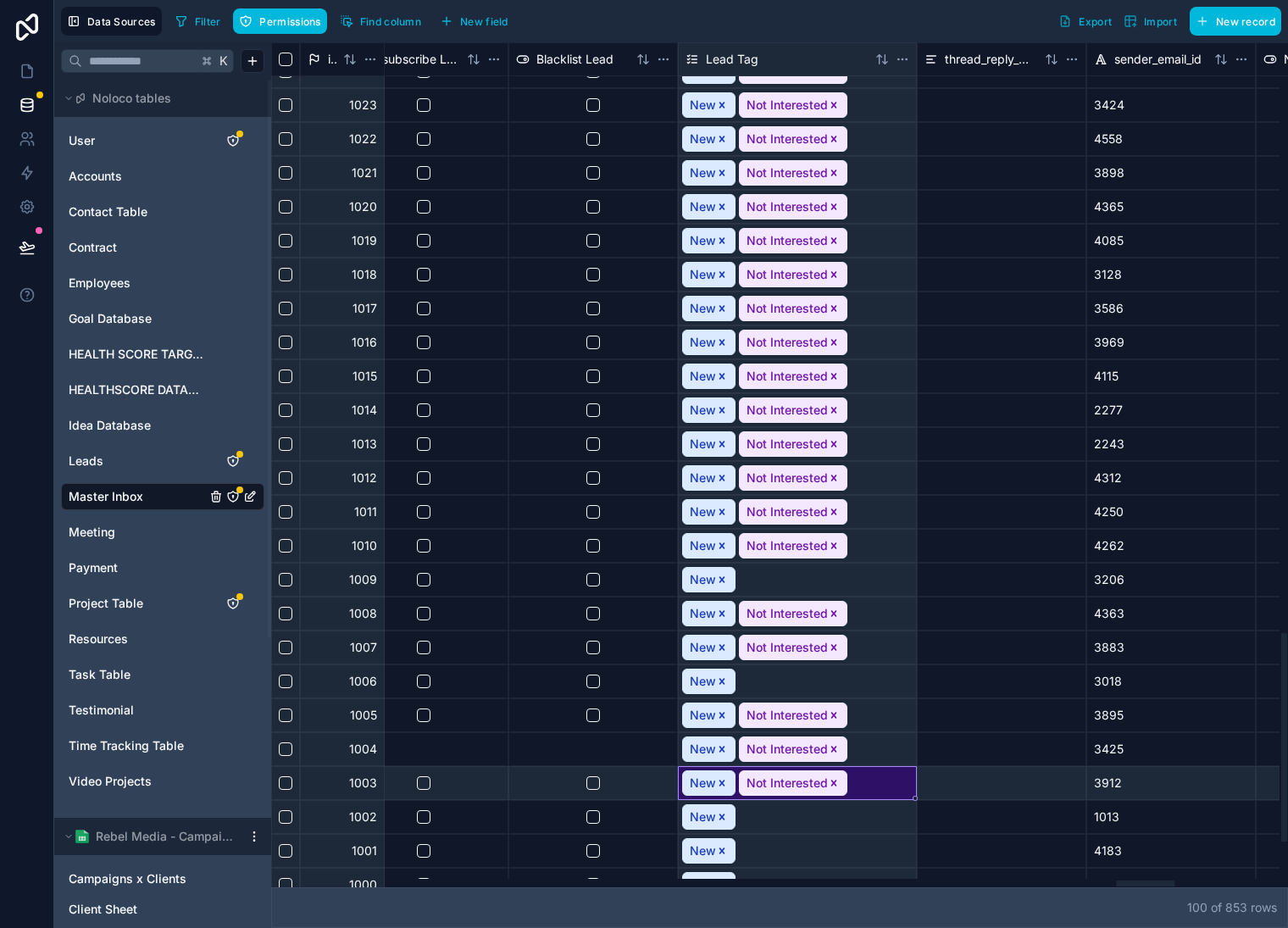
drag, startPoint x: 829, startPoint y: 781, endPoint x: 834, endPoint y: 771, distance: 11.2
click at [829, 781] on icon "Remove Not Interested" at bounding box center [834, 783] width 12 height 12
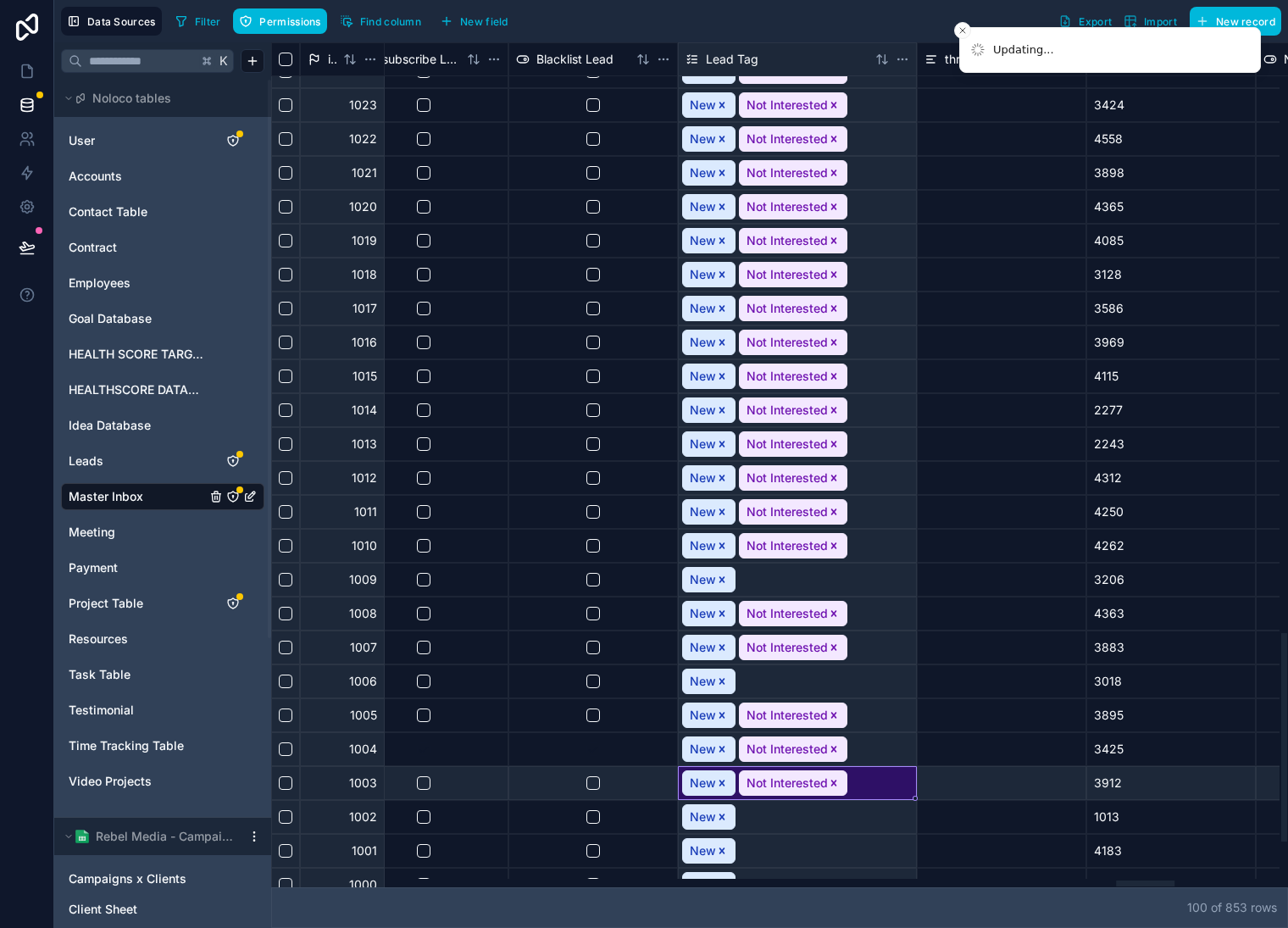
click at [836, 709] on icon "Remove Not Interested" at bounding box center [834, 715] width 12 height 12
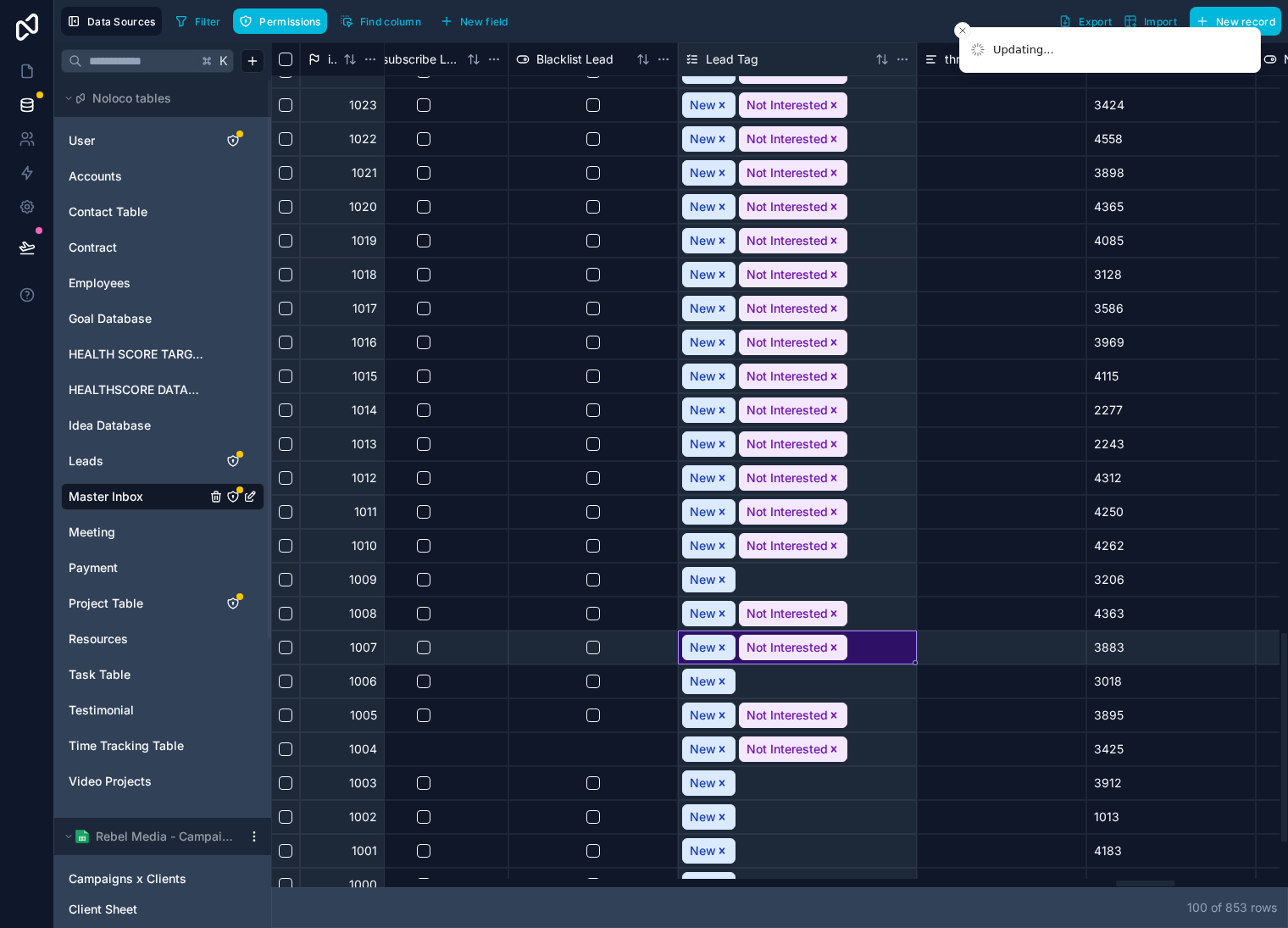
click at [833, 639] on div "Not Interested" at bounding box center [793, 648] width 108 height 26
click at [833, 642] on icon "Remove Not Interested" at bounding box center [834, 647] width 12 height 12
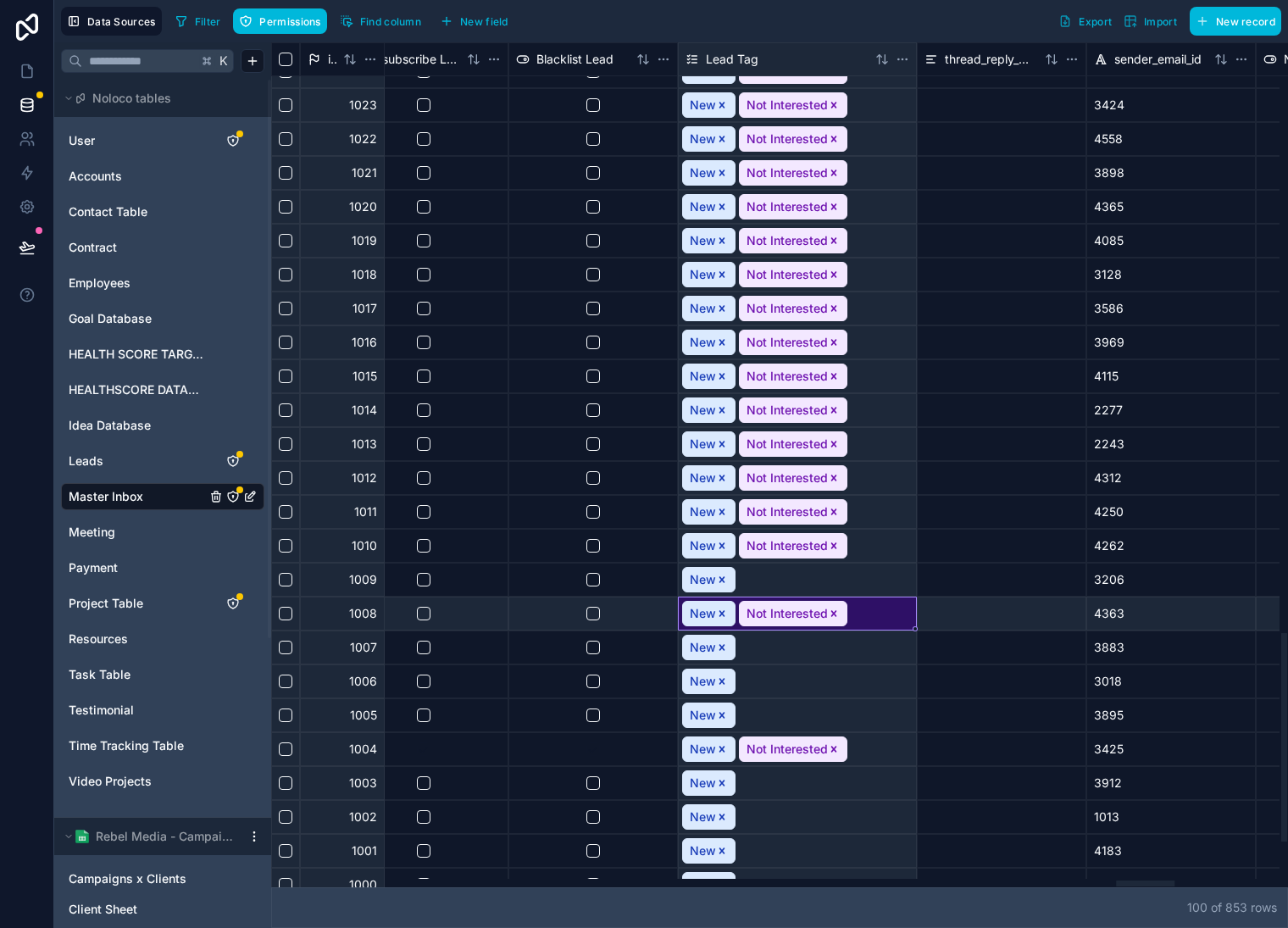
click at [833, 609] on icon "Remove Not Interested" at bounding box center [834, 614] width 12 height 12
drag, startPoint x: 831, startPoint y: 750, endPoint x: 832, endPoint y: 738, distance: 12.0
click at [831, 750] on icon "Remove Not Interested" at bounding box center [834, 748] width 6 height 6
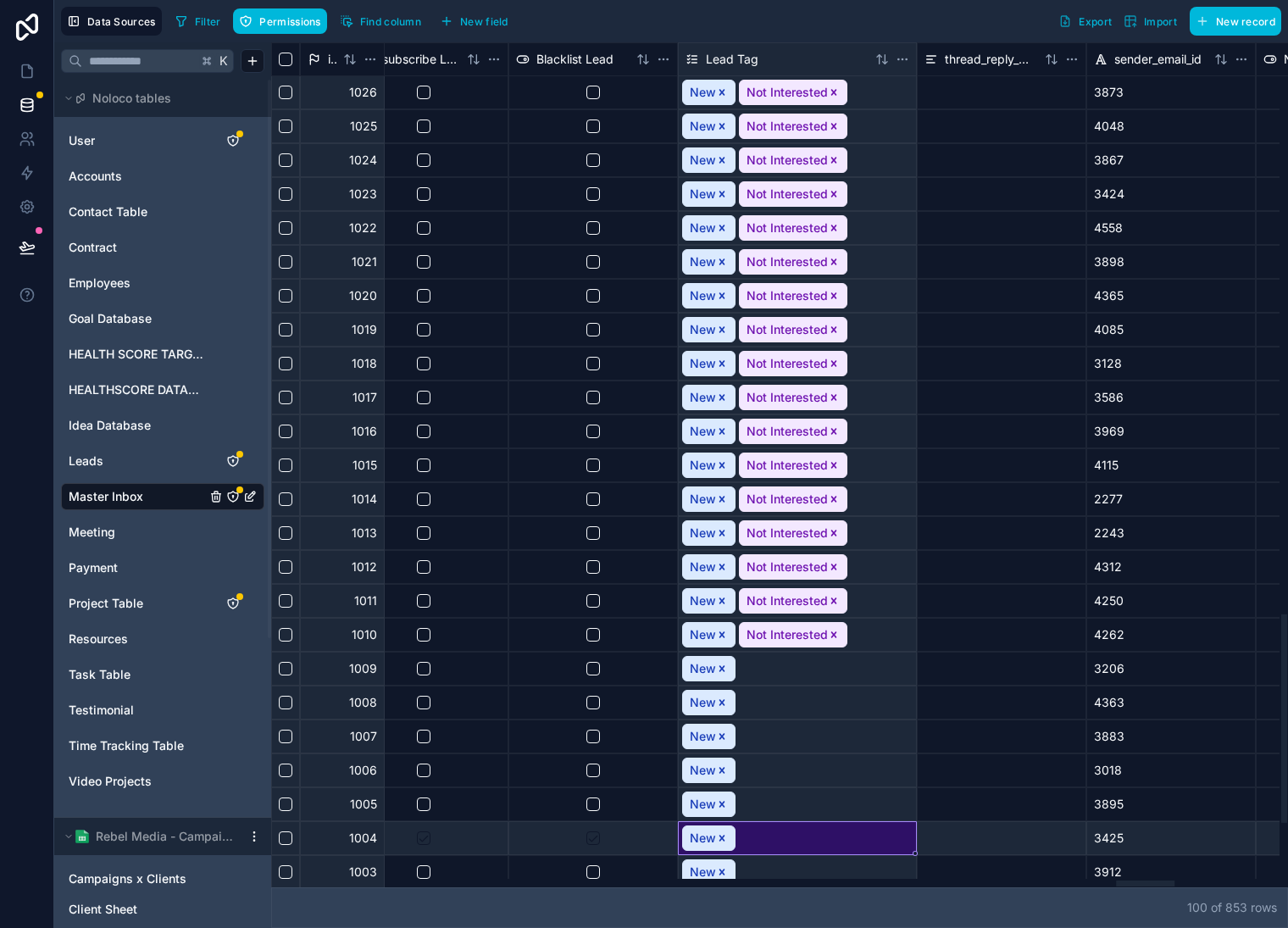
scroll to position [2197, 14752]
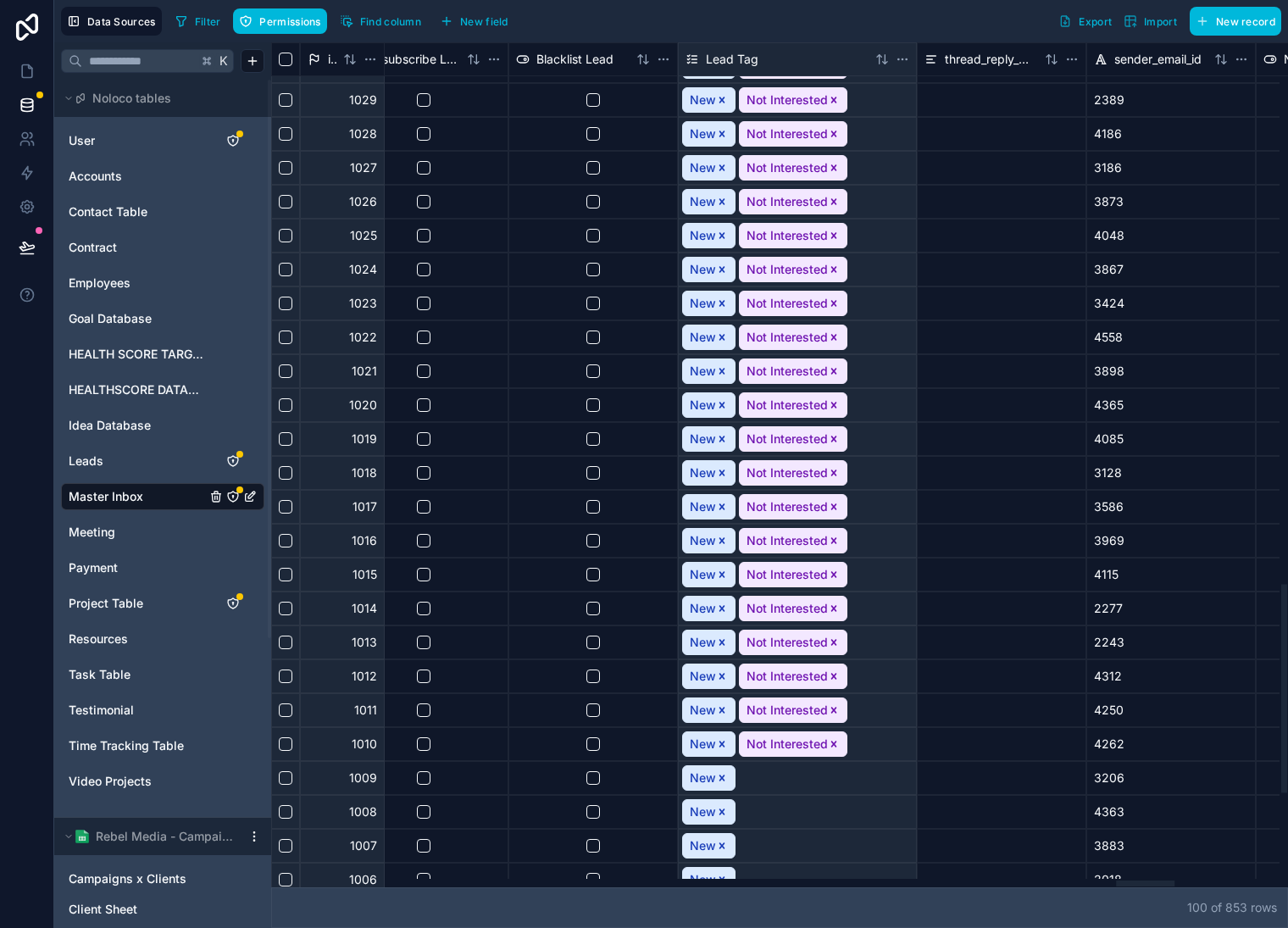
click at [833, 743] on icon "Remove Not Interested" at bounding box center [834, 744] width 6 height 6
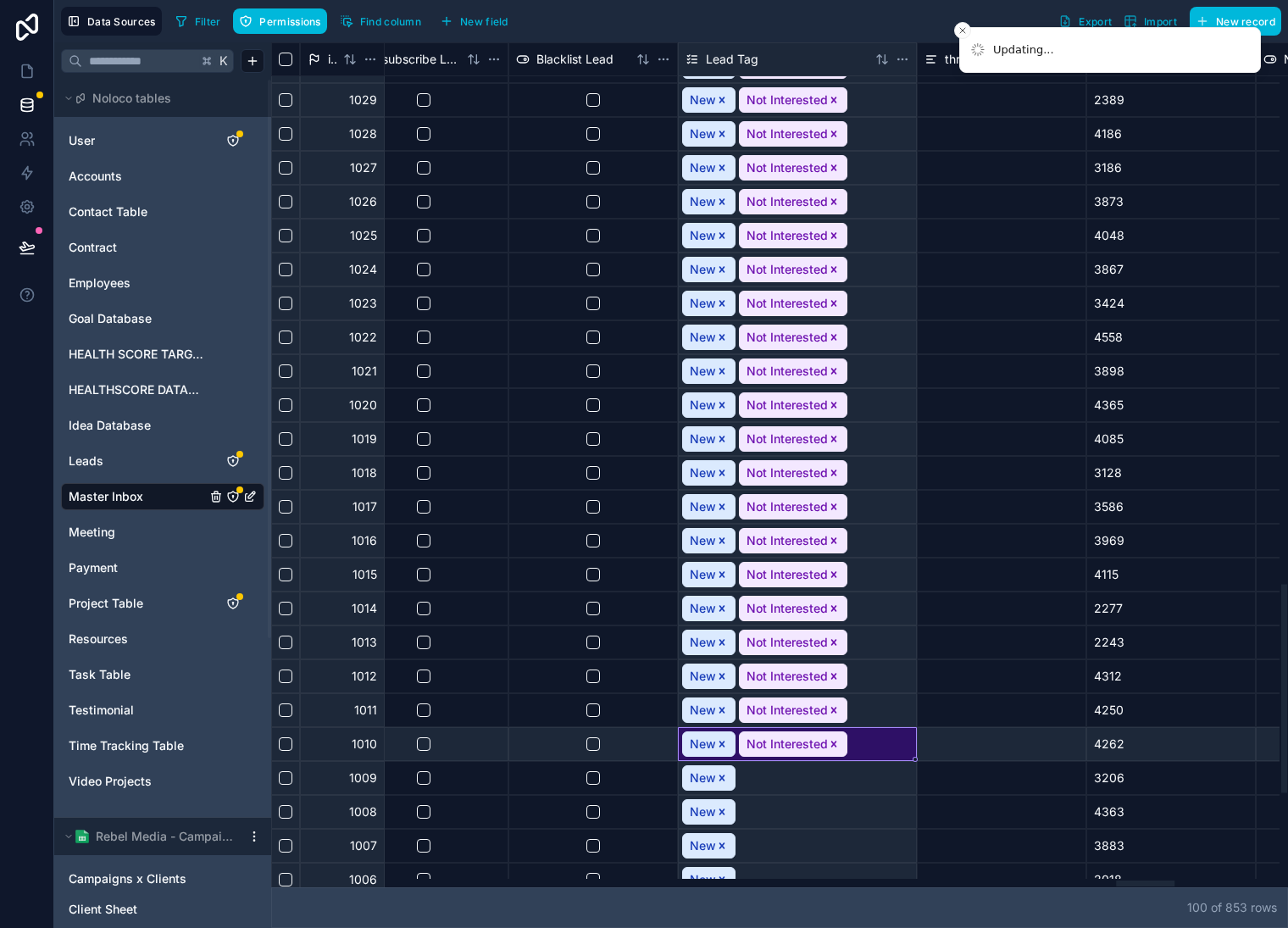
click at [834, 707] on icon "Remove Not Interested" at bounding box center [834, 710] width 12 height 12
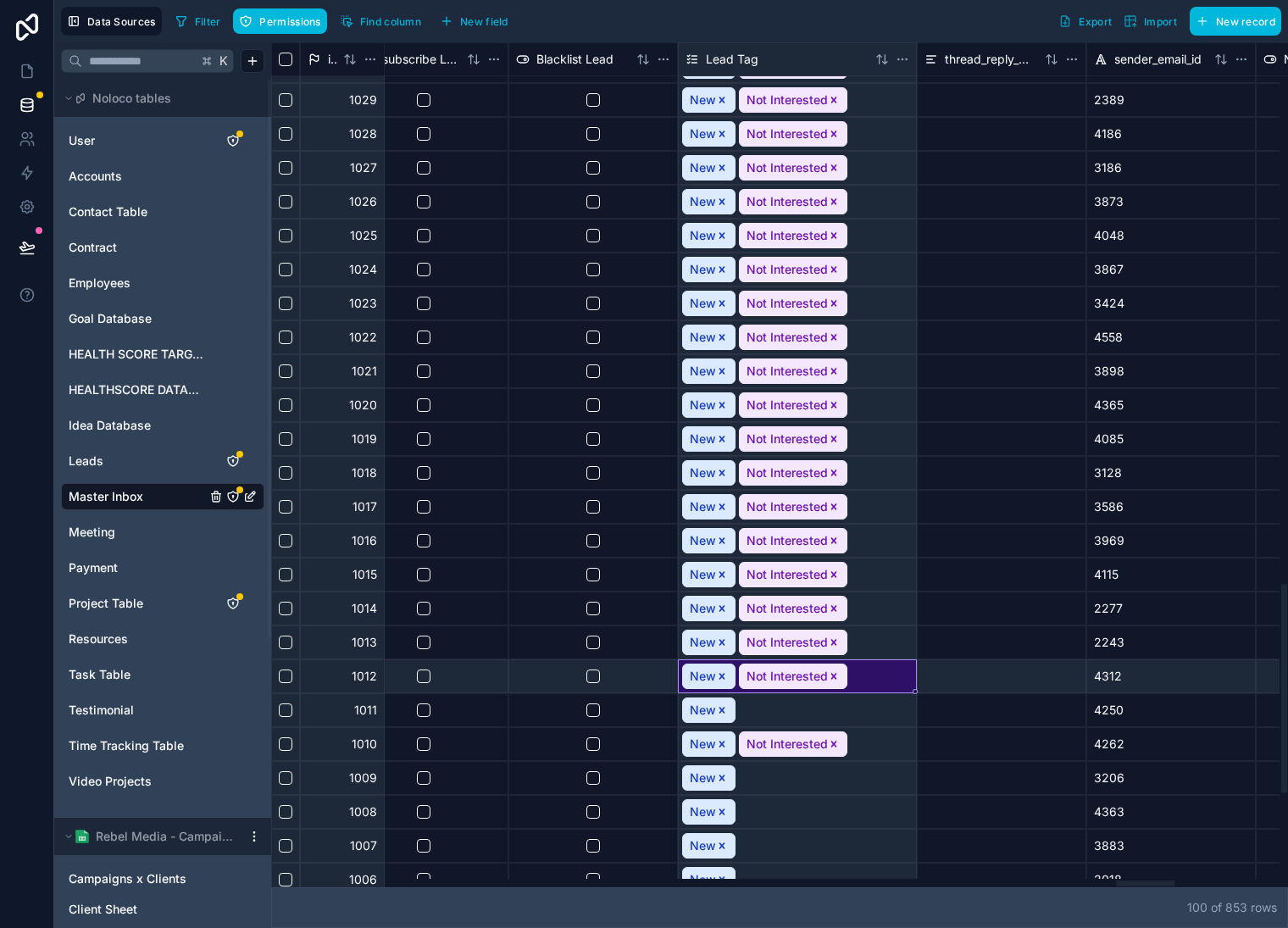
click at [831, 675] on icon "Remove Not Interested" at bounding box center [834, 675] width 6 height 6
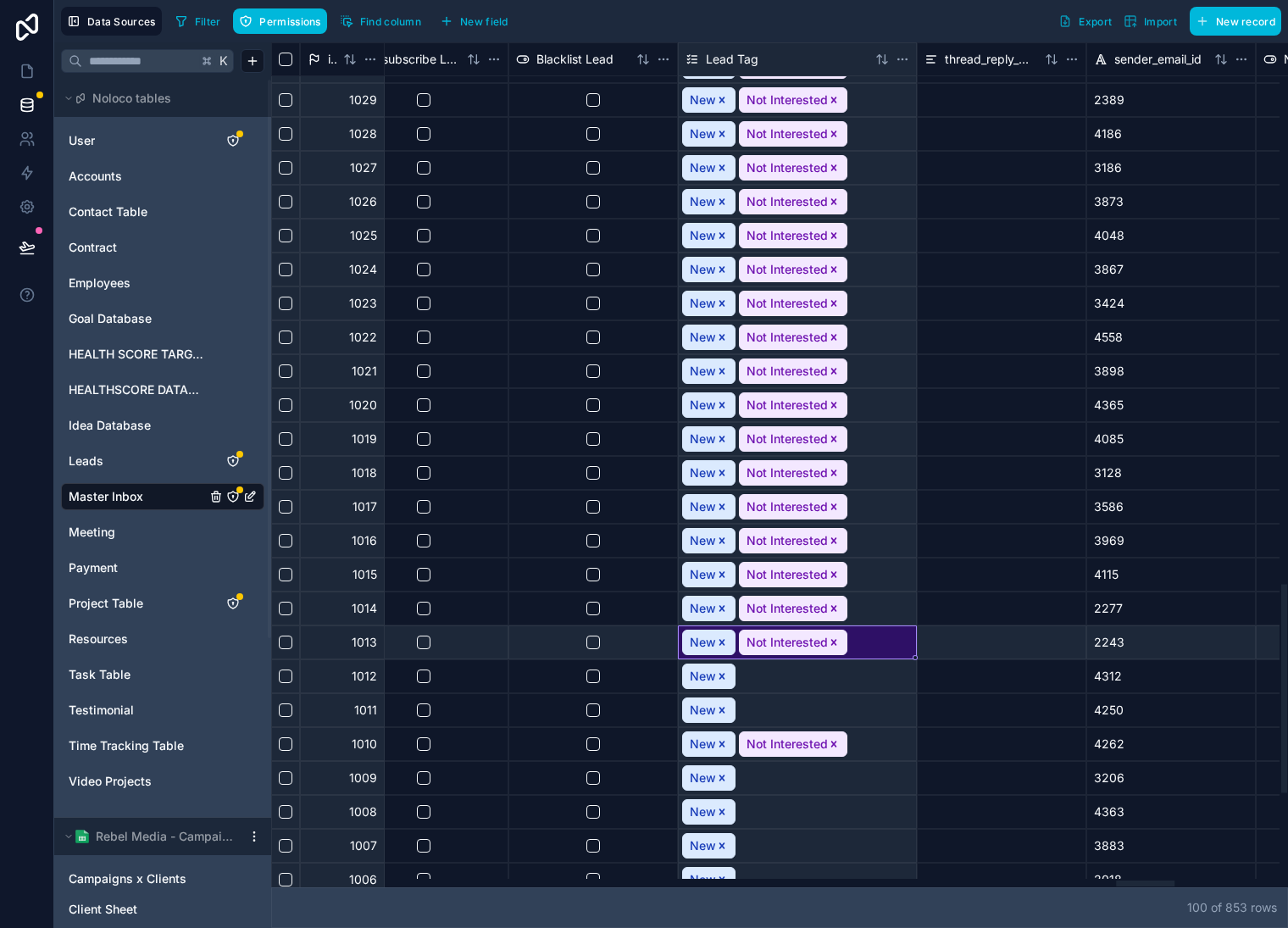
click at [834, 638] on icon "Remove Not Interested" at bounding box center [834, 642] width 12 height 12
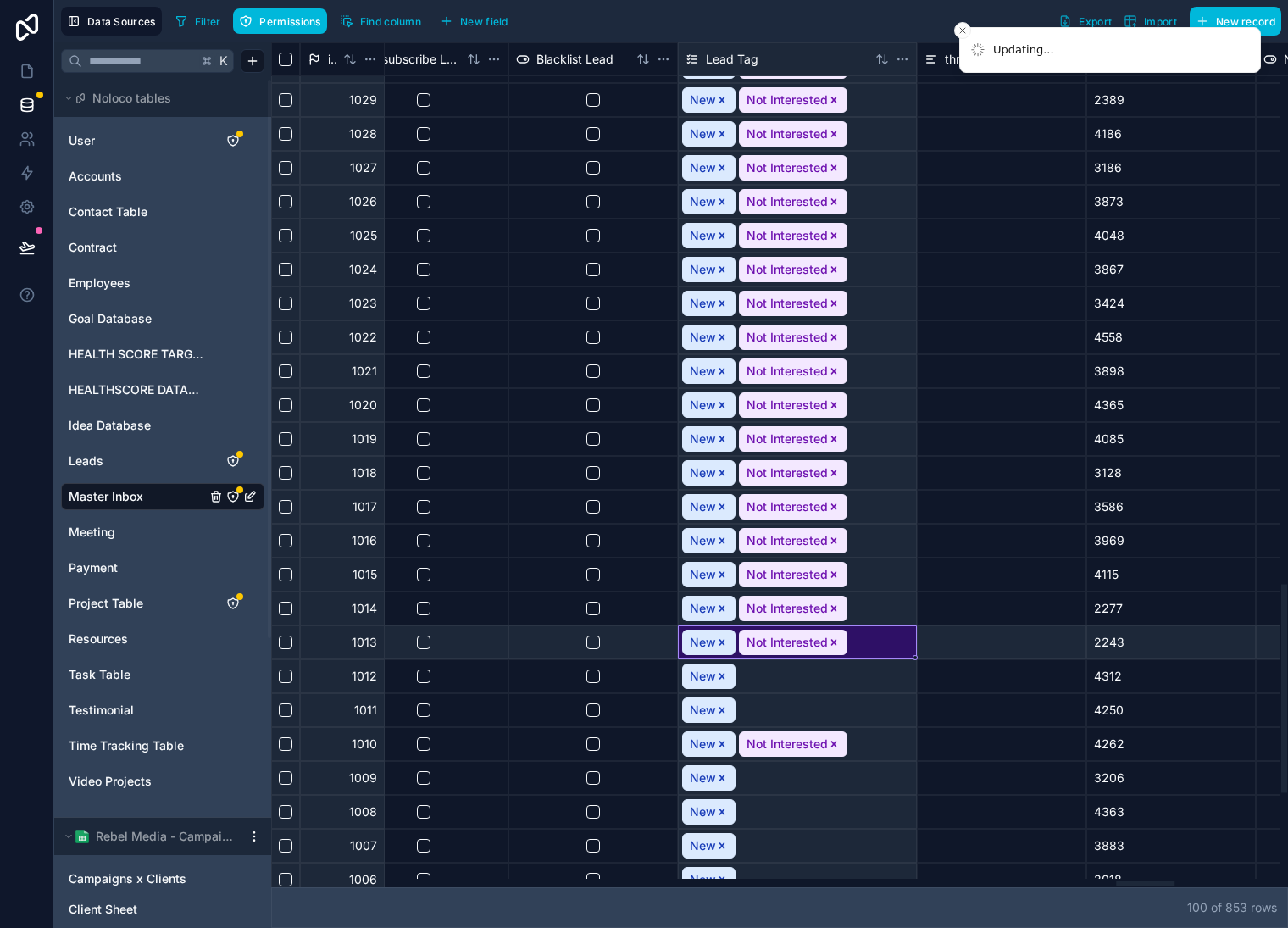
click at [835, 603] on icon "Remove Not Interested" at bounding box center [834, 608] width 12 height 12
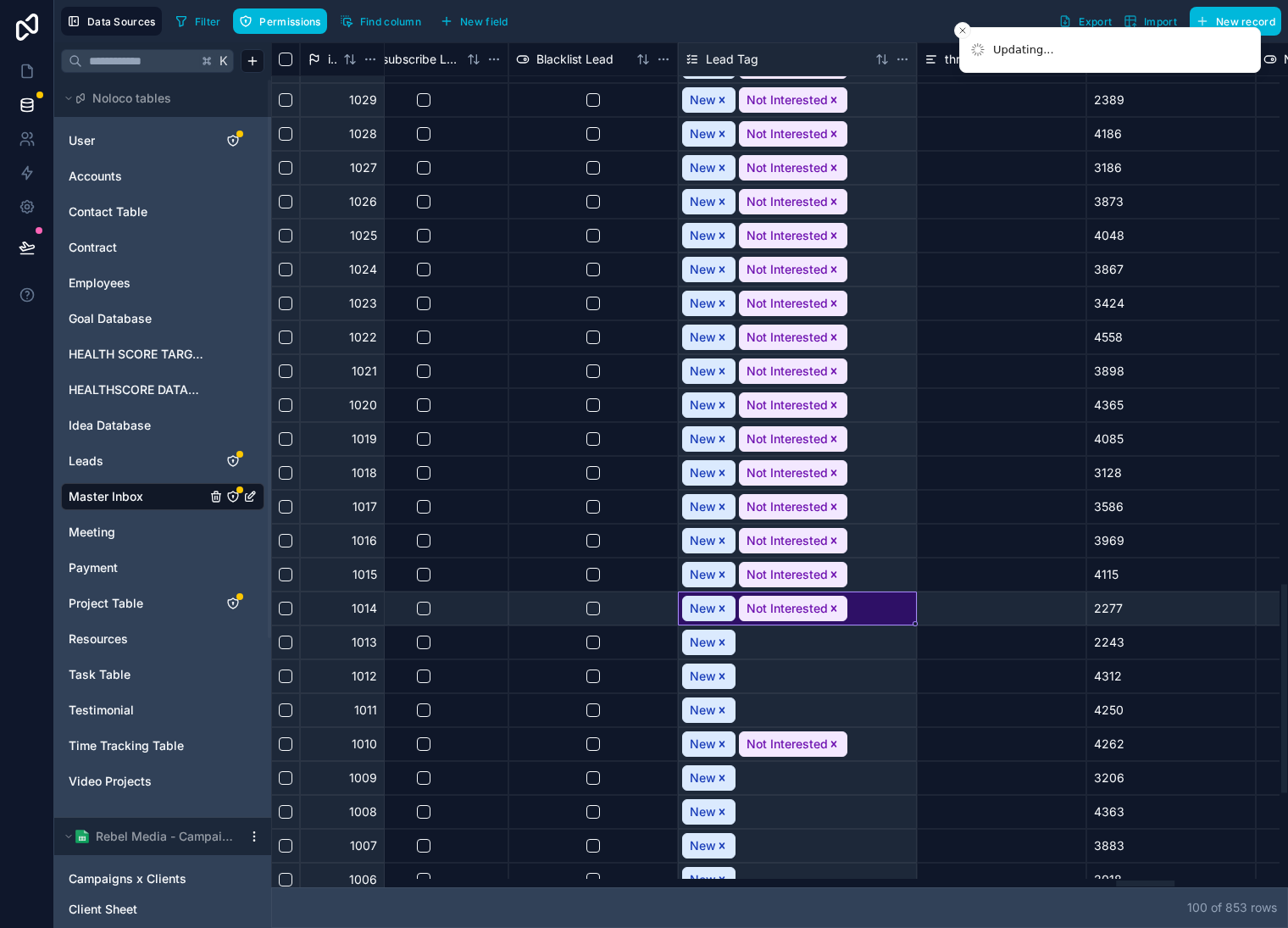
drag, startPoint x: 831, startPoint y: 572, endPoint x: 833, endPoint y: 556, distance: 16.1
click at [831, 573] on icon "Remove Not Interested" at bounding box center [834, 574] width 6 height 6
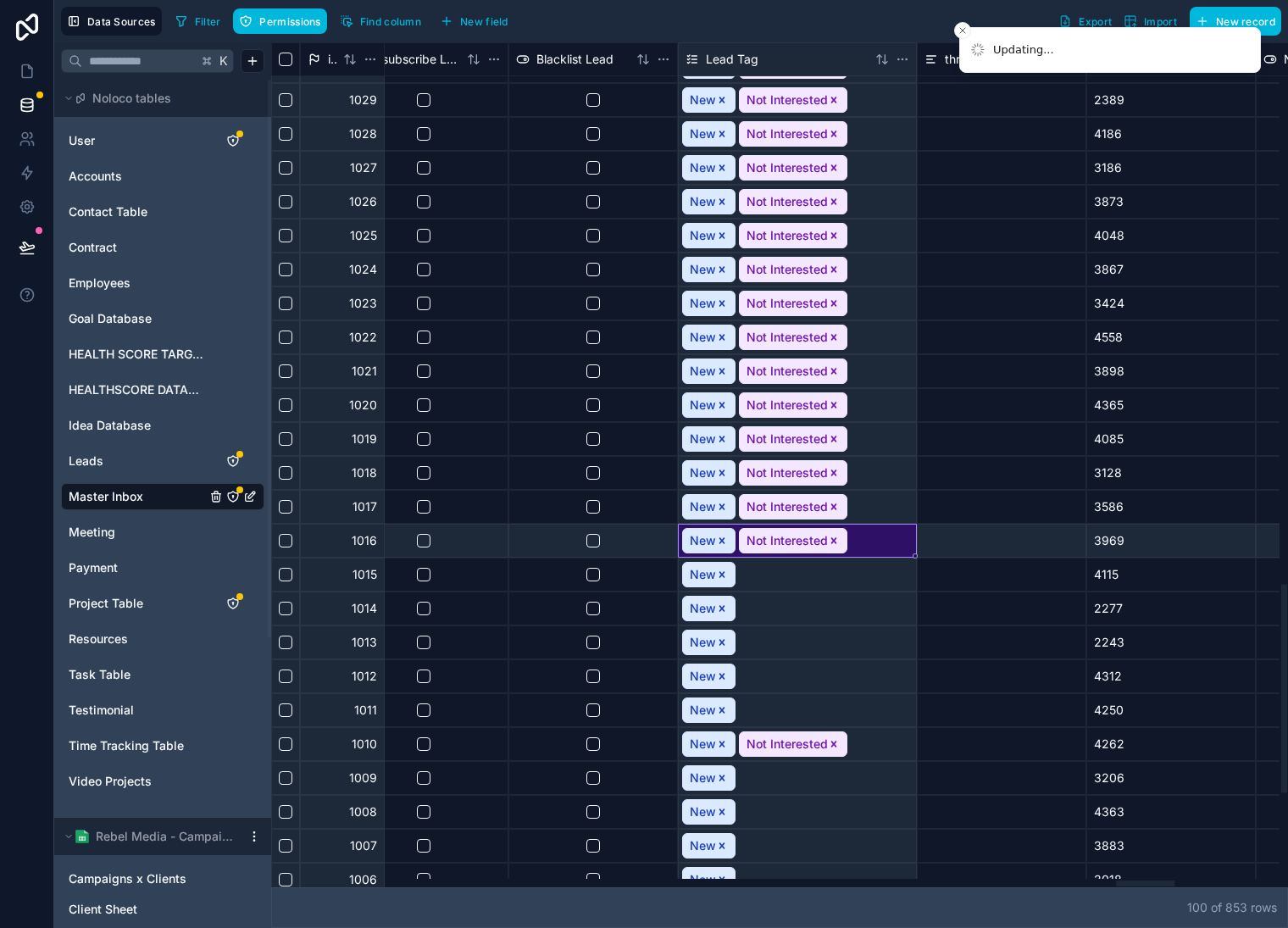
click at [833, 541] on icon "Remove Not Interested" at bounding box center [834, 541] width 6 height 6
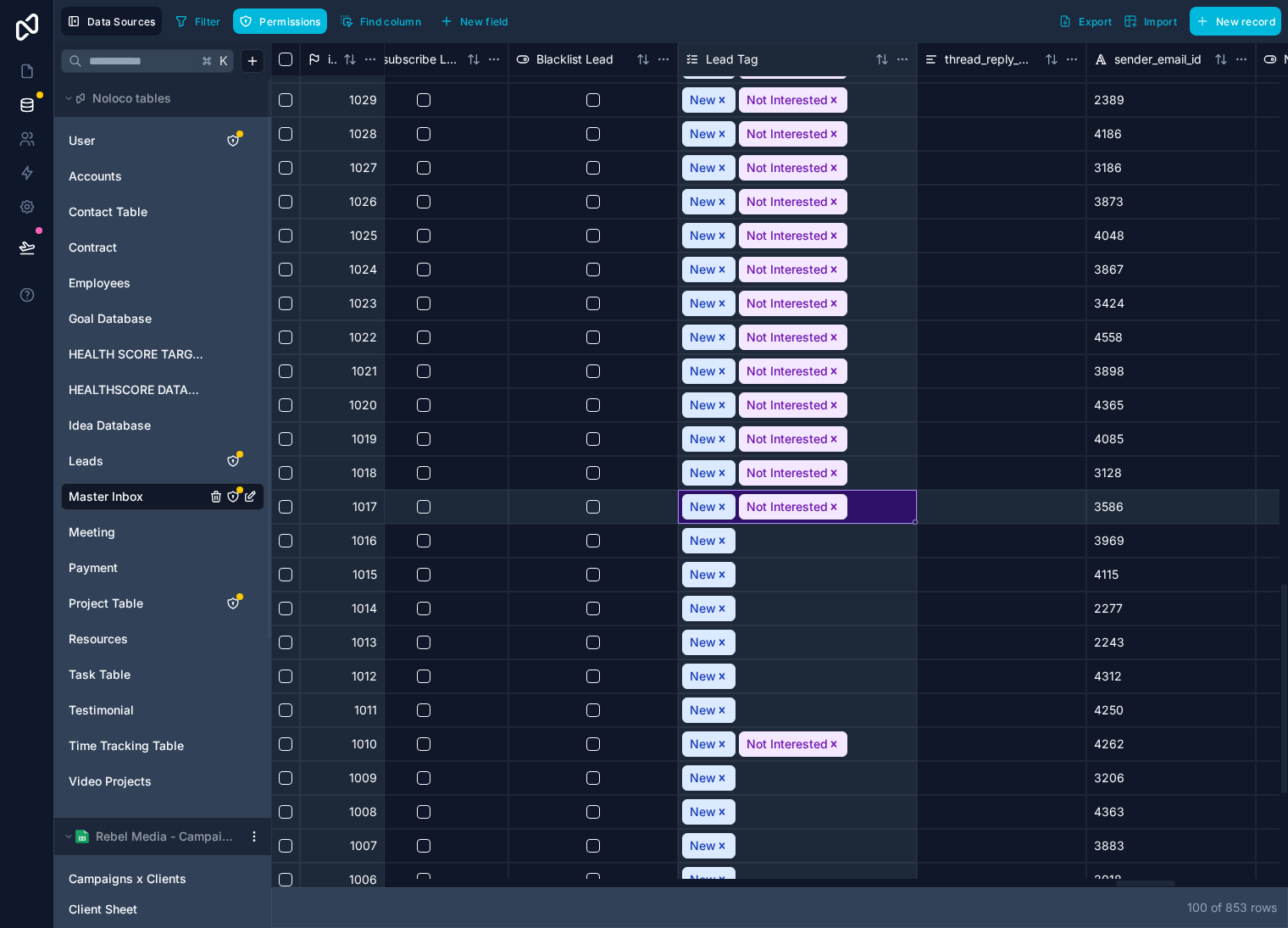
click at [832, 507] on icon "Remove Not Interested" at bounding box center [834, 506] width 6 height 6
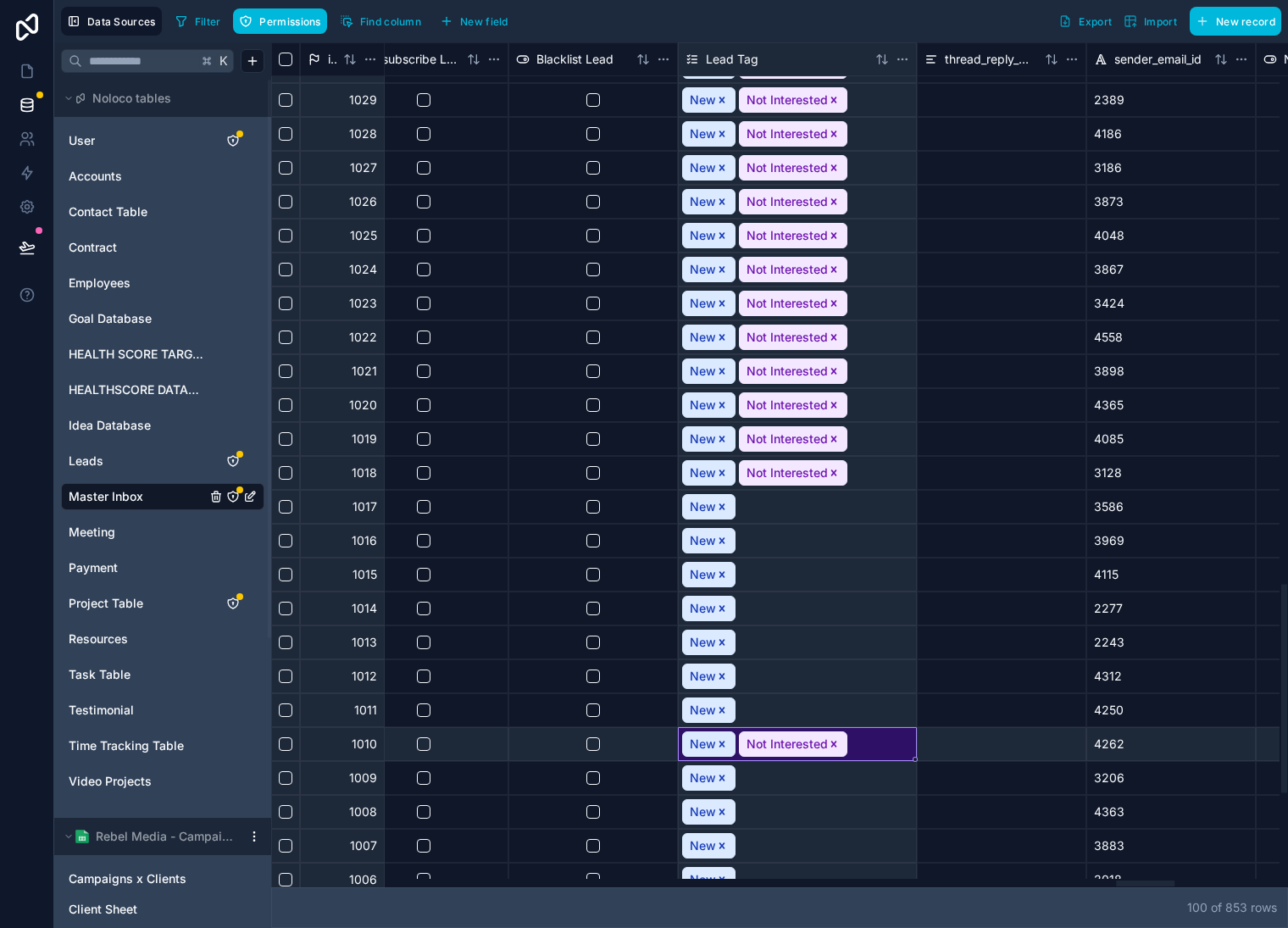
click at [837, 743] on icon "Remove Not Interested" at bounding box center [834, 744] width 12 height 12
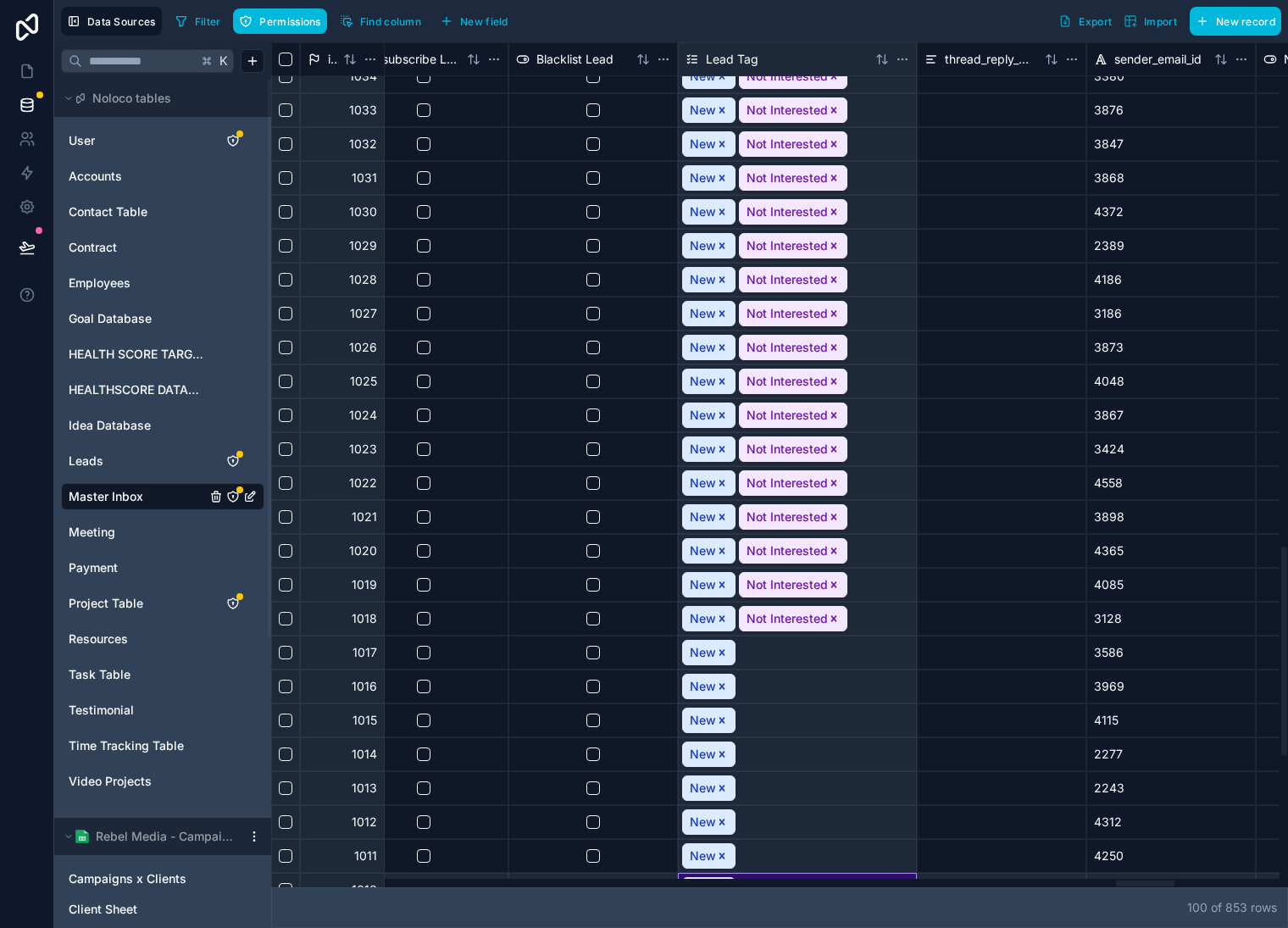
scroll to position [2046, 14752]
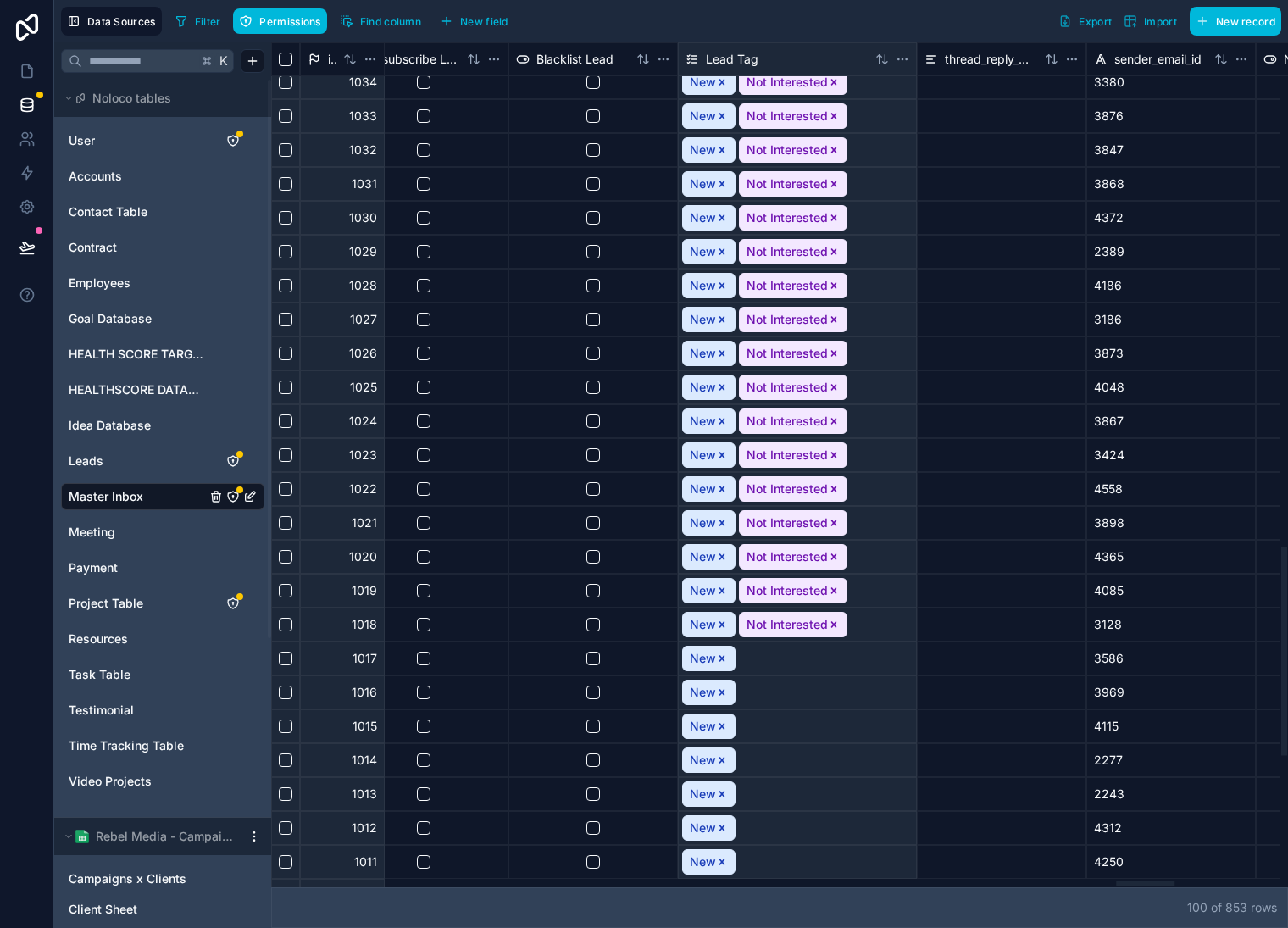
drag, startPoint x: 835, startPoint y: 621, endPoint x: 832, endPoint y: 589, distance: 32.1
click at [835, 621] on icon "Remove Not Interested" at bounding box center [834, 624] width 12 height 12
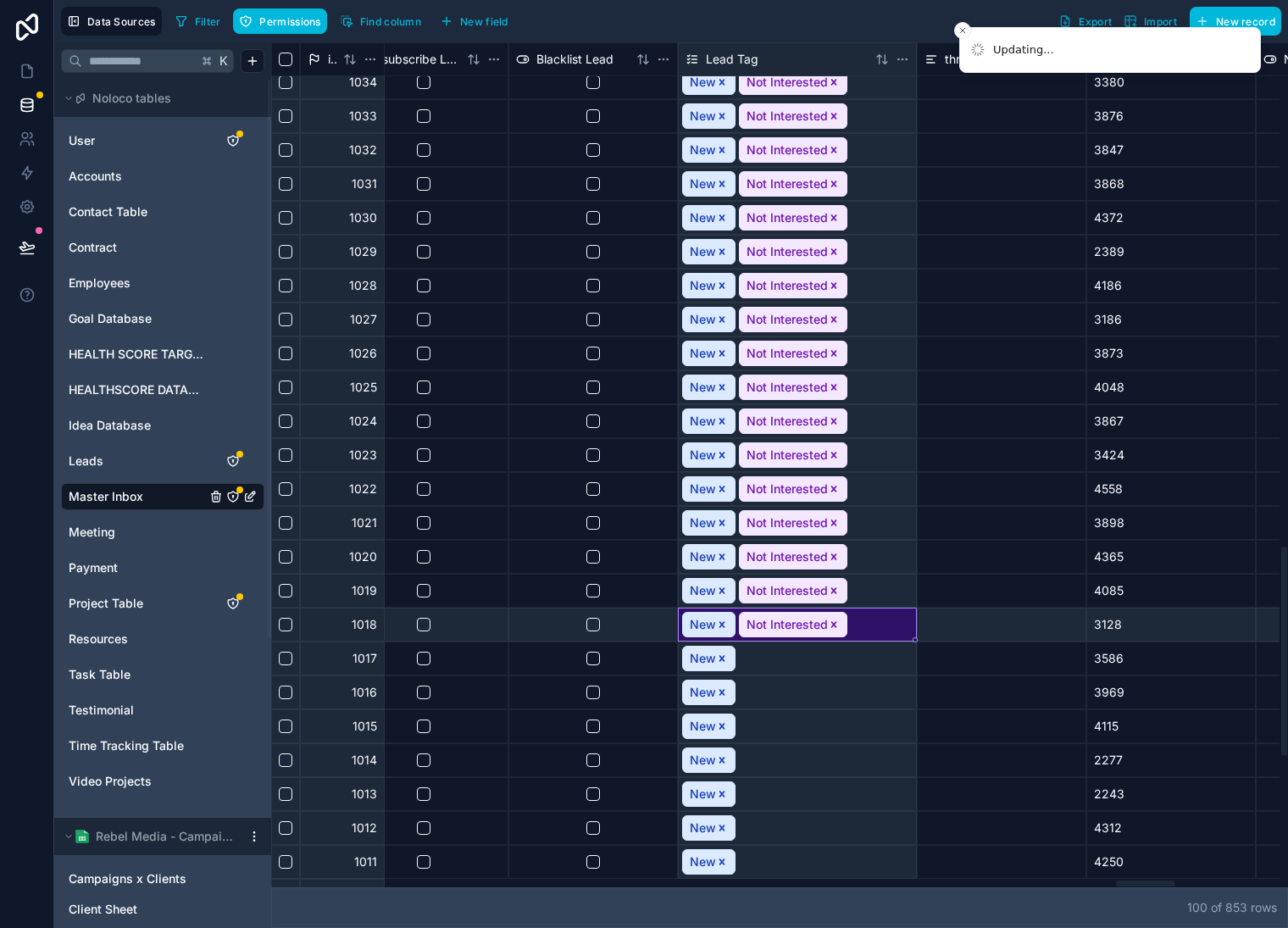
click at [831, 585] on icon "Remove Not Interested" at bounding box center [834, 591] width 12 height 12
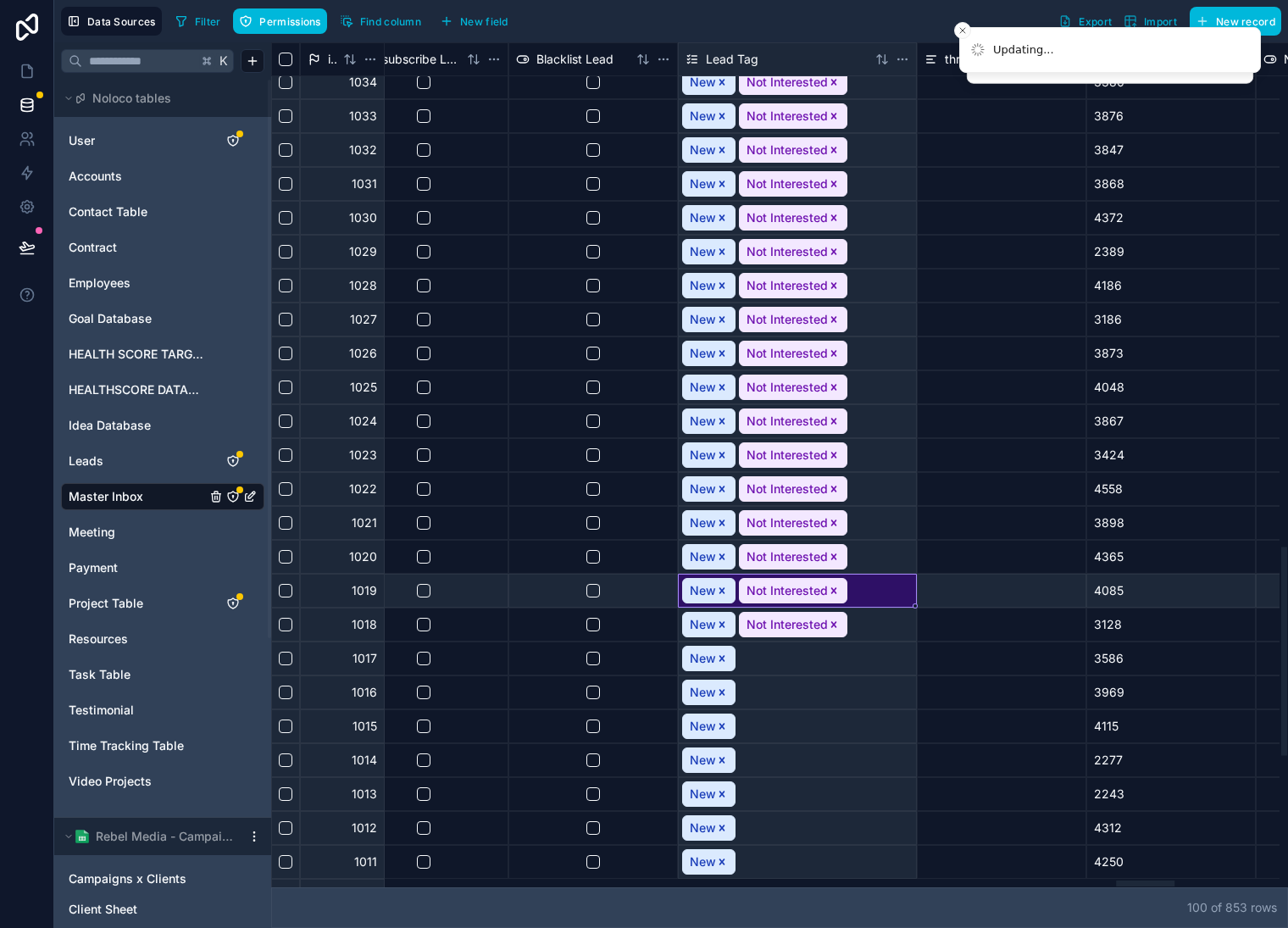
click at [833, 555] on icon "Remove Not Interested" at bounding box center [834, 556] width 6 height 6
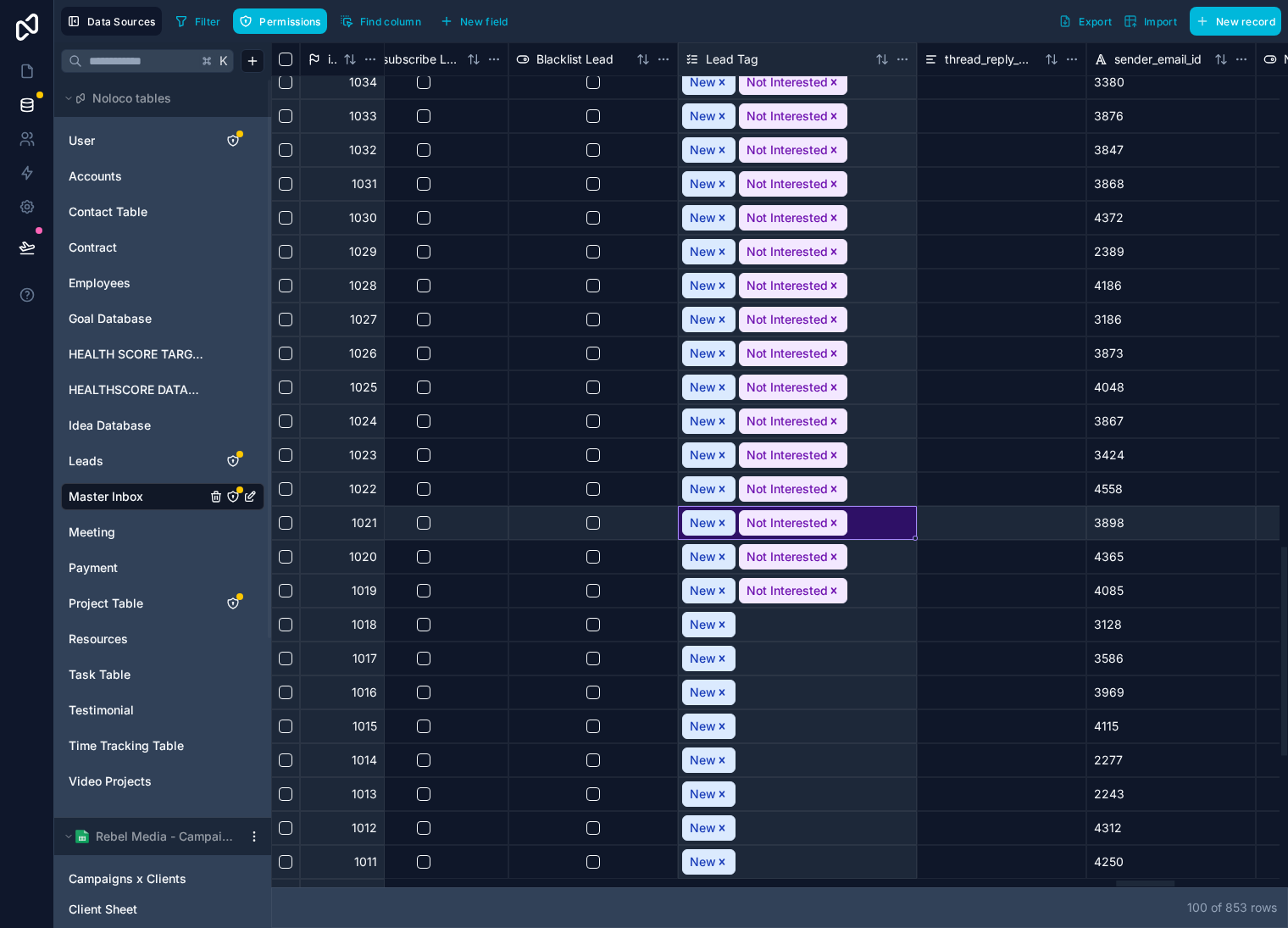
drag, startPoint x: 832, startPoint y: 519, endPoint x: 830, endPoint y: 510, distance: 9.2
click at [832, 519] on icon "Remove Not Interested" at bounding box center [834, 522] width 12 height 12
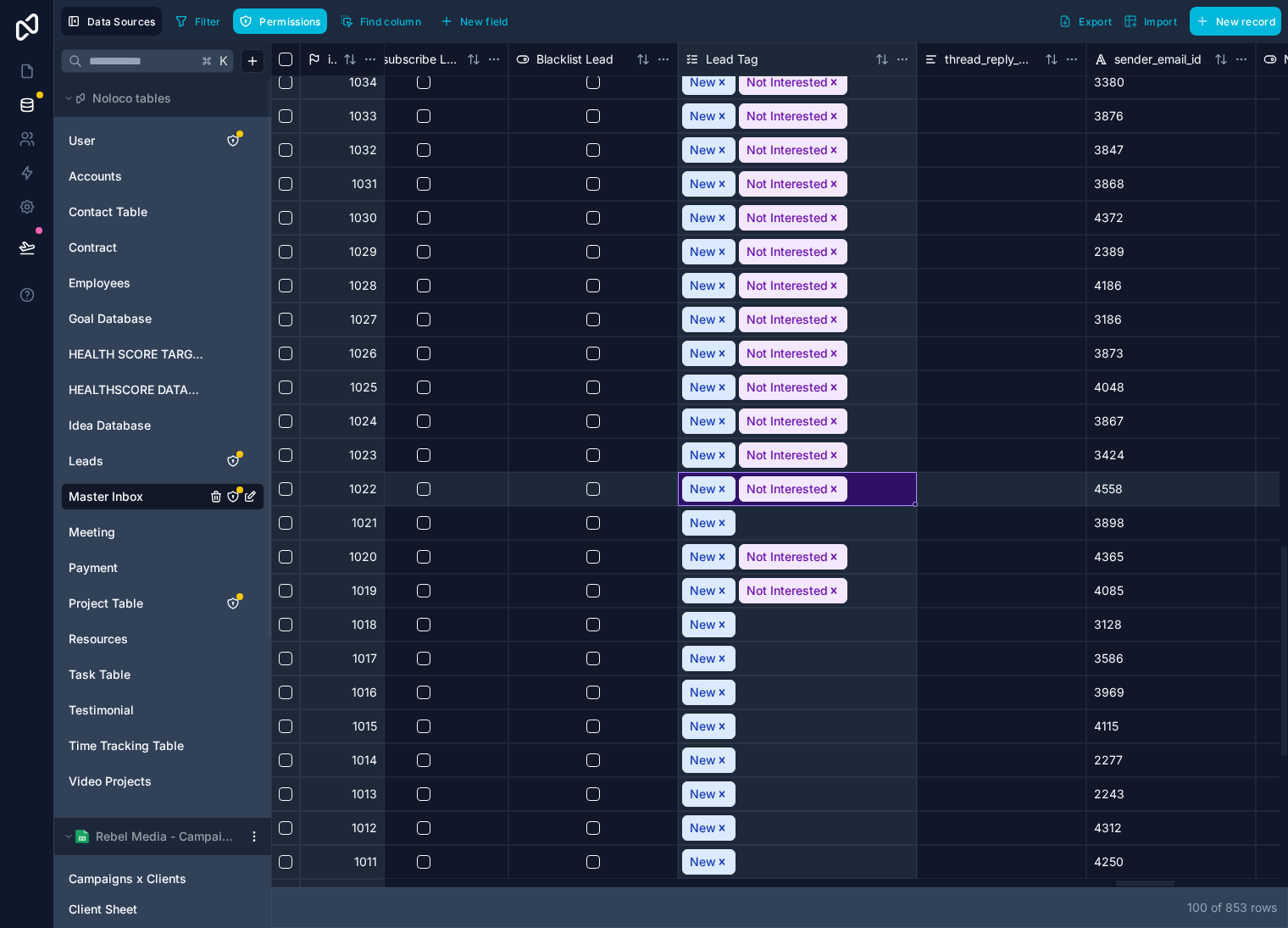
click at [836, 484] on icon "Remove Not Interested" at bounding box center [834, 489] width 12 height 12
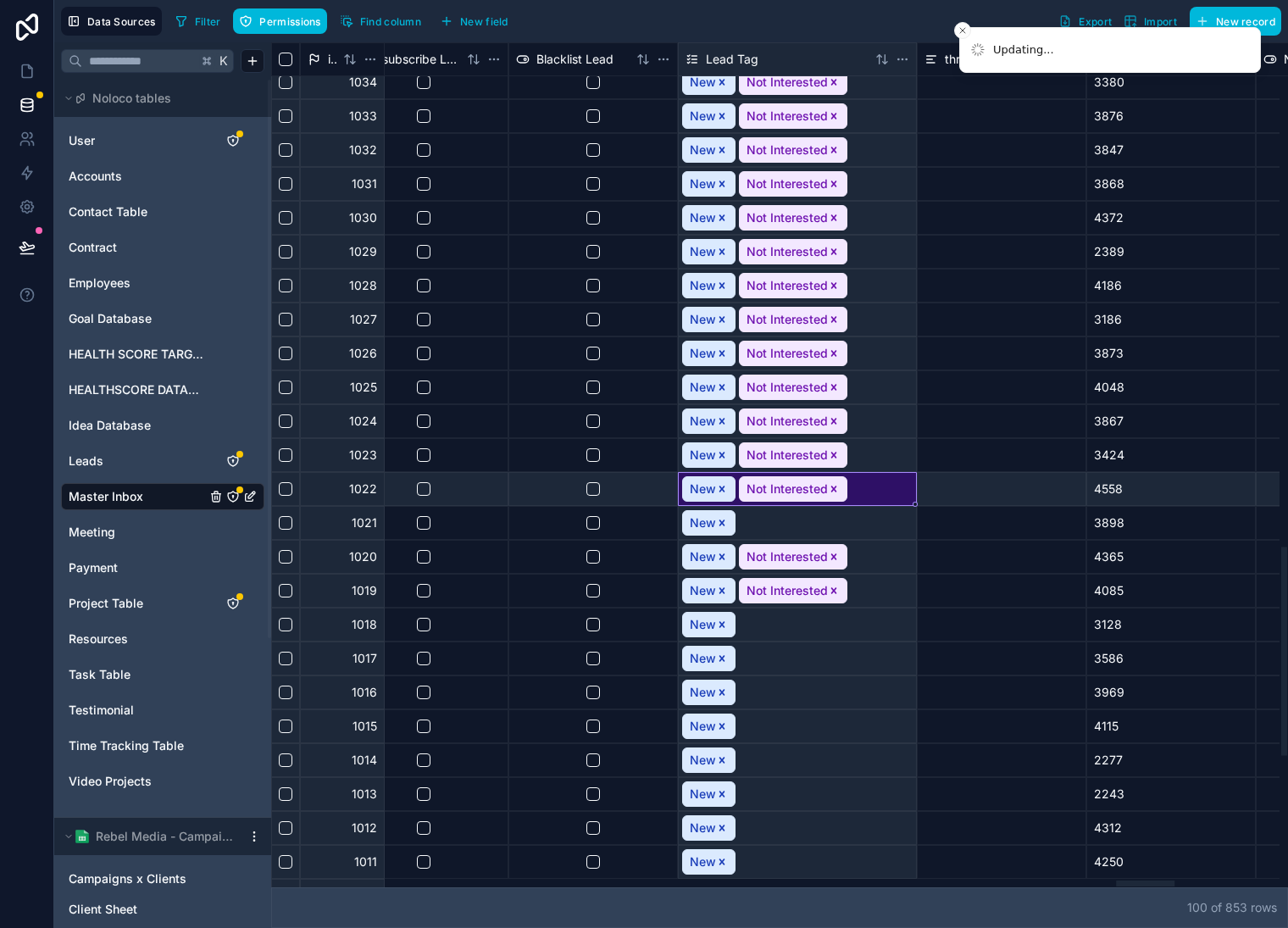
click at [834, 452] on icon "Remove Not Interested" at bounding box center [834, 455] width 12 height 12
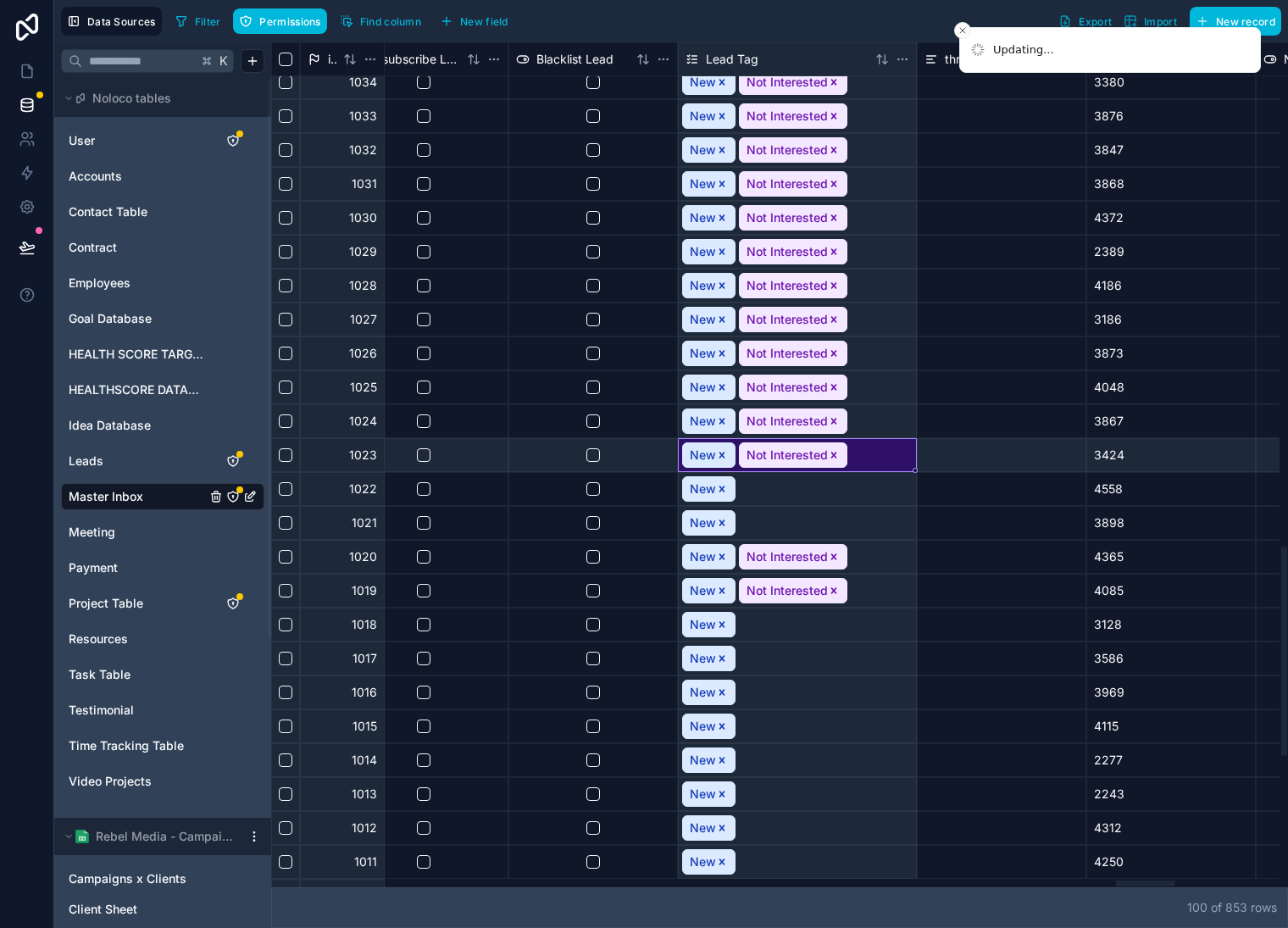
drag, startPoint x: 834, startPoint y: 421, endPoint x: 836, endPoint y: 435, distance: 14.1
click at [834, 422] on icon "Remove Not Interested" at bounding box center [834, 421] width 12 height 12
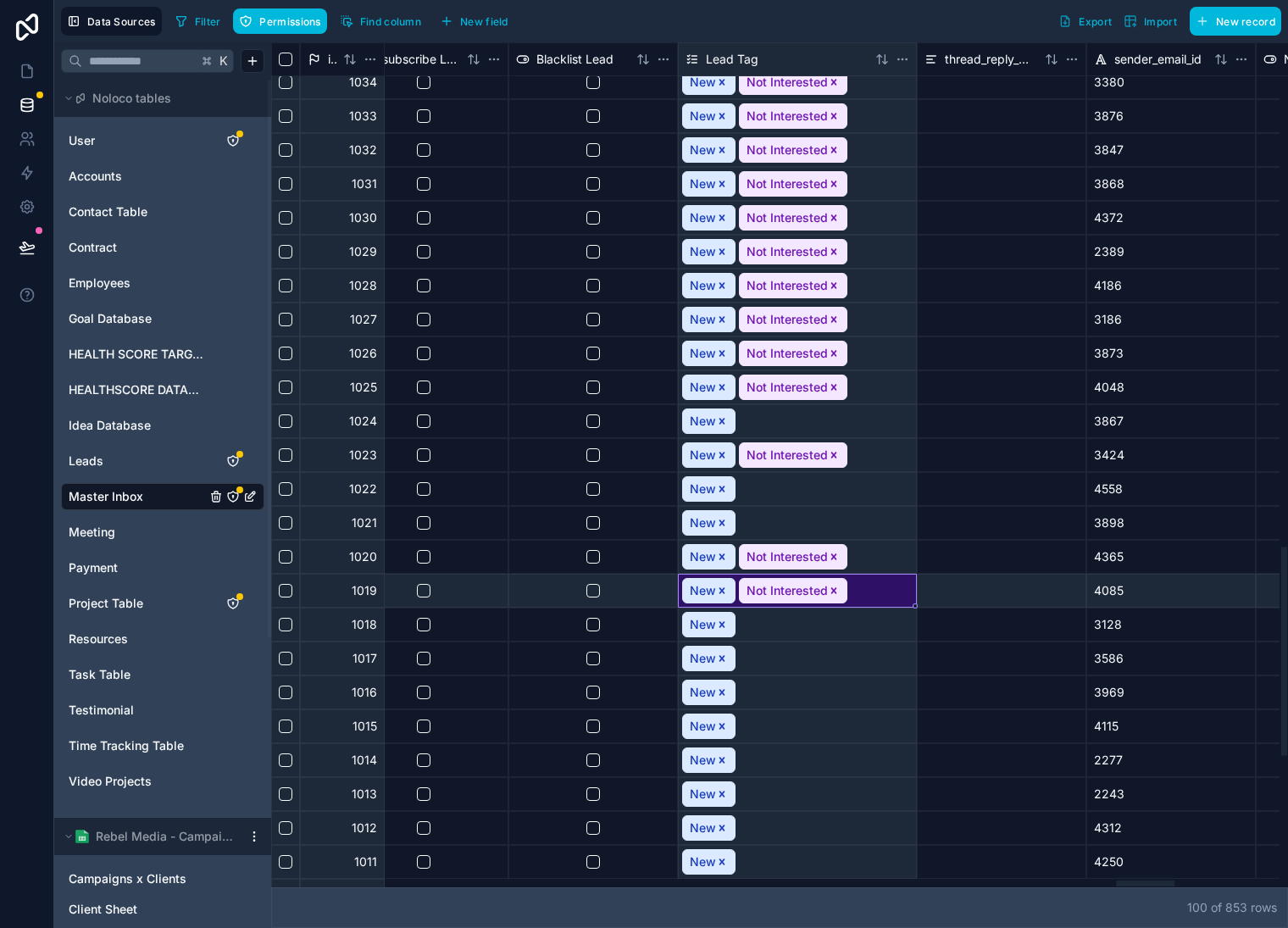
click at [835, 593] on icon "Remove Not Interested" at bounding box center [834, 590] width 6 height 6
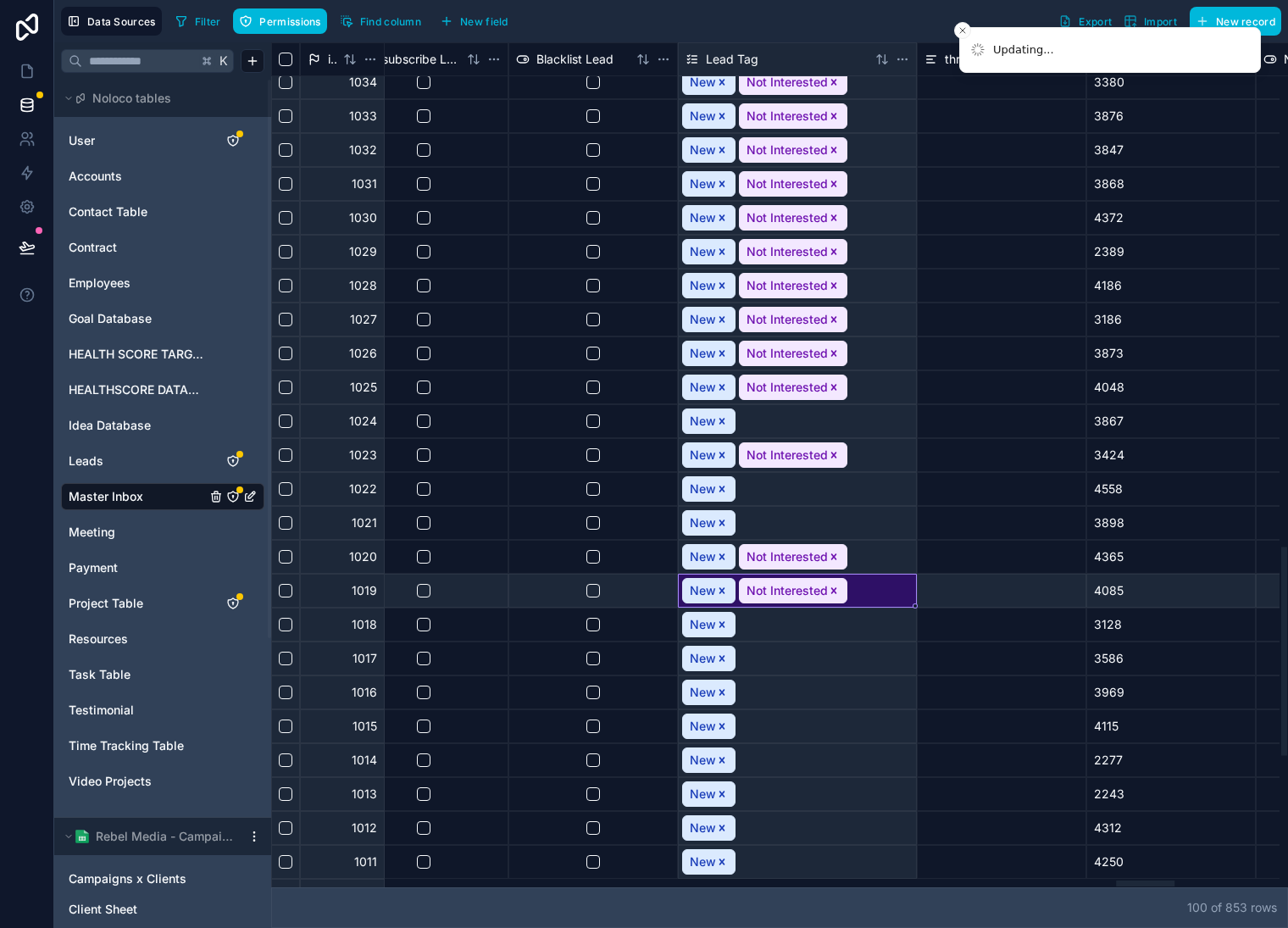
drag, startPoint x: 831, startPoint y: 559, endPoint x: 839, endPoint y: 552, distance: 10.6
click at [832, 559] on icon "Remove Not Interested" at bounding box center [834, 556] width 12 height 12
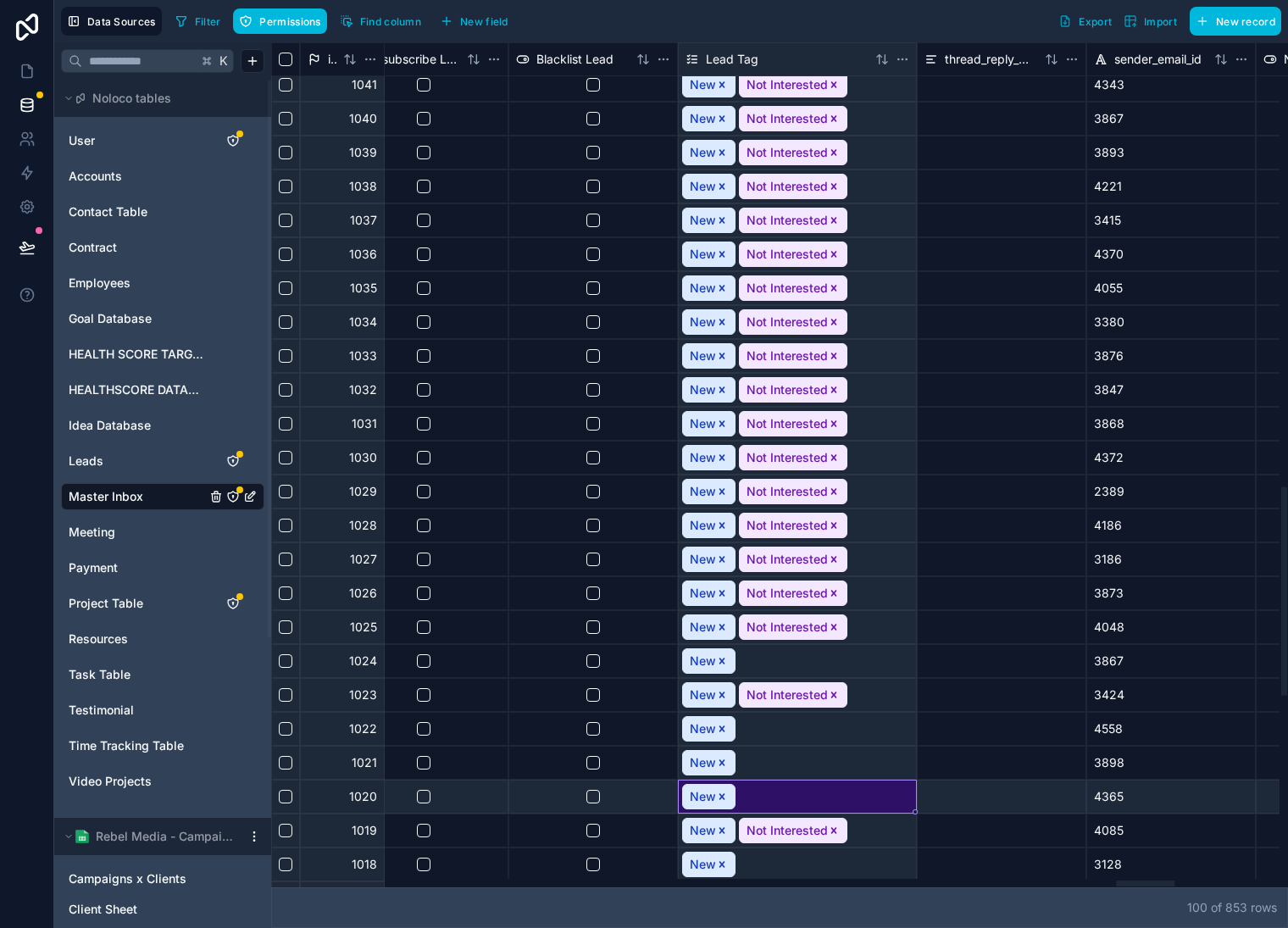
scroll to position [1807, 14752]
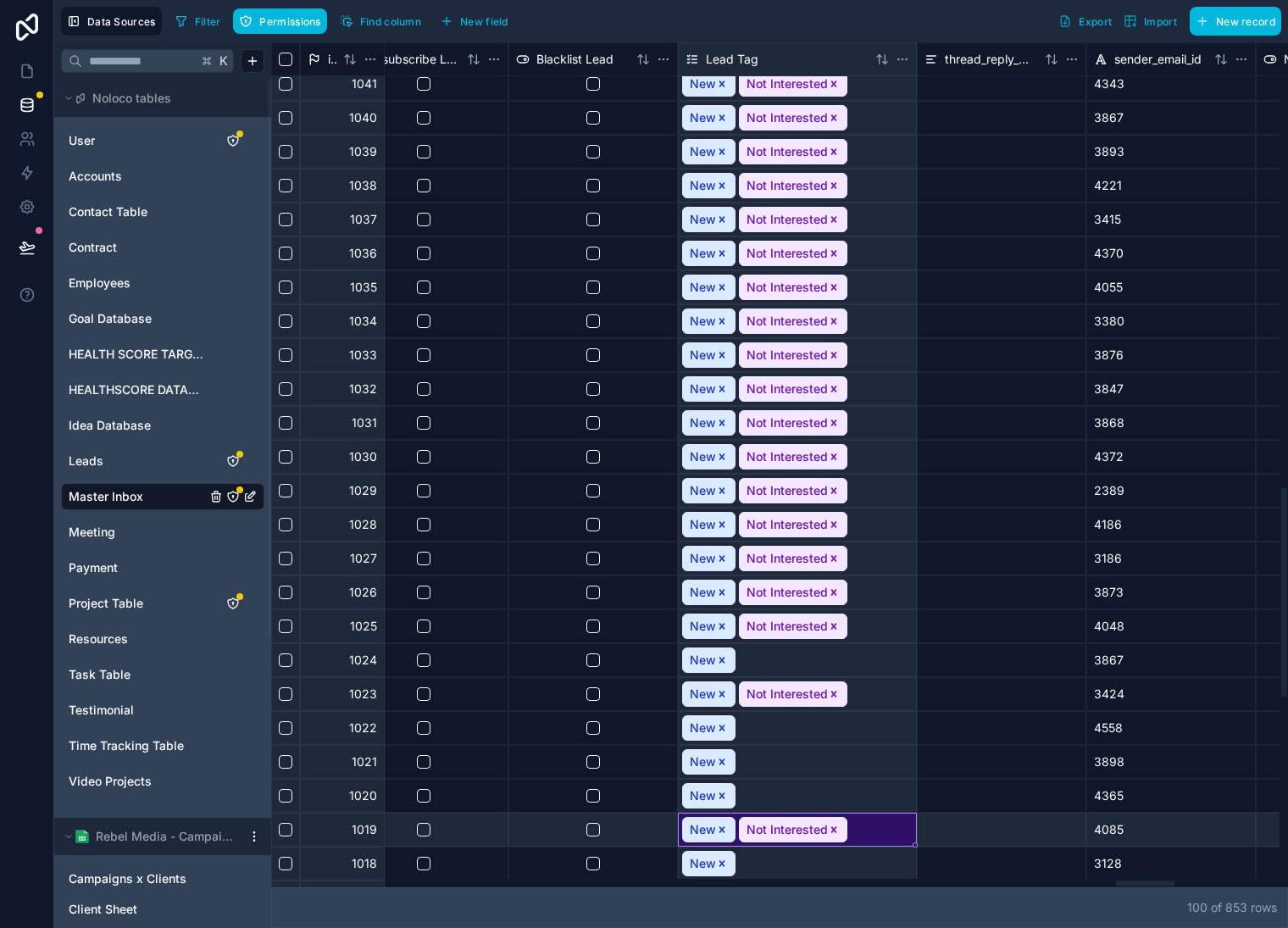
click at [837, 829] on icon "Remove Not Interested" at bounding box center [834, 830] width 12 height 12
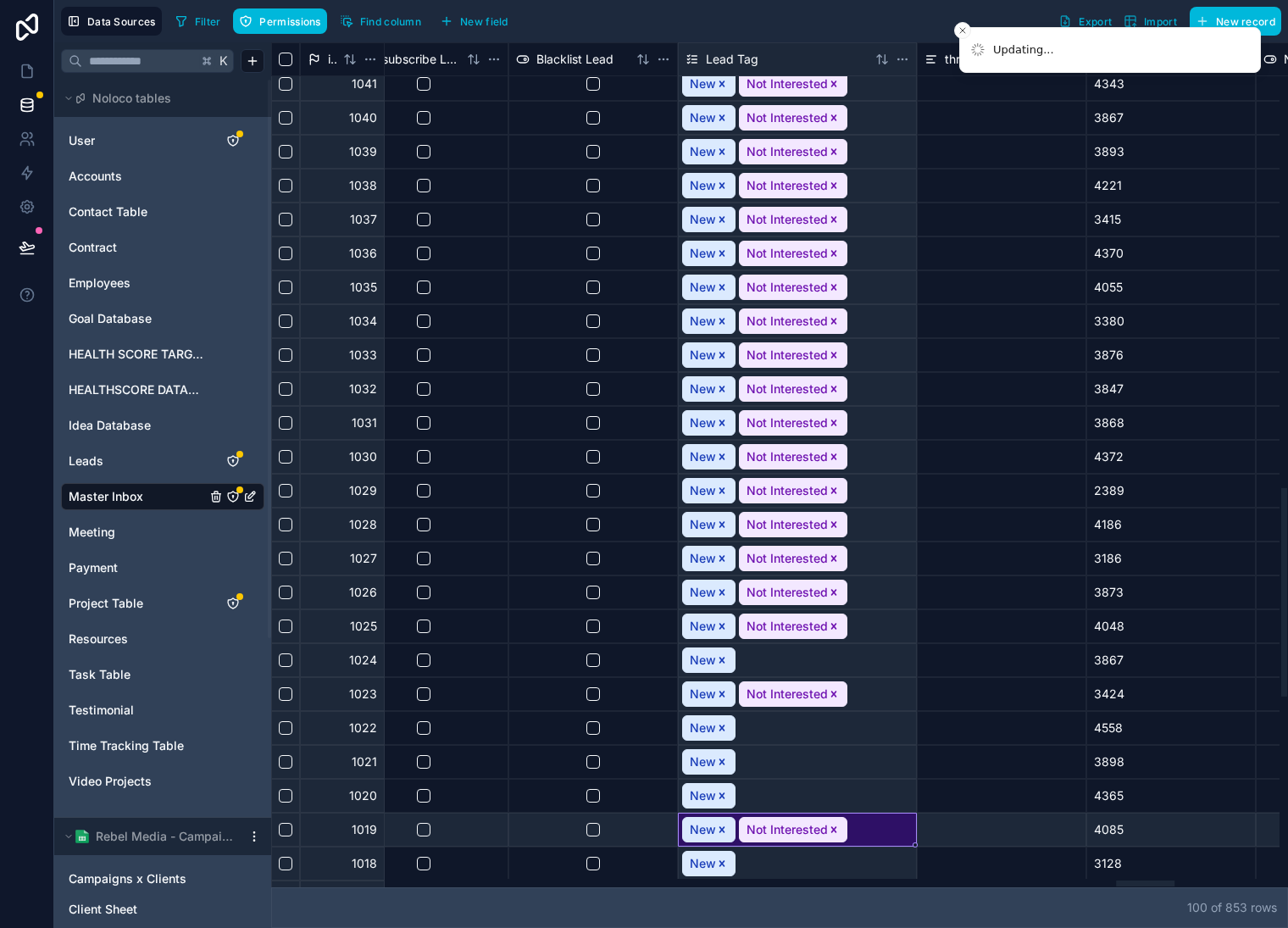
click at [831, 694] on icon "Remove Not Interested" at bounding box center [834, 694] width 6 height 6
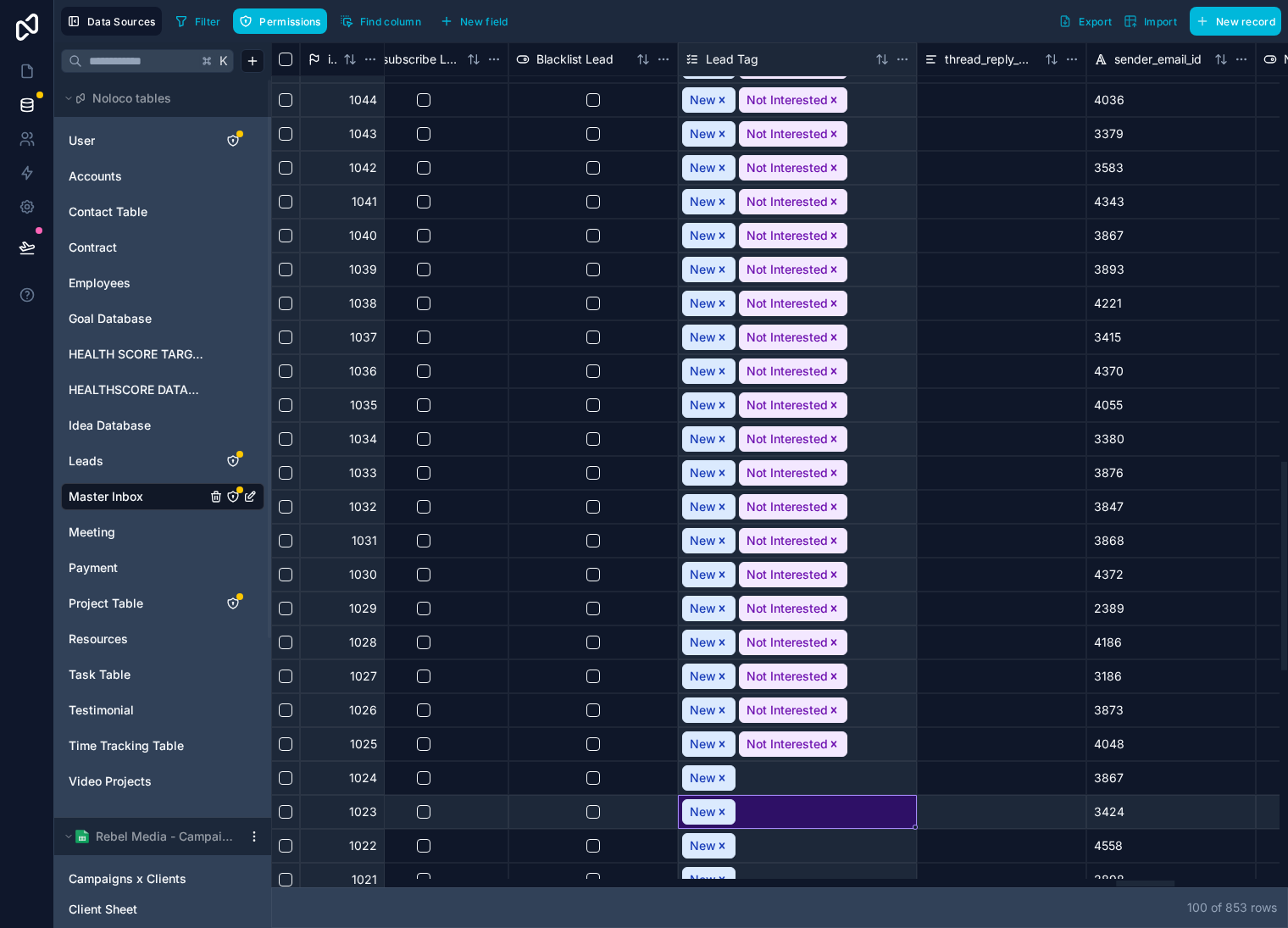
scroll to position [1700, 14752]
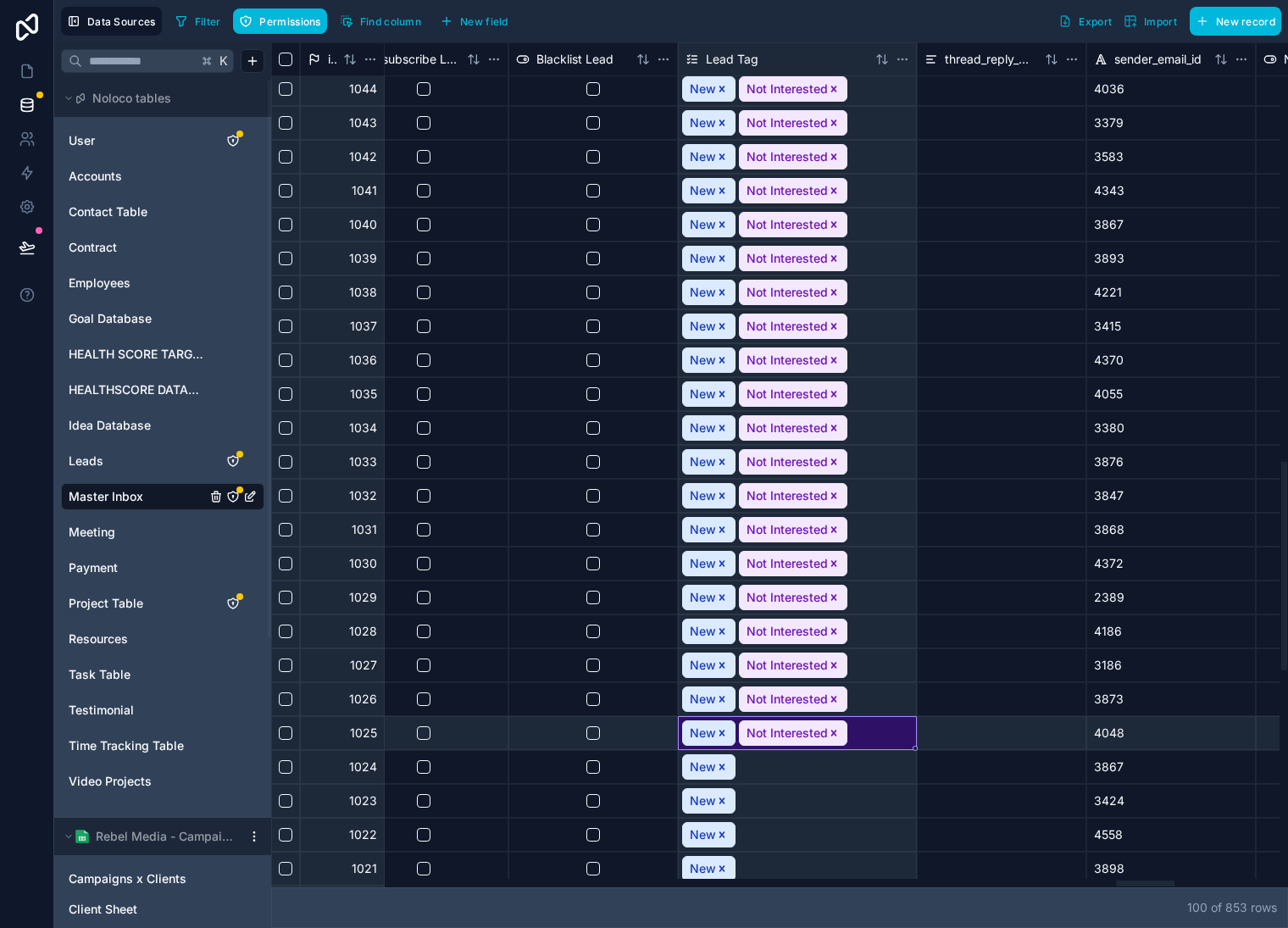
drag, startPoint x: 834, startPoint y: 734, endPoint x: 840, endPoint y: 707, distance: 27.7
click at [834, 734] on icon "Remove Not Interested" at bounding box center [834, 733] width 12 height 12
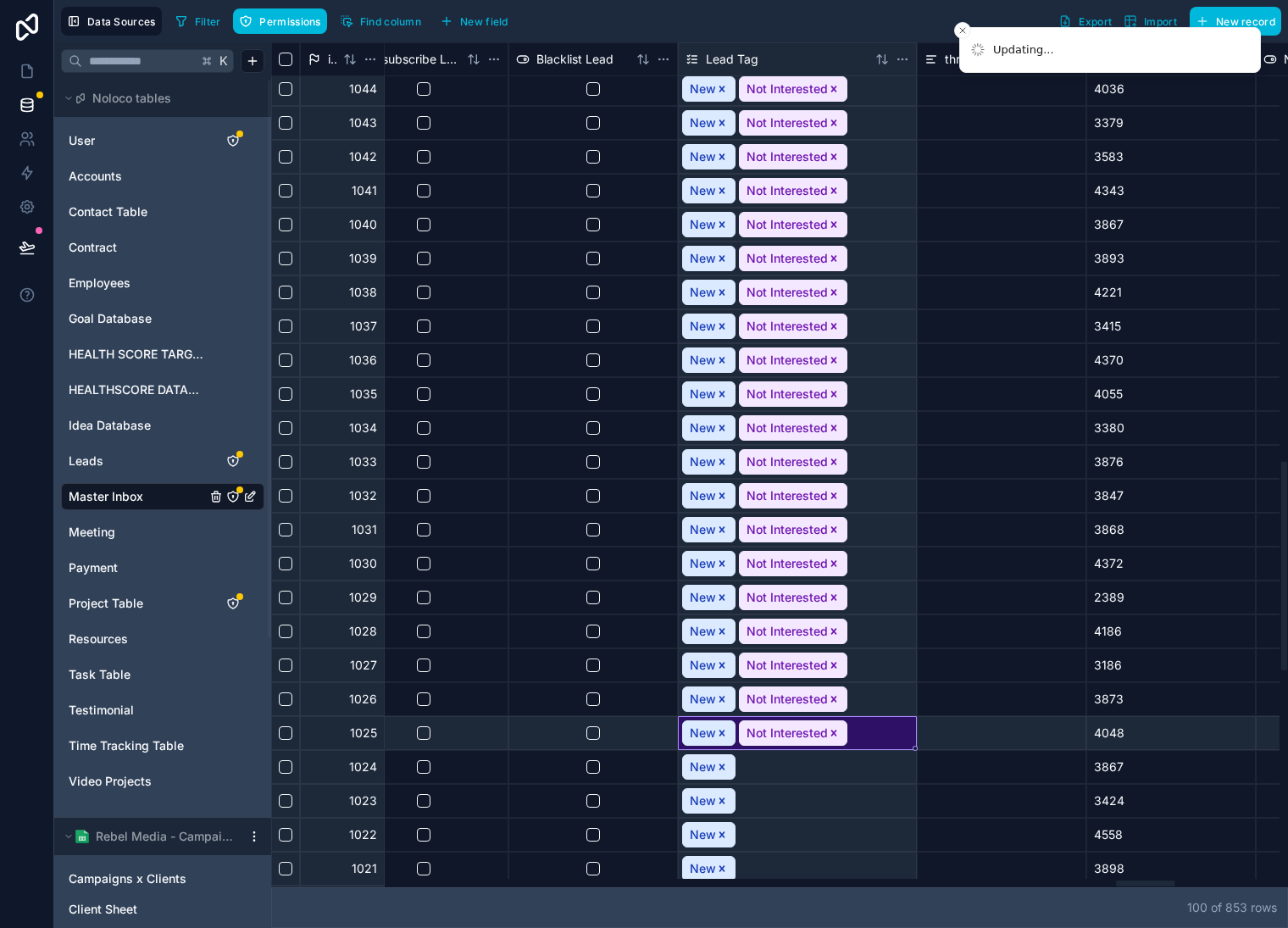
click at [835, 696] on icon "Remove Not Interested" at bounding box center [834, 699] width 12 height 12
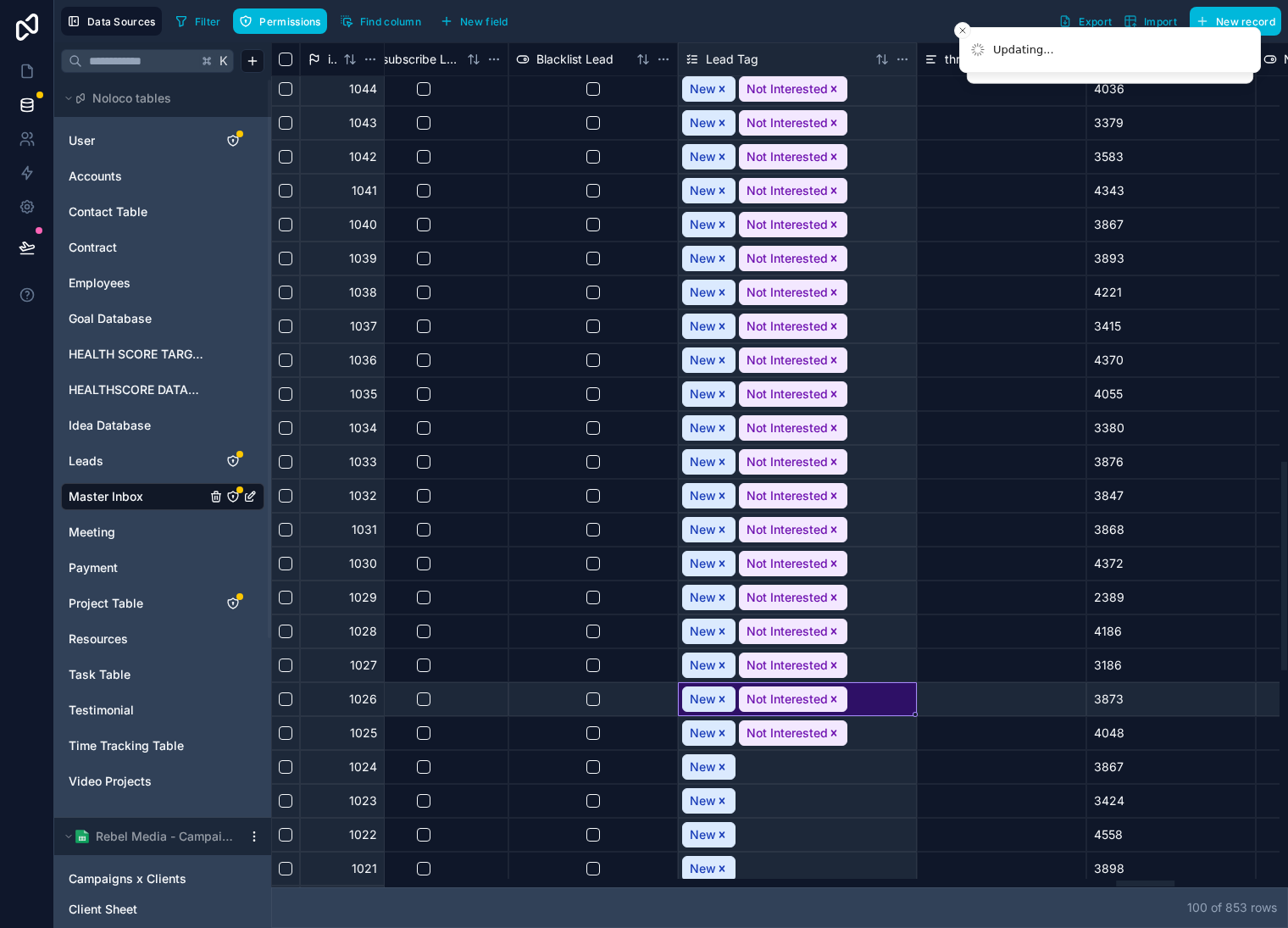
click at [832, 653] on div "Not Interested" at bounding box center [793, 665] width 108 height 26
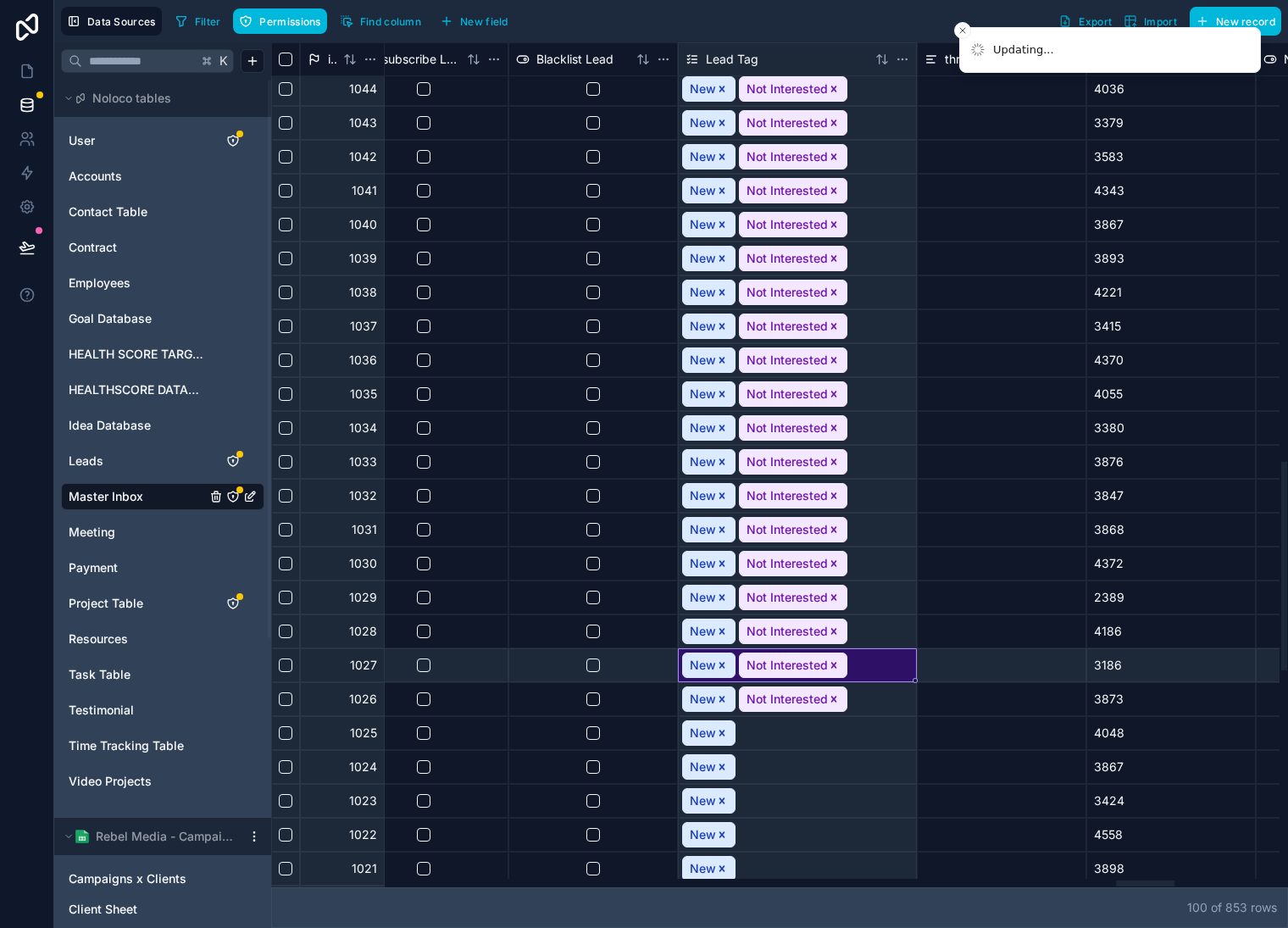
click at [835, 664] on icon "Remove Not Interested" at bounding box center [834, 665] width 12 height 12
click at [832, 627] on icon "Remove Not Interested" at bounding box center [834, 631] width 12 height 12
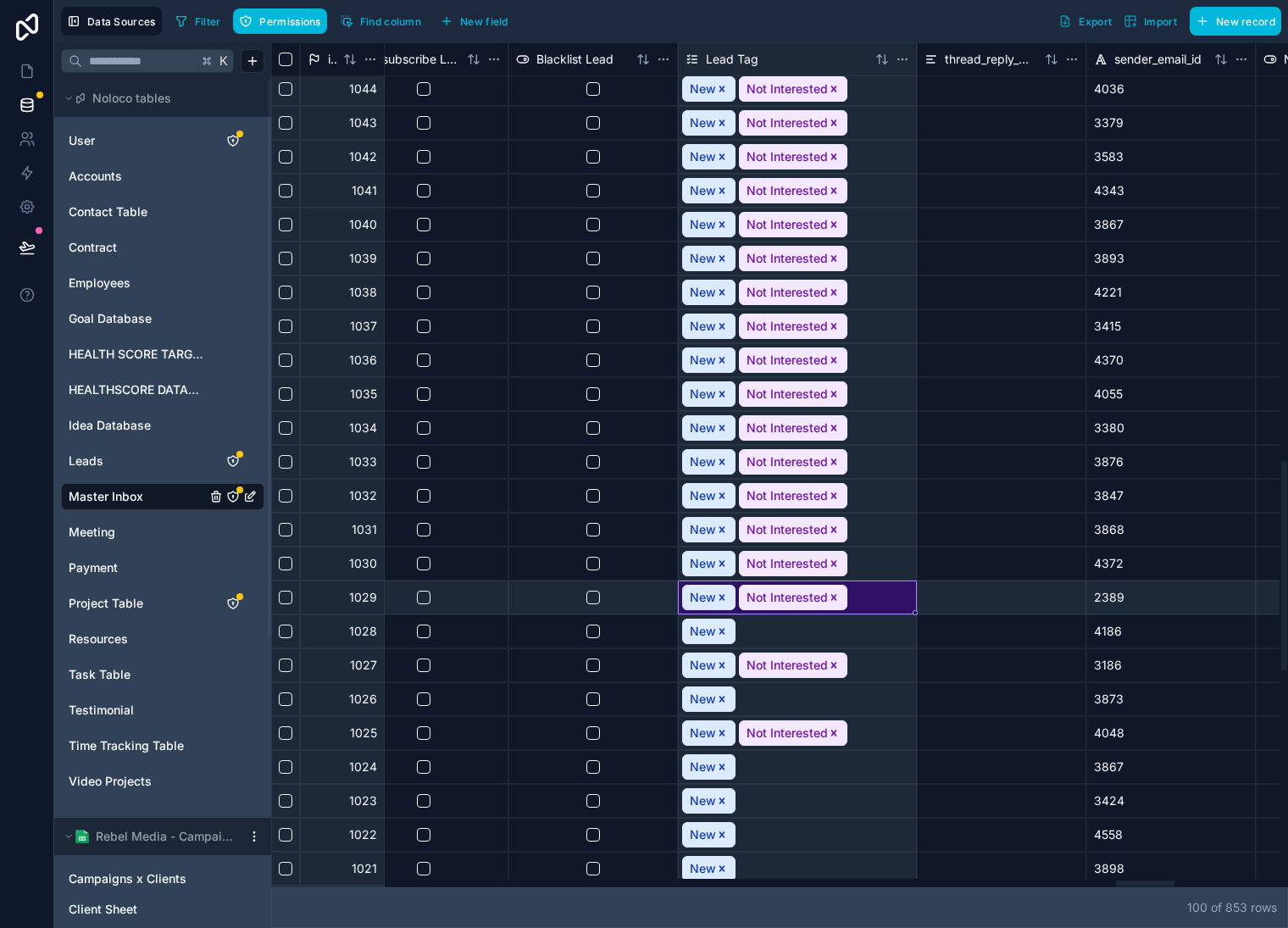
click at [836, 595] on icon "Remove Not Interested" at bounding box center [834, 597] width 12 height 12
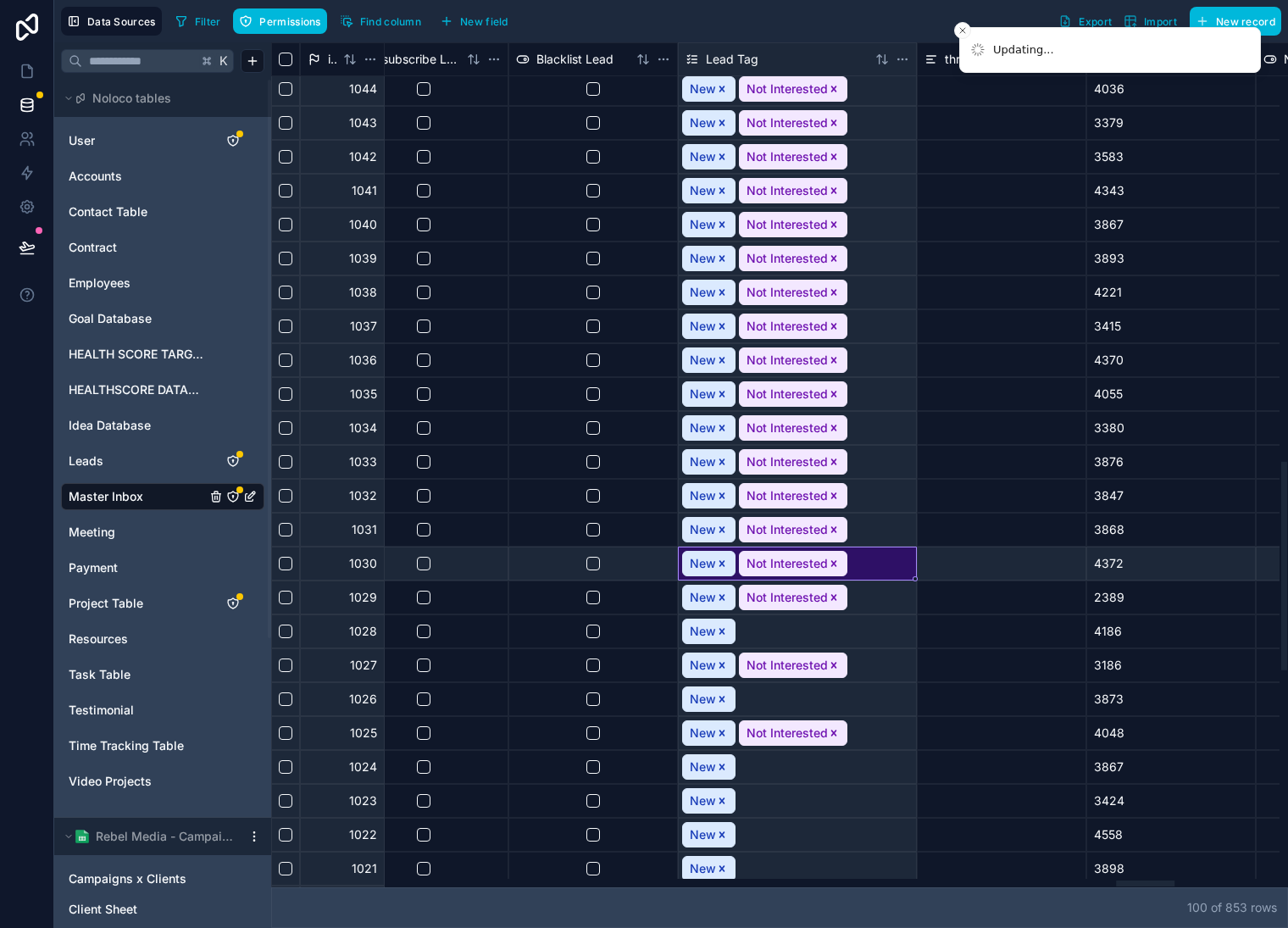
click at [834, 563] on icon "Remove Not Interested" at bounding box center [834, 563] width 12 height 12
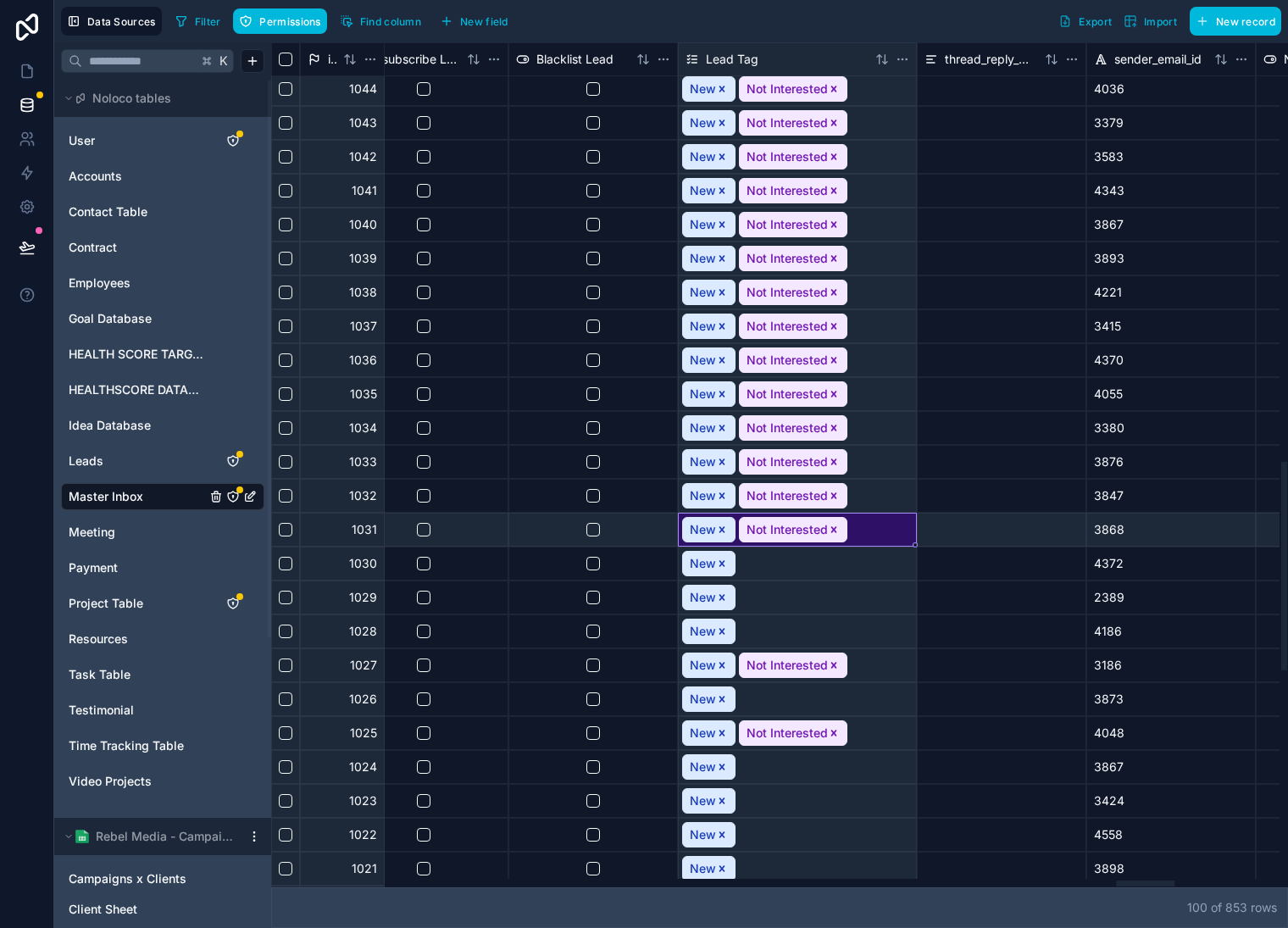
click at [834, 526] on icon "Remove Not Interested" at bounding box center [834, 530] width 12 height 12
click at [832, 732] on icon "Remove Not Interested" at bounding box center [834, 733] width 6 height 6
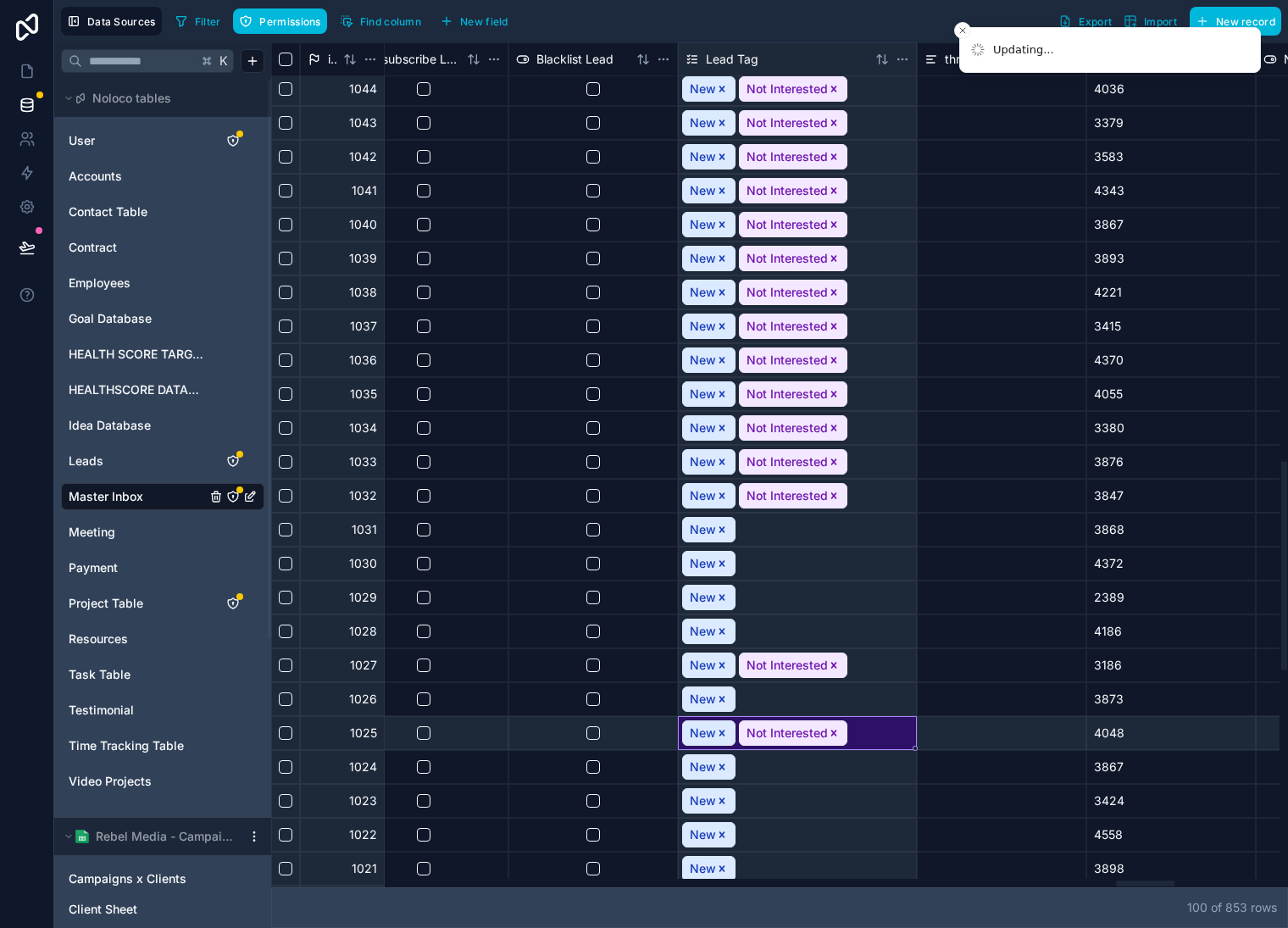
drag, startPoint x: 834, startPoint y: 662, endPoint x: 848, endPoint y: 635, distance: 30.4
click at [835, 661] on icon "Remove Not Interested" at bounding box center [834, 665] width 12 height 12
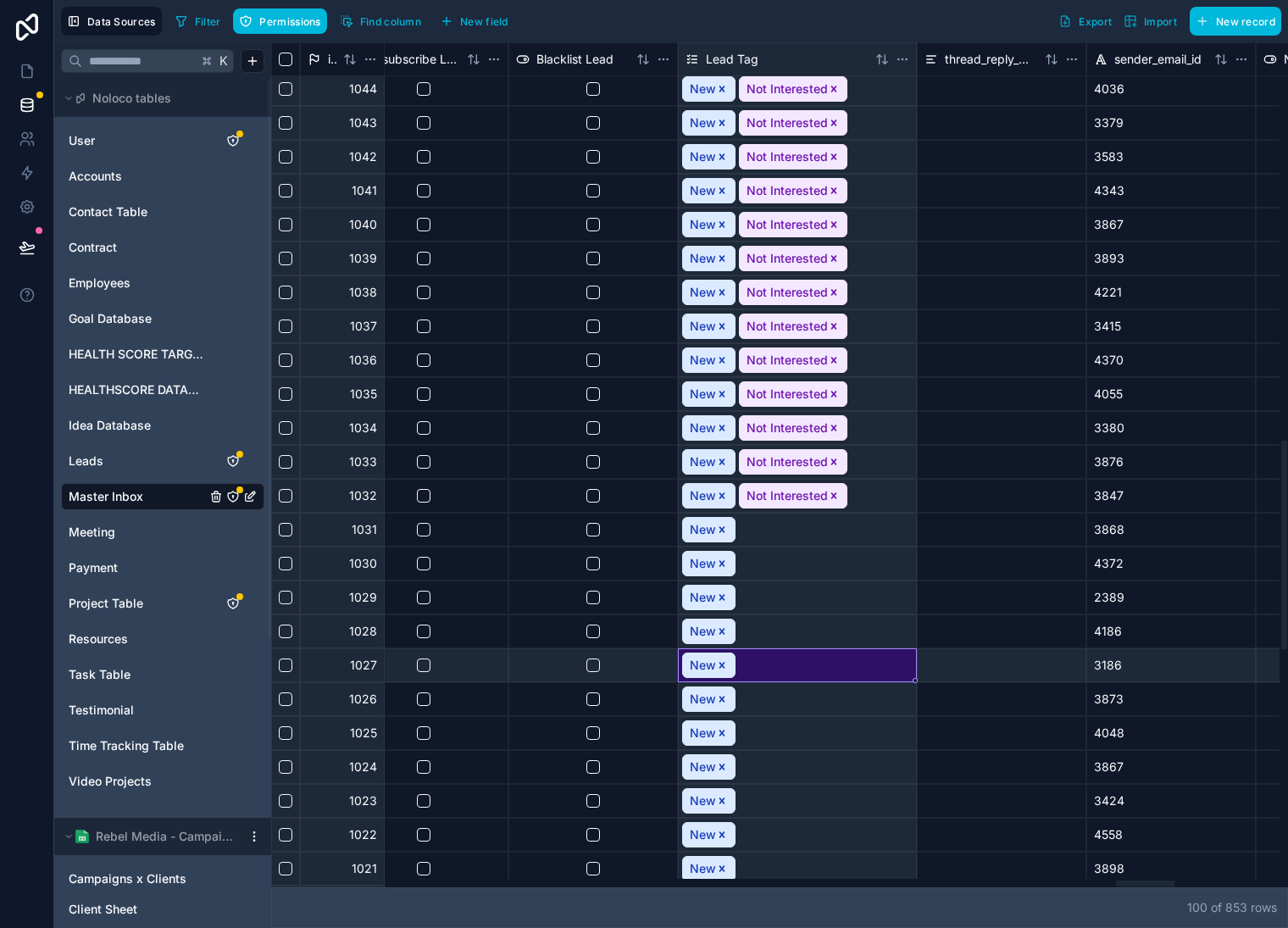
scroll to position [1531, 14752]
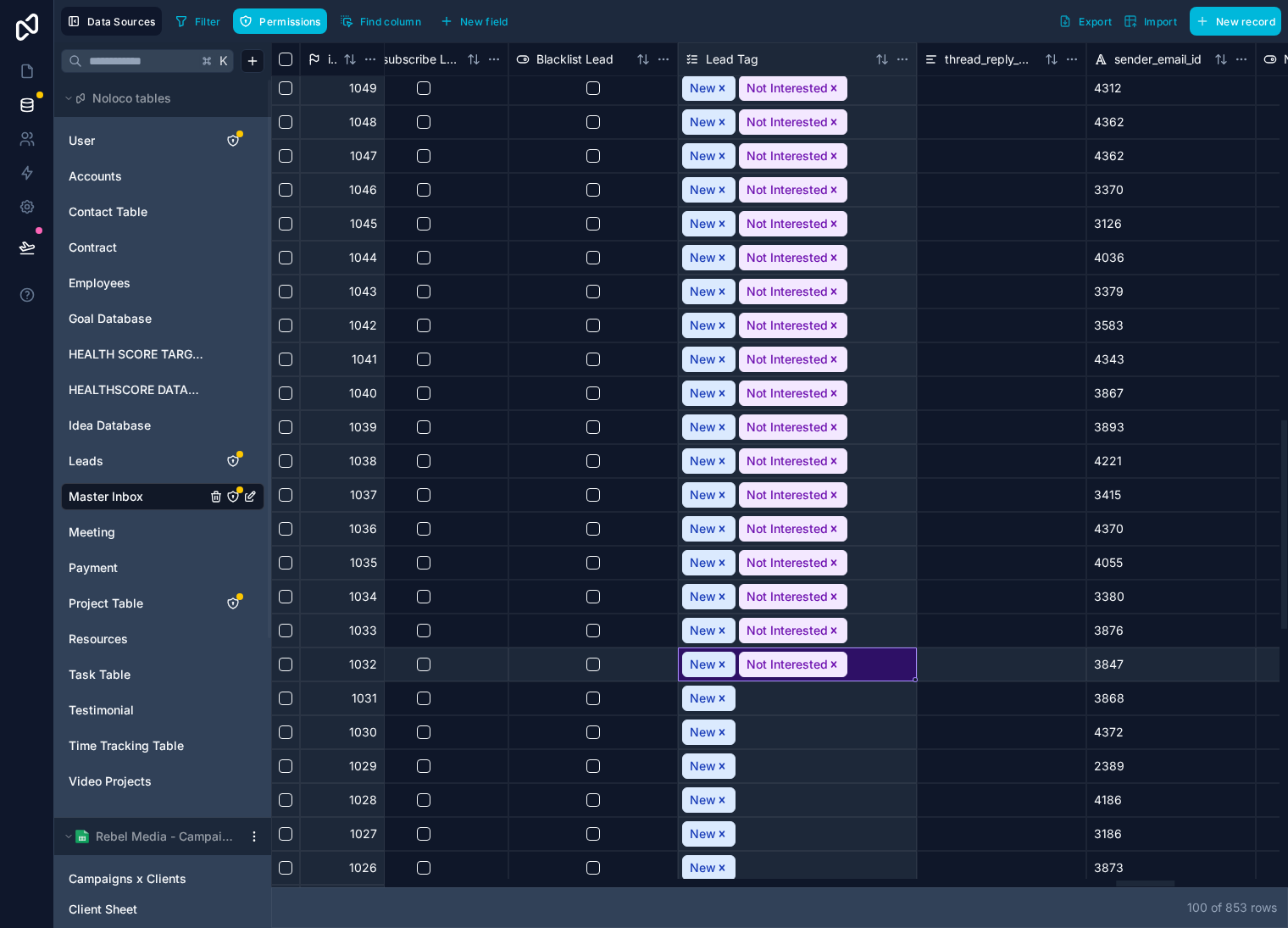
click at [832, 665] on icon "Remove Not Interested" at bounding box center [834, 664] width 6 height 6
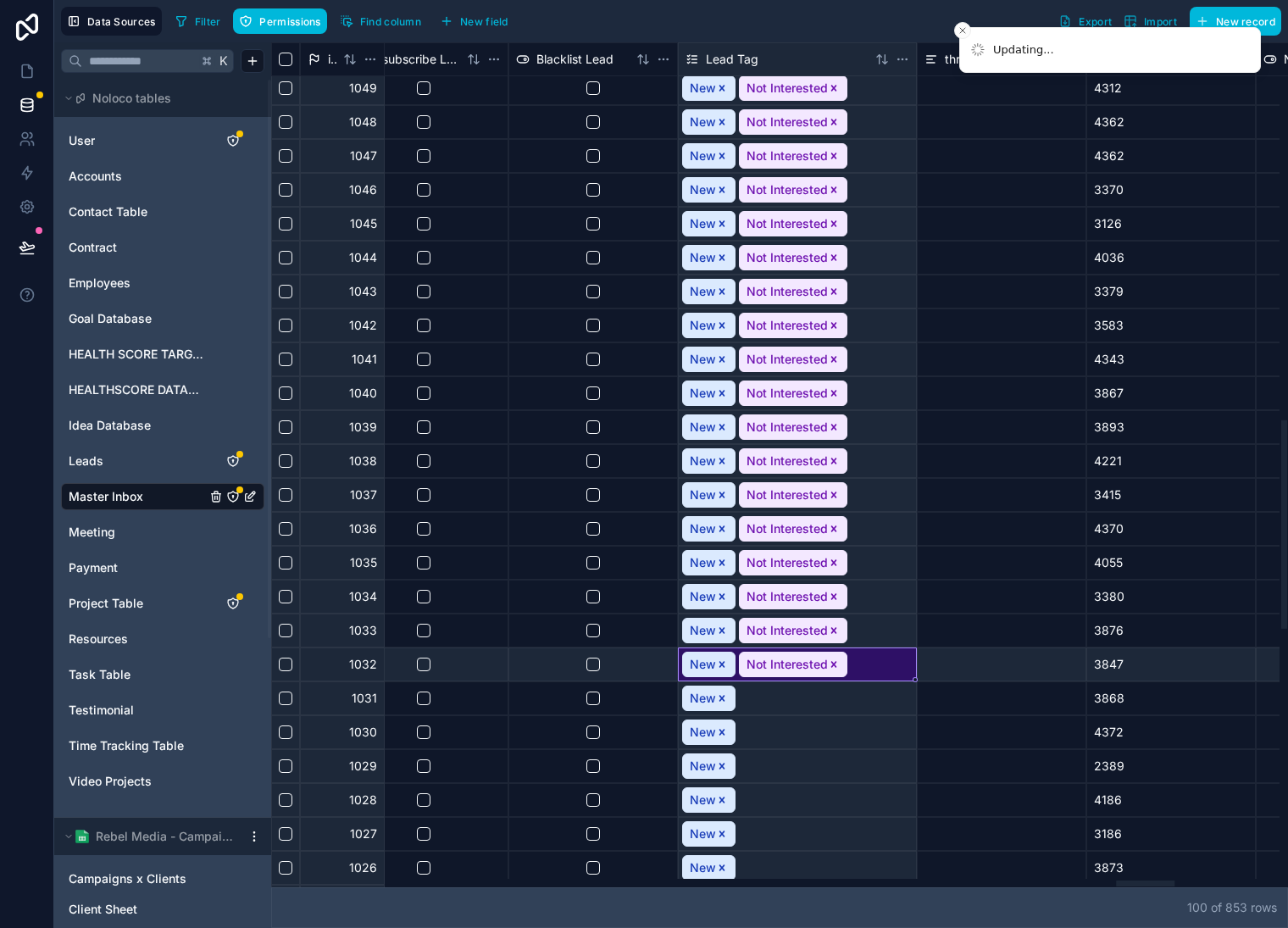
click at [834, 631] on icon "Remove Not Interested" at bounding box center [834, 630] width 12 height 12
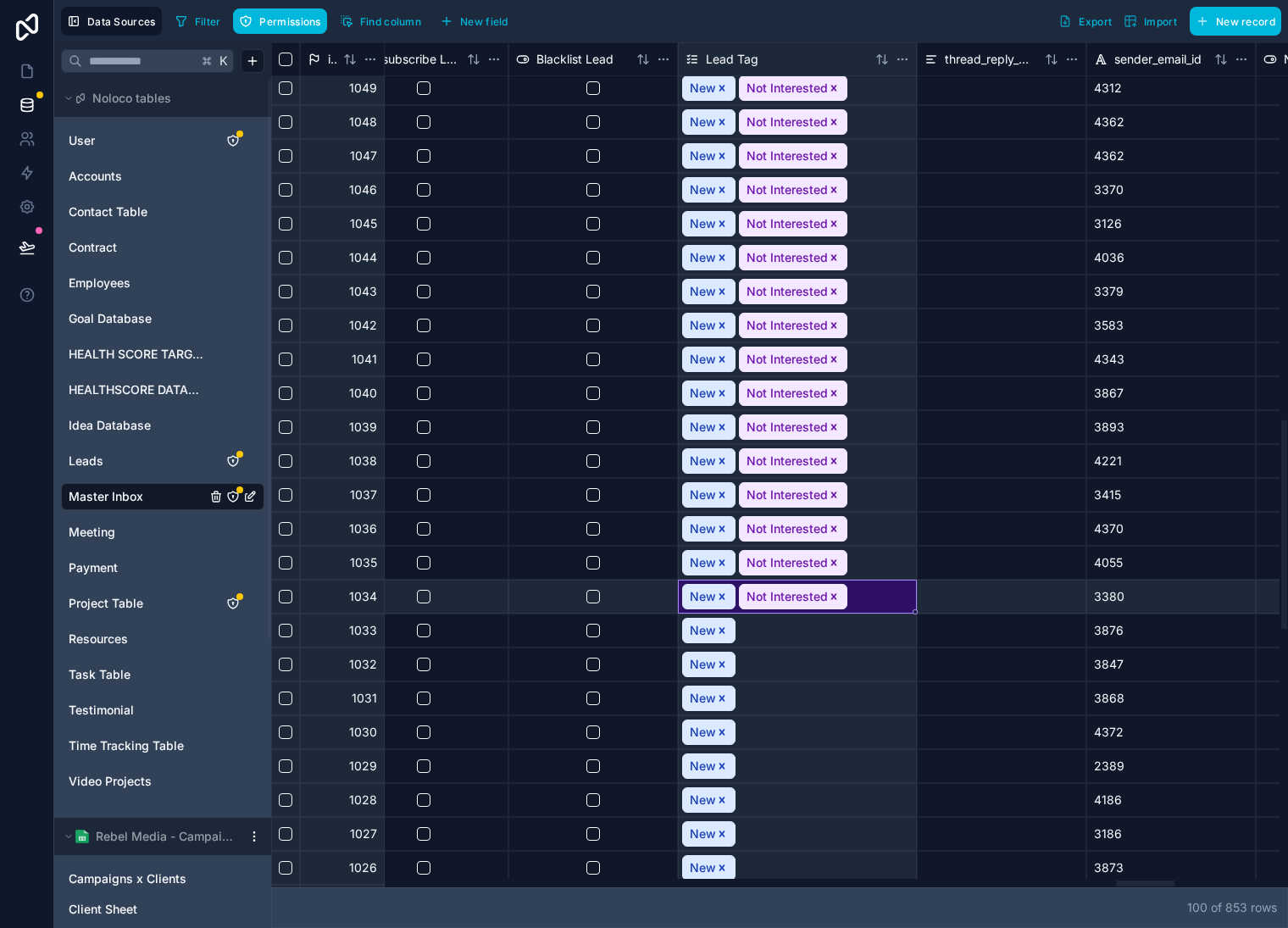
click at [834, 594] on icon "Remove Not Interested" at bounding box center [834, 596] width 6 height 6
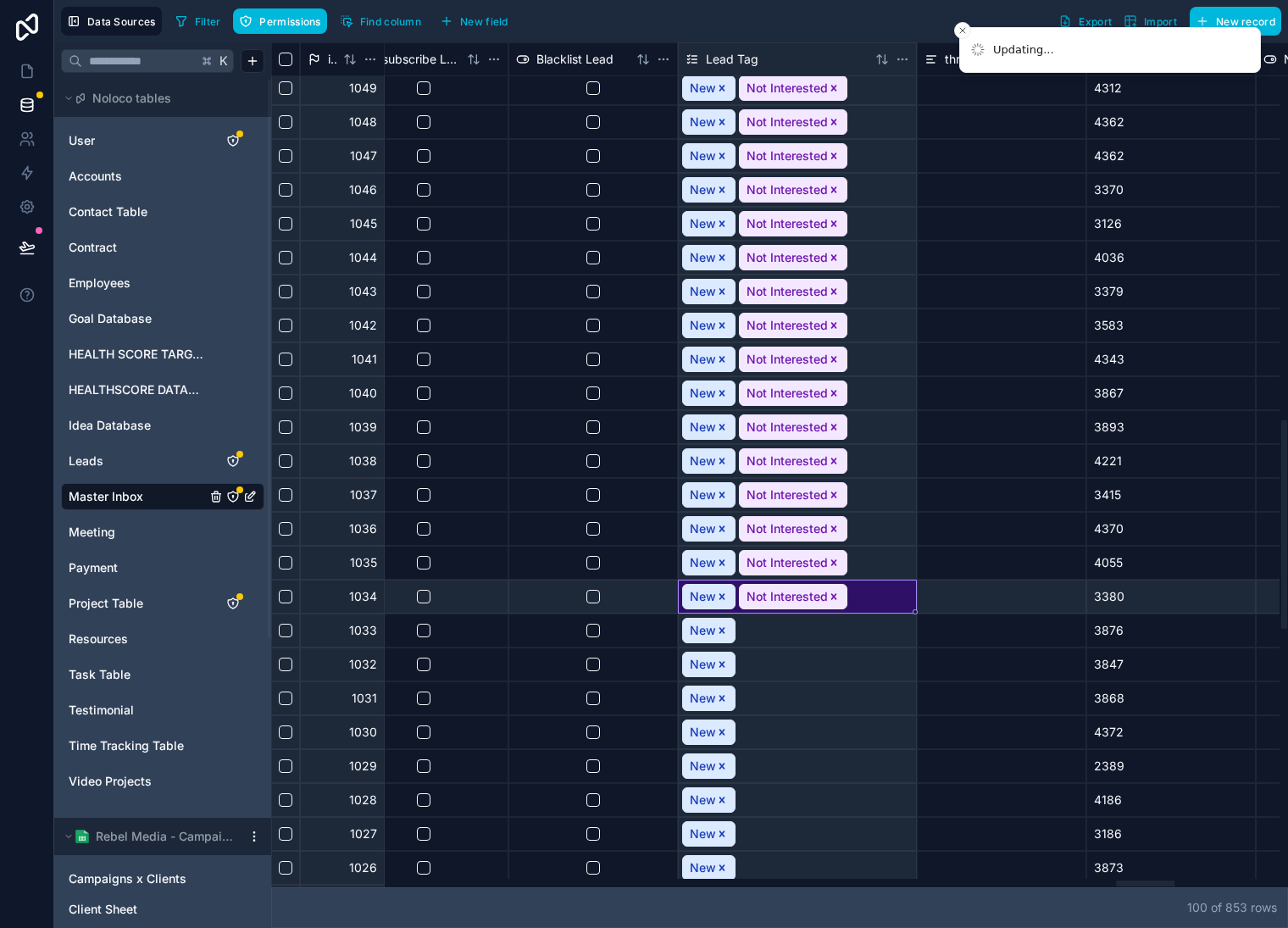
click at [833, 561] on icon "Remove Not Interested" at bounding box center [834, 562] width 12 height 12
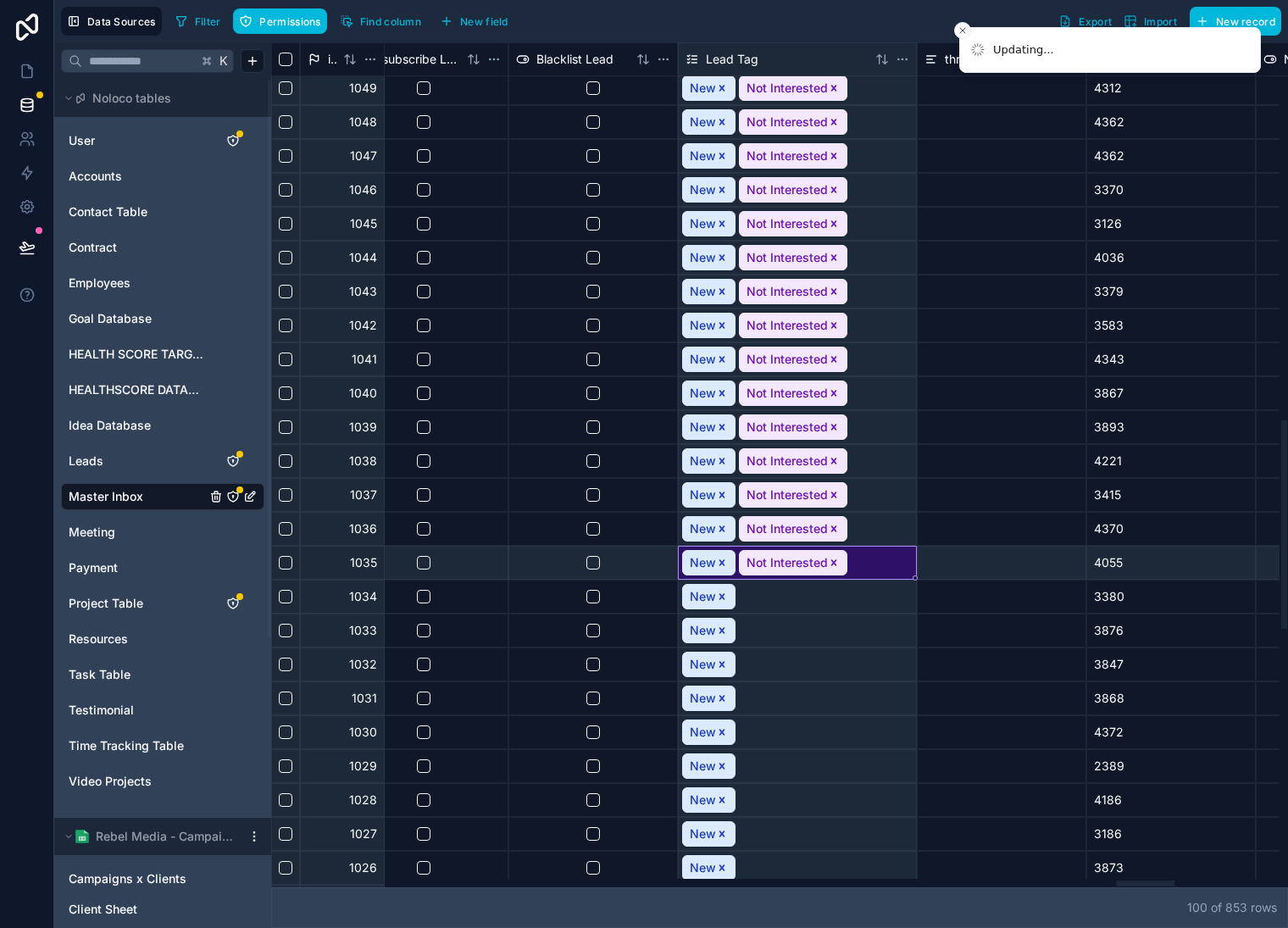
drag, startPoint x: 830, startPoint y: 525, endPoint x: 832, endPoint y: 505, distance: 20.1
click at [830, 525] on icon "Remove Not Interested" at bounding box center [834, 529] width 12 height 12
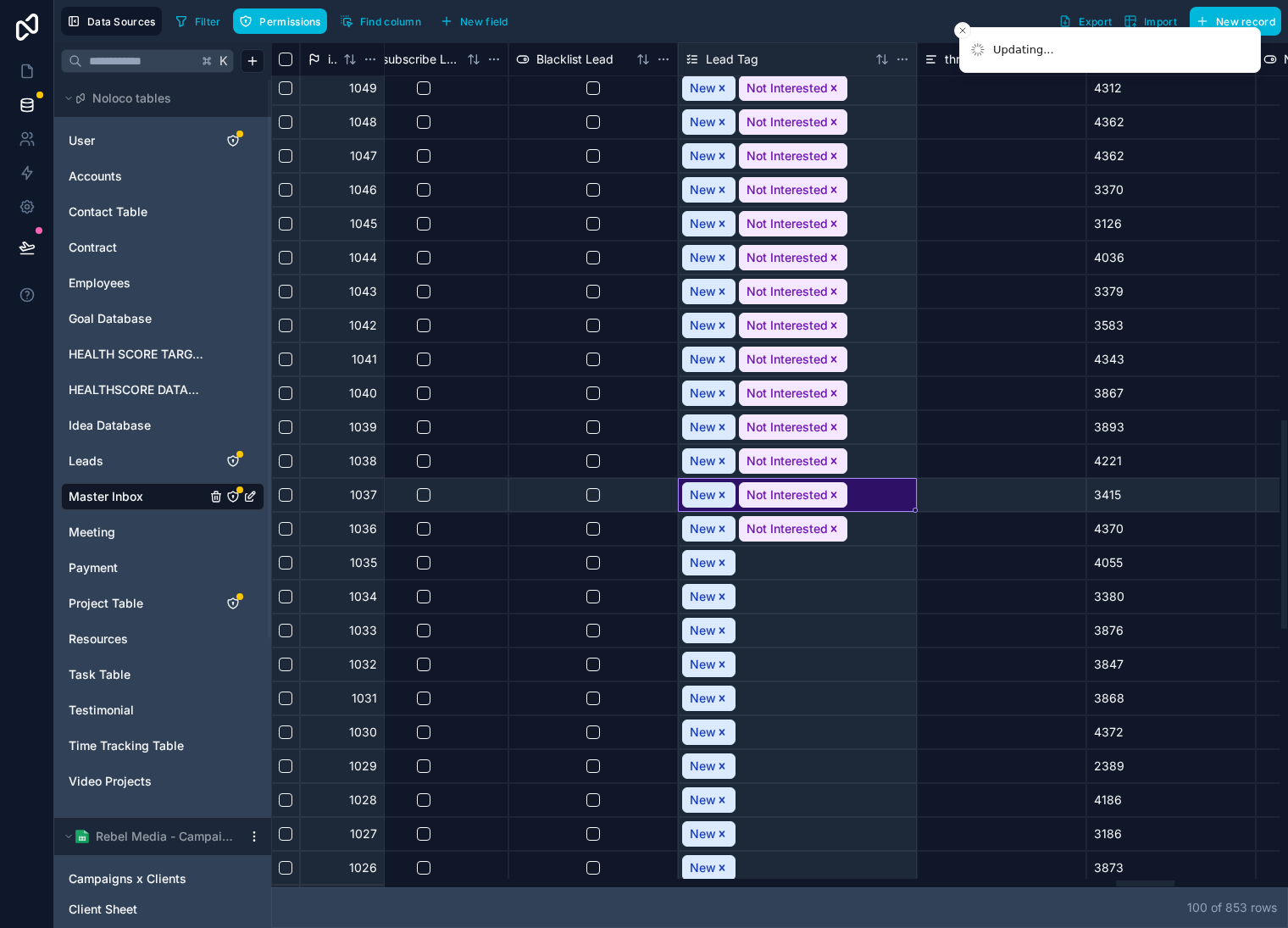
click at [835, 492] on icon "Remove Not Interested" at bounding box center [834, 494] width 6 height 6
click at [834, 458] on icon "Remove Not Interested" at bounding box center [834, 460] width 12 height 12
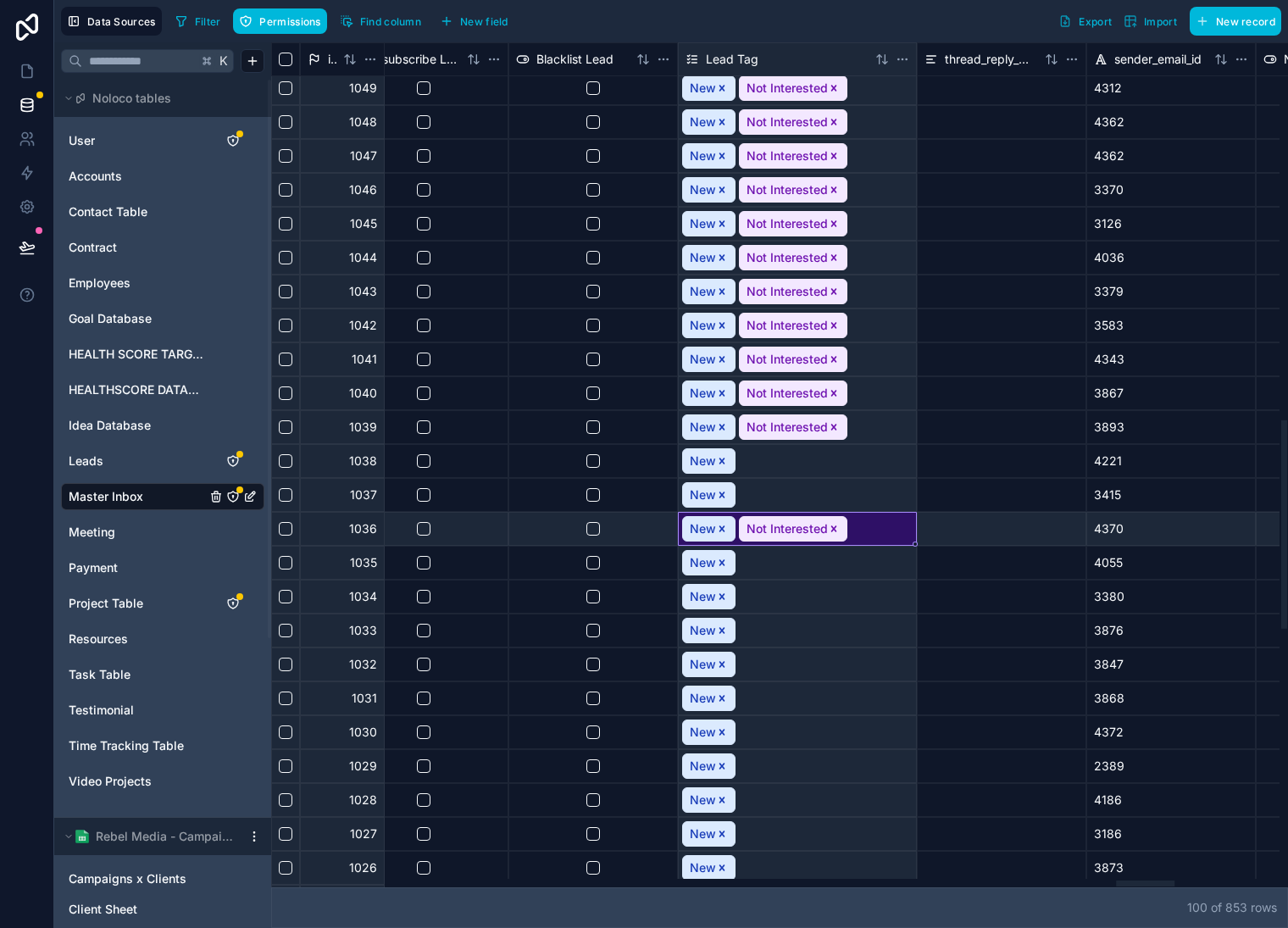
drag, startPoint x: 832, startPoint y: 527, endPoint x: 832, endPoint y: 464, distance: 63.0
click at [833, 526] on icon "Remove Not Interested" at bounding box center [834, 529] width 12 height 12
click at [836, 428] on icon "Remove Not Interested" at bounding box center [834, 427] width 12 height 12
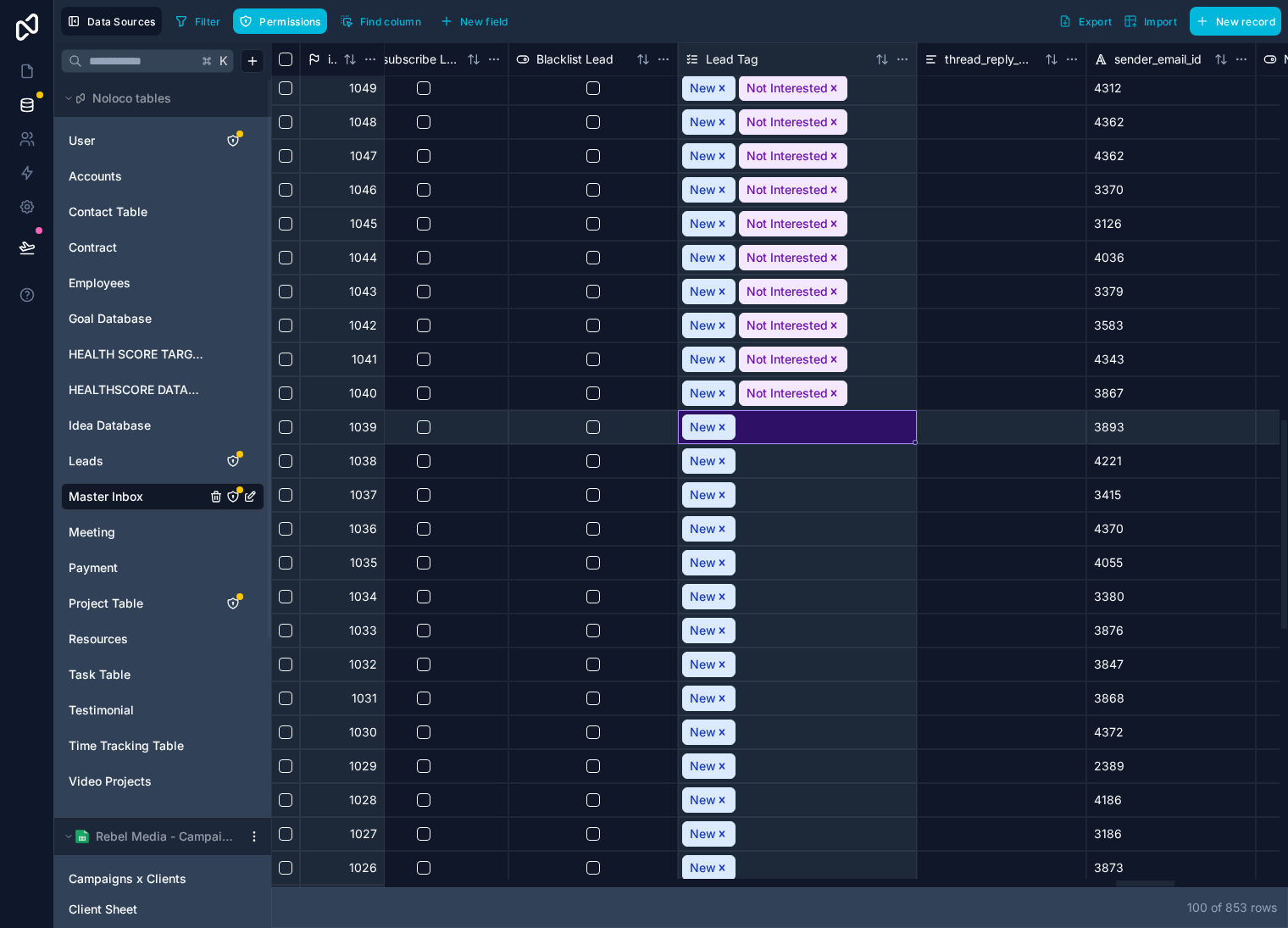
click at [834, 391] on icon "Remove Not Interested" at bounding box center [834, 393] width 6 height 6
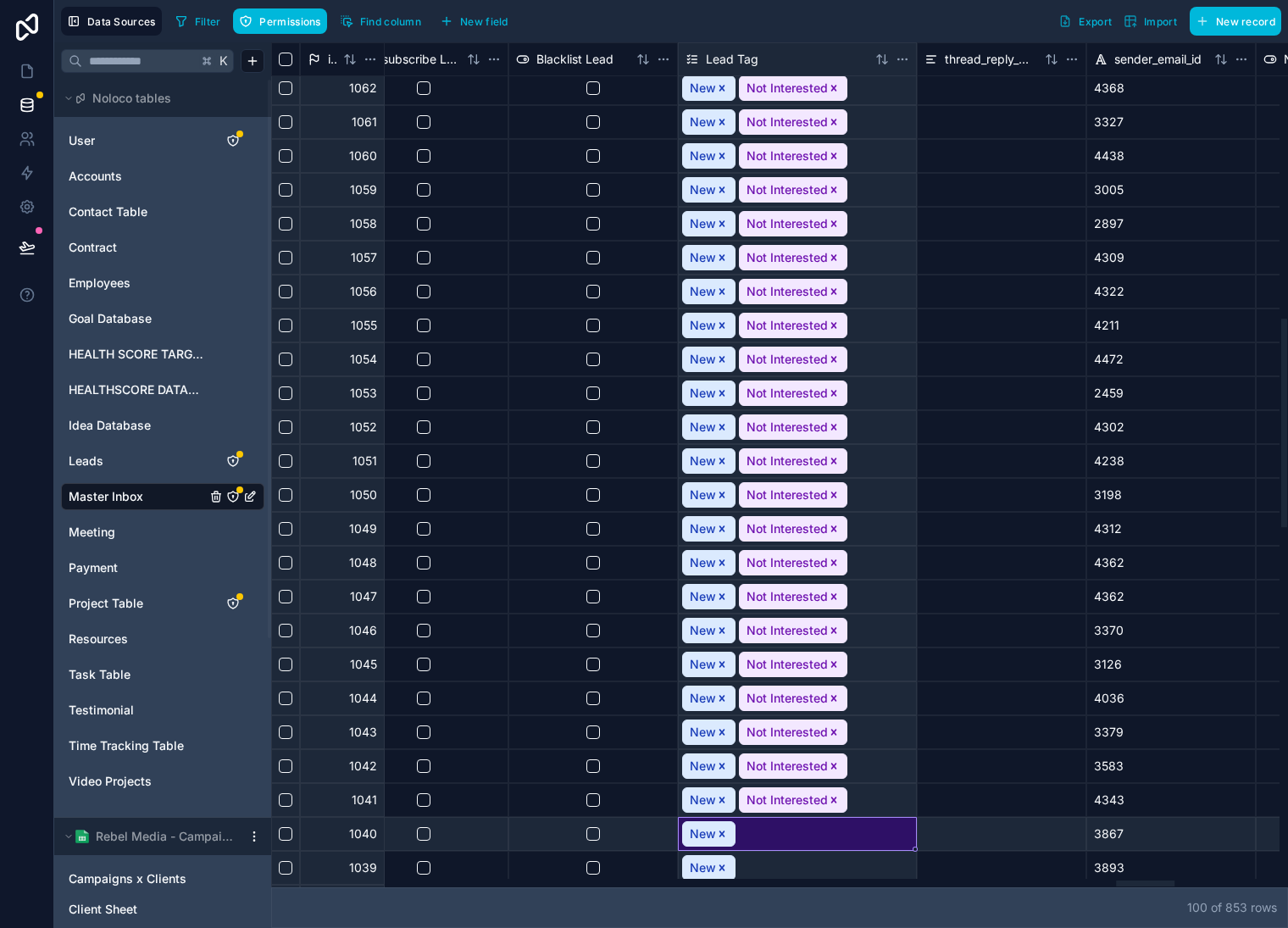
scroll to position [1119, 14752]
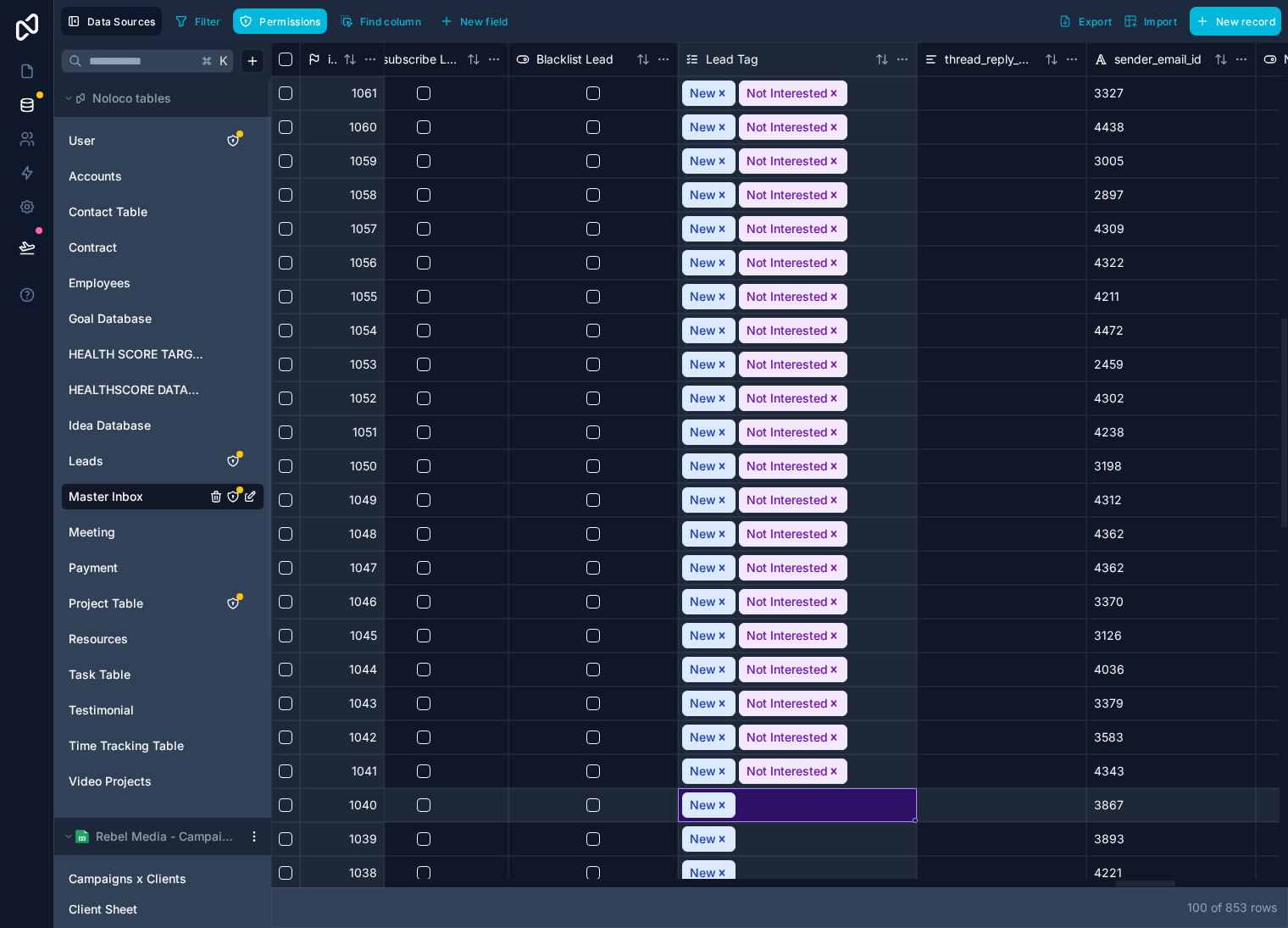
click at [832, 768] on icon "Remove Not Interested" at bounding box center [834, 771] width 12 height 12
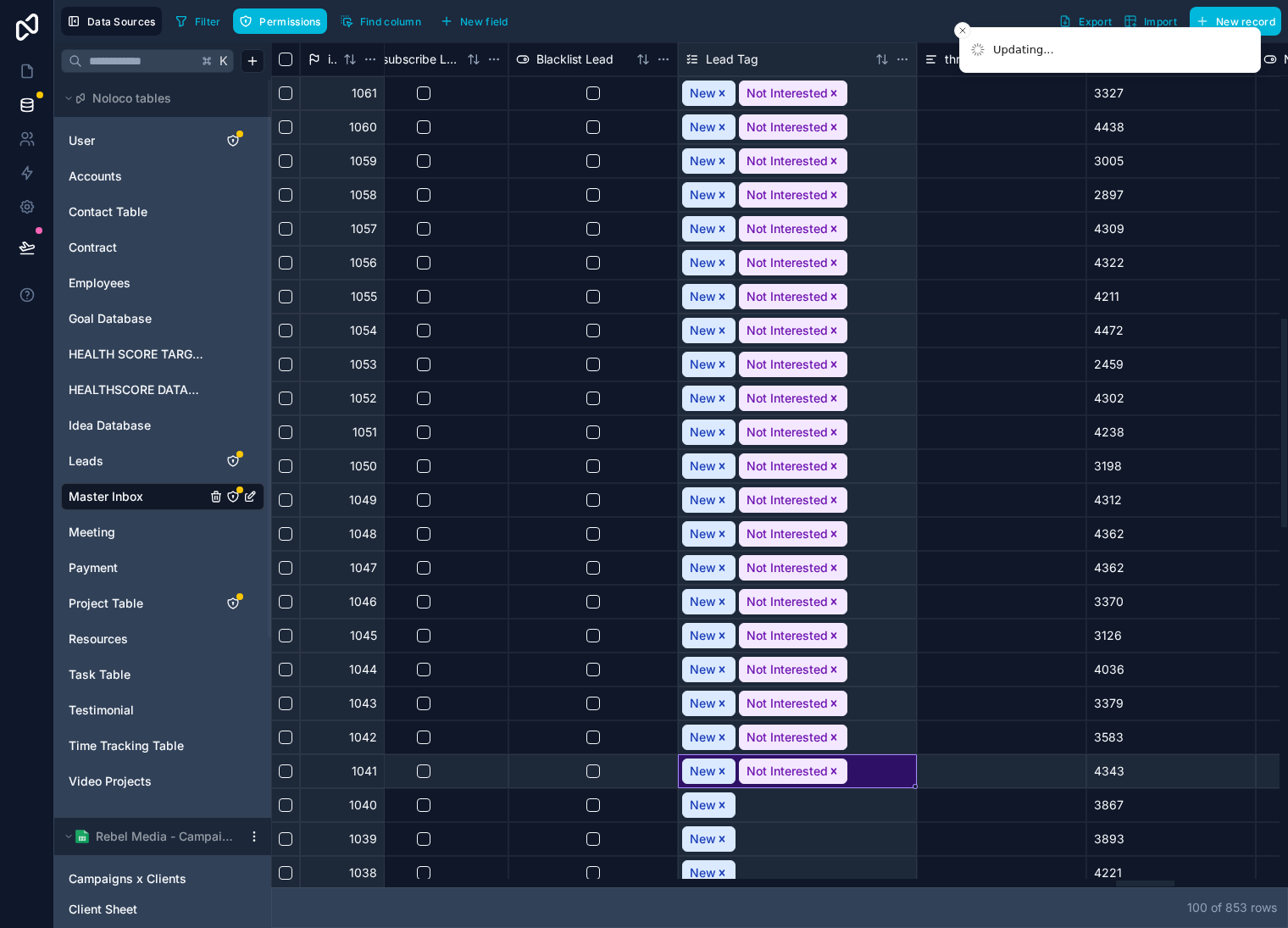
click at [833, 736] on icon "Remove Not Interested" at bounding box center [834, 737] width 6 height 6
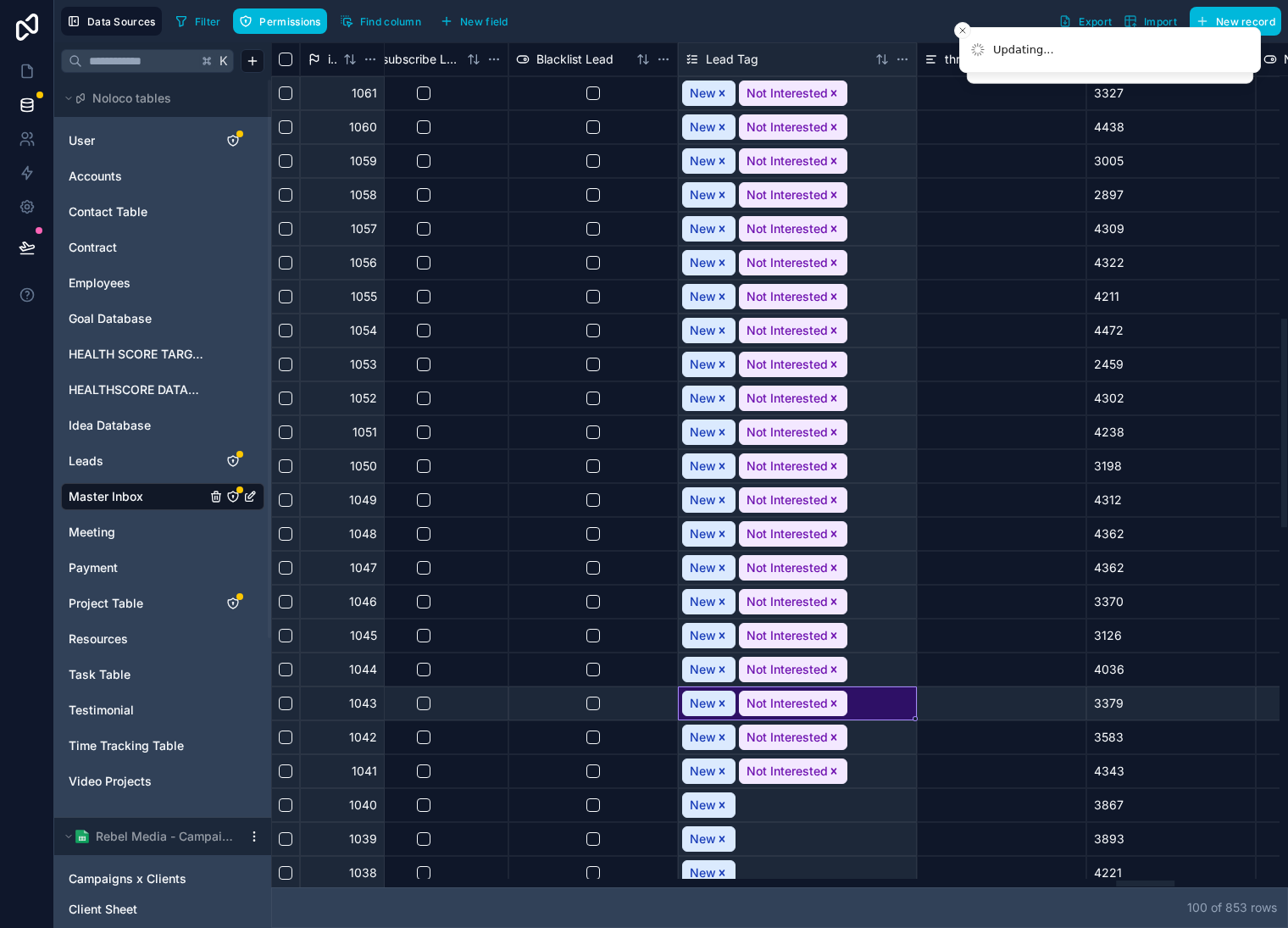
click at [835, 702] on icon "Remove Not Interested" at bounding box center [834, 703] width 6 height 6
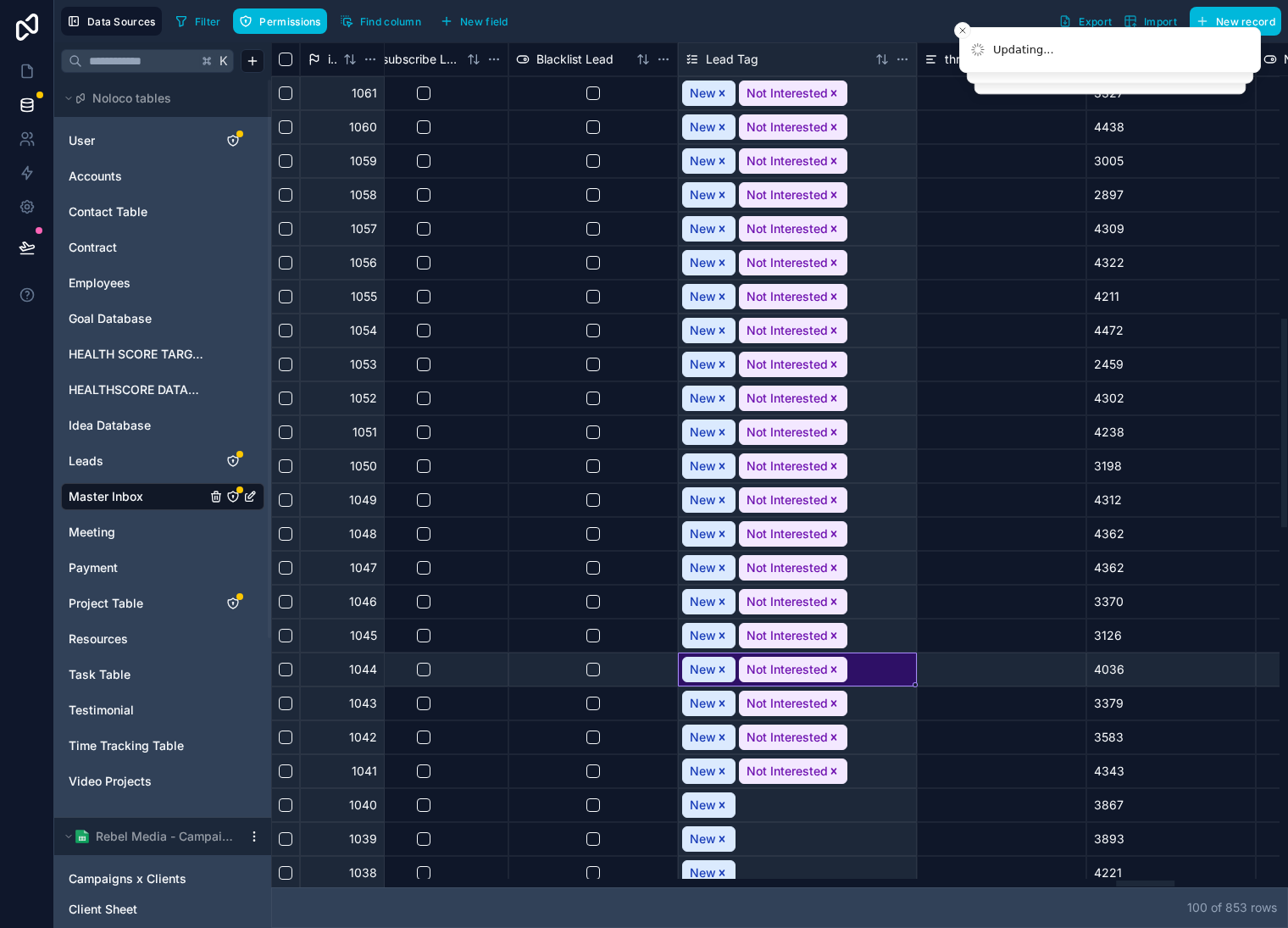
click at [834, 667] on icon "Remove Not Interested" at bounding box center [834, 669] width 6 height 6
click at [835, 636] on icon "Remove Not Interested" at bounding box center [834, 635] width 12 height 12
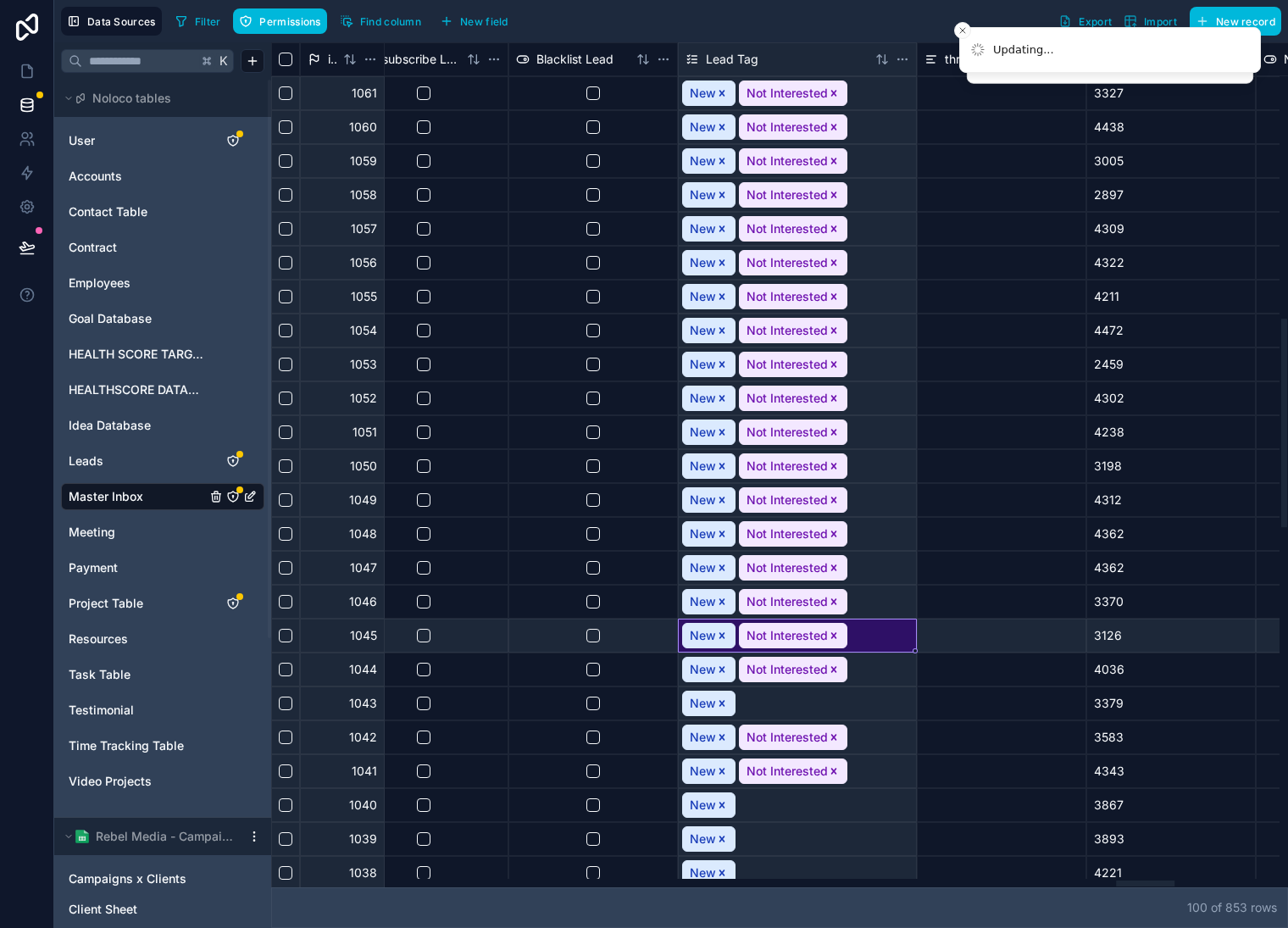
click at [833, 603] on icon "Remove Not Interested" at bounding box center [834, 602] width 6 height 6
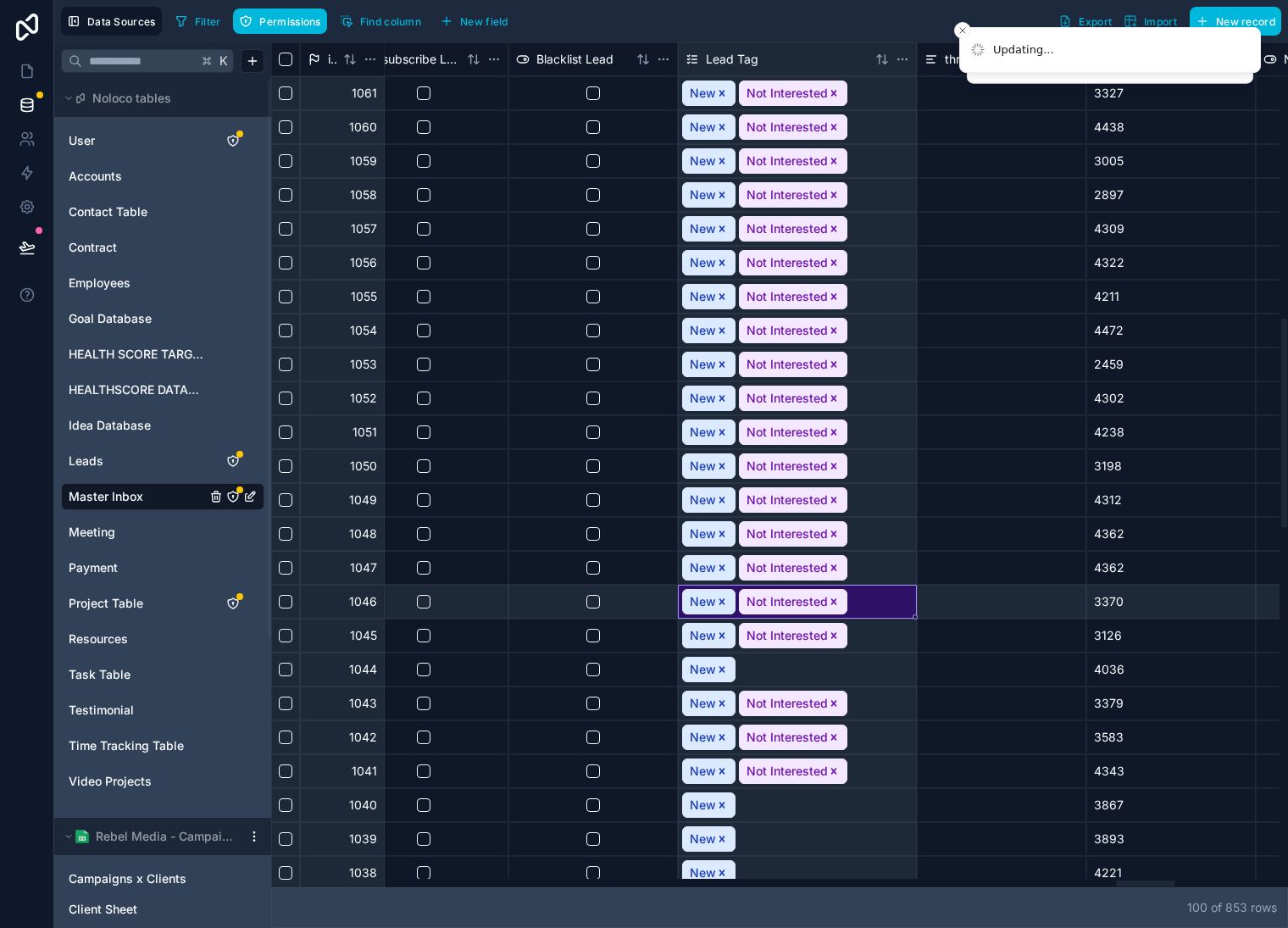
click at [831, 570] on icon "Remove Not Interested" at bounding box center [834, 567] width 6 height 6
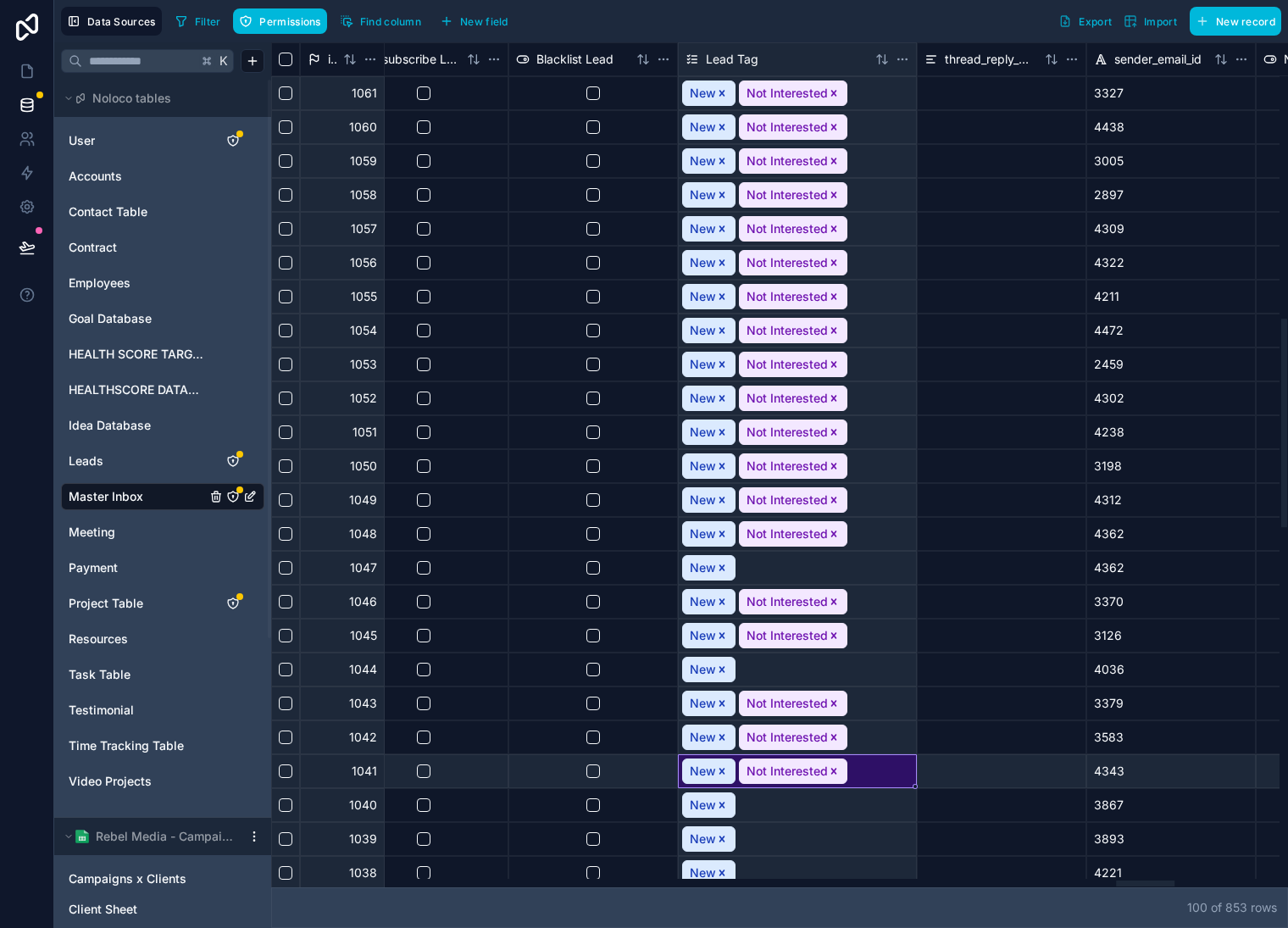
click at [831, 773] on icon "Remove Not Interested" at bounding box center [834, 771] width 12 height 12
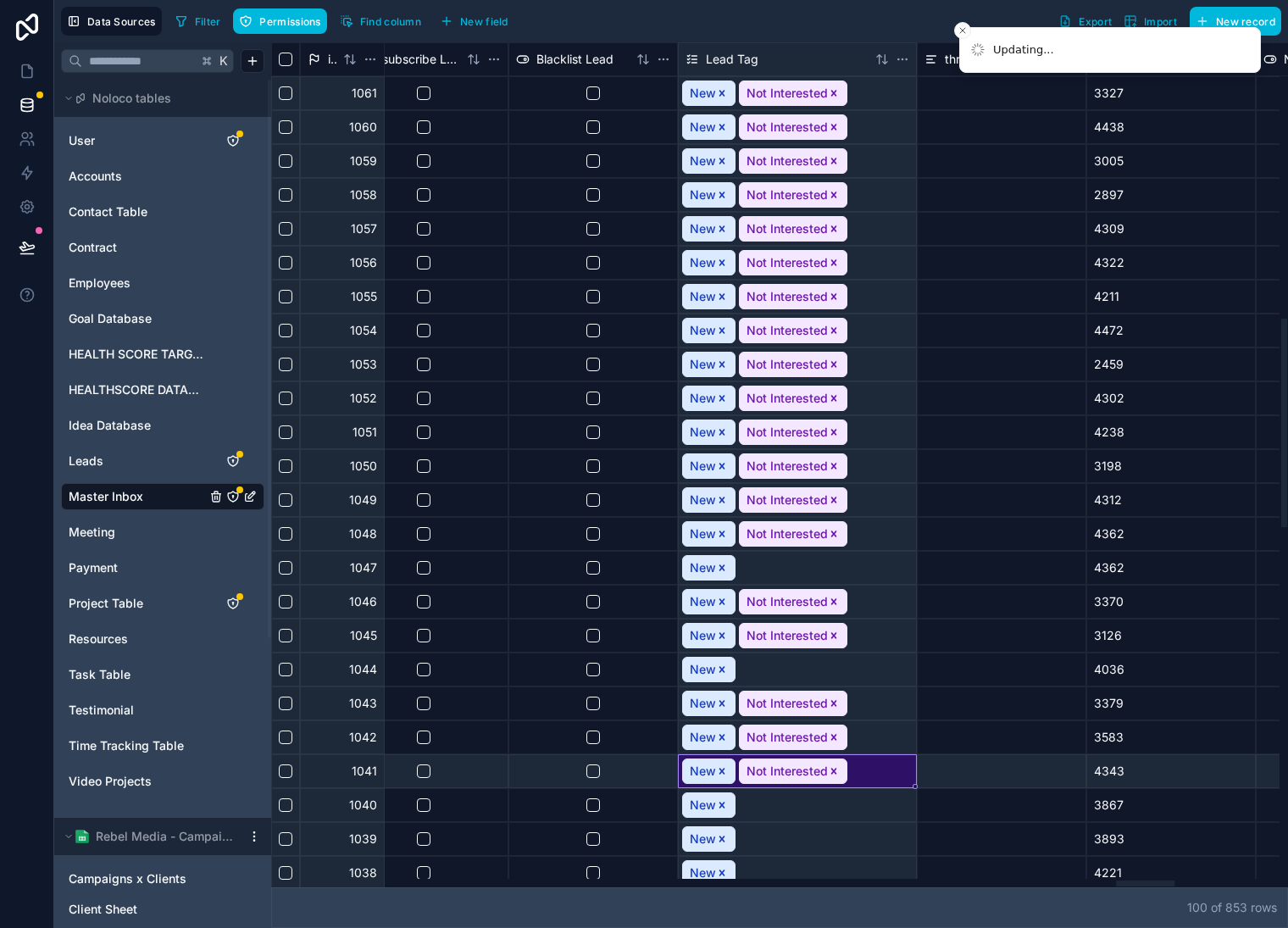
drag, startPoint x: 833, startPoint y: 738, endPoint x: 836, endPoint y: 726, distance: 12.4
click at [834, 738] on icon "Remove Not Interested" at bounding box center [834, 737] width 12 height 12
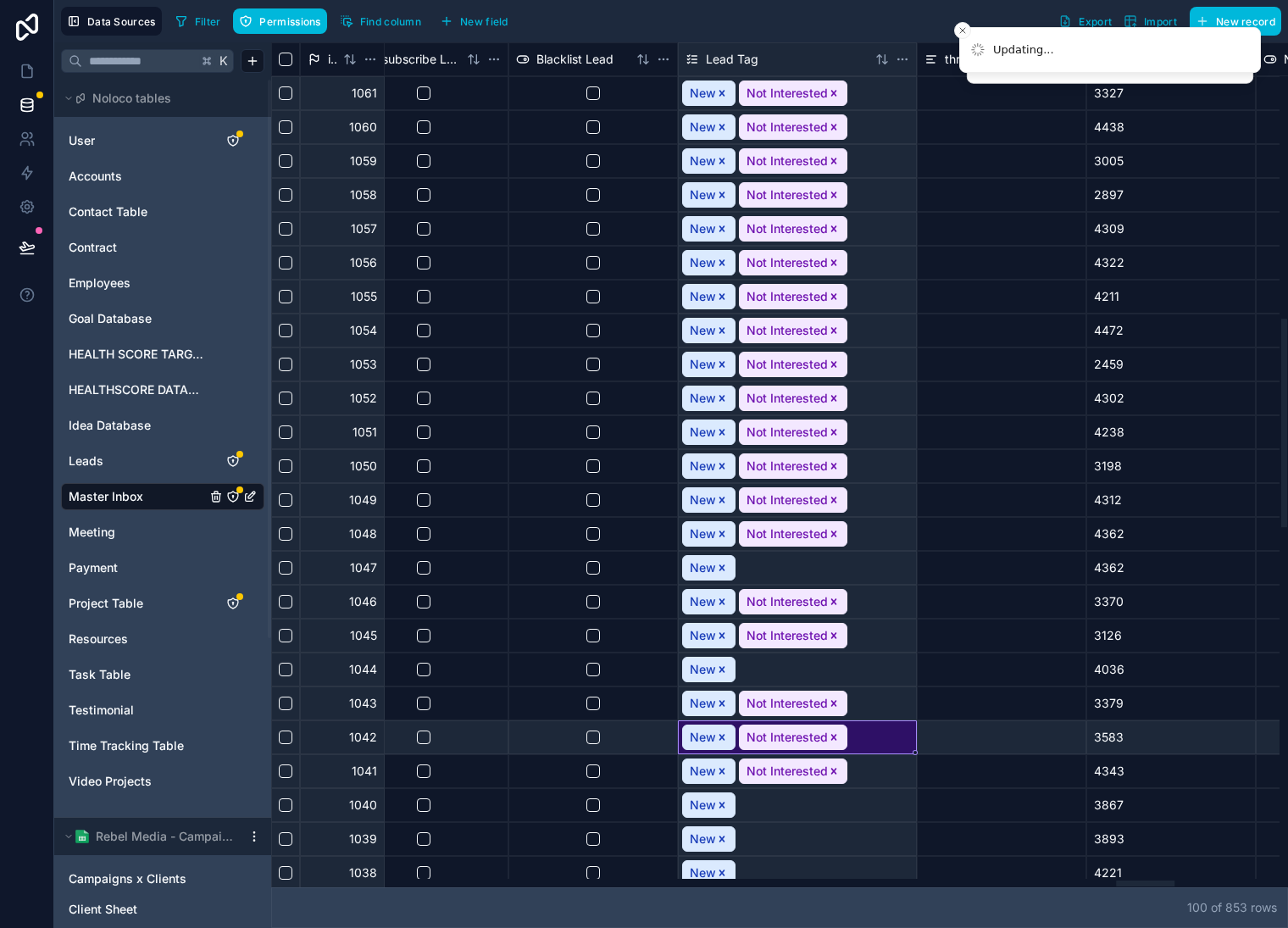
click at [831, 704] on icon "Remove Not Interested" at bounding box center [834, 703] width 6 height 6
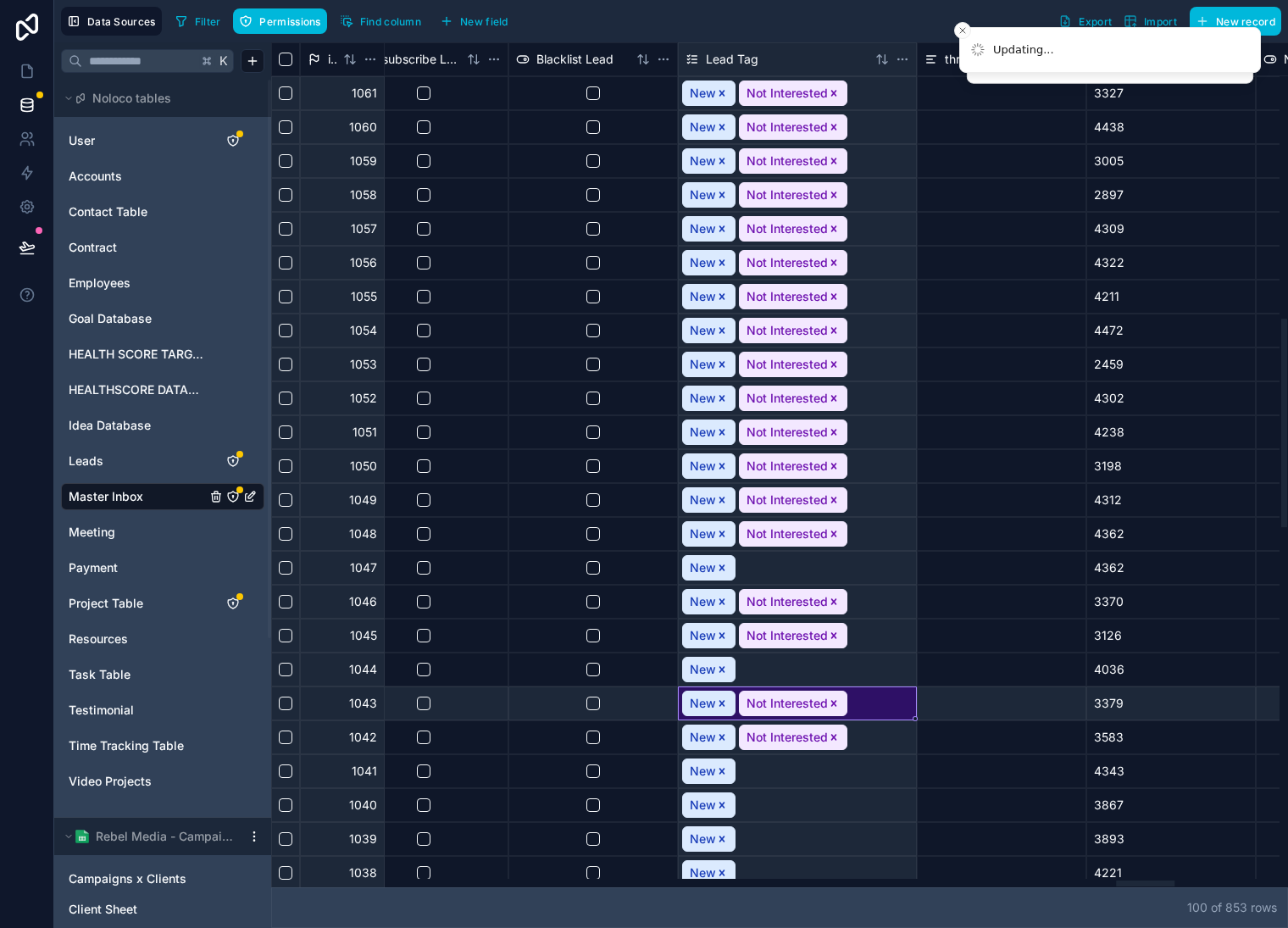
click at [834, 741] on div "New Not Interested" at bounding box center [798, 737] width 237 height 32
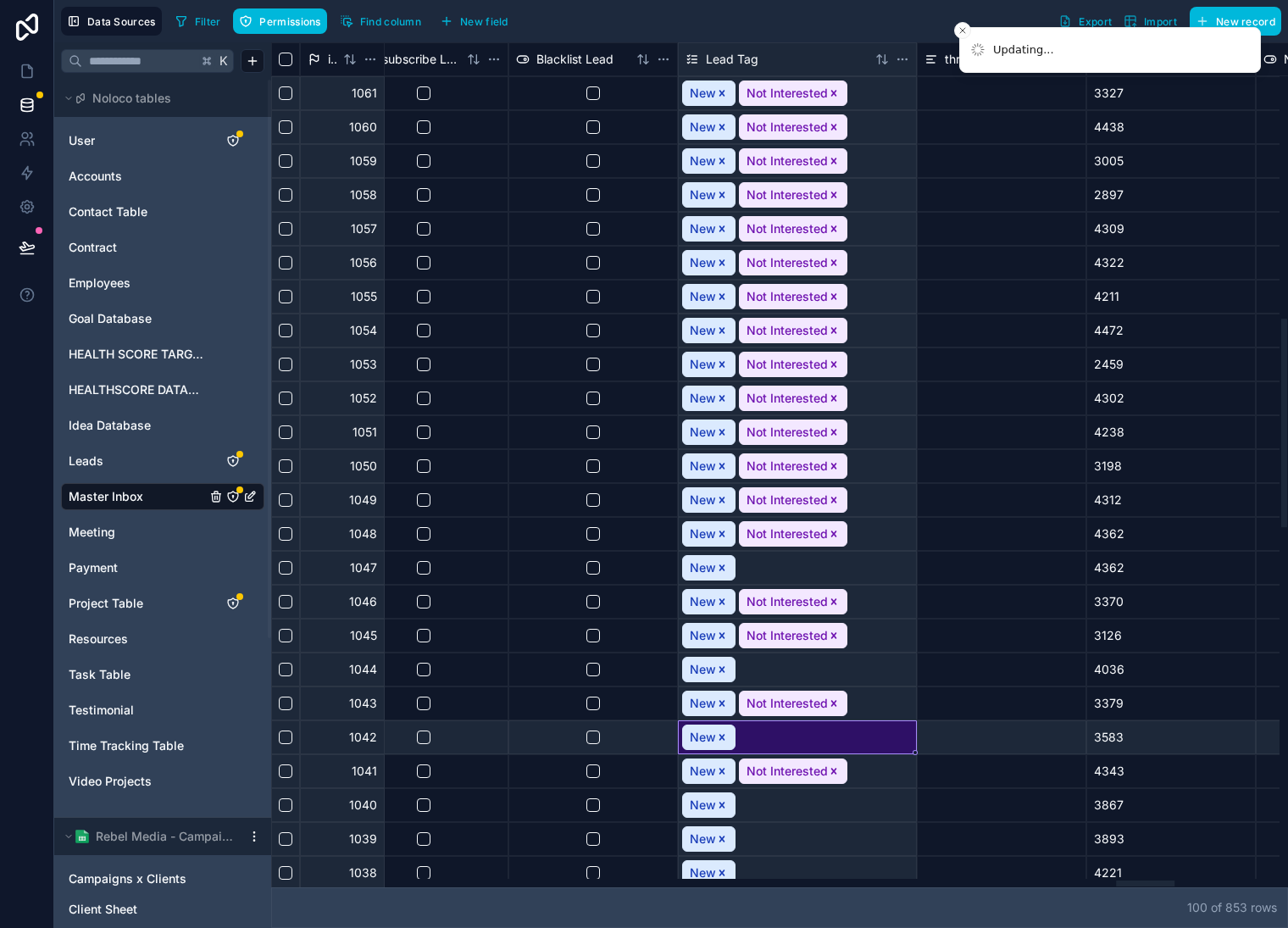
click at [834, 704] on icon "Remove Not Interested" at bounding box center [834, 703] width 12 height 12
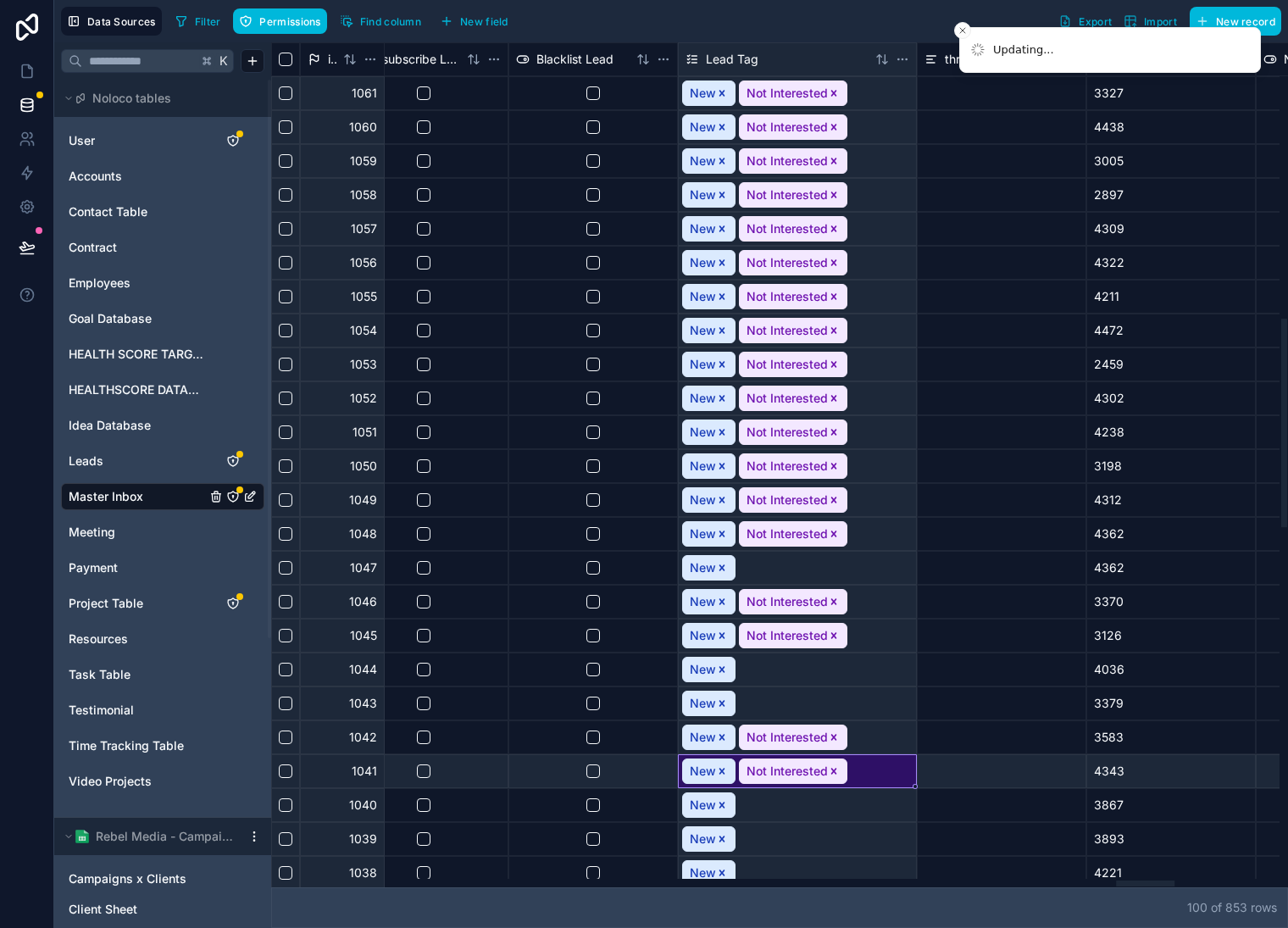
click at [835, 775] on icon "Remove Not Interested" at bounding box center [834, 771] width 12 height 12
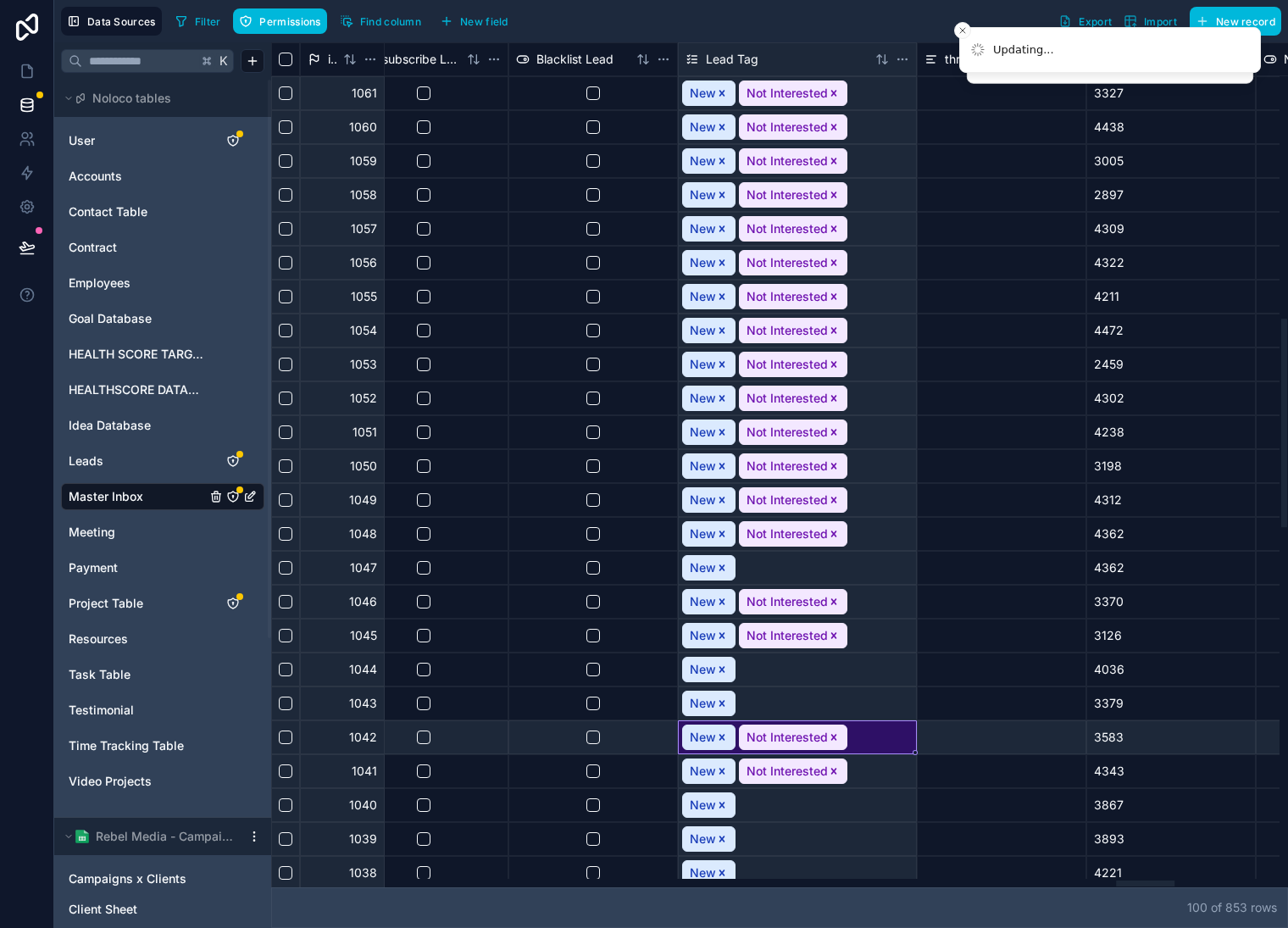
click at [834, 740] on icon "Remove Not Interested" at bounding box center [834, 737] width 6 height 6
click at [830, 743] on icon "Remove Not Interested" at bounding box center [834, 737] width 12 height 12
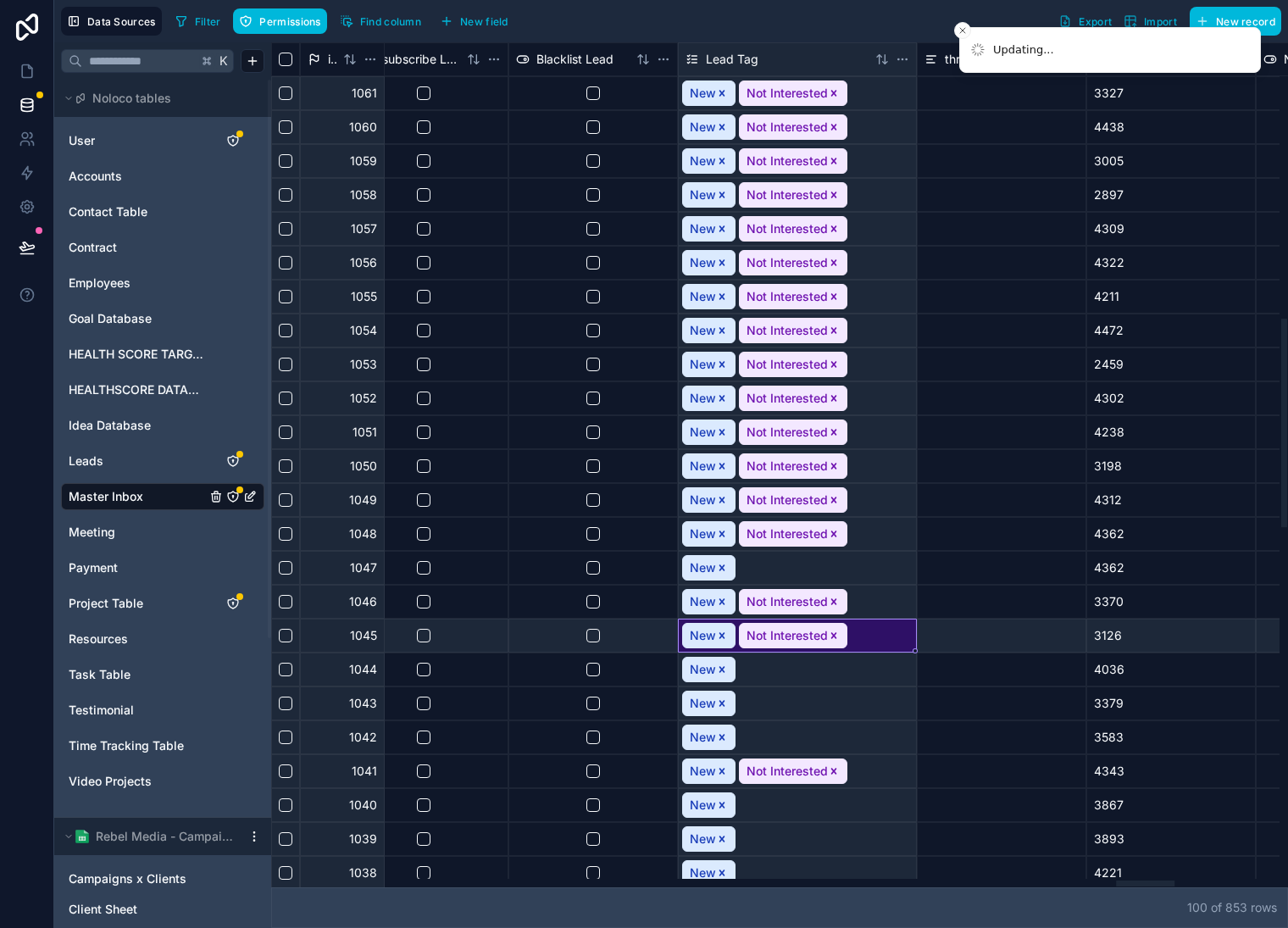
click at [834, 633] on icon "Remove Not Interested" at bounding box center [834, 635] width 12 height 12
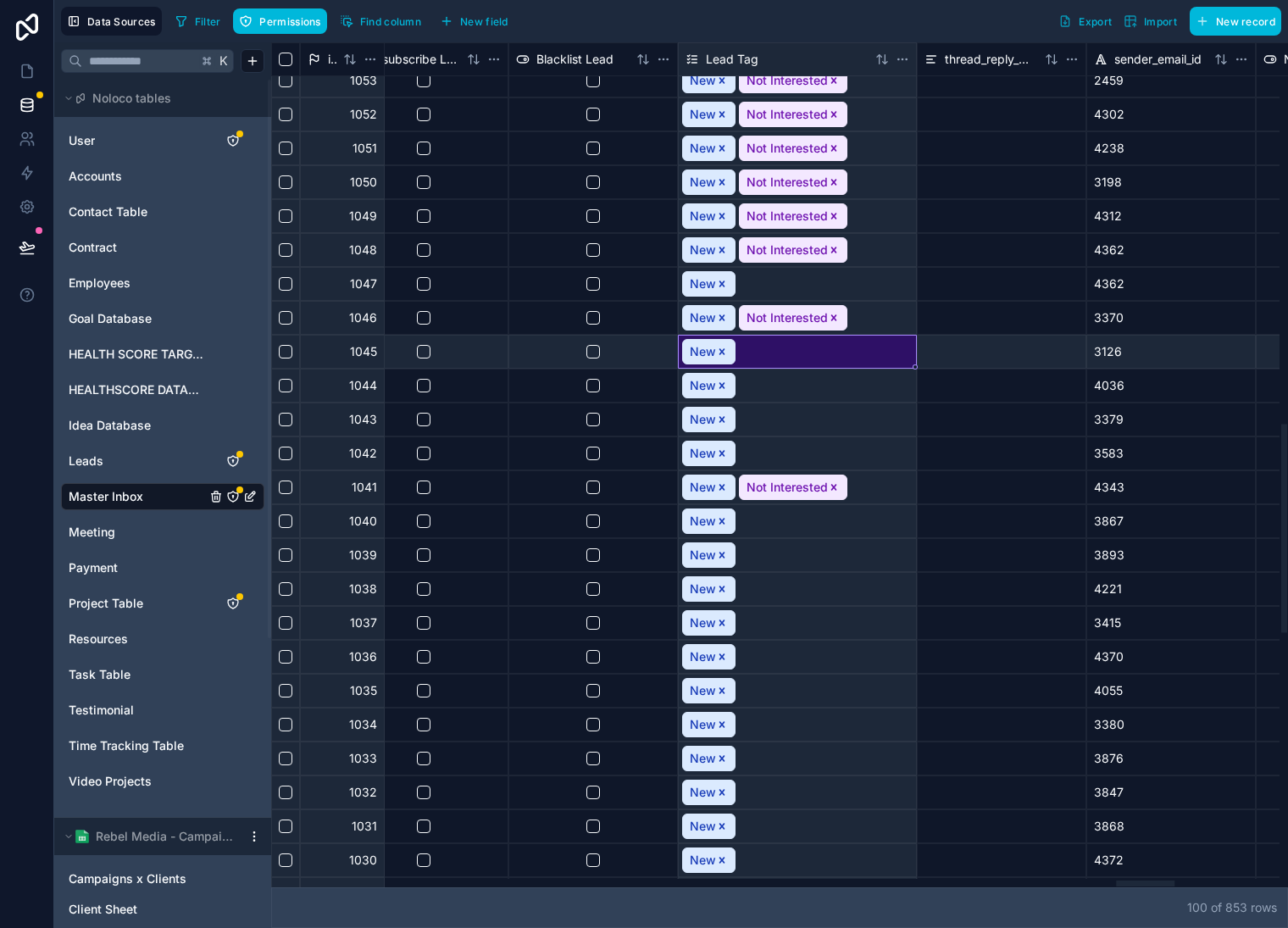
scroll to position [1372, 14752]
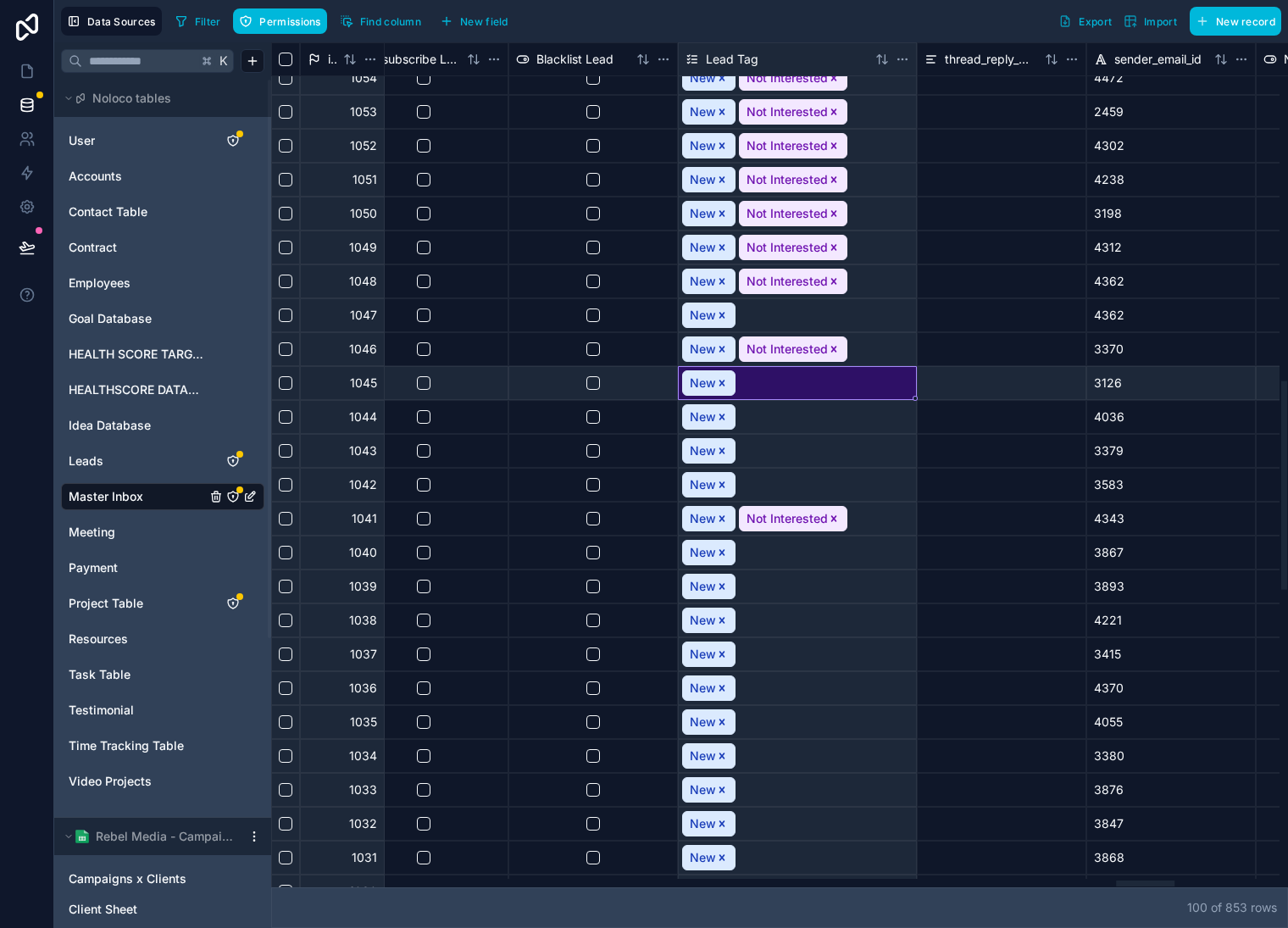
click at [833, 515] on icon "Remove Not Interested" at bounding box center [834, 519] width 12 height 12
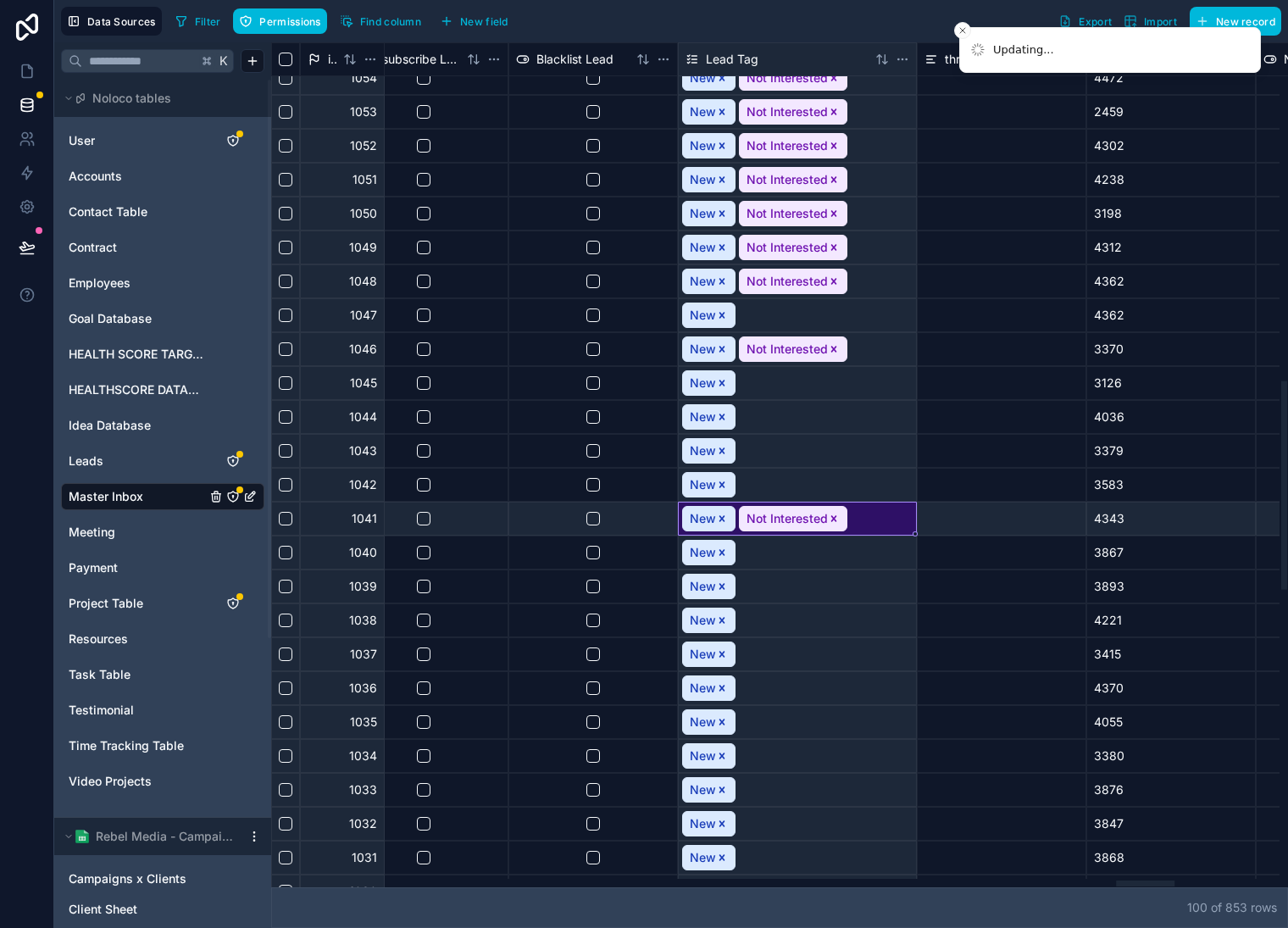
click at [835, 351] on icon "Remove Not Interested" at bounding box center [834, 349] width 12 height 12
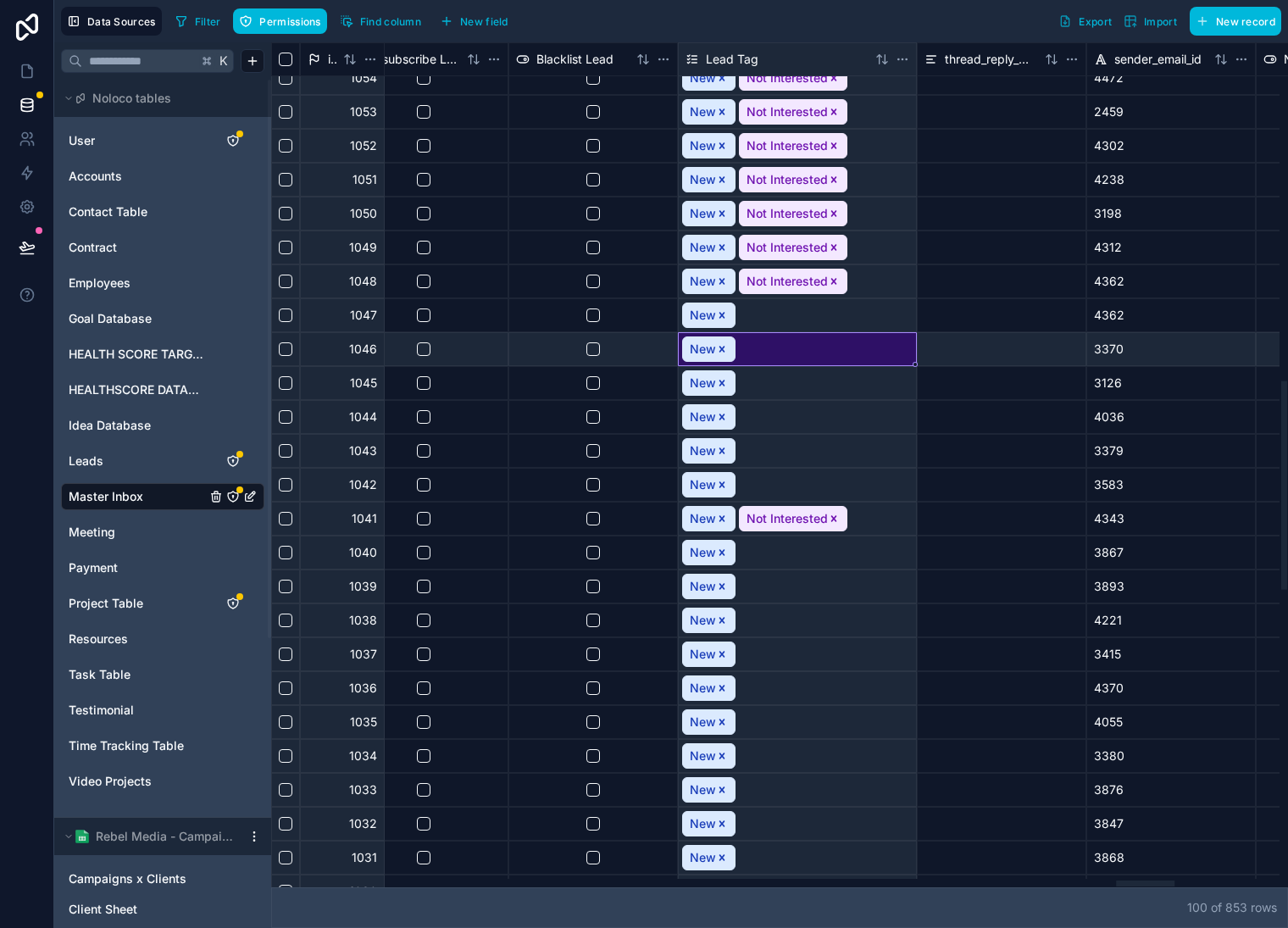
click at [832, 520] on icon "Remove Not Interested" at bounding box center [834, 518] width 6 height 6
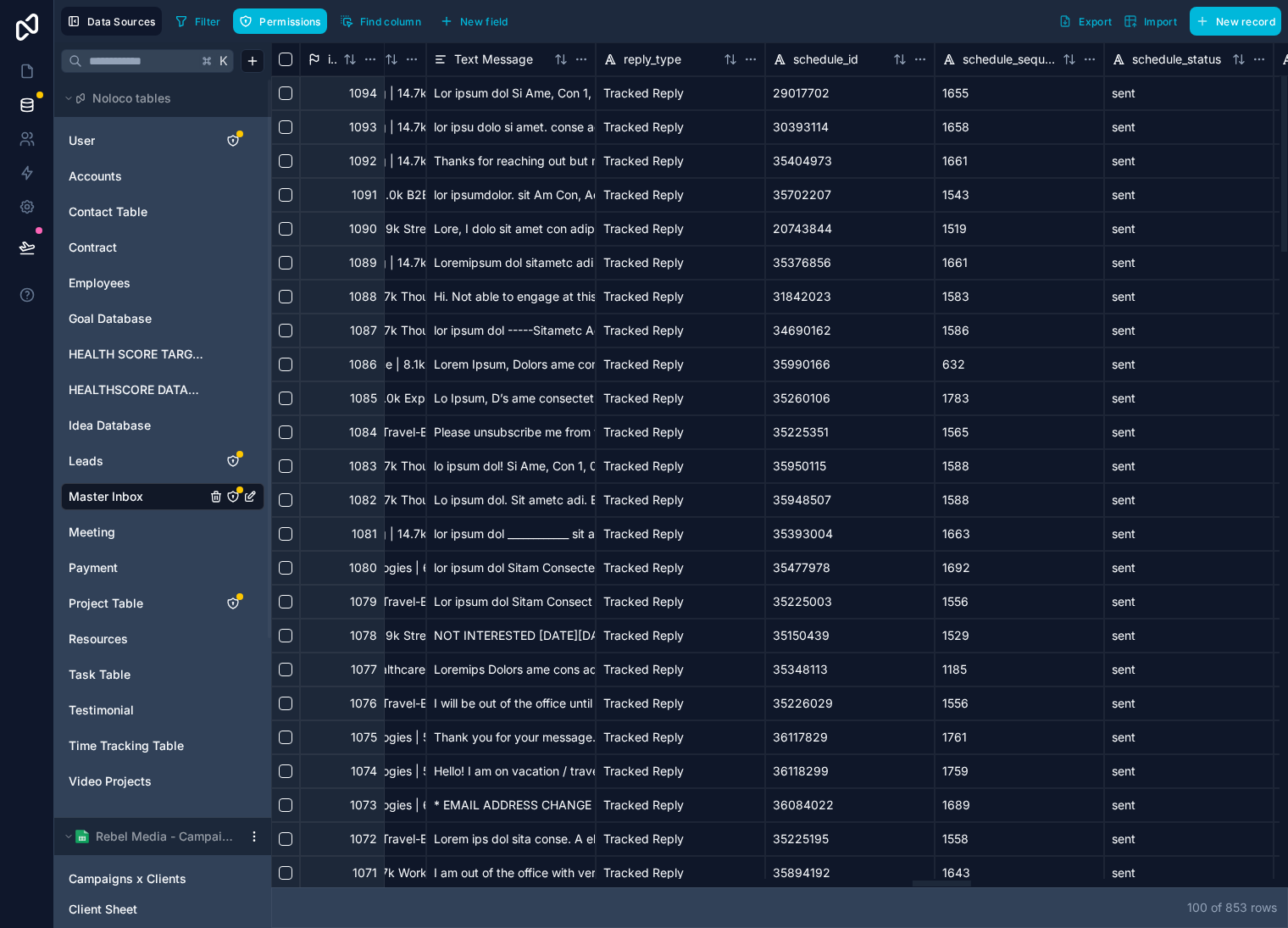
scroll to position [0, 11192]
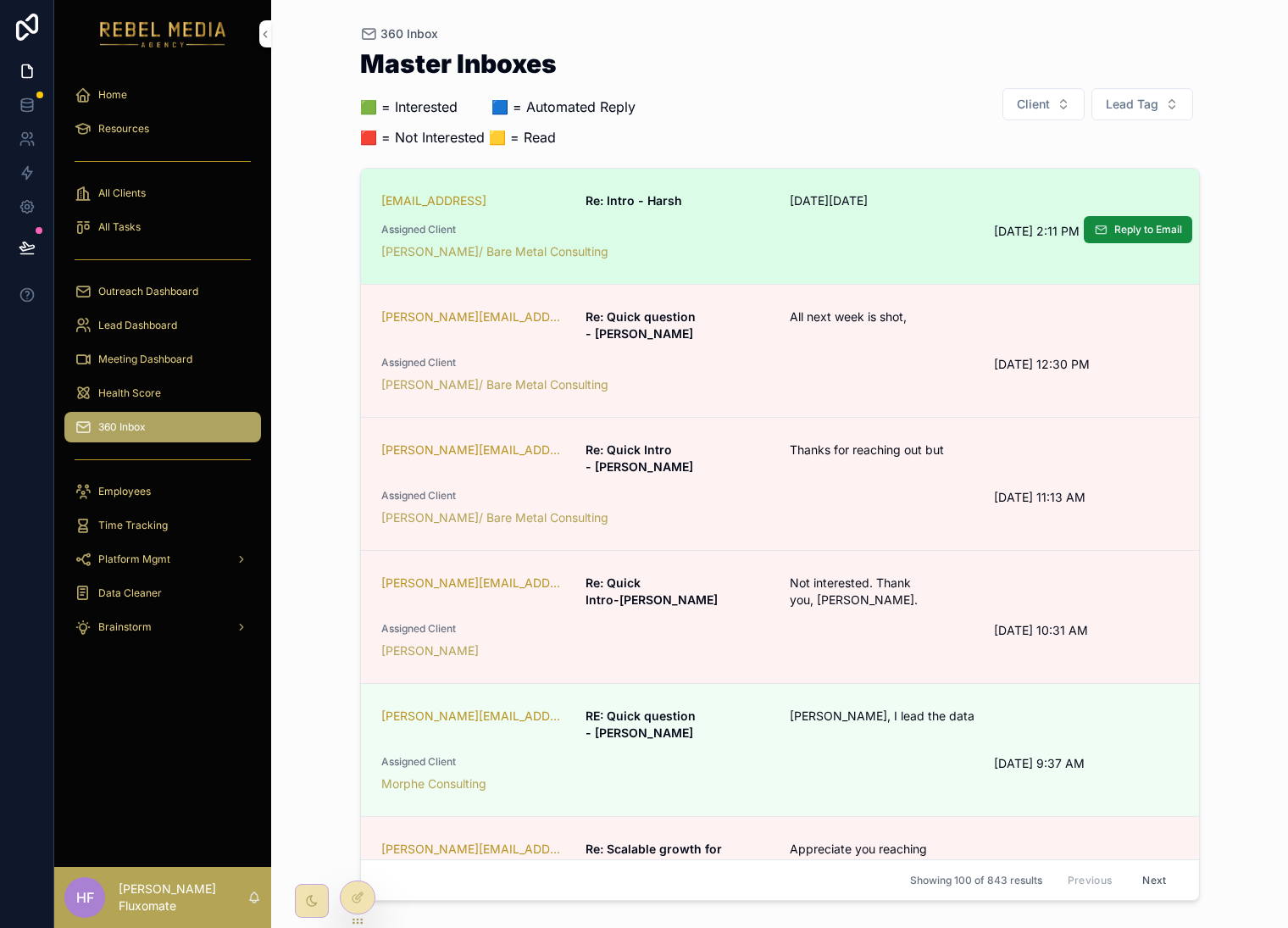
click at [933, 221] on div "hmurari@visionify.ai Re: Intro - Harsh On Wed, Oct 1, 2025 Assigned Client Marc…" at bounding box center [779, 226] width 798 height 67
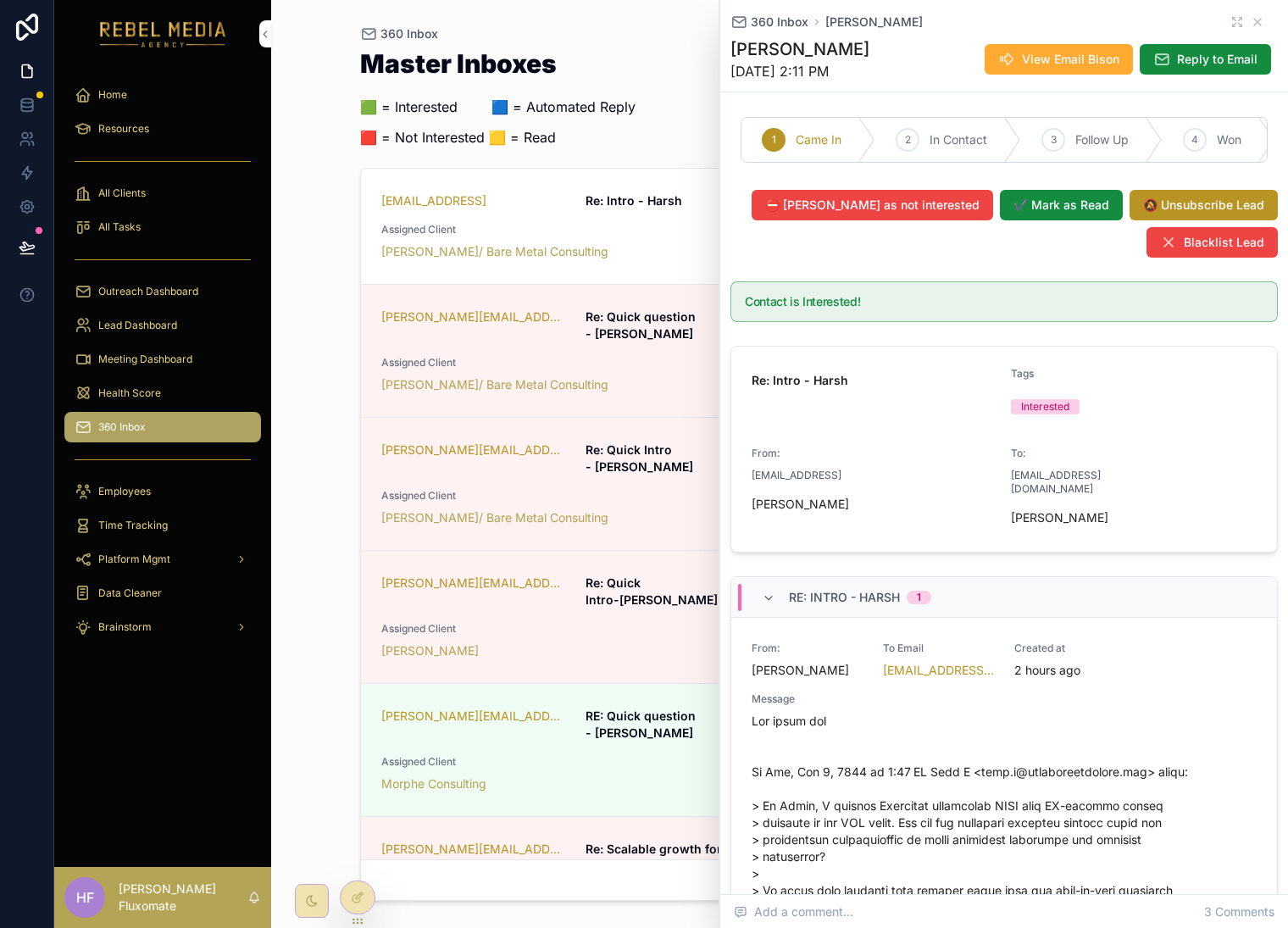
scroll to position [5, 0]
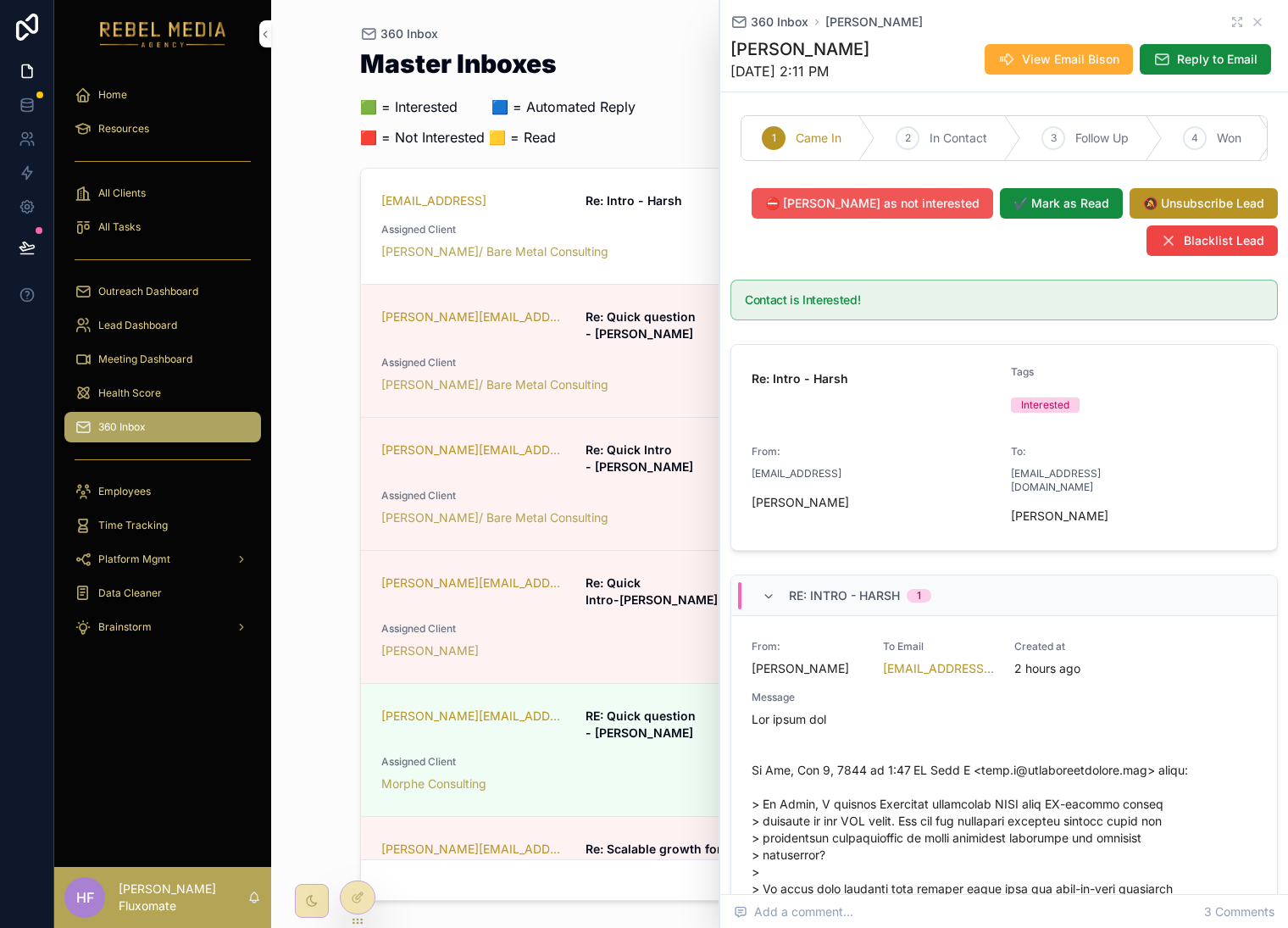
click at [916, 211] on span "⛔ Mark as not interested" at bounding box center [872, 203] width 214 height 17
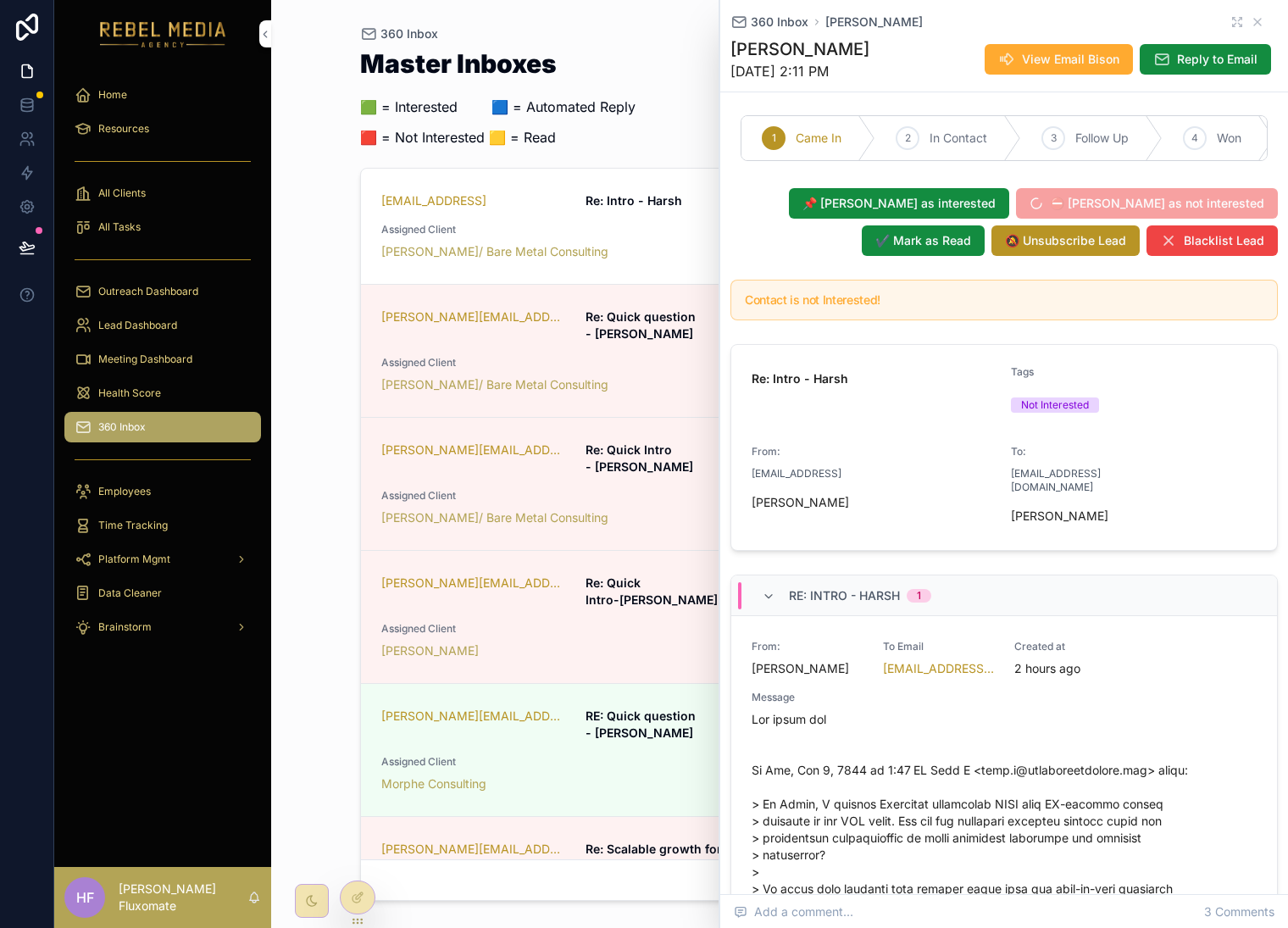
click at [669, 43] on div "Master Inboxes 🟩 = Interested ‎ ‎ ‎ ‎ ‎ ‎‎ ‎ 🟦 = Automated Reply 🟥 = Not Intere…" at bounding box center [780, 474] width 840 height 867
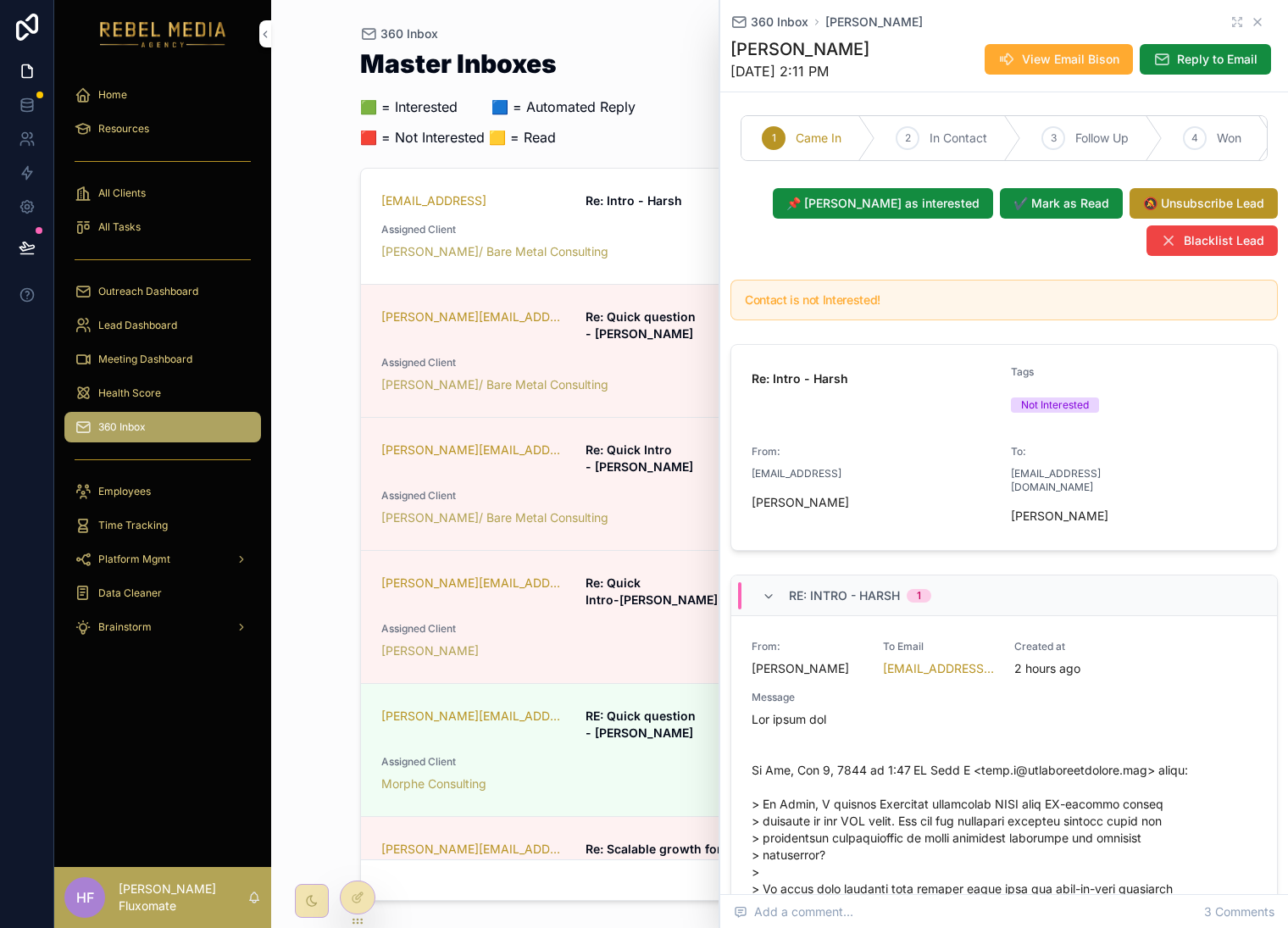
click at [1249, 18] on div "360 Inbox Harsh Murari" at bounding box center [1005, 22] width 548 height 17
click at [1254, 18] on icon "scrollable content" at bounding box center [1257, 21] width 6 height 6
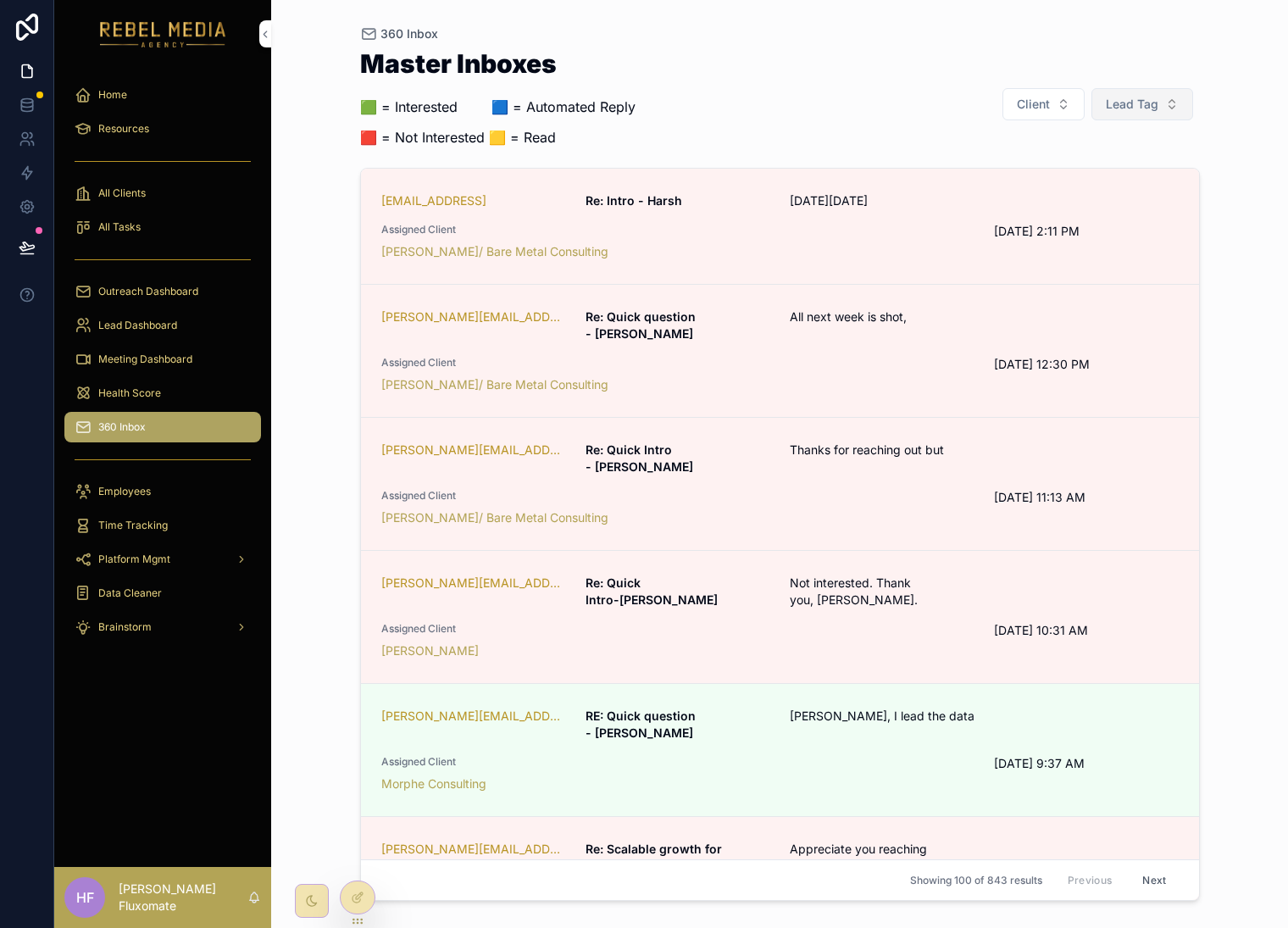
click at [1131, 112] on span "Lead Tag" at bounding box center [1133, 104] width 53 height 17
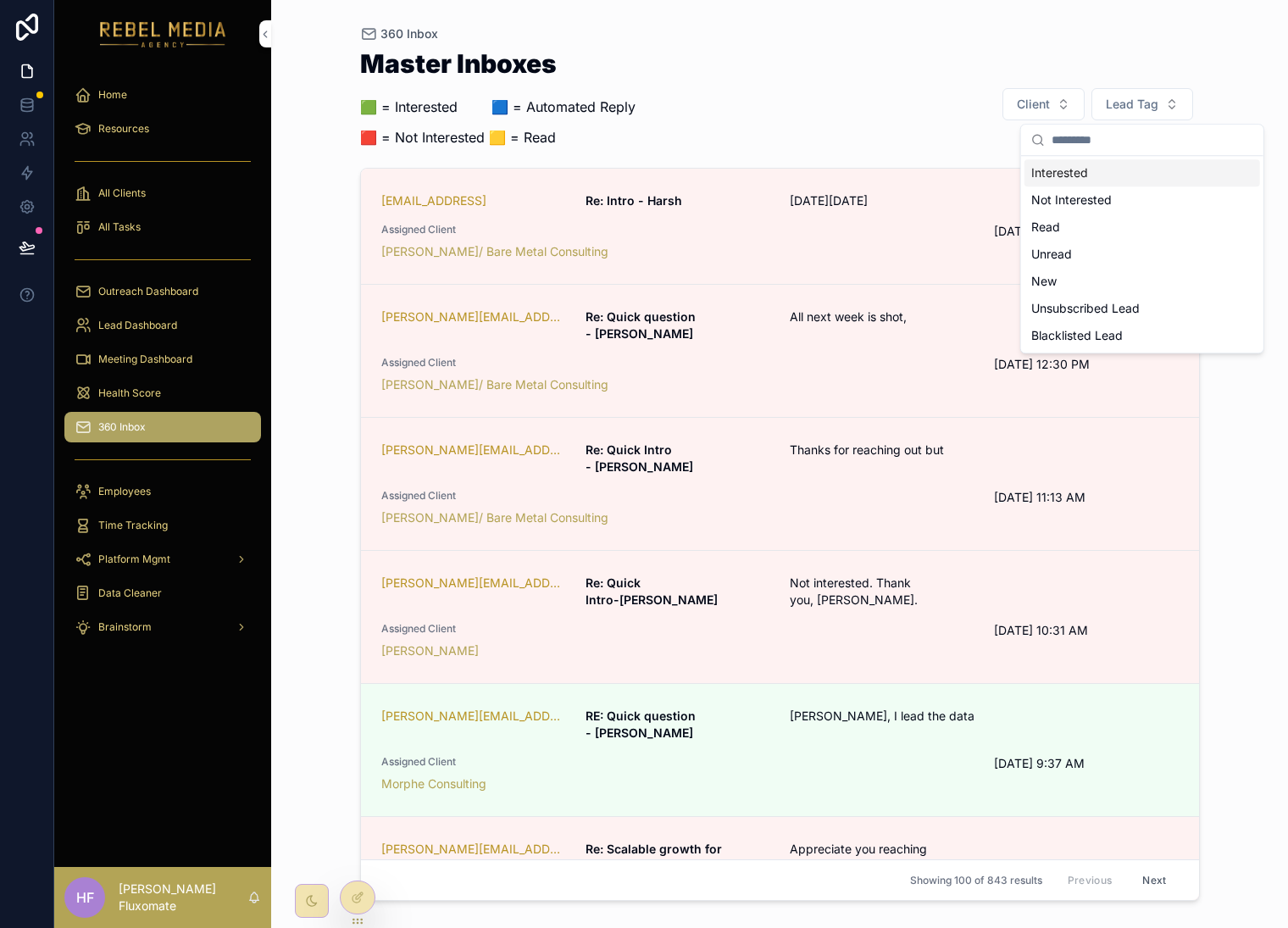
click at [1128, 176] on div "Interested" at bounding box center [1142, 173] width 236 height 27
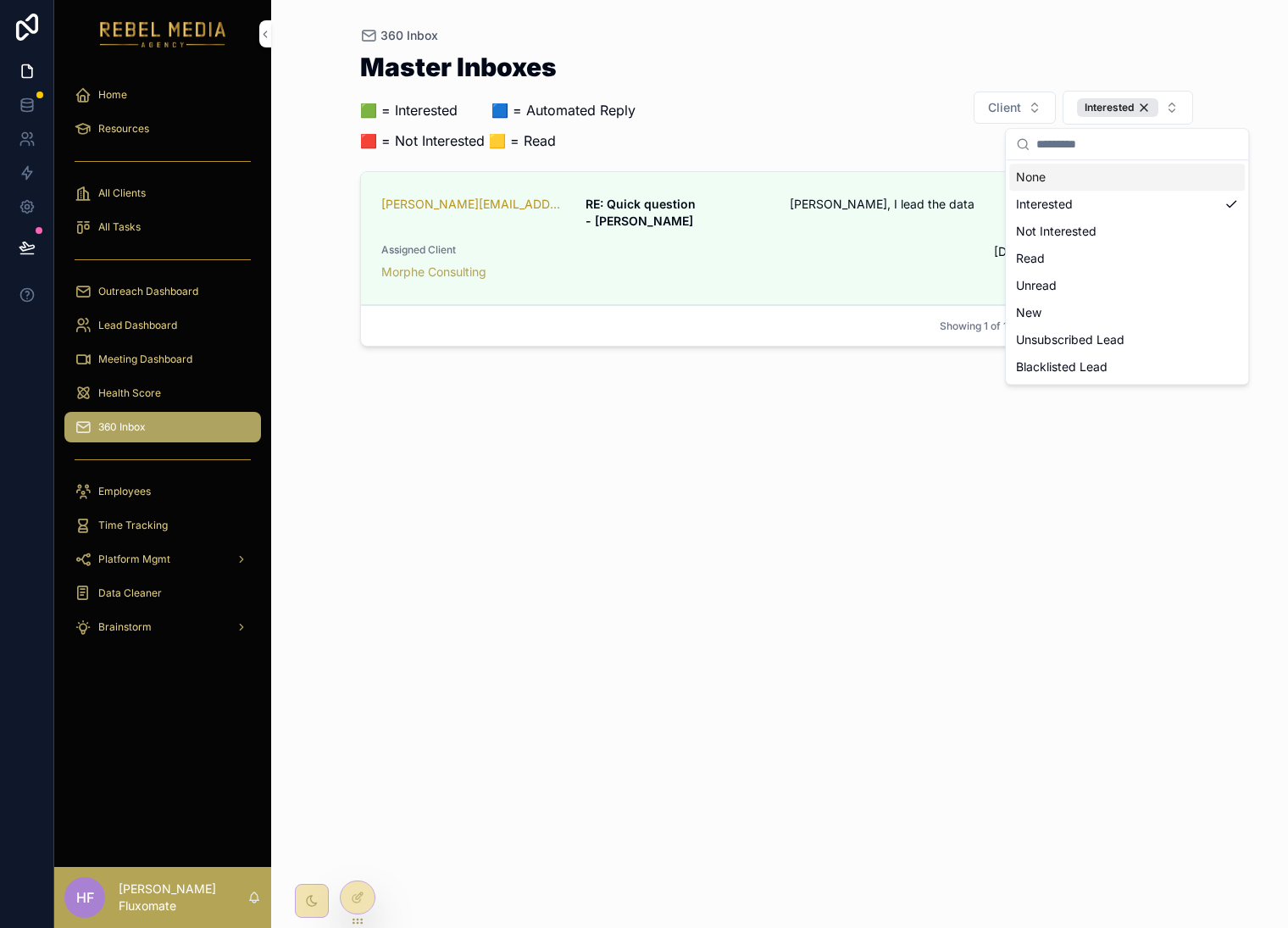
click at [1255, 57] on div "360 Inbox Master Inboxes 🟩 = Interested ‎ ‎ ‎ ‎ ‎ ‎‎ ‎ 🟦 = Automated Reply 🟥 = …" at bounding box center [780, 464] width 1017 height 928
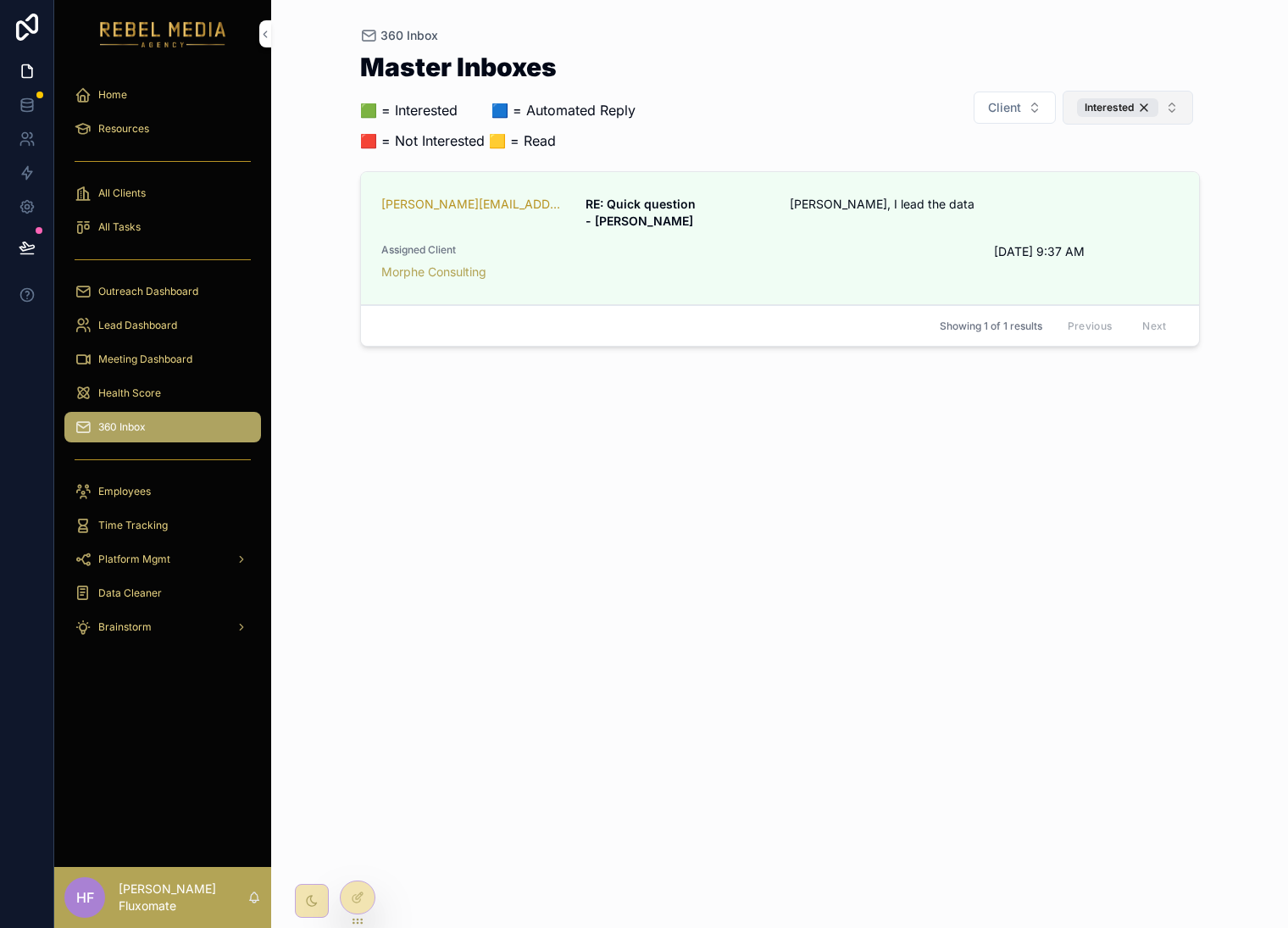
click at [1163, 100] on button "Interested" at bounding box center [1128, 108] width 130 height 34
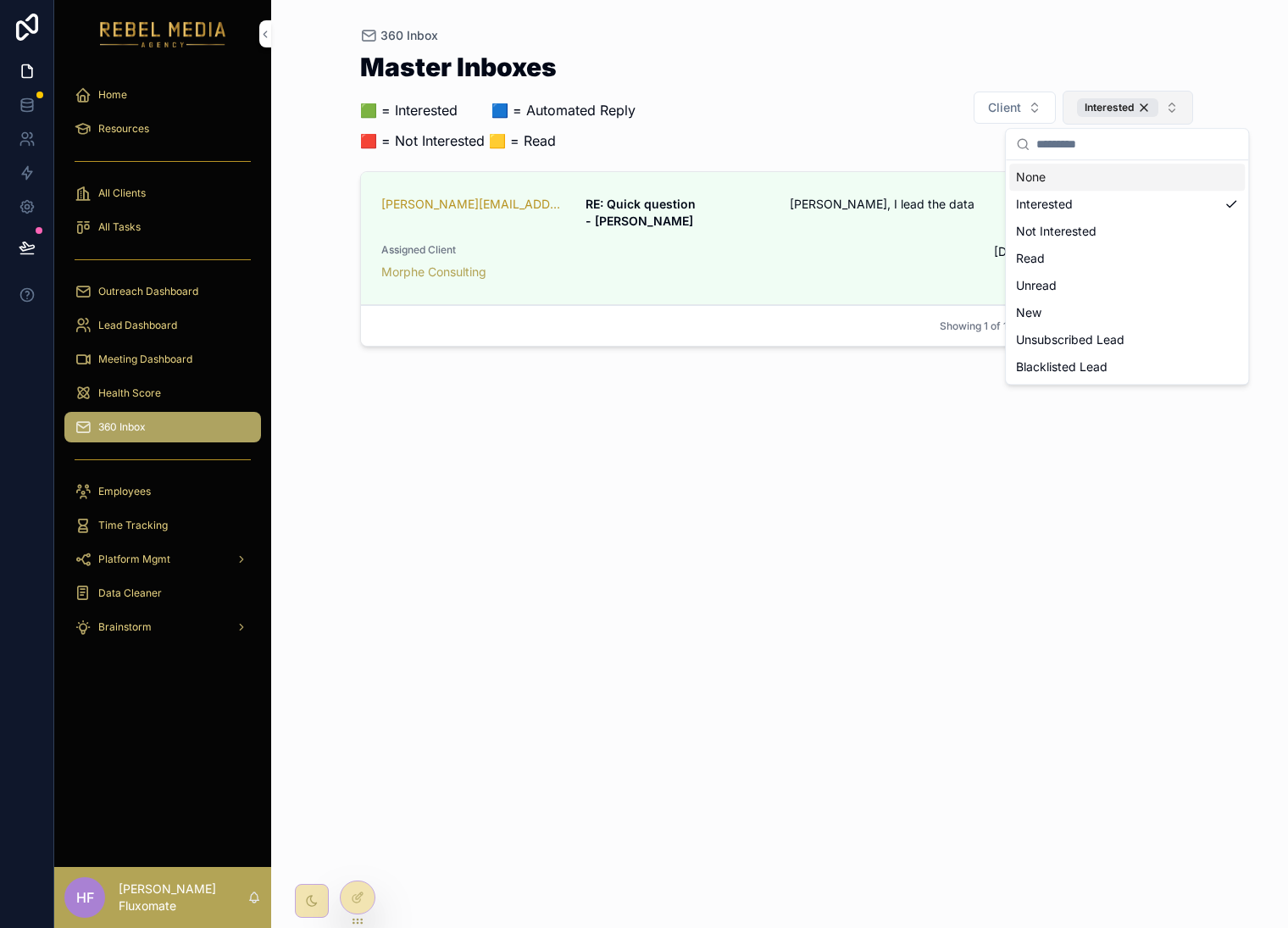
click at [1147, 108] on div "Interested" at bounding box center [1118, 108] width 81 height 18
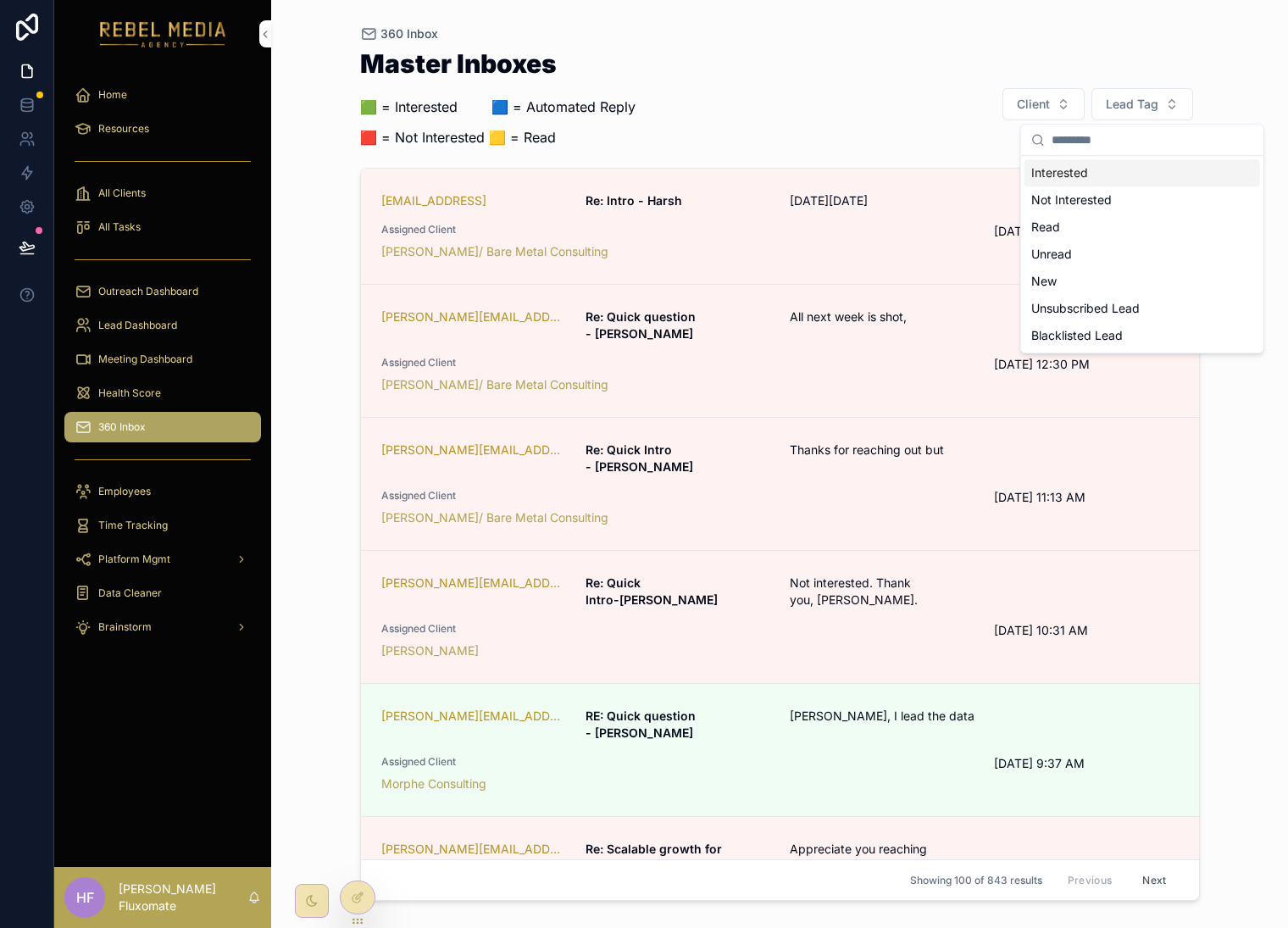
click at [1214, 58] on div "360 Inbox Master Inboxes 🟩 = Interested ‎ ‎ ‎ ‎ ‎ ‎‎ ‎ 🟦 = Automated Reply 🟥 = …" at bounding box center [780, 464] width 1017 height 928
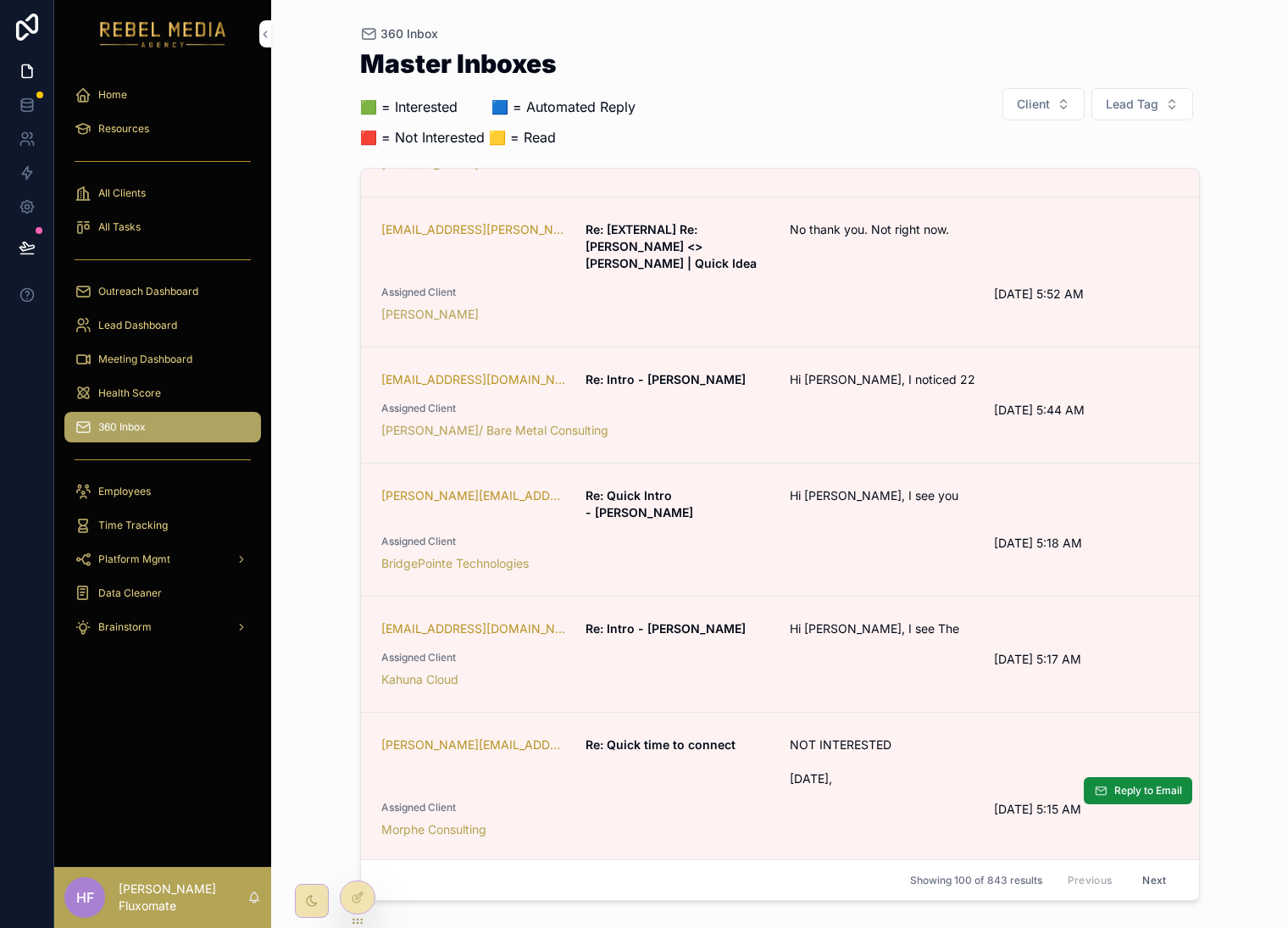
scroll to position [1811, 0]
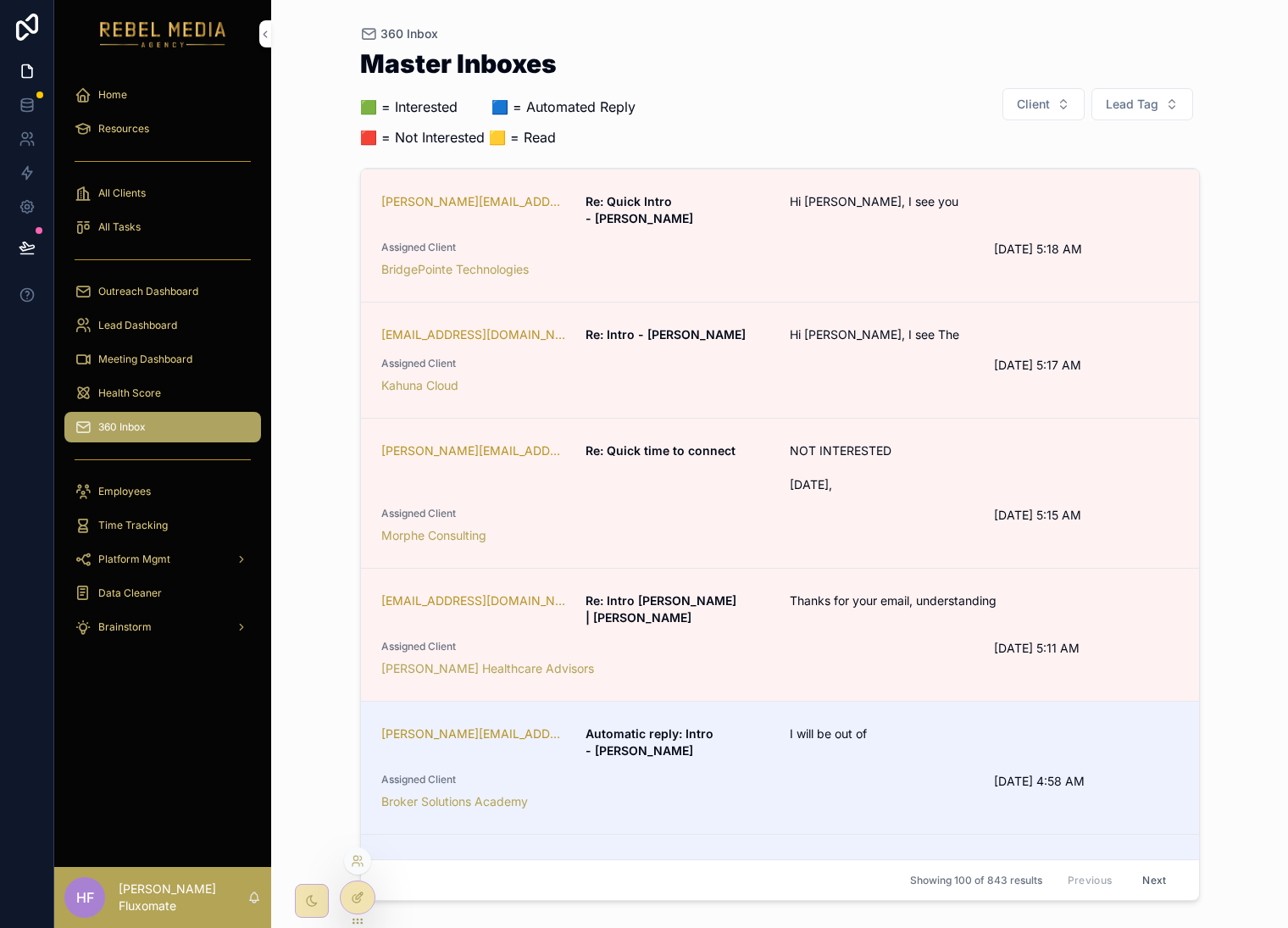
click at [357, 891] on icon at bounding box center [357, 897] width 14 height 14
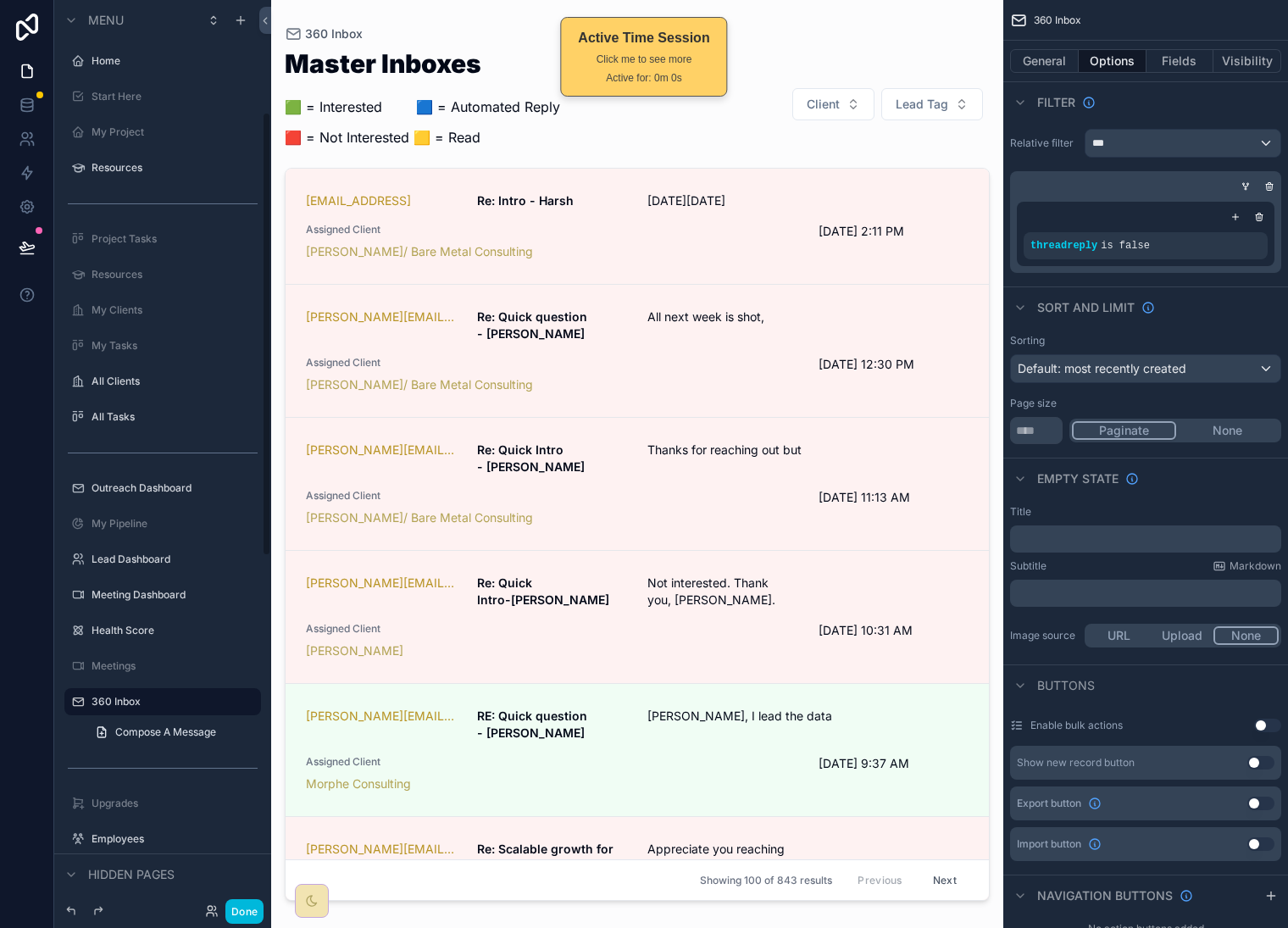
scroll to position [229, 0]
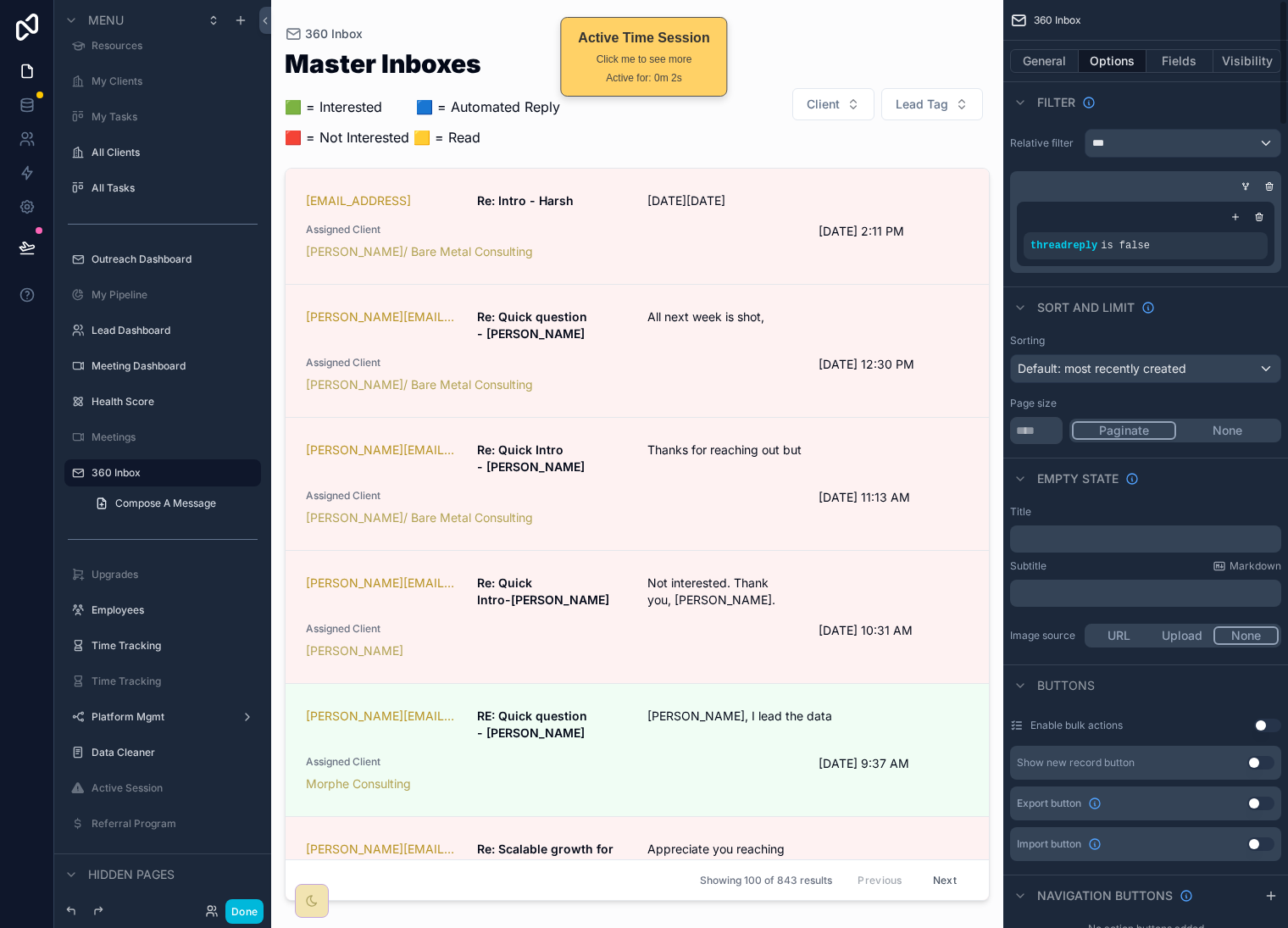
click at [960, 30] on div "scrollable content" at bounding box center [637, 454] width 732 height 908
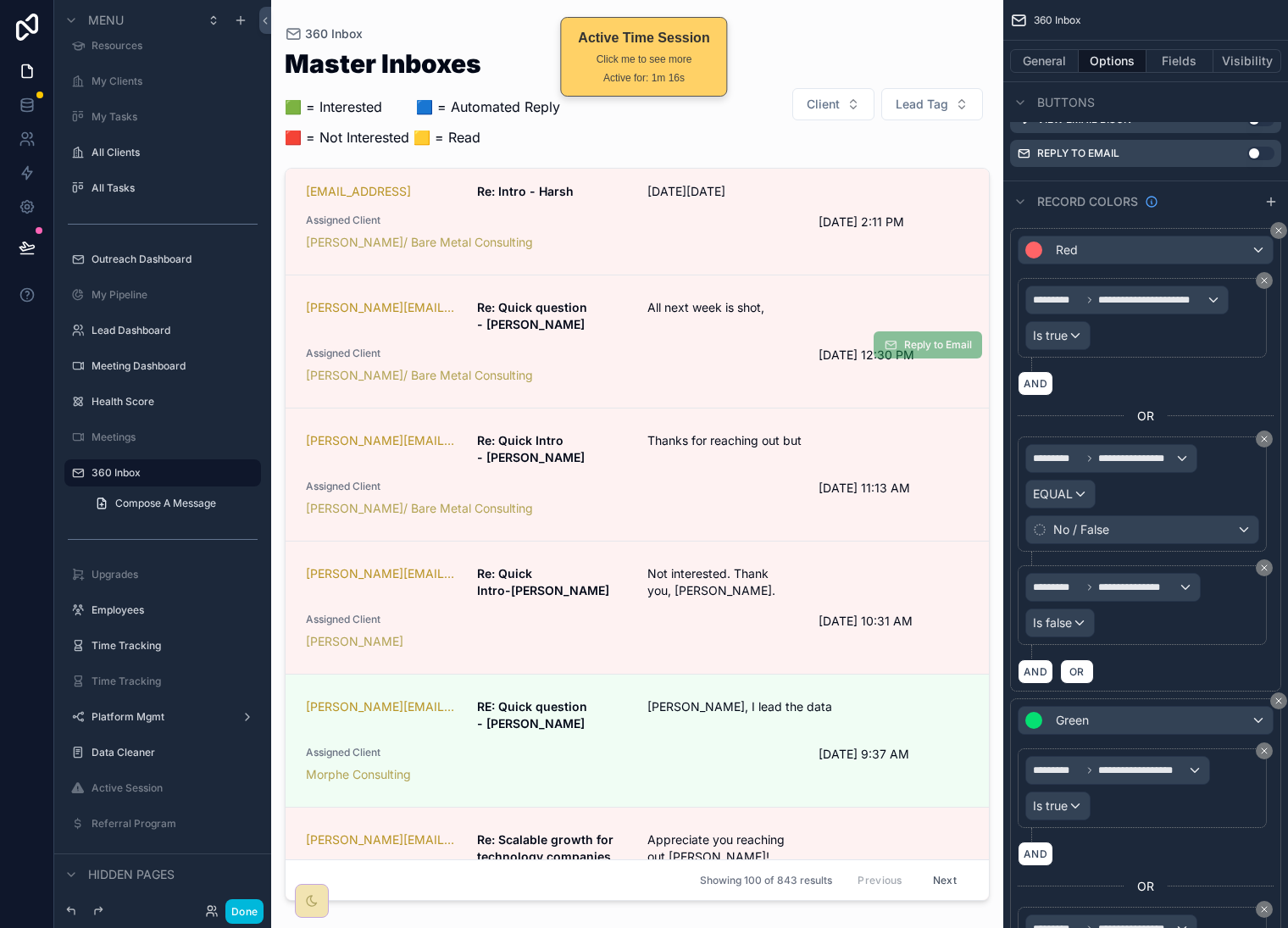
scroll to position [0, 0]
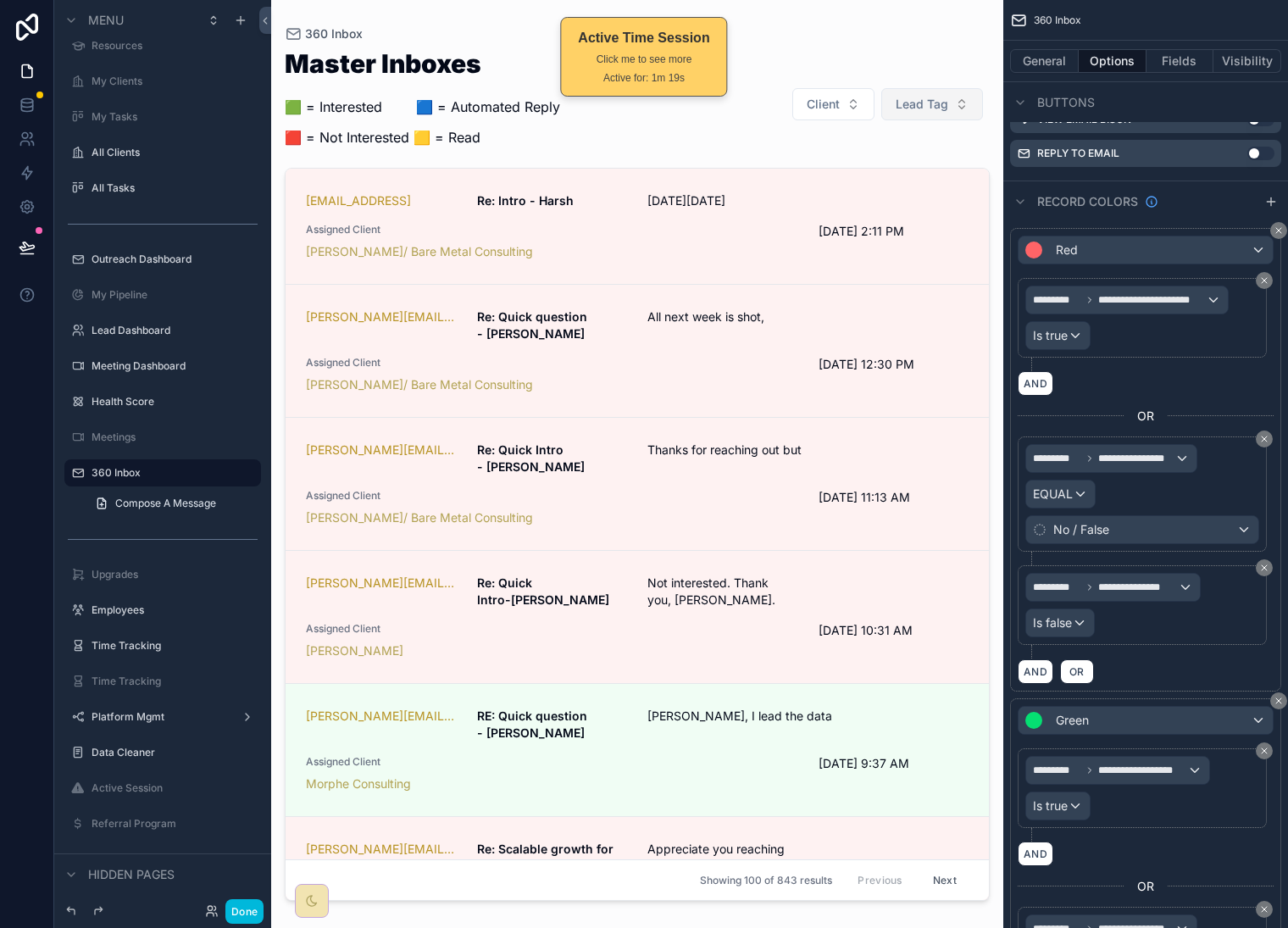
click at [939, 110] on span "Lead Tag" at bounding box center [922, 104] width 53 height 17
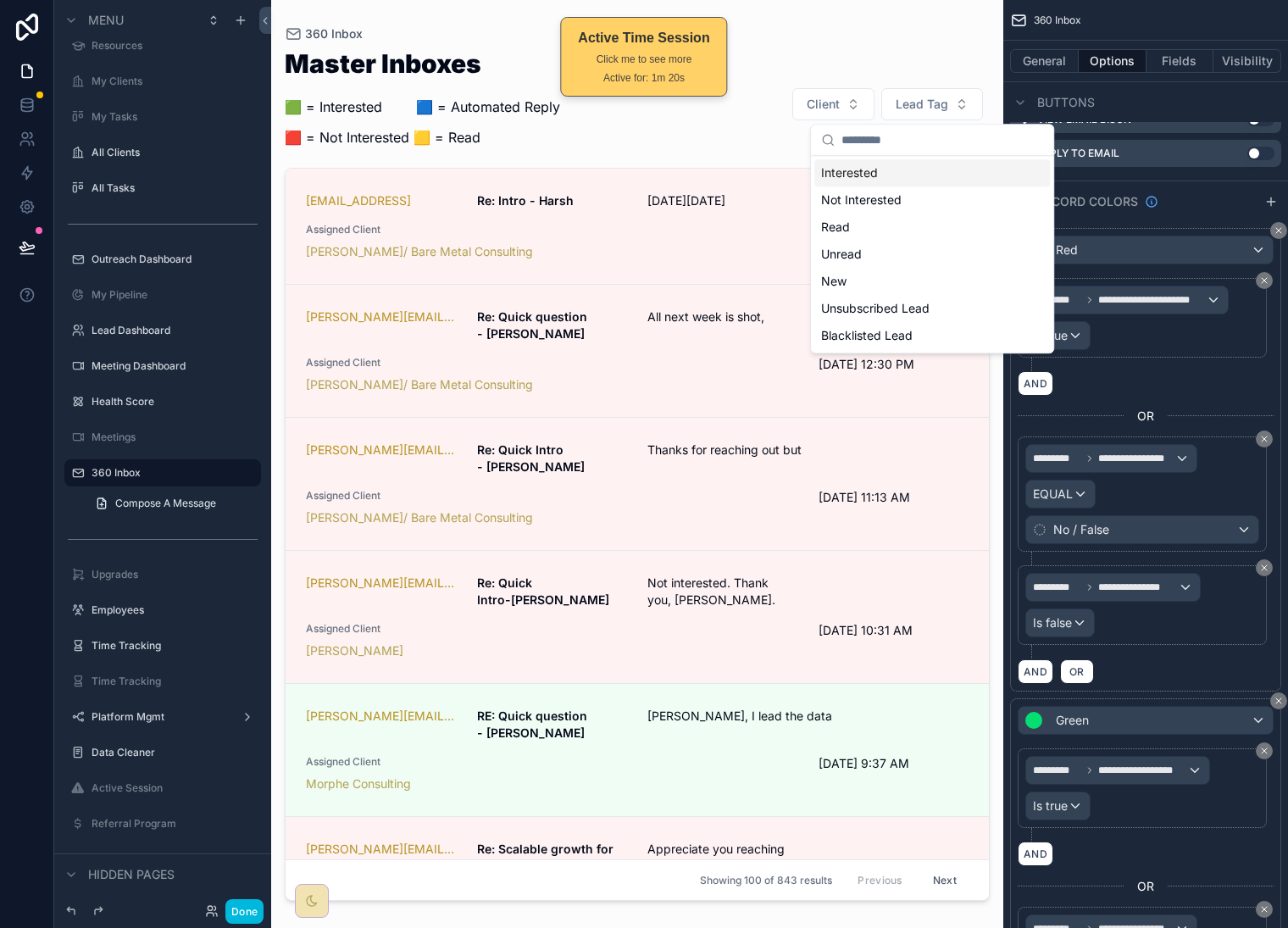
click at [953, 172] on div "Interested" at bounding box center [933, 173] width 236 height 27
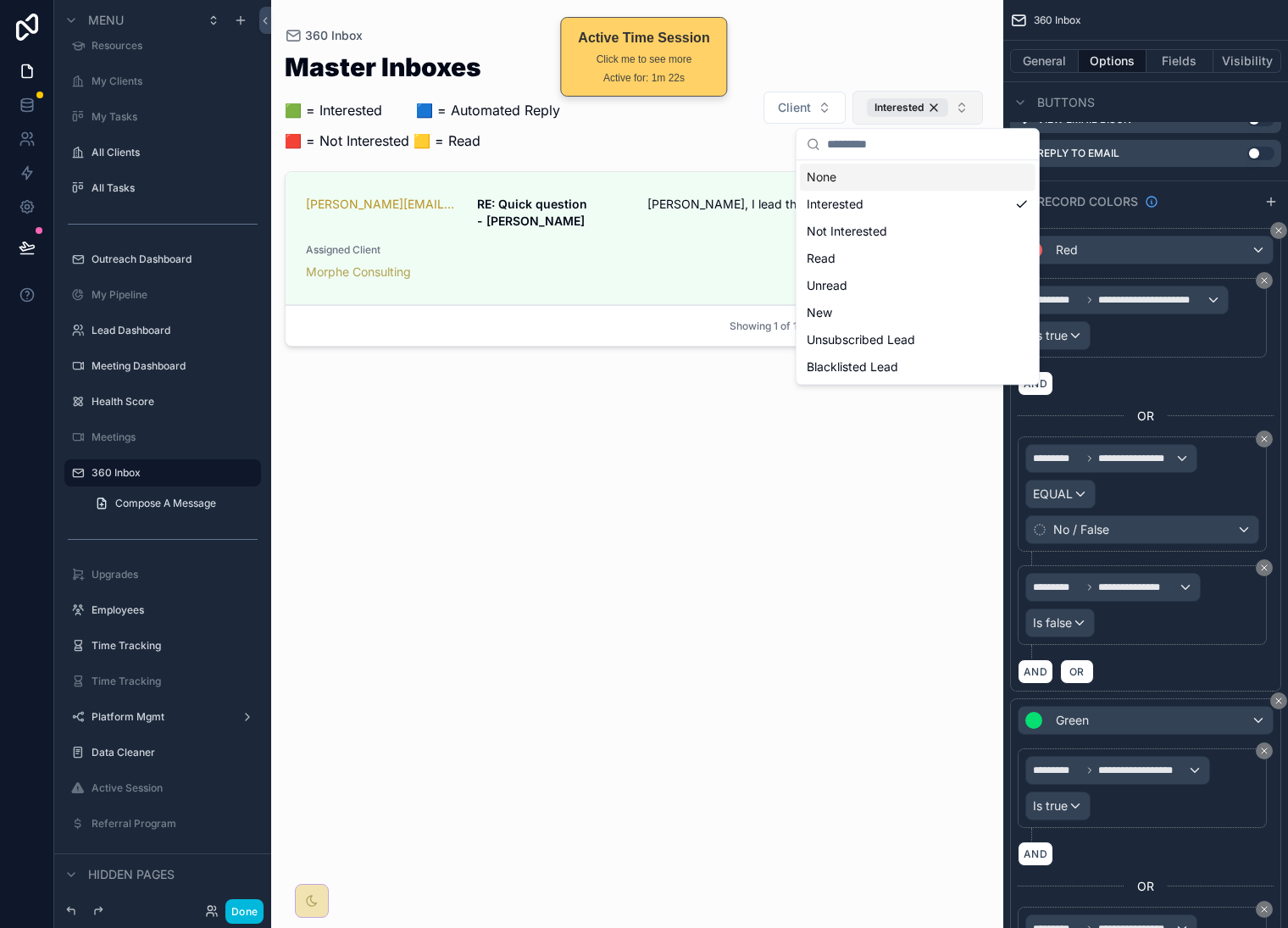
click at [941, 111] on div "Interested" at bounding box center [907, 108] width 81 height 18
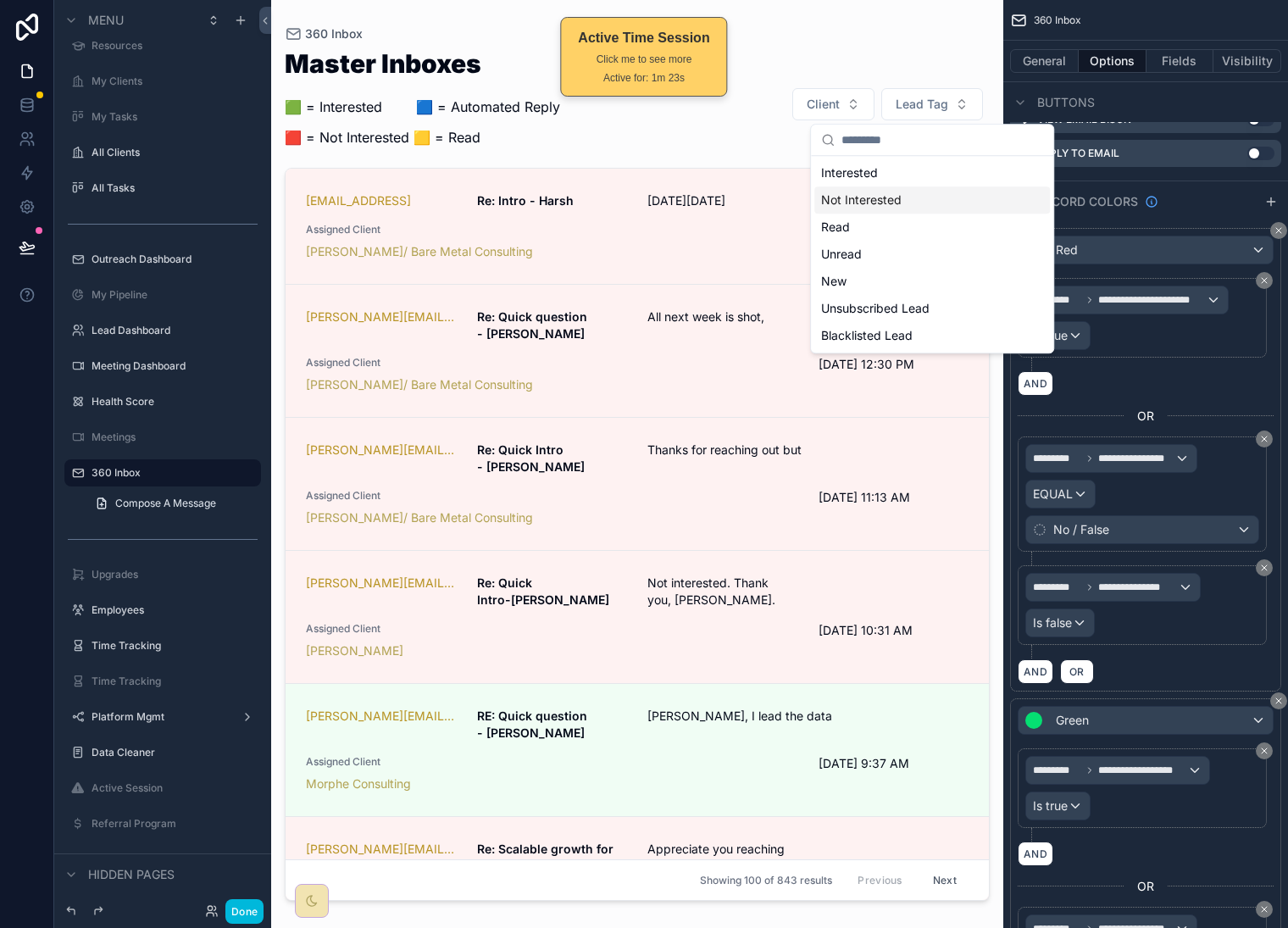
click at [937, 201] on div "Not Interested" at bounding box center [933, 201] width 236 height 27
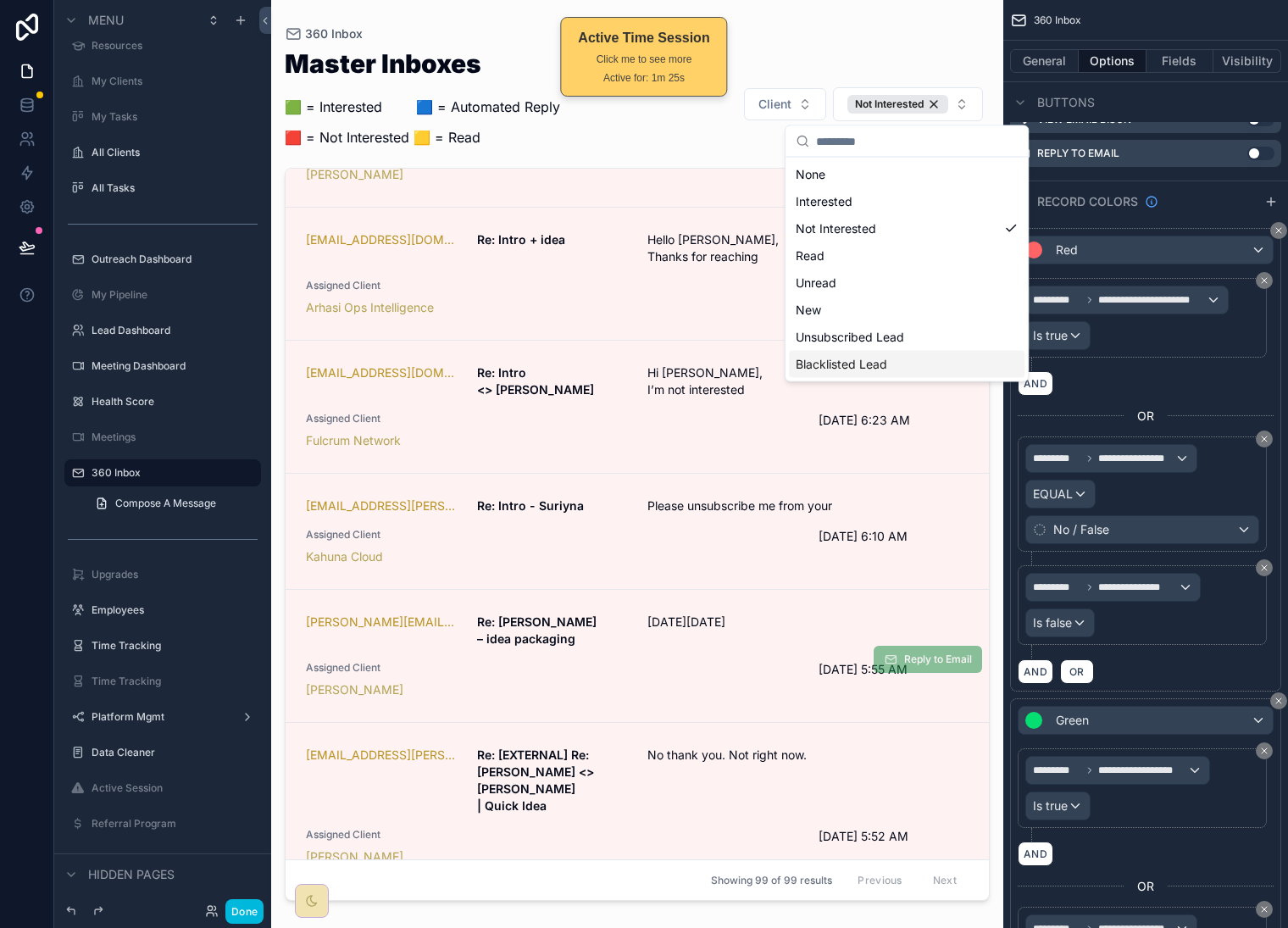
scroll to position [1902, 0]
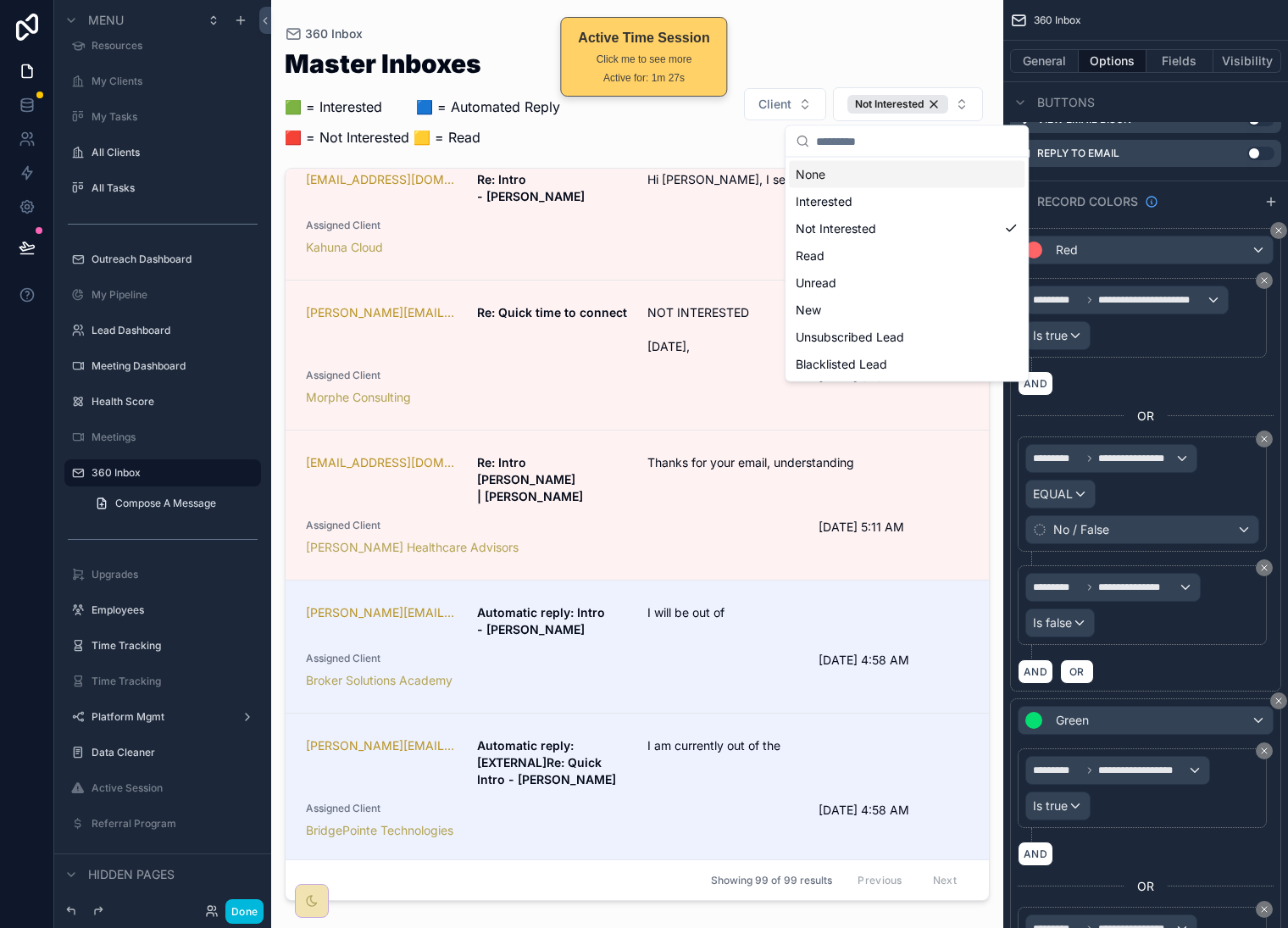
click at [937, 46] on div "Master Inboxes 🟩 = Interested ‎ ‎ ‎ ‎ ‎ ‎‎ ‎ 🟦 = Automated Reply 🟥 = Not Intere…" at bounding box center [637, 474] width 706 height 867
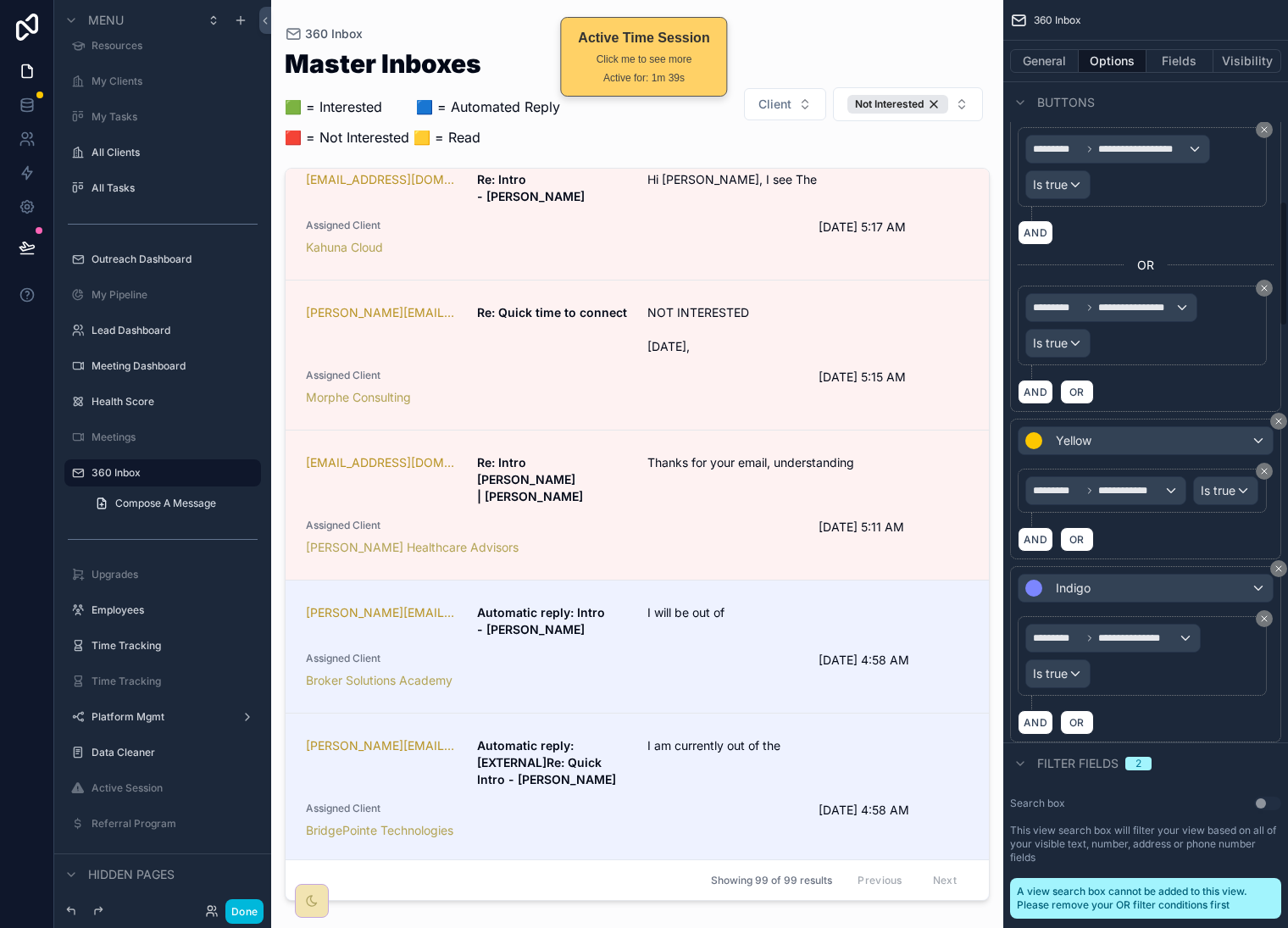
scroll to position [1556, 0]
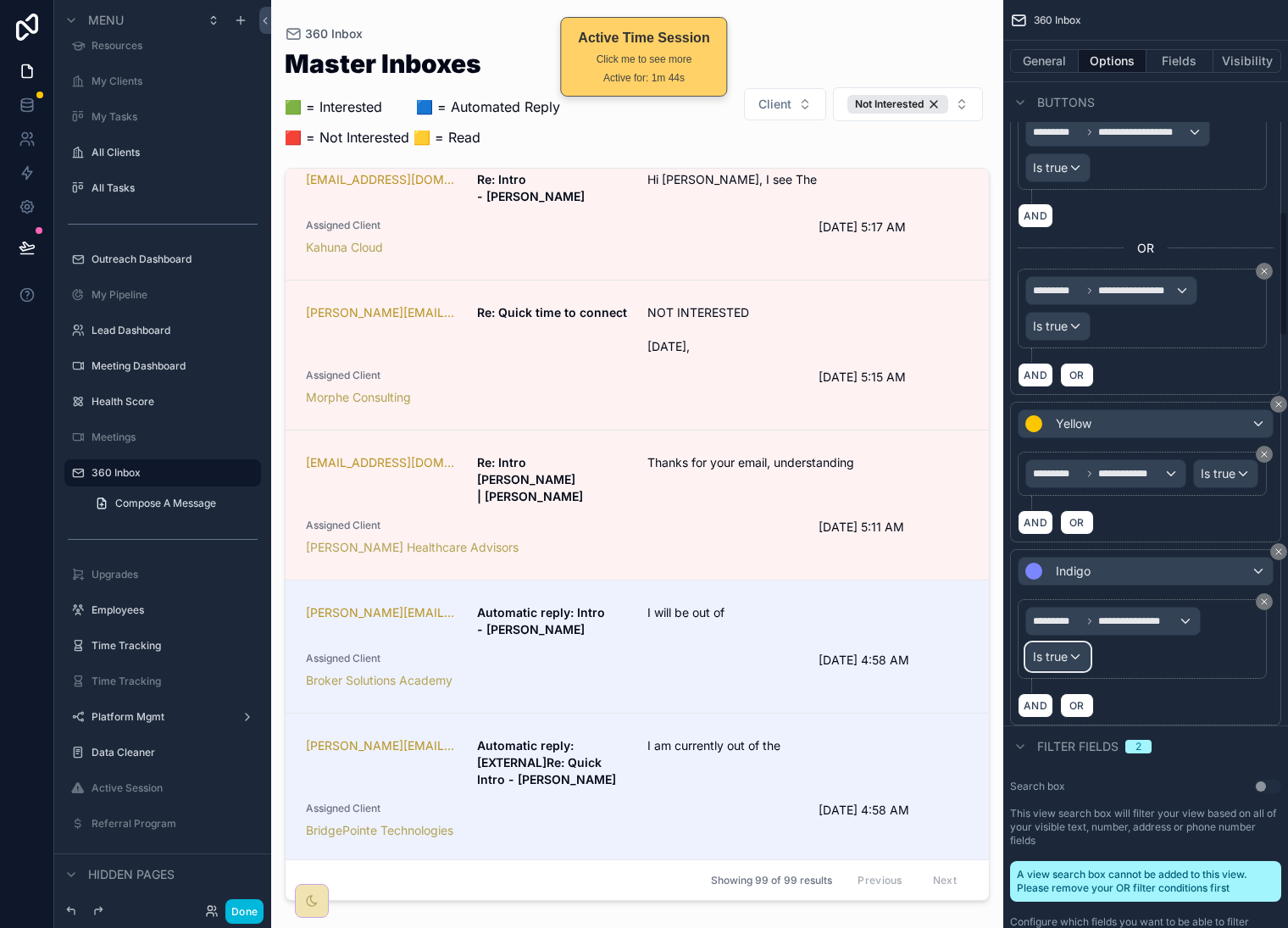
click at [1081, 671] on div "Is true" at bounding box center [1058, 657] width 64 height 27
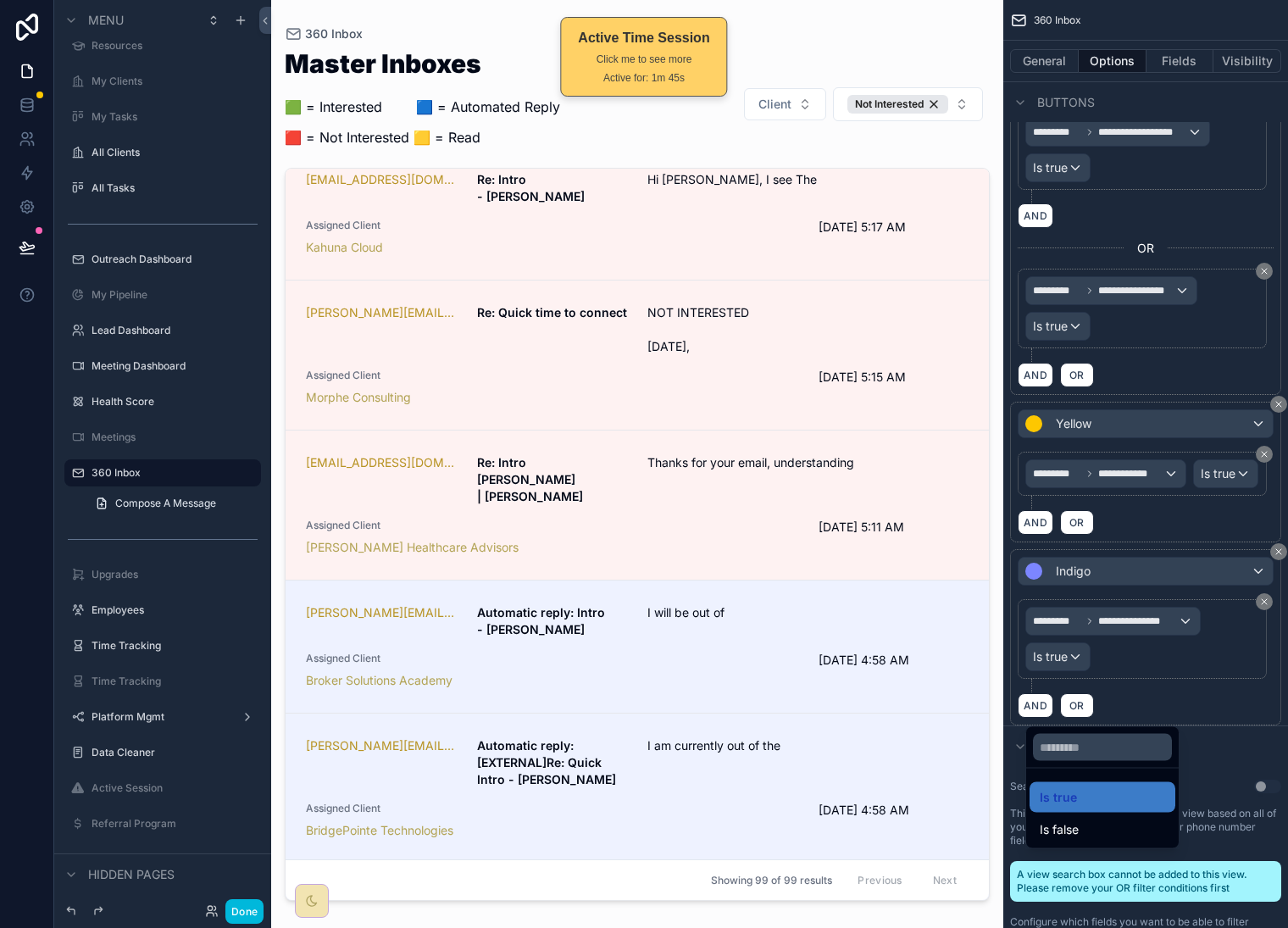
drag, startPoint x: 1091, startPoint y: 828, endPoint x: 1166, endPoint y: 732, distance: 121.8
click at [1091, 828] on div "Is false" at bounding box center [1103, 830] width 126 height 20
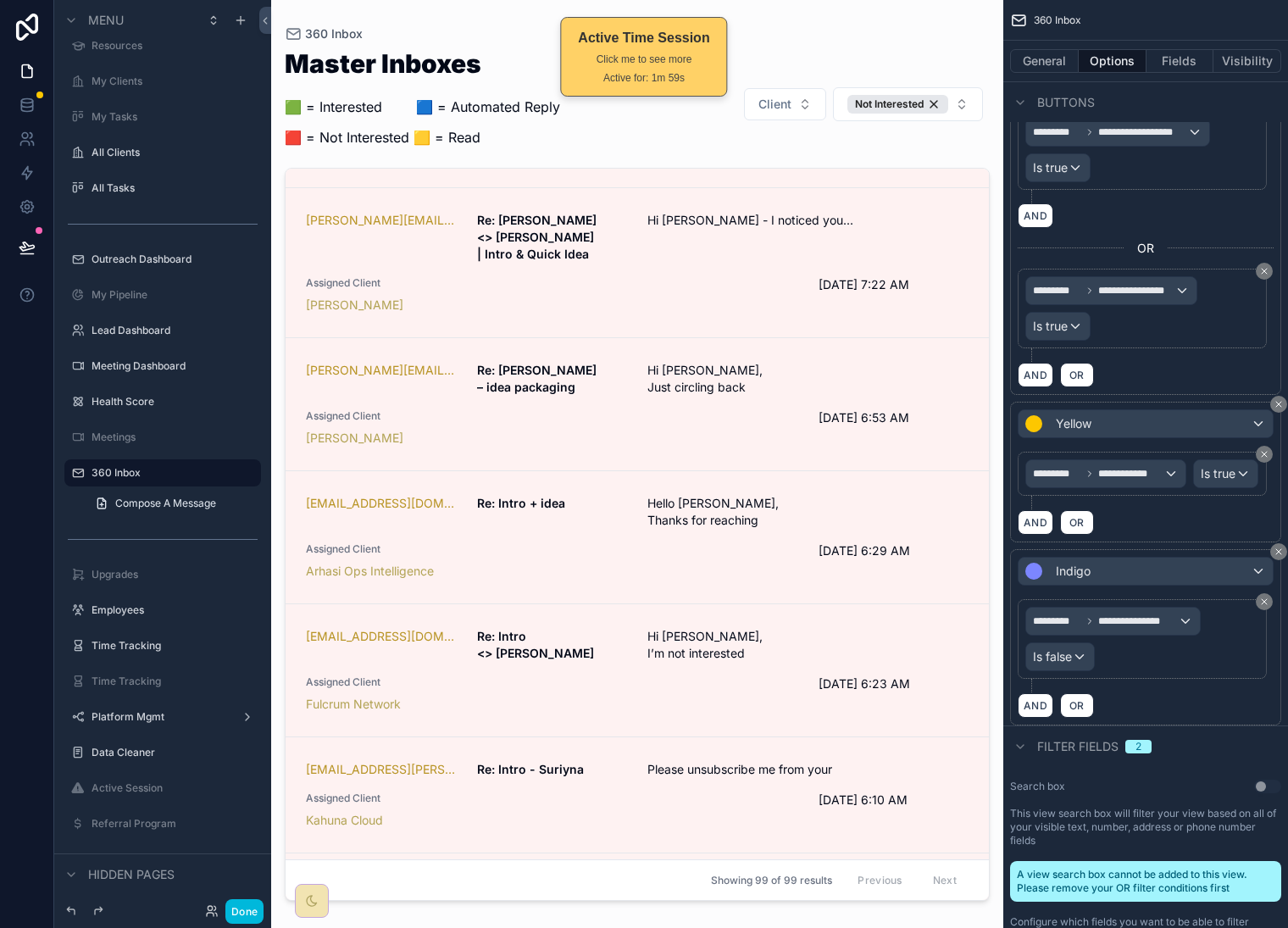
scroll to position [0, 0]
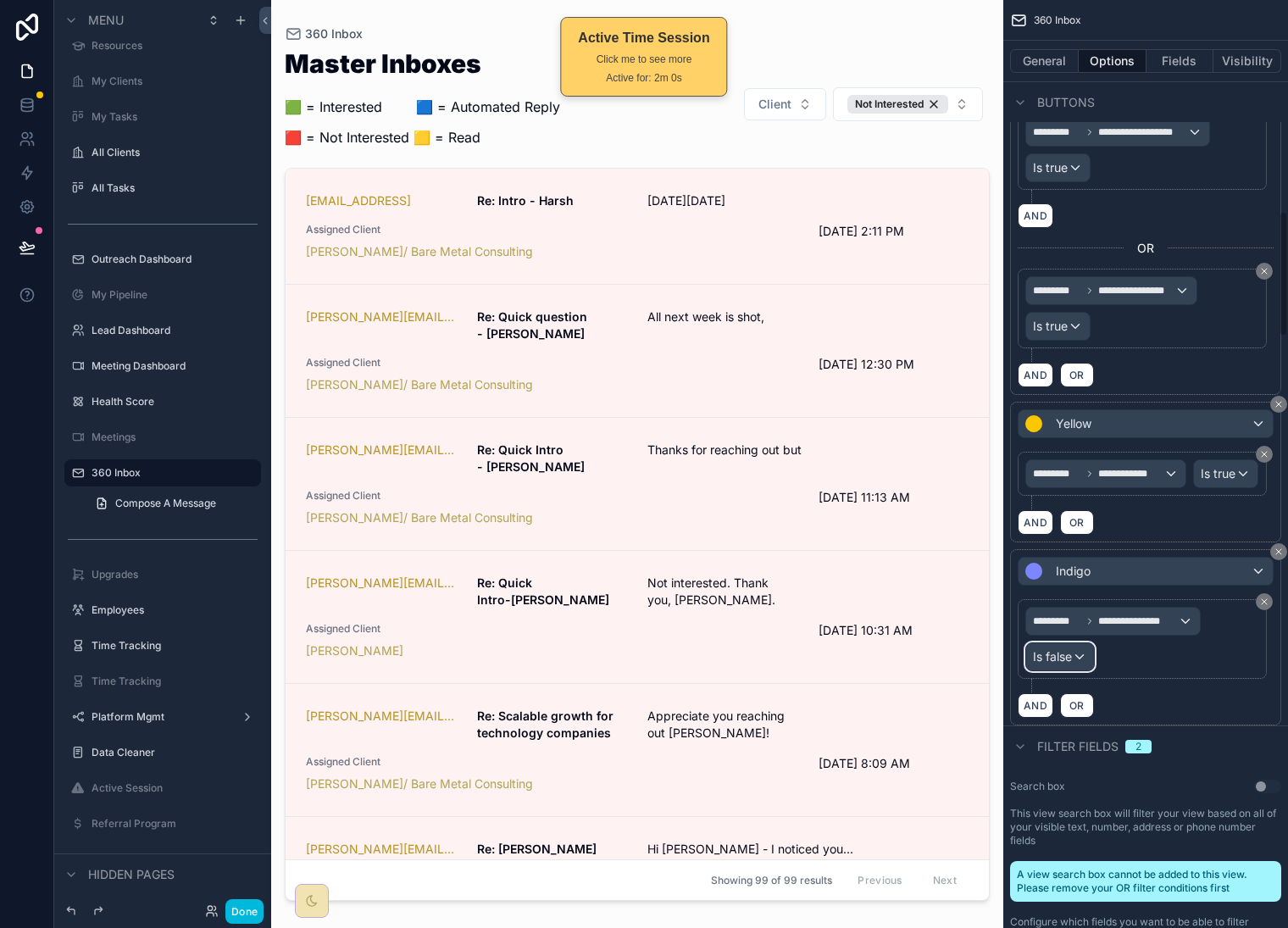
click at [1055, 665] on span "Is false" at bounding box center [1053, 656] width 39 height 17
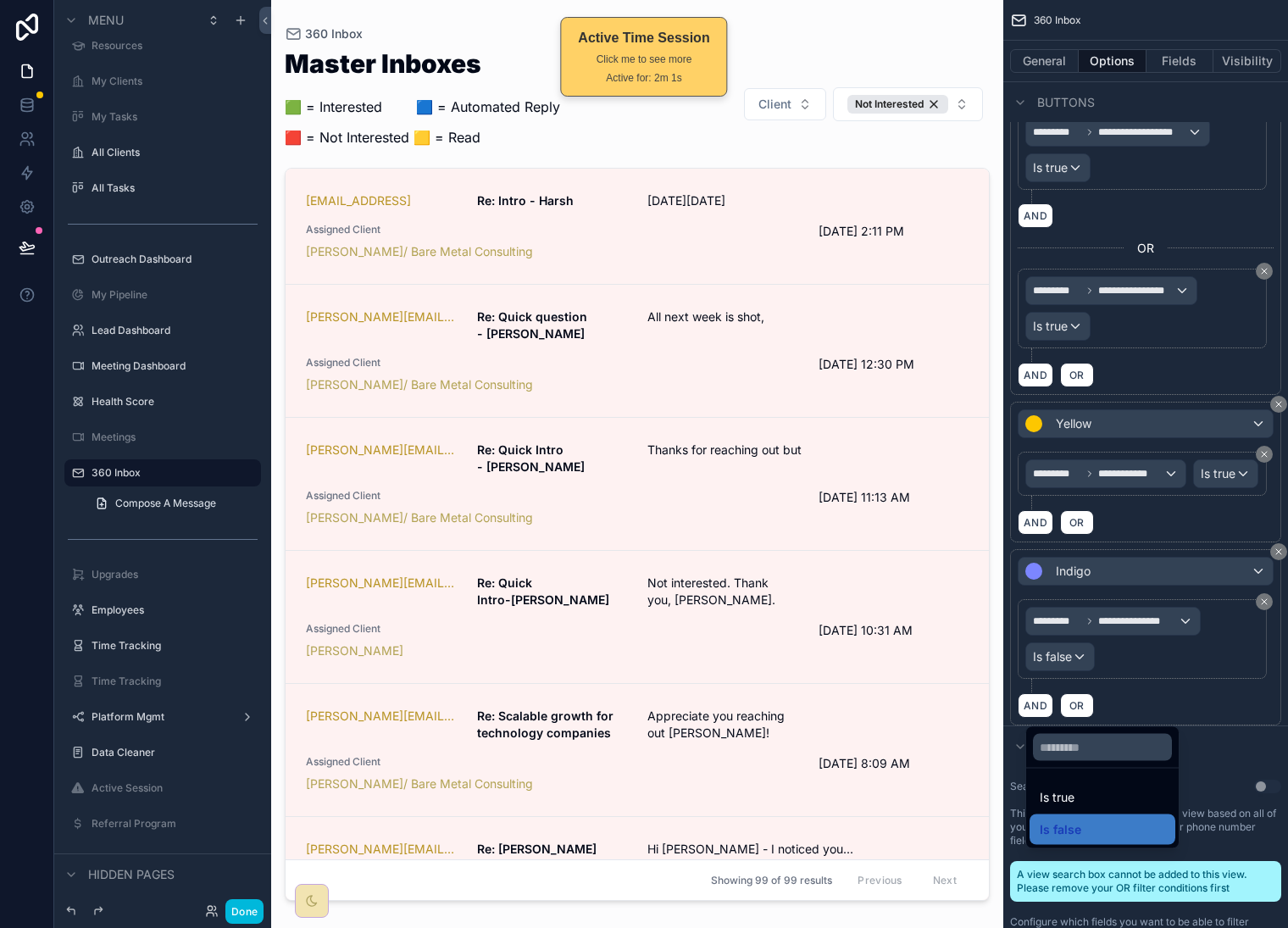
click at [1080, 791] on div "Is true" at bounding box center [1103, 798] width 126 height 20
click at [1274, 557] on icon "scrollable content" at bounding box center [1279, 552] width 10 height 10
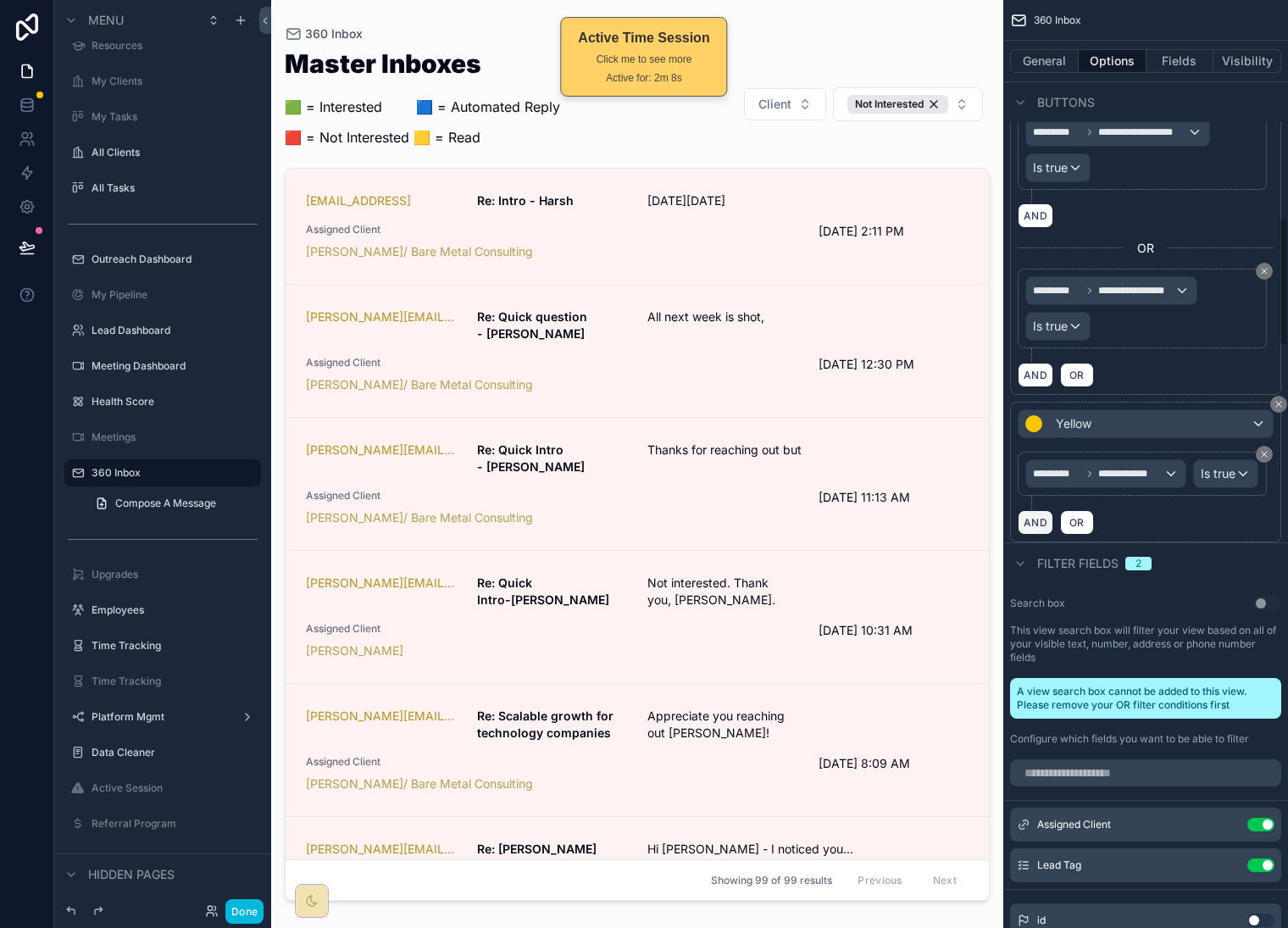
click at [1044, 535] on button "AND" at bounding box center [1036, 522] width 36 height 25
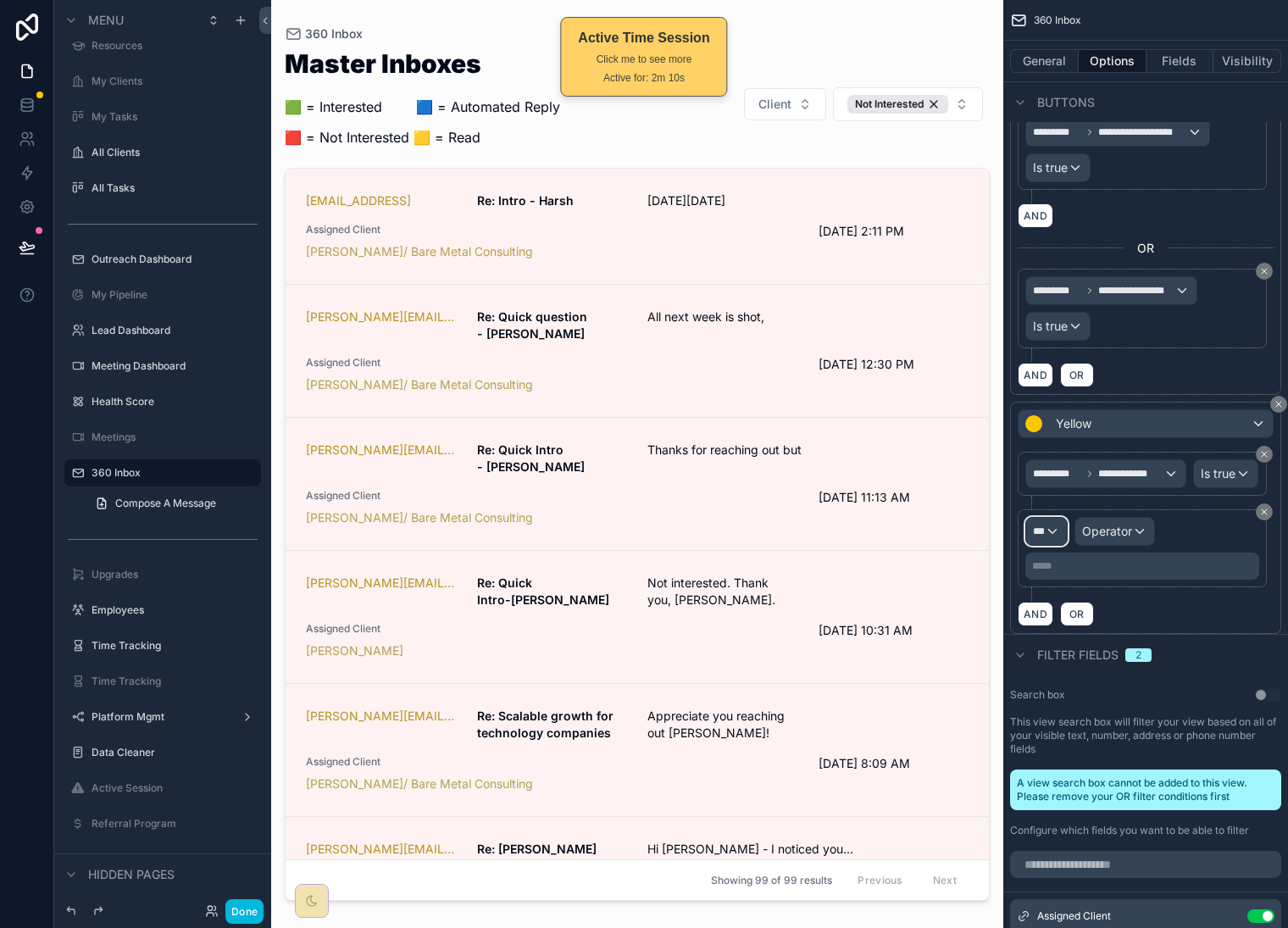
click at [1036, 539] on span "***" at bounding box center [1039, 531] width 12 height 14
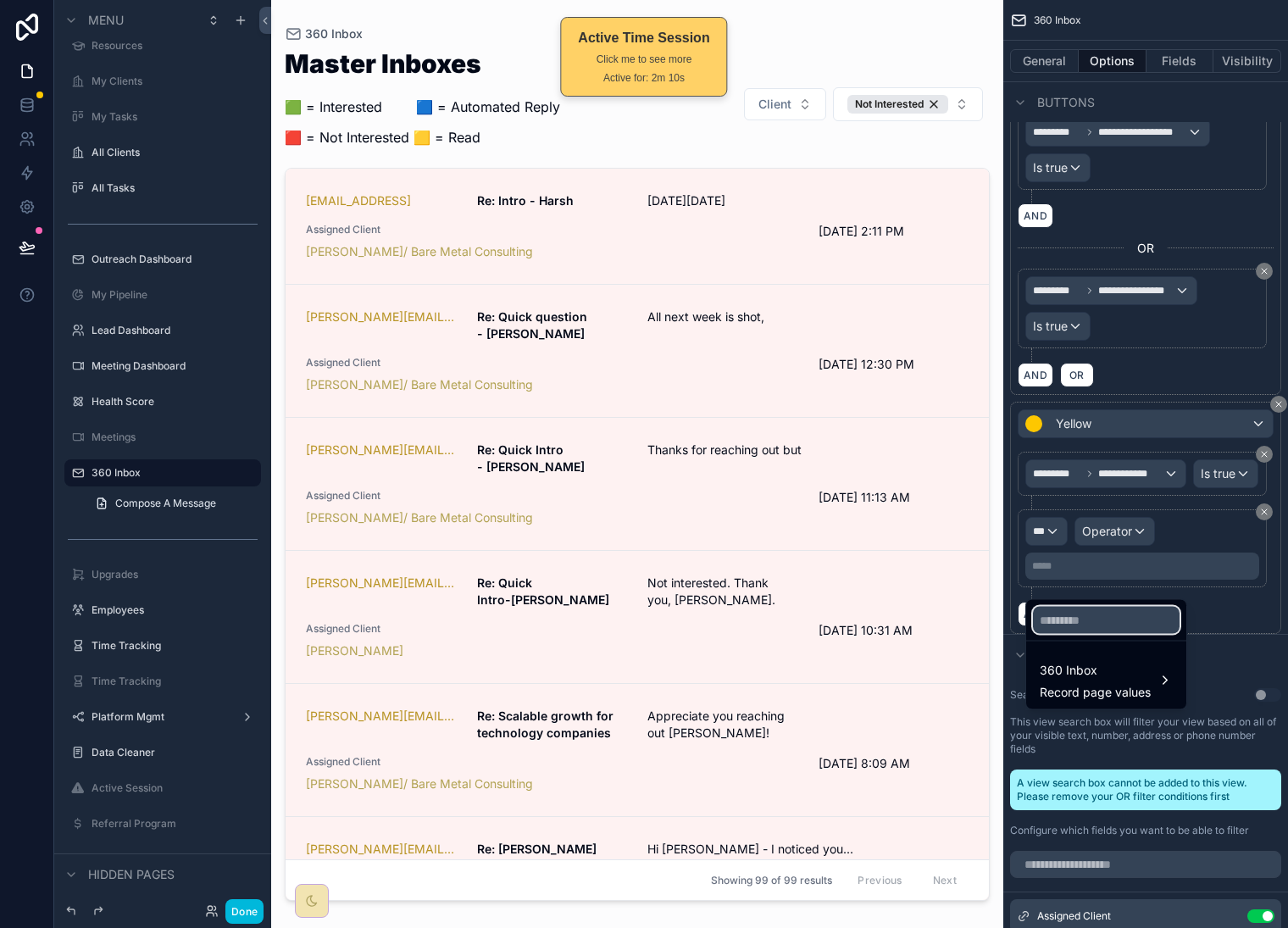
drag, startPoint x: 1058, startPoint y: 624, endPoint x: 1064, endPoint y: 616, distance: 10.0
click at [1058, 624] on input "text" at bounding box center [1107, 621] width 147 height 27
type input "*********"
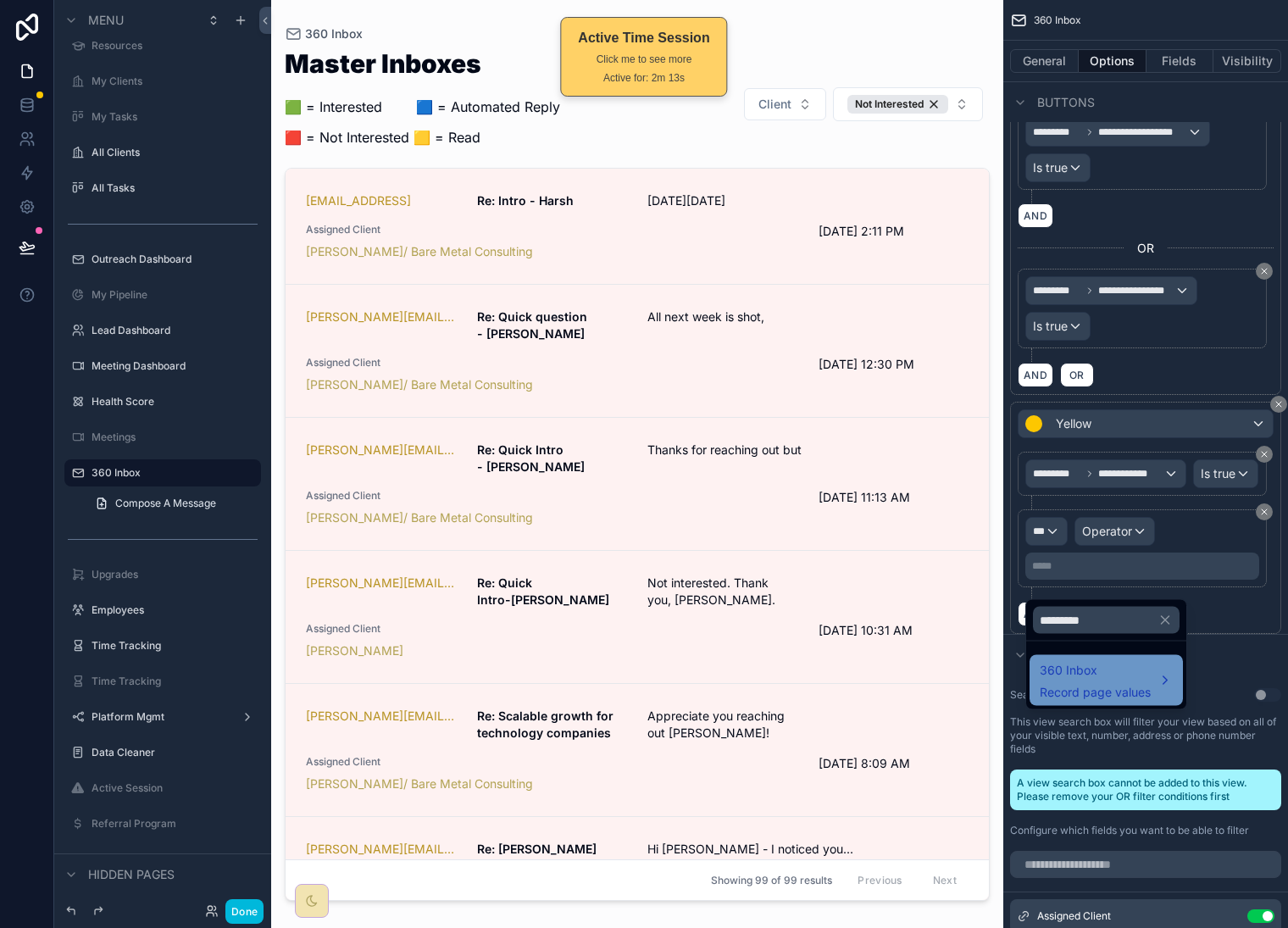
click at [1089, 689] on span "Record page values" at bounding box center [1096, 692] width 111 height 17
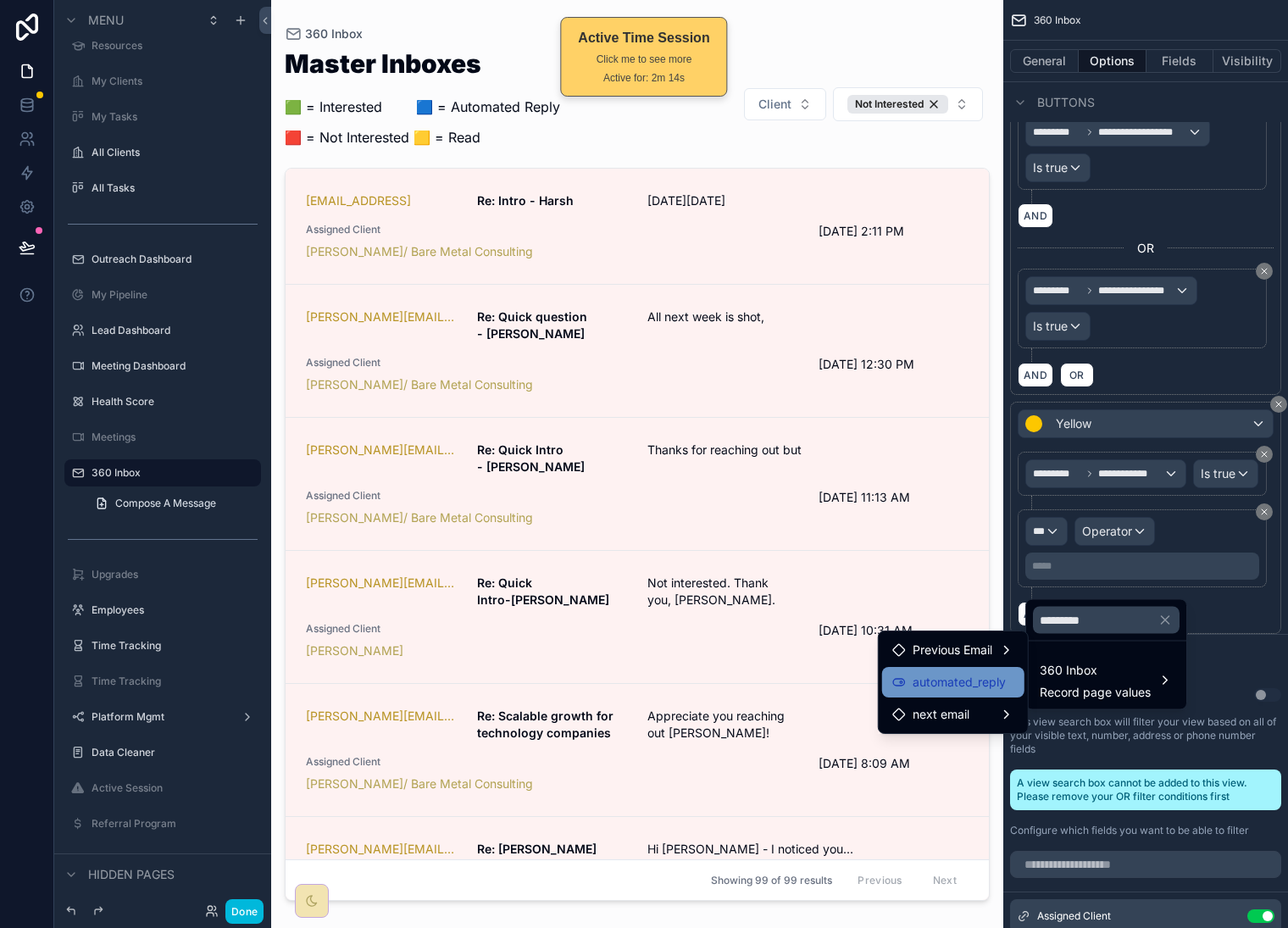
click at [987, 675] on span "automated_reply" at bounding box center [960, 682] width 93 height 20
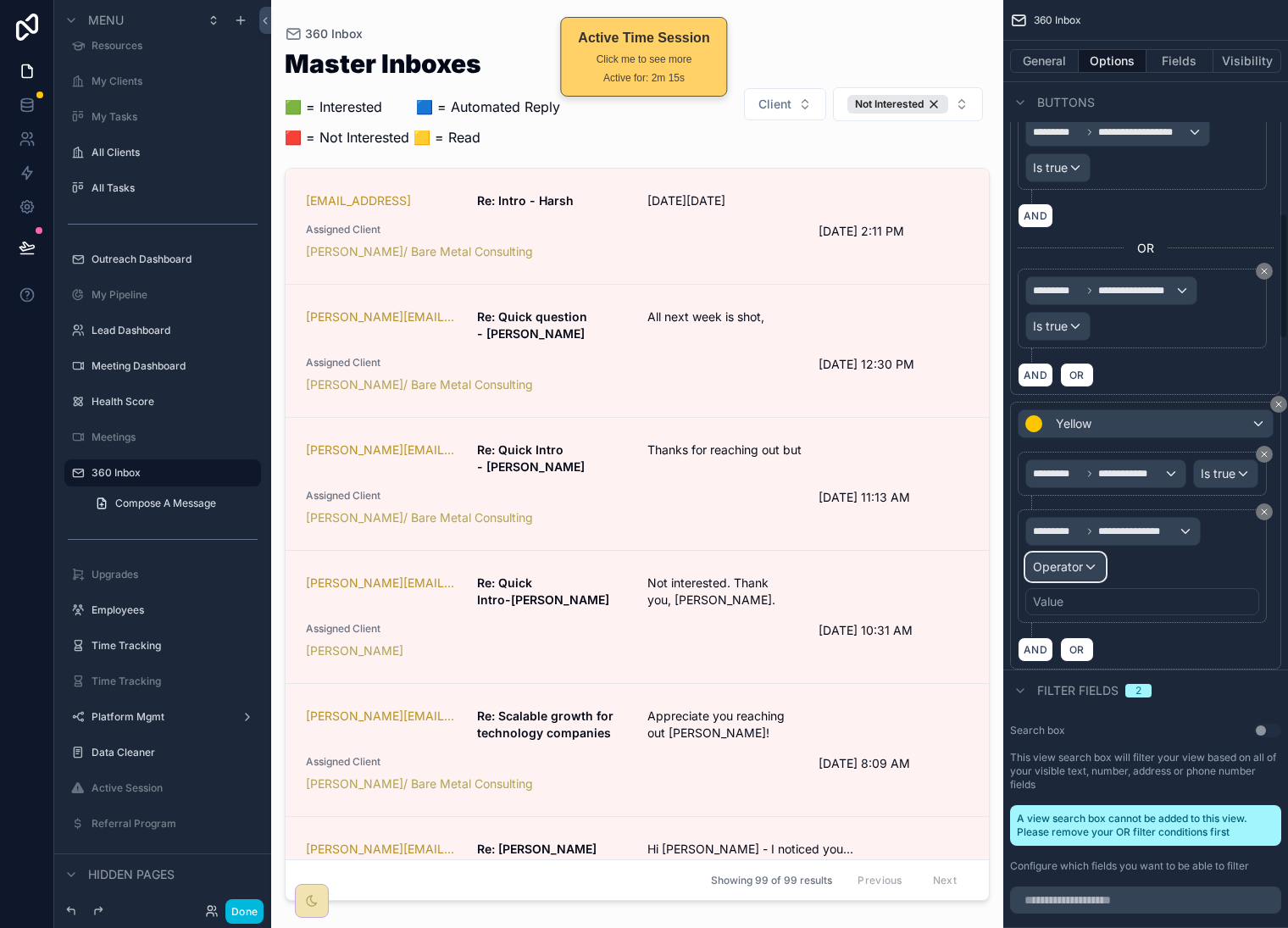
click at [1072, 581] on div "Operator" at bounding box center [1066, 567] width 78 height 27
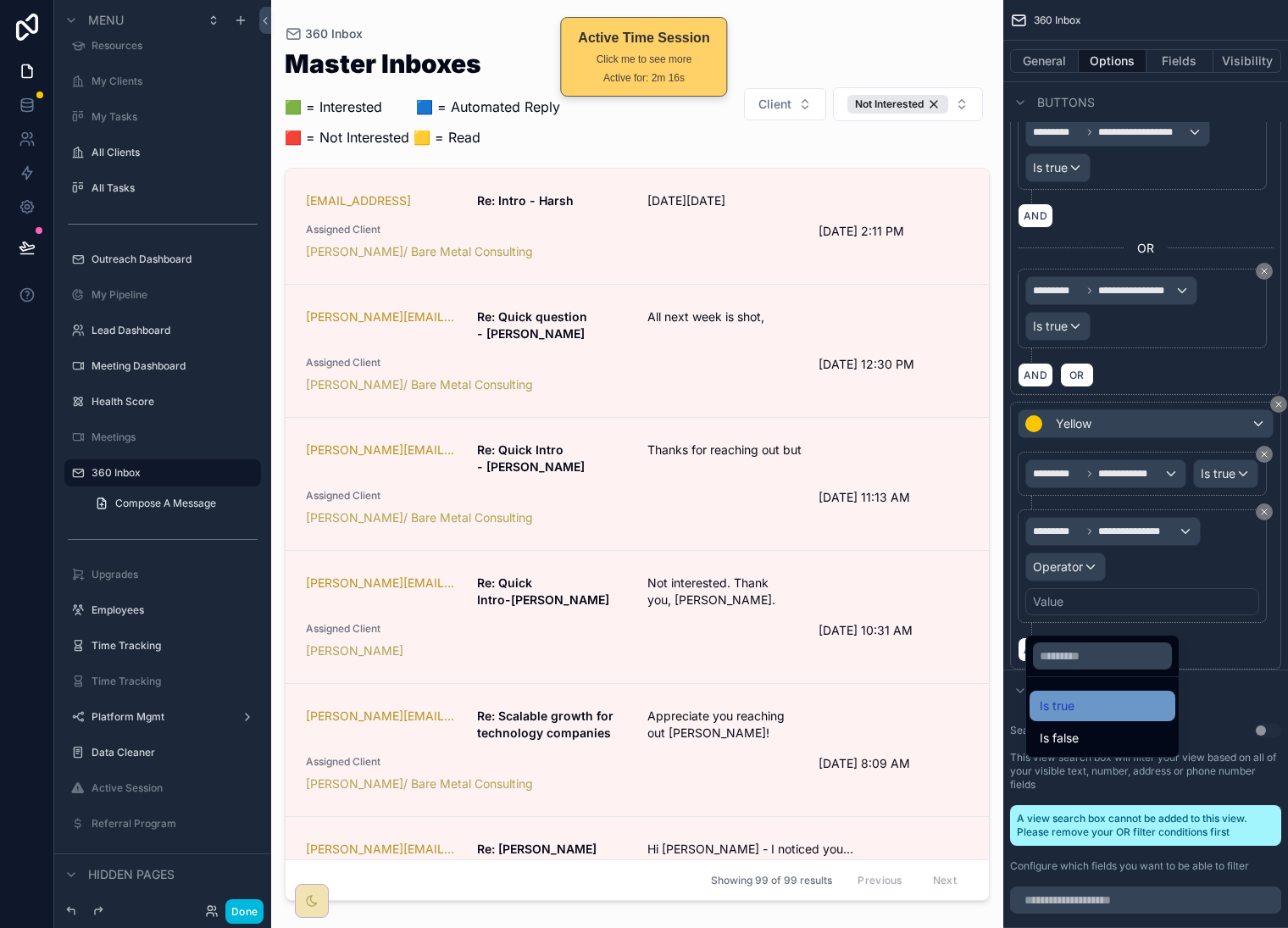
click at [1073, 703] on span "Is true" at bounding box center [1057, 706] width 35 height 20
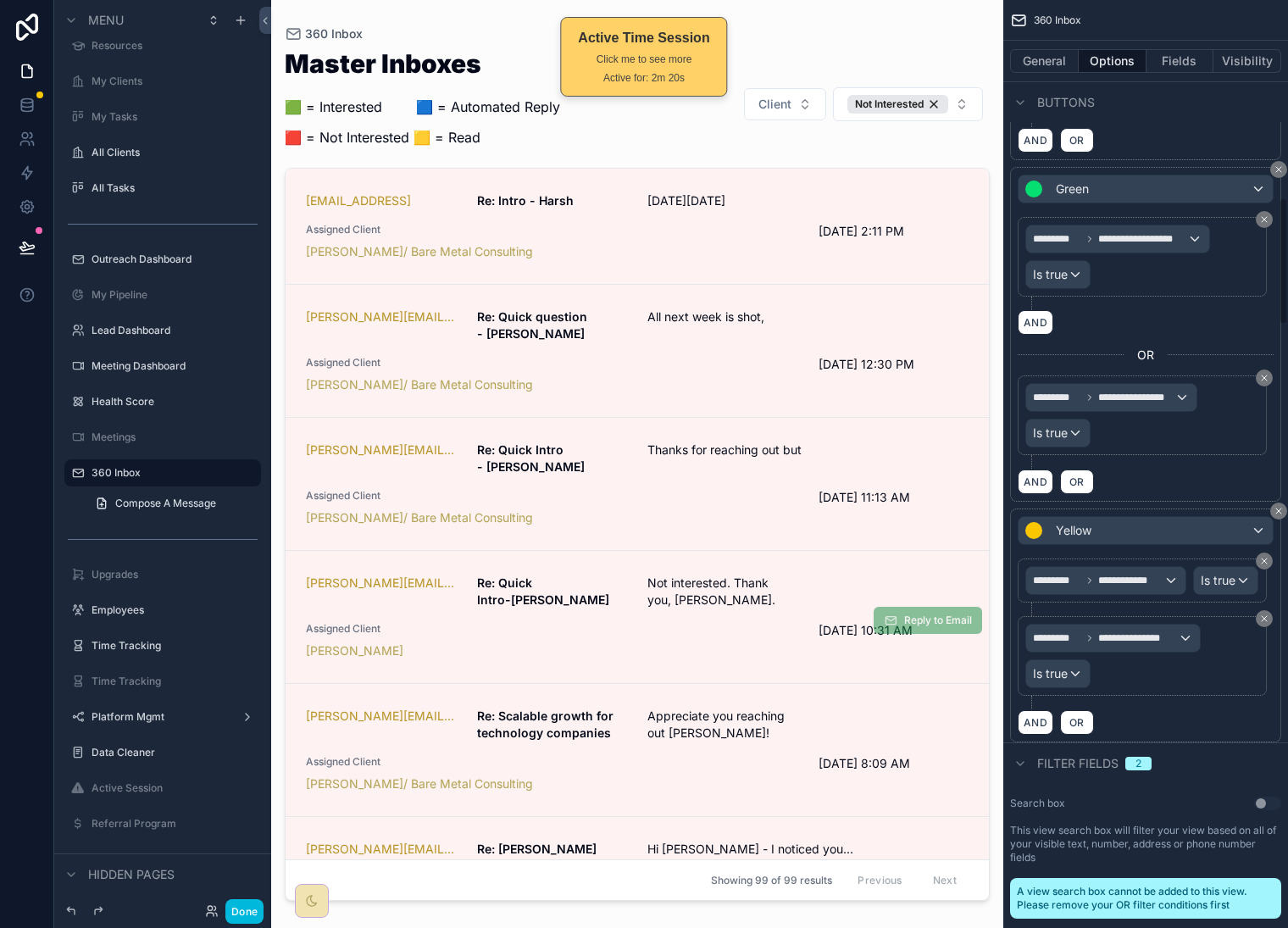
scroll to position [1437, 0]
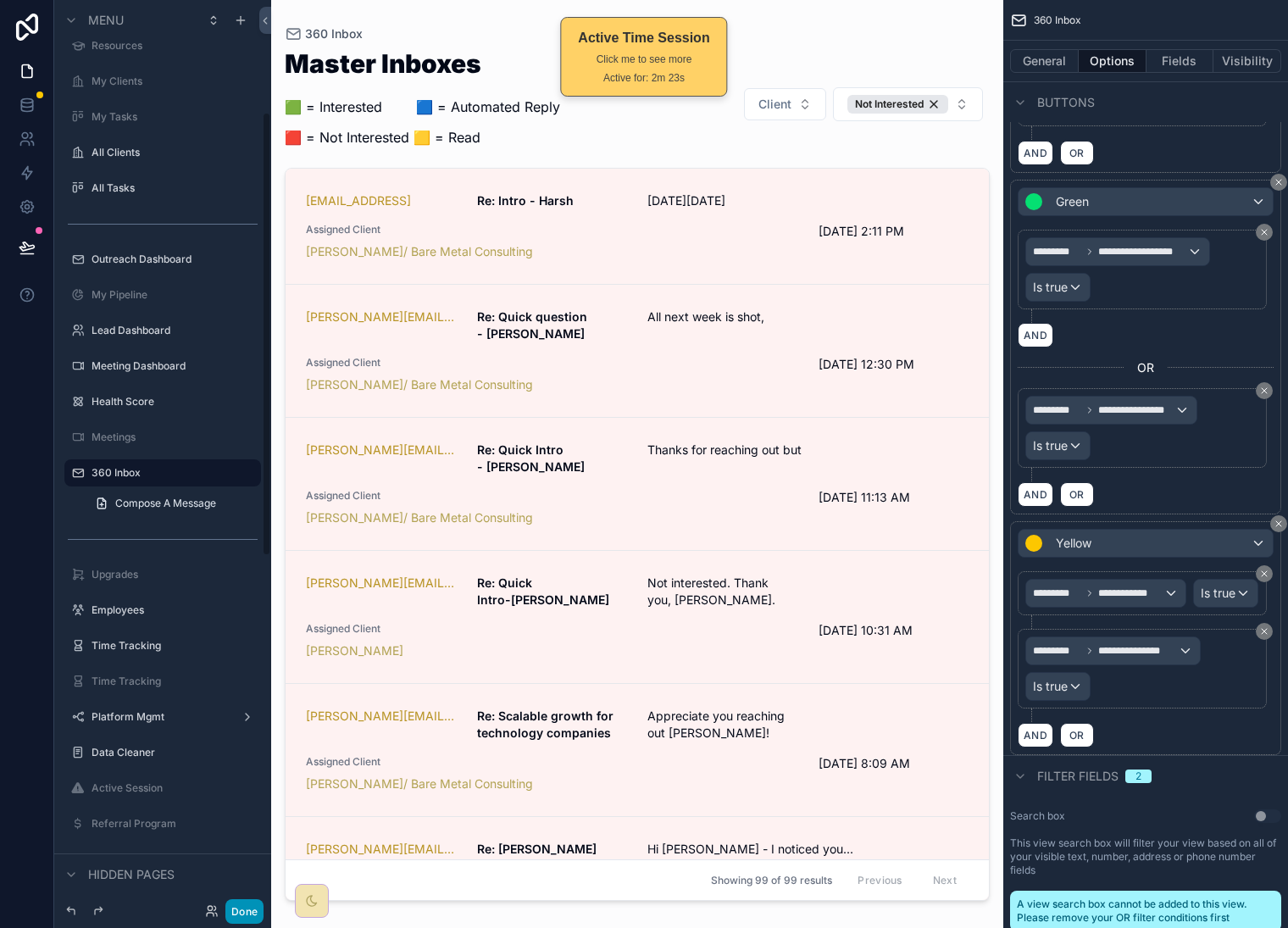
click at [243, 910] on button "Done" at bounding box center [244, 912] width 38 height 25
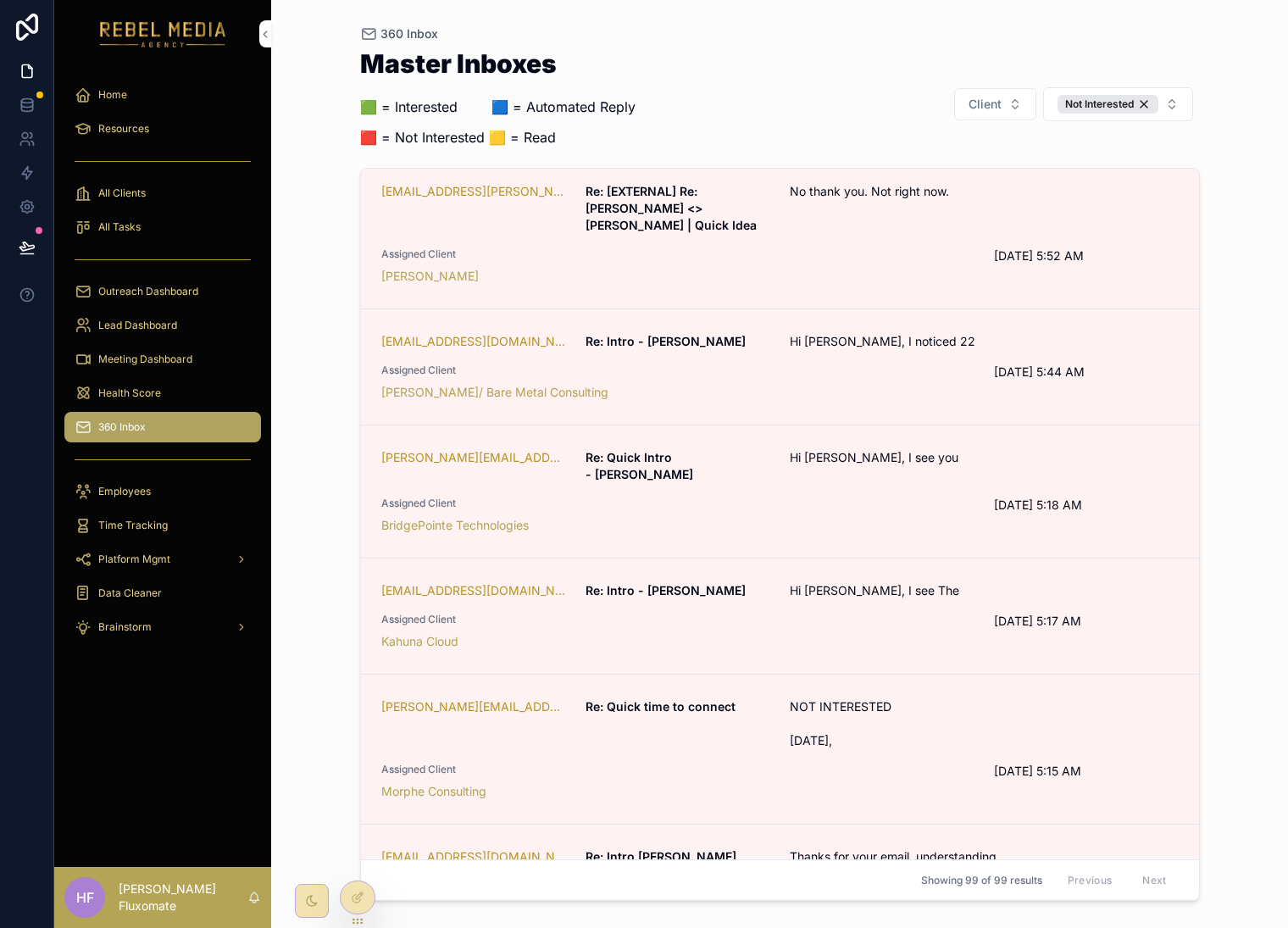
scroll to position [412, 0]
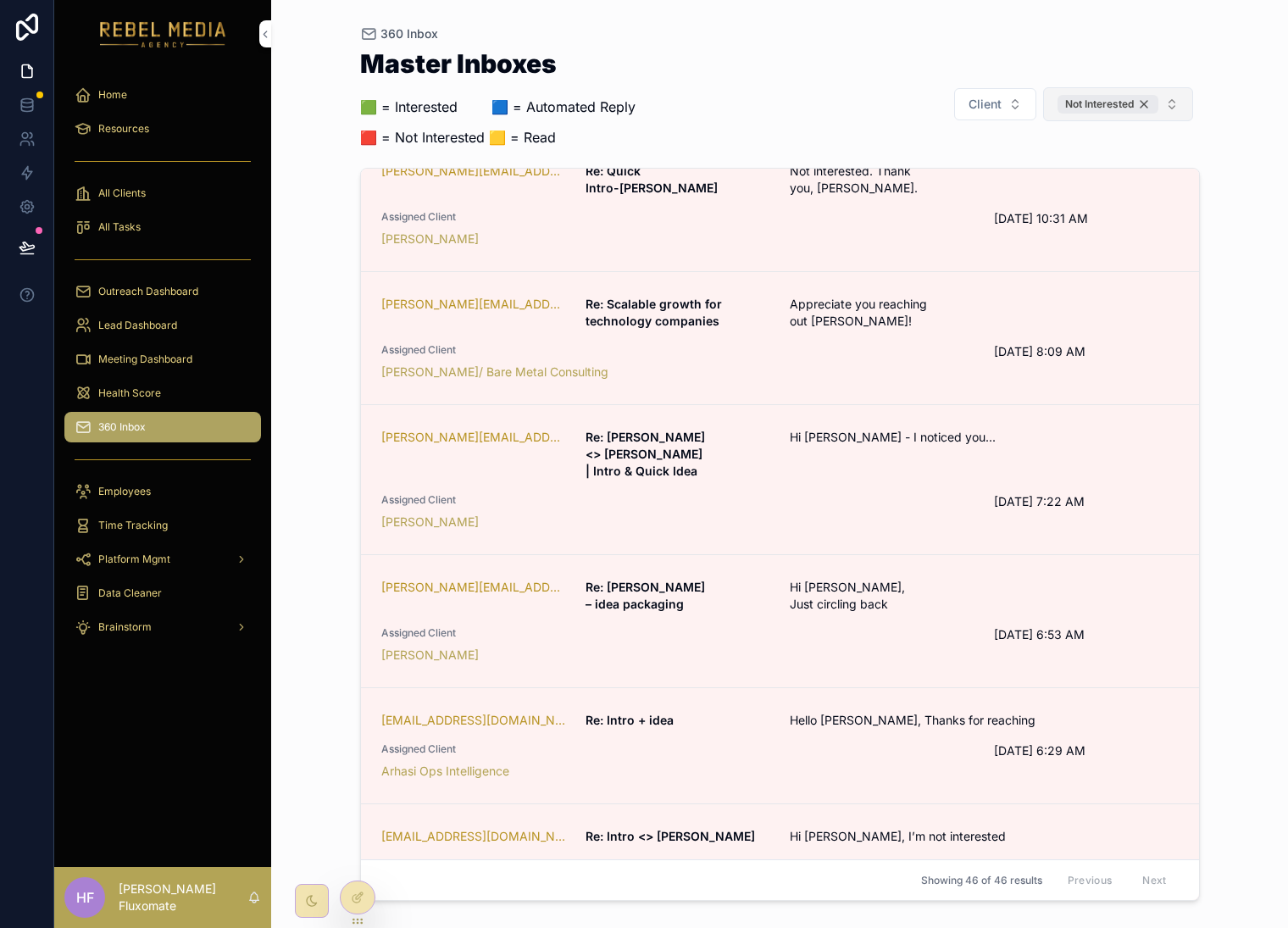
click at [1144, 106] on div "Not Interested" at bounding box center [1108, 104] width 101 height 18
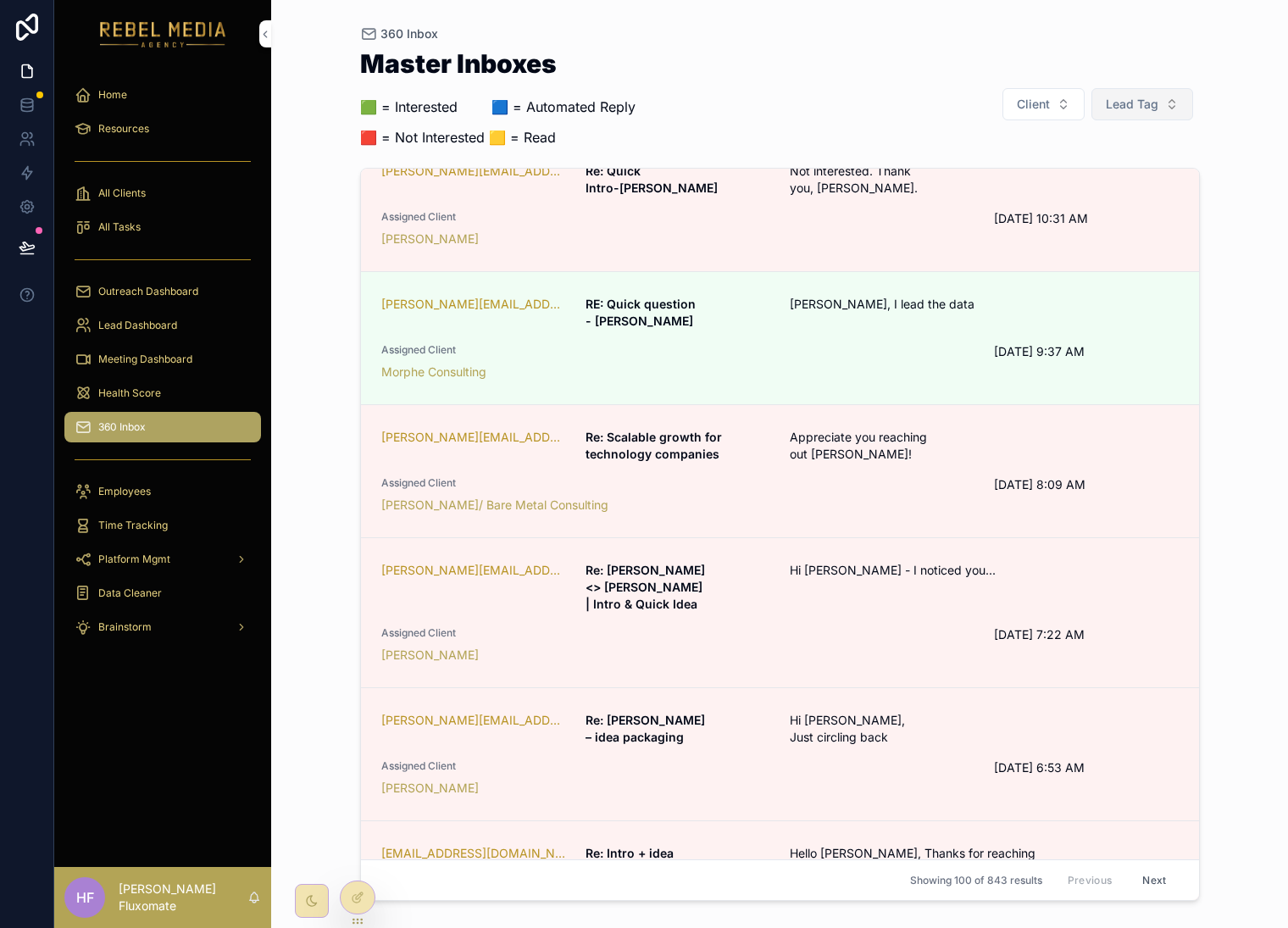
click at [1170, 111] on button "Lead Tag" at bounding box center [1143, 104] width 102 height 32
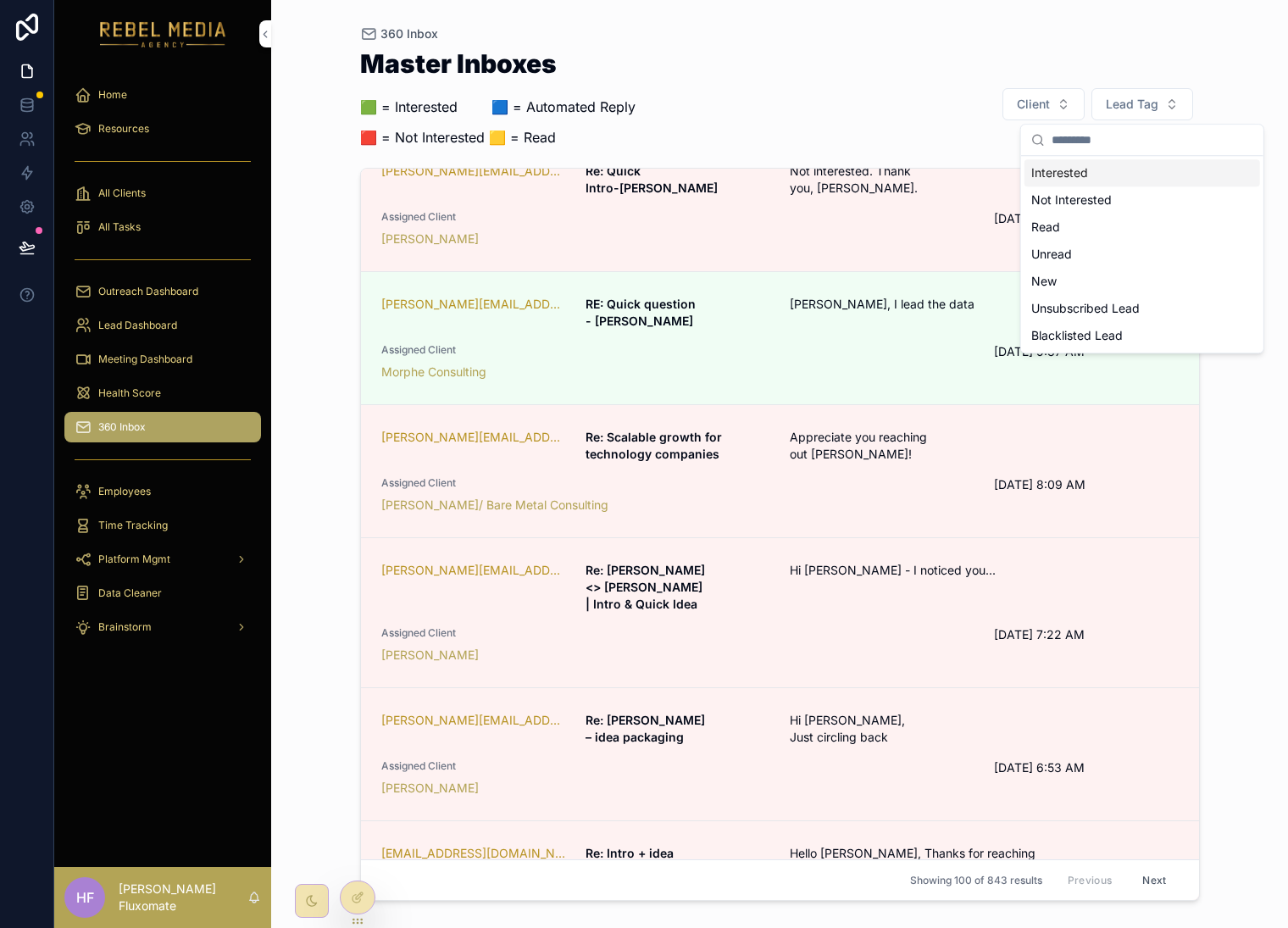
click at [1101, 176] on div "Interested" at bounding box center [1142, 173] width 236 height 27
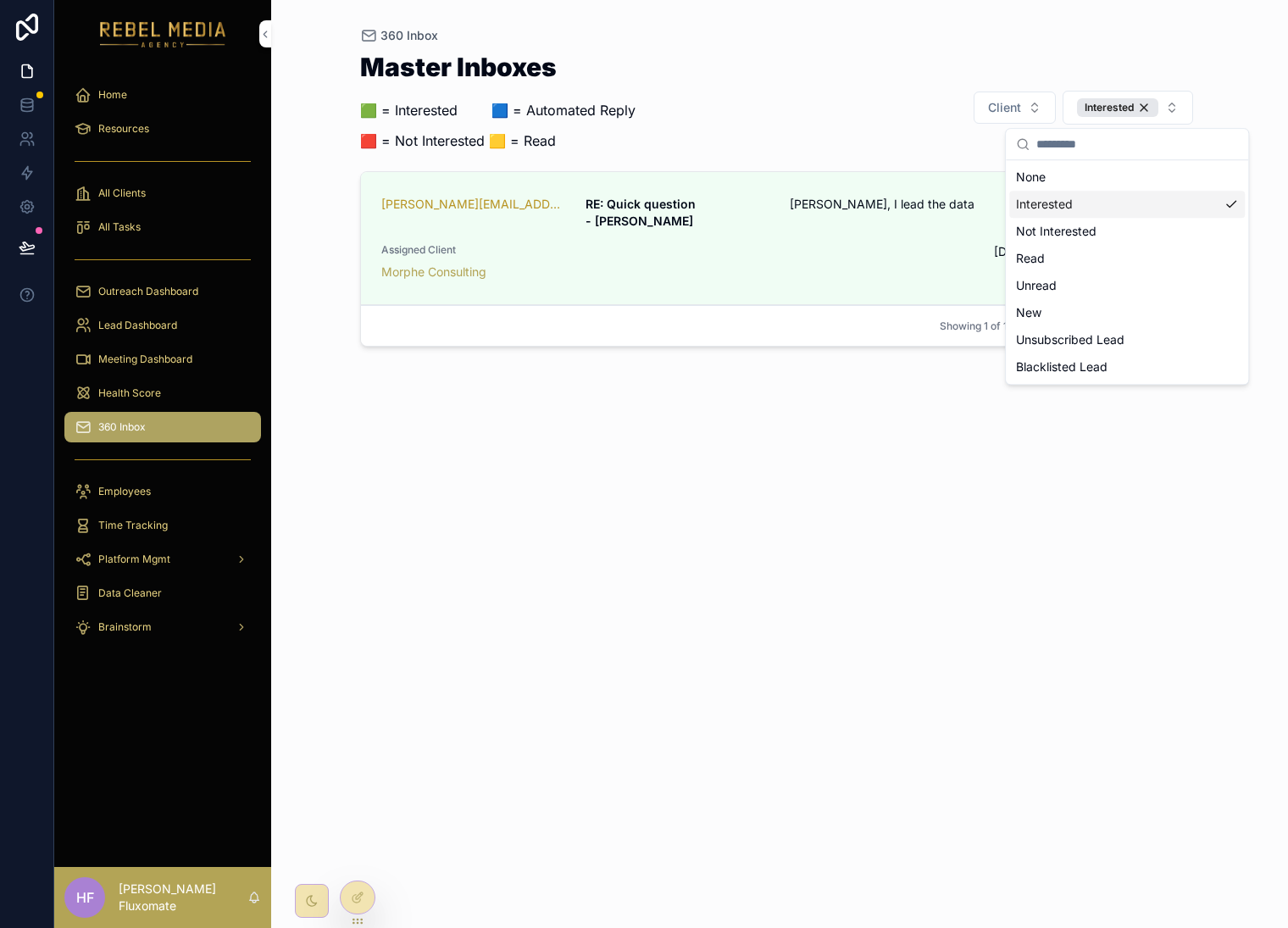
click at [787, 645] on div "Master Inboxes 🟩 = Interested ‎ ‎ ‎ ‎ ‎ ‎‎ ‎ 🟦 = Automated Reply 🟥 = Not Intere…" at bounding box center [780, 476] width 840 height 864
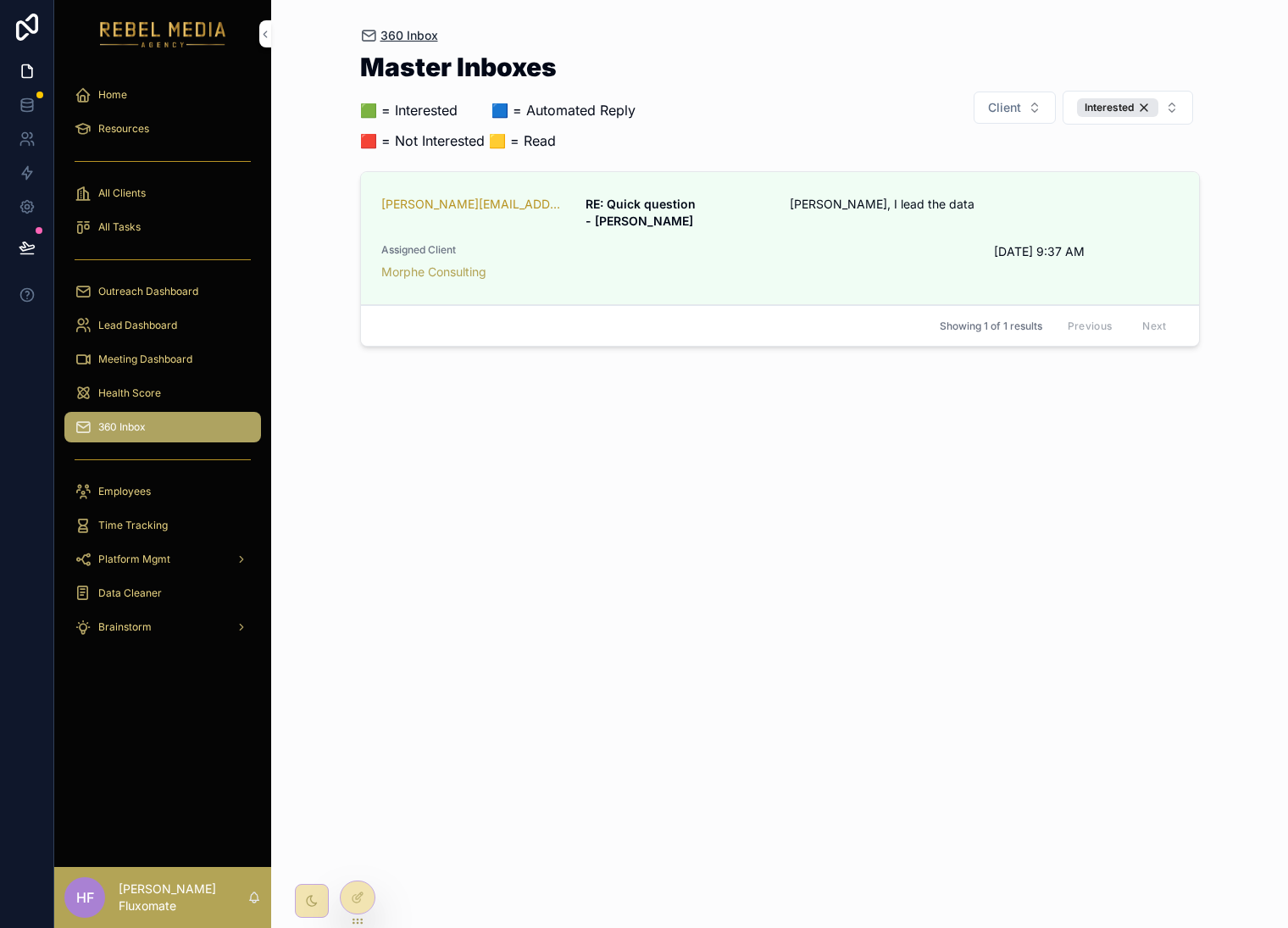
click at [395, 35] on span "360 Inbox" at bounding box center [409, 36] width 57 height 17
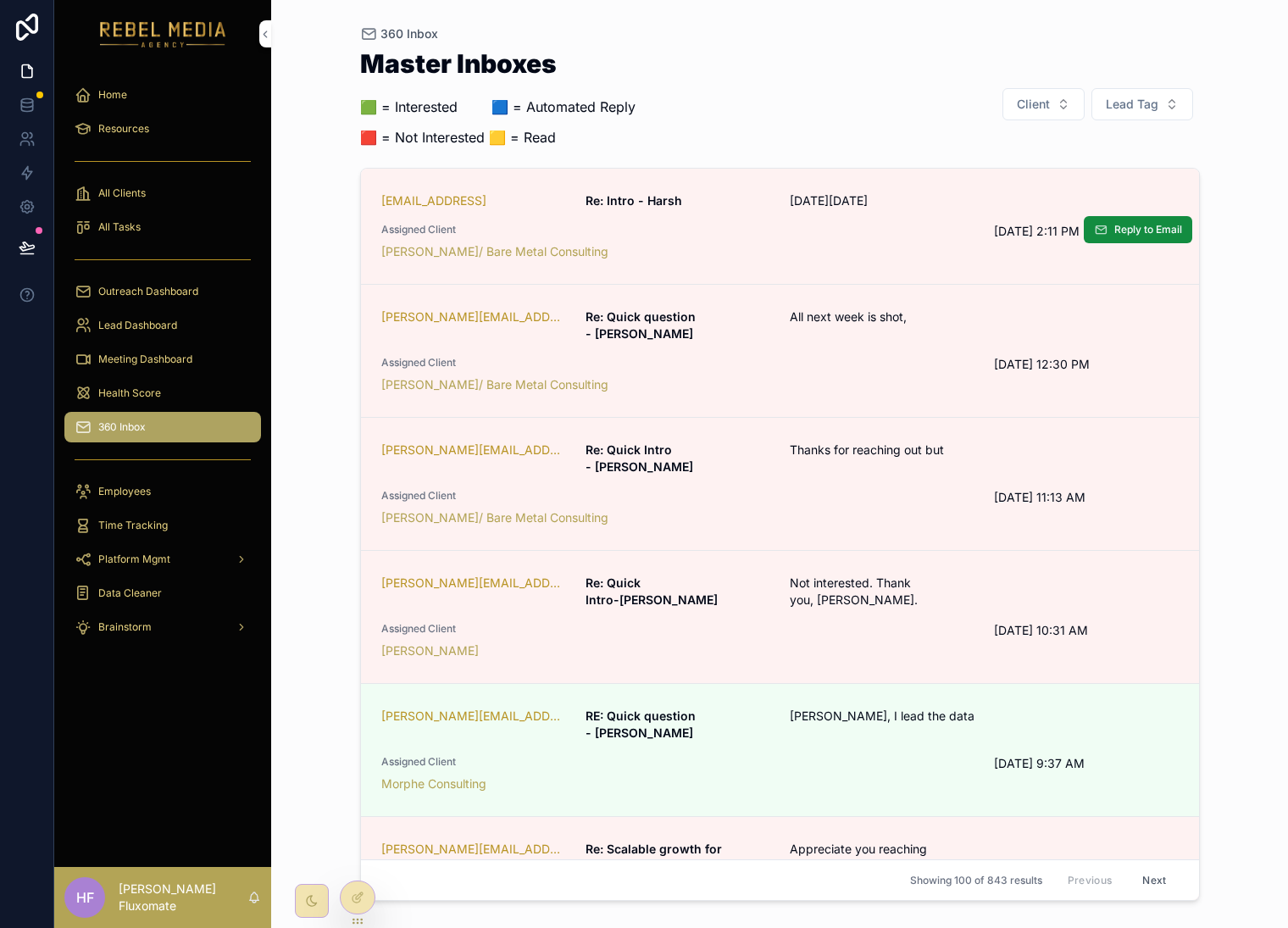
click at [908, 205] on span "[DATE][DATE]" at bounding box center [916, 201] width 252 height 17
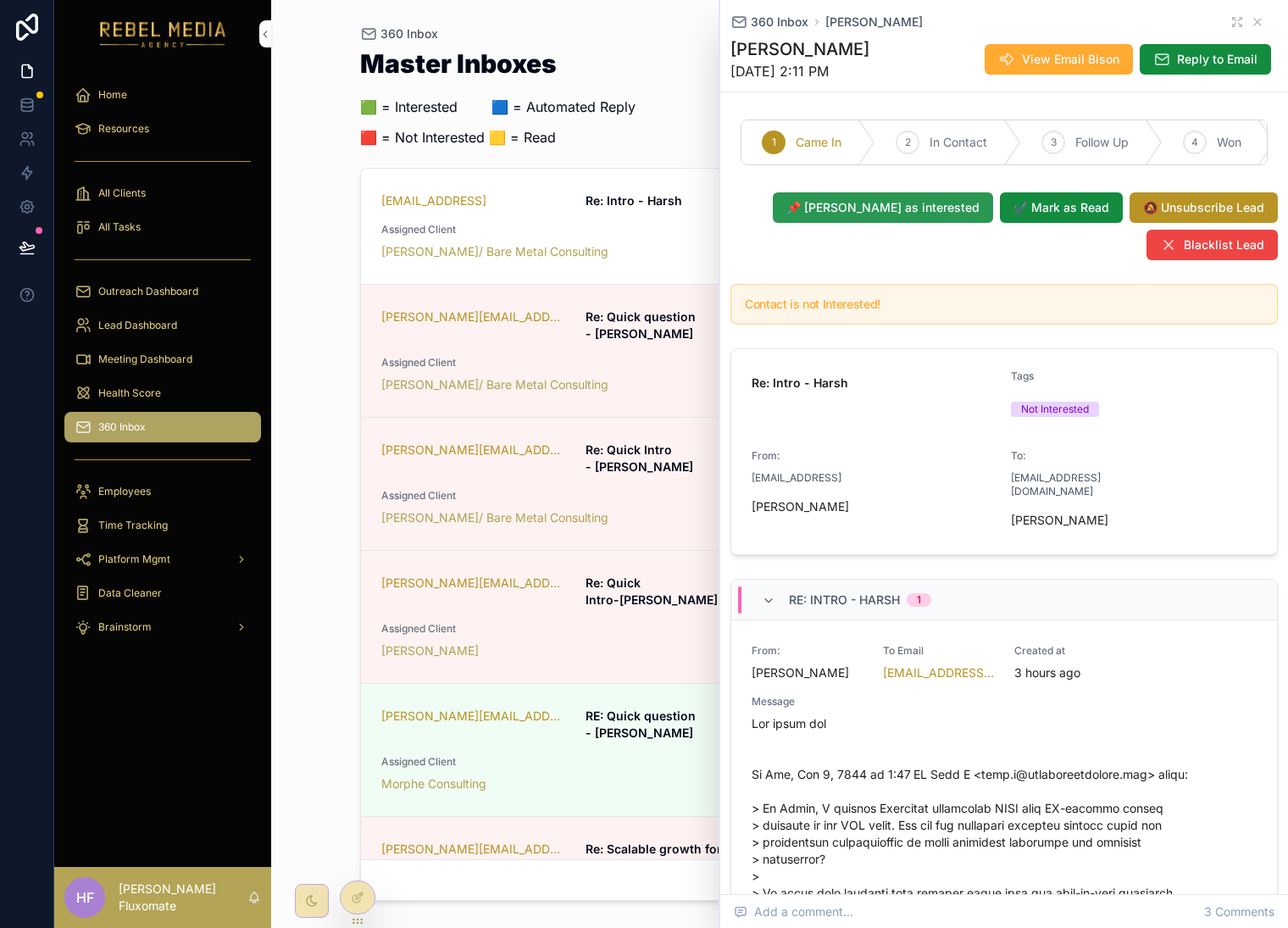
click at [902, 216] on span "📌 Mark as interested" at bounding box center [883, 208] width 193 height 17
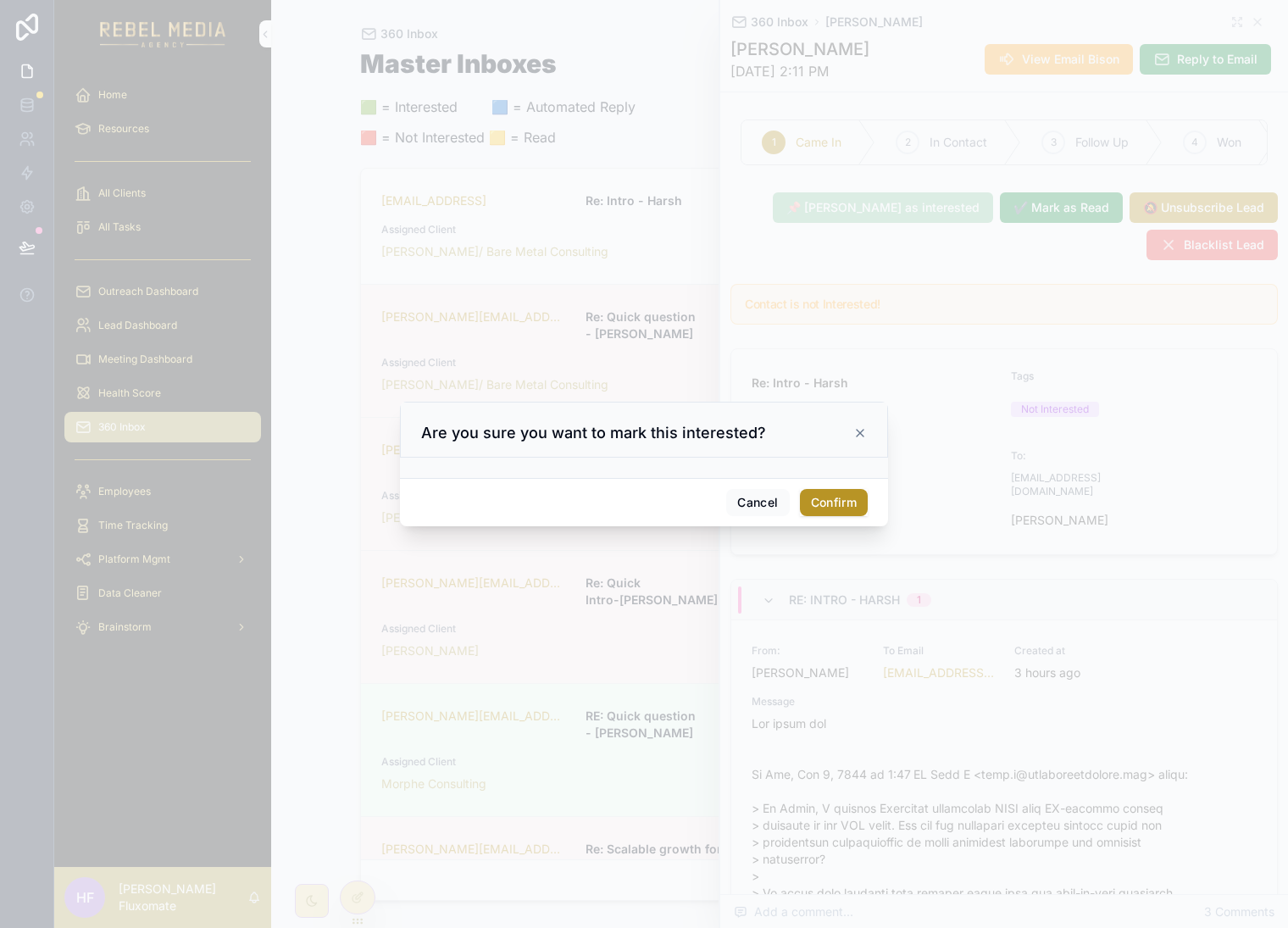
click at [837, 501] on button "Confirm" at bounding box center [834, 503] width 67 height 27
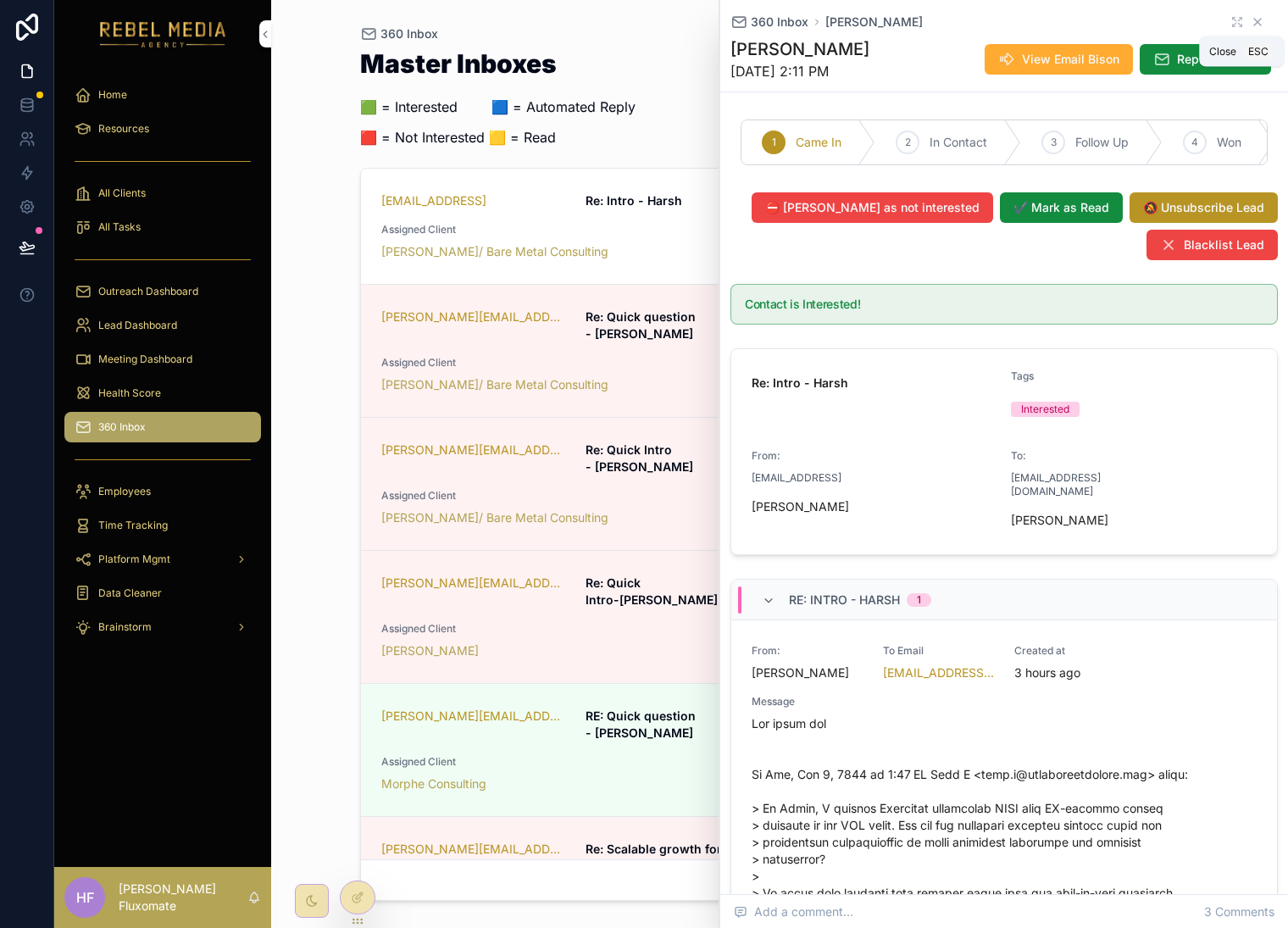
click at [1252, 26] on icon "scrollable content" at bounding box center [1258, 22] width 14 height 14
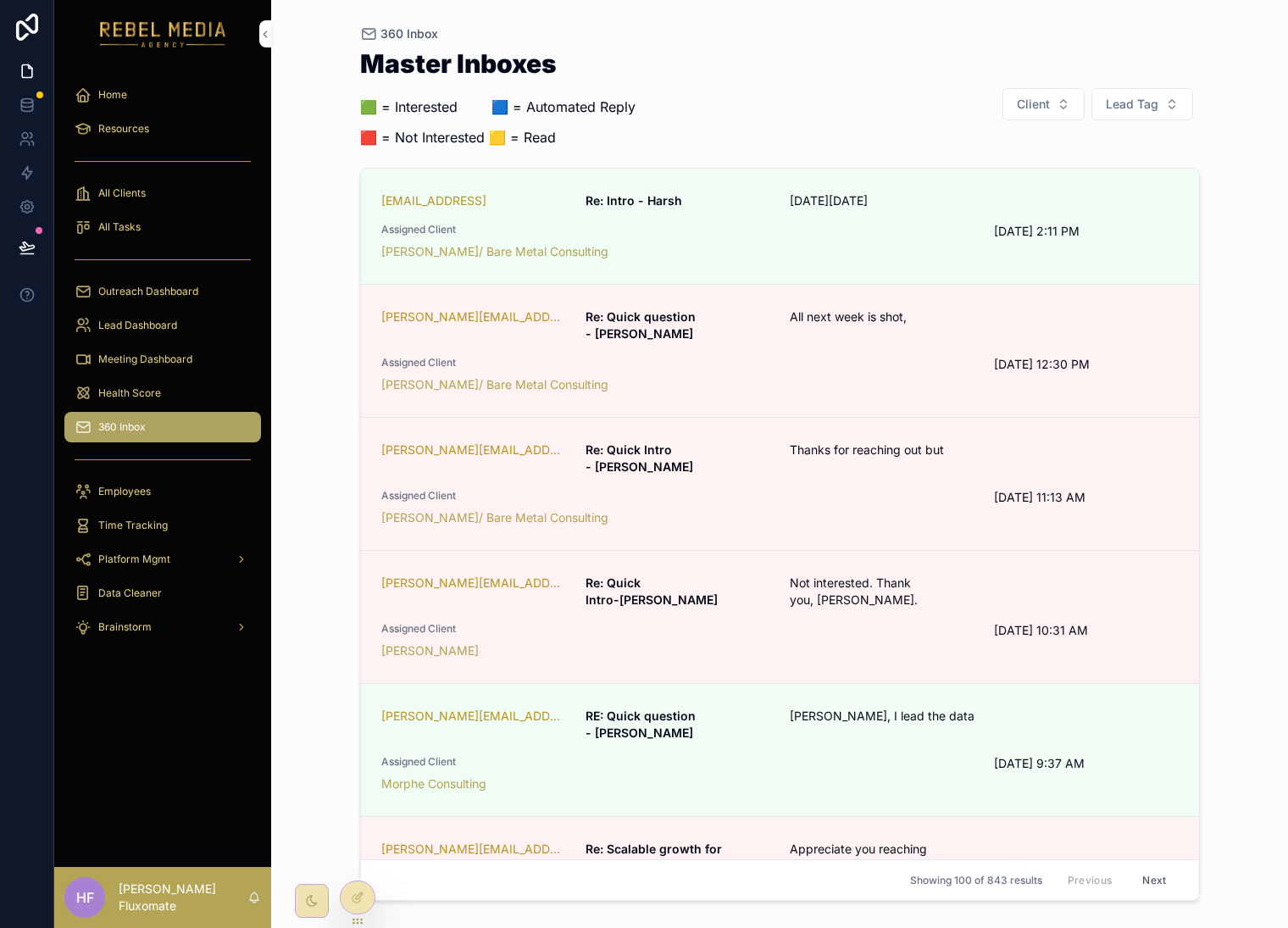
click at [1118, 109] on span "Lead Tag" at bounding box center [1133, 104] width 53 height 17
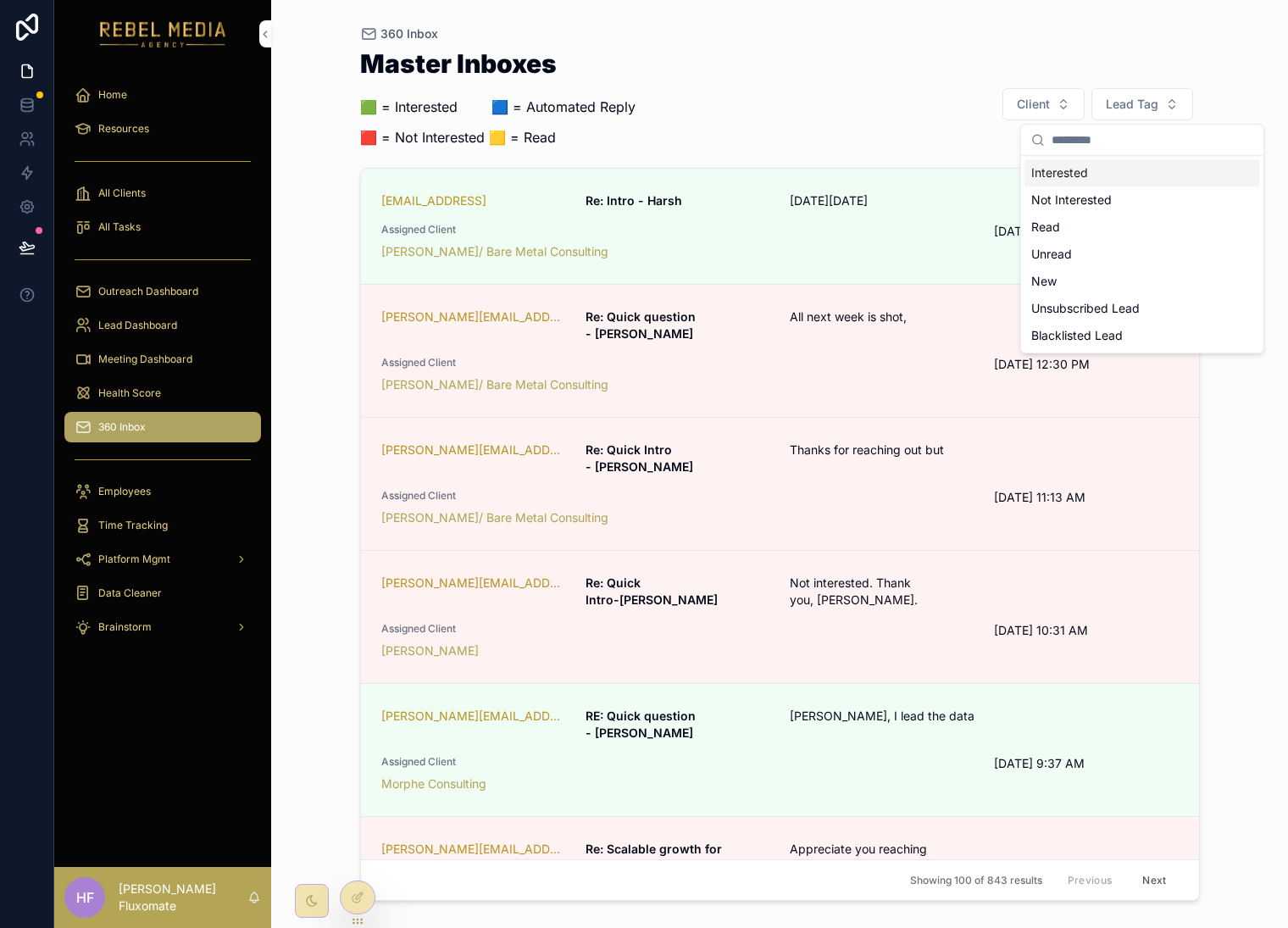
click at [1122, 166] on div "Interested" at bounding box center [1142, 173] width 236 height 27
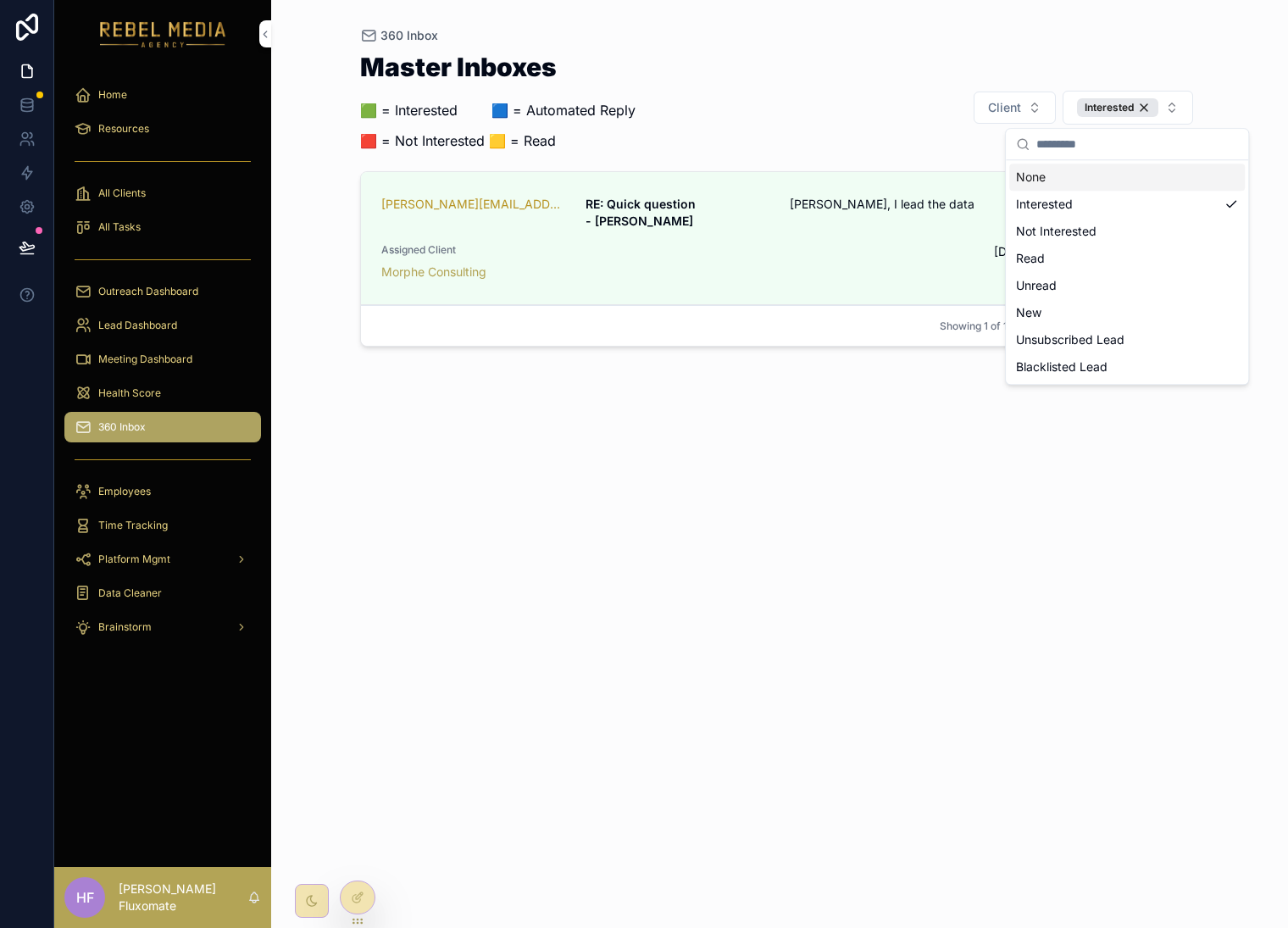
click at [829, 57] on div "Master Inboxes 🟩 = Interested ‎ ‎ ‎ ‎ ‎ ‎‎ ‎ 🟦 = Automated Reply 🟥 = Not Intere…" at bounding box center [780, 108] width 840 height 107
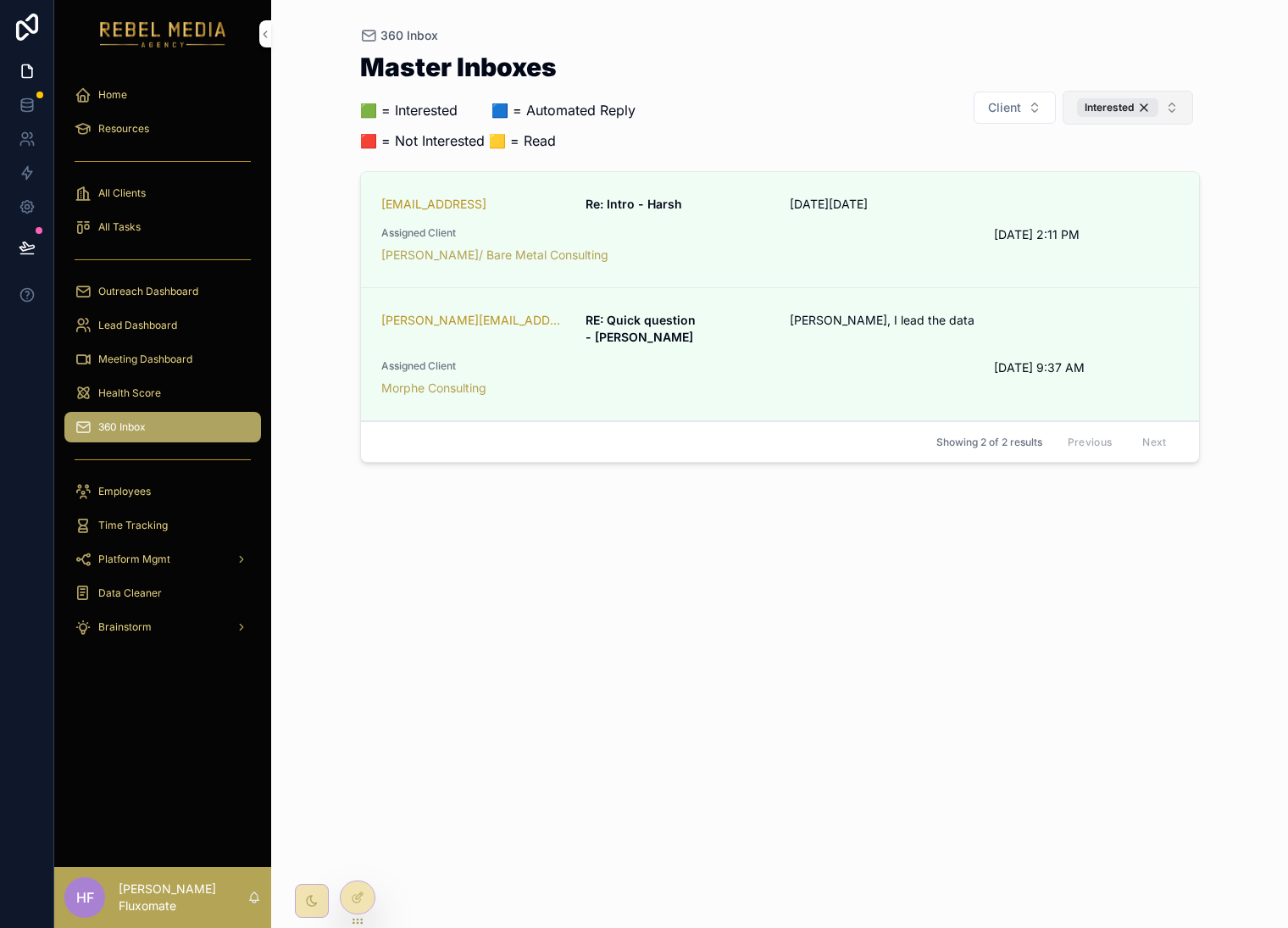
click at [1134, 106] on div "Interested" at bounding box center [1118, 108] width 81 height 18
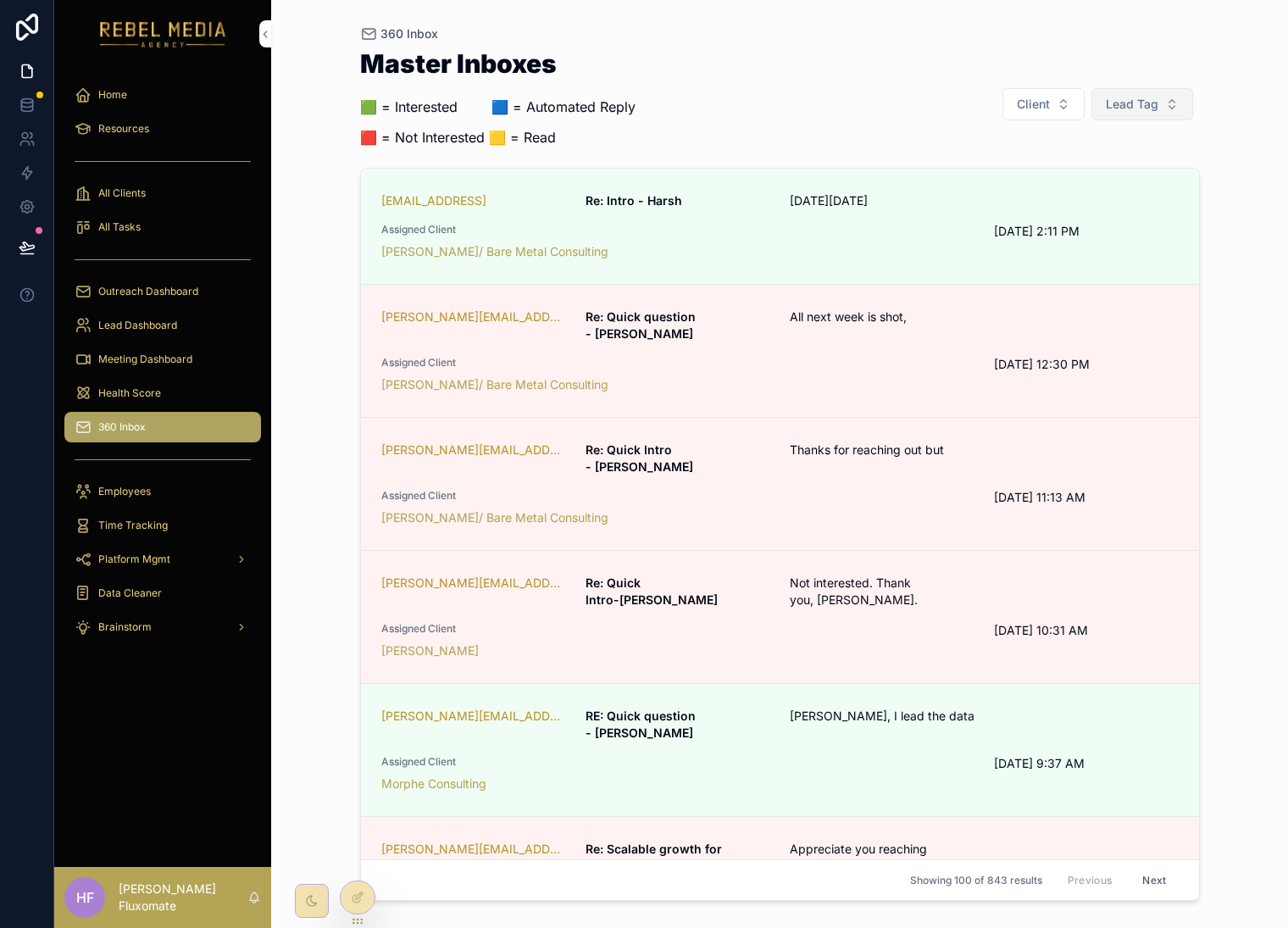
click at [1154, 107] on span "Lead Tag" at bounding box center [1133, 104] width 53 height 17
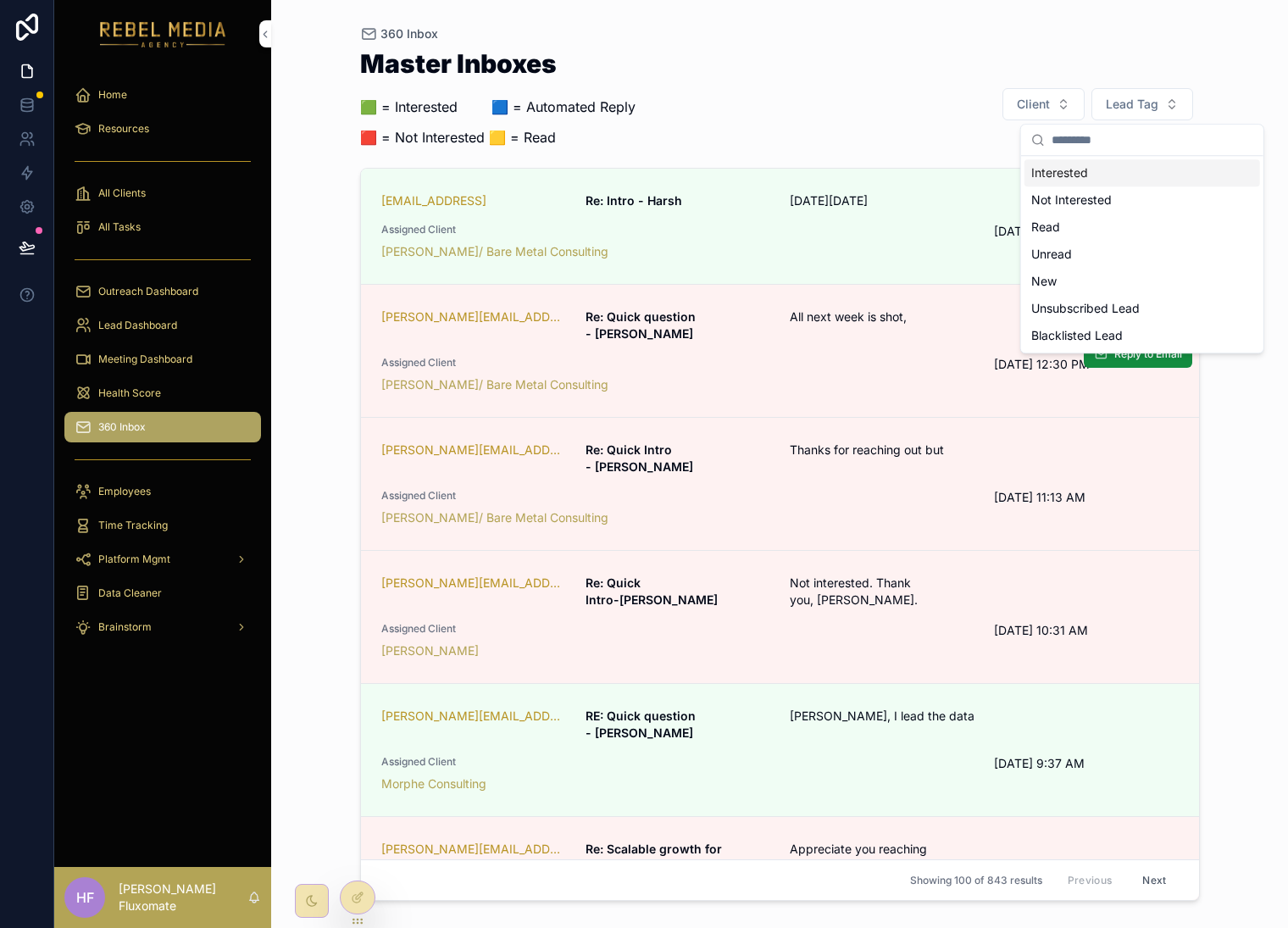
click at [734, 325] on span "Re: Quick question - [PERSON_NAME]" at bounding box center [678, 325] width 184 height 34
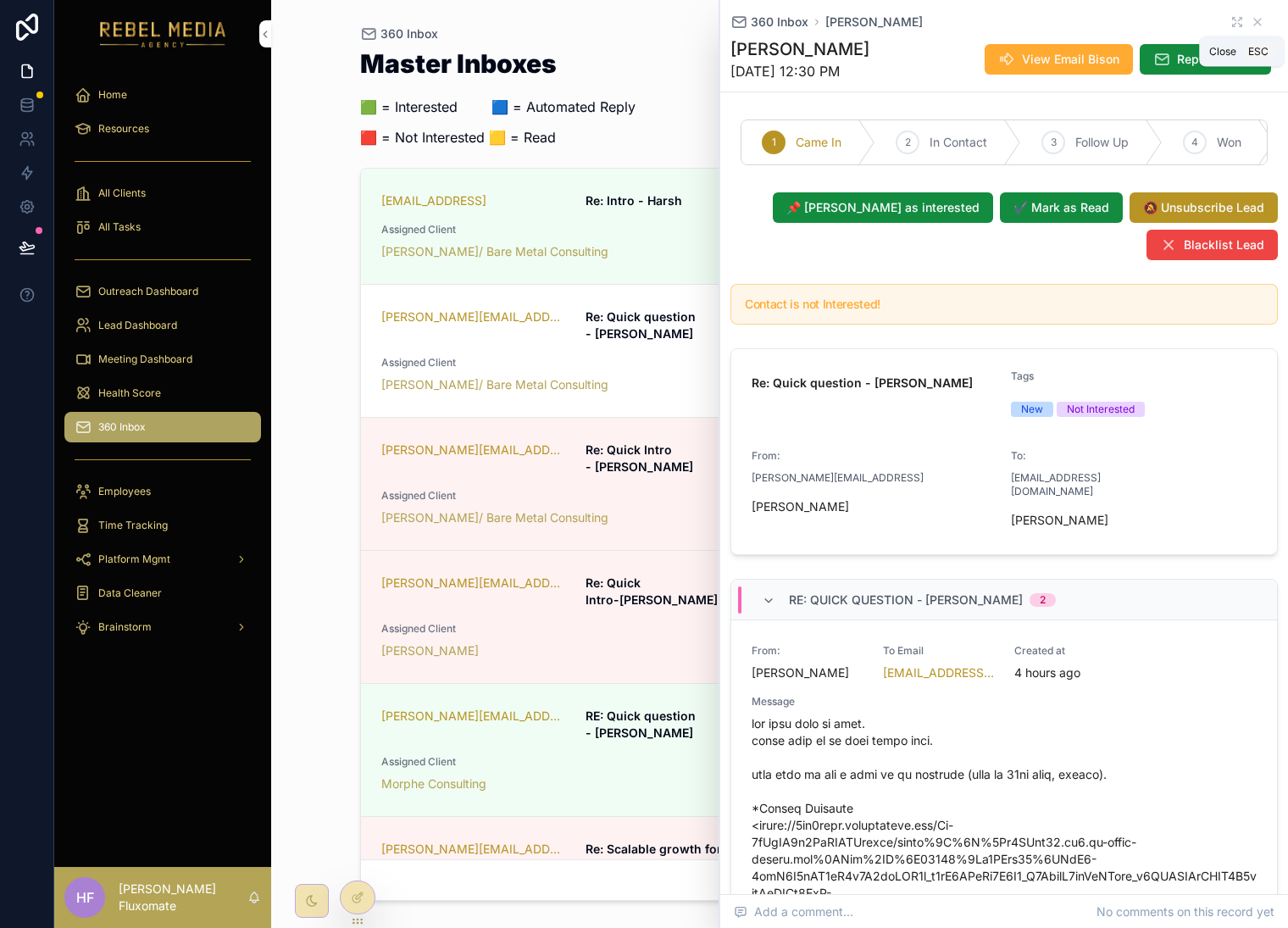
drag, startPoint x: 1246, startPoint y: 18, endPoint x: 1242, endPoint y: 57, distance: 39.2
click at [1252, 18] on icon "scrollable content" at bounding box center [1258, 22] width 14 height 14
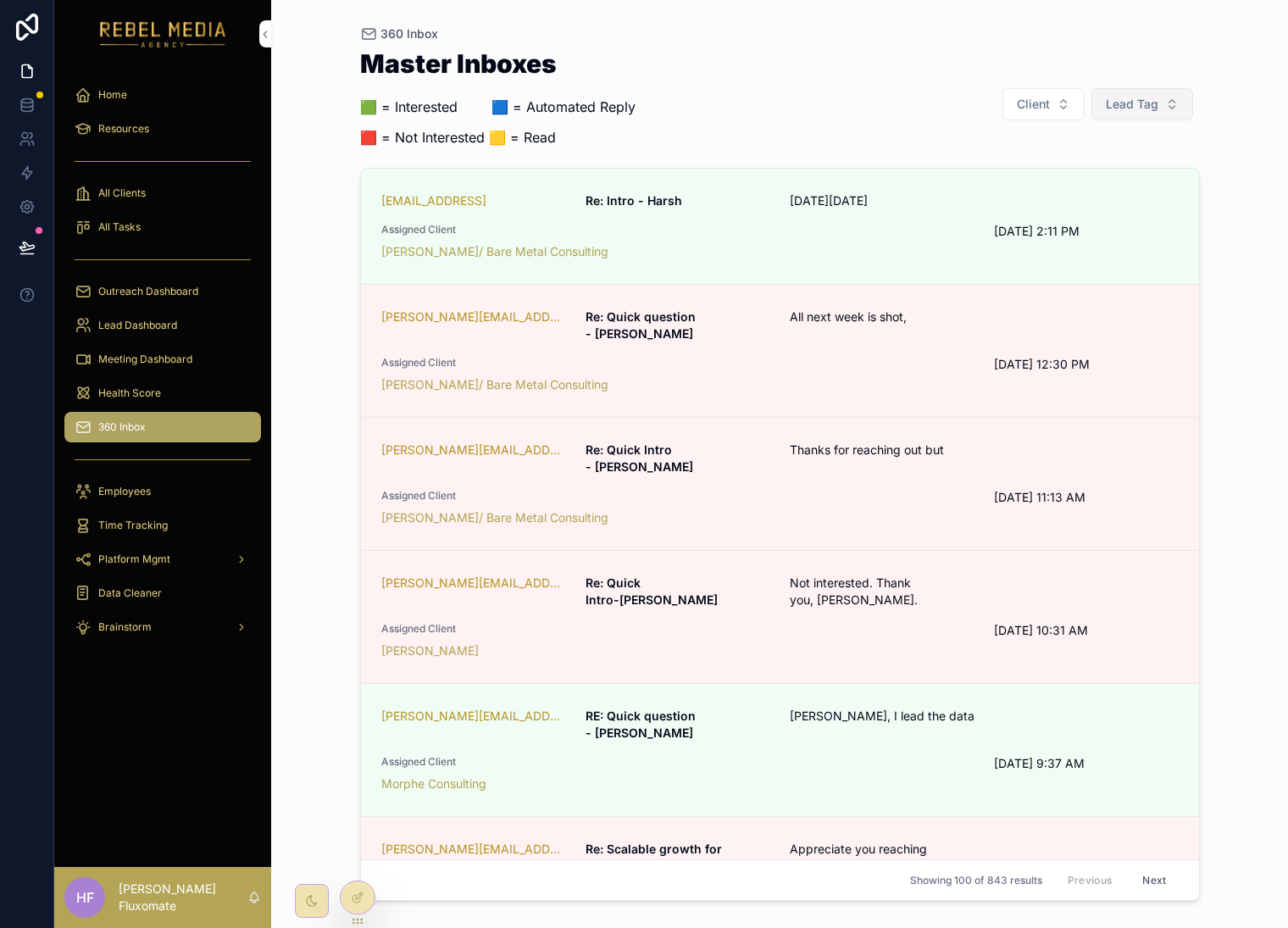
click at [1113, 115] on button "Lead Tag" at bounding box center [1143, 104] width 102 height 32
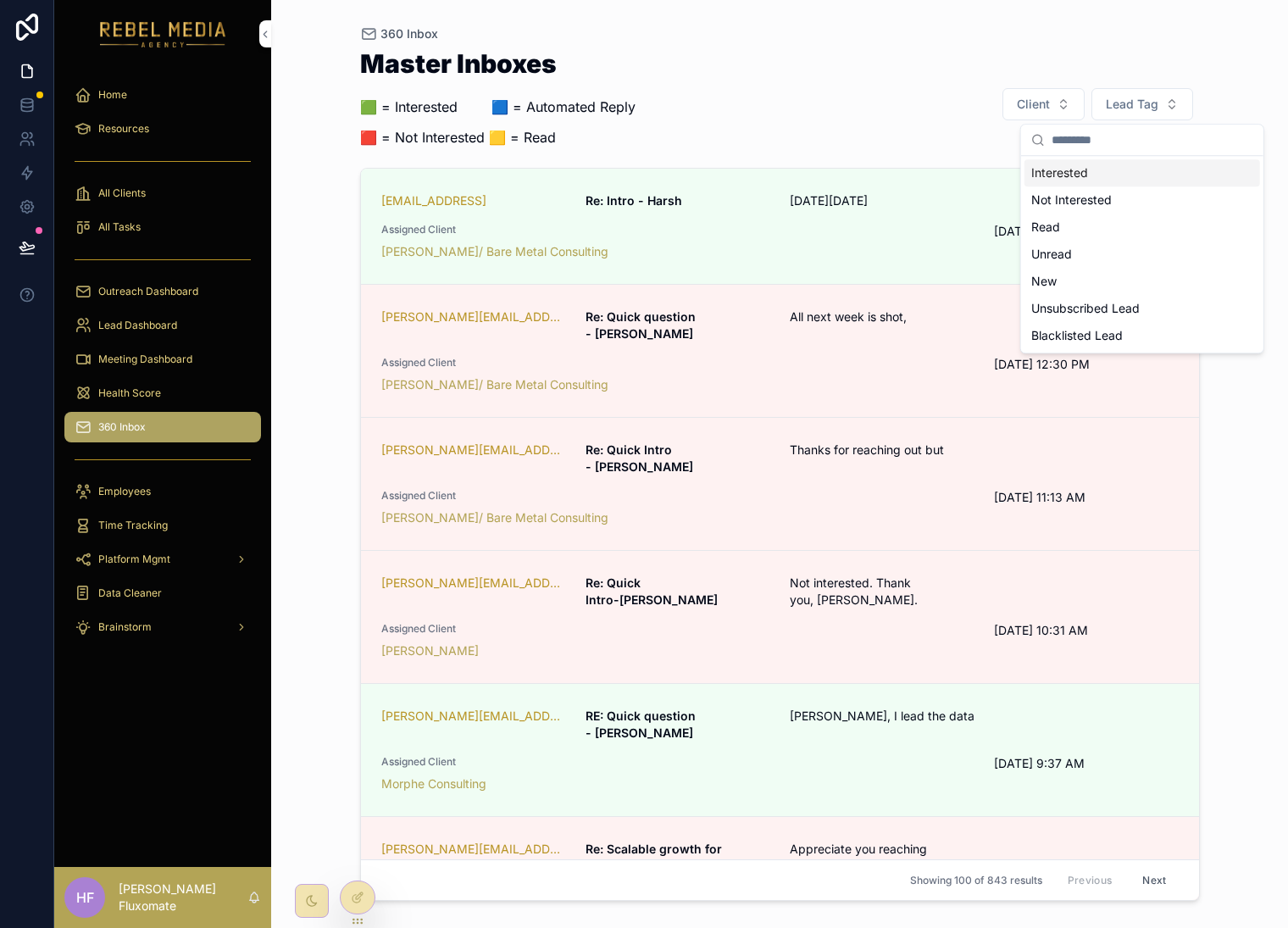
click at [913, 82] on div "Master Inboxes 🟩 = Interested ‎ ‎ ‎ ‎ ‎ ‎‎ ‎ 🟦 = Automated Reply 🟥 = Not Intere…" at bounding box center [780, 104] width 840 height 107
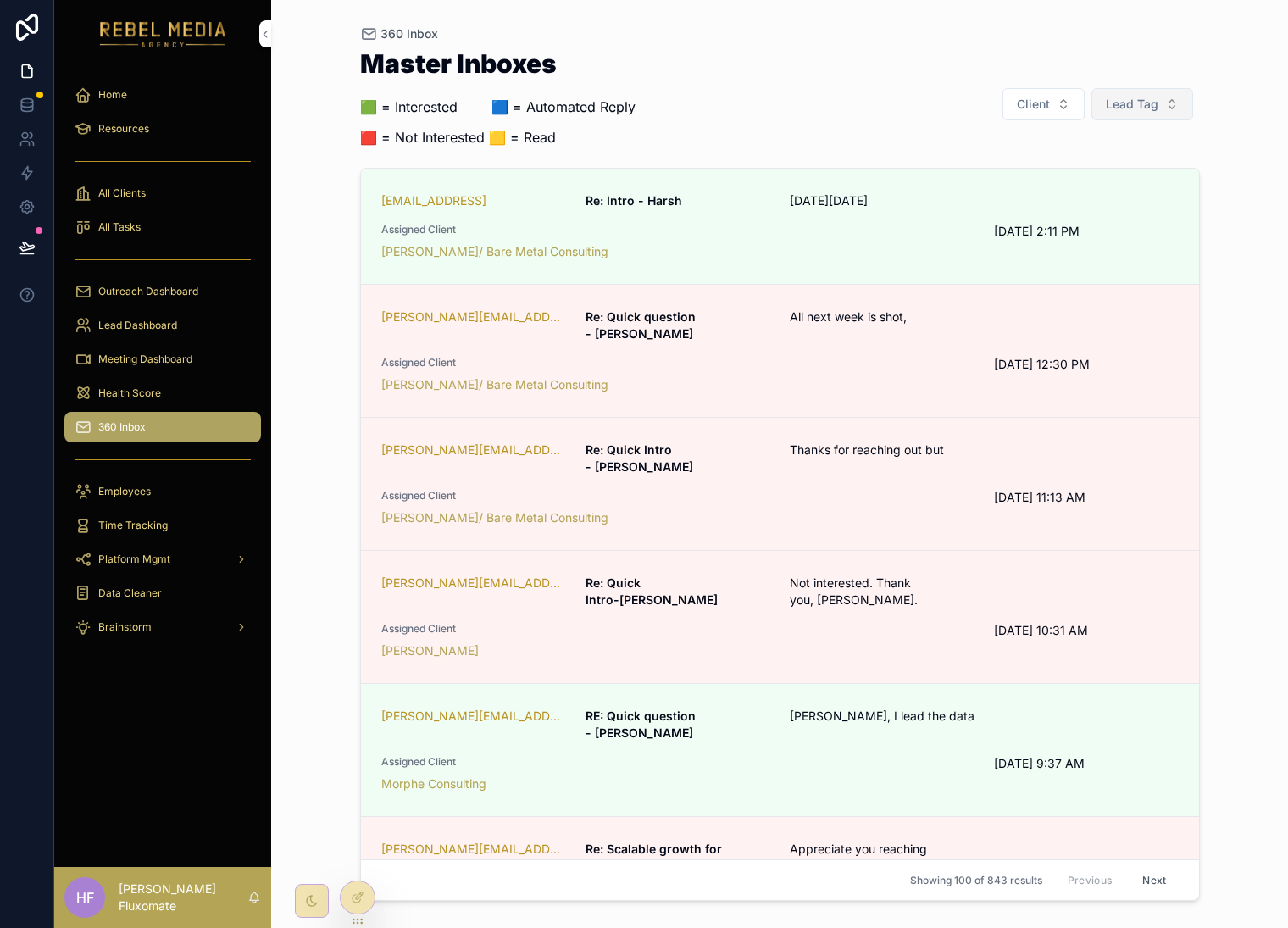
click at [1155, 108] on span "Lead Tag" at bounding box center [1133, 104] width 53 height 17
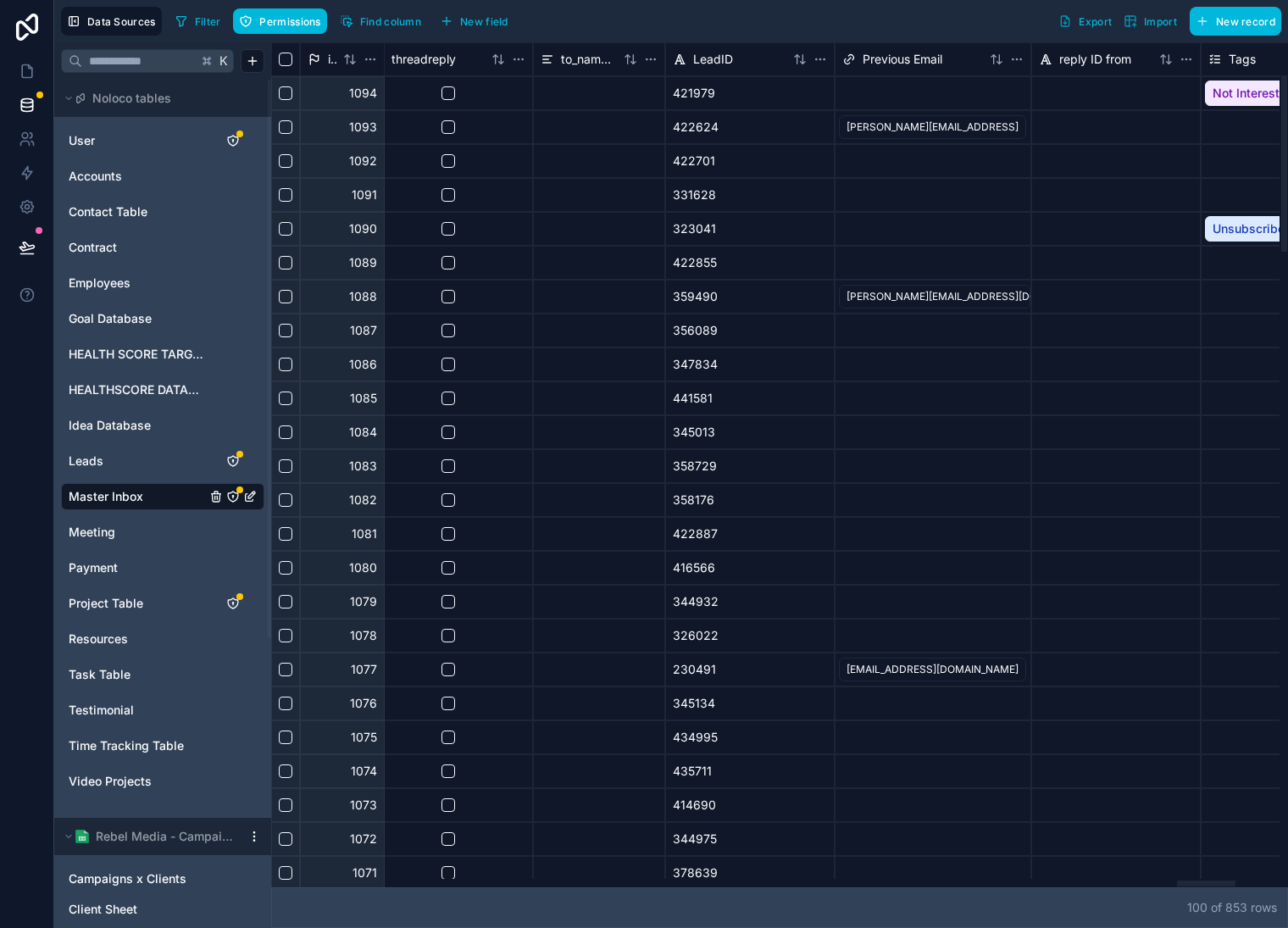
click at [1206, 879] on div at bounding box center [776, 882] width 1009 height 8
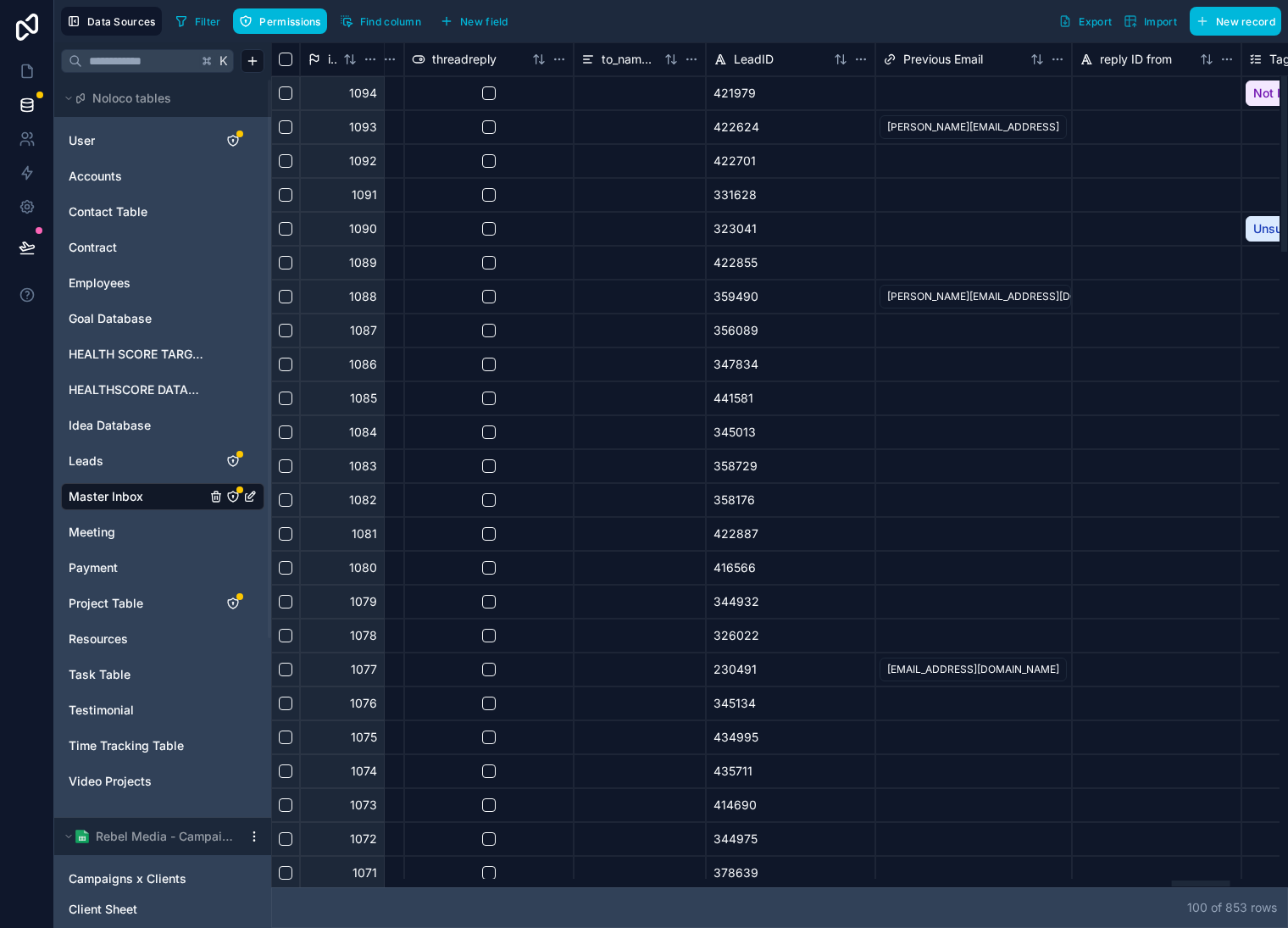
scroll to position [0, 15719]
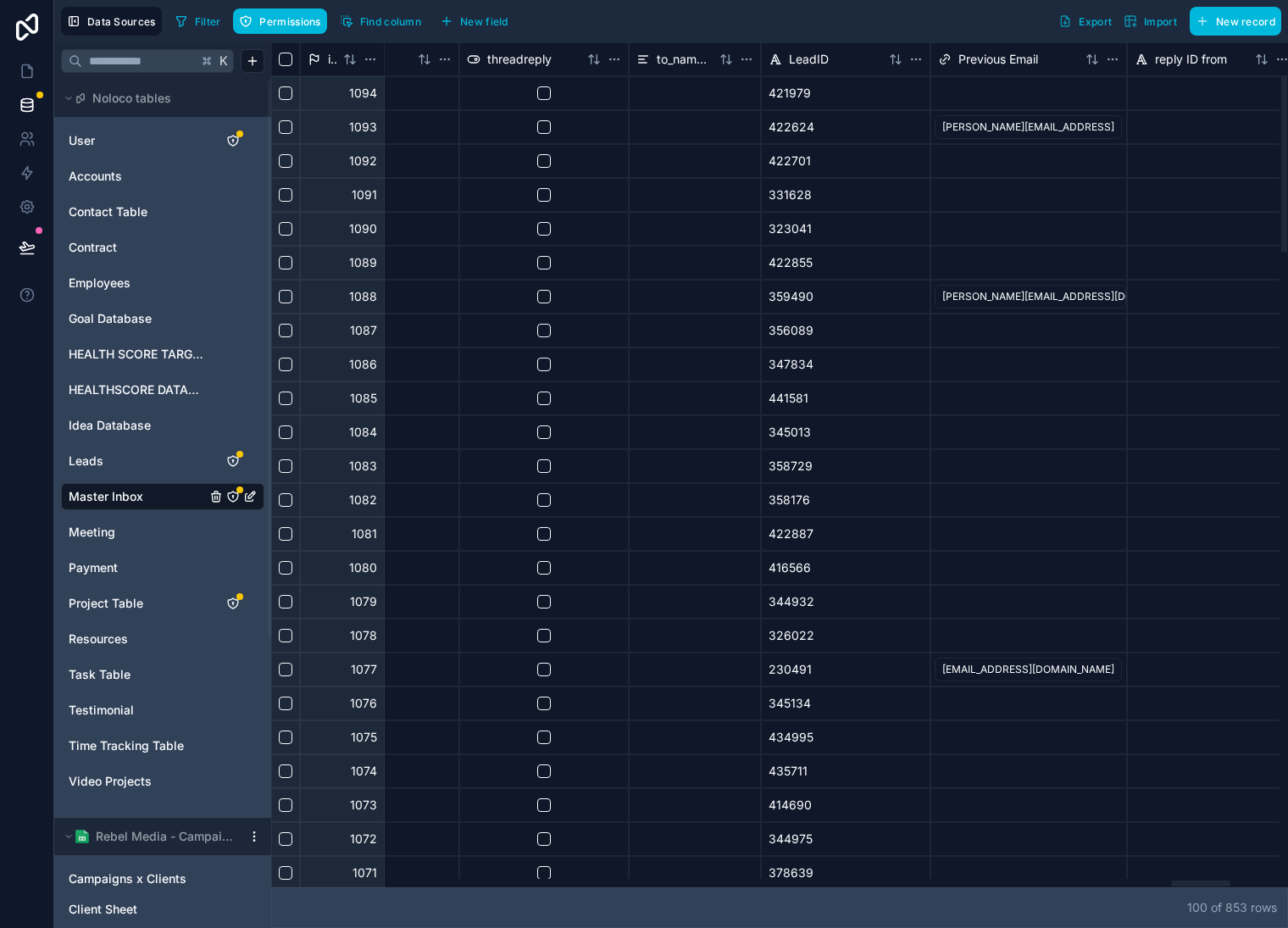
drag, startPoint x: 1199, startPoint y: 881, endPoint x: 1192, endPoint y: 874, distance: 9.9
click at [1192, 881] on div at bounding box center [1201, 883] width 58 height 6
click at [791, 239] on div "323041" at bounding box center [846, 228] width 170 height 34
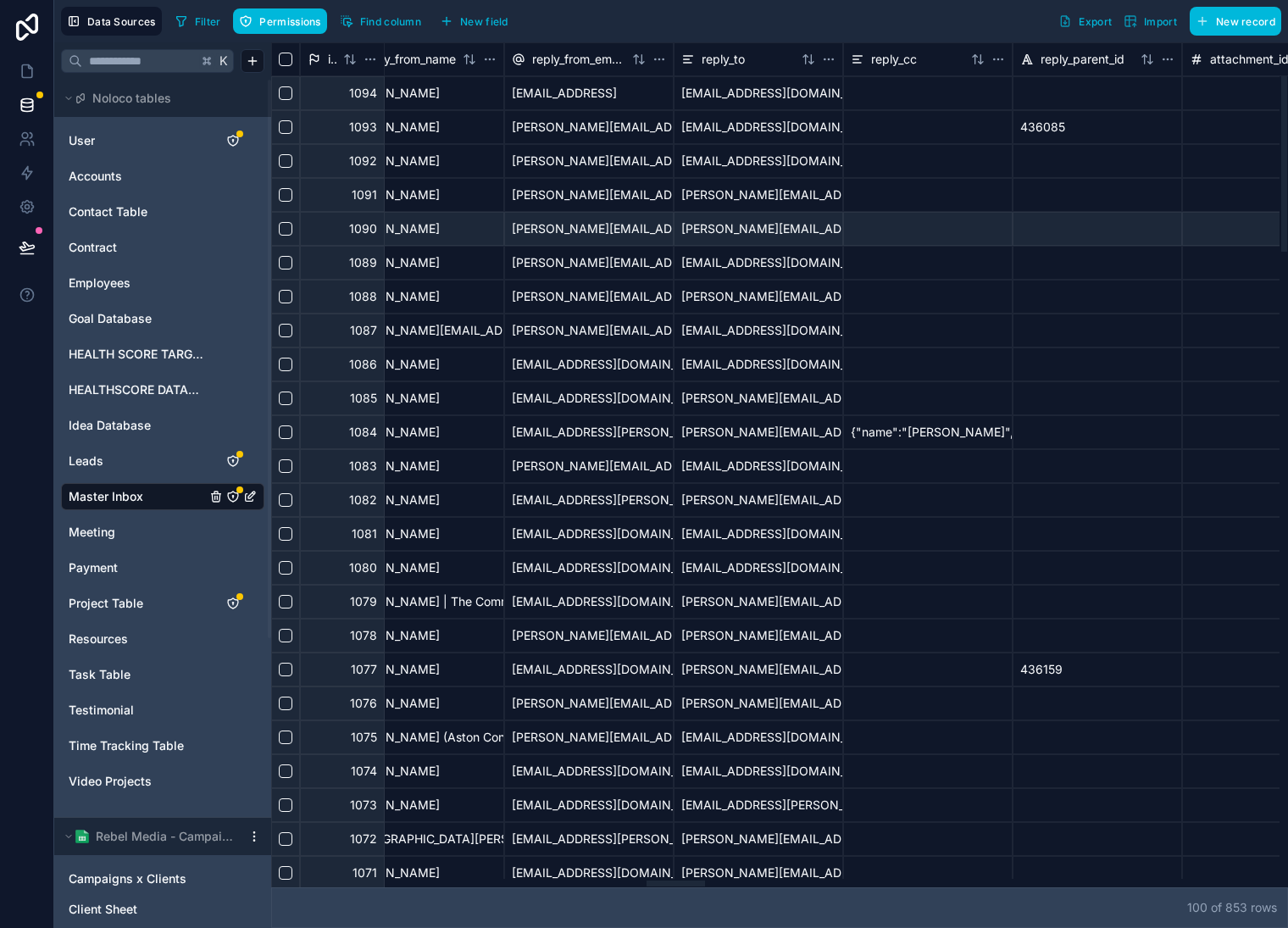
scroll to position [0, 6545]
drag, startPoint x: 1197, startPoint y: 885, endPoint x: 665, endPoint y: 817, distance: 536.3
click at [665, 881] on div at bounding box center [676, 883] width 58 height 6
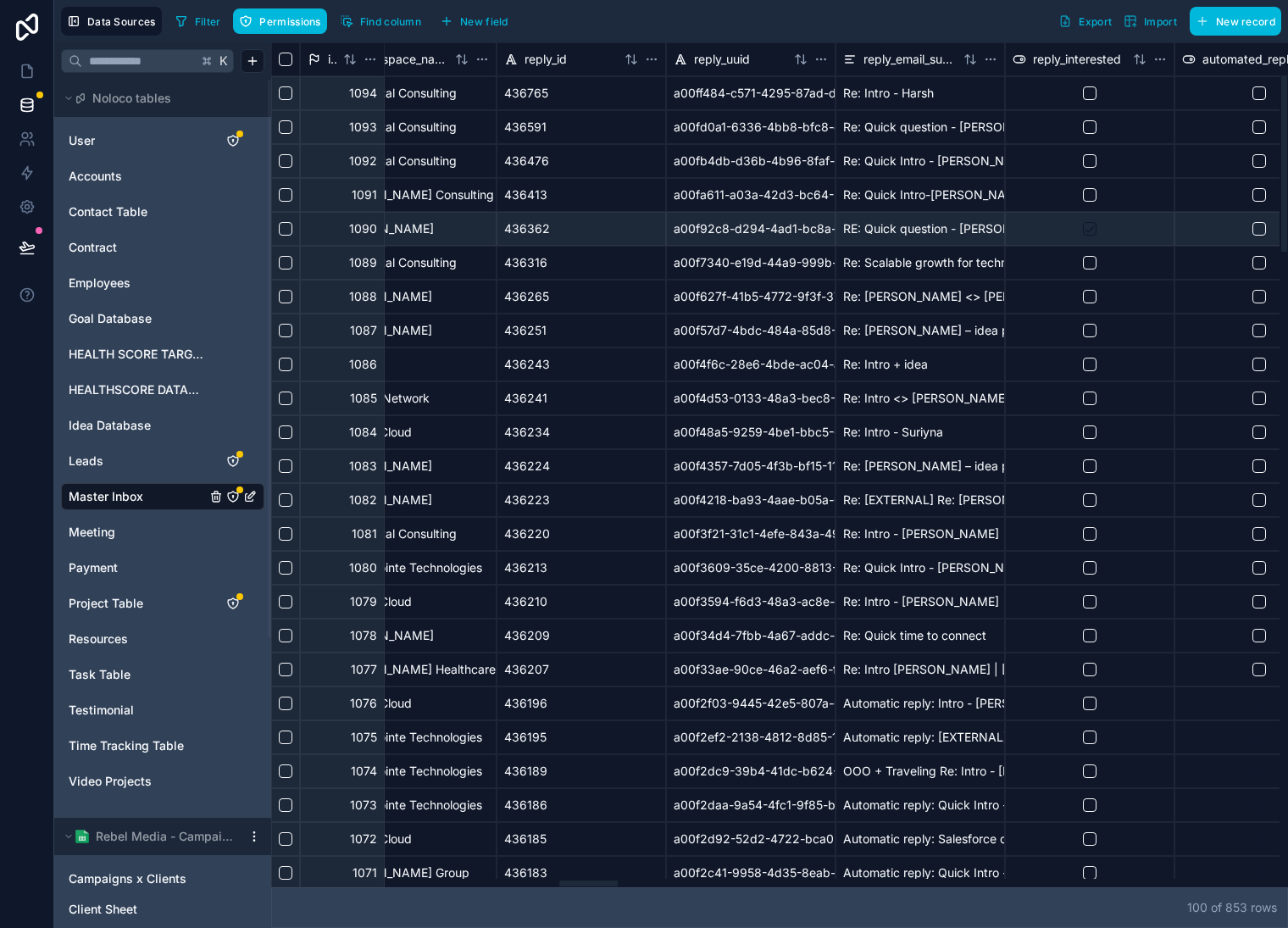
drag, startPoint x: 675, startPoint y: 885, endPoint x: 574, endPoint y: 877, distance: 101.3
click at [575, 881] on div at bounding box center [589, 883] width 58 height 6
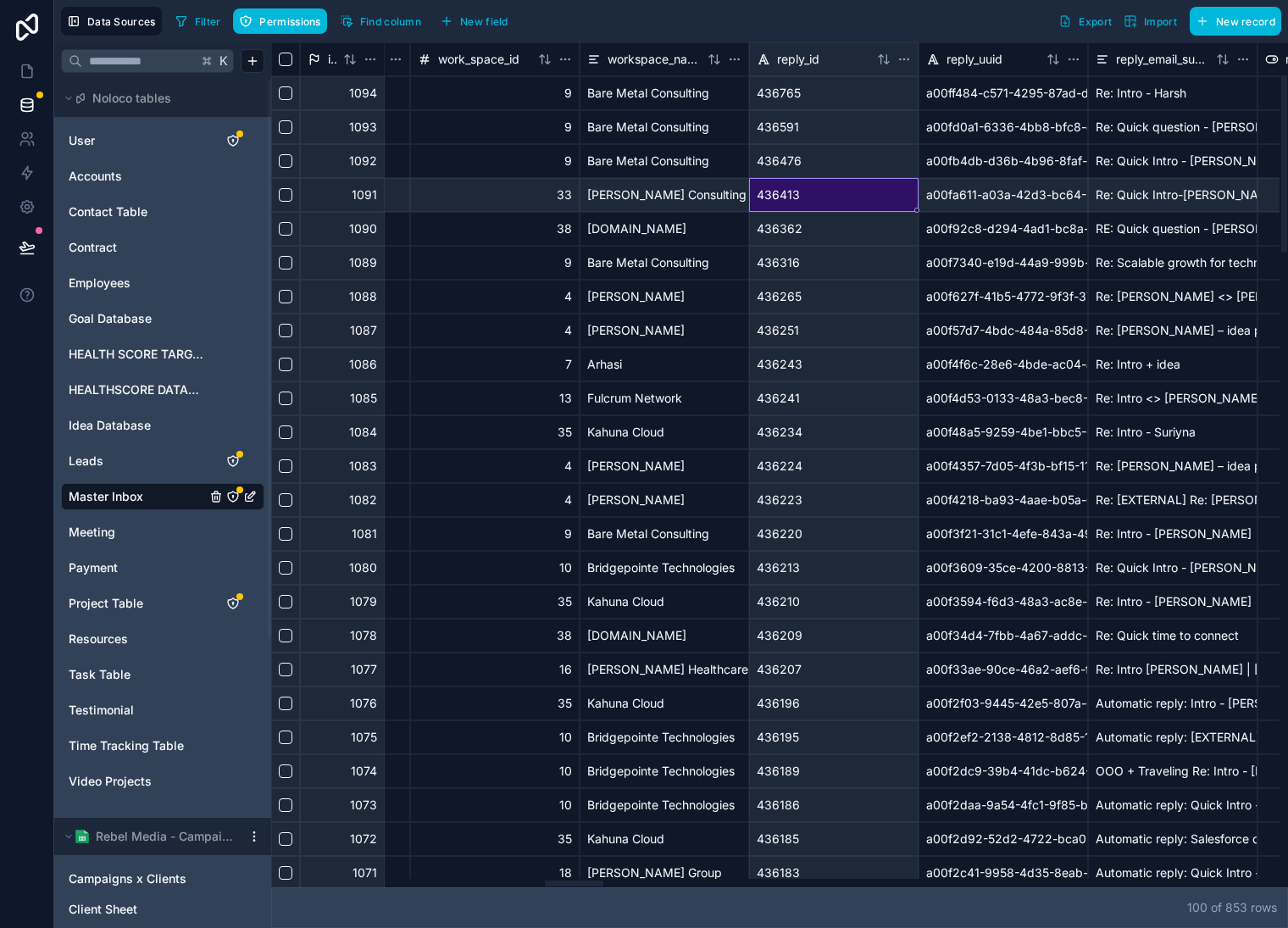
click at [799, 184] on div "436413" at bounding box center [834, 194] width 170 height 34
